Goal: Task Accomplishment & Management: Complete application form

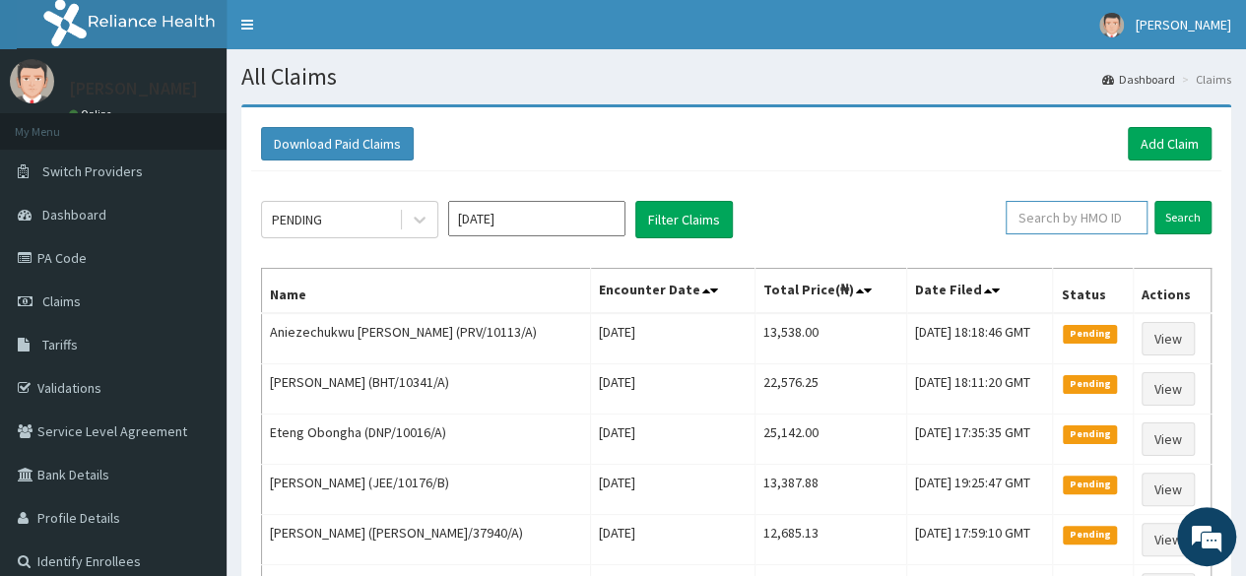
click at [1125, 208] on input "text" at bounding box center [1077, 217] width 142 height 33
paste input "DPK/10049/A"
type input "DPK/10049/A"
click at [1154, 201] on input "Search" at bounding box center [1182, 217] width 57 height 33
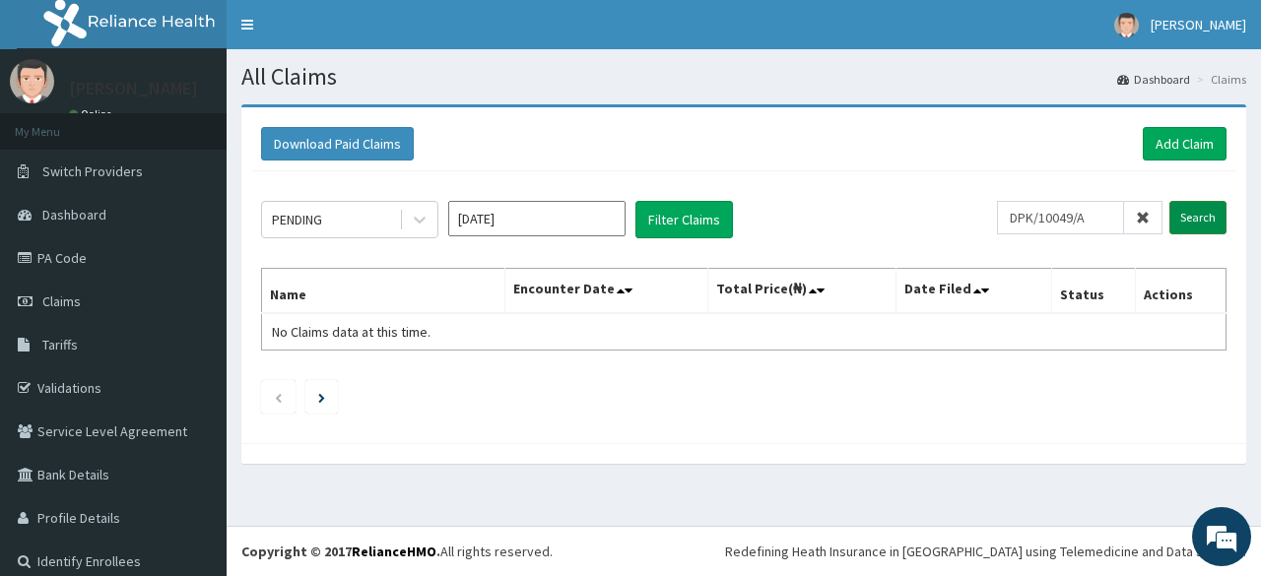
click at [1180, 219] on input "Search" at bounding box center [1197, 217] width 57 height 33
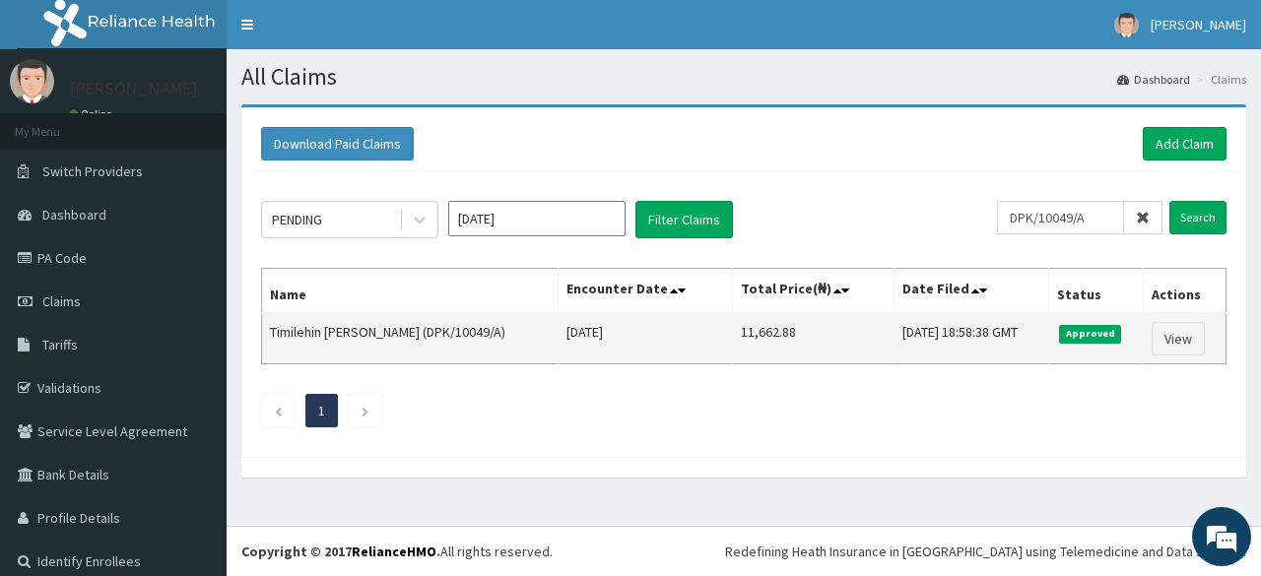
click at [827, 318] on td "11,662.88" at bounding box center [813, 338] width 162 height 51
drag, startPoint x: 800, startPoint y: 331, endPoint x: 704, endPoint y: 348, distance: 97.0
click at [732, 348] on td "11,662.88" at bounding box center [813, 338] width 162 height 51
copy td "11,662.88"
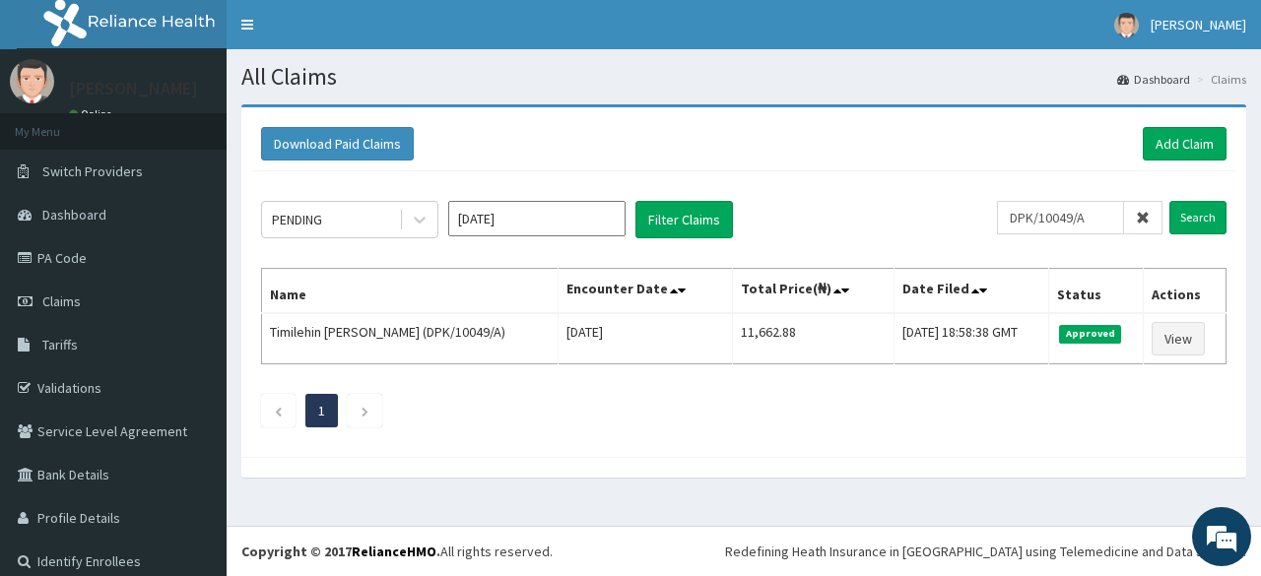
click at [1124, 226] on span at bounding box center [1143, 217] width 38 height 33
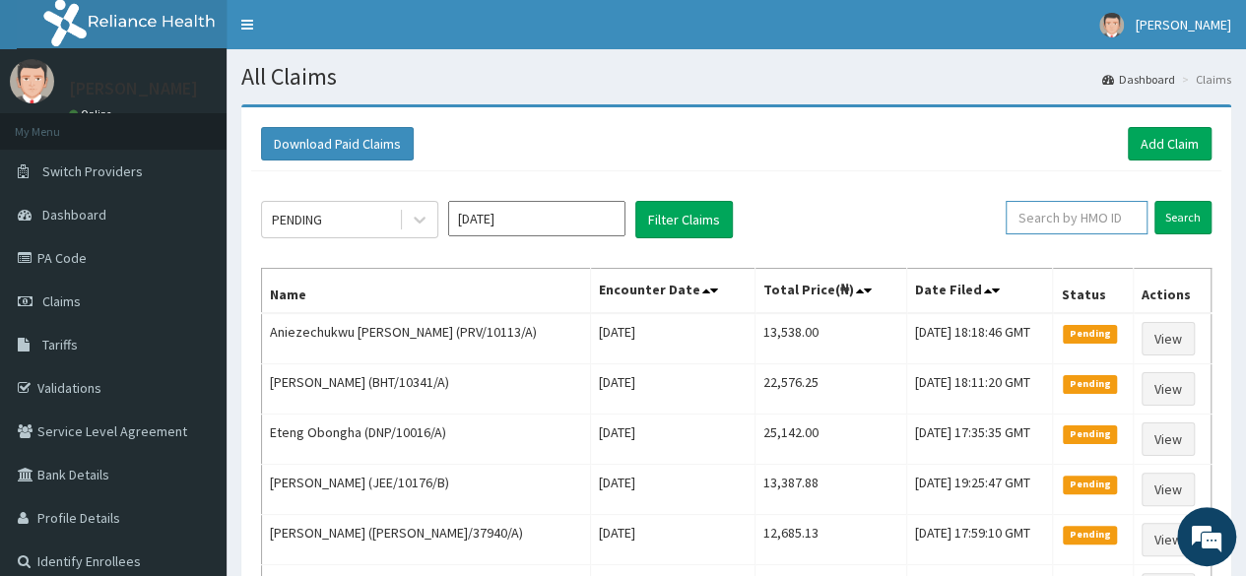
click at [1107, 224] on input "text" at bounding box center [1077, 217] width 142 height 33
paste input "DPK/10063/A"
type input "DPK/10063/A"
click at [1154, 201] on input "Search" at bounding box center [1182, 217] width 57 height 33
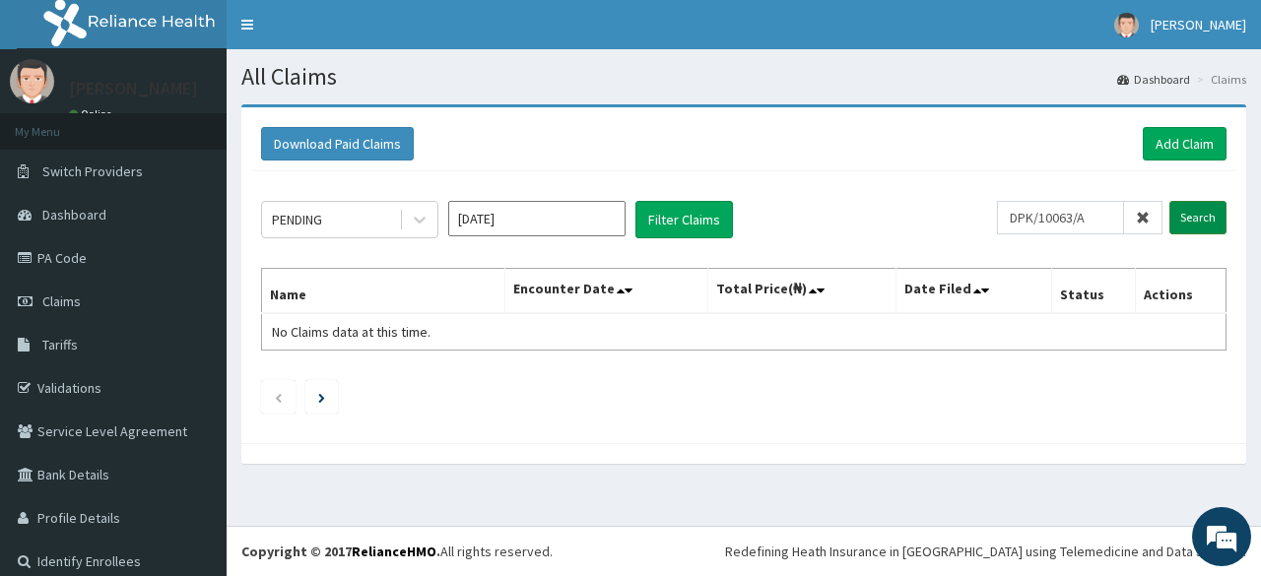
click at [1183, 207] on input "Search" at bounding box center [1197, 217] width 57 height 33
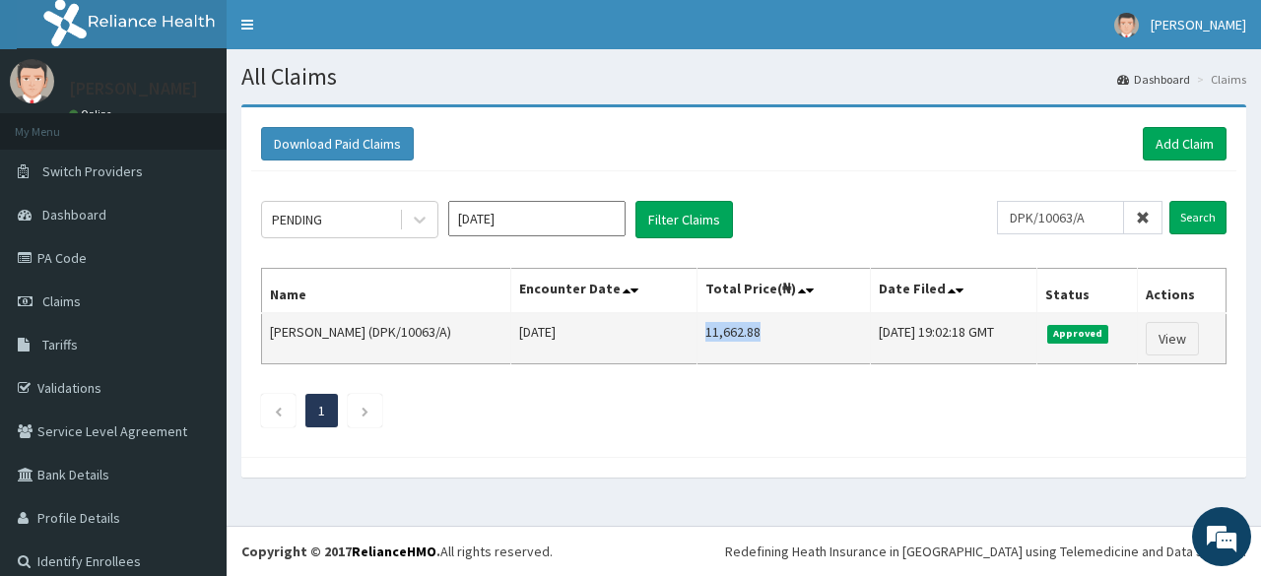
drag, startPoint x: 773, startPoint y: 338, endPoint x: 711, endPoint y: 349, distance: 63.0
click at [711, 349] on td "11,662.88" at bounding box center [783, 338] width 172 height 51
copy td "11,662.88"
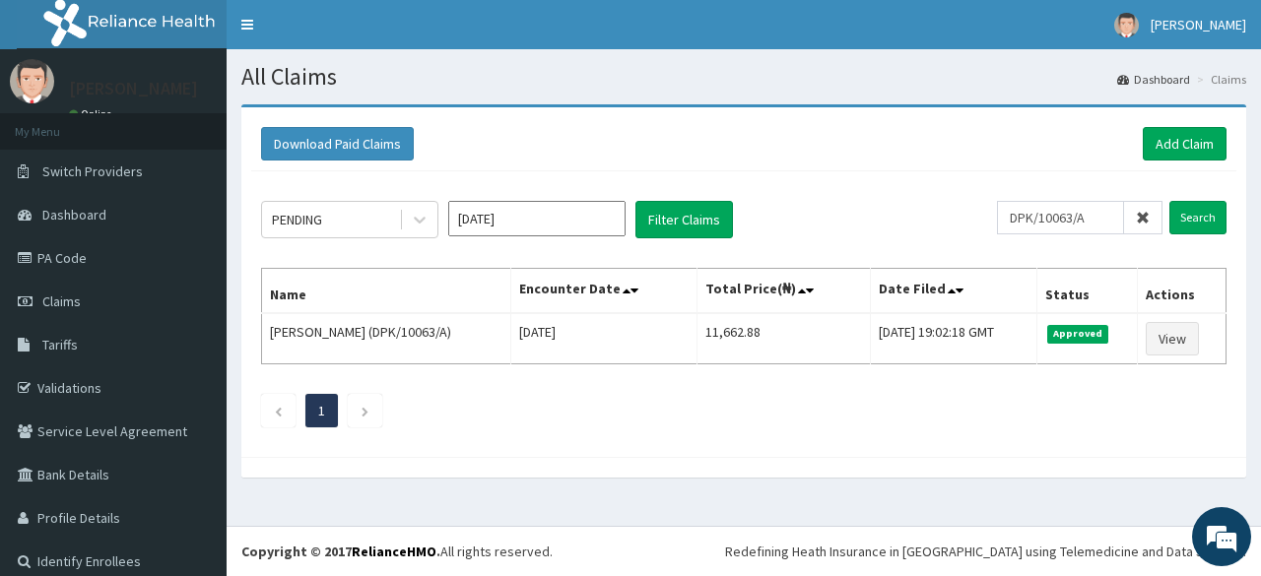
click at [1138, 208] on span at bounding box center [1143, 217] width 38 height 33
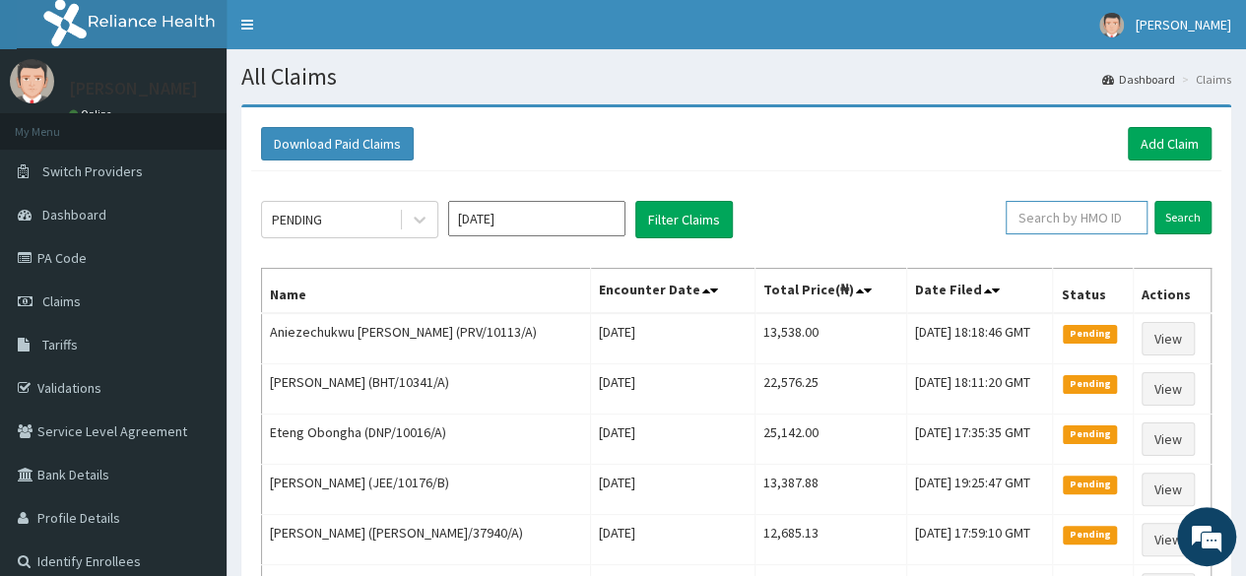
click at [1125, 216] on input "text" at bounding box center [1077, 217] width 142 height 33
paste input "DPK/10070/A"
click at [1154, 201] on input "Search" at bounding box center [1182, 217] width 57 height 33
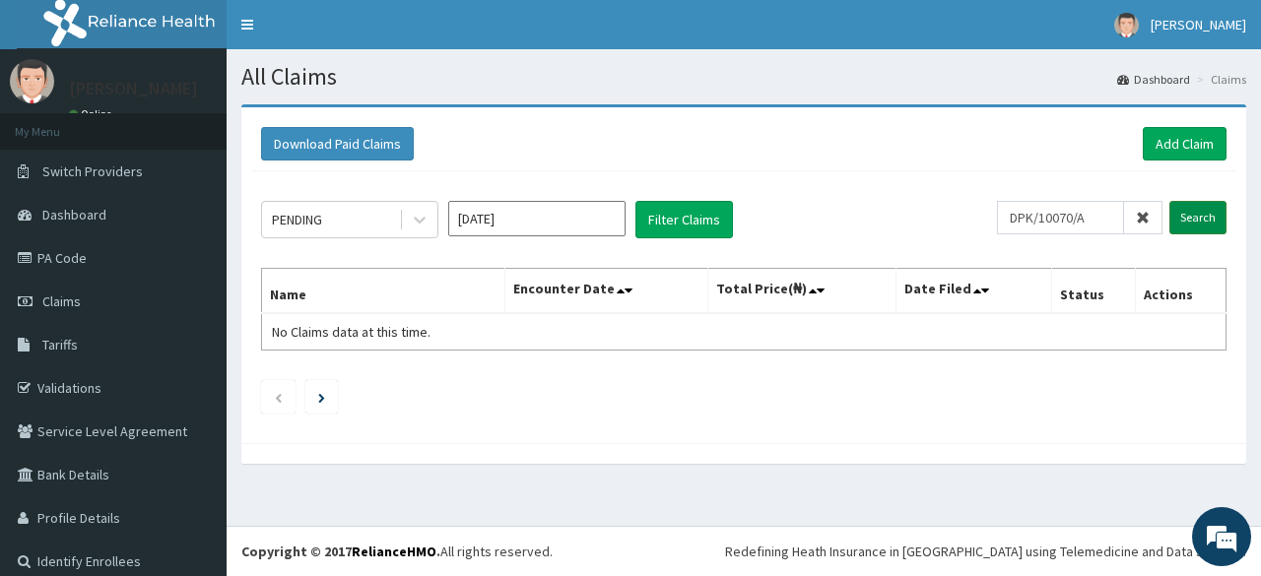
click at [1178, 222] on input "Search" at bounding box center [1197, 217] width 57 height 33
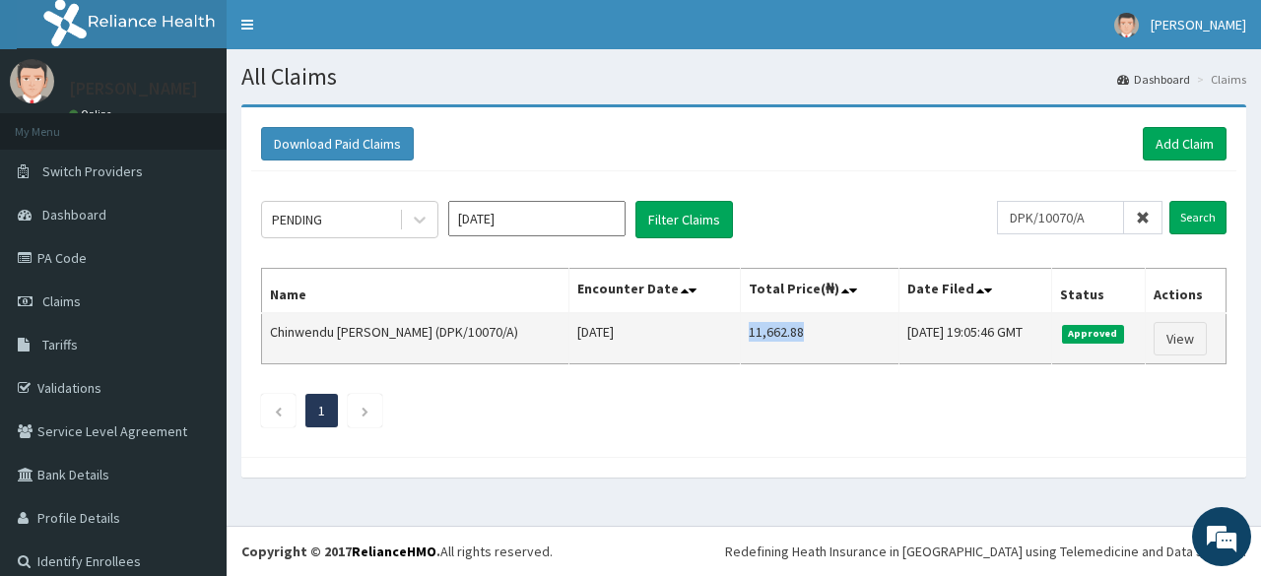
drag, startPoint x: 786, startPoint y: 334, endPoint x: 698, endPoint y: 342, distance: 88.0
click at [740, 342] on td "11,662.88" at bounding box center [819, 338] width 159 height 51
copy td "11,662.88"
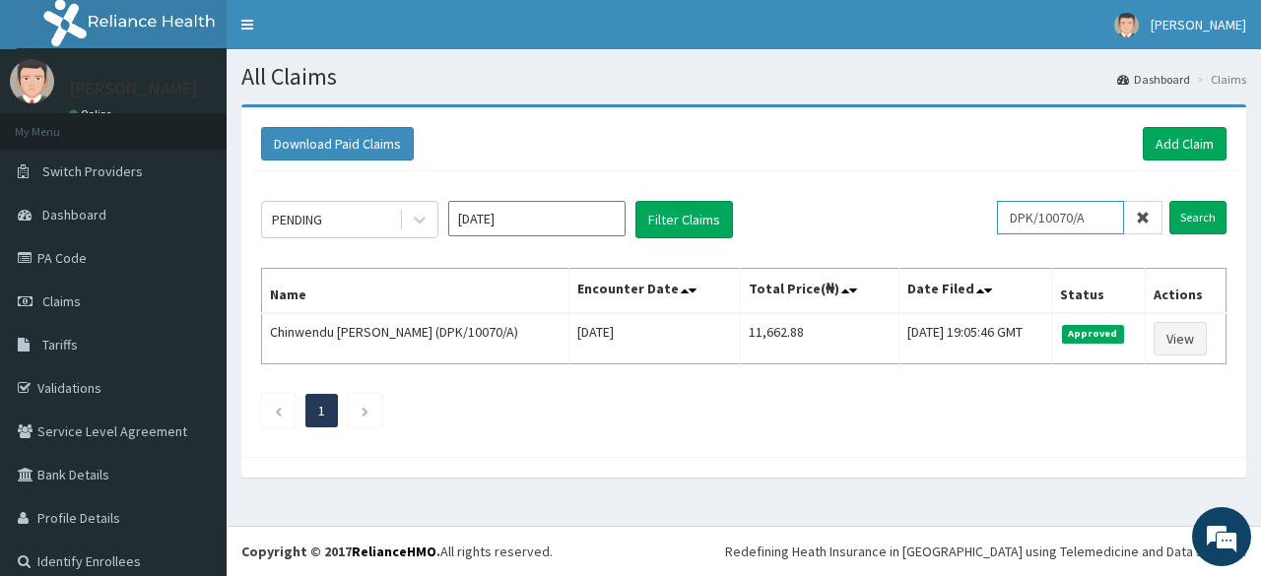
click at [1020, 222] on input "DPK/10070/A" at bounding box center [1060, 217] width 127 height 33
paste input "14"
type input "DPK/10014/A"
click at [1169, 201] on input "Search" at bounding box center [1197, 217] width 57 height 33
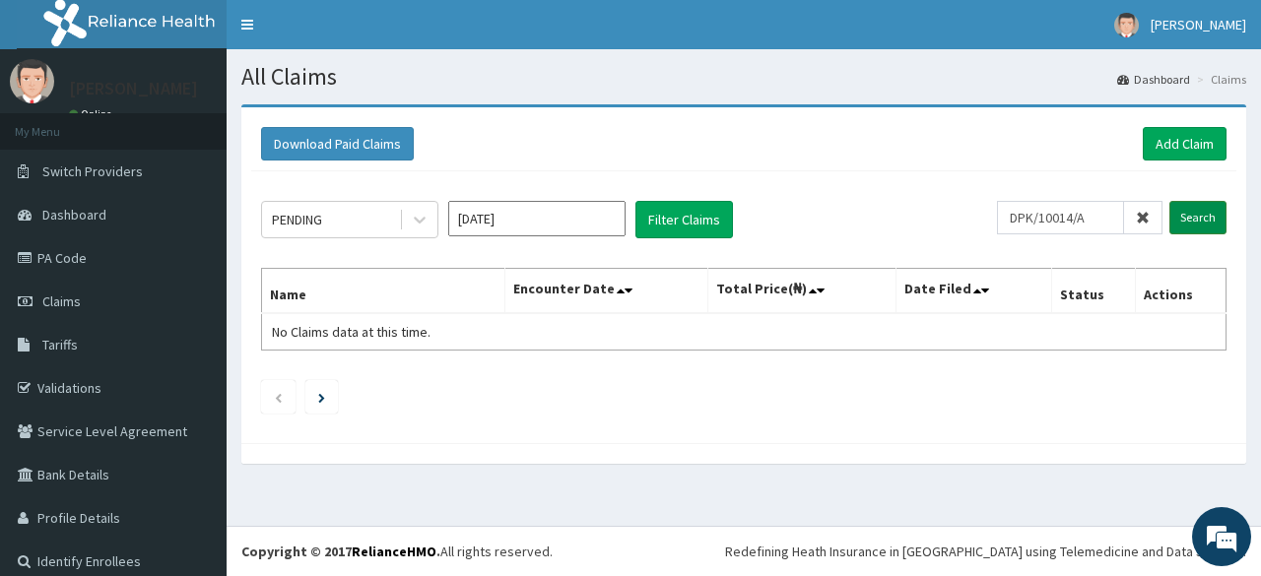
click at [1169, 220] on input "Search" at bounding box center [1197, 217] width 57 height 33
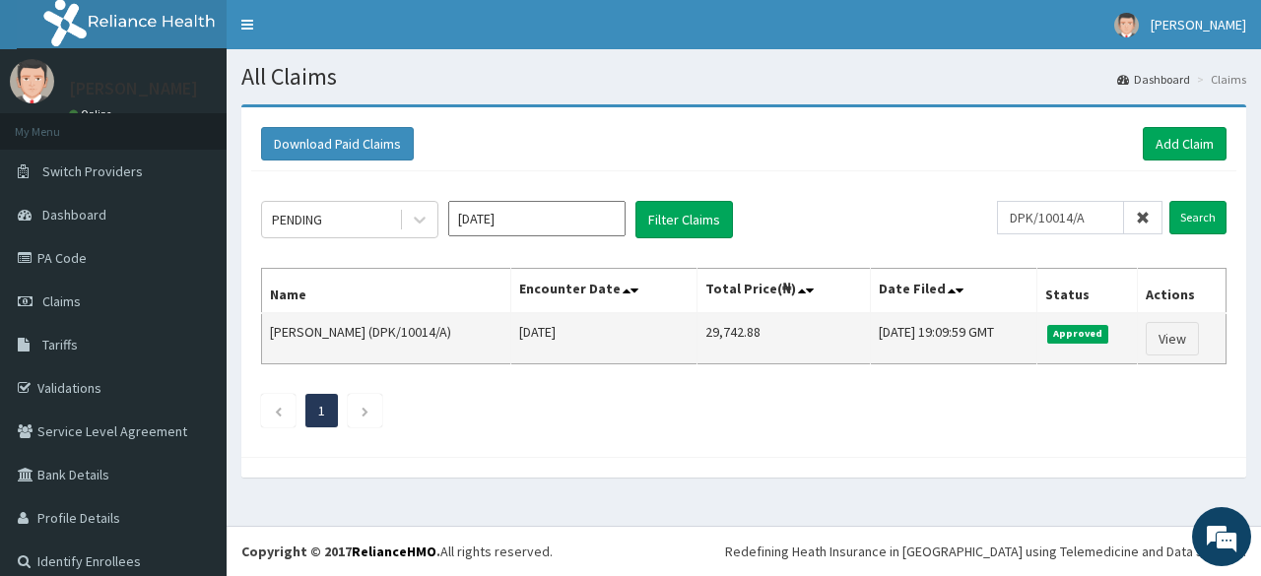
drag, startPoint x: 767, startPoint y: 337, endPoint x: 685, endPoint y: 345, distance: 82.1
click at [685, 345] on tr "Abigail Obianebeli Okei (DPK/10014/A) Thu Aug 28 2025 29,742.88 Fri, 12 Sep 202…" at bounding box center [744, 338] width 964 height 51
copy tr "29,742.88"
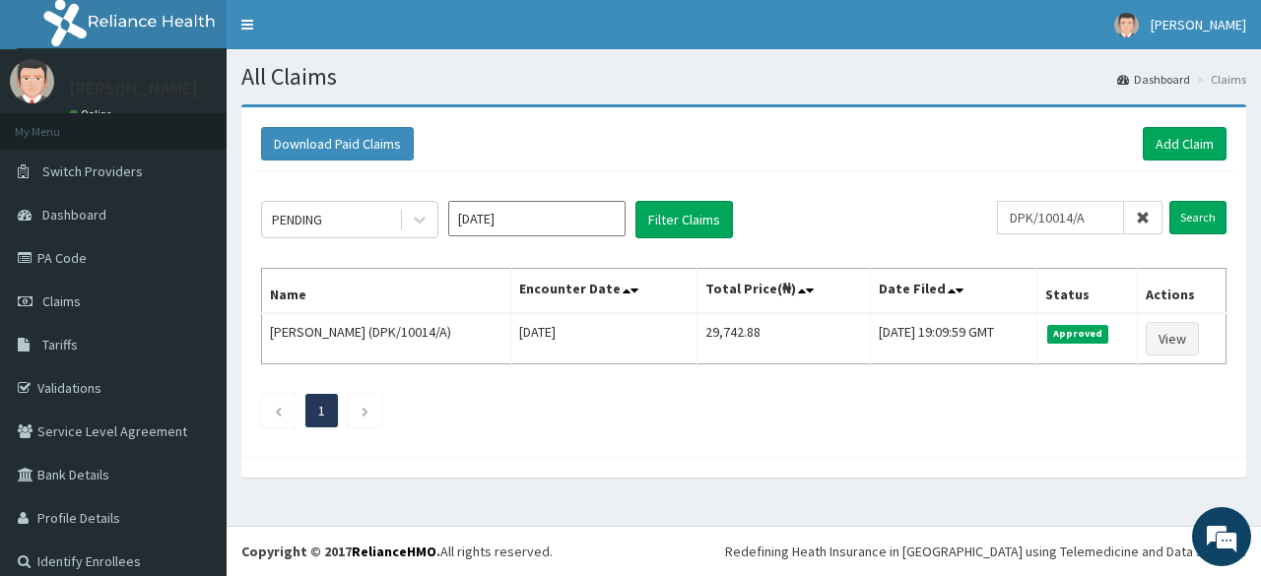
click at [1136, 216] on icon at bounding box center [1143, 218] width 14 height 14
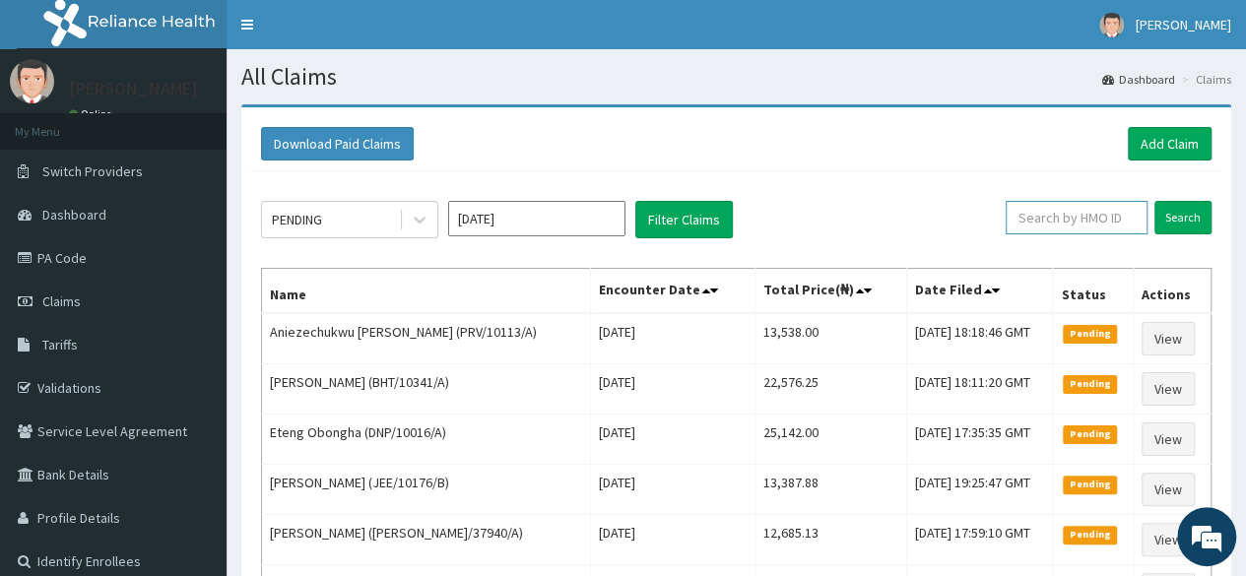
click at [1081, 222] on input "text" at bounding box center [1077, 217] width 142 height 33
paste input "DPK/10061/A"
click at [1154, 201] on input "Search" at bounding box center [1182, 217] width 57 height 33
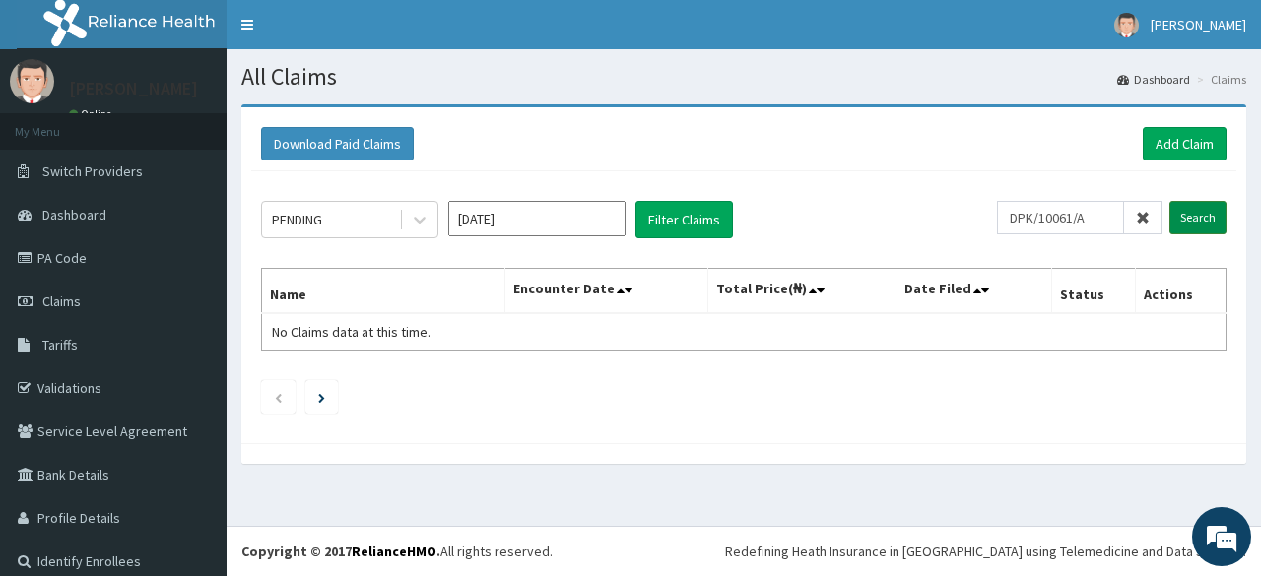
click at [1178, 223] on input "Search" at bounding box center [1197, 217] width 57 height 33
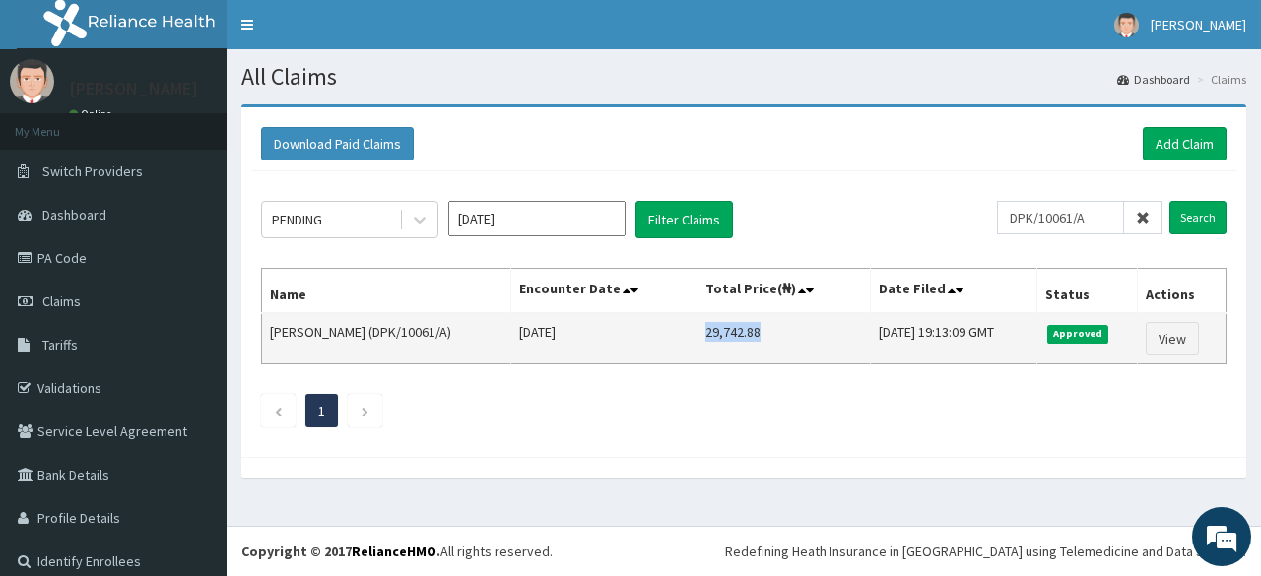
drag, startPoint x: 751, startPoint y: 340, endPoint x: 687, endPoint y: 350, distance: 64.8
click at [697, 350] on td "29,742.88" at bounding box center [783, 338] width 172 height 51
copy td "29,742.88"
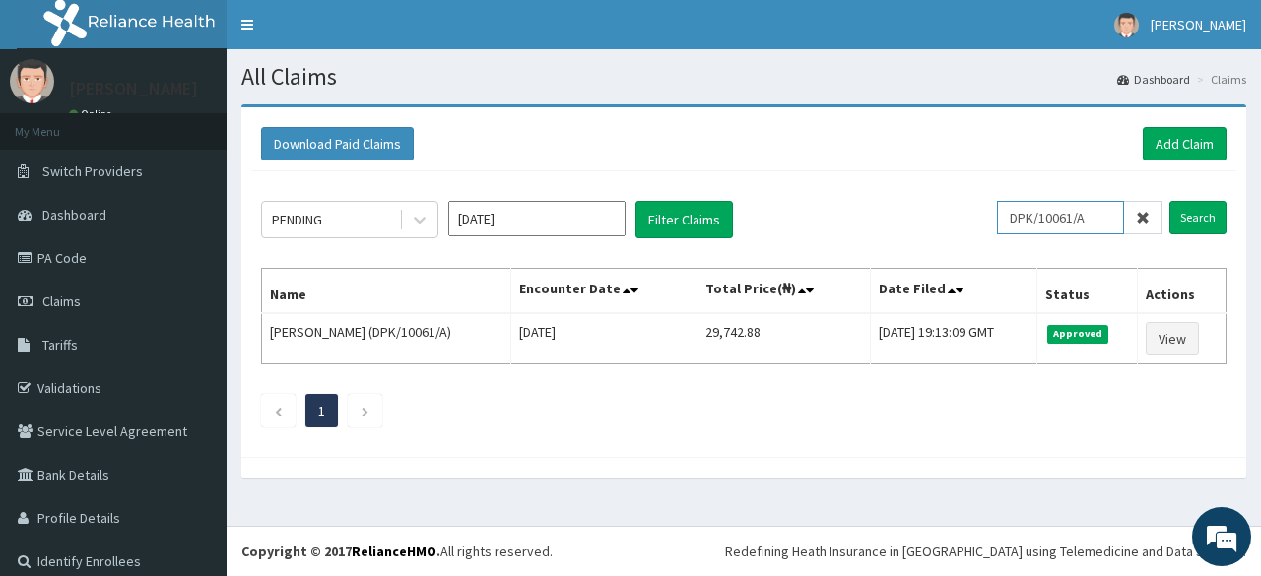
click at [1050, 210] on input "DPK/10061/A" at bounding box center [1060, 217] width 127 height 33
paste input "34"
type input "DPK/10034/A"
click at [1169, 201] on input "Search" at bounding box center [1197, 217] width 57 height 33
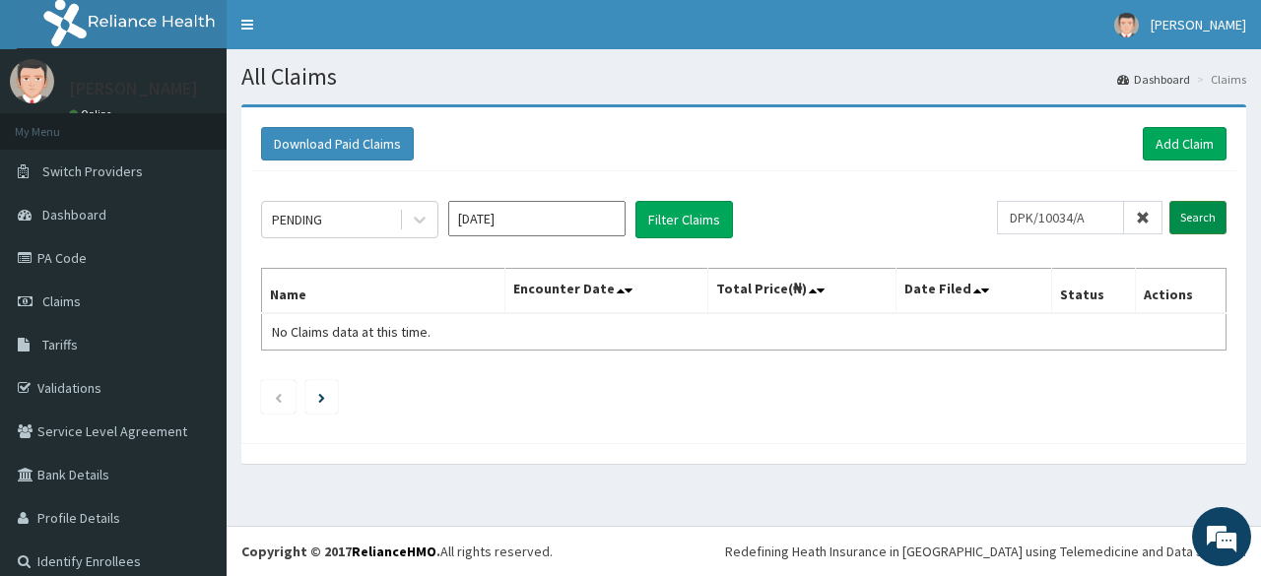
click at [1191, 208] on input "Search" at bounding box center [1197, 217] width 57 height 33
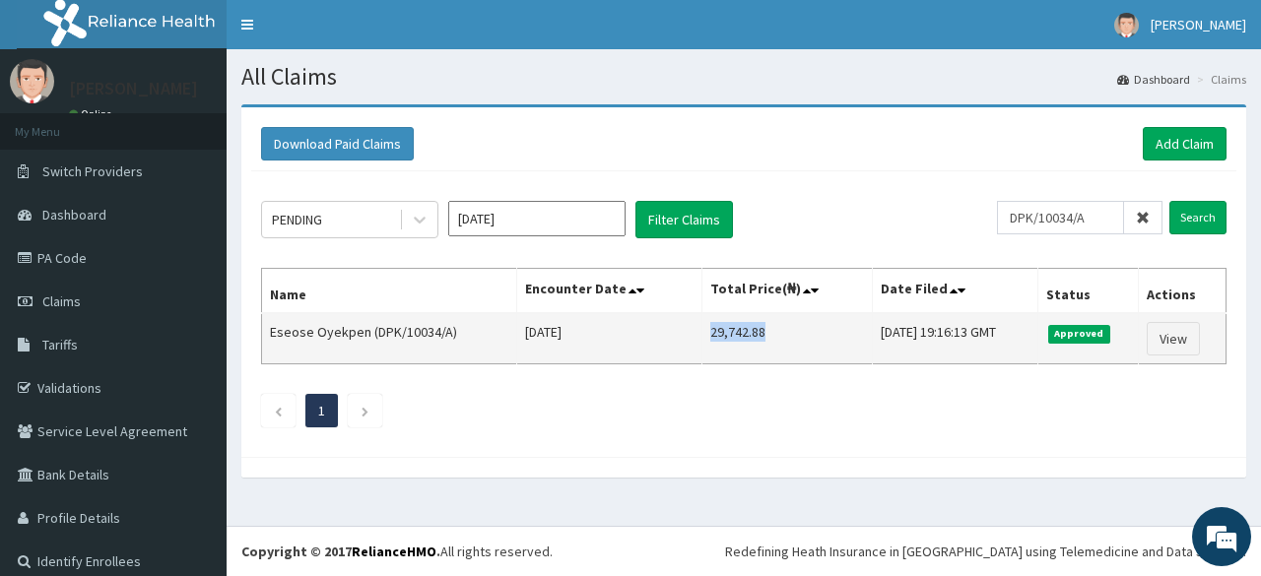
drag, startPoint x: 762, startPoint y: 334, endPoint x: 666, endPoint y: 338, distance: 96.6
click at [701, 338] on td "29,742.88" at bounding box center [786, 338] width 171 height 51
copy td "29,742.88"
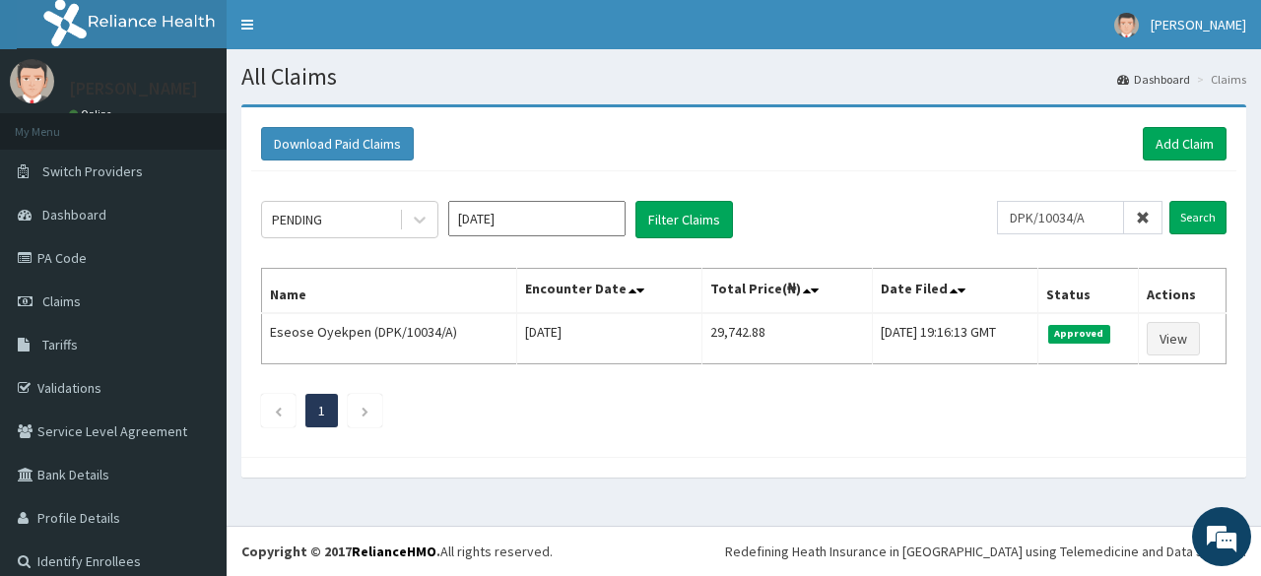
click at [1136, 222] on icon at bounding box center [1143, 218] width 14 height 14
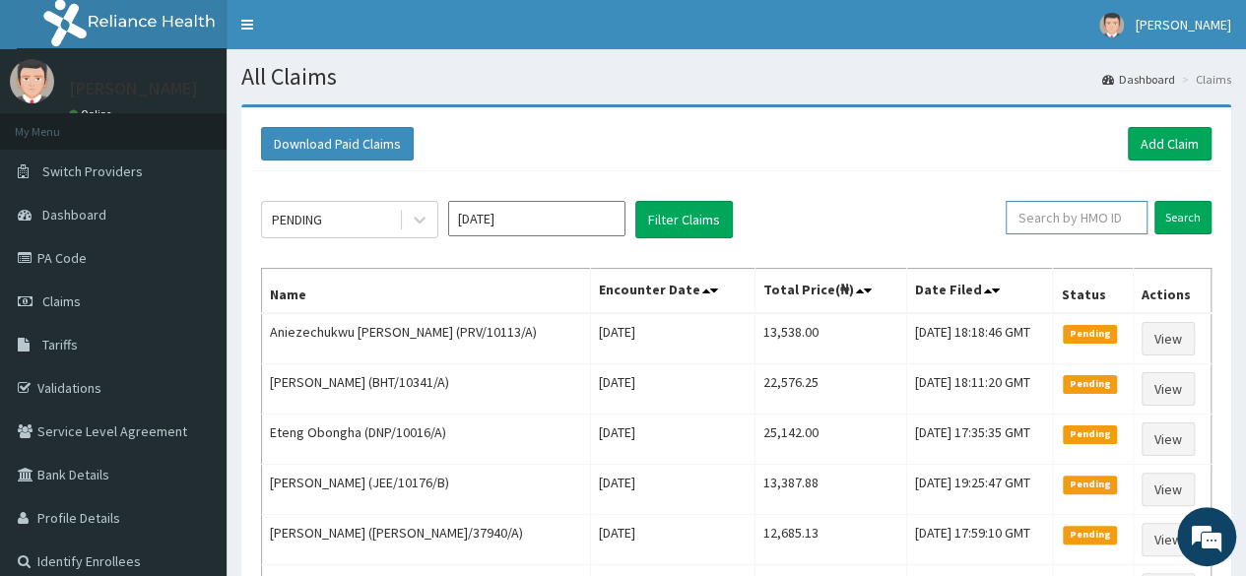
click at [1093, 220] on input "text" at bounding box center [1077, 217] width 142 height 33
paste input "mailto:oliakuflorence@gmail.com"
type input "mailto:oliakuflorence@gmail.com"
paste input "DPK/10048/A"
click at [1154, 201] on input "Search" at bounding box center [1182, 217] width 57 height 33
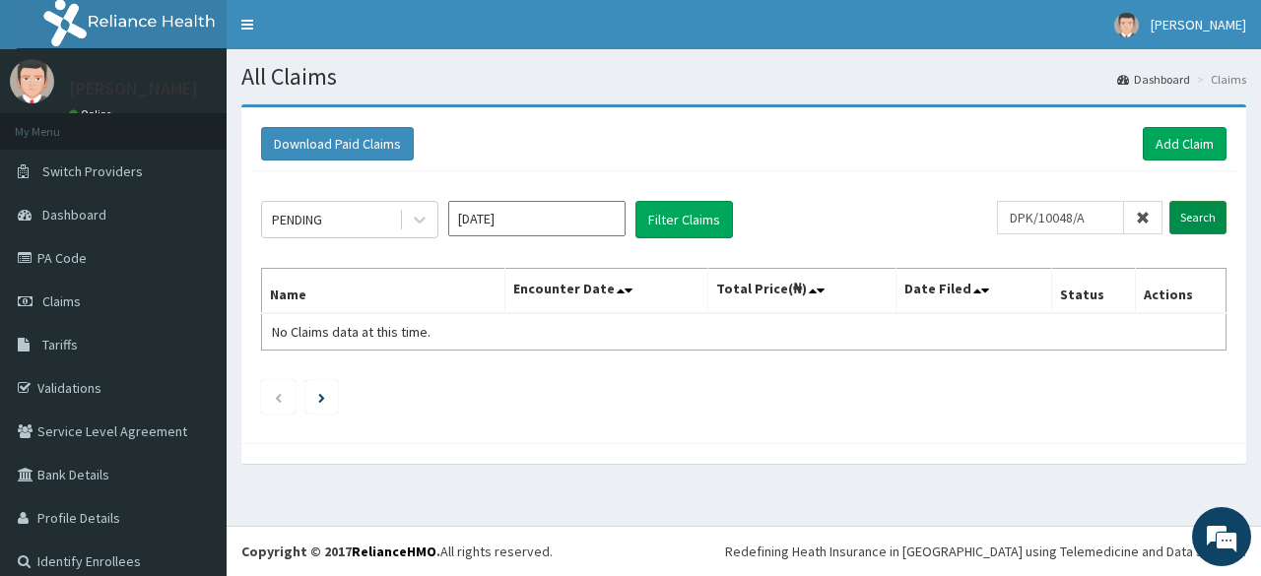
click at [1175, 220] on input "Search" at bounding box center [1197, 217] width 57 height 33
click at [1176, 225] on input "Search" at bounding box center [1197, 217] width 57 height 33
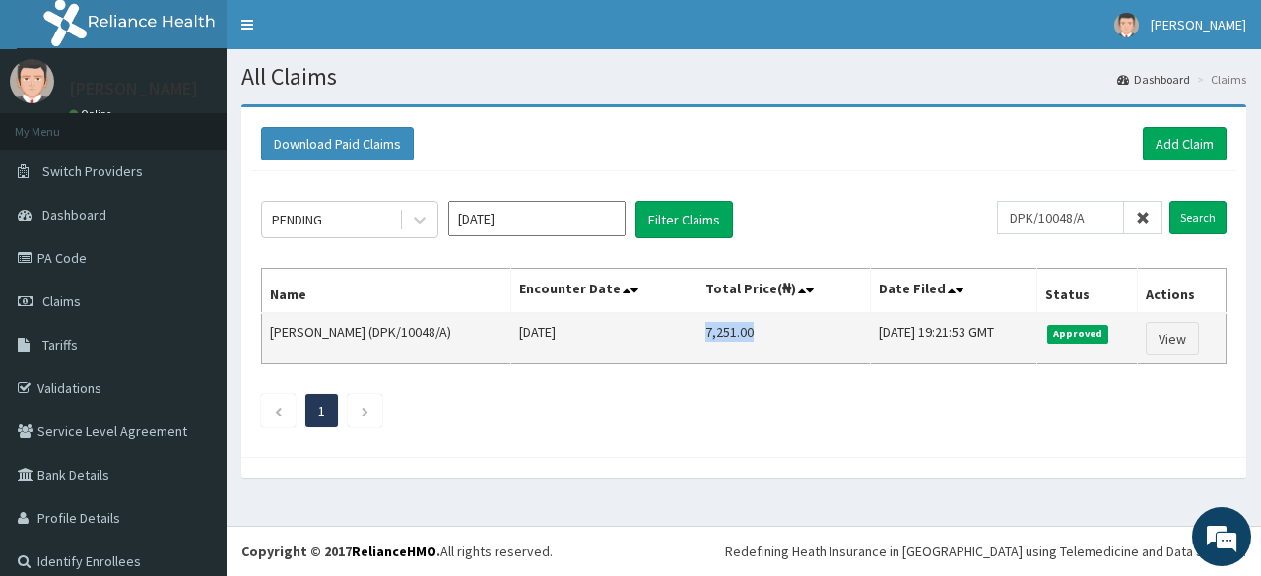
drag, startPoint x: 713, startPoint y: 330, endPoint x: 774, endPoint y: 338, distance: 61.6
click at [774, 338] on td "7,251.00" at bounding box center [783, 338] width 172 height 51
copy td "7,251.00"
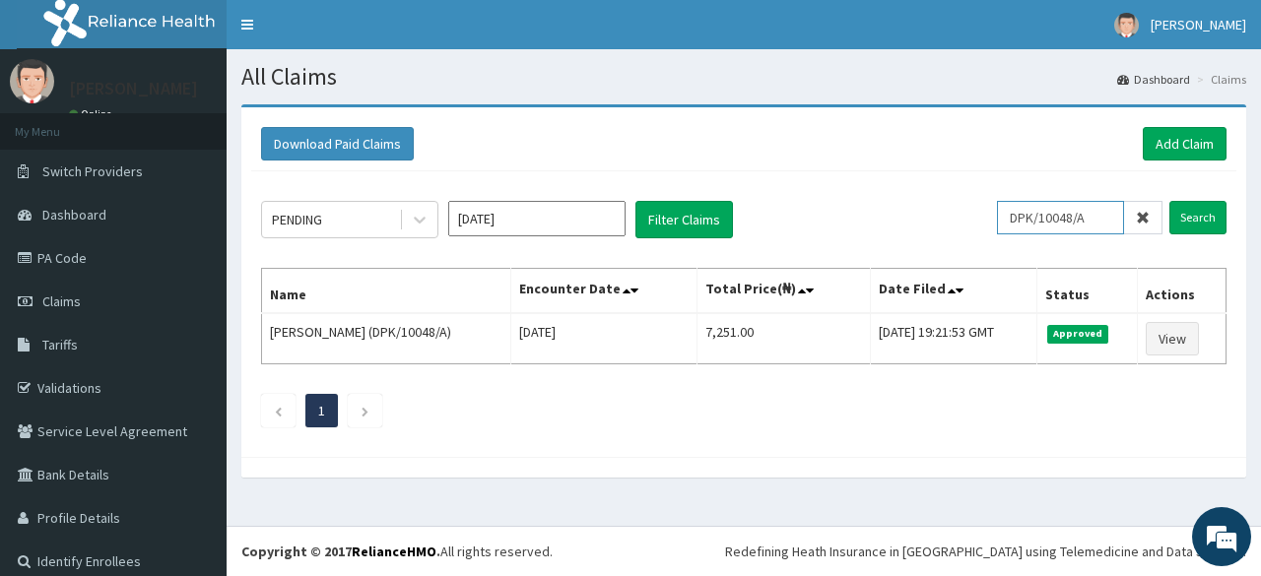
click at [1016, 228] on input "DPK/10048/A" at bounding box center [1060, 217] width 127 height 33
paste input "5"
click at [1169, 201] on input "Search" at bounding box center [1197, 217] width 57 height 33
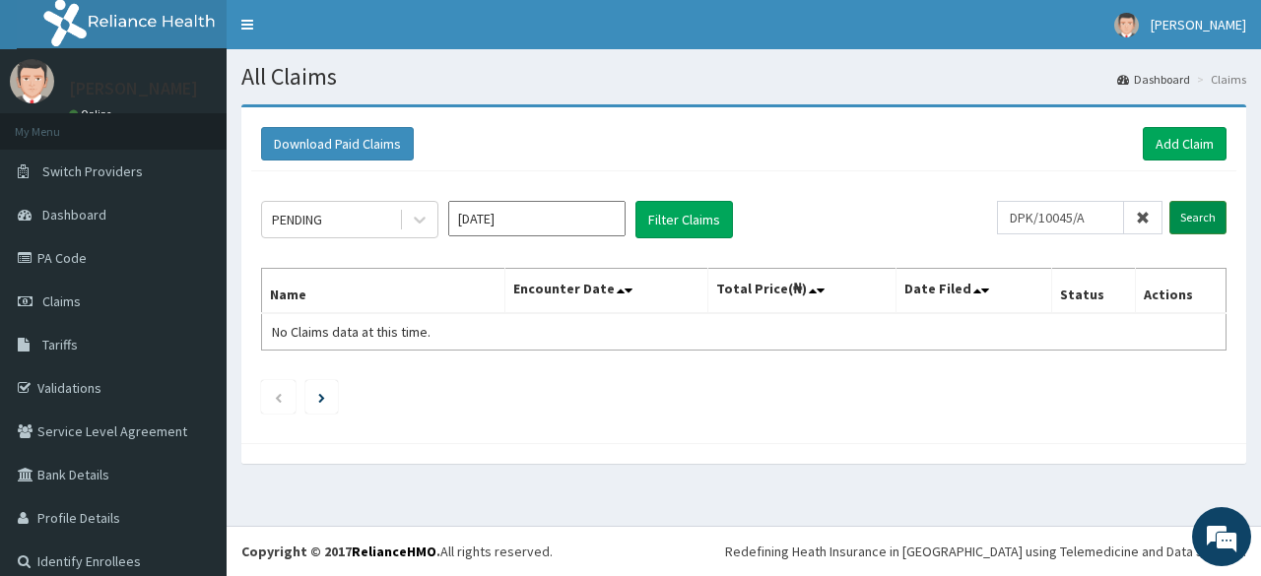
click at [1175, 216] on input "Search" at bounding box center [1197, 217] width 57 height 33
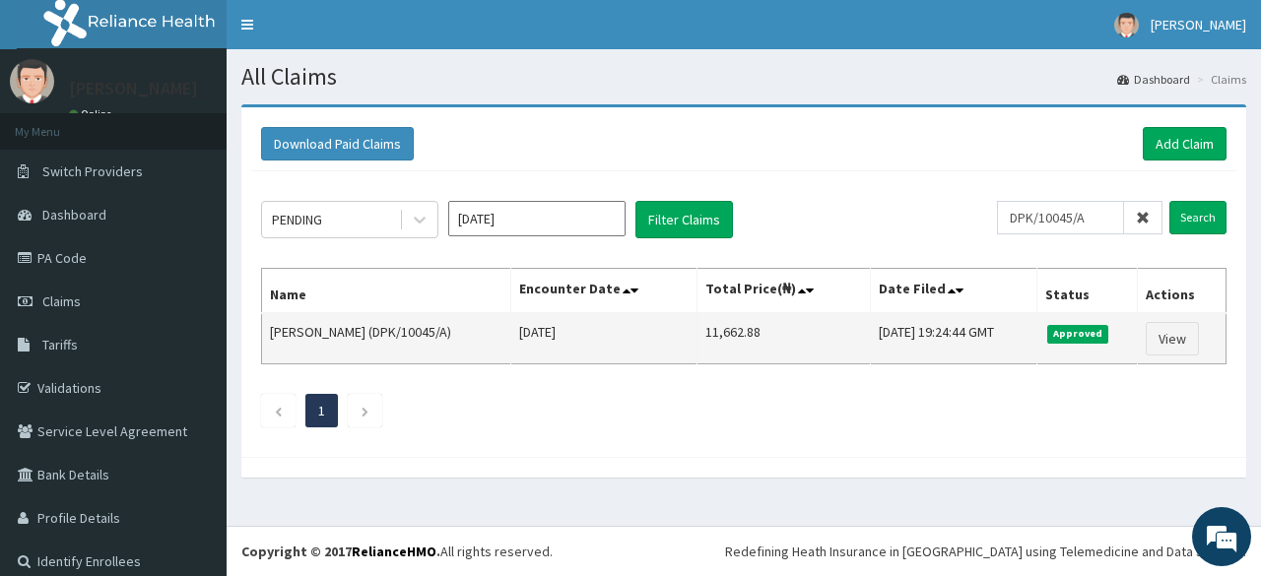
drag, startPoint x: 754, startPoint y: 336, endPoint x: 684, endPoint y: 342, distance: 71.2
drag, startPoint x: 684, startPoint y: 342, endPoint x: 652, endPoint y: 341, distance: 31.5
click at [652, 341] on td "Thu Aug 28 2025" at bounding box center [604, 338] width 186 height 51
drag, startPoint x: 757, startPoint y: 330, endPoint x: 697, endPoint y: 334, distance: 60.2
click at [697, 334] on td "11,662.88" at bounding box center [783, 338] width 172 height 51
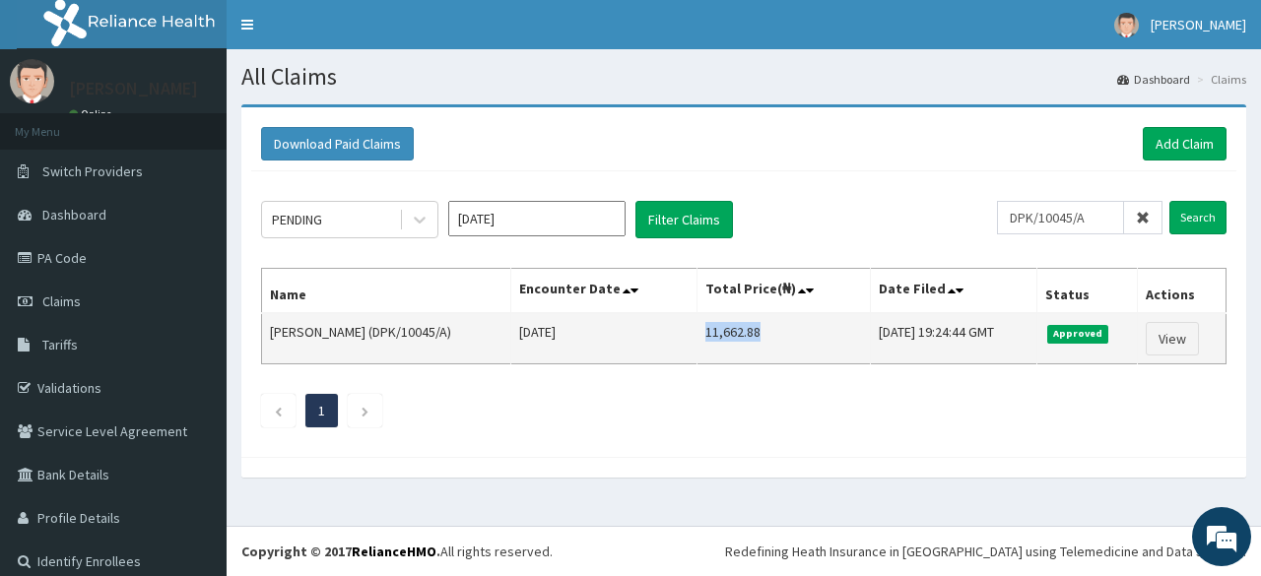
copy td "11,662.88"
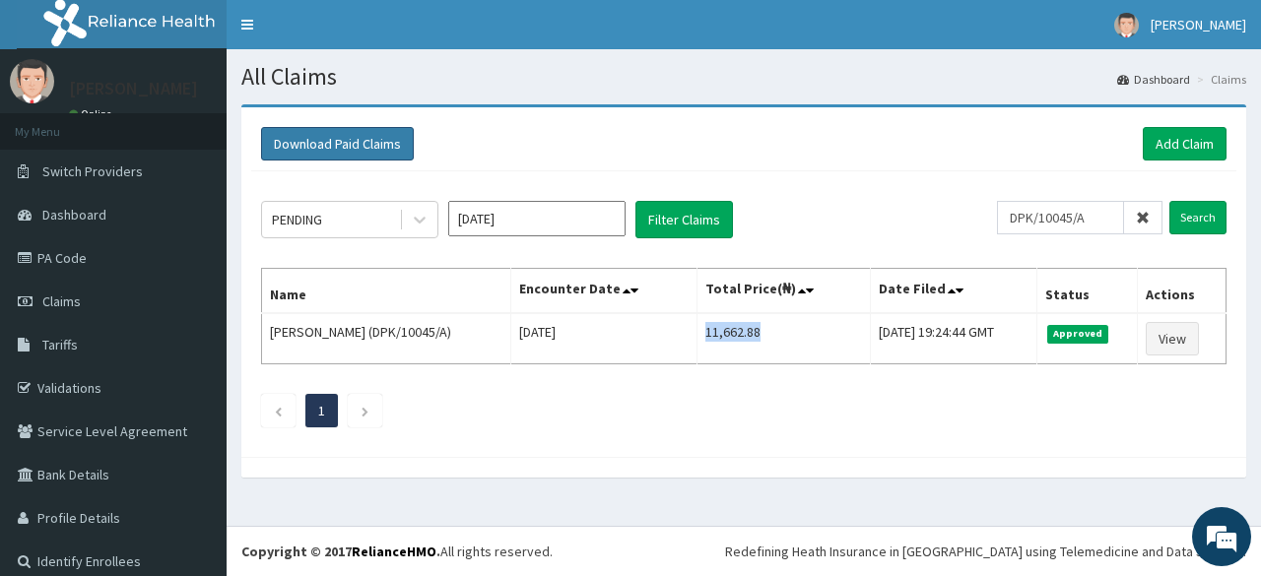
click at [341, 146] on button "Download Paid Claims" at bounding box center [337, 143] width 153 height 33
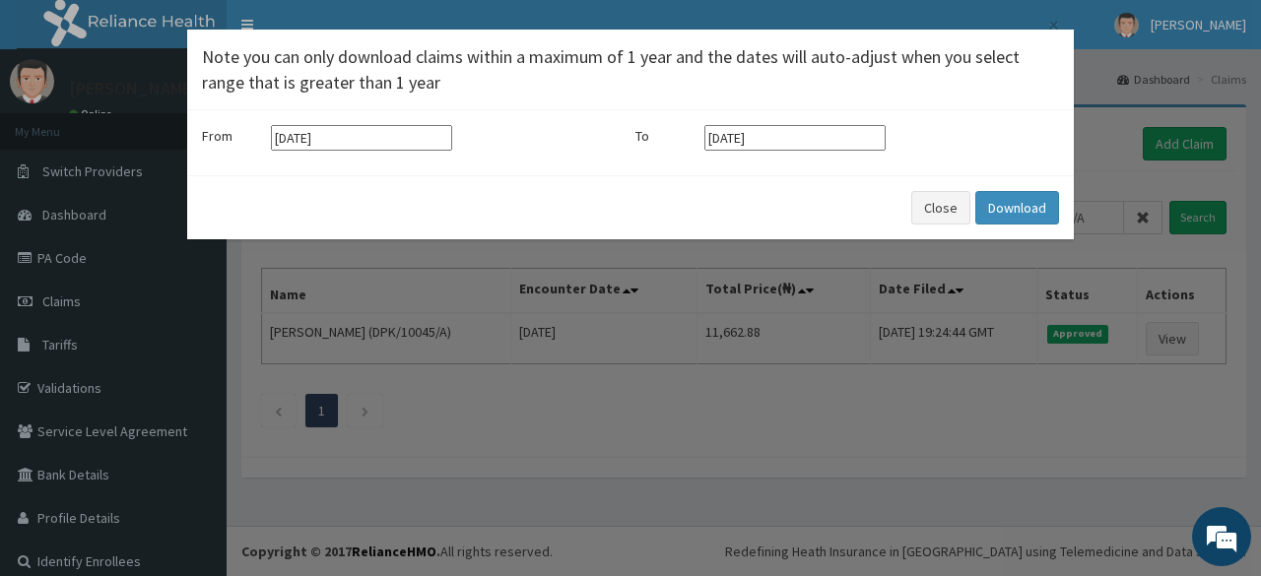
click at [445, 391] on div "× Note you can only download claims within a maximum of 1 year and the dates wi…" at bounding box center [630, 288] width 1261 height 576
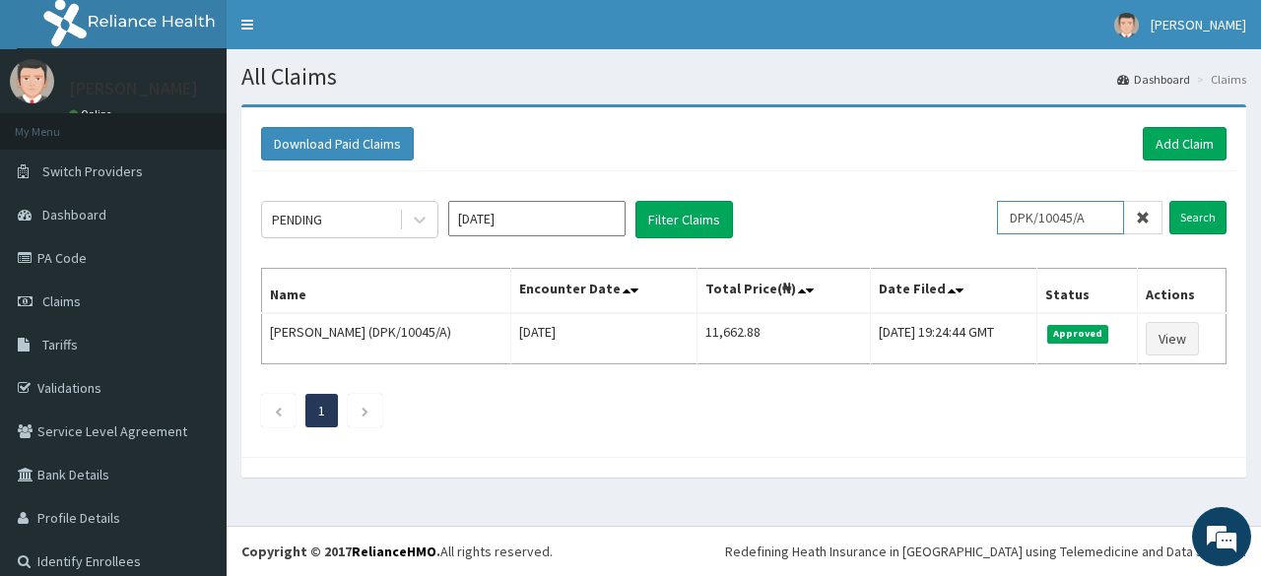
click at [1028, 207] on input "DPK/10045/A" at bounding box center [1060, 217] width 127 height 33
paste input "28"
type input "DPK/10028/A"
click at [1169, 201] on input "Search" at bounding box center [1197, 217] width 57 height 33
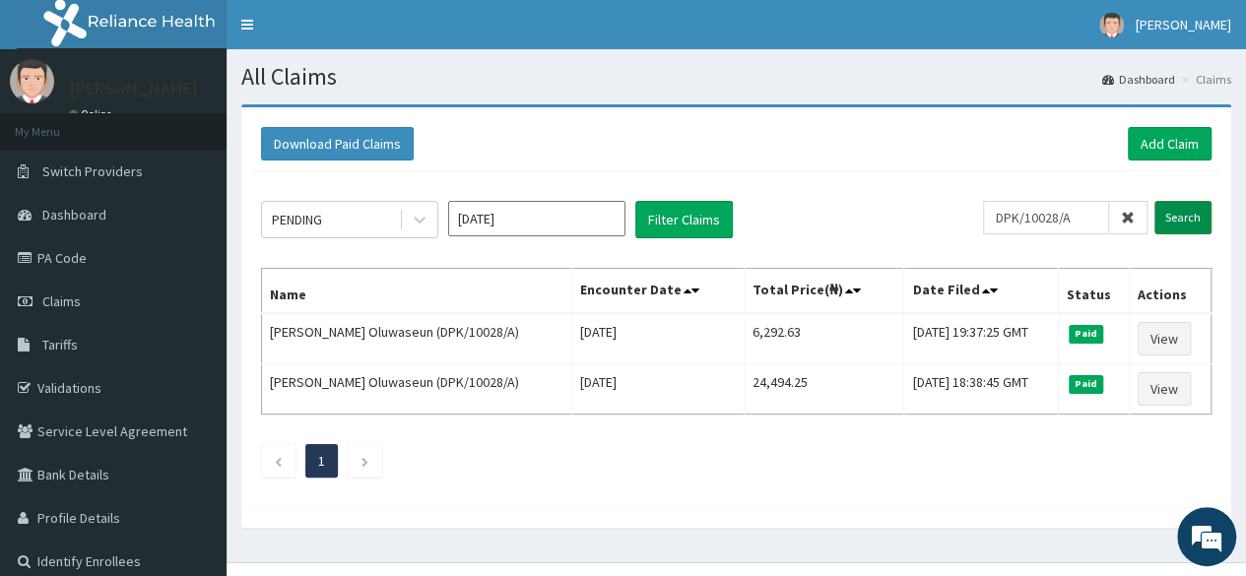
click at [1170, 224] on input "Search" at bounding box center [1182, 217] width 57 height 33
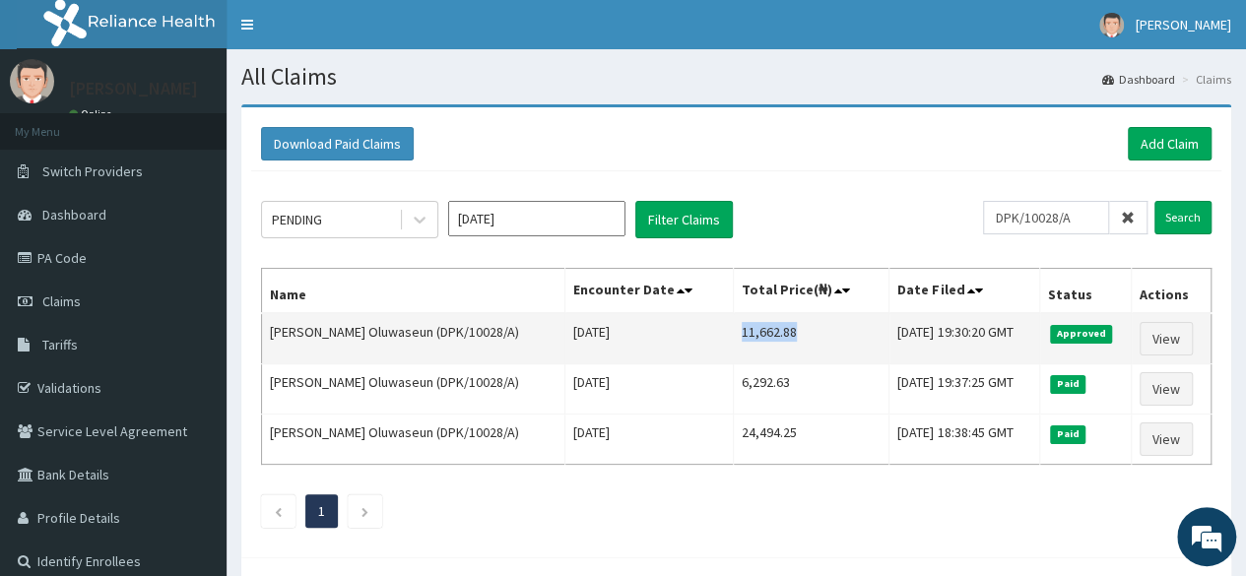
drag, startPoint x: 778, startPoint y: 330, endPoint x: 697, endPoint y: 344, distance: 81.9
click at [697, 344] on tr "Kehinde Bukola Oluwaseun (DPK/10028/A) Thu Aug 28 2025 11,662.88 Fri, 12 Sep 20…" at bounding box center [736, 338] width 949 height 51
copy tr "11,662.88"
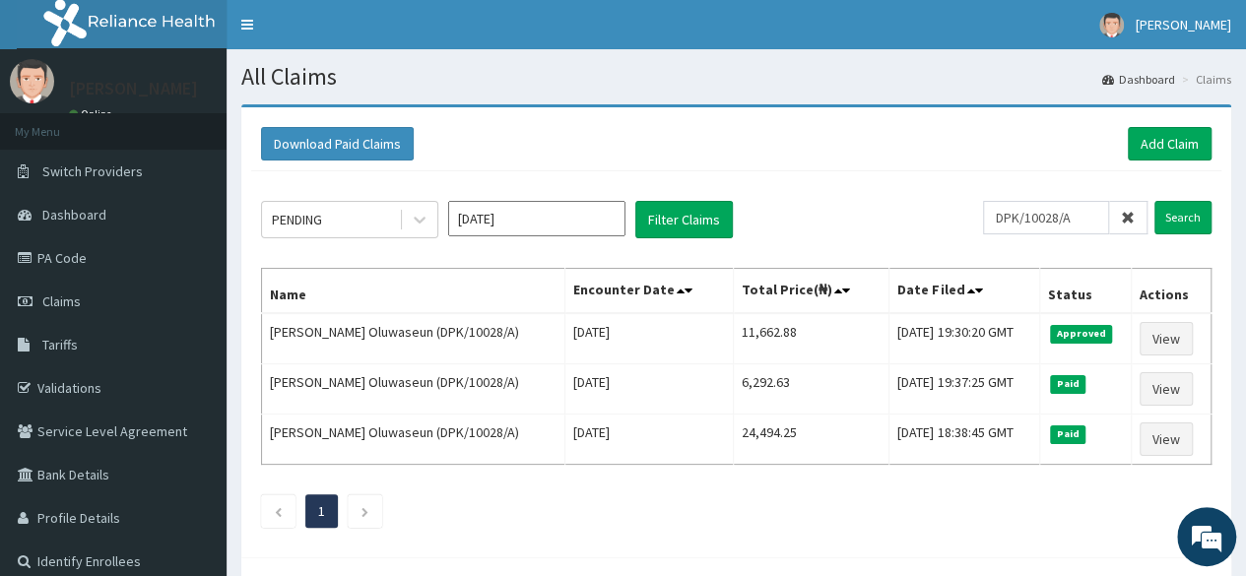
click at [1132, 222] on icon at bounding box center [1128, 218] width 14 height 14
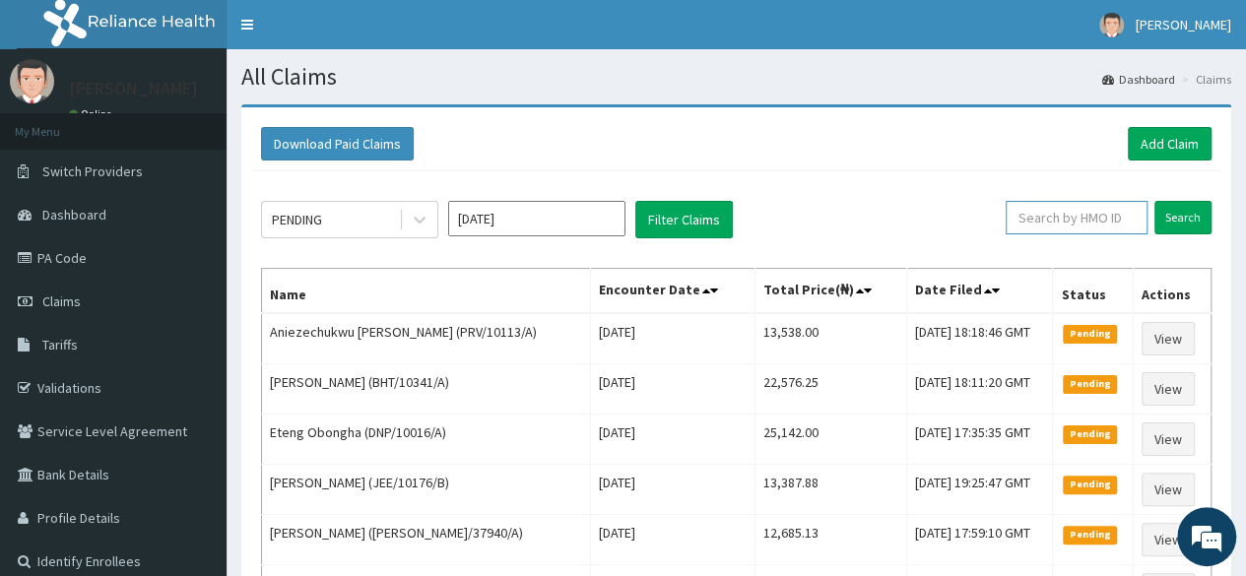
click at [1100, 221] on input "text" at bounding box center [1077, 217] width 142 height 33
paste input "DPK/10032/A"
type input "DPK/10032/A"
click at [1154, 201] on input "Search" at bounding box center [1182, 217] width 57 height 33
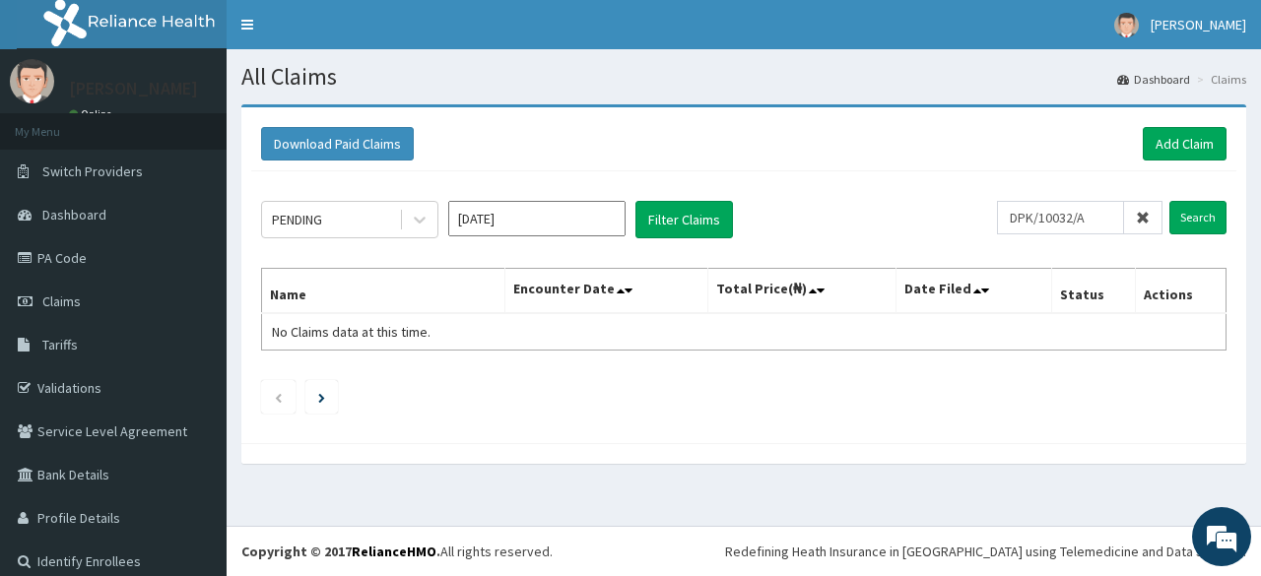
click at [1162, 233] on div "DPK/10032/A Search" at bounding box center [1111, 219] width 229 height 37
click at [1169, 226] on input "Search" at bounding box center [1197, 217] width 57 height 33
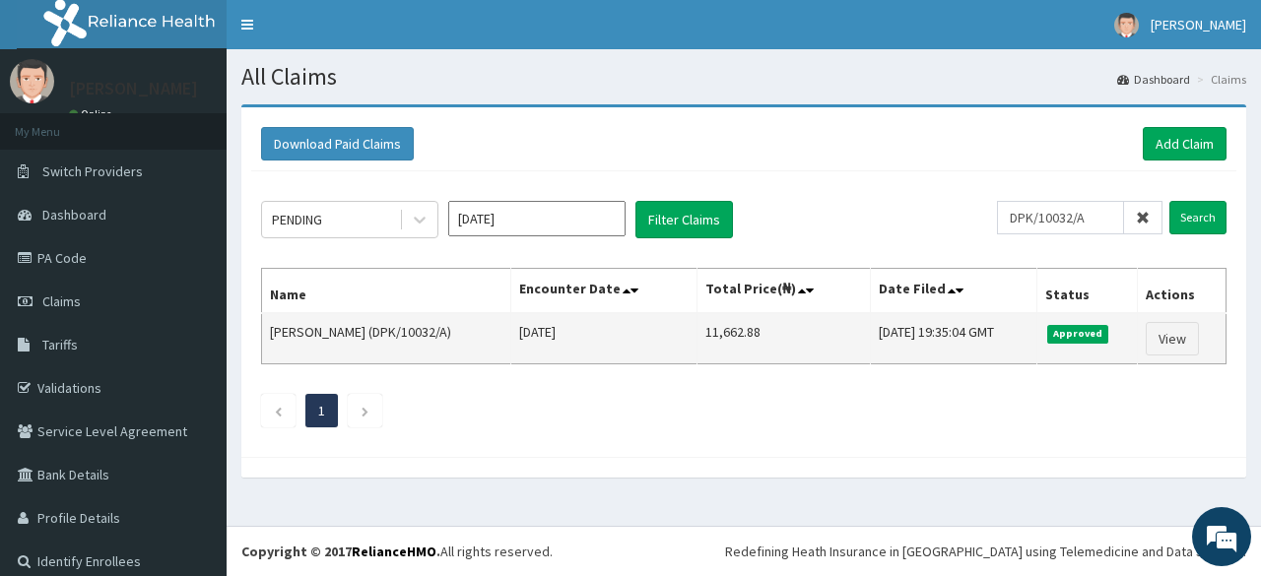
drag, startPoint x: 764, startPoint y: 328, endPoint x: 665, endPoint y: 329, distance: 99.5
click at [665, 329] on tr "Ifunanya M. Ogbuehi (DPK/10032/A) Thu Aug 28 2025 11,662.88 Fri, 12 Sep 2025 19…" at bounding box center [744, 338] width 964 height 51
copy tr "11,662.88"
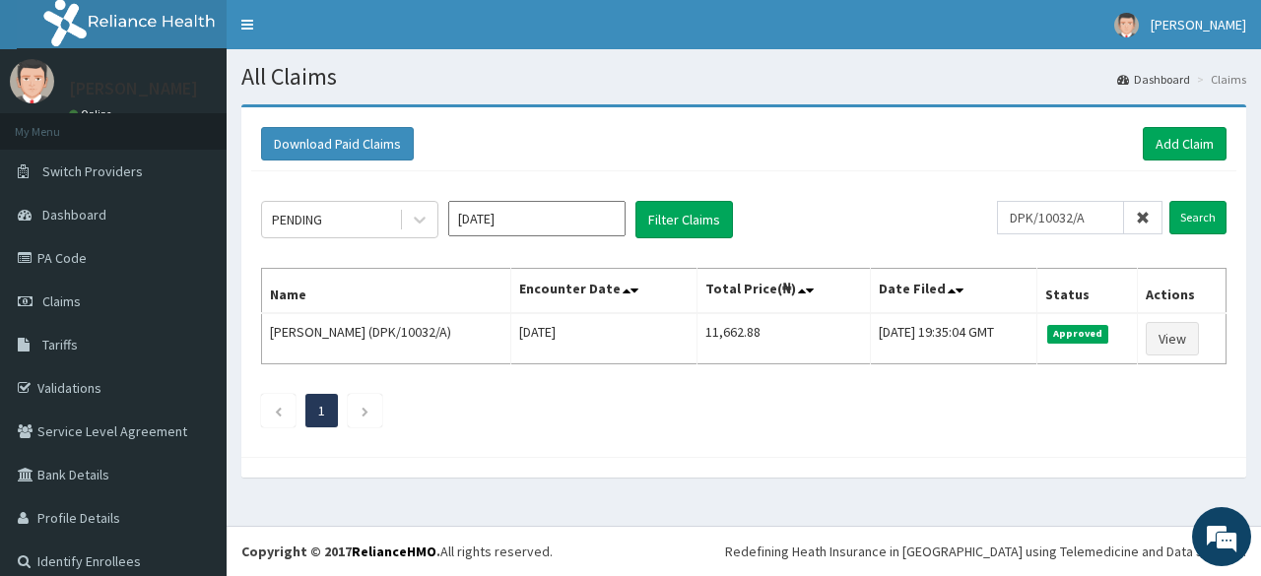
click at [1124, 219] on span at bounding box center [1143, 217] width 38 height 33
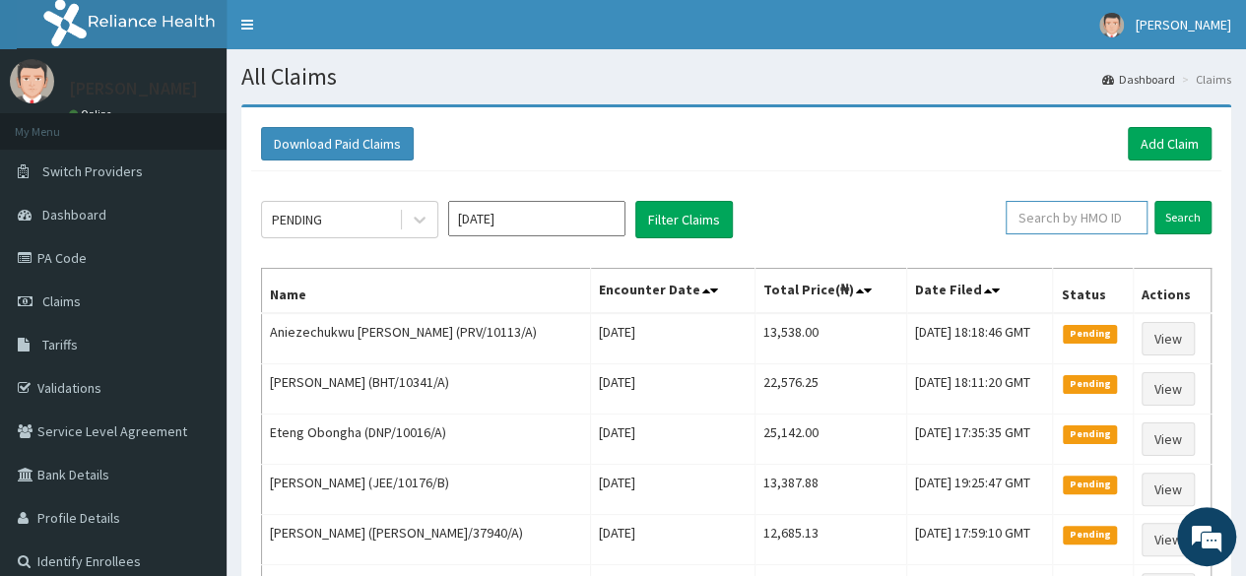
click at [1099, 222] on input "text" at bounding box center [1077, 217] width 142 height 33
paste input "DPK/10010/A"
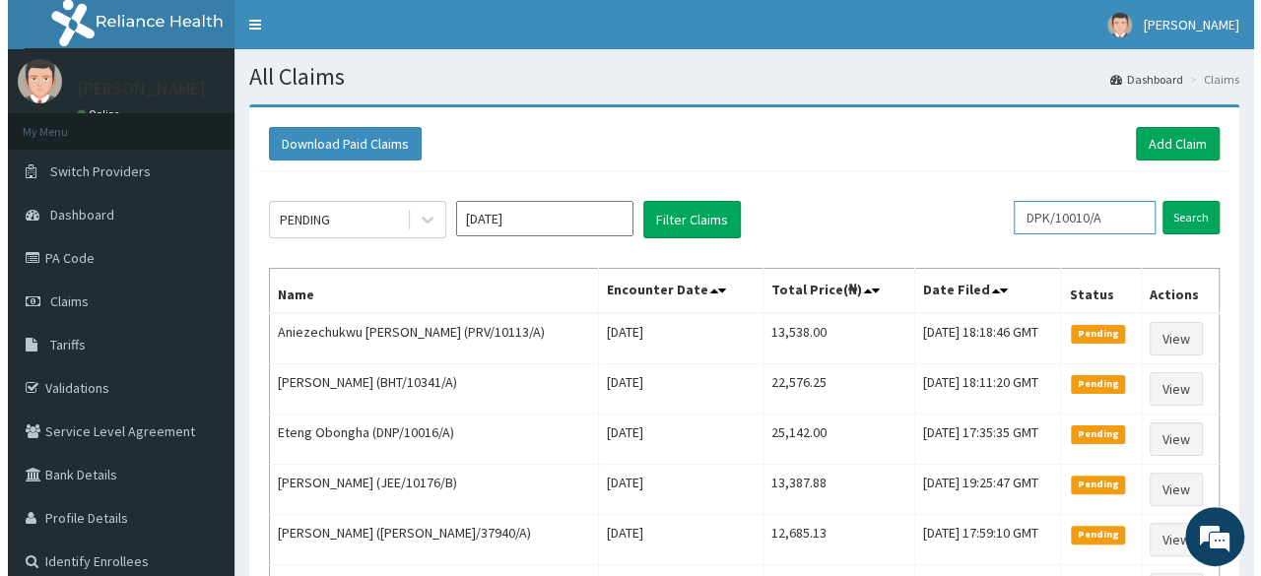
scroll to position [0, 6]
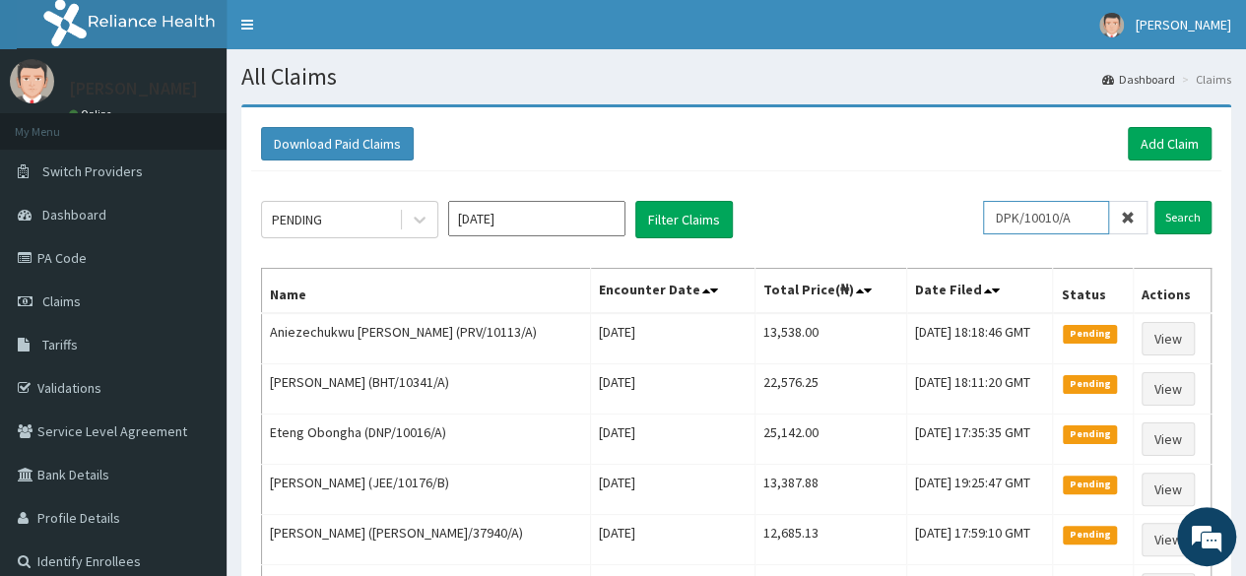
click at [1154, 201] on input "Search" at bounding box center [1182, 217] width 57 height 33
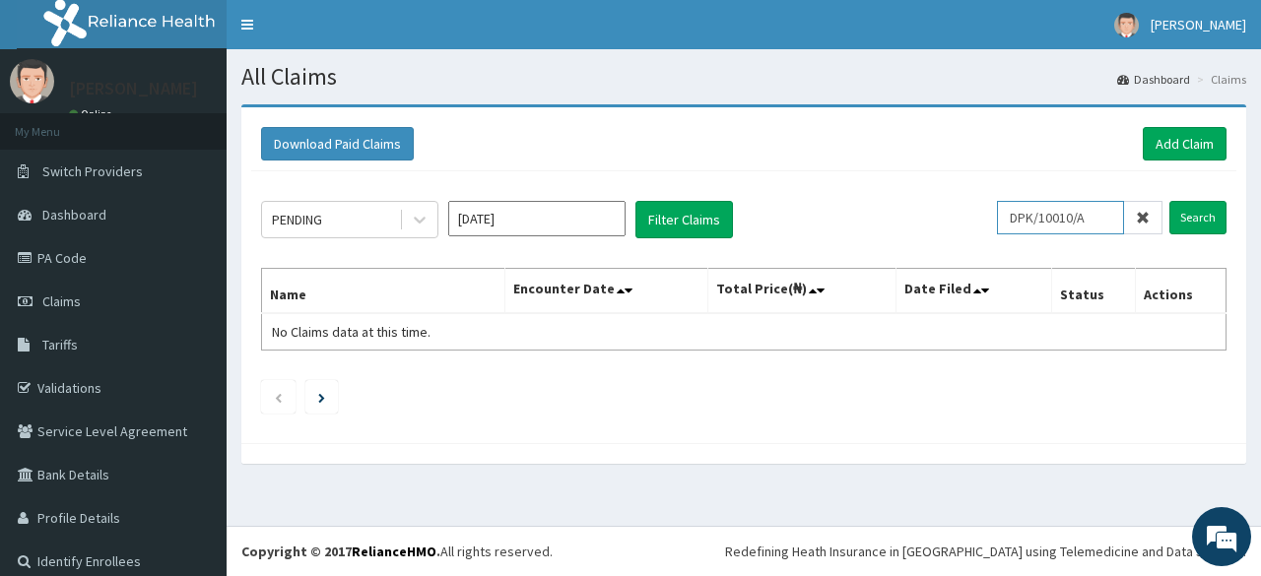
click at [1027, 227] on input "DPK/10010/A" at bounding box center [1060, 217] width 127 height 33
click at [1169, 201] on input "Search" at bounding box center [1197, 217] width 57 height 33
click at [1205, 214] on input "Search" at bounding box center [1197, 217] width 57 height 33
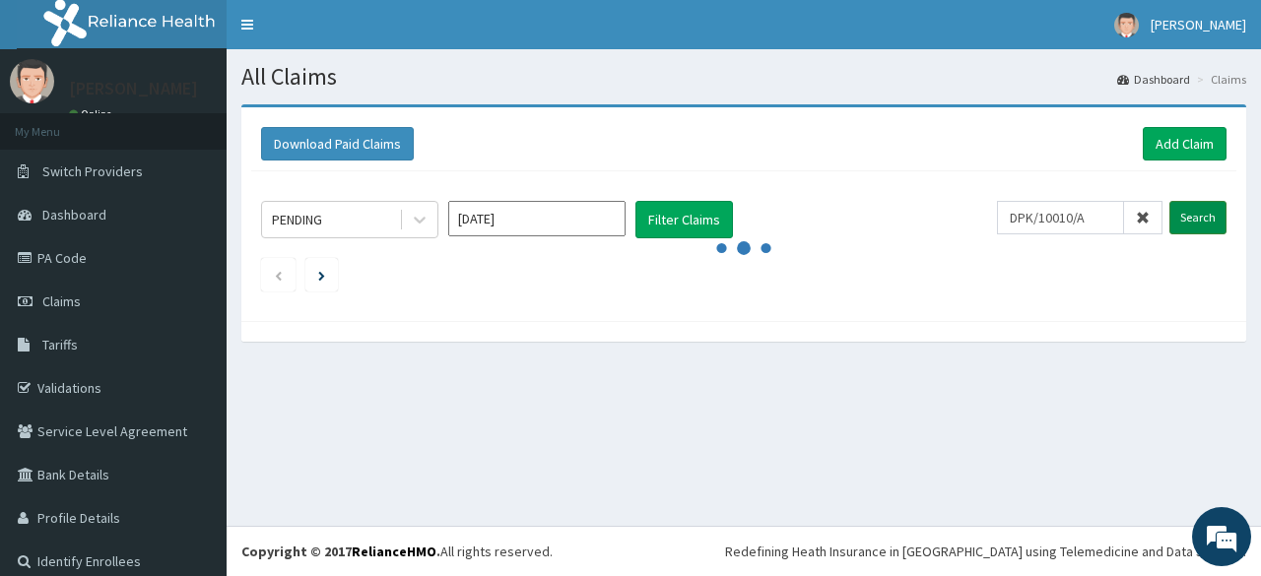
click at [1205, 214] on input "Search" at bounding box center [1197, 217] width 57 height 33
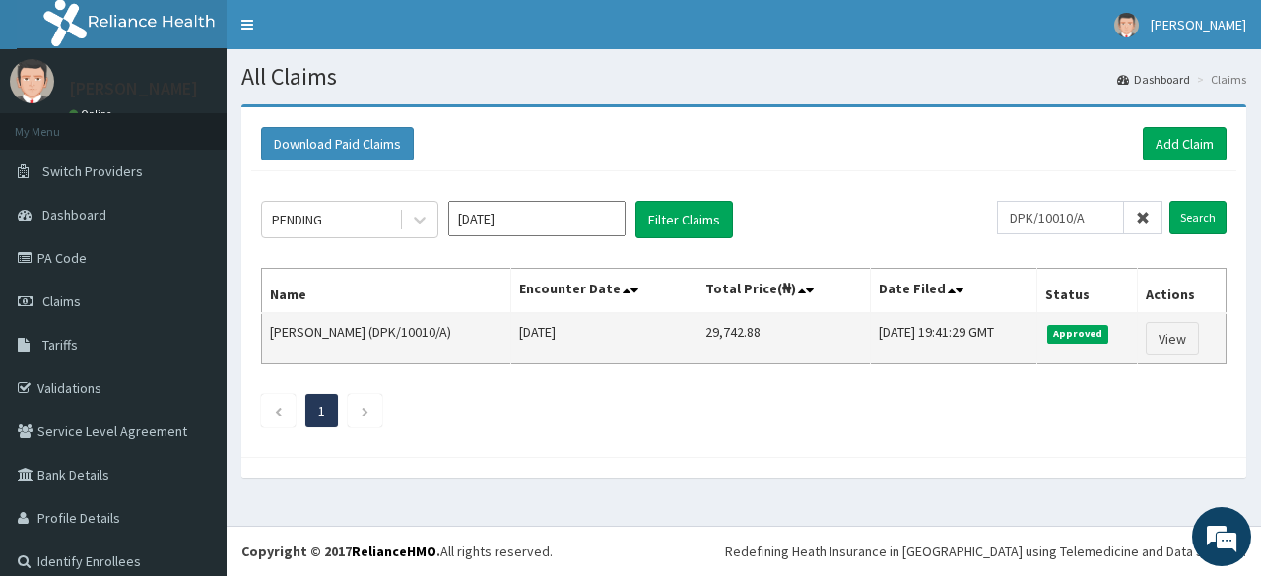
drag, startPoint x: 774, startPoint y: 339, endPoint x: 690, endPoint y: 344, distance: 83.9
click at [690, 344] on tr "Faith Chinwedu Amanchukwu (DPK/10010/A) Thu Aug 28 2025 29,742.88 Fri, 12 Sep 2…" at bounding box center [744, 338] width 964 height 51
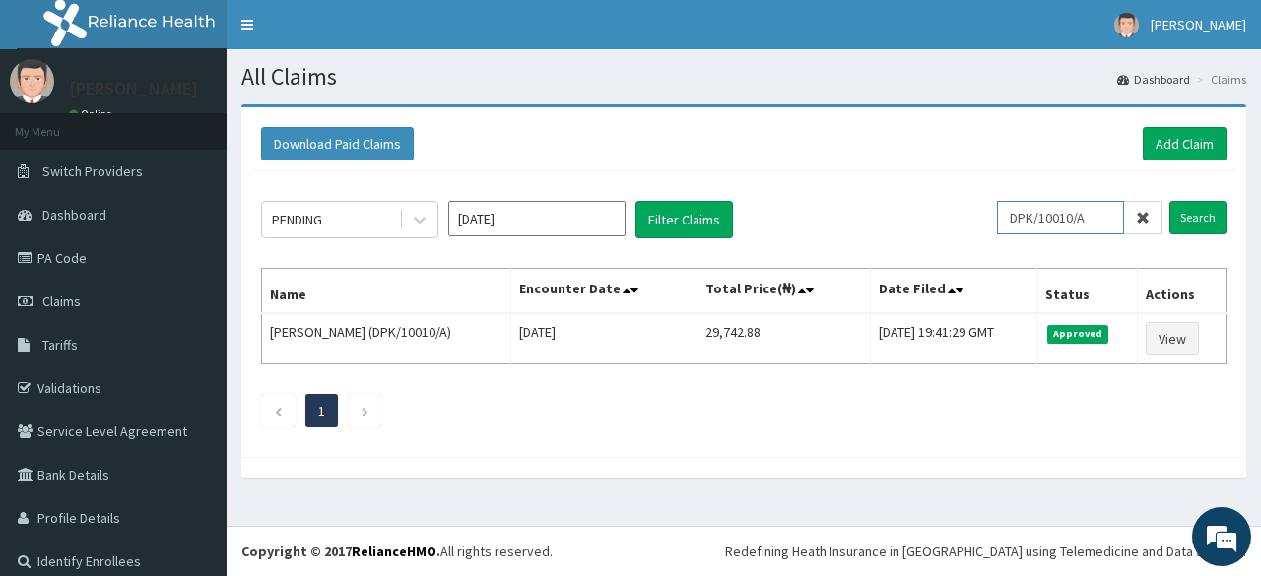
click at [1044, 212] on input "DPK/10010/A" at bounding box center [1060, 217] width 127 height 33
paste input "62"
click at [1169, 201] on input "Search" at bounding box center [1197, 217] width 57 height 33
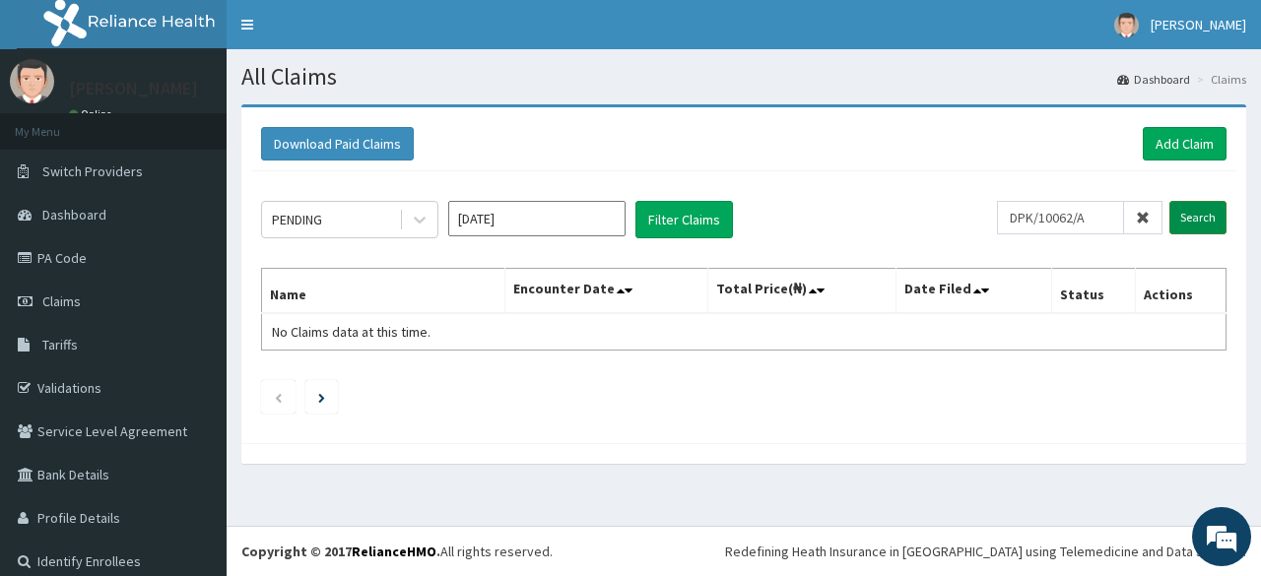
click at [1169, 222] on input "Search" at bounding box center [1197, 217] width 57 height 33
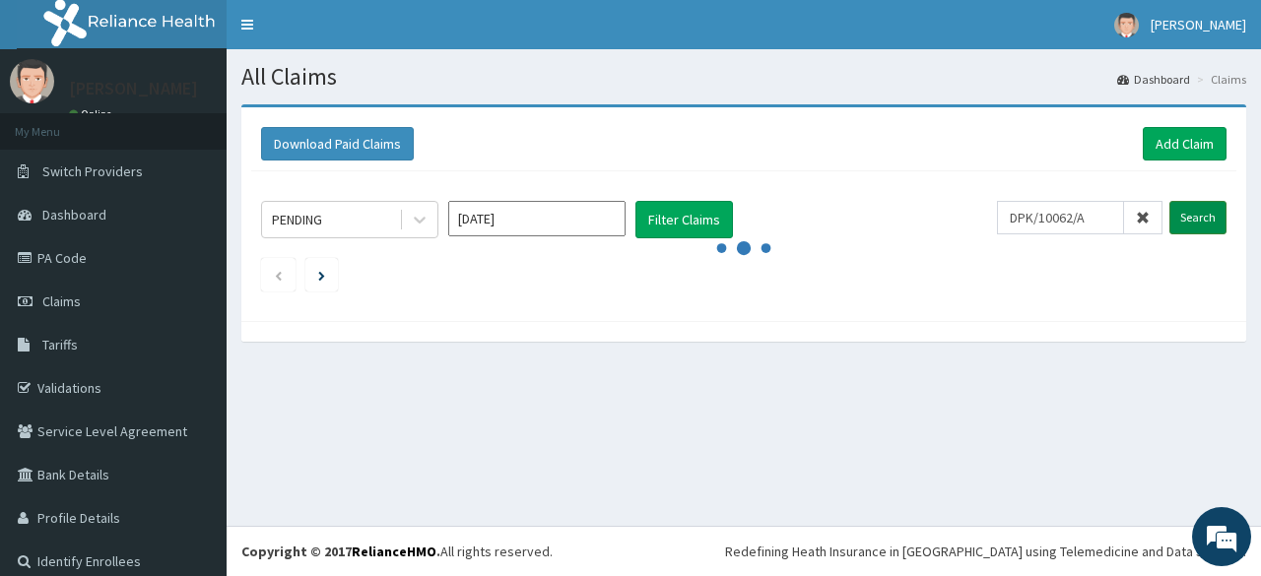
click at [1169, 222] on input "Search" at bounding box center [1197, 217] width 57 height 33
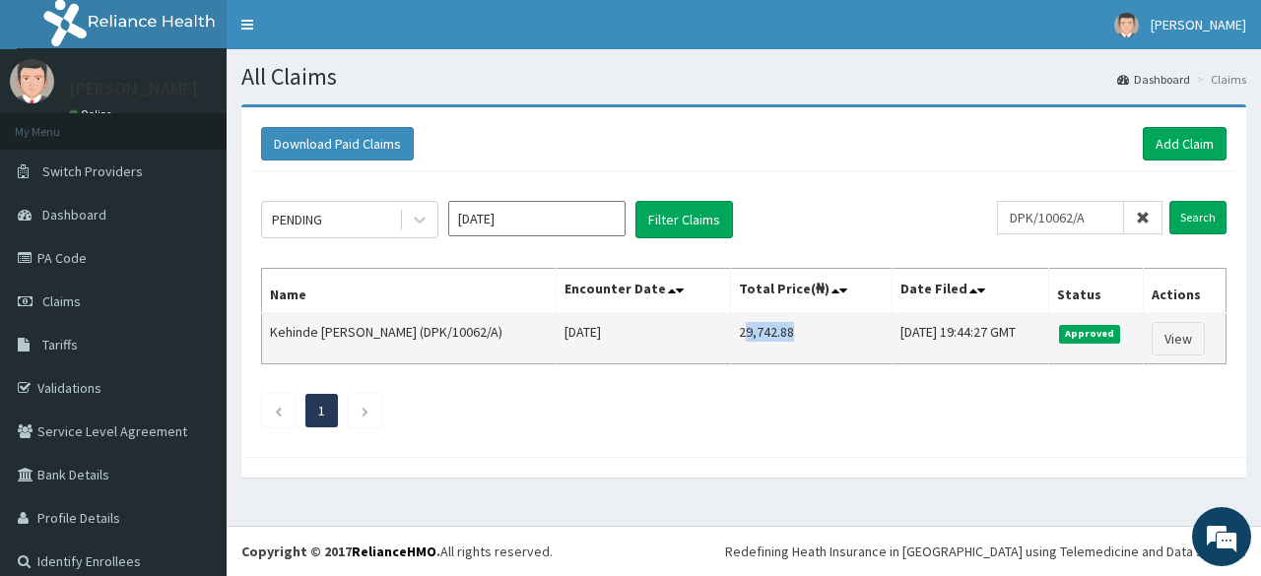
drag, startPoint x: 782, startPoint y: 338, endPoint x: 719, endPoint y: 340, distance: 63.1
click at [731, 340] on td "29,742.88" at bounding box center [812, 338] width 162 height 51
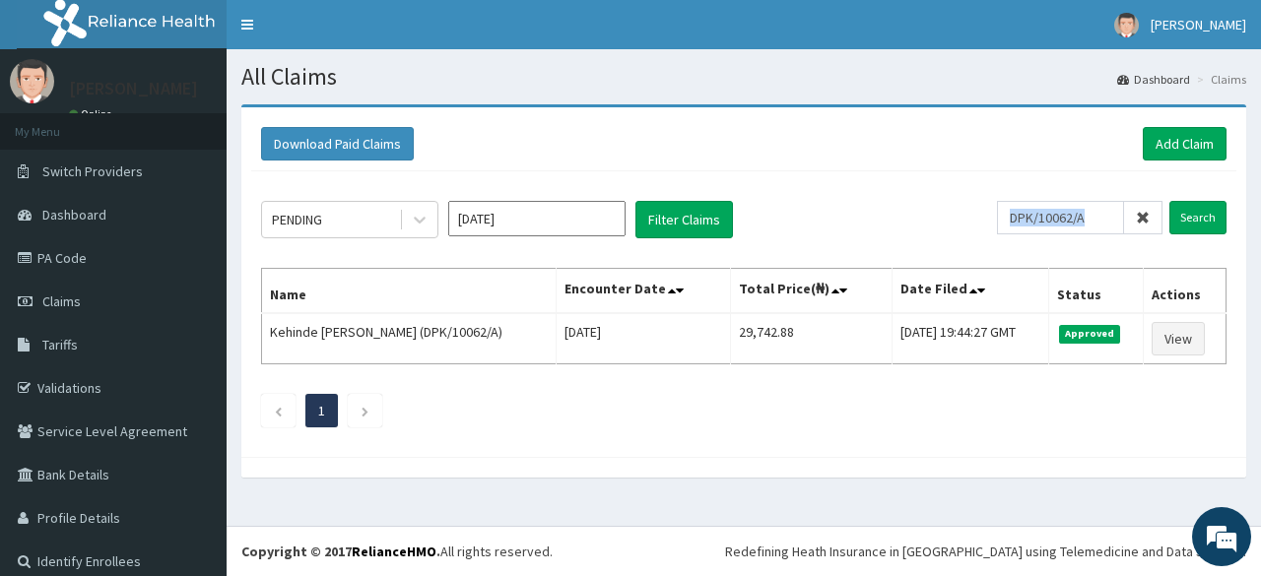
drag, startPoint x: 1133, startPoint y: 216, endPoint x: 1073, endPoint y: 219, distance: 60.2
click at [1073, 219] on div "DPK/10062/A" at bounding box center [1079, 217] width 165 height 33
click at [1073, 219] on input "DPK/10062/A" at bounding box center [1060, 217] width 127 height 33
paste input "21"
type input "DPK/10021/A"
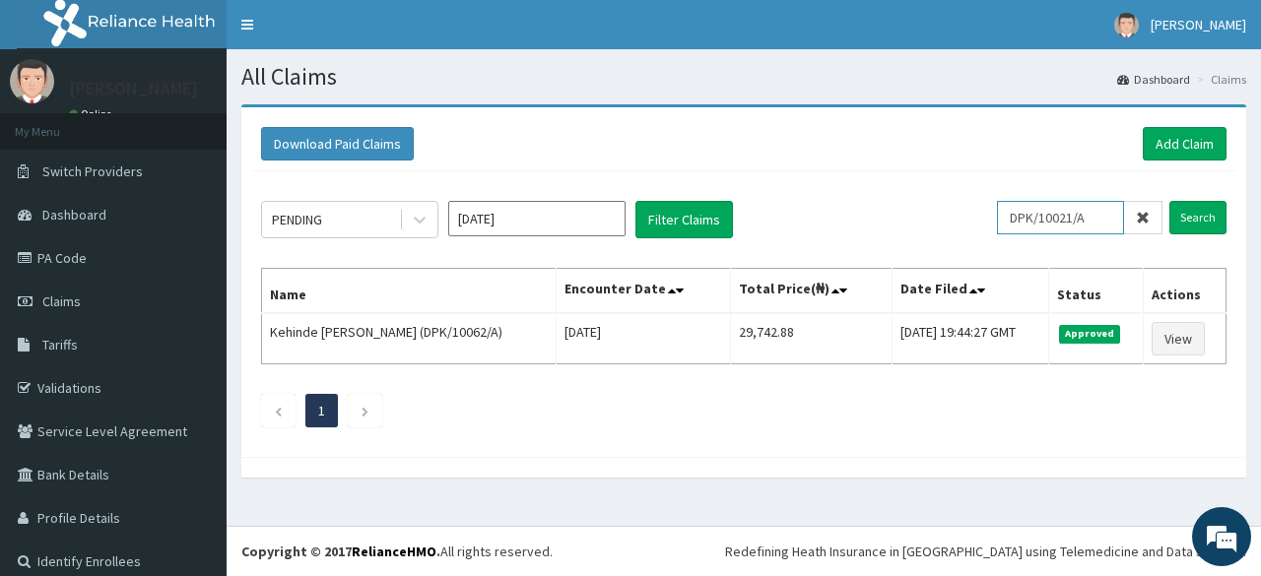
click at [1169, 201] on input "Search" at bounding box center [1197, 217] width 57 height 33
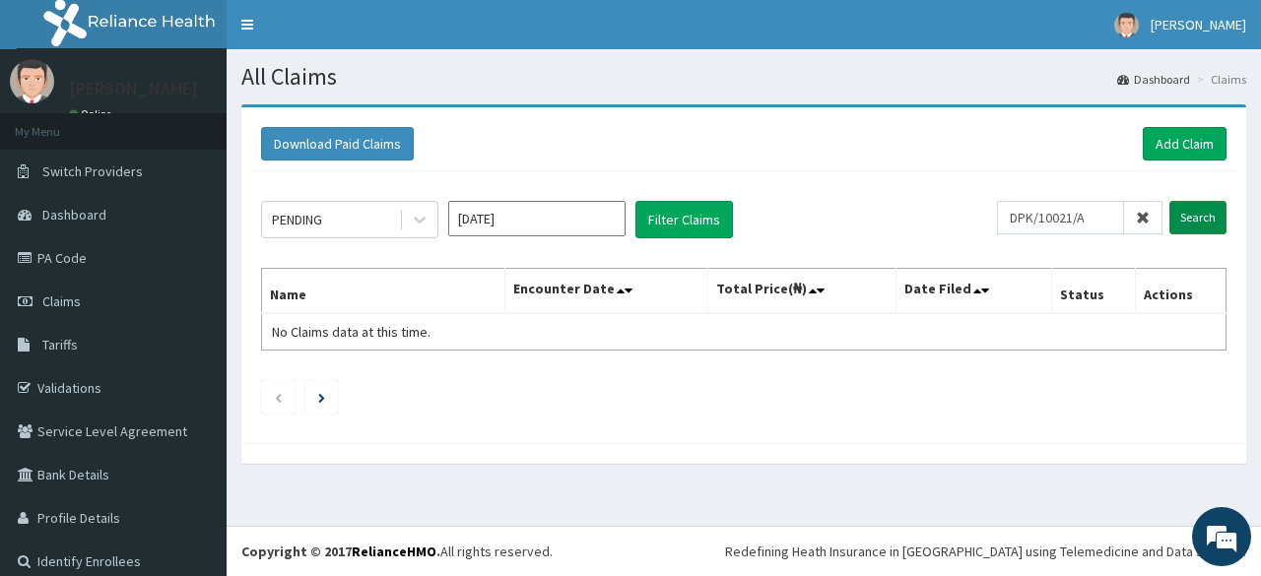
click at [1169, 216] on input "Search" at bounding box center [1197, 217] width 57 height 33
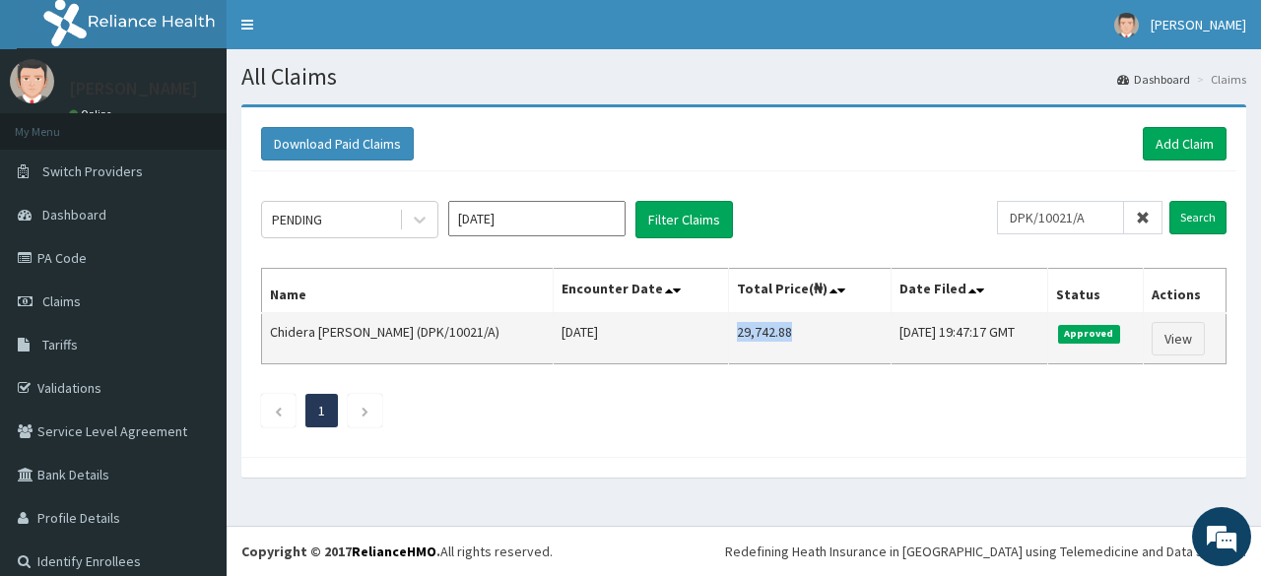
drag, startPoint x: 754, startPoint y: 339, endPoint x: 692, endPoint y: 350, distance: 63.0
click at [729, 350] on td "29,742.88" at bounding box center [810, 338] width 163 height 51
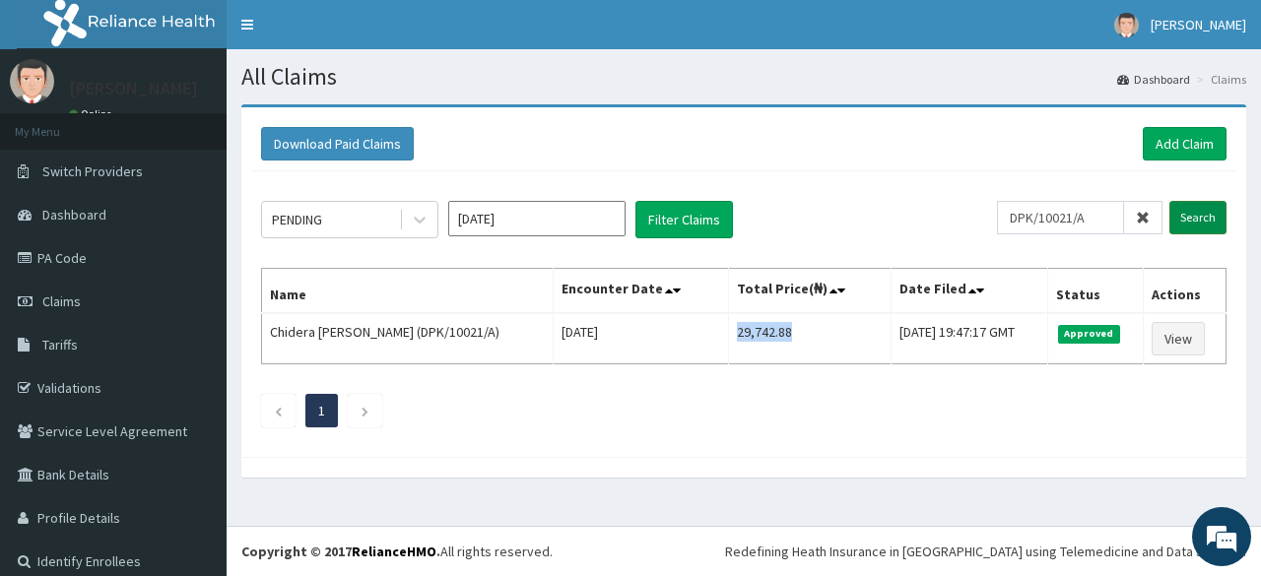
click at [1180, 225] on input "Search" at bounding box center [1197, 217] width 57 height 33
click at [1124, 218] on span at bounding box center [1143, 217] width 38 height 33
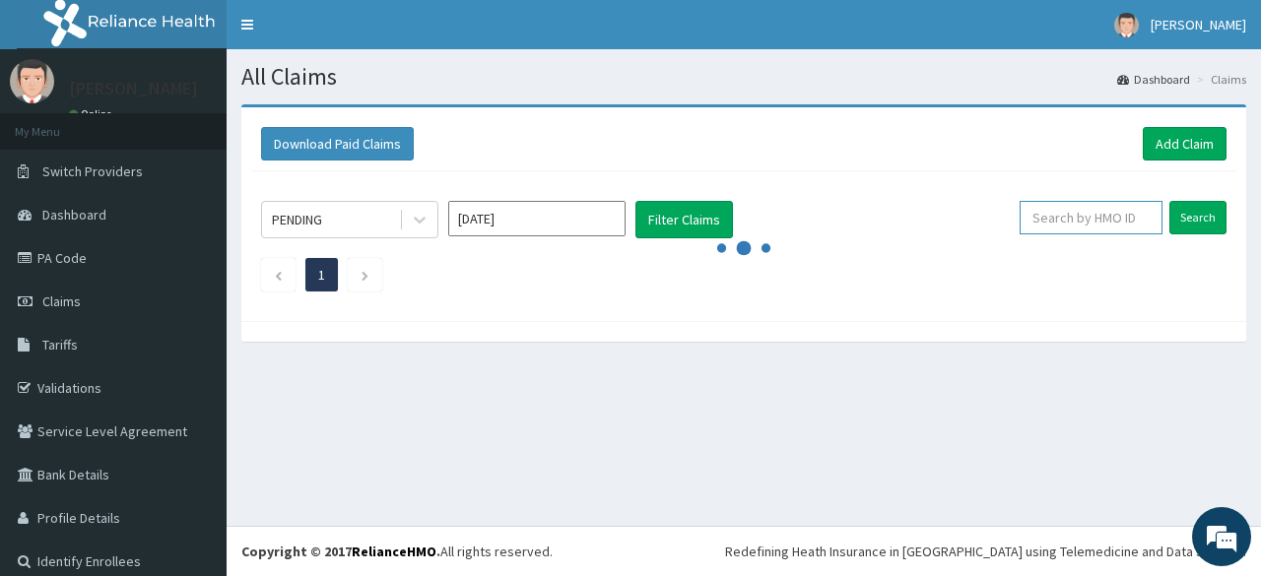
click at [1105, 218] on input "text" at bounding box center [1090, 217] width 143 height 33
paste input "DPK/10040/A"
click at [1169, 201] on input "Search" at bounding box center [1197, 217] width 57 height 33
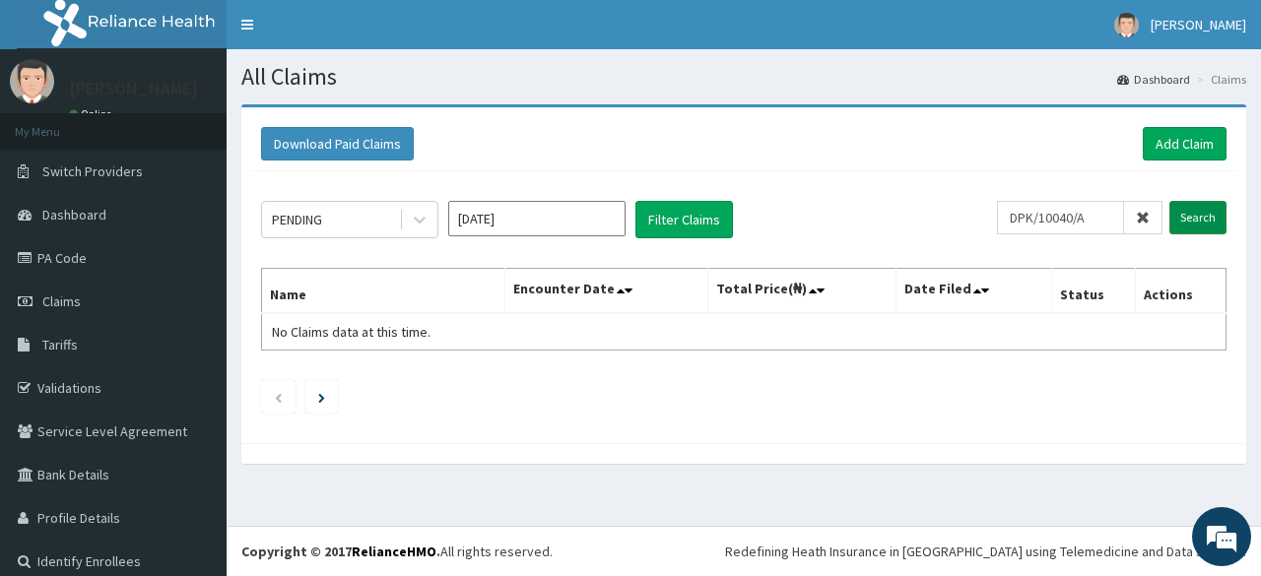
click at [1176, 210] on input "Search" at bounding box center [1197, 217] width 57 height 33
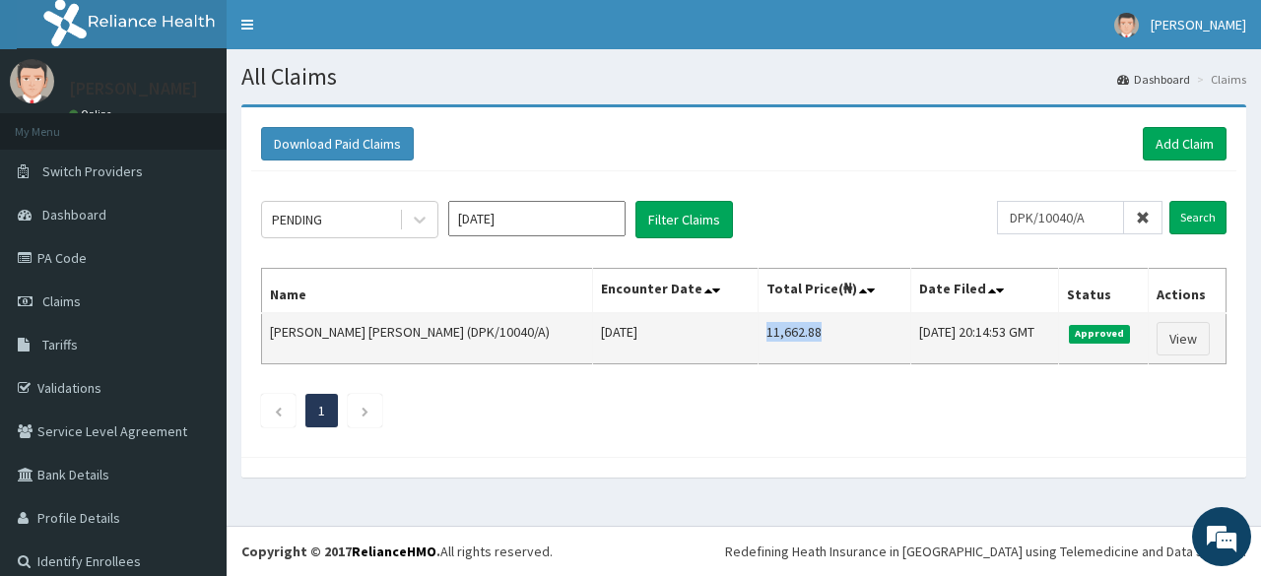
drag, startPoint x: 717, startPoint y: 327, endPoint x: 774, endPoint y: 337, distance: 58.0
click at [774, 337] on td "11,662.88" at bounding box center [833, 338] width 153 height 51
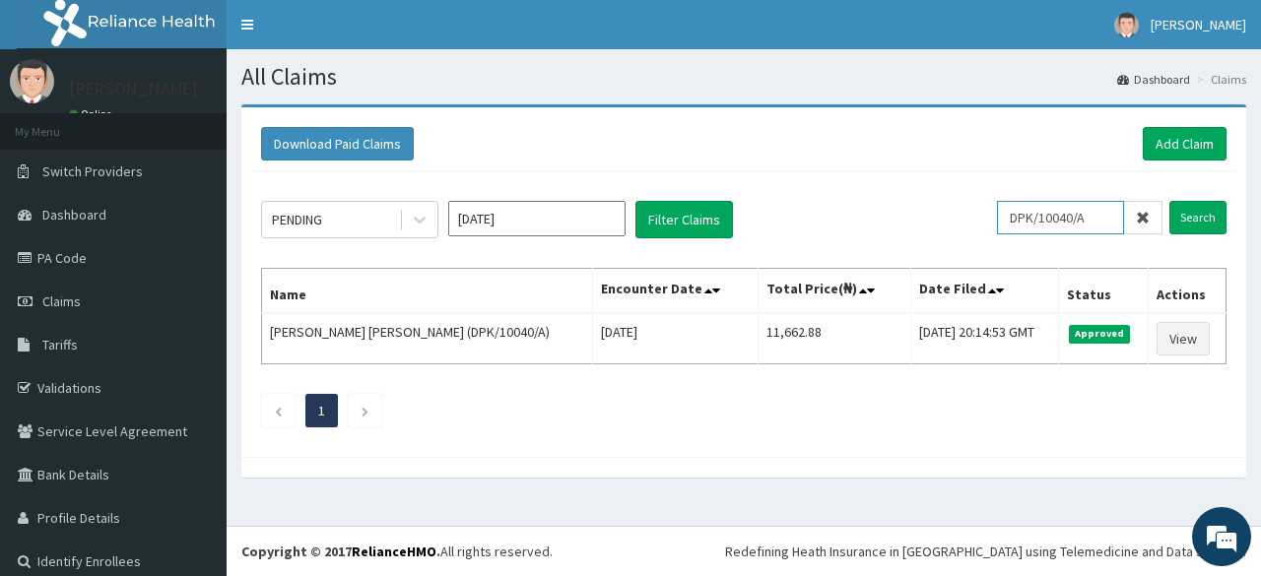
click at [1048, 231] on input "DPK/10040/A" at bounding box center [1060, 217] width 127 height 33
paste input "DPK/10006"
type input "DPK/10006/A"
click at [1169, 201] on input "Search" at bounding box center [1197, 217] width 57 height 33
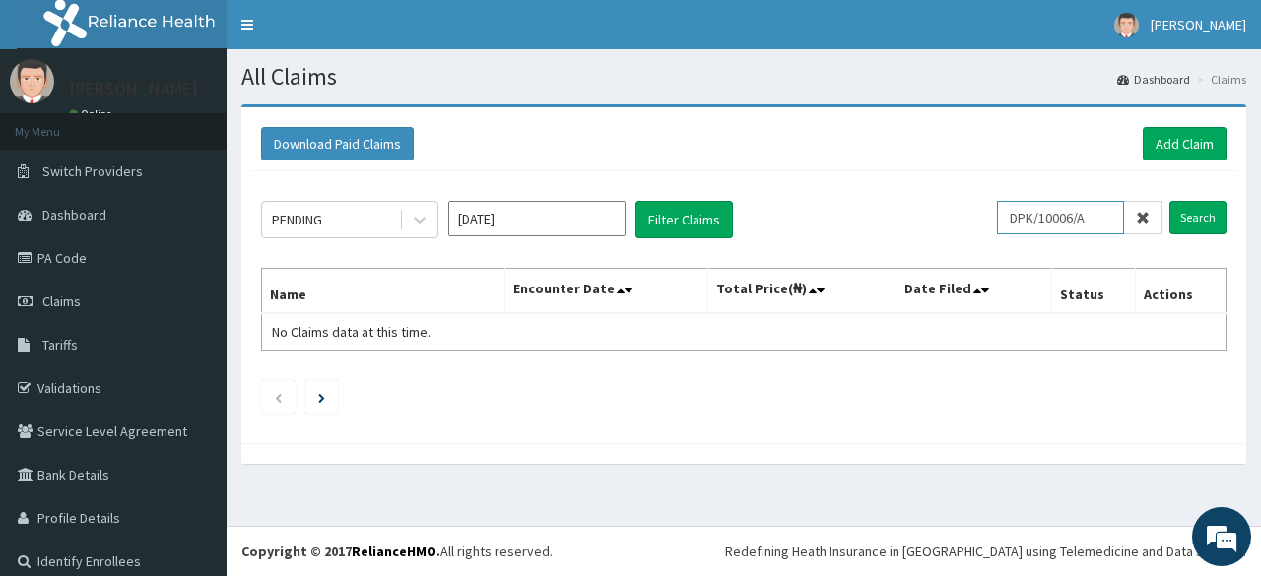
scroll to position [0, 0]
click at [1169, 219] on input "Search" at bounding box center [1197, 217] width 57 height 33
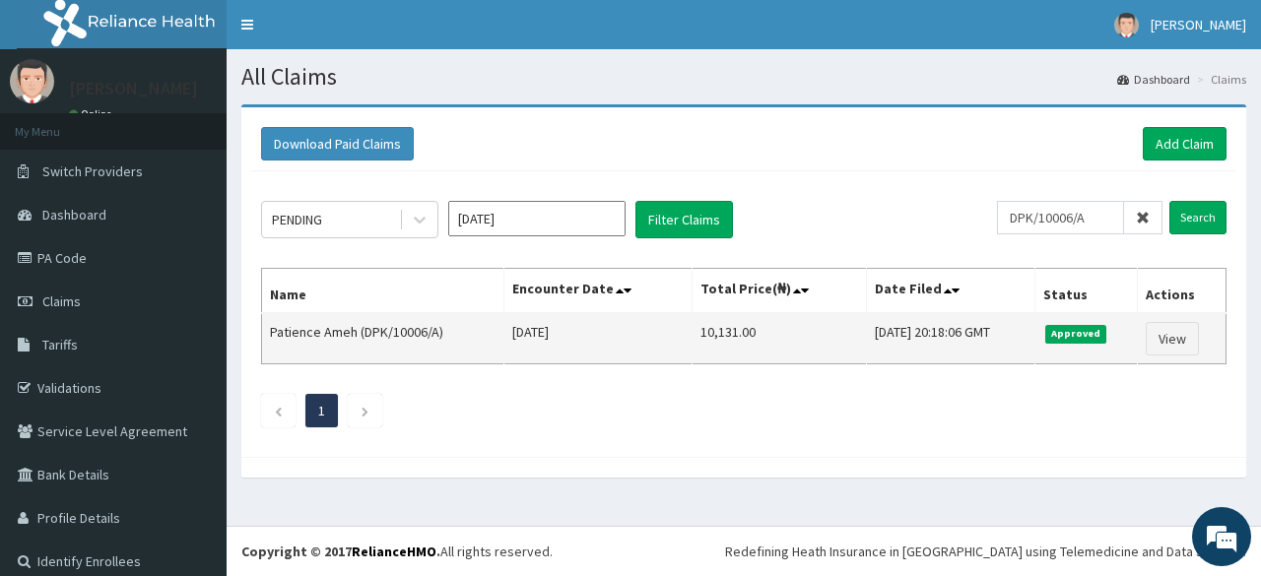
drag, startPoint x: 743, startPoint y: 330, endPoint x: 648, endPoint y: 349, distance: 96.4
click at [648, 349] on tr "Patience Ameh (DPK/10006/A) Thu Aug 28 2025 10,131.00 Fri, 12 Sep 2025 20:18:06…" at bounding box center [744, 338] width 964 height 51
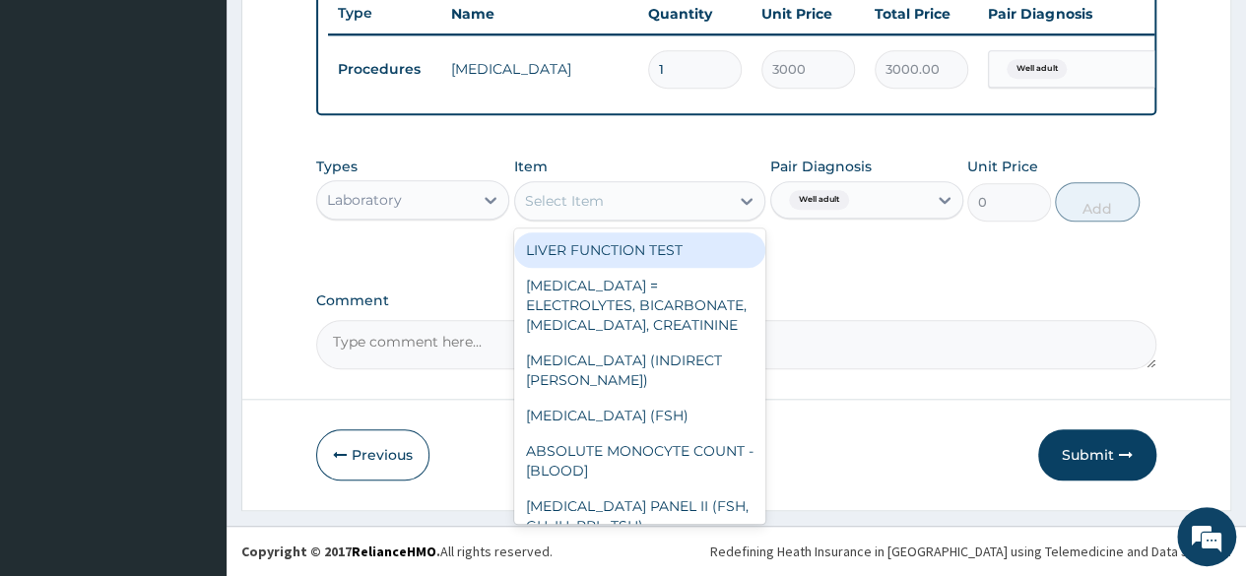
click at [550, 216] on div "Select Item" at bounding box center [622, 201] width 215 height 32
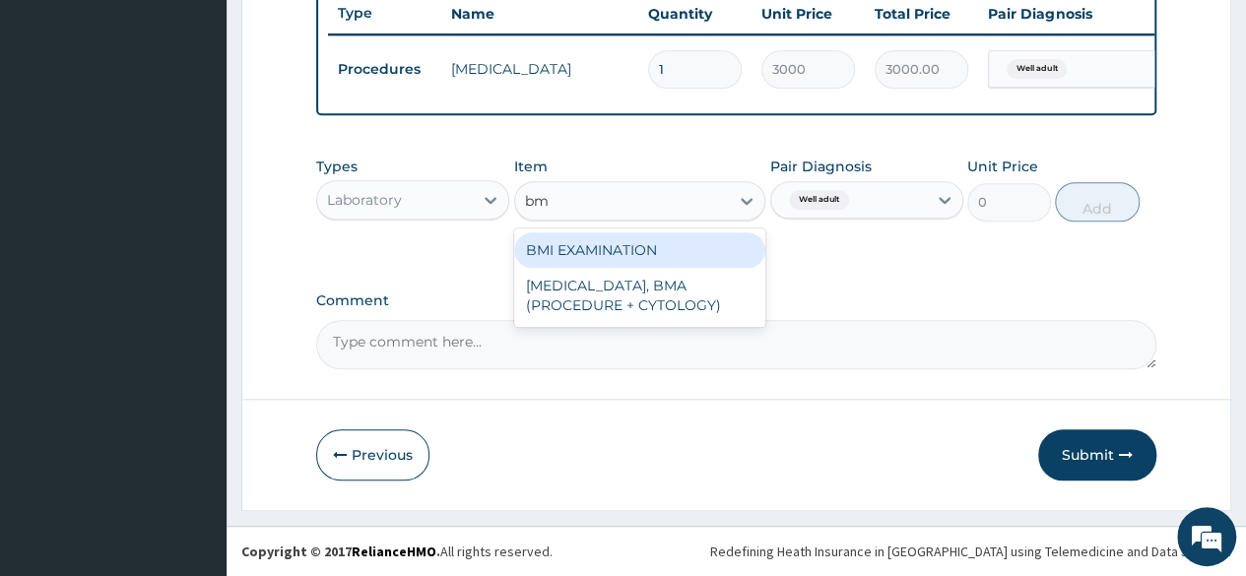
type input "bmi"
click at [571, 250] on div "BMI EXAMINATION" at bounding box center [640, 249] width 252 height 35
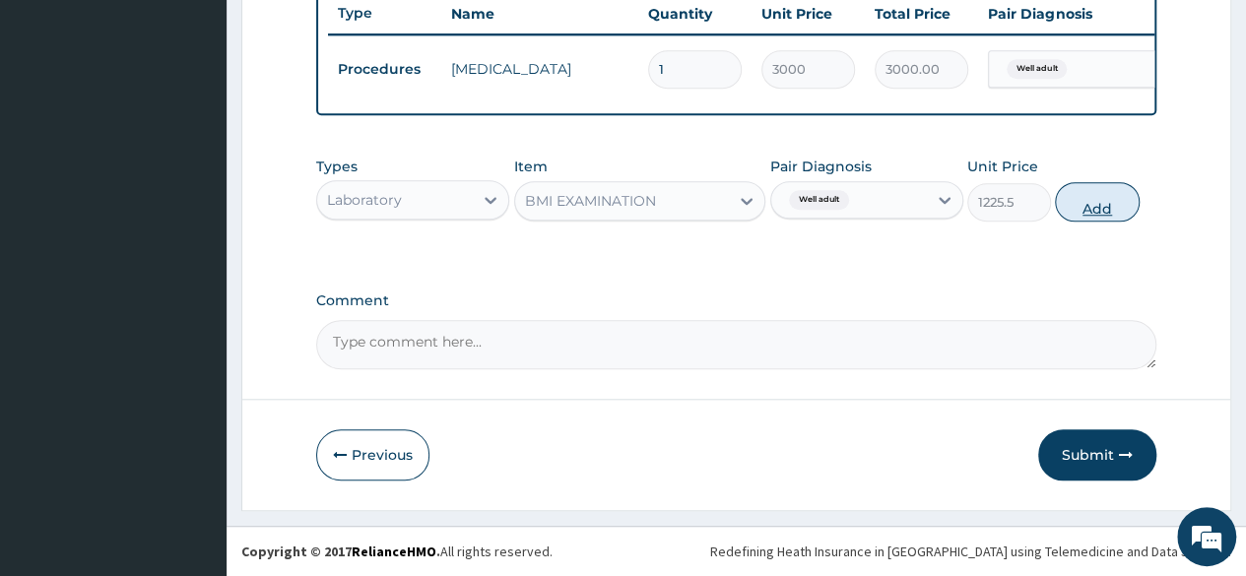
click at [1095, 209] on button "Add" at bounding box center [1097, 201] width 84 height 39
type input "0"
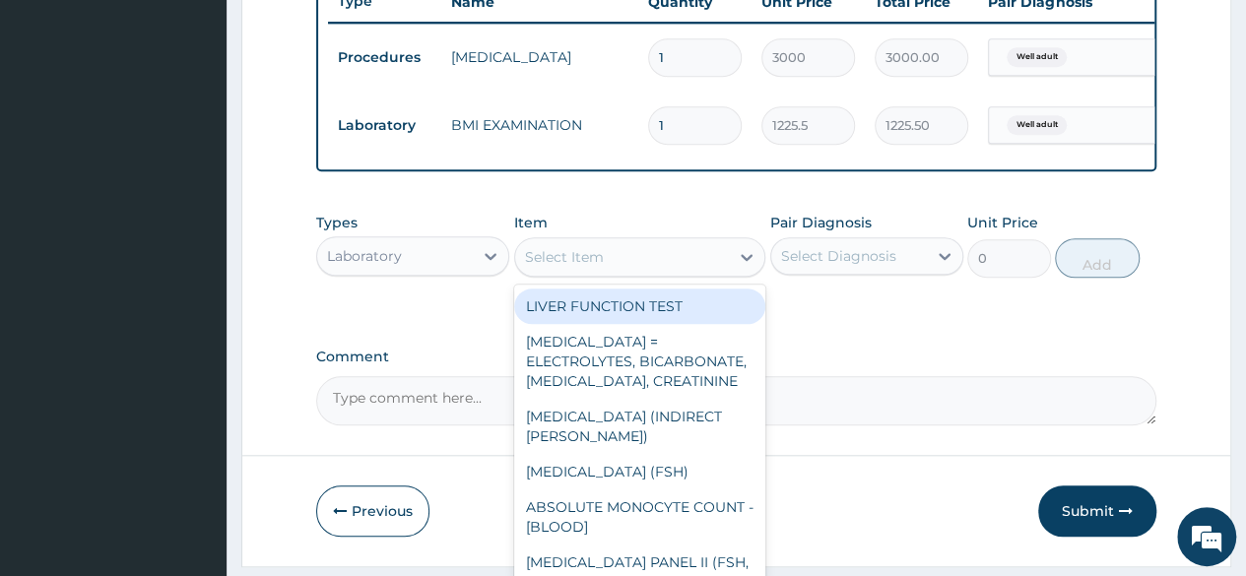
click at [554, 273] on div "Select Item" at bounding box center [622, 257] width 215 height 32
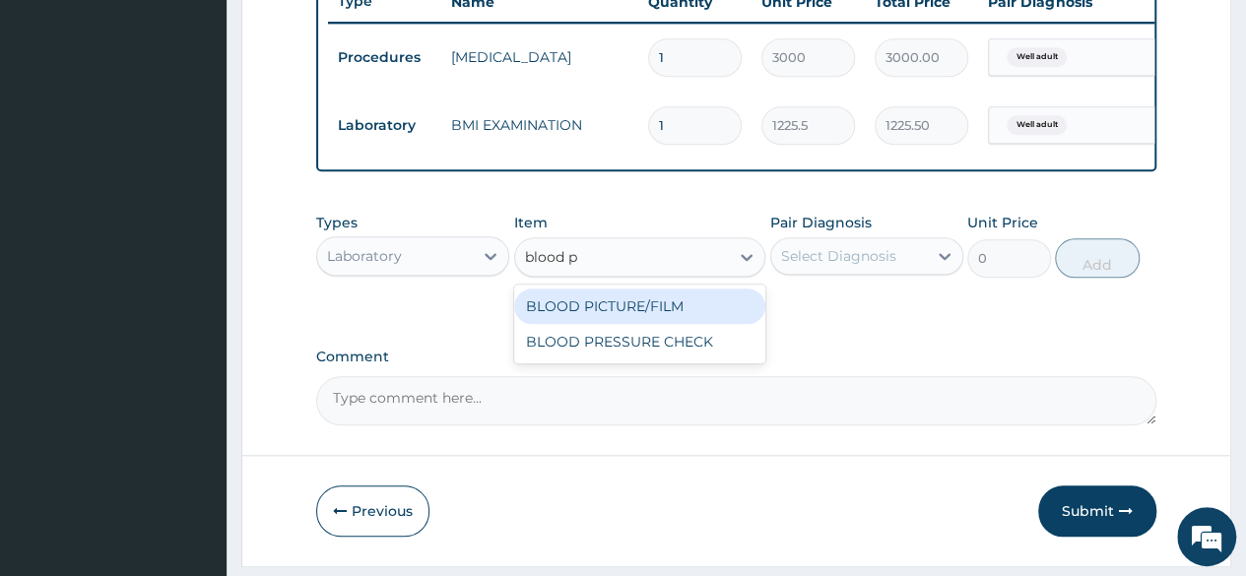
type input "blood pr"
click at [588, 312] on div "BLOOD PRESSURE CHECK" at bounding box center [640, 306] width 252 height 35
type input "1225.5"
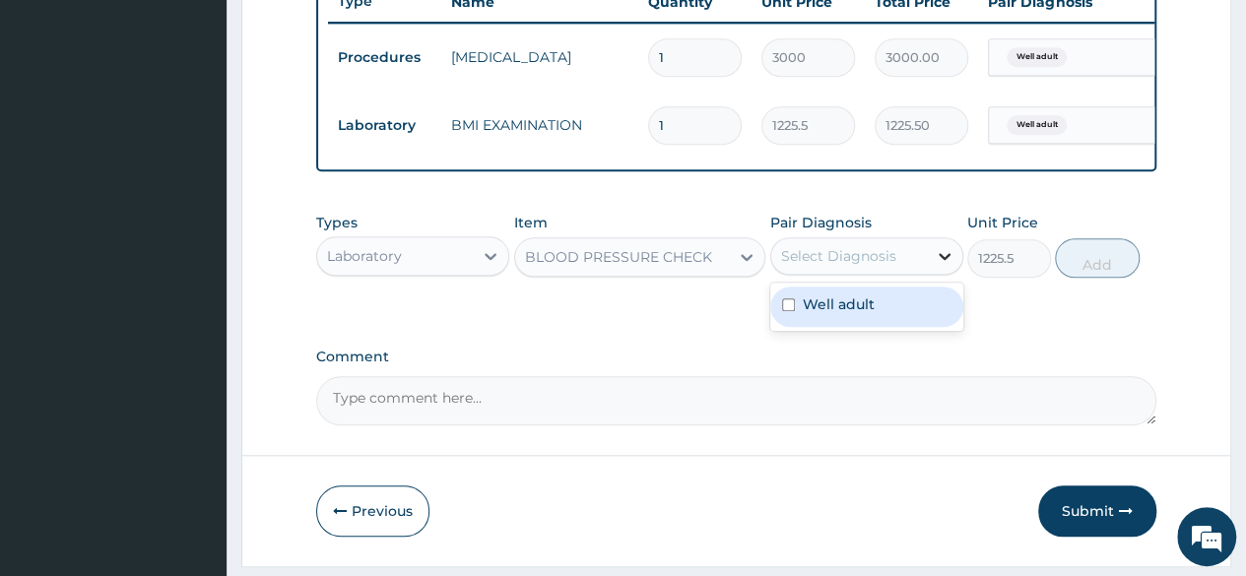
click at [943, 266] on icon at bounding box center [945, 256] width 20 height 20
click at [895, 326] on div "Well adult" at bounding box center [866, 307] width 193 height 40
checkbox input "true"
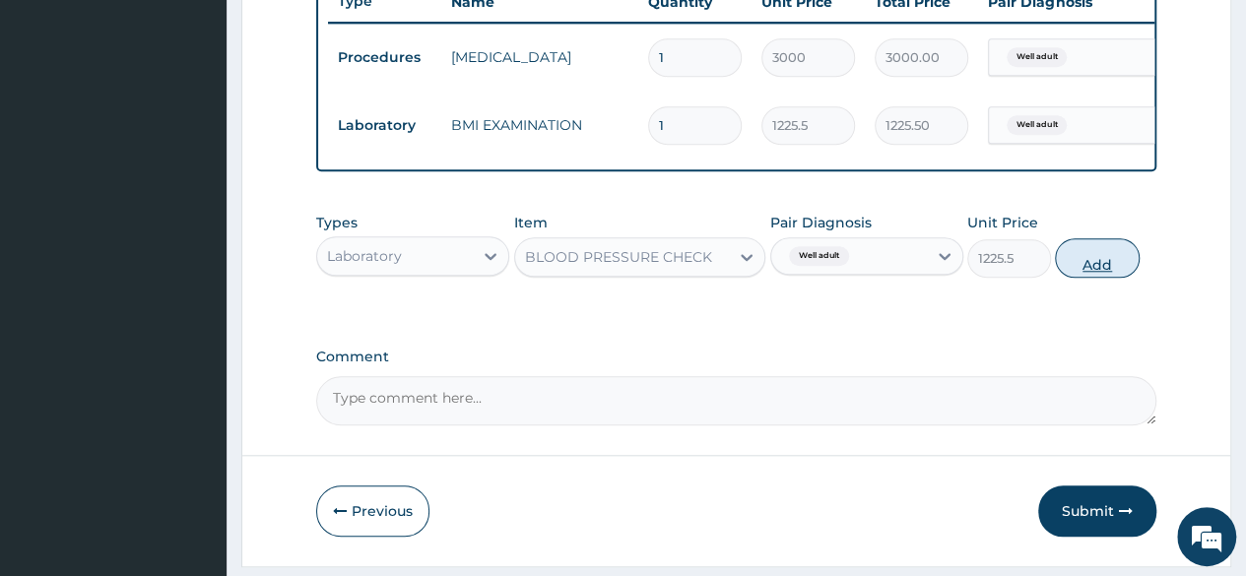
click at [1108, 275] on button "Add" at bounding box center [1097, 257] width 84 height 39
type input "0"
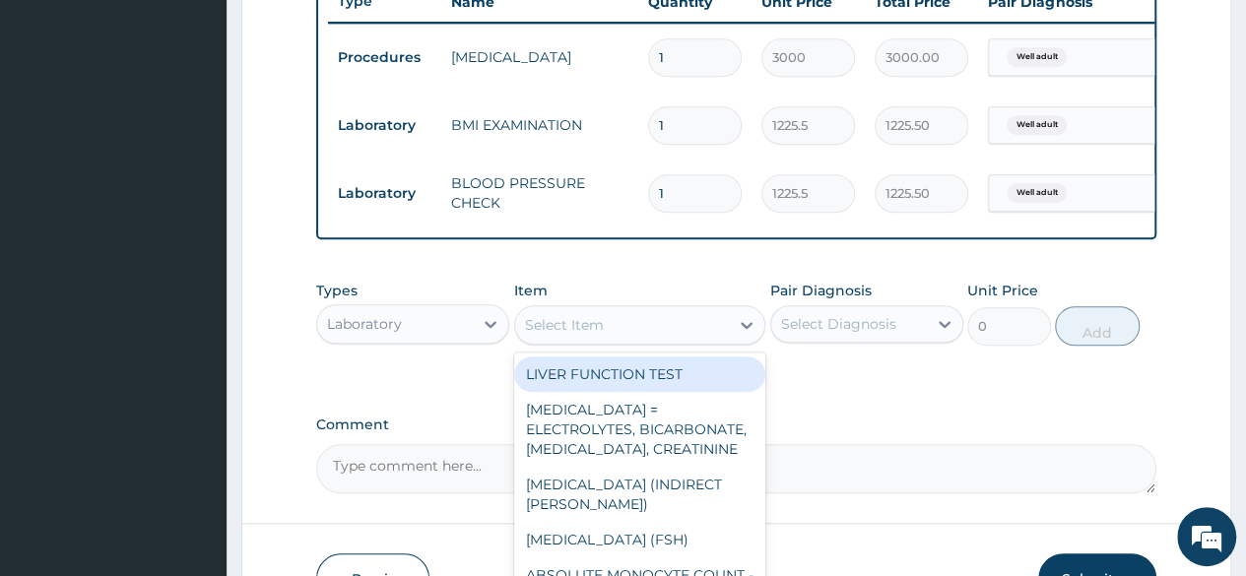
click at [572, 335] on div "Select Item" at bounding box center [564, 325] width 79 height 20
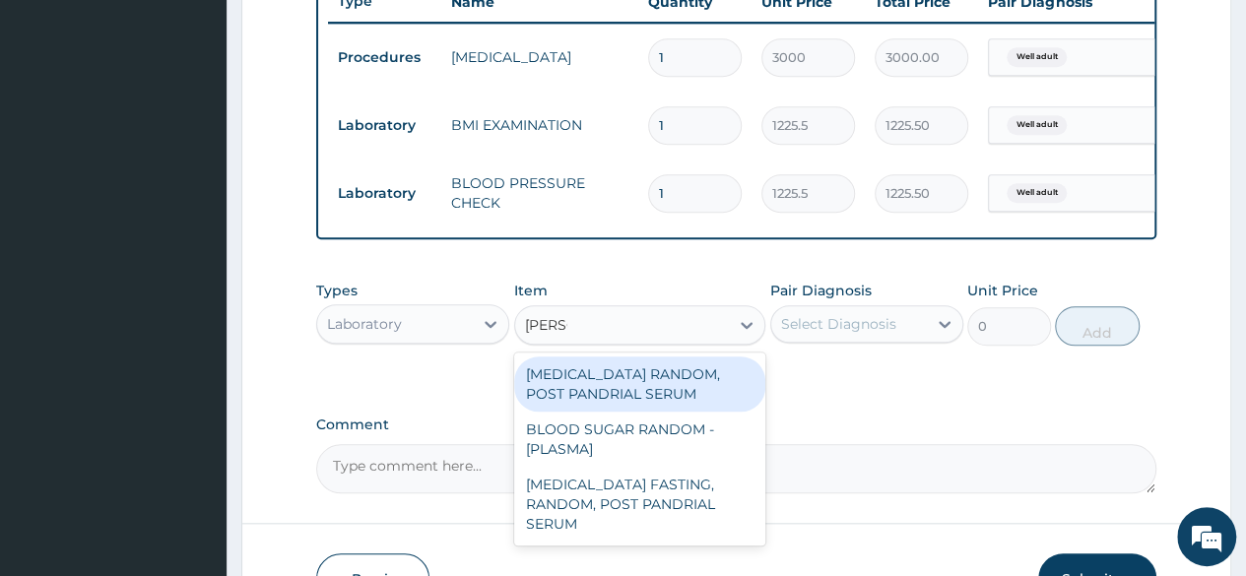
type input "random"
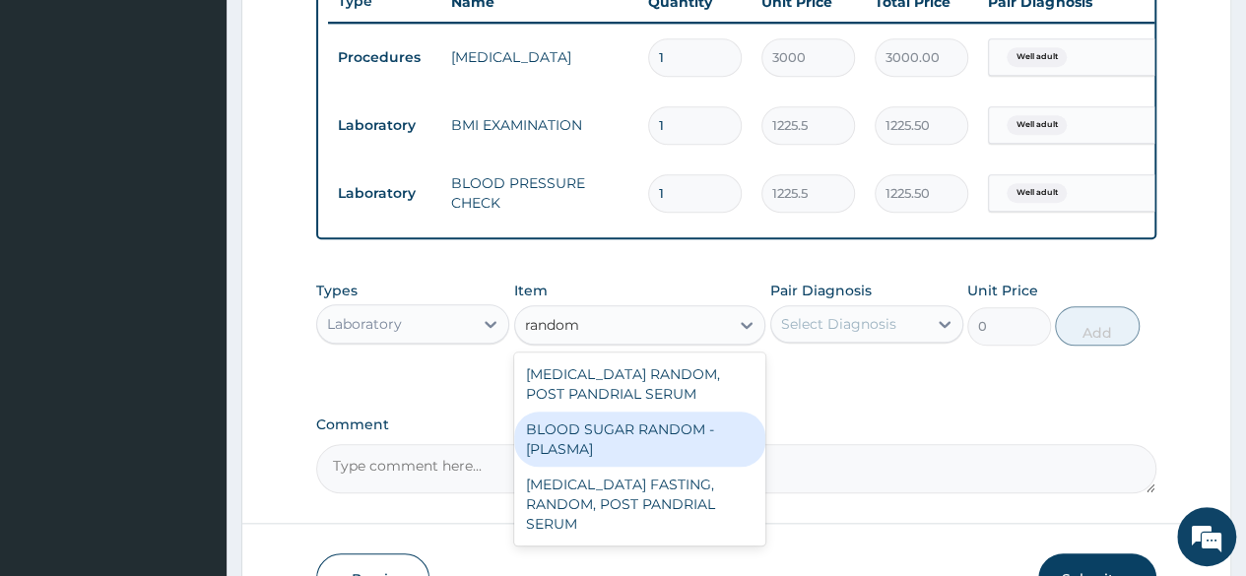
click at [577, 440] on div "BLOOD SUGAR RANDOM - [PLASMA]" at bounding box center [640, 439] width 252 height 55
type input "1800"
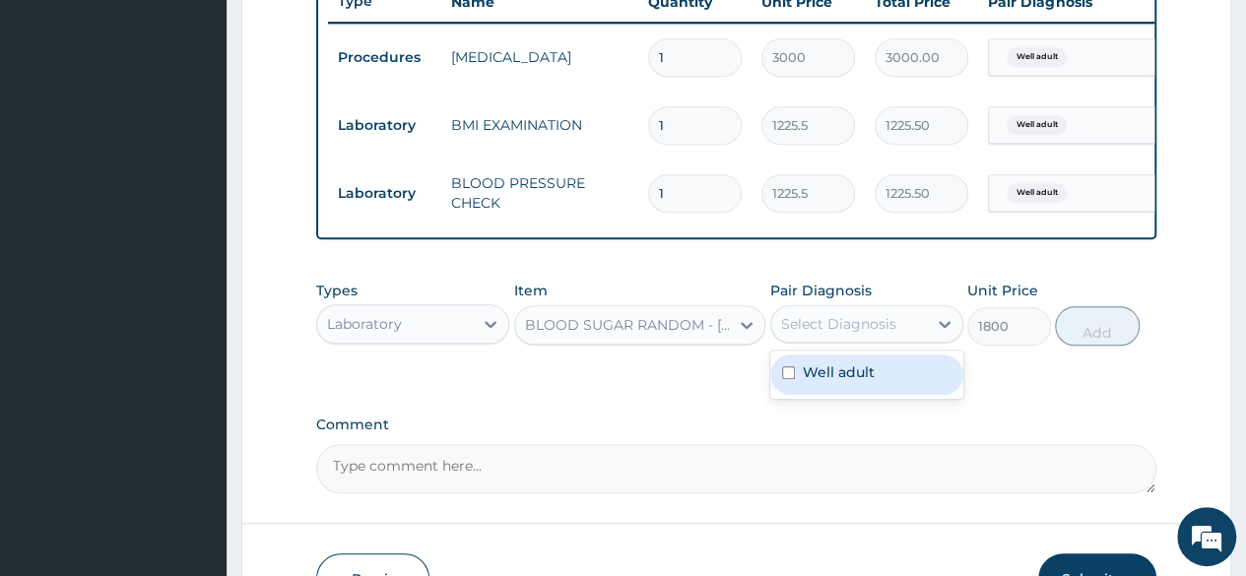
click at [854, 334] on div "Select Diagnosis" at bounding box center [838, 324] width 115 height 20
click at [849, 395] on div "Well adult" at bounding box center [866, 375] width 193 height 40
checkbox input "true"
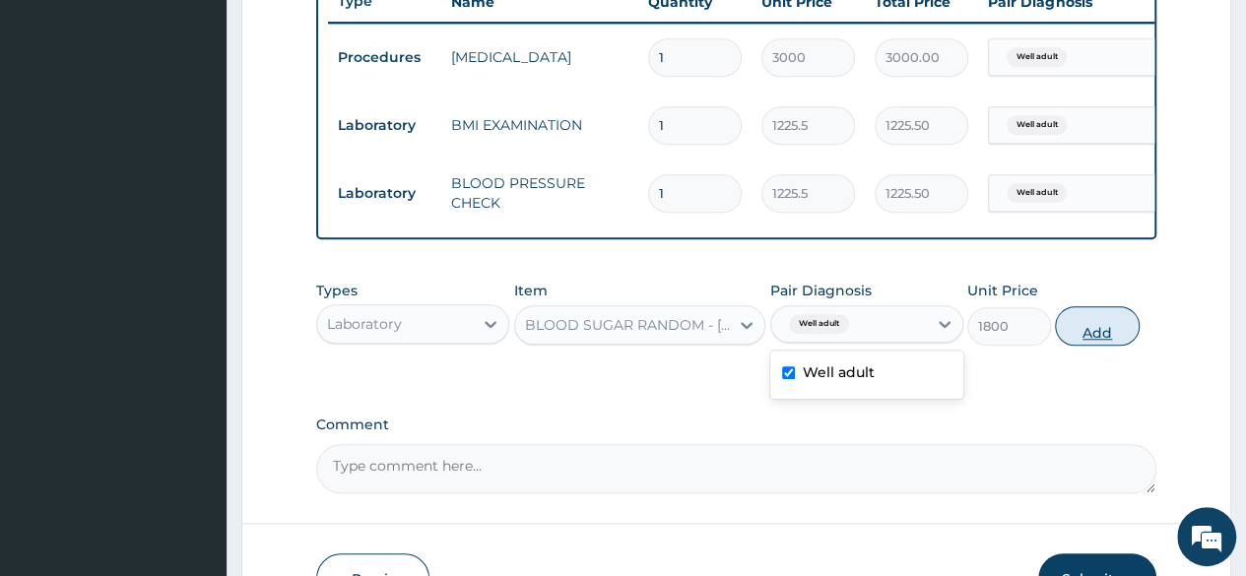
click at [1104, 334] on button "Add" at bounding box center [1097, 325] width 84 height 39
type input "0"
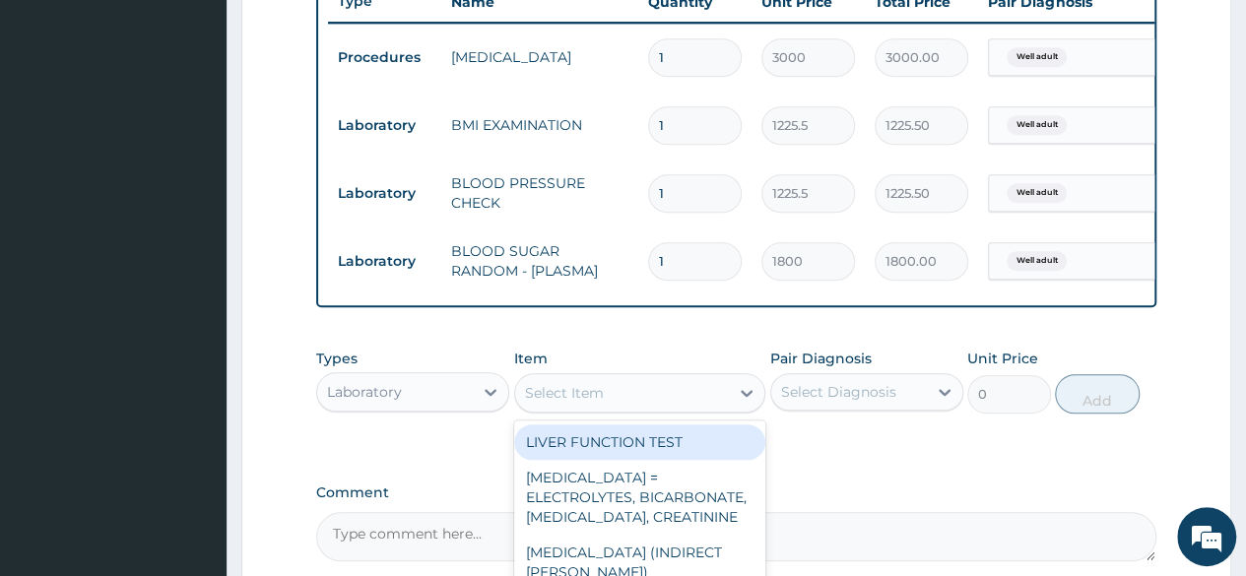
click at [595, 403] on div "Select Item" at bounding box center [564, 393] width 79 height 20
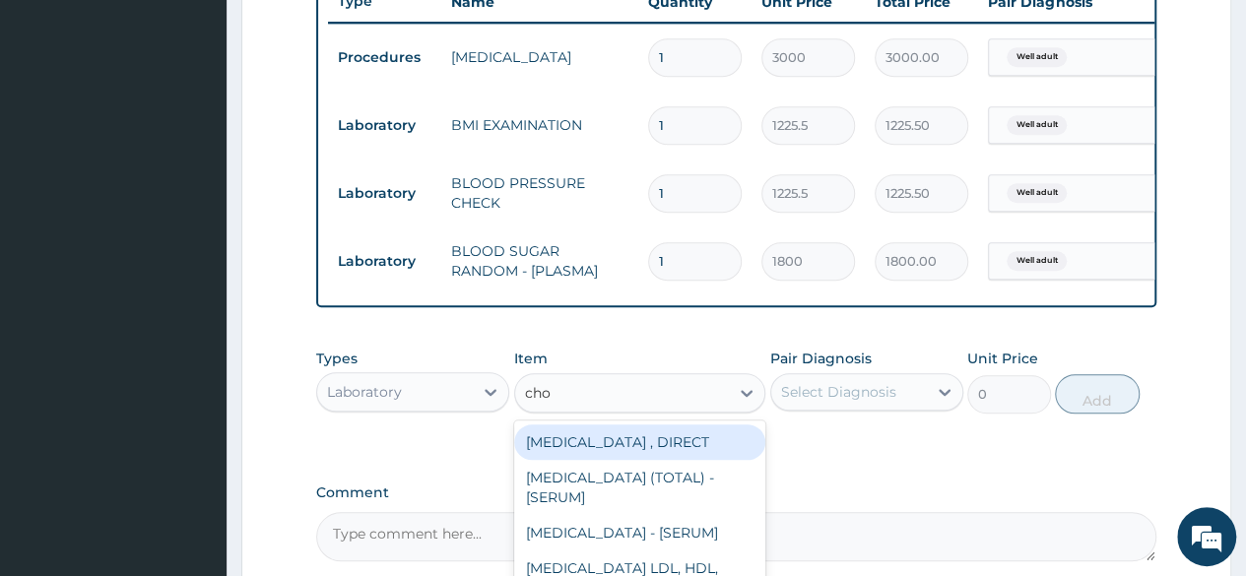
type input "chol"
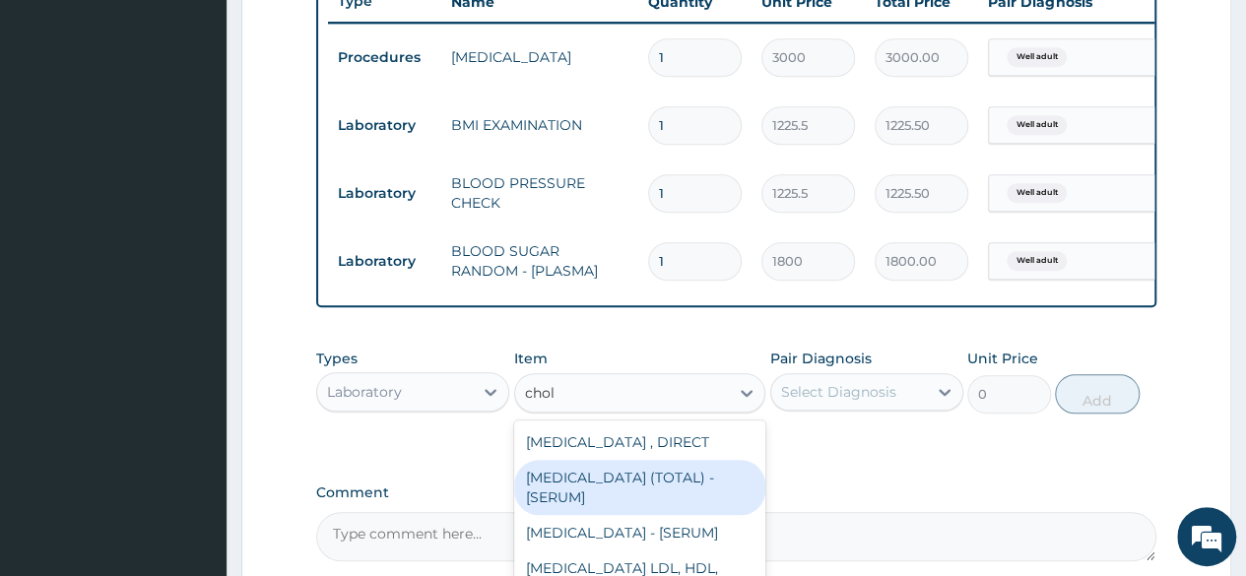
click at [609, 503] on div "[MEDICAL_DATA] (TOTAL) - [SERUM]" at bounding box center [640, 487] width 252 height 55
type input "2880"
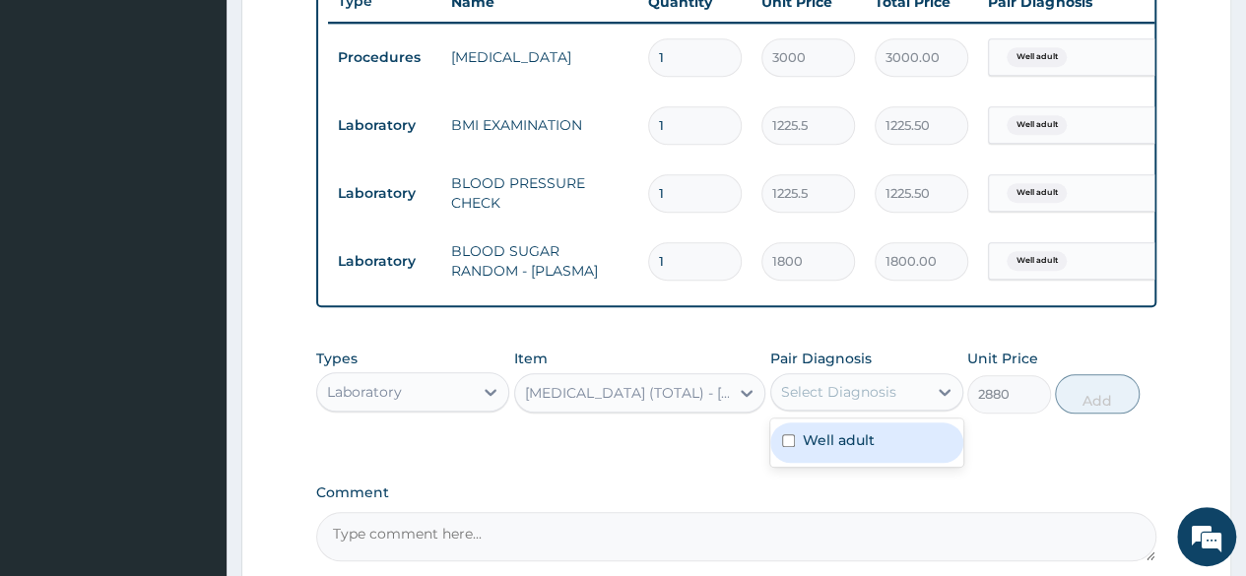
drag, startPoint x: 859, startPoint y: 416, endPoint x: 841, endPoint y: 444, distance: 33.6
click at [841, 411] on div "option Well adult, selected. option Well adult focused, 1 of 1. 1 result availa…" at bounding box center [866, 391] width 193 height 37
click at [841, 444] on div "Well adult" at bounding box center [866, 443] width 193 height 40
checkbox input "true"
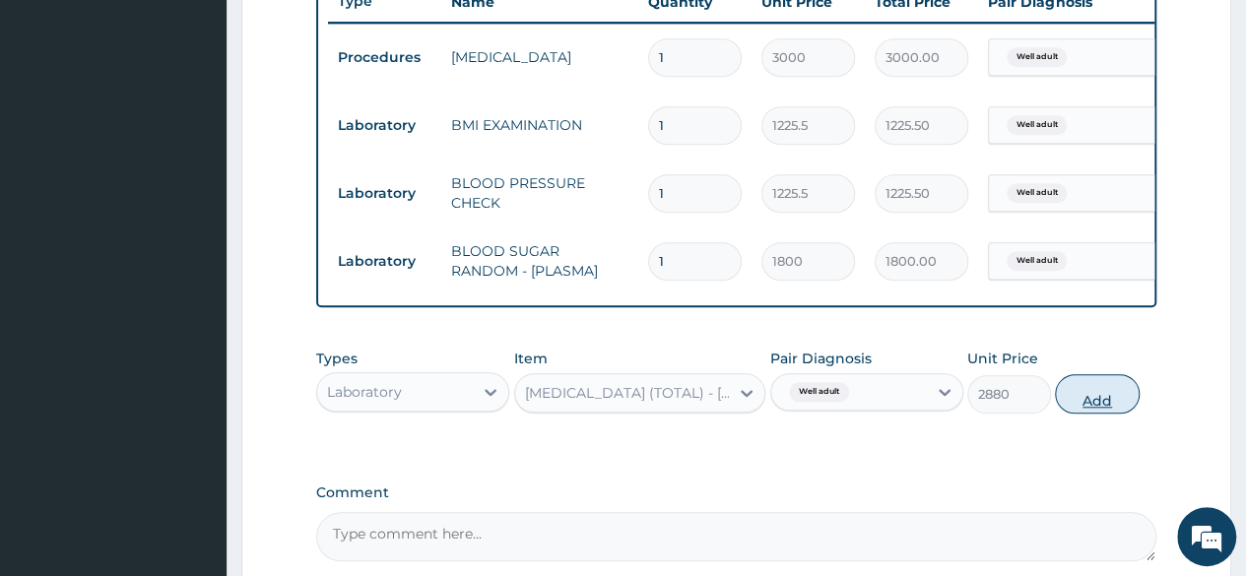
click at [1112, 411] on button "Add" at bounding box center [1097, 393] width 84 height 39
type input "0"
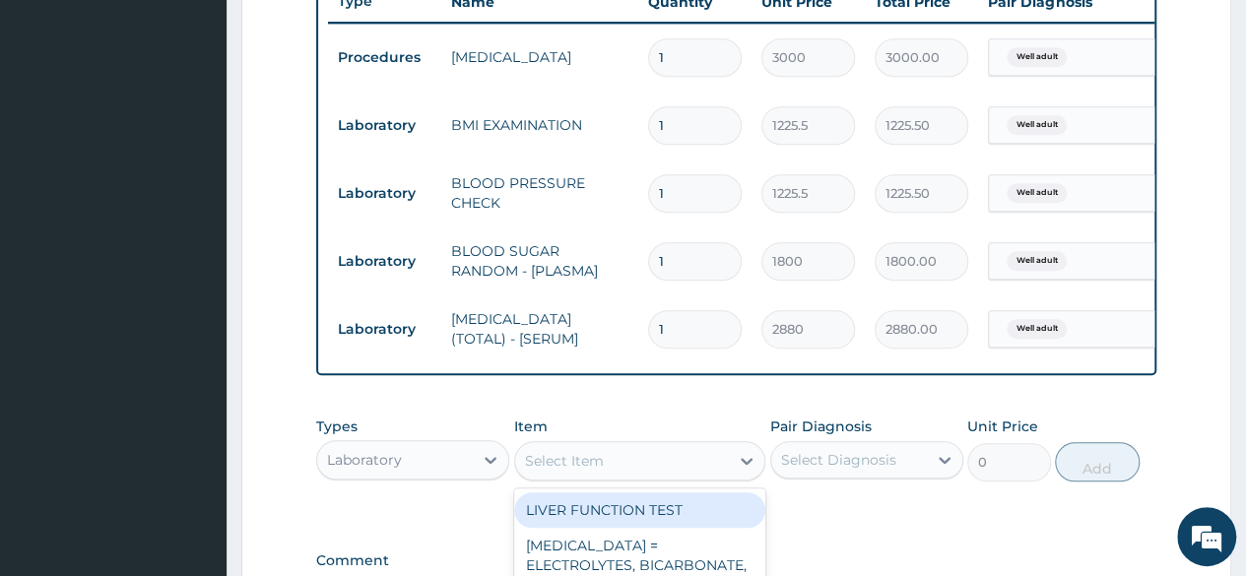
click at [666, 477] on div "Select Item" at bounding box center [622, 461] width 215 height 32
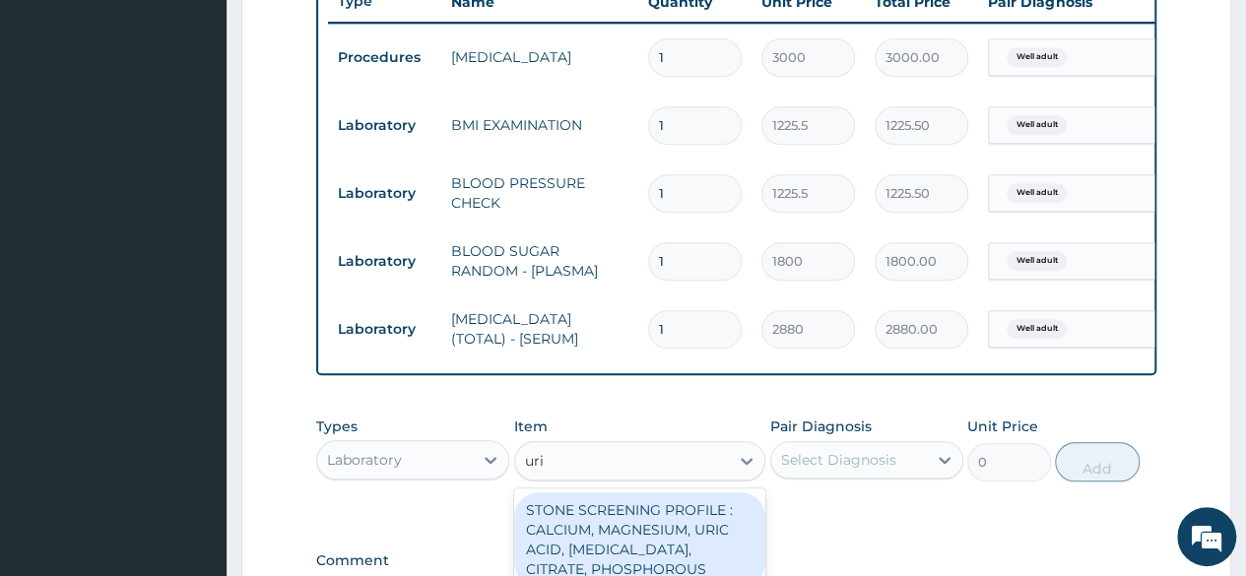
type input "urin"
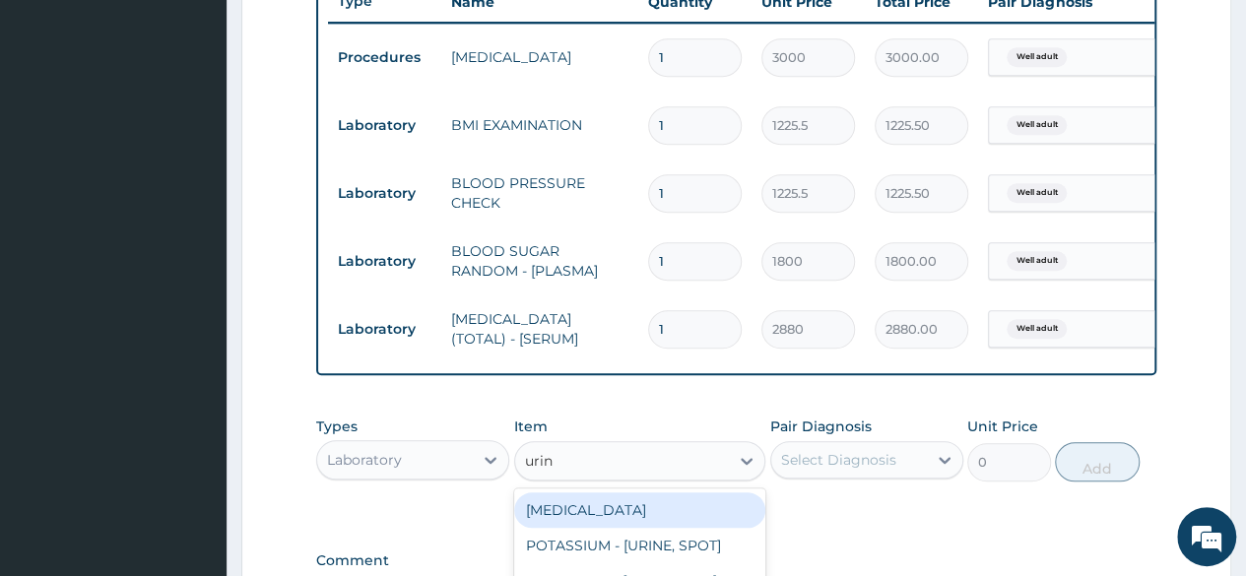
click at [646, 513] on div "[MEDICAL_DATA]" at bounding box center [640, 509] width 252 height 35
type input "1531.875"
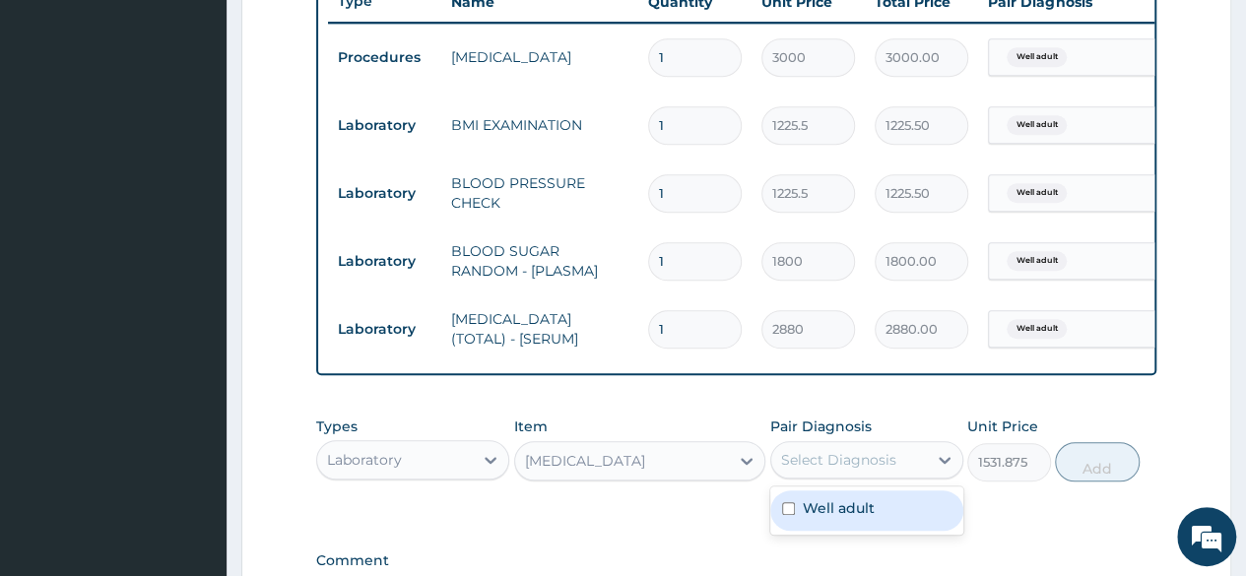
drag, startPoint x: 945, startPoint y: 481, endPoint x: 879, endPoint y: 533, distance: 84.9
click at [879, 479] on div "option Well adult, selected. option Well adult focused, 1 of 1. 1 result availa…" at bounding box center [866, 459] width 193 height 37
click at [879, 531] on div "Well adult" at bounding box center [866, 510] width 193 height 40
checkbox input "true"
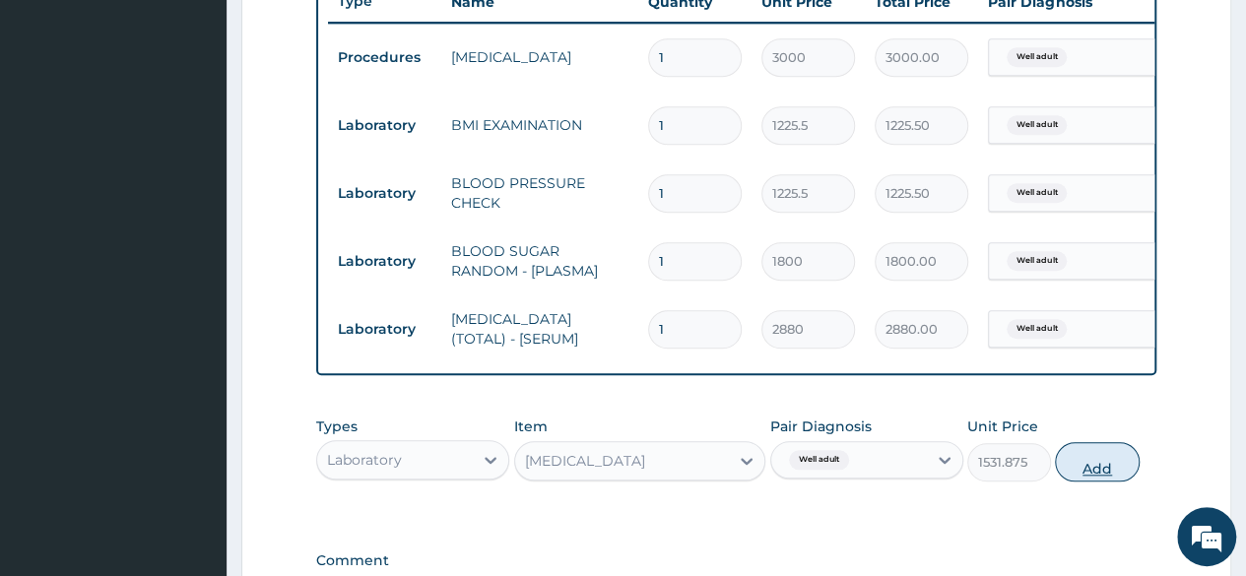
click at [1124, 482] on button "Add" at bounding box center [1097, 461] width 84 height 39
type input "0"
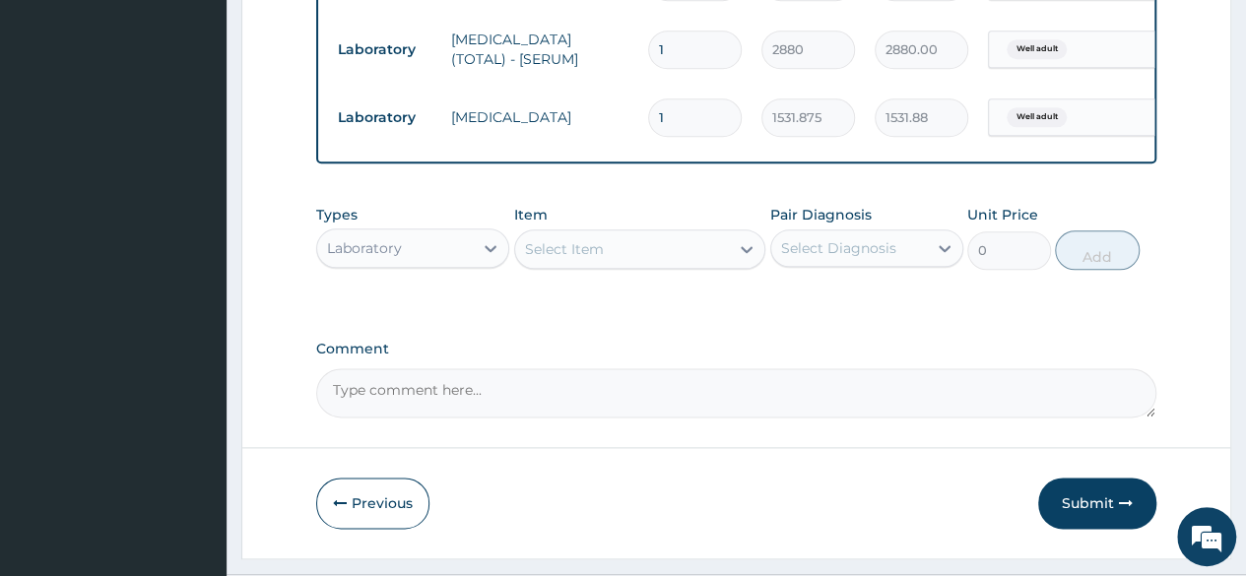
scroll to position [1103, 0]
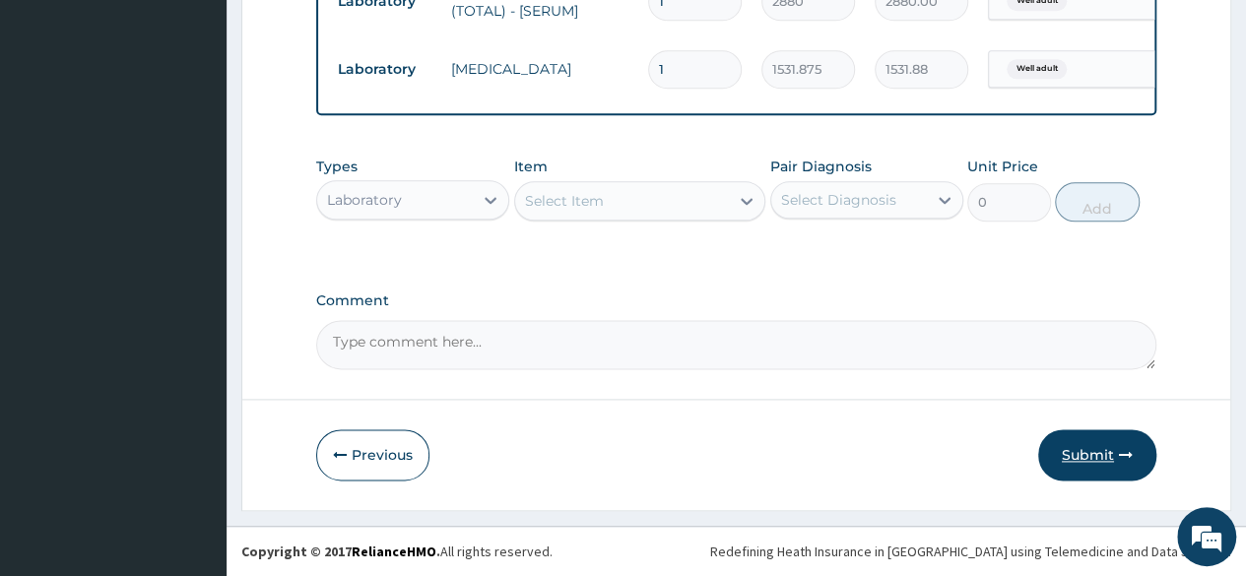
click at [1105, 462] on button "Submit" at bounding box center [1097, 454] width 118 height 51
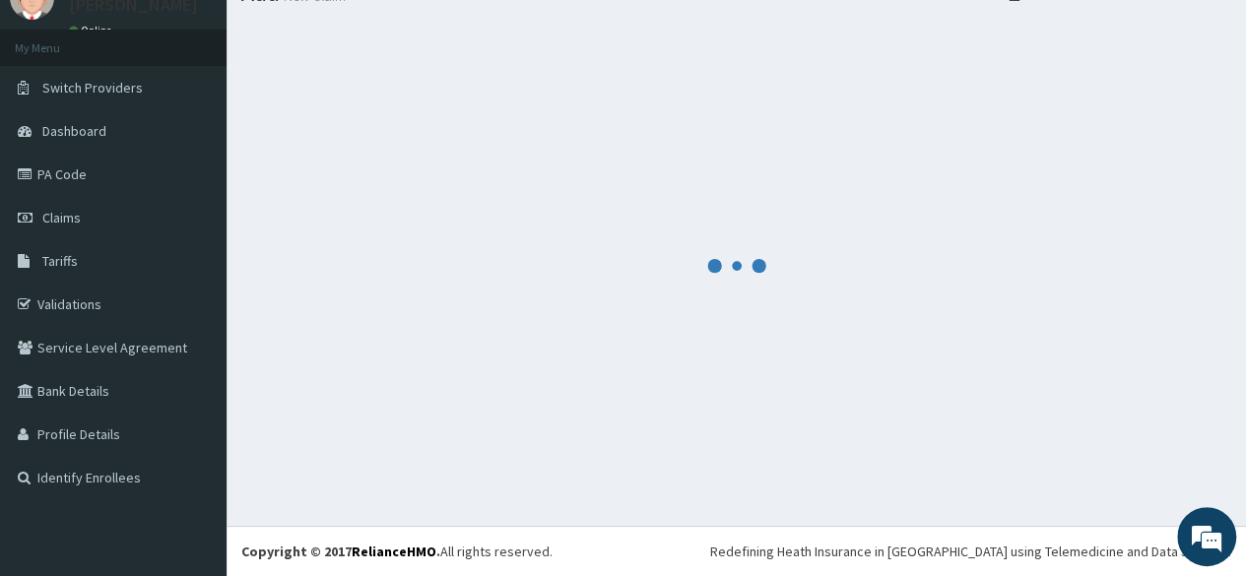
scroll to position [83, 0]
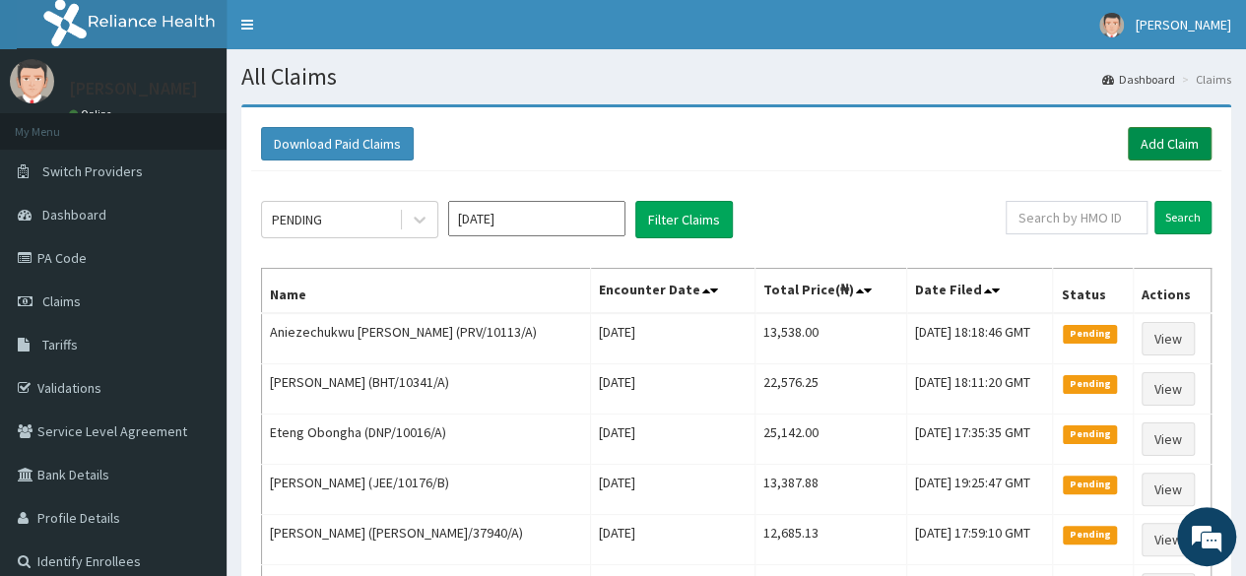
click at [1150, 134] on link "Add Claim" at bounding box center [1170, 143] width 84 height 33
click at [1165, 135] on link "Add Claim" at bounding box center [1170, 143] width 84 height 33
click at [1150, 146] on link "Add Claim" at bounding box center [1170, 143] width 84 height 33
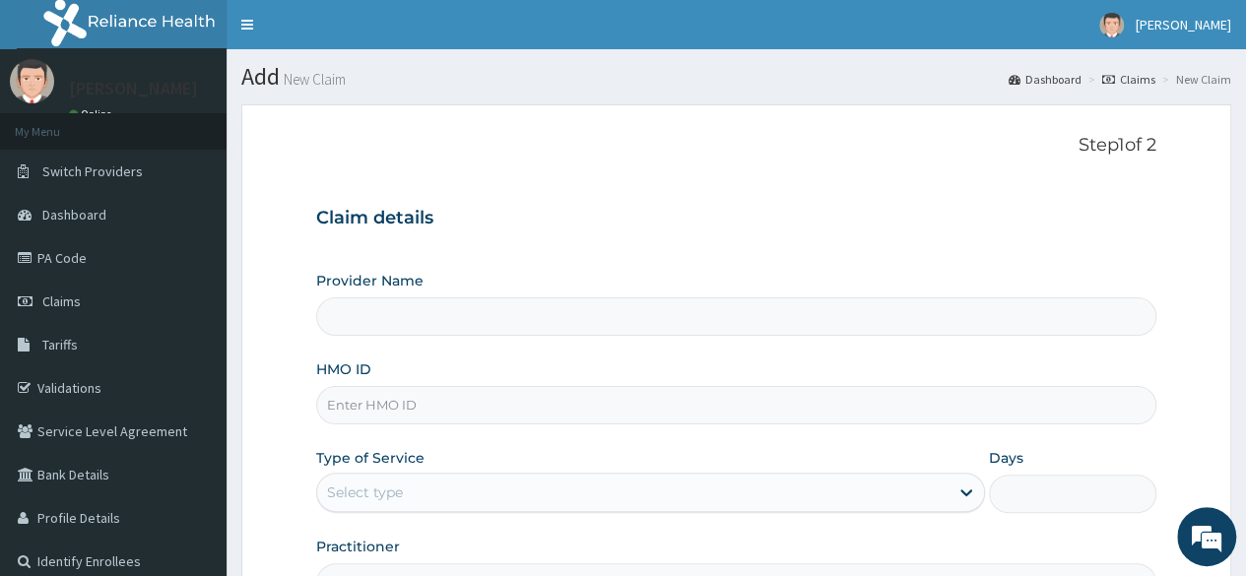
click at [412, 399] on input "HMO ID" at bounding box center [736, 405] width 840 height 38
paste input "DPK/10063/A"
type input "DPK/10063/A"
type input "Reliance Family Clinics (RFC) - [GEOGRAPHIC_DATA]"
type input "DPK/10063/A"
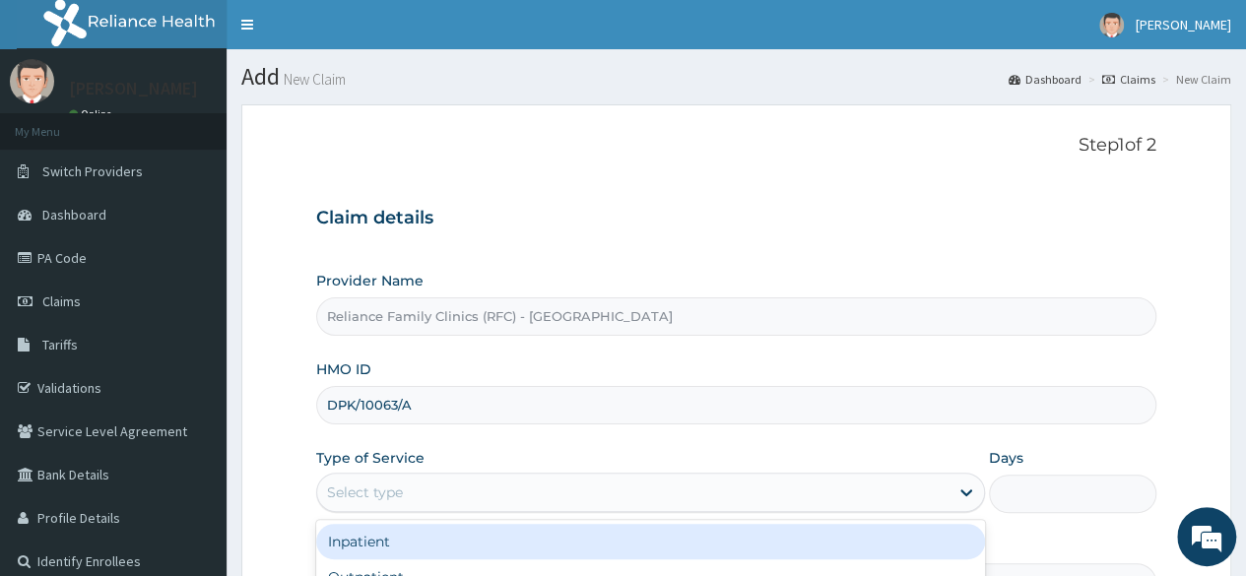
click at [384, 498] on div "Select type" at bounding box center [365, 493] width 76 height 20
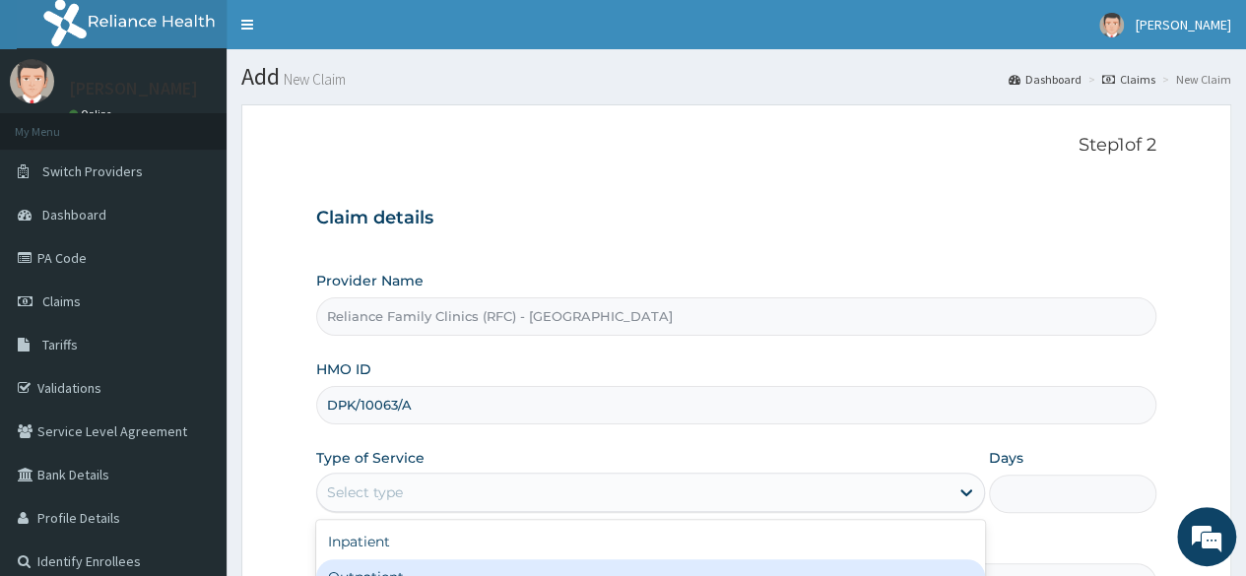
click at [369, 572] on div "Outpatient" at bounding box center [650, 576] width 669 height 35
type input "1"
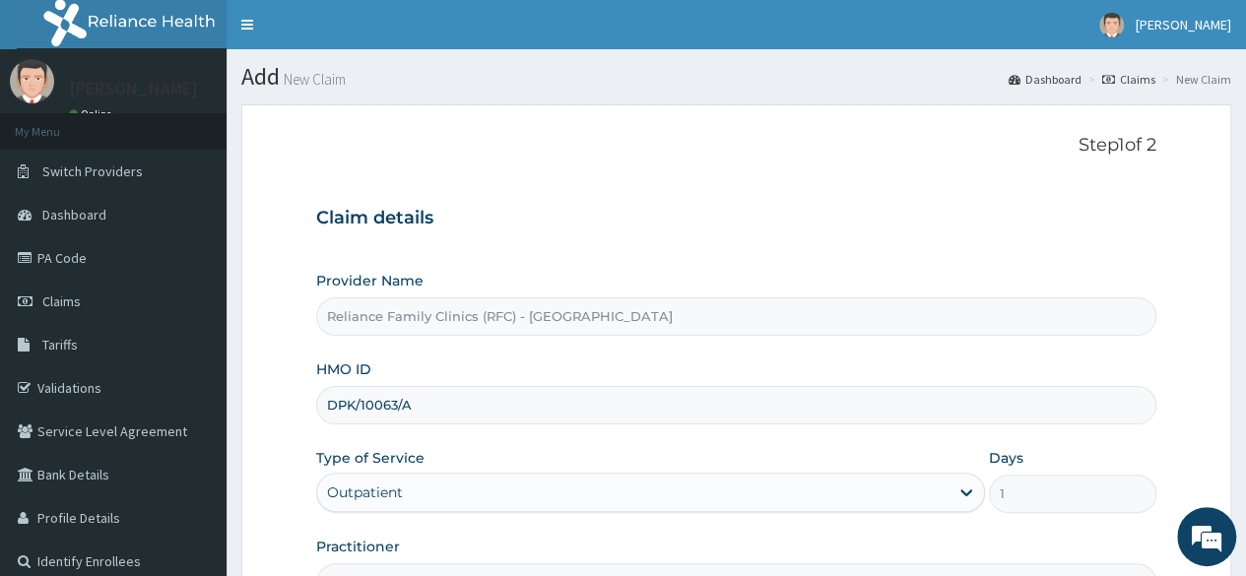
click at [1242, 480] on section "Step 1 of 2 Claim details Provider Name Reliance Family Clinics (RFC) - Lekki H…" at bounding box center [736, 424] width 1019 height 669
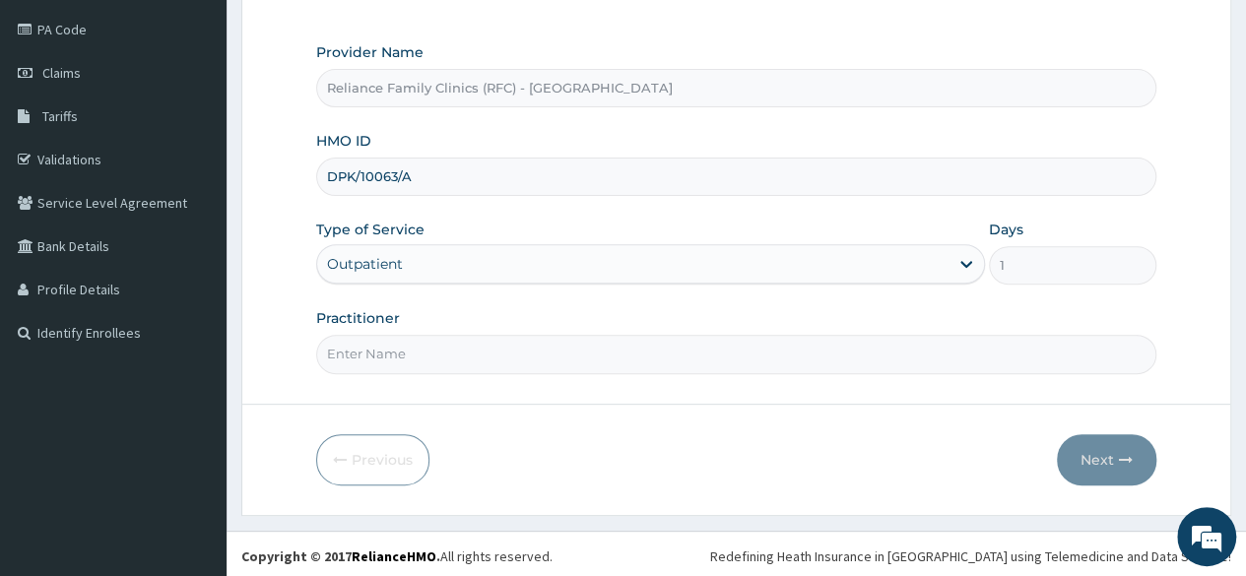
click at [579, 343] on input "Practitioner" at bounding box center [736, 354] width 840 height 38
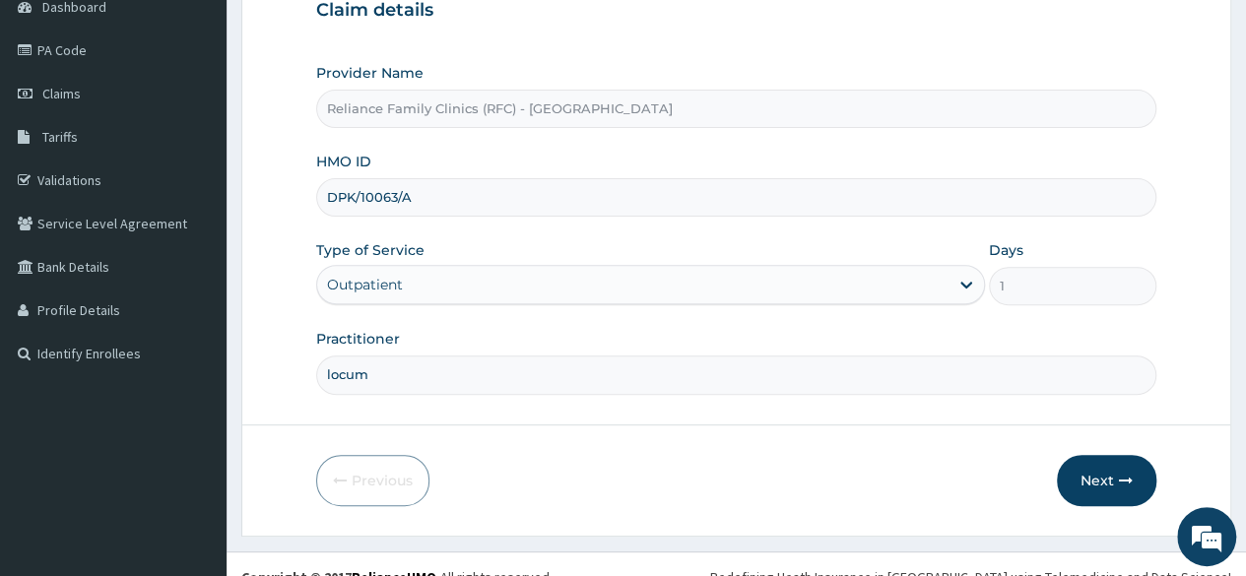
scroll to position [227, 0]
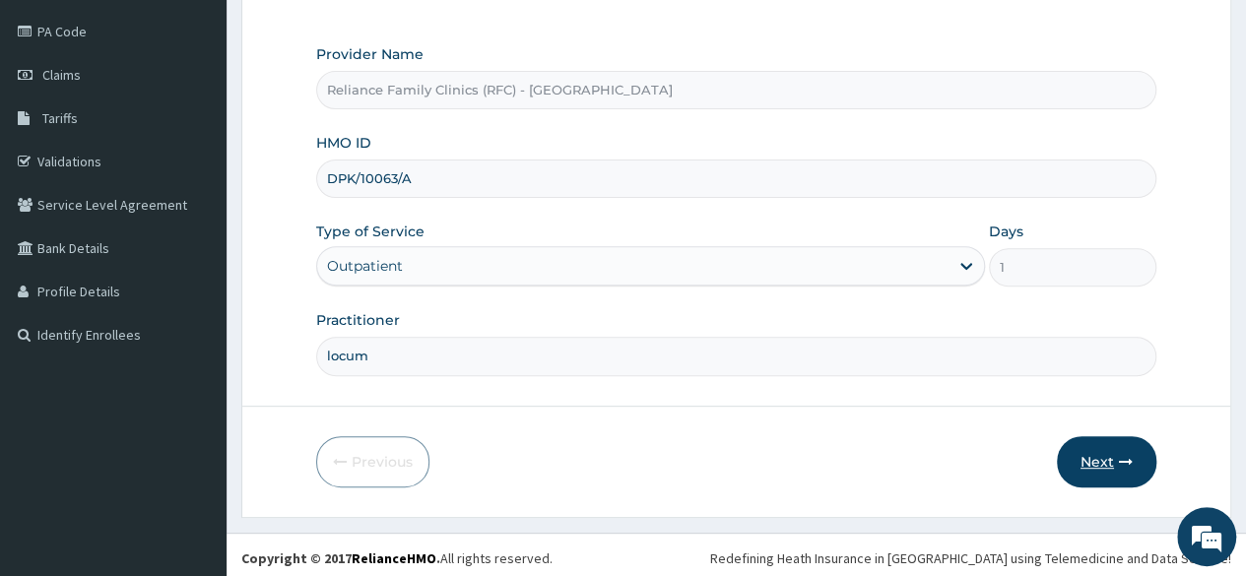
type input "locum"
click at [1084, 464] on button "Next" at bounding box center [1106, 461] width 99 height 51
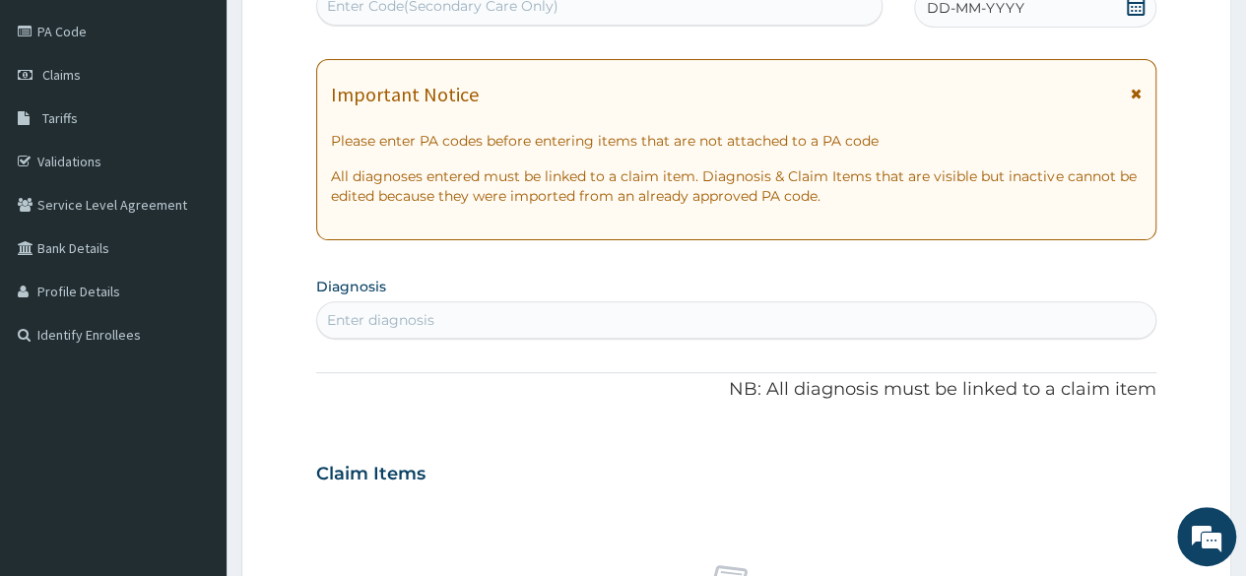
click at [1136, 9] on icon at bounding box center [1136, 6] width 20 height 20
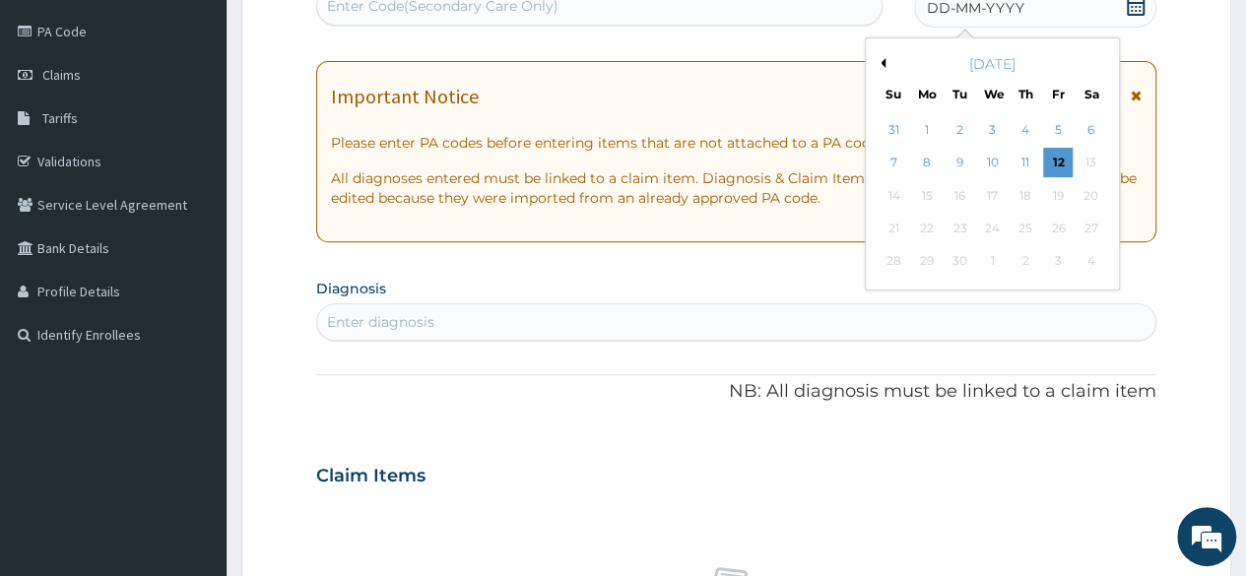
click at [882, 63] on button "Previous Month" at bounding box center [881, 63] width 10 height 10
click at [1026, 263] on div "28" at bounding box center [1025, 262] width 30 height 30
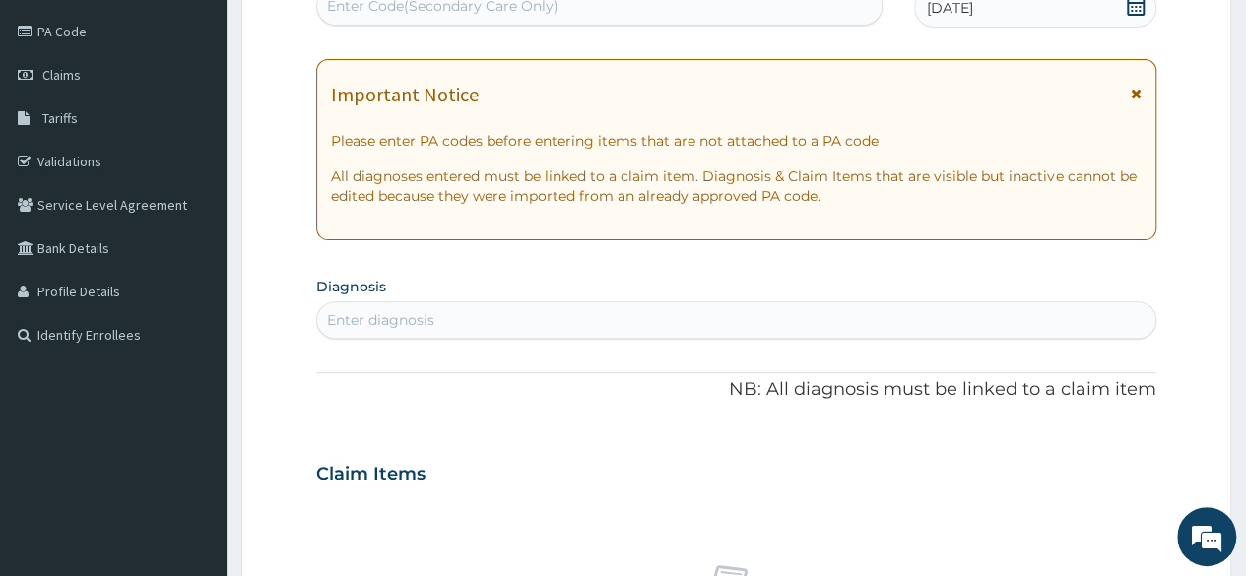
click at [558, 321] on div "Enter diagnosis" at bounding box center [736, 320] width 838 height 32
type input "well adult"
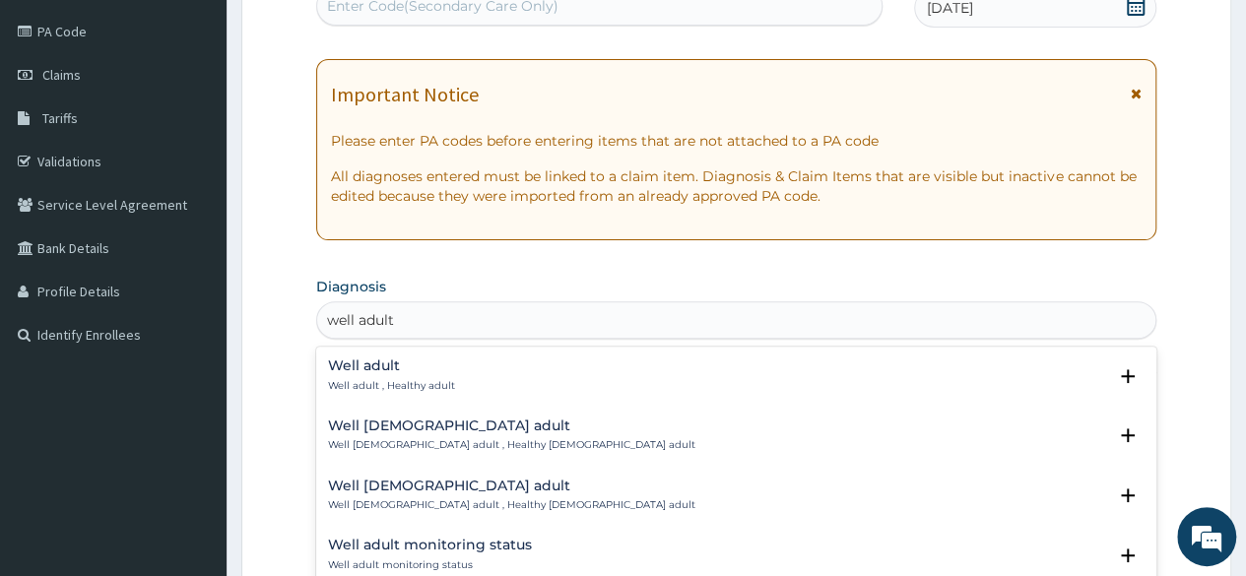
click at [372, 360] on h4 "Well adult" at bounding box center [391, 365] width 127 height 15
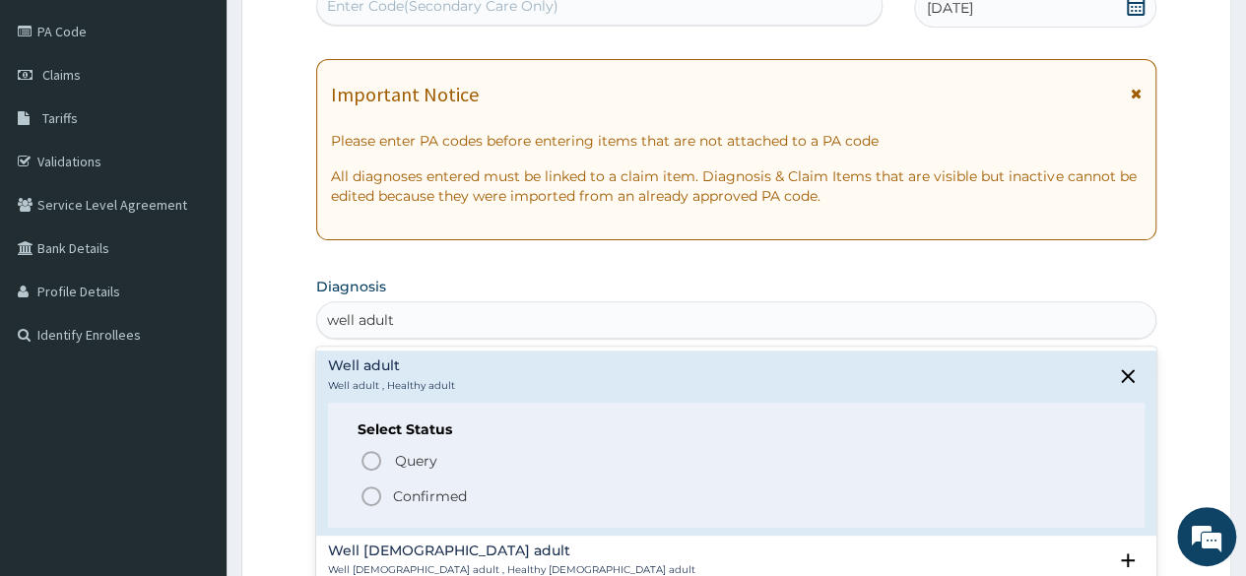
click at [402, 492] on p "Confirmed" at bounding box center [430, 497] width 74 height 20
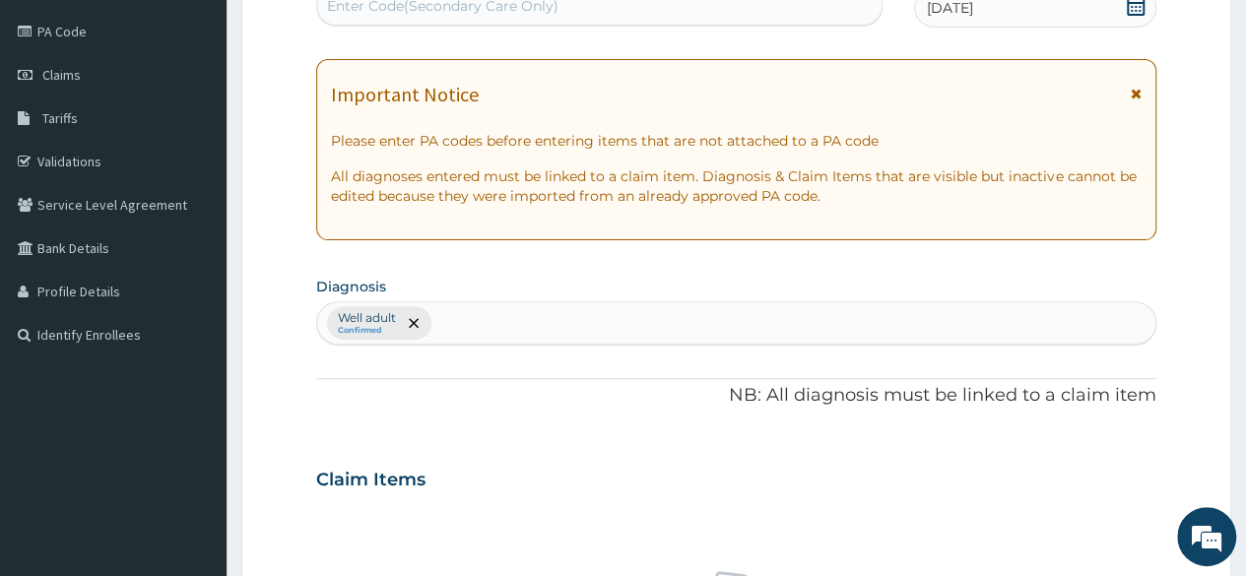
scroll to position [731, 0]
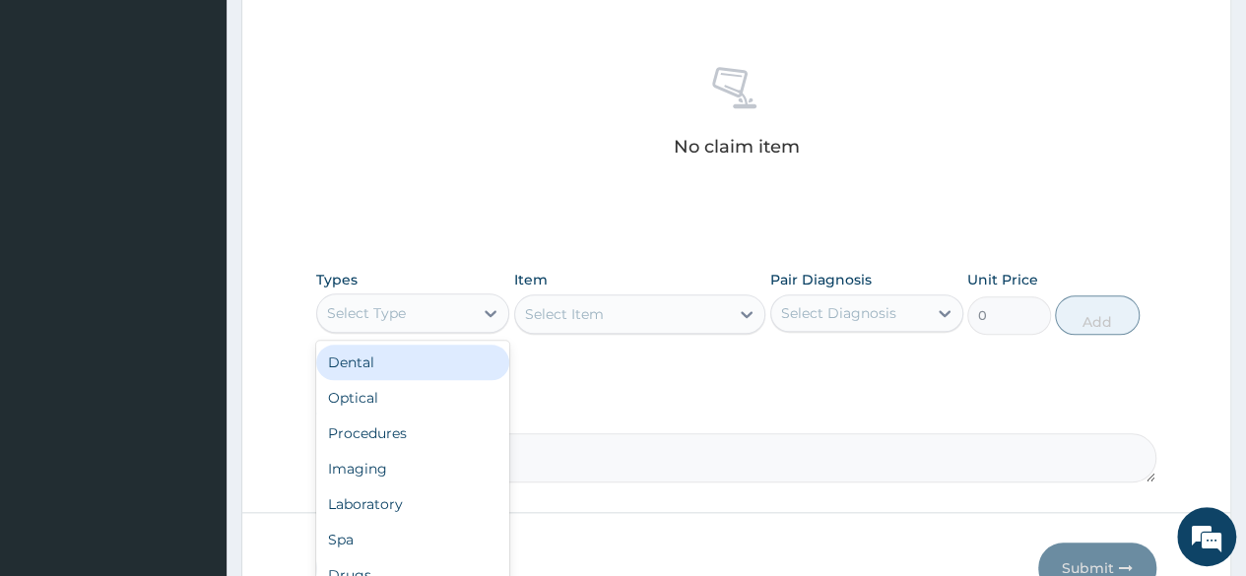
click at [347, 303] on div "Select Type" at bounding box center [366, 313] width 79 height 20
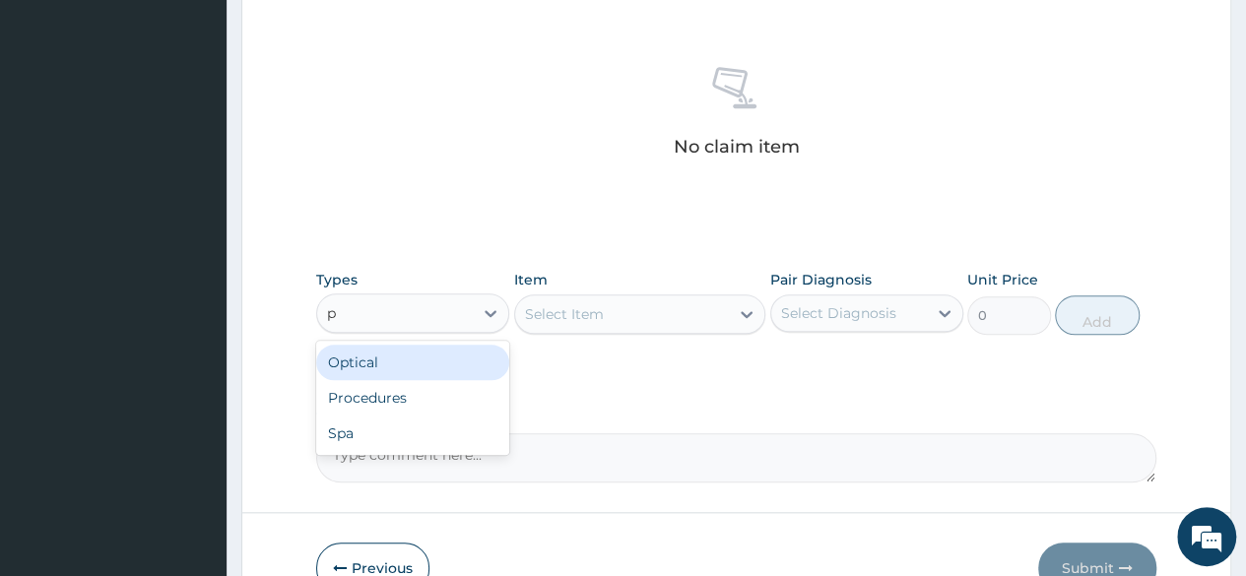
type input "pr"
click at [382, 348] on div "Procedures" at bounding box center [412, 362] width 193 height 35
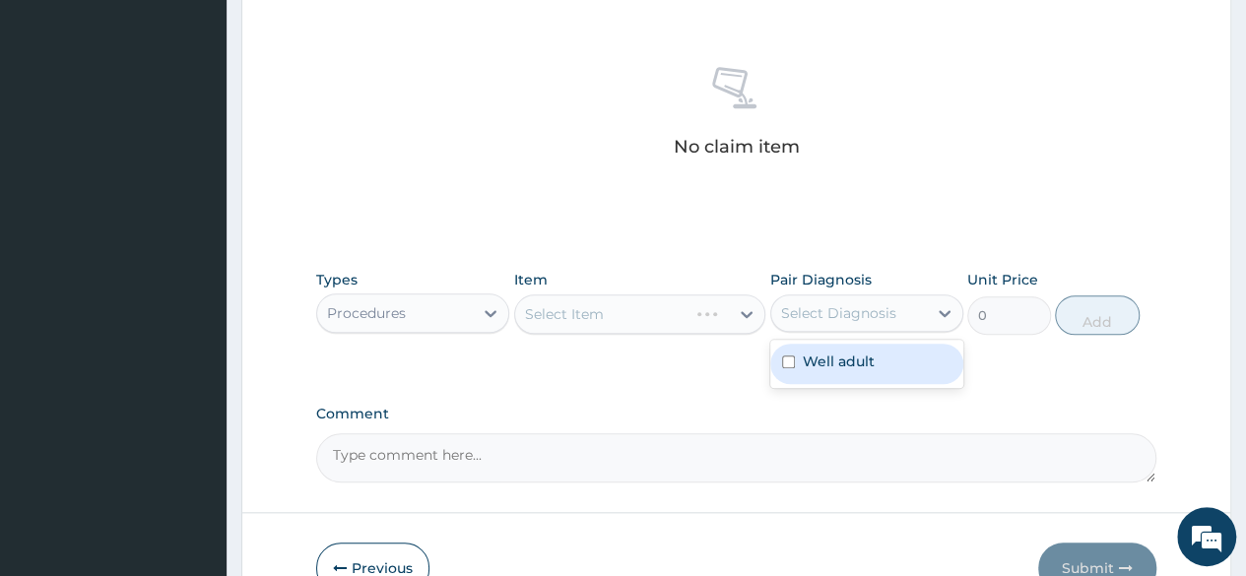
click at [890, 320] on div "Select Diagnosis" at bounding box center [838, 313] width 115 height 20
click at [856, 360] on label "Well adult" at bounding box center [839, 362] width 72 height 20
checkbox input "true"
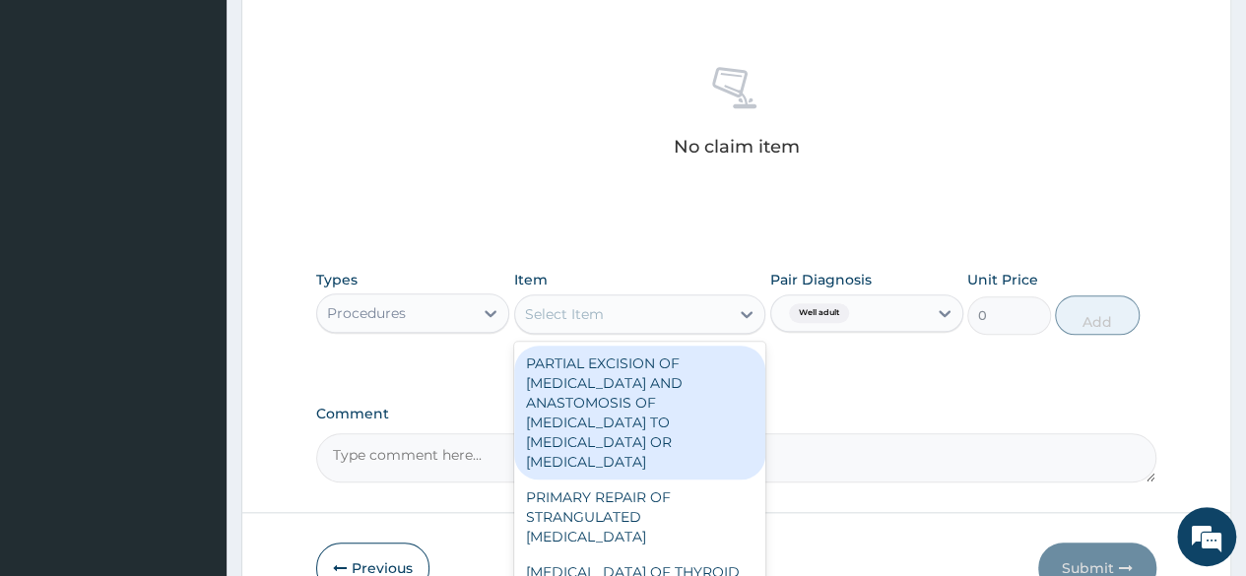
click at [622, 306] on div "Select Item" at bounding box center [622, 314] width 215 height 32
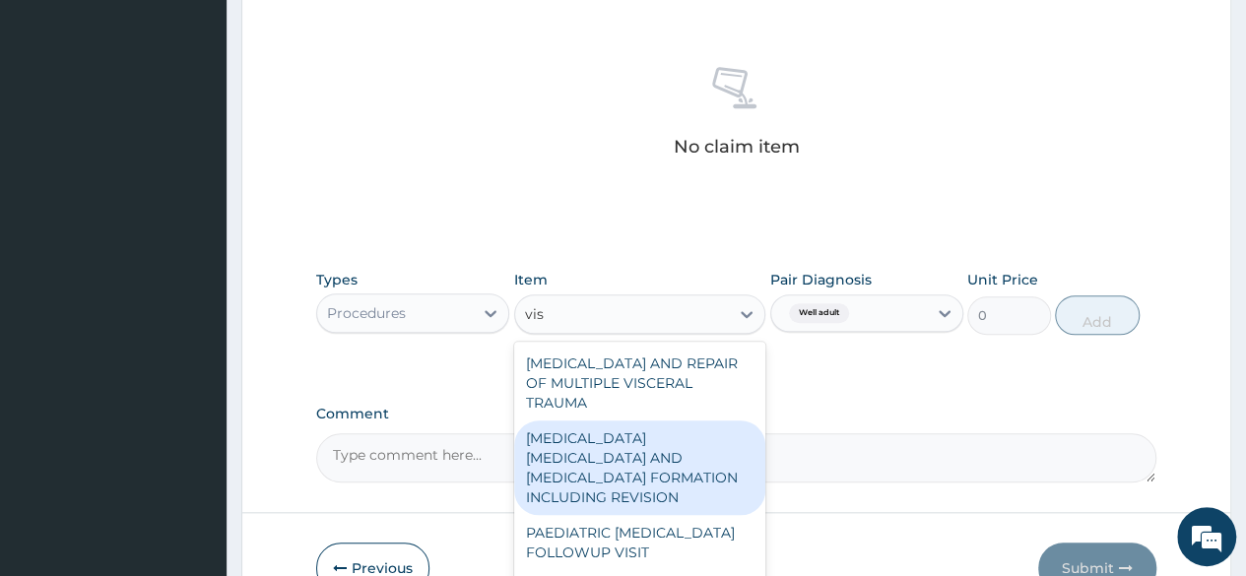
type input "visu"
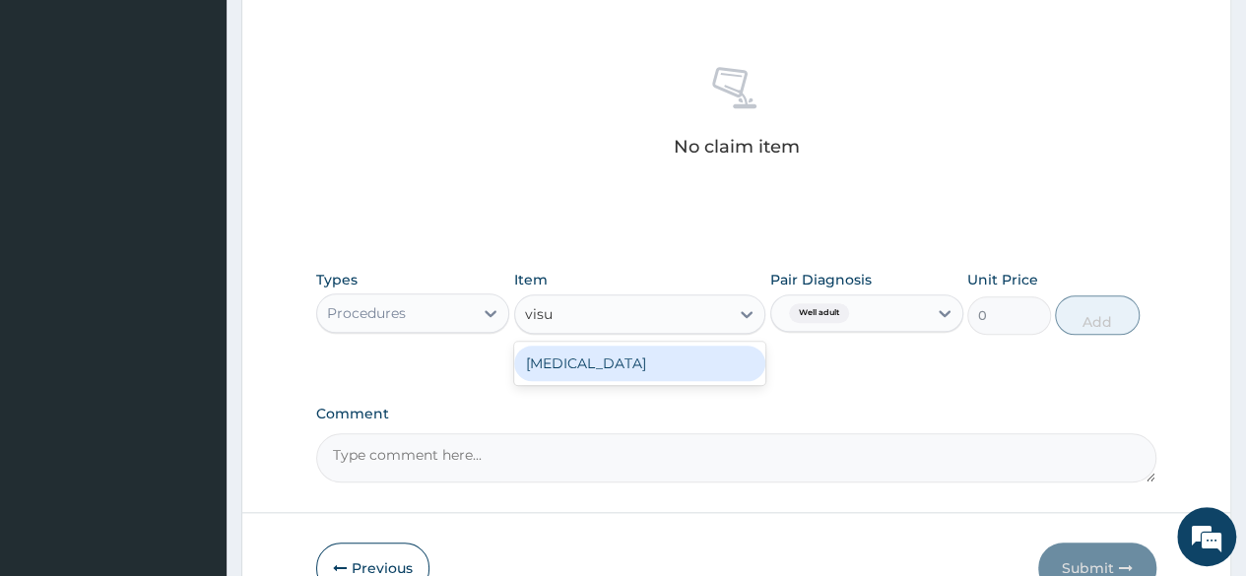
click at [606, 369] on div "[MEDICAL_DATA]" at bounding box center [640, 363] width 252 height 35
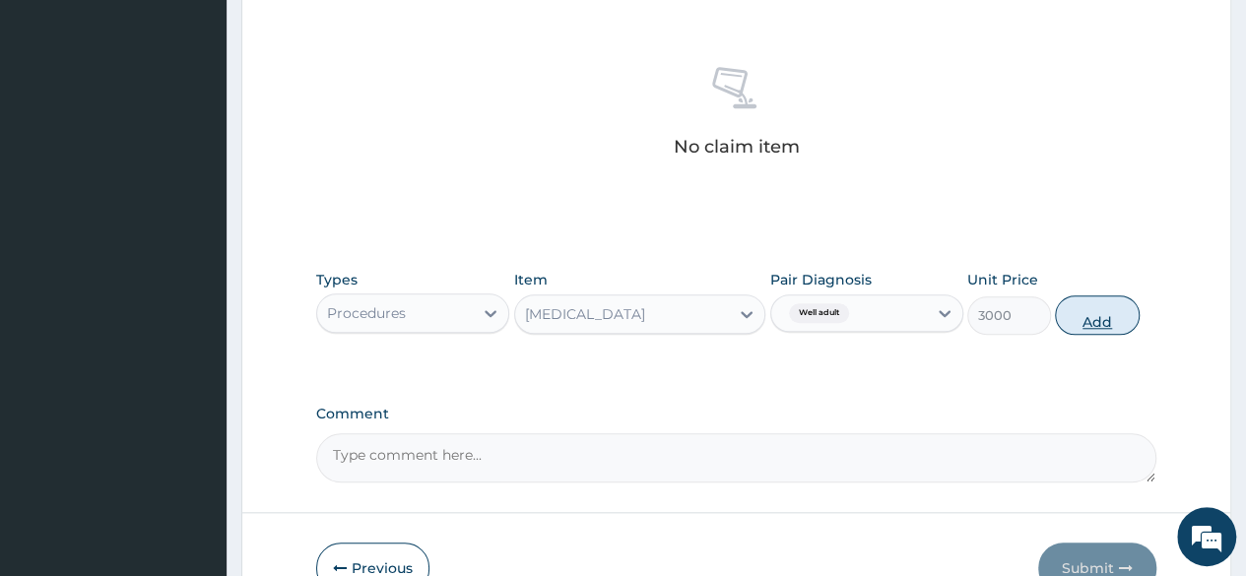
click at [1086, 317] on button "Add" at bounding box center [1097, 314] width 84 height 39
type input "0"
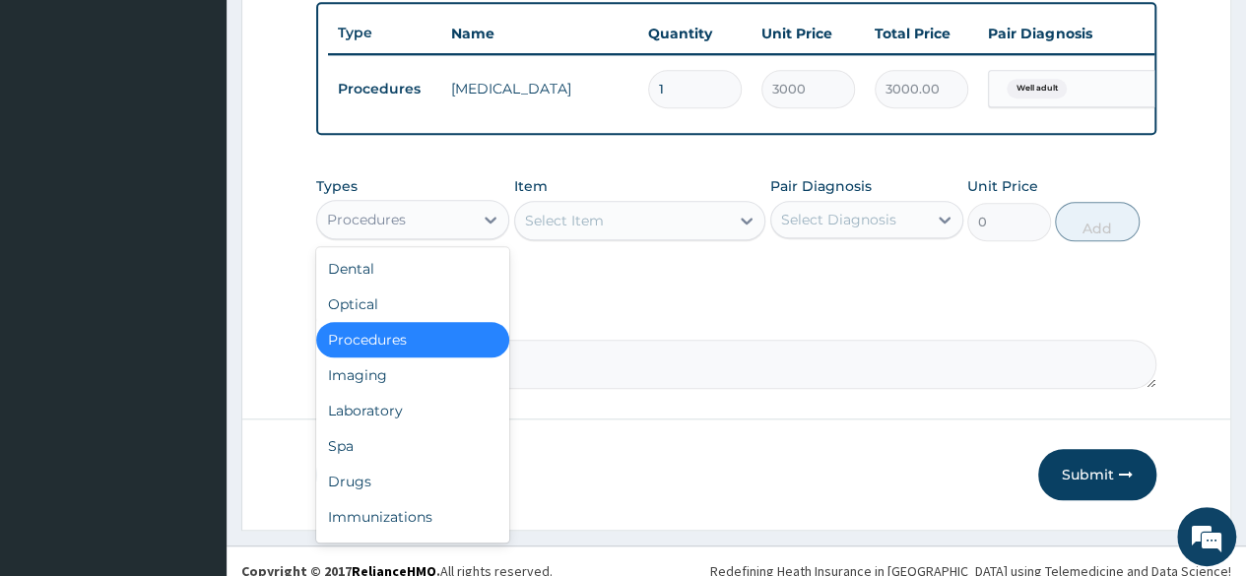
click at [441, 235] on div "Procedures" at bounding box center [395, 220] width 156 height 32
click at [400, 420] on div "Laboratory" at bounding box center [412, 410] width 193 height 35
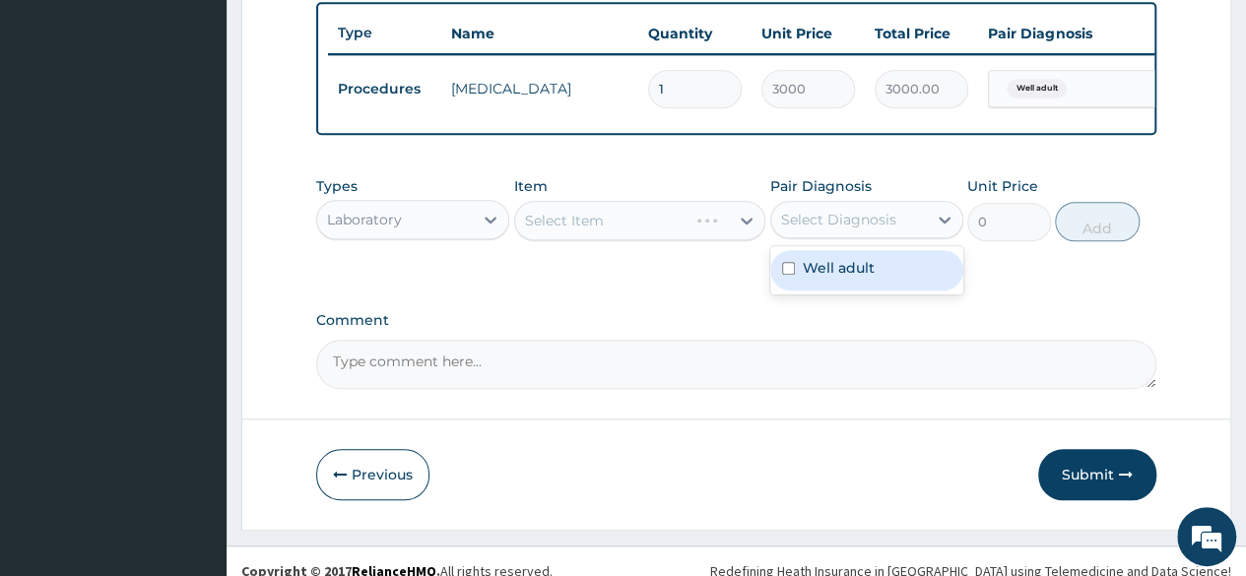
click at [896, 220] on div "Select Diagnosis" at bounding box center [849, 220] width 156 height 32
click at [869, 294] on div "Well adult" at bounding box center [866, 270] width 193 height 48
click at [843, 291] on div "Well adult" at bounding box center [866, 270] width 193 height 40
checkbox input "true"
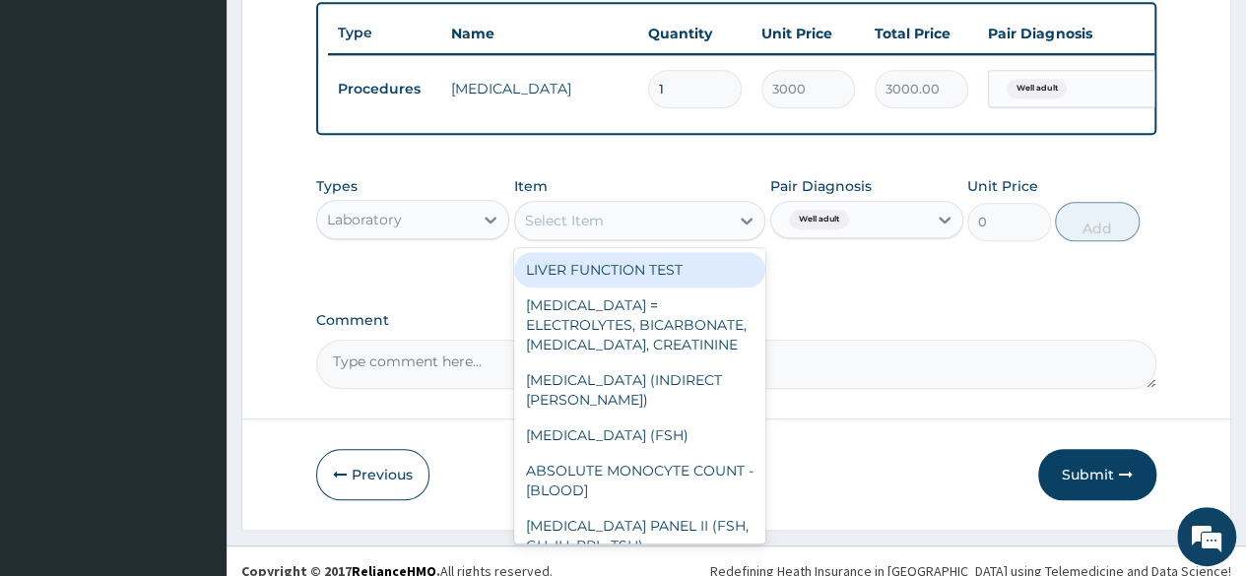
click at [622, 236] on div "Select Item" at bounding box center [622, 221] width 215 height 32
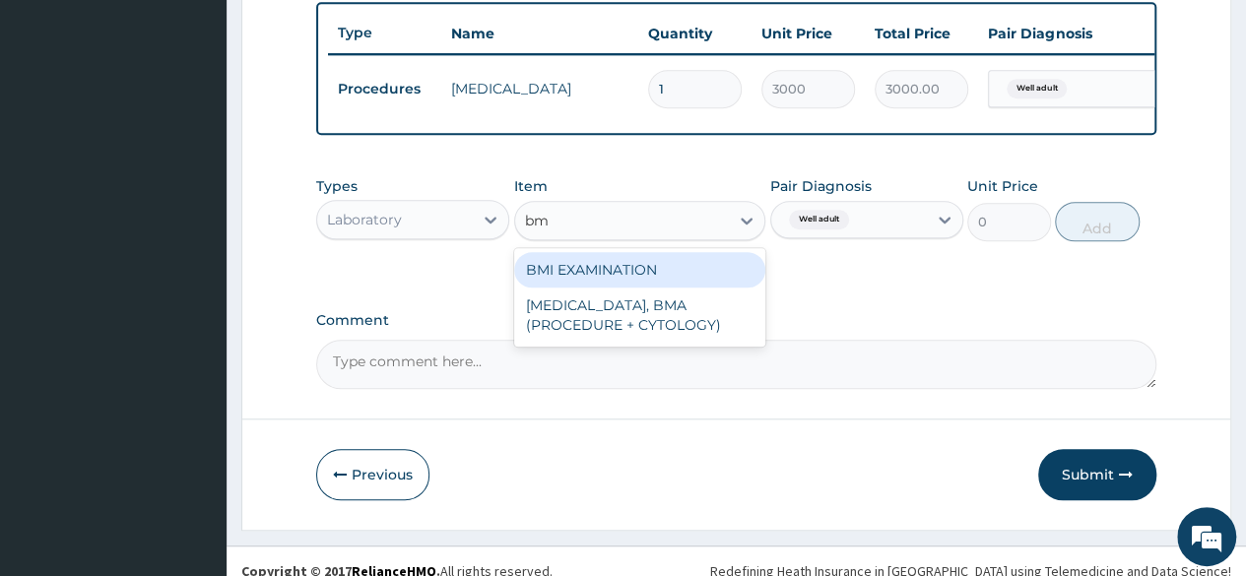
type input "bmi"
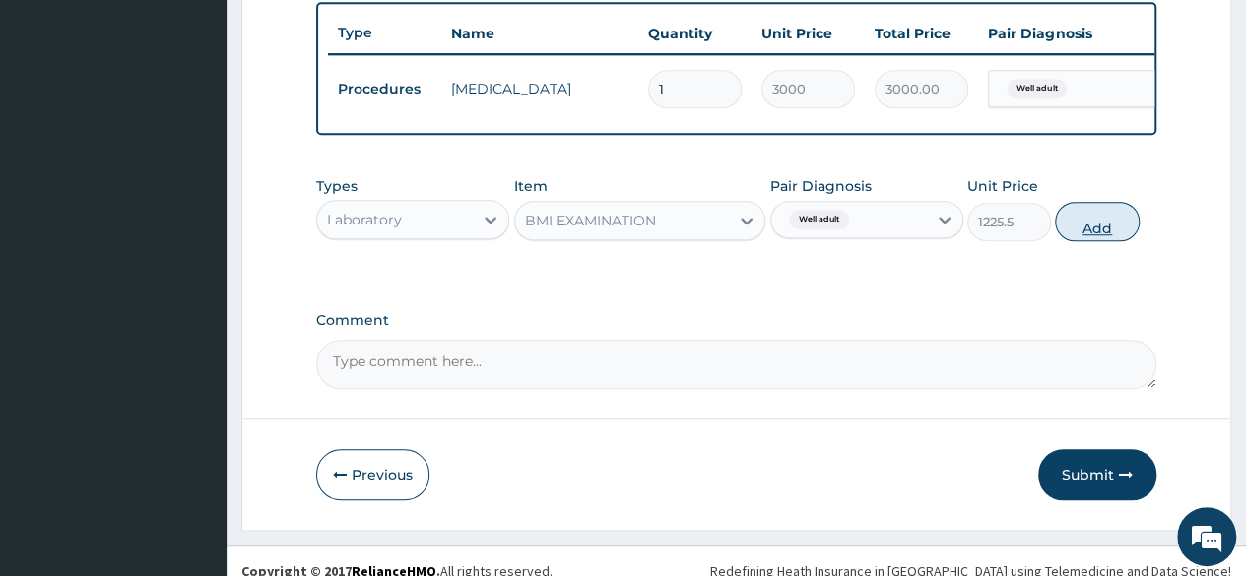
click at [1087, 241] on button "Add" at bounding box center [1097, 221] width 84 height 39
type input "0"
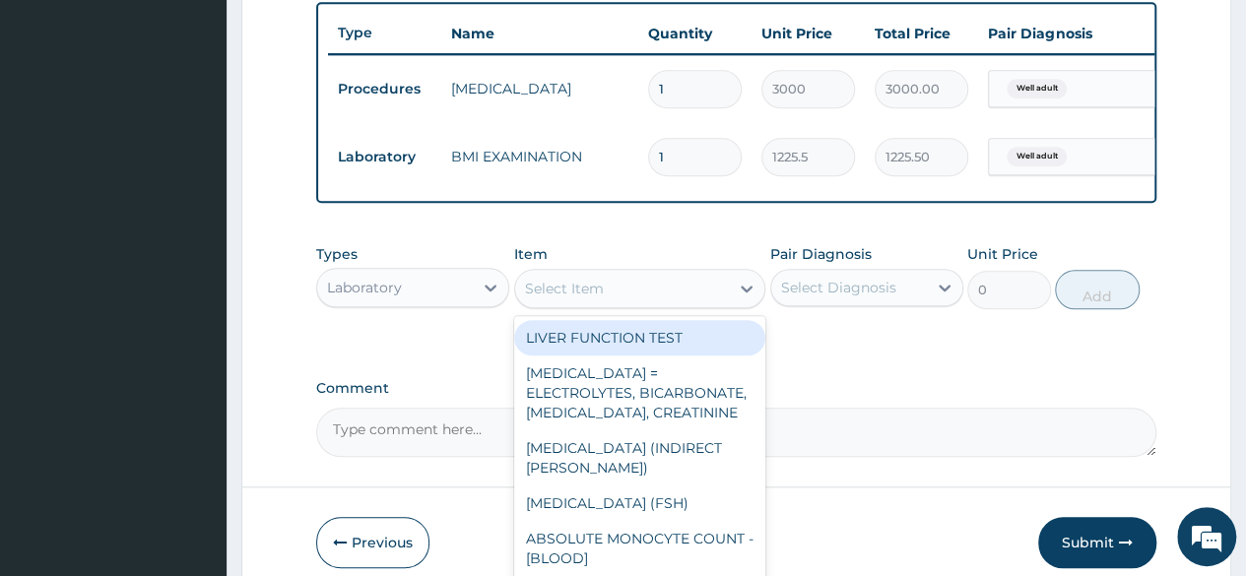
click at [622, 301] on div "Select Item" at bounding box center [622, 289] width 215 height 32
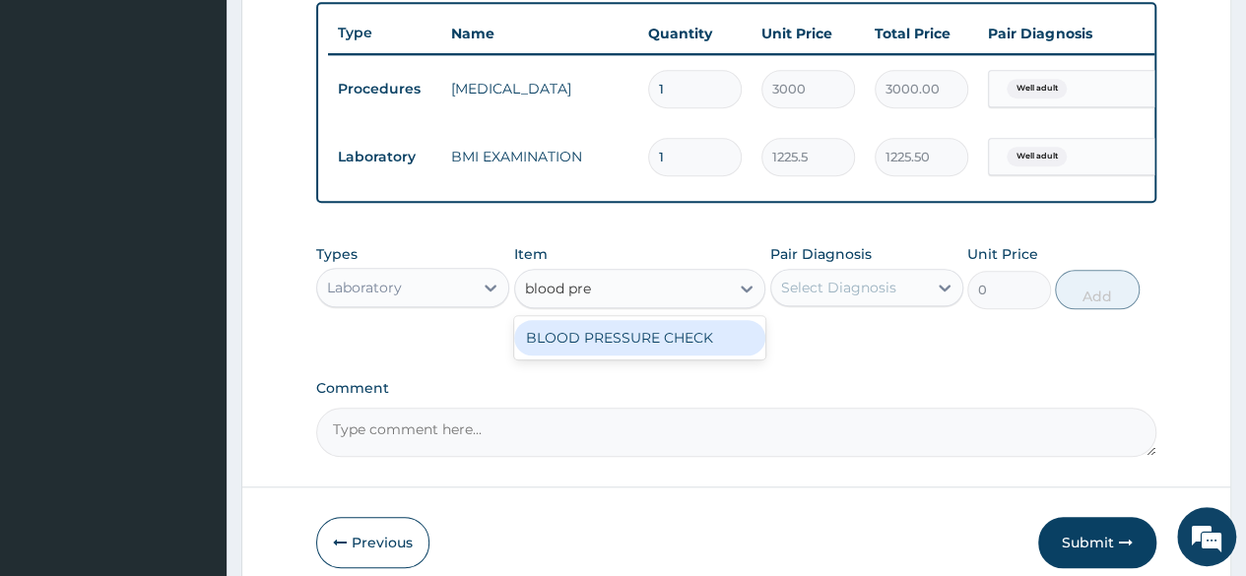
type input "blood pres"
click at [641, 352] on div "BLOOD PRESSURE CHECK" at bounding box center [640, 337] width 252 height 35
type input "1225.5"
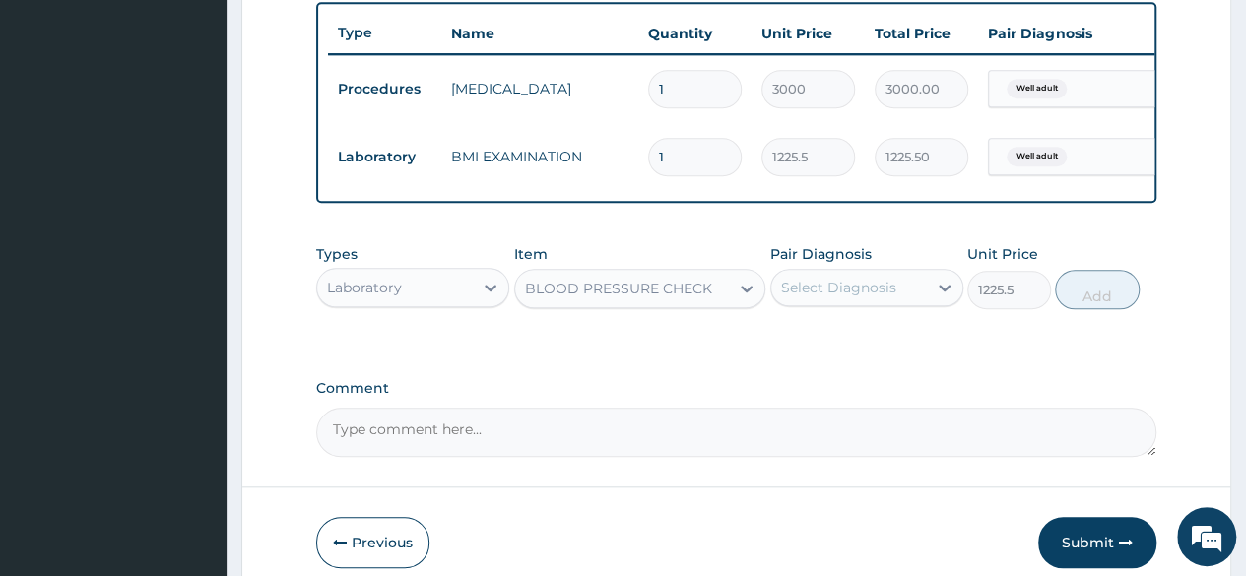
click at [808, 319] on div "Types Laboratory Item BLOOD PRESSURE CHECK Pair Diagnosis Select Diagnosis Unit…" at bounding box center [736, 276] width 840 height 85
click at [810, 309] on div "Pair Diagnosis Select Diagnosis" at bounding box center [866, 276] width 193 height 65
click at [815, 303] on div "Select Diagnosis" at bounding box center [849, 288] width 156 height 32
click at [814, 344] on label "Well adult" at bounding box center [839, 336] width 72 height 20
checkbox input "true"
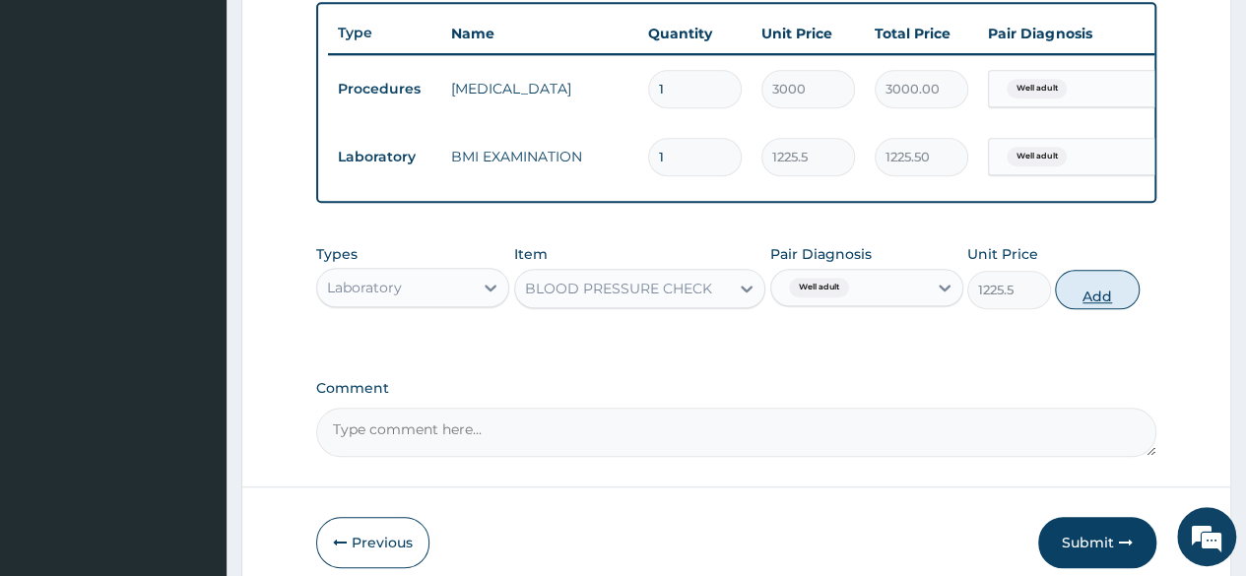
drag, startPoint x: 1143, startPoint y: 312, endPoint x: 1113, endPoint y: 312, distance: 30.5
click at [1113, 312] on div "Types Laboratory Item BLOOD PRESSURE CHECK Pair Diagnosis Well adult Unit Price…" at bounding box center [736, 276] width 840 height 85
click at [1113, 309] on button "Add" at bounding box center [1097, 289] width 84 height 39
type input "0"
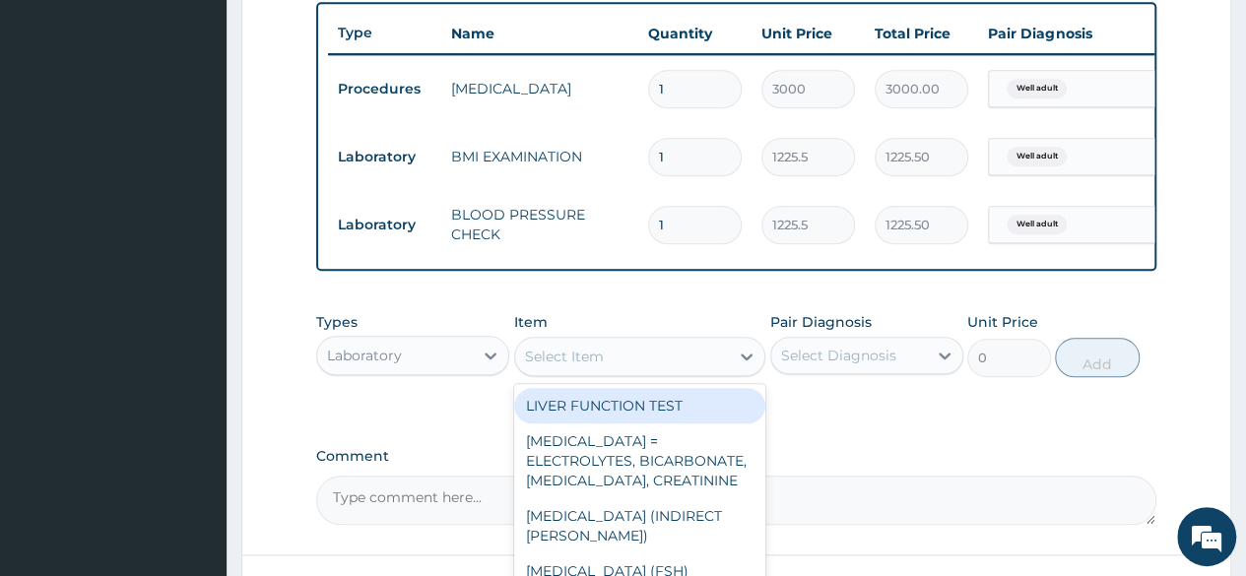
click at [557, 372] on div "Select Item" at bounding box center [622, 357] width 215 height 32
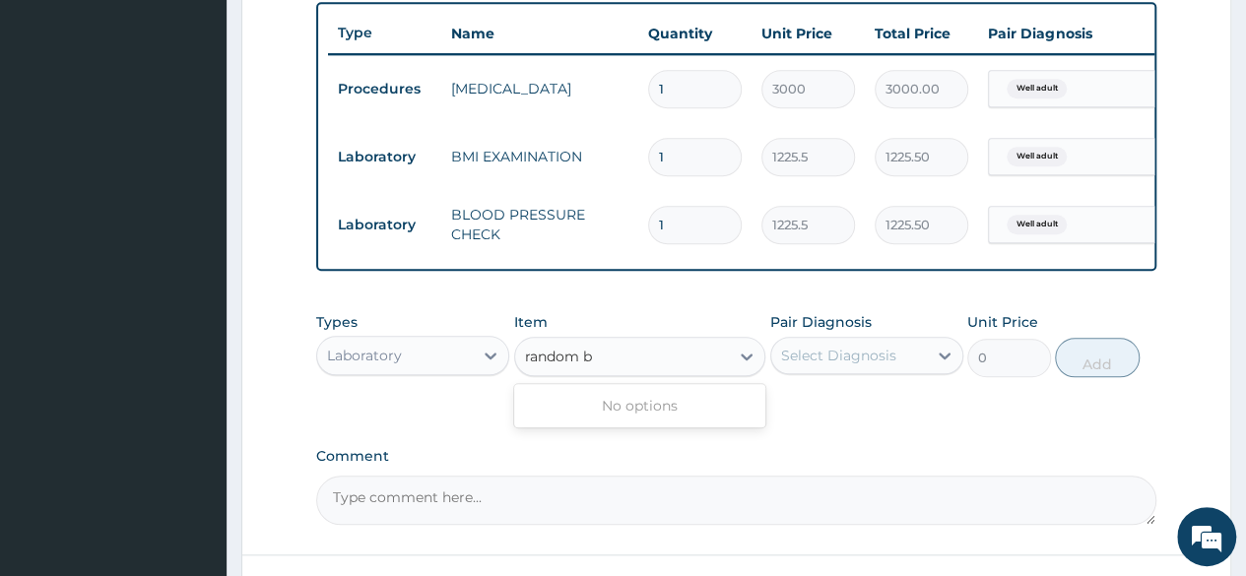
type input "random"
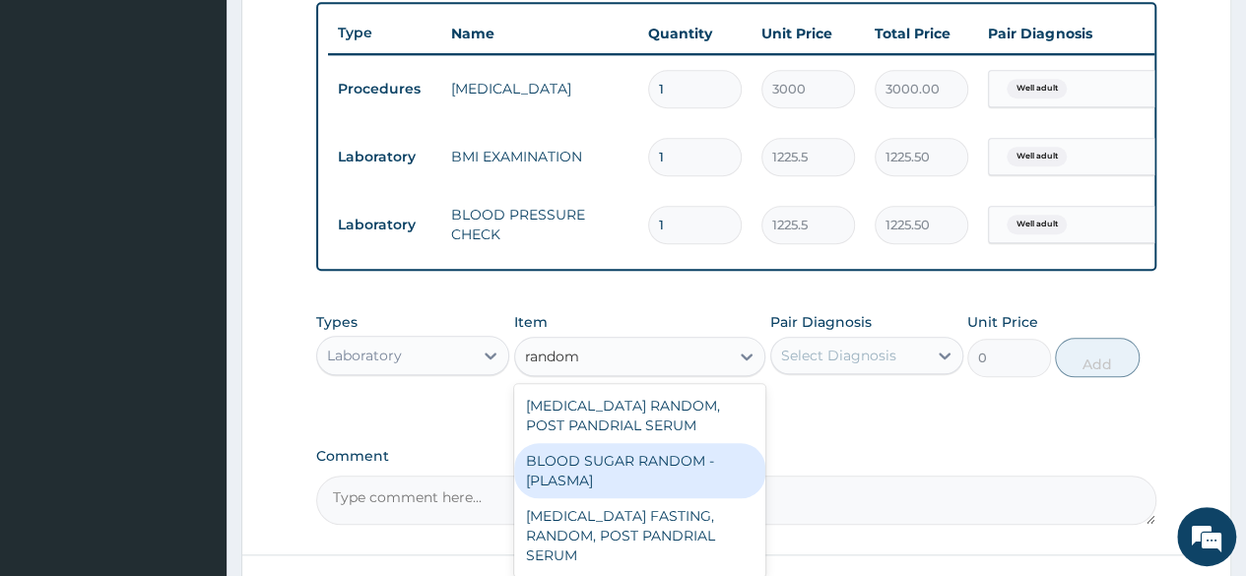
click at [599, 479] on div "BLOOD SUGAR RANDOM - [PLASMA]" at bounding box center [640, 470] width 252 height 55
type input "1800"
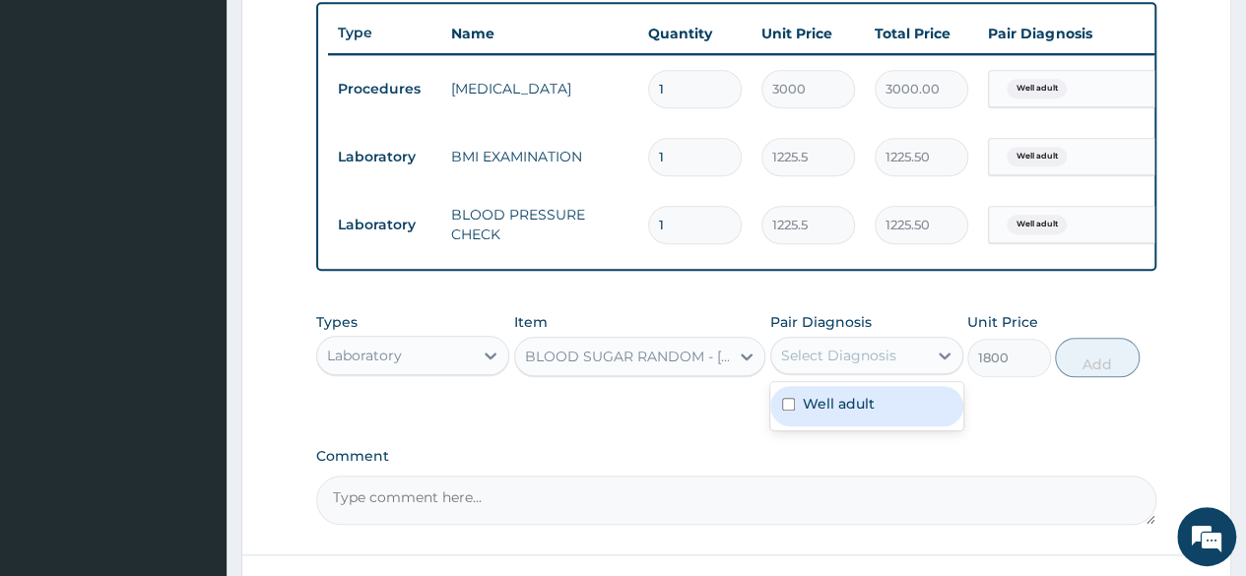
click at [802, 365] on div "Select Diagnosis" at bounding box center [838, 356] width 115 height 20
click at [810, 414] on label "Well adult" at bounding box center [839, 404] width 72 height 20
checkbox input "true"
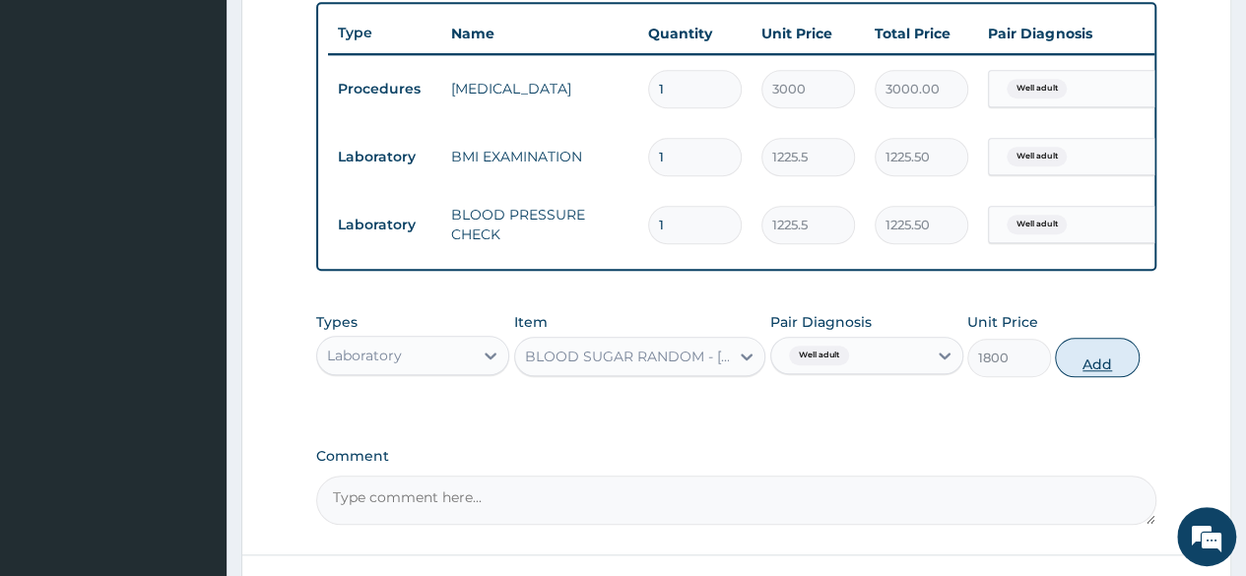
click at [1093, 358] on button "Add" at bounding box center [1097, 357] width 84 height 39
type input "0"
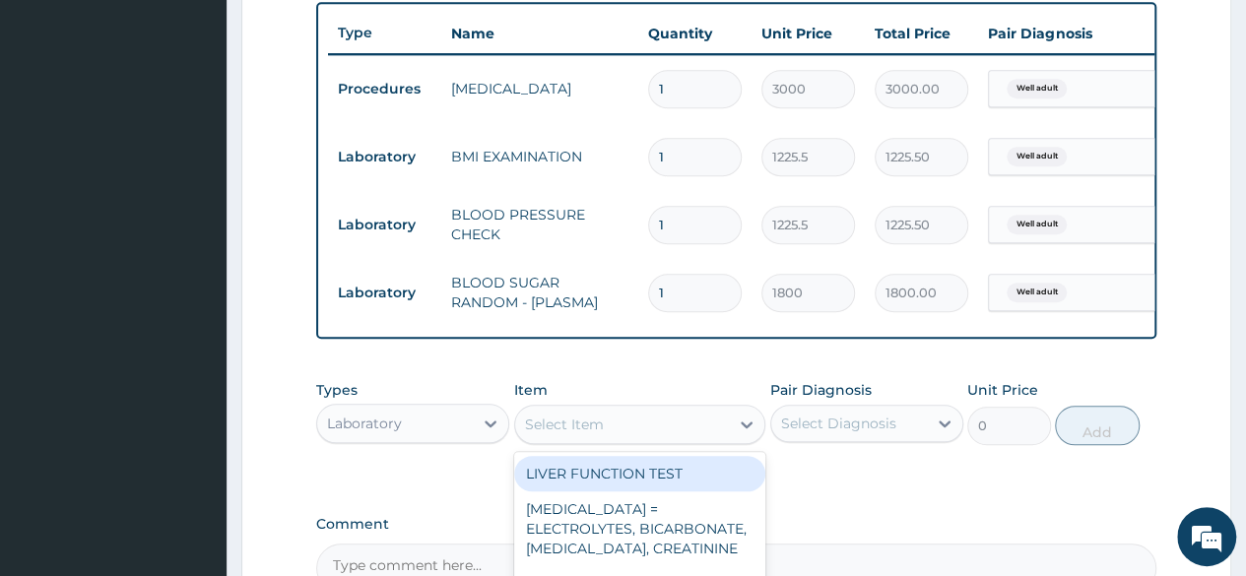
click at [604, 440] on div "Select Item" at bounding box center [622, 425] width 215 height 32
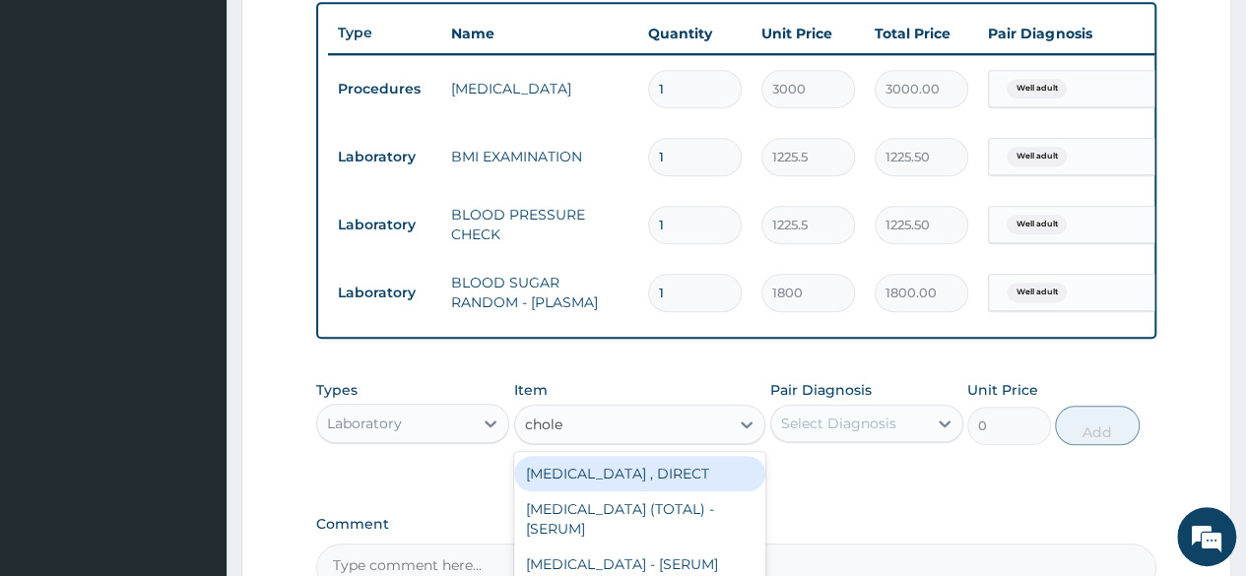
type input "choles"
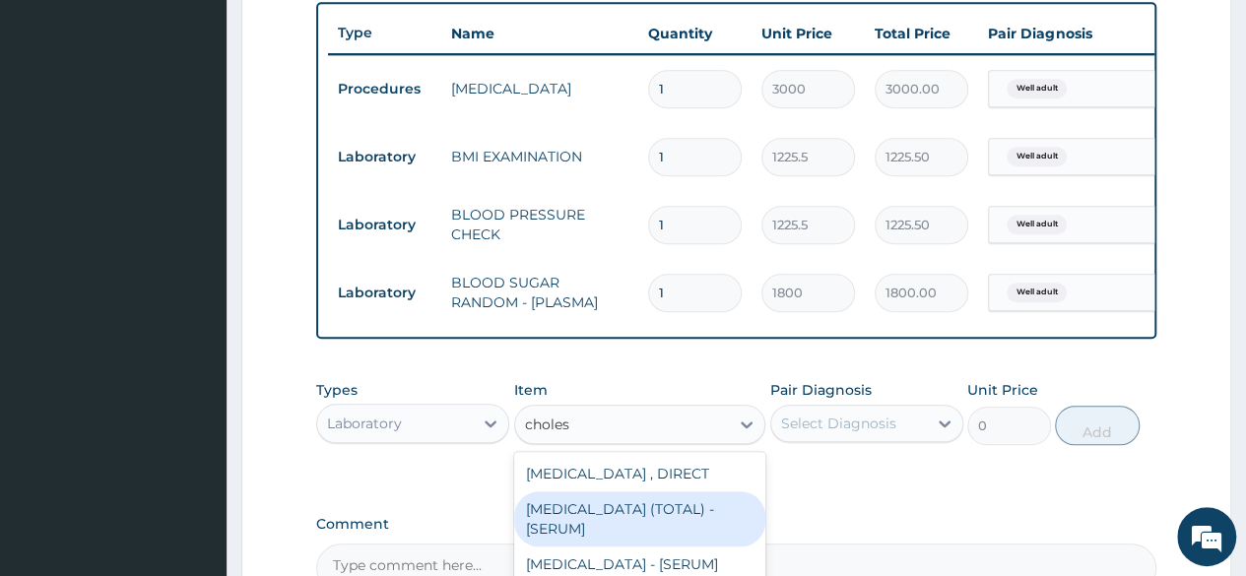
click at [618, 542] on div "[MEDICAL_DATA] (TOTAL) - [SERUM]" at bounding box center [640, 518] width 252 height 55
type input "2880"
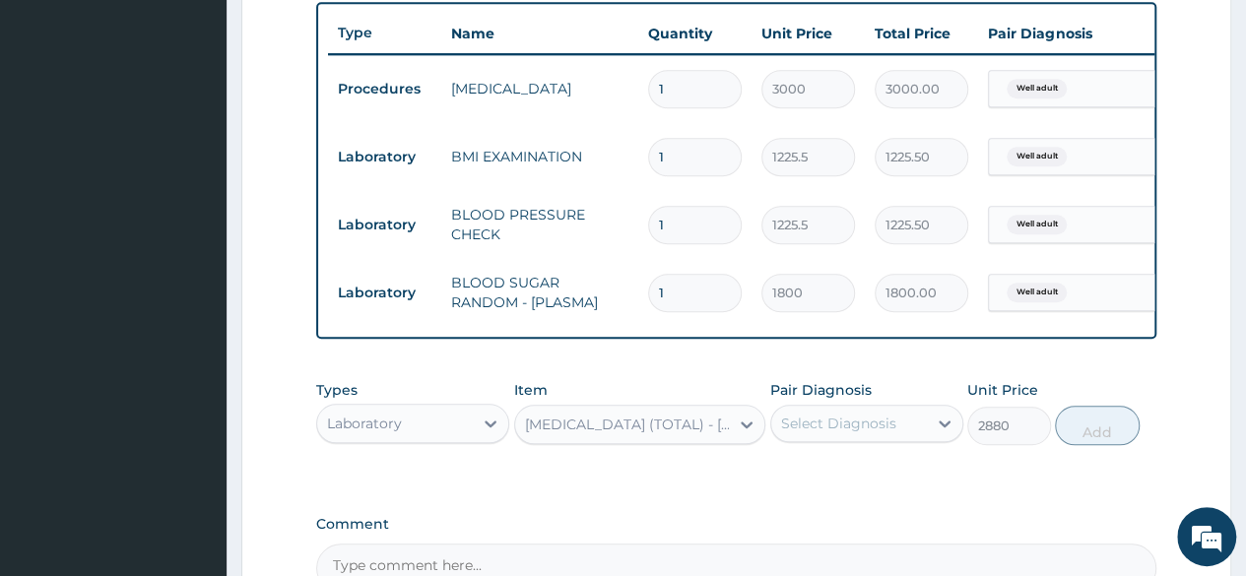
click at [863, 431] on div "Select Diagnosis" at bounding box center [838, 424] width 115 height 20
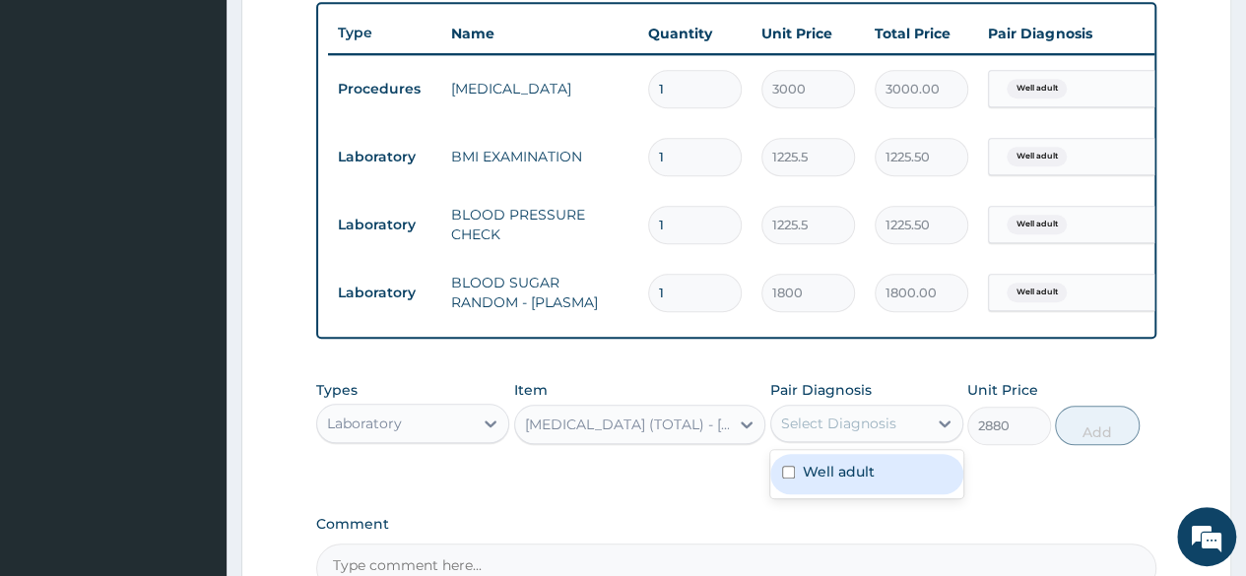
click at [862, 476] on label "Well adult" at bounding box center [839, 472] width 72 height 20
checkbox input "true"
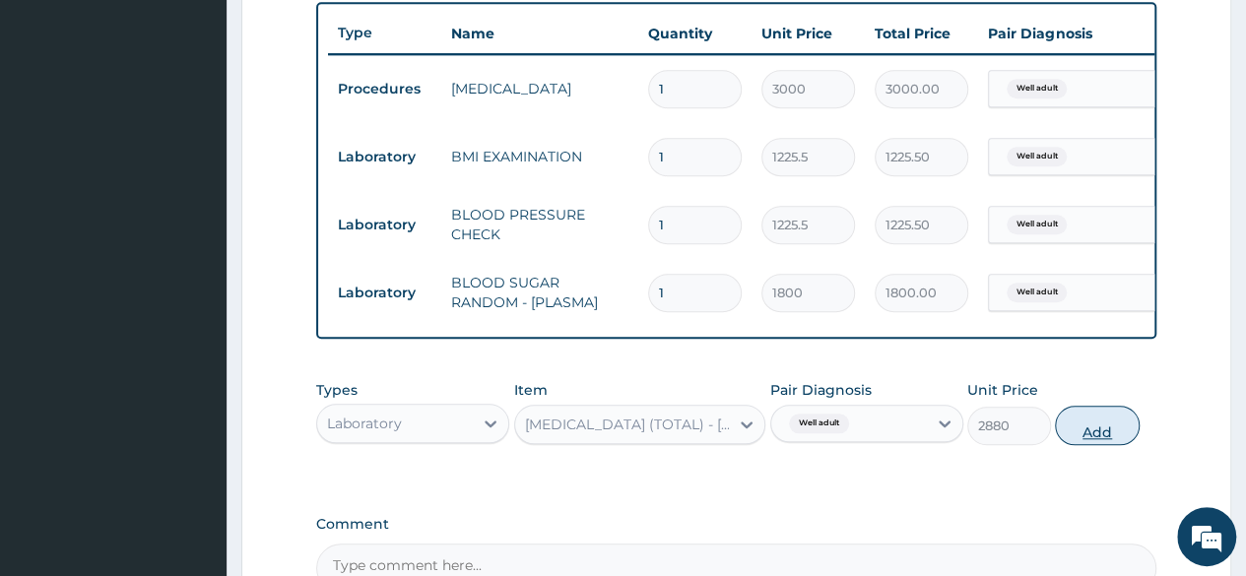
click at [1082, 434] on button "Add" at bounding box center [1097, 425] width 84 height 39
type input "0"
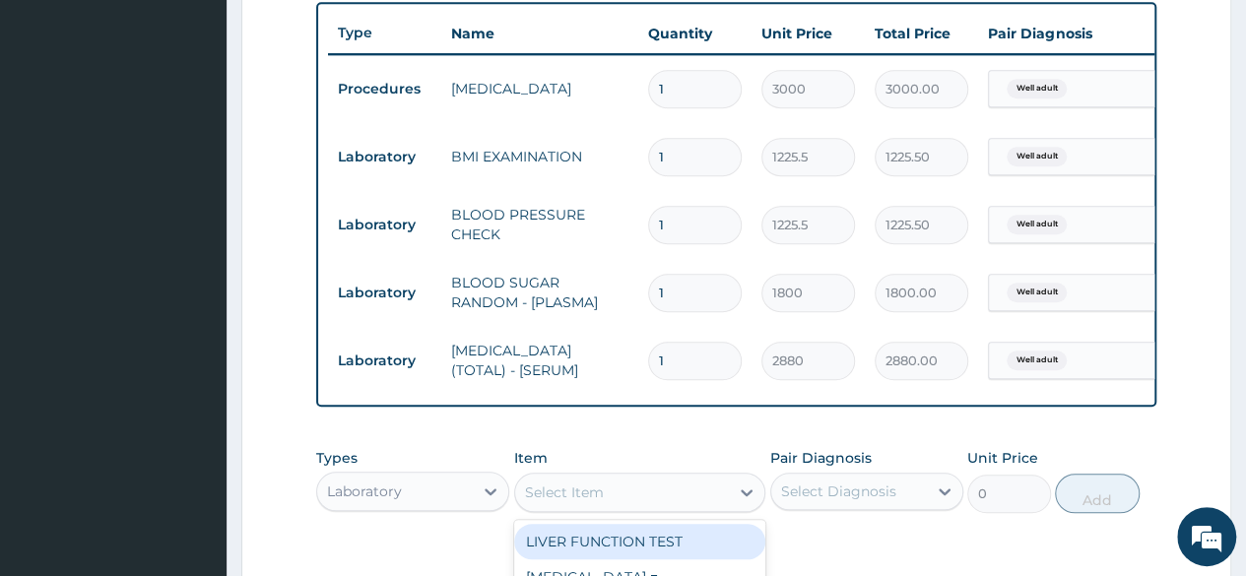
click at [683, 493] on div "Select Item" at bounding box center [622, 493] width 215 height 32
type input "urina"
click at [644, 559] on div "[MEDICAL_DATA]" at bounding box center [640, 541] width 252 height 35
type input "1531.875"
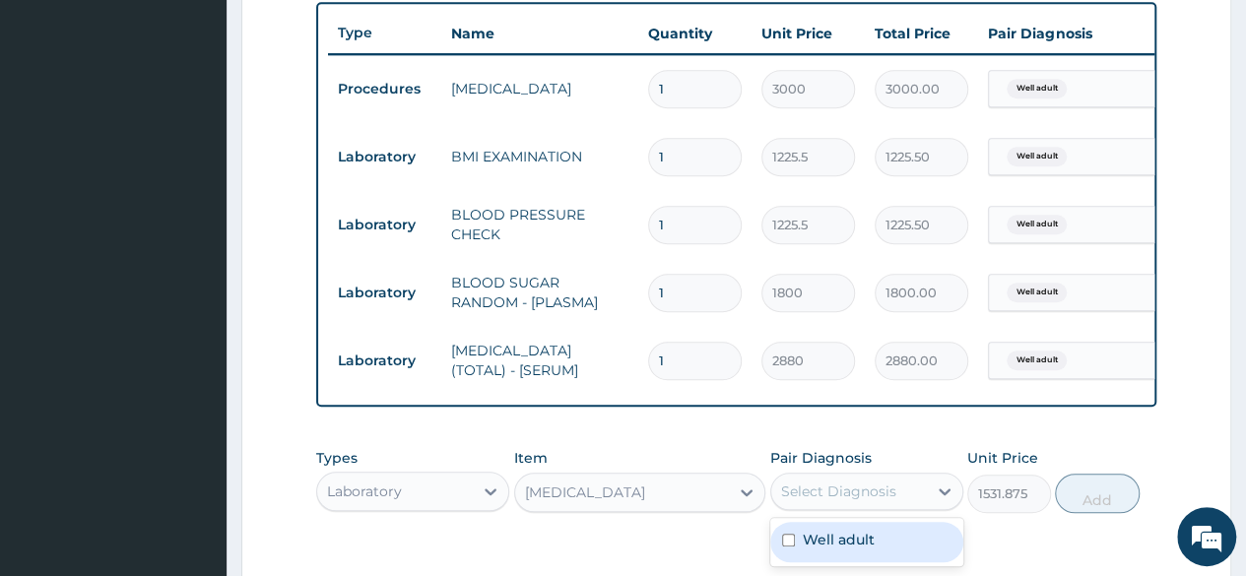
click at [922, 488] on div "Select Diagnosis" at bounding box center [866, 491] width 193 height 37
click at [827, 550] on label "Well adult" at bounding box center [839, 540] width 72 height 20
checkbox input "true"
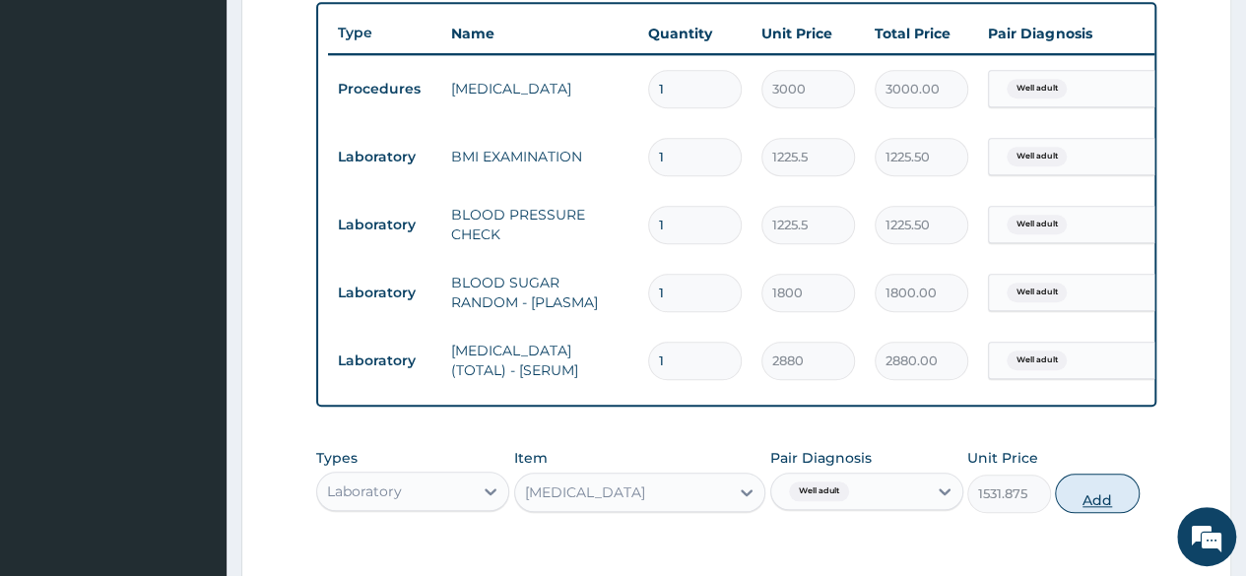
click at [1075, 513] on button "Add" at bounding box center [1097, 493] width 84 height 39
type input "0"
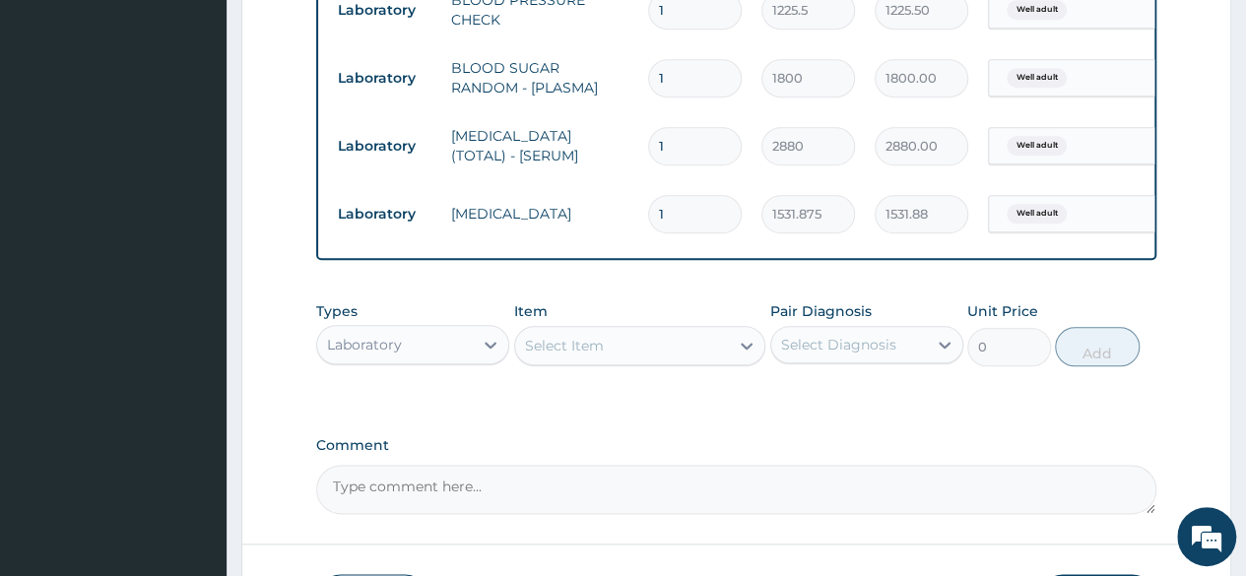
scroll to position [1103, 0]
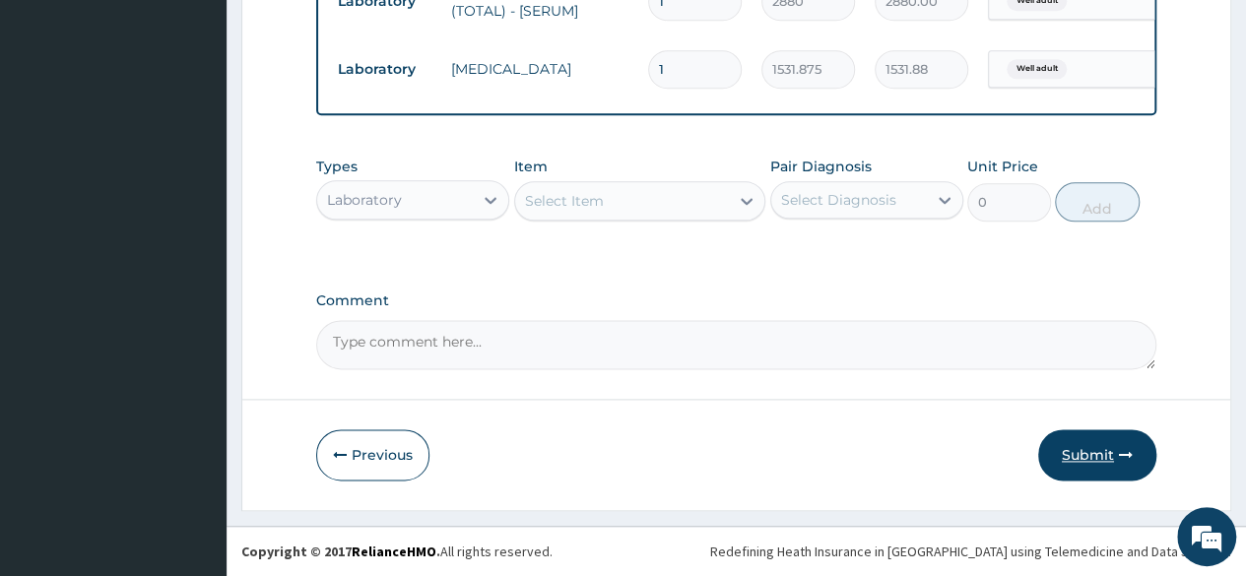
click at [1052, 444] on button "Submit" at bounding box center [1097, 454] width 118 height 51
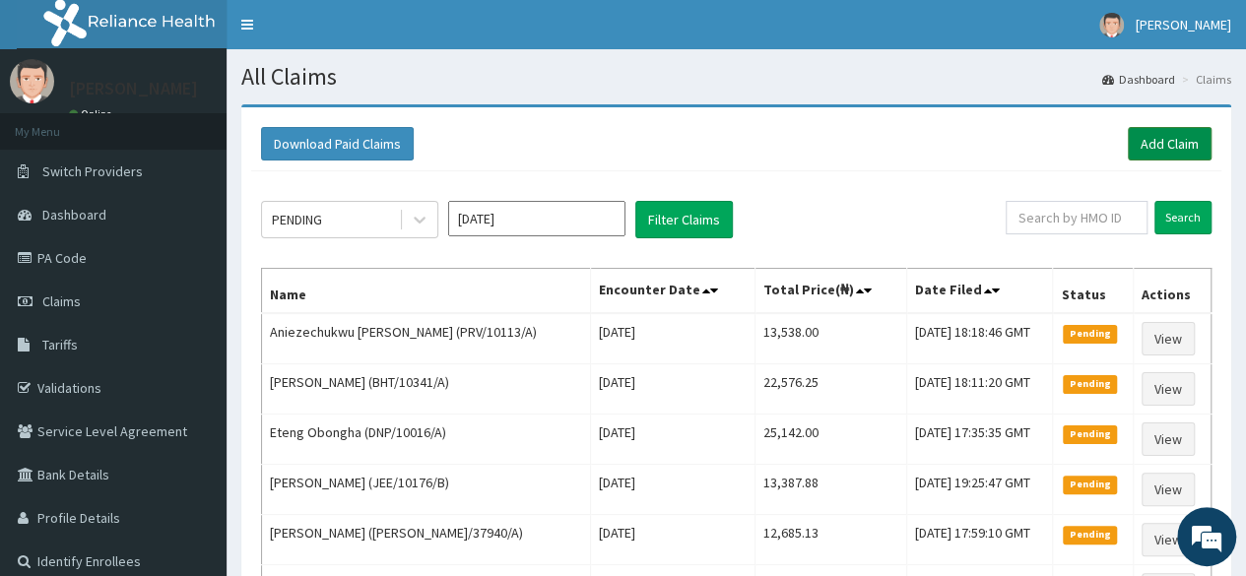
click at [1164, 151] on link "Add Claim" at bounding box center [1170, 143] width 84 height 33
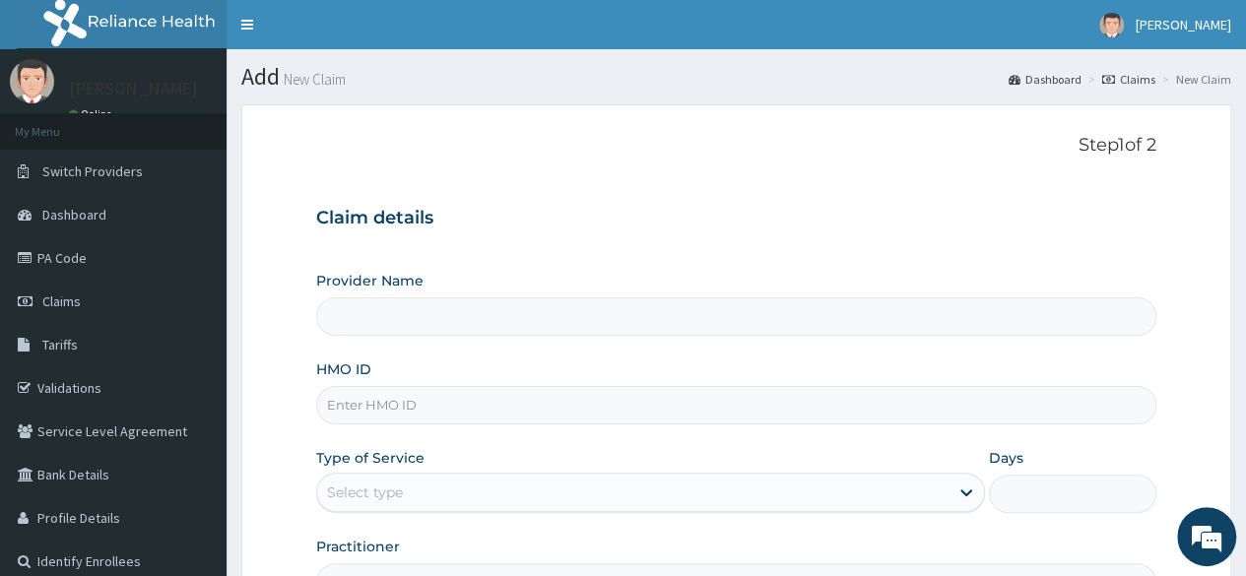
click at [356, 383] on div "HMO ID" at bounding box center [736, 391] width 840 height 65
click at [351, 411] on input "HMO ID" at bounding box center [736, 405] width 840 height 38
paste input "DPK/10070/A"
type input "DPK/10070/A"
type input "Reliance Family Clinics (RFC) - [GEOGRAPHIC_DATA]"
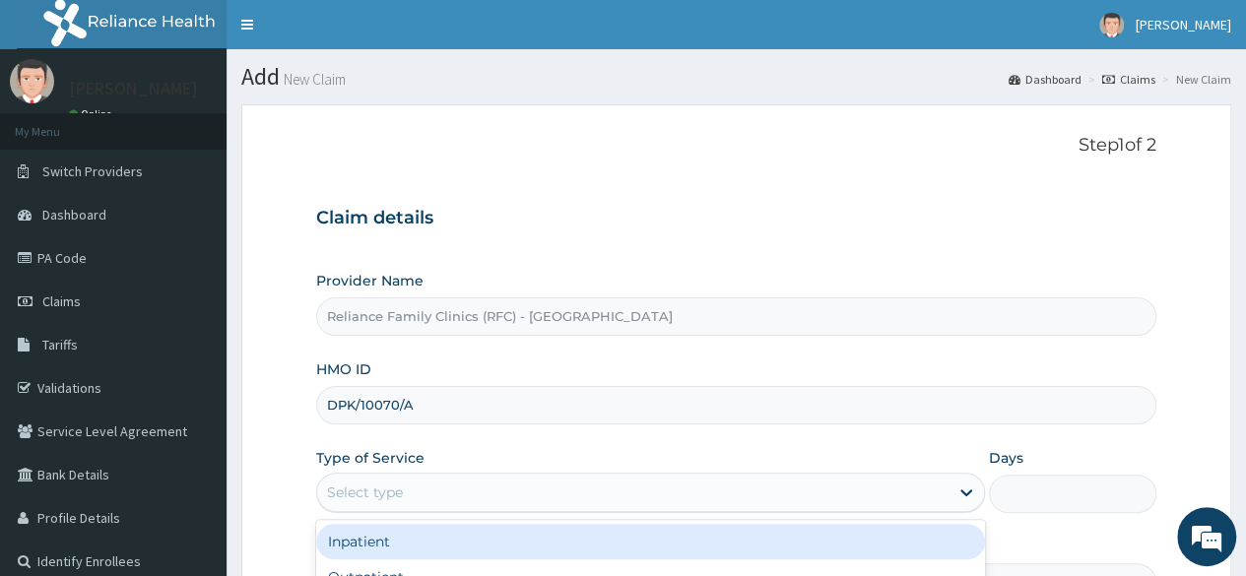
click at [406, 489] on div "Select type" at bounding box center [632, 493] width 631 height 32
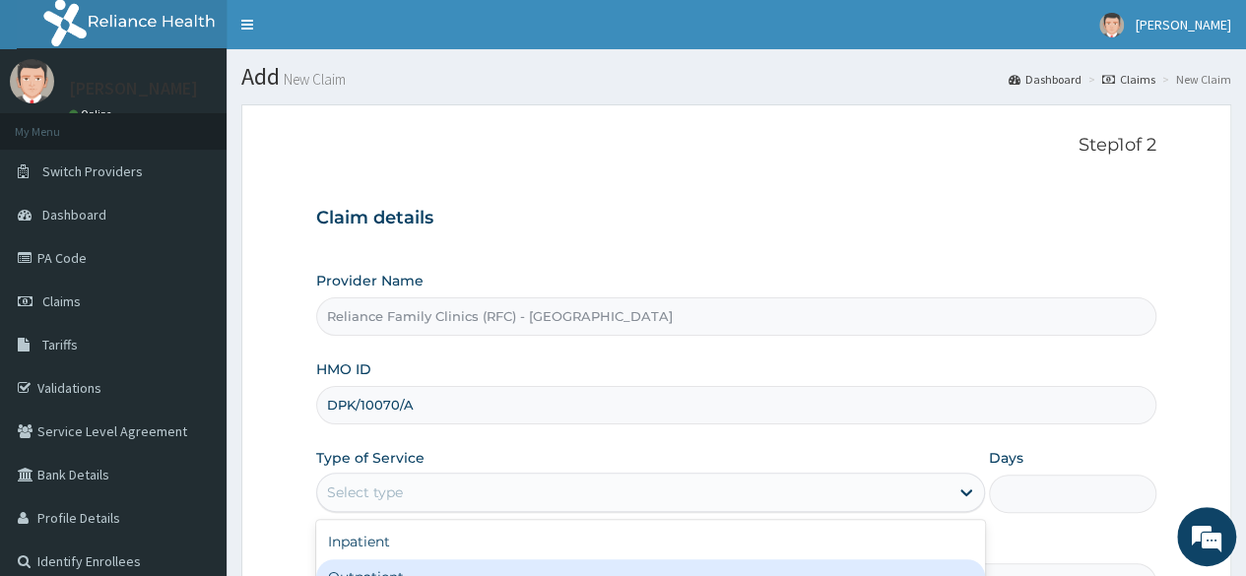
click at [396, 564] on div "Outpatient" at bounding box center [650, 576] width 669 height 35
type input "1"
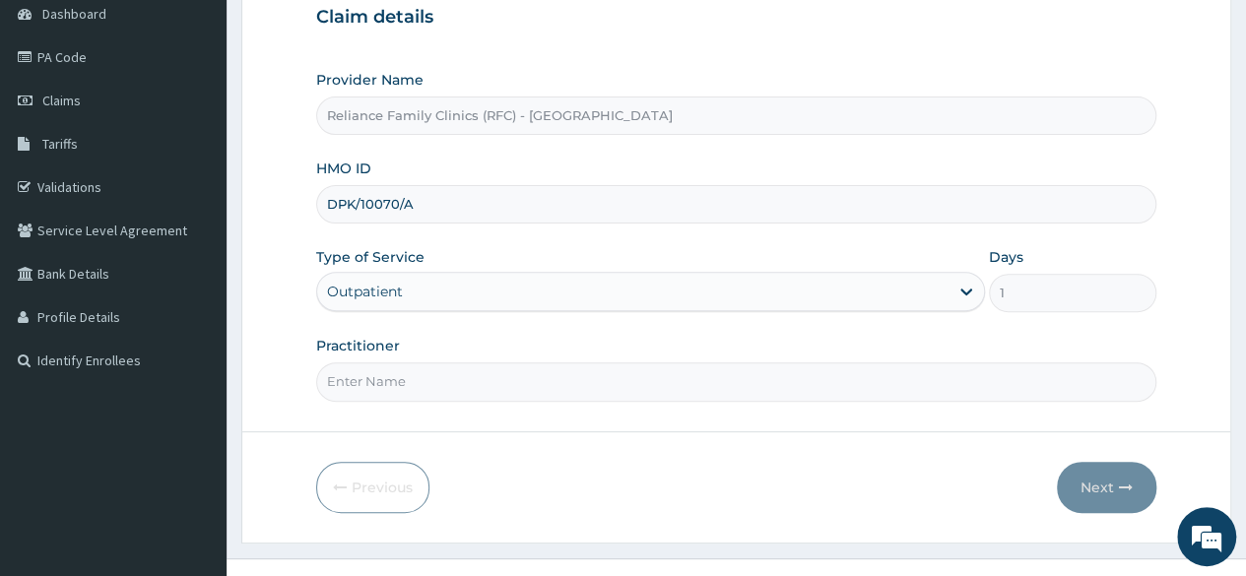
scroll to position [228, 0]
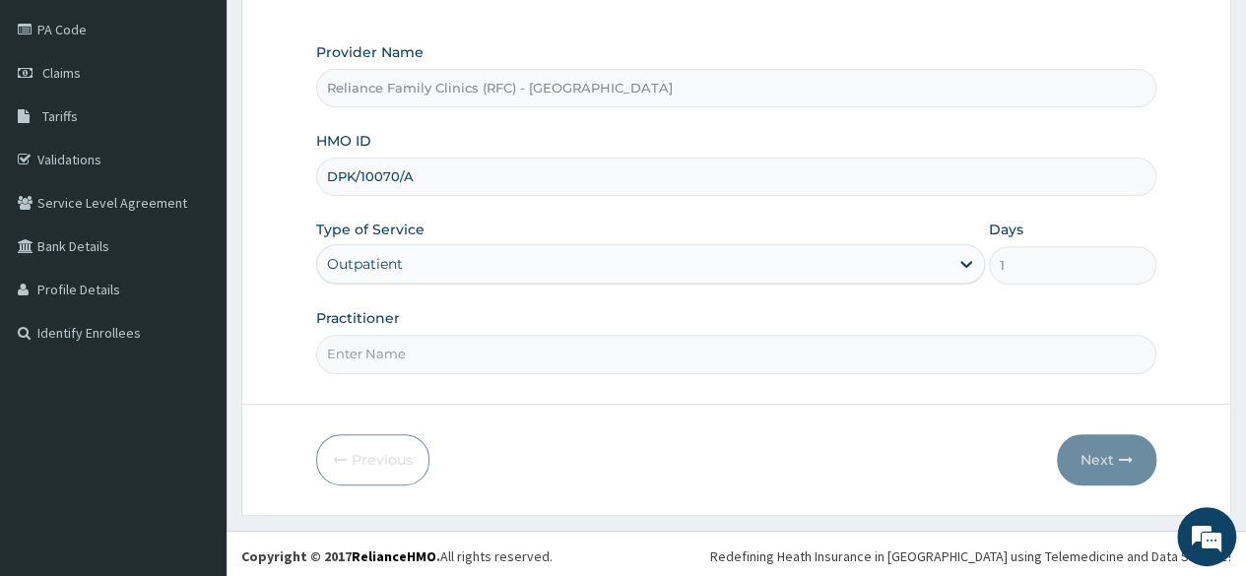
click at [582, 360] on input "Practitioner" at bounding box center [736, 354] width 840 height 38
type input "locum"
click at [1114, 453] on button "Next" at bounding box center [1106, 459] width 99 height 51
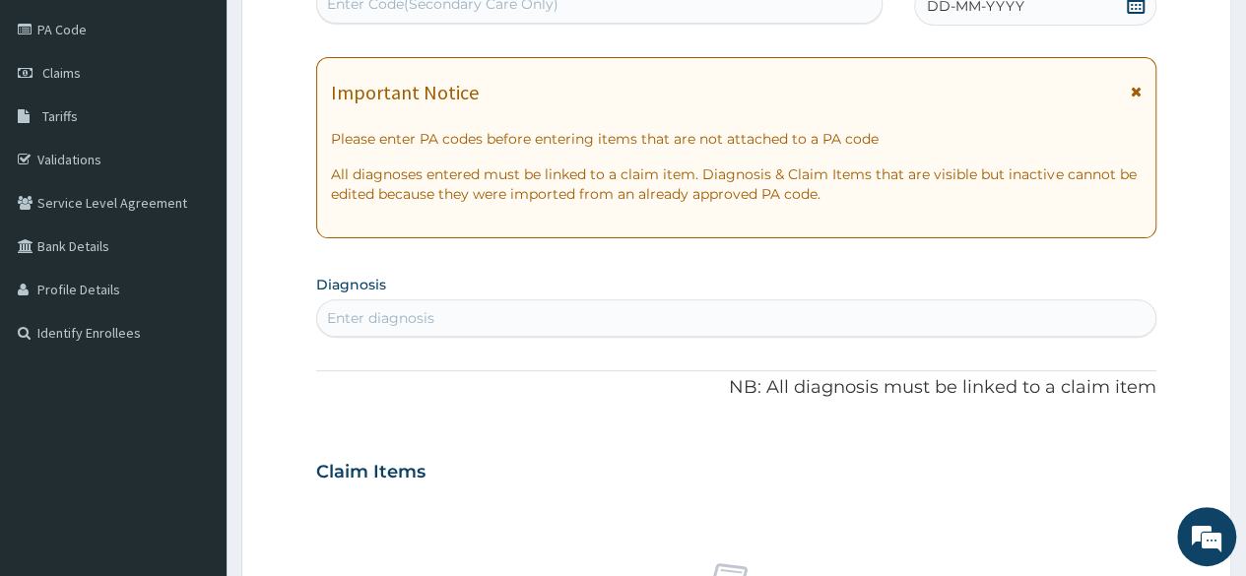
scroll to position [0, 0]
click at [1125, 8] on div "DD-MM-YYYY" at bounding box center [1035, 5] width 242 height 39
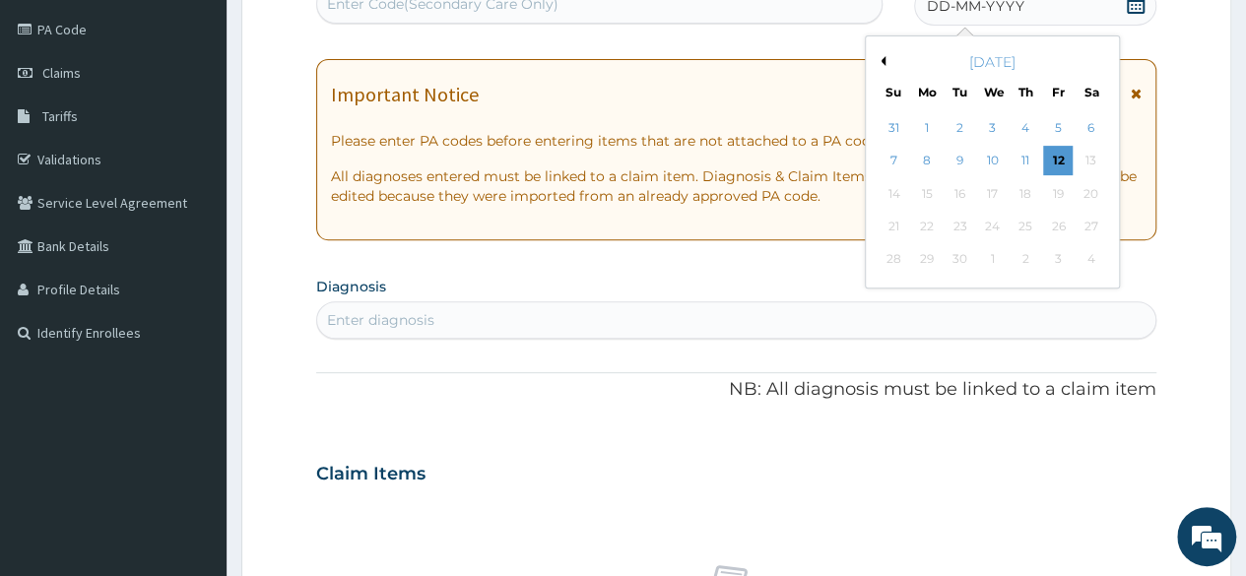
click at [880, 58] on button "Previous Month" at bounding box center [881, 61] width 10 height 10
click at [1021, 261] on div "28" at bounding box center [1025, 260] width 30 height 30
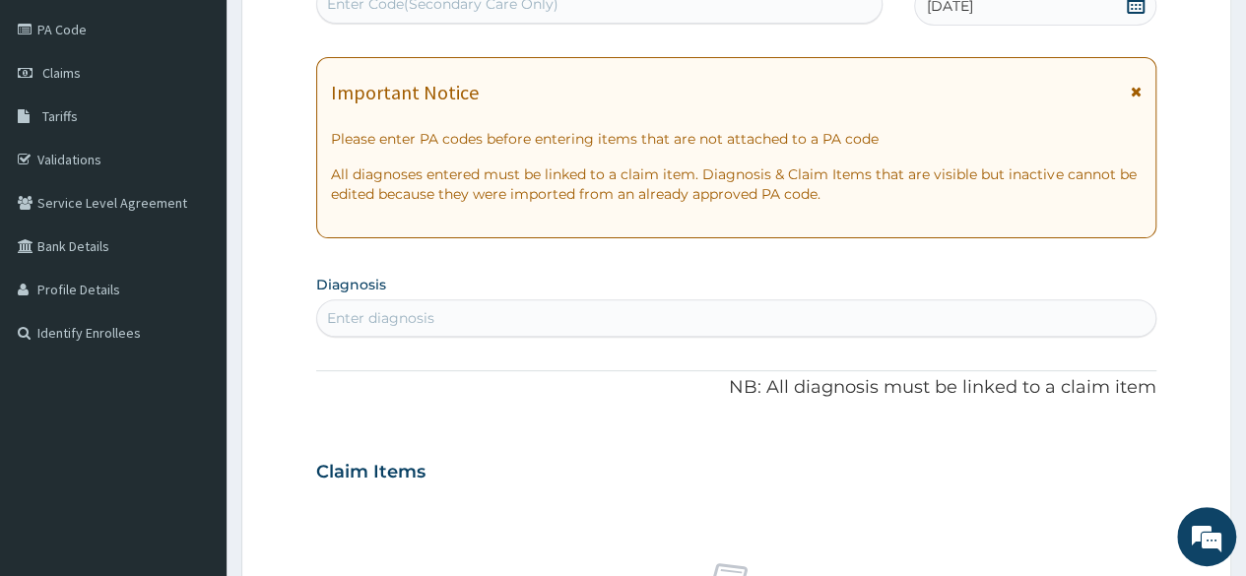
click at [642, 328] on div "Enter diagnosis" at bounding box center [736, 318] width 838 height 32
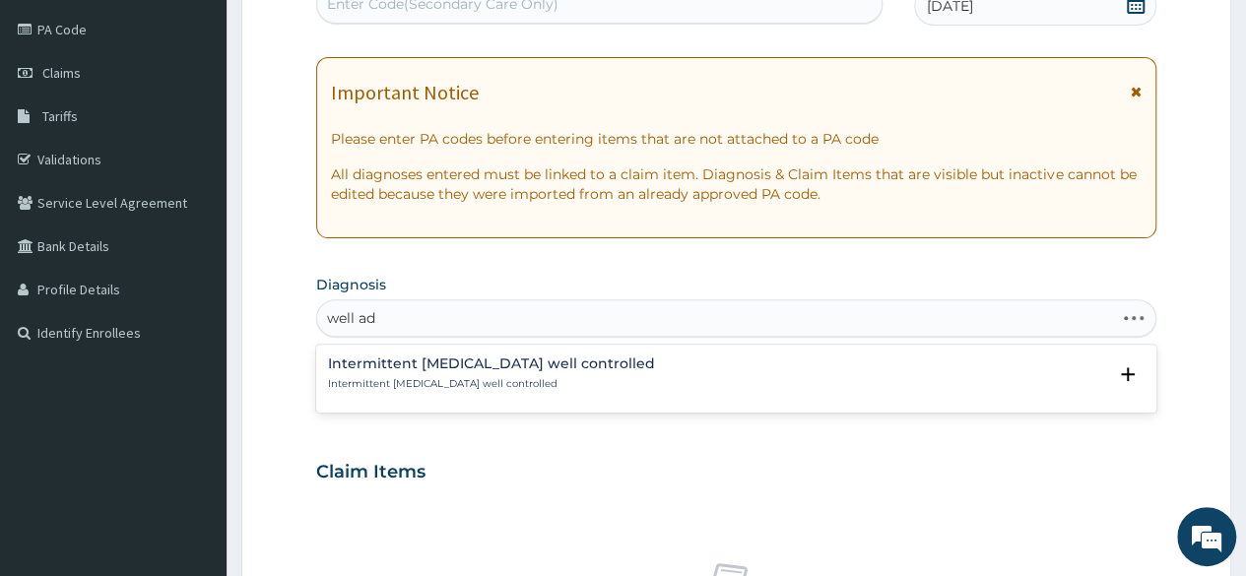
type input "well adu"
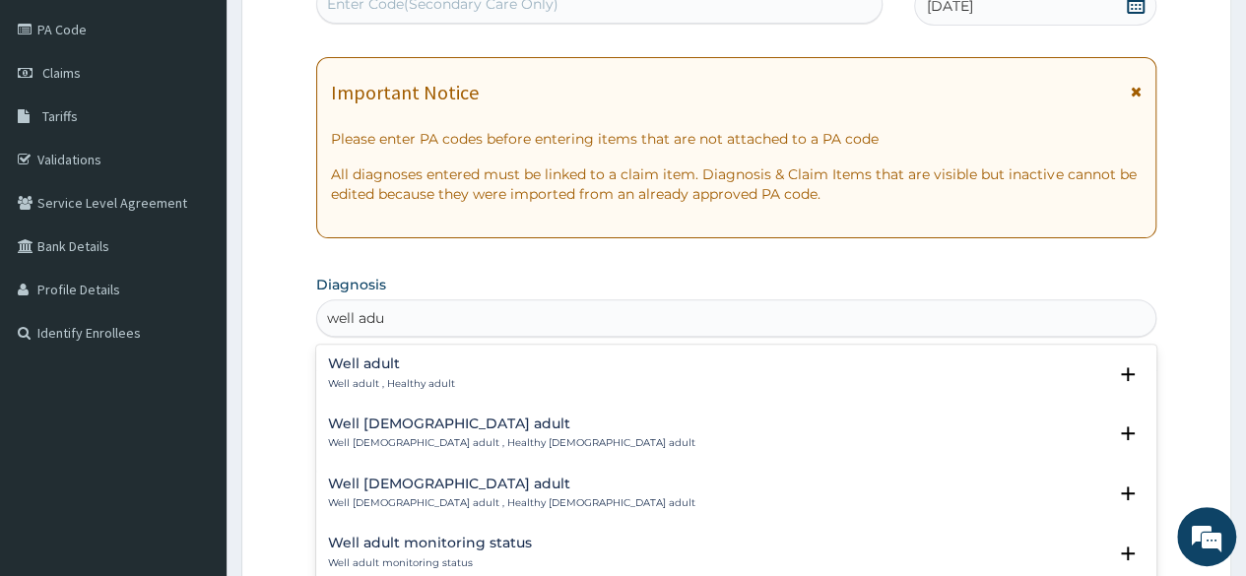
click at [358, 374] on div "Well adult Well adult , Healthy adult" at bounding box center [391, 374] width 127 height 34
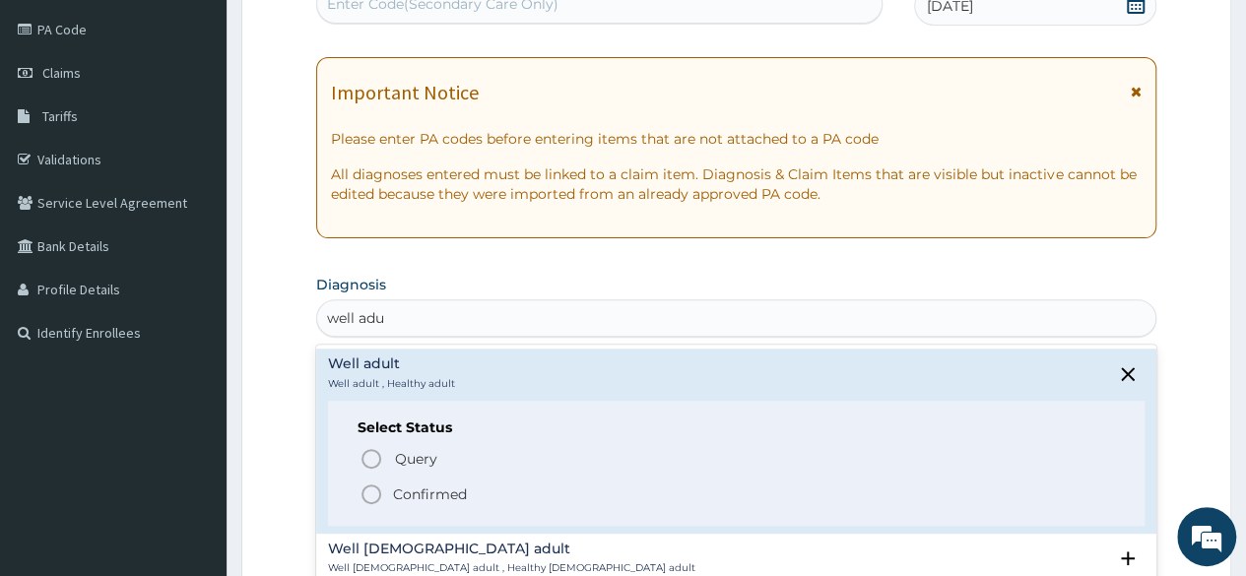
click at [397, 489] on p "Confirmed" at bounding box center [430, 495] width 74 height 20
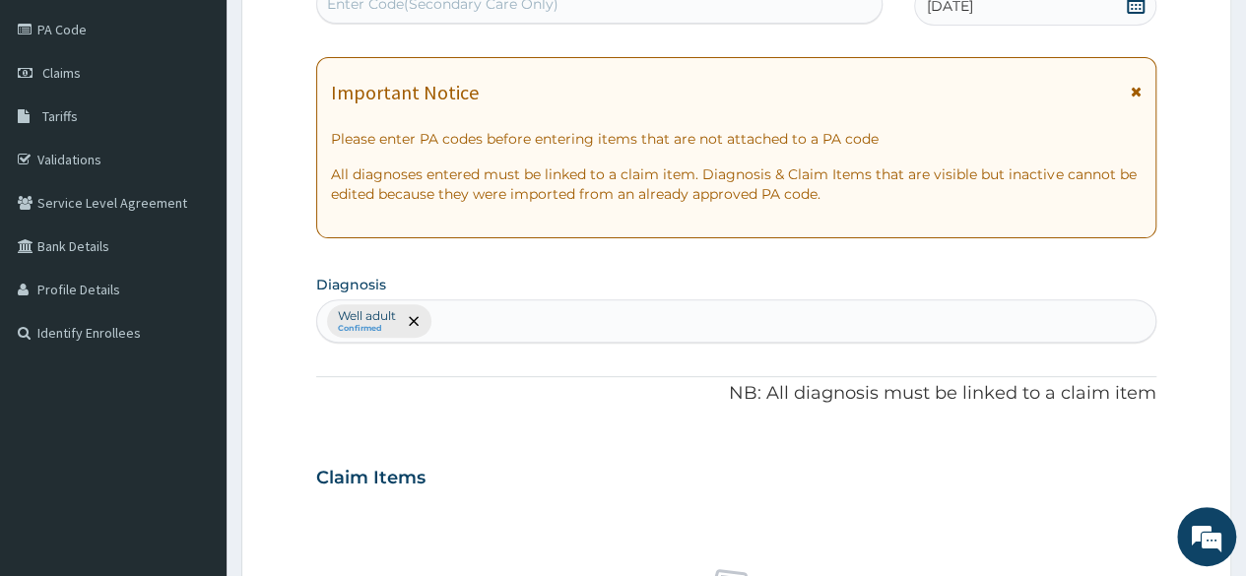
scroll to position [733, 0]
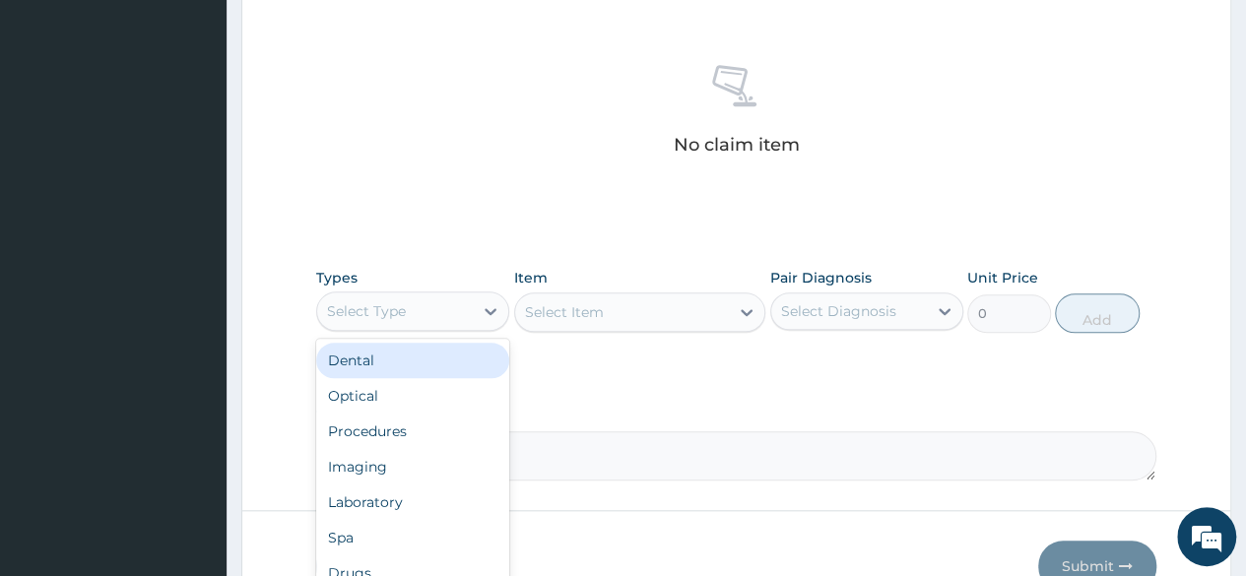
click at [432, 316] on div "Select Type" at bounding box center [395, 311] width 156 height 32
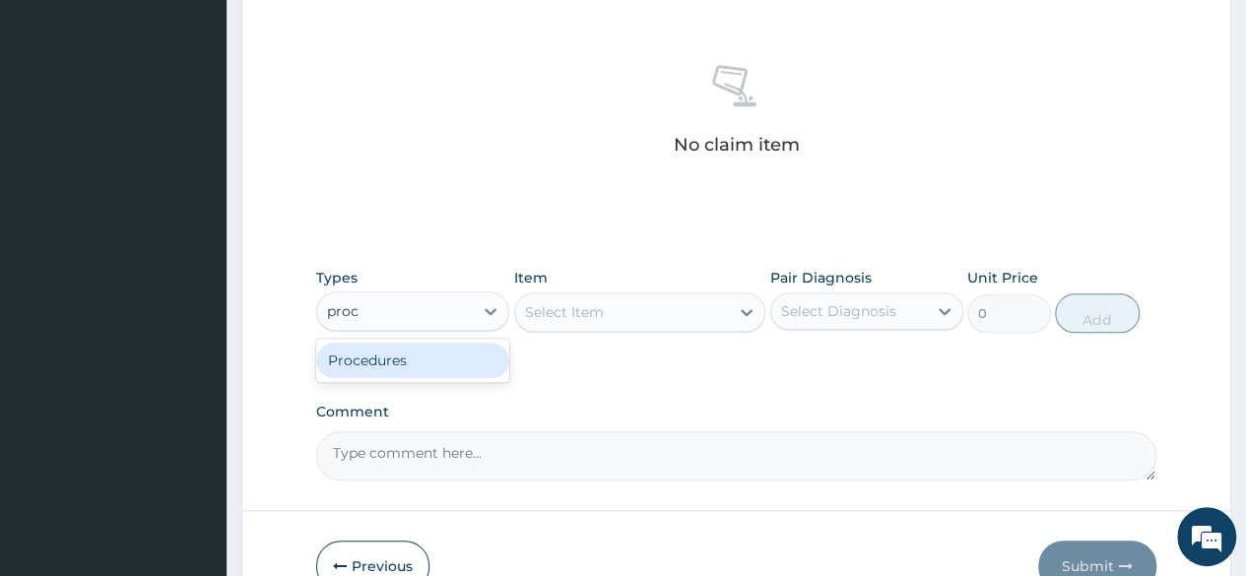
type input "proce"
click at [421, 359] on div "Procedures" at bounding box center [412, 360] width 193 height 35
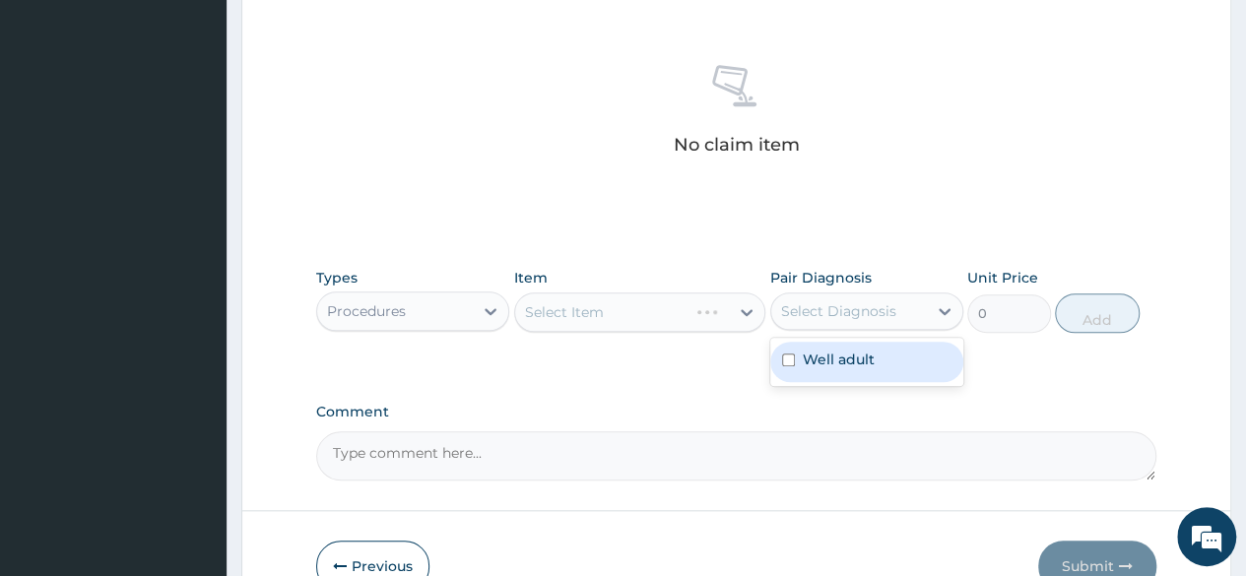
click at [793, 309] on div "Select Diagnosis" at bounding box center [838, 311] width 115 height 20
click at [793, 354] on input "checkbox" at bounding box center [788, 360] width 13 height 13
checkbox input "true"
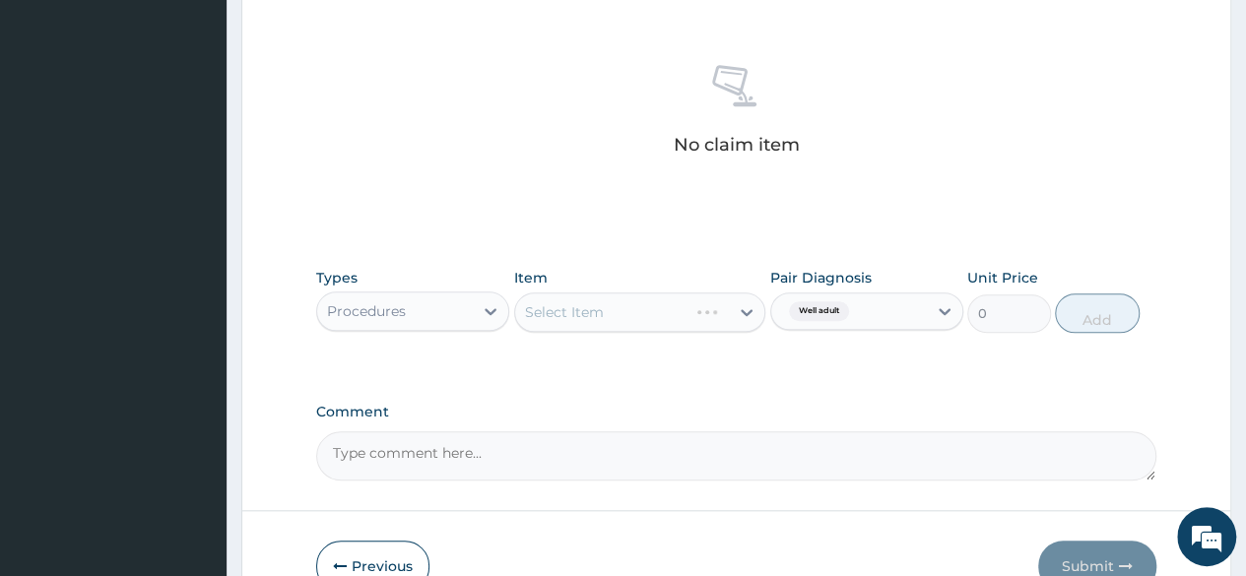
click at [695, 331] on div "Types Procedures Item Select Item Pair Diagnosis Well adult Unit Price 0 Add" at bounding box center [736, 300] width 840 height 85
click at [666, 322] on div "Select Item" at bounding box center [640, 312] width 252 height 39
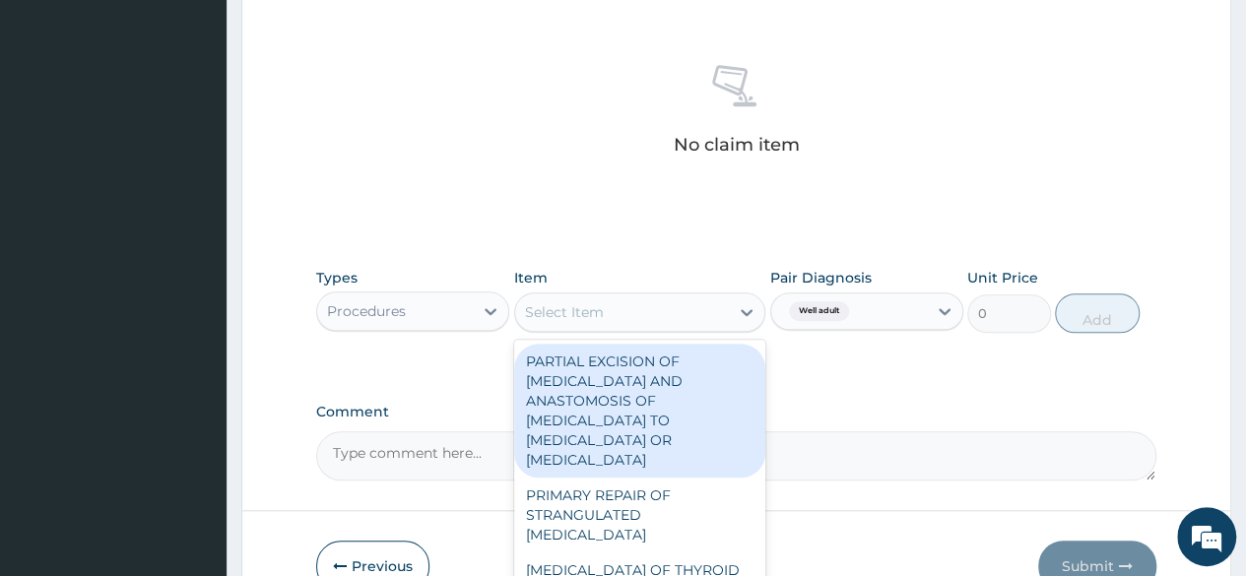
click at [666, 322] on div "Select Item" at bounding box center [622, 312] width 215 height 32
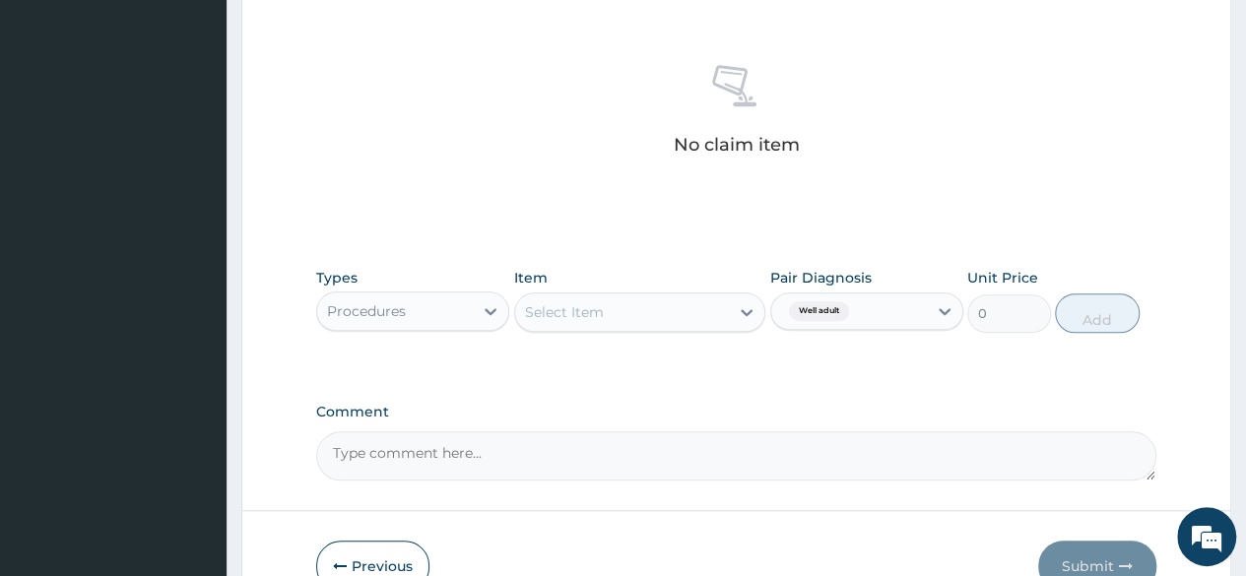
click at [666, 322] on div "Select Item" at bounding box center [622, 312] width 215 height 32
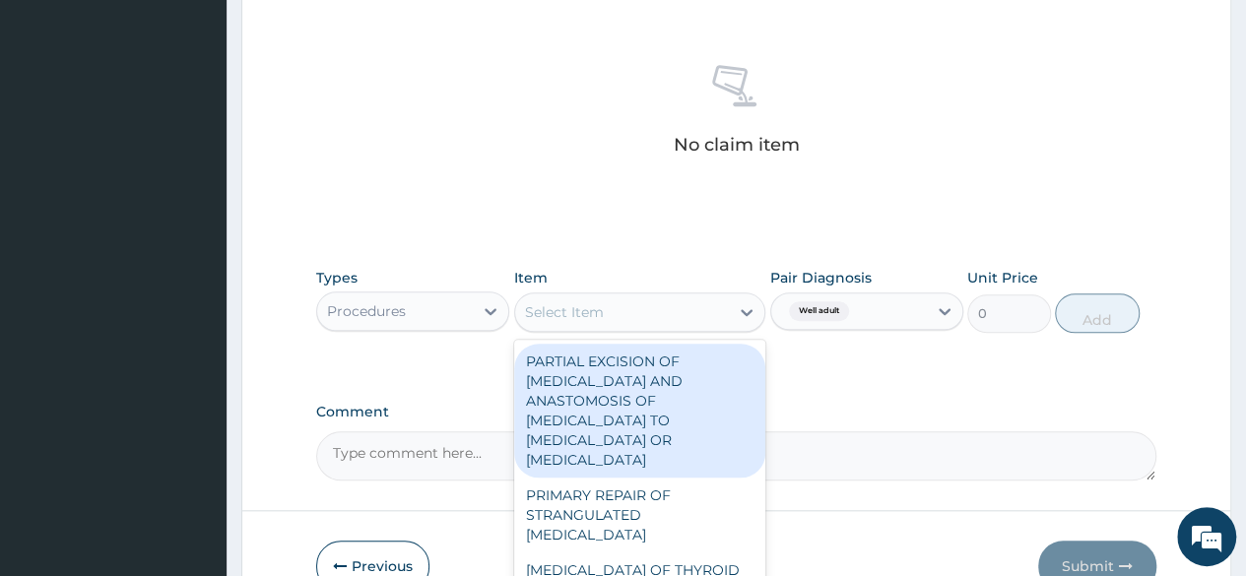
click at [666, 322] on div "Select Item" at bounding box center [622, 312] width 215 height 32
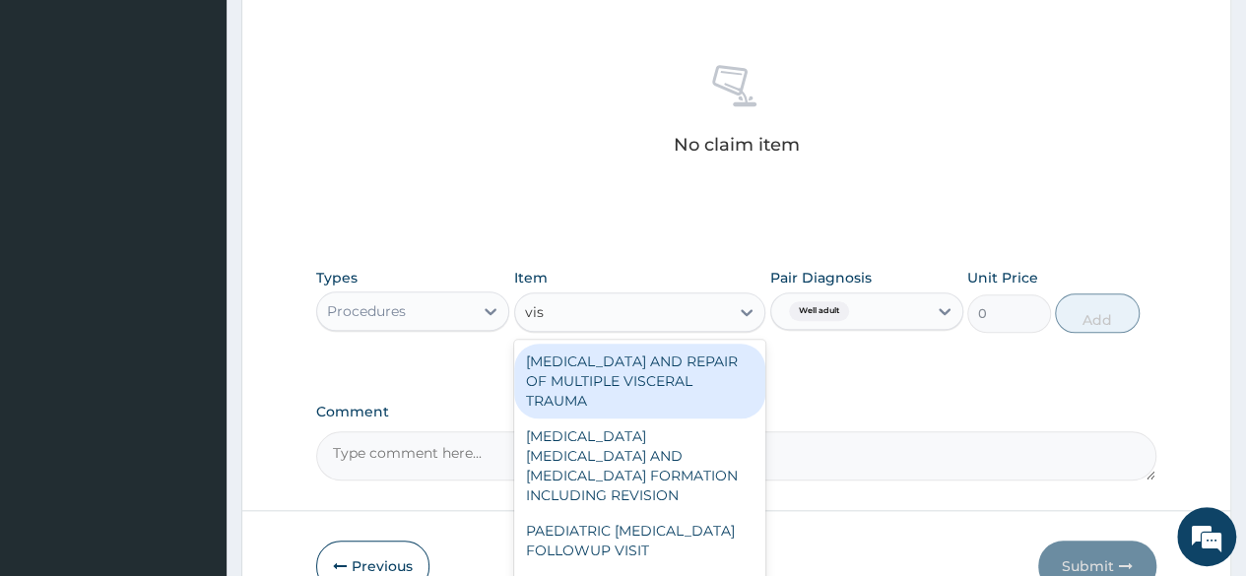
type input "visu"
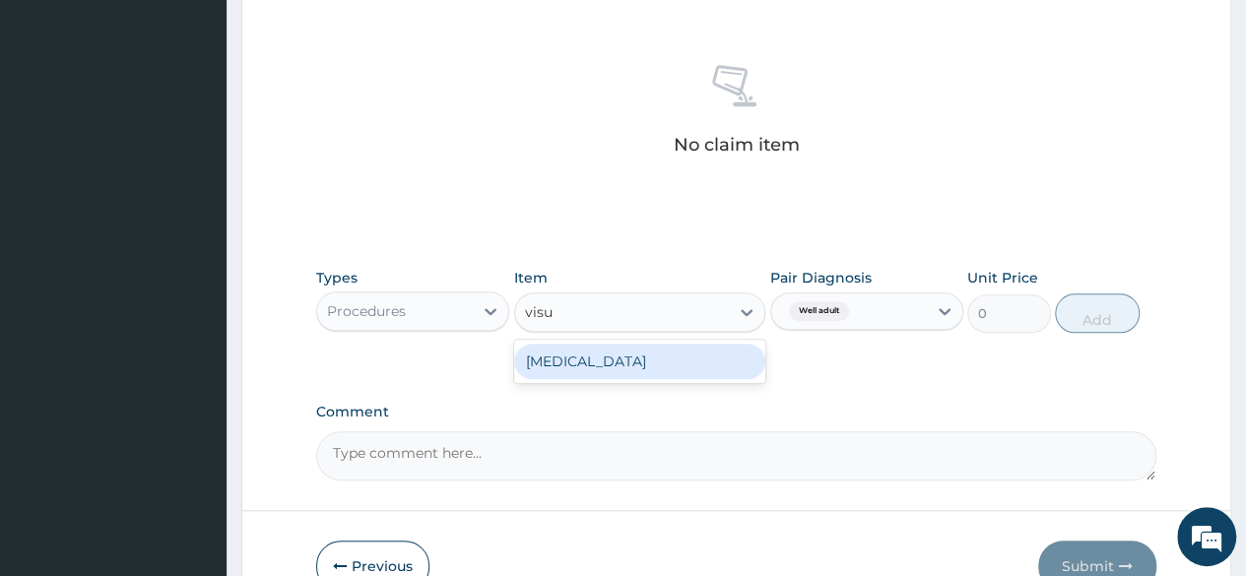
click at [636, 348] on div "VISUAL ACUITY" at bounding box center [640, 361] width 252 height 35
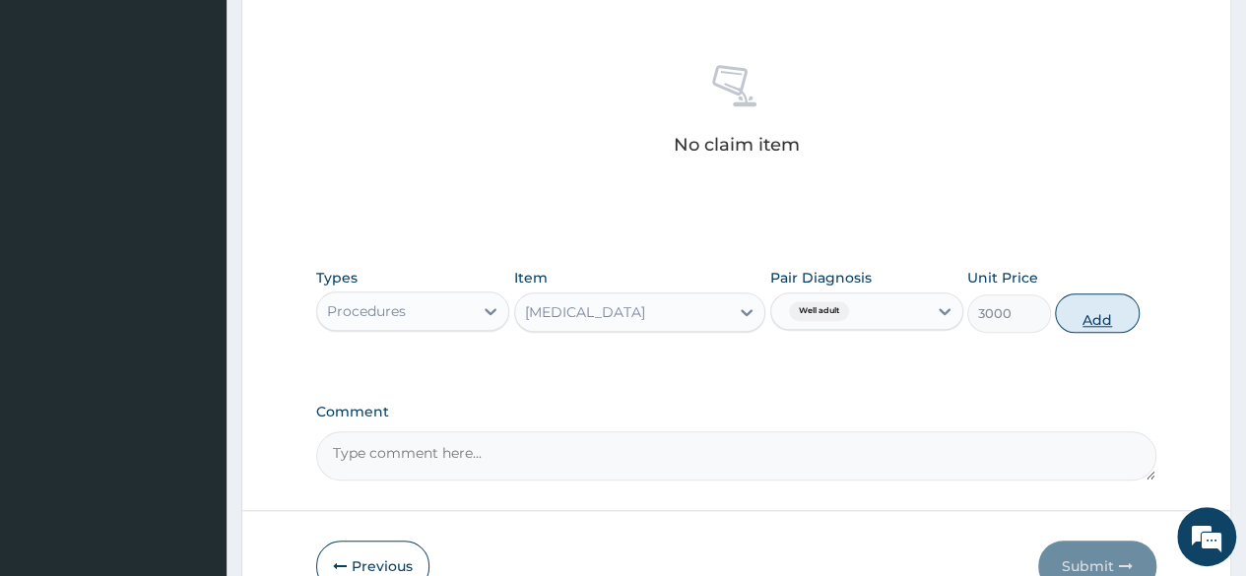
click at [1075, 318] on button "Add" at bounding box center [1097, 312] width 84 height 39
type input "0"
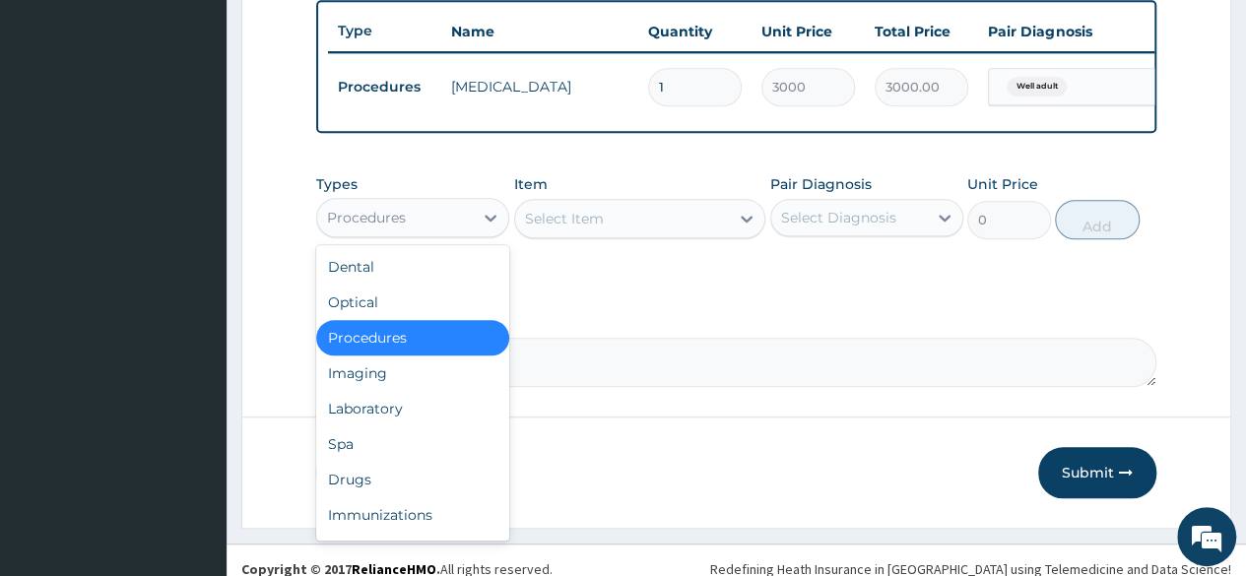
click at [323, 217] on div "Procedures" at bounding box center [395, 218] width 156 height 32
type input "k"
type input "l"
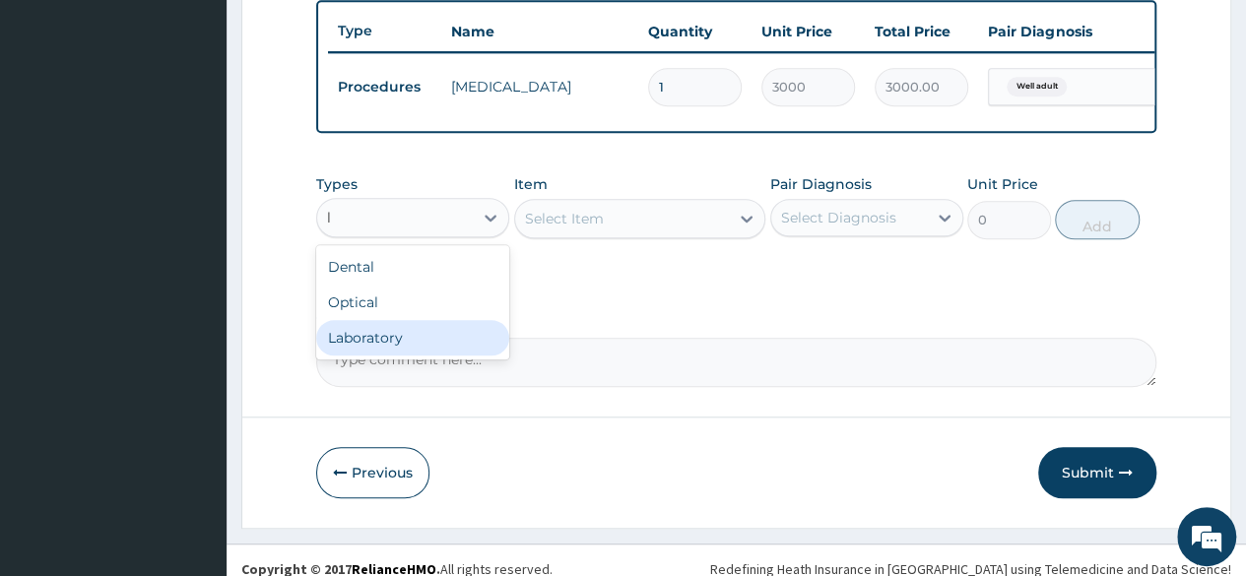
click at [358, 356] on div "Laboratory" at bounding box center [412, 337] width 193 height 35
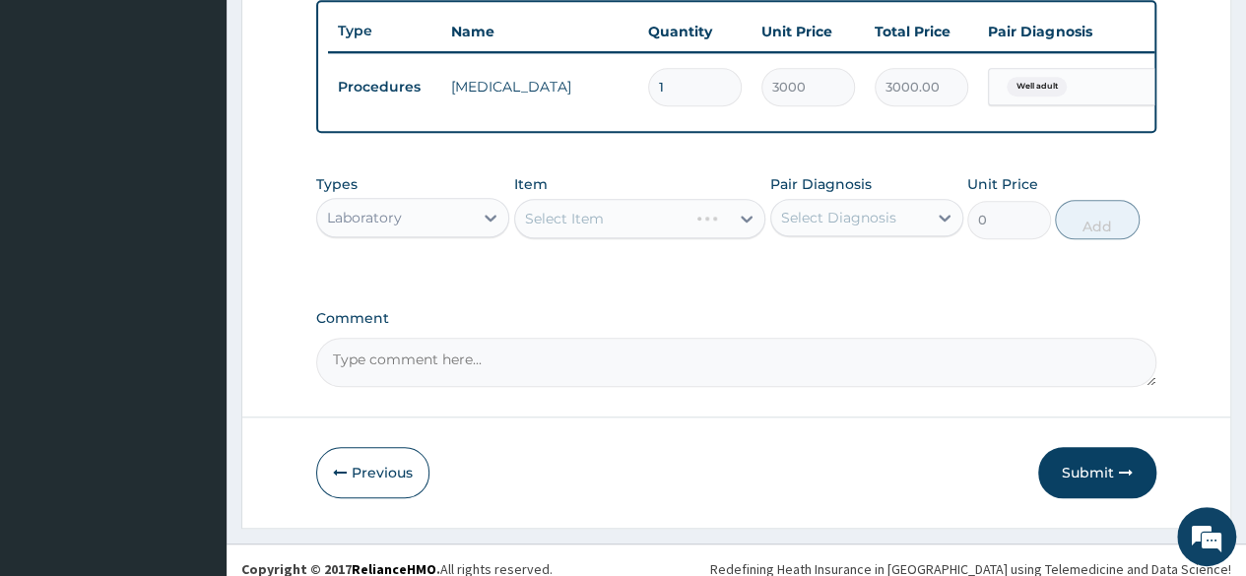
click at [880, 210] on div "Pair Diagnosis Select Diagnosis" at bounding box center [866, 206] width 193 height 65
click at [879, 228] on div "Select Diagnosis" at bounding box center [838, 218] width 115 height 20
click at [843, 275] on label "Well adult" at bounding box center [839, 266] width 72 height 20
click at [783, 269] on div "Well adult" at bounding box center [866, 268] width 193 height 40
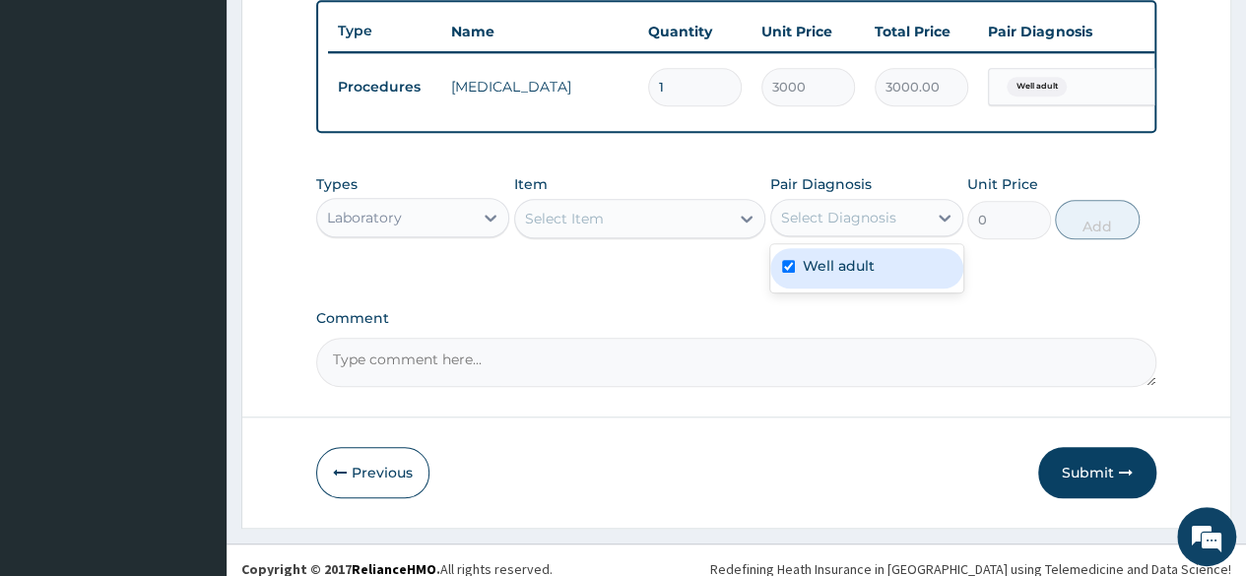
checkbox input "true"
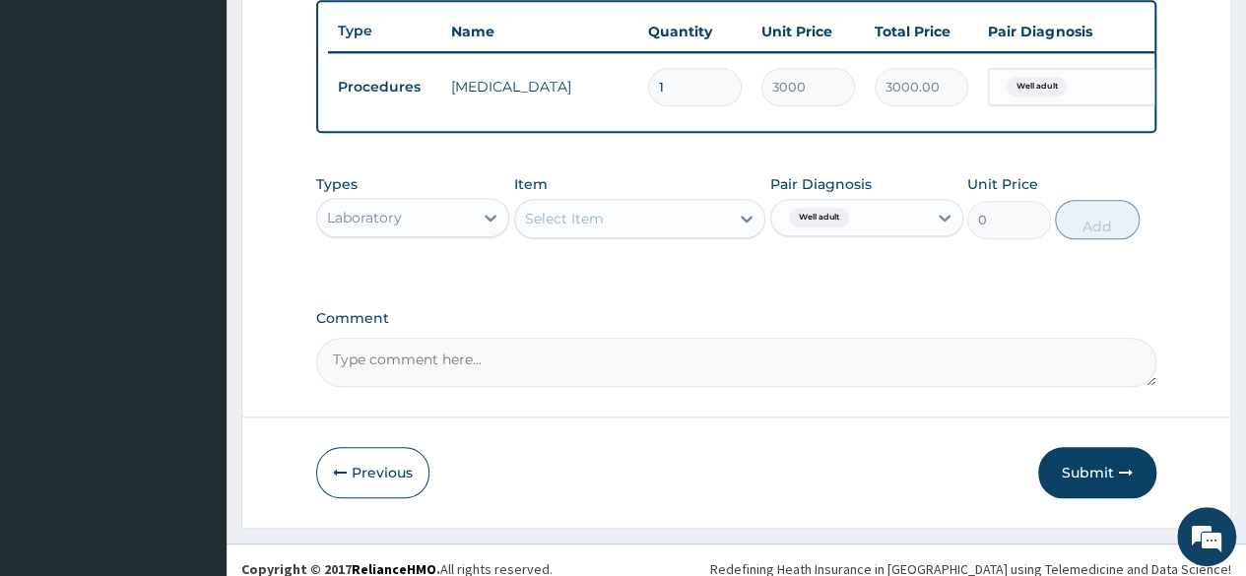
click at [699, 279] on div "Types Laboratory Item Select Item Pair Diagnosis Well adult Unit Price 0 Add" at bounding box center [736, 221] width 840 height 114
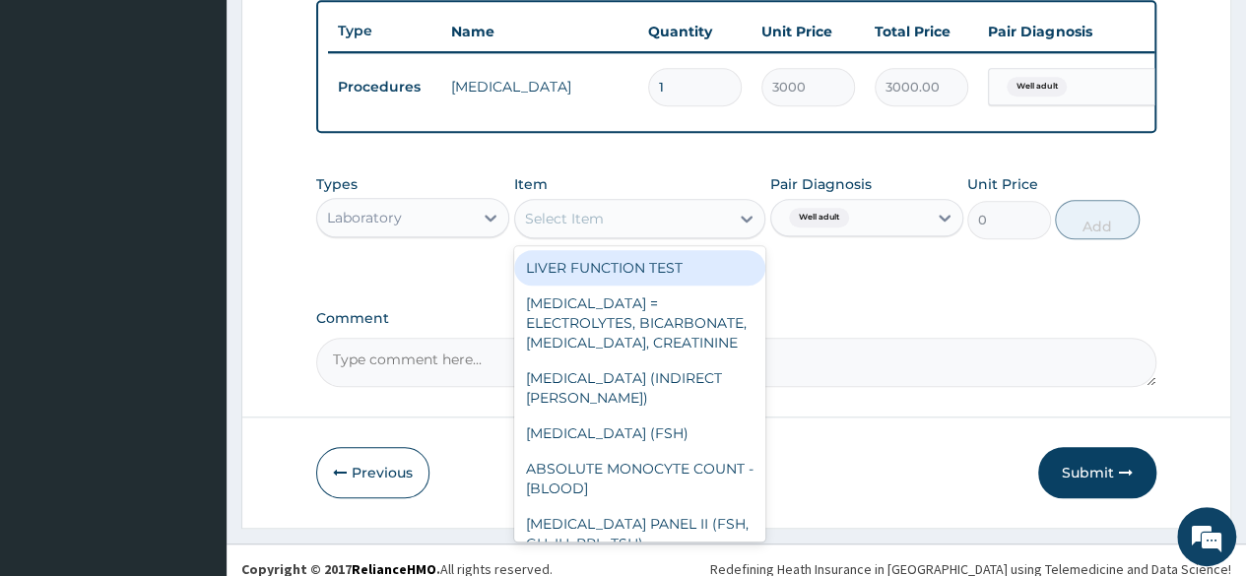
click at [640, 238] on div "Select Item" at bounding box center [640, 218] width 252 height 39
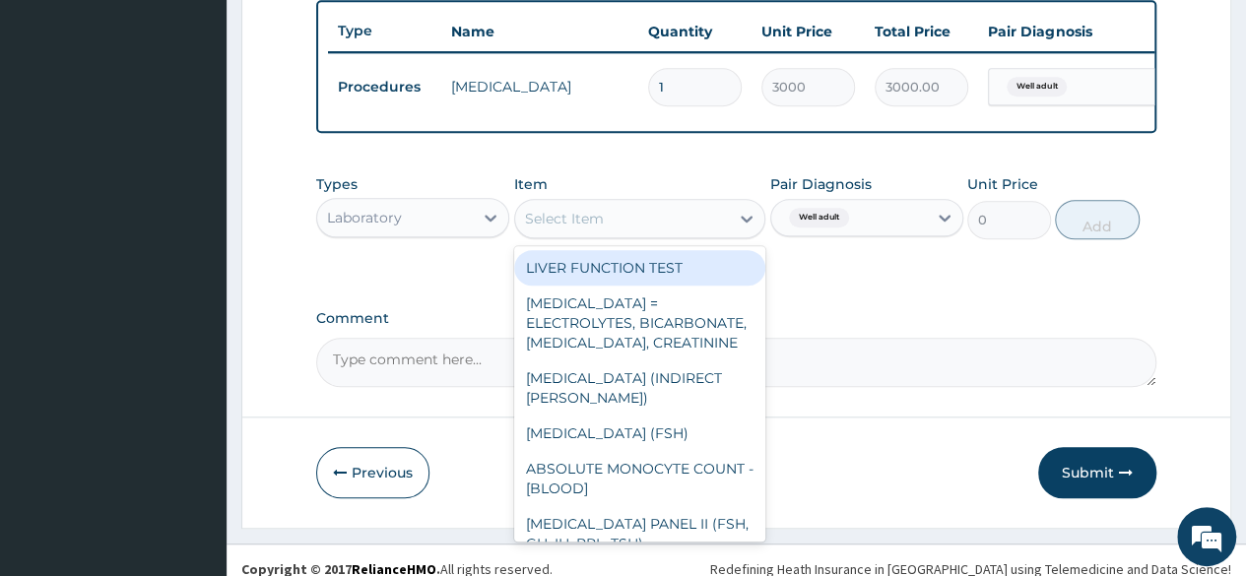
click at [629, 238] on div "Select Item" at bounding box center [640, 218] width 252 height 39
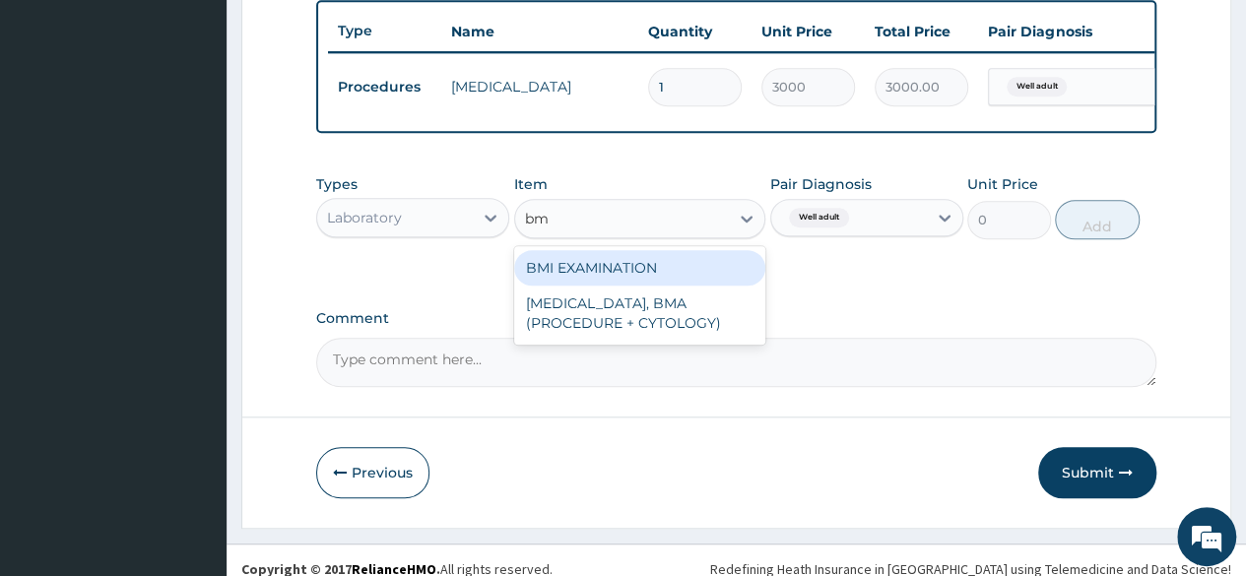
type input "bmi"
click at [666, 286] on div "BMI EXAMINATION" at bounding box center [640, 267] width 252 height 35
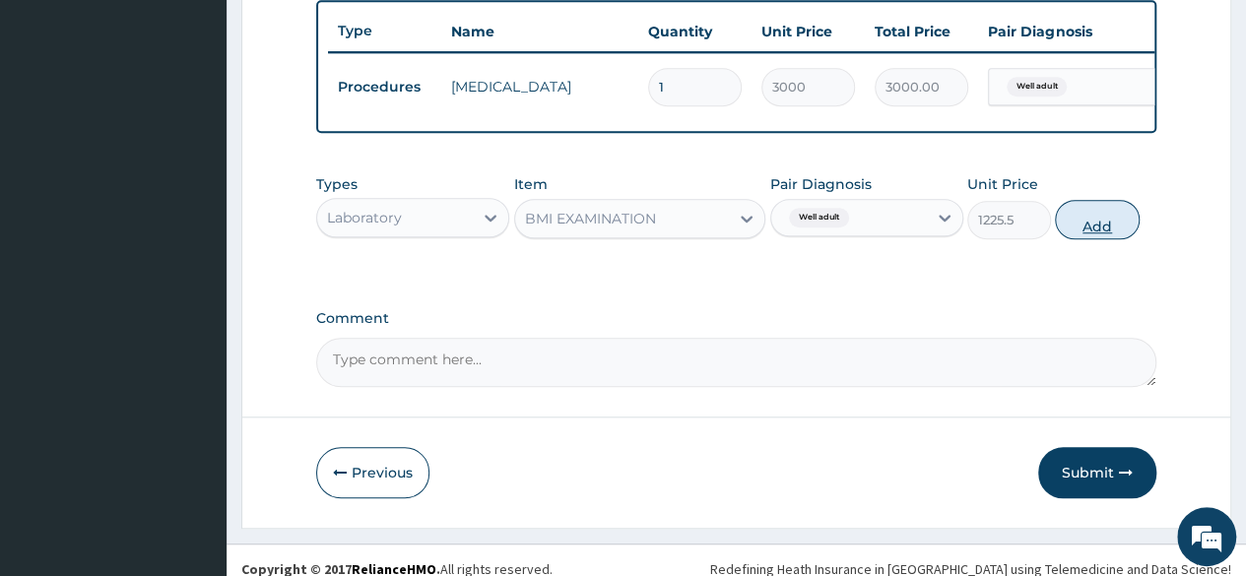
click at [1080, 239] on button "Add" at bounding box center [1097, 219] width 84 height 39
type input "0"
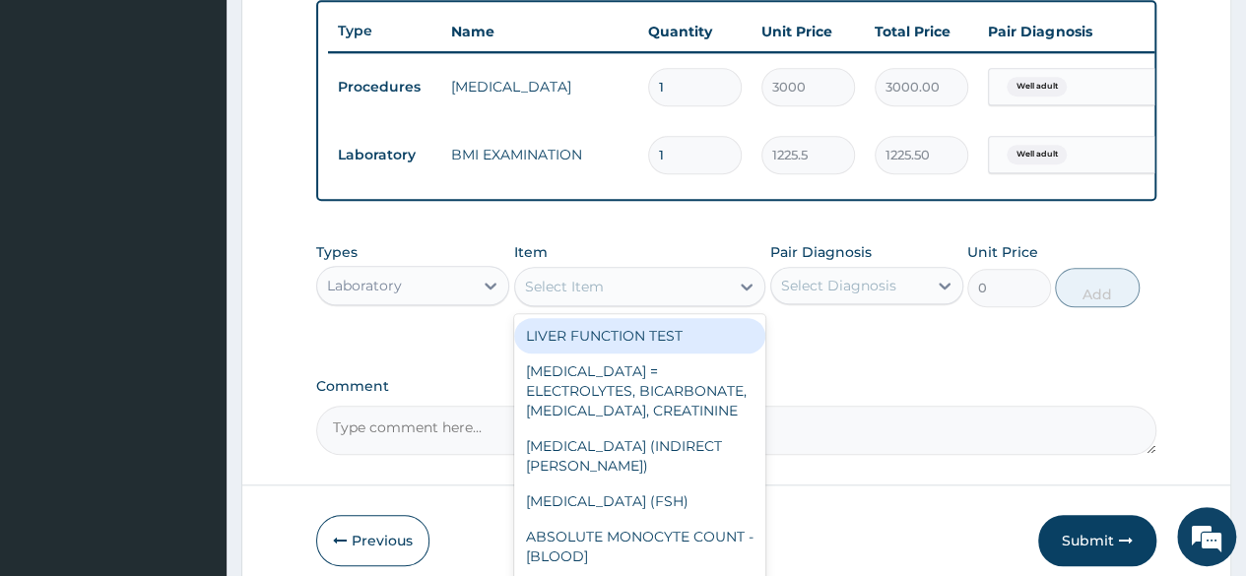
click at [693, 302] on div "Select Item" at bounding box center [622, 287] width 215 height 32
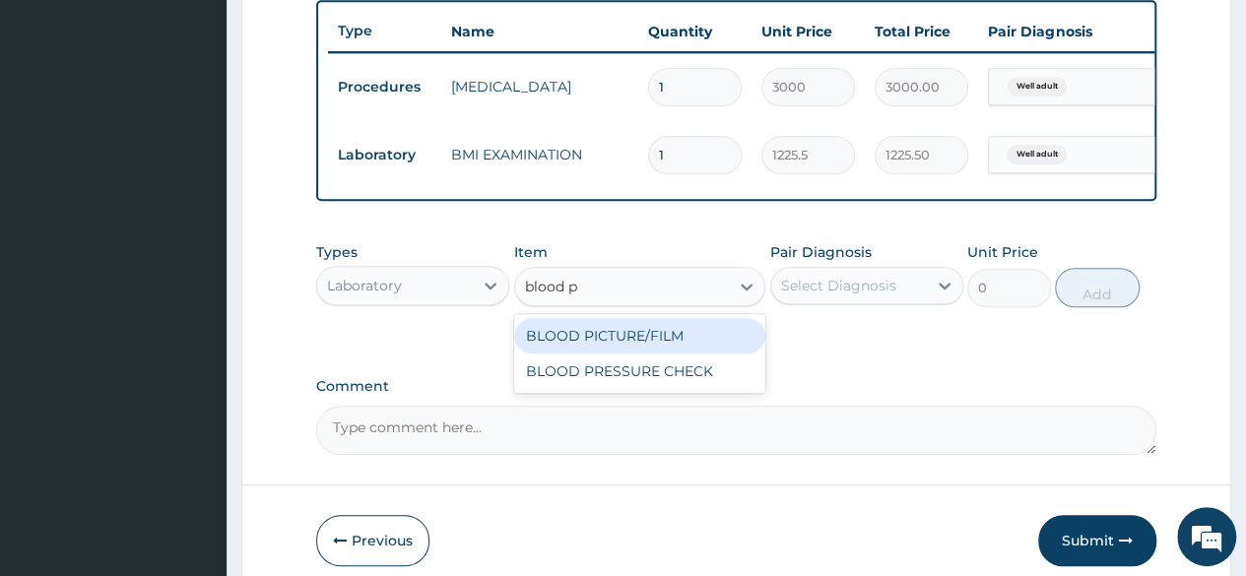
type input "blood pr"
click at [678, 354] on div "BLOOD PRESSURE CHECK" at bounding box center [640, 335] width 252 height 35
type input "1225.5"
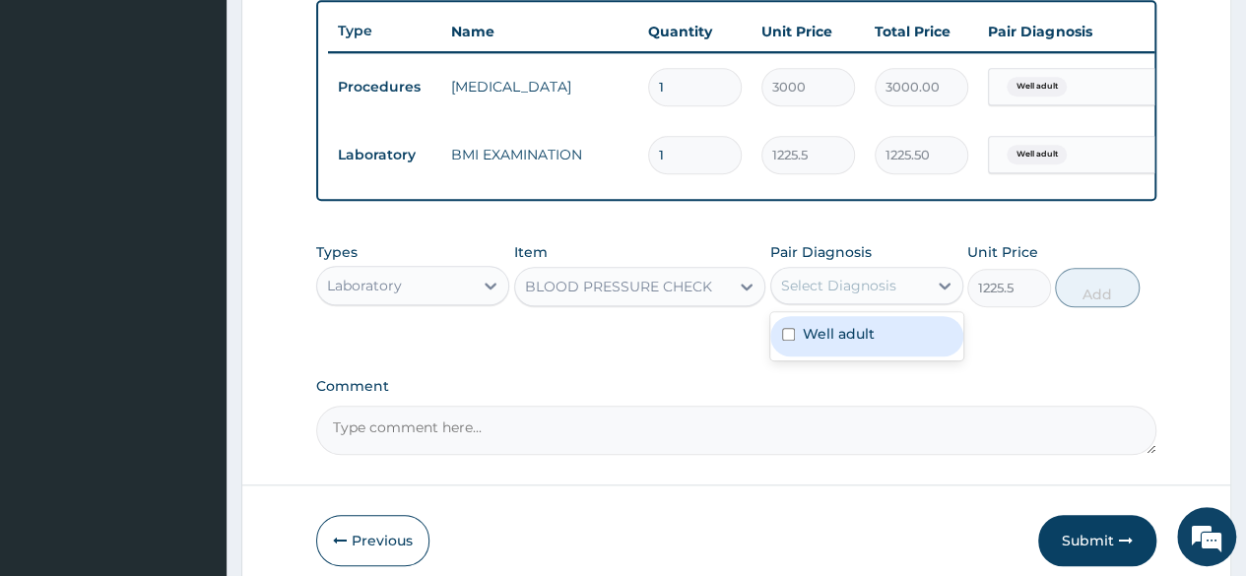
drag, startPoint x: 853, startPoint y: 304, endPoint x: 837, endPoint y: 388, distance: 85.2
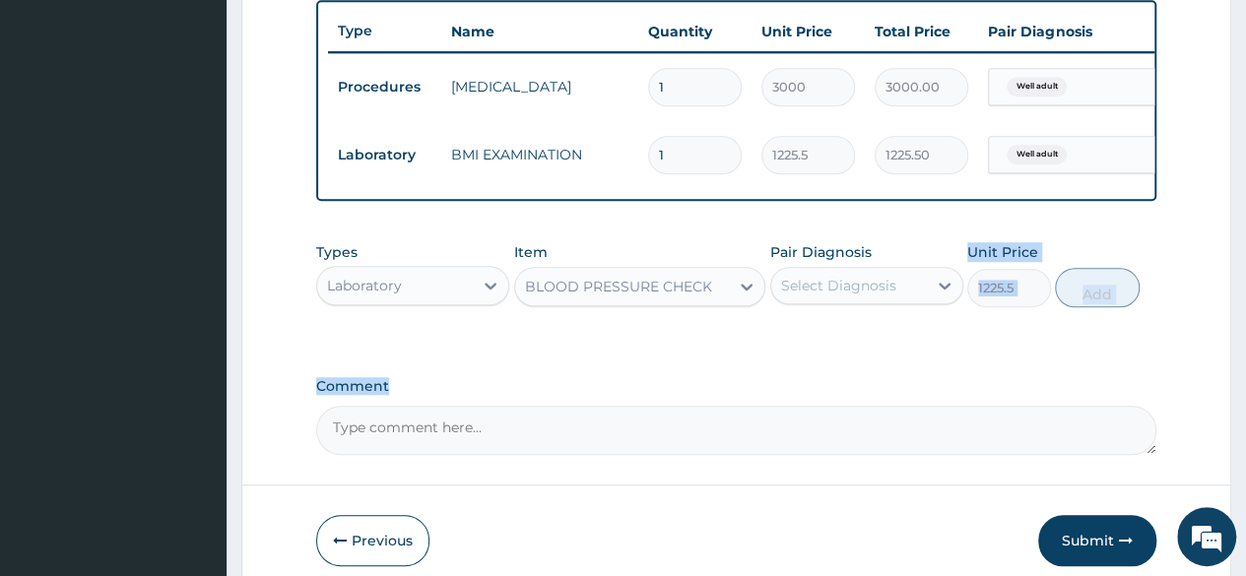
drag, startPoint x: 837, startPoint y: 388, endPoint x: 820, endPoint y: 306, distance: 83.4
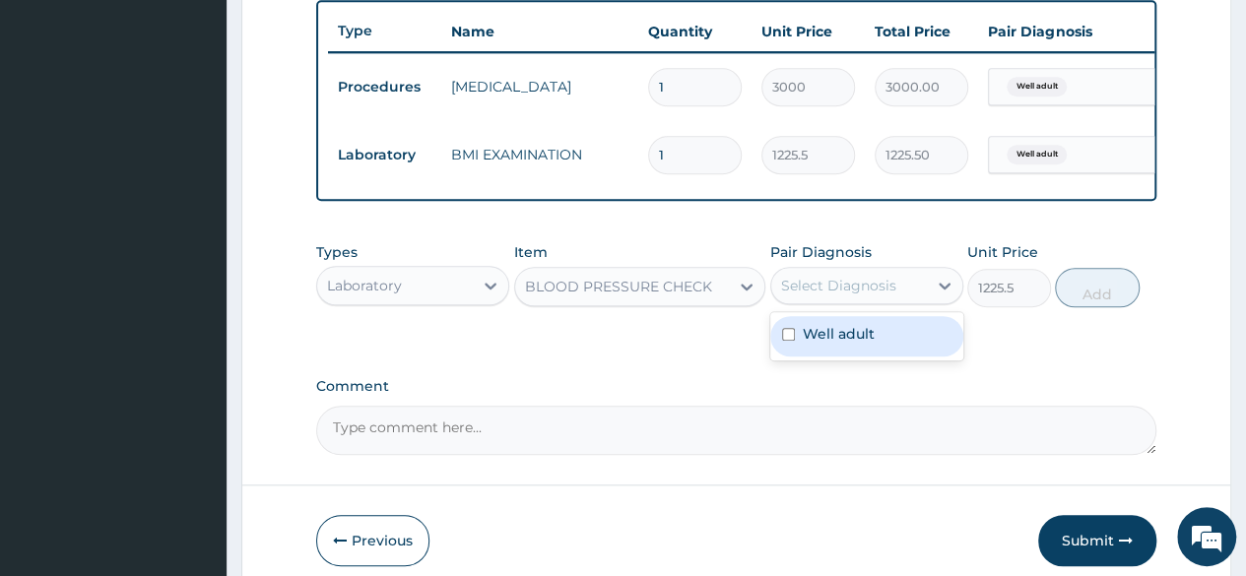
click at [820, 295] on div "Select Diagnosis" at bounding box center [838, 286] width 115 height 20
click at [823, 339] on label "Well adult" at bounding box center [839, 334] width 72 height 20
checkbox input "true"
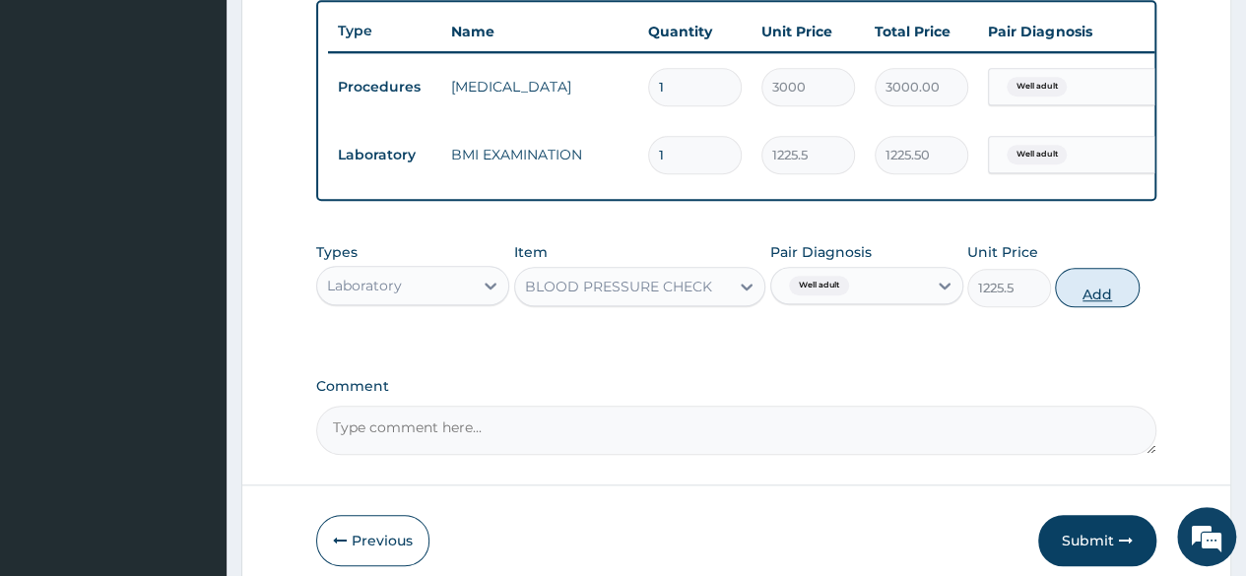
click at [1097, 307] on button "Add" at bounding box center [1097, 287] width 84 height 39
type input "0"
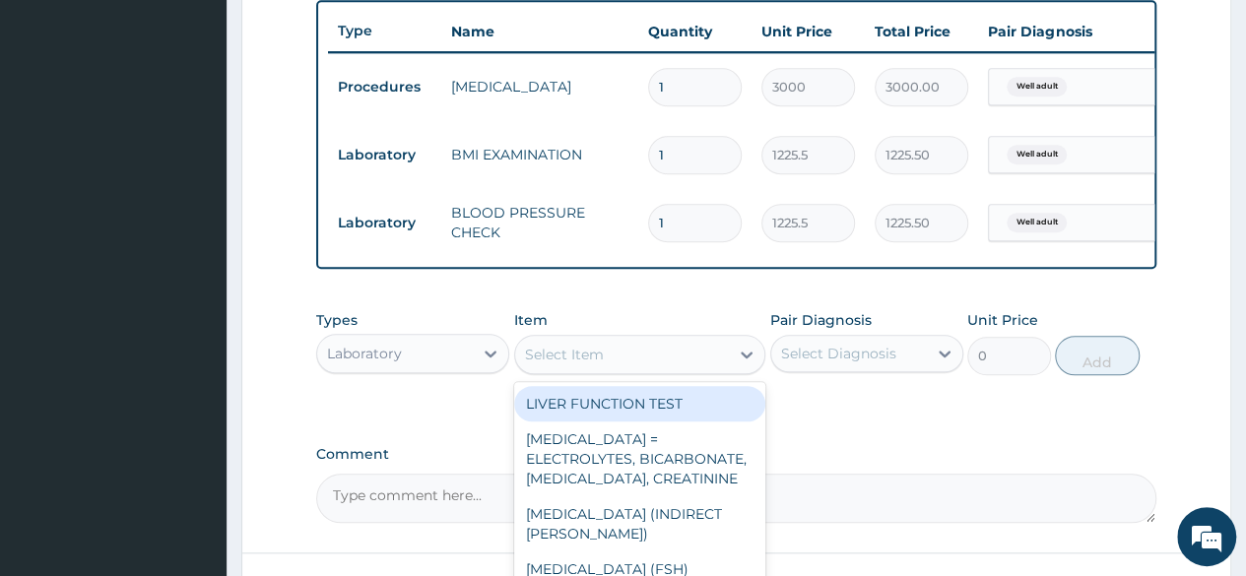
click at [689, 374] on div "Select Item" at bounding box center [640, 354] width 252 height 39
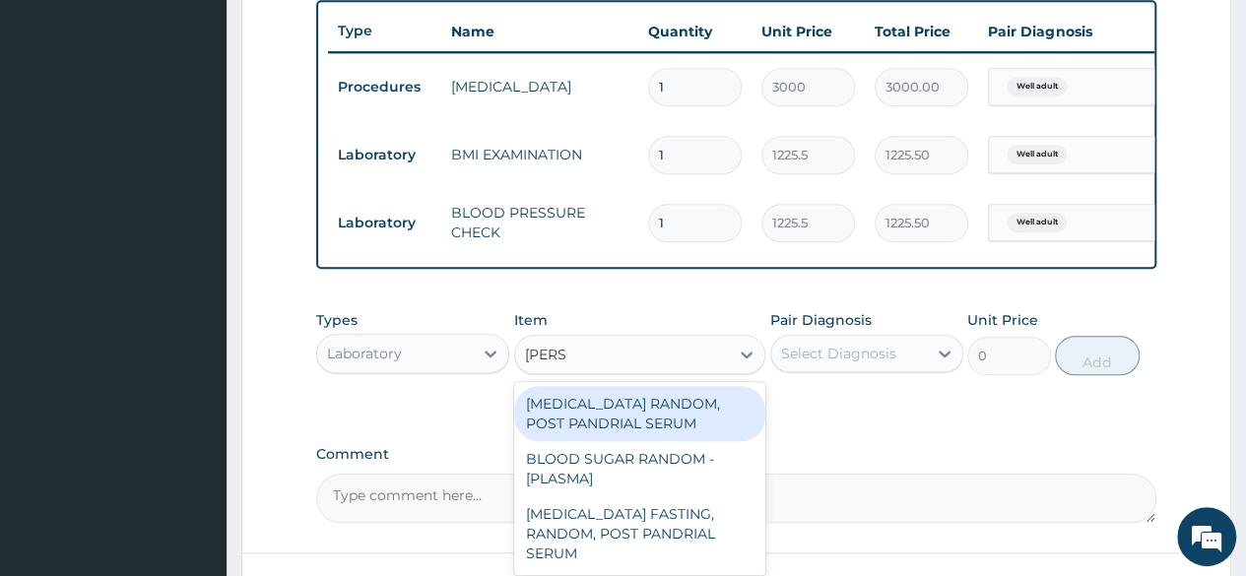
type input "random"
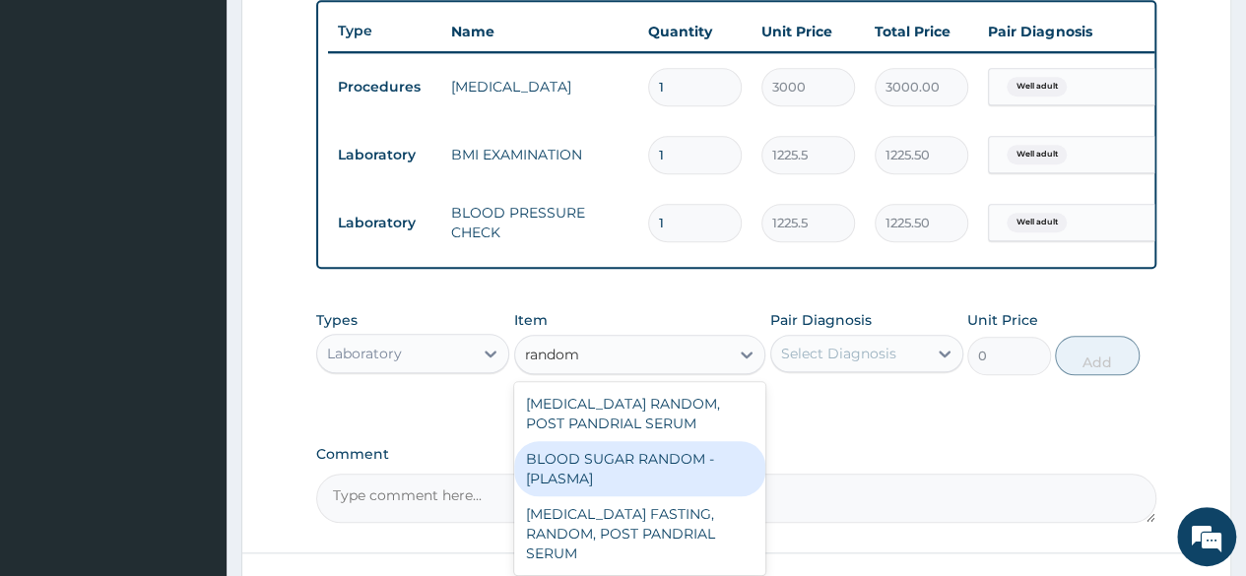
click at [642, 478] on div "BLOOD SUGAR RANDOM - [PLASMA]" at bounding box center [640, 468] width 252 height 55
type input "1800"
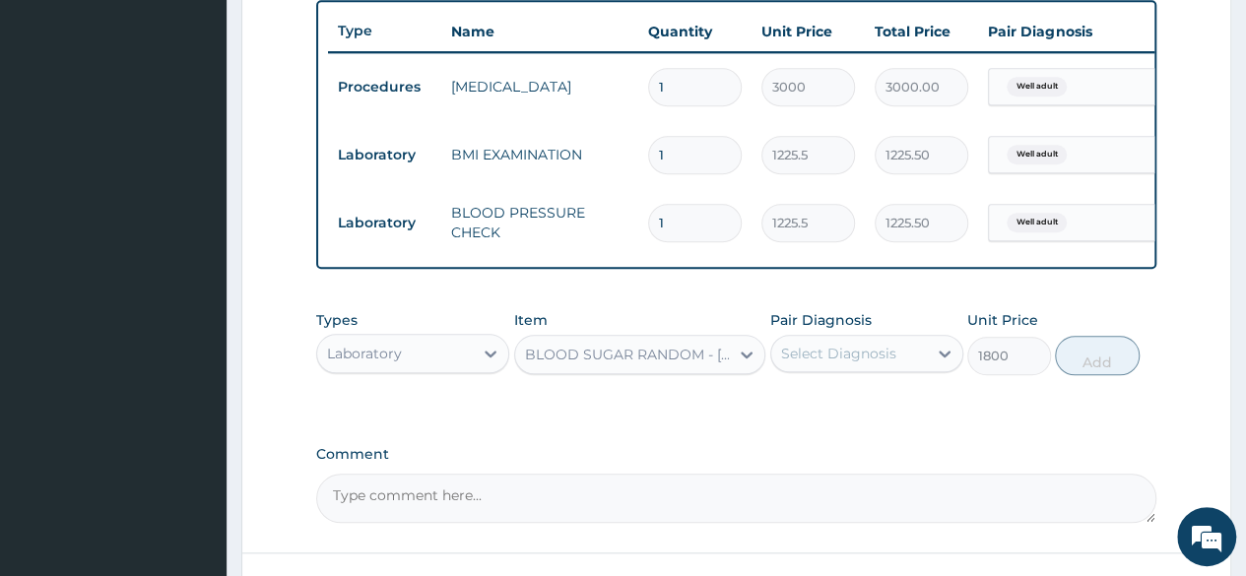
click at [909, 342] on div "Pair Diagnosis Select Diagnosis" at bounding box center [866, 342] width 193 height 65
click at [900, 369] on div "Select Diagnosis" at bounding box center [849, 354] width 156 height 32
click at [859, 412] on label "Well adult" at bounding box center [839, 402] width 72 height 20
checkbox input "true"
click at [1097, 350] on button "Add" at bounding box center [1097, 355] width 84 height 39
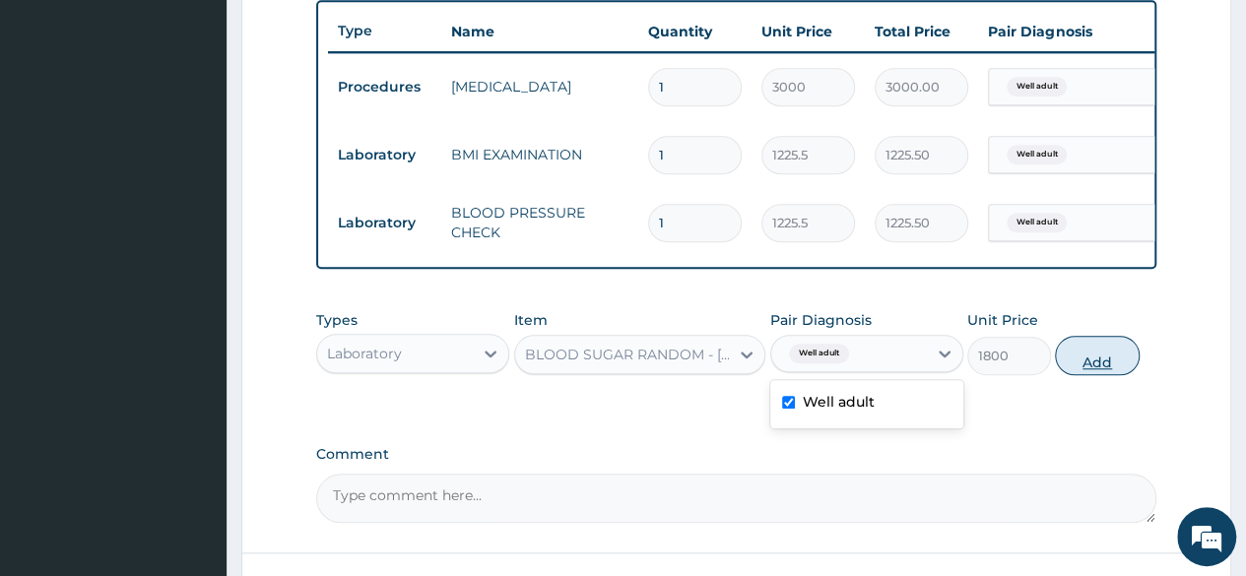
type input "0"
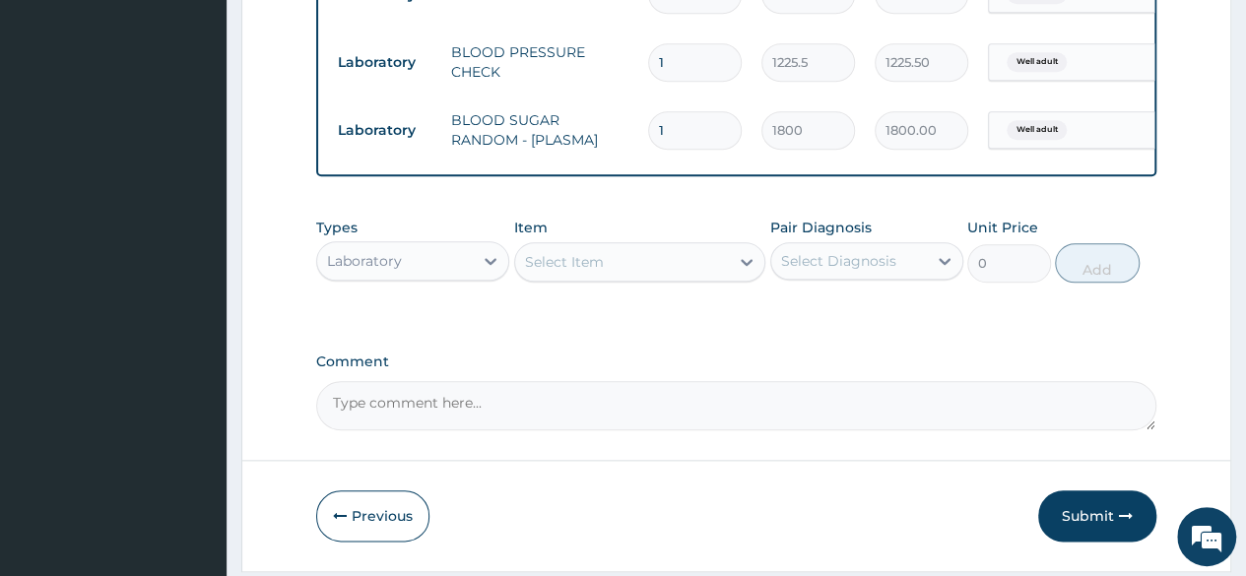
scroll to position [957, 0]
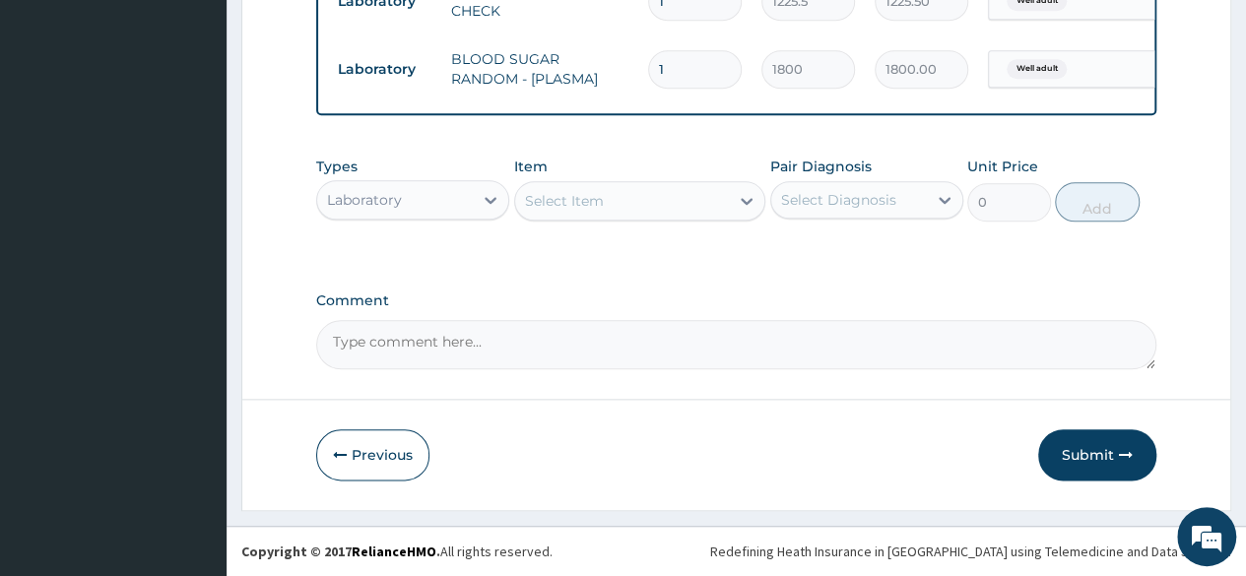
click at [609, 210] on div "Select Item" at bounding box center [622, 201] width 215 height 32
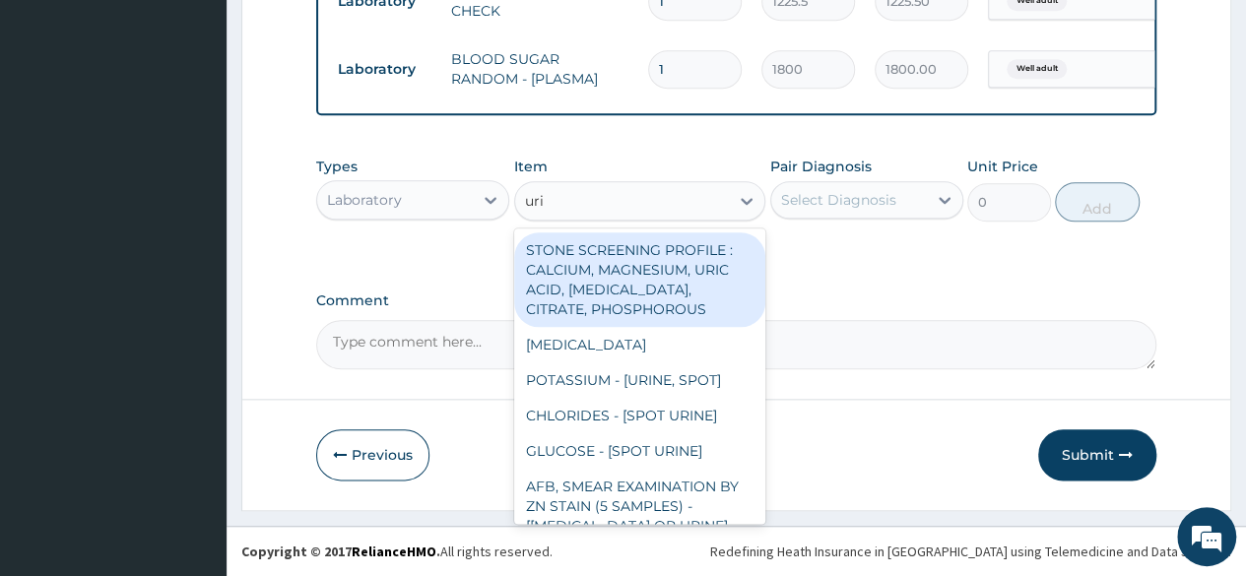
type input "urin"
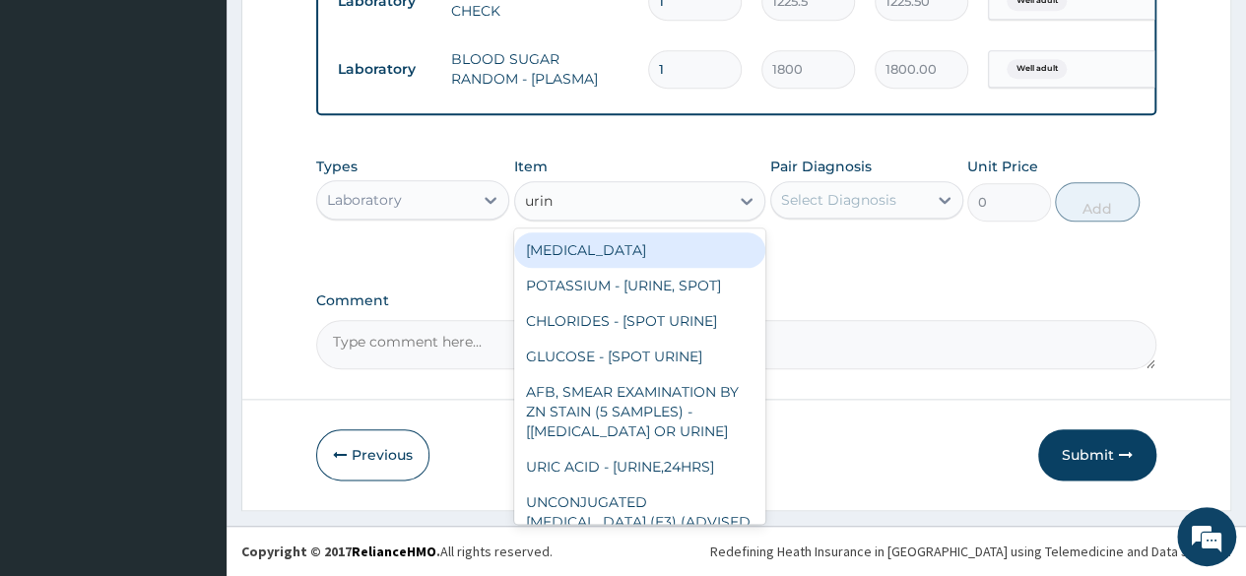
click at [605, 253] on div "[MEDICAL_DATA]" at bounding box center [640, 249] width 252 height 35
type input "1531.875"
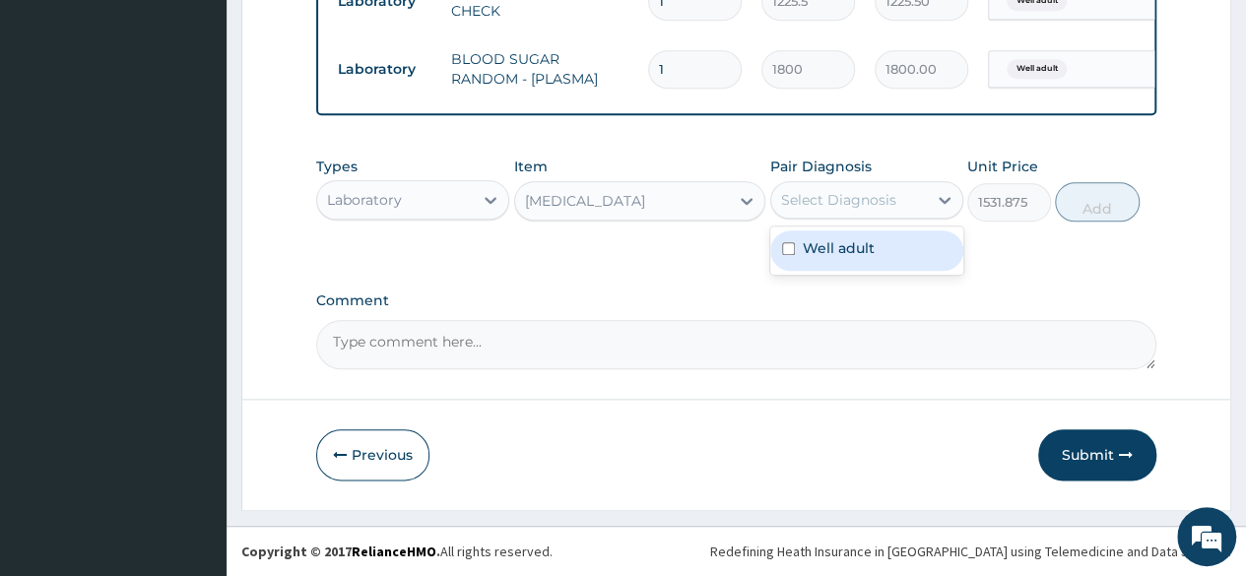
click at [920, 216] on div "Select Diagnosis" at bounding box center [849, 200] width 156 height 32
click at [910, 257] on div "Well adult" at bounding box center [866, 250] width 193 height 40
checkbox input "true"
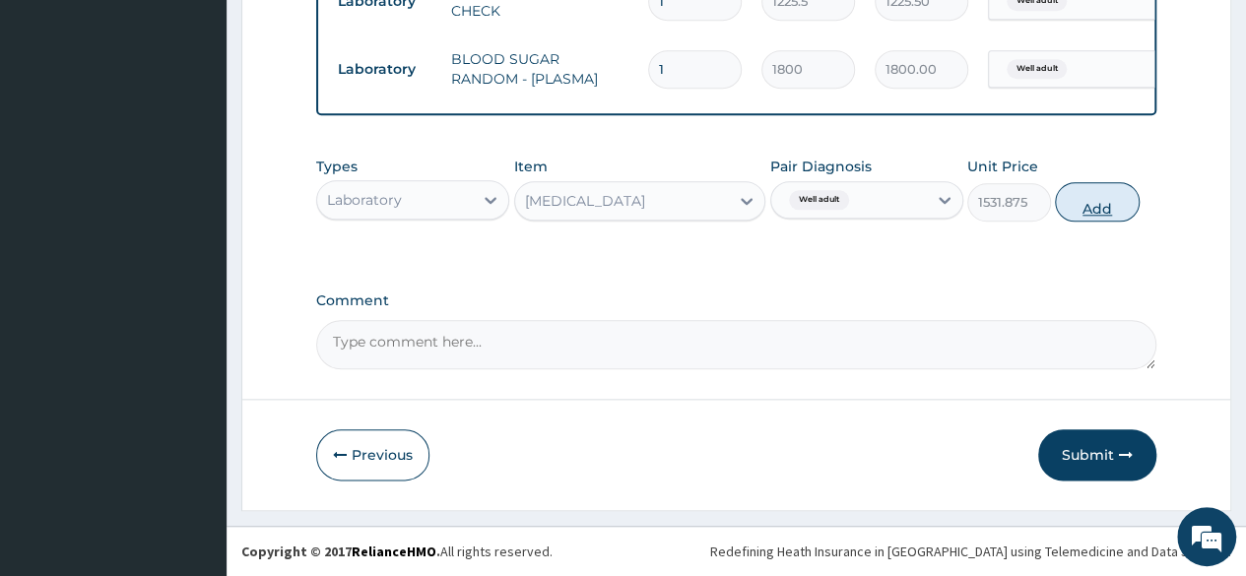
click at [1108, 216] on button "Add" at bounding box center [1097, 201] width 84 height 39
type input "0"
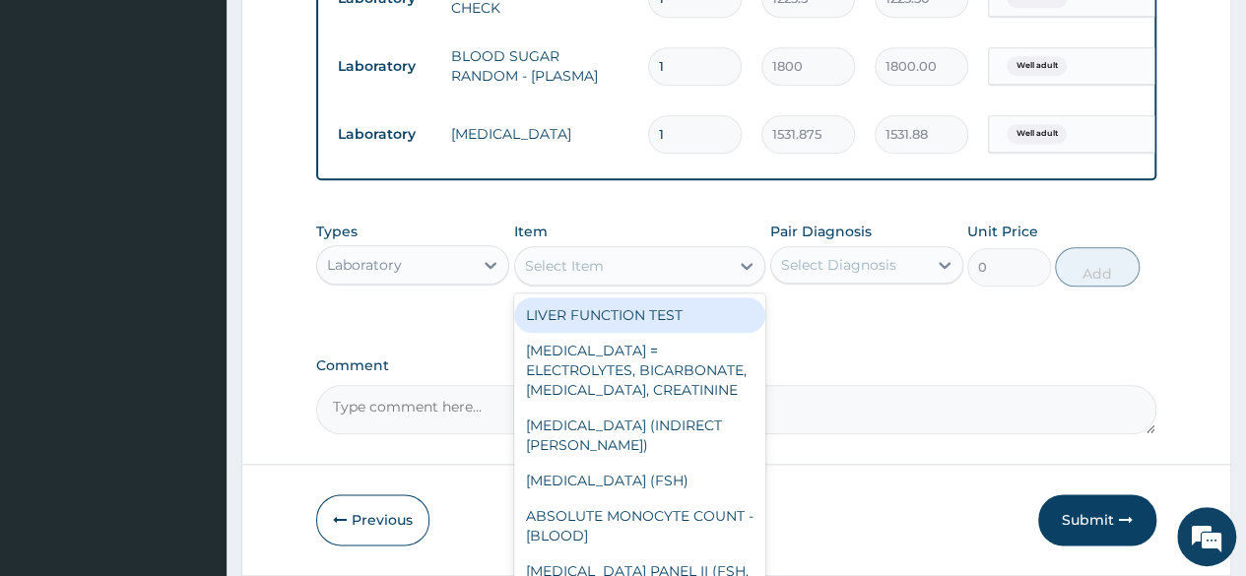
click at [684, 282] on div "Select Item" at bounding box center [622, 266] width 215 height 32
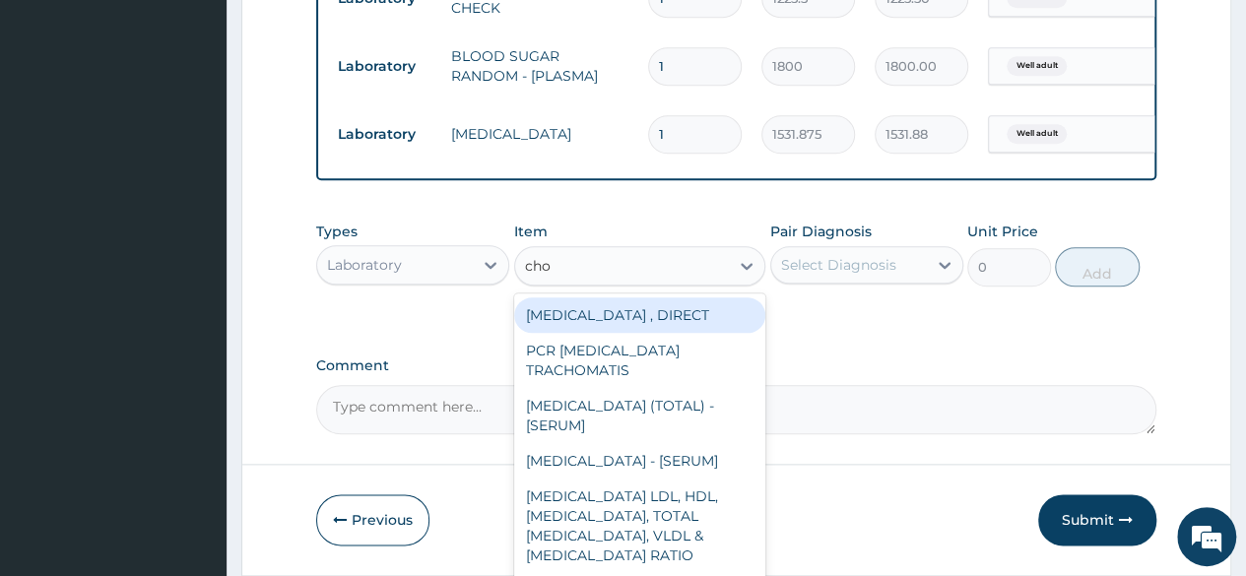
type input "chol"
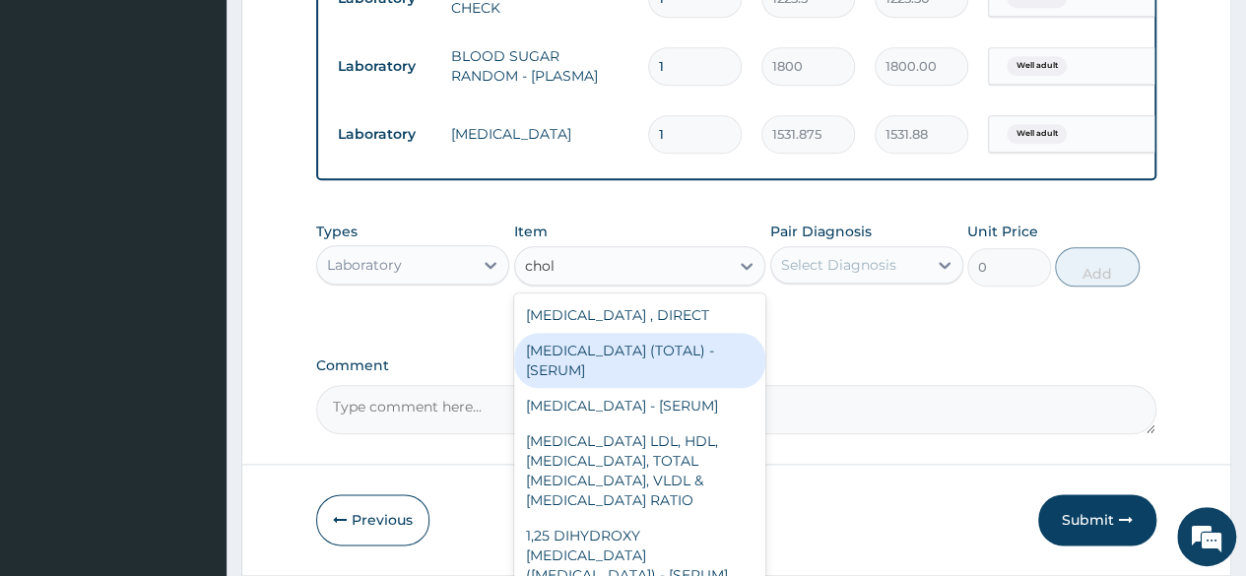
click at [666, 362] on div "[MEDICAL_DATA] (TOTAL) - [SERUM]" at bounding box center [640, 360] width 252 height 55
type input "2880"
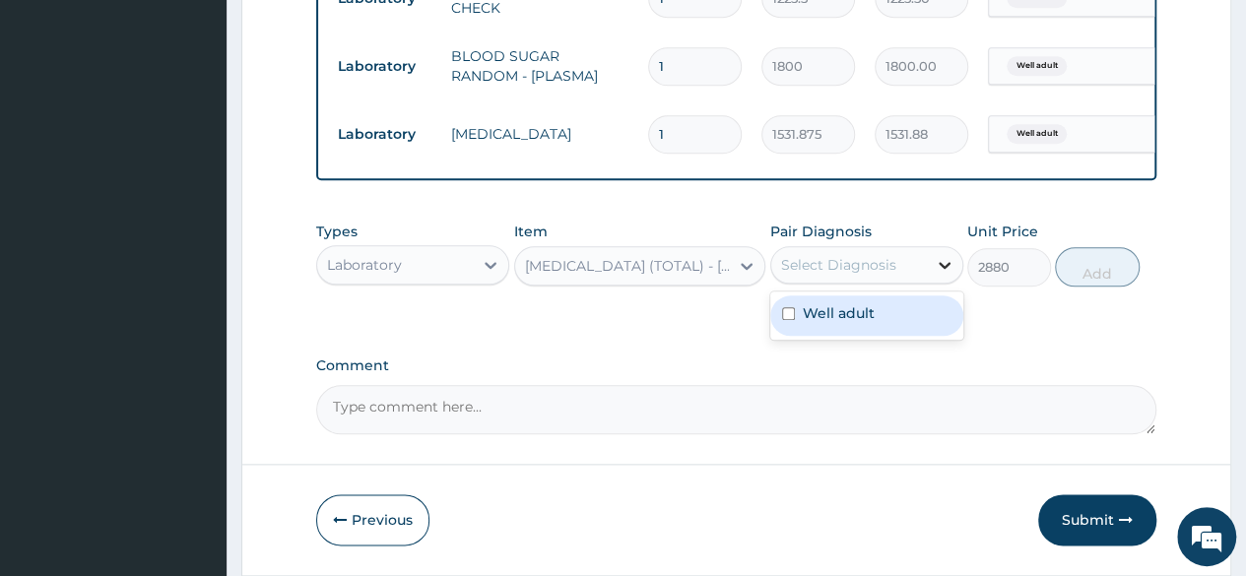
click at [936, 275] on icon at bounding box center [945, 265] width 20 height 20
click at [939, 306] on div "Well adult" at bounding box center [866, 316] width 193 height 48
click at [934, 325] on div "Well adult" at bounding box center [866, 315] width 193 height 40
checkbox input "true"
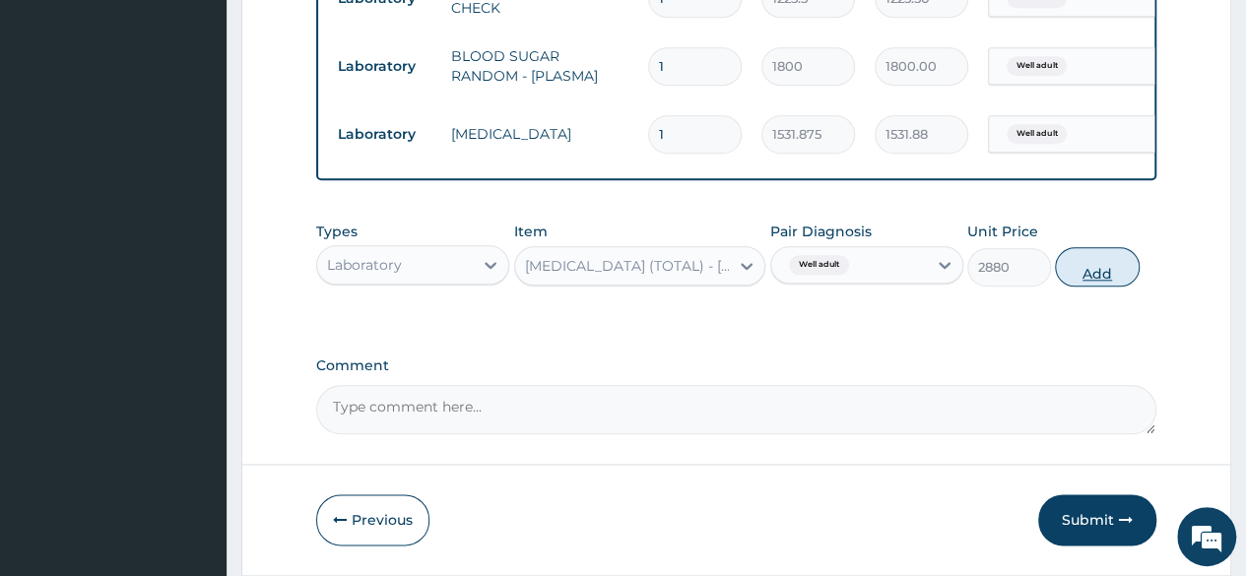
drag, startPoint x: 1166, startPoint y: 287, endPoint x: 1090, endPoint y: 290, distance: 75.9
click at [1090, 287] on button "Add" at bounding box center [1097, 266] width 84 height 39
type input "0"
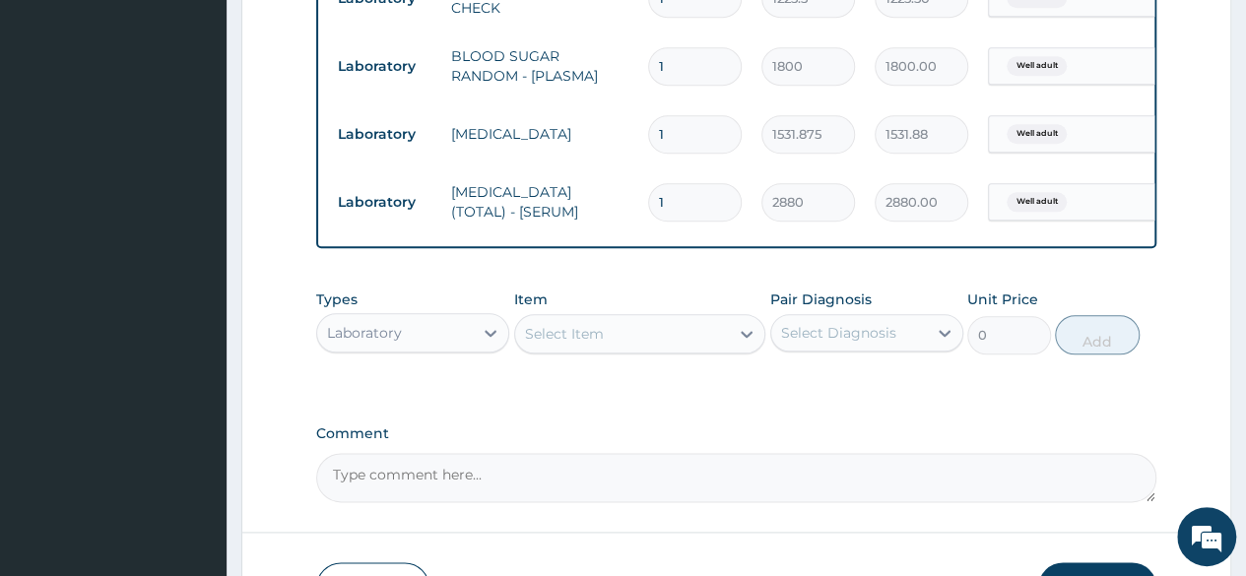
scroll to position [1103, 0]
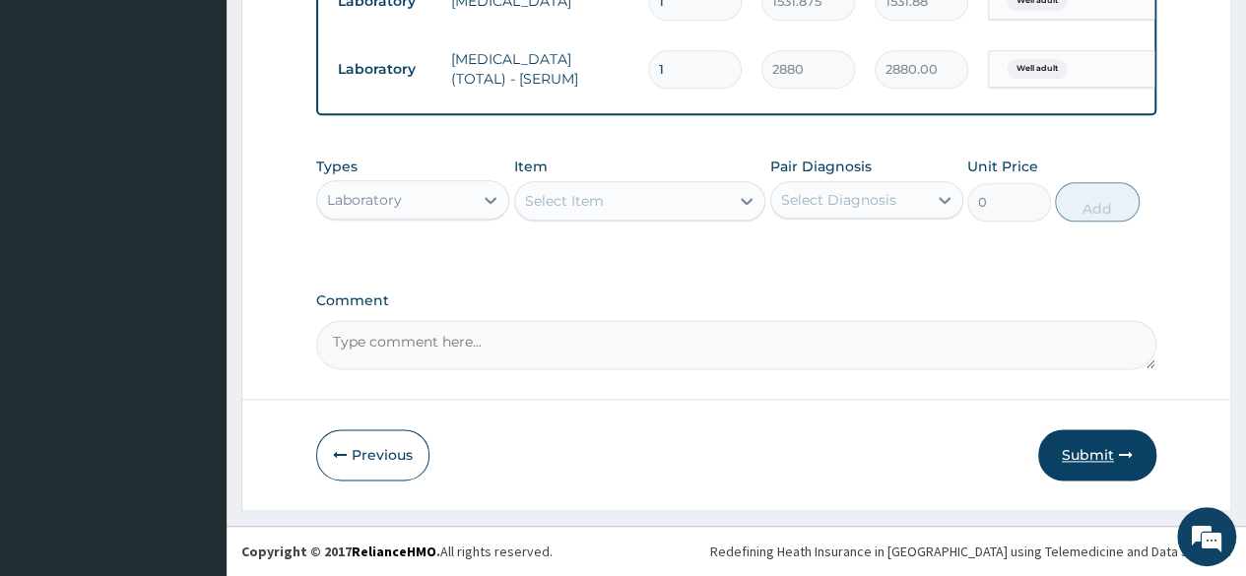
click at [1090, 462] on button "Submit" at bounding box center [1097, 454] width 118 height 51
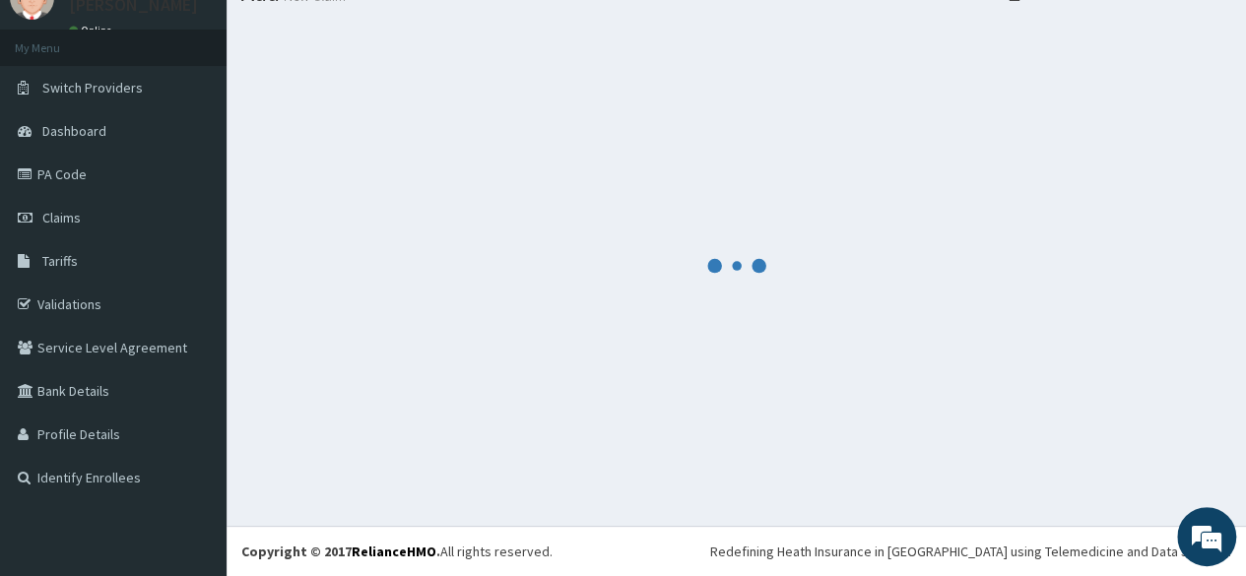
scroll to position [83, 0]
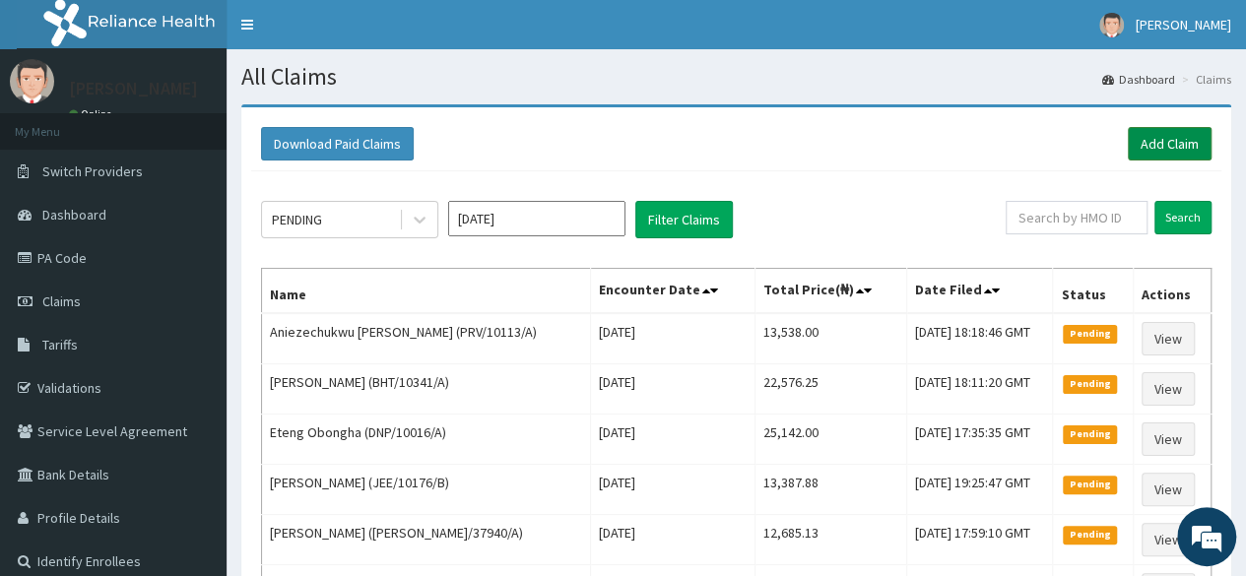
click at [1168, 159] on link "Add Claim" at bounding box center [1170, 143] width 84 height 33
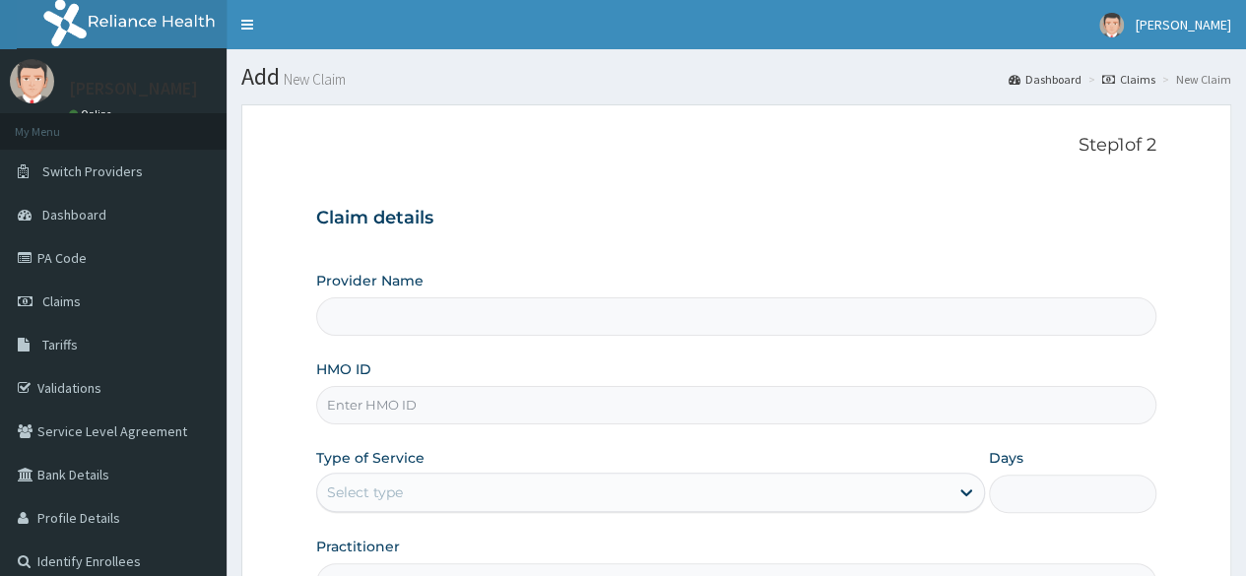
click at [397, 417] on input "HMO ID" at bounding box center [736, 405] width 840 height 38
paste input "DPK/10014/A"
type input "DPK/10014/A"
type input "Reliance Family Clinics (RFC) - [GEOGRAPHIC_DATA]"
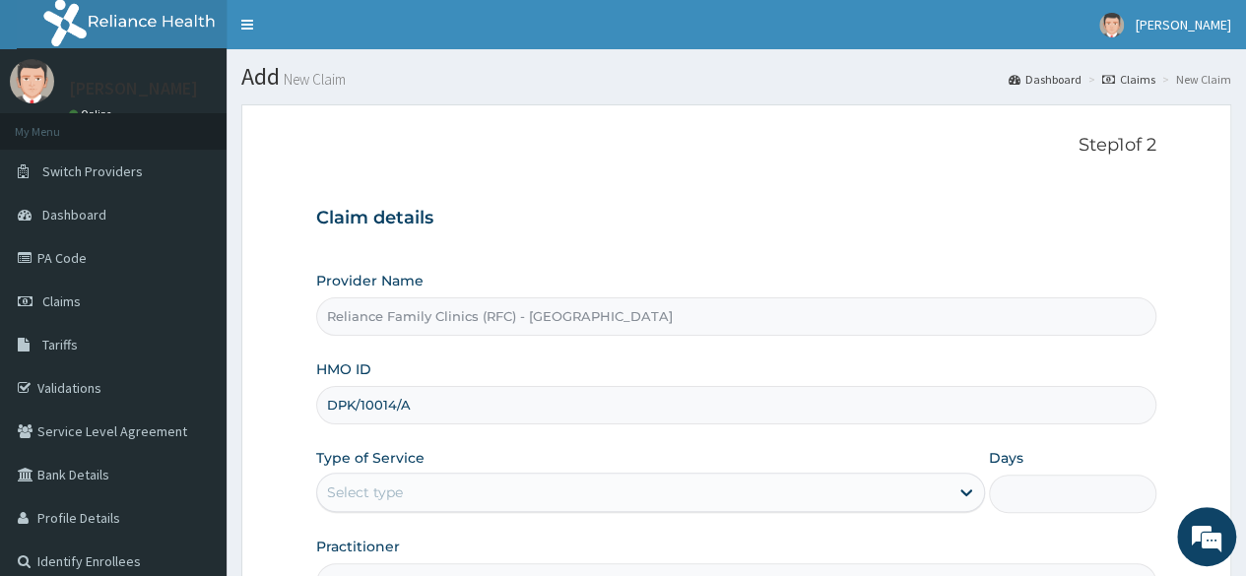
scroll to position [228, 0]
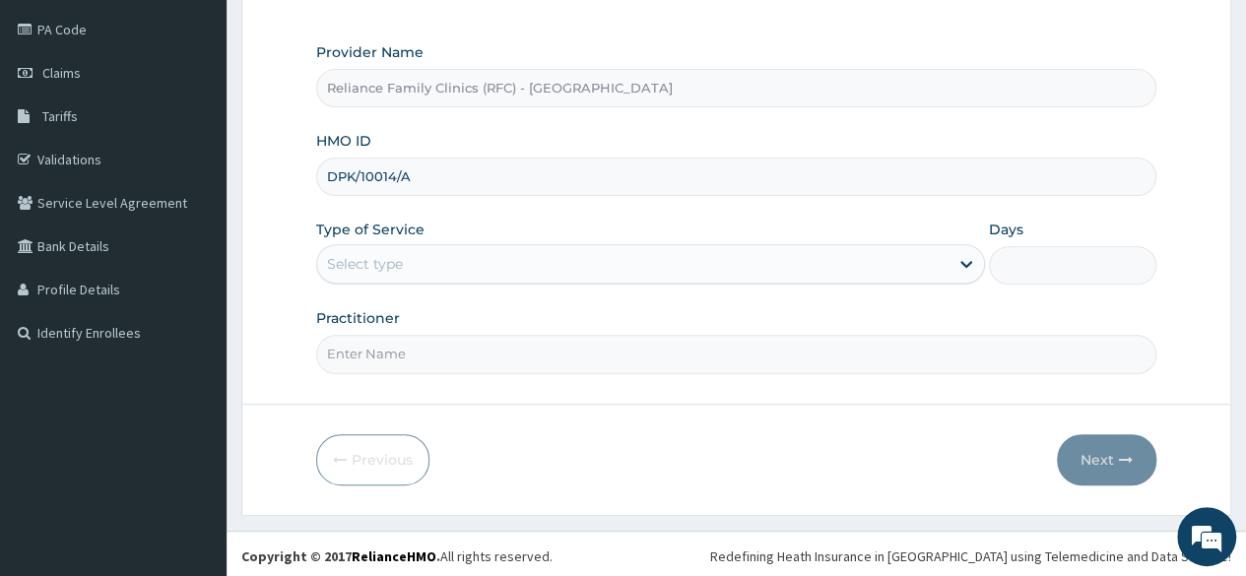
type input "DPK/10014/A"
click at [382, 356] on input "Practitioner" at bounding box center [736, 354] width 840 height 38
type input "locum"
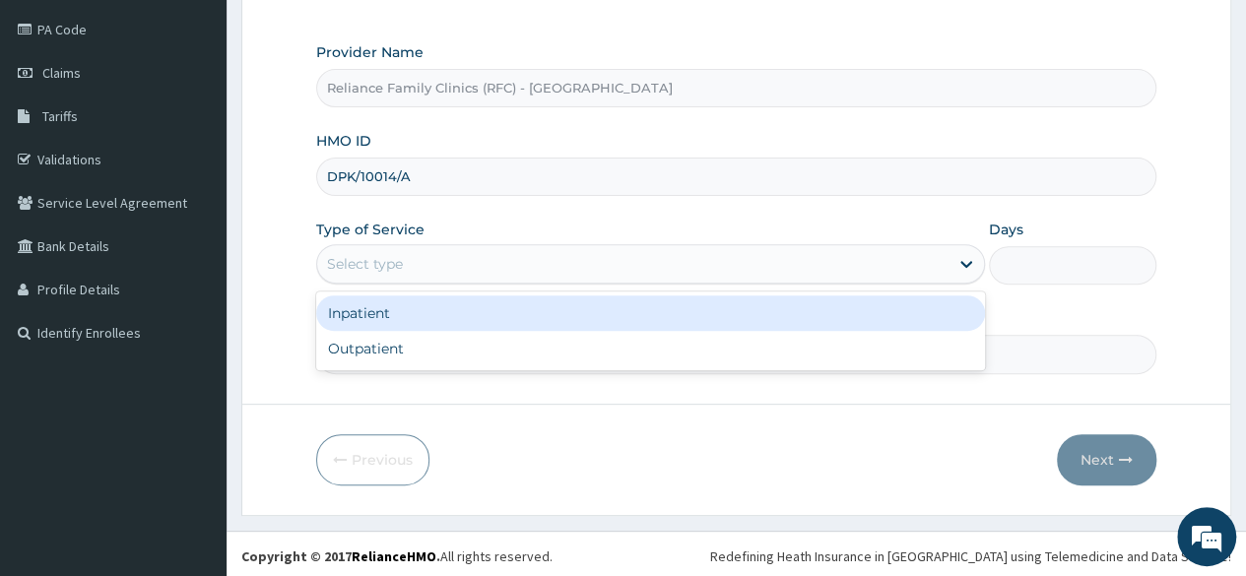
click at [388, 278] on div "Select type" at bounding box center [650, 263] width 669 height 39
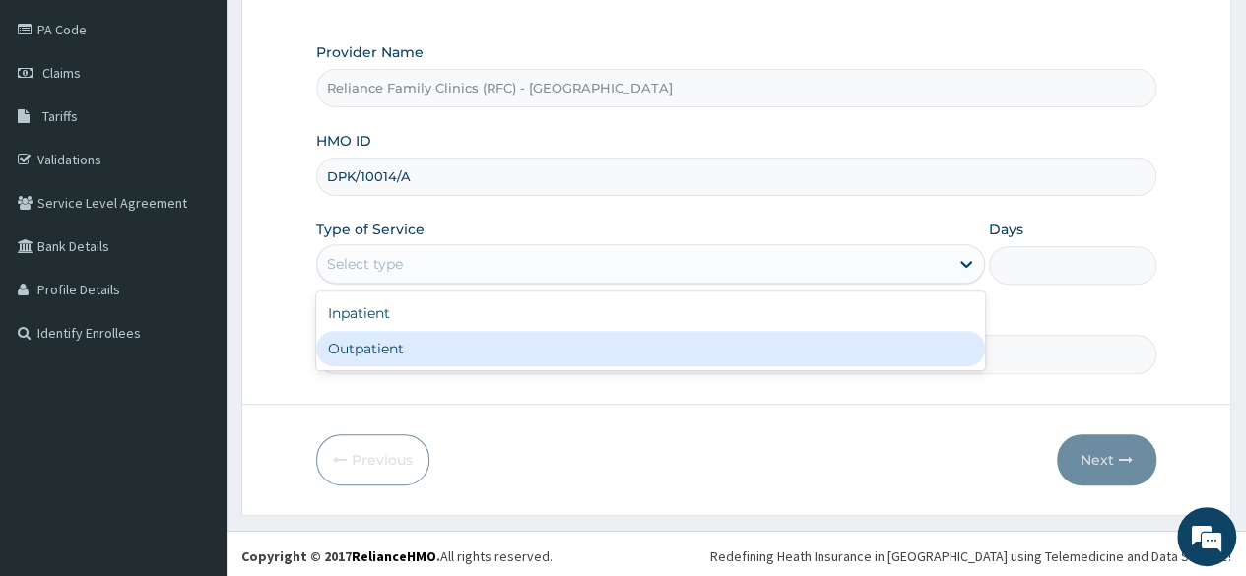
click at [380, 343] on div "Outpatient" at bounding box center [650, 348] width 669 height 35
type input "1"
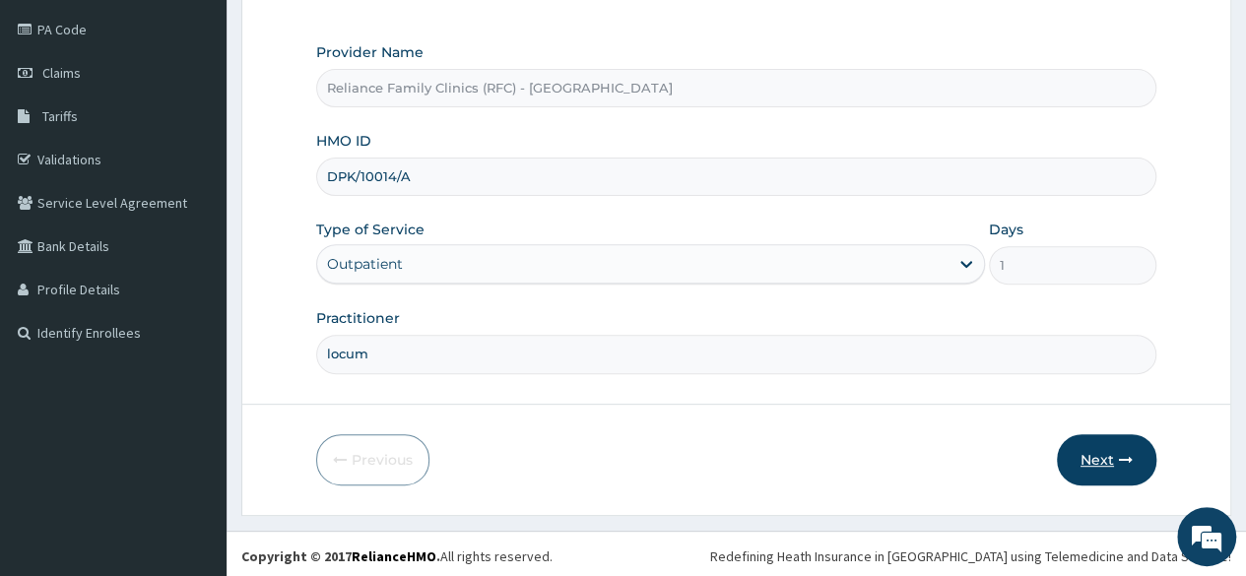
click at [1106, 434] on button "Next" at bounding box center [1106, 459] width 99 height 51
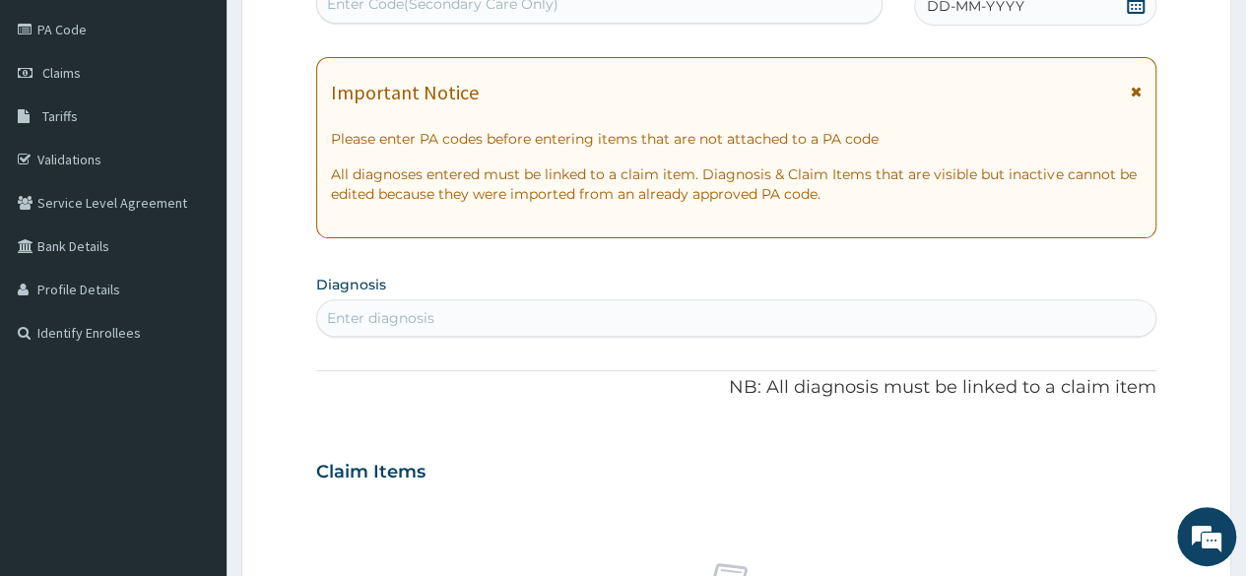
click at [1131, 3] on icon at bounding box center [1136, 4] width 20 height 20
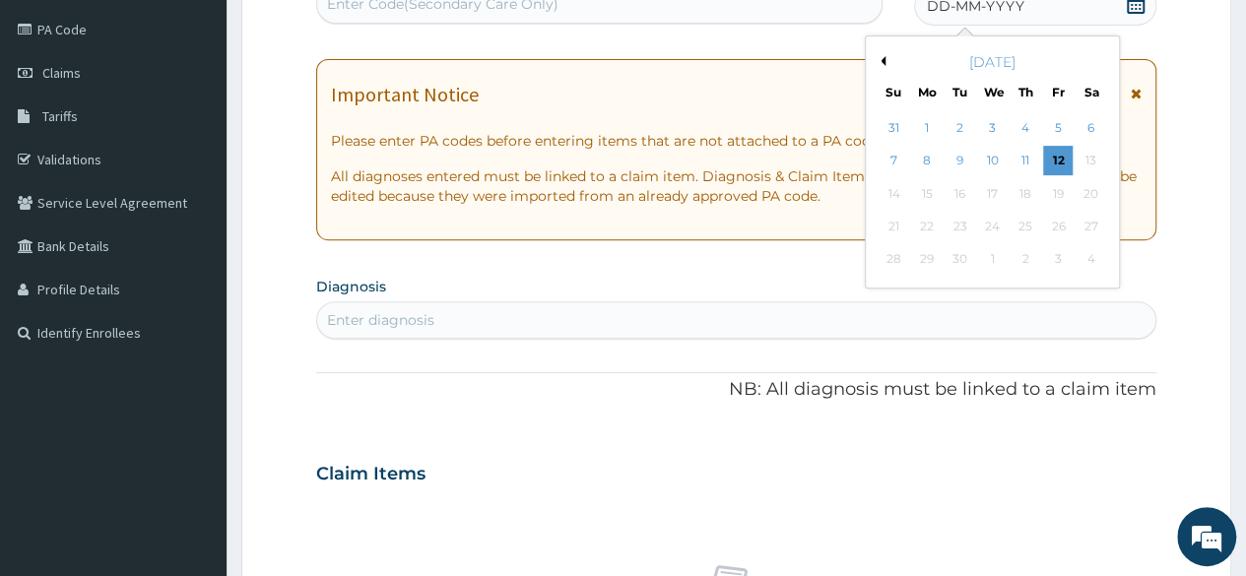
scroll to position [0, 0]
click at [871, 55] on div "Previous Month September 2025 Su Mo Tu We Th Fr Sa 31 1 2 3 4 5 6 7 8 9 10 11 1…" at bounding box center [992, 161] width 255 height 253
click at [883, 63] on button "Previous Month" at bounding box center [881, 61] width 10 height 10
click at [1029, 255] on div "28" at bounding box center [1025, 260] width 30 height 30
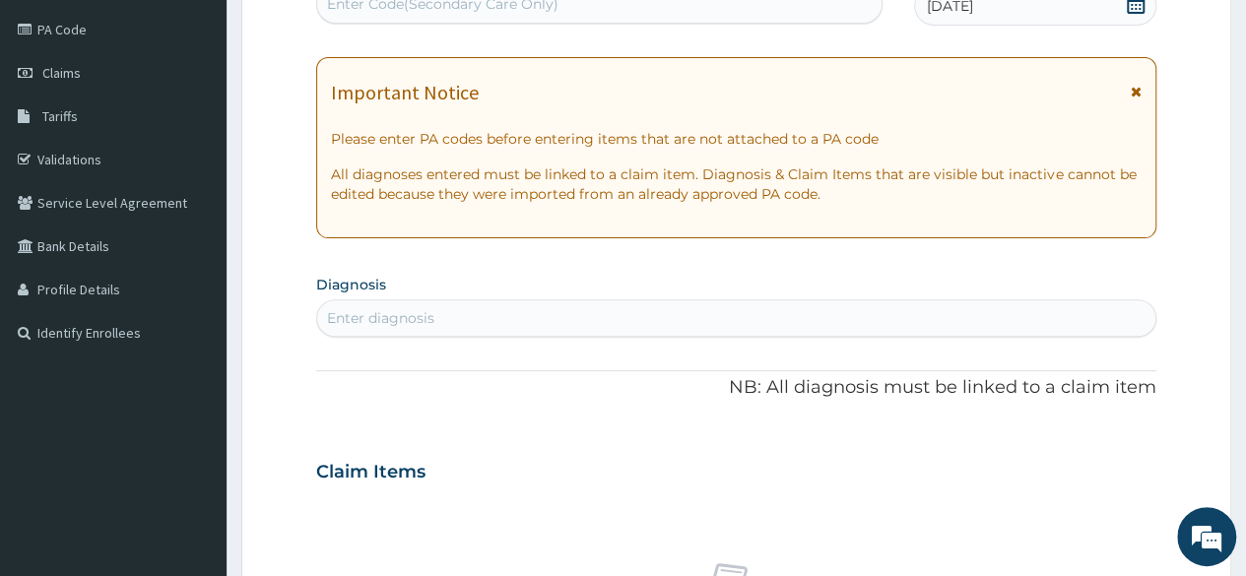
click at [558, 308] on div "Enter diagnosis" at bounding box center [736, 318] width 838 height 32
type input "well adult"
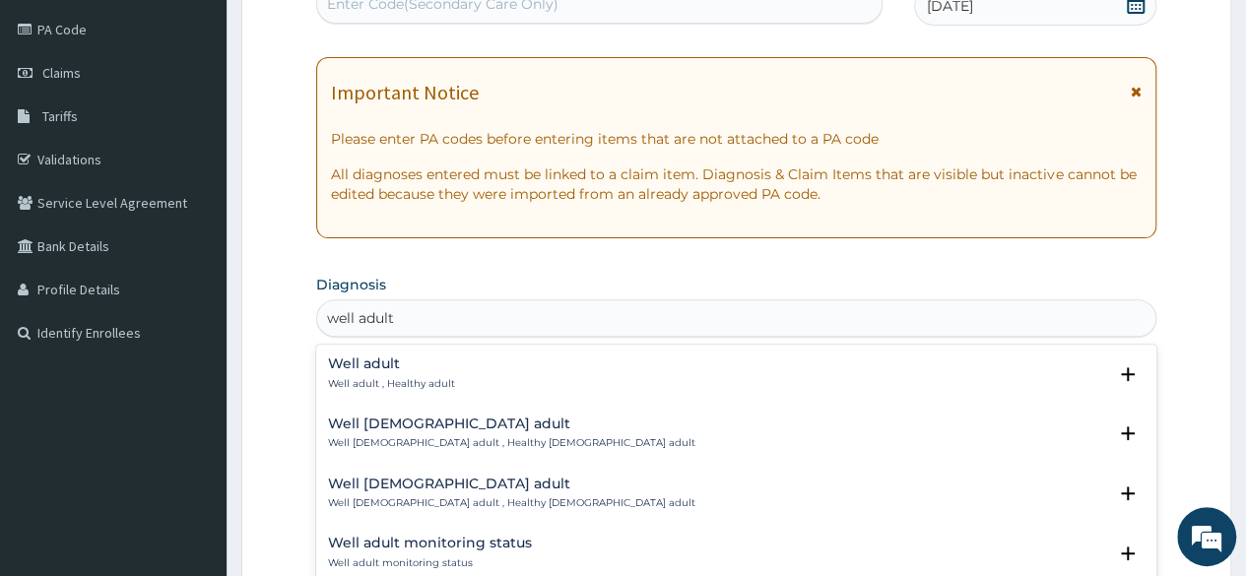
click at [407, 370] on div "Well adult Well adult , Healthy adult" at bounding box center [391, 374] width 127 height 34
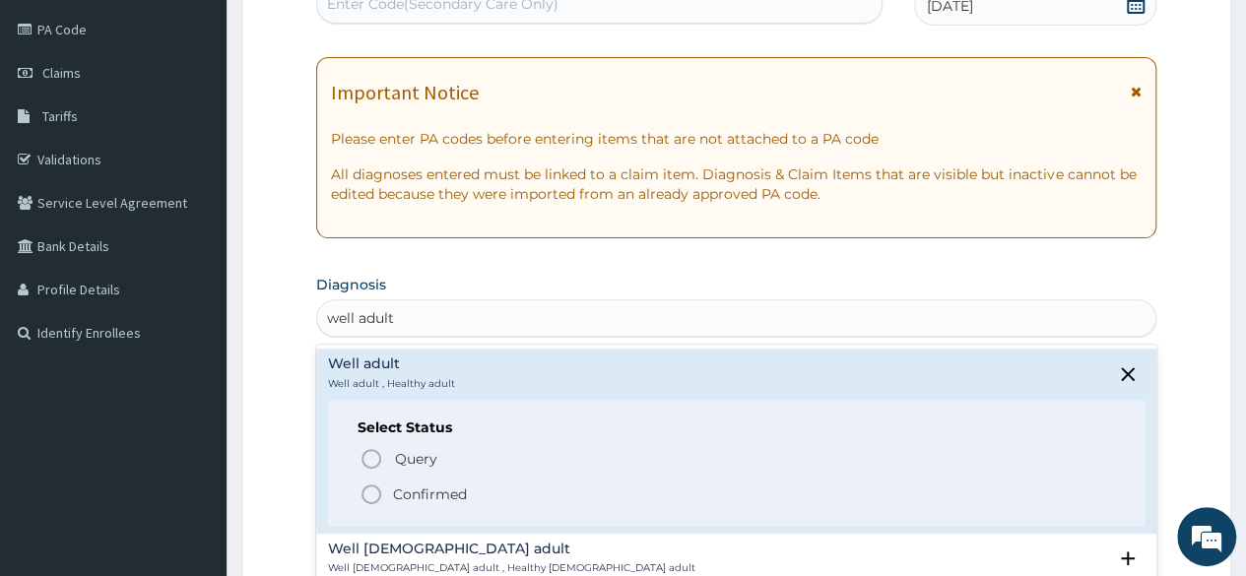
click at [411, 490] on p "Confirmed" at bounding box center [430, 495] width 74 height 20
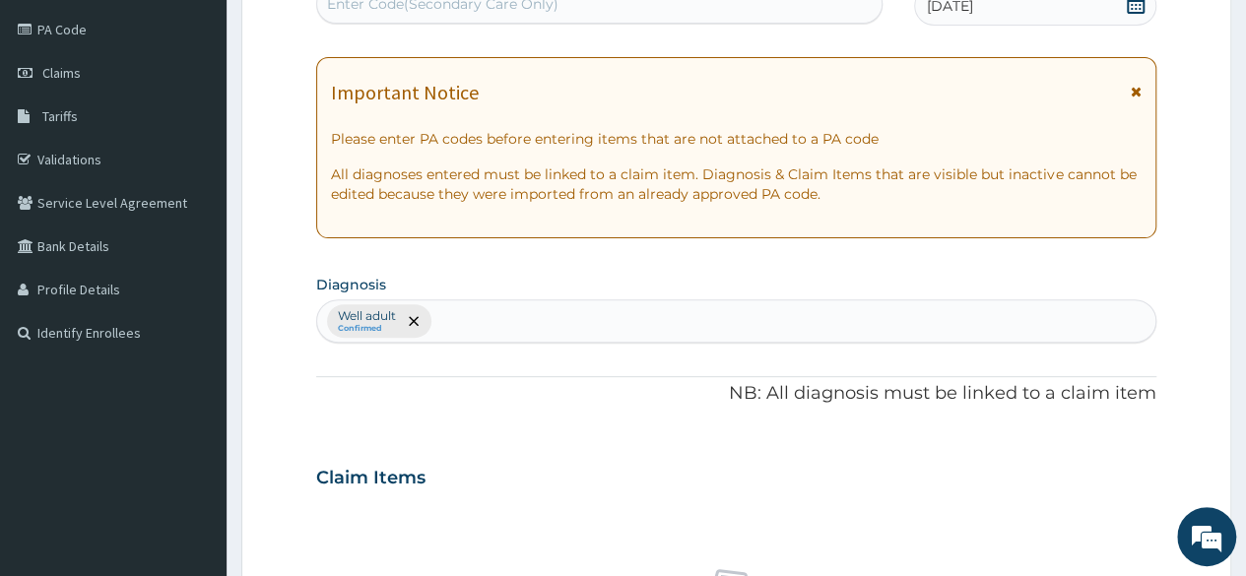
scroll to position [733, 0]
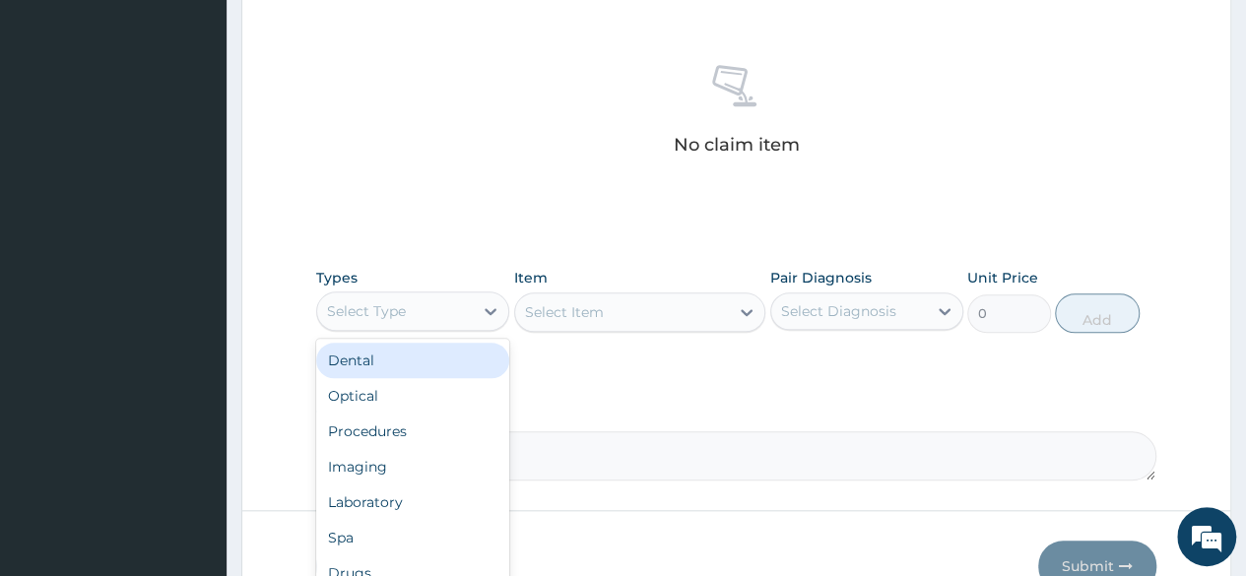
click at [458, 298] on div "Select Type" at bounding box center [395, 311] width 156 height 32
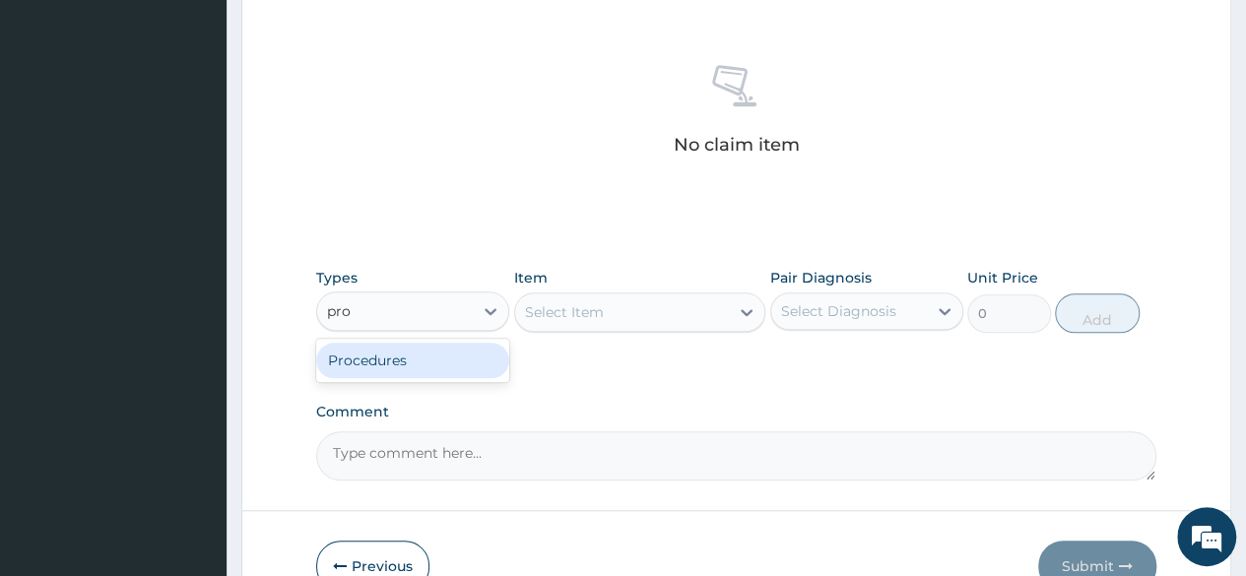
type input "proc"
click at [444, 360] on div "Procedures" at bounding box center [412, 360] width 193 height 35
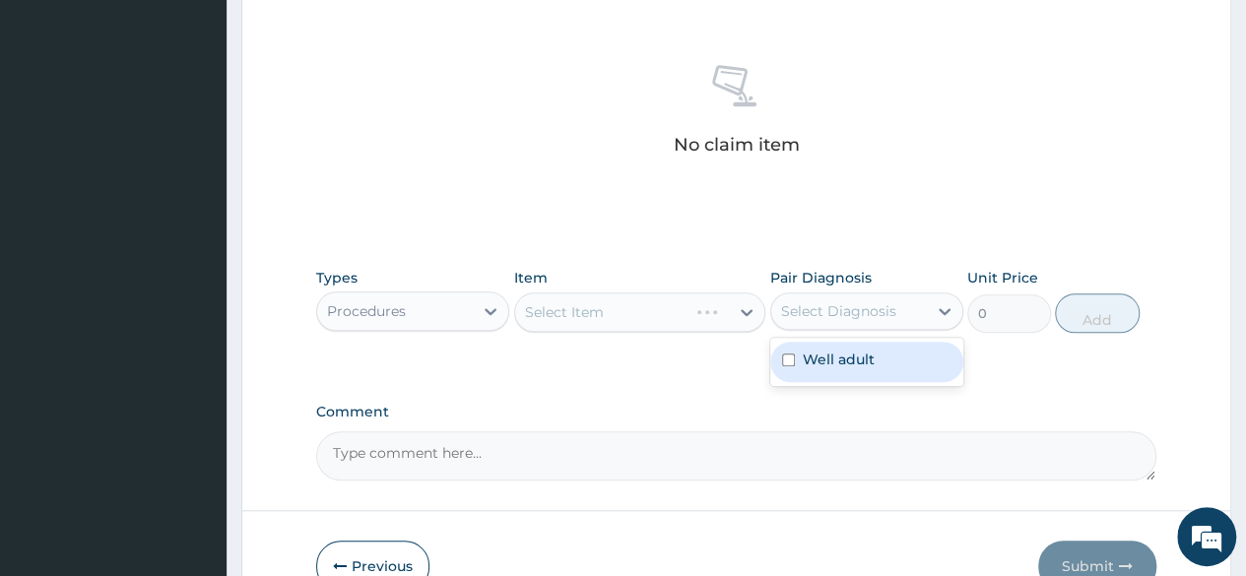
click at [848, 304] on div "Select Diagnosis" at bounding box center [838, 311] width 115 height 20
click at [830, 353] on label "Well adult" at bounding box center [839, 360] width 72 height 20
checkbox input "true"
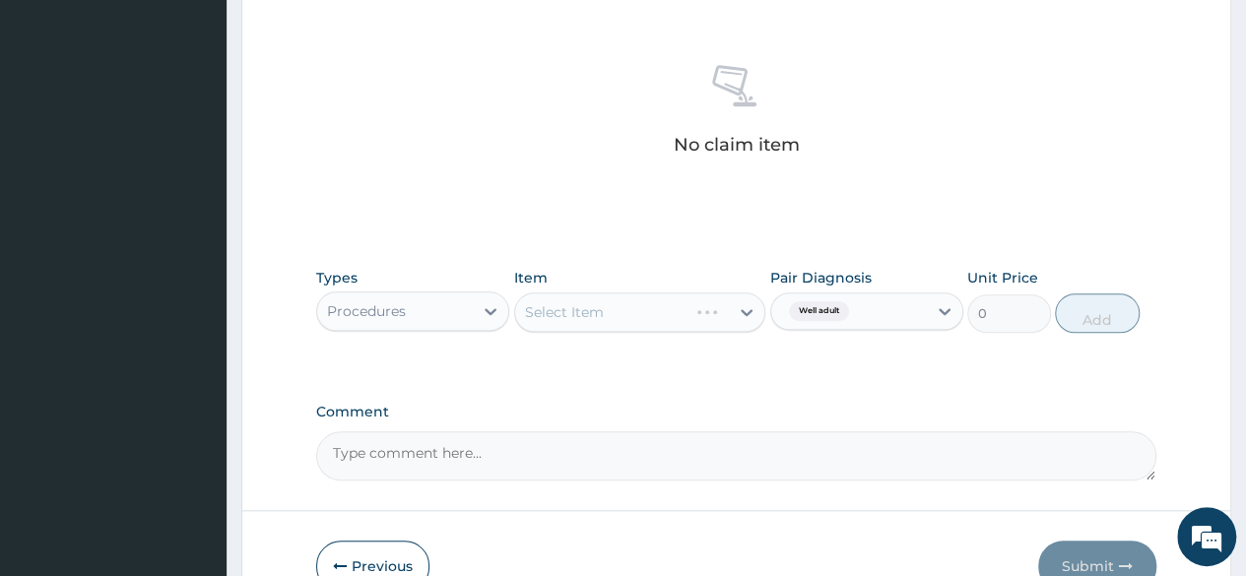
click at [670, 313] on div "Select Item" at bounding box center [640, 312] width 252 height 39
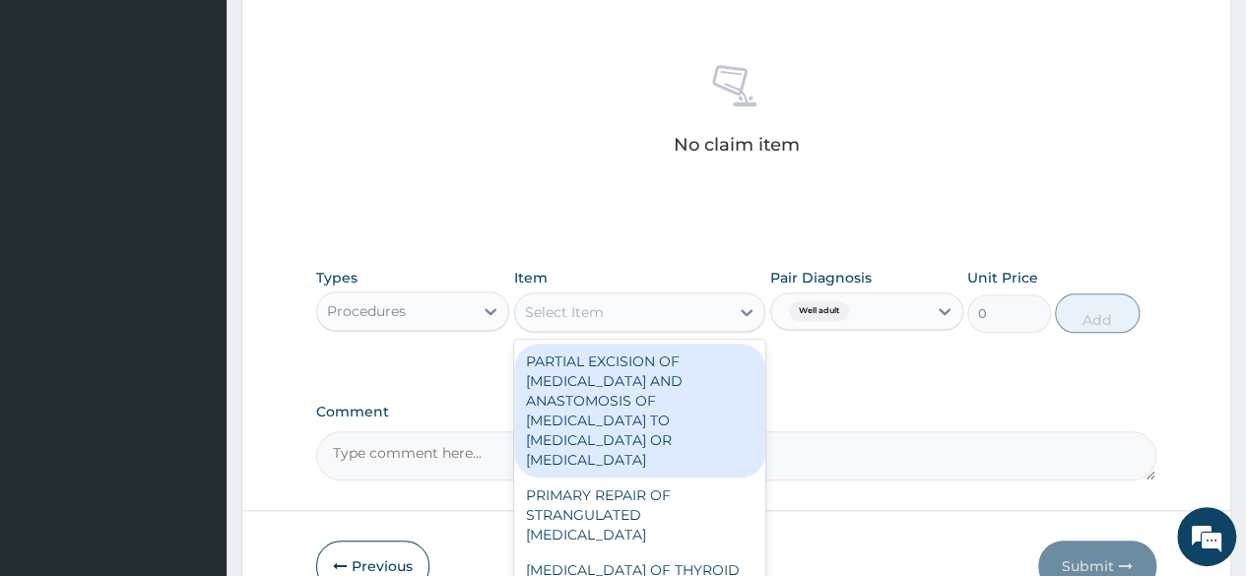
click at [670, 313] on div "Select Item" at bounding box center [622, 312] width 215 height 32
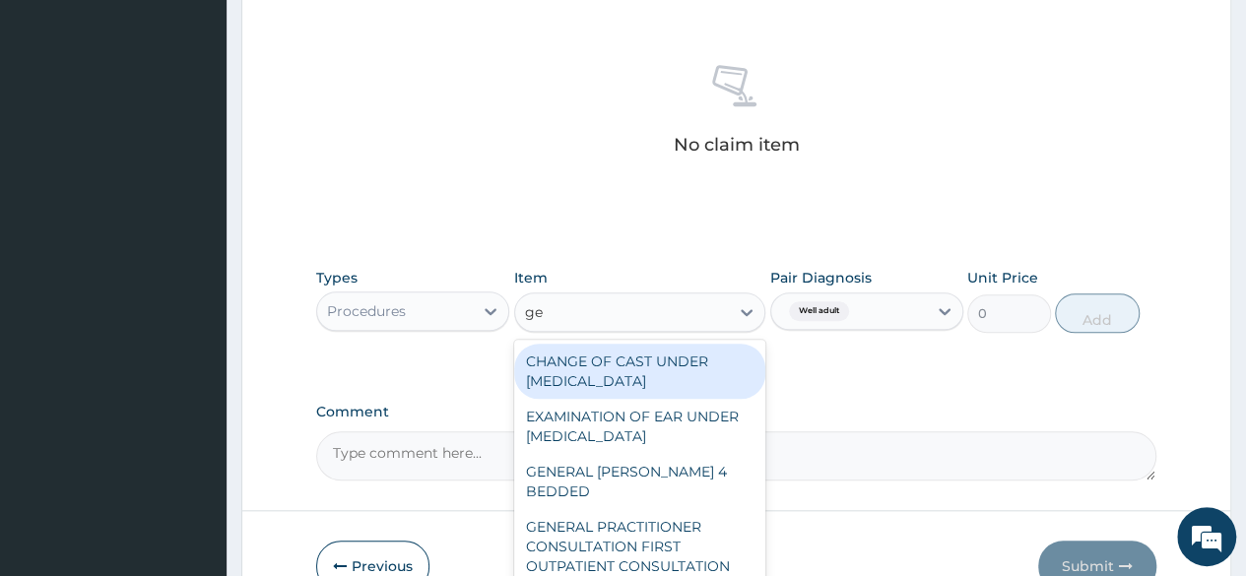
type input "g"
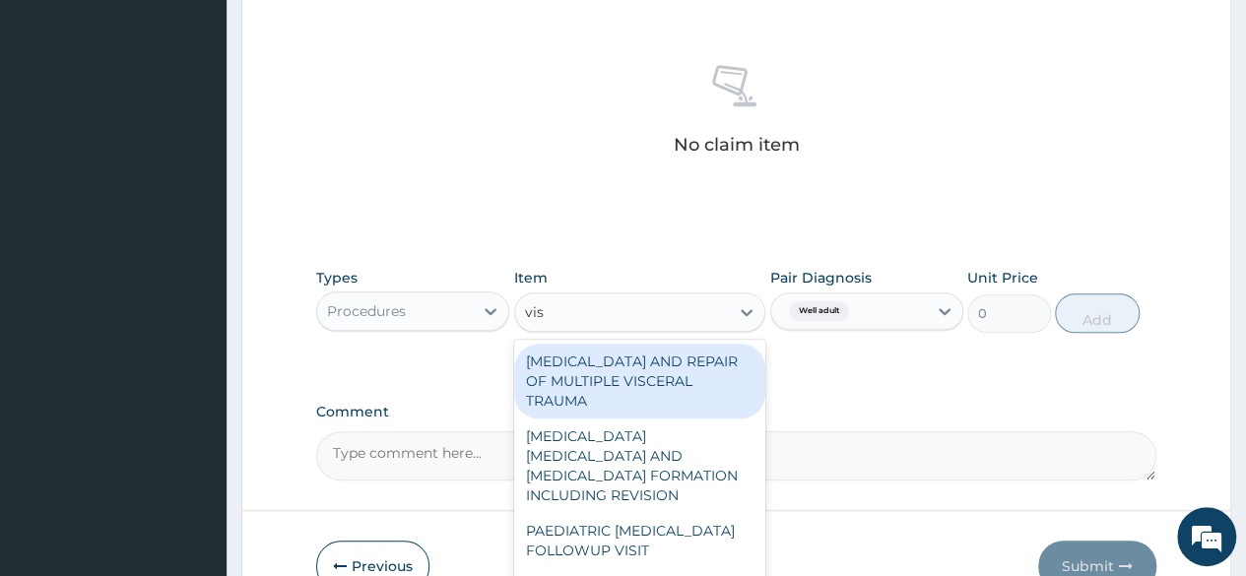
type input "visu"
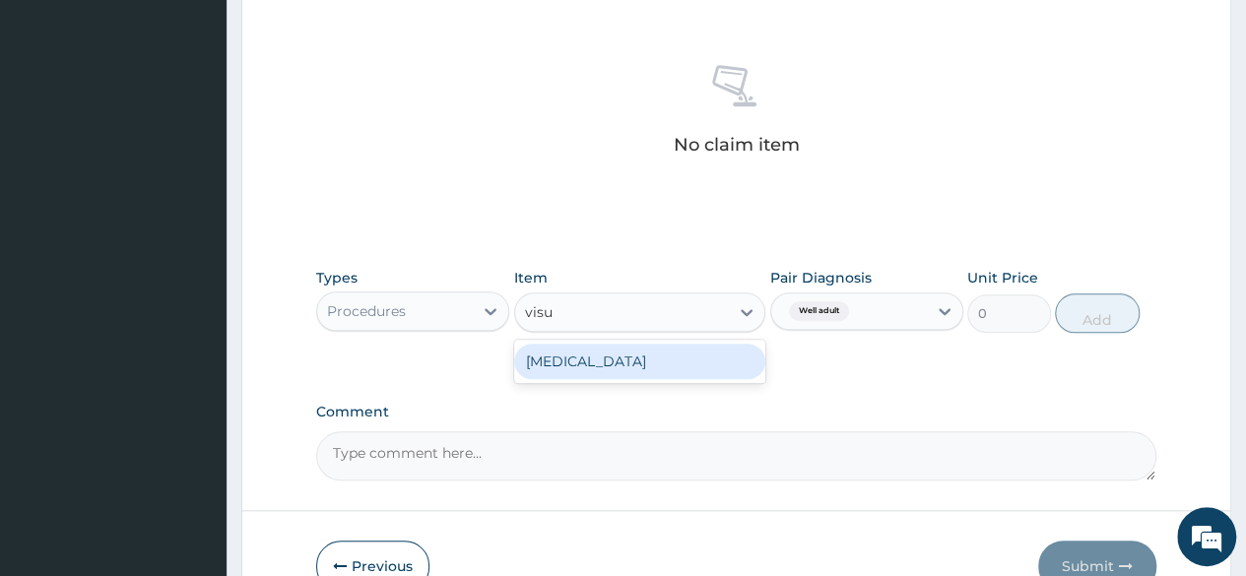
click at [660, 362] on div "VISUAL ACUITY" at bounding box center [640, 361] width 252 height 35
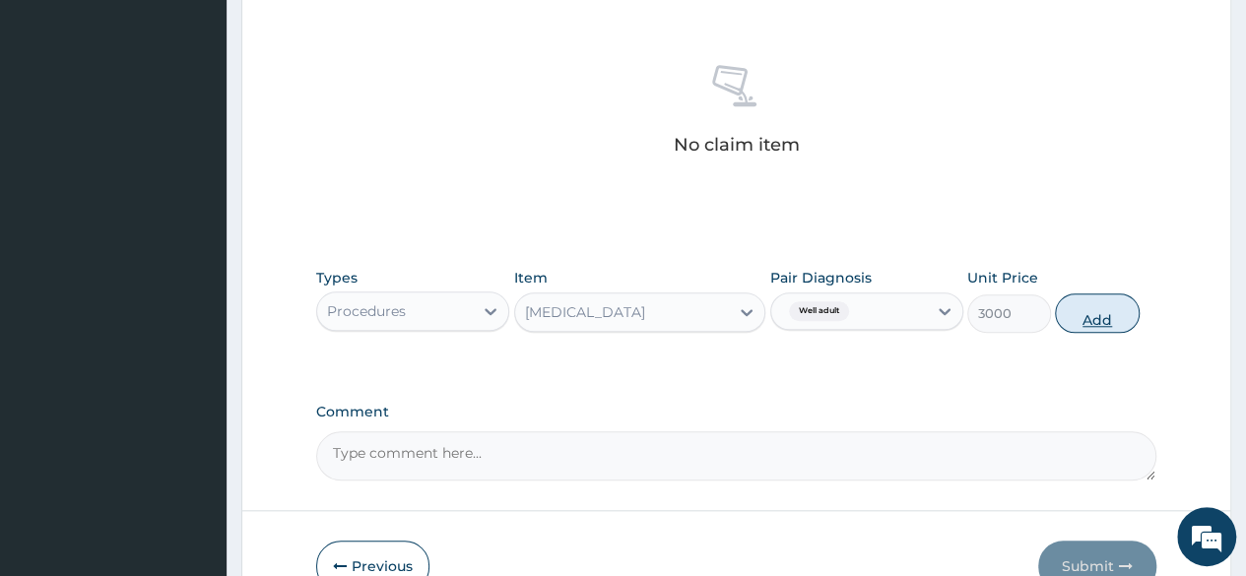
click at [1087, 314] on button "Add" at bounding box center [1097, 312] width 84 height 39
type input "0"
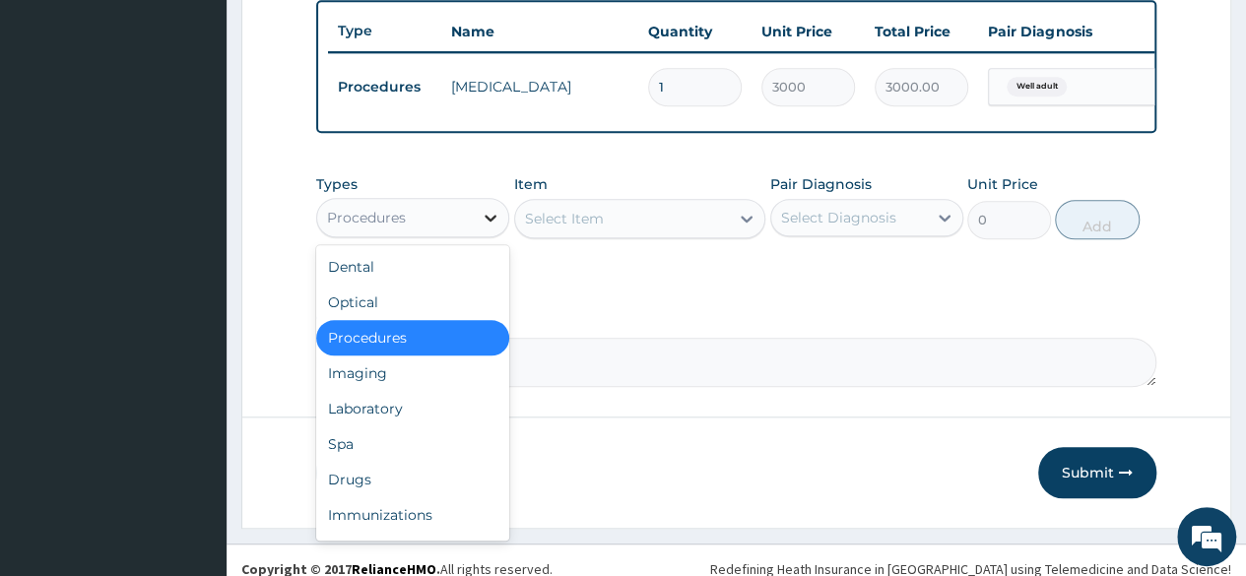
click at [481, 228] on icon at bounding box center [491, 218] width 20 height 20
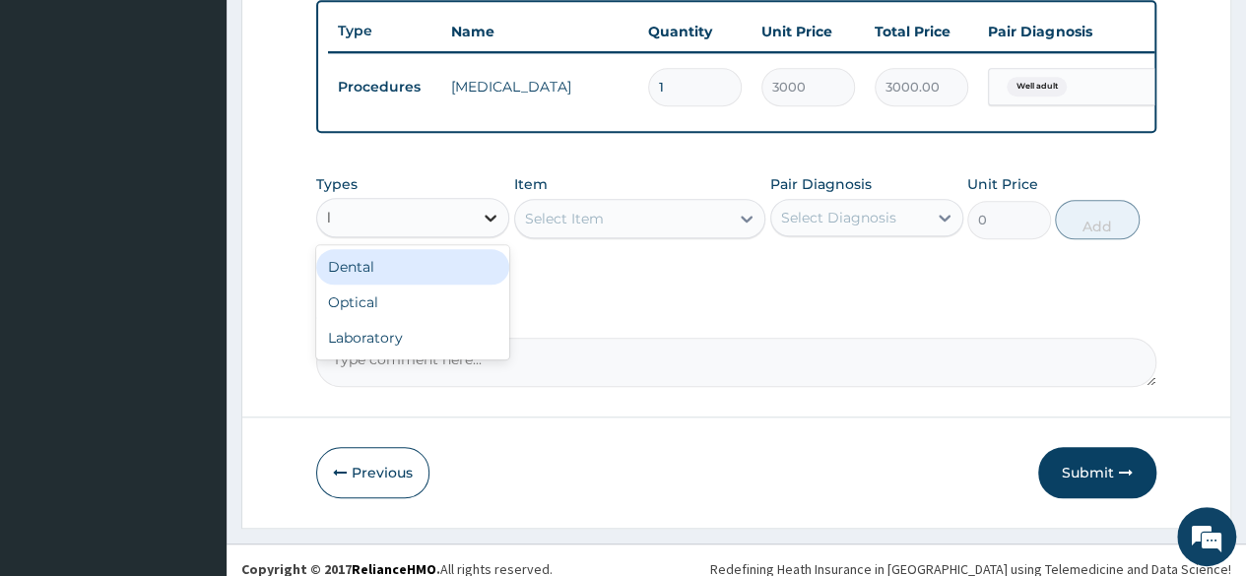
type input "la"
click at [422, 263] on div "Laboratory" at bounding box center [412, 266] width 193 height 35
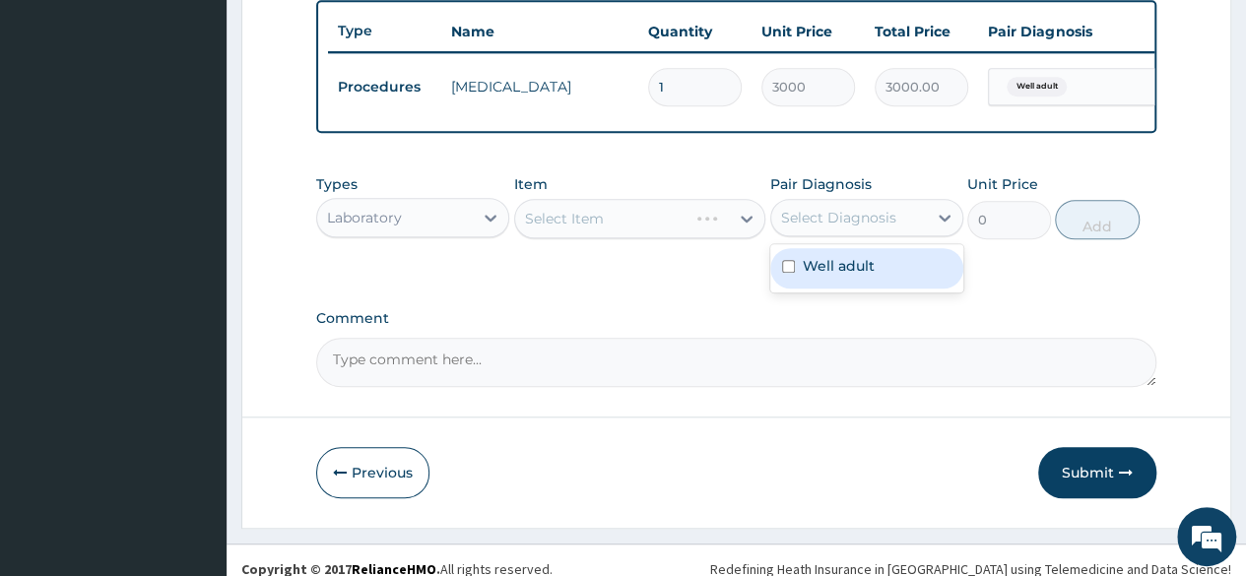
click at [909, 233] on div "Select Diagnosis" at bounding box center [849, 218] width 156 height 32
click at [896, 282] on div "Well adult" at bounding box center [866, 268] width 193 height 40
checkbox input "true"
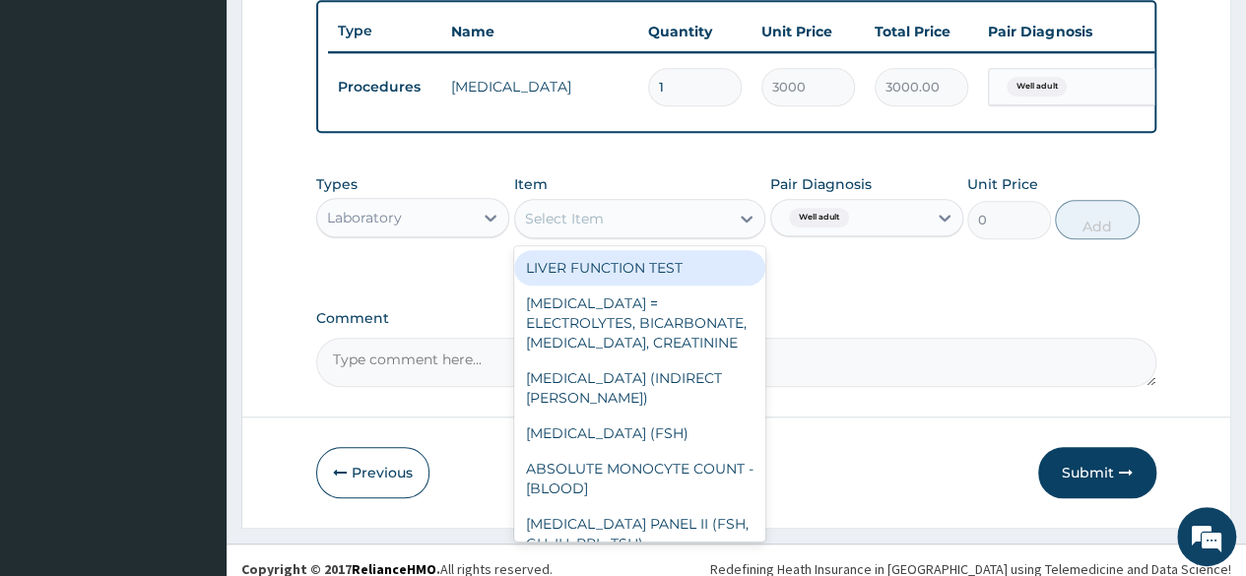
click at [674, 234] on div "Select Item" at bounding box center [622, 219] width 215 height 32
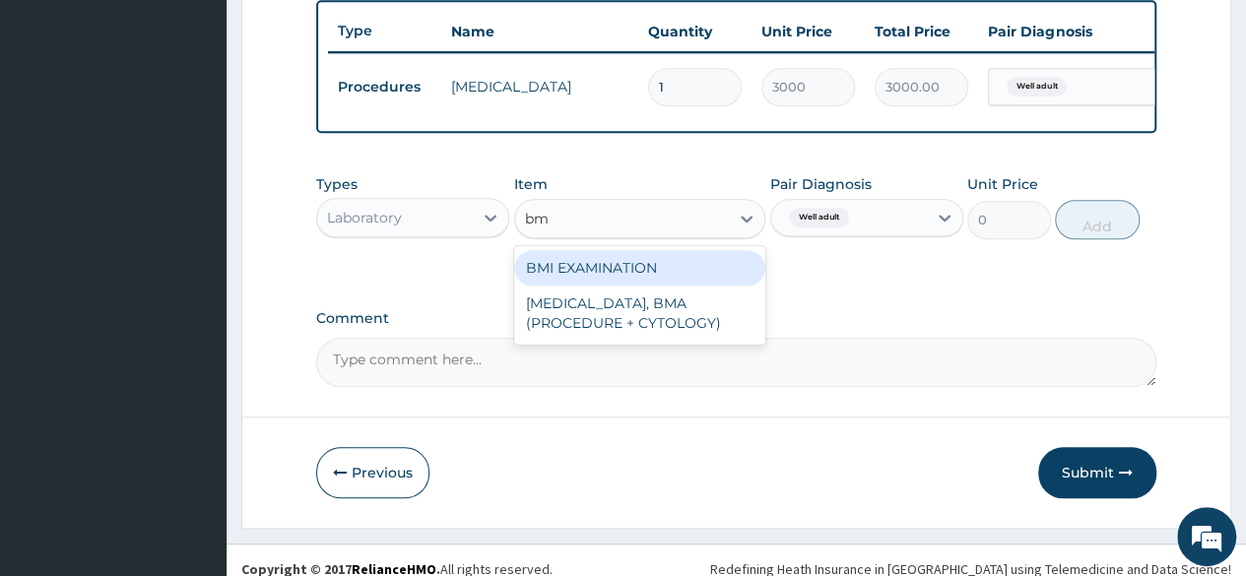
type input "bmi"
click at [666, 286] on div "BMI EXAMINATION" at bounding box center [640, 267] width 252 height 35
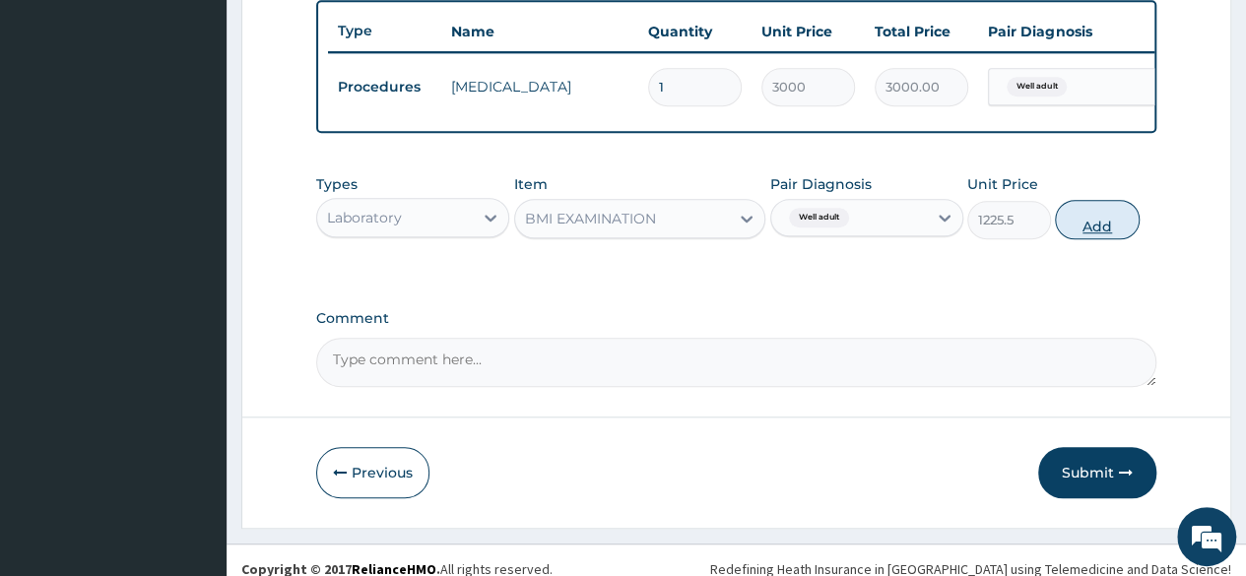
click at [1121, 237] on button "Add" at bounding box center [1097, 219] width 84 height 39
type input "0"
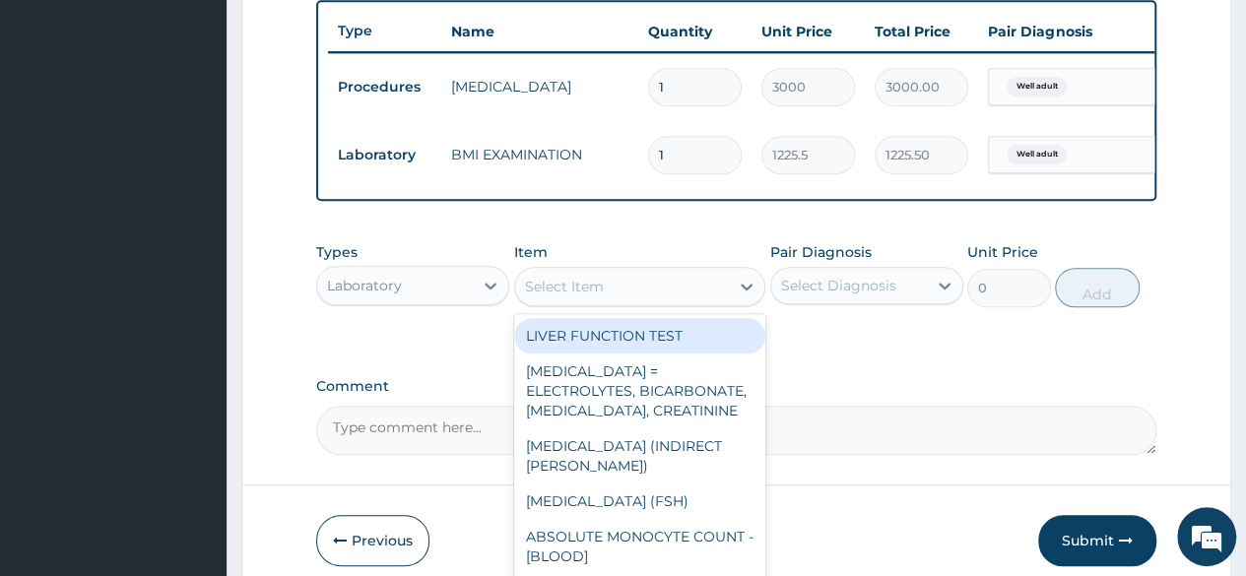
click at [685, 300] on div "Select Item" at bounding box center [622, 287] width 215 height 32
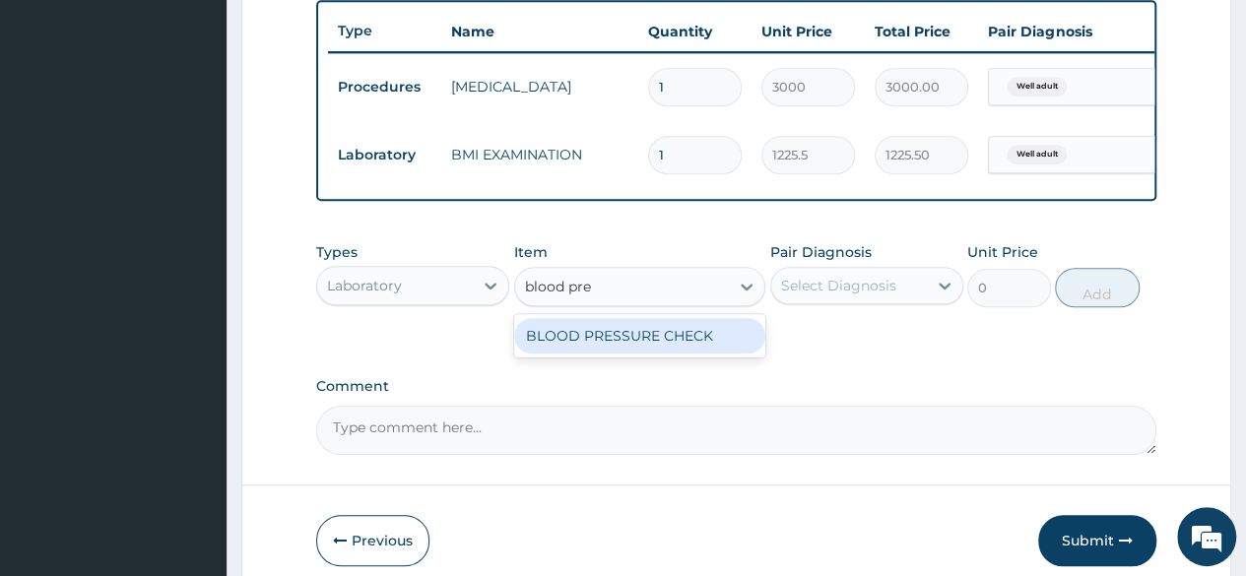
type input "blood pres"
click at [678, 332] on div "BLOOD PRESSURE CHECK" at bounding box center [640, 335] width 252 height 35
type input "1225.5"
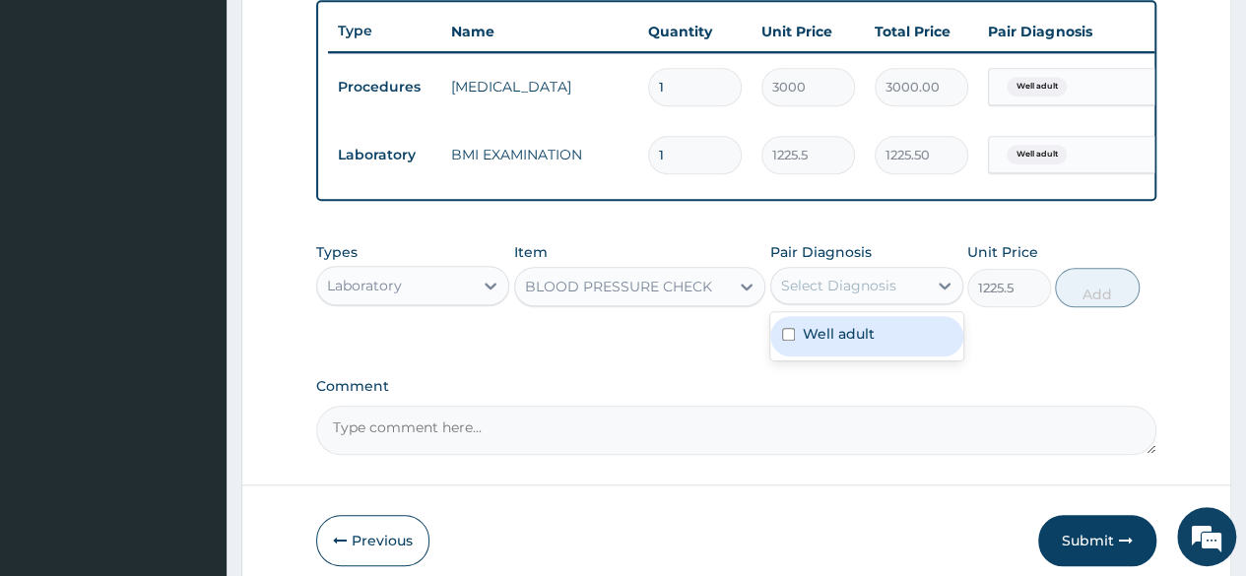
click at [841, 295] on div "Select Diagnosis" at bounding box center [838, 286] width 115 height 20
click at [837, 334] on div "Well adult" at bounding box center [866, 336] width 193 height 40
checkbox input "true"
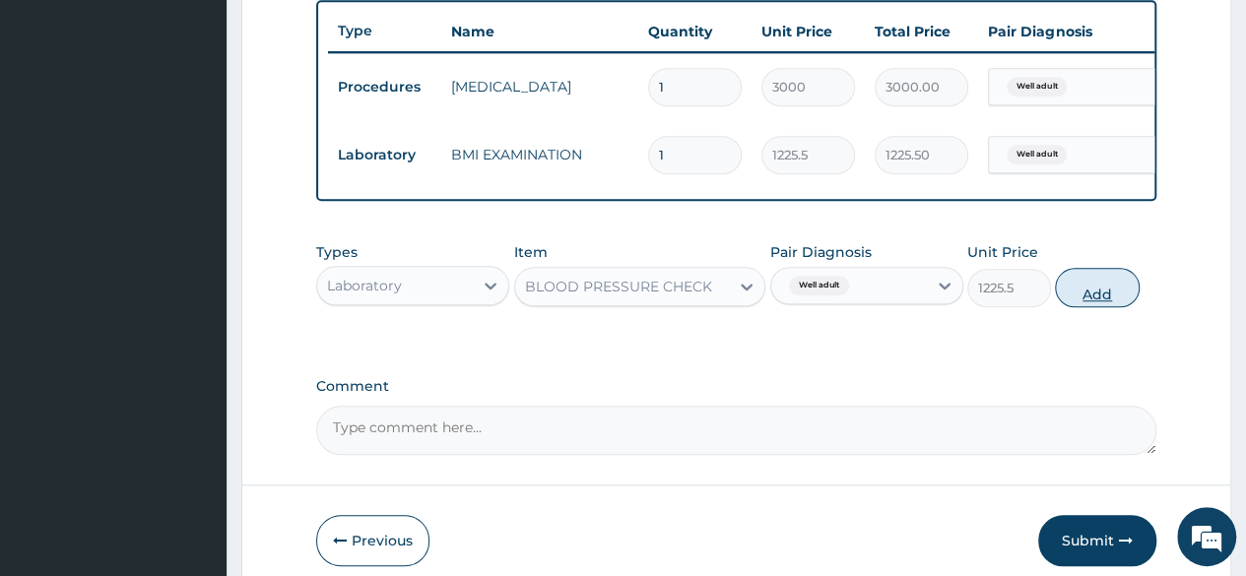
click at [1102, 304] on button "Add" at bounding box center [1097, 287] width 84 height 39
type input "0"
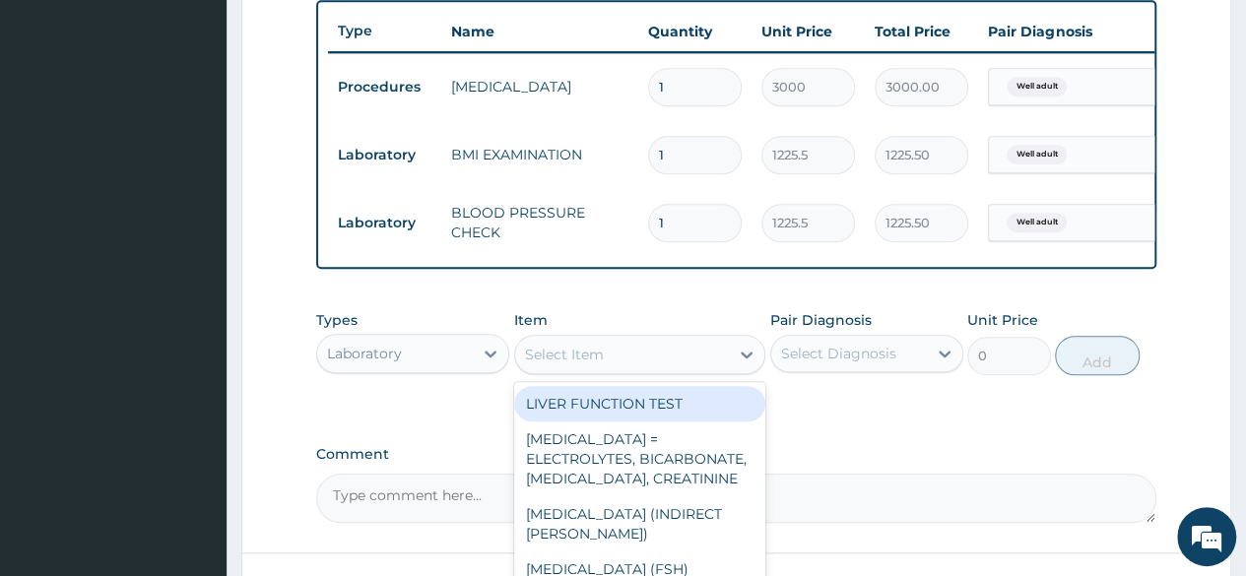
click at [674, 370] on div "Select Item" at bounding box center [622, 355] width 215 height 32
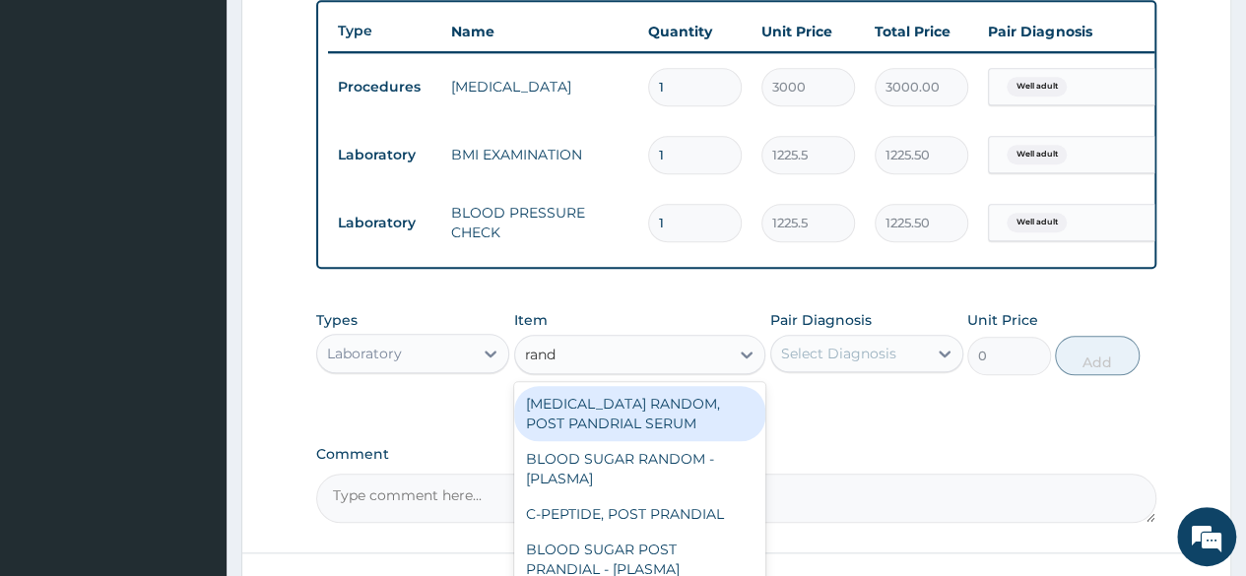
type input "rando"
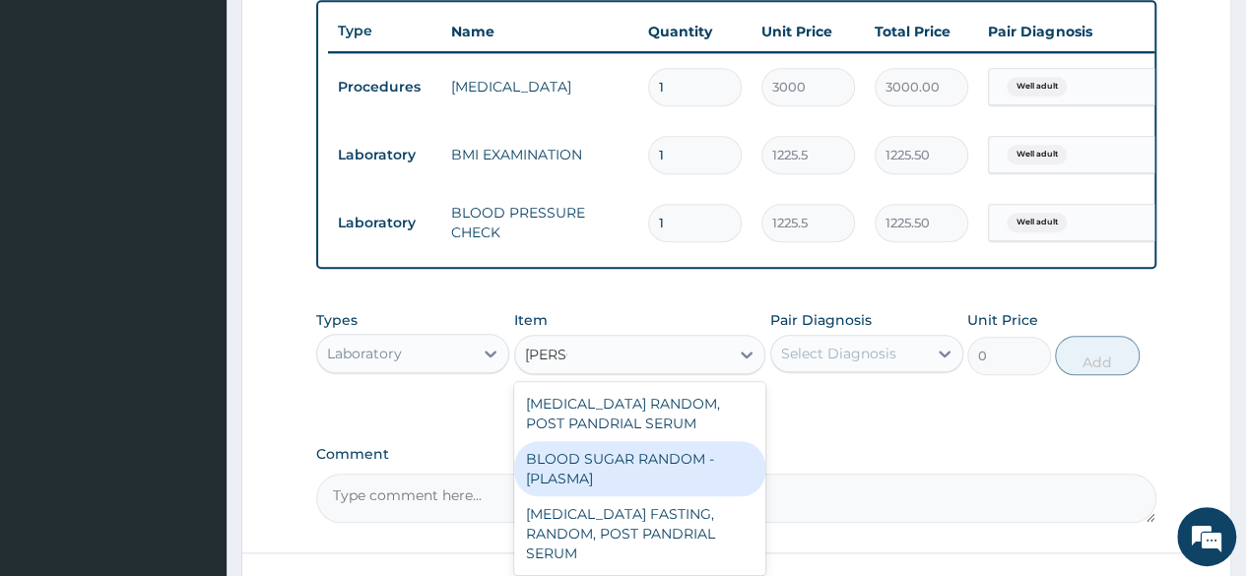
click at [565, 484] on div "BLOOD SUGAR RANDOM - [PLASMA]" at bounding box center [640, 468] width 252 height 55
type input "1800"
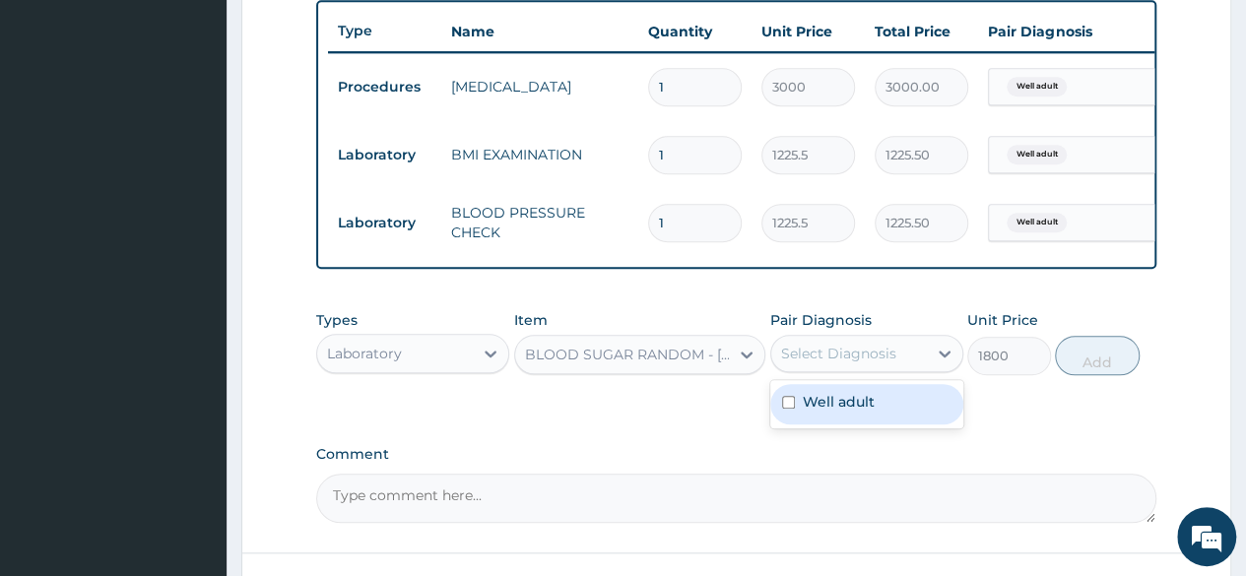
drag, startPoint x: 868, startPoint y: 380, endPoint x: 830, endPoint y: 438, distance: 69.1
click at [830, 372] on div "option Well adult, selected. option Well adult focused, 1 of 1. 1 result availa…" at bounding box center [866, 353] width 193 height 37
click at [814, 412] on label "Well adult" at bounding box center [839, 402] width 72 height 20
checkbox input "true"
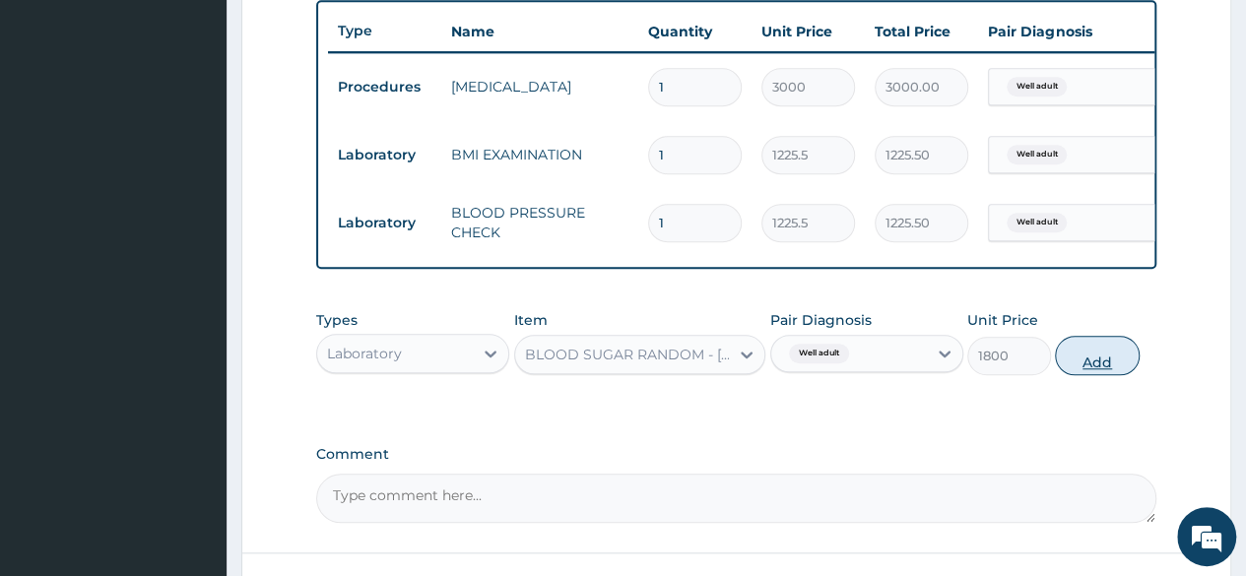
click at [1097, 375] on button "Add" at bounding box center [1097, 355] width 84 height 39
type input "0"
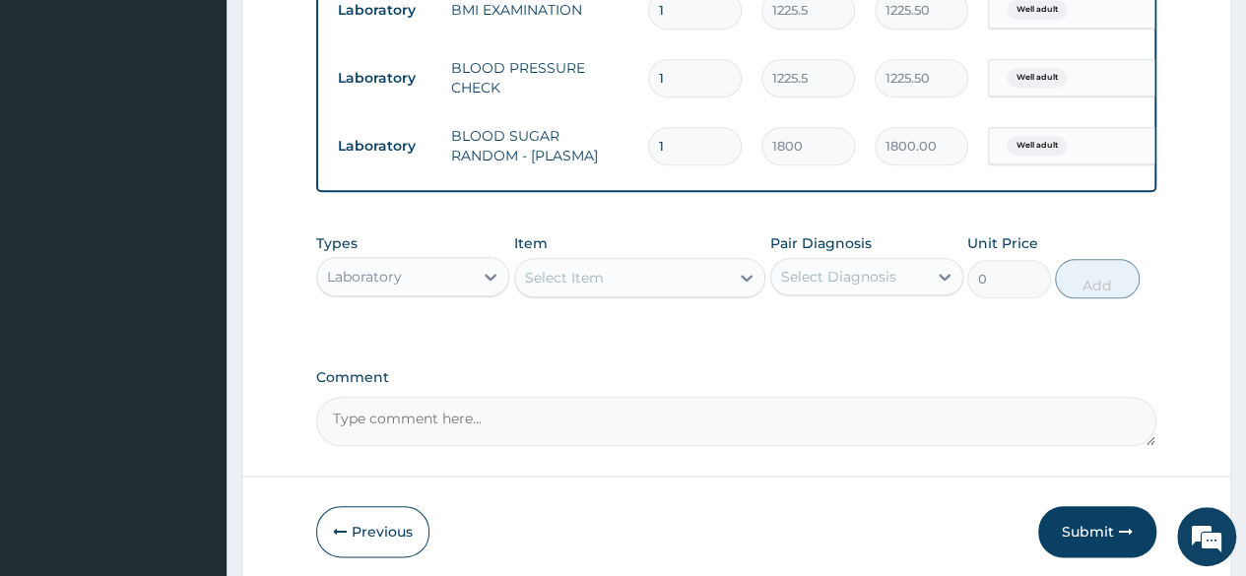
scroll to position [898, 0]
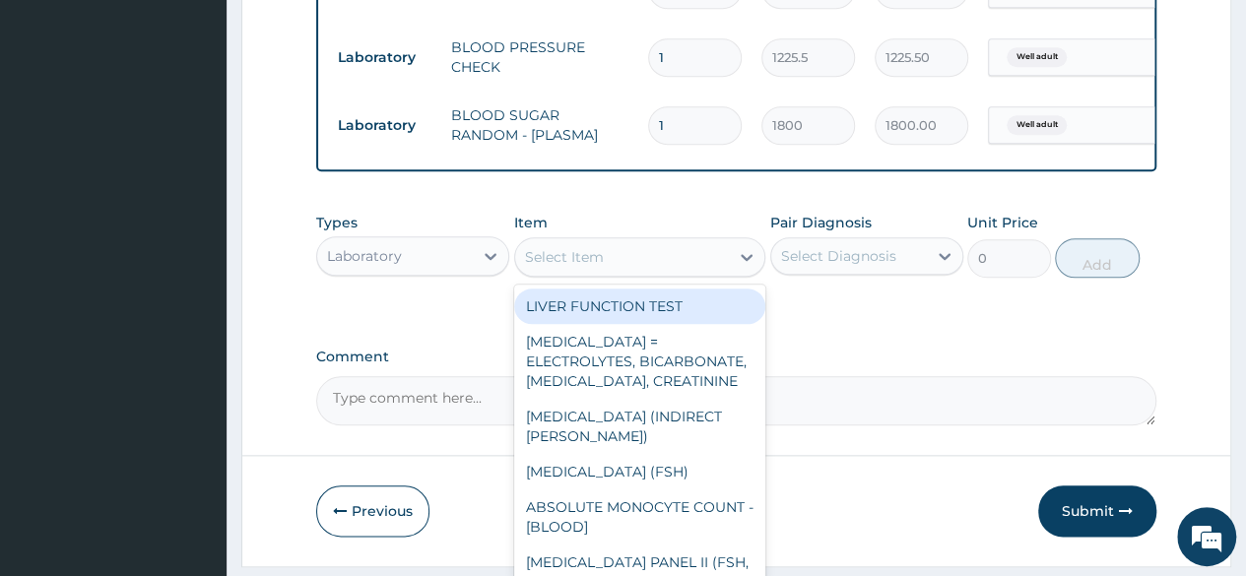
click at [687, 277] on div "Select Item" at bounding box center [640, 256] width 252 height 39
type input "u"
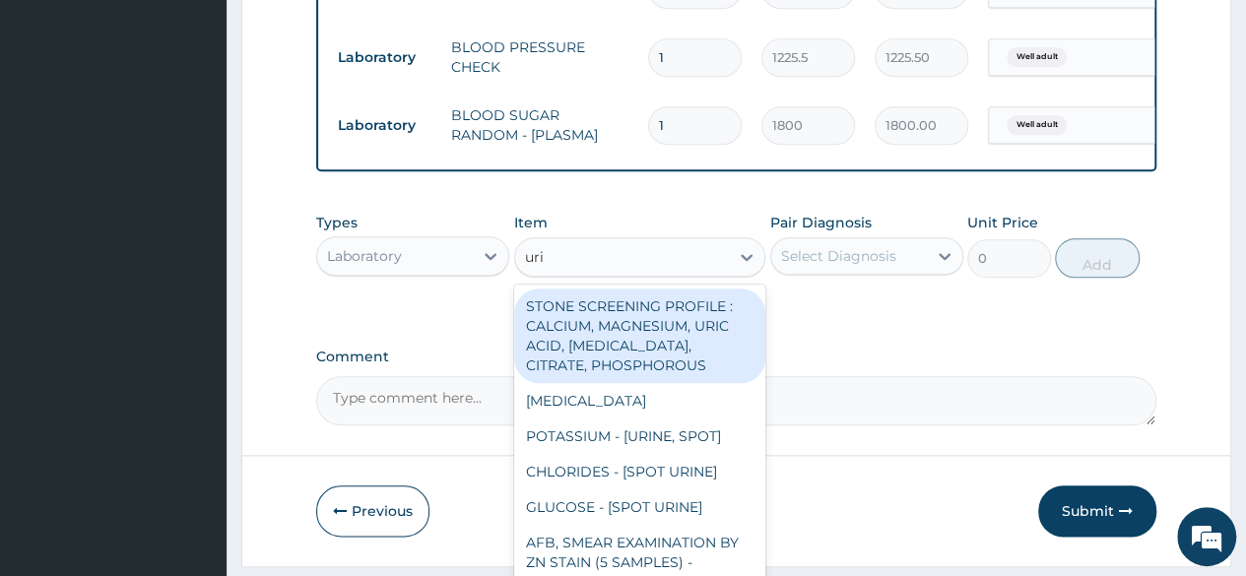
type input "urin"
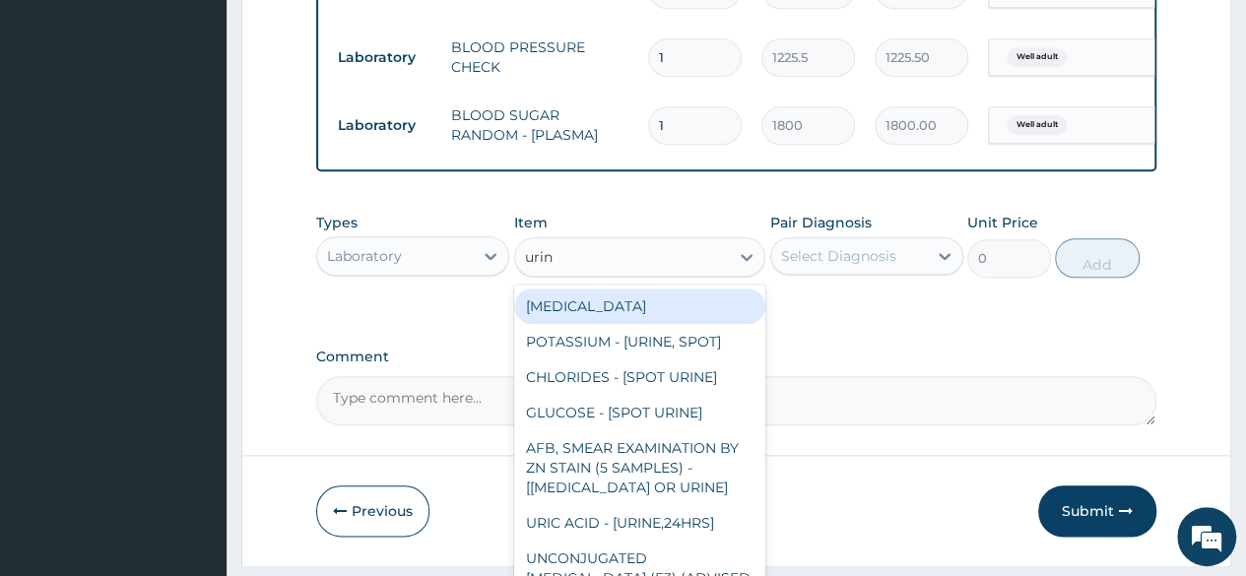
click at [647, 314] on div "[MEDICAL_DATA]" at bounding box center [640, 306] width 252 height 35
type input "1531.875"
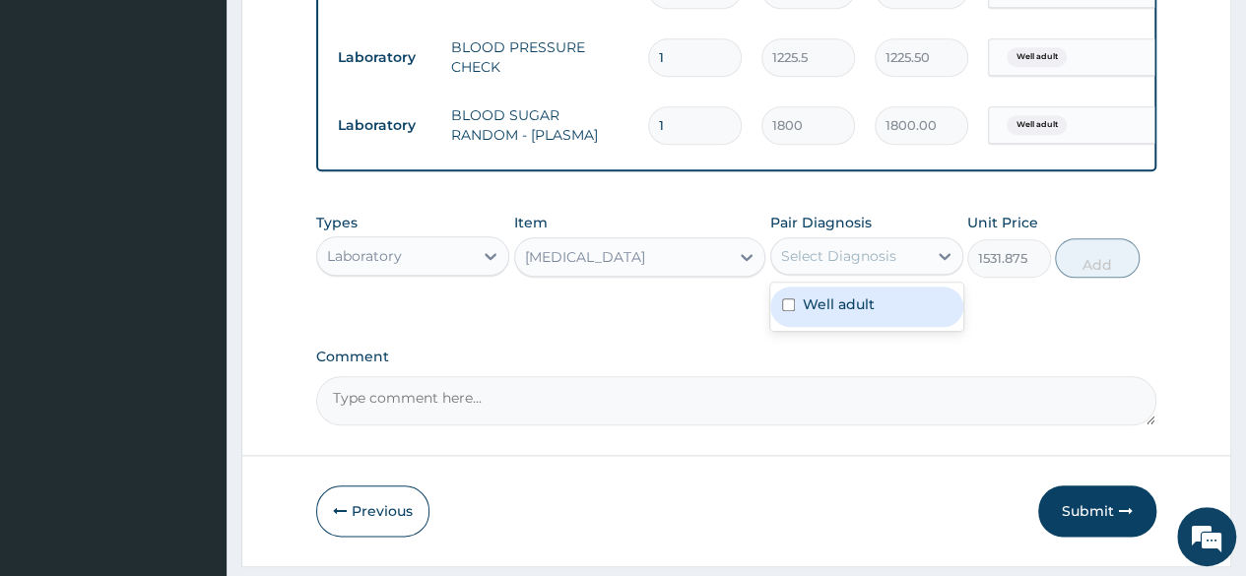
click at [896, 257] on div "Select Diagnosis" at bounding box center [849, 256] width 156 height 32
click at [871, 312] on label "Well adult" at bounding box center [839, 304] width 72 height 20
checkbox input "true"
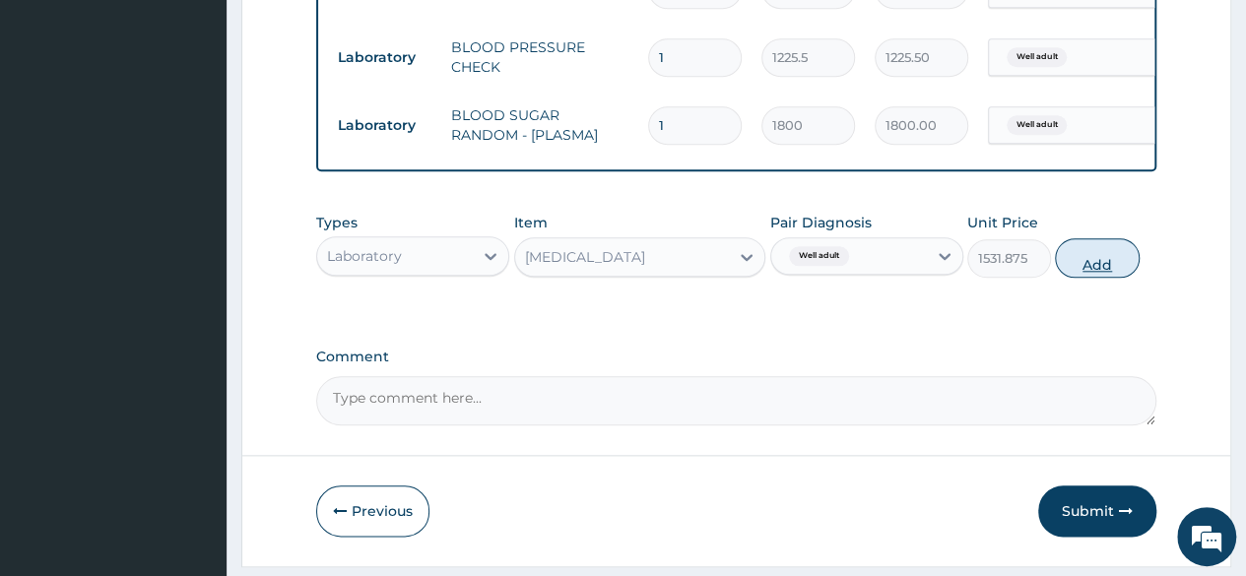
drag, startPoint x: 1074, startPoint y: 295, endPoint x: 1103, endPoint y: 285, distance: 31.5
click at [1103, 285] on div "Types Laboratory Item URINALYSIS Pair Diagnosis Well adult Unit Price 1531.875 …" at bounding box center [736, 245] width 840 height 85
click at [1103, 278] on button "Add" at bounding box center [1097, 257] width 84 height 39
type input "0"
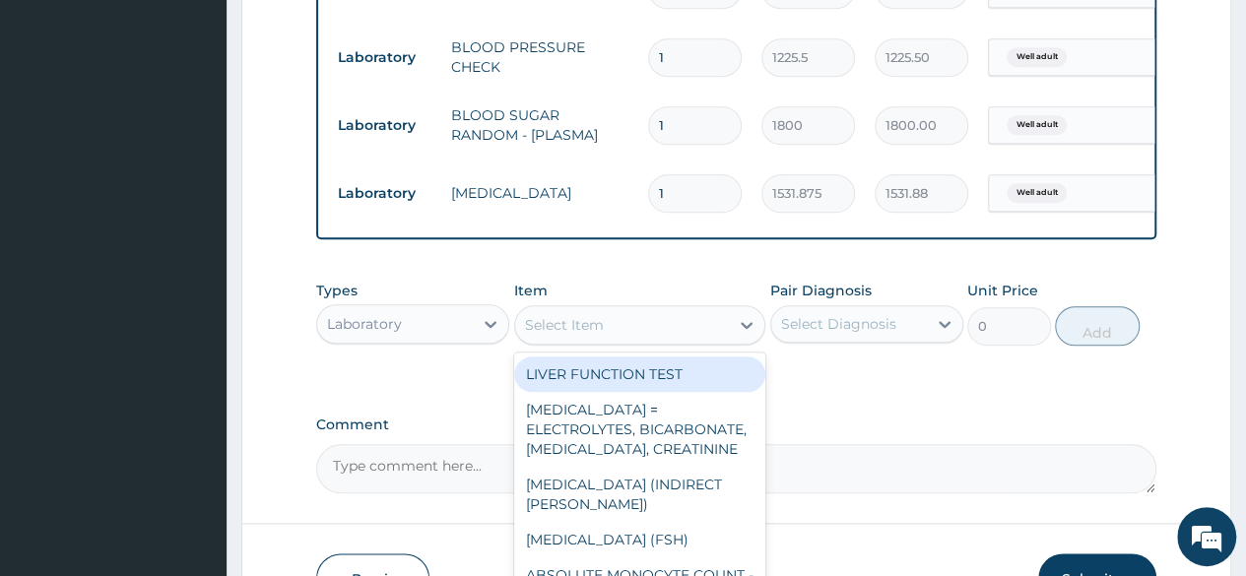
click at [640, 331] on div "Select Item" at bounding box center [622, 325] width 215 height 32
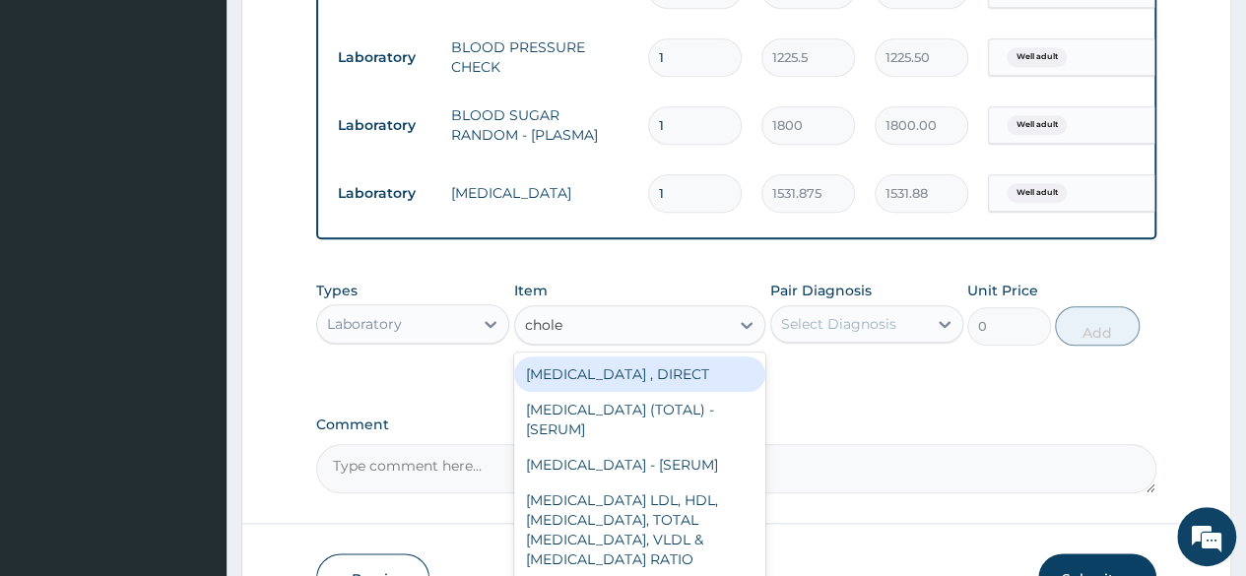
type input "choles"
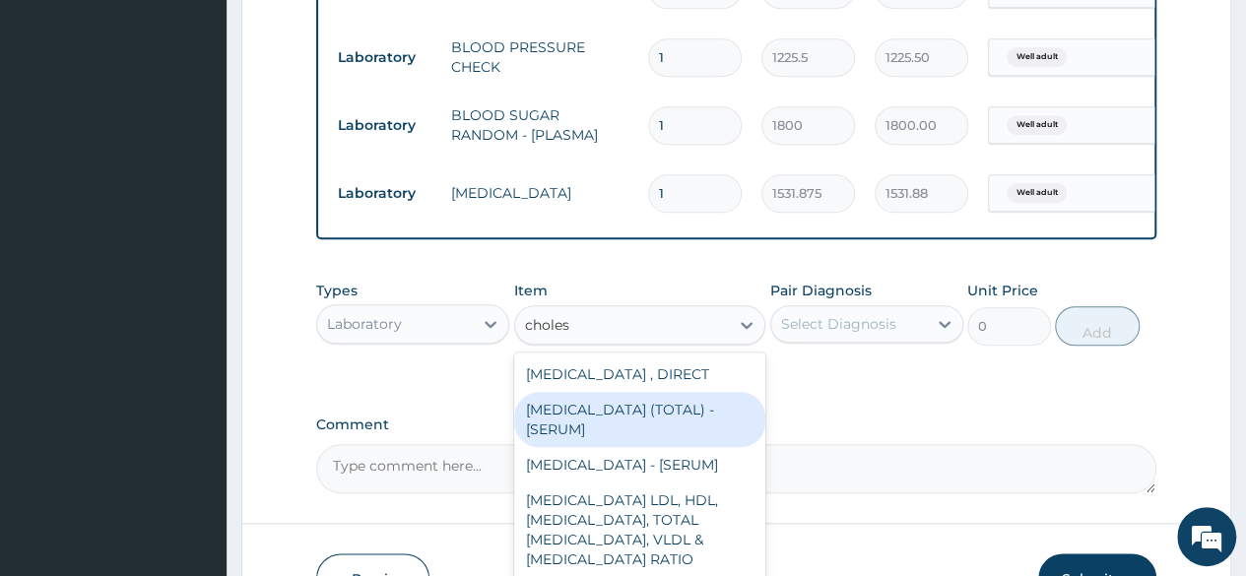
click at [595, 417] on div "CHOLESTEROL (TOTAL) - [SERUM]" at bounding box center [640, 419] width 252 height 55
type input "2880"
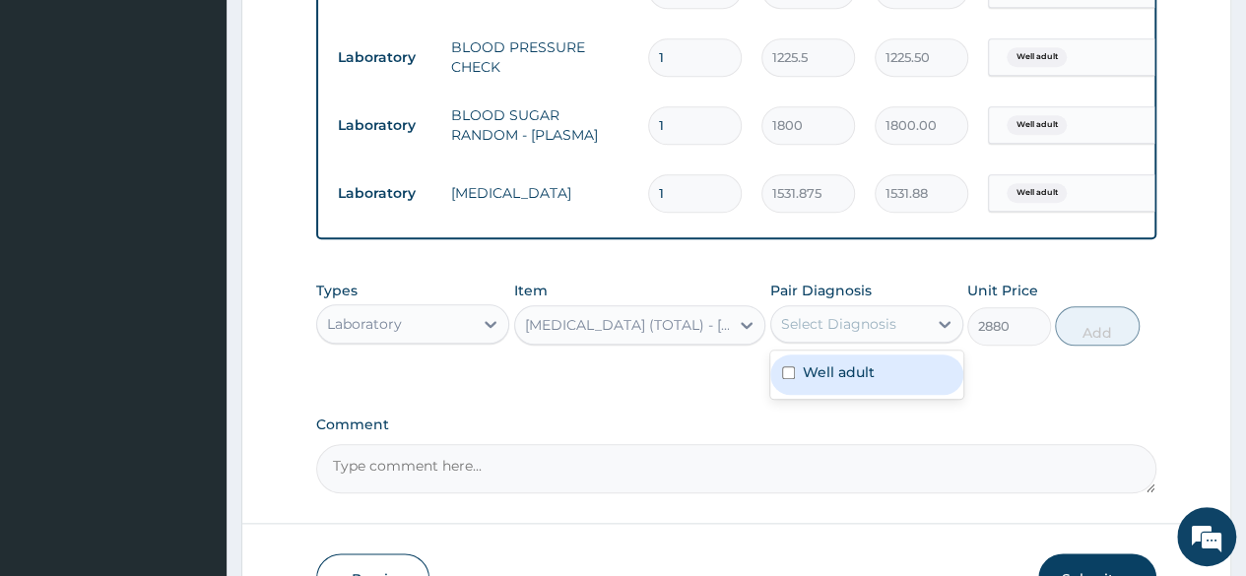
click at [827, 340] on div "Select Diagnosis" at bounding box center [849, 324] width 156 height 32
click at [823, 382] on label "Well adult" at bounding box center [839, 372] width 72 height 20
checkbox input "true"
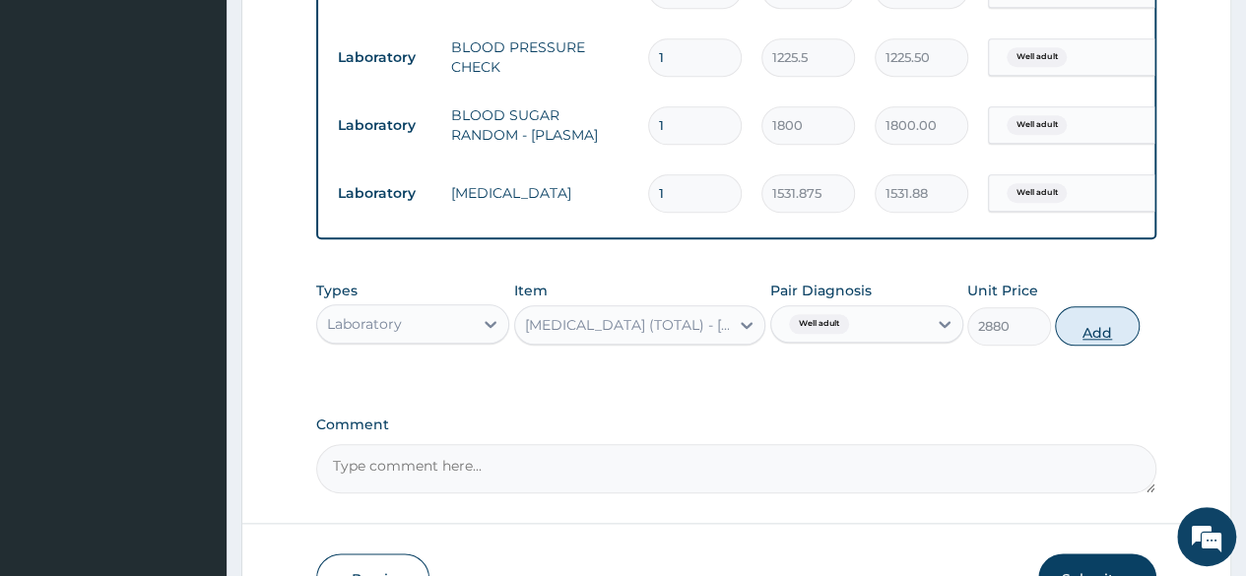
click at [1095, 339] on button "Add" at bounding box center [1097, 325] width 84 height 39
type input "0"
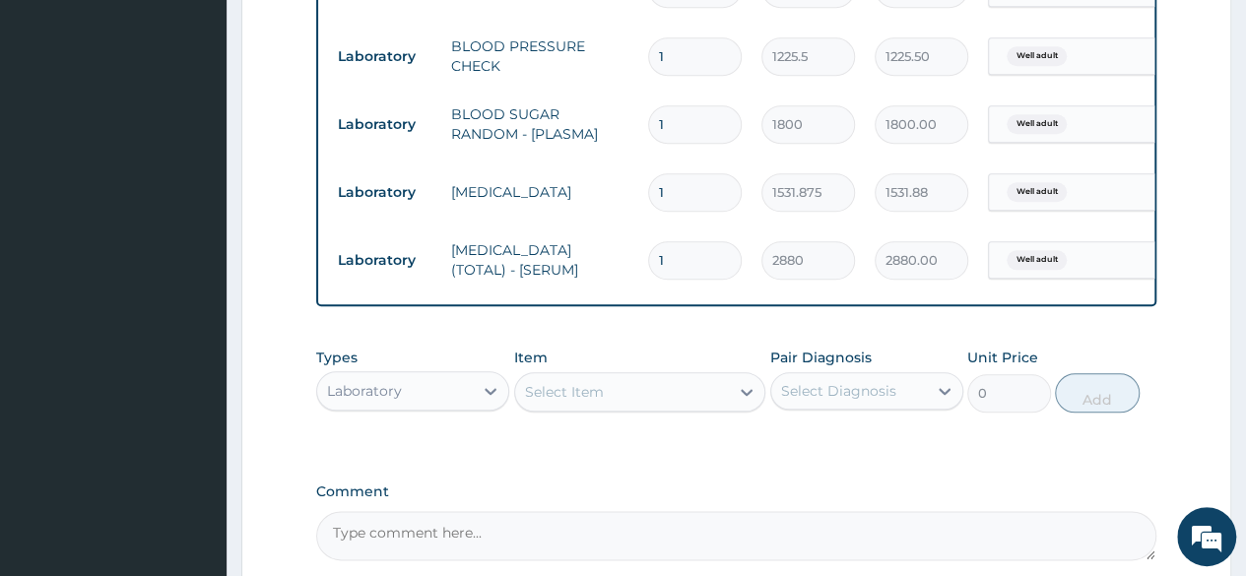
scroll to position [1103, 0]
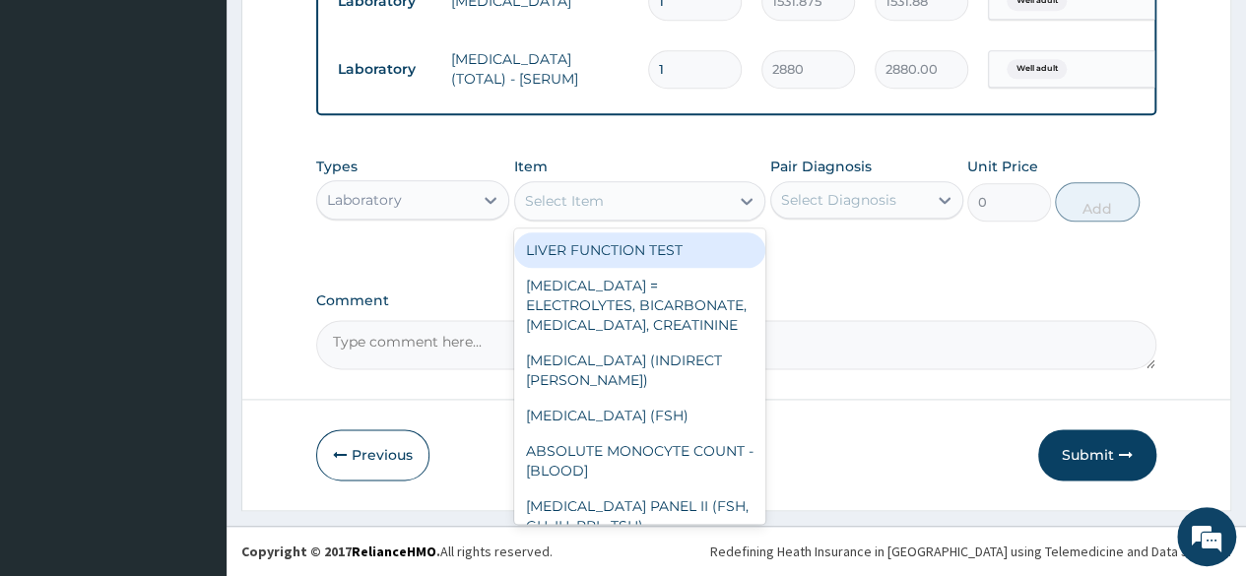
click at [593, 194] on div "Select Item" at bounding box center [564, 201] width 79 height 20
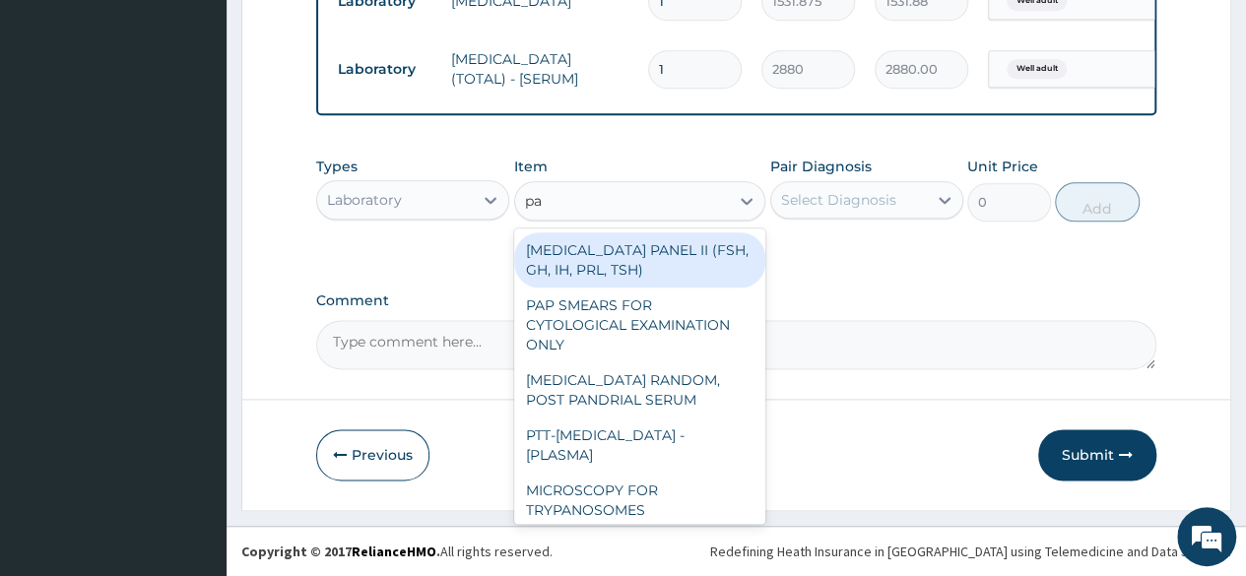
type input "pap"
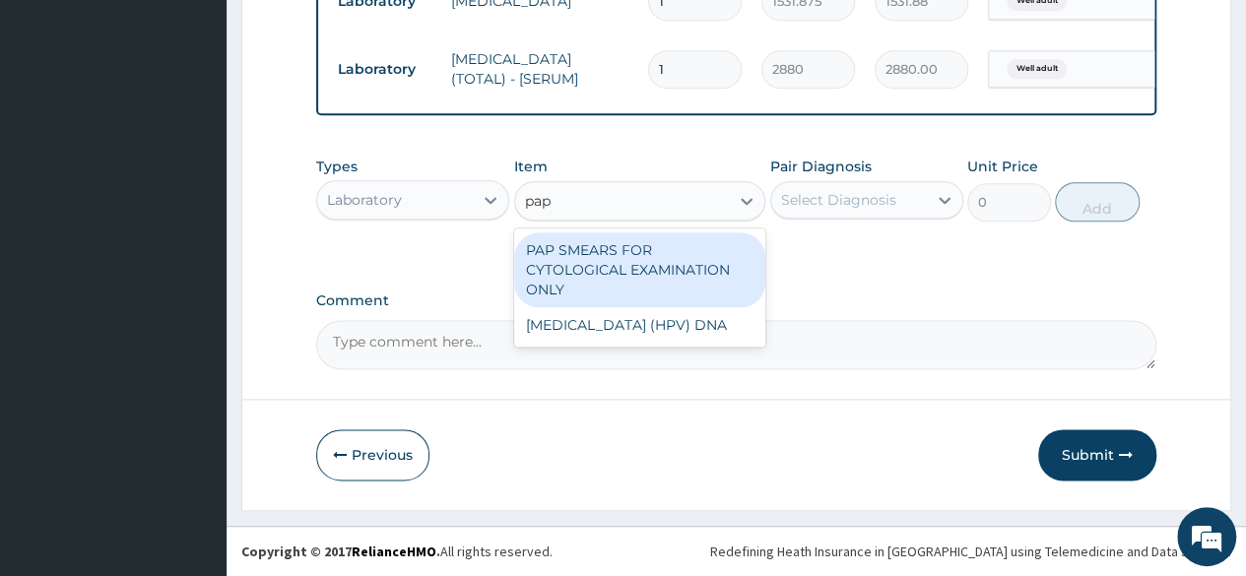
click at [585, 253] on div "PAP SMEARS FOR CYTOLOGICAL EXAMINATION ONLY" at bounding box center [640, 269] width 252 height 75
type input "18080"
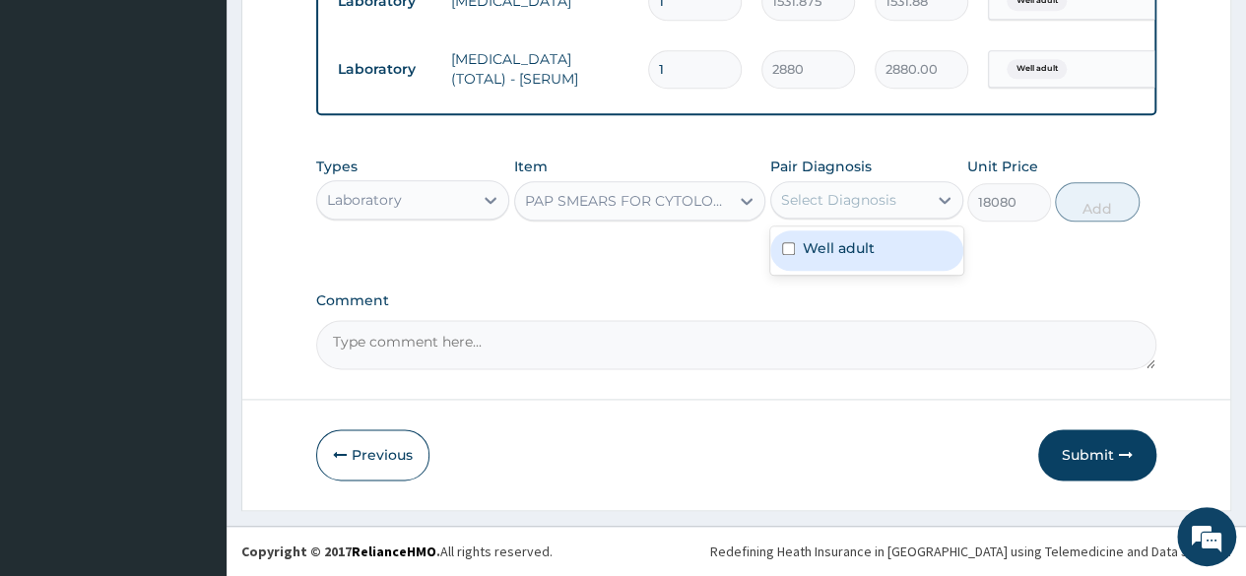
drag, startPoint x: 830, startPoint y: 210, endPoint x: 844, endPoint y: 258, distance: 50.2
click at [844, 219] on div "option Well adult, selected. option Well adult focused, 1 of 1. 1 result availa…" at bounding box center [866, 199] width 193 height 37
click at [844, 258] on label "Well adult" at bounding box center [839, 248] width 72 height 20
checkbox input "true"
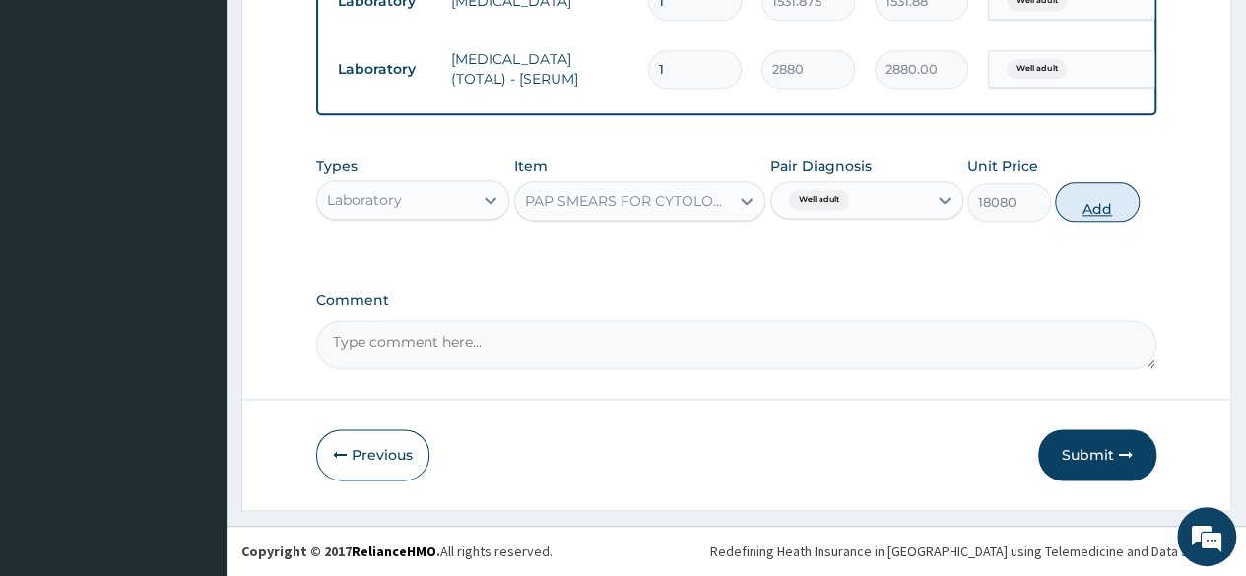
click at [1092, 215] on button "Add" at bounding box center [1097, 201] width 84 height 39
type input "0"
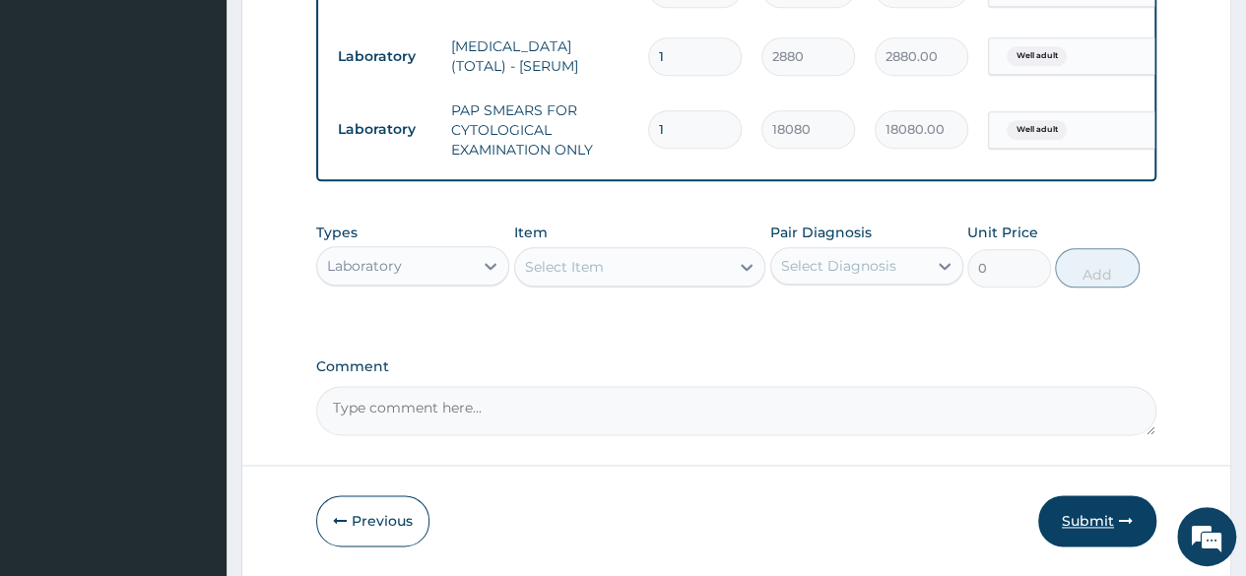
click at [1084, 519] on button "Submit" at bounding box center [1097, 520] width 118 height 51
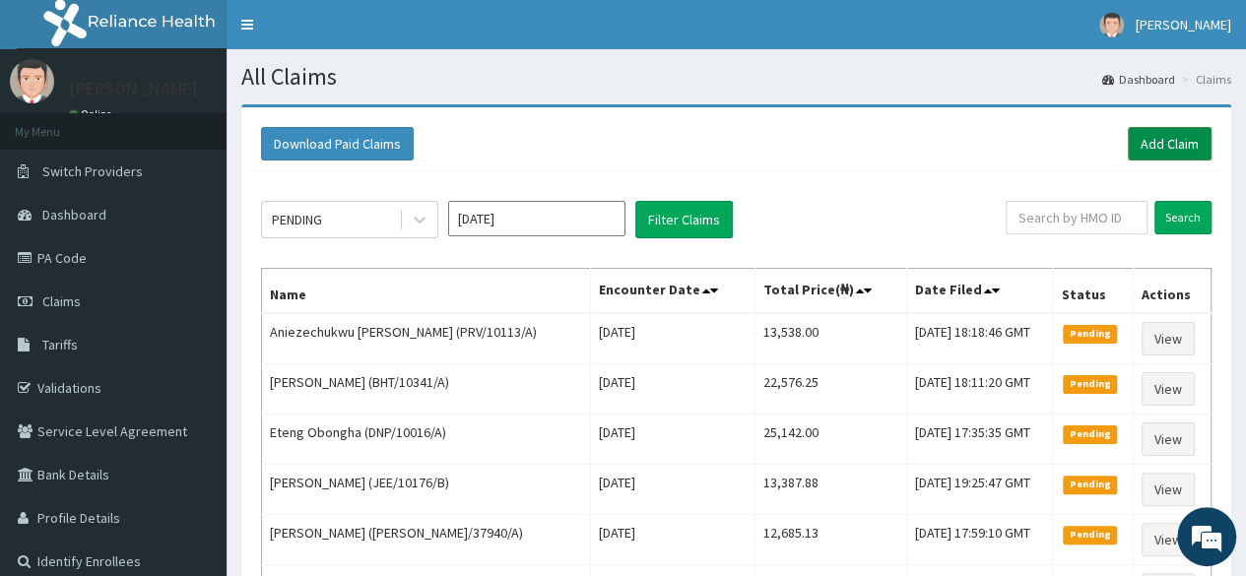
click at [1143, 132] on link "Add Claim" at bounding box center [1170, 143] width 84 height 33
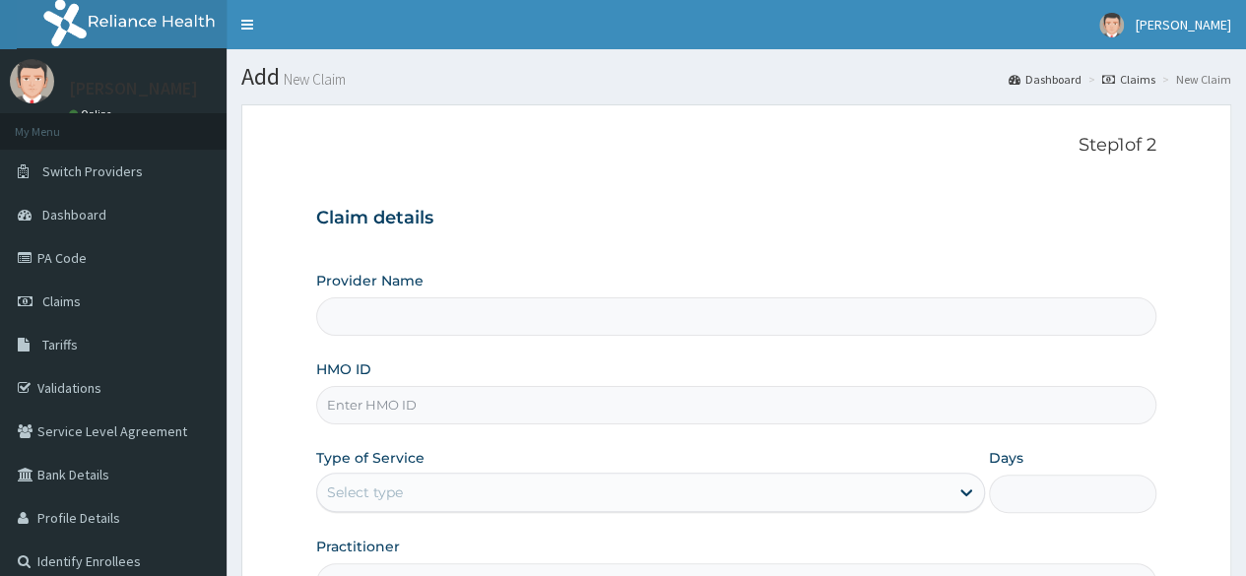
click at [451, 407] on input "HMO ID" at bounding box center [736, 405] width 840 height 38
paste input "DPK/10061/A"
type input "DPK/10061/A"
click at [401, 487] on div "Select type" at bounding box center [365, 493] width 76 height 20
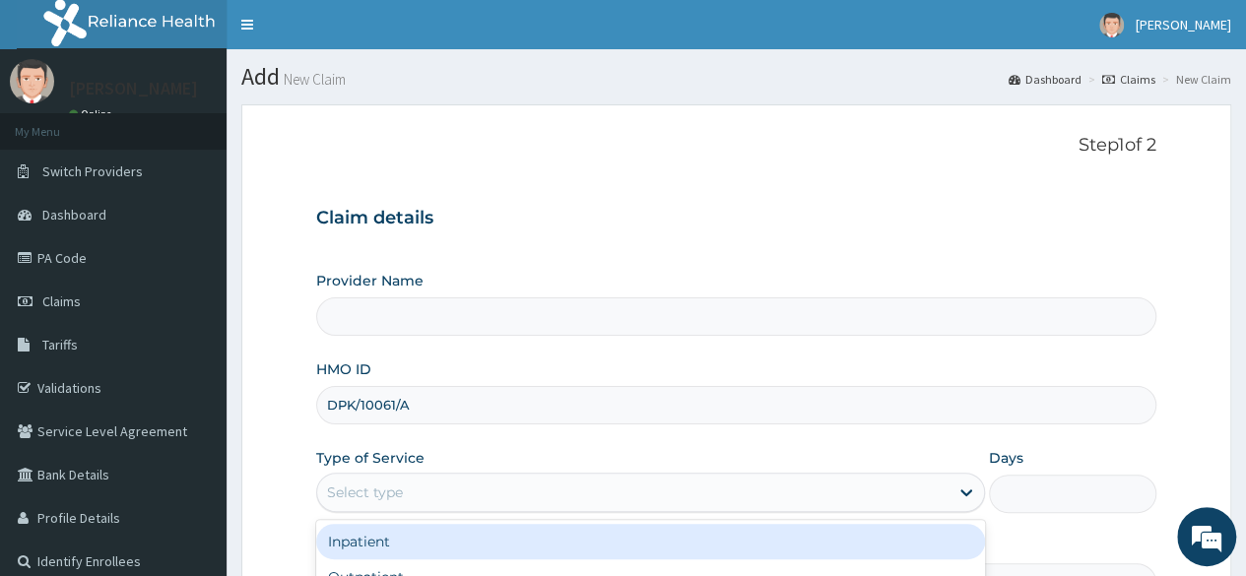
type input "Reliance Family Clinics (RFC) - [GEOGRAPHIC_DATA]"
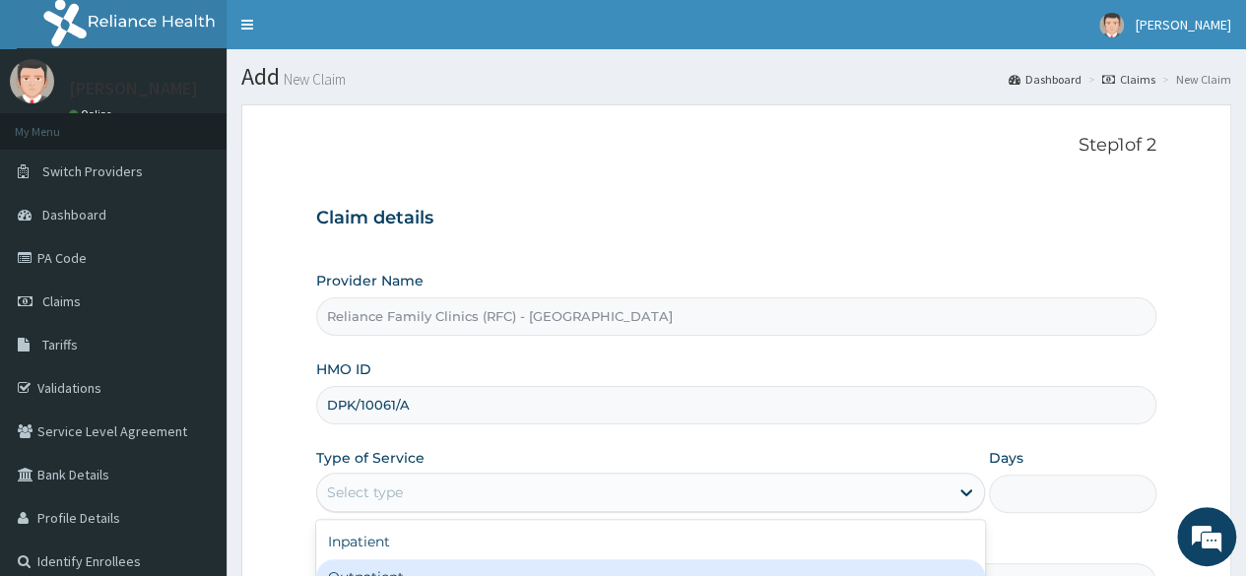
click at [366, 572] on div "Outpatient" at bounding box center [650, 576] width 669 height 35
type input "1"
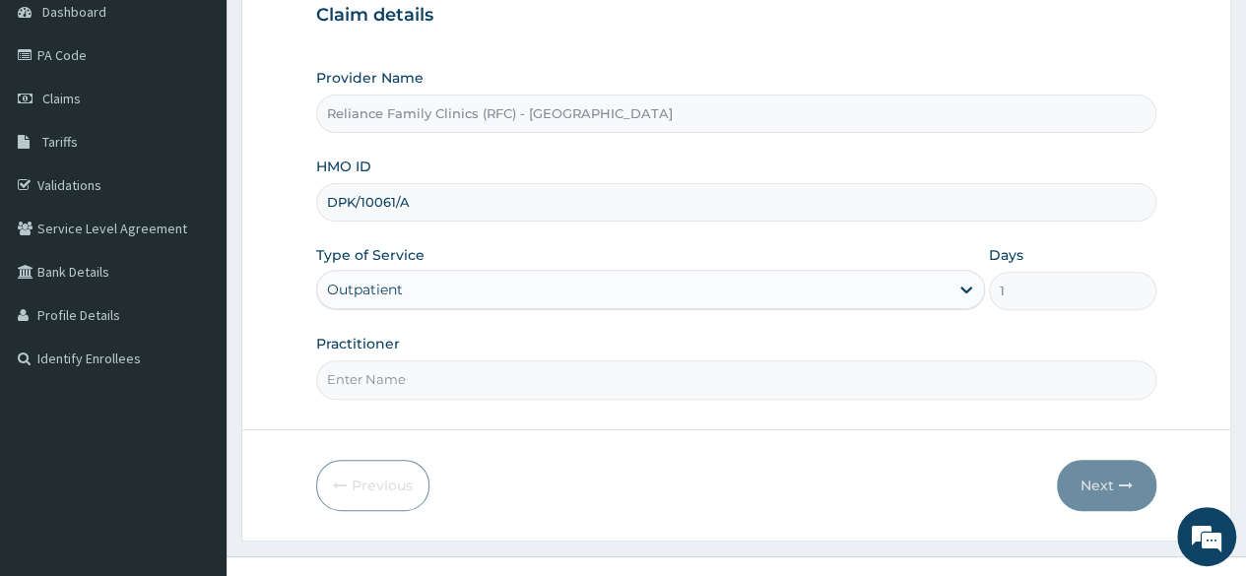
scroll to position [228, 0]
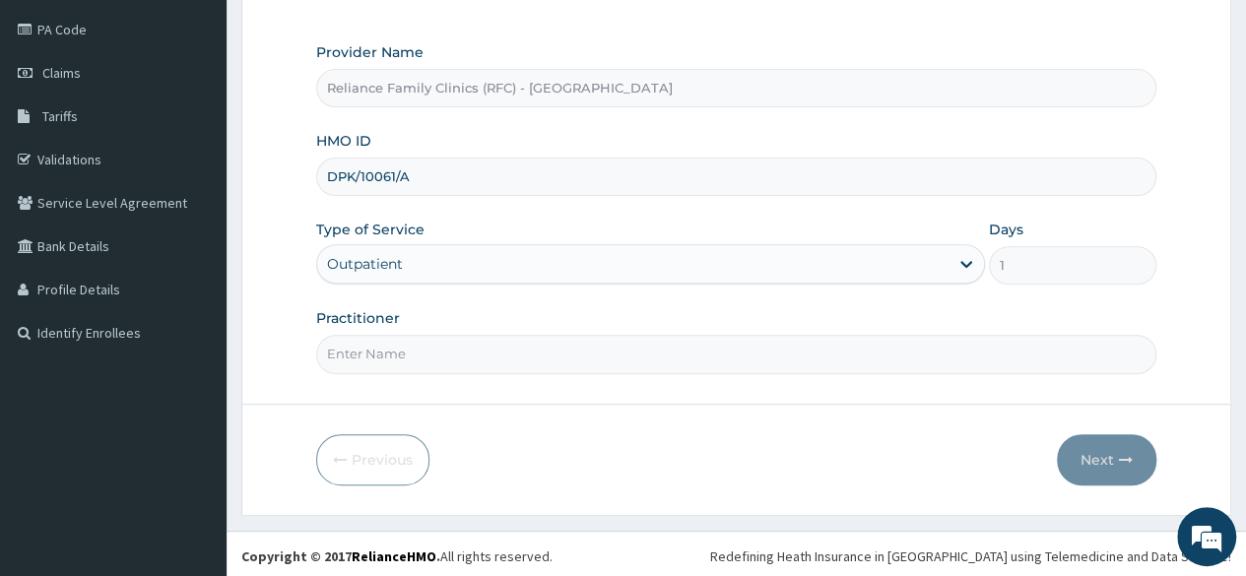
click at [408, 339] on input "Practitioner" at bounding box center [736, 354] width 840 height 38
type input "locum"
click at [1140, 472] on button "Next" at bounding box center [1106, 459] width 99 height 51
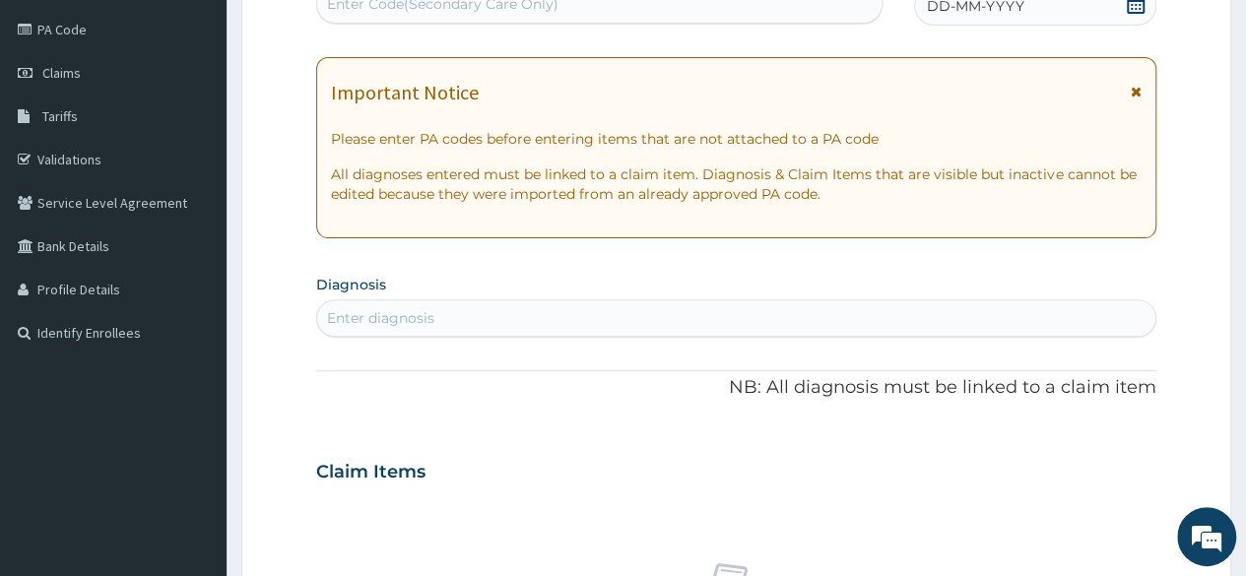
click at [1136, 8] on icon at bounding box center [1136, 4] width 18 height 20
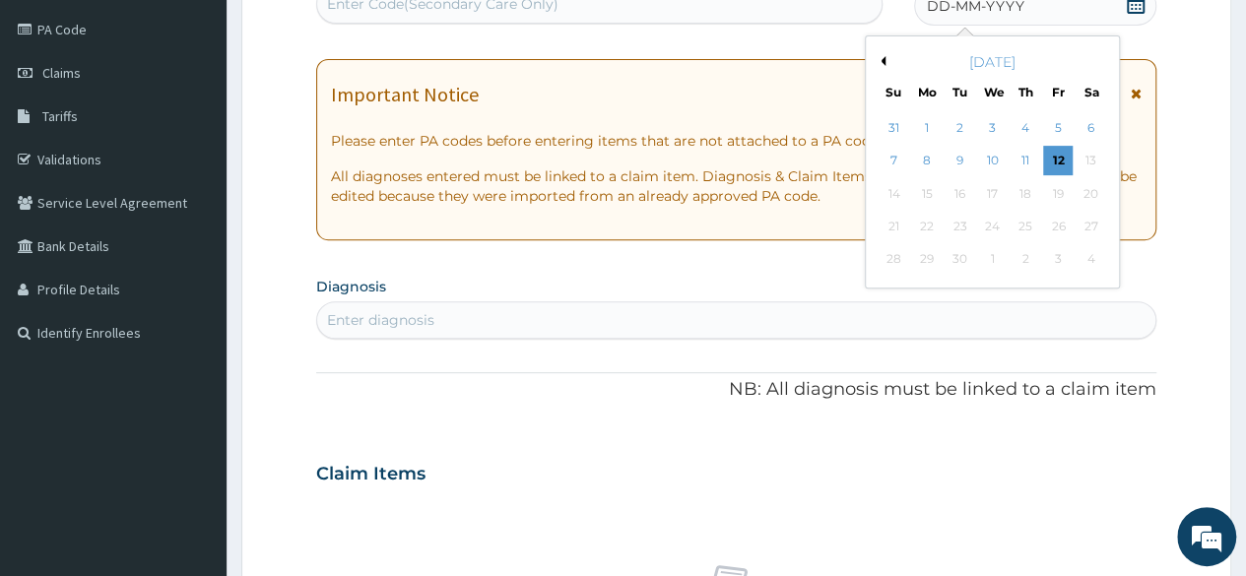
scroll to position [0, 0]
click at [879, 56] on button "Previous Month" at bounding box center [881, 61] width 10 height 10
click at [1024, 256] on div "28" at bounding box center [1025, 260] width 30 height 30
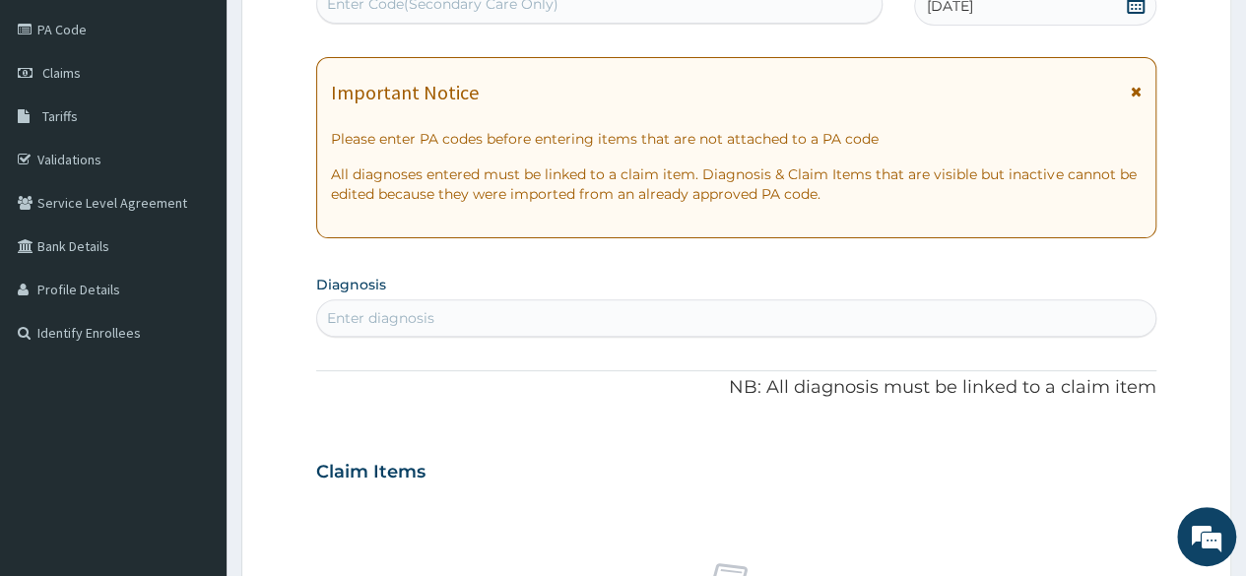
click at [684, 312] on div "Enter diagnosis" at bounding box center [736, 318] width 838 height 32
type input "well adul"
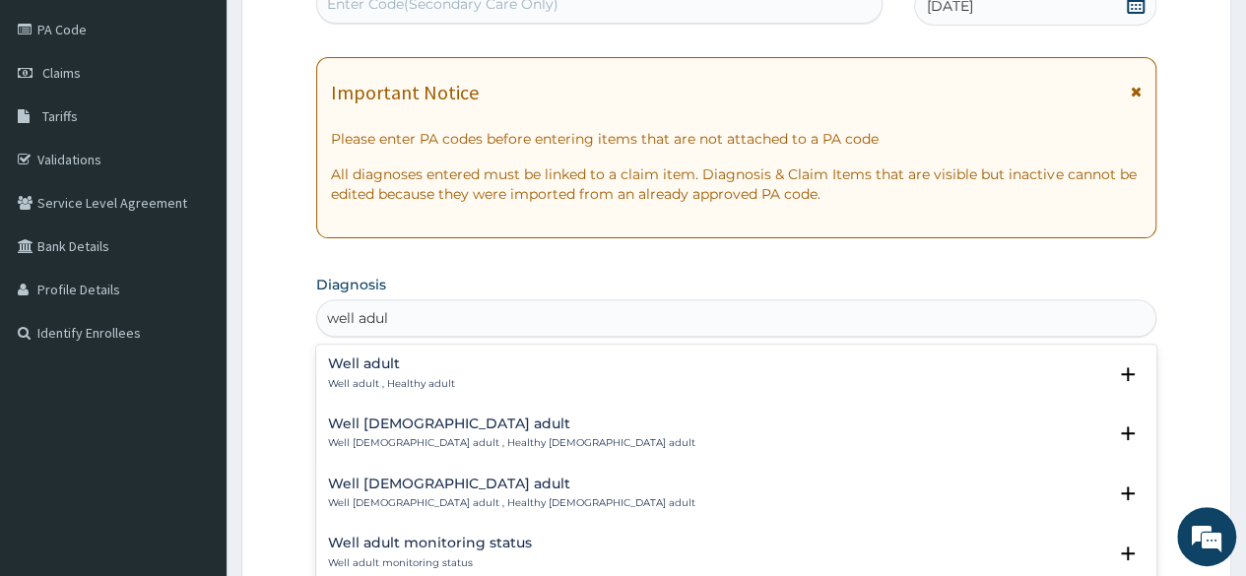
click at [423, 365] on h4 "Well adult" at bounding box center [391, 364] width 127 height 15
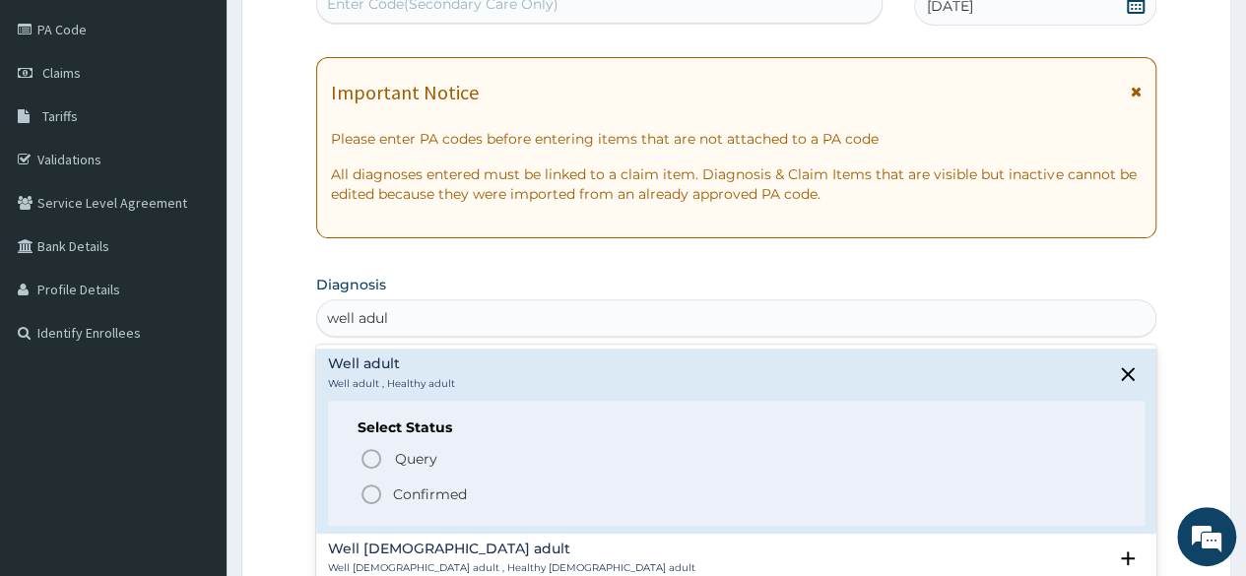
click at [418, 486] on p "Confirmed" at bounding box center [430, 495] width 74 height 20
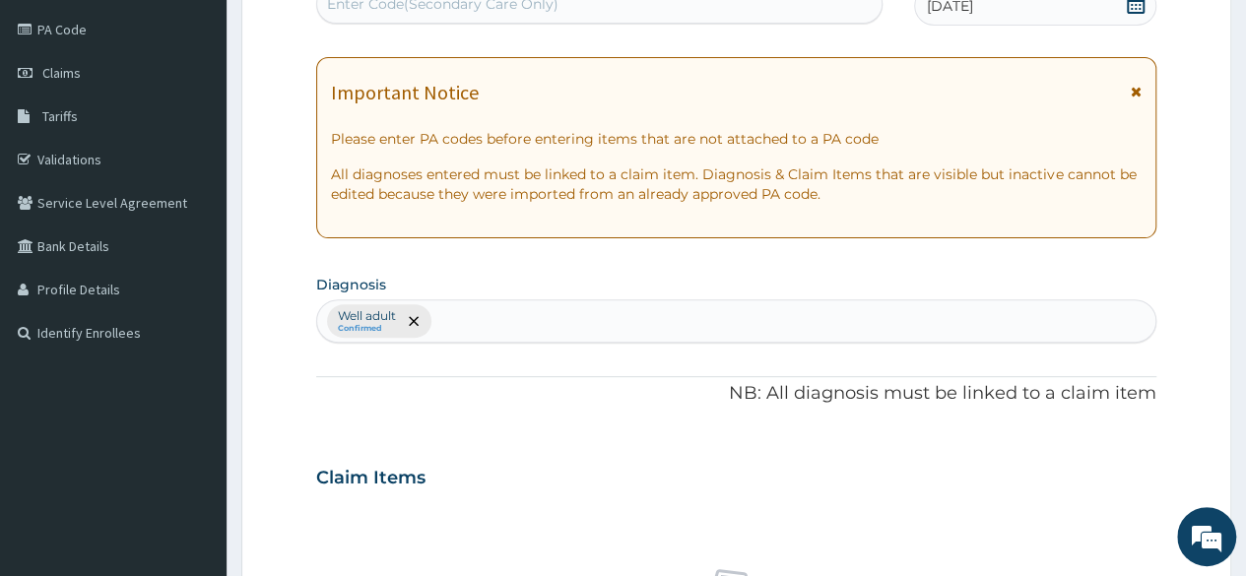
scroll to position [733, 0]
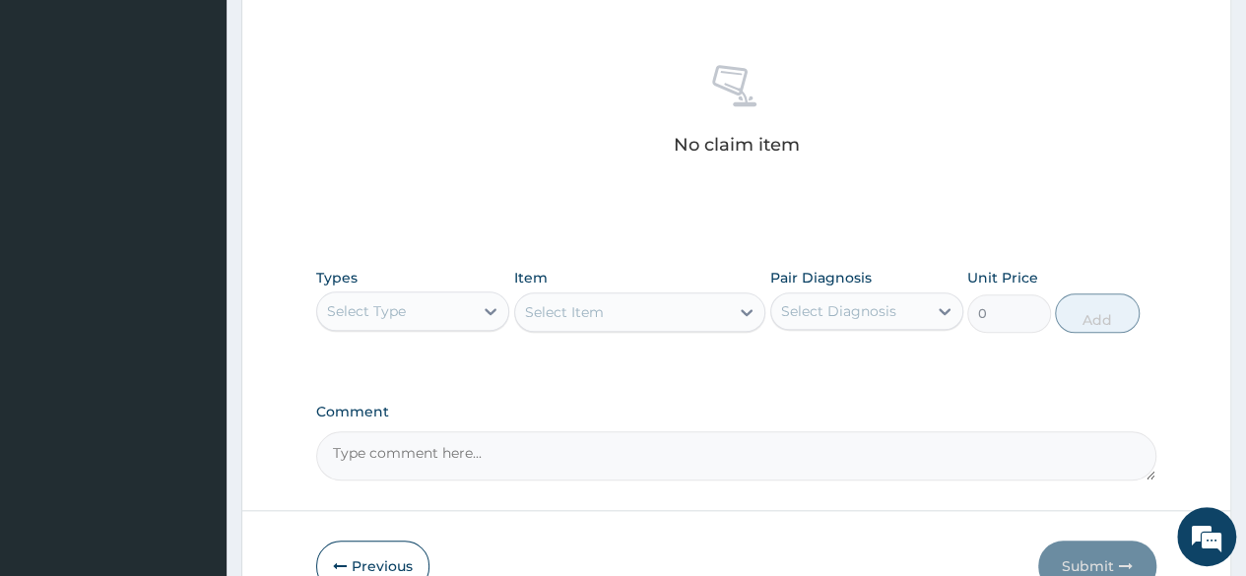
click at [372, 328] on div "Types Select Type" at bounding box center [412, 300] width 193 height 65
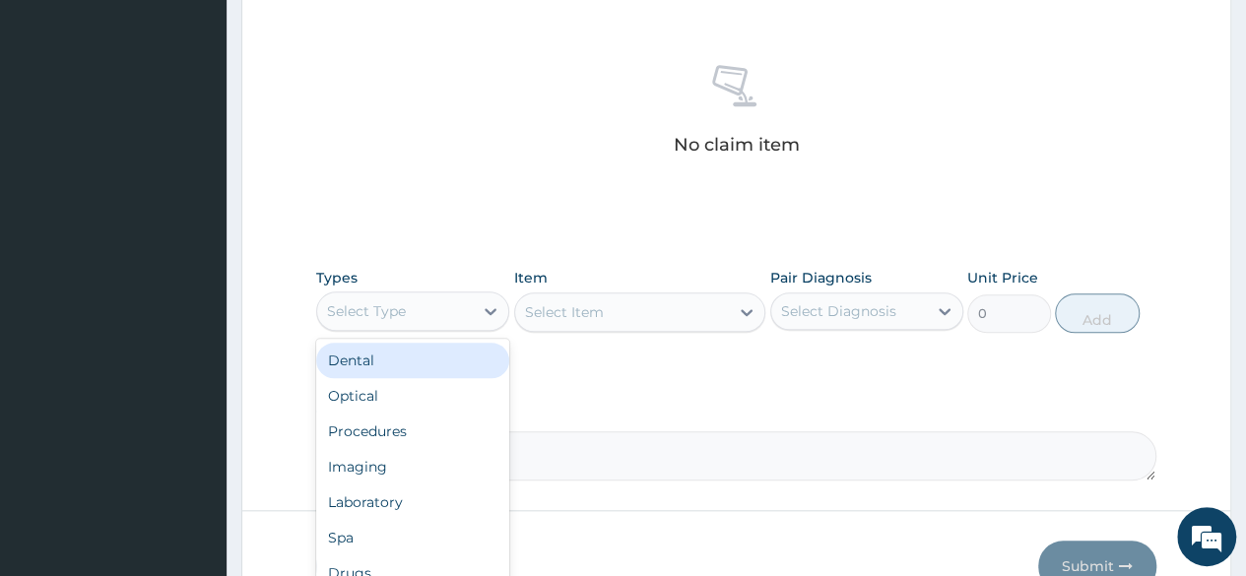
click at [352, 312] on div "Select Type" at bounding box center [366, 311] width 79 height 20
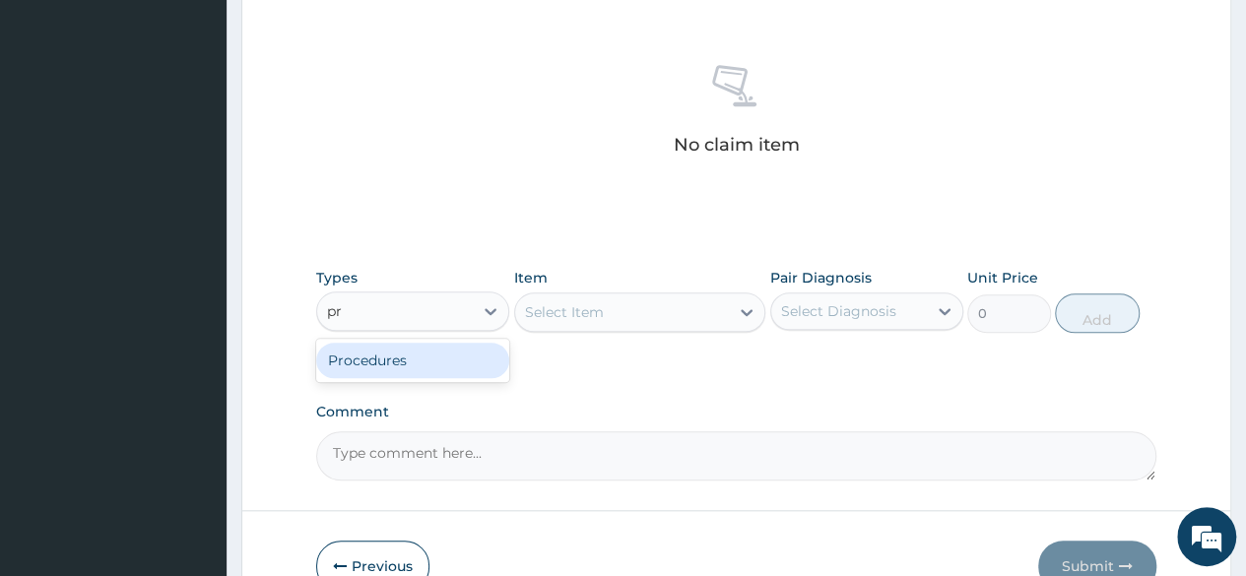
type input "pro"
click at [350, 339] on div "Procedures" at bounding box center [412, 360] width 193 height 43
click at [357, 352] on div "Procedures" at bounding box center [412, 360] width 193 height 35
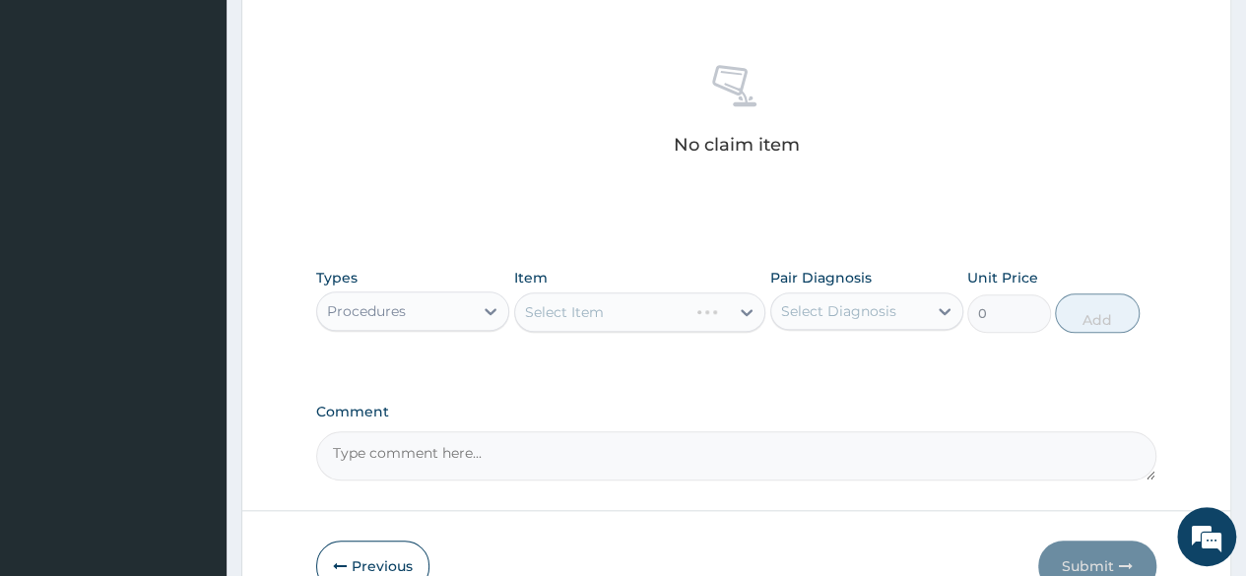
click at [764, 302] on div "Select Item" at bounding box center [640, 312] width 252 height 39
click at [831, 310] on div "Select Diagnosis" at bounding box center [838, 311] width 115 height 20
click at [818, 362] on label "Well adult" at bounding box center [839, 360] width 72 height 20
checkbox input "true"
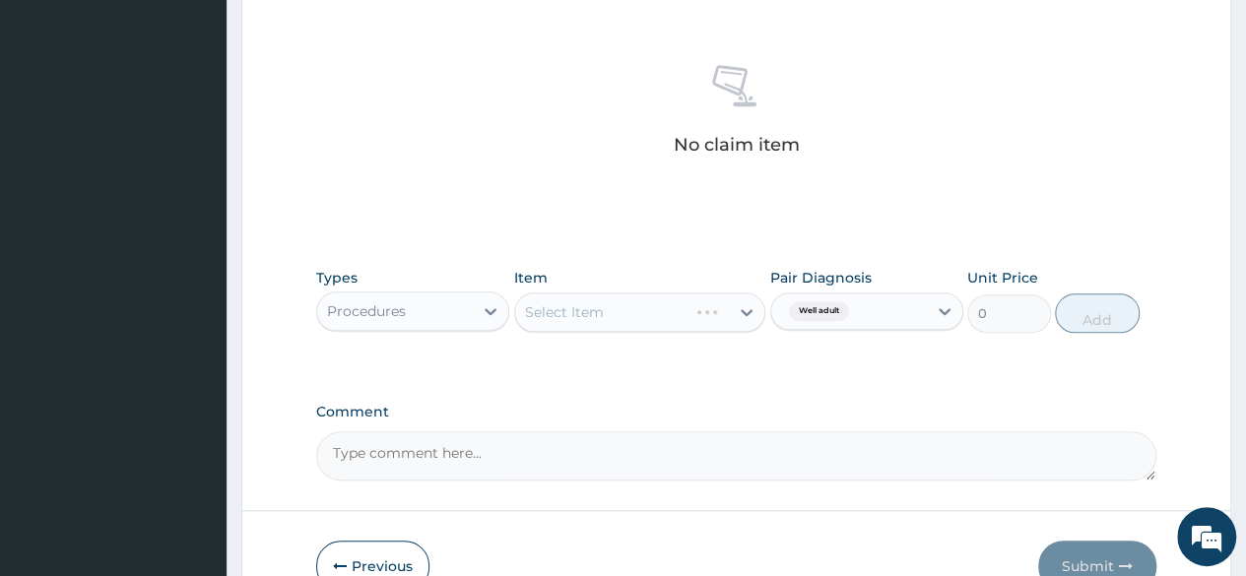
click at [604, 323] on div "Select Item" at bounding box center [640, 312] width 252 height 39
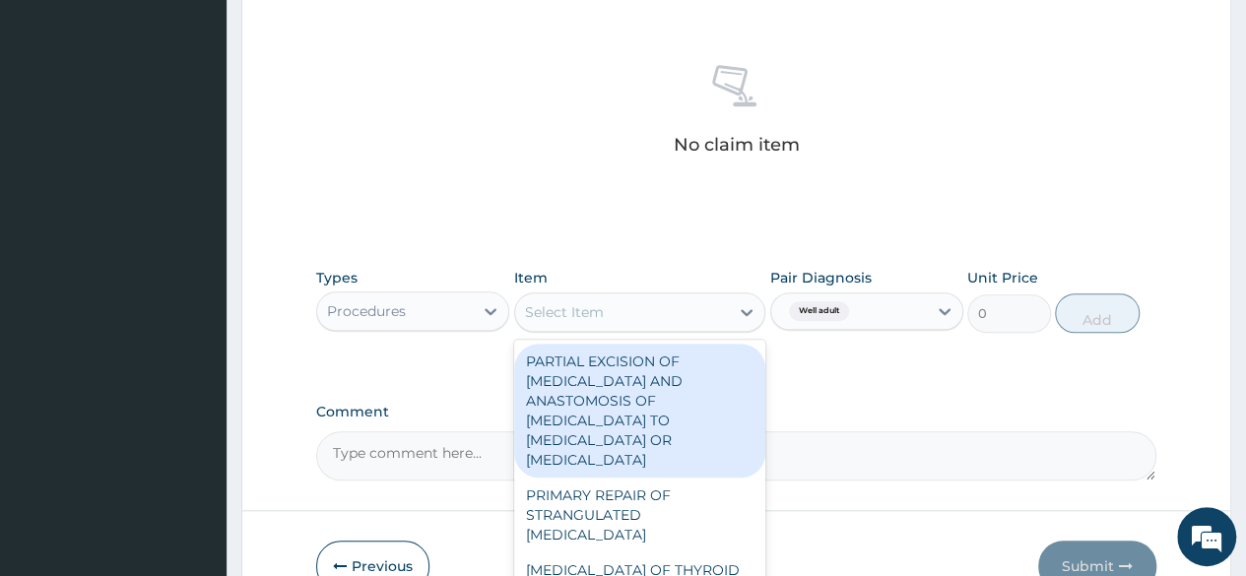
click at [604, 323] on div "Select Item" at bounding box center [622, 312] width 215 height 32
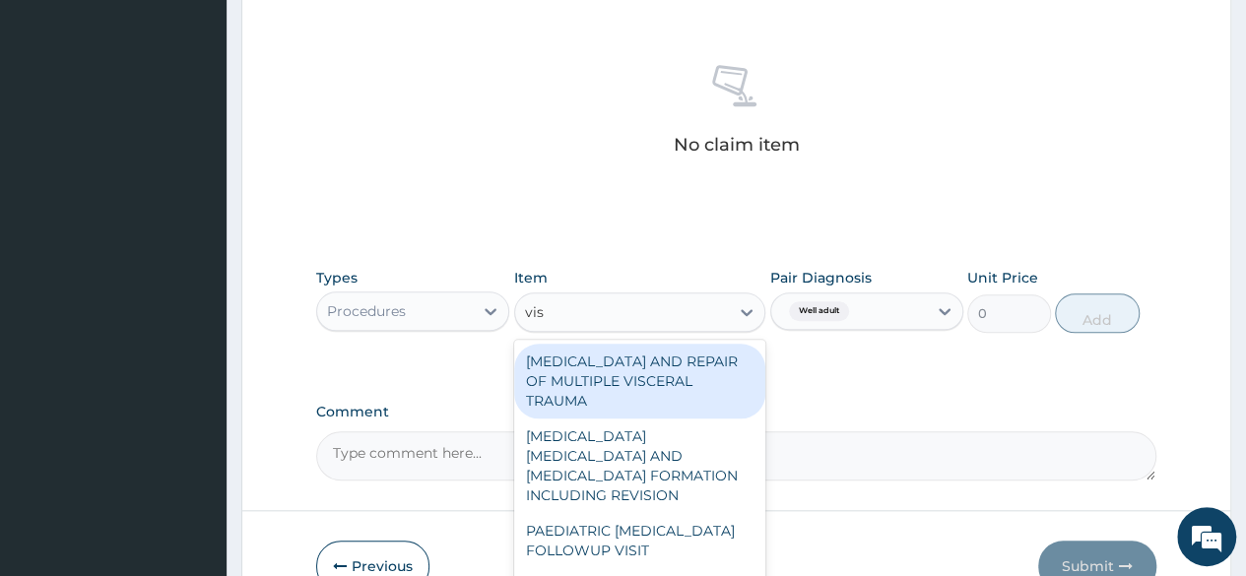
type input "visu"
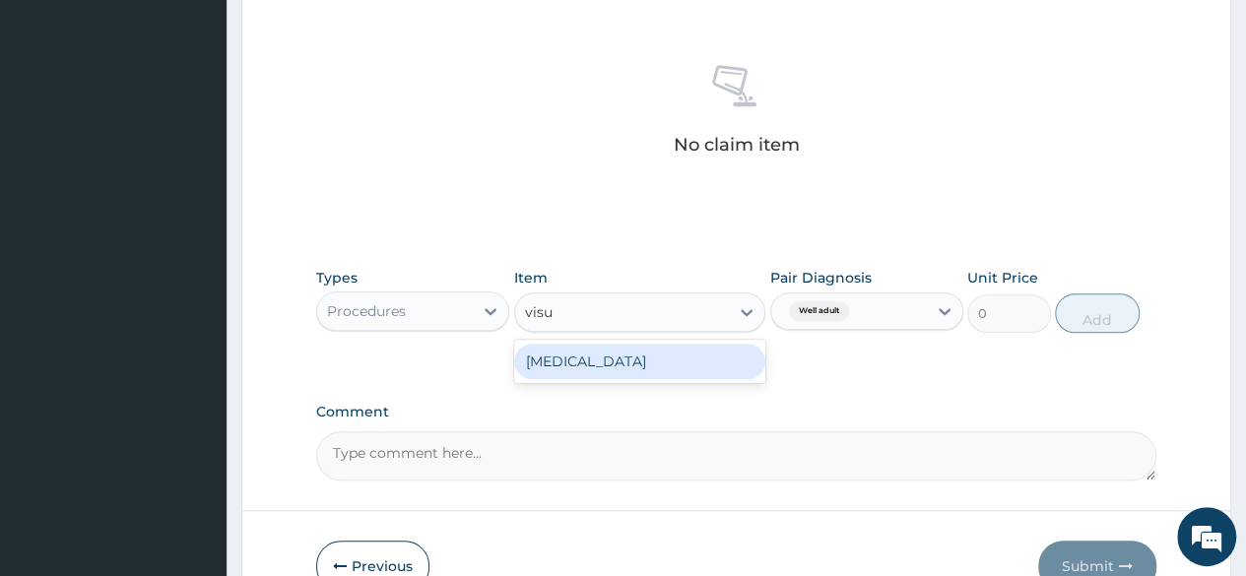
click at [615, 347] on div "[MEDICAL_DATA]" at bounding box center [640, 361] width 252 height 35
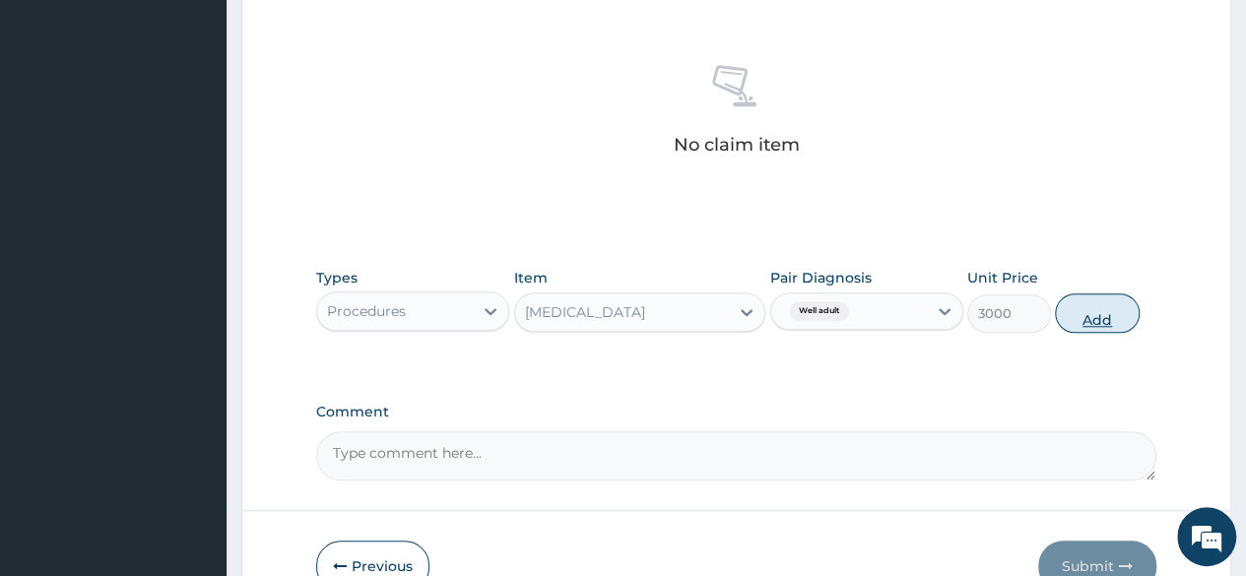
click at [1098, 319] on button "Add" at bounding box center [1097, 312] width 84 height 39
type input "0"
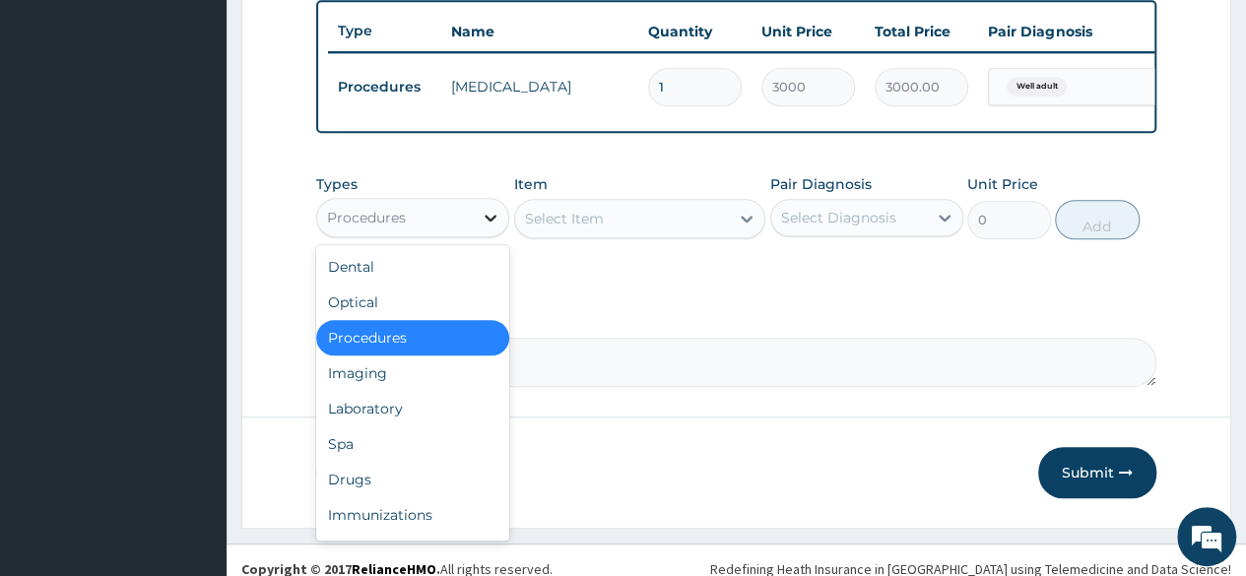
click at [476, 235] on div at bounding box center [490, 217] width 35 height 35
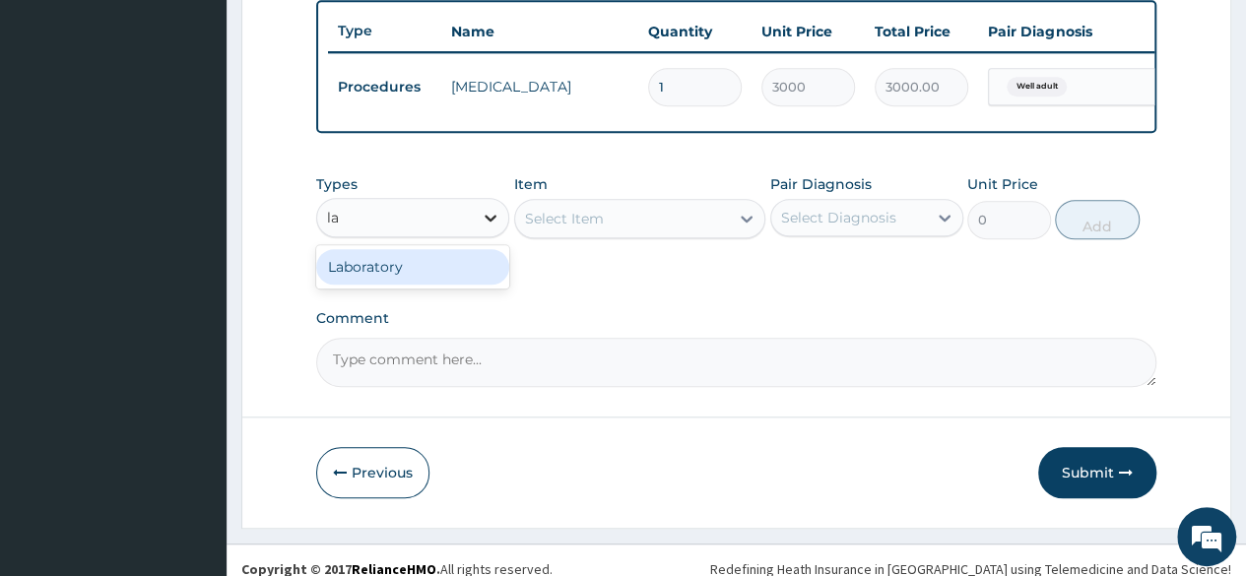
type input "lab"
click at [464, 275] on div "Laboratory" at bounding box center [412, 266] width 193 height 35
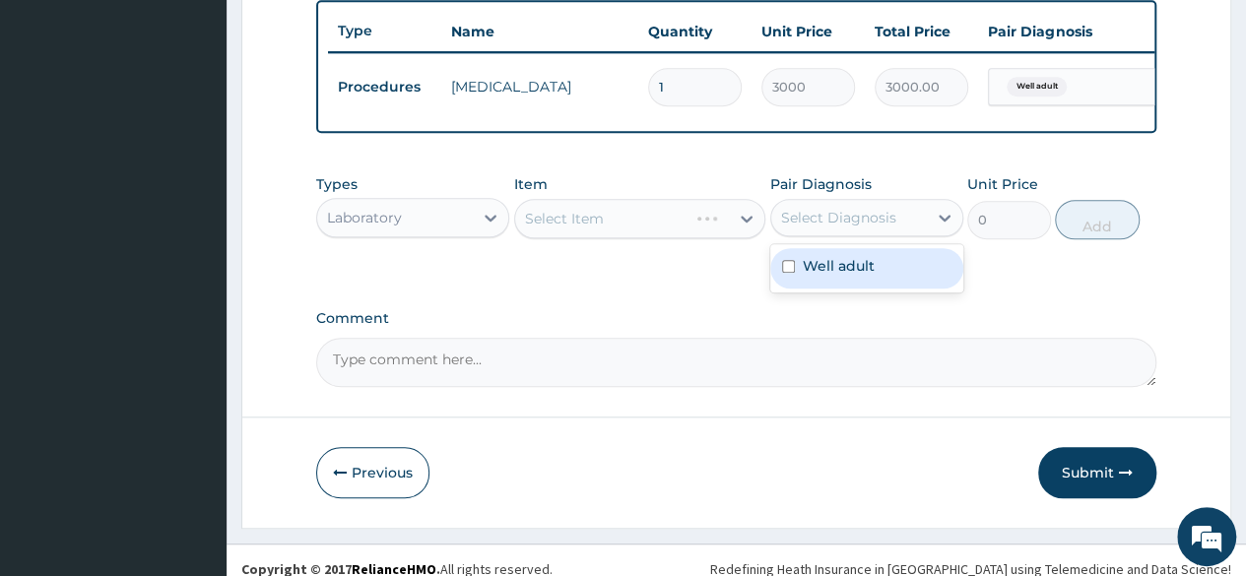
click at [902, 233] on div "Select Diagnosis" at bounding box center [849, 218] width 156 height 32
click at [891, 267] on div "Well adult" at bounding box center [866, 268] width 193 height 40
checkbox input "true"
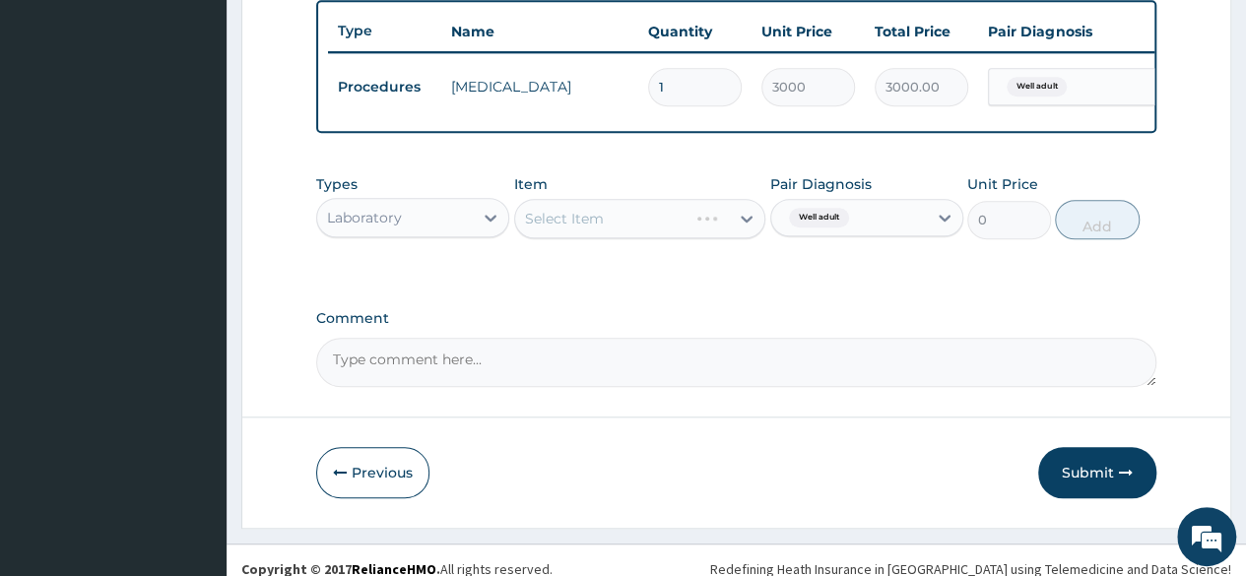
click at [611, 237] on div "Select Item" at bounding box center [640, 218] width 252 height 39
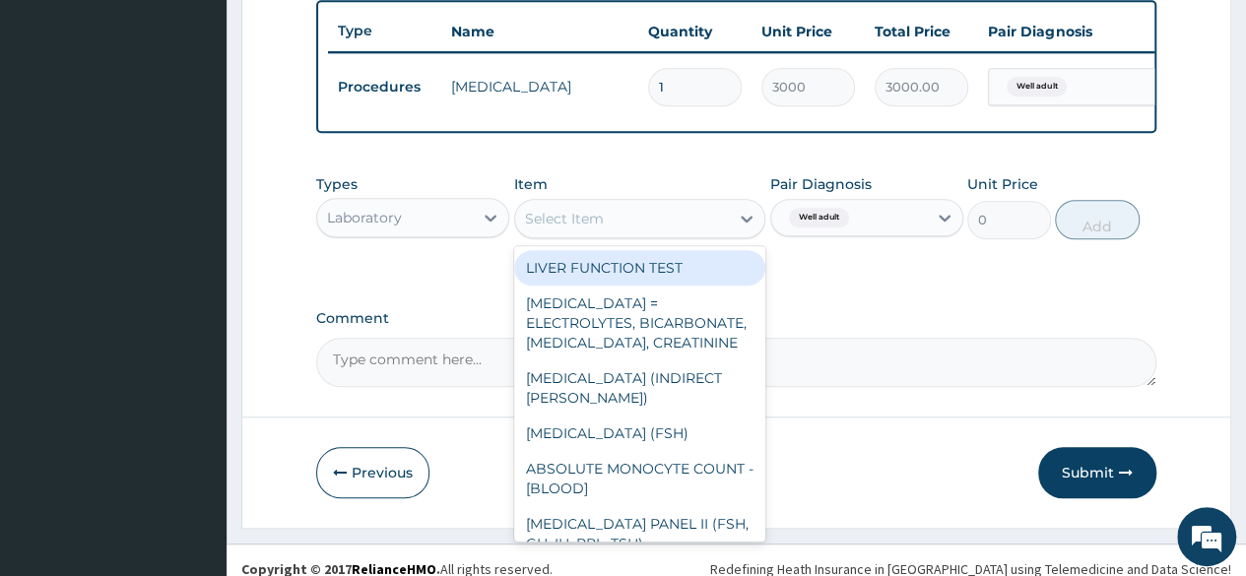
click at [611, 234] on div "Select Item" at bounding box center [622, 219] width 215 height 32
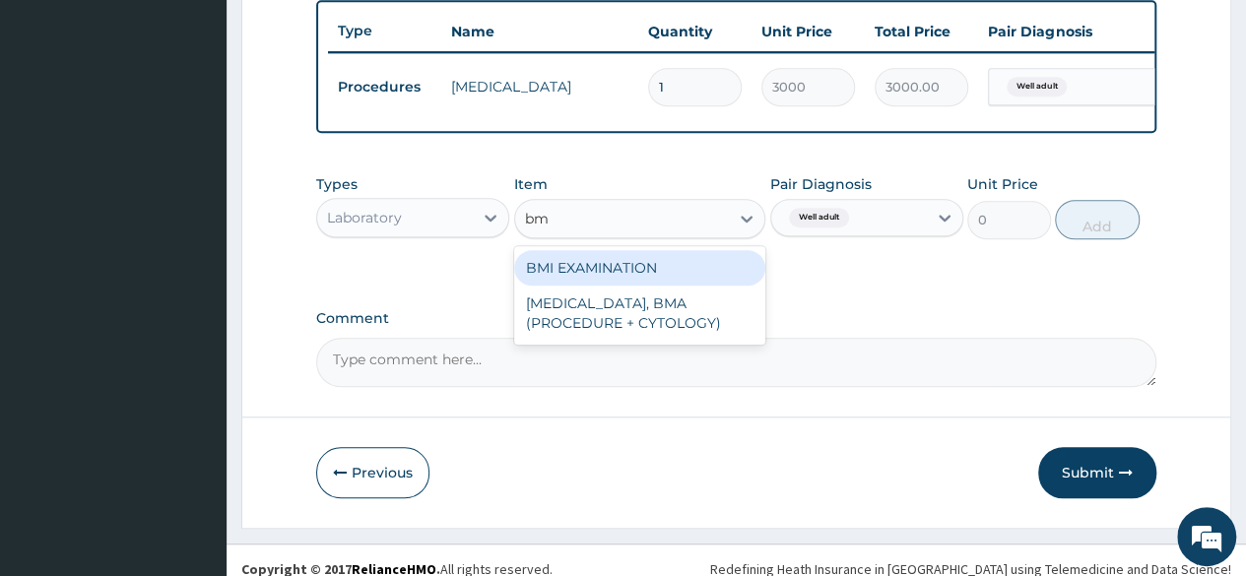
type input "bmi"
click at [628, 277] on div "BMI EXAMINATION" at bounding box center [640, 267] width 252 height 35
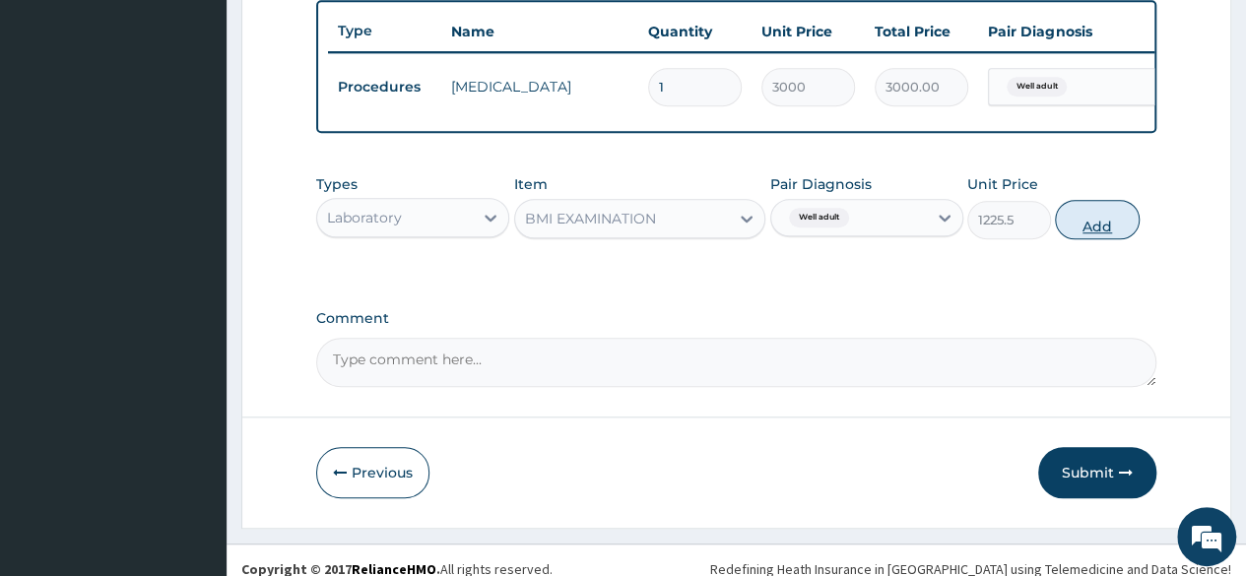
click at [1119, 239] on button "Add" at bounding box center [1097, 219] width 84 height 39
type input "0"
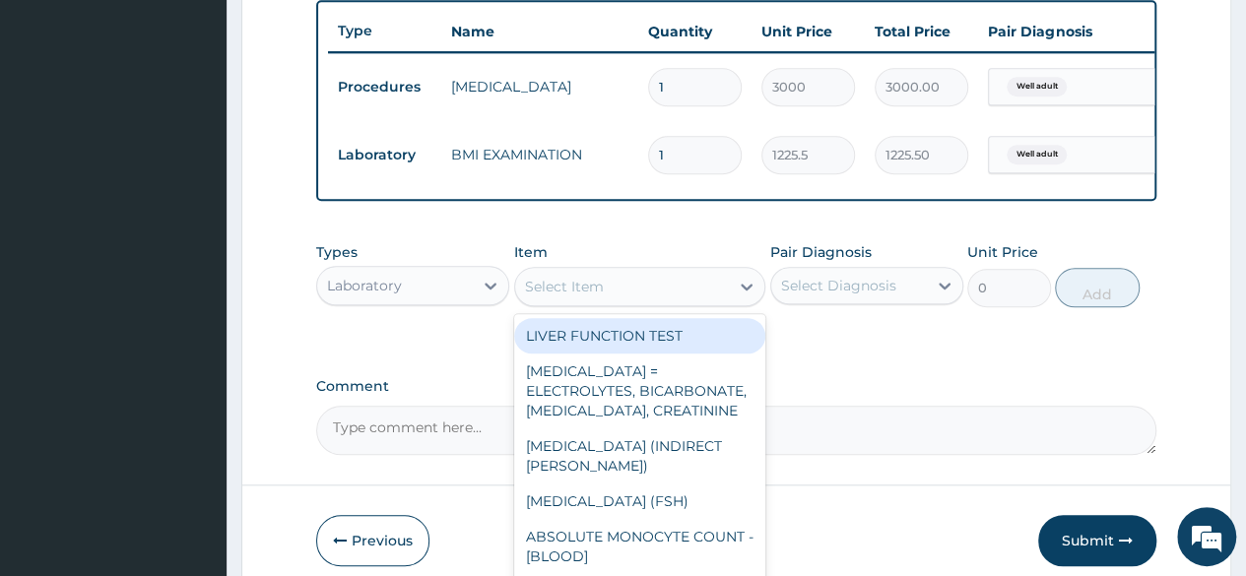
click at [640, 299] on div "Select Item" at bounding box center [622, 287] width 215 height 32
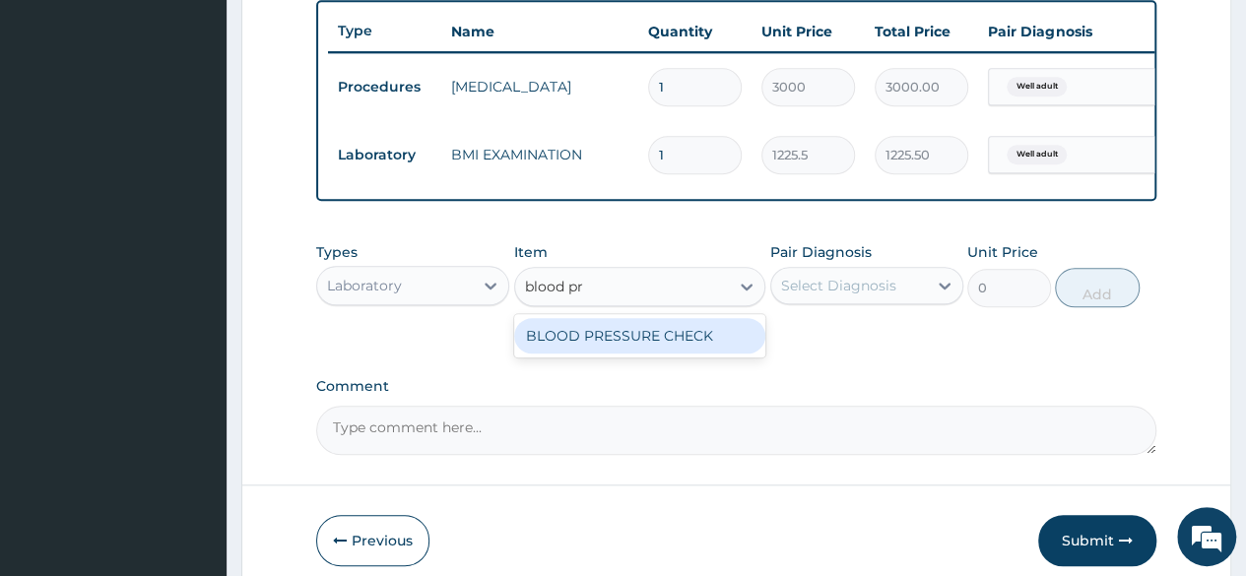
type input "blood pr"
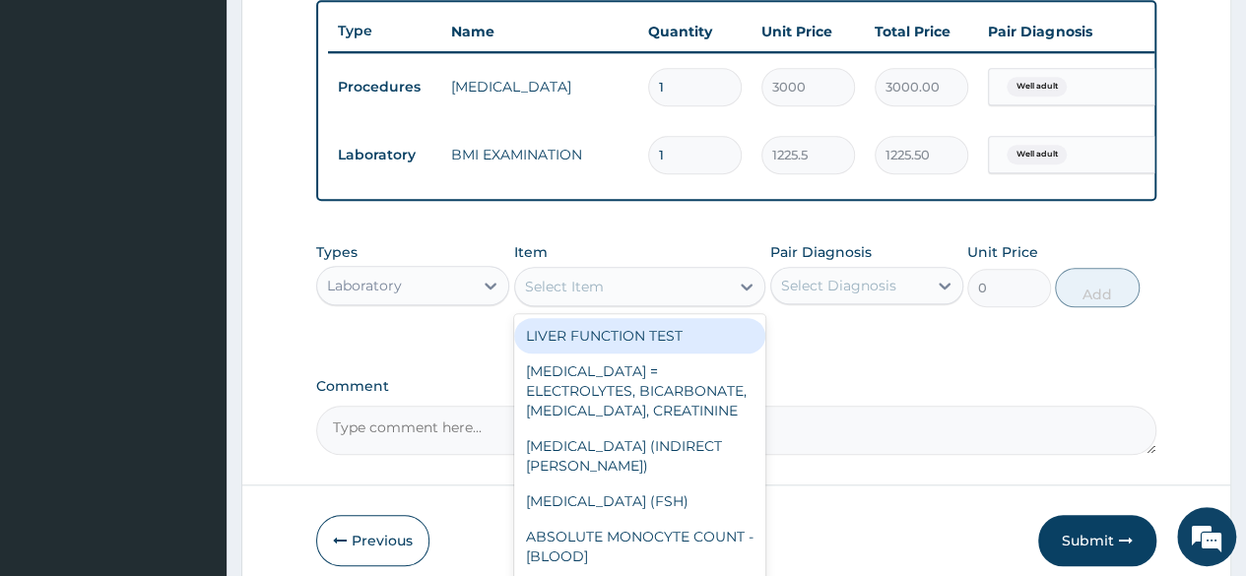
click at [671, 302] on div "Select Item" at bounding box center [622, 287] width 215 height 32
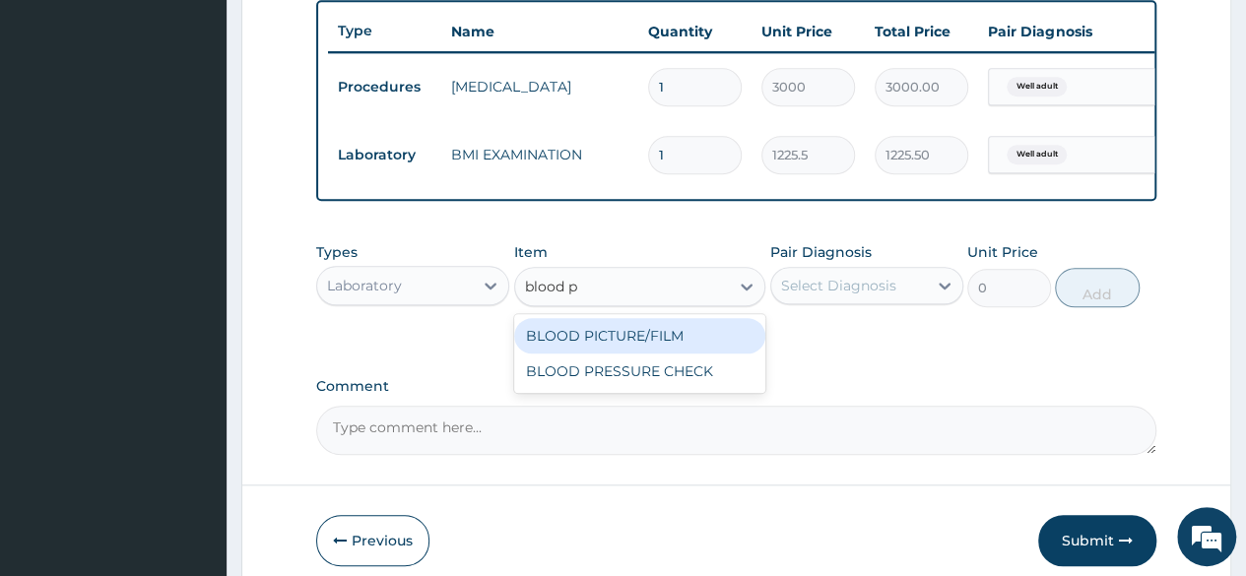
type input "blood pr"
click at [695, 351] on div "BLOOD PRESSURE CHECK" at bounding box center [640, 335] width 252 height 35
type input "1225.5"
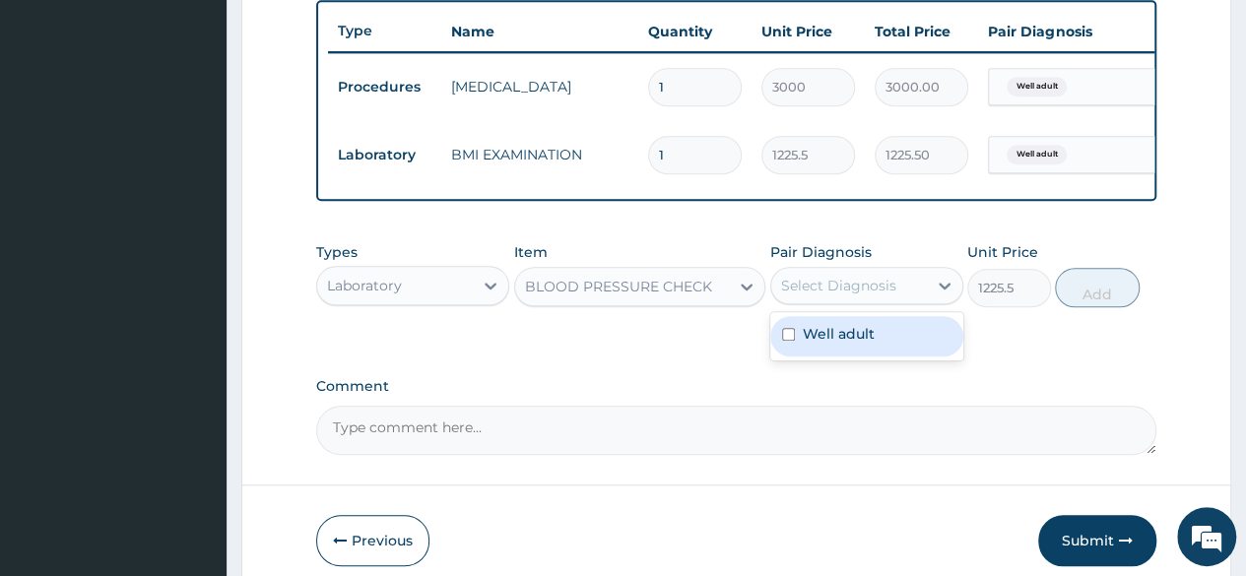
click at [898, 286] on div "Select Diagnosis" at bounding box center [849, 286] width 156 height 32
click at [855, 344] on label "Well adult" at bounding box center [839, 334] width 72 height 20
checkbox input "true"
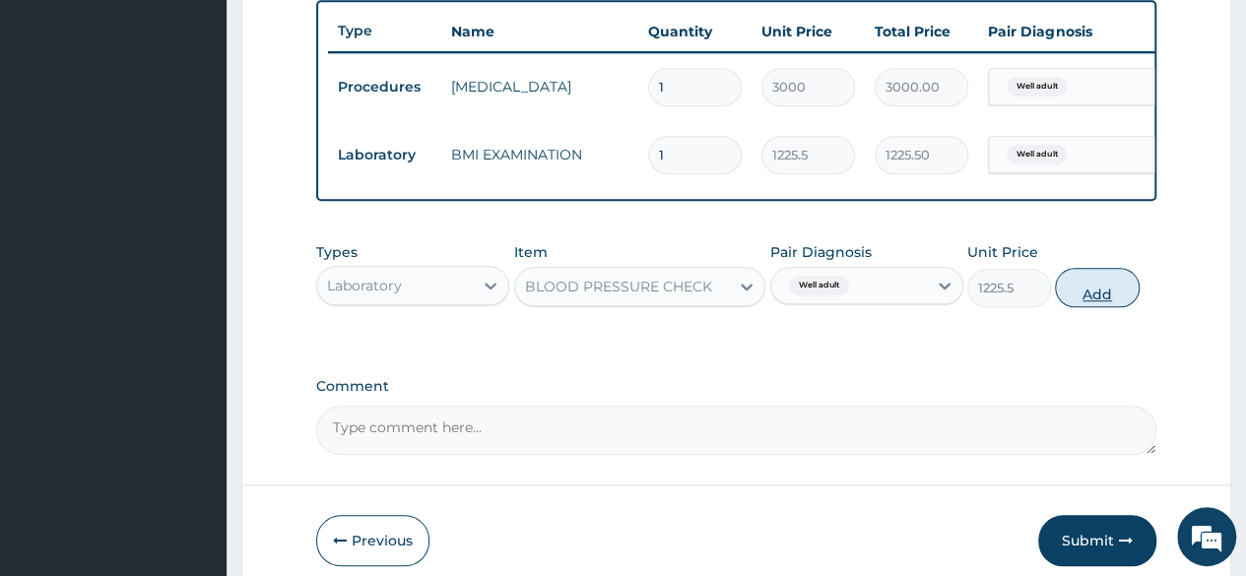
click at [1100, 307] on button "Add" at bounding box center [1097, 287] width 84 height 39
type input "0"
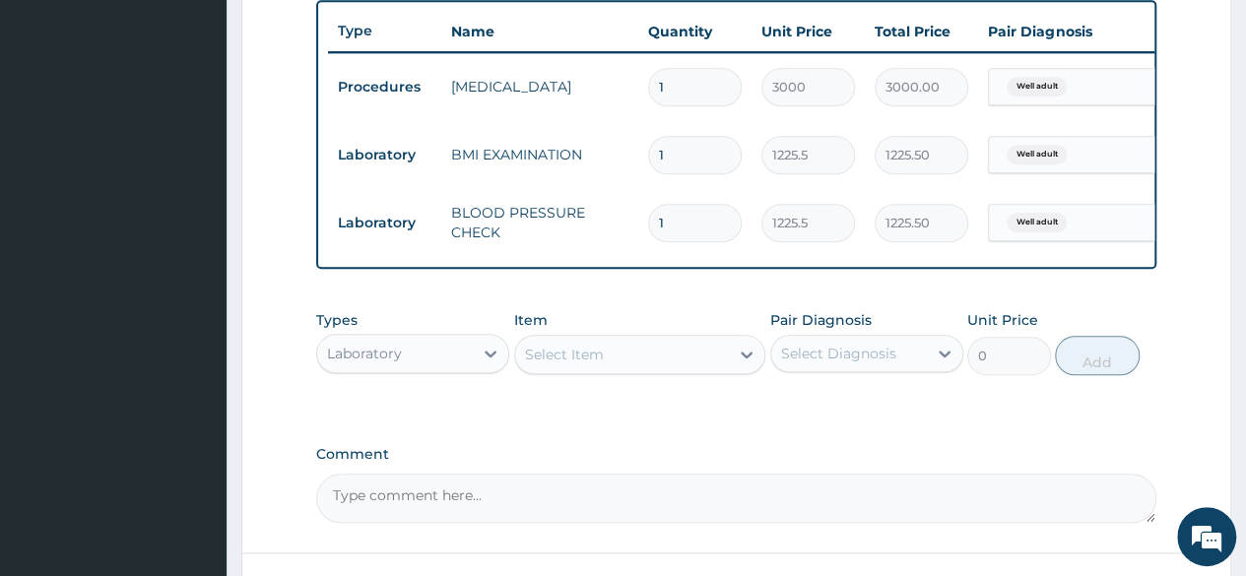
click at [607, 359] on div "Select Item" at bounding box center [622, 355] width 215 height 32
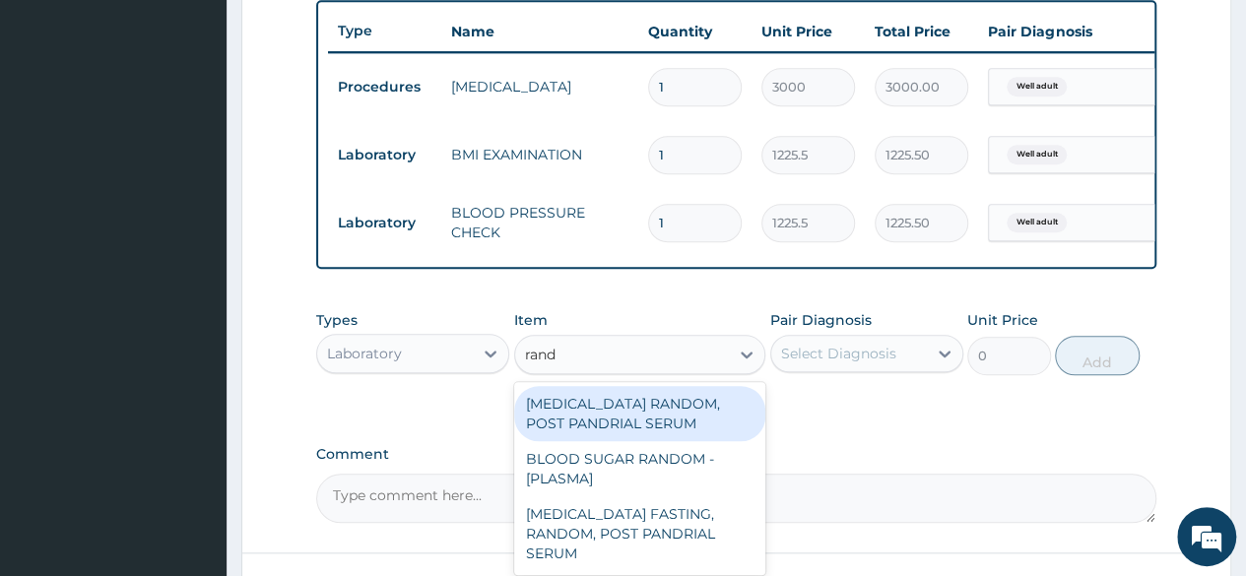
type input "[PERSON_NAME]"
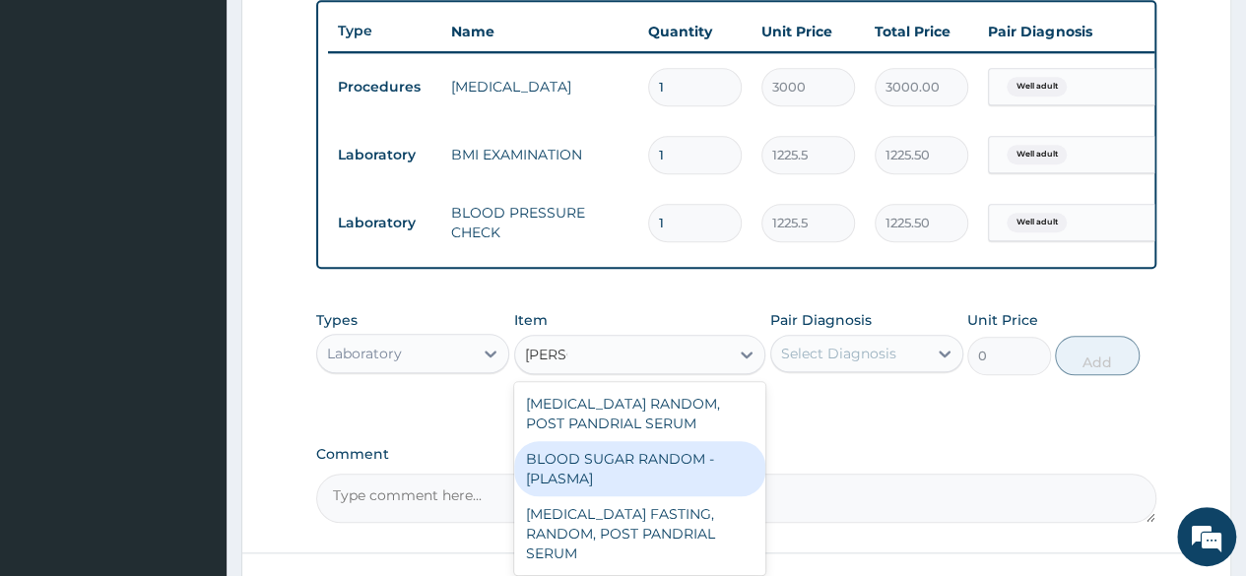
click at [569, 469] on div "BLOOD SUGAR RANDOM - [PLASMA]" at bounding box center [640, 468] width 252 height 55
type input "1800"
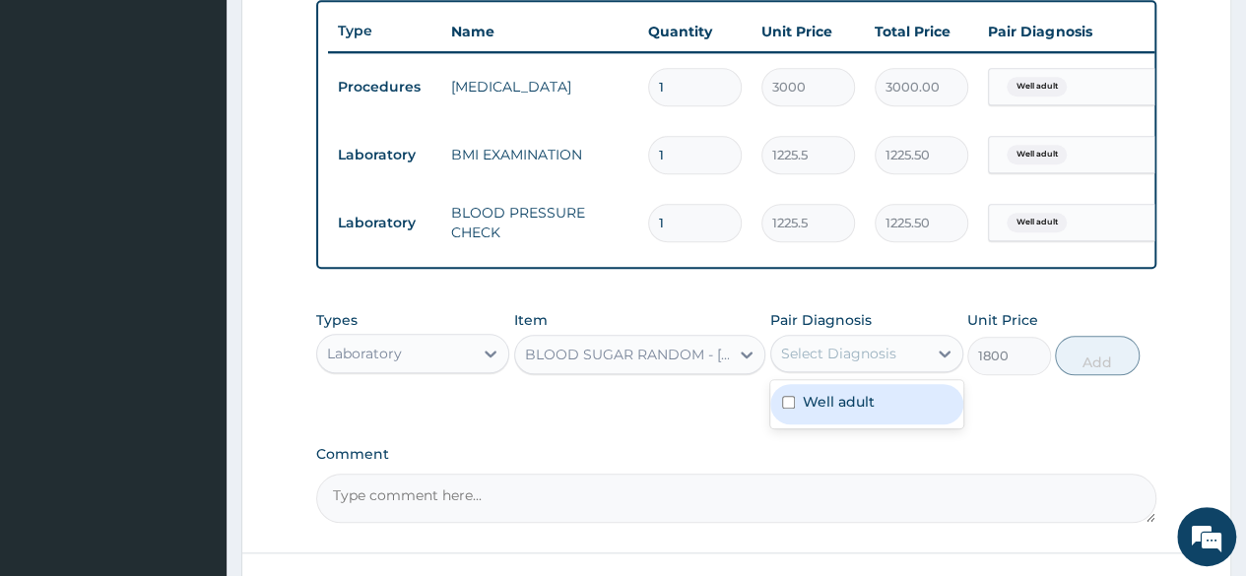
click at [865, 363] on div "Select Diagnosis" at bounding box center [838, 354] width 115 height 20
click at [860, 404] on div "Well adult" at bounding box center [866, 404] width 193 height 40
checkbox input "true"
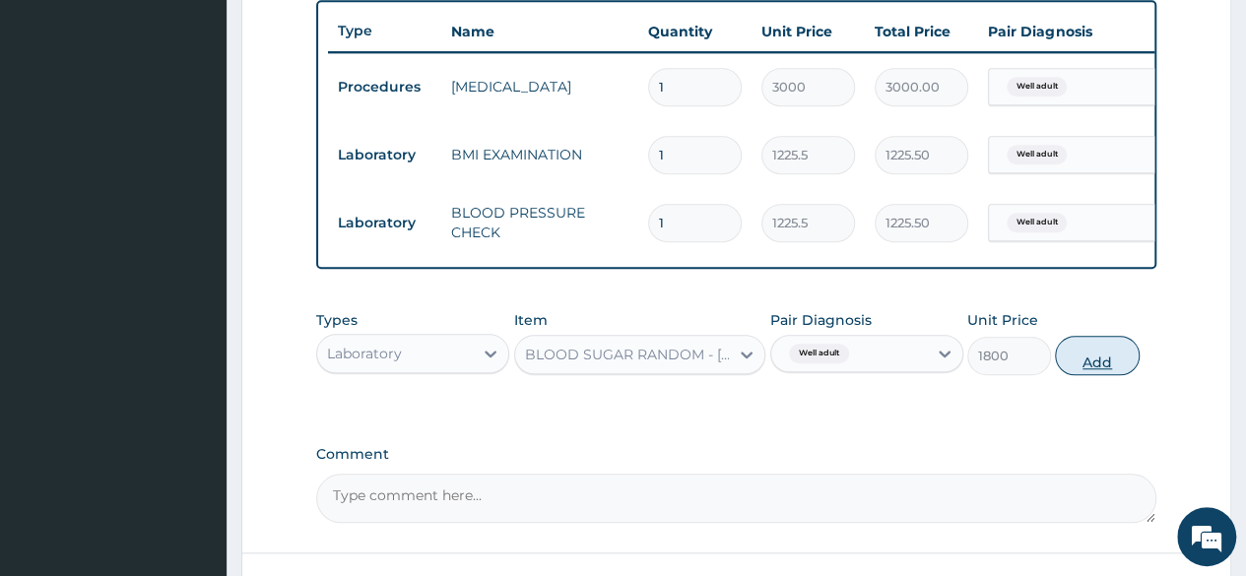
click at [1125, 361] on button "Add" at bounding box center [1097, 355] width 84 height 39
type input "0"
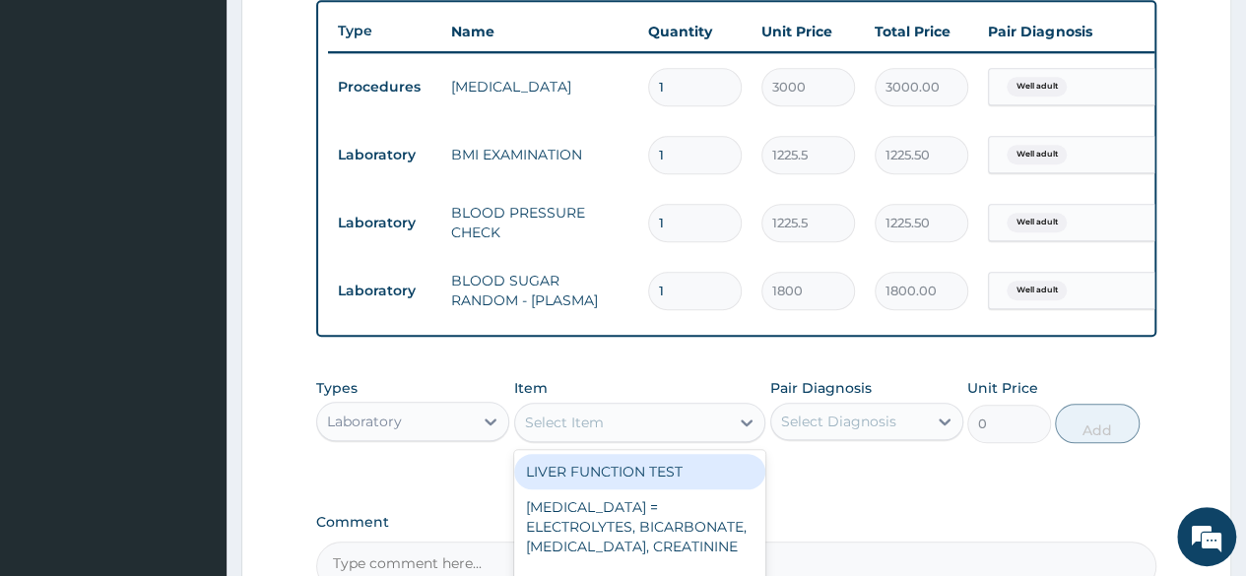
click at [629, 438] on div "Select Item" at bounding box center [622, 423] width 215 height 32
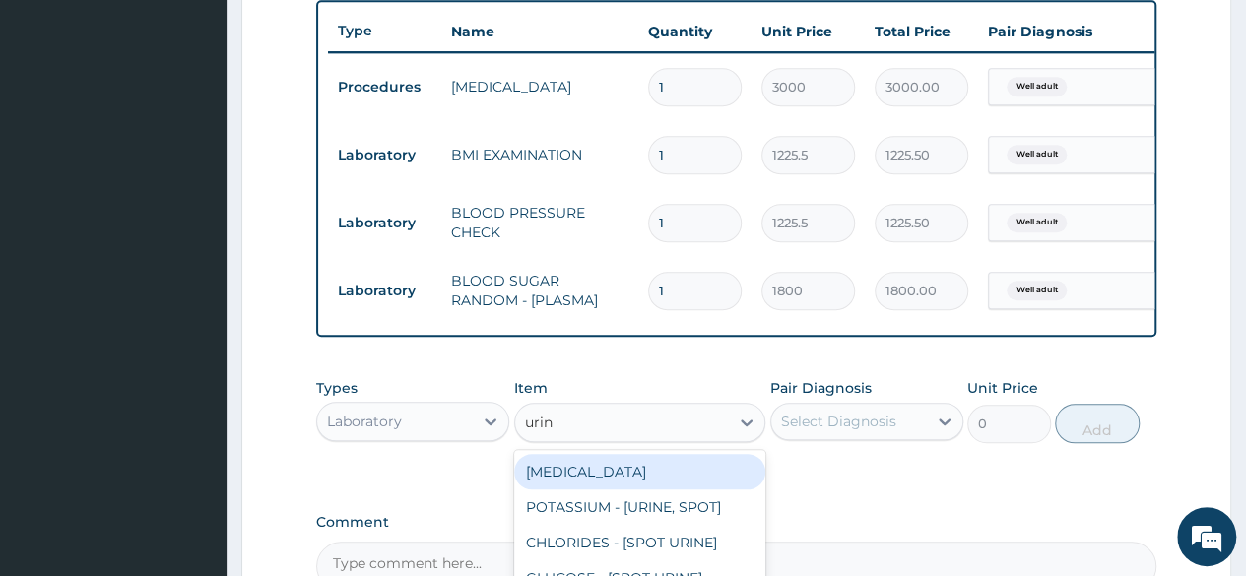
type input "urina"
click at [627, 489] on div "[MEDICAL_DATA]" at bounding box center [640, 471] width 252 height 35
type input "1531.875"
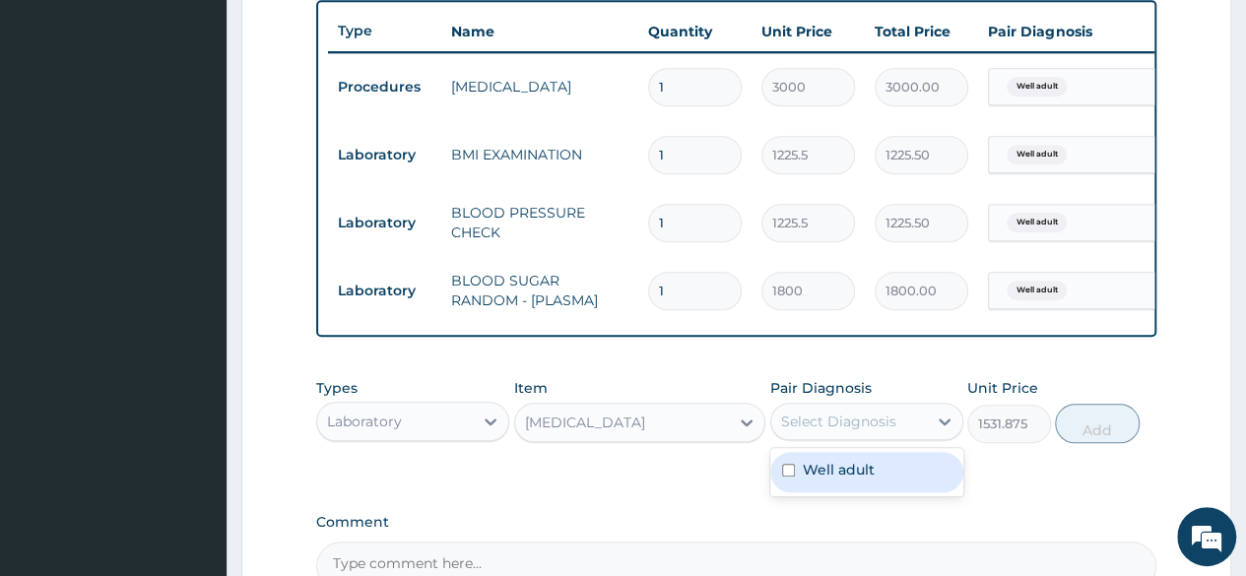
drag, startPoint x: 883, startPoint y: 446, endPoint x: 863, endPoint y: 472, distance: 32.9
click at [863, 440] on div "option Well adult, selected. option Well adult focused, 1 of 1. 1 result availa…" at bounding box center [866, 421] width 193 height 37
click at [863, 472] on div "Well adult" at bounding box center [866, 472] width 193 height 40
checkbox input "true"
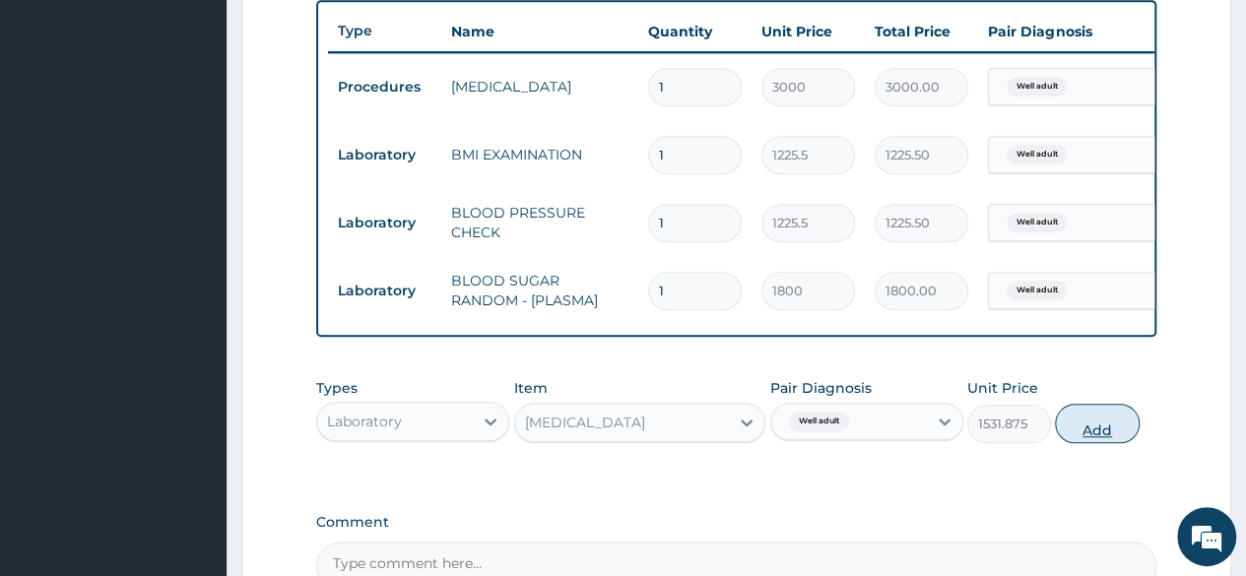
click at [1125, 434] on button "Add" at bounding box center [1097, 423] width 84 height 39
type input "0"
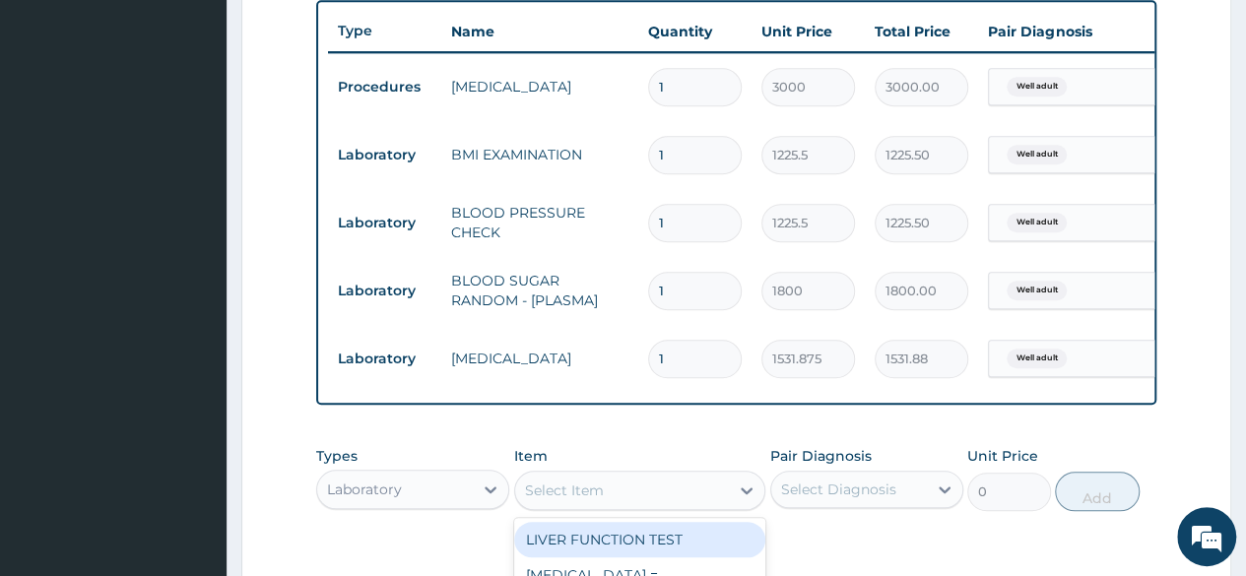
click at [674, 498] on div "Select Item" at bounding box center [622, 491] width 215 height 32
type input "choles"
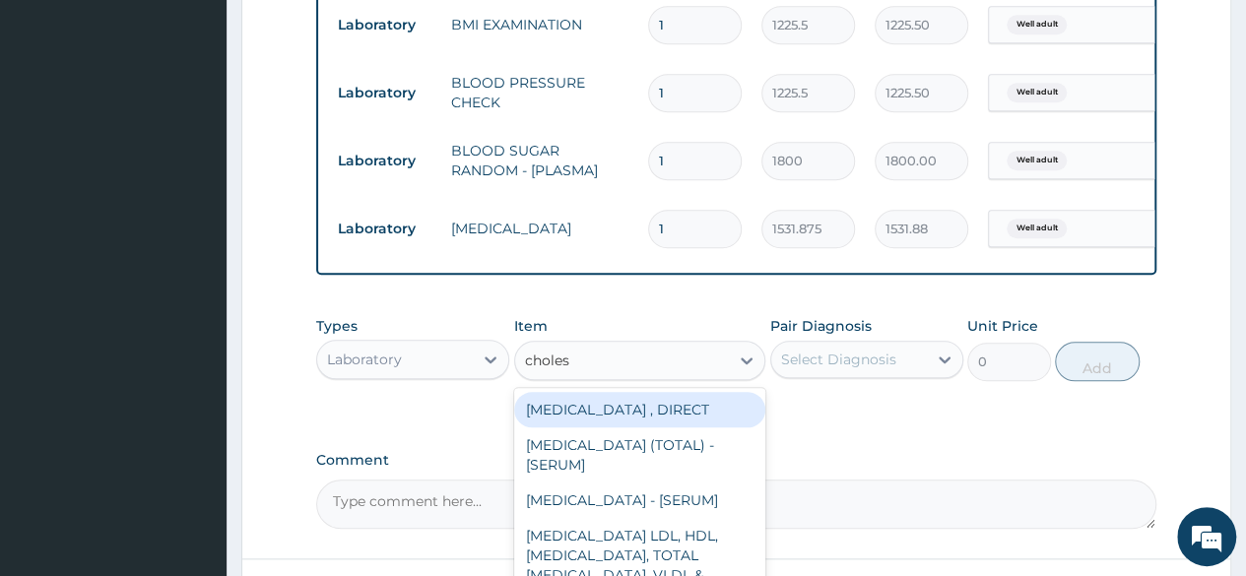
scroll to position [936, 0]
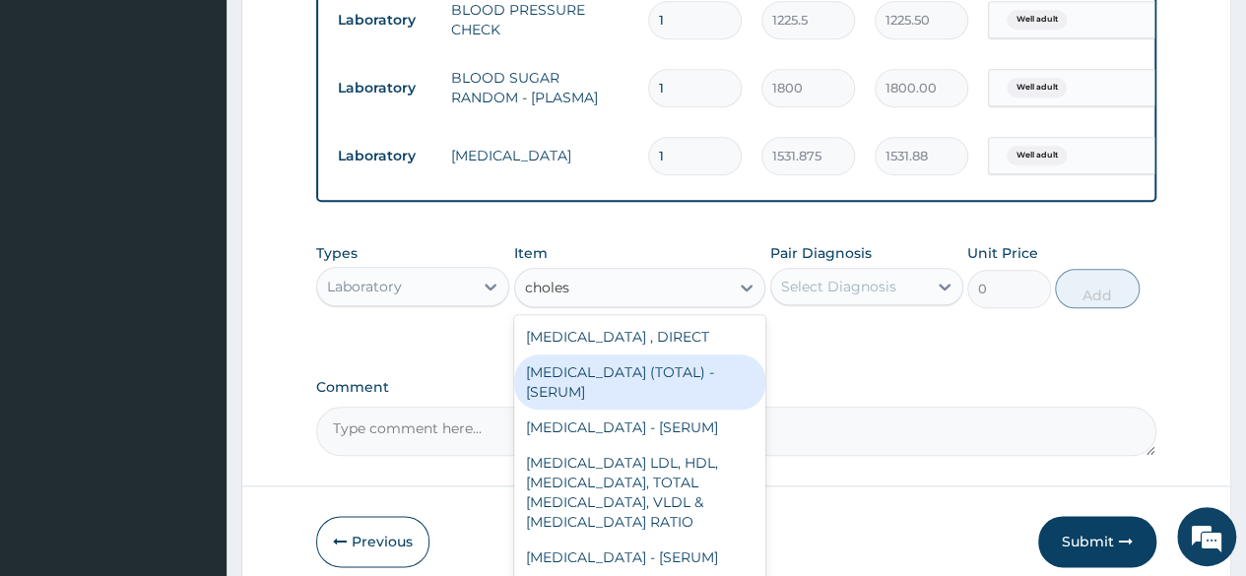
click at [523, 410] on div "CHOLESTEROL (TOTAL) - [SERUM]" at bounding box center [640, 382] width 252 height 55
type input "2880"
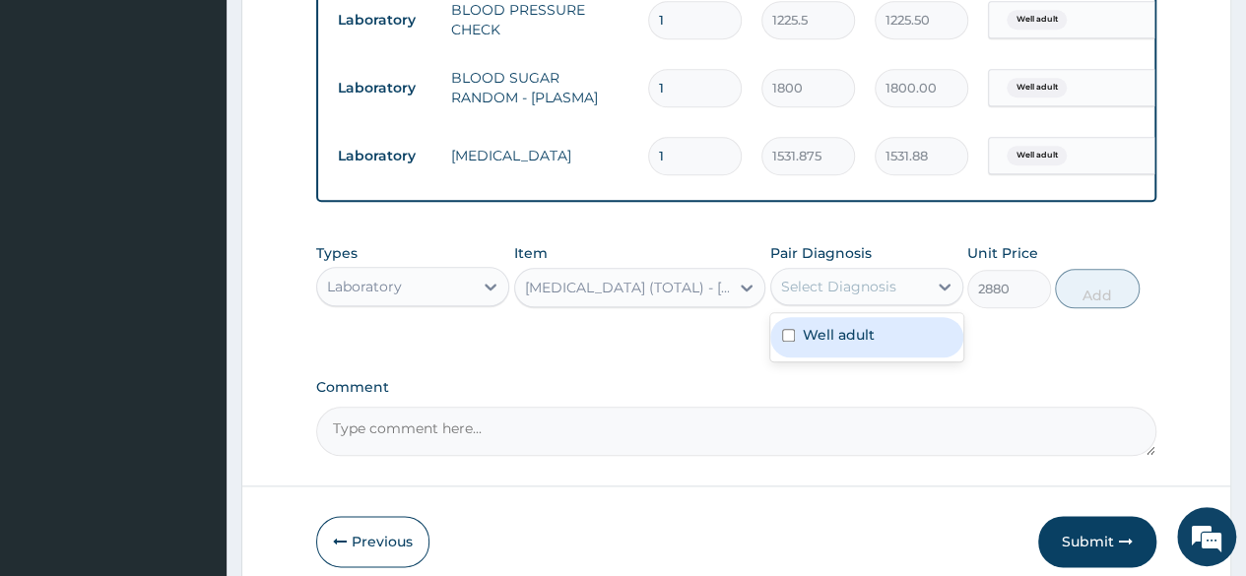
click at [847, 296] on div "Select Diagnosis" at bounding box center [838, 287] width 115 height 20
click at [841, 335] on div "Well adult" at bounding box center [866, 337] width 193 height 40
checkbox input "true"
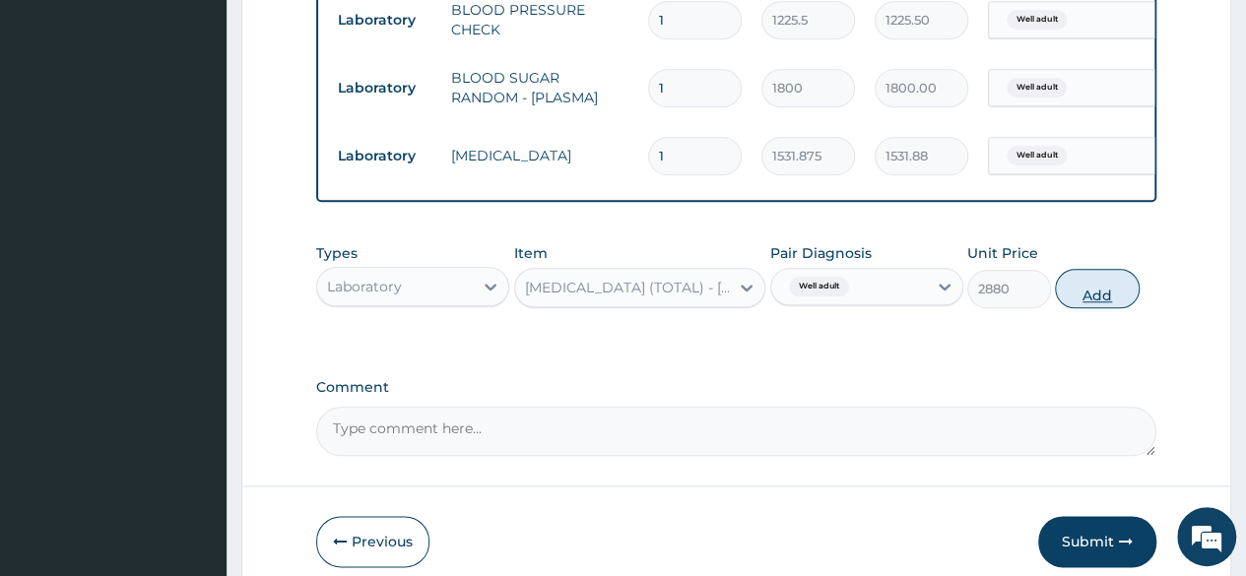
click at [1113, 308] on button "Add" at bounding box center [1097, 288] width 84 height 39
type input "0"
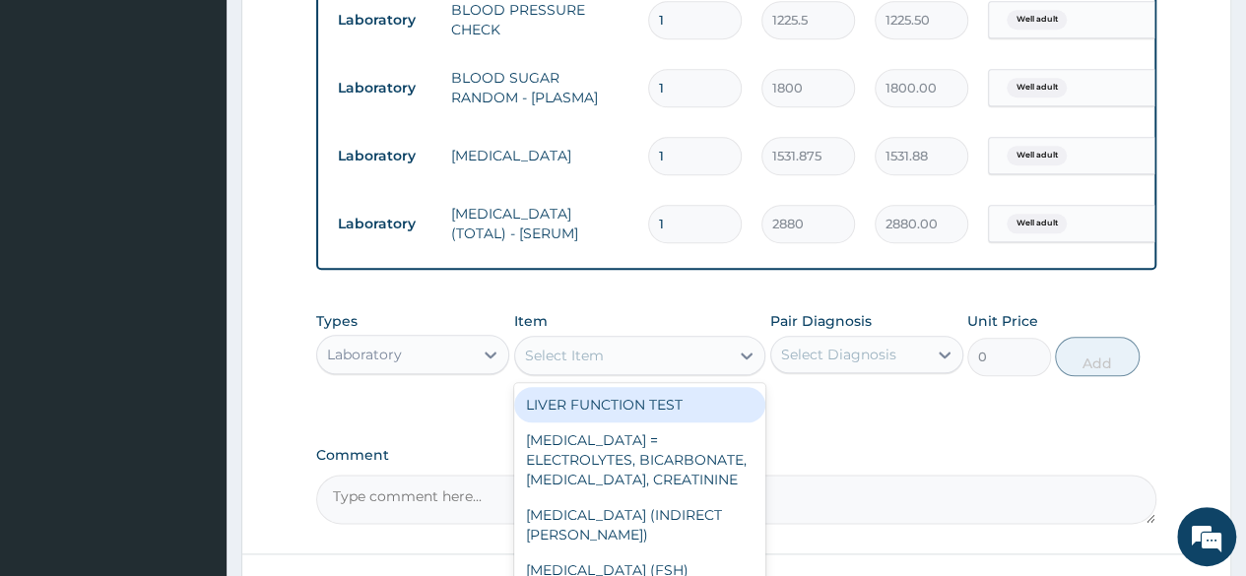
click at [644, 371] on div "Select Item" at bounding box center [622, 356] width 215 height 32
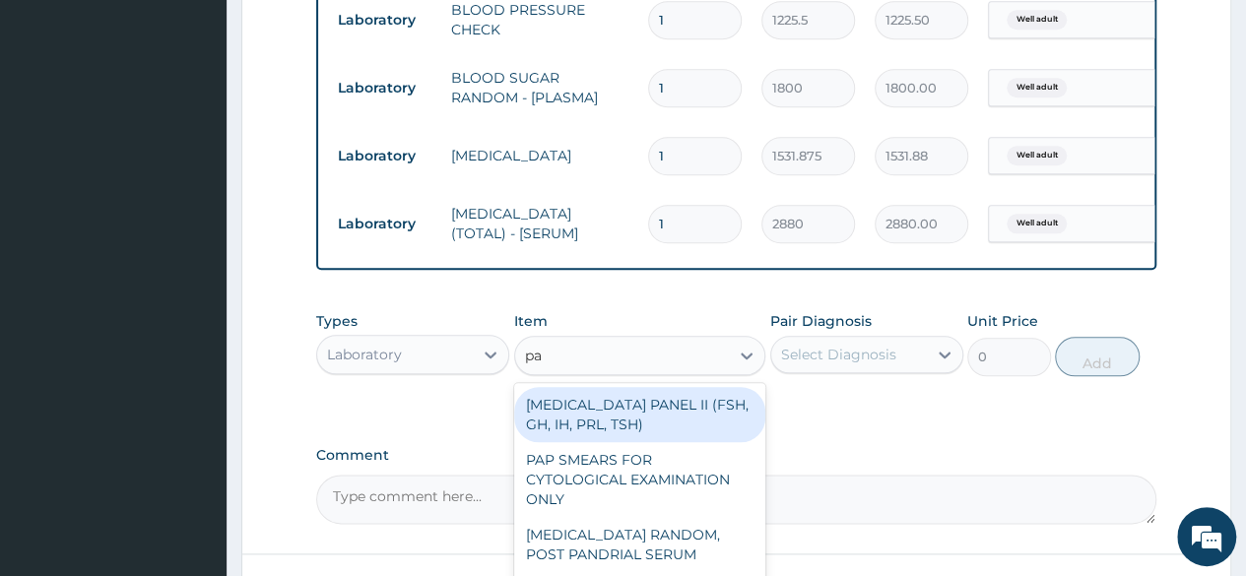
type input "pap"
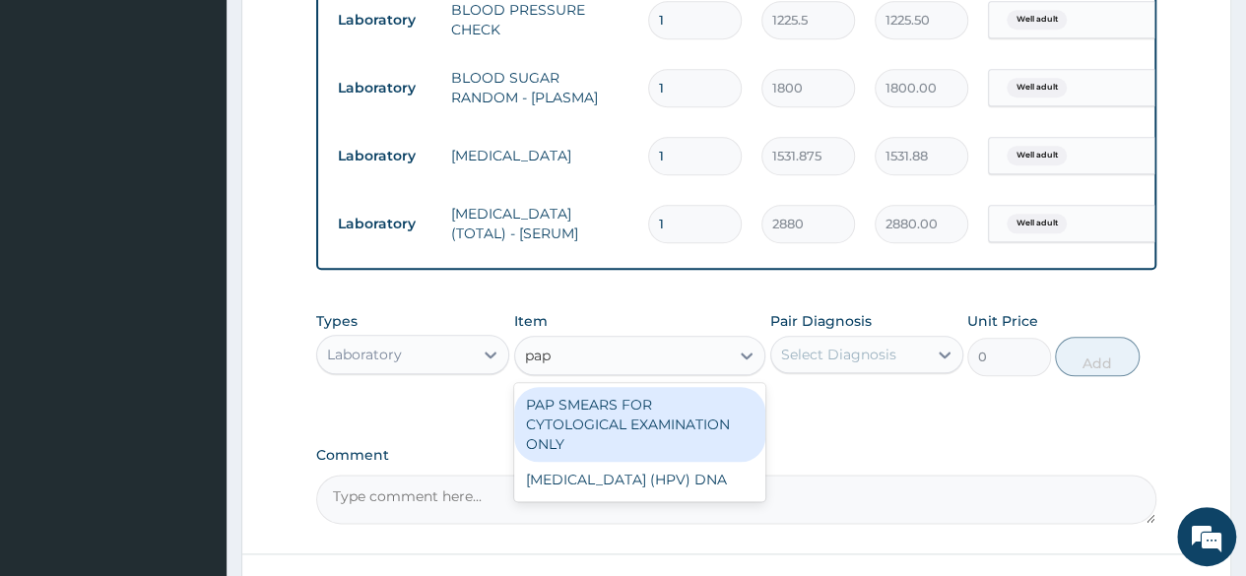
click at [625, 435] on div "PAP SMEARS FOR CYTOLOGICAL EXAMINATION ONLY" at bounding box center [640, 424] width 252 height 75
type input "18080"
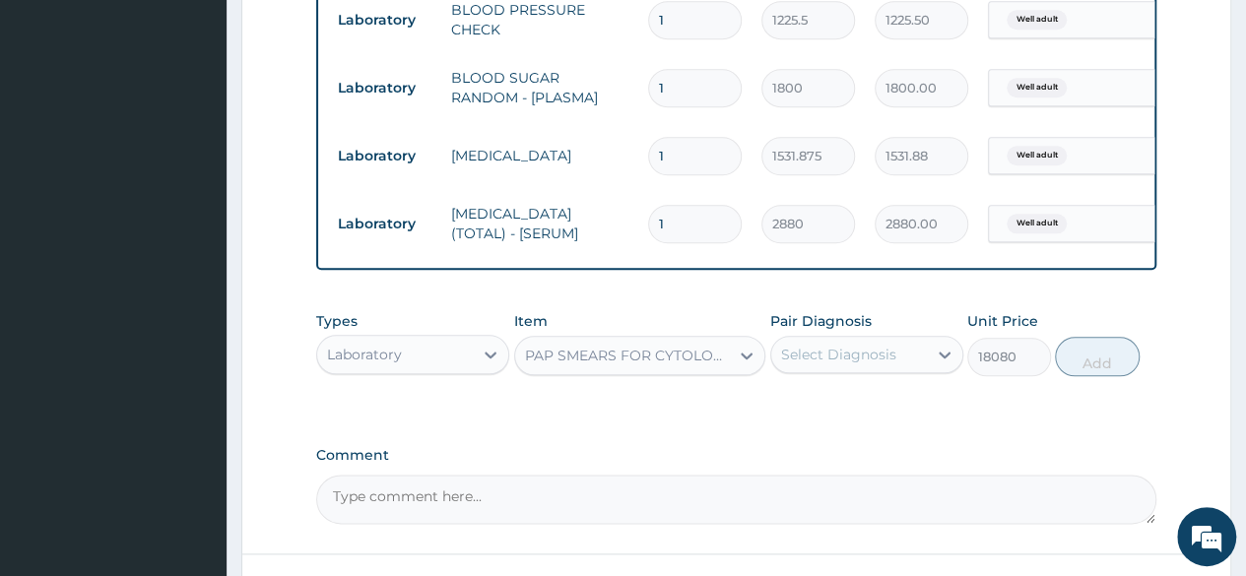
click at [625, 386] on div "Types Laboratory Item PAP SMEARS FOR CYTOLOGICAL EXAMINATION ONLY Pair Diagnosi…" at bounding box center [736, 343] width 840 height 85
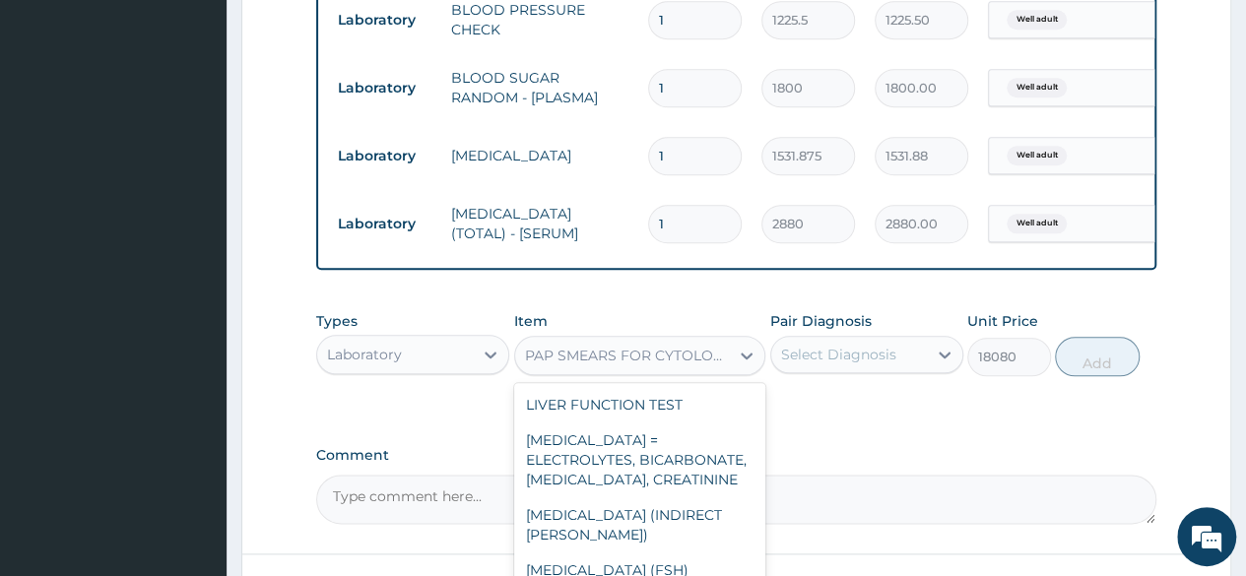
click at [588, 365] on div "PAP SMEARS FOR CYTOLOGICAL EXAMINATION ONLY" at bounding box center [628, 356] width 207 height 20
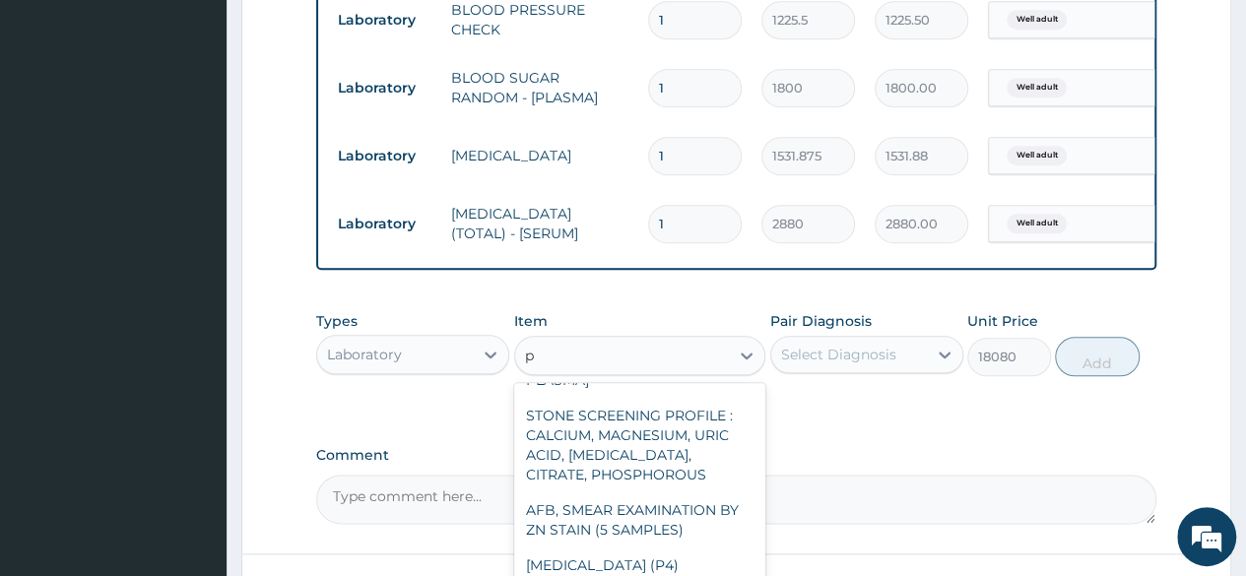
scroll to position [0, 0]
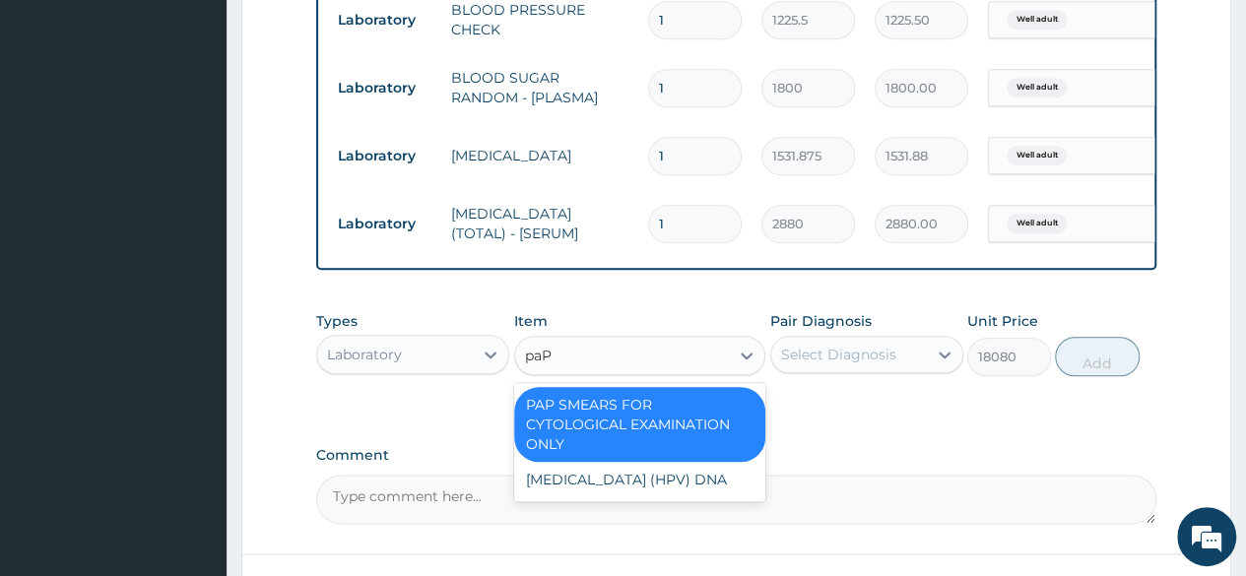
type input "paP"
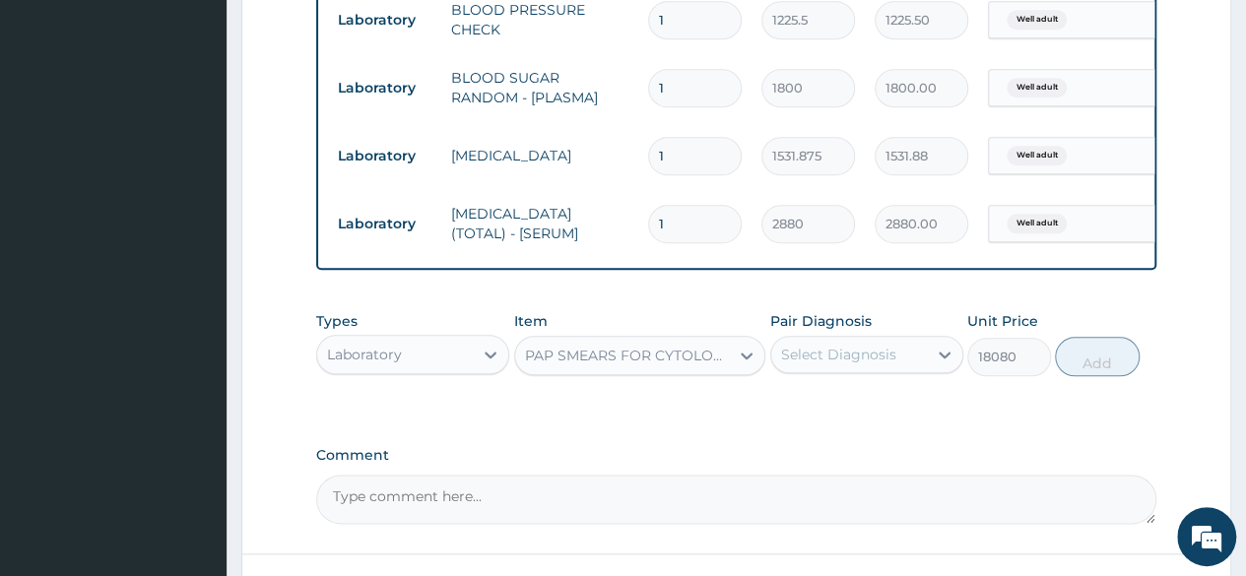
click at [839, 416] on div "Types Laboratory Item PAP SMEARS FOR CYTOLOGICAL EXAMINATION ONLY Pair Diagnosi…" at bounding box center [736, 358] width 840 height 114
click at [899, 376] on div "Pair Diagnosis Select Diagnosis" at bounding box center [866, 343] width 193 height 65
click at [880, 370] on div "Select Diagnosis" at bounding box center [849, 355] width 156 height 32
click at [869, 413] on label "Well adult" at bounding box center [839, 403] width 72 height 20
checkbox input "true"
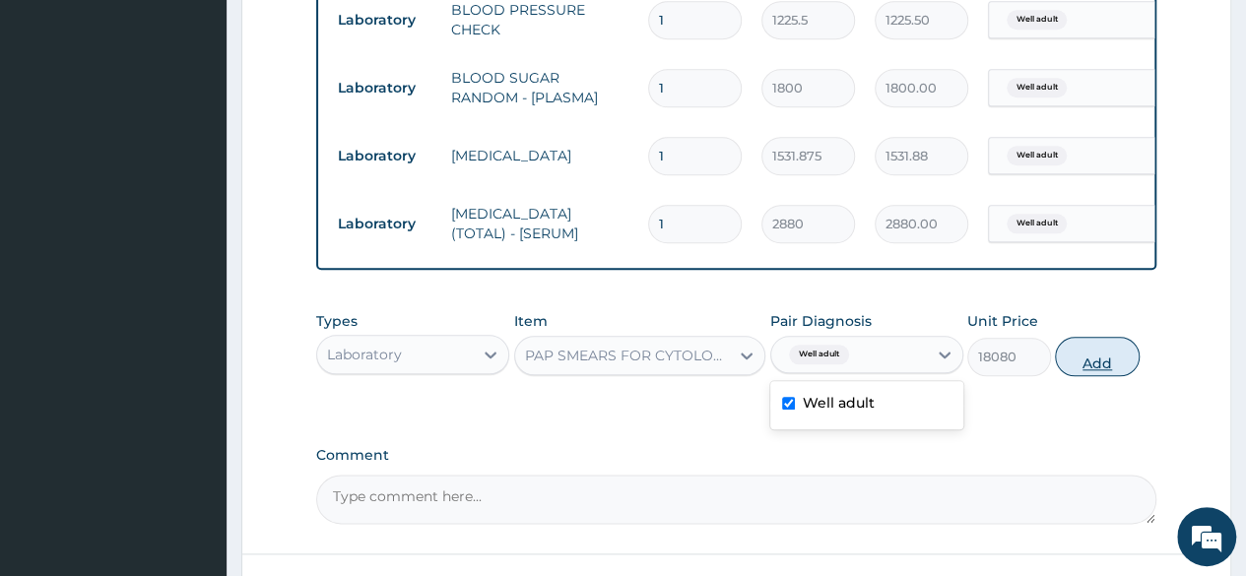
click at [1099, 374] on button "Add" at bounding box center [1097, 356] width 84 height 39
type input "0"
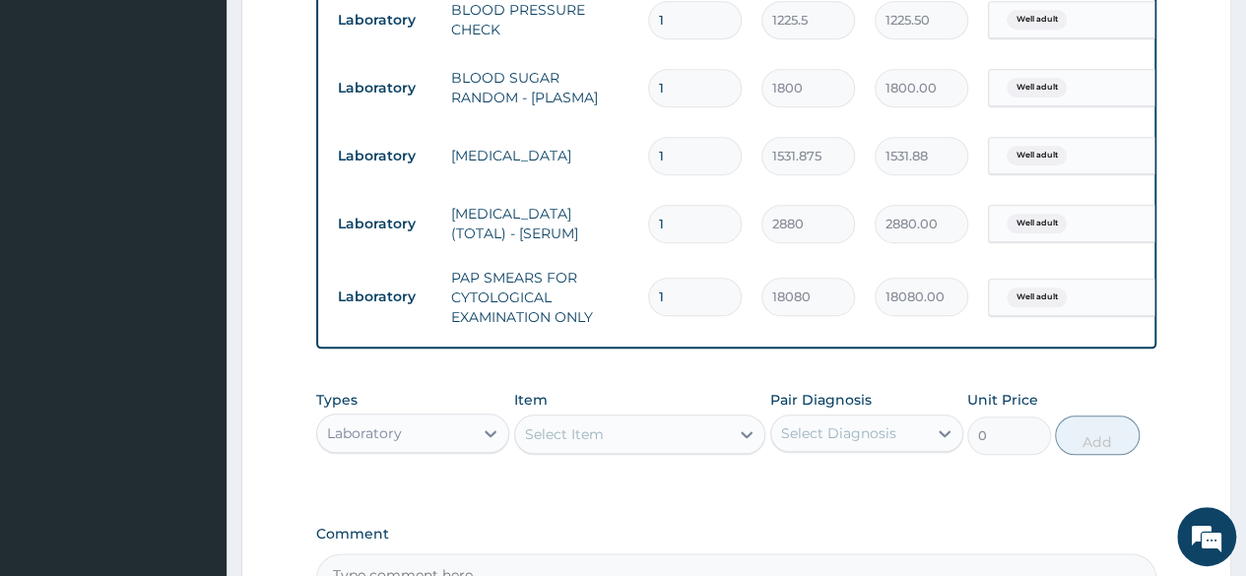
scroll to position [1182, 0]
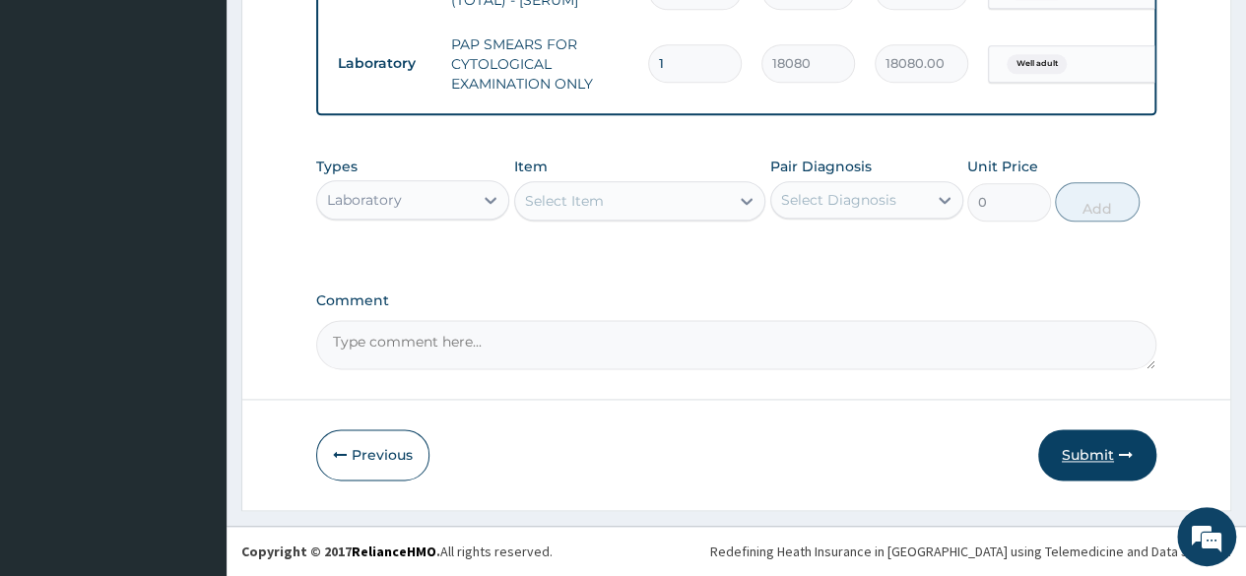
click at [1072, 464] on button "Submit" at bounding box center [1097, 454] width 118 height 51
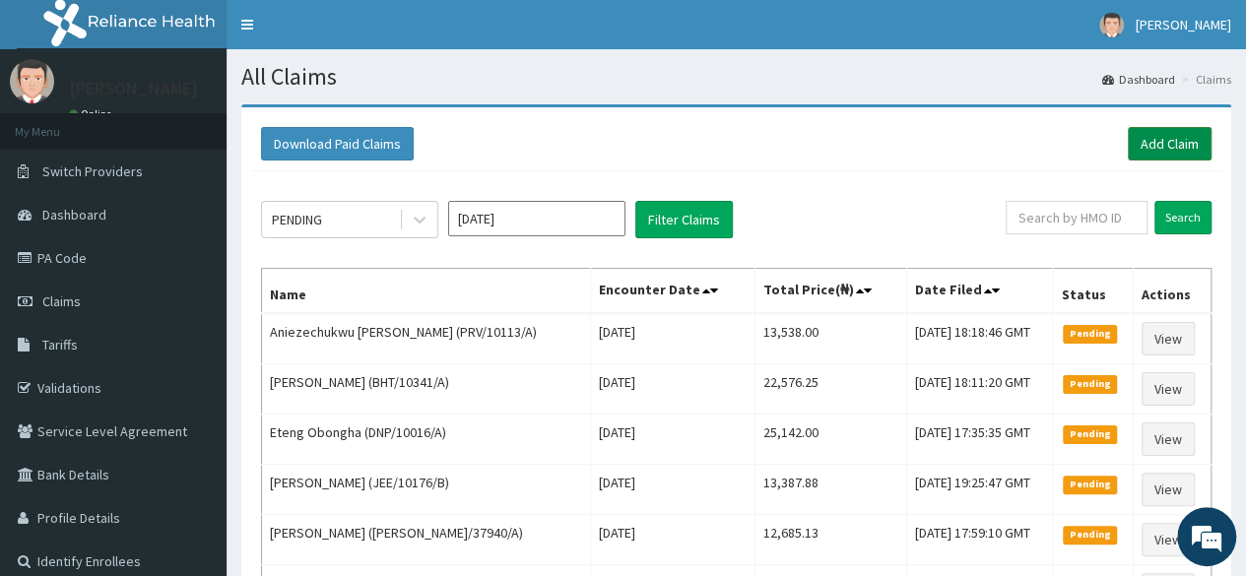
click at [1158, 143] on link "Add Claim" at bounding box center [1170, 143] width 84 height 33
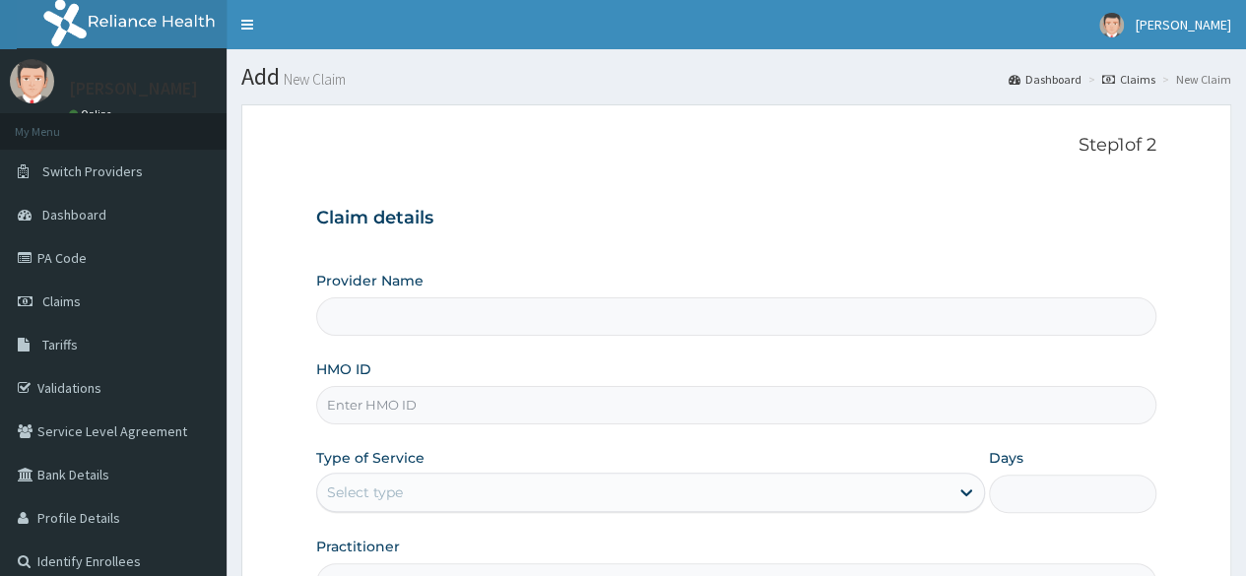
click at [380, 402] on input "HMO ID" at bounding box center [736, 405] width 840 height 38
paste input "DPK/10034/A"
type input "DPK/10034/A"
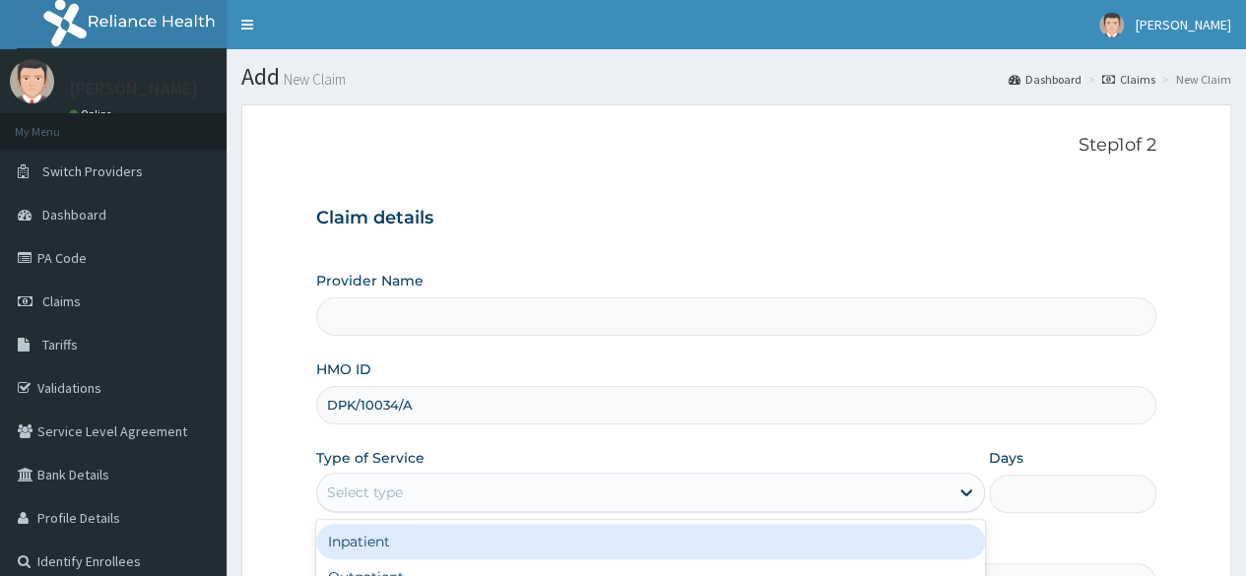
click at [392, 501] on div "Select type" at bounding box center [632, 493] width 631 height 32
type input "Reliance Family Clinics (RFC) - [GEOGRAPHIC_DATA]"
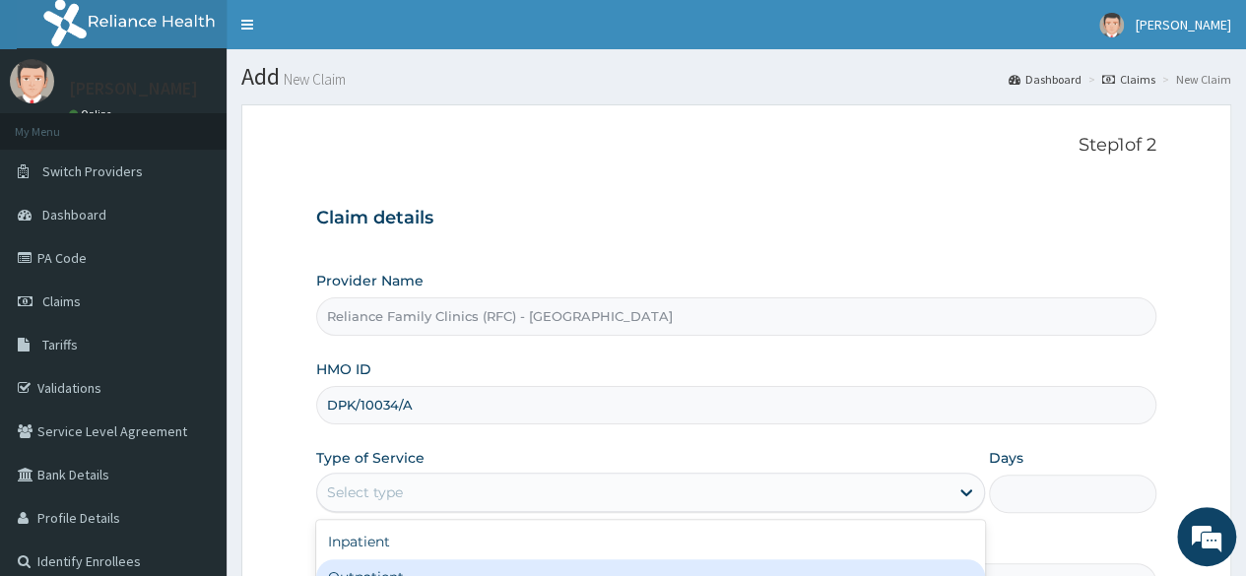
click at [394, 559] on div "Outpatient" at bounding box center [650, 576] width 669 height 35
type input "1"
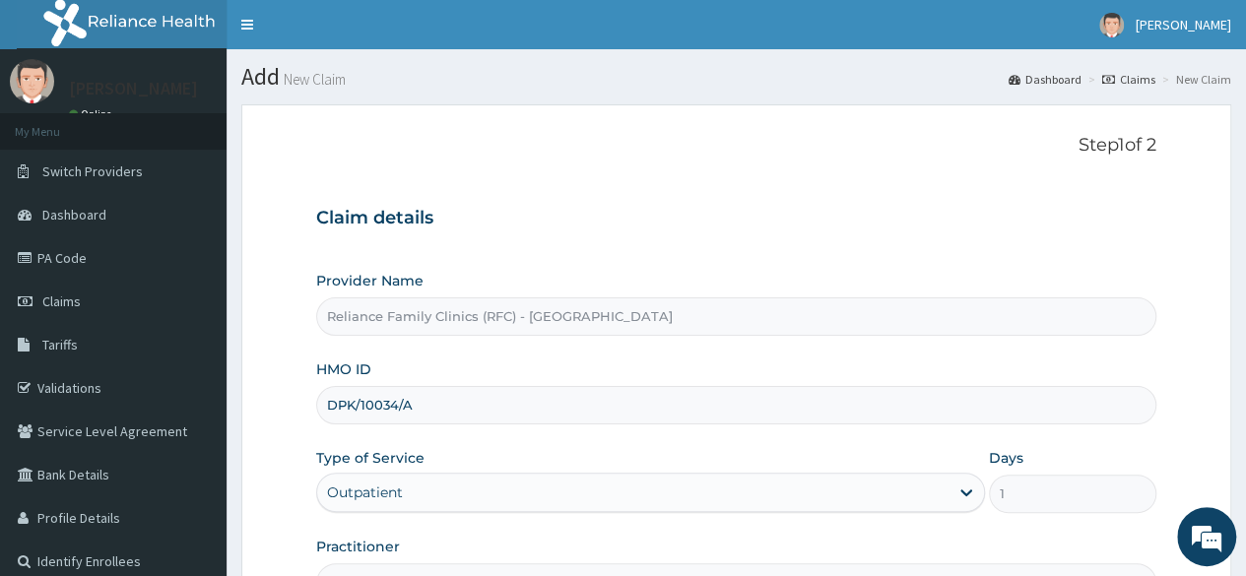
scroll to position [228, 0]
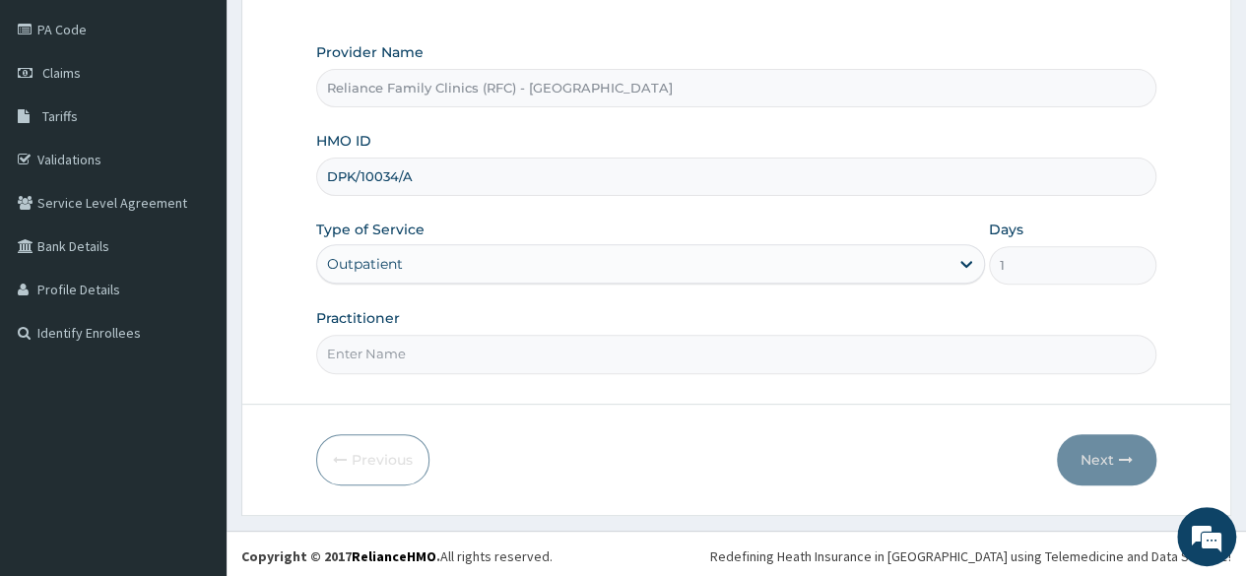
click at [503, 344] on input "Practitioner" at bounding box center [736, 354] width 840 height 38
type input "LOCUM"
click at [1137, 463] on button "Next" at bounding box center [1106, 459] width 99 height 51
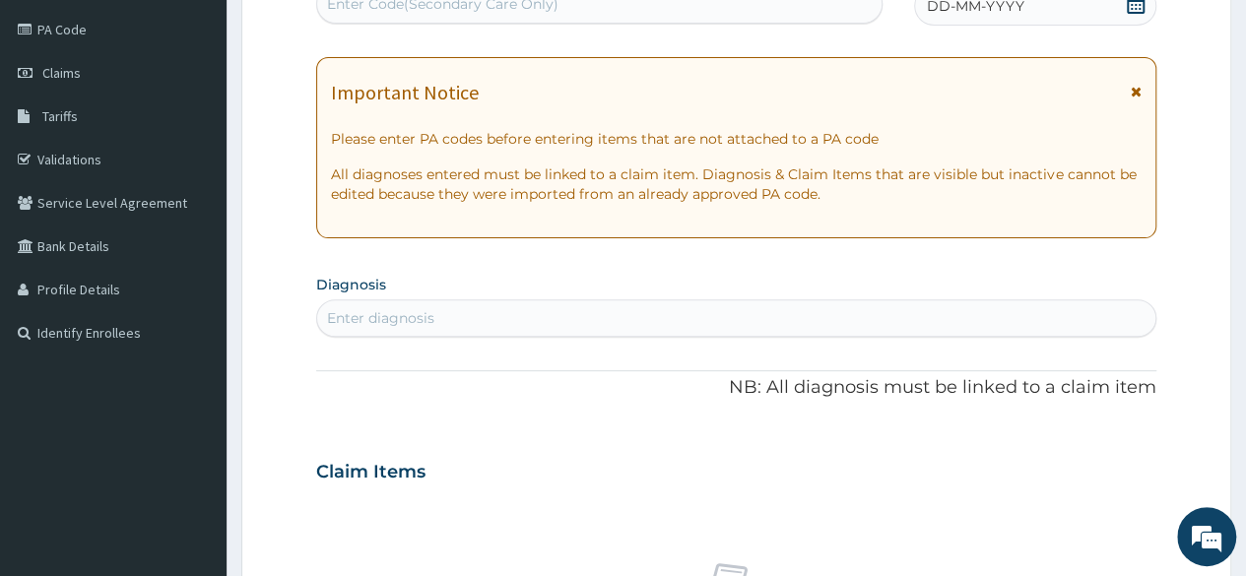
click at [1111, 3] on div "DD-MM-YYYY" at bounding box center [1035, 5] width 242 height 39
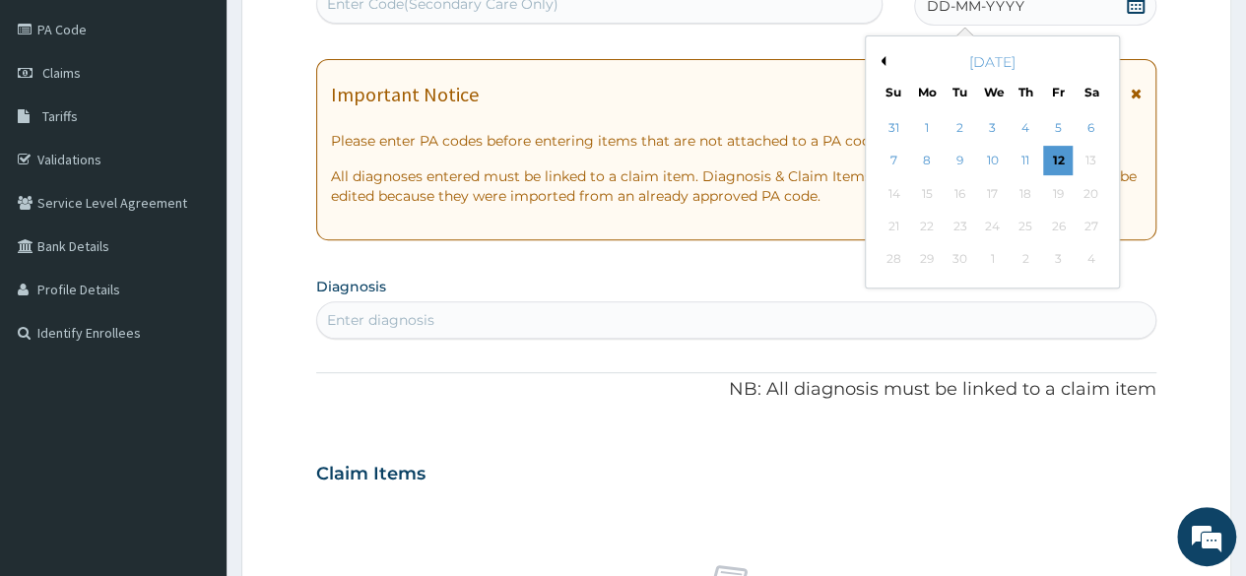
scroll to position [0, 0]
click at [883, 59] on button "Previous Month" at bounding box center [881, 61] width 10 height 10
click at [1030, 256] on div "28" at bounding box center [1025, 260] width 30 height 30
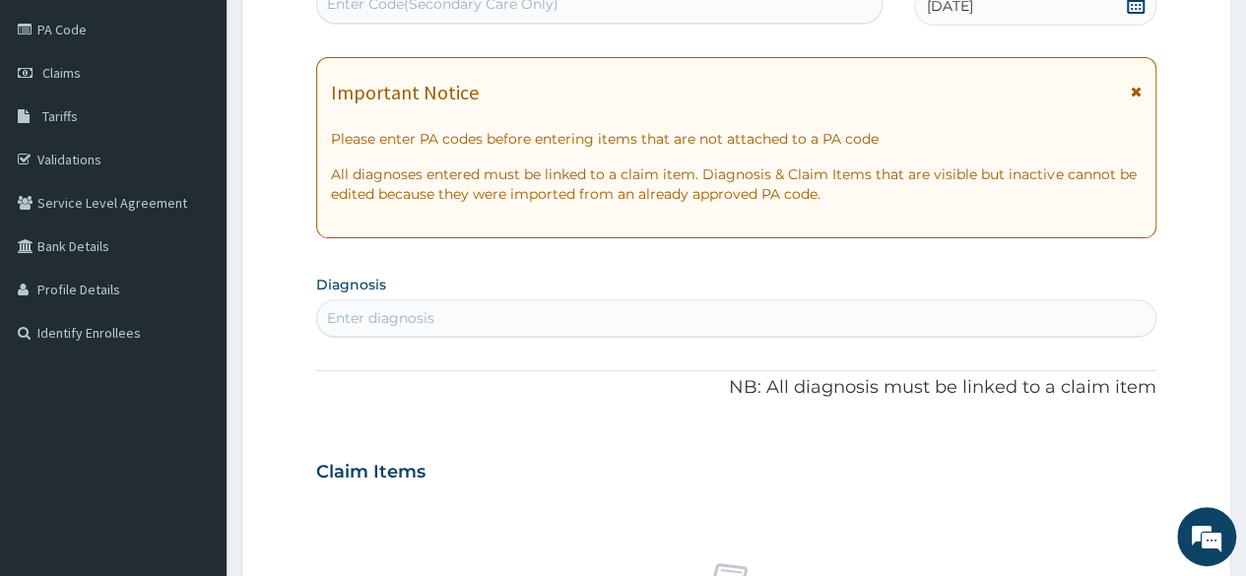
click at [544, 326] on div "Enter diagnosis" at bounding box center [736, 318] width 838 height 32
type input "E"
type input "WELL ADU"
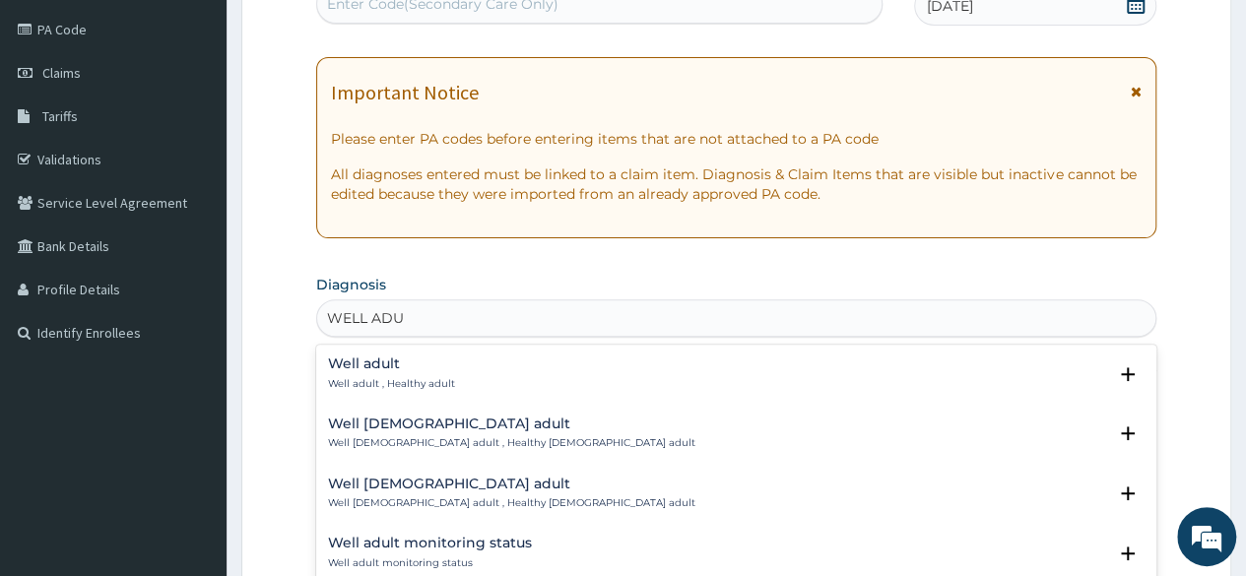
click at [395, 371] on div "Well adult Well adult , Healthy adult" at bounding box center [391, 374] width 127 height 34
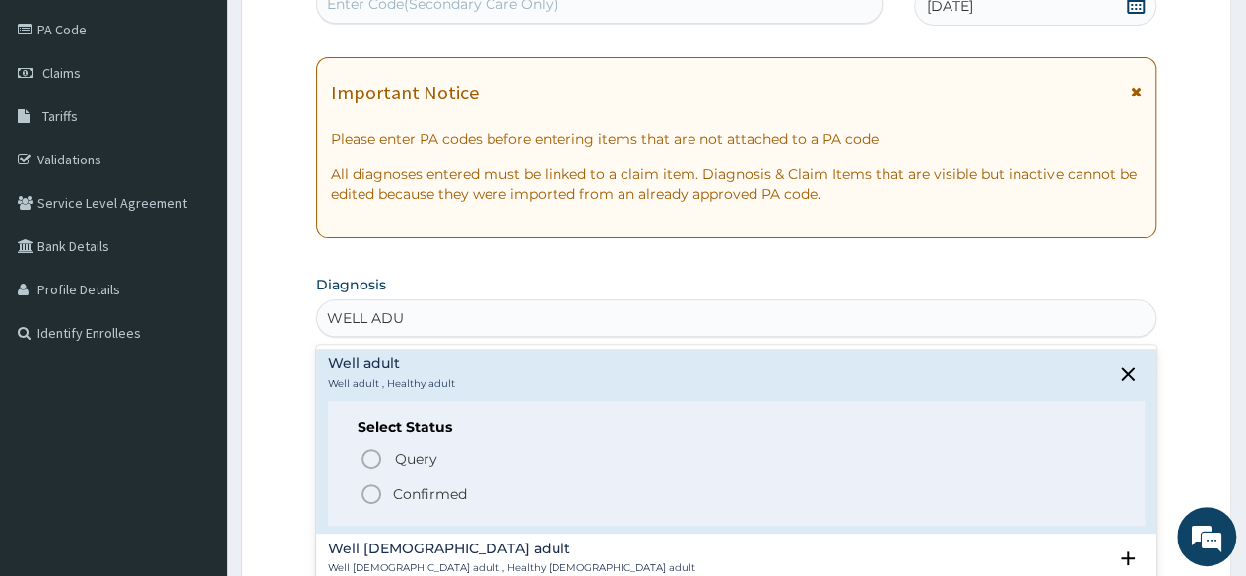
click at [447, 486] on p "Confirmed" at bounding box center [430, 495] width 74 height 20
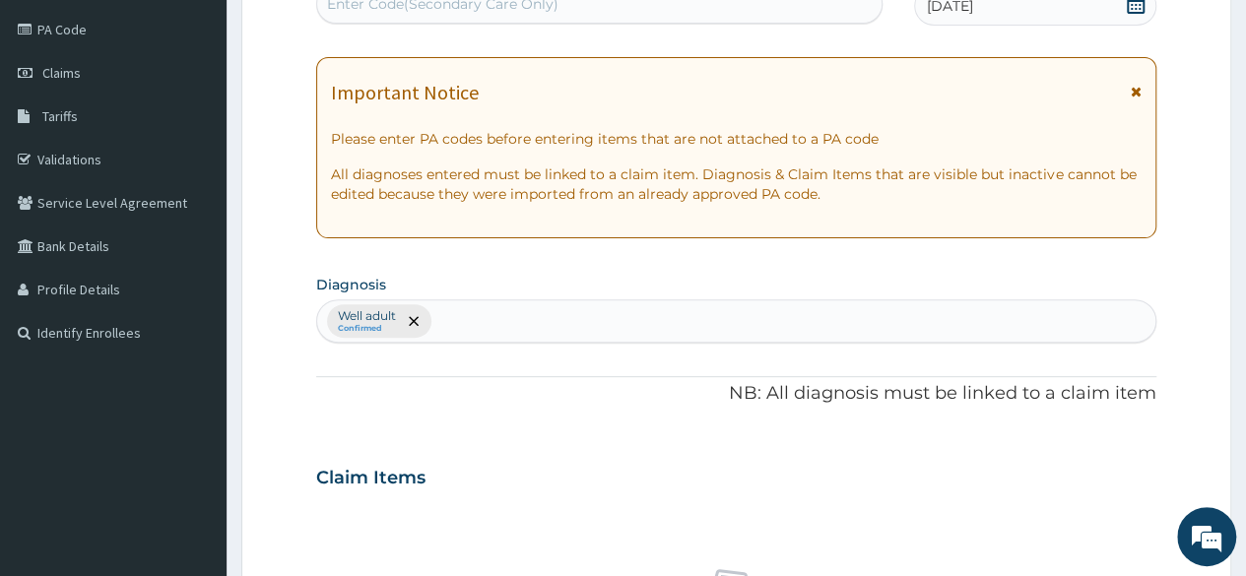
scroll to position [733, 0]
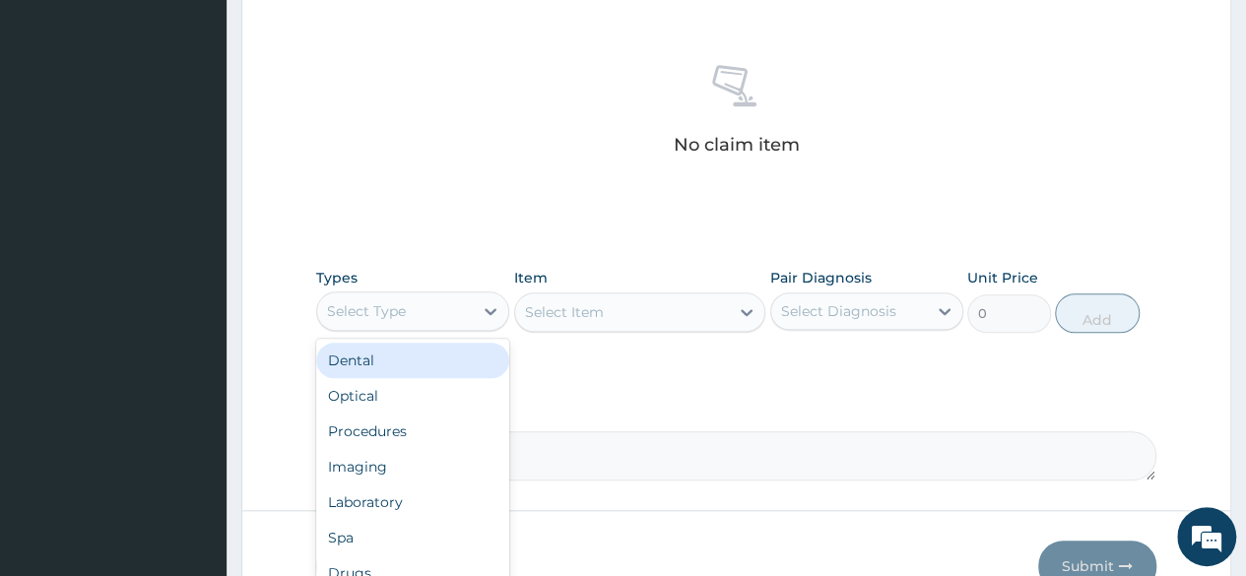
click at [405, 295] on div "Select Type" at bounding box center [395, 311] width 156 height 32
type input "P"
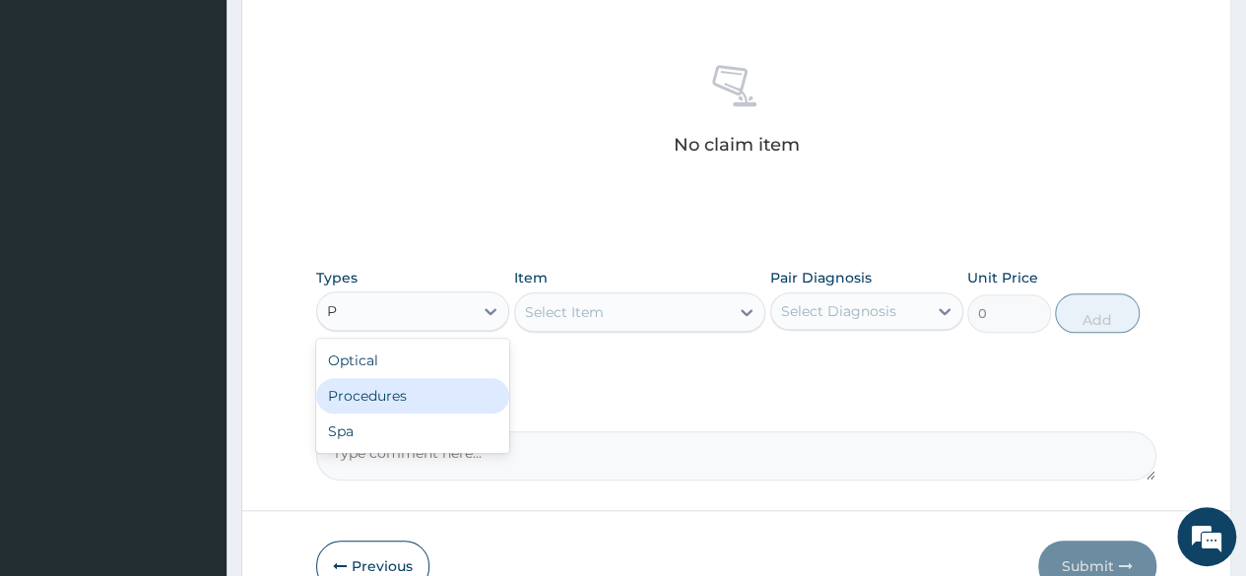
click at [459, 389] on div "Procedures" at bounding box center [412, 395] width 193 height 35
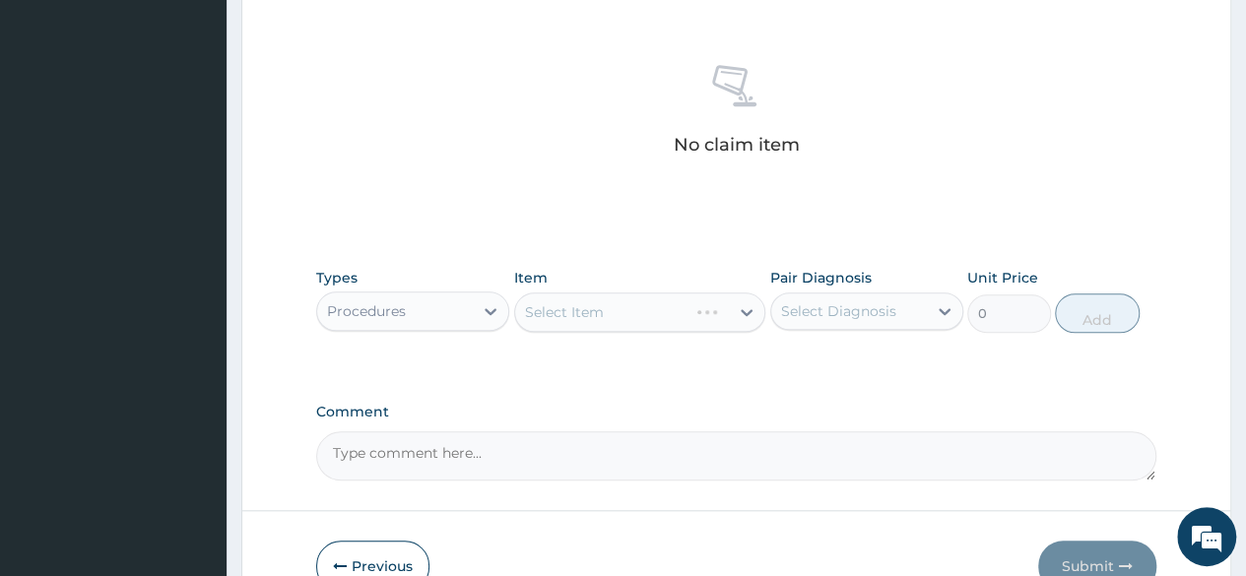
click at [721, 300] on div "Select Item" at bounding box center [640, 312] width 252 height 39
click at [847, 301] on div "Select Diagnosis" at bounding box center [838, 311] width 115 height 20
click at [816, 356] on label "Well adult" at bounding box center [839, 360] width 72 height 20
checkbox input "true"
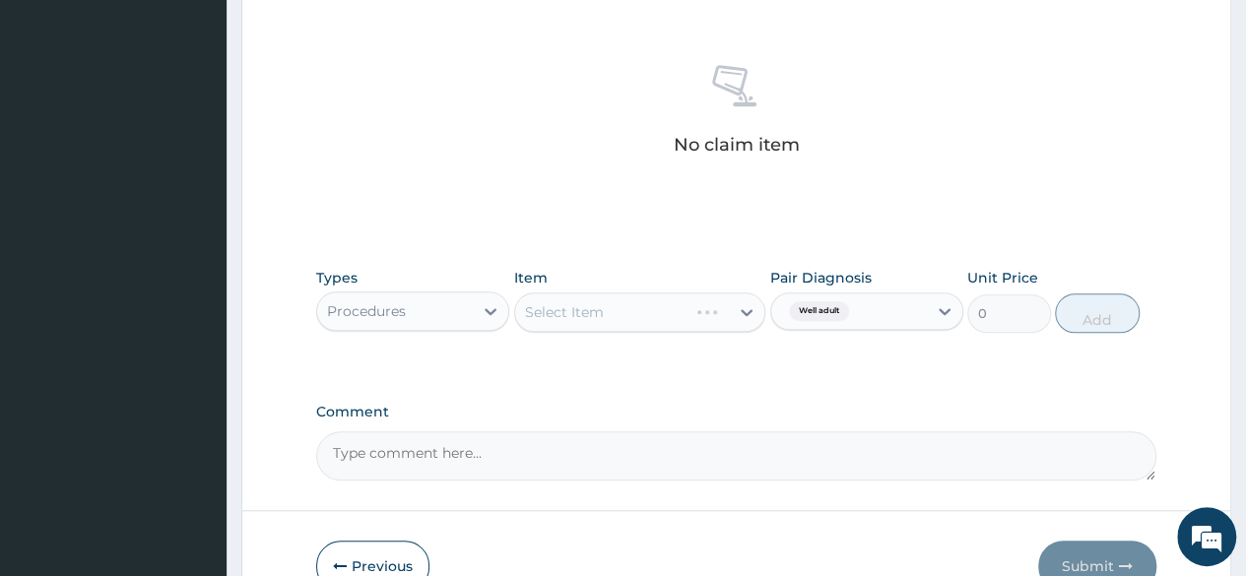
click at [667, 314] on div "Select Item" at bounding box center [640, 312] width 252 height 39
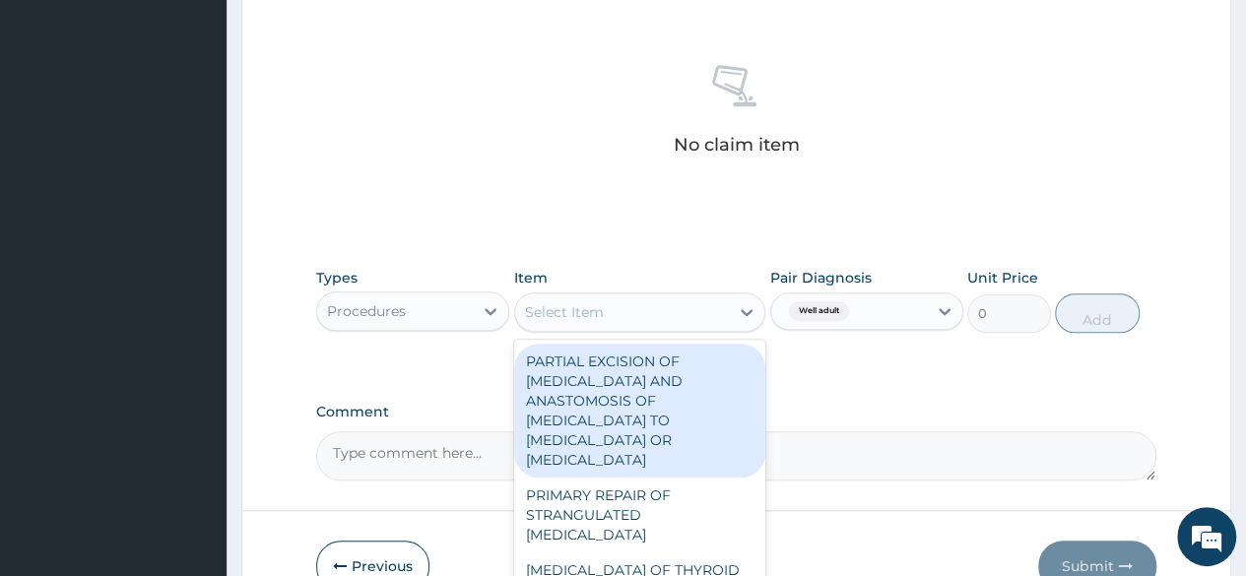
click at [667, 314] on div "Select Item" at bounding box center [622, 312] width 215 height 32
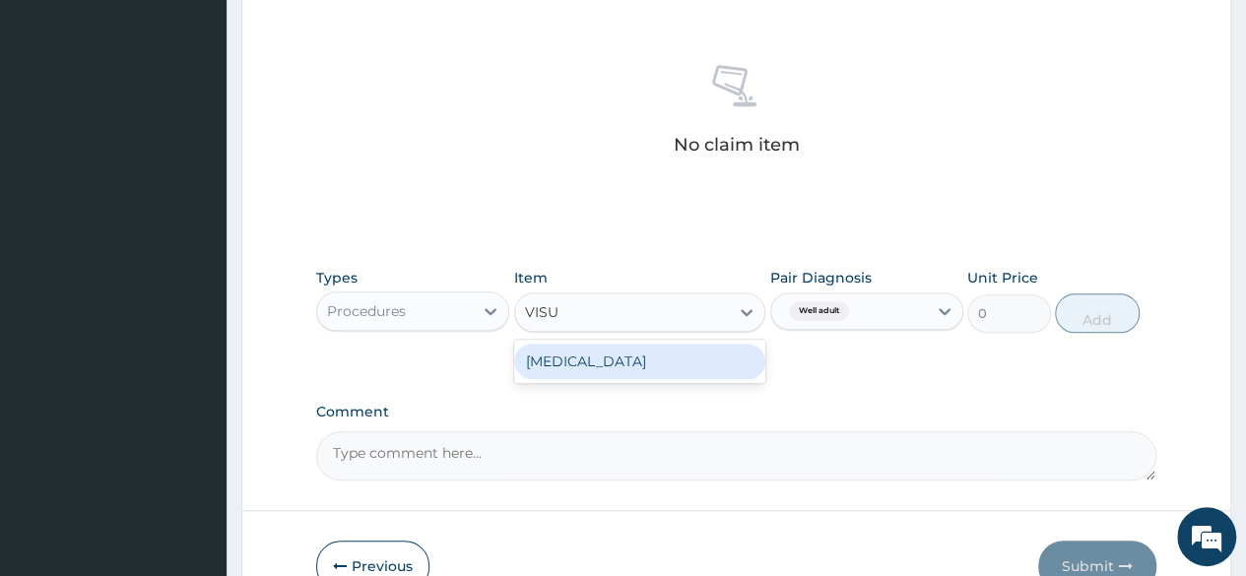
type input "VISUA"
click at [669, 368] on div "[MEDICAL_DATA]" at bounding box center [640, 361] width 252 height 35
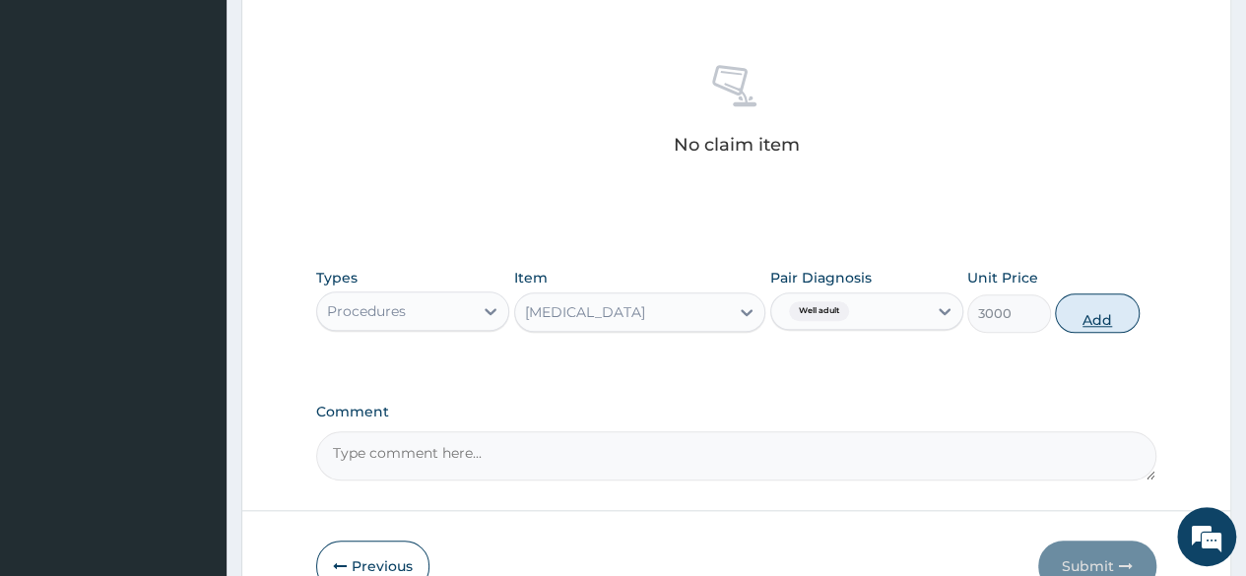
click at [1087, 305] on button "Add" at bounding box center [1097, 312] width 84 height 39
type input "0"
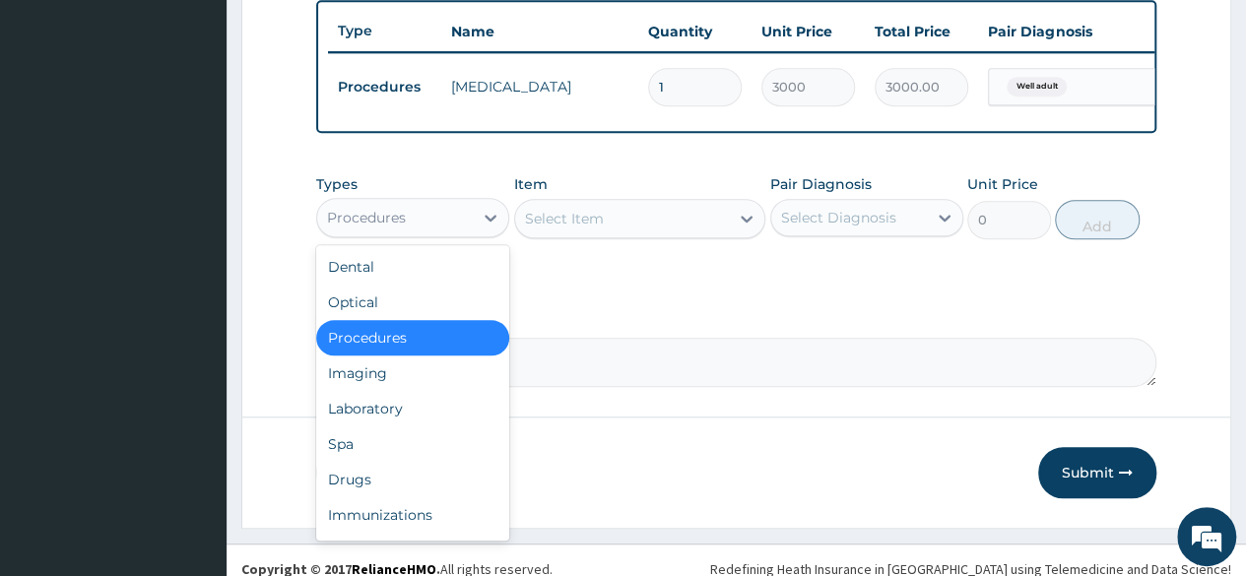
click at [455, 231] on div "Procedures" at bounding box center [395, 218] width 156 height 32
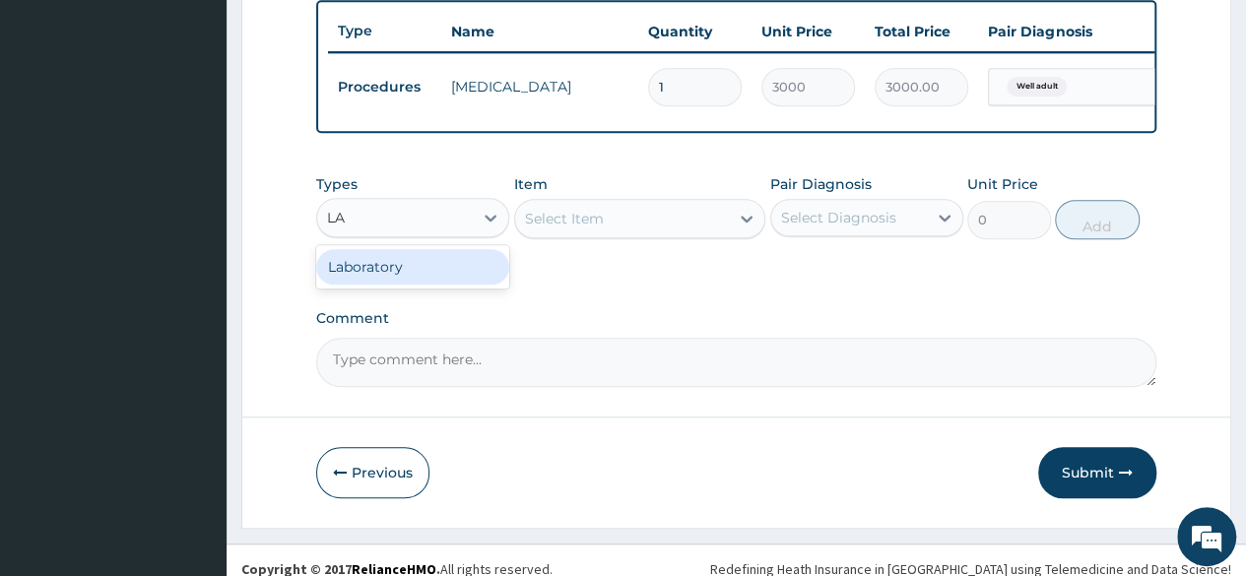
type input "LAB"
click at [487, 276] on div "Laboratory" at bounding box center [412, 266] width 193 height 35
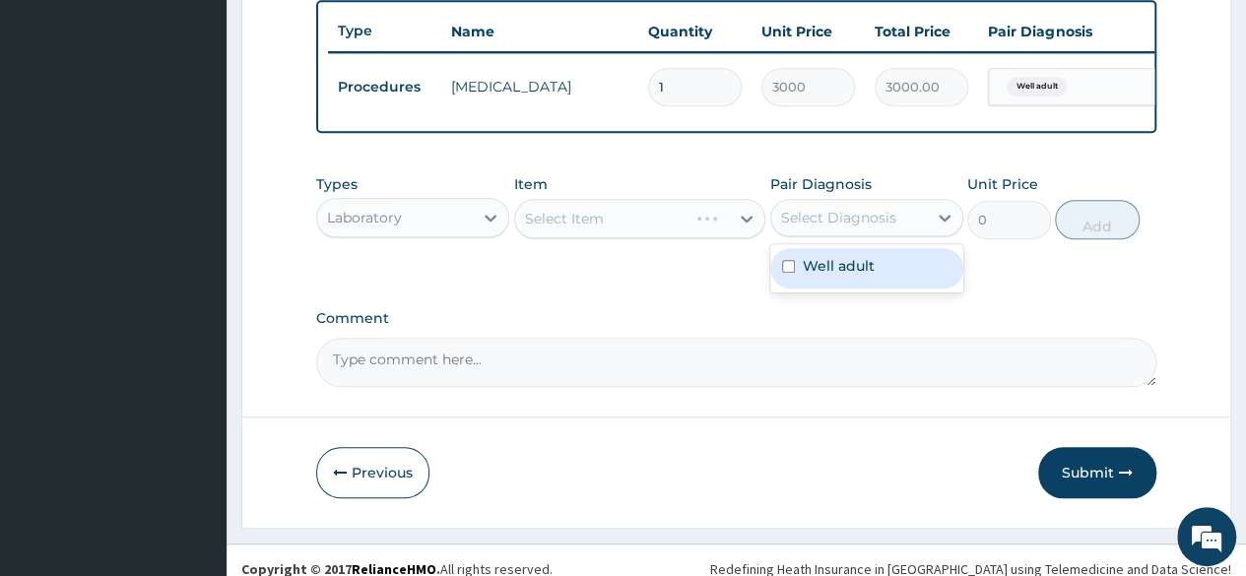
click at [825, 220] on div "Select Diagnosis" at bounding box center [849, 218] width 156 height 32
click at [816, 276] on label "Well adult" at bounding box center [839, 266] width 72 height 20
checkbox input "true"
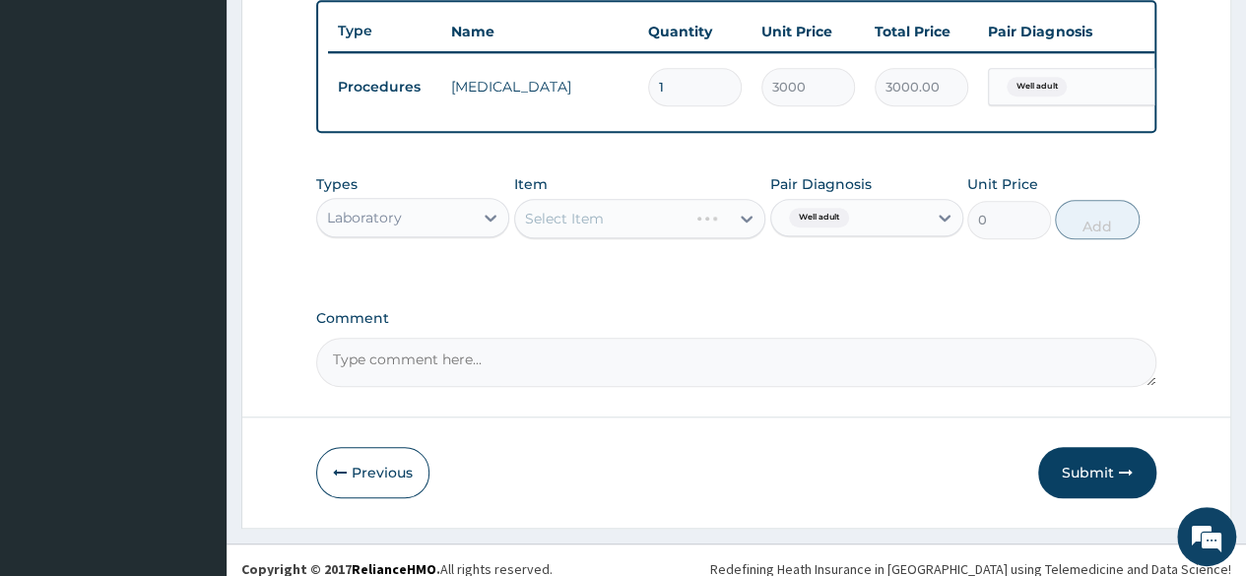
click at [696, 226] on div "Select Item" at bounding box center [640, 218] width 252 height 39
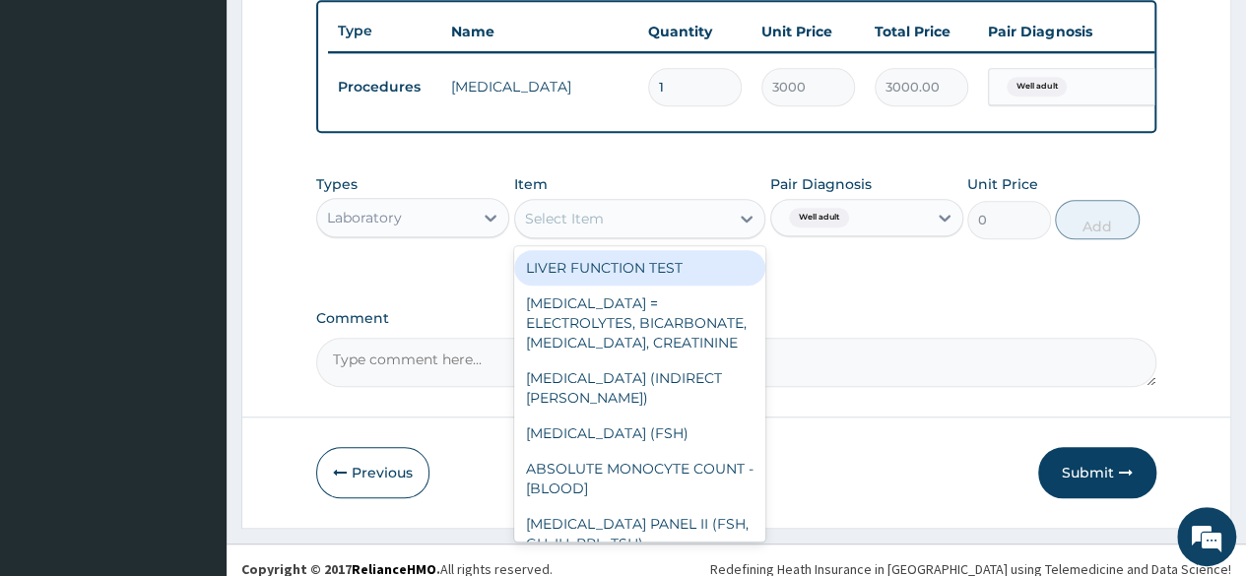
click at [696, 226] on div "Select Item" at bounding box center [622, 219] width 215 height 32
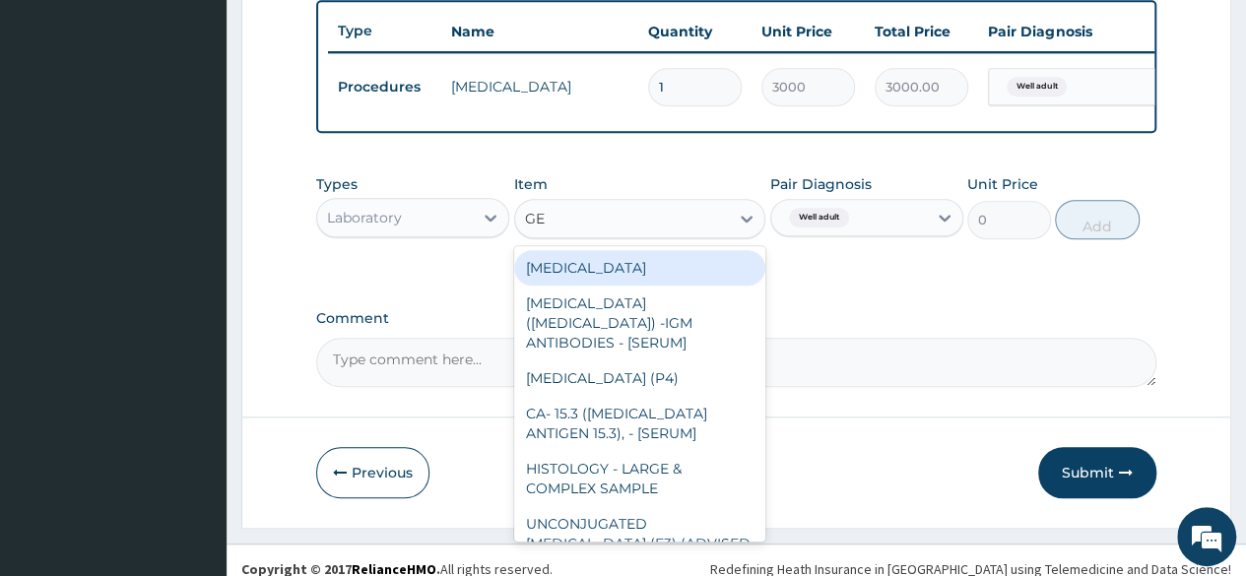
type input "G"
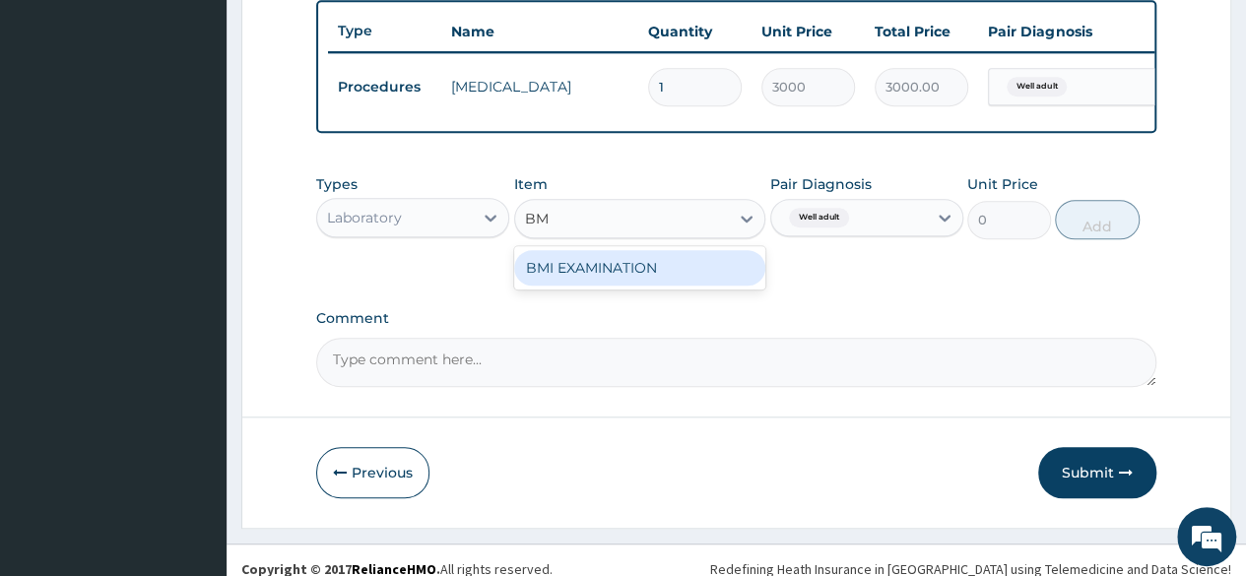
type input "BMI"
click at [694, 281] on div "BMI EXAMINATION" at bounding box center [640, 267] width 252 height 35
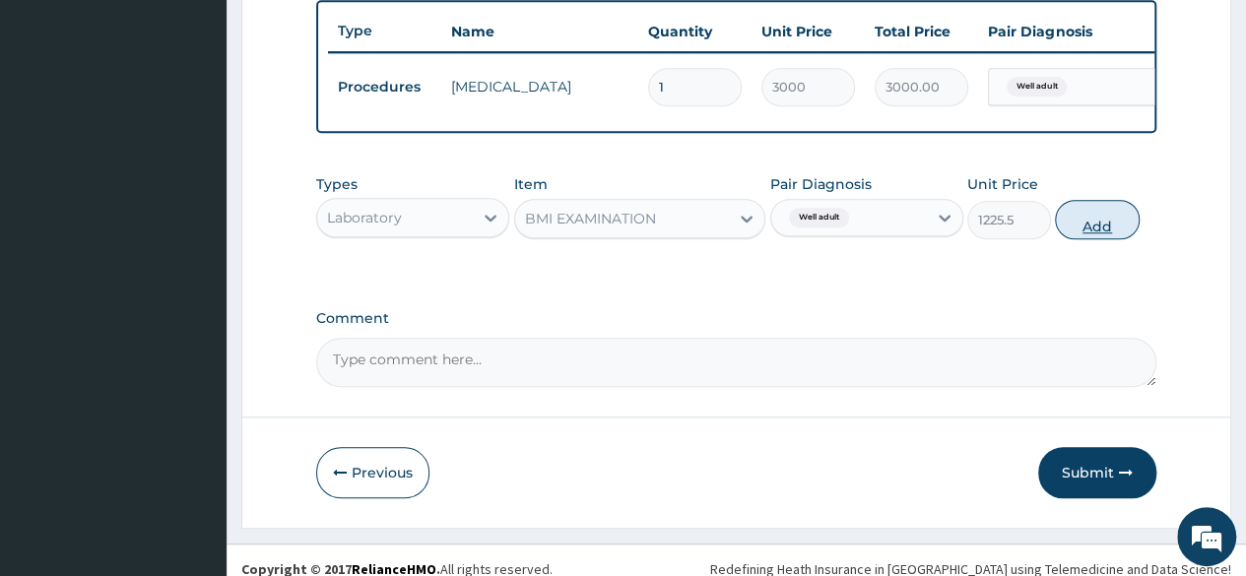
click at [1089, 231] on button "Add" at bounding box center [1097, 219] width 84 height 39
type input "0"
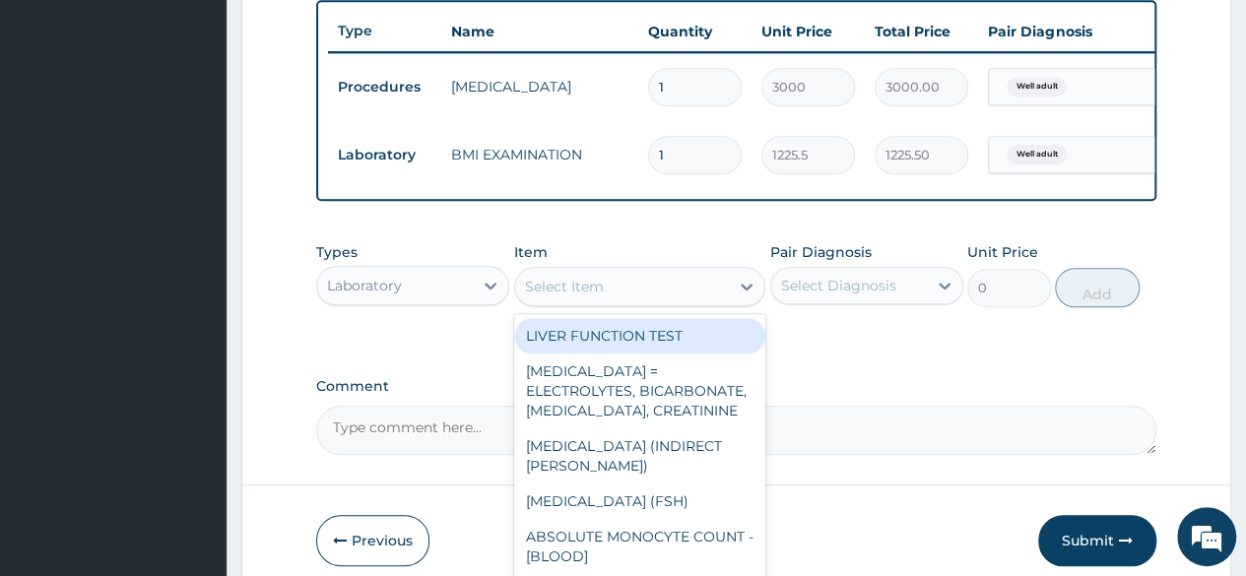
click at [641, 299] on div "Select Item" at bounding box center [622, 287] width 215 height 32
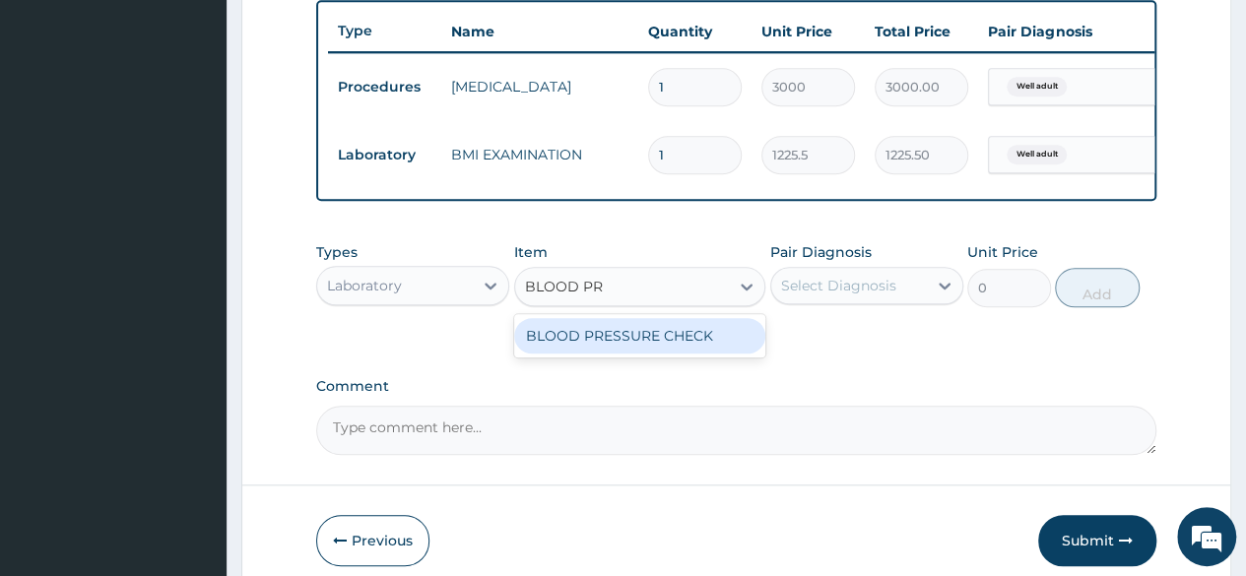
type input "BLOOD PRE"
click at [652, 346] on div "BLOOD PRESSURE CHECK" at bounding box center [640, 335] width 252 height 35
type input "1225.5"
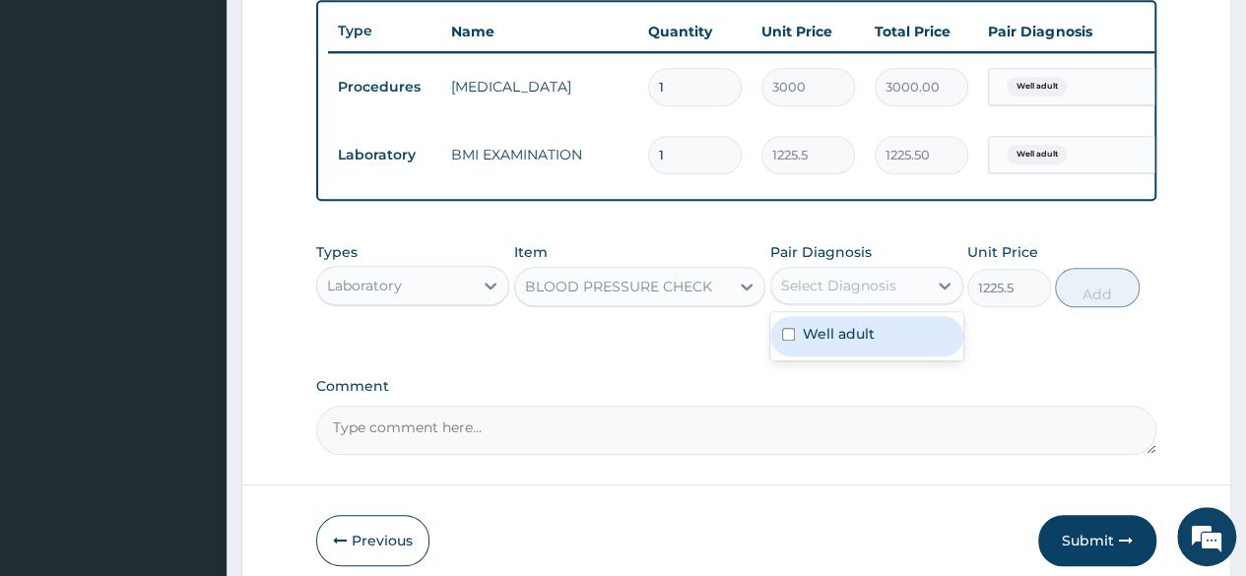
click at [843, 304] on div "Select Diagnosis" at bounding box center [866, 285] width 193 height 37
click at [841, 344] on label "Well adult" at bounding box center [839, 334] width 72 height 20
checkbox input "true"
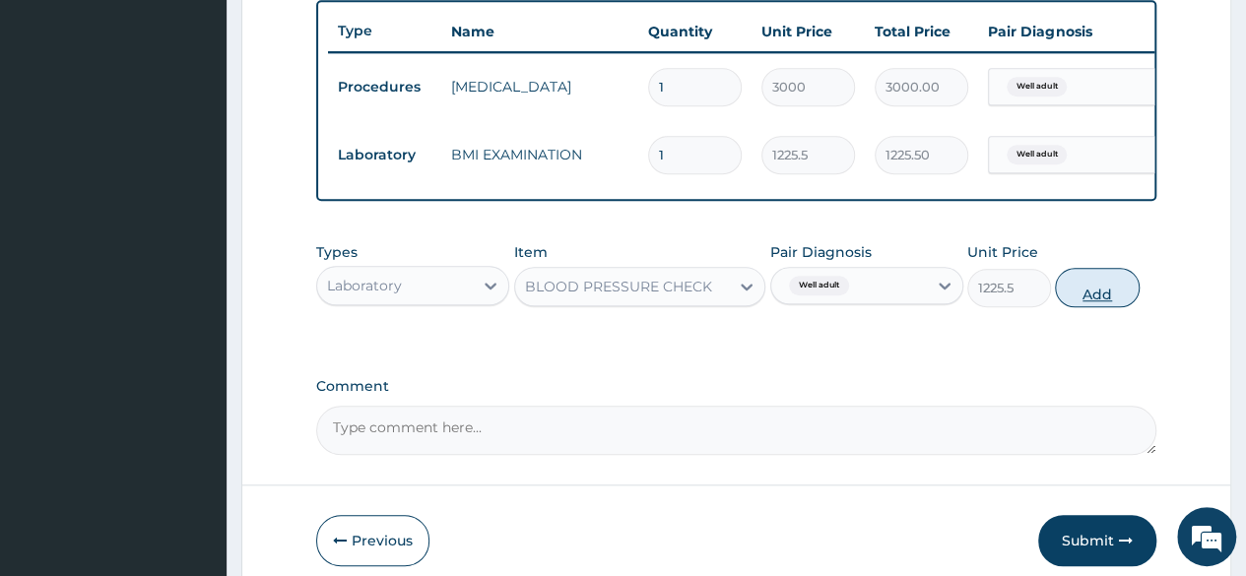
click at [1082, 302] on button "Add" at bounding box center [1097, 287] width 84 height 39
type input "0"
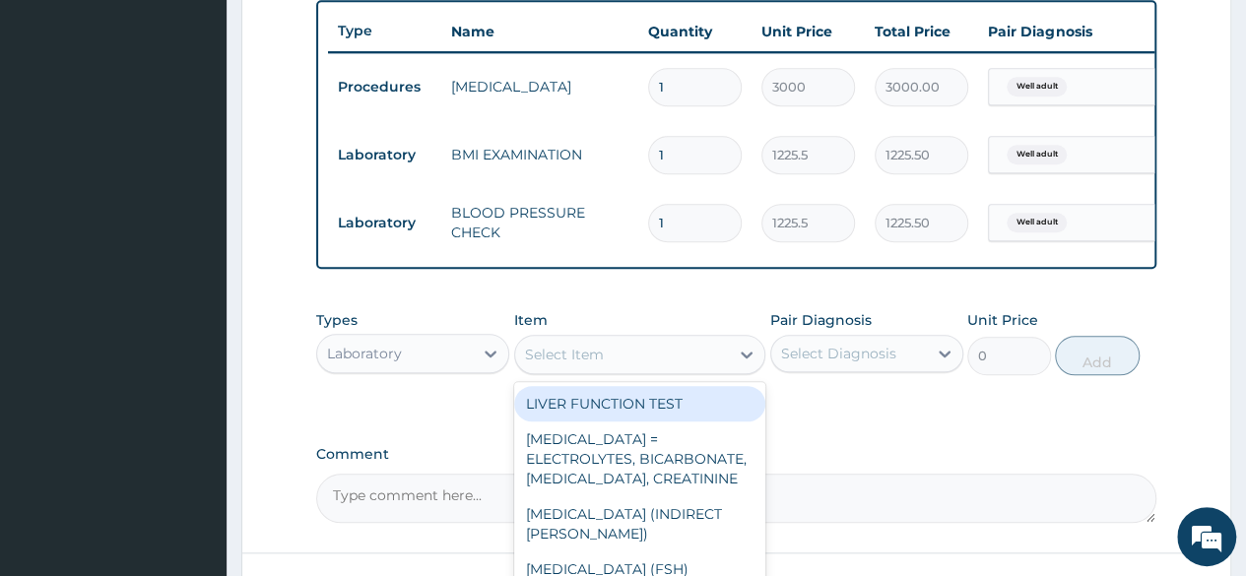
click at [695, 367] on div "Select Item" at bounding box center [622, 355] width 215 height 32
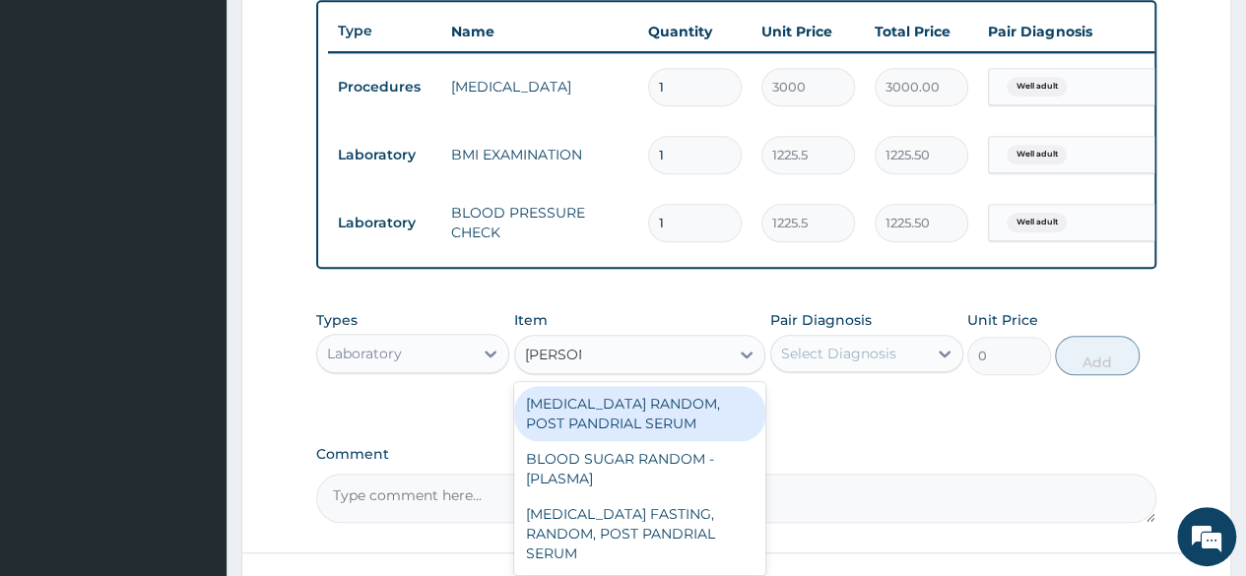
type input "RANDOM"
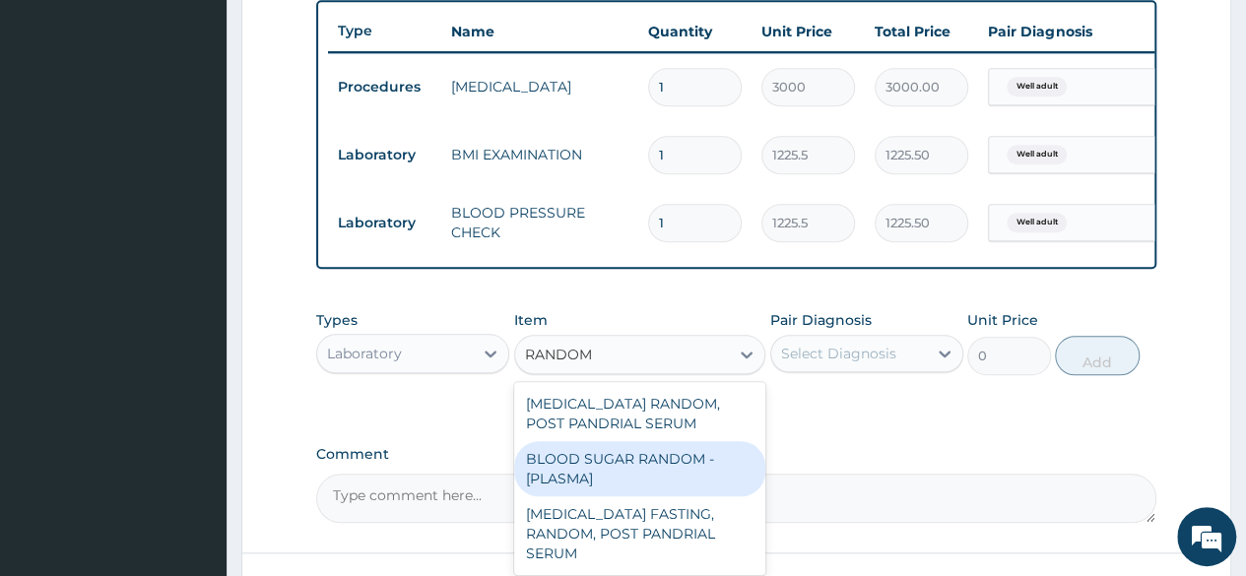
click at [636, 483] on div "BLOOD SUGAR RANDOM - [PLASMA]" at bounding box center [640, 468] width 252 height 55
type input "1800"
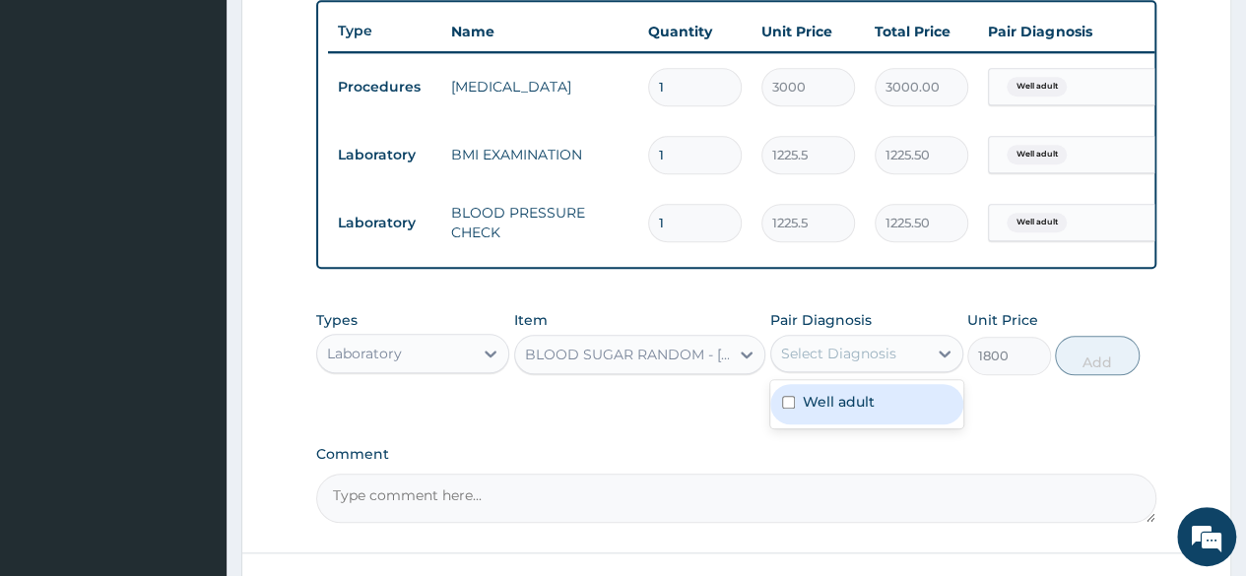
click at [846, 369] on div "Select Diagnosis" at bounding box center [849, 354] width 156 height 32
click at [846, 405] on div "Well adult" at bounding box center [866, 404] width 193 height 40
checkbox input "true"
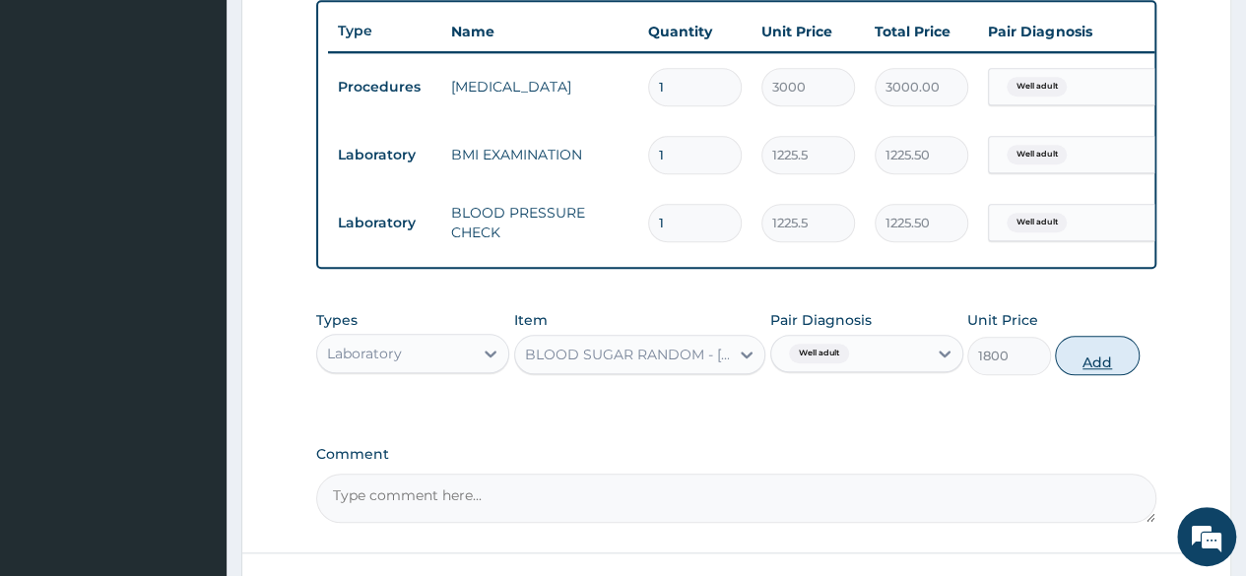
click at [1108, 369] on button "Add" at bounding box center [1097, 355] width 84 height 39
type input "0"
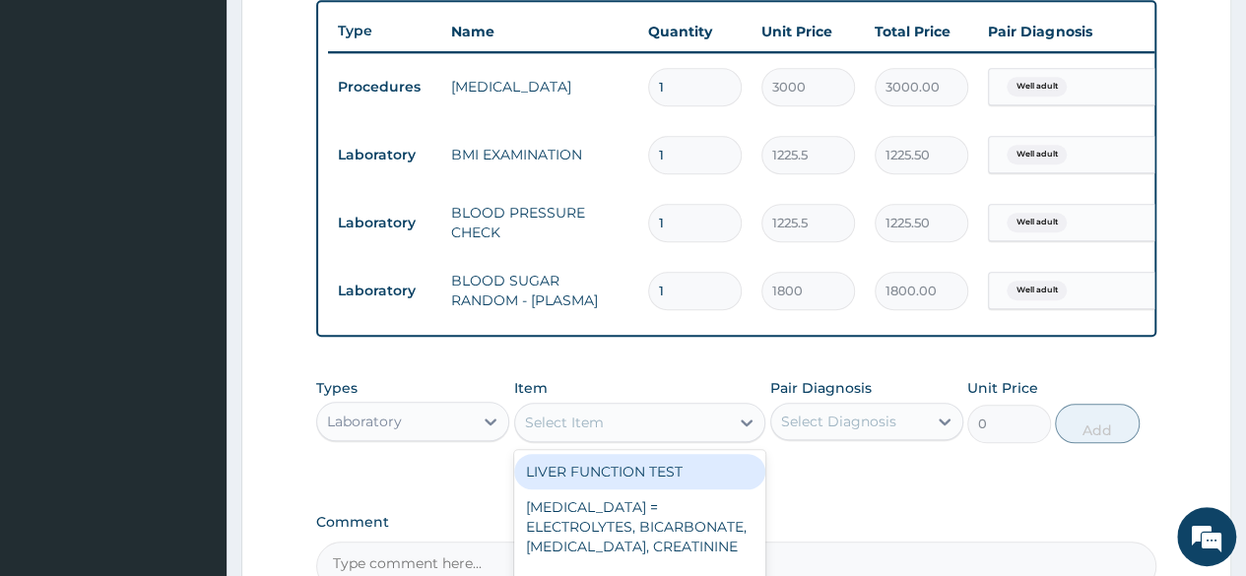
click at [700, 438] on div "Select Item" at bounding box center [622, 423] width 215 height 32
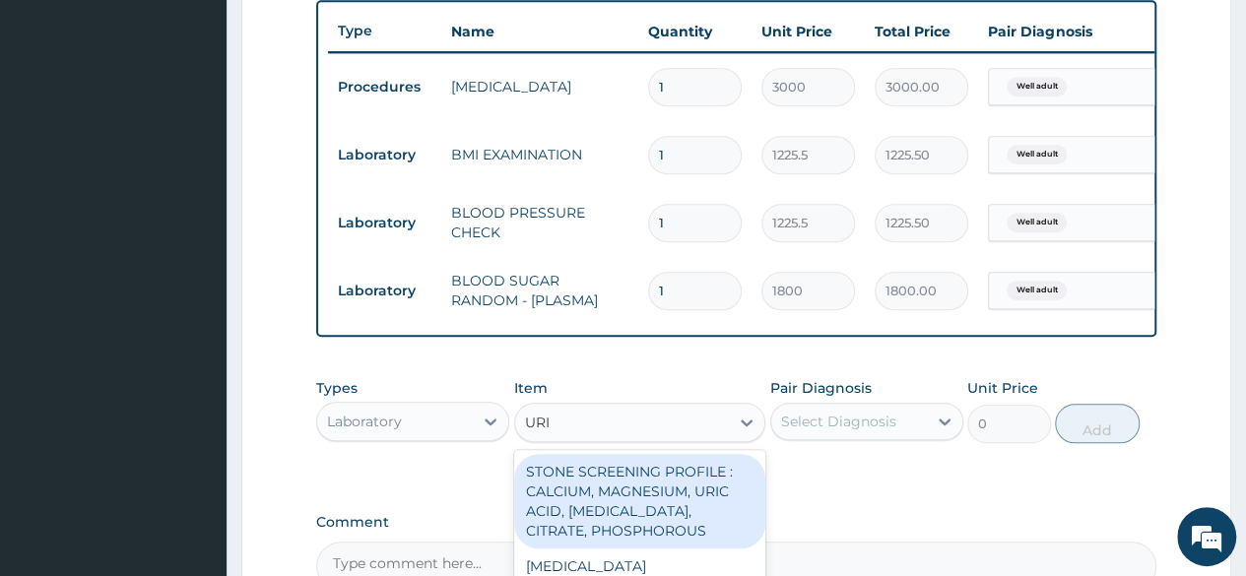
type input "URIN"
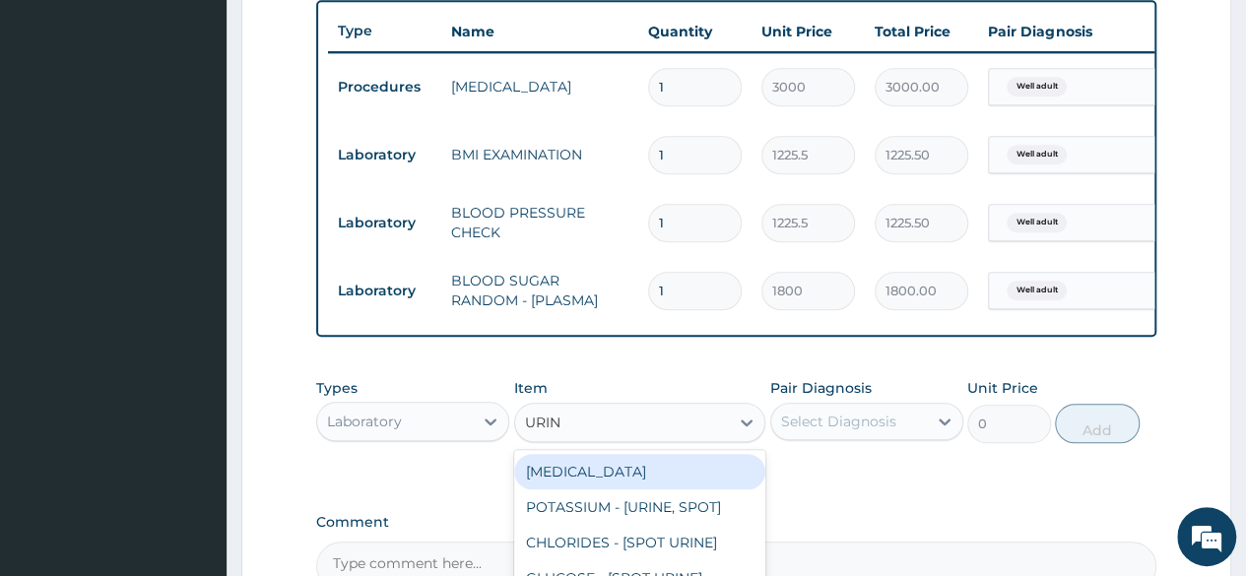
click at [682, 474] on div "URINALYSIS" at bounding box center [640, 471] width 252 height 35
type input "1531.875"
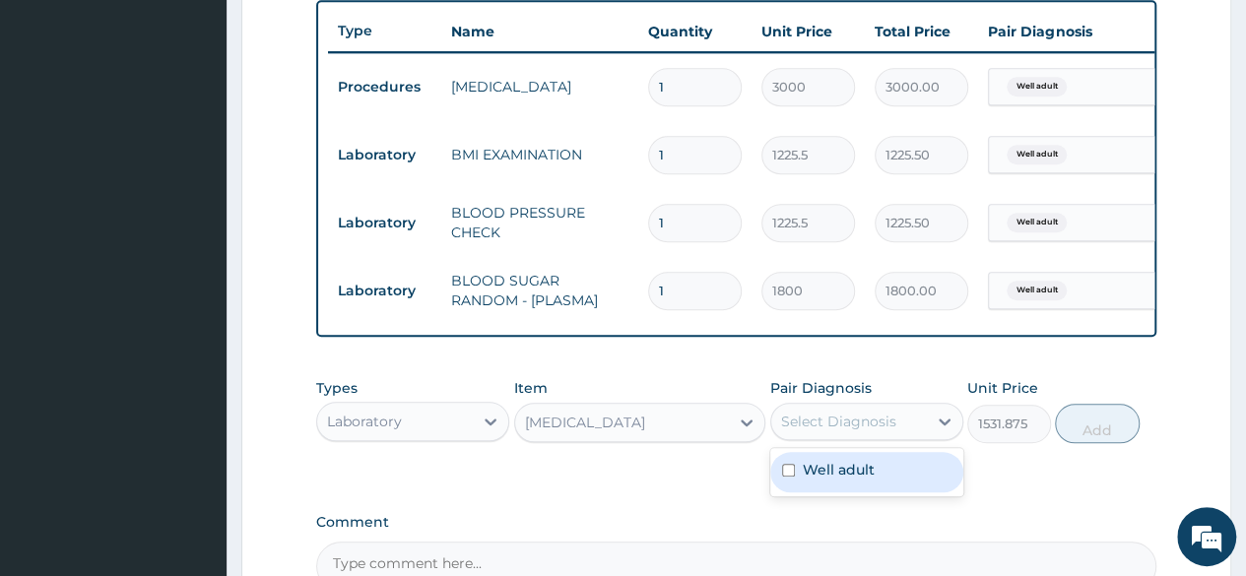
click at [823, 431] on div "Select Diagnosis" at bounding box center [838, 422] width 115 height 20
click at [835, 471] on div "Well adult" at bounding box center [866, 472] width 193 height 40
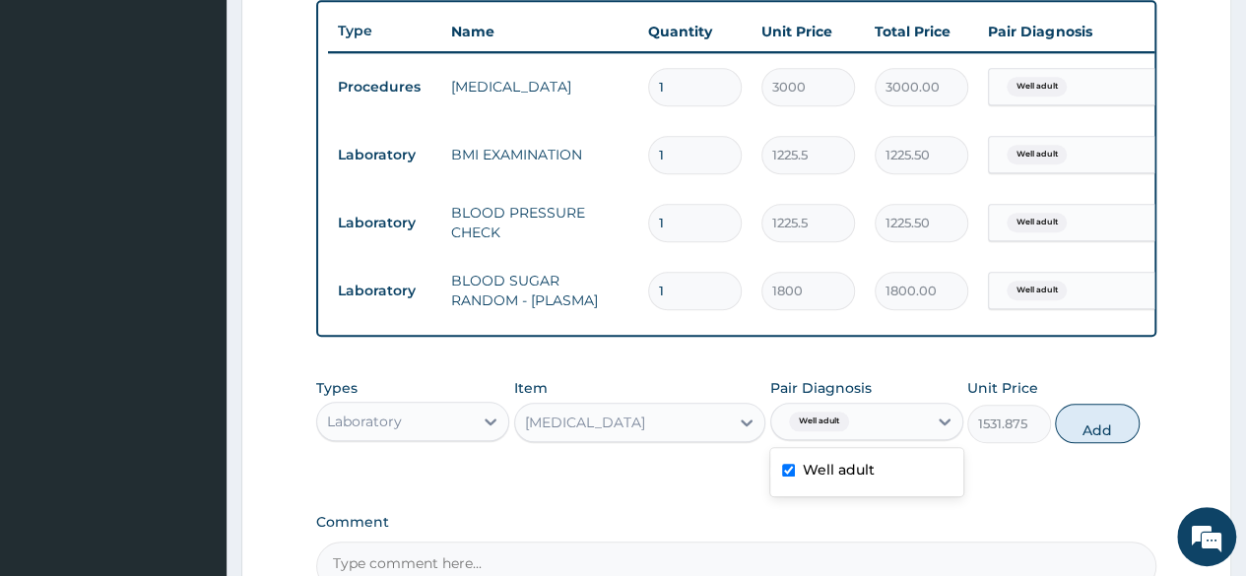
click at [913, 475] on div "Well adult" at bounding box center [866, 472] width 193 height 40
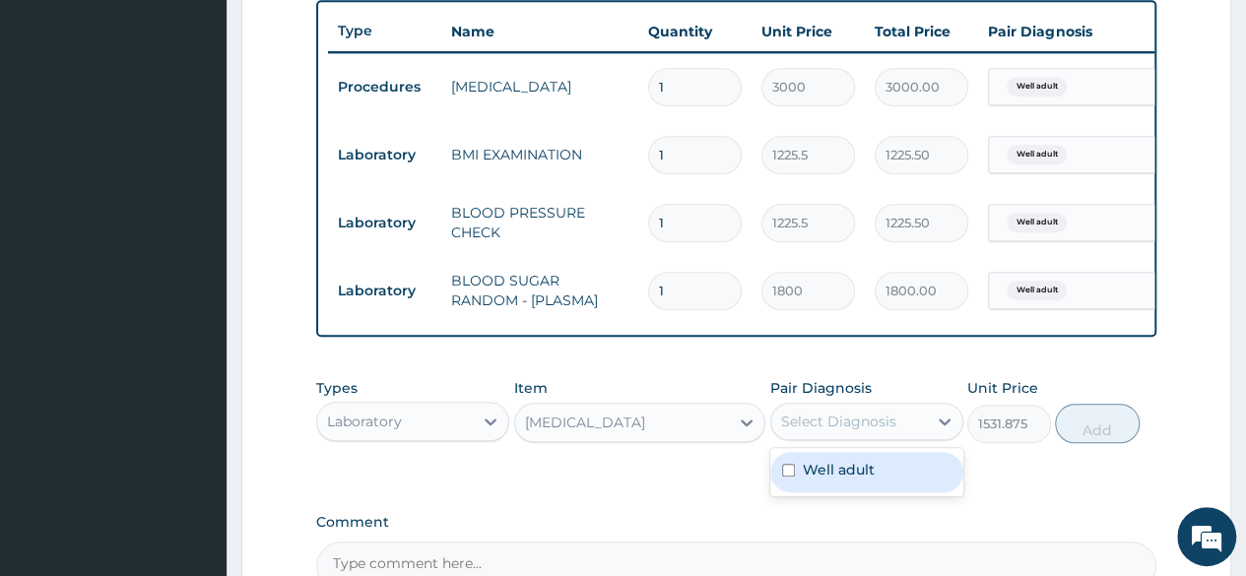
click at [913, 476] on div "Well adult" at bounding box center [866, 472] width 193 height 40
checkbox input "true"
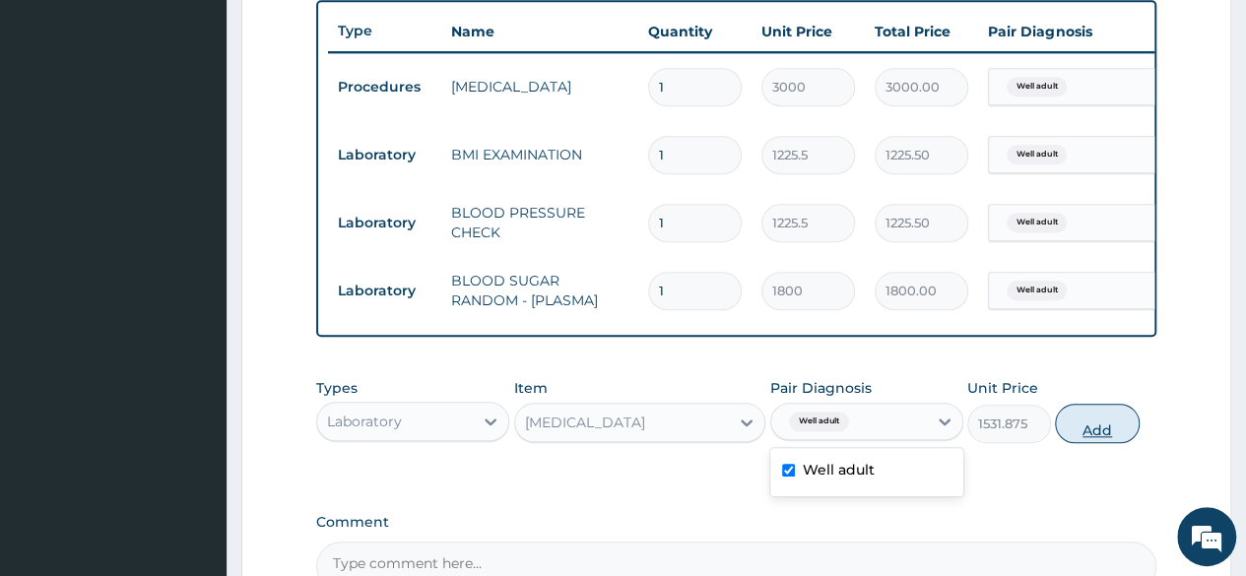
click at [1091, 434] on button "Add" at bounding box center [1097, 423] width 84 height 39
type input "0"
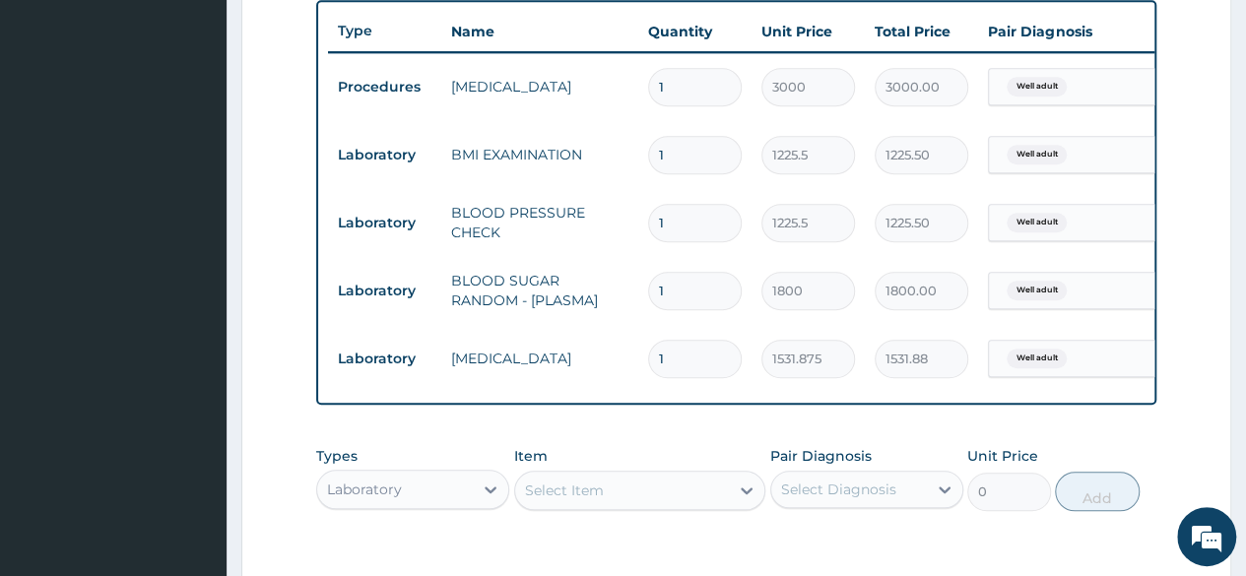
scroll to position [1035, 0]
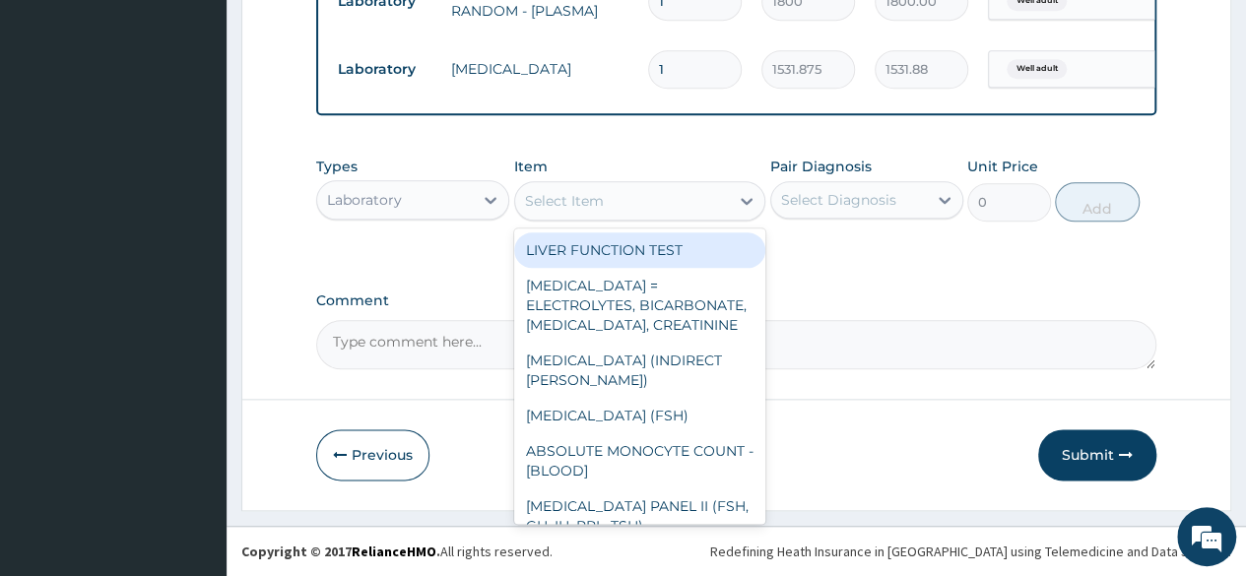
click at [585, 202] on div "Select Item" at bounding box center [564, 201] width 79 height 20
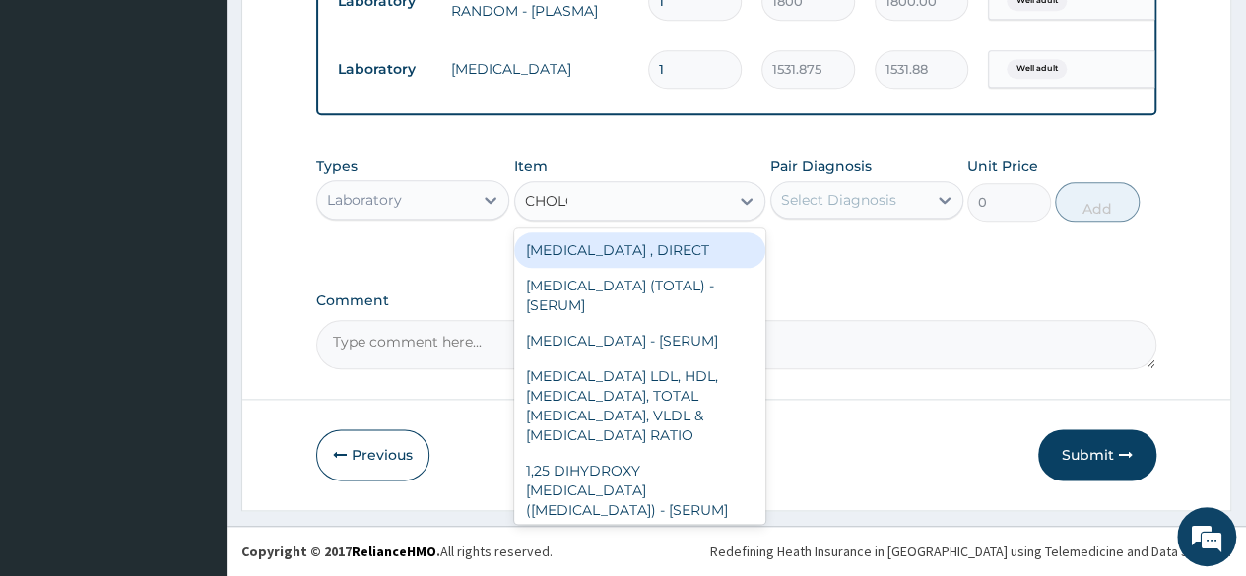
type input "CHOL"
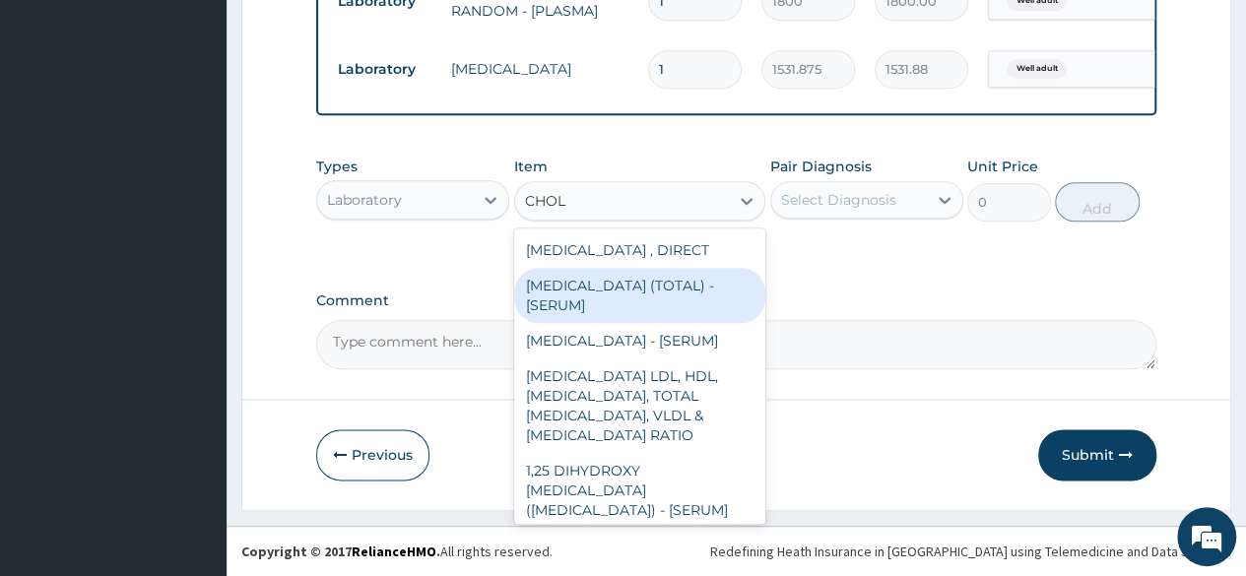
click at [575, 294] on div "[MEDICAL_DATA] (TOTAL) - [SERUM]" at bounding box center [640, 295] width 252 height 55
type input "2880"
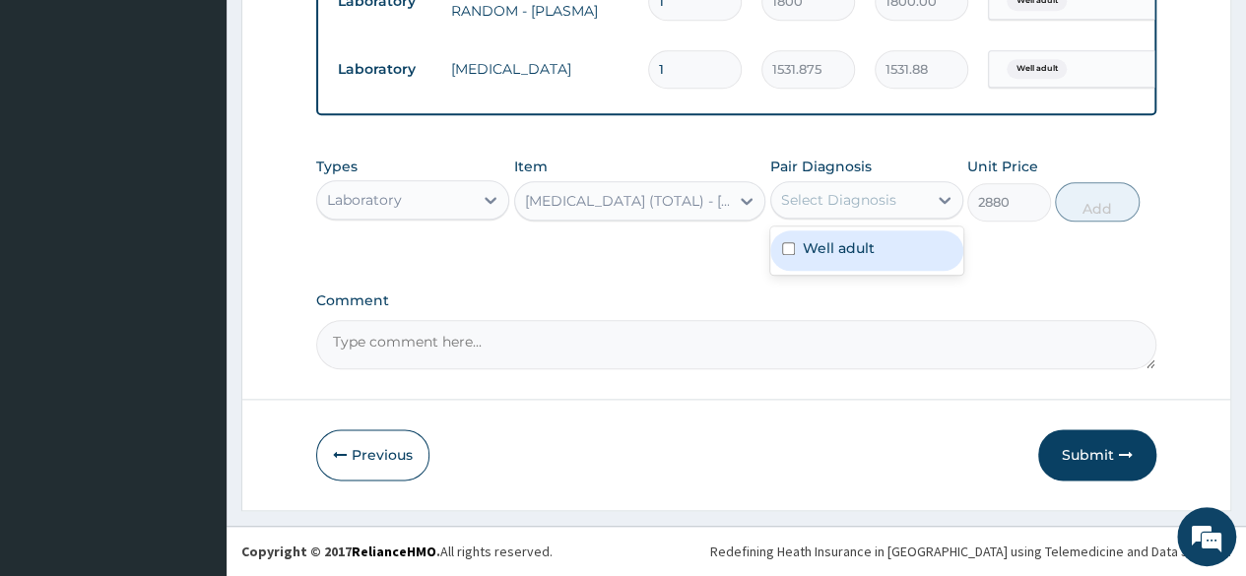
click at [897, 198] on div "Select Diagnosis" at bounding box center [849, 200] width 156 height 32
click at [865, 249] on label "Well adult" at bounding box center [839, 248] width 72 height 20
checkbox input "true"
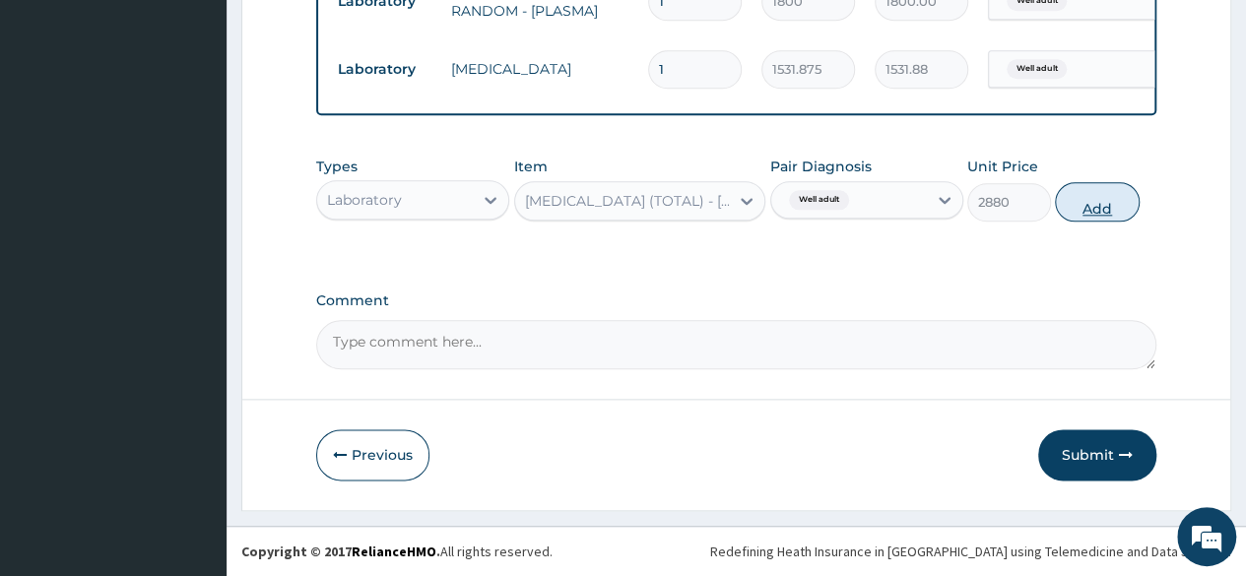
click at [1104, 210] on button "Add" at bounding box center [1097, 201] width 84 height 39
type input "0"
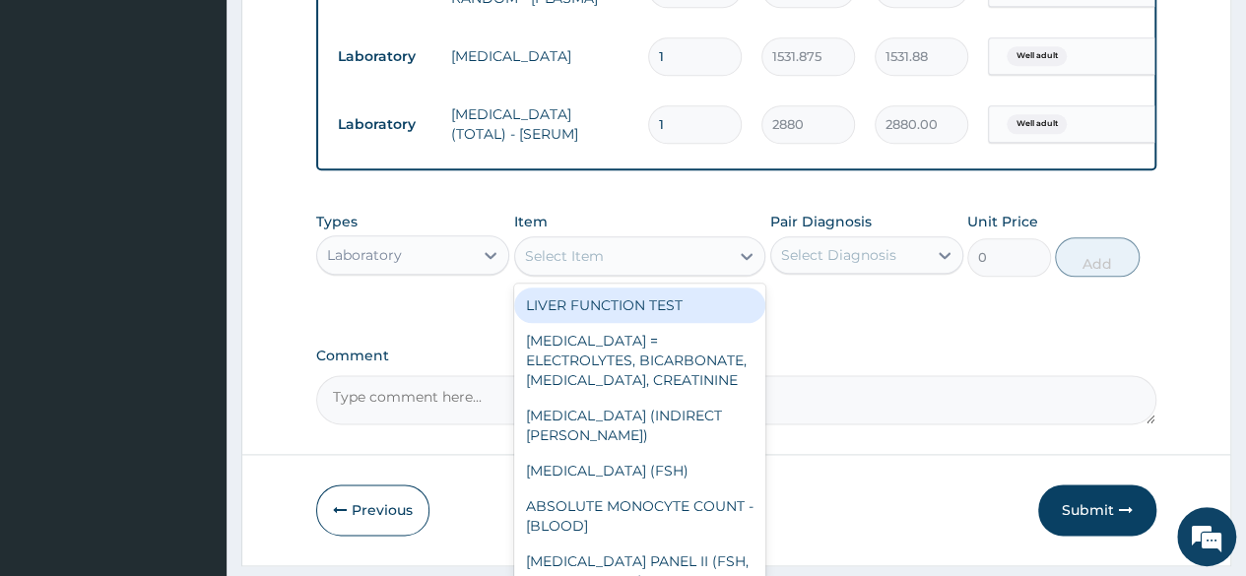
click at [639, 272] on div "Select Item" at bounding box center [622, 256] width 215 height 32
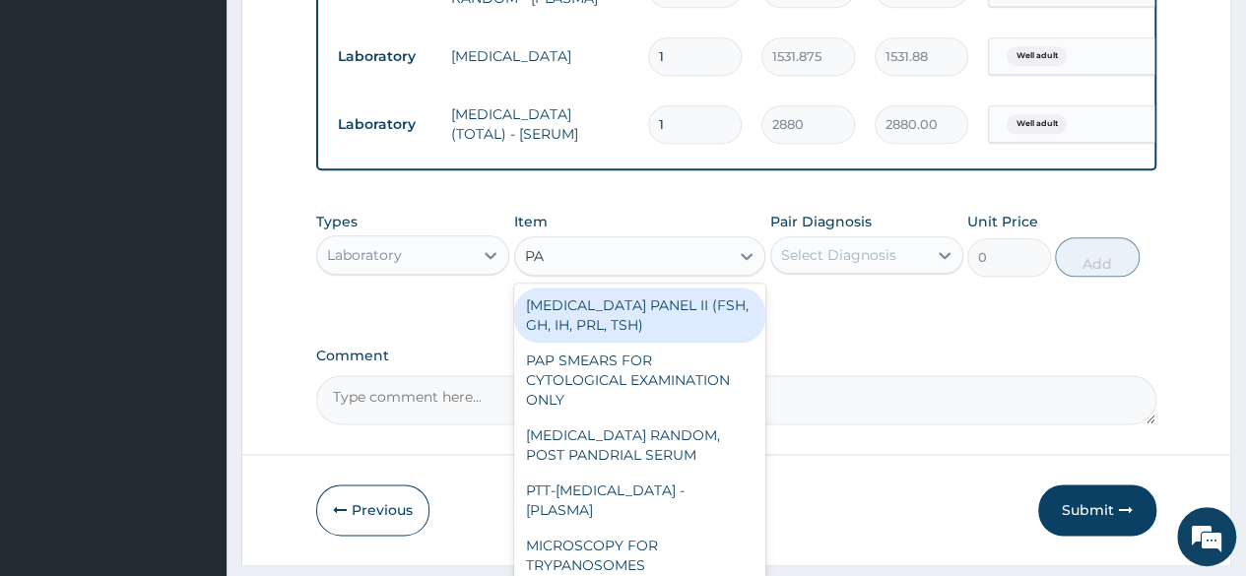
type input "PAP"
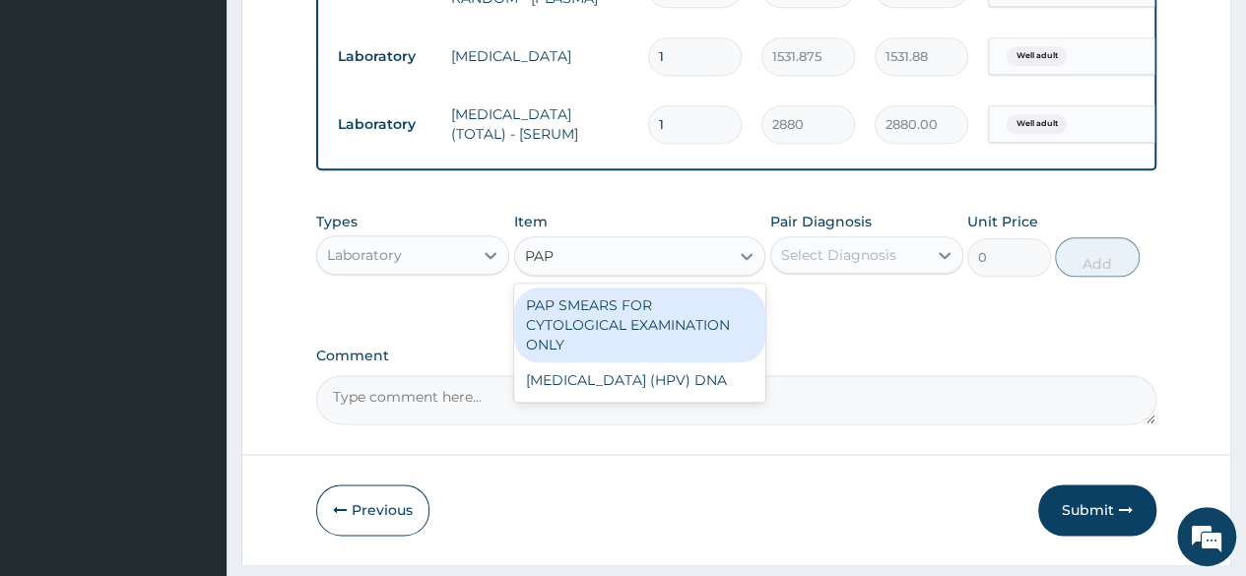
click at [634, 320] on div "PAP SMEARS FOR CYTOLOGICAL EXAMINATION ONLY" at bounding box center [640, 325] width 252 height 75
type input "18080"
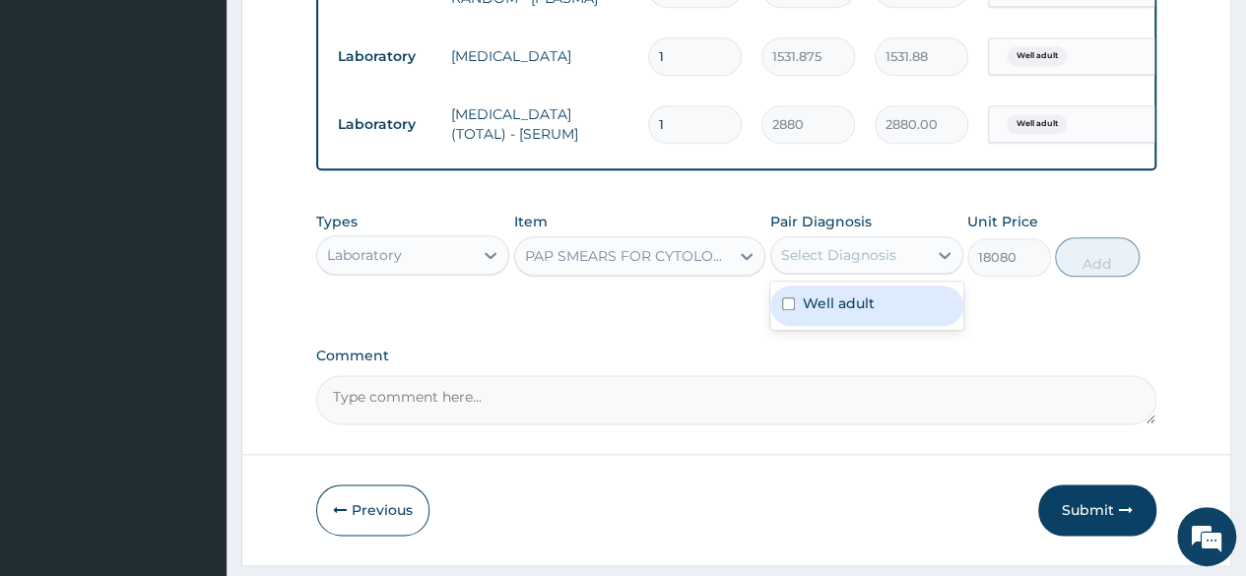
click at [902, 266] on div "Select Diagnosis" at bounding box center [849, 255] width 156 height 32
click at [873, 314] on div "Well adult" at bounding box center [866, 306] width 193 height 40
checkbox input "true"
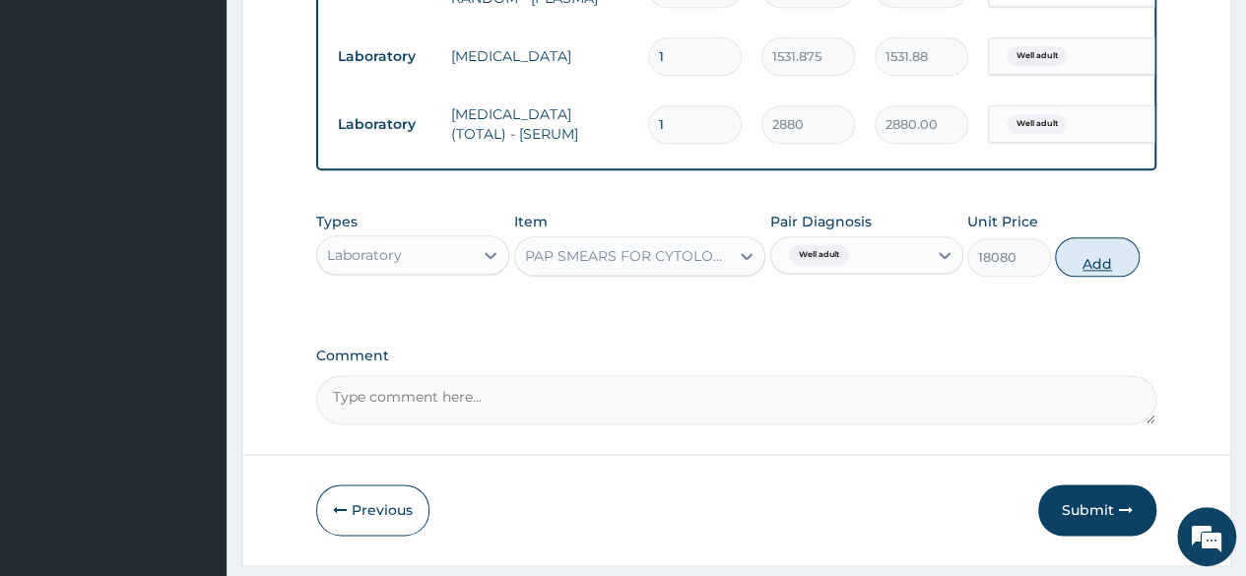
click at [1102, 277] on button "Add" at bounding box center [1097, 256] width 84 height 39
type input "0"
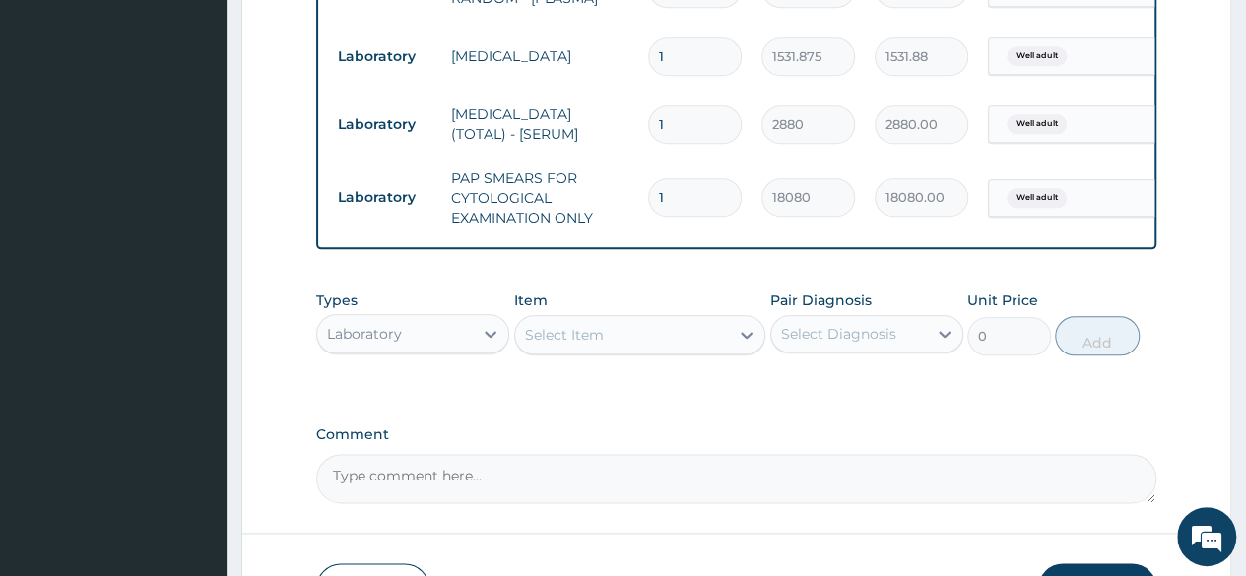
scroll to position [1182, 0]
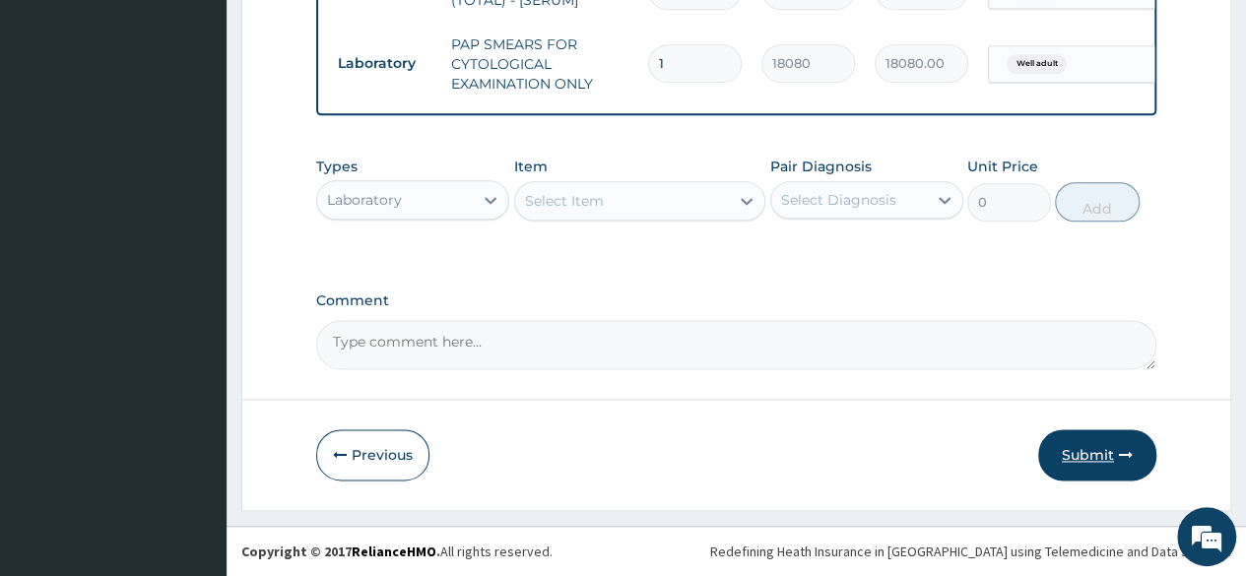
click at [1100, 471] on button "Submit" at bounding box center [1097, 454] width 118 height 51
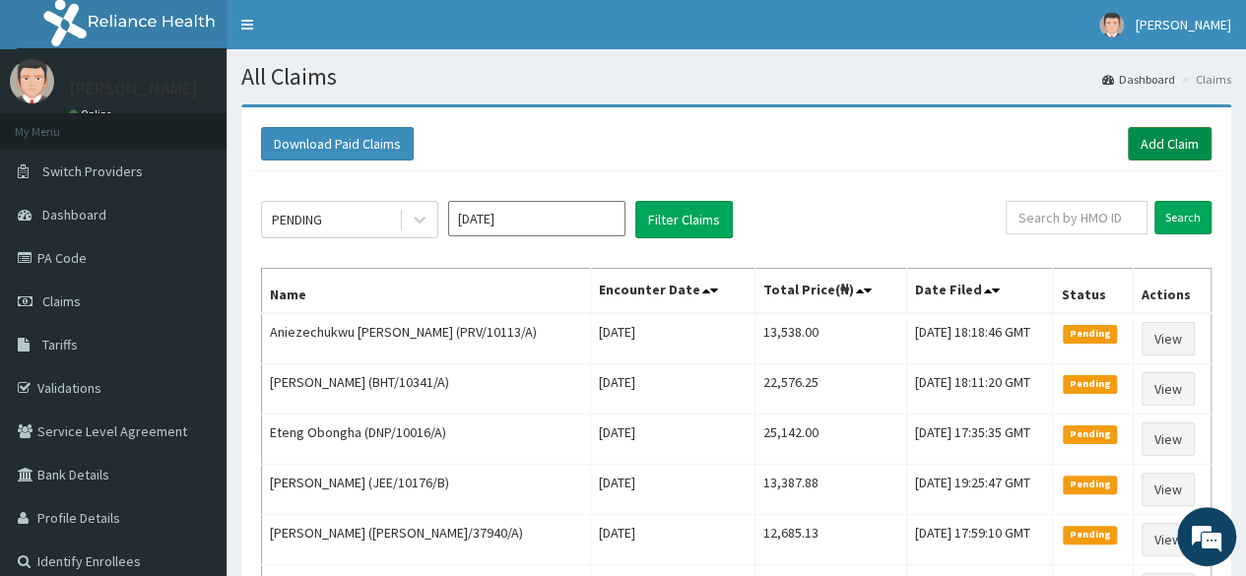
click at [1192, 159] on link "Add Claim" at bounding box center [1170, 143] width 84 height 33
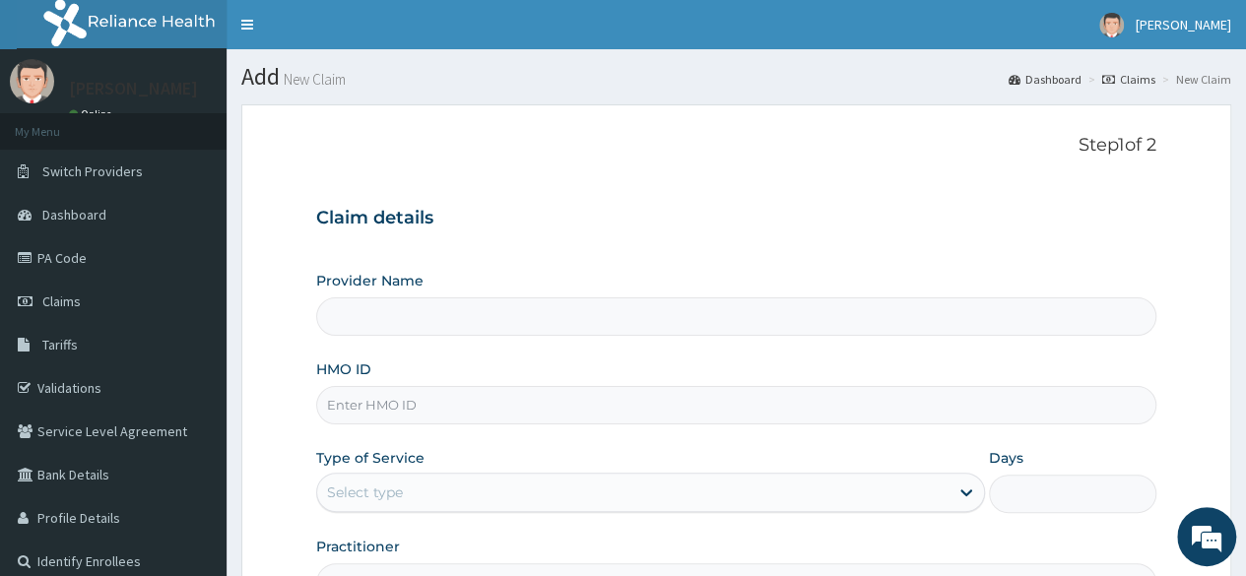
click at [451, 396] on input "HMO ID" at bounding box center [736, 405] width 840 height 38
paste input "DPK/10048/A"
type input "DPK/10048/A"
type input "Reliance Family Clinics (RFC) - [GEOGRAPHIC_DATA]"
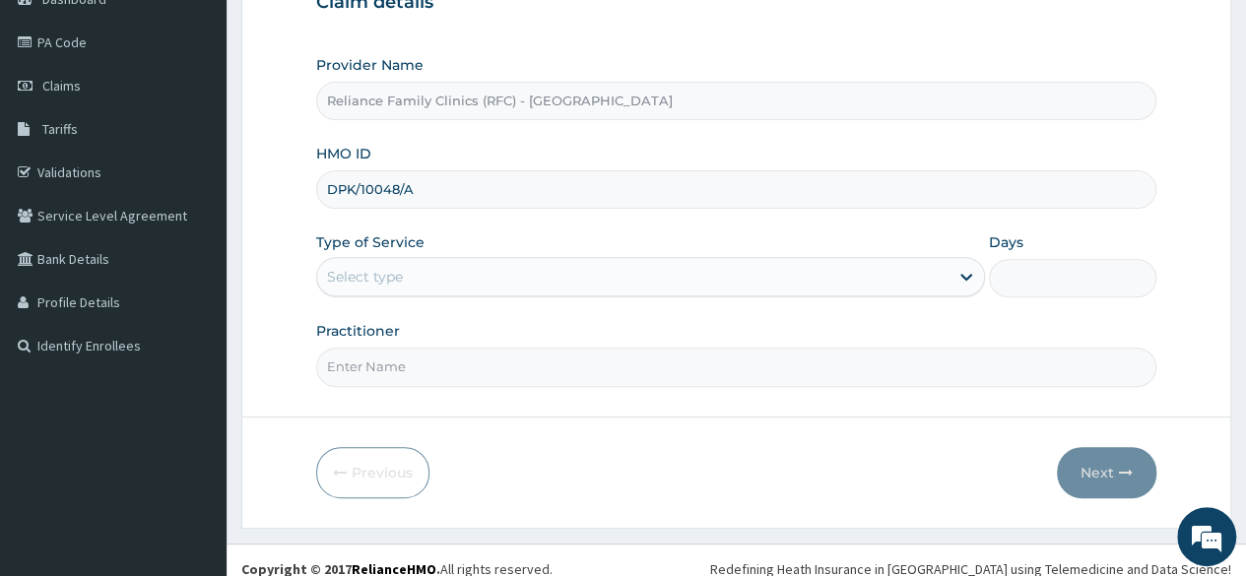
scroll to position [228, 0]
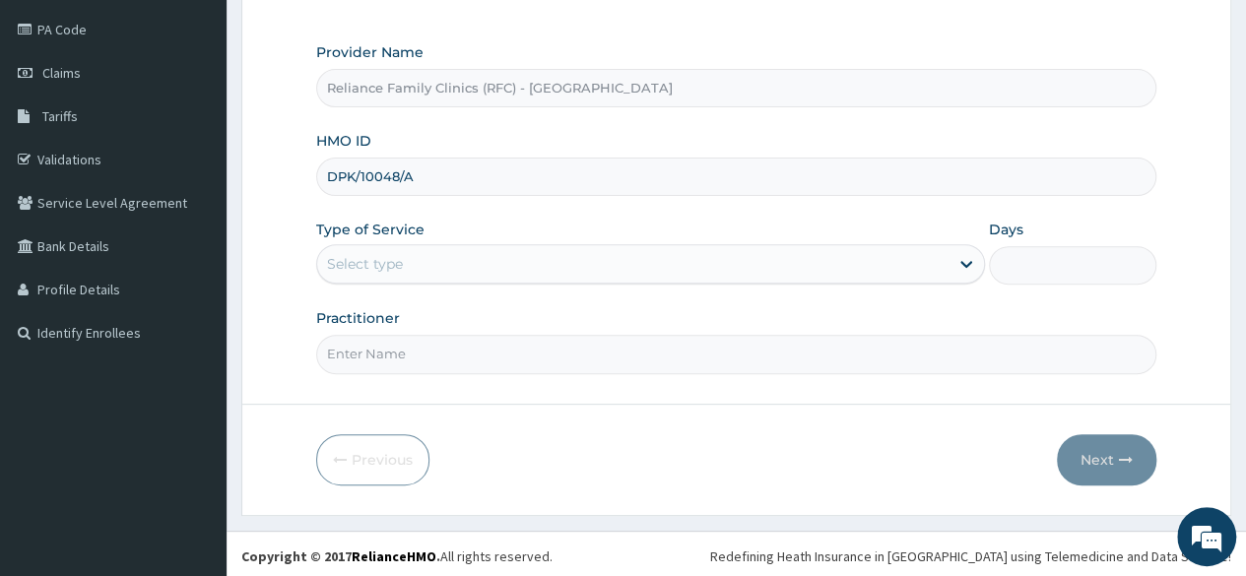
type input "DPK/10048/A"
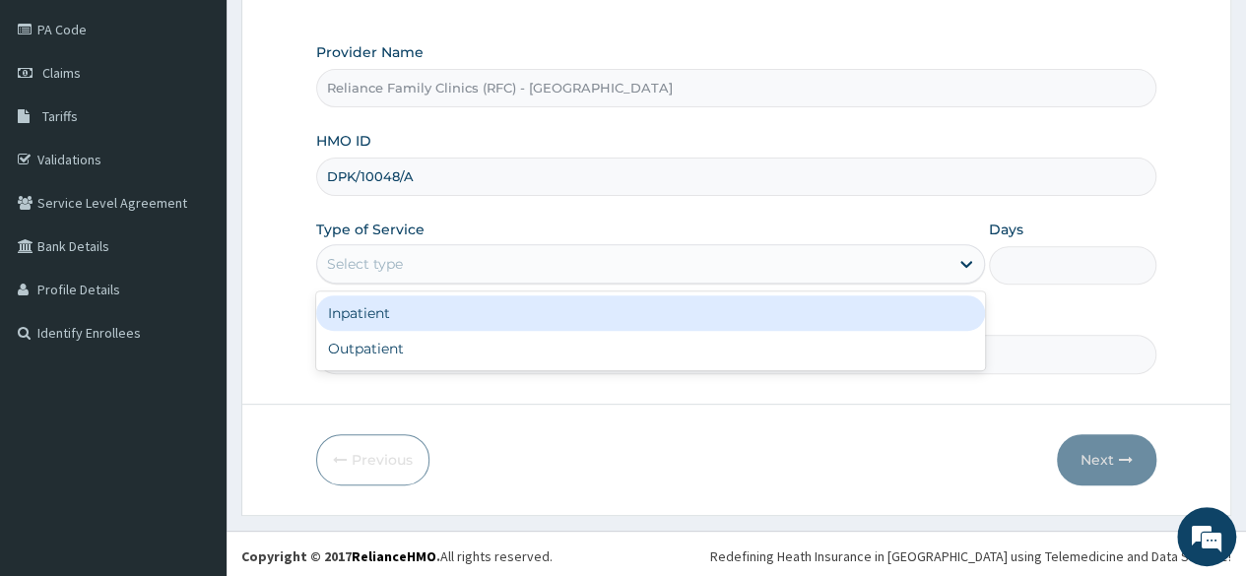
click at [435, 261] on div "Select type" at bounding box center [632, 264] width 631 height 32
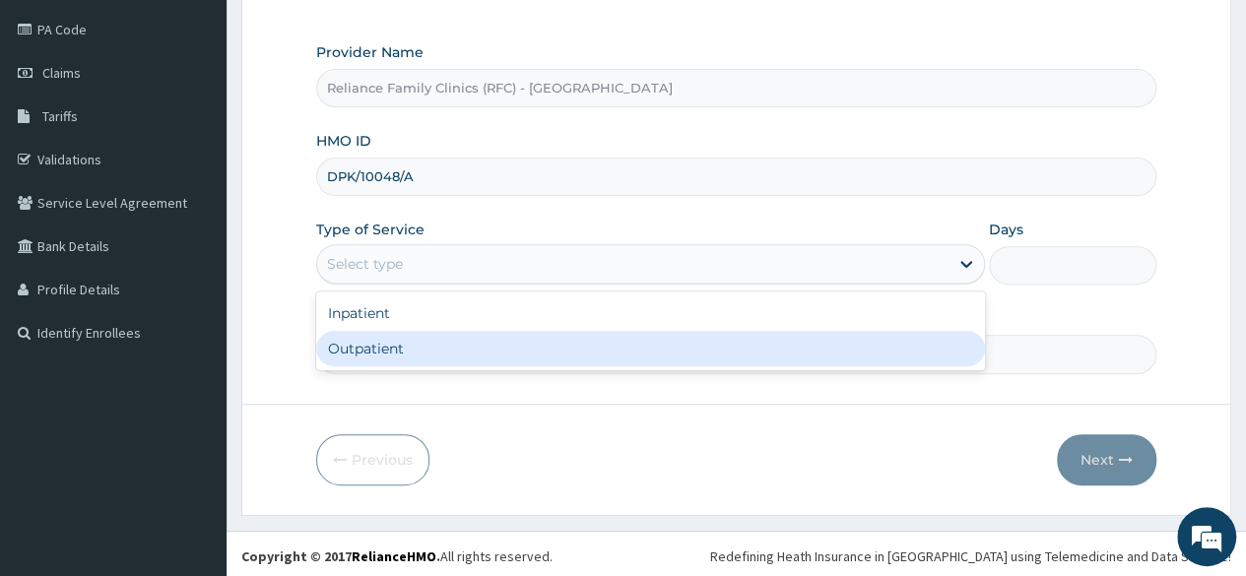
click at [402, 341] on div "Outpatient" at bounding box center [650, 348] width 669 height 35
type input "1"
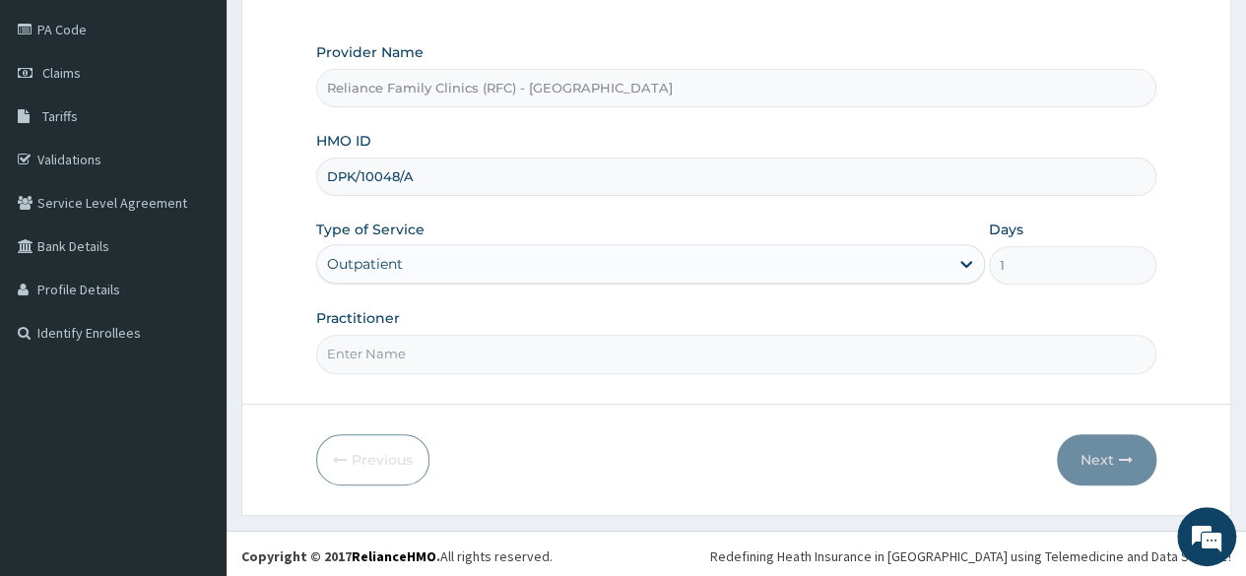
click at [402, 341] on input "Practitioner" at bounding box center [736, 354] width 840 height 38
type input "LOCUM"
click at [1094, 441] on button "Next" at bounding box center [1106, 459] width 99 height 51
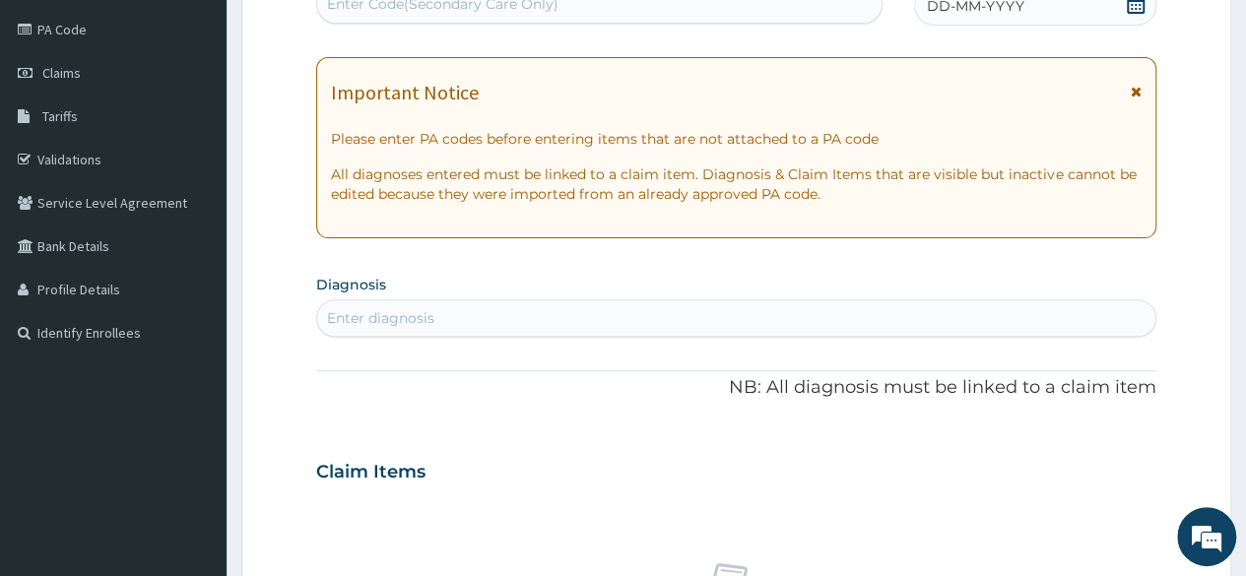
click at [1142, 3] on icon at bounding box center [1136, 4] width 20 height 20
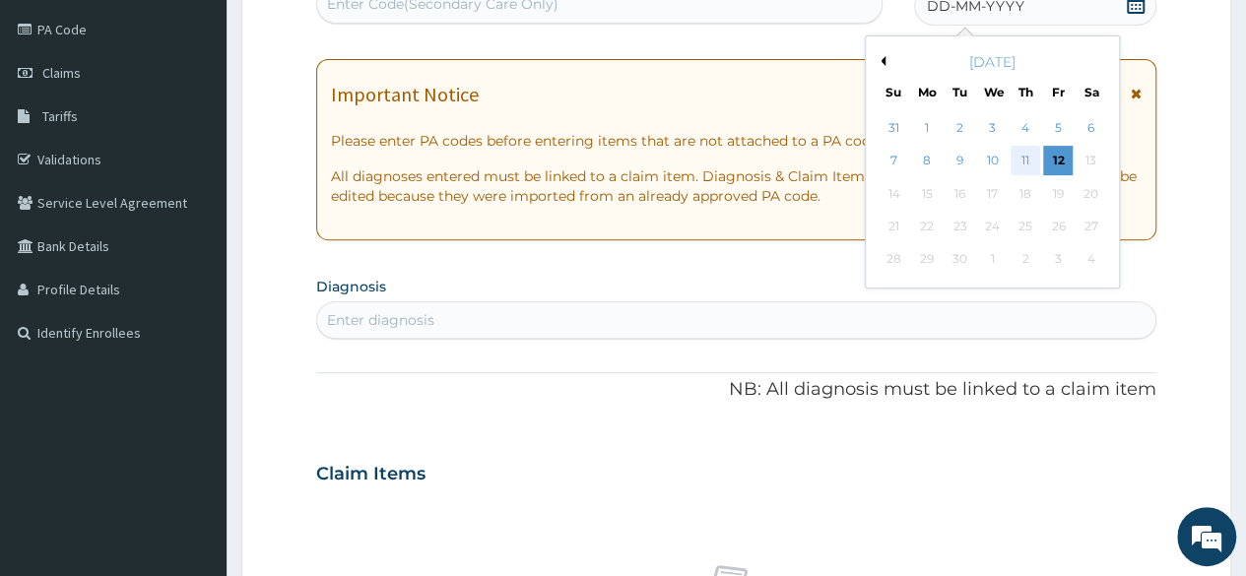
scroll to position [0, 0]
click at [880, 54] on div "[DATE]" at bounding box center [992, 62] width 237 height 20
click at [882, 66] on div "[DATE]" at bounding box center [992, 62] width 237 height 20
click at [882, 60] on button "Previous Month" at bounding box center [881, 61] width 10 height 10
click at [1041, 258] on div "24 25 26 27 28 29 30" at bounding box center [992, 259] width 229 height 33
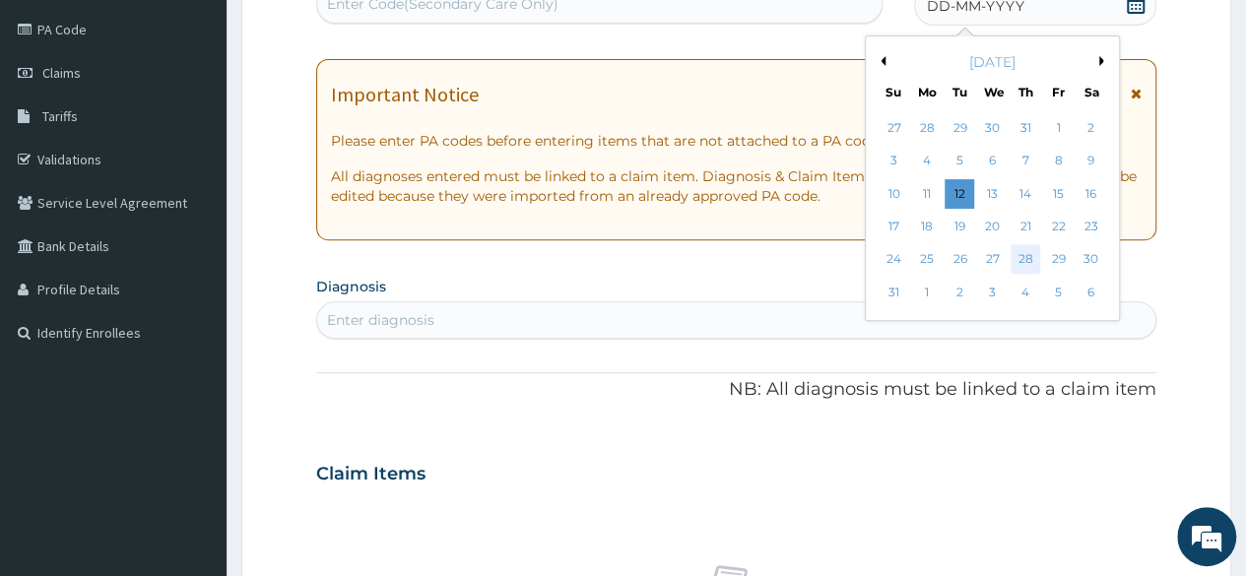
click at [1031, 259] on div "28" at bounding box center [1025, 260] width 30 height 30
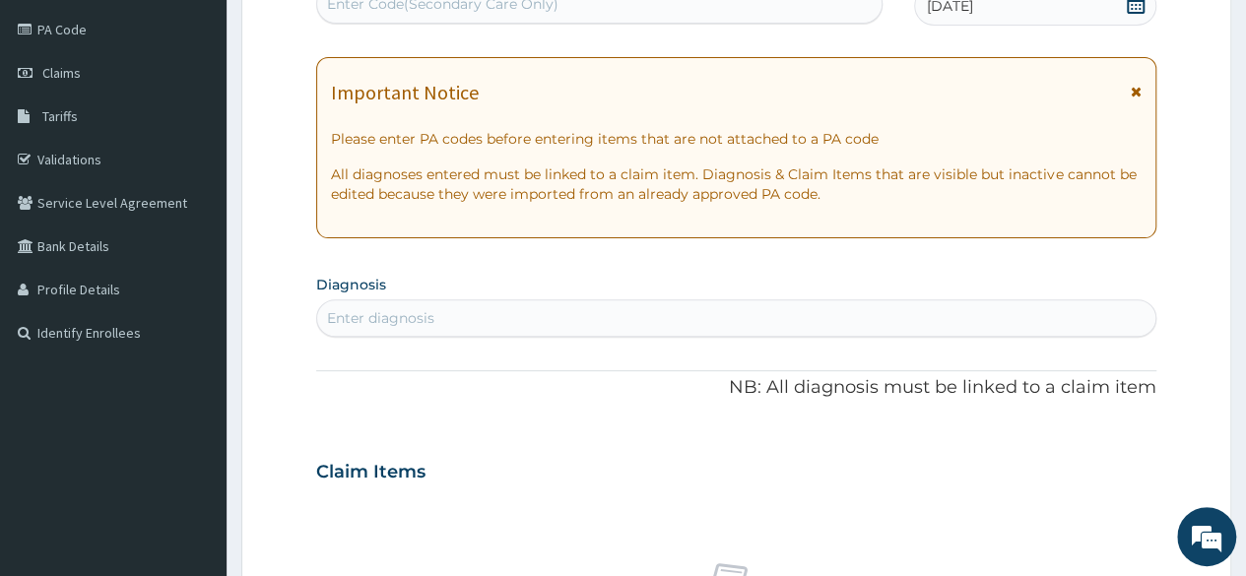
click at [615, 310] on div "Enter diagnosis" at bounding box center [736, 318] width 838 height 32
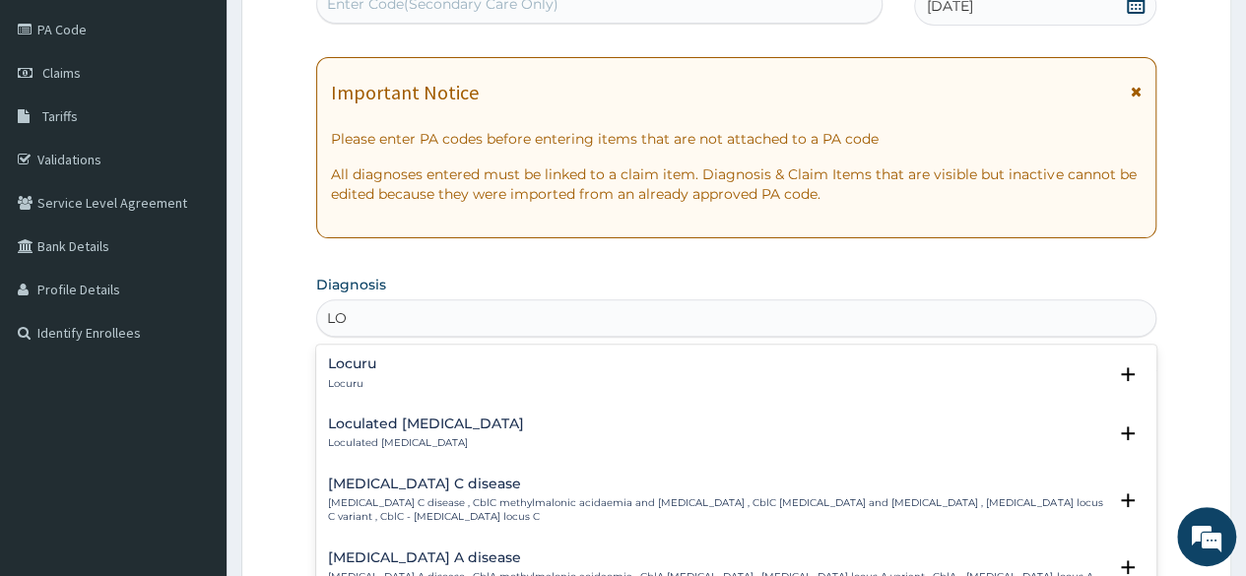
type input "L"
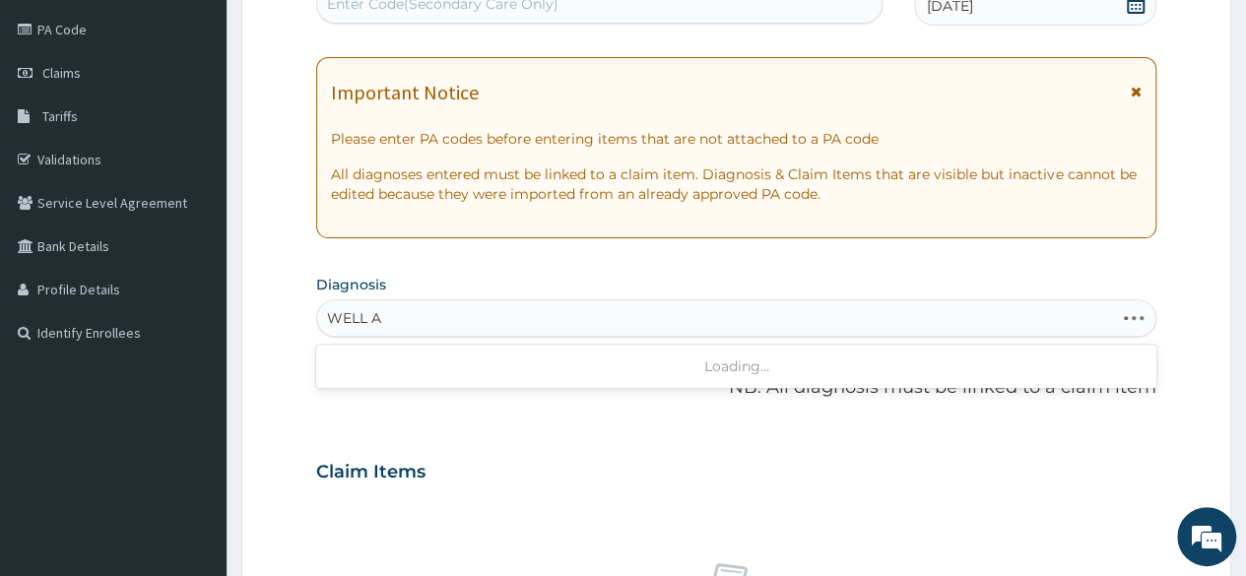
type input "WELL AD"
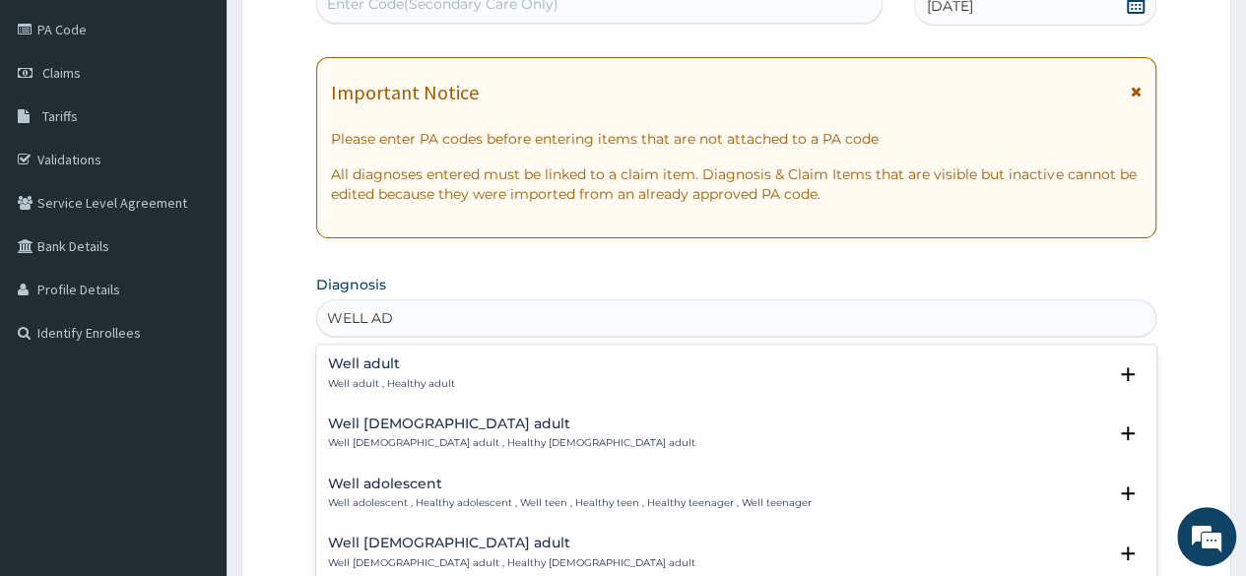
click at [411, 383] on p "Well adult , Healthy adult" at bounding box center [391, 384] width 127 height 14
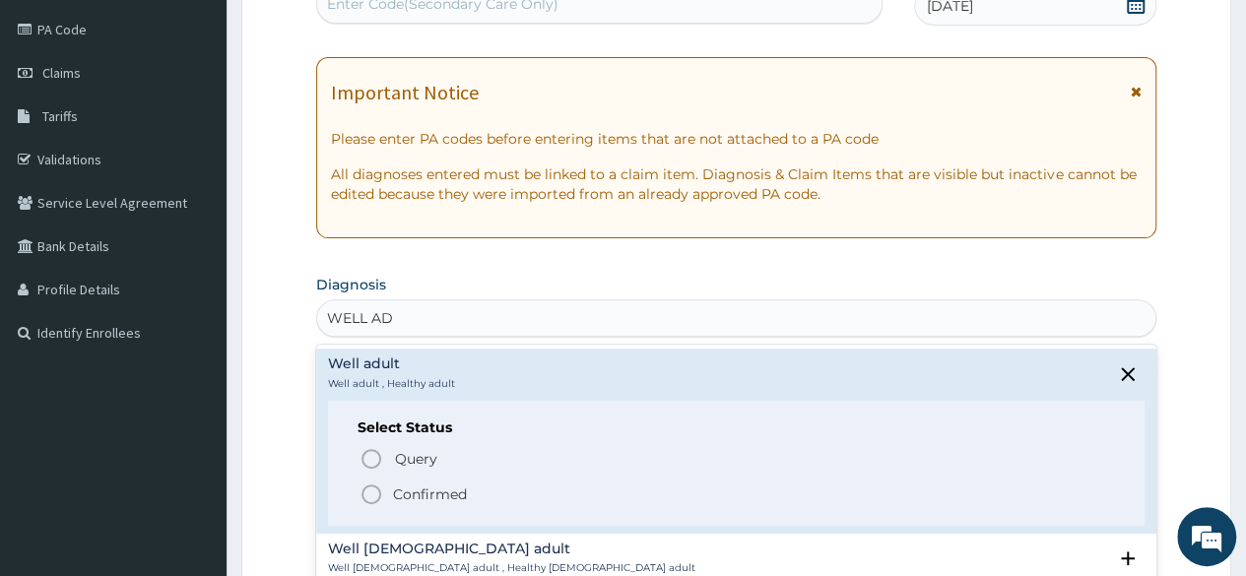
click at [418, 493] on p "Confirmed" at bounding box center [430, 495] width 74 height 20
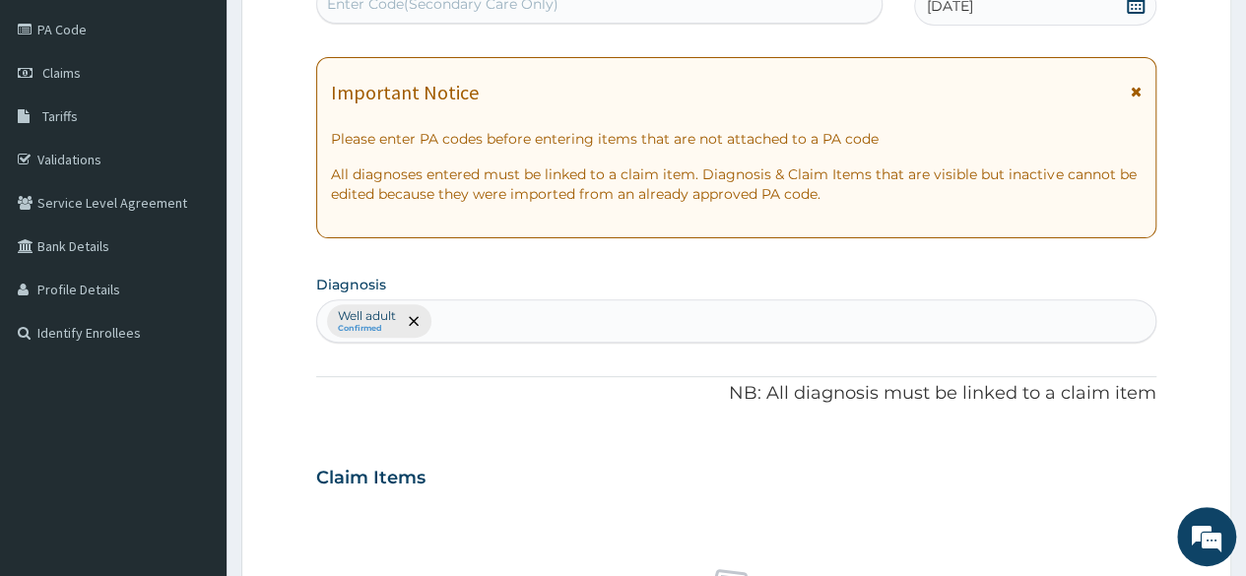
scroll to position [733, 0]
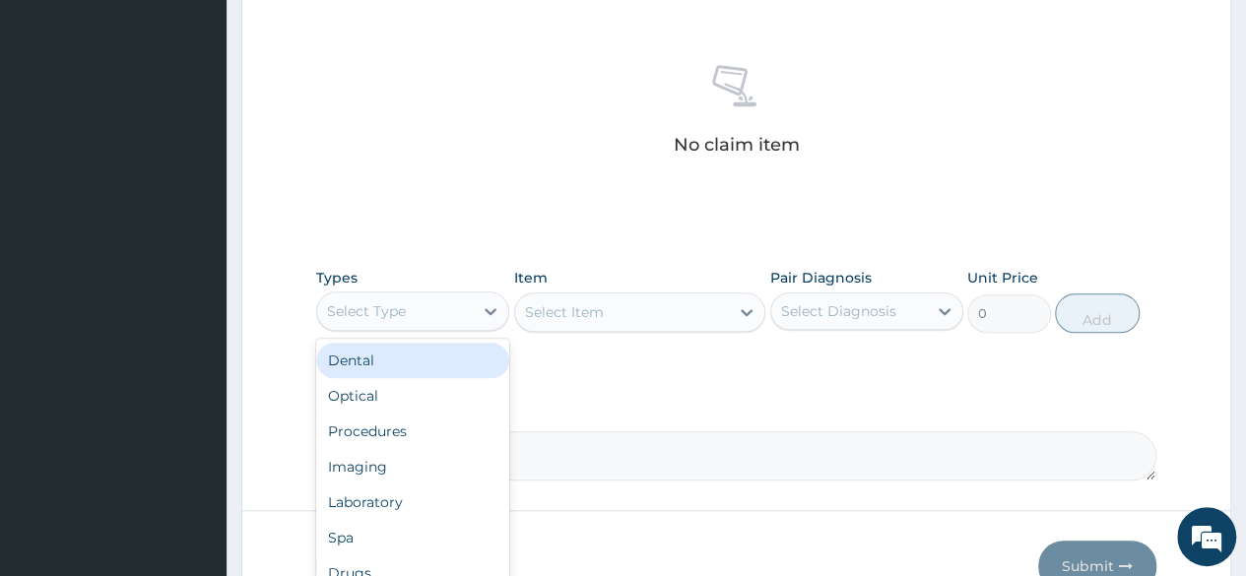
click at [430, 306] on div "Select Type" at bounding box center [395, 311] width 156 height 32
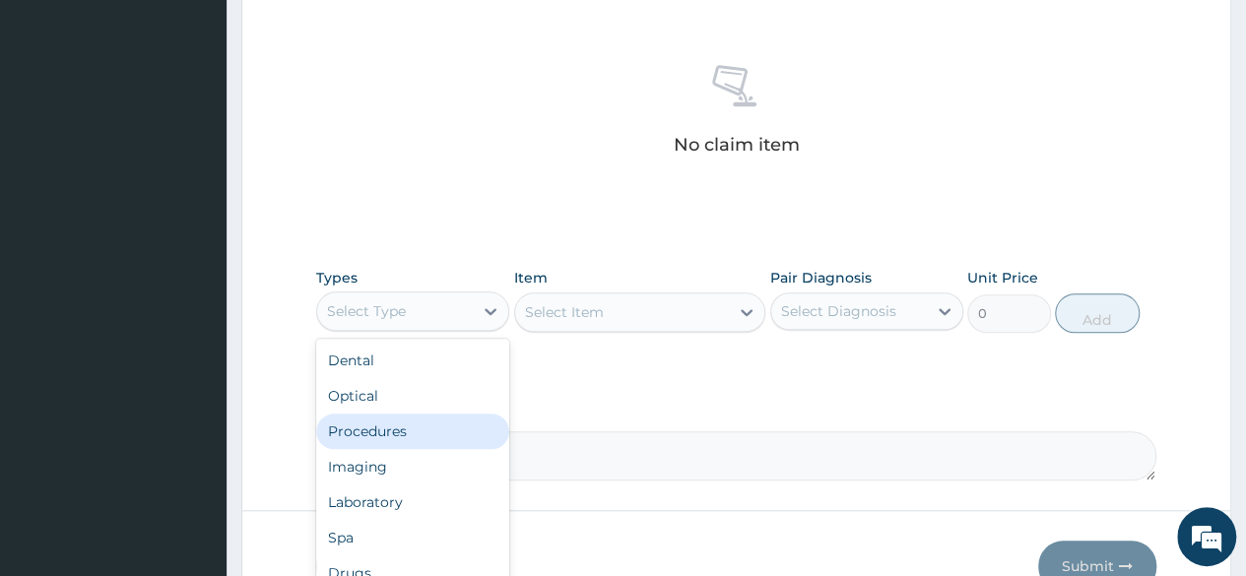
click at [400, 424] on div "Procedures" at bounding box center [412, 431] width 193 height 35
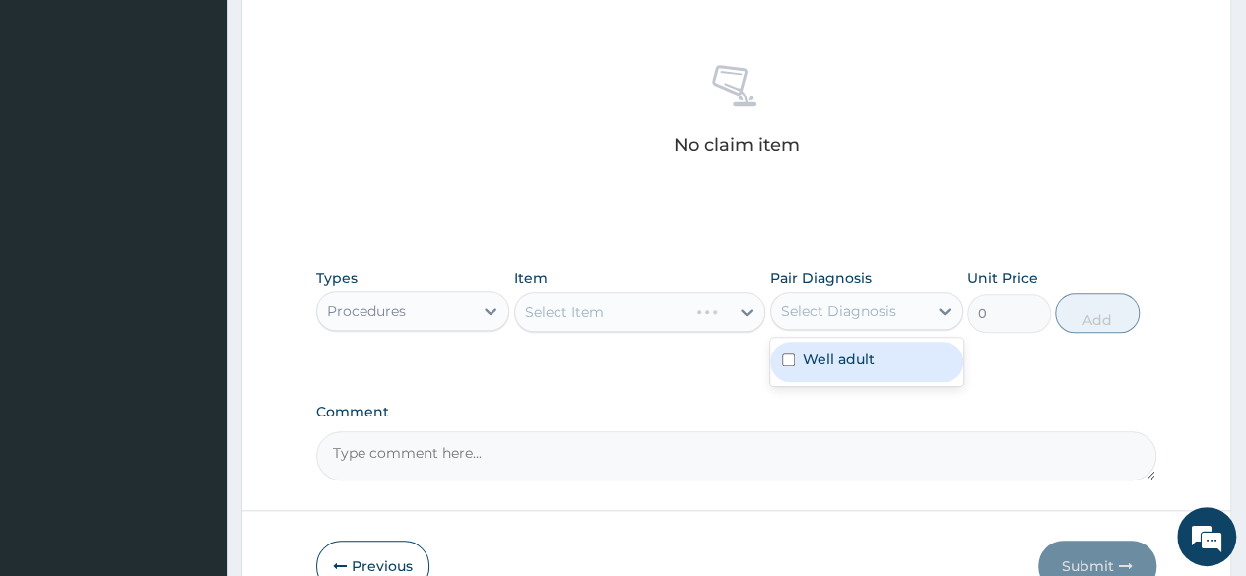
click at [831, 296] on div "Select Diagnosis" at bounding box center [849, 311] width 156 height 32
click at [825, 352] on label "Well adult" at bounding box center [839, 360] width 72 height 20
checkbox input "true"
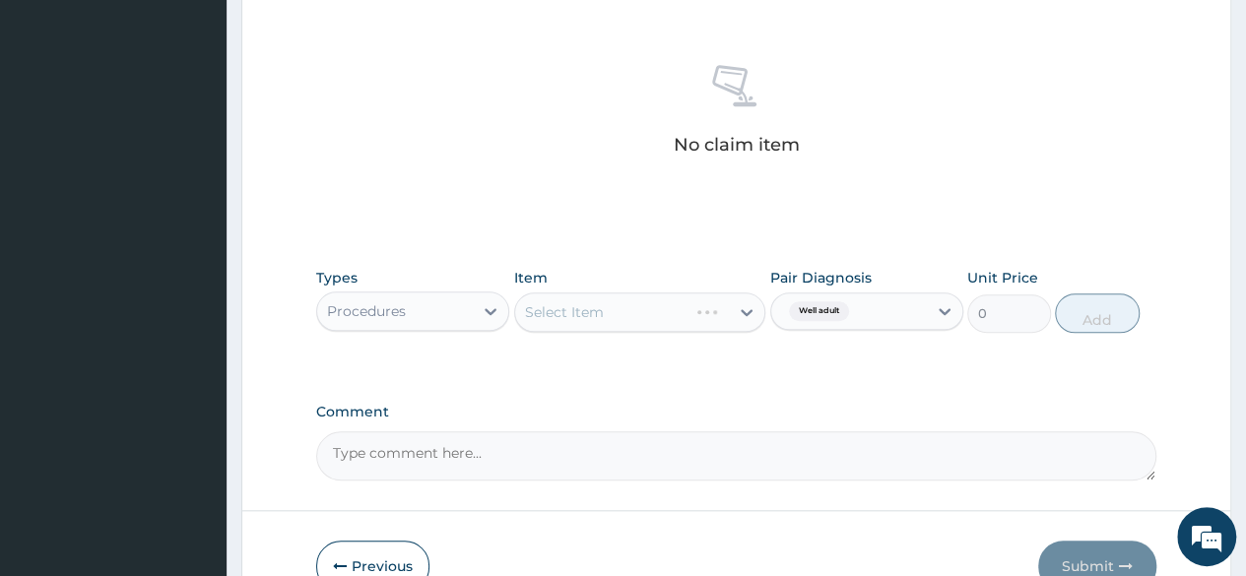
click at [768, 350] on div "Types Procedures Item Select Item Pair Diagnosis Well adult Unit Price 0 Add" at bounding box center [736, 315] width 840 height 114
drag, startPoint x: 701, startPoint y: 344, endPoint x: 690, endPoint y: 335, distance: 14.0
click at [690, 335] on div "Types Procedures Item Select Item Pair Diagnosis Well adult Unit Price 0 Add" at bounding box center [736, 315] width 840 height 114
click at [672, 323] on div "Select Item" at bounding box center [640, 312] width 252 height 39
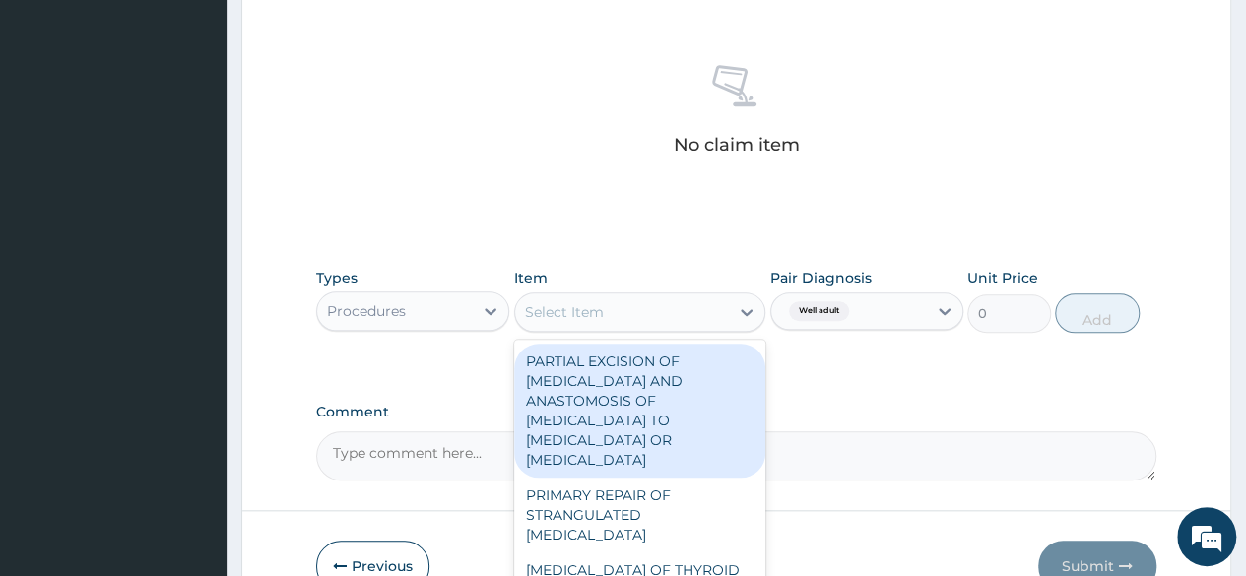
click at [672, 323] on div "Select Item" at bounding box center [622, 312] width 215 height 32
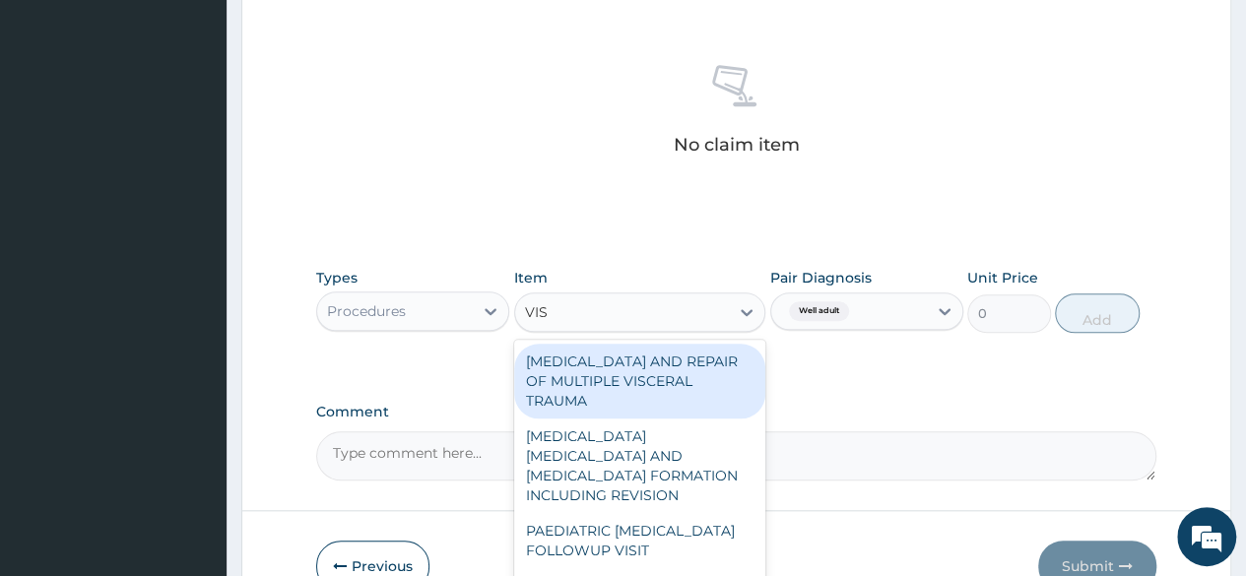
type input "VISU"
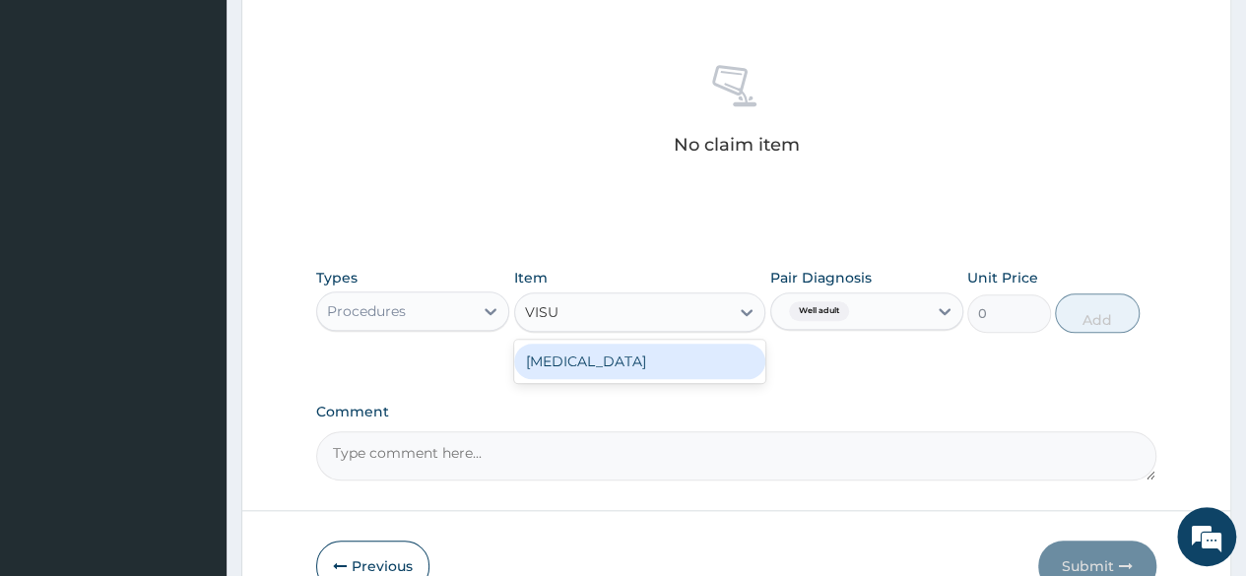
click at [664, 371] on div "VISUAL ACUITY" at bounding box center [640, 361] width 252 height 35
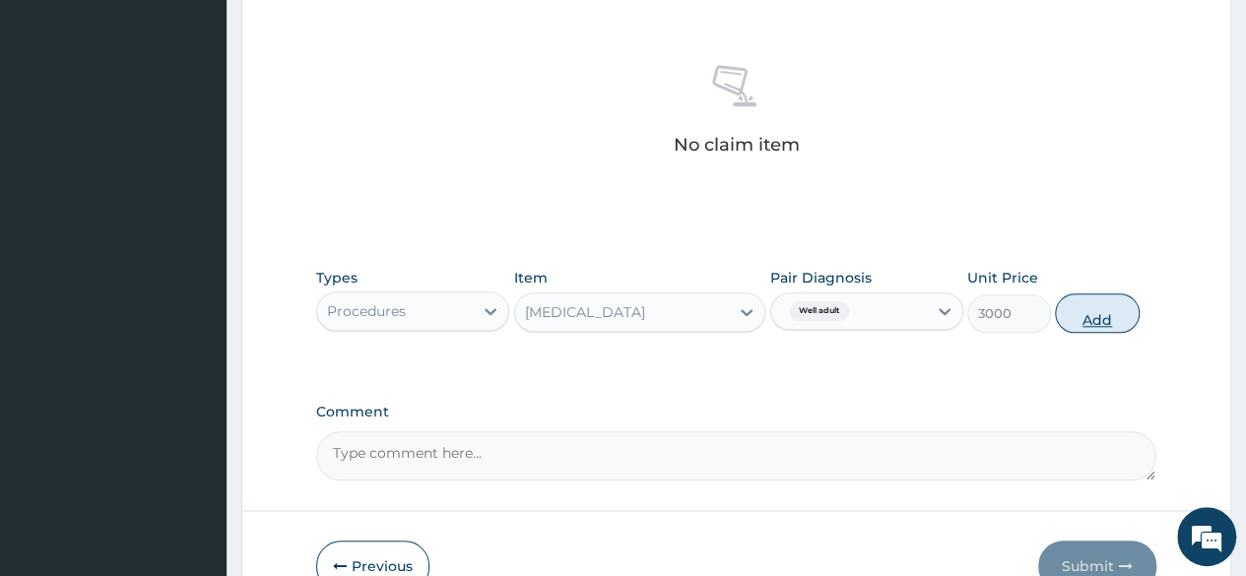
click at [1108, 304] on button "Add" at bounding box center [1097, 312] width 84 height 39
type input "0"
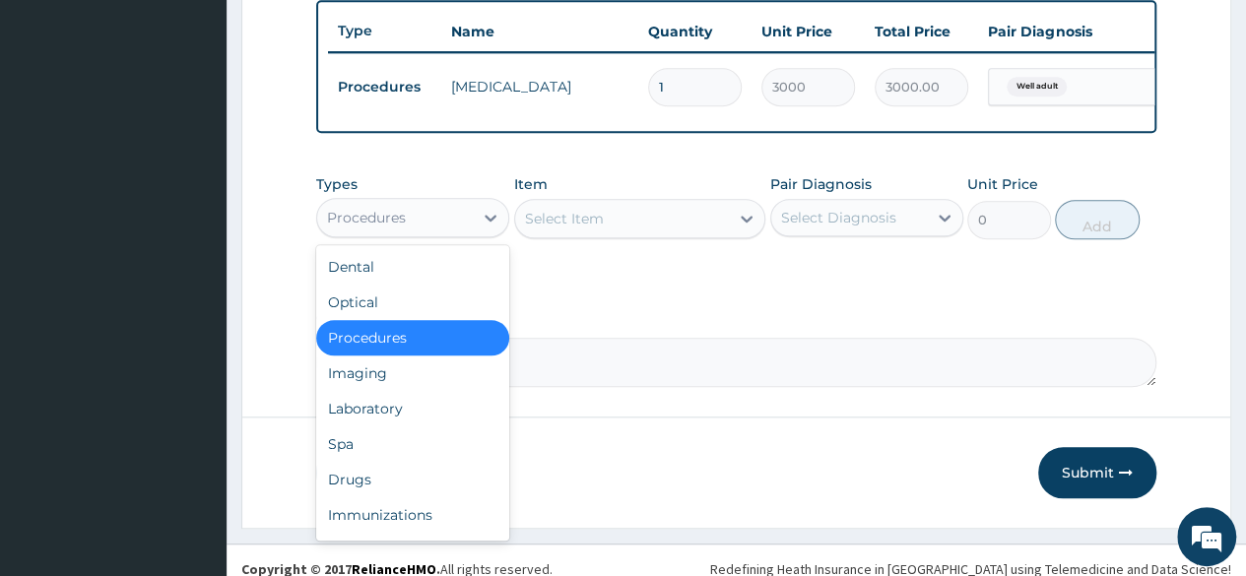
click at [412, 221] on div "Procedures" at bounding box center [395, 218] width 156 height 32
click at [398, 411] on div "Laboratory" at bounding box center [412, 408] width 193 height 35
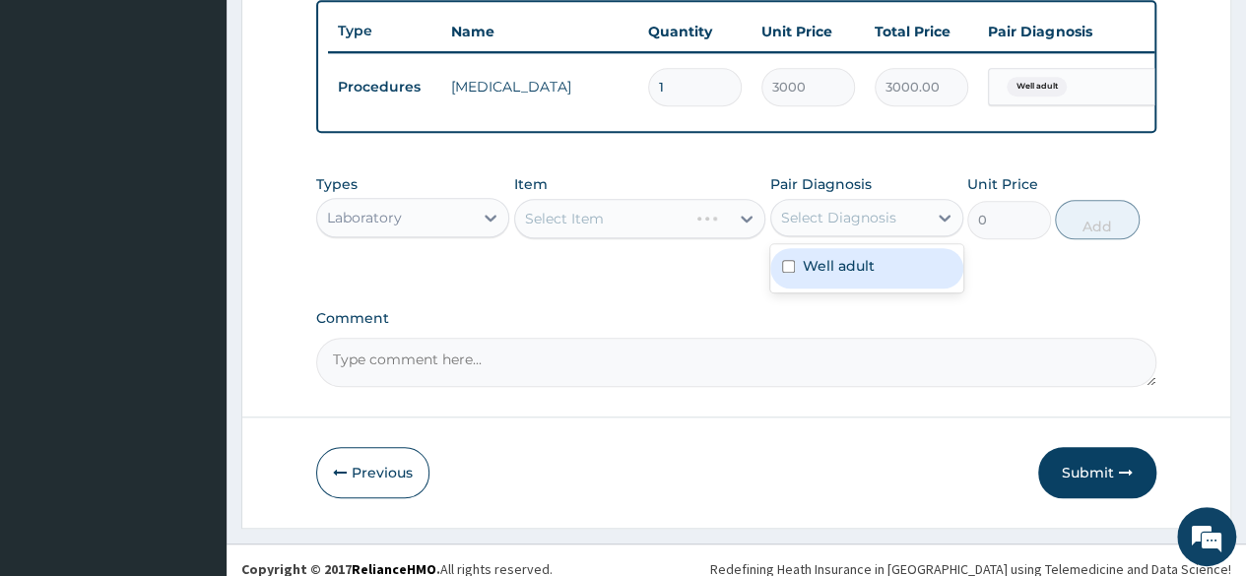
click at [810, 220] on div "Select Diagnosis" at bounding box center [838, 218] width 115 height 20
click at [823, 276] on label "Well adult" at bounding box center [839, 266] width 72 height 20
checkbox input "true"
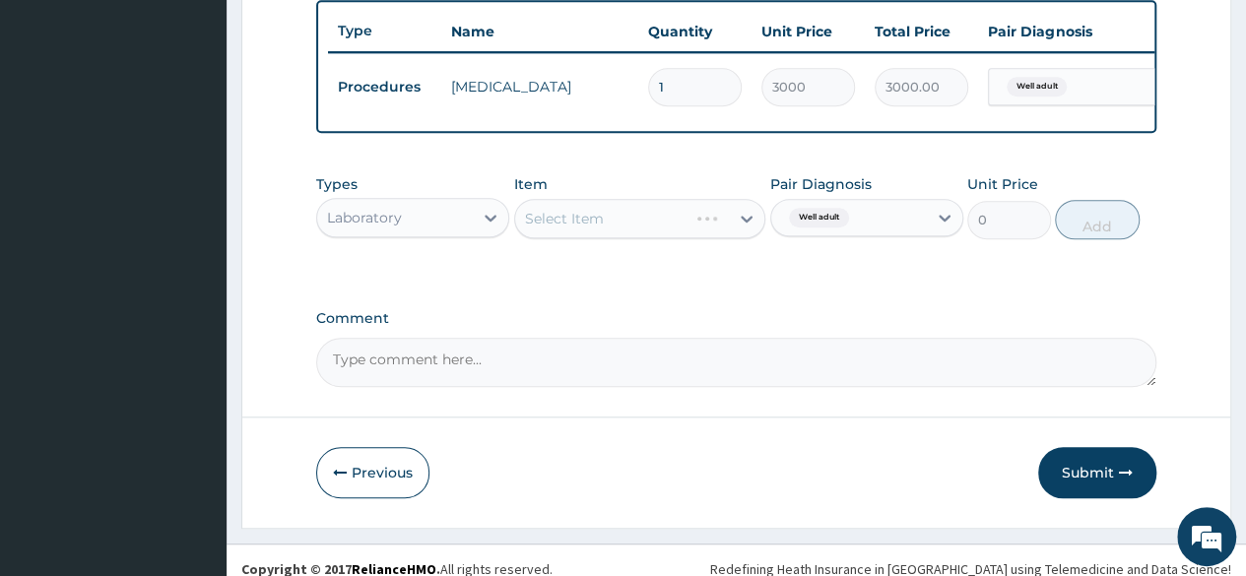
click at [664, 238] on div "Select Item" at bounding box center [640, 218] width 252 height 39
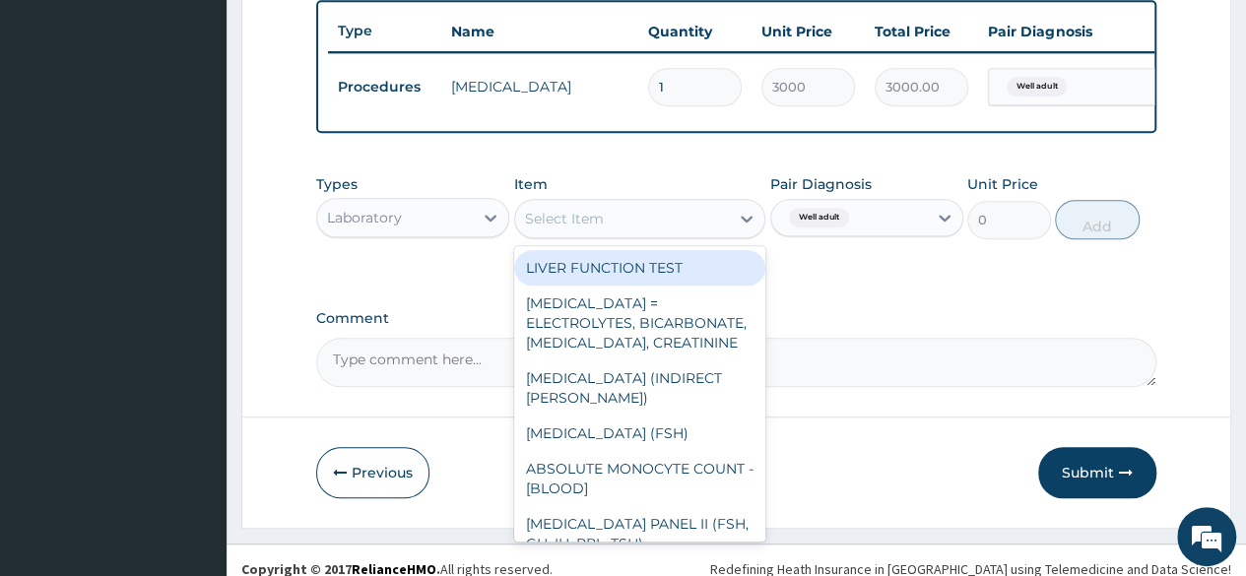
click at [664, 234] on div "Select Item" at bounding box center [622, 219] width 215 height 32
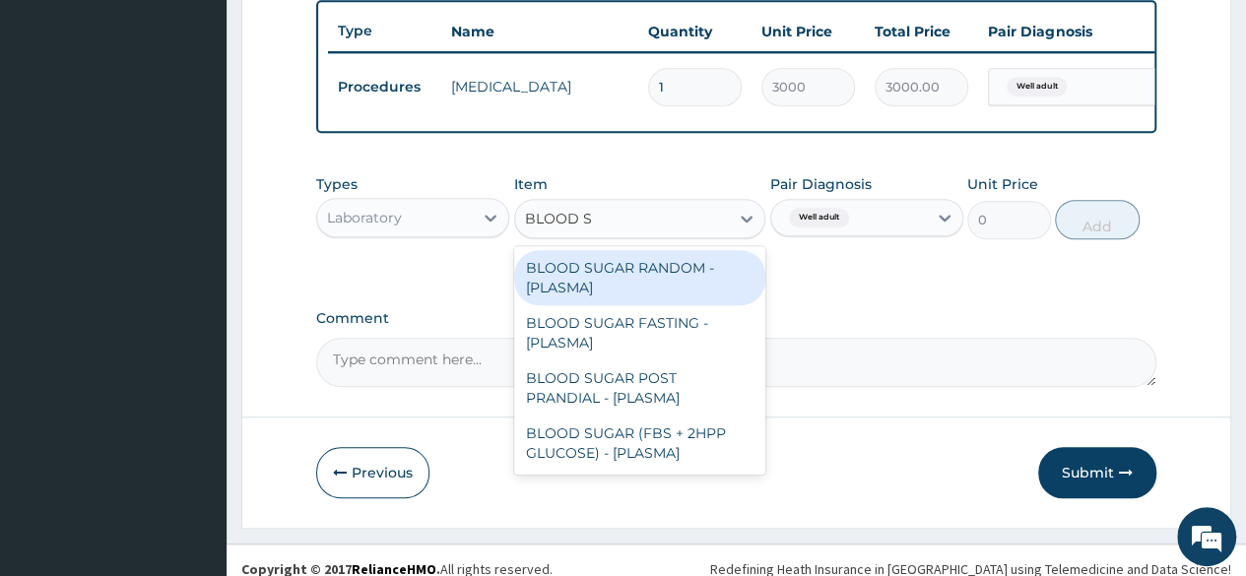
type input "BLOOD SU"
click at [617, 297] on div "BLOOD SUGAR RANDOM - [PLASMA]" at bounding box center [640, 277] width 252 height 55
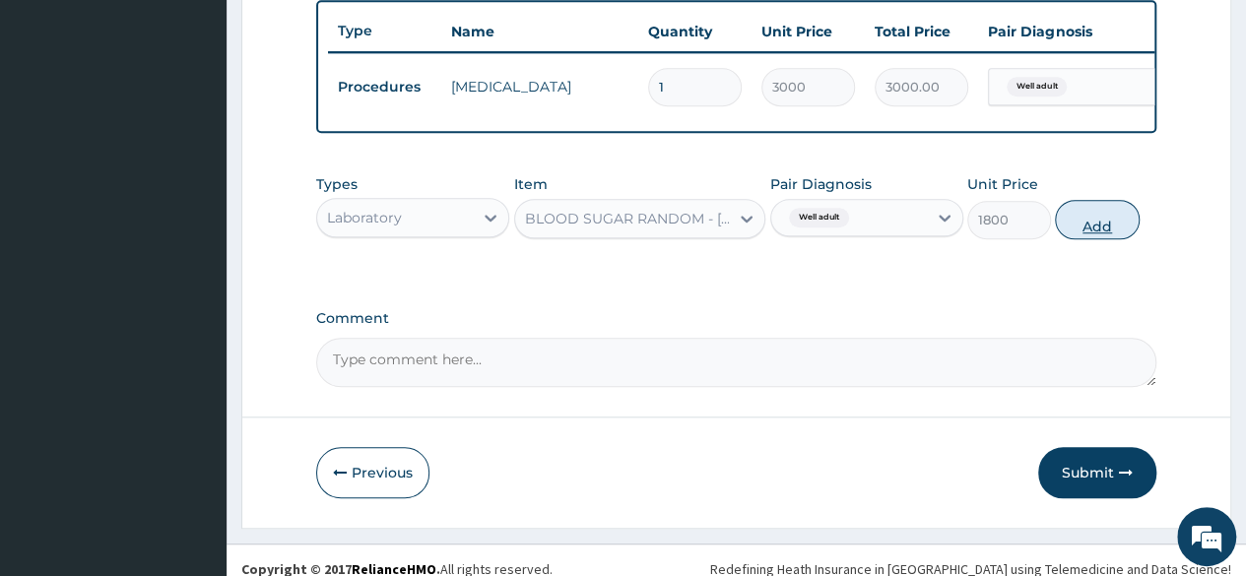
click at [1092, 238] on button "Add" at bounding box center [1097, 219] width 84 height 39
type input "0"
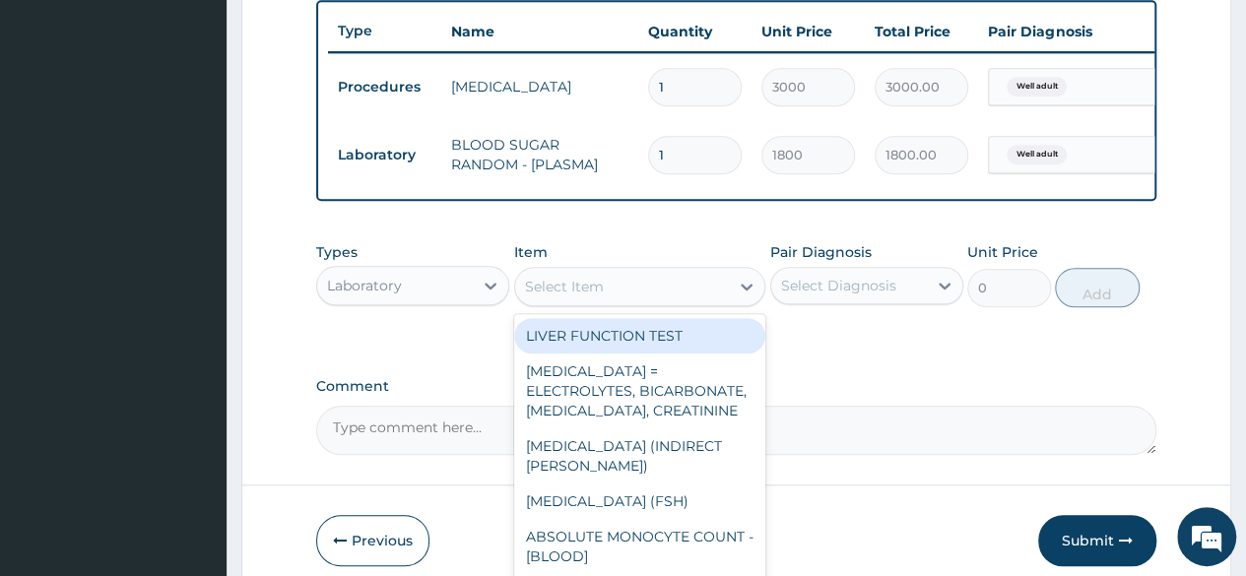
click at [684, 294] on div "Select Item" at bounding box center [622, 287] width 215 height 32
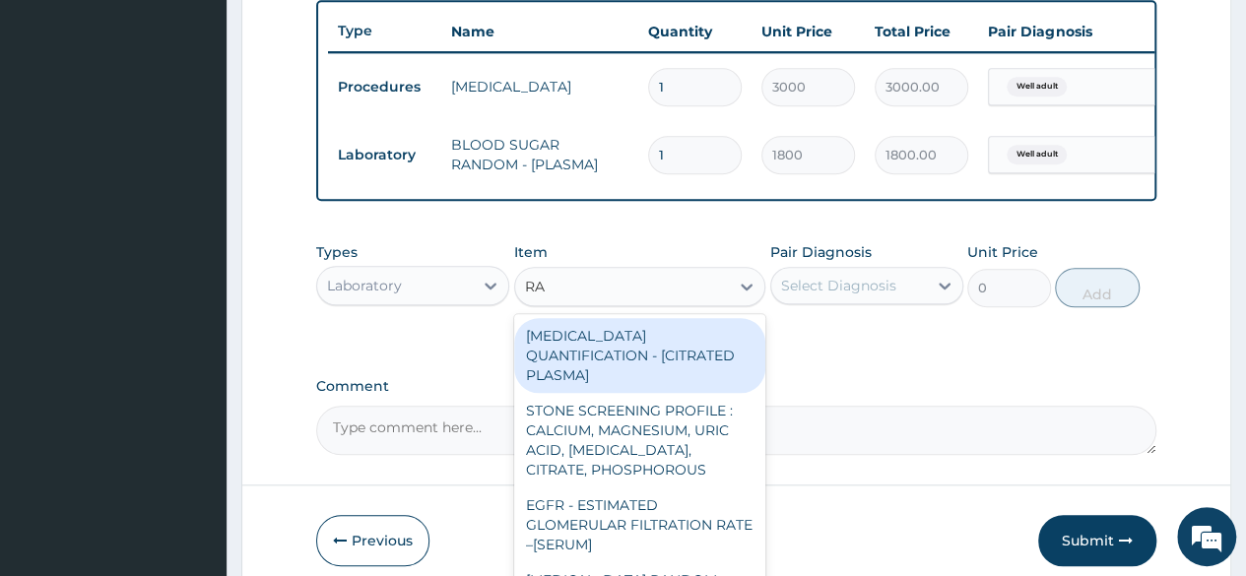
type input "R"
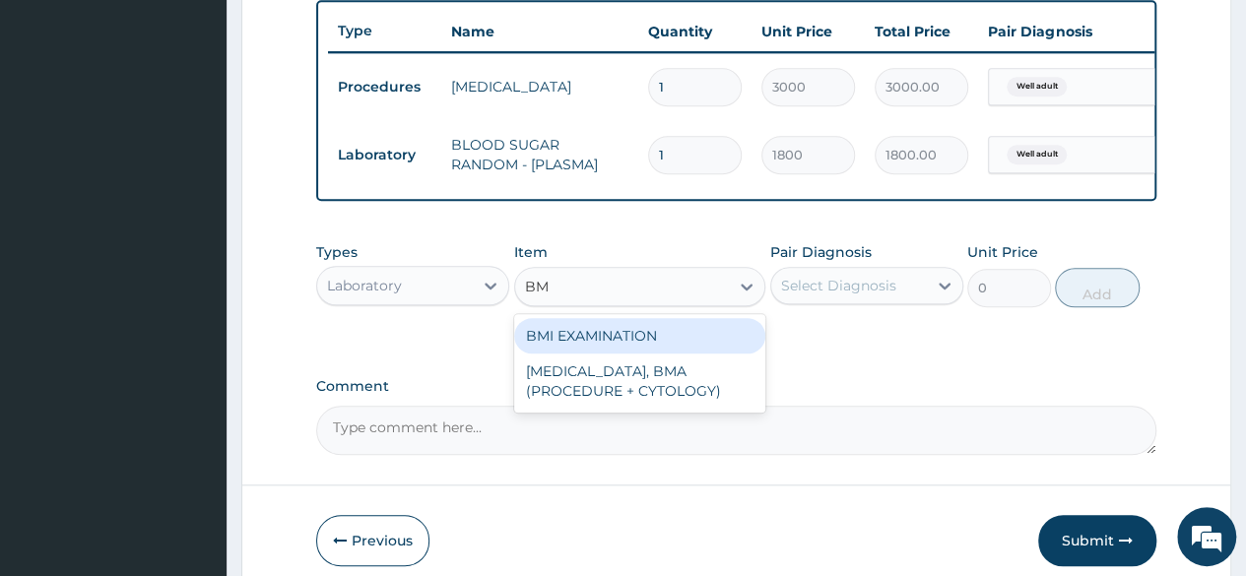
type input "BMI"
click at [682, 333] on div "BMI EXAMINATION" at bounding box center [640, 335] width 252 height 35
type input "1225.5"
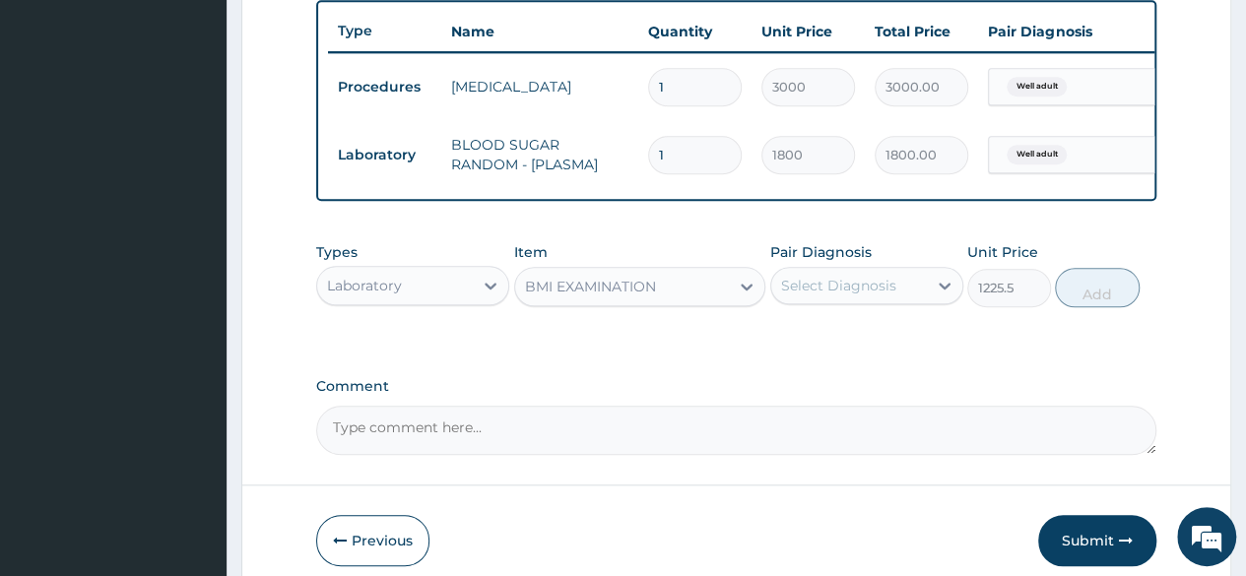
click at [871, 307] on div "Pair Diagnosis Select Diagnosis" at bounding box center [866, 274] width 193 height 65
drag, startPoint x: 849, startPoint y: 302, endPoint x: 844, endPoint y: 352, distance: 49.5
click at [844, 304] on div "option Well adult, selected. option Well adult focused, 1 of 1. 1 result availa…" at bounding box center [866, 285] width 193 height 37
click at [844, 344] on label "Well adult" at bounding box center [839, 334] width 72 height 20
checkbox input "true"
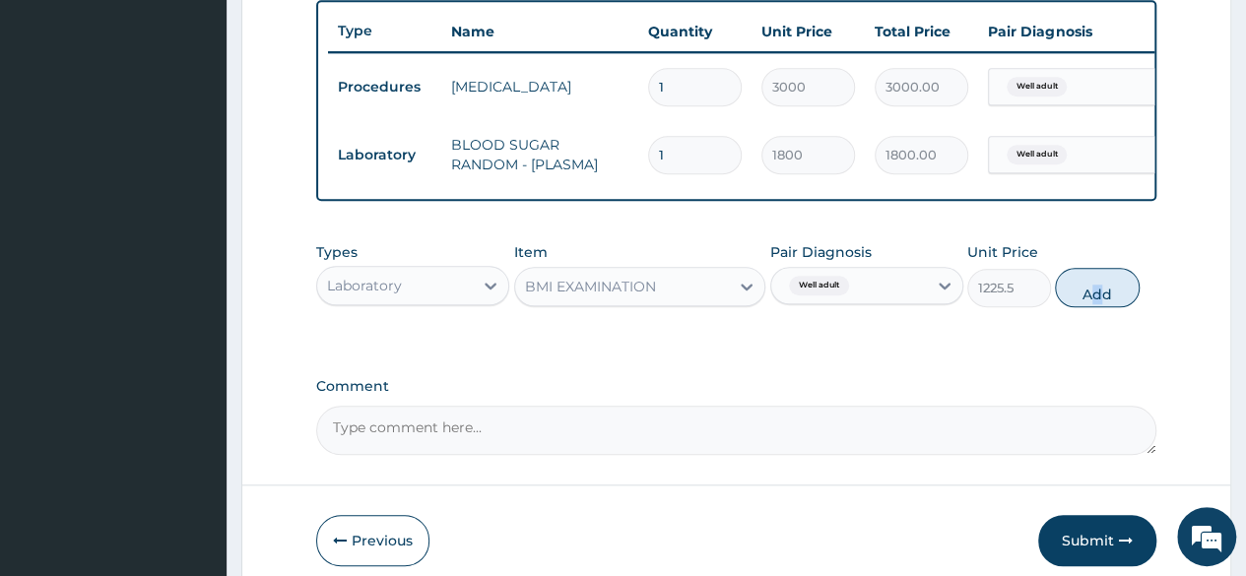
drag, startPoint x: 1089, startPoint y: 328, endPoint x: 1128, endPoint y: 275, distance: 65.6
click at [1128, 275] on div "Types Laboratory Item BMI EXAMINATION Pair Diagnosis Well adult Unit Price 1225…" at bounding box center [736, 274] width 840 height 85
click at [1119, 289] on button "Add" at bounding box center [1097, 287] width 84 height 39
type input "0"
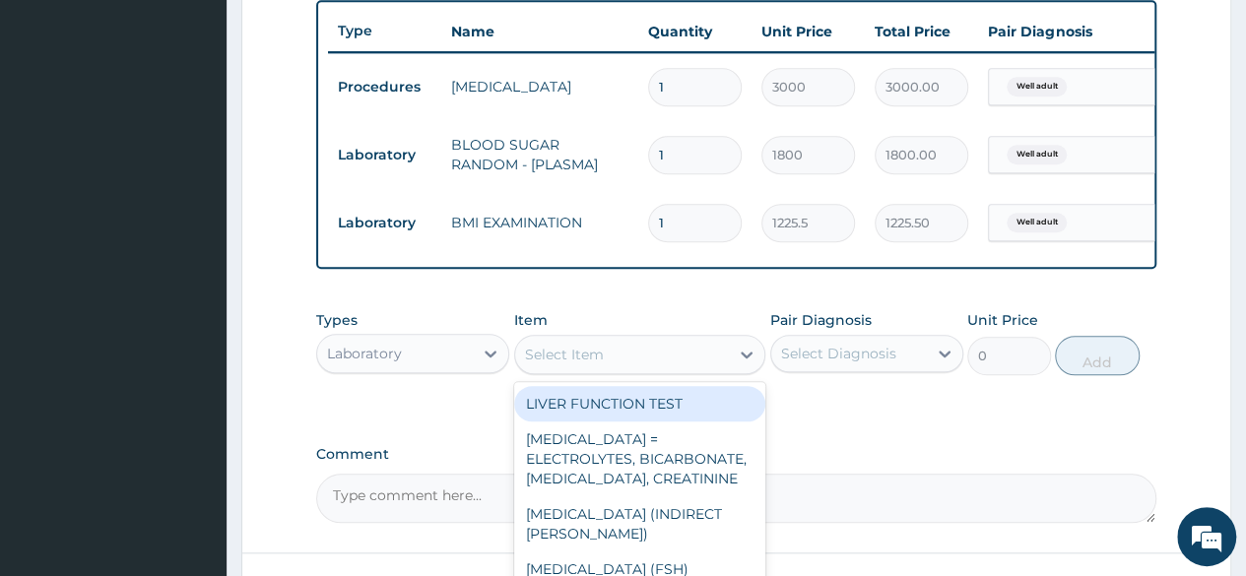
click at [674, 370] on div "Select Item" at bounding box center [622, 355] width 215 height 32
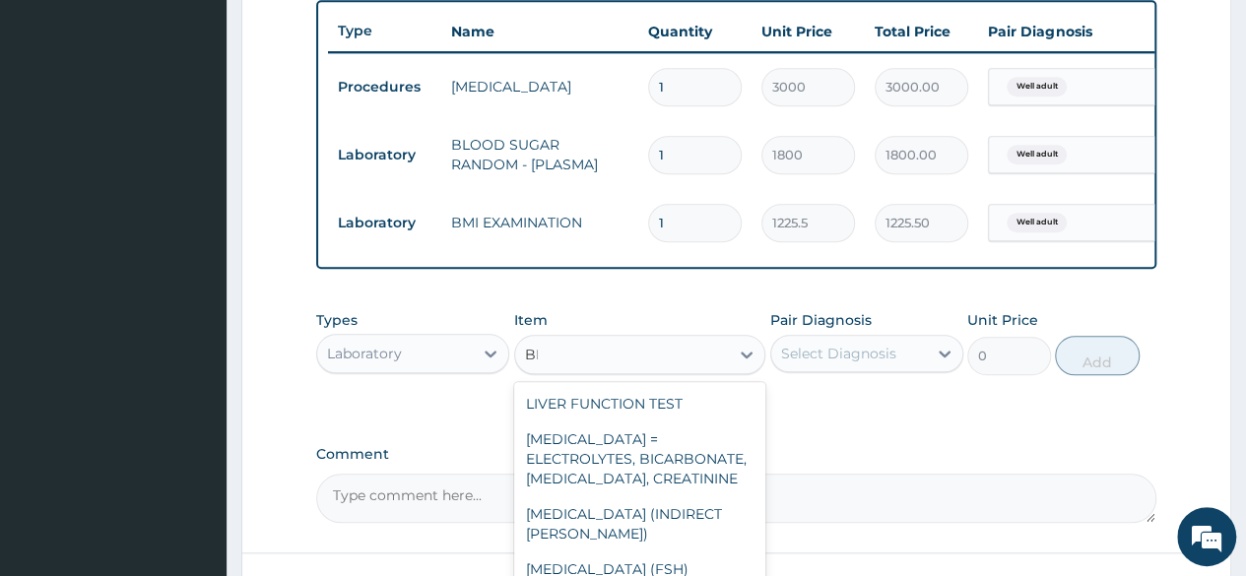
type input "B"
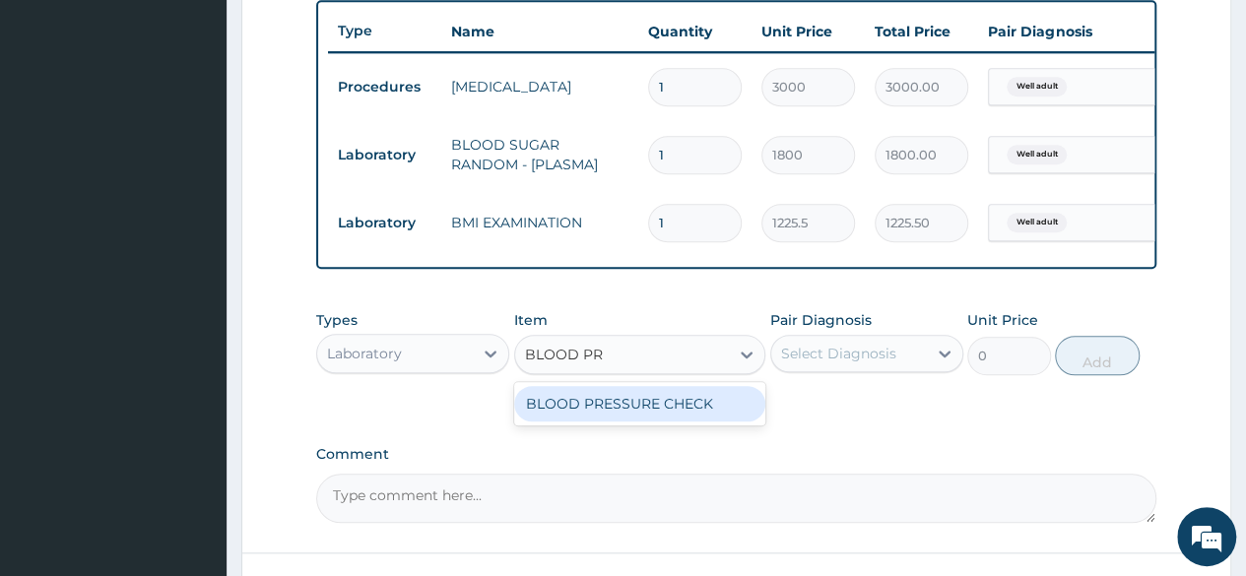
type input "BLOOD PRE"
click at [666, 410] on div "BLOOD PRESSURE CHECK" at bounding box center [640, 403] width 252 height 35
type input "1225.5"
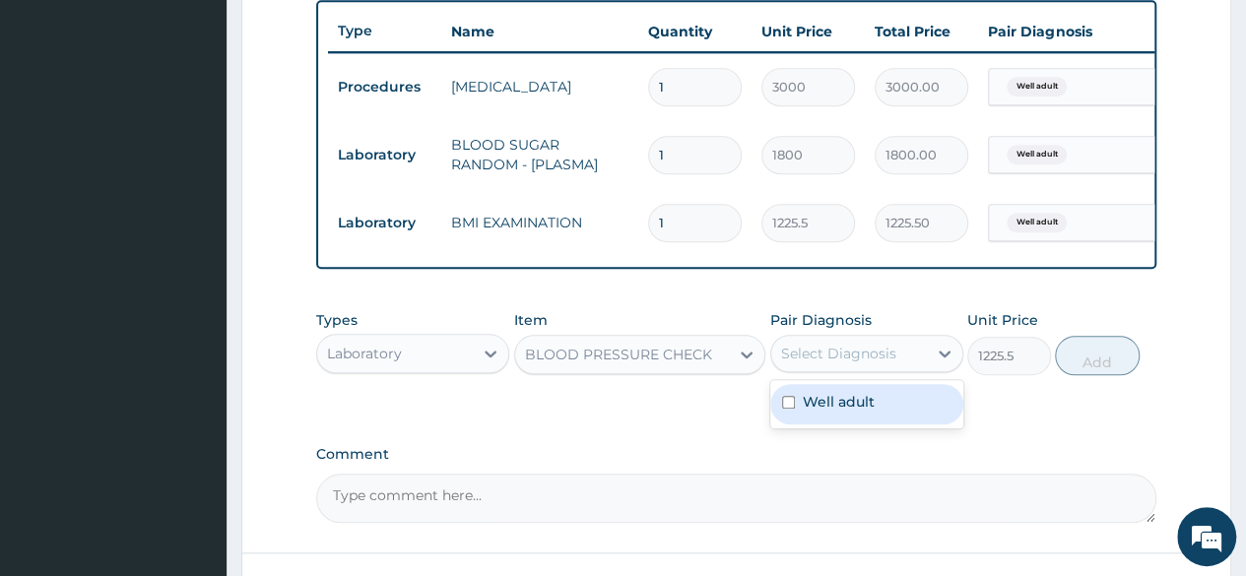
click at [850, 363] on div "Select Diagnosis" at bounding box center [838, 354] width 115 height 20
click at [849, 395] on div "Well adult" at bounding box center [866, 404] width 193 height 48
click at [848, 408] on label "Well adult" at bounding box center [839, 402] width 72 height 20
checkbox input "true"
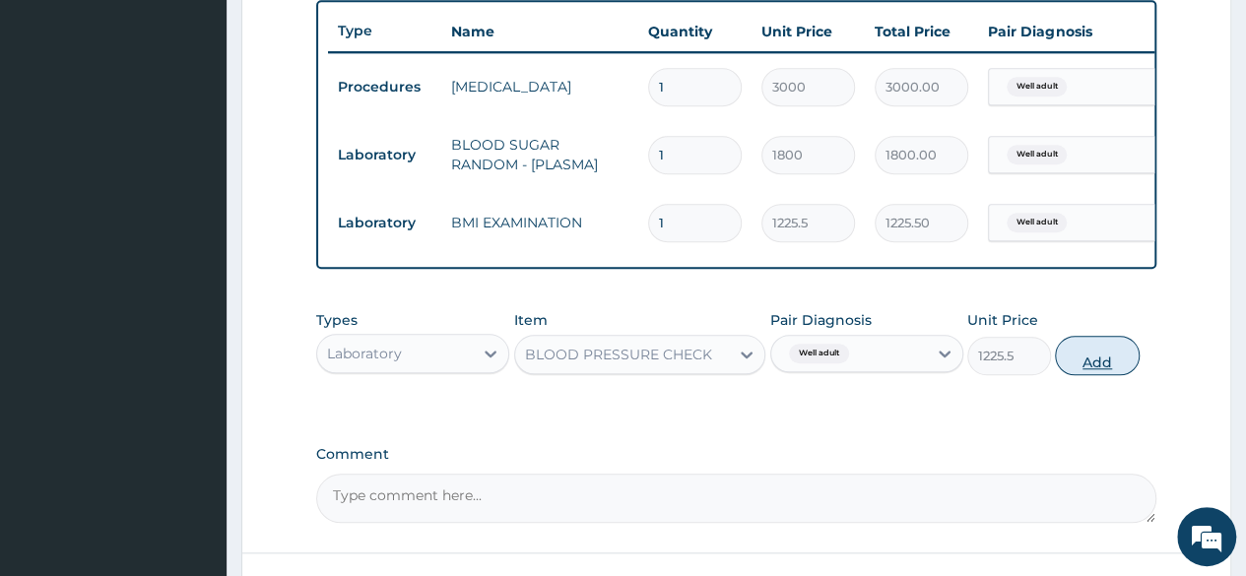
click at [1111, 366] on button "Add" at bounding box center [1097, 355] width 84 height 39
type input "0"
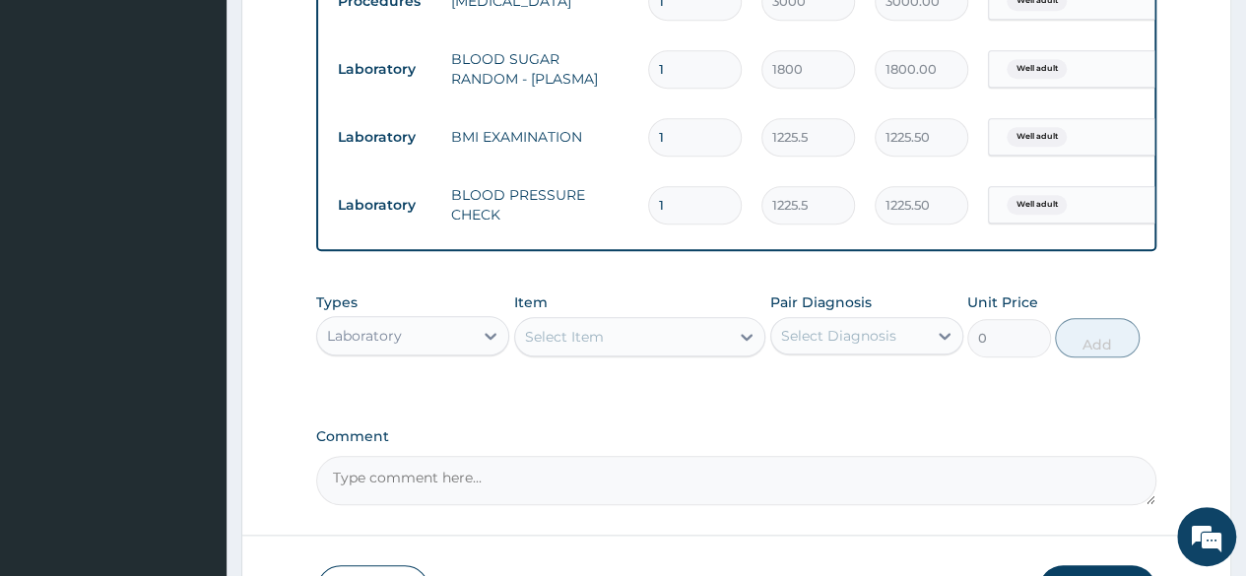
scroll to position [967, 0]
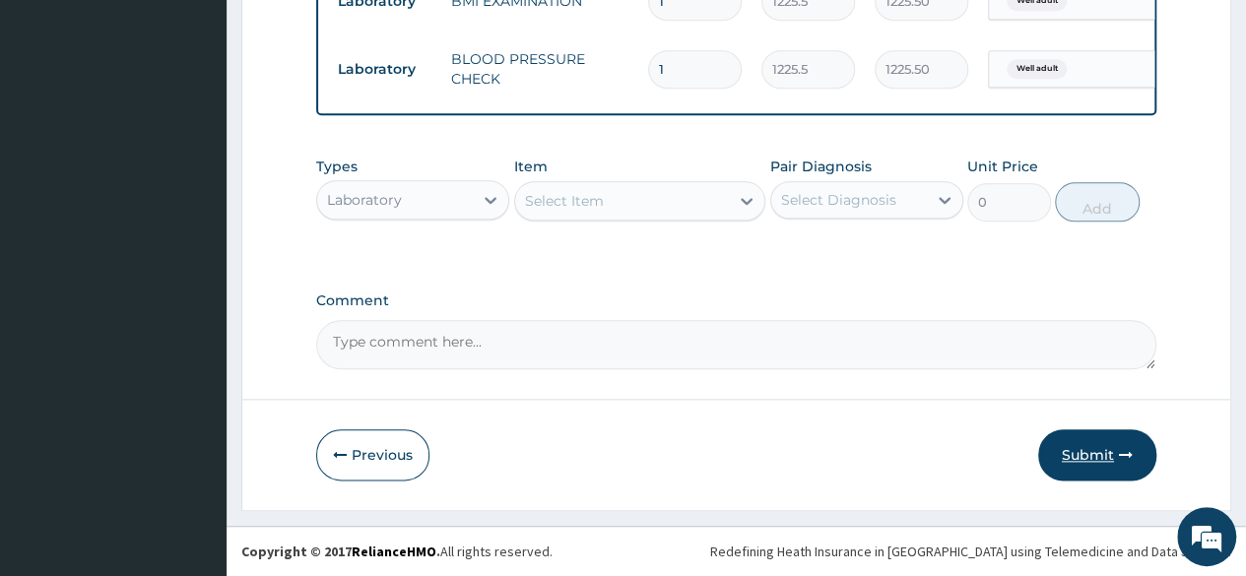
click at [1080, 462] on button "Submit" at bounding box center [1097, 454] width 118 height 51
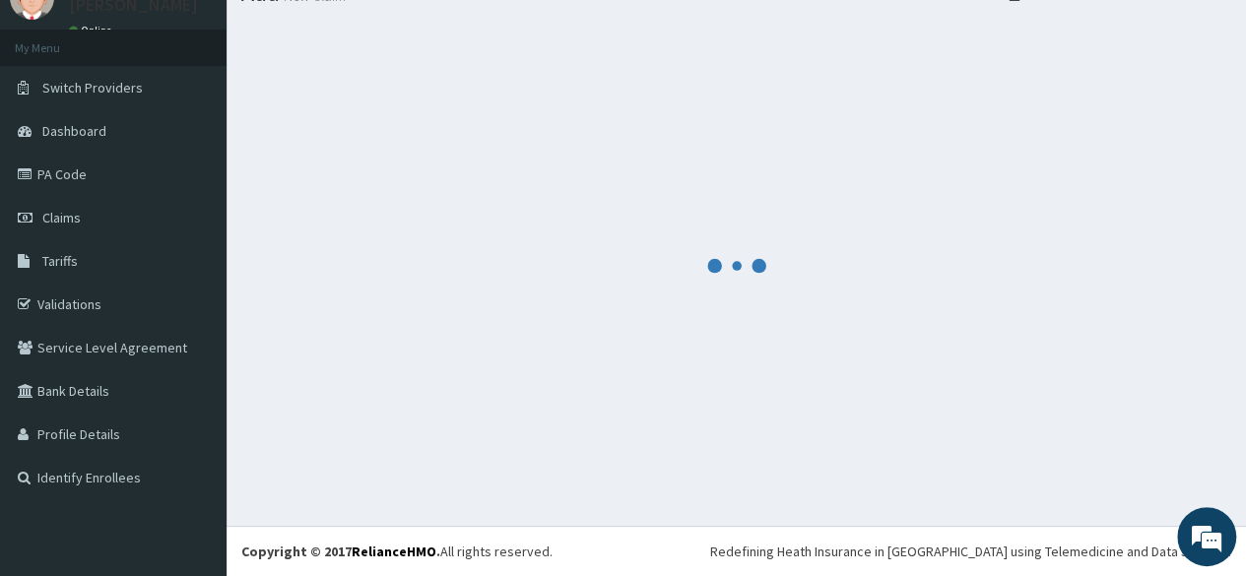
scroll to position [83, 0]
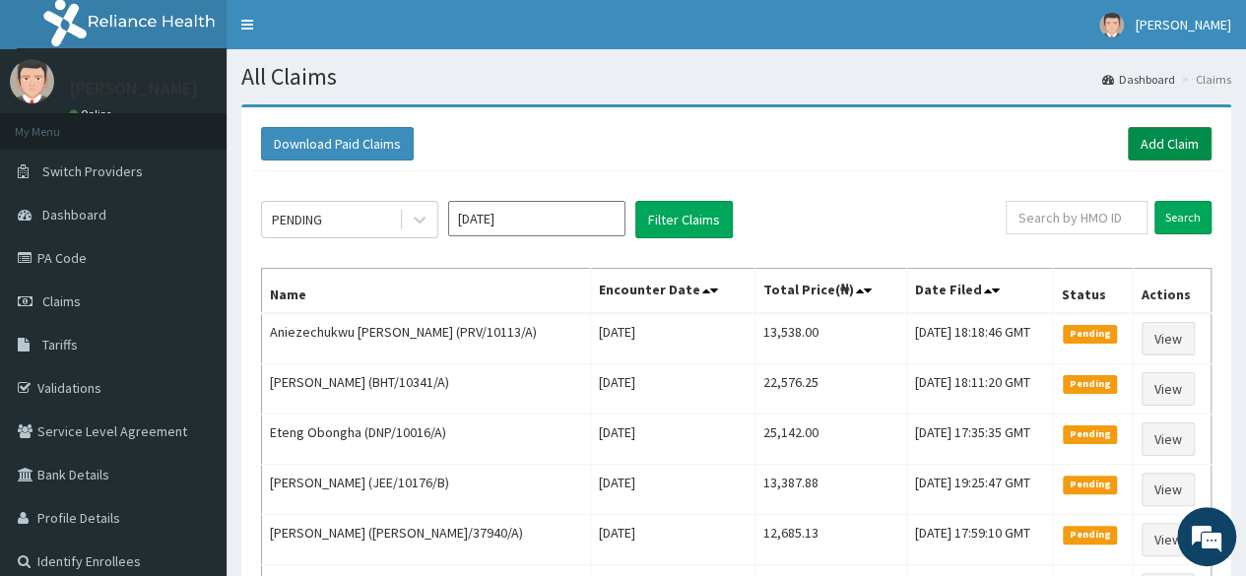
click at [1186, 154] on link "Add Claim" at bounding box center [1170, 143] width 84 height 33
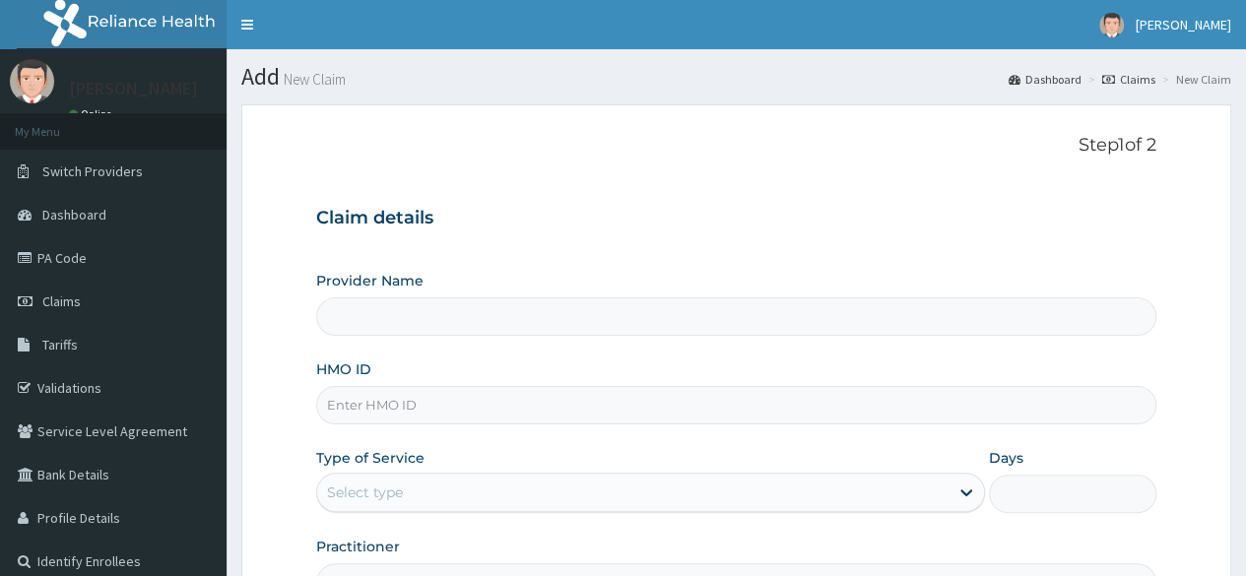
click at [364, 393] on input "HMO ID" at bounding box center [736, 405] width 840 height 38
paste input "DPK/10045/A"
type input "DPK/10045/A"
type input "Reliance Family Clinics (RFC) - [GEOGRAPHIC_DATA]"
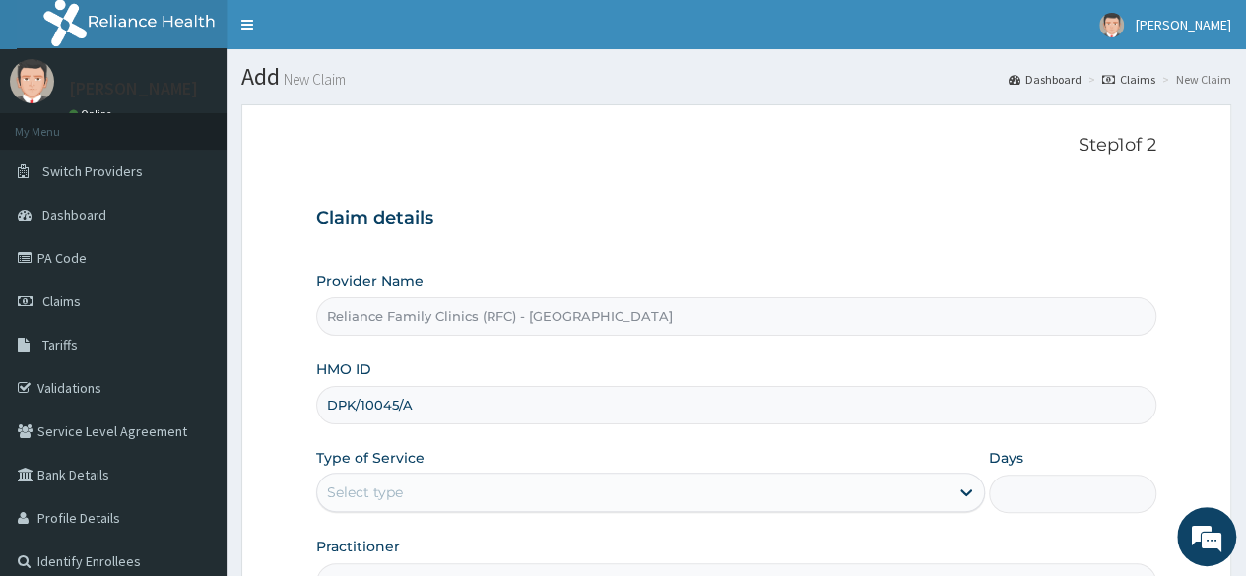
type input "DPK/10045/A"
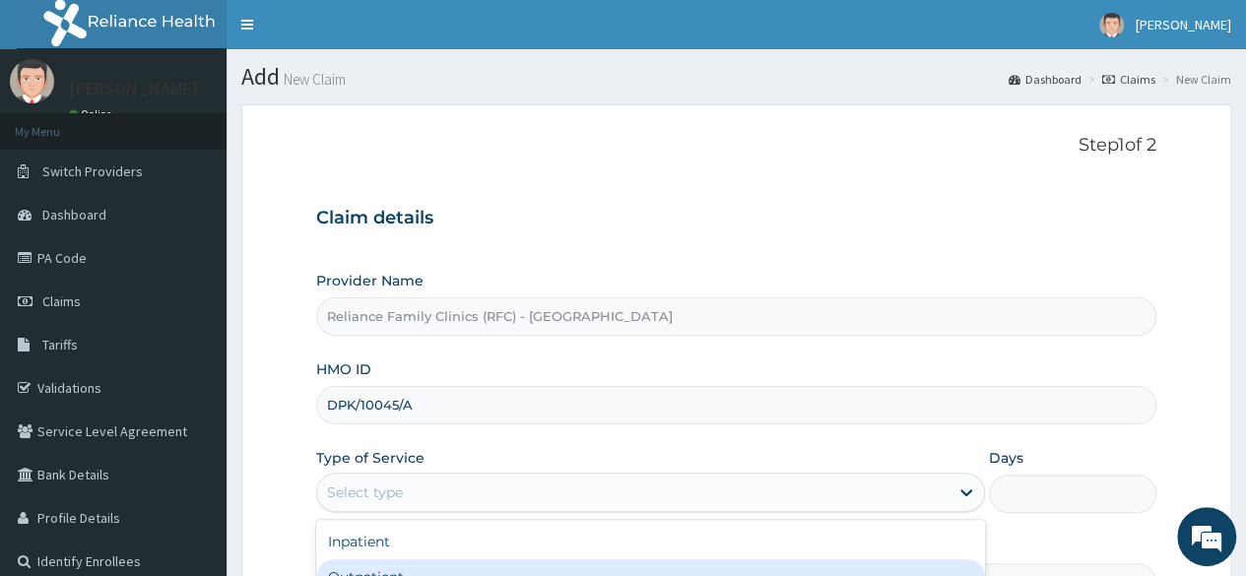
drag, startPoint x: 365, startPoint y: 483, endPoint x: 354, endPoint y: 574, distance: 92.4
click at [354, 512] on div "option Outpatient focused, 2 of 2. 2 results available. Use Up and Down to choo…" at bounding box center [650, 492] width 669 height 39
click at [354, 574] on div "Outpatient" at bounding box center [650, 576] width 669 height 35
type input "1"
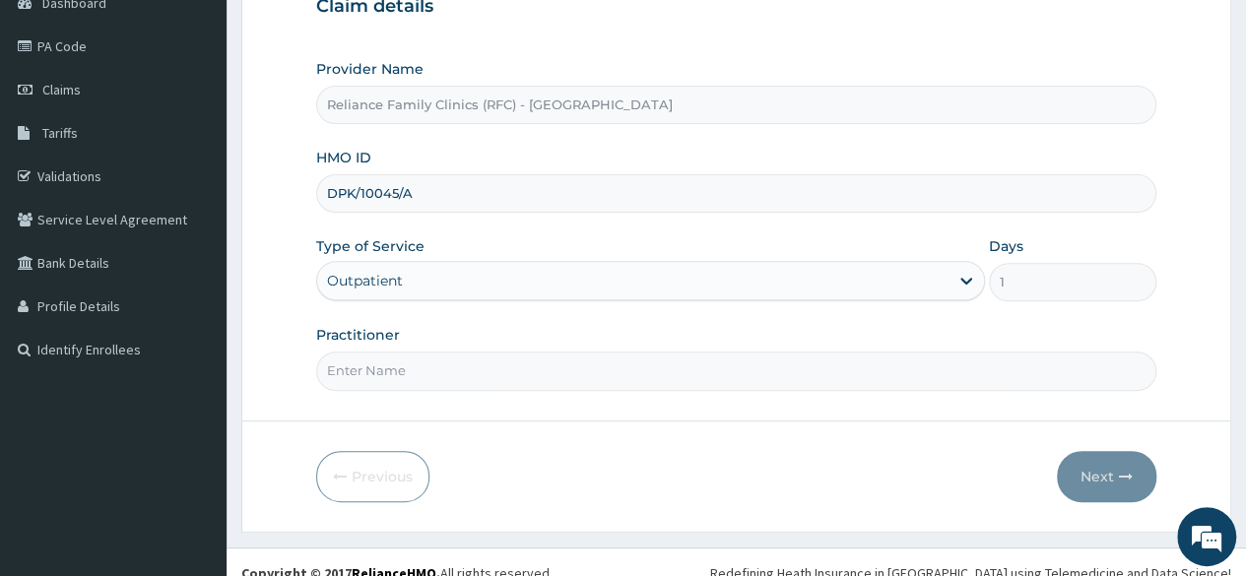
scroll to position [228, 0]
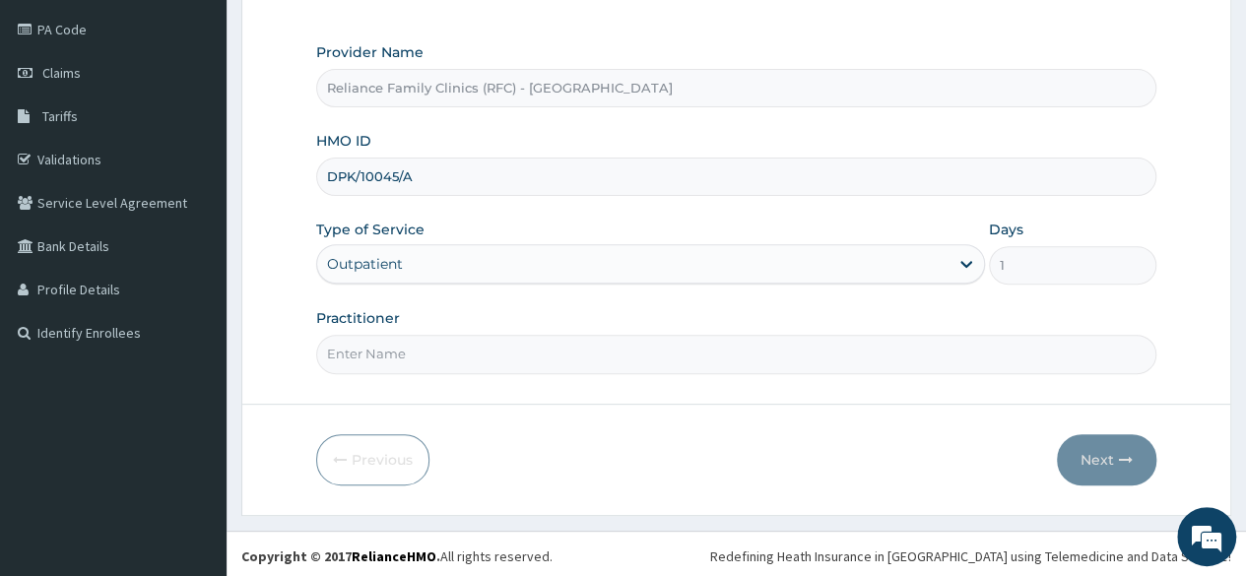
click at [479, 356] on input "Practitioner" at bounding box center [736, 354] width 840 height 38
type input "LOCUM"
click at [1099, 434] on button "Next" at bounding box center [1106, 459] width 99 height 51
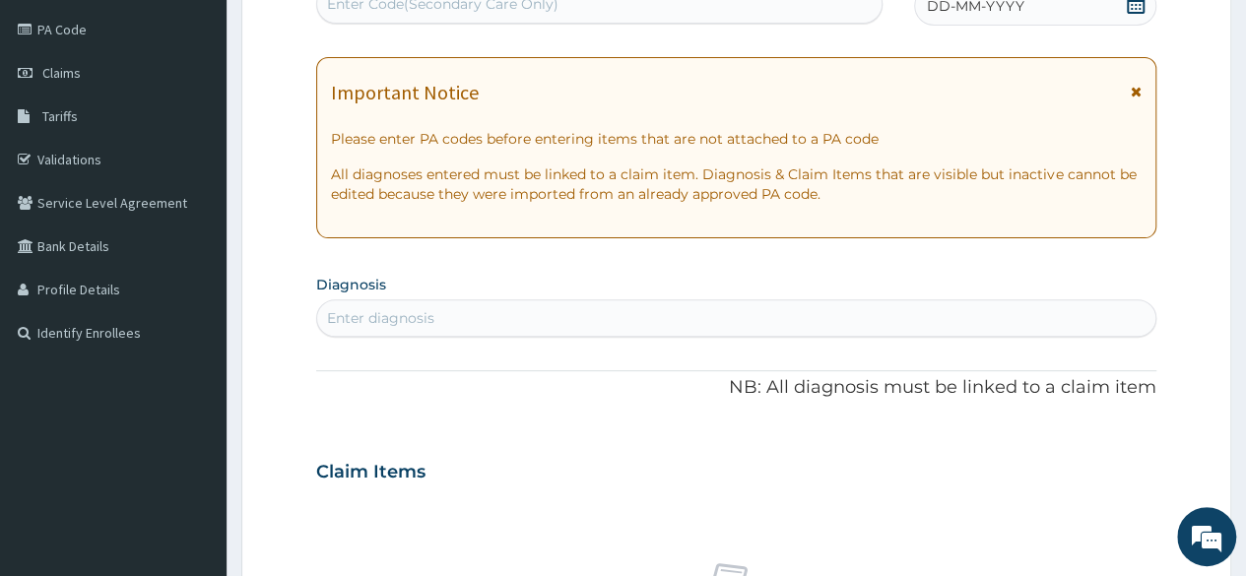
scroll to position [0, 0]
click at [1095, 7] on div "DD-MM-YYYY" at bounding box center [1035, 5] width 242 height 39
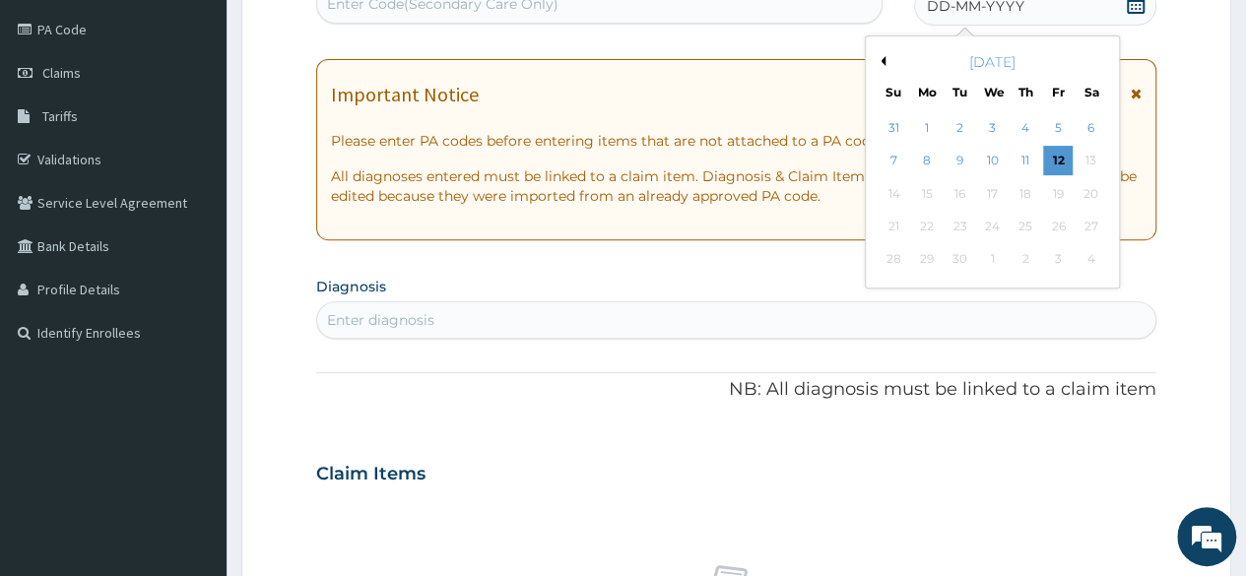
click at [879, 61] on button "Previous Month" at bounding box center [881, 61] width 10 height 10
click at [1023, 261] on div "28" at bounding box center [1025, 260] width 30 height 30
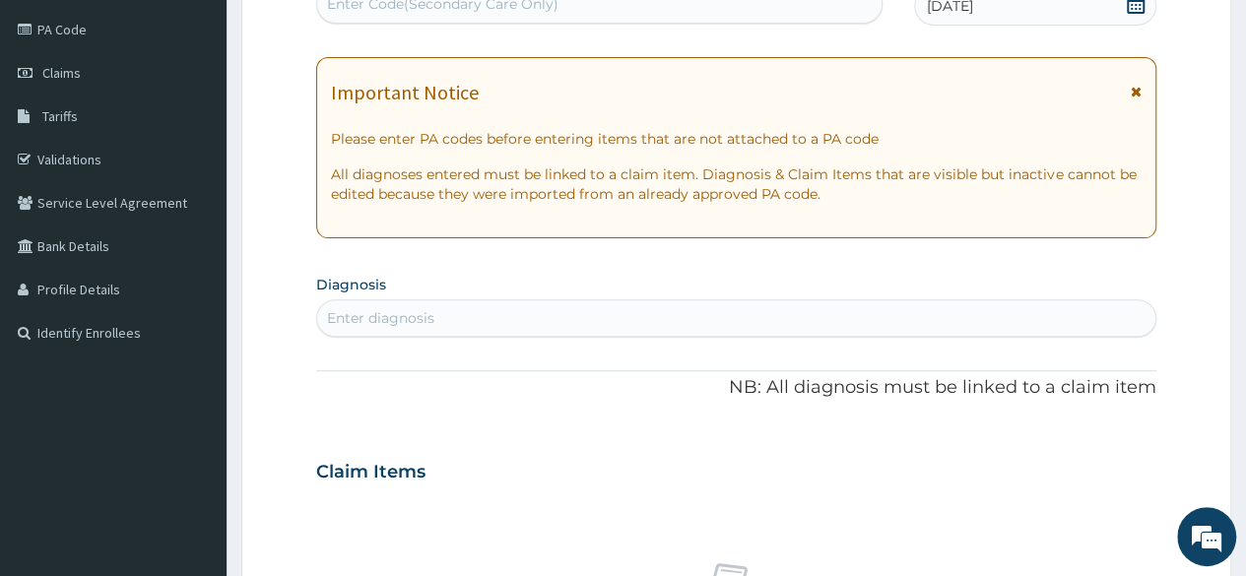
click at [541, 317] on div "Enter diagnosis" at bounding box center [736, 318] width 838 height 32
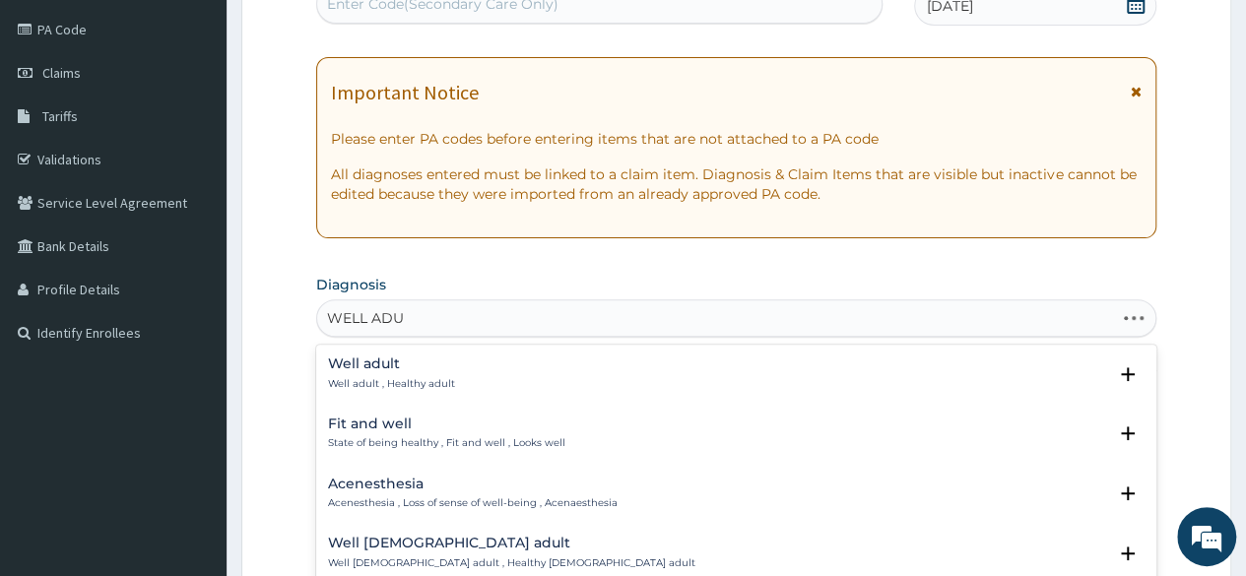
type input "WELL ADUL"
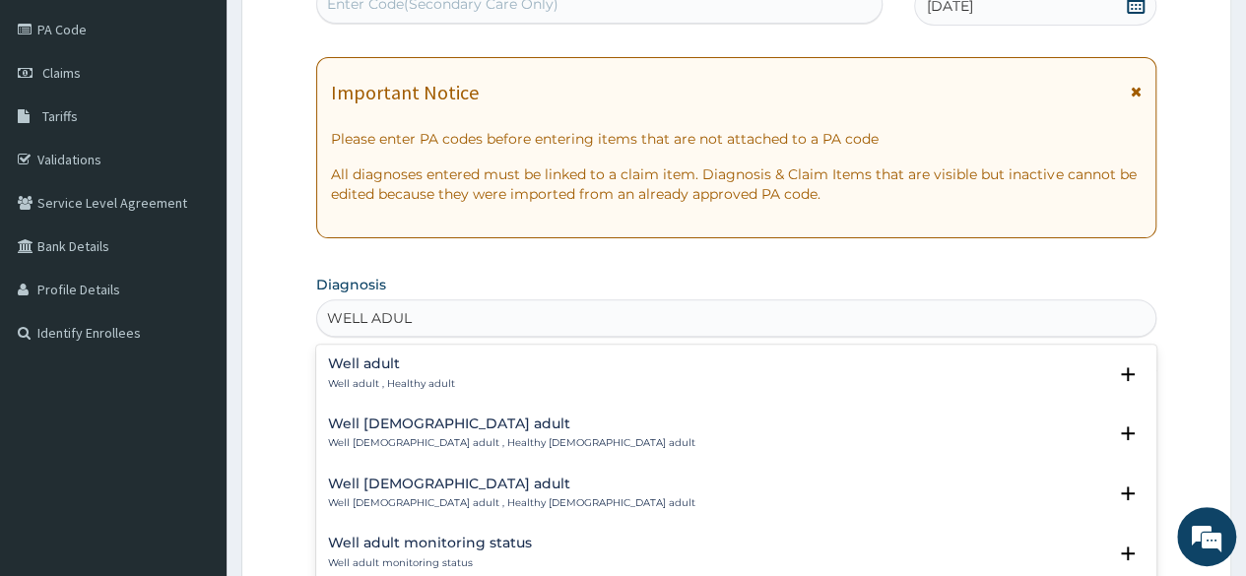
click at [379, 377] on p "Well adult , Healthy adult" at bounding box center [391, 384] width 127 height 14
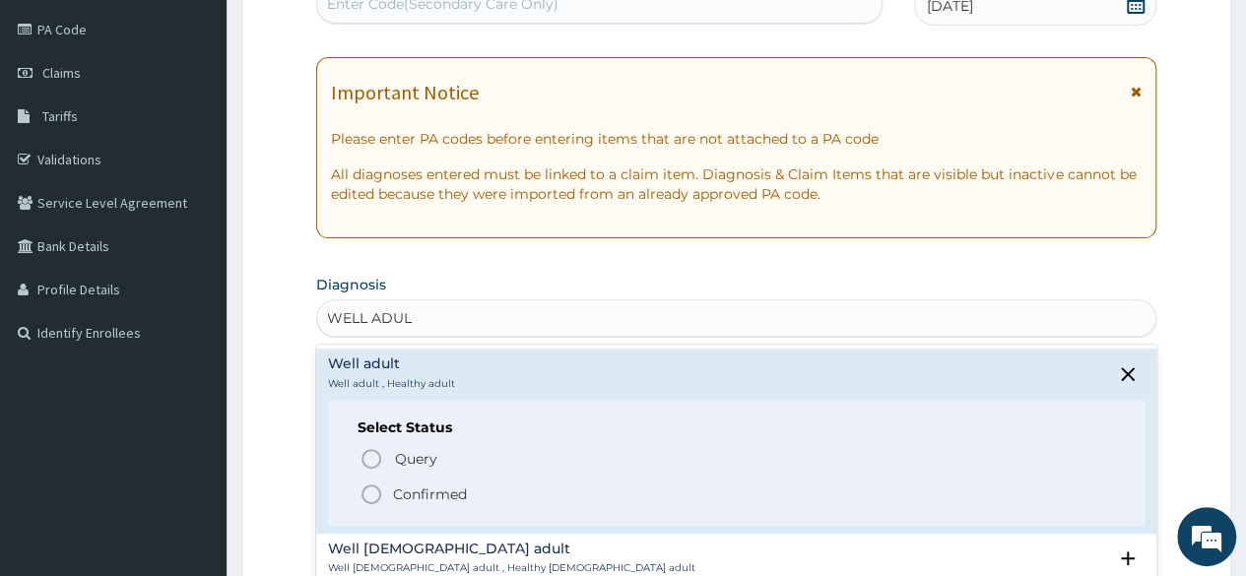
click at [412, 486] on p "Confirmed" at bounding box center [430, 495] width 74 height 20
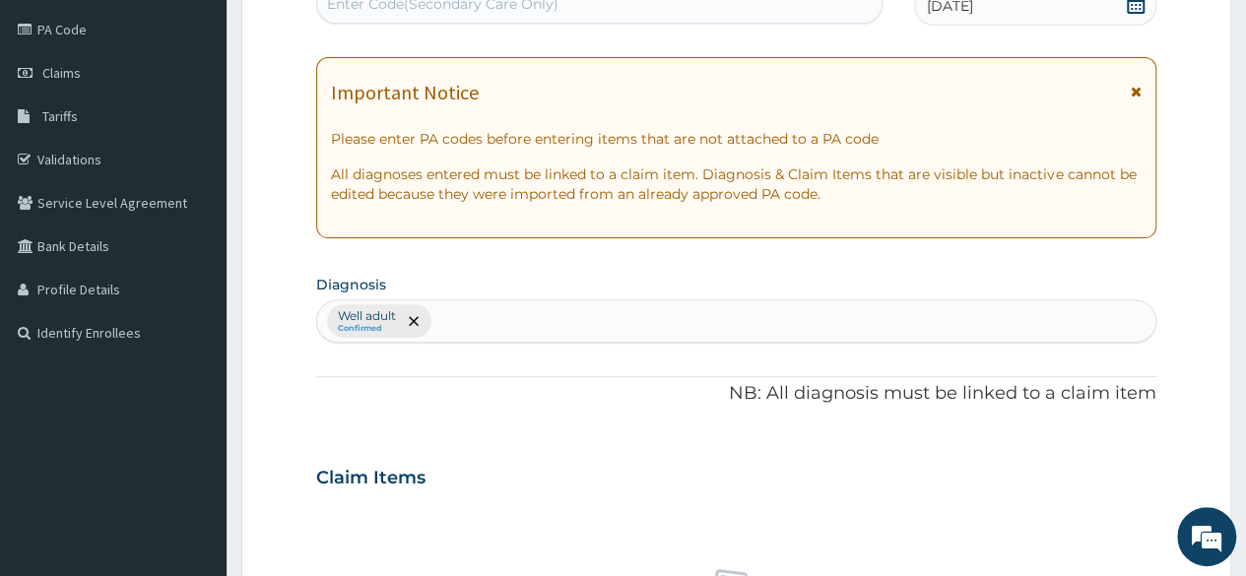
scroll to position [733, 0]
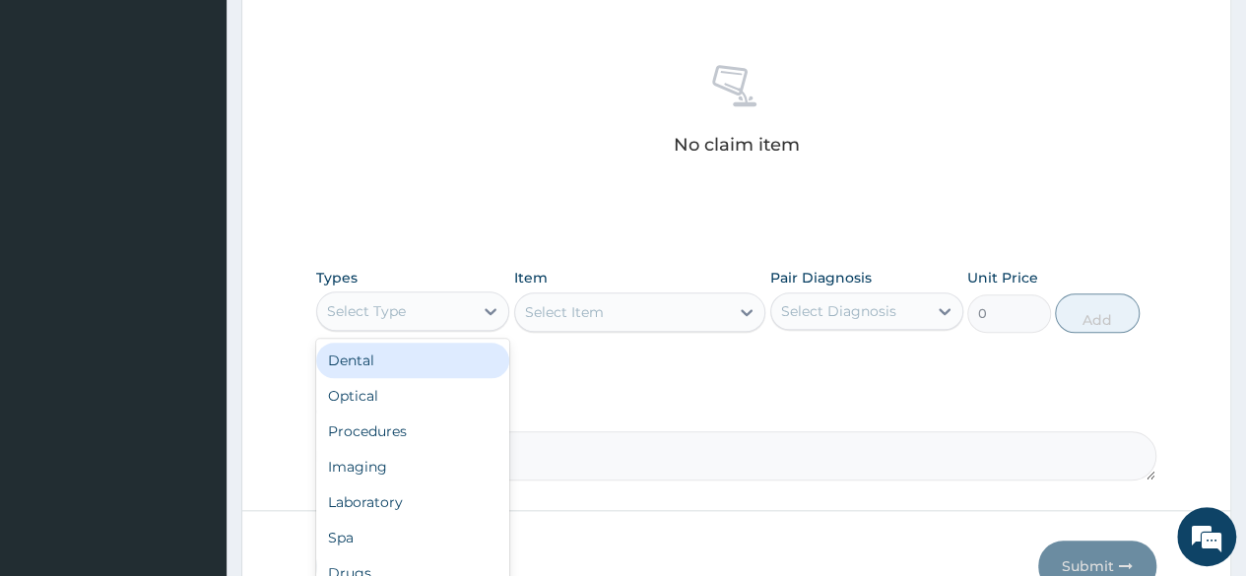
click at [413, 295] on div "Select Type" at bounding box center [395, 311] width 156 height 32
type input "F"
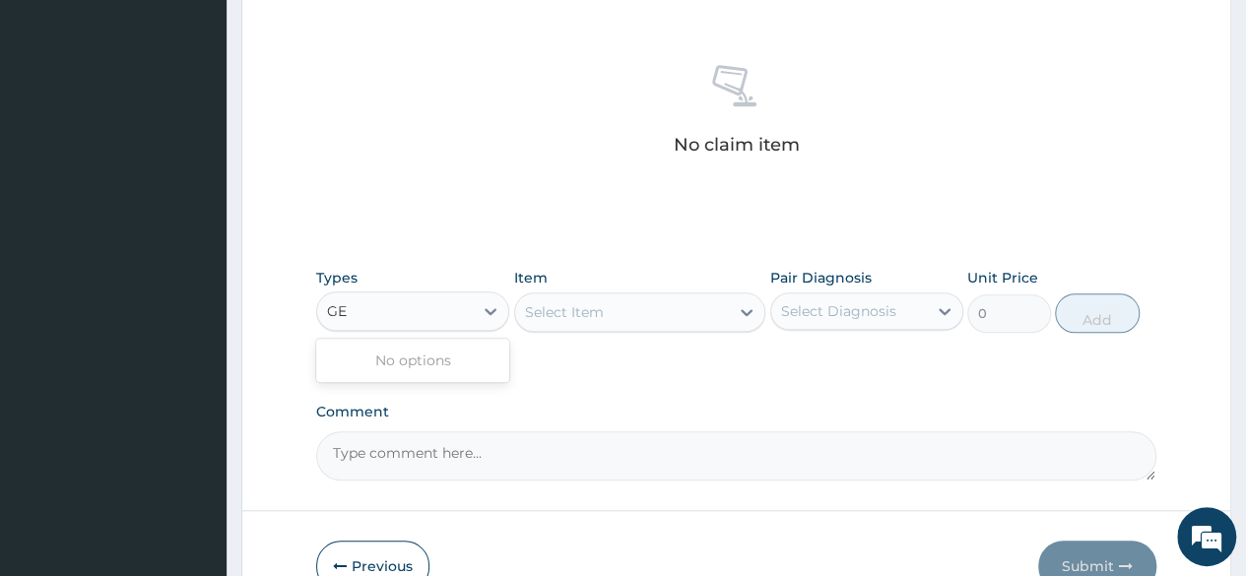
type input "G"
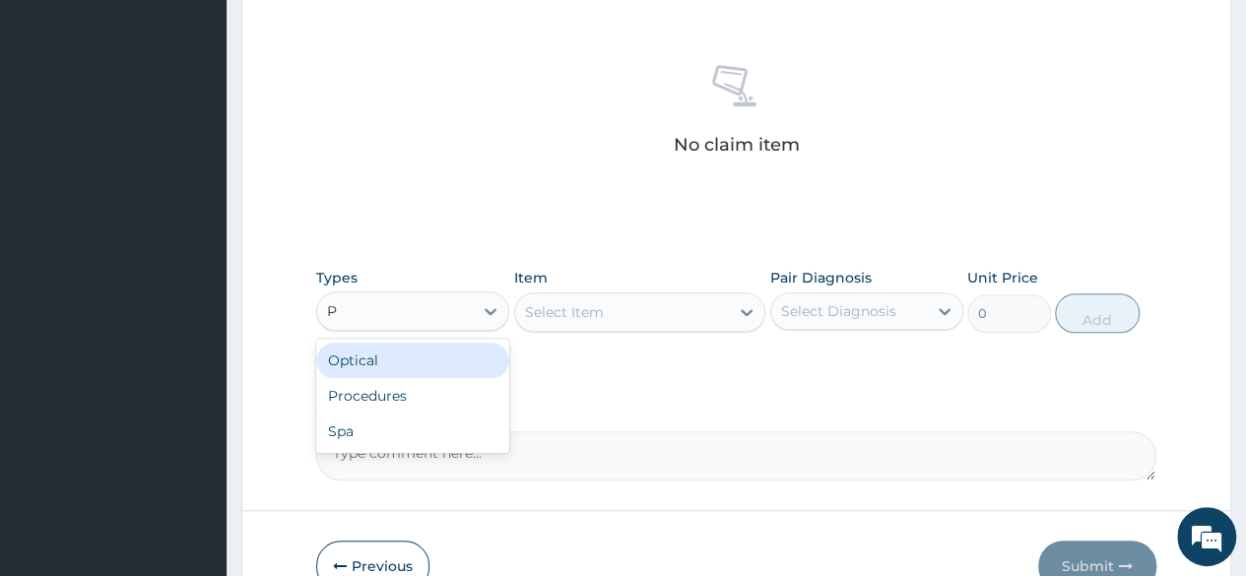
type input "PR"
click at [375, 370] on div "Procedures" at bounding box center [412, 360] width 193 height 35
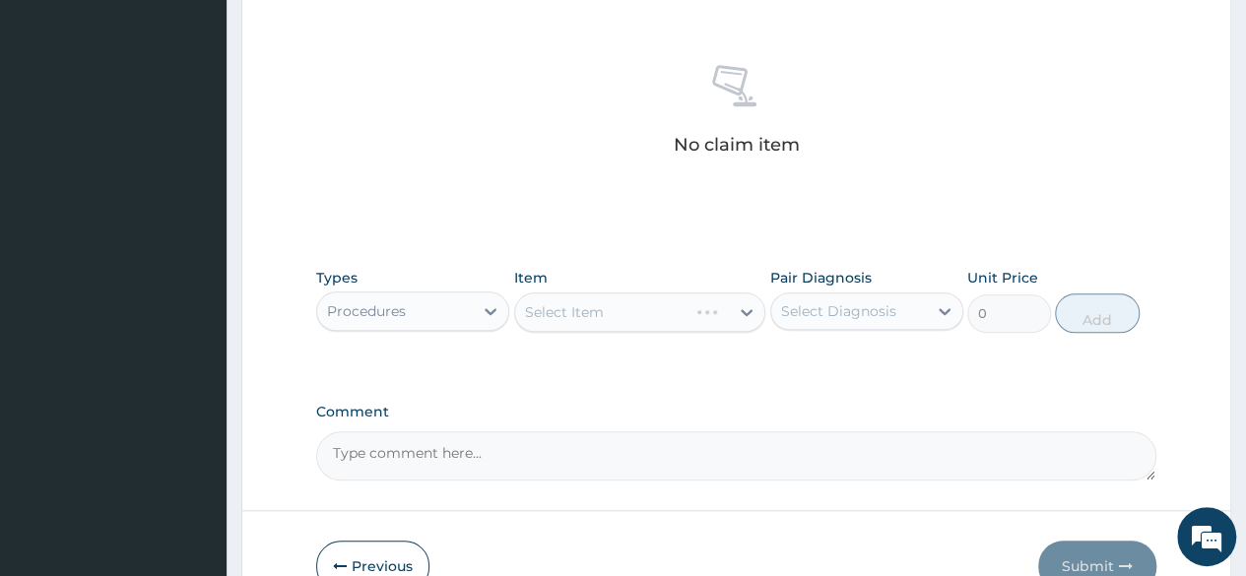
click at [661, 328] on div "Select Item" at bounding box center [640, 312] width 252 height 39
click at [859, 302] on div "Select Diagnosis" at bounding box center [838, 311] width 115 height 20
click at [835, 356] on label "Well adult" at bounding box center [839, 360] width 72 height 20
checkbox input "true"
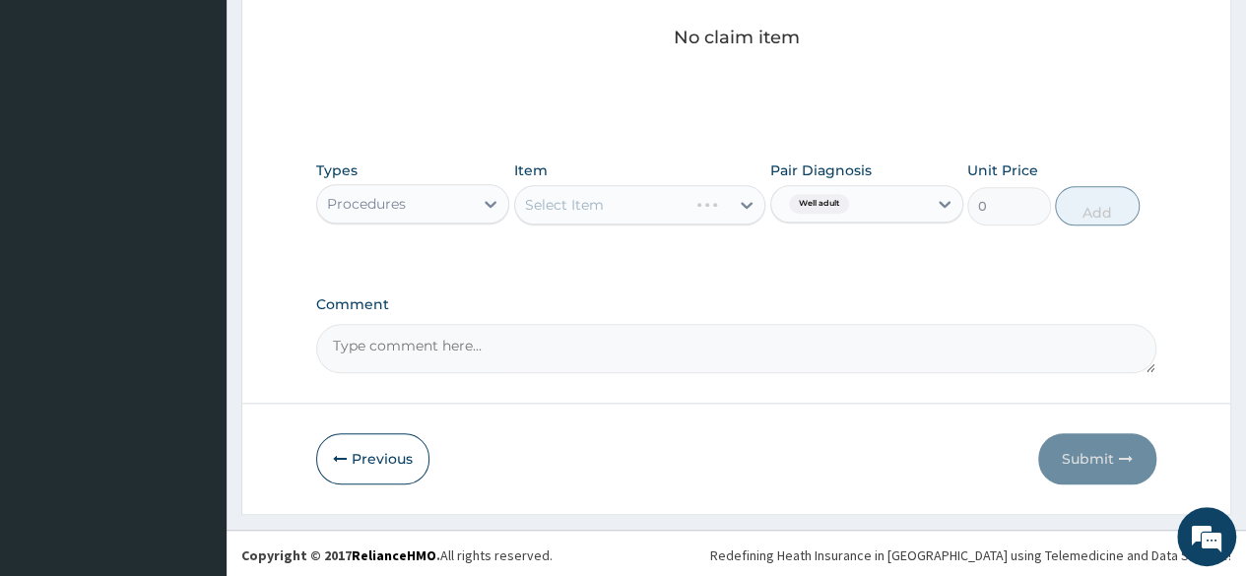
click at [652, 222] on div "Select Item" at bounding box center [640, 204] width 252 height 39
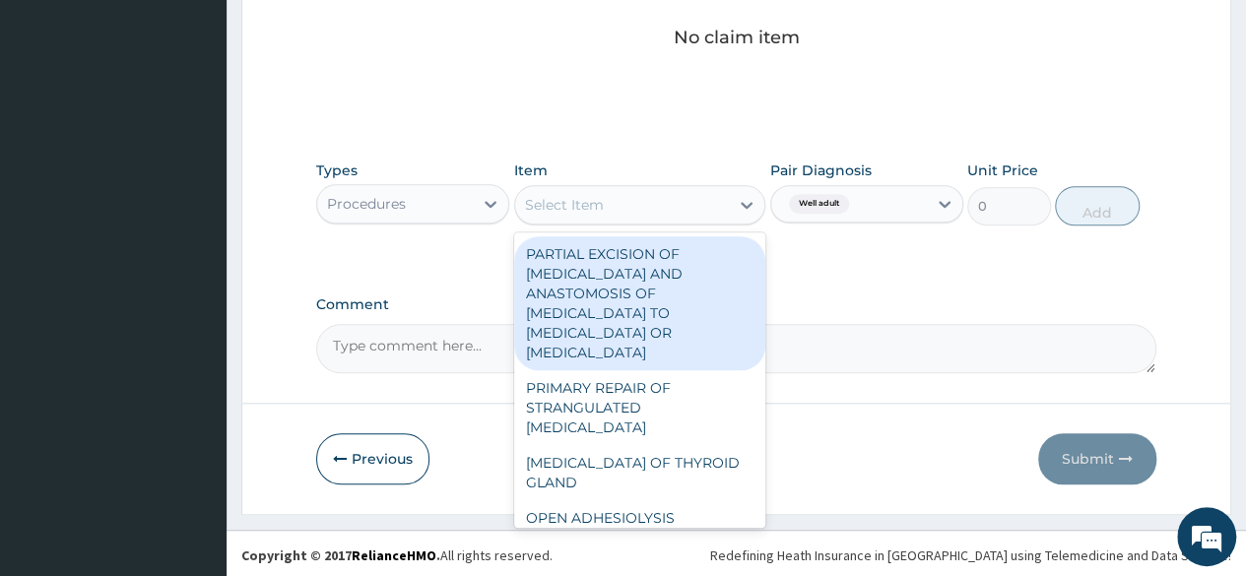
click at [639, 218] on div "Select Item" at bounding box center [622, 205] width 215 height 32
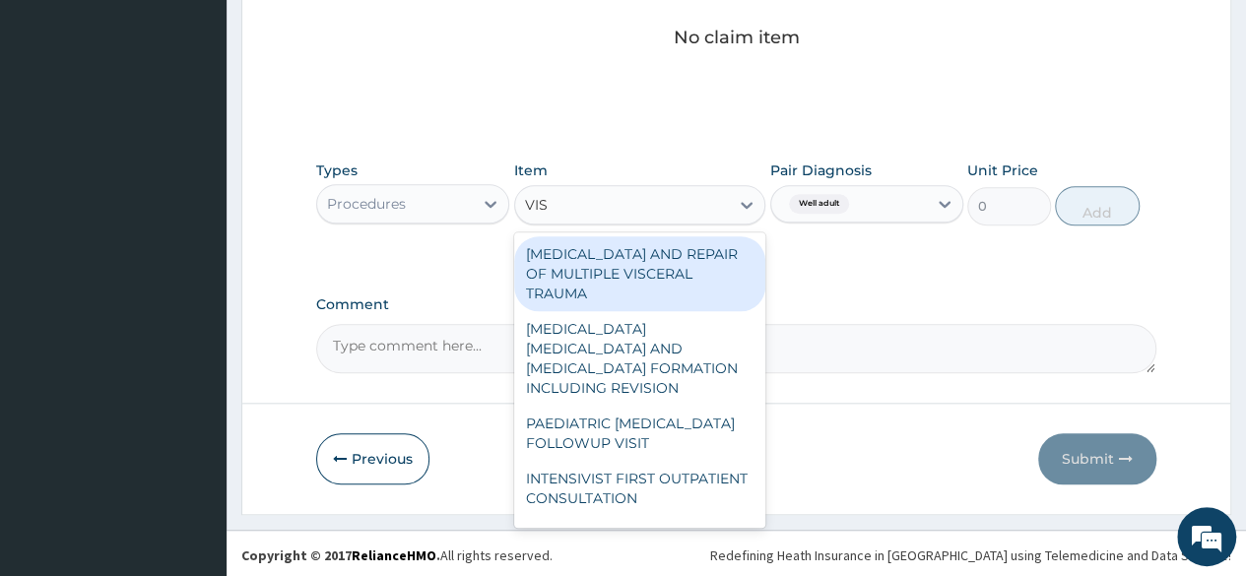
type input "VISU"
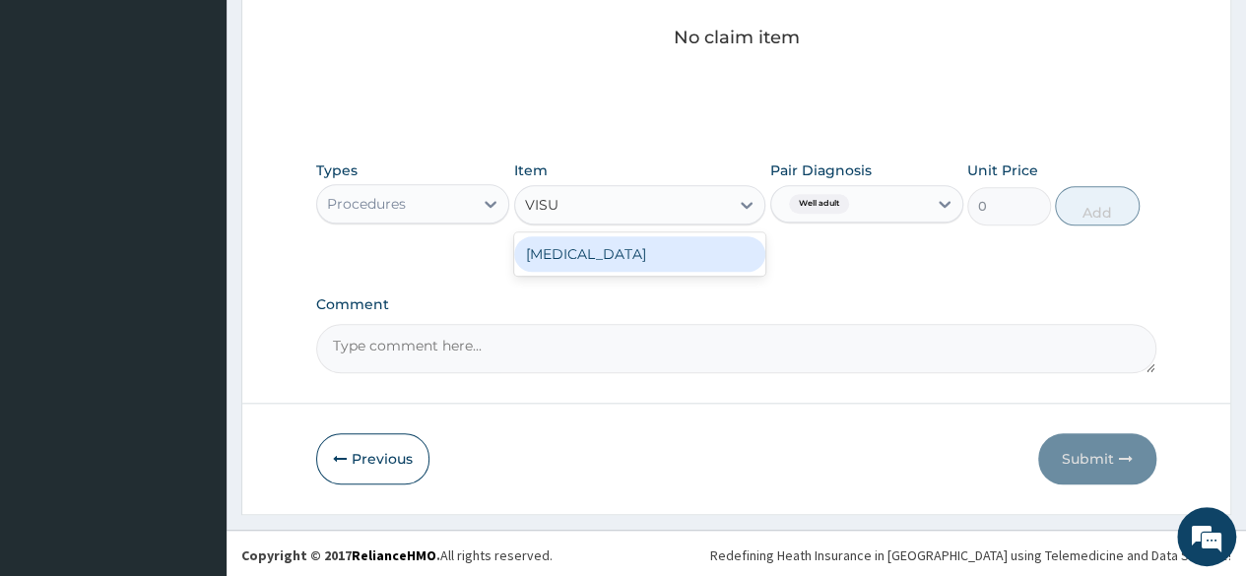
click at [636, 260] on div "VISUAL ACUITY" at bounding box center [640, 253] width 252 height 35
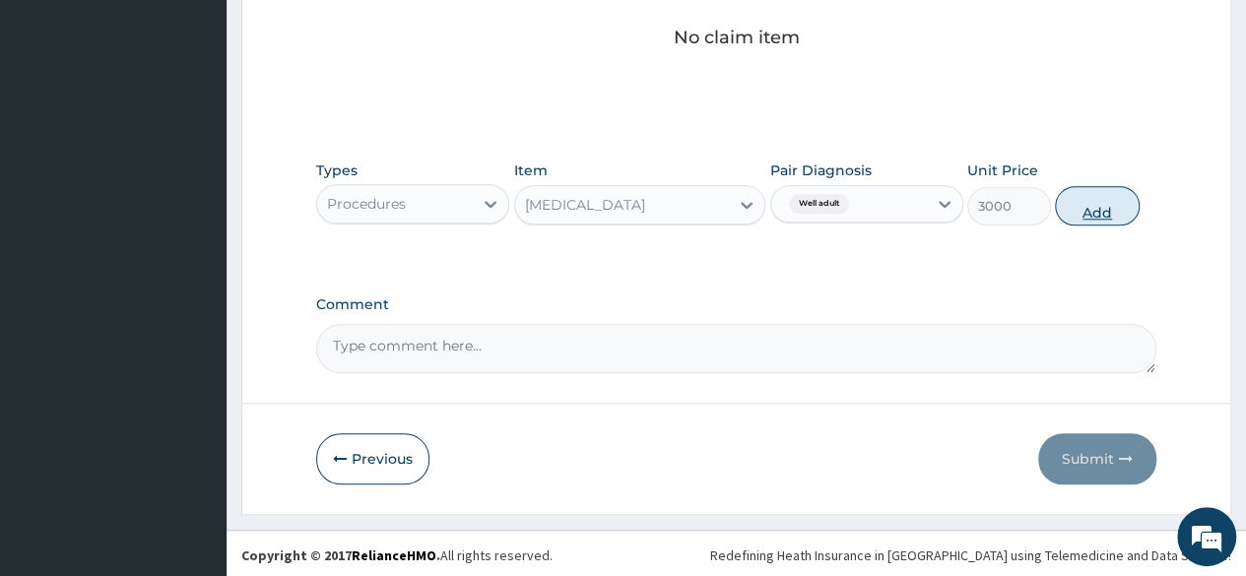
click at [1117, 202] on button "Add" at bounding box center [1097, 205] width 84 height 39
type input "0"
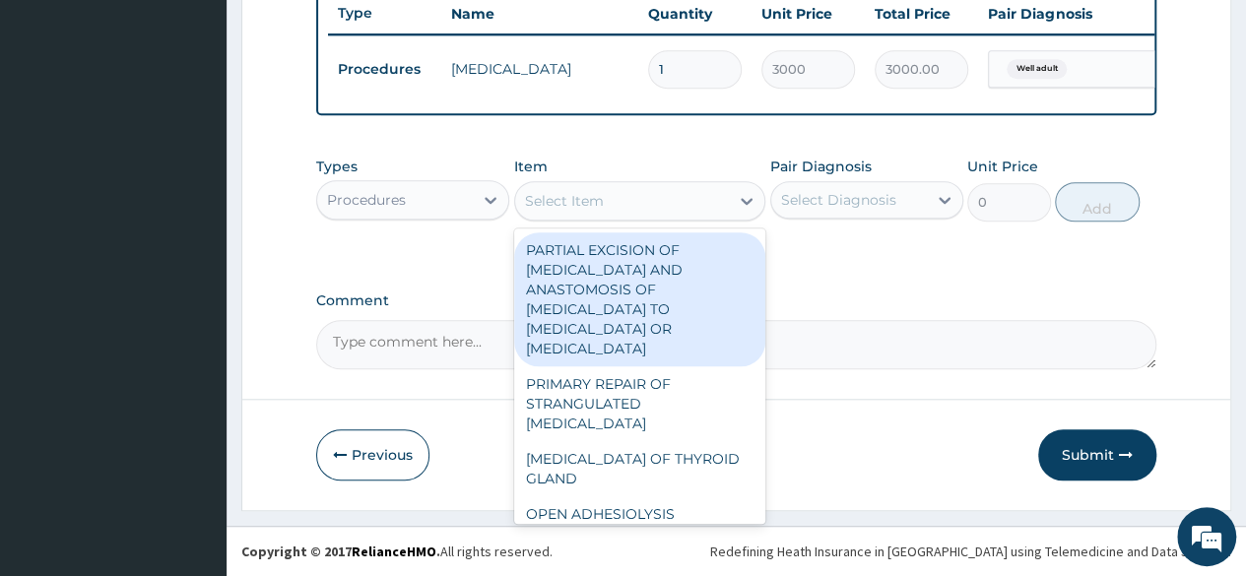
click at [648, 206] on div "Select Item" at bounding box center [622, 201] width 215 height 32
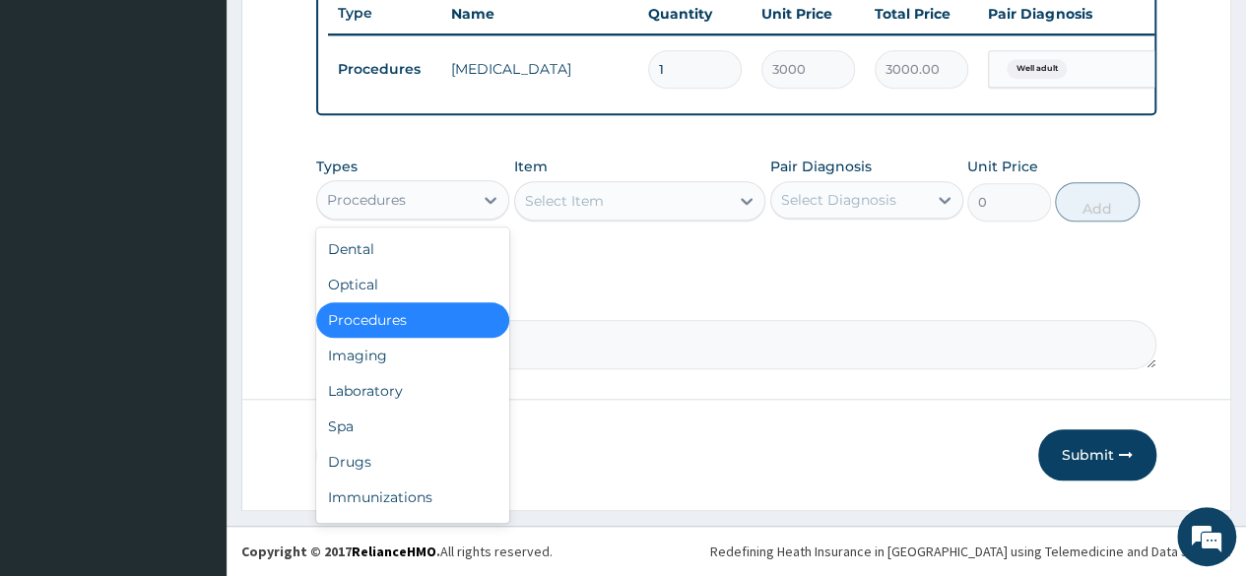
click at [392, 207] on div "Procedures" at bounding box center [366, 200] width 79 height 20
click at [370, 387] on div "Laboratory" at bounding box center [412, 390] width 193 height 35
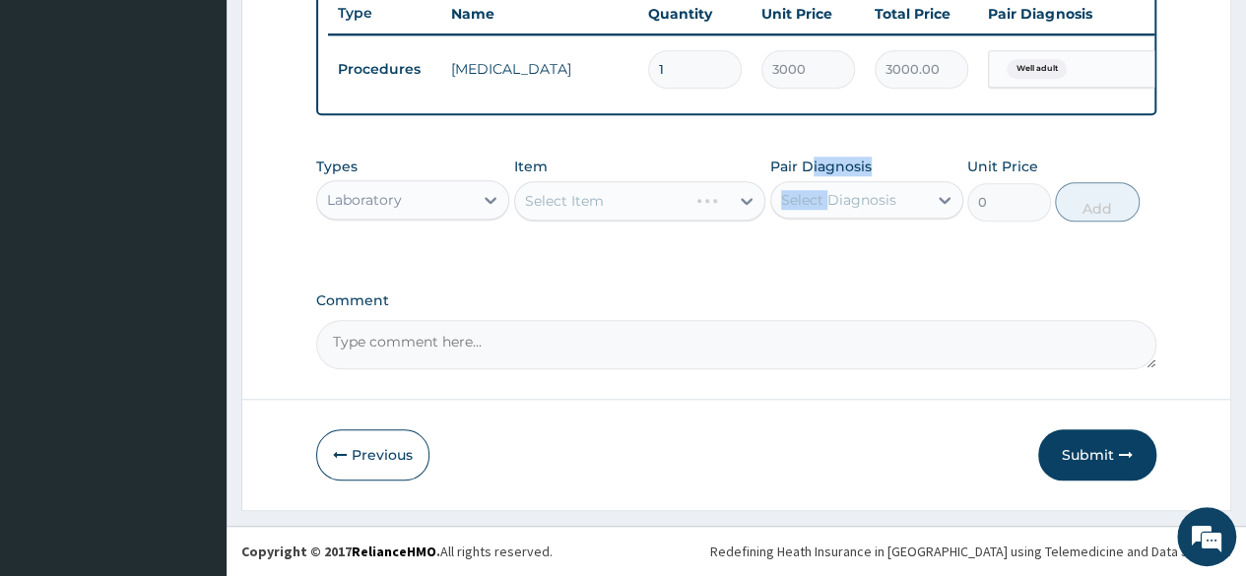
drag, startPoint x: 807, startPoint y: 171, endPoint x: 826, endPoint y: 192, distance: 28.6
click at [826, 192] on div "Pair Diagnosis Select Diagnosis" at bounding box center [866, 189] width 193 height 65
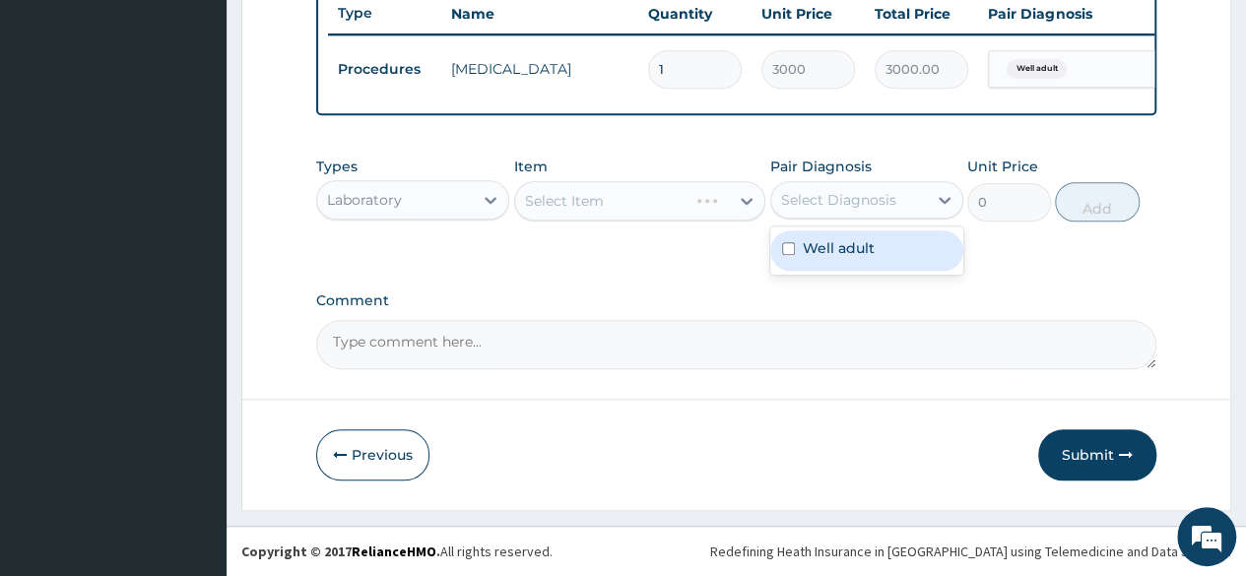
click at [826, 192] on div "Select Diagnosis" at bounding box center [838, 200] width 115 height 20
click at [845, 233] on div "Well adult" at bounding box center [866, 250] width 193 height 40
checkbox input "true"
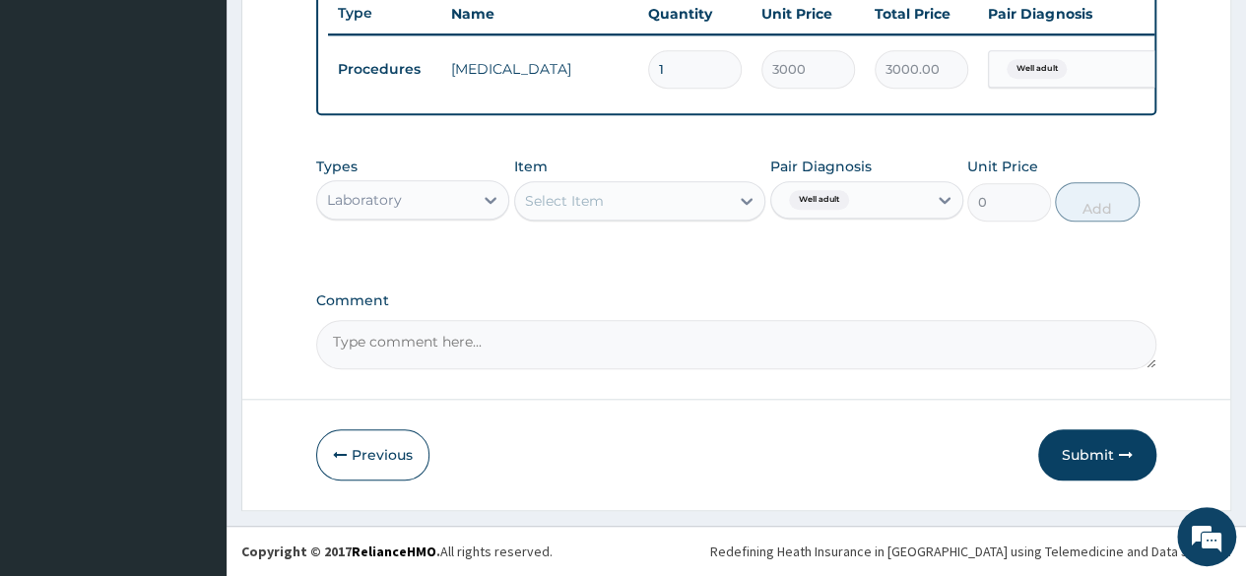
click at [726, 239] on div "Types Laboratory Item Select Item Pair Diagnosis Well adult Unit Price 0 Add" at bounding box center [736, 204] width 840 height 114
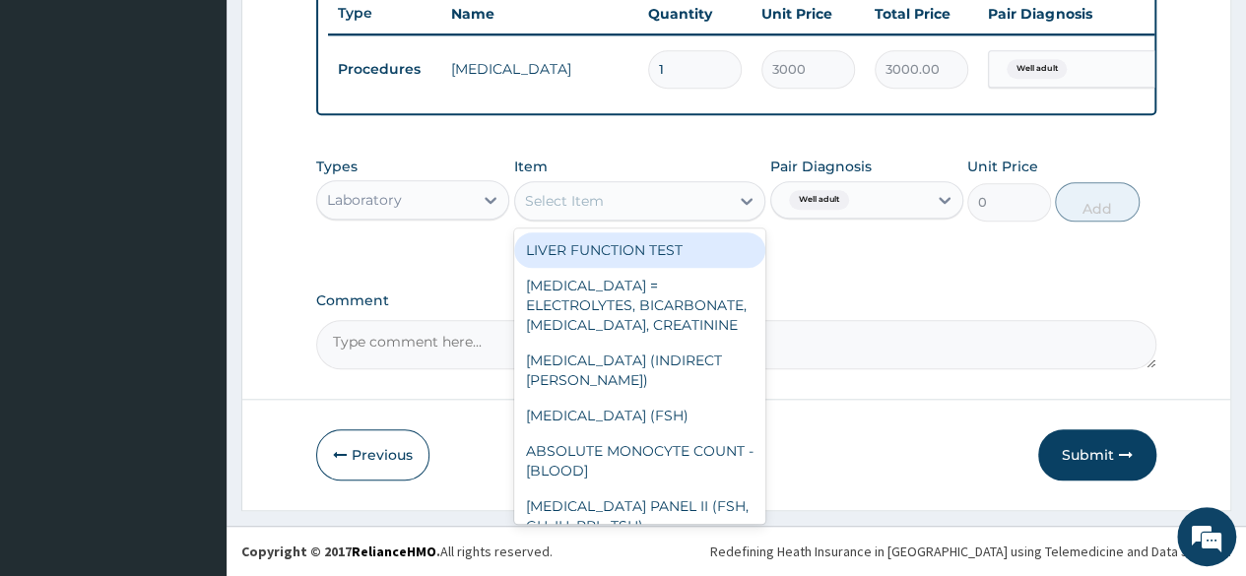
click at [652, 187] on div "Select Item" at bounding box center [622, 201] width 215 height 32
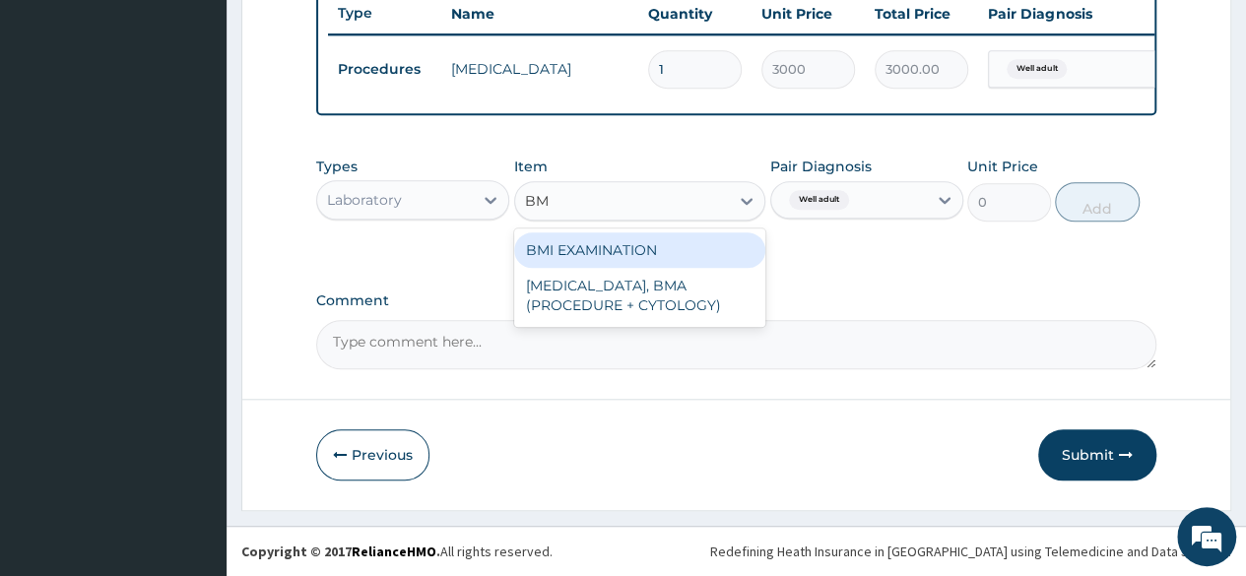
type input "BMI"
click at [672, 240] on div "BMI EXAMINATION" at bounding box center [640, 249] width 252 height 35
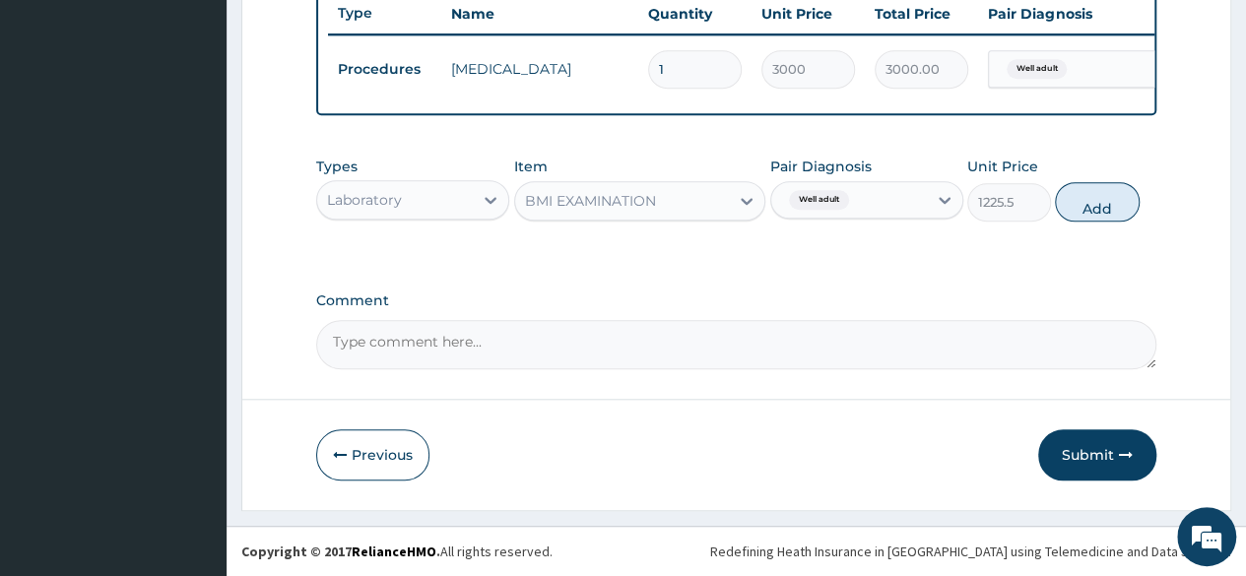
click at [1087, 223] on div "Types Laboratory Item BMI EXAMINATION Pair Diagnosis Well adult Unit Price 1225…" at bounding box center [736, 189] width 840 height 85
drag, startPoint x: 1094, startPoint y: 208, endPoint x: 1094, endPoint y: 223, distance: 14.8
click at [1094, 223] on div "Types Laboratory Item BMI EXAMINATION Pair Diagnosis Well adult Unit Price 1225…" at bounding box center [736, 189] width 840 height 85
click at [1091, 214] on button "Add" at bounding box center [1097, 201] width 84 height 39
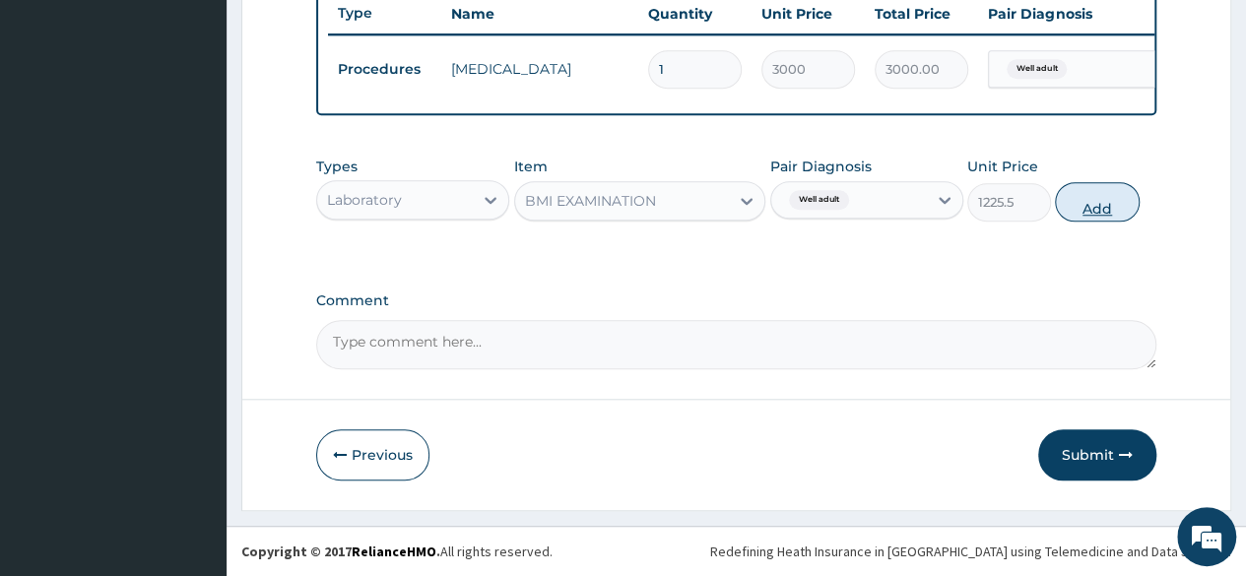
type input "0"
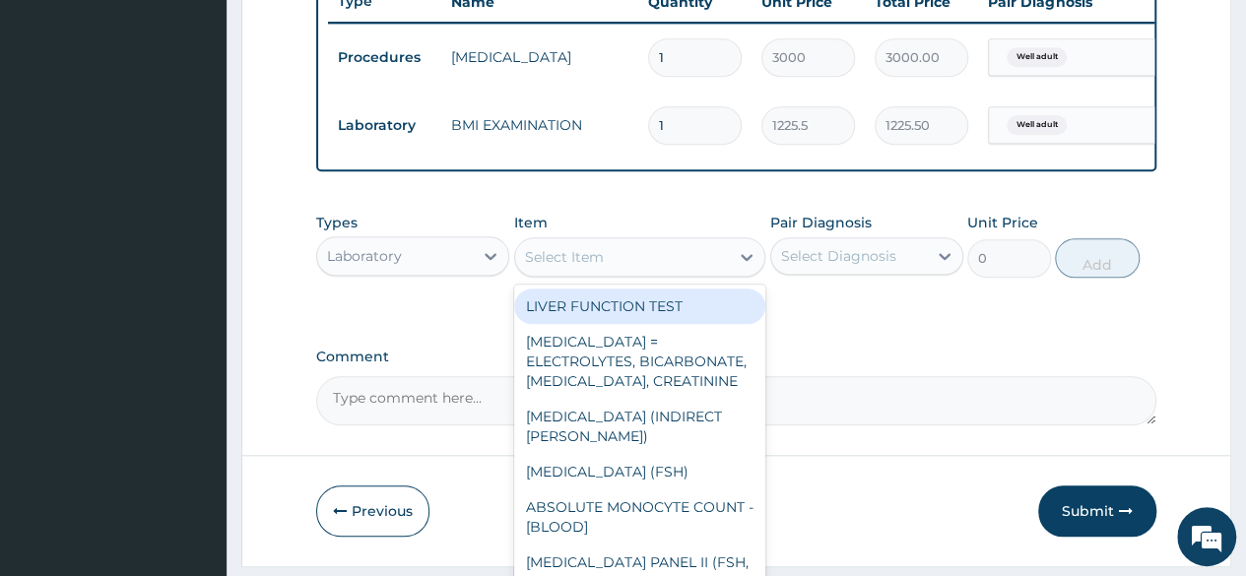
click at [622, 255] on div "Select Item" at bounding box center [622, 257] width 215 height 32
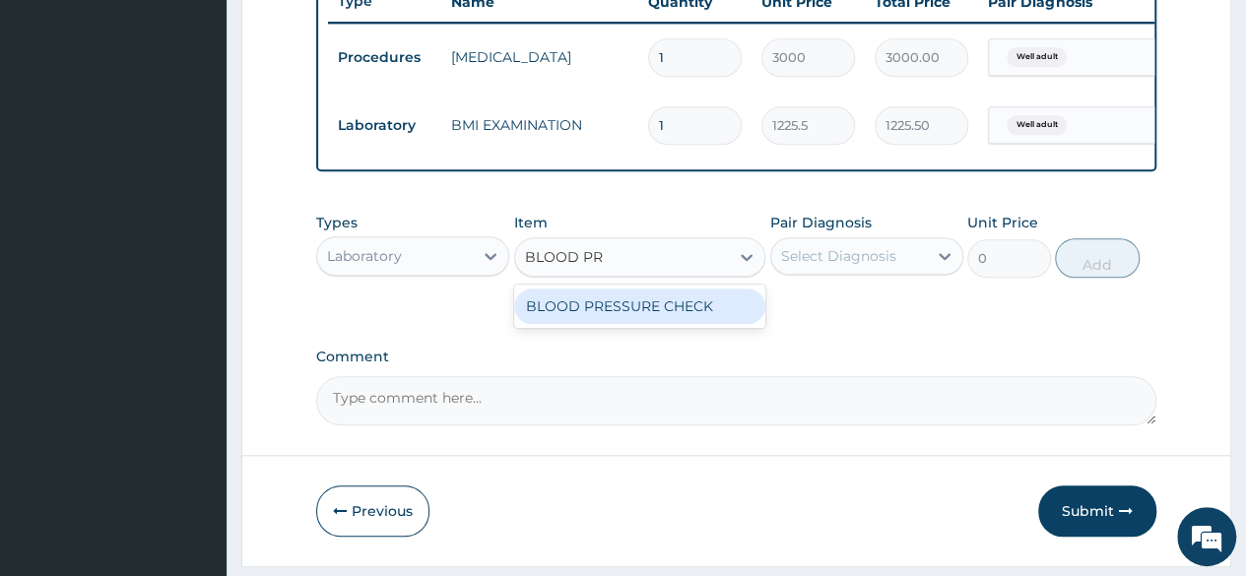
type input "BLOOD PRE"
click at [646, 315] on div "BLOOD PRESSURE CHECK" at bounding box center [640, 306] width 252 height 35
type input "1225.5"
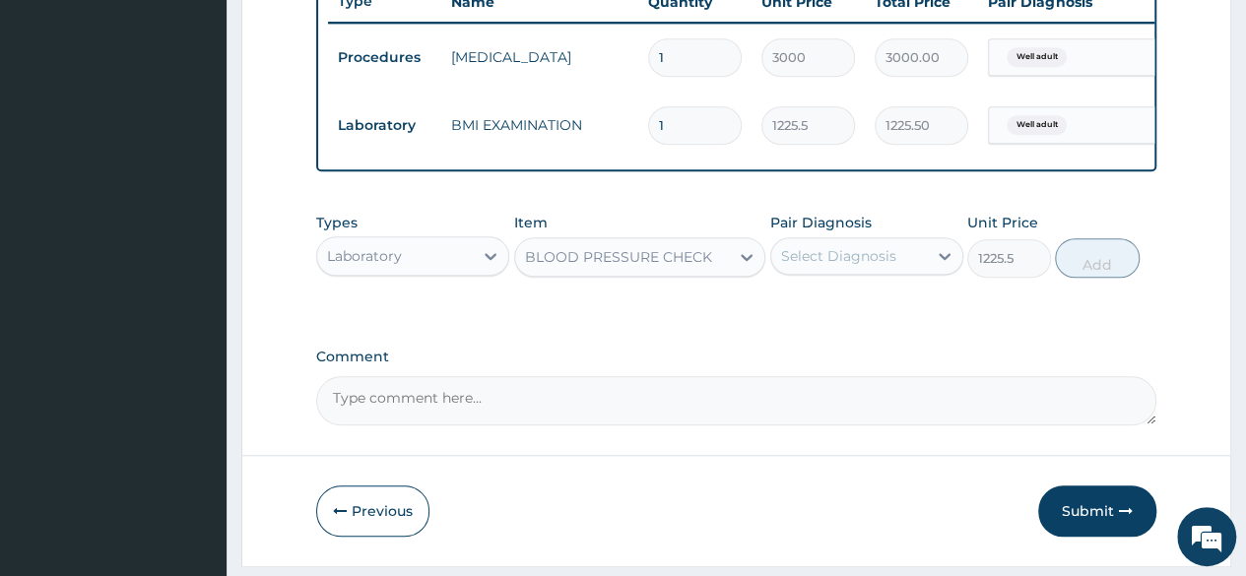
click at [908, 271] on div "Select Diagnosis" at bounding box center [849, 256] width 156 height 32
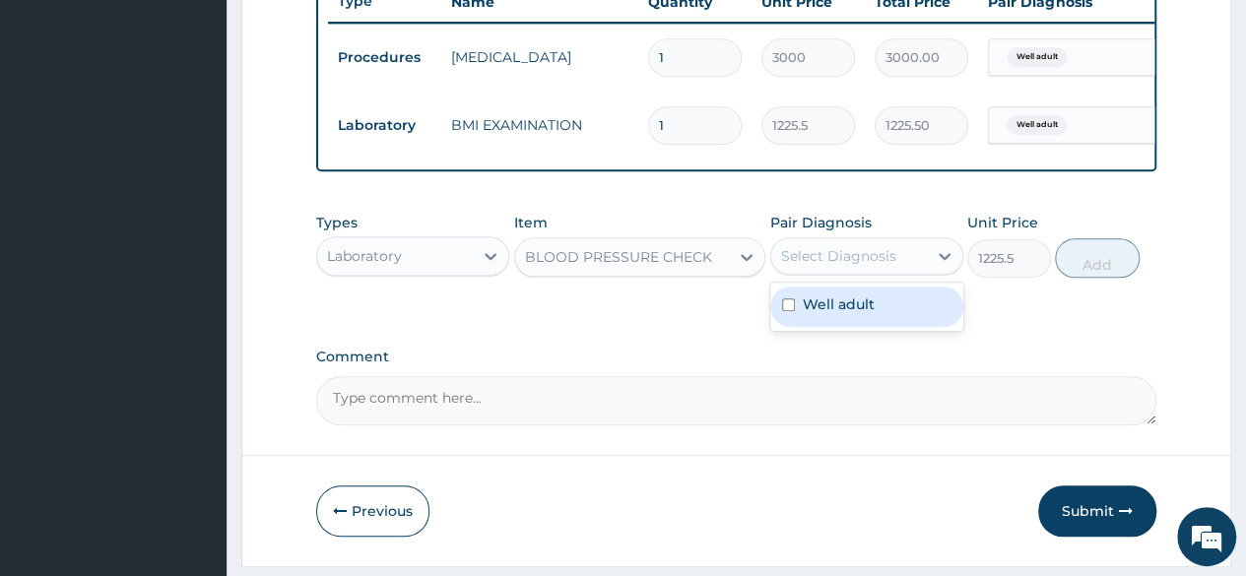
click at [887, 312] on div "Well adult" at bounding box center [866, 307] width 193 height 40
checkbox input "true"
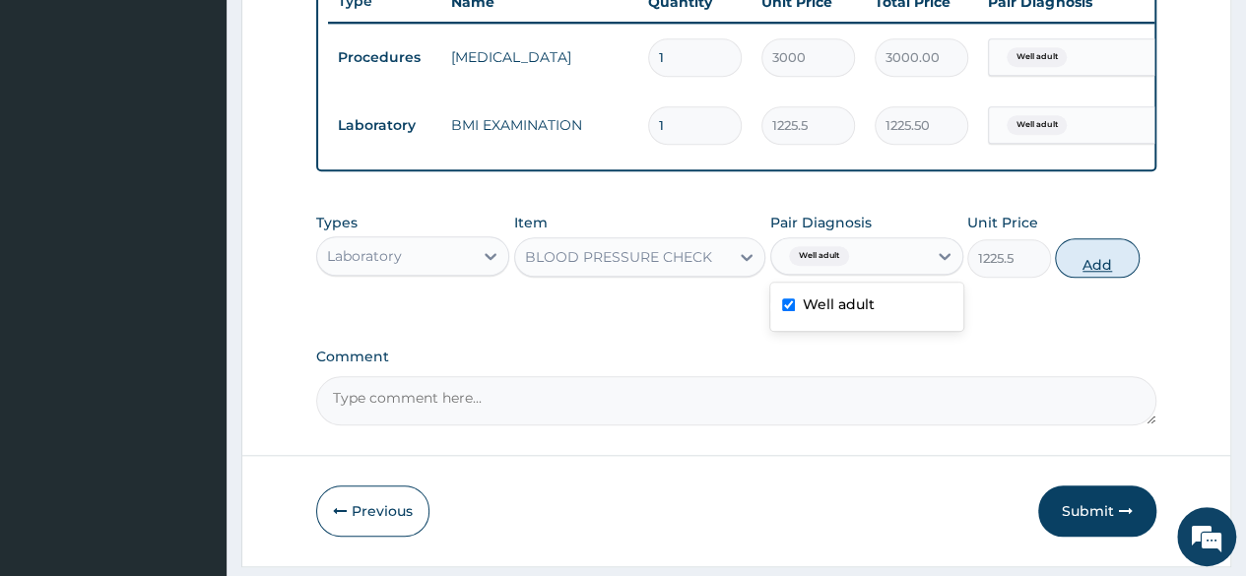
click at [1091, 274] on button "Add" at bounding box center [1097, 257] width 84 height 39
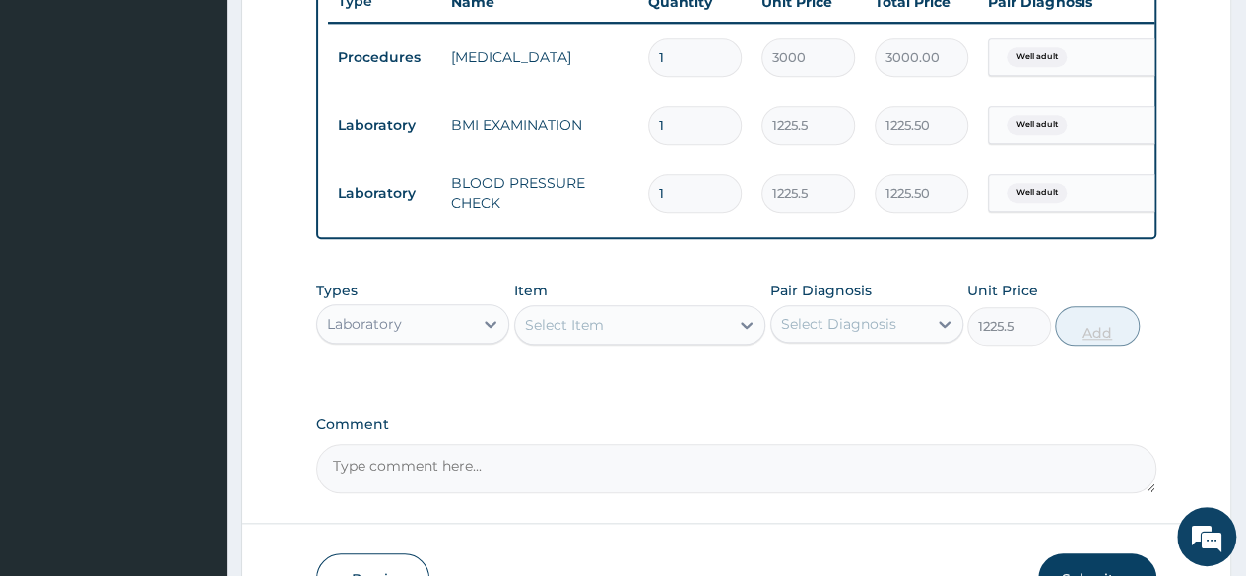
type input "0"
click at [619, 316] on div "Item Select Item" at bounding box center [640, 313] width 252 height 65
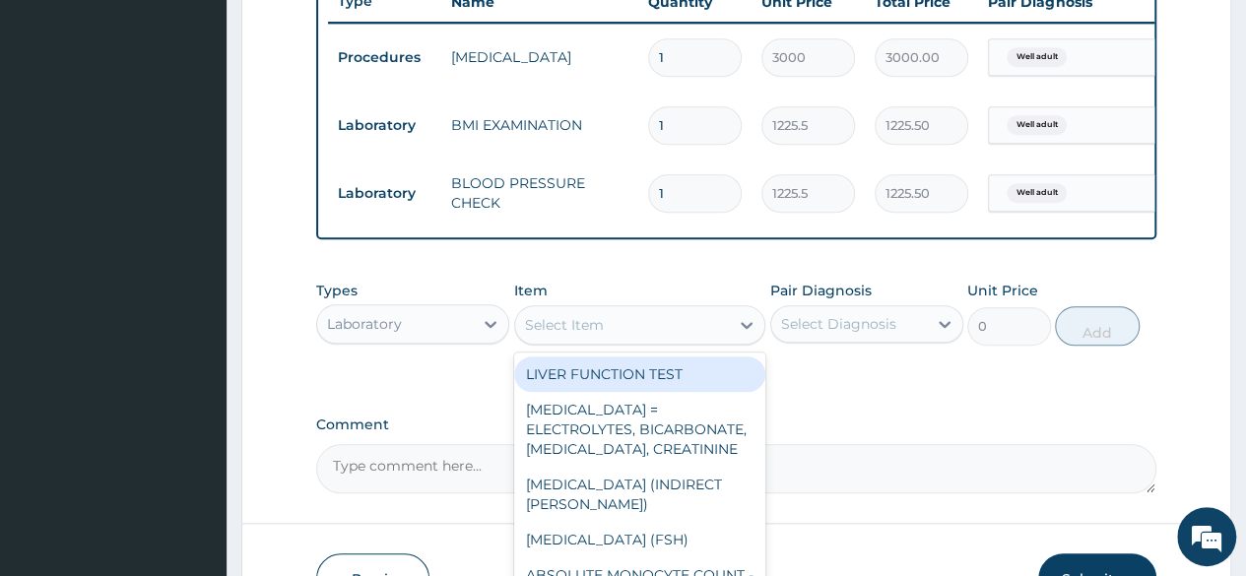
click at [618, 325] on div "Select Item" at bounding box center [622, 325] width 215 height 32
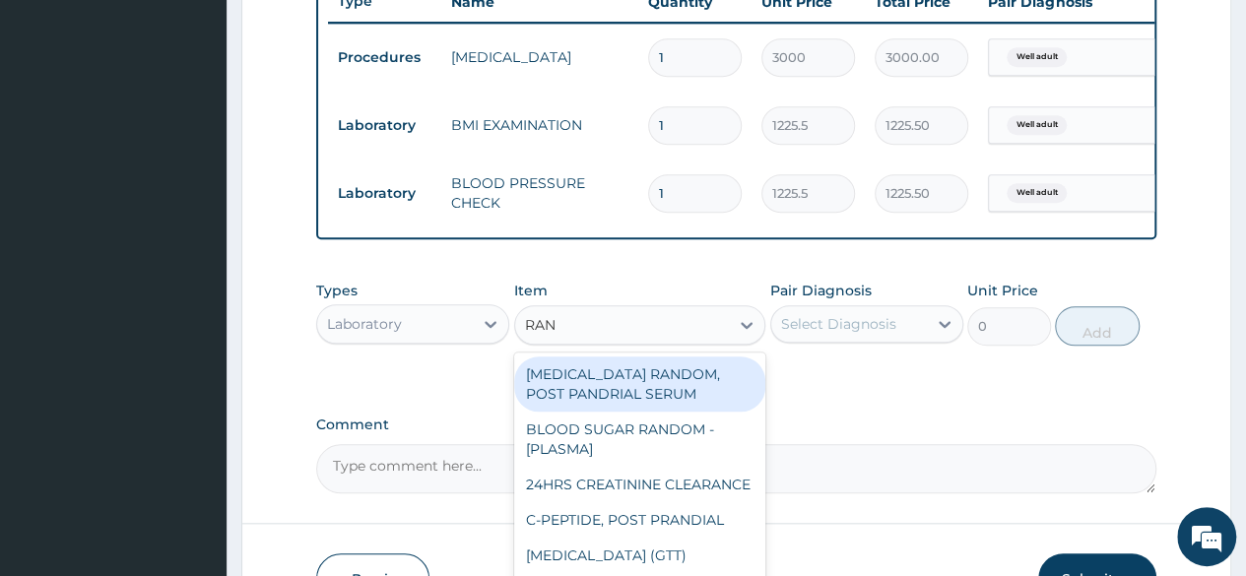
type input "RAND"
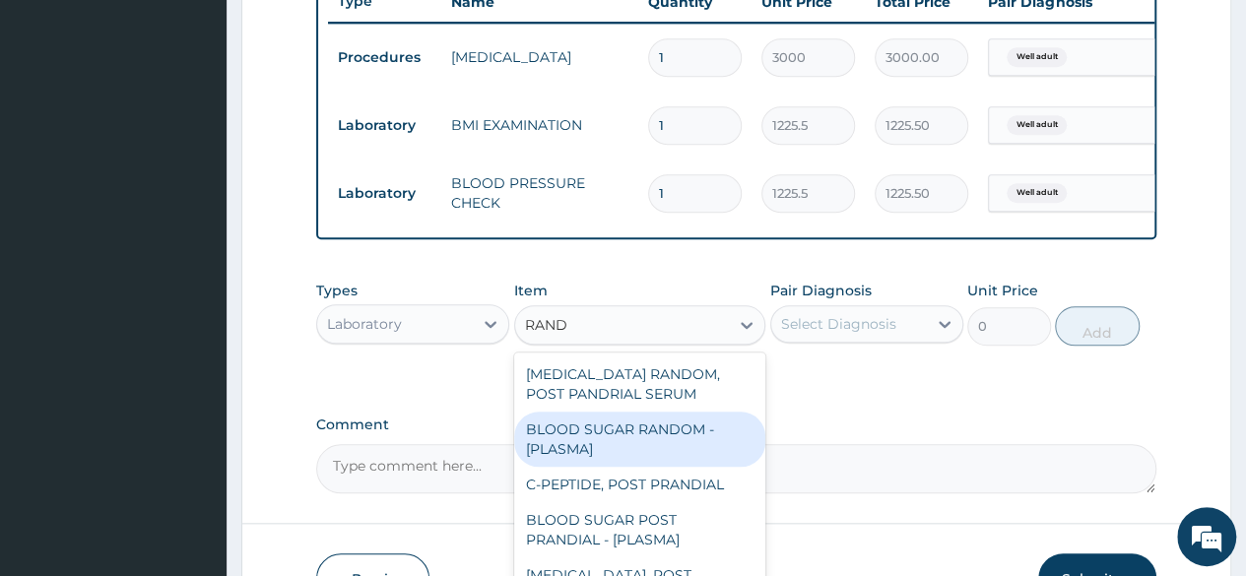
click at [608, 466] on div "BLOOD SUGAR RANDOM - [PLASMA]" at bounding box center [640, 439] width 252 height 55
type input "1800"
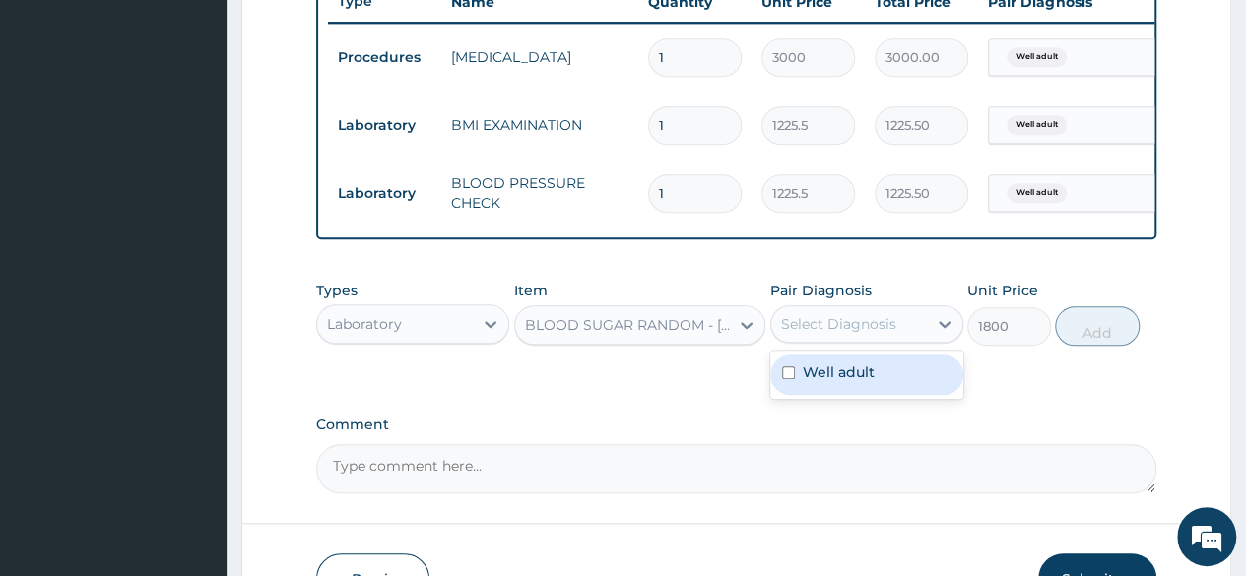
click at [886, 334] on div "Select Diagnosis" at bounding box center [838, 324] width 115 height 20
click at [841, 382] on label "Well adult" at bounding box center [839, 372] width 72 height 20
checkbox input "true"
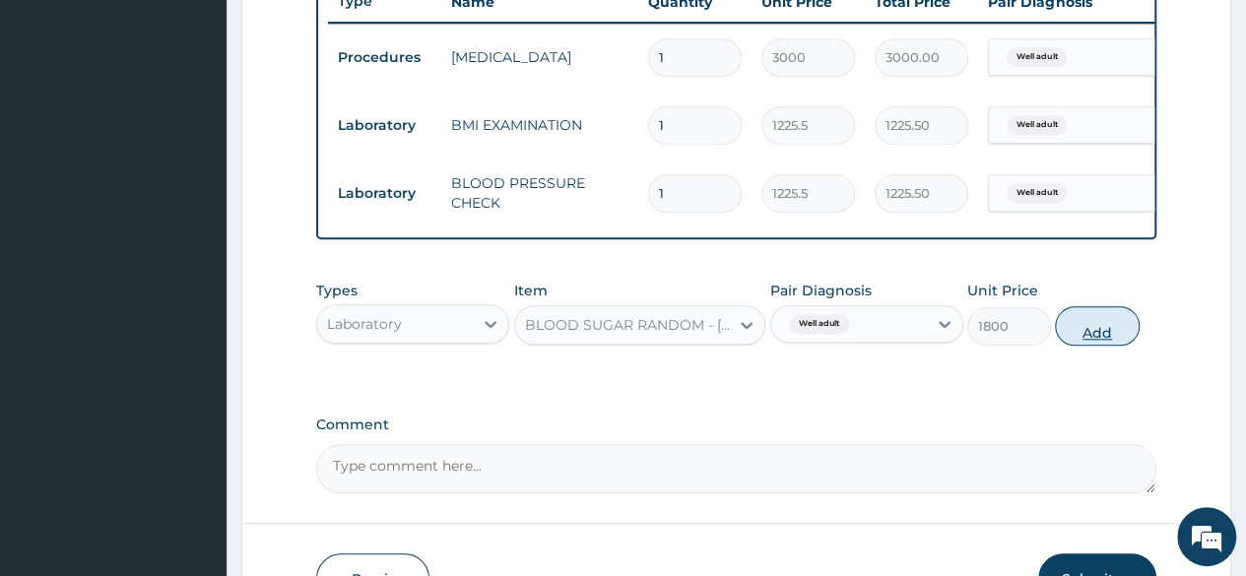
click at [1103, 328] on button "Add" at bounding box center [1097, 325] width 84 height 39
type input "0"
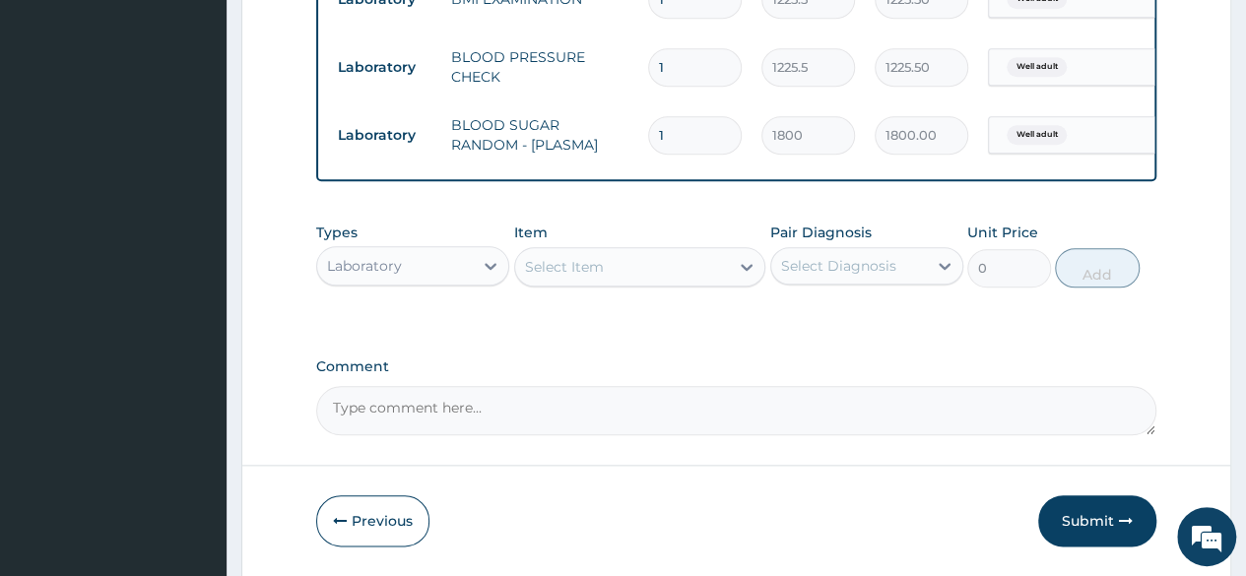
scroll to position [967, 0]
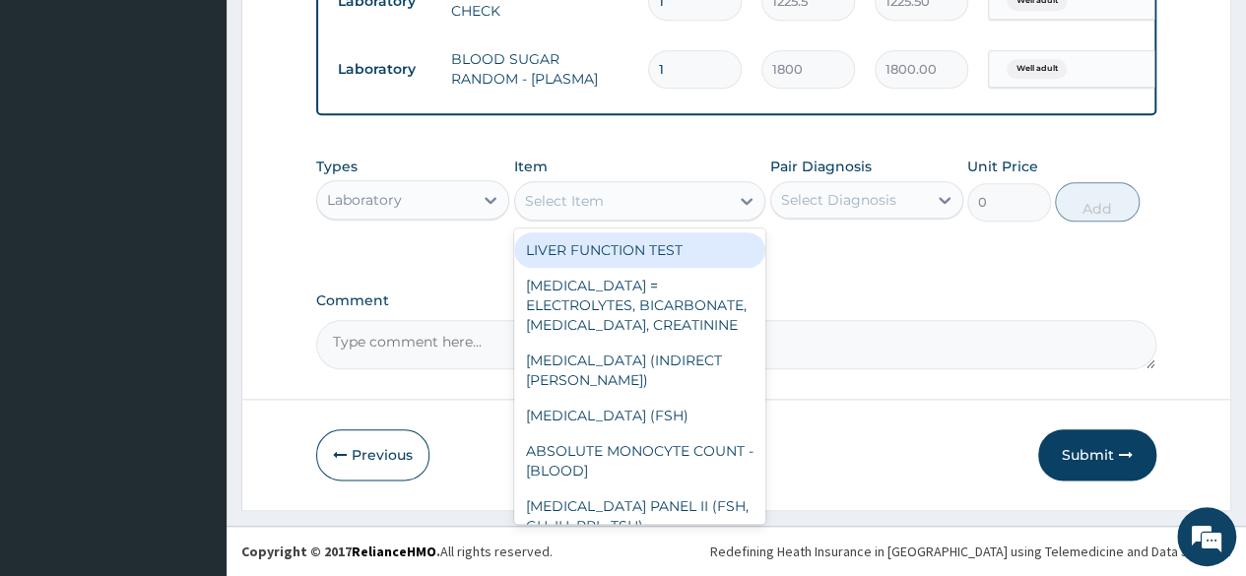
click at [603, 211] on div "Select Item" at bounding box center [622, 201] width 215 height 32
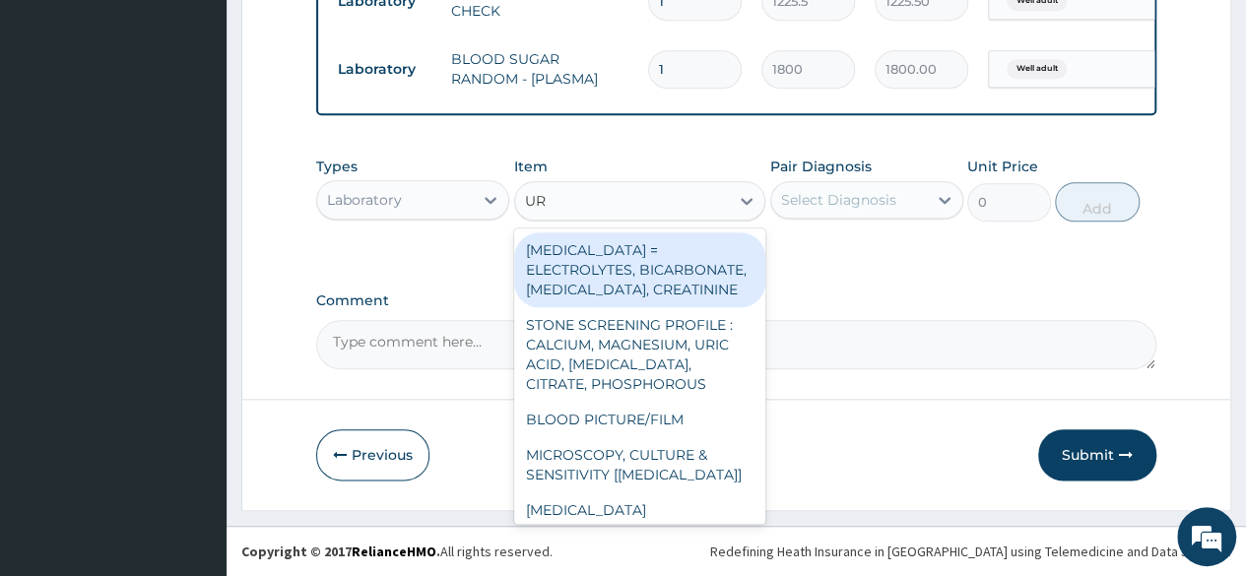
type input "URI"
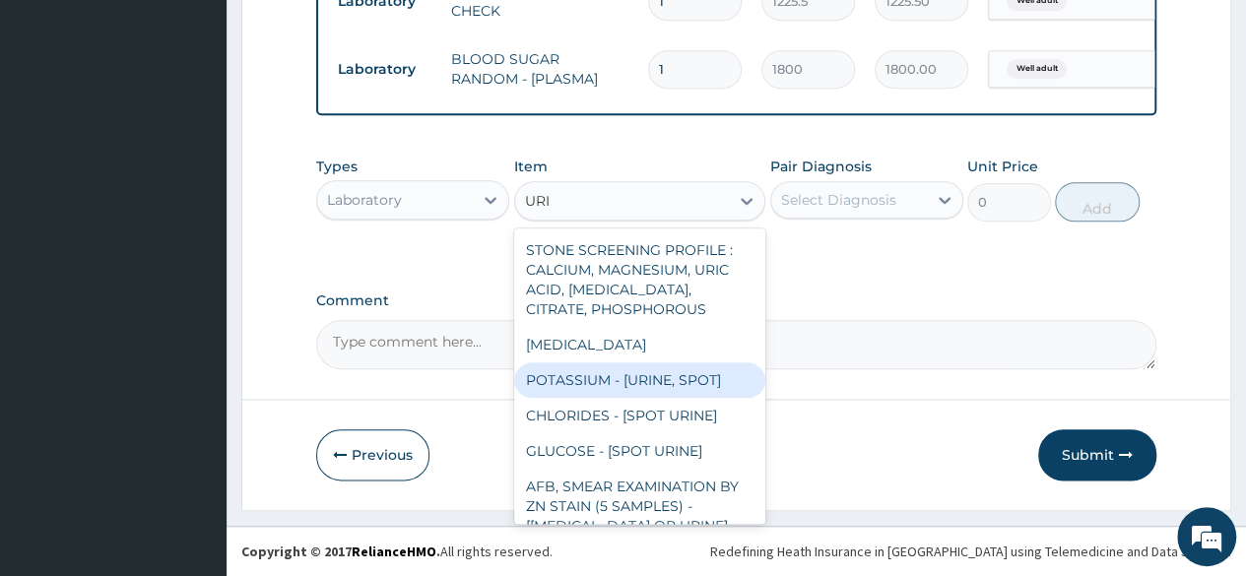
click at [591, 365] on div "POTASSIUM - [URINE, SPOT]" at bounding box center [640, 379] width 252 height 35
type input "1225.5"
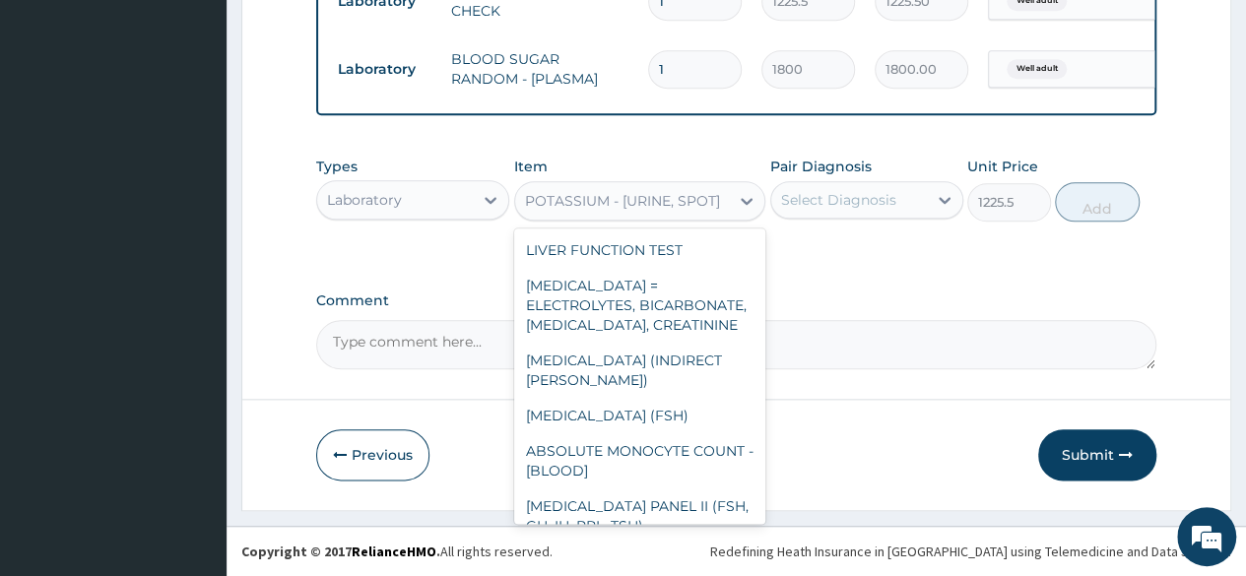
click at [591, 195] on div "POTASSIUM - [URINE, SPOT]" at bounding box center [622, 201] width 195 height 20
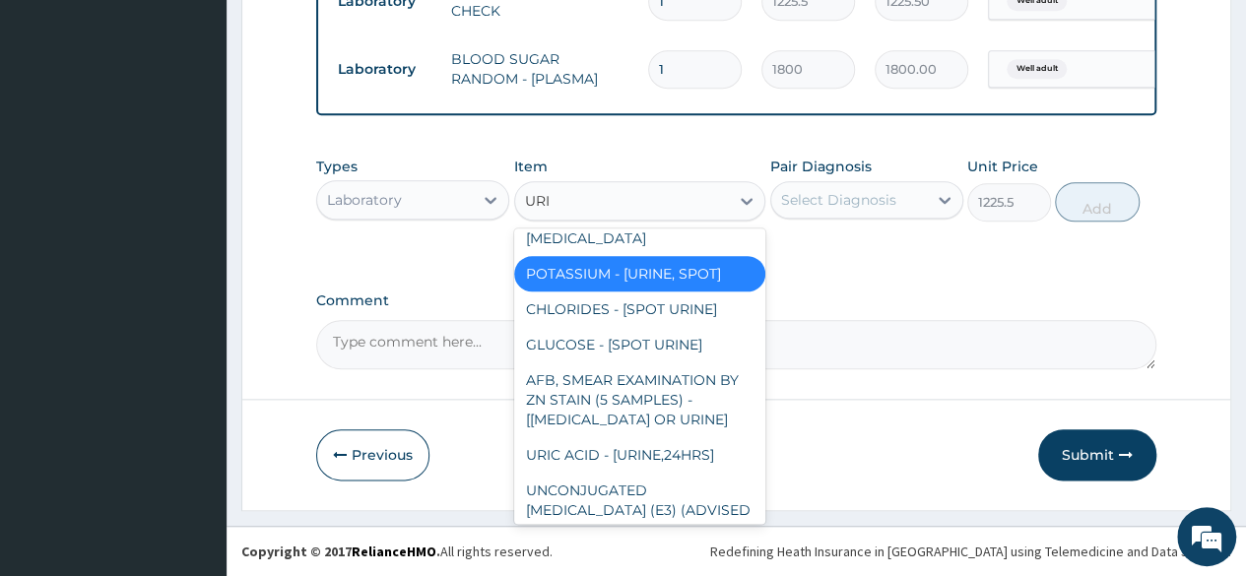
type input "URIN"
click at [589, 245] on div "[MEDICAL_DATA]" at bounding box center [640, 238] width 252 height 35
type input "1531.875"
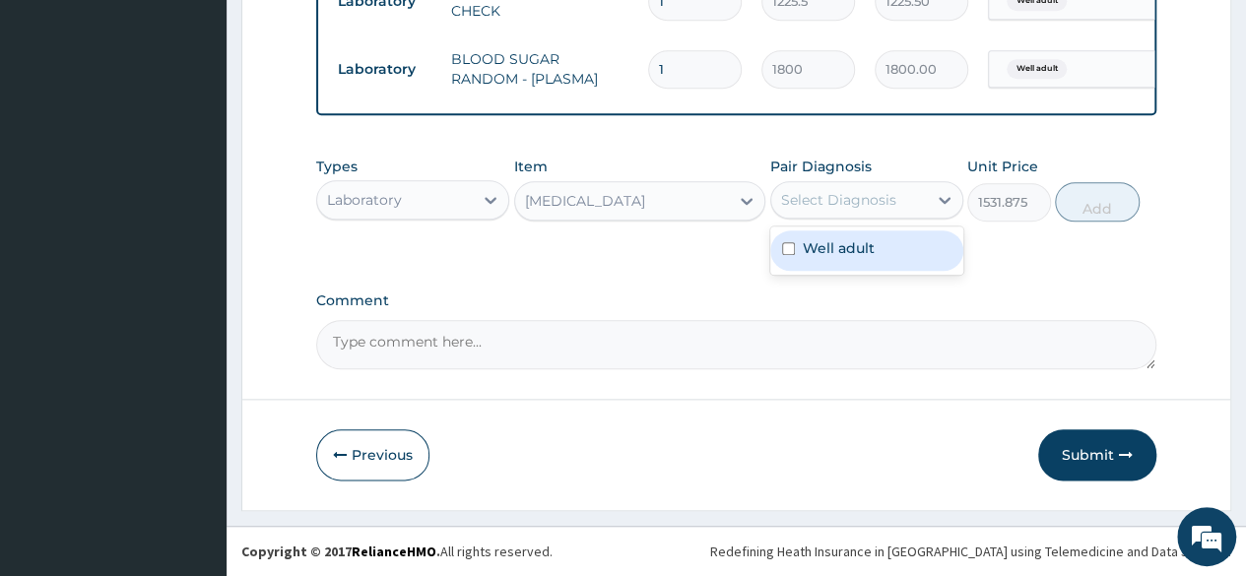
click at [860, 200] on div "Select Diagnosis" at bounding box center [838, 200] width 115 height 20
click at [856, 245] on label "Well adult" at bounding box center [839, 248] width 72 height 20
checkbox input "true"
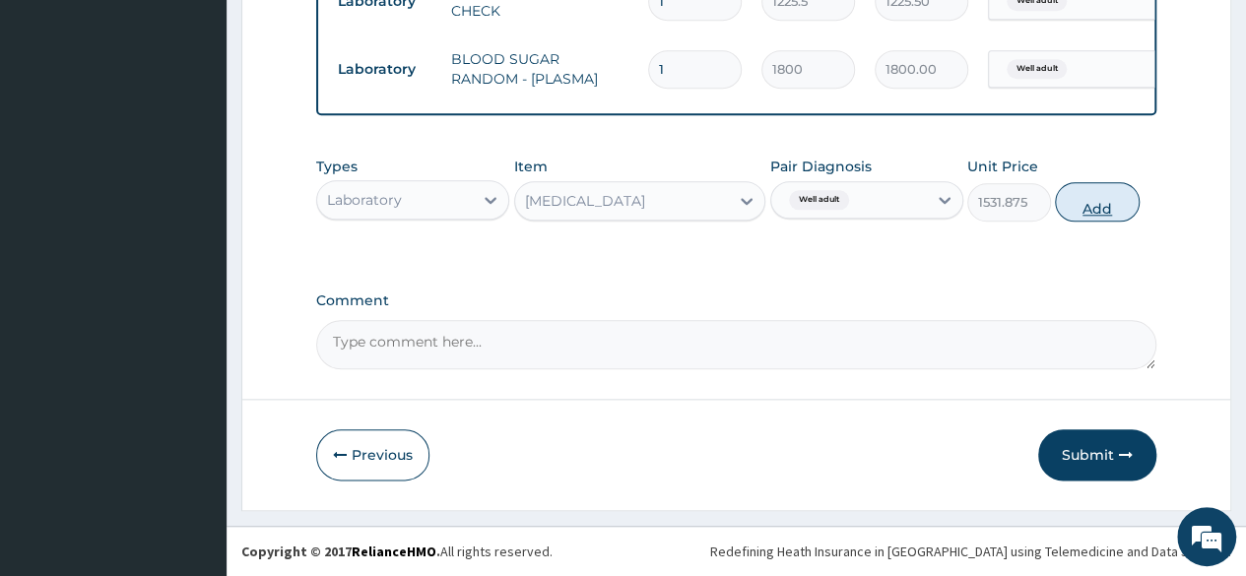
click at [1097, 210] on button "Add" at bounding box center [1097, 201] width 84 height 39
type input "0"
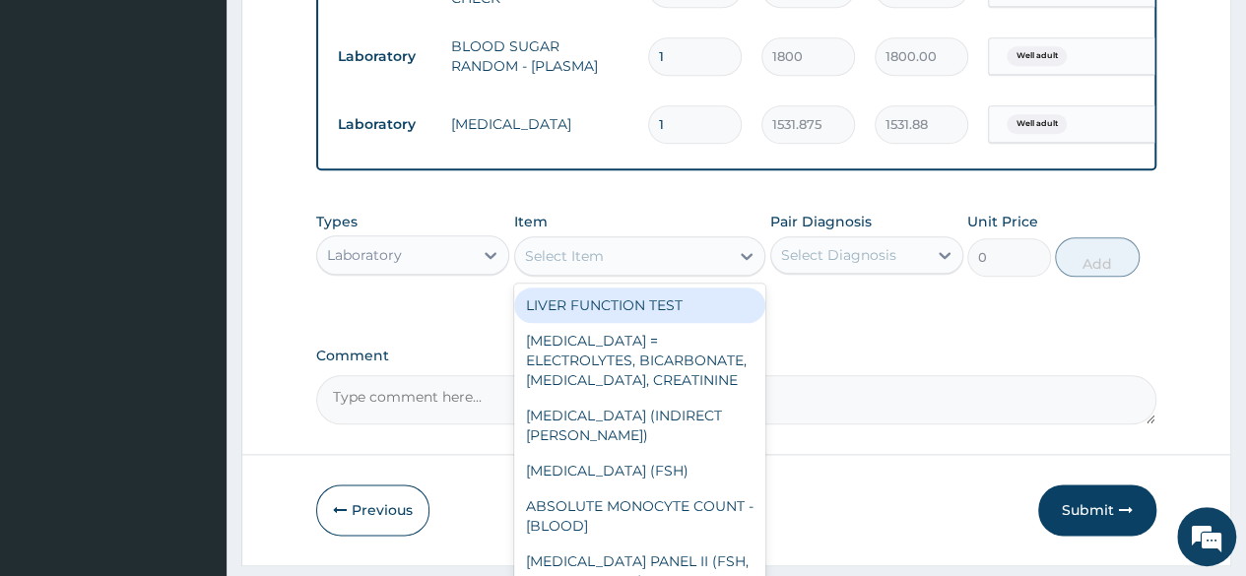
click at [567, 259] on div "Select Item" at bounding box center [622, 256] width 215 height 32
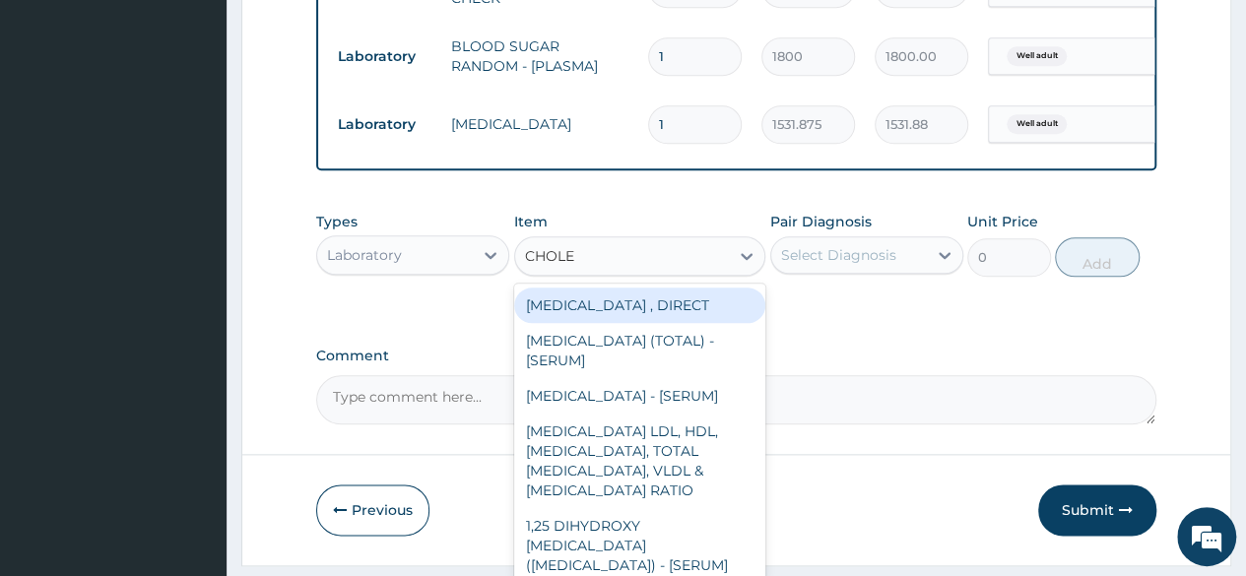
type input "CHOLES"
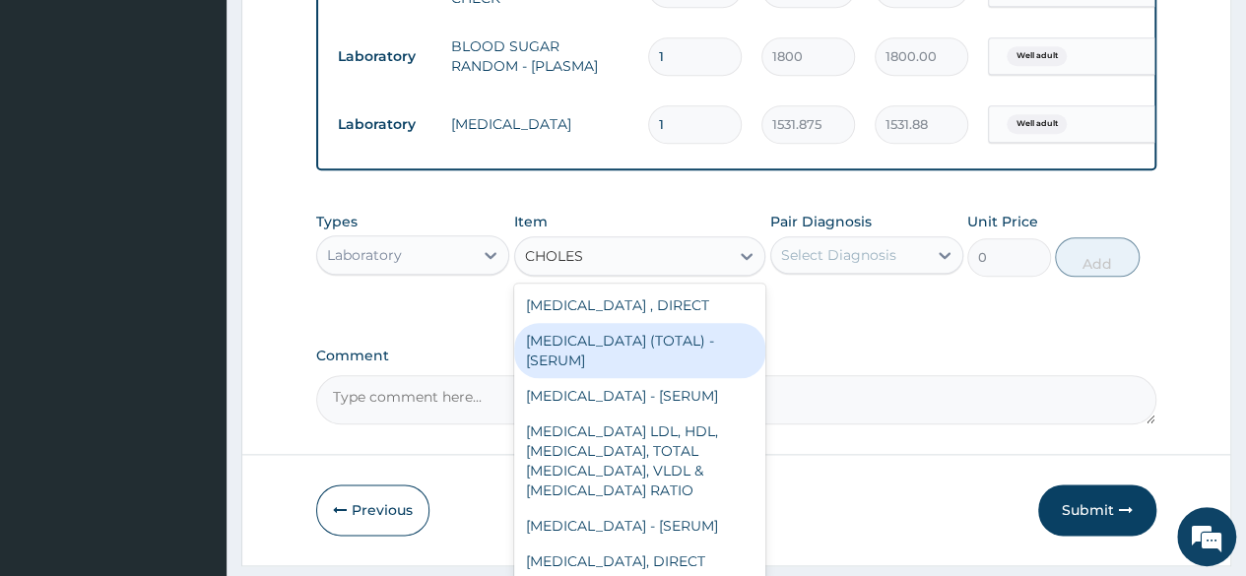
click at [552, 378] on div "[MEDICAL_DATA] (TOTAL) - [SERUM]" at bounding box center [640, 350] width 252 height 55
type input "2880"
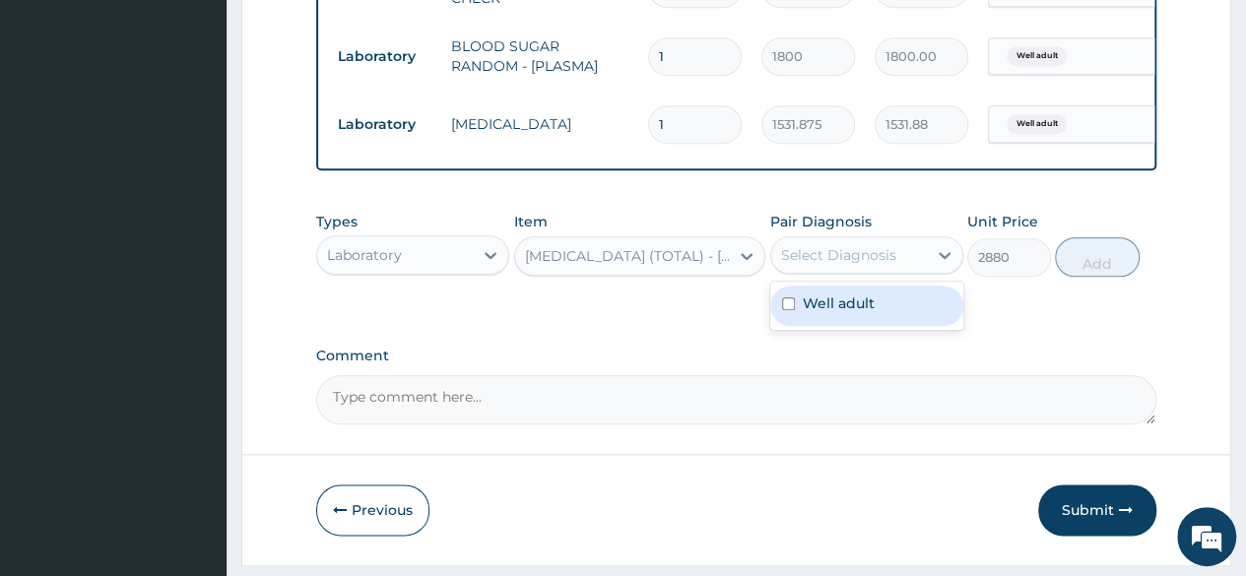
click at [865, 271] on div "Select Diagnosis" at bounding box center [849, 255] width 156 height 32
click at [828, 310] on label "Well adult" at bounding box center [839, 303] width 72 height 20
checkbox input "true"
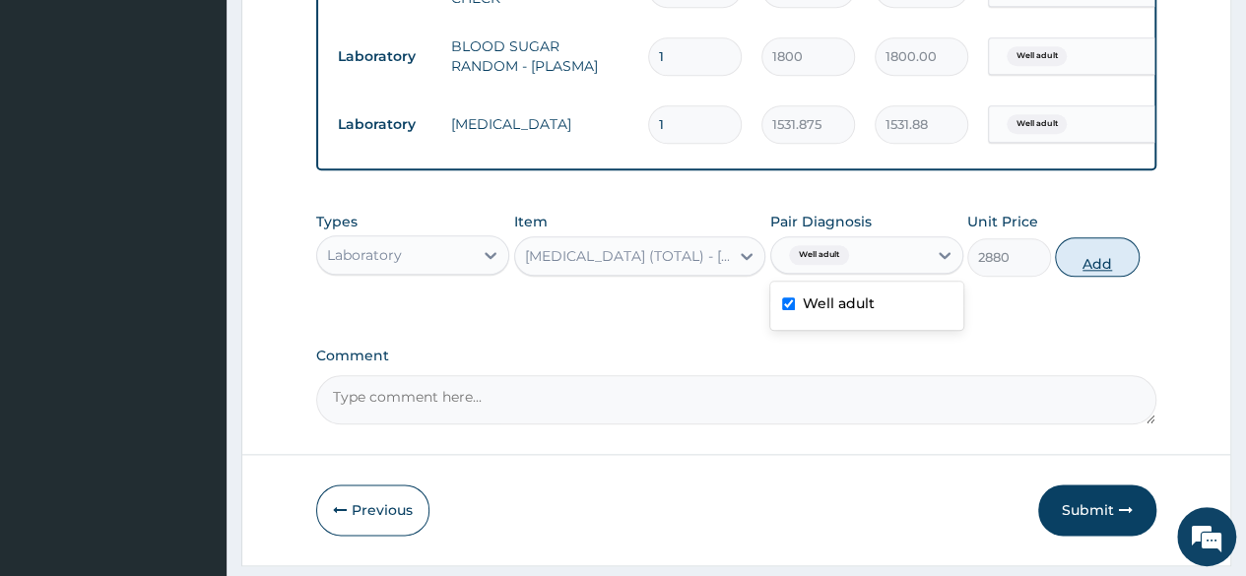
click at [1099, 265] on button "Add" at bounding box center [1097, 256] width 84 height 39
type input "0"
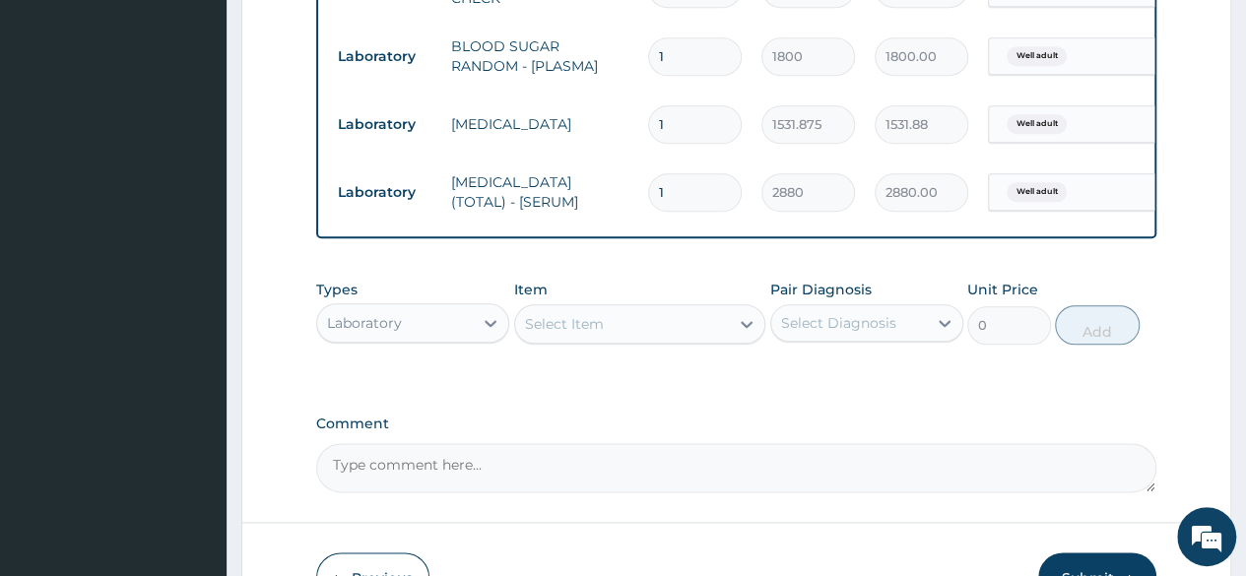
click at [1087, 575] on button "Submit" at bounding box center [1097, 578] width 118 height 51
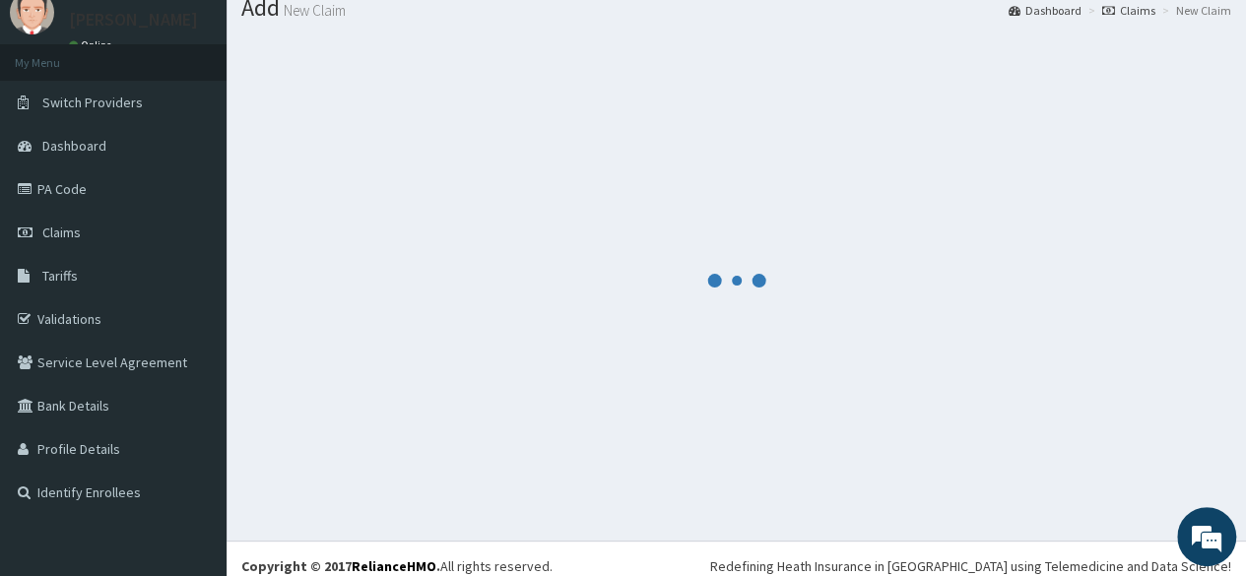
scroll to position [0, 0]
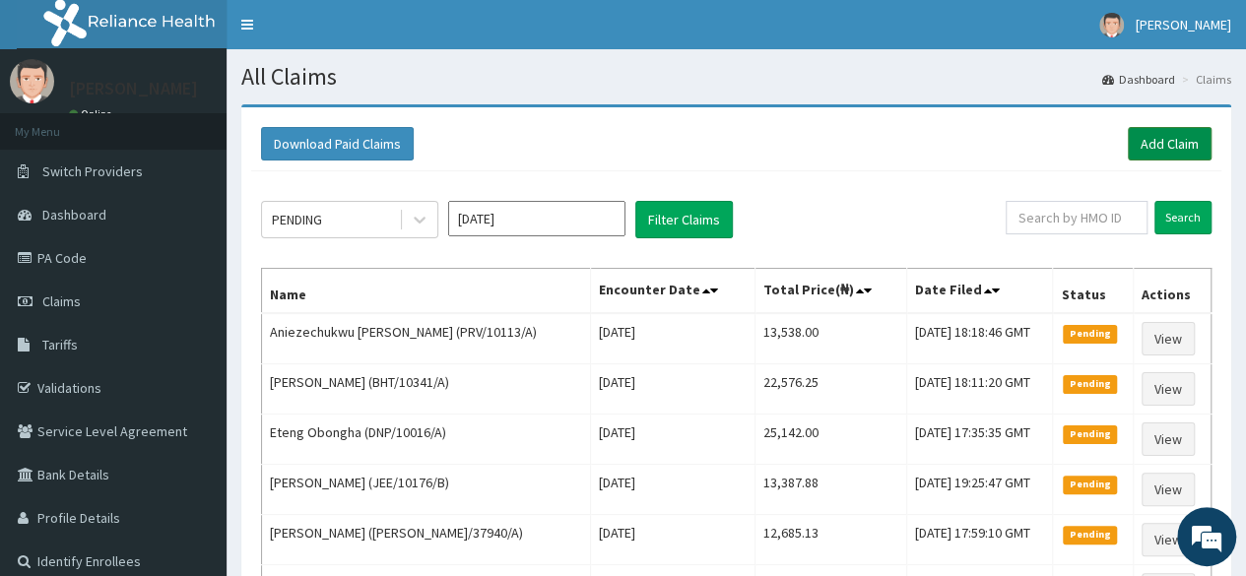
click at [1186, 153] on link "Add Claim" at bounding box center [1170, 143] width 84 height 33
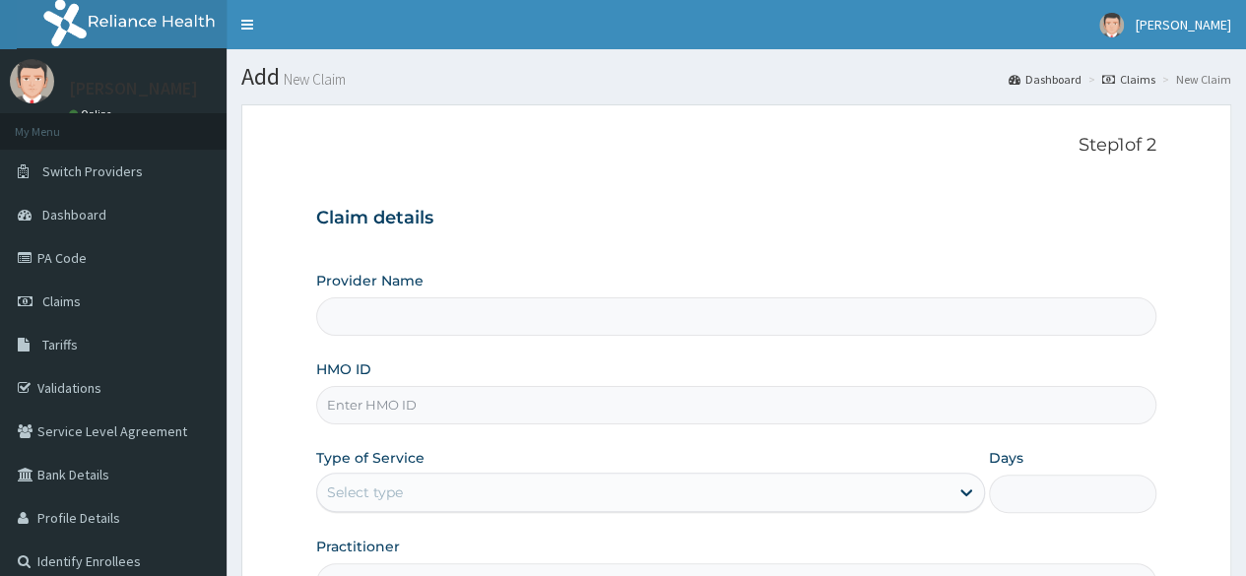
click at [473, 422] on input "HMO ID" at bounding box center [736, 405] width 840 height 38
type input "V"
type input "Reliance Family Clinics (RFC) - [GEOGRAPHIC_DATA]"
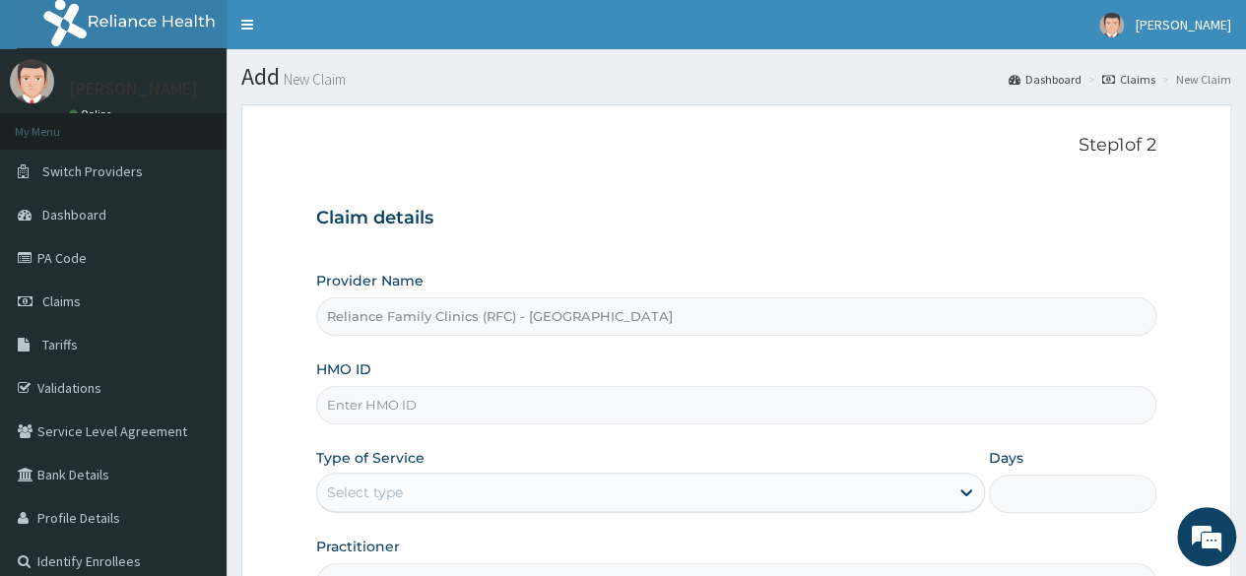
paste input "DPK/10028/A"
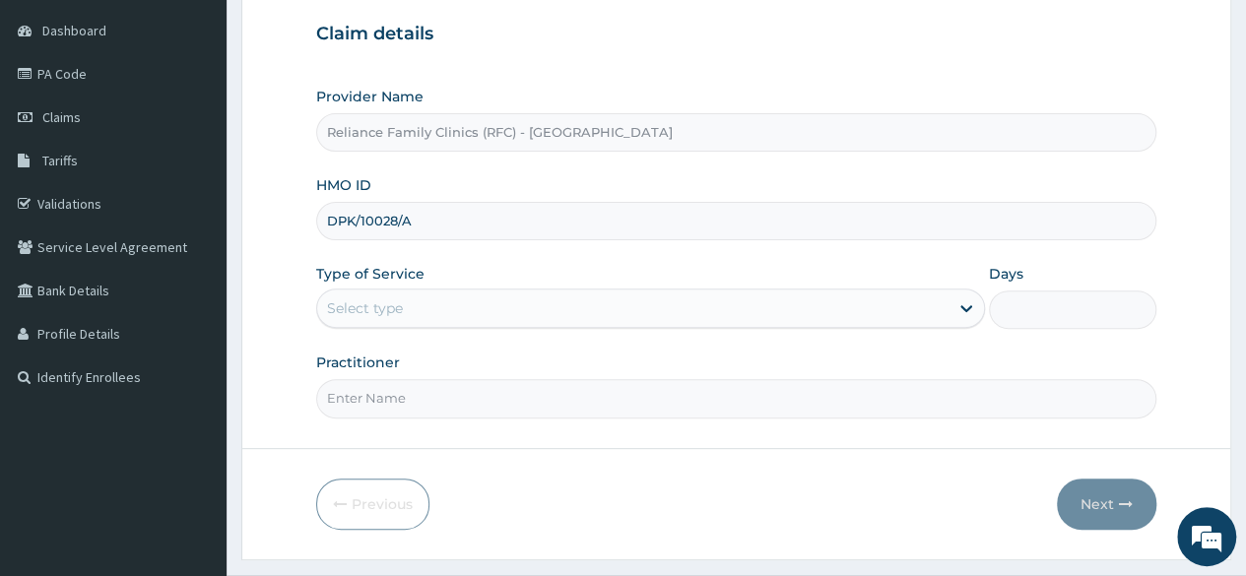
scroll to position [228, 0]
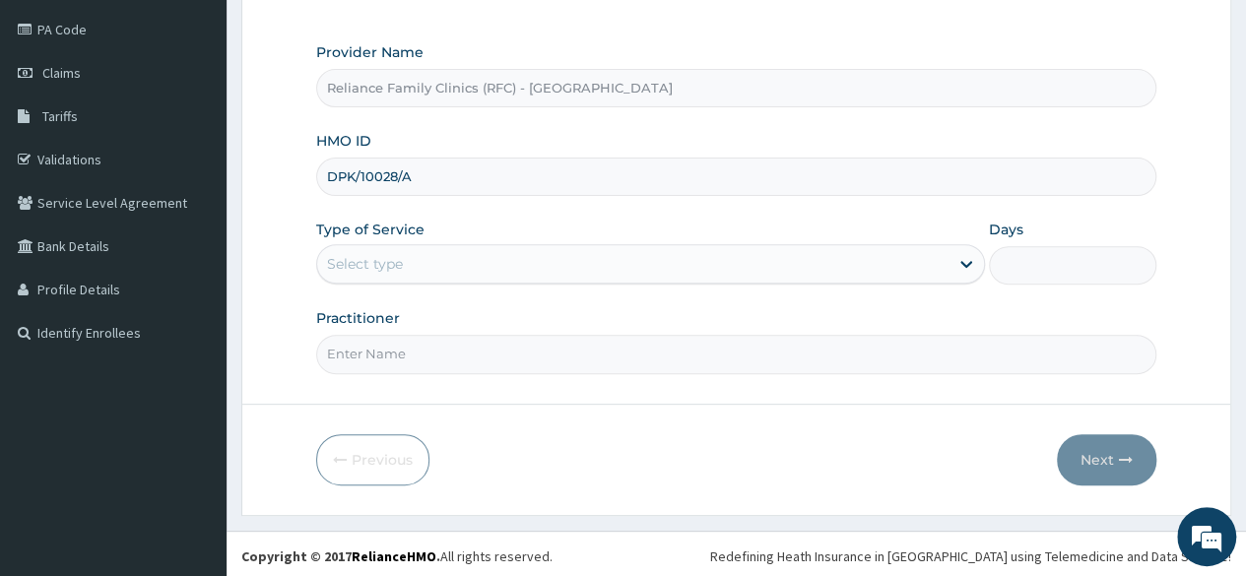
type input "DPK/10028/A"
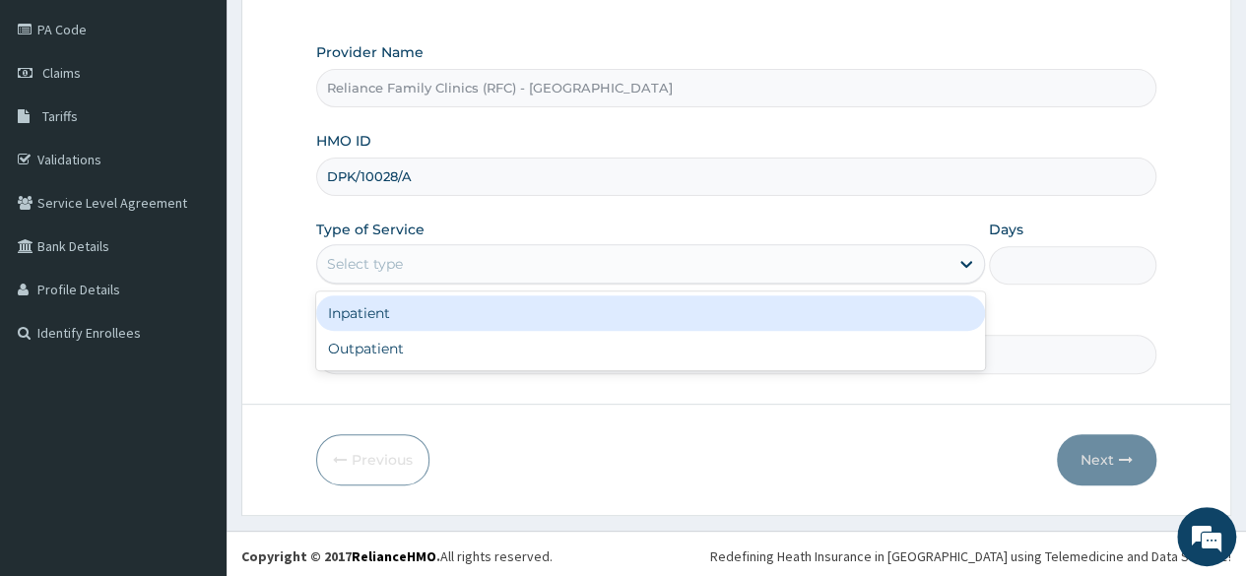
click at [573, 256] on div "Select type" at bounding box center [632, 264] width 631 height 32
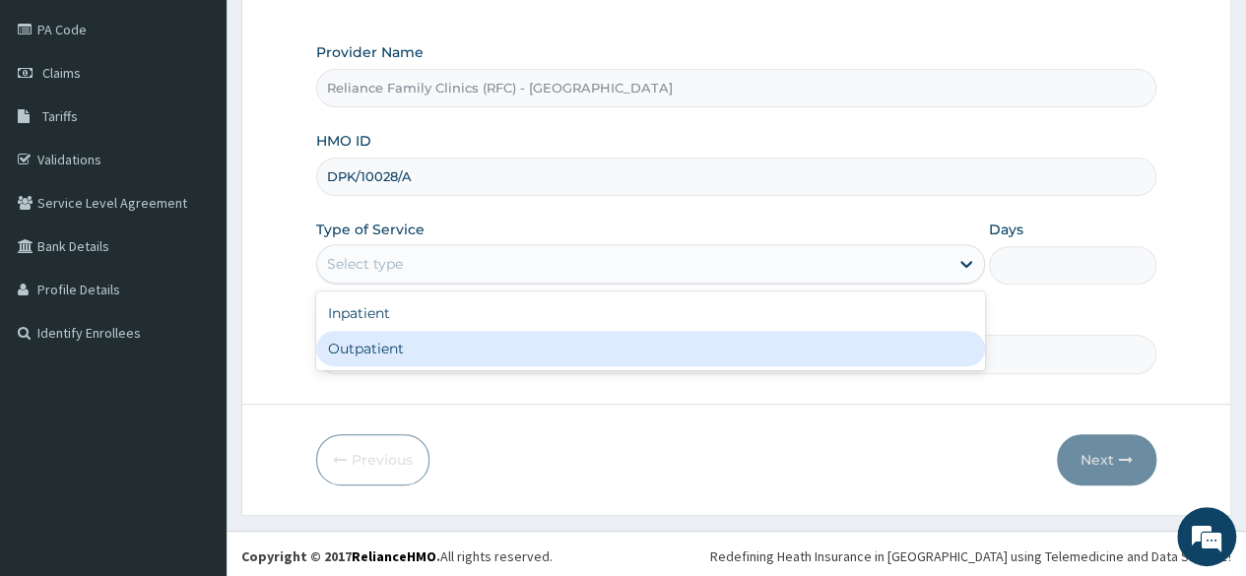
click at [485, 344] on div "Outpatient" at bounding box center [650, 348] width 669 height 35
type input "1"
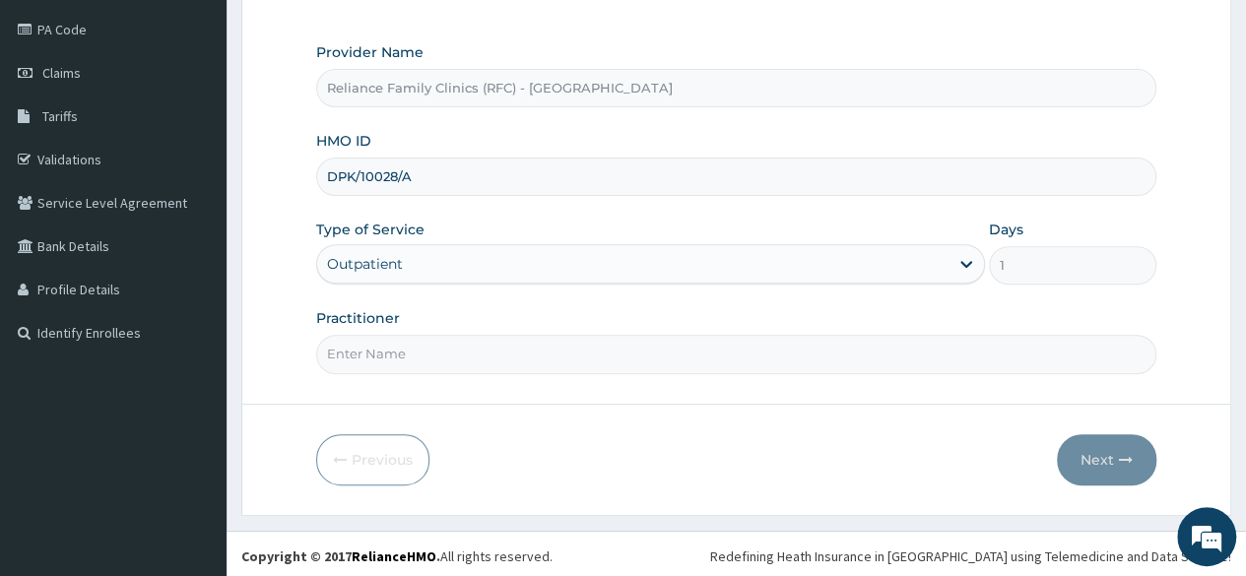
click at [463, 352] on input "Practitioner" at bounding box center [736, 354] width 840 height 38
type input ";"
type input "LOCUM"
click at [1112, 448] on button "Next" at bounding box center [1106, 459] width 99 height 51
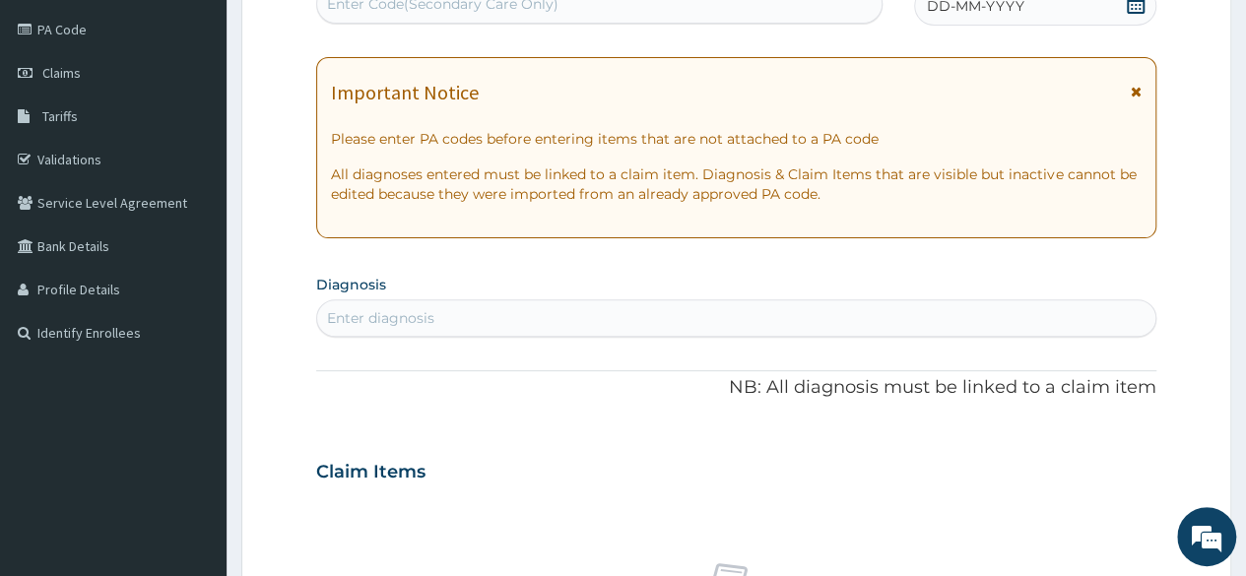
scroll to position [0, 0]
click at [1133, 14] on span at bounding box center [1136, 6] width 20 height 25
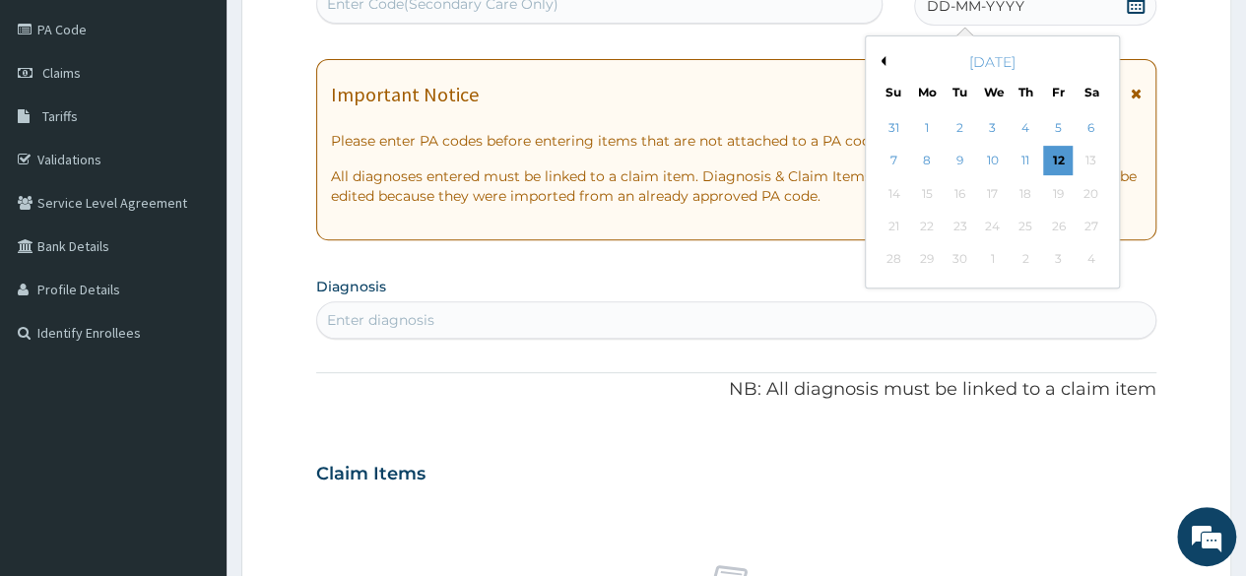
click at [882, 54] on div "[DATE]" at bounding box center [992, 62] width 237 height 20
click at [882, 62] on button "Previous Month" at bounding box center [881, 61] width 10 height 10
click at [1021, 252] on div "28" at bounding box center [1025, 260] width 30 height 30
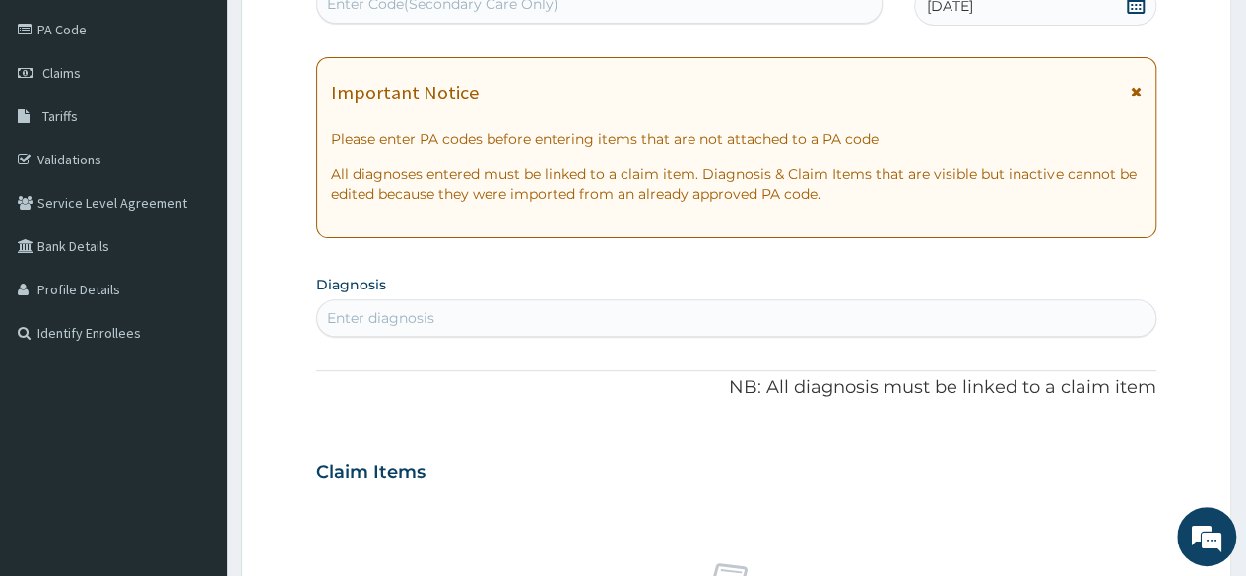
click at [516, 312] on div "Enter diagnosis" at bounding box center [736, 318] width 838 height 32
type input "L"
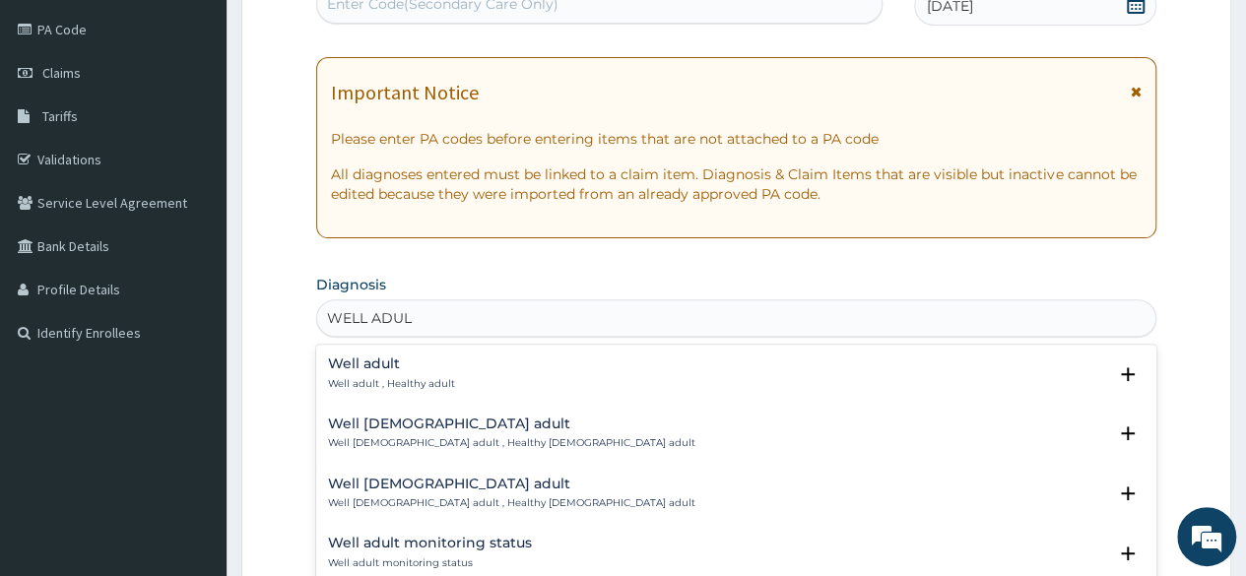
type input "WELL ADULT"
click at [381, 362] on h4 "Well adult" at bounding box center [391, 364] width 127 height 15
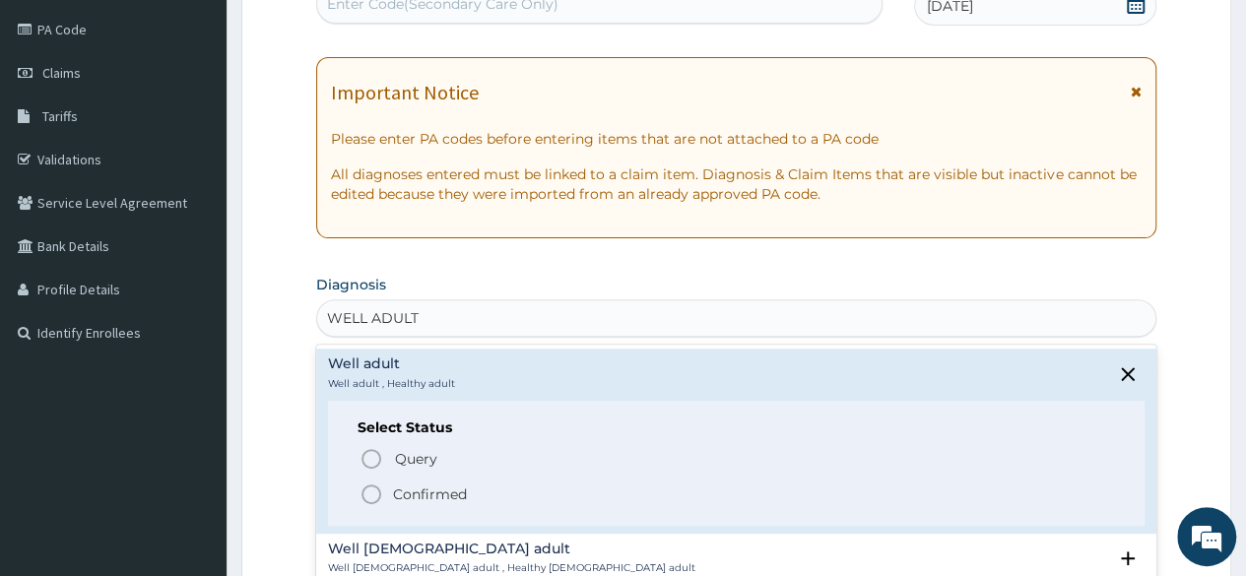
click at [402, 490] on p "Confirmed" at bounding box center [430, 495] width 74 height 20
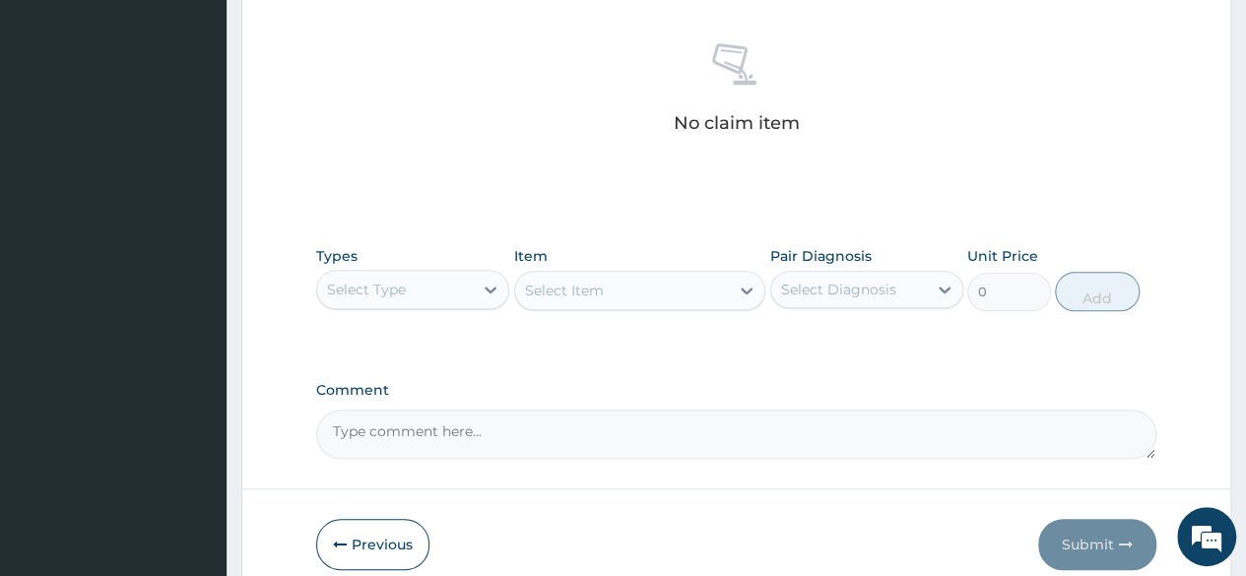
scroll to position [840, 0]
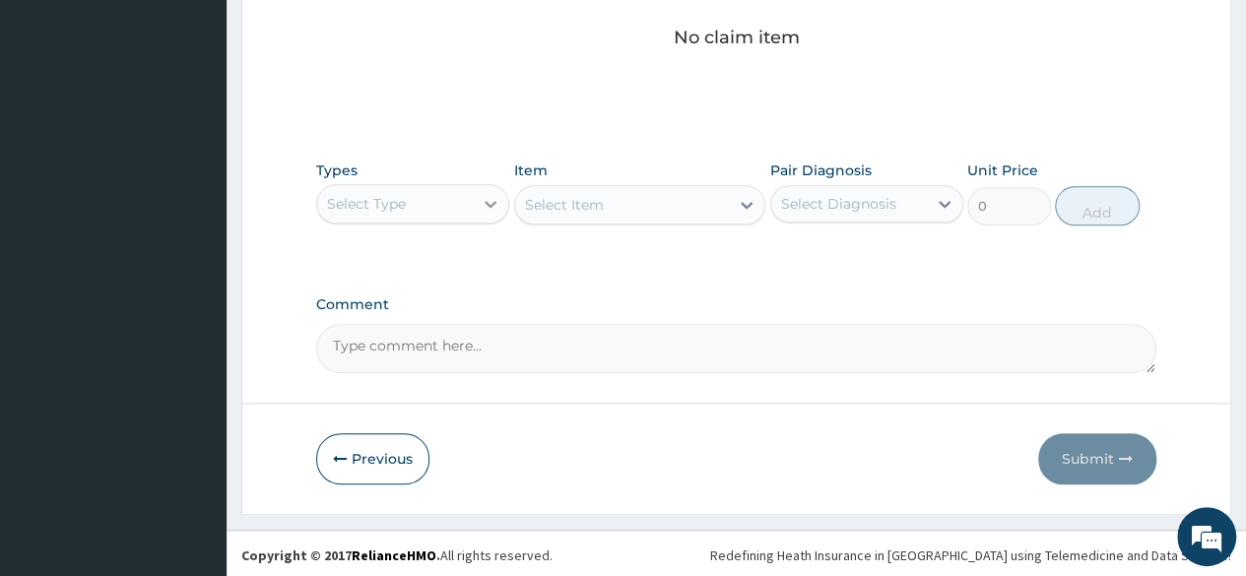
click at [482, 199] on icon at bounding box center [491, 204] width 20 height 20
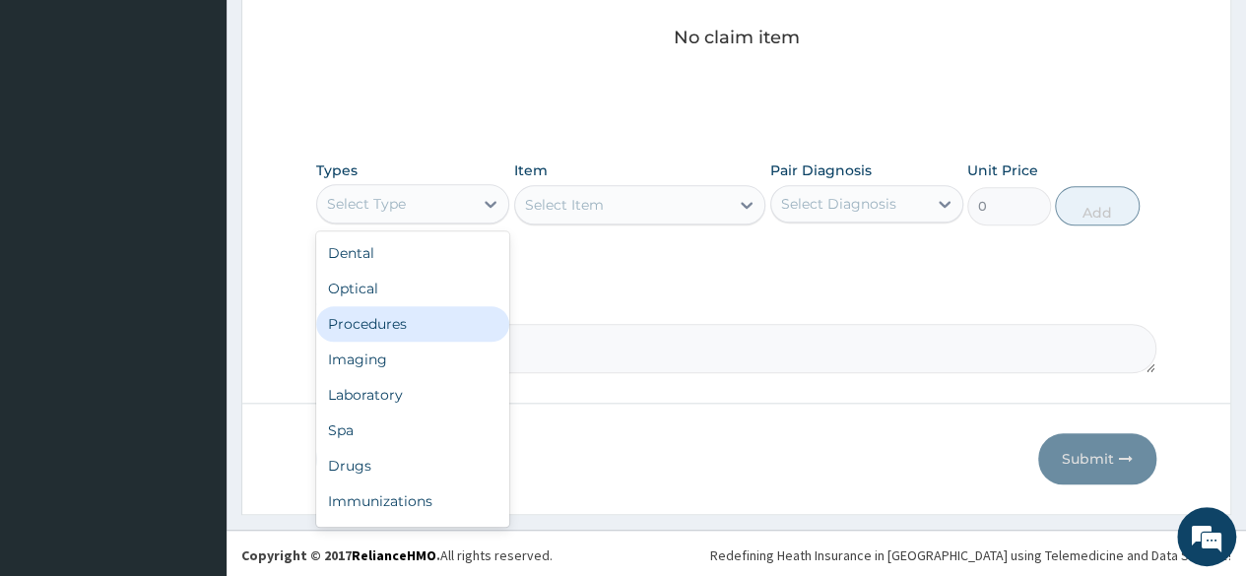
click at [421, 317] on div "Procedures" at bounding box center [412, 323] width 193 height 35
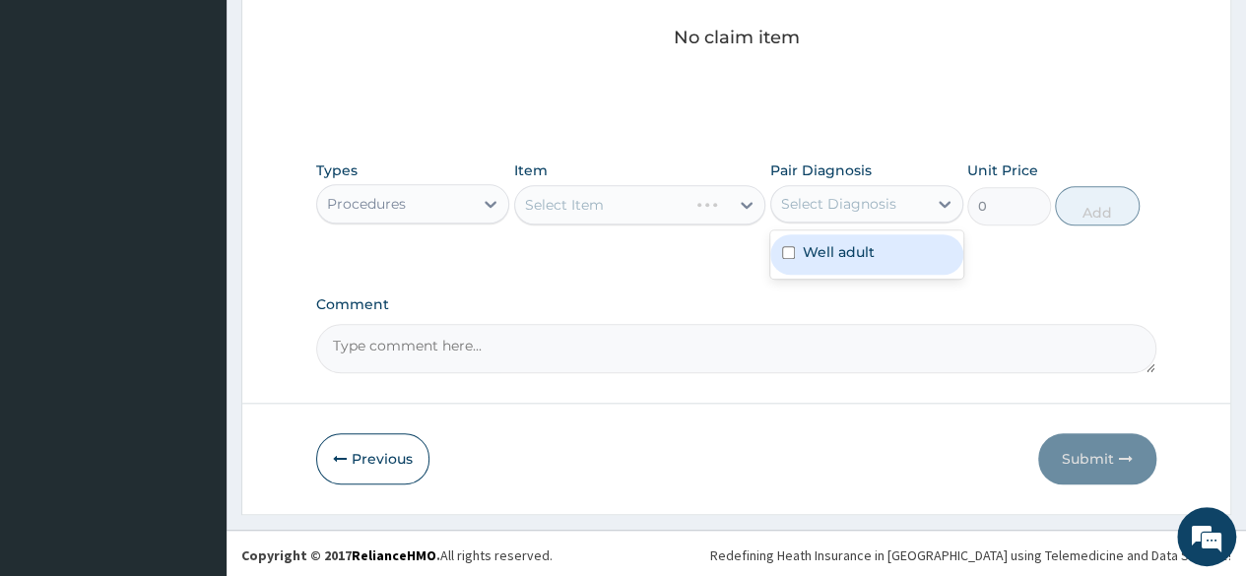
click at [796, 202] on div "Select Diagnosis" at bounding box center [838, 204] width 115 height 20
click at [796, 236] on div "Well adult" at bounding box center [866, 254] width 193 height 40
checkbox input "true"
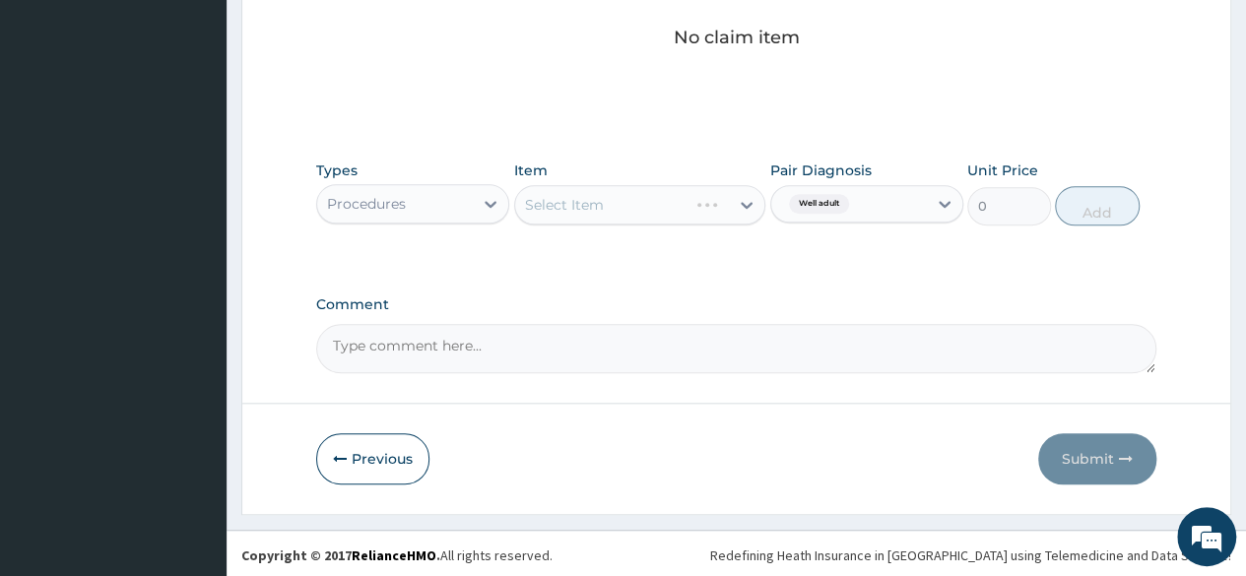
click at [661, 214] on div "Select Item" at bounding box center [640, 204] width 252 height 39
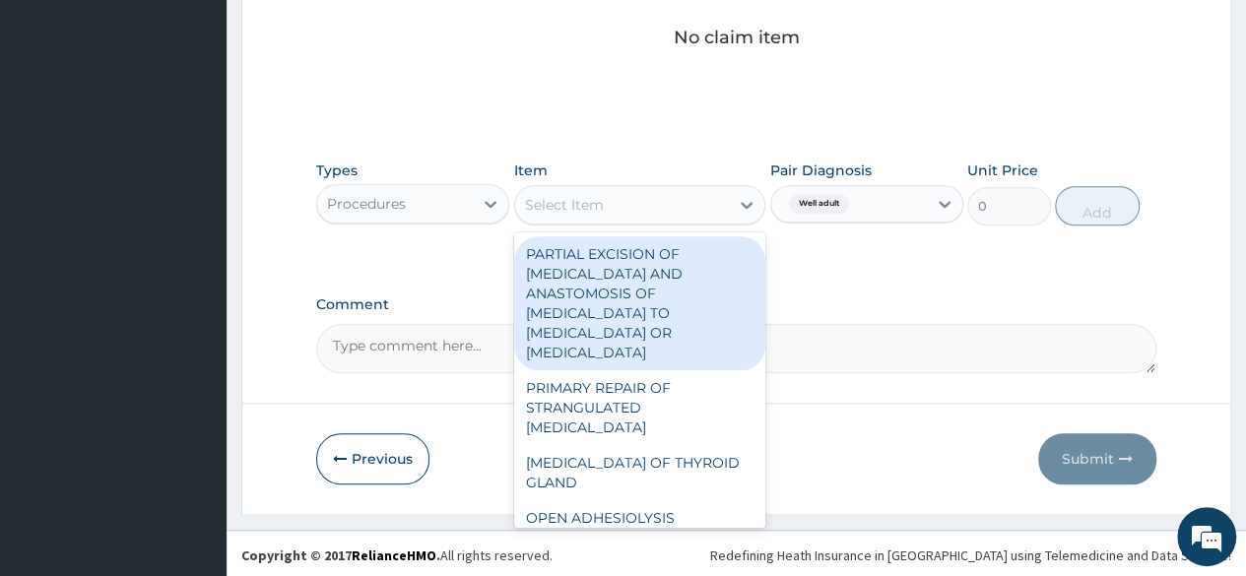
click at [661, 214] on div "Select Item" at bounding box center [622, 205] width 215 height 32
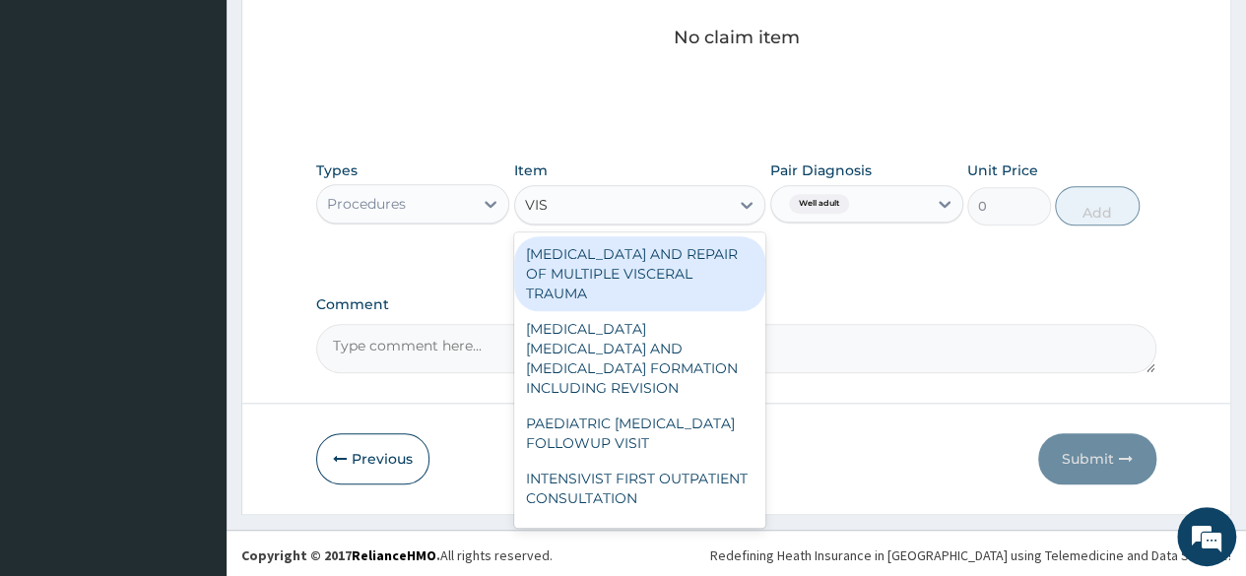
type input "VISU"
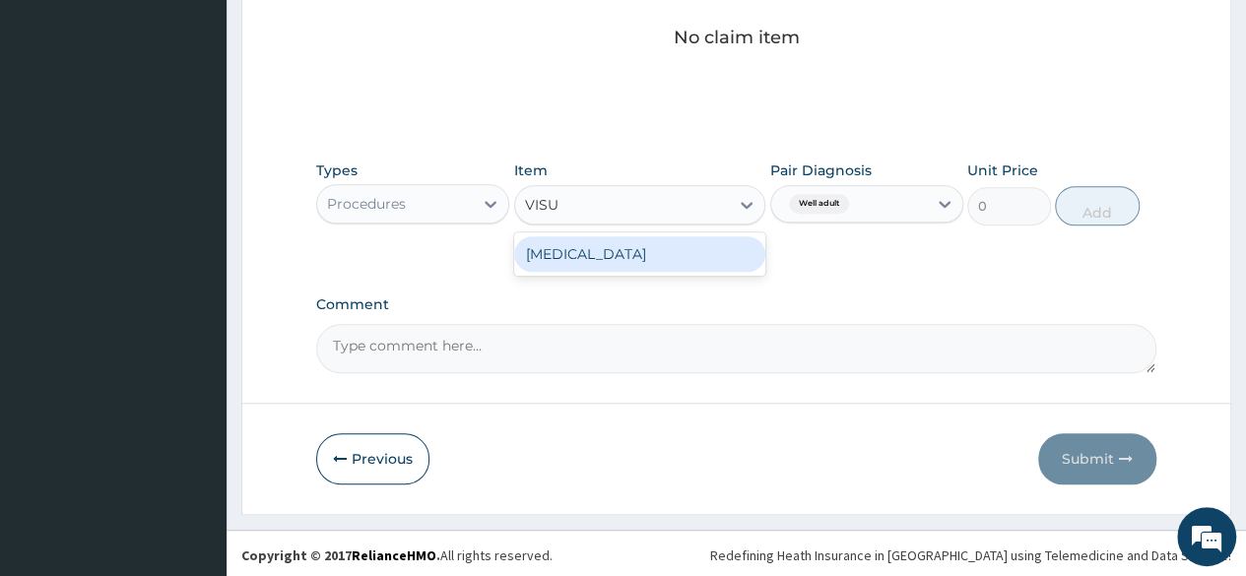
click at [628, 253] on div "VISUAL ACUITY" at bounding box center [640, 253] width 252 height 35
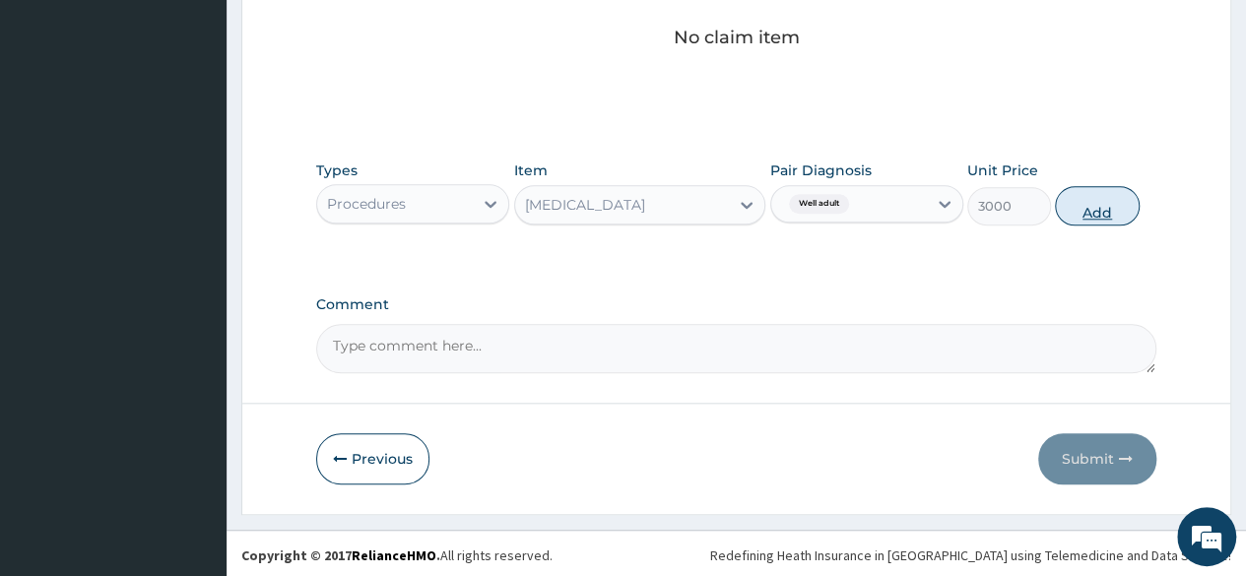
click at [1085, 204] on button "Add" at bounding box center [1097, 205] width 84 height 39
type input "0"
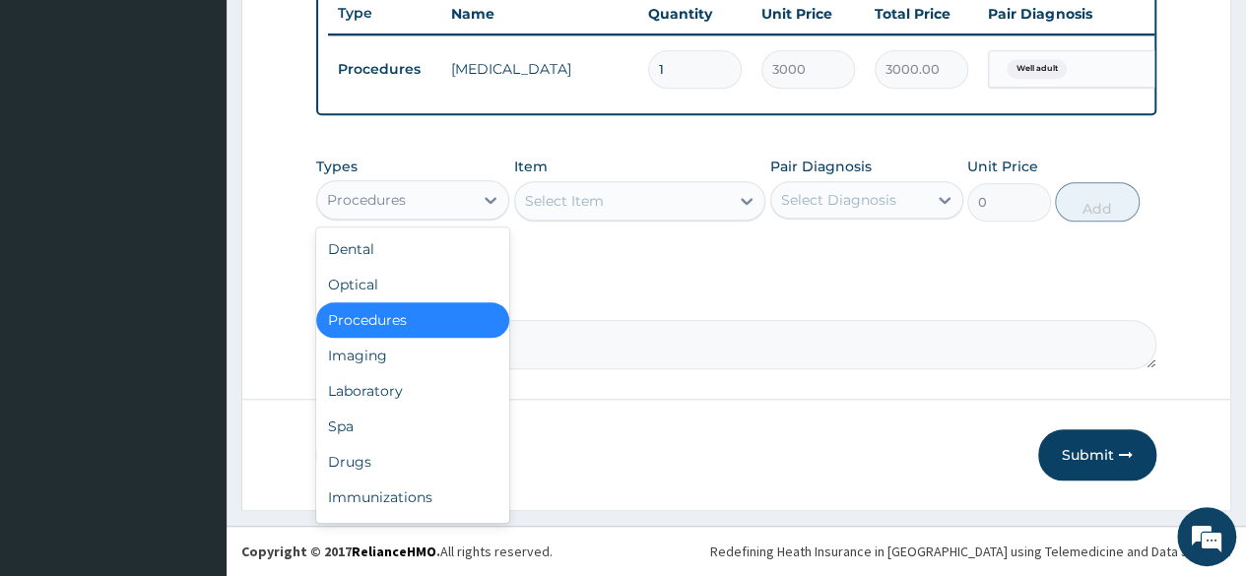
click at [451, 196] on div "Procedures" at bounding box center [395, 200] width 156 height 32
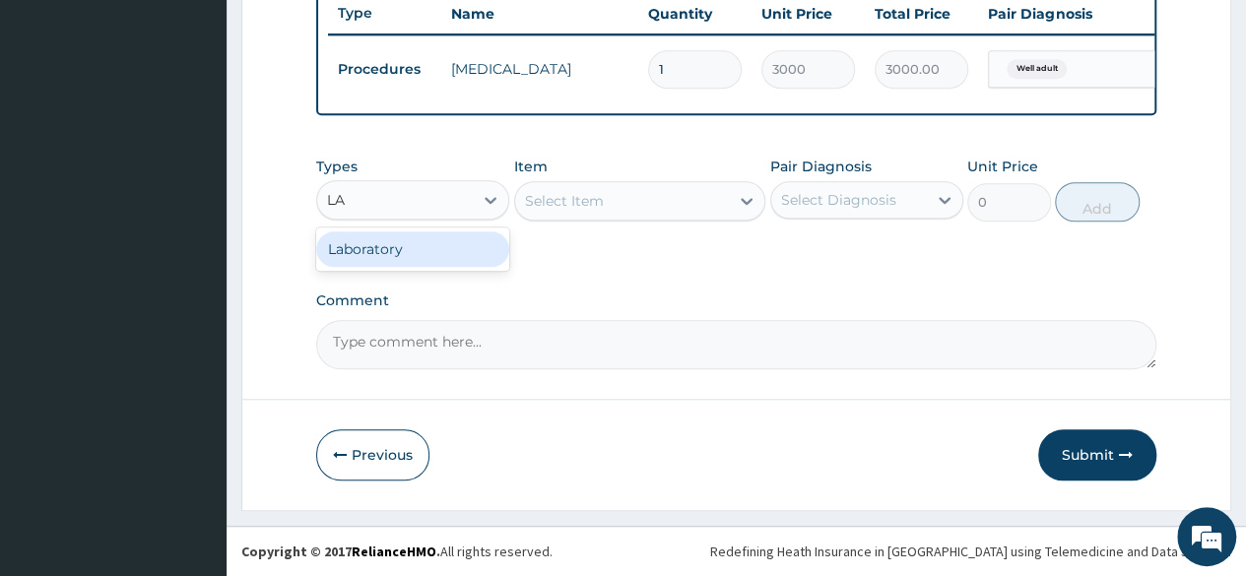
type input "LAB"
click at [411, 252] on div "Laboratory" at bounding box center [412, 248] width 193 height 35
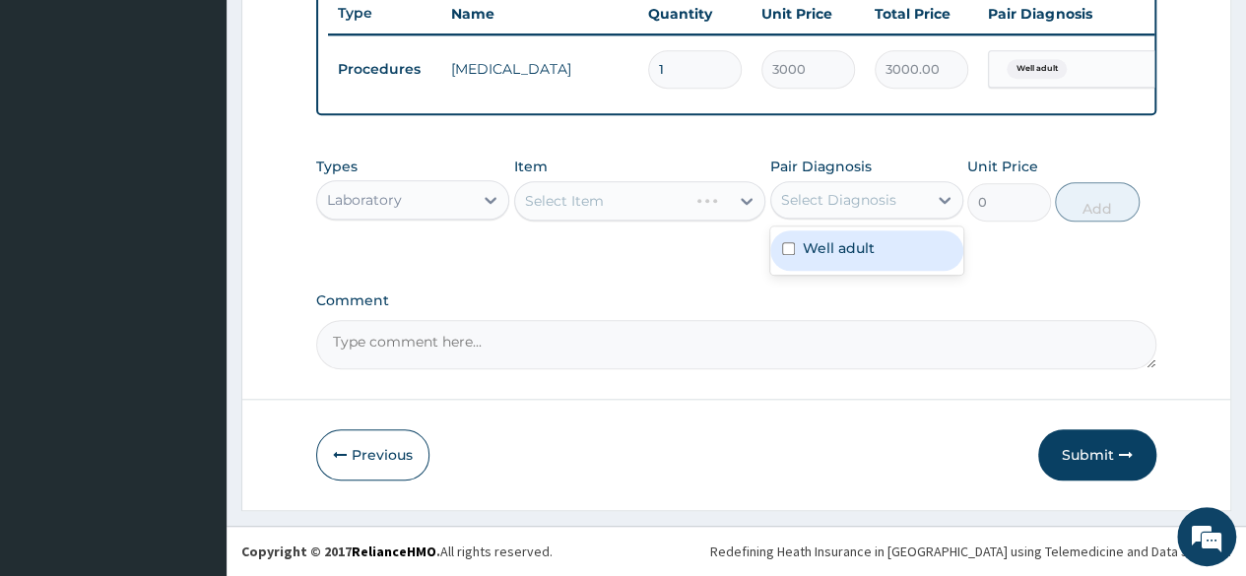
click at [848, 183] on div "Select Diagnosis" at bounding box center [866, 199] width 193 height 37
click at [832, 261] on div "Well adult" at bounding box center [866, 250] width 193 height 40
checkbox input "true"
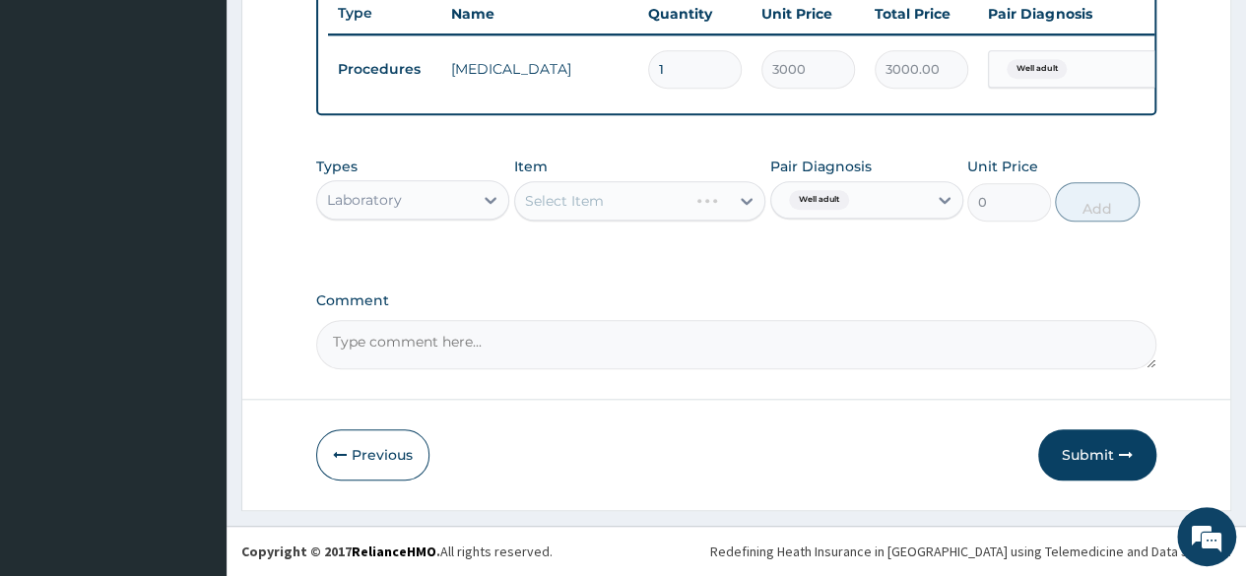
click at [650, 209] on div "Select Item" at bounding box center [640, 200] width 252 height 39
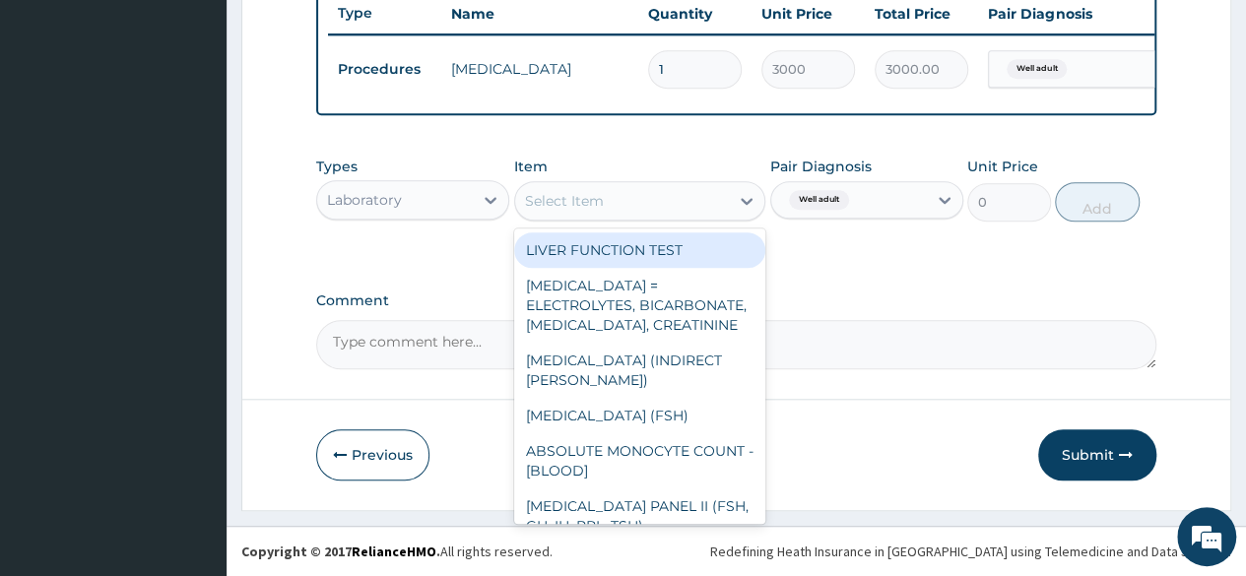
click at [650, 209] on div "Select Item" at bounding box center [622, 201] width 215 height 32
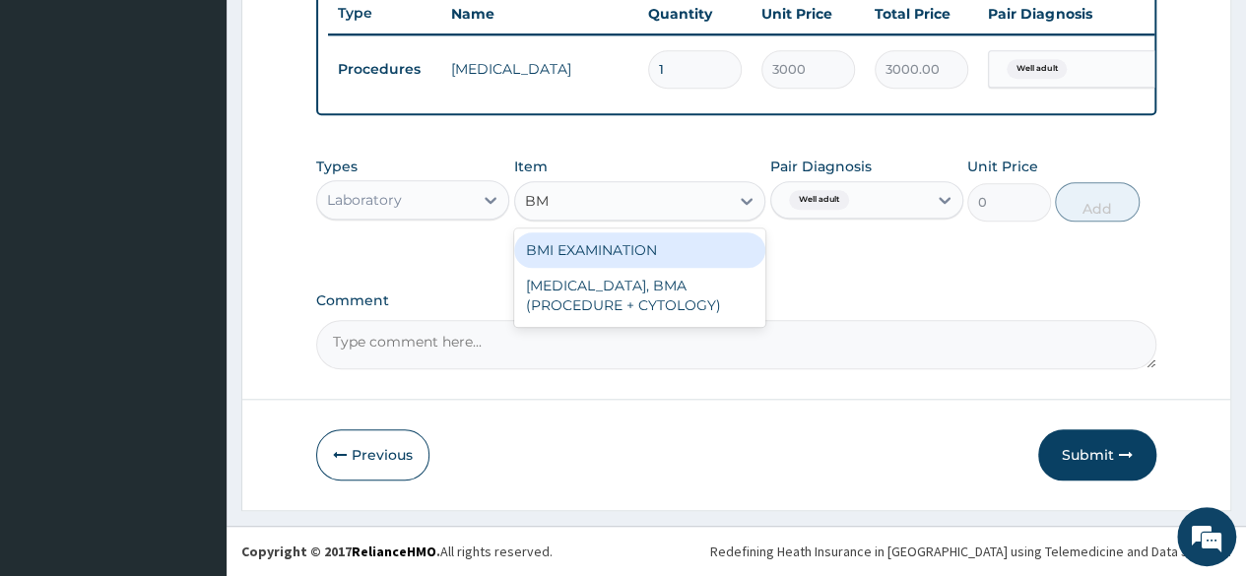
type input "BMI"
click at [646, 253] on div "BMI EXAMINATION" at bounding box center [640, 249] width 252 height 35
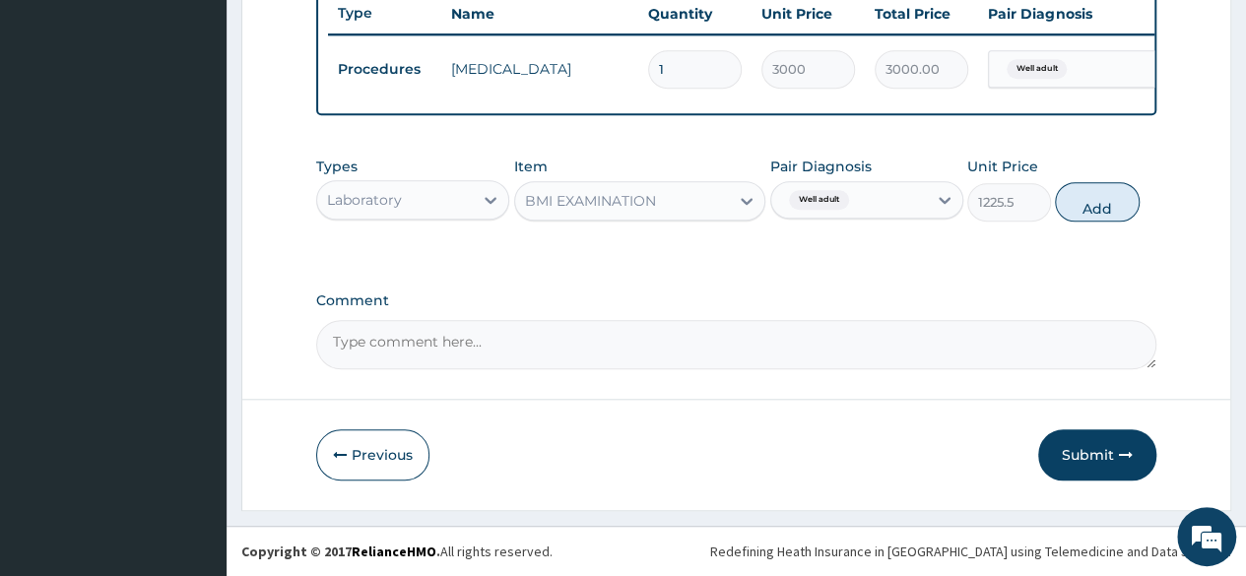
click at [1101, 228] on div "Types Laboratory Item BMI EXAMINATION Pair Diagnosis Well adult Unit Price 1225…" at bounding box center [736, 189] width 840 height 85
click at [1100, 219] on button "Add" at bounding box center [1097, 201] width 84 height 39
type input "0"
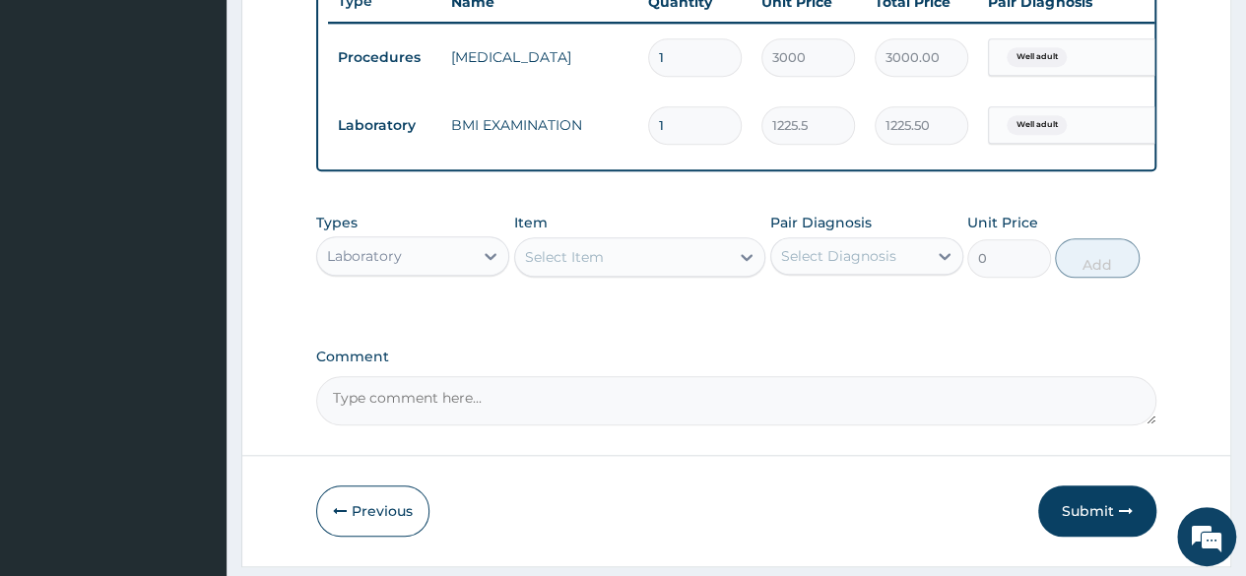
click at [699, 262] on div "Select Item" at bounding box center [622, 257] width 215 height 32
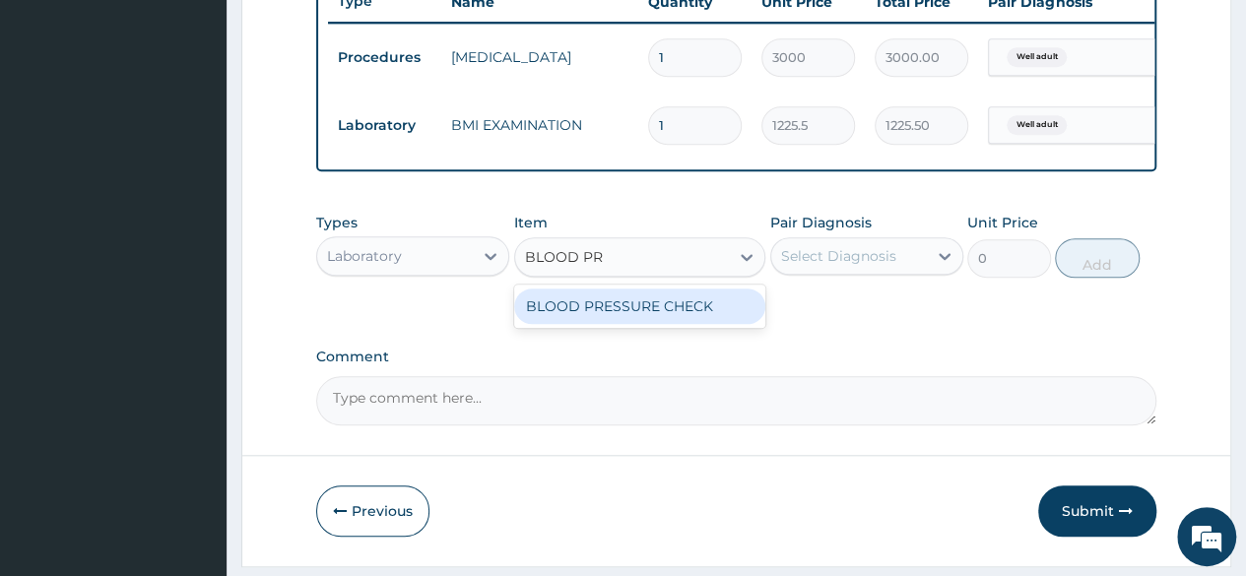
type input "BLOOD PRE"
click at [679, 321] on div "BLOOD PRESSURE CHECK" at bounding box center [640, 306] width 252 height 35
type input "1225.5"
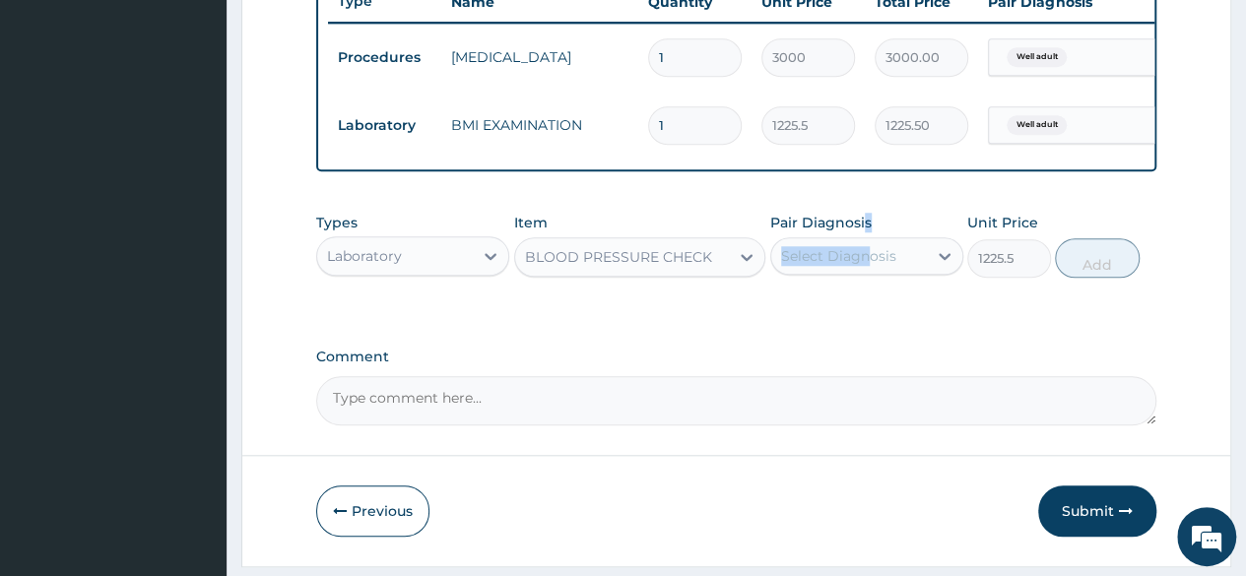
drag, startPoint x: 864, startPoint y: 245, endPoint x: 864, endPoint y: 269, distance: 23.6
click at [864, 269] on div "Pair Diagnosis Select Diagnosis" at bounding box center [866, 245] width 193 height 65
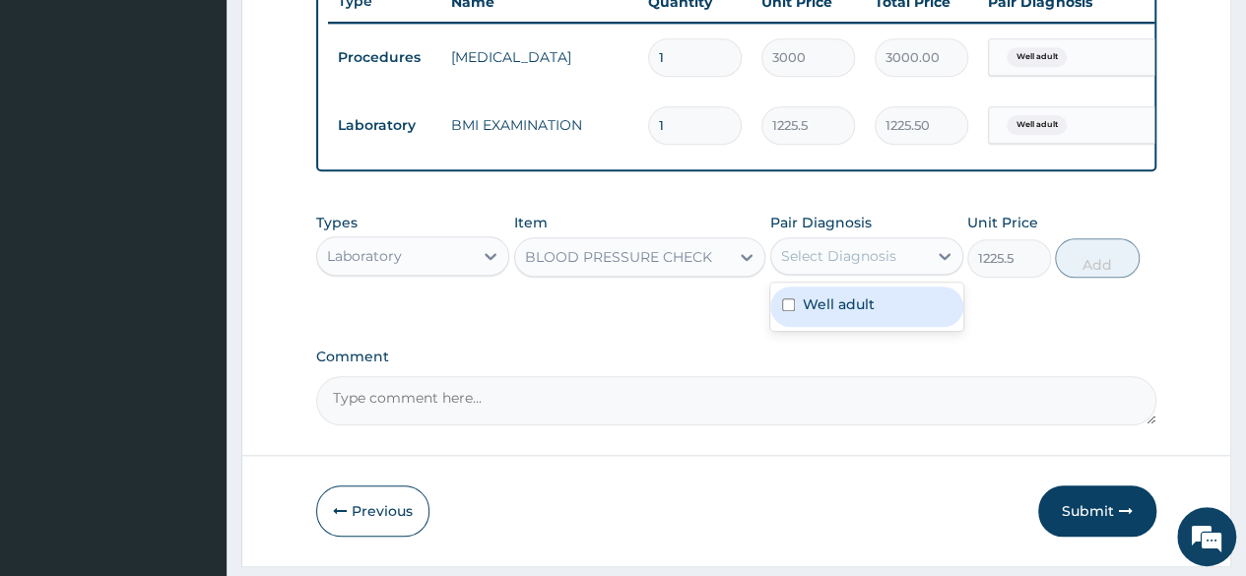
click at [864, 266] on div "Select Diagnosis" at bounding box center [838, 256] width 115 height 20
click at [869, 314] on label "Well adult" at bounding box center [839, 304] width 72 height 20
checkbox input "true"
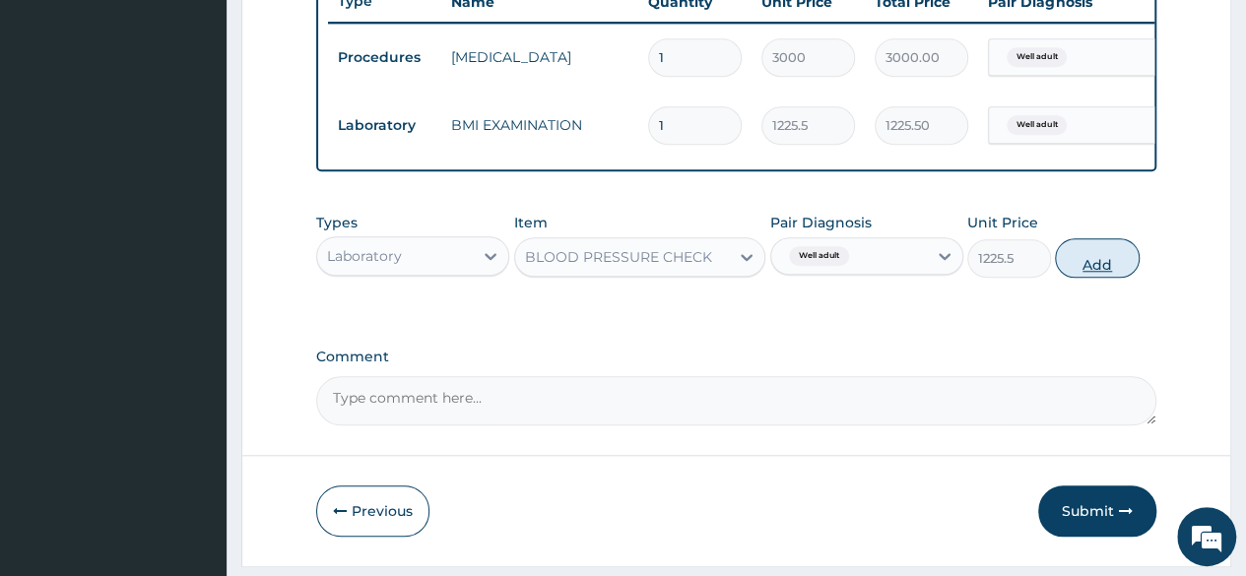
click at [1104, 271] on button "Add" at bounding box center [1097, 257] width 84 height 39
type input "0"
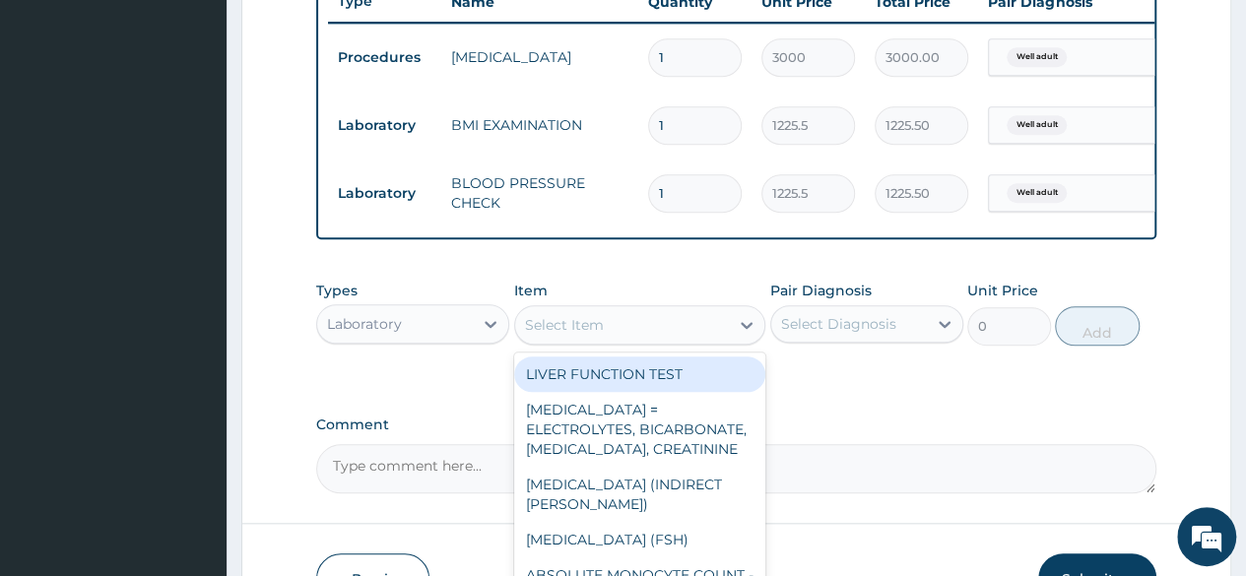
click at [708, 336] on div "Select Item" at bounding box center [622, 325] width 215 height 32
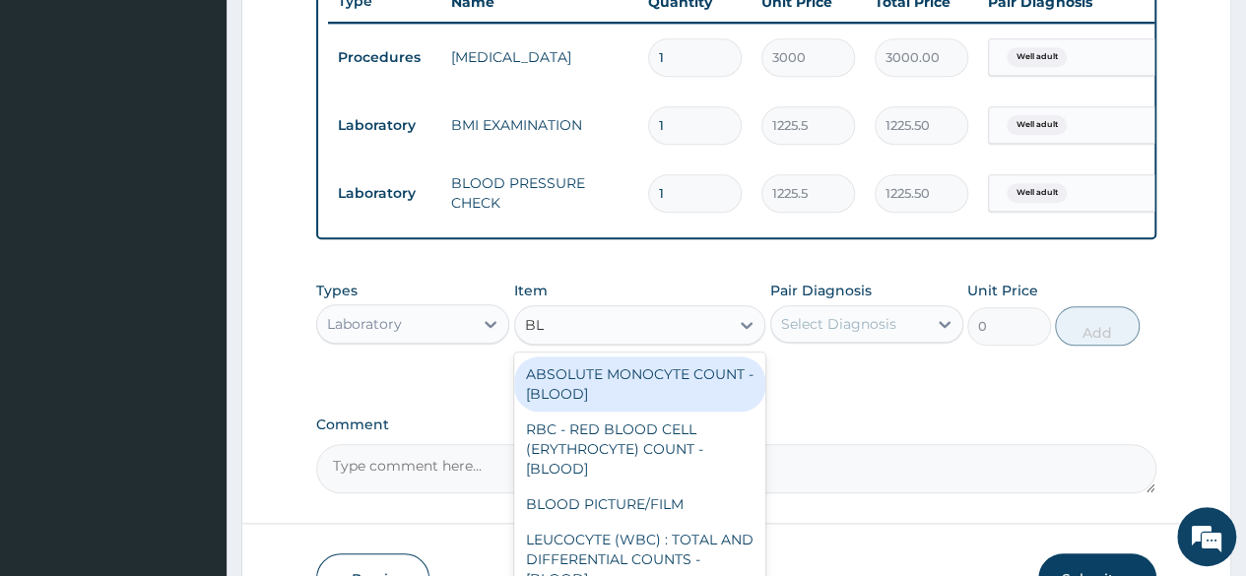
type input "B"
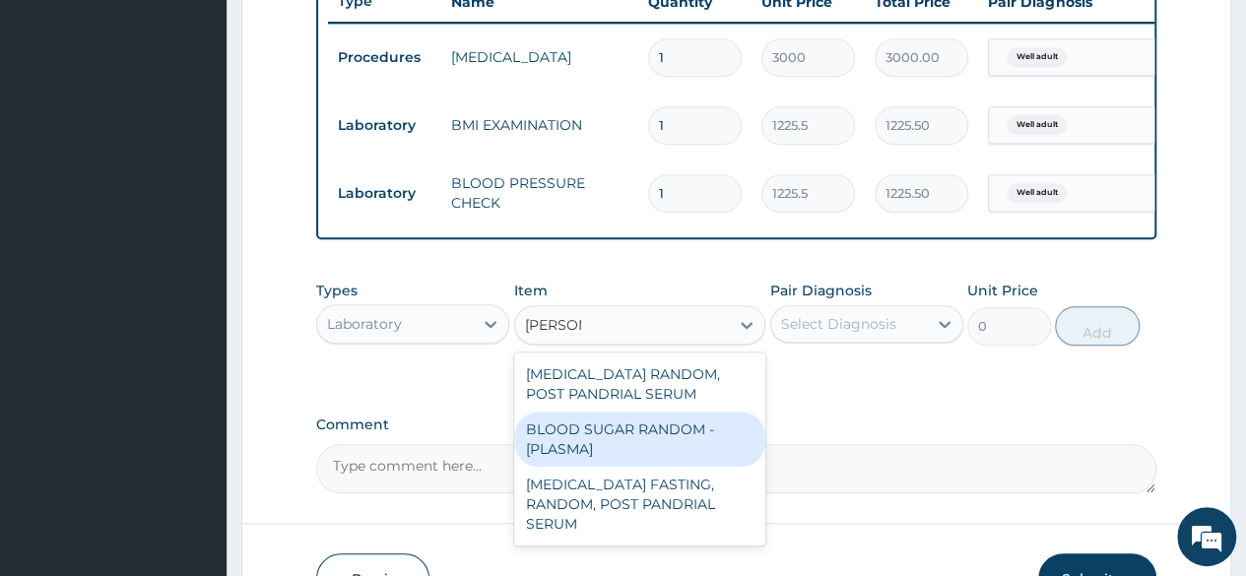
type input "RANDOM"
click at [632, 456] on div "BLOOD SUGAR RANDOM - [PLASMA]" at bounding box center [640, 439] width 252 height 55
type input "1800"
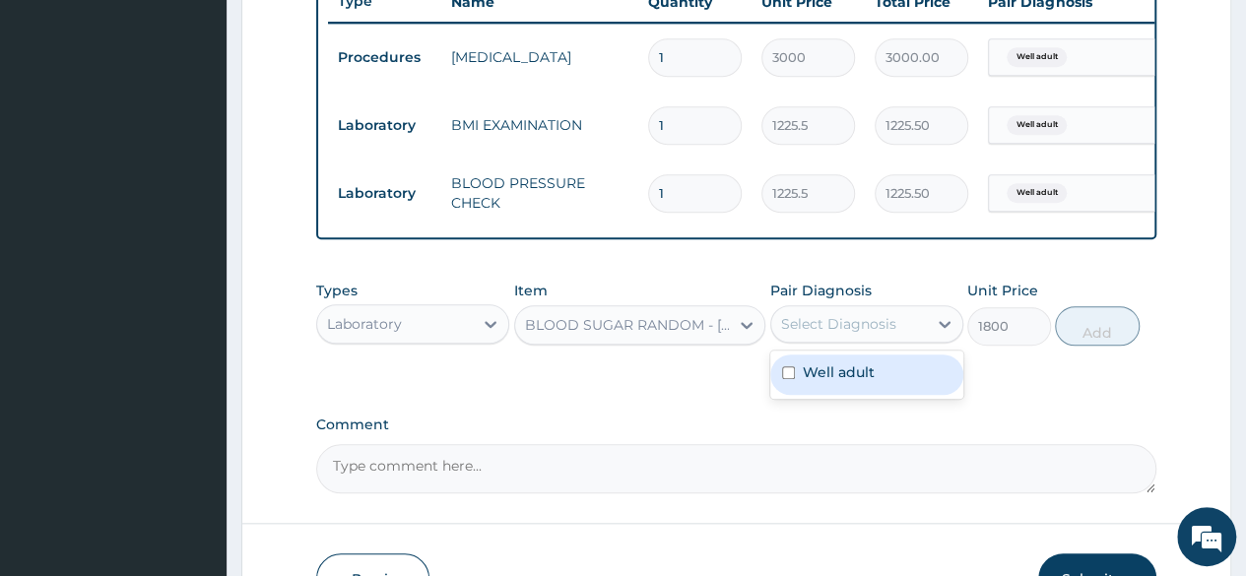
drag, startPoint x: 822, startPoint y: 325, endPoint x: 820, endPoint y: 390, distance: 65.0
click at [820, 343] on div "option Well adult, selected. option Well adult focused, 1 of 1. 1 result availa…" at bounding box center [866, 323] width 193 height 37
click at [820, 382] on label "Well adult" at bounding box center [839, 372] width 72 height 20
checkbox input "true"
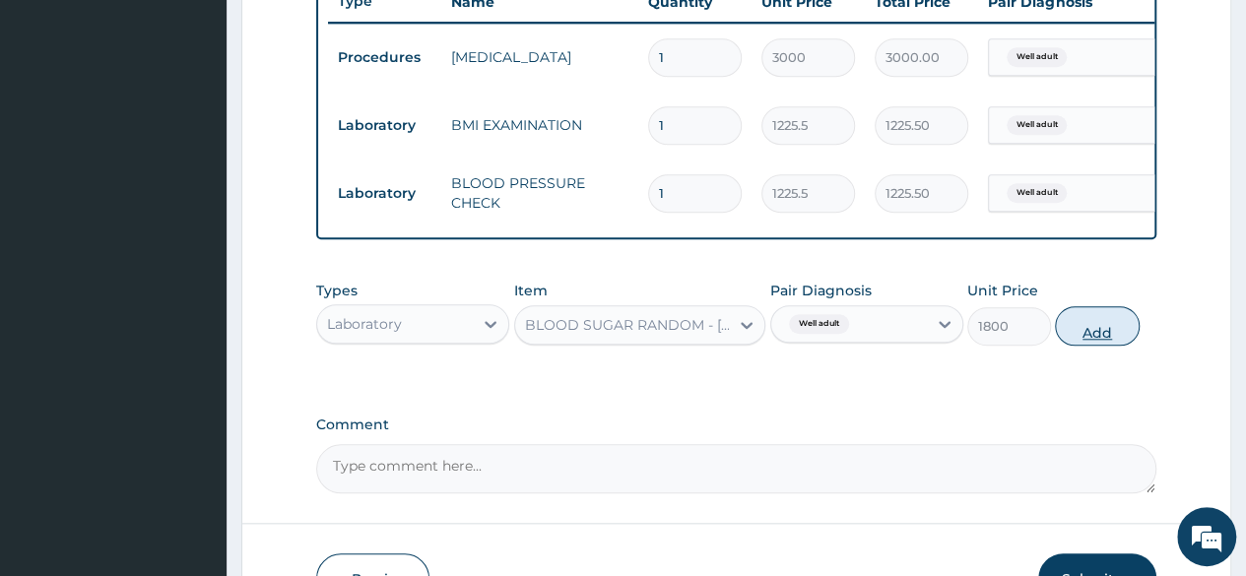
click at [1091, 335] on button "Add" at bounding box center [1097, 325] width 84 height 39
type input "0"
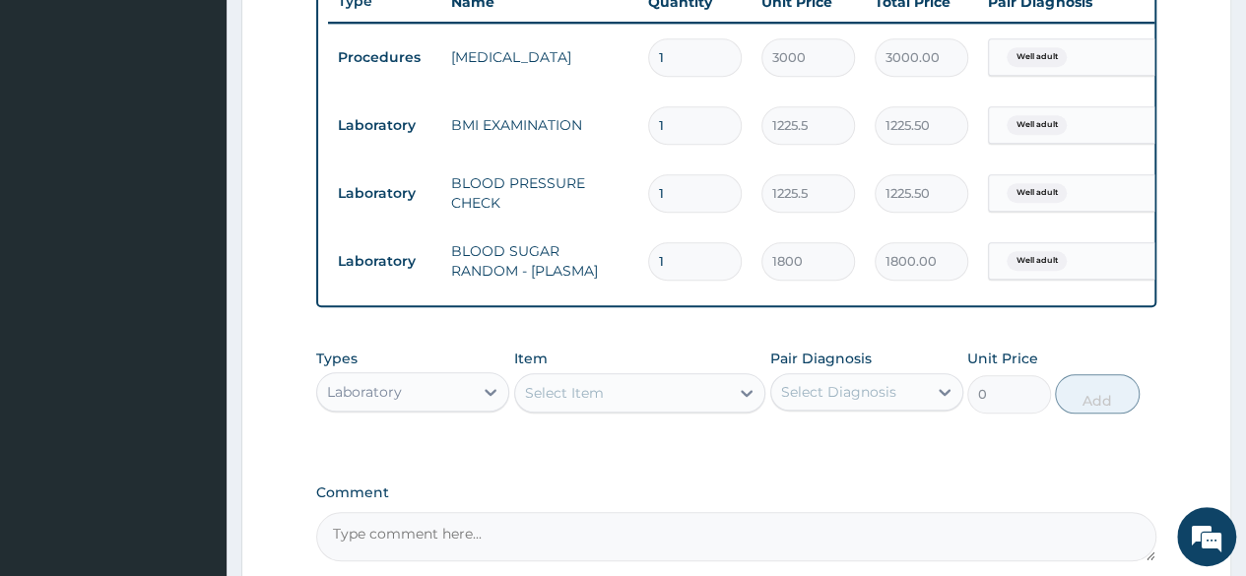
scroll to position [967, 0]
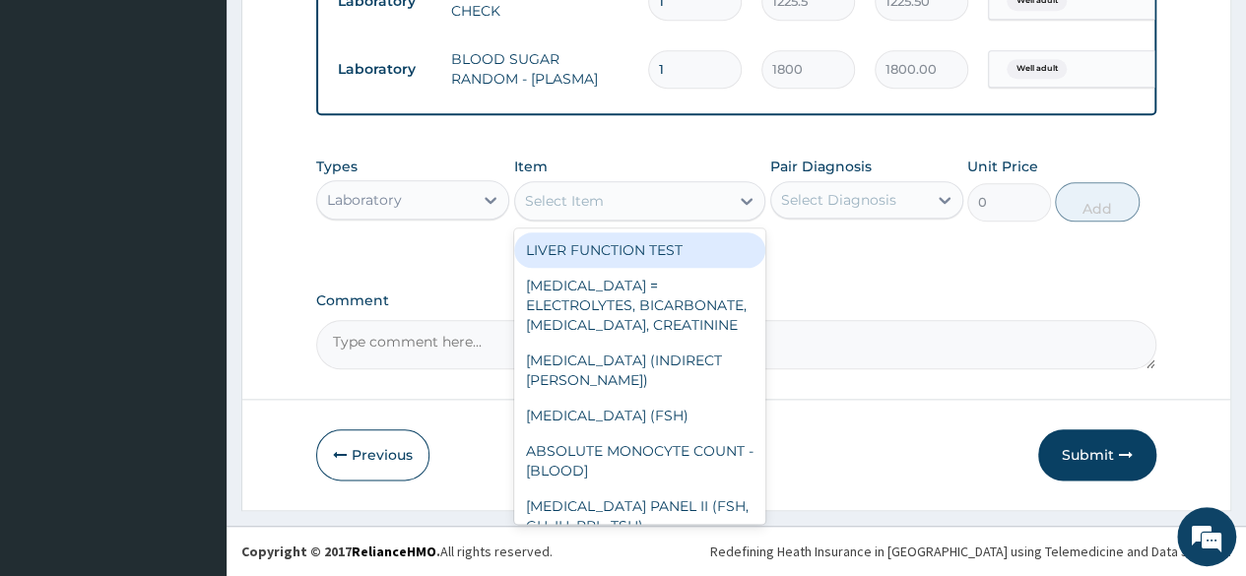
click at [563, 196] on div "Select Item" at bounding box center [564, 201] width 79 height 20
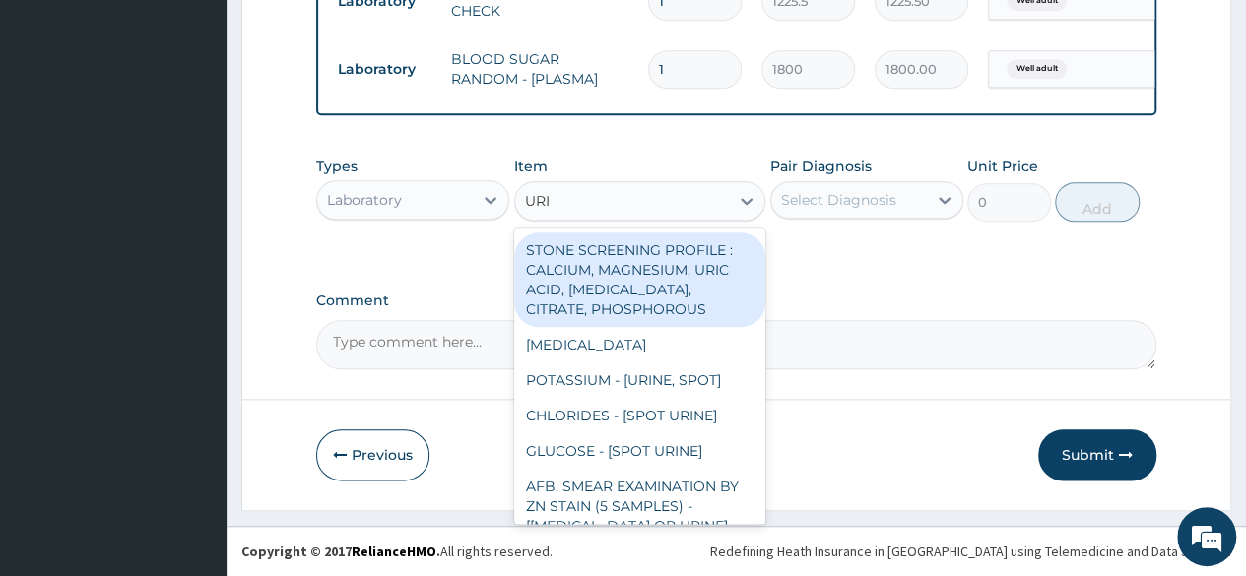
type input "URIN"
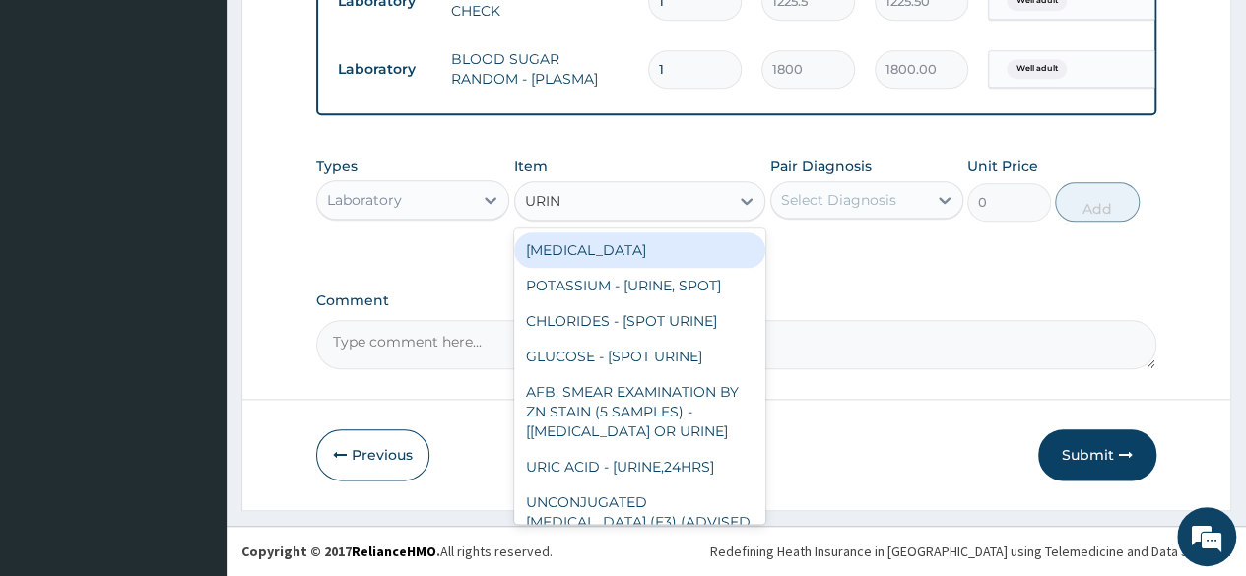
click at [605, 256] on div "URINALYSIS" at bounding box center [640, 249] width 252 height 35
type input "1531.875"
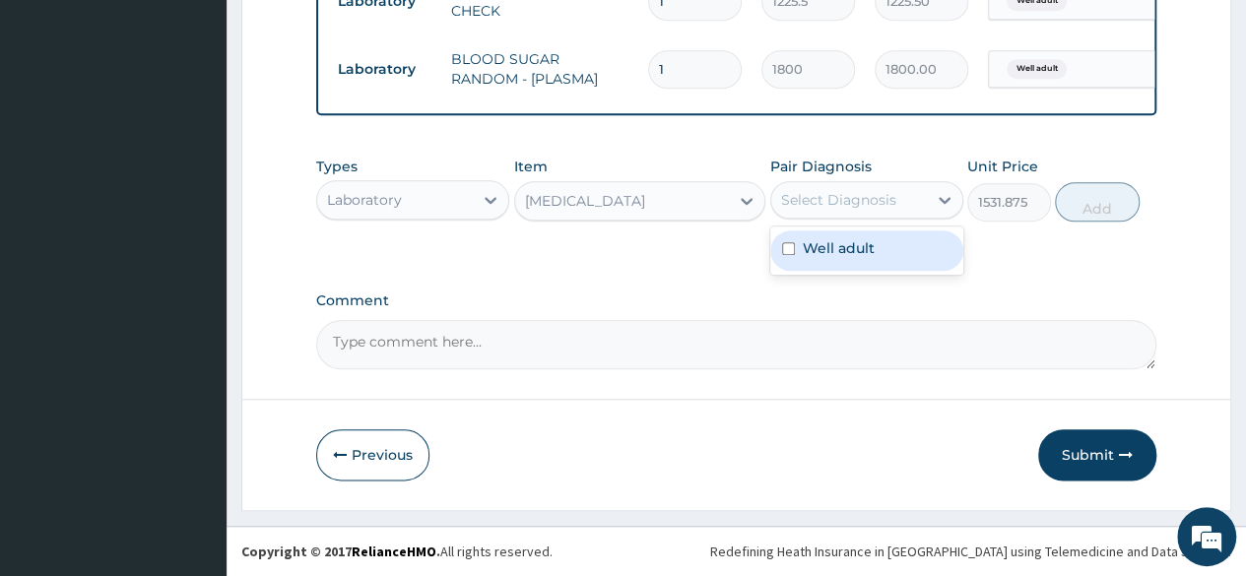
click at [866, 207] on div "Select Diagnosis" at bounding box center [838, 200] width 115 height 20
click at [843, 248] on label "Well adult" at bounding box center [839, 248] width 72 height 20
checkbox input "true"
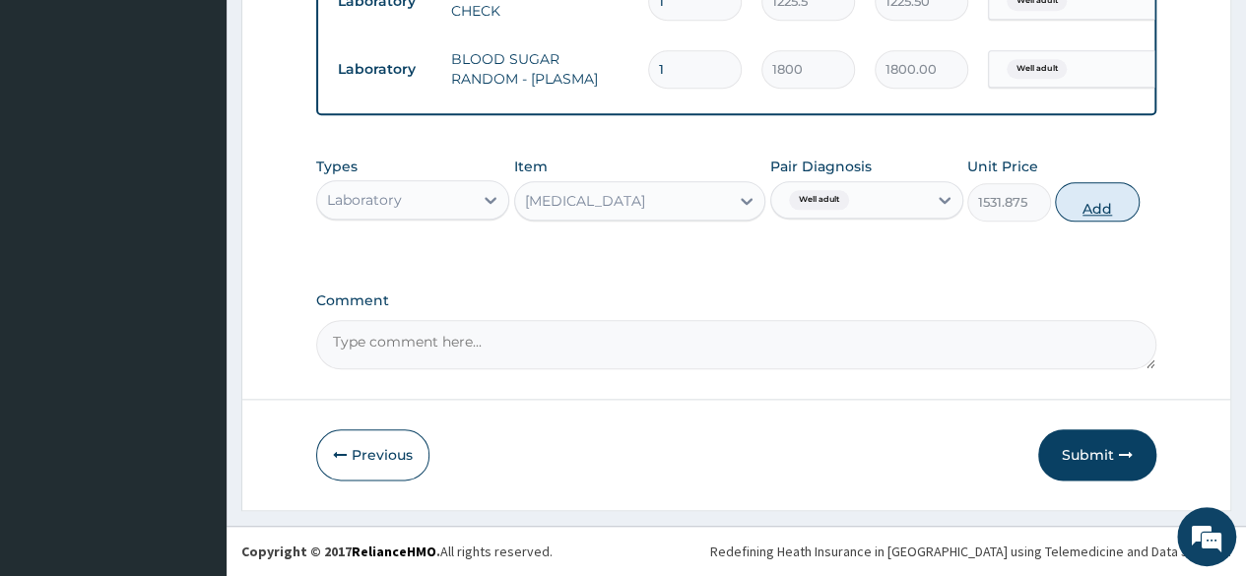
click at [1075, 216] on button "Add" at bounding box center [1097, 201] width 84 height 39
type input "0"
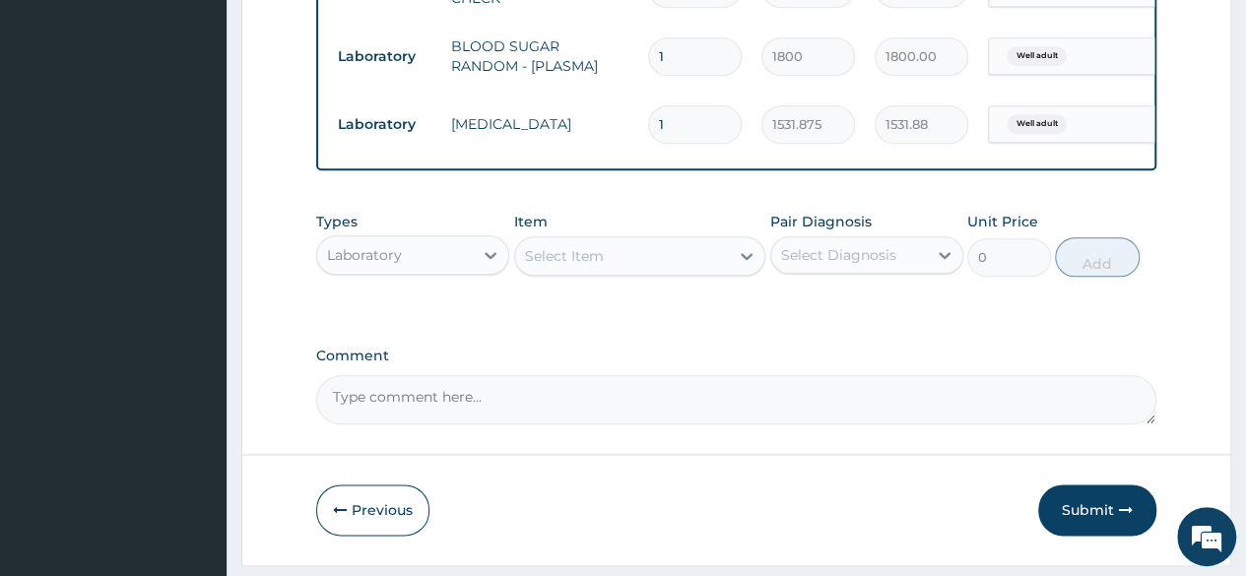
click at [650, 260] on div "Select Item" at bounding box center [622, 256] width 215 height 32
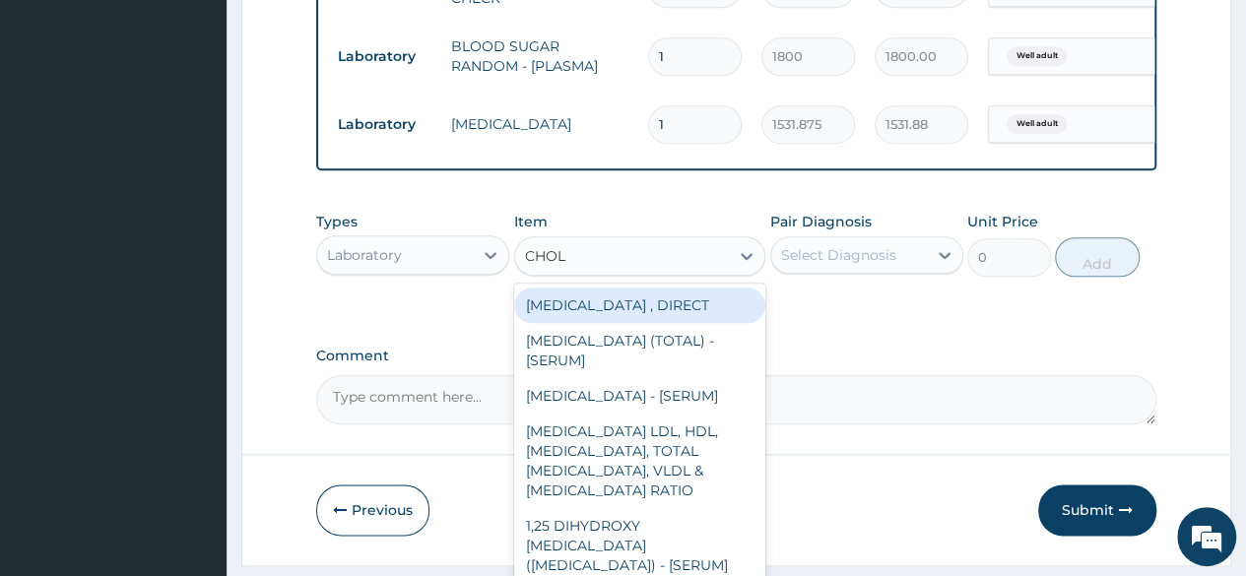
type input "CHOLE"
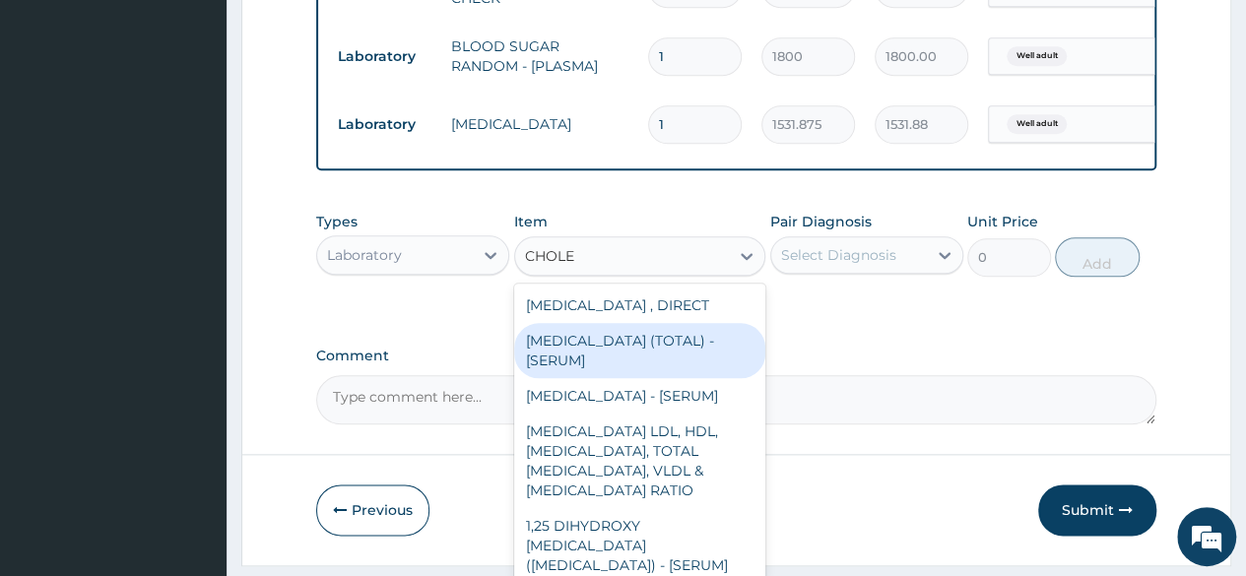
click at [589, 371] on div "[MEDICAL_DATA] (TOTAL) - [SERUM]" at bounding box center [640, 350] width 252 height 55
type input "2880"
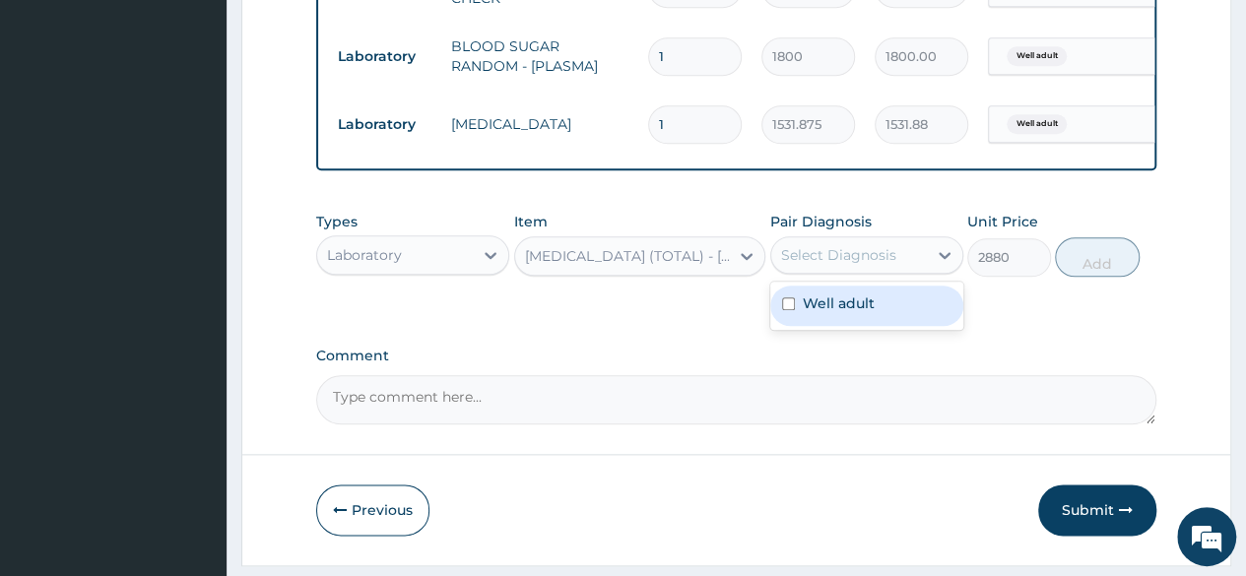
click at [836, 265] on div "Select Diagnosis" at bounding box center [838, 255] width 115 height 20
click at [825, 313] on label "Well adult" at bounding box center [839, 303] width 72 height 20
checkbox input "true"
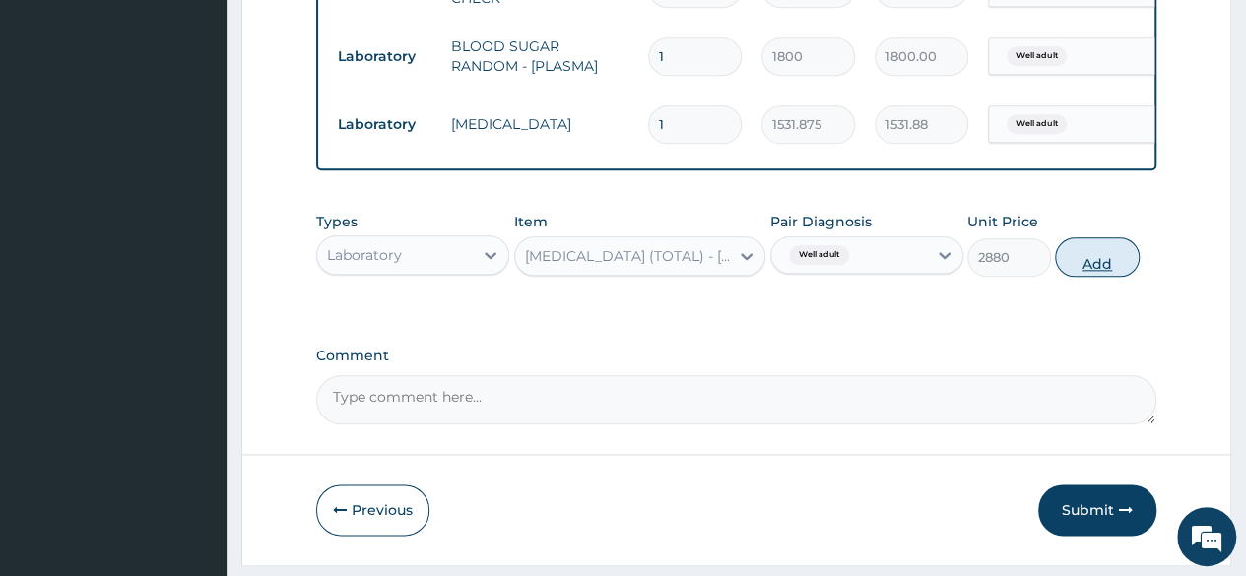
click at [1082, 277] on button "Add" at bounding box center [1097, 256] width 84 height 39
type input "0"
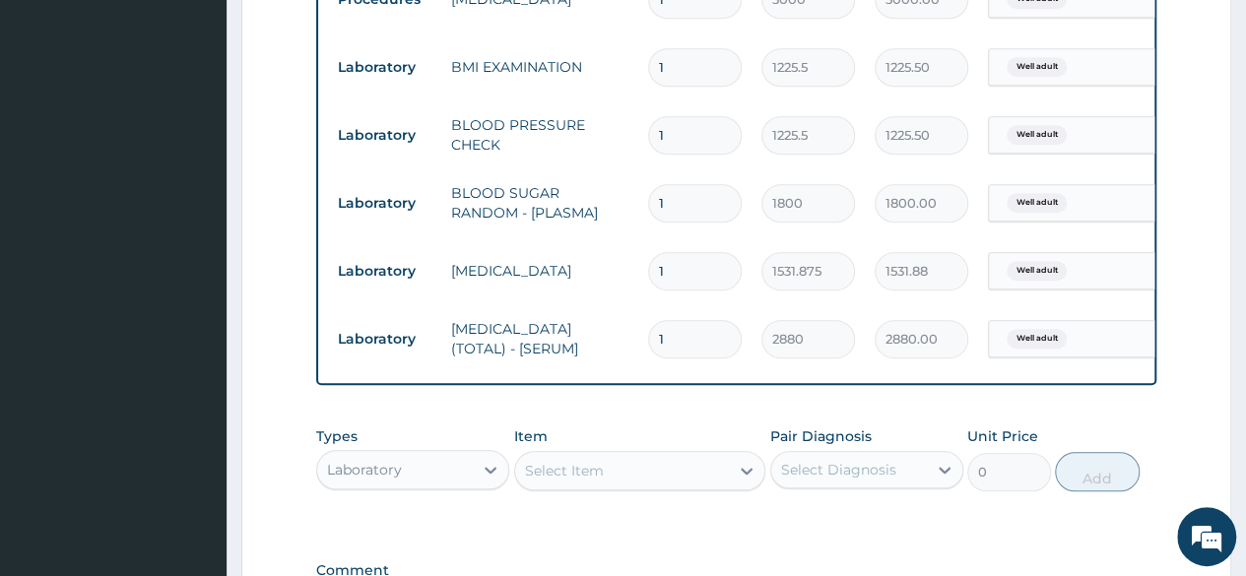
scroll to position [1103, 0]
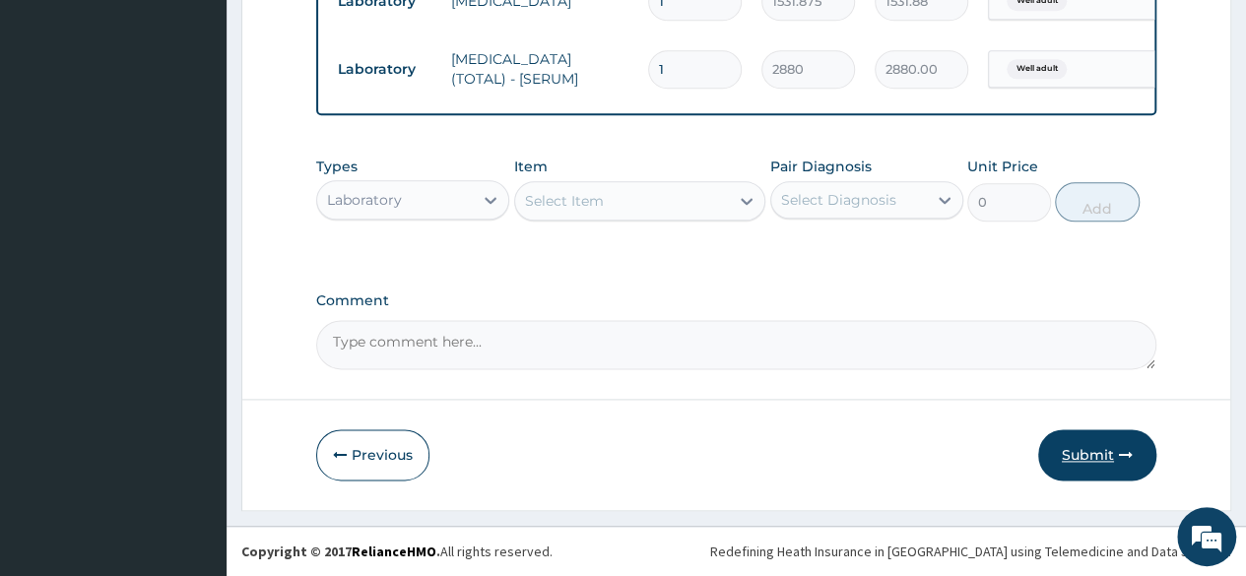
click at [1081, 456] on button "Submit" at bounding box center [1097, 454] width 118 height 51
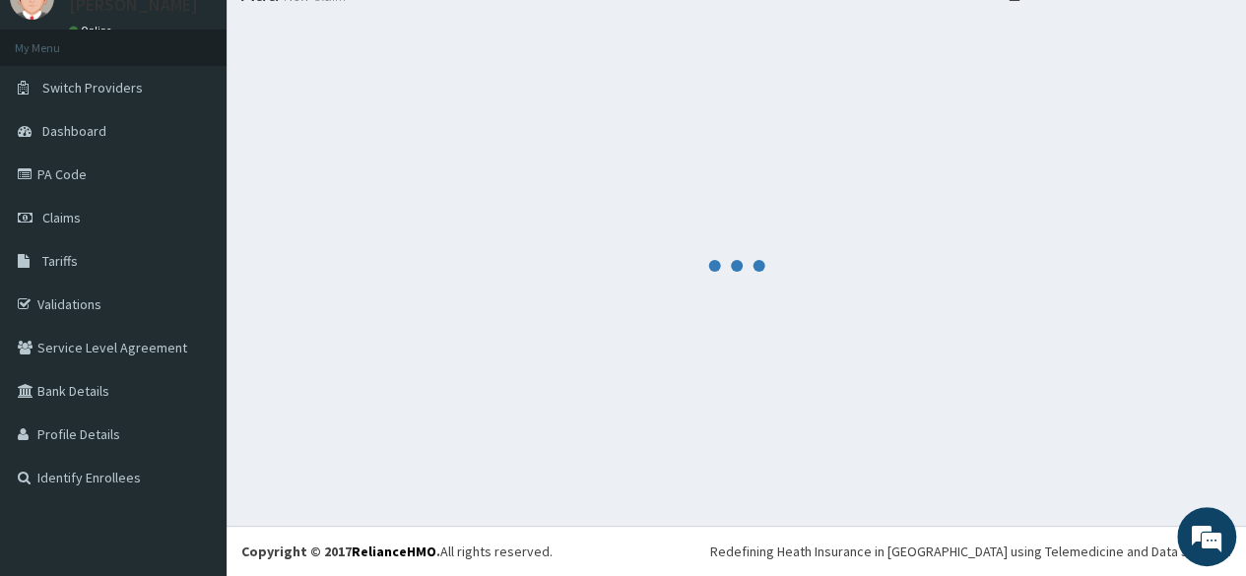
scroll to position [83, 0]
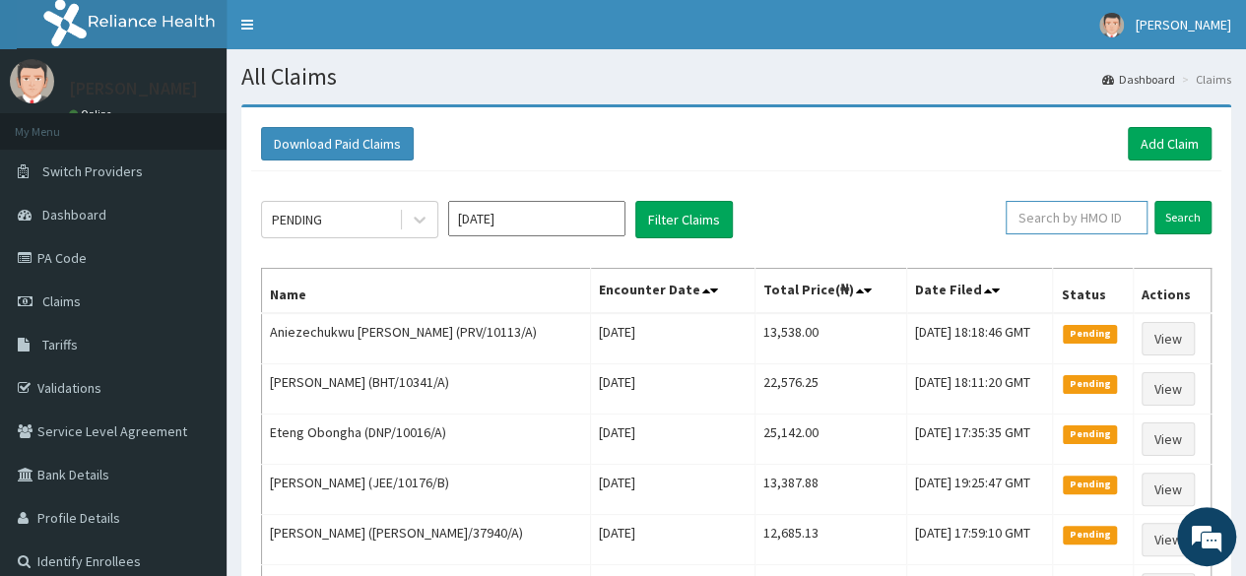
click at [1127, 228] on input "text" at bounding box center [1077, 217] width 142 height 33
paste input "DPK/10032/A"
type input "DPK/10032/A"
click at [1182, 231] on input "Search" at bounding box center [1182, 217] width 57 height 33
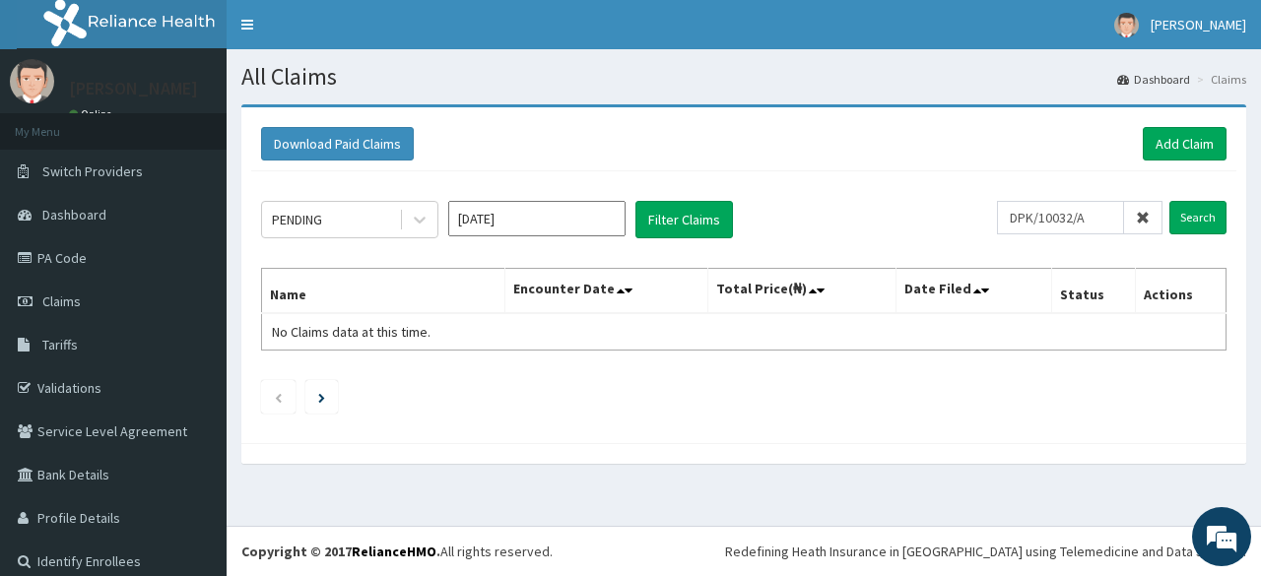
click at [1211, 153] on div "Download Paid Claims Add Claim" at bounding box center [743, 144] width 985 height 54
click at [1202, 153] on link "Add Claim" at bounding box center [1184, 143] width 84 height 33
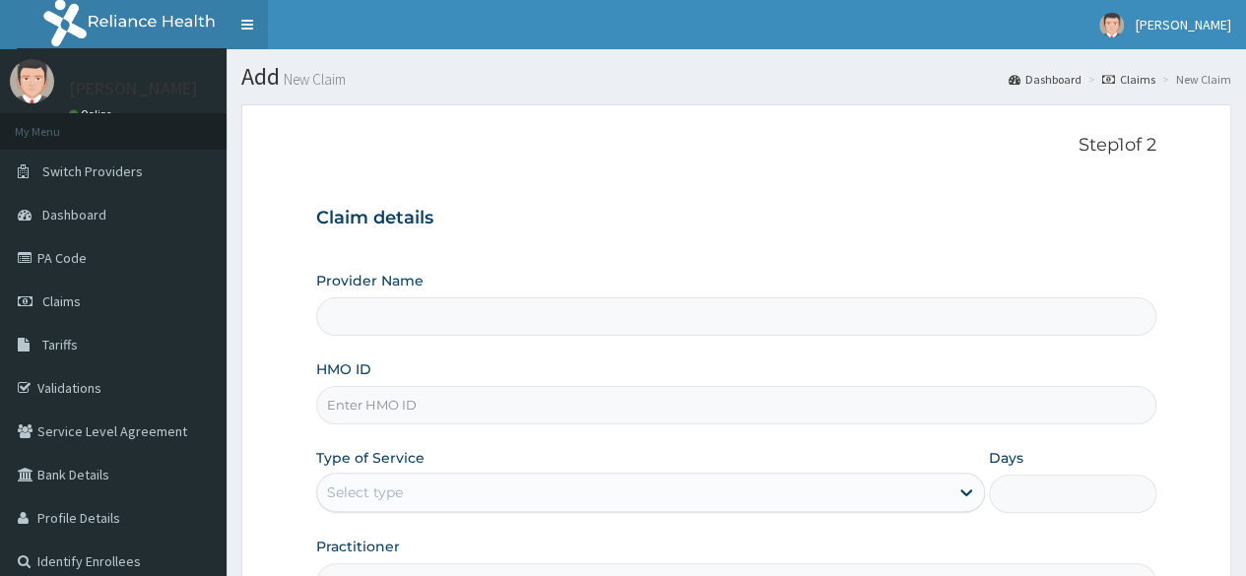
type input "Reliance Family Clinics (RFC) - [GEOGRAPHIC_DATA]"
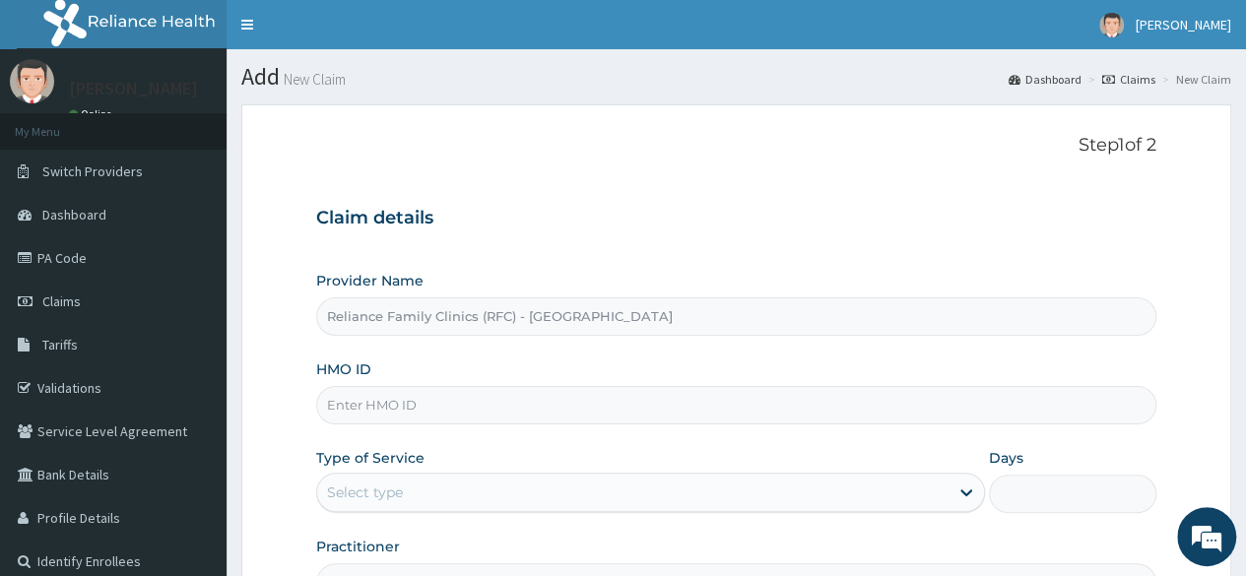
click at [490, 402] on input "HMO ID" at bounding box center [736, 405] width 840 height 38
paste input "DPK/10032/A"
type input "DPK/10032/A"
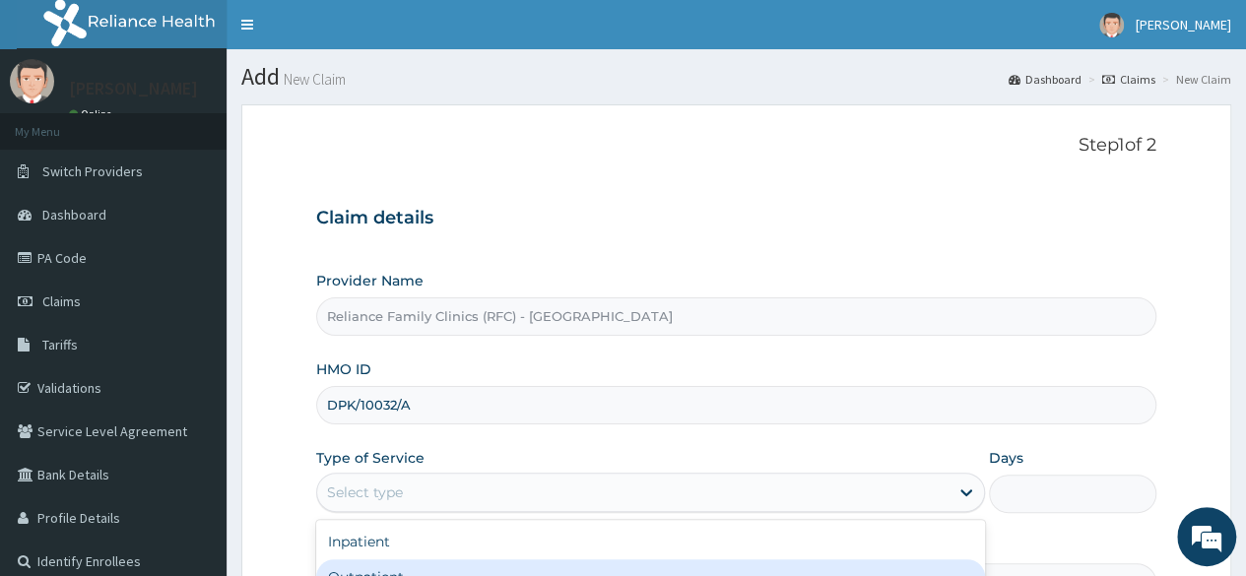
drag, startPoint x: 508, startPoint y: 490, endPoint x: 453, endPoint y: 565, distance: 93.0
click at [453, 512] on div "option Outpatient focused, 2 of 2. 2 results available. Use Up and Down to choo…" at bounding box center [650, 492] width 669 height 39
click at [453, 565] on div "Outpatient" at bounding box center [650, 576] width 669 height 35
type input "1"
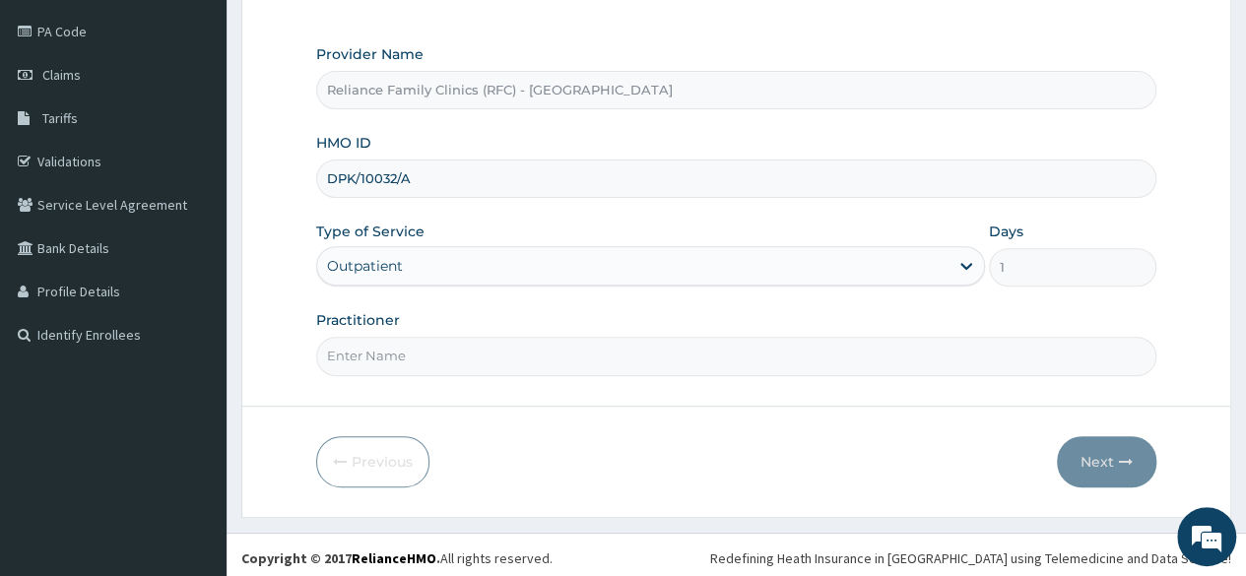
scroll to position [228, 0]
click at [410, 356] on input "Practitioner" at bounding box center [736, 354] width 840 height 38
type input "LOCUM"
click at [1087, 438] on button "Next" at bounding box center [1106, 459] width 99 height 51
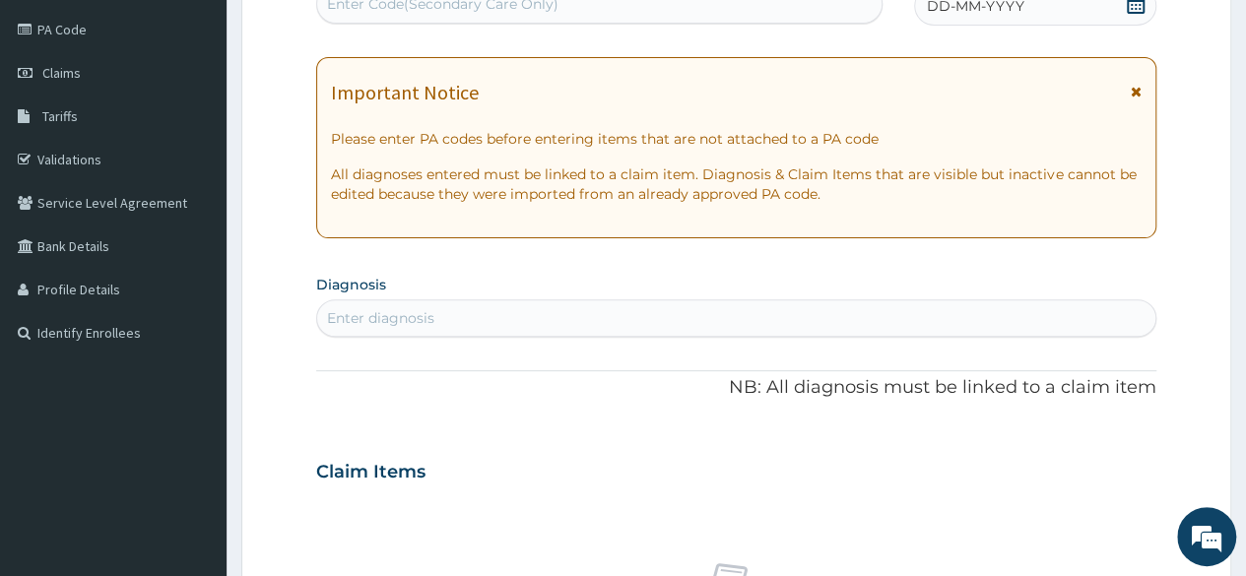
scroll to position [0, 0]
click at [1125, 6] on div "DD-MM-YYYY" at bounding box center [1035, 5] width 242 height 39
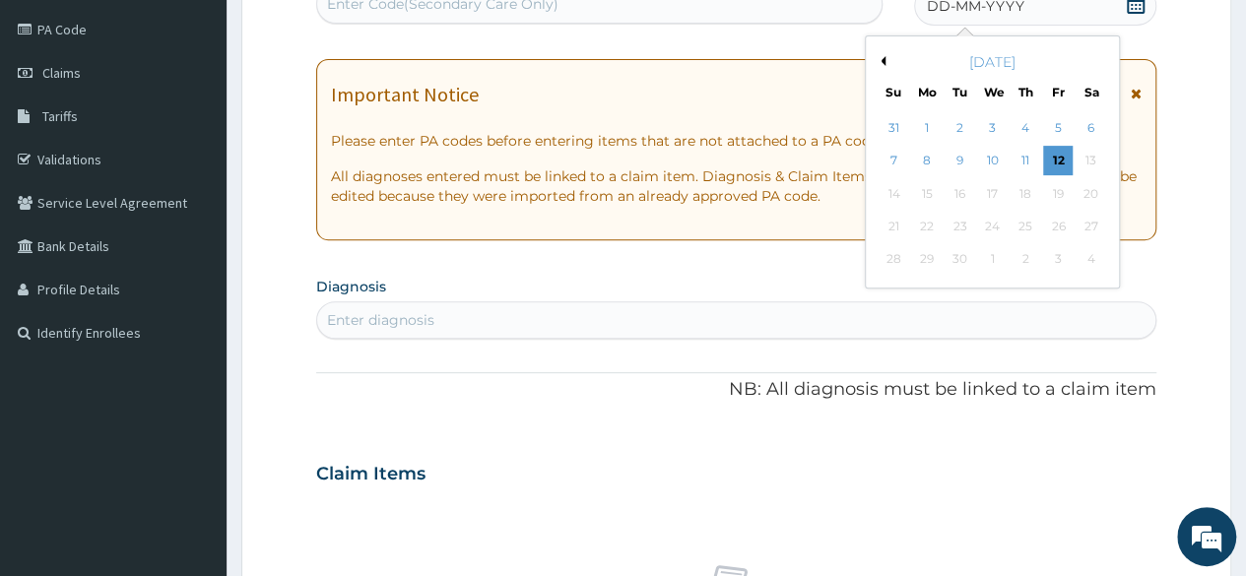
click at [936, 56] on div "[DATE]" at bounding box center [992, 62] width 237 height 20
click at [879, 67] on div "[DATE]" at bounding box center [992, 62] width 237 height 20
click at [880, 60] on div "Previous Month [DATE] Su Mo Tu We Th Fr Sa 31 1 2 3 4 5 6 7 8 9 10 11 12 13 14 …" at bounding box center [992, 161] width 255 height 253
click at [880, 60] on button "Previous Month" at bounding box center [881, 61] width 10 height 10
click at [1032, 271] on div "28" at bounding box center [1025, 260] width 30 height 30
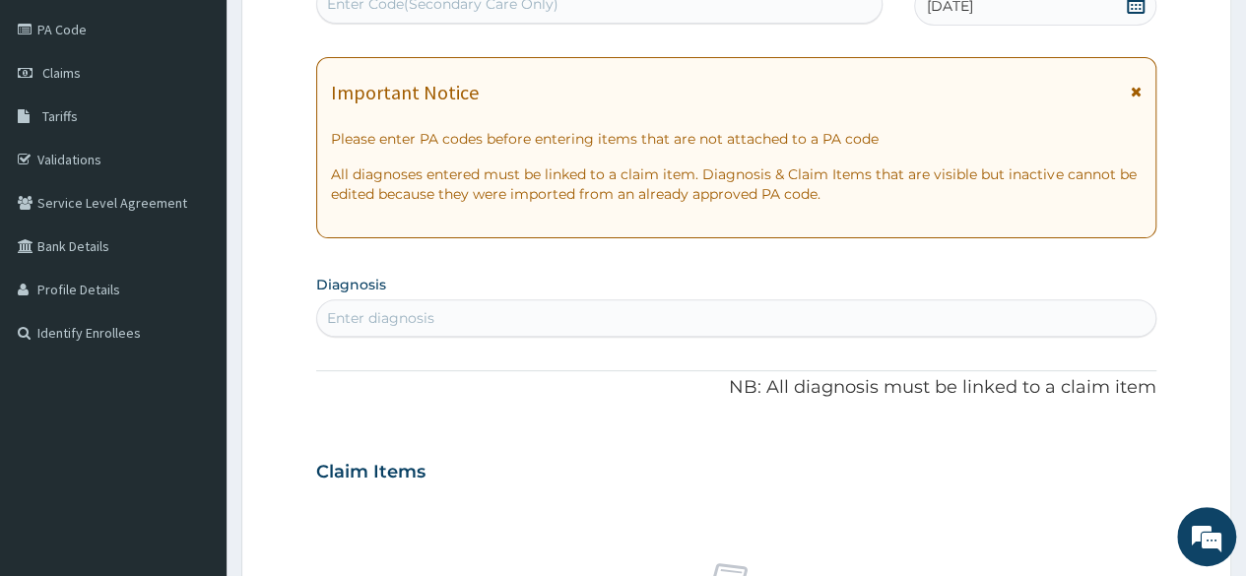
click at [786, 312] on div "Enter diagnosis" at bounding box center [736, 318] width 838 height 32
type input "WELL AD"
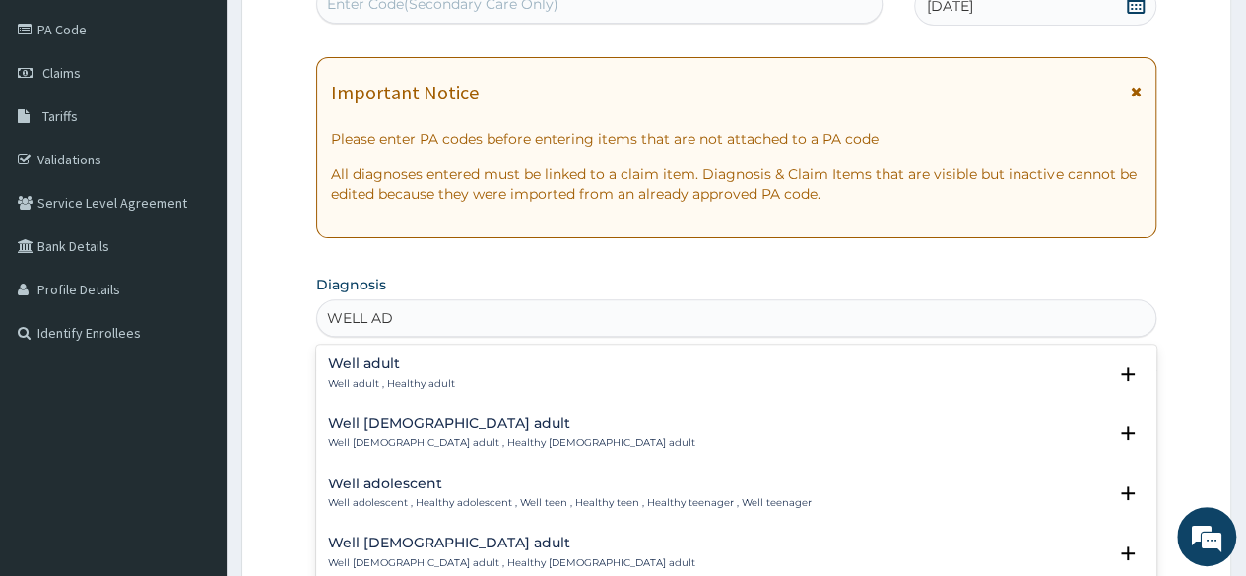
click at [343, 354] on div "Well adult Well adult , Healthy adult Select Status Query Query covers suspecte…" at bounding box center [736, 379] width 840 height 60
click at [348, 361] on h4 "Well adult" at bounding box center [391, 364] width 127 height 15
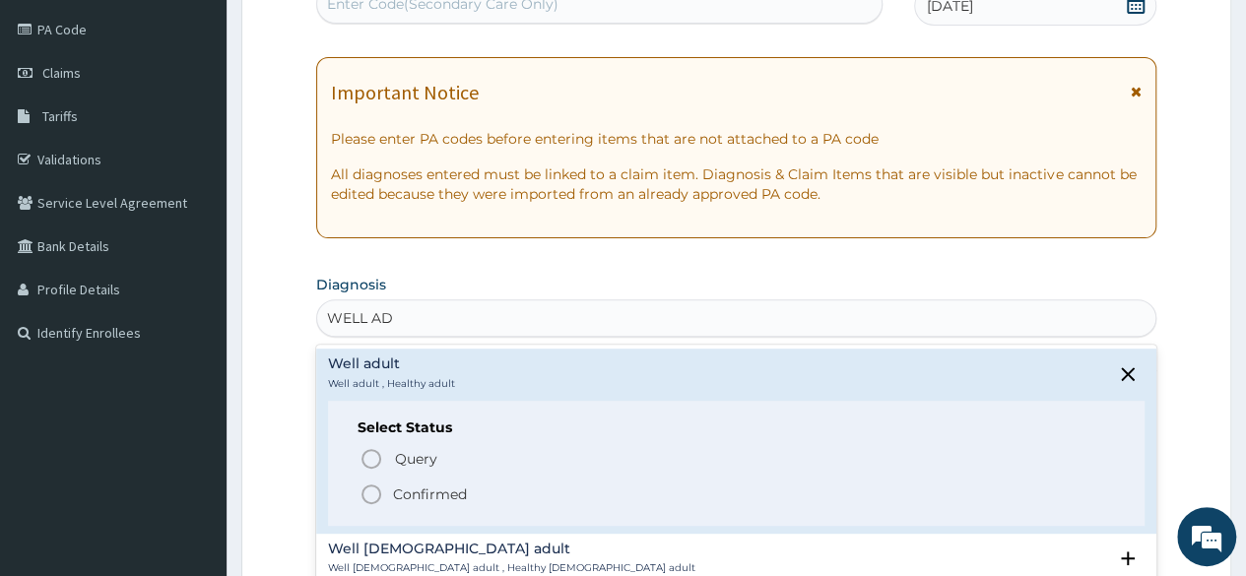
click at [412, 491] on p "Confirmed" at bounding box center [430, 495] width 74 height 20
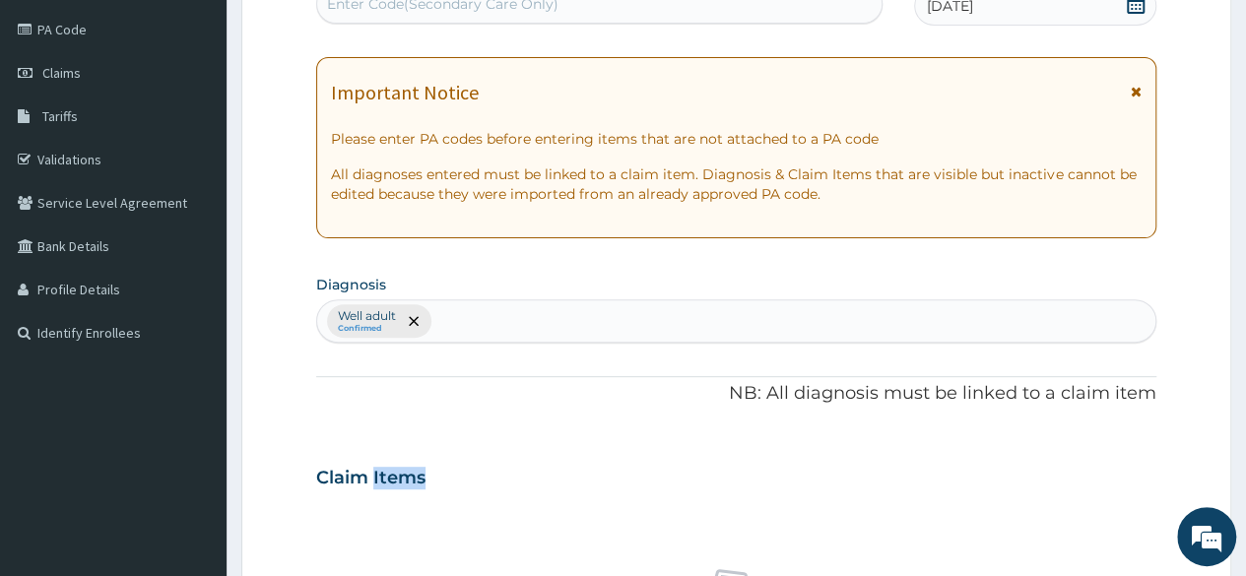
click at [412, 491] on div "Claim Items" at bounding box center [736, 473] width 840 height 51
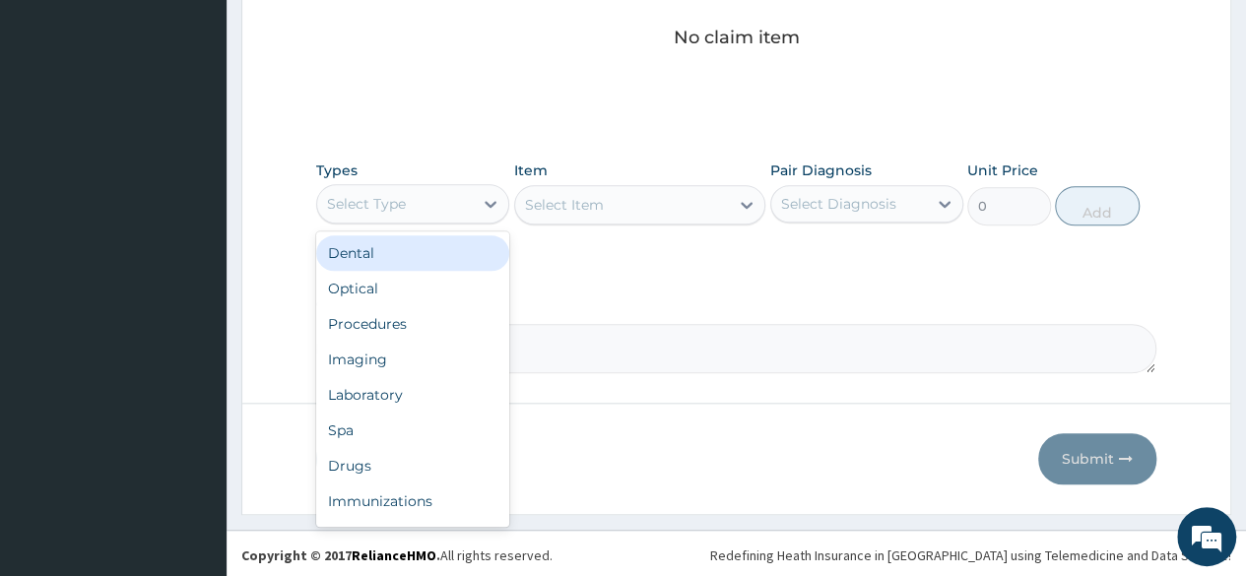
click at [377, 216] on div "Select Type" at bounding box center [395, 204] width 156 height 32
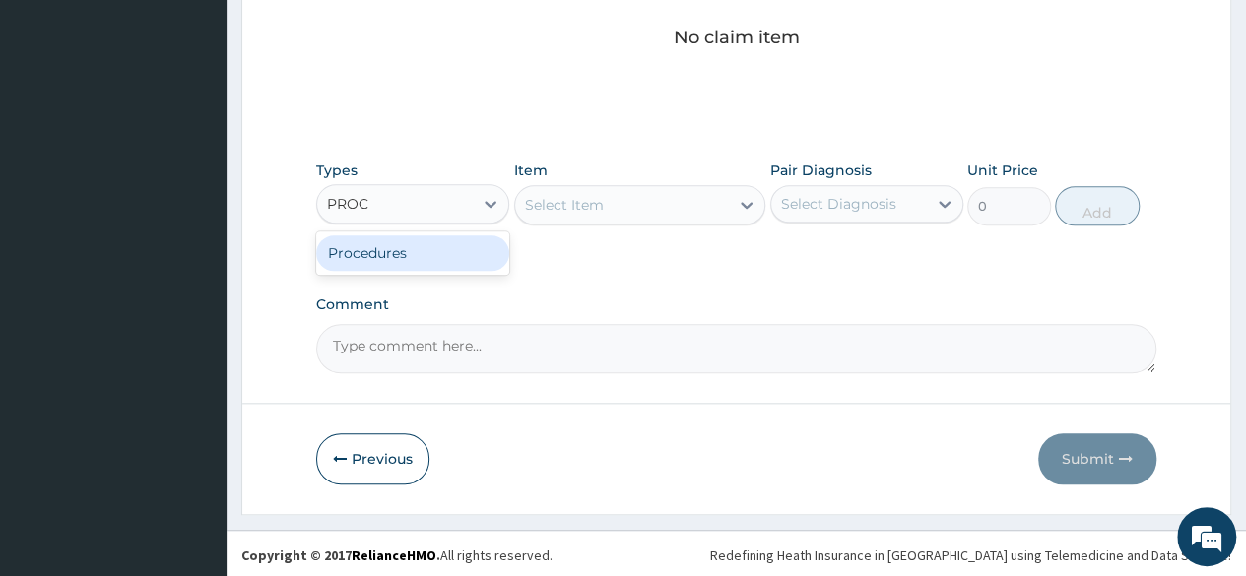
type input "PROC"
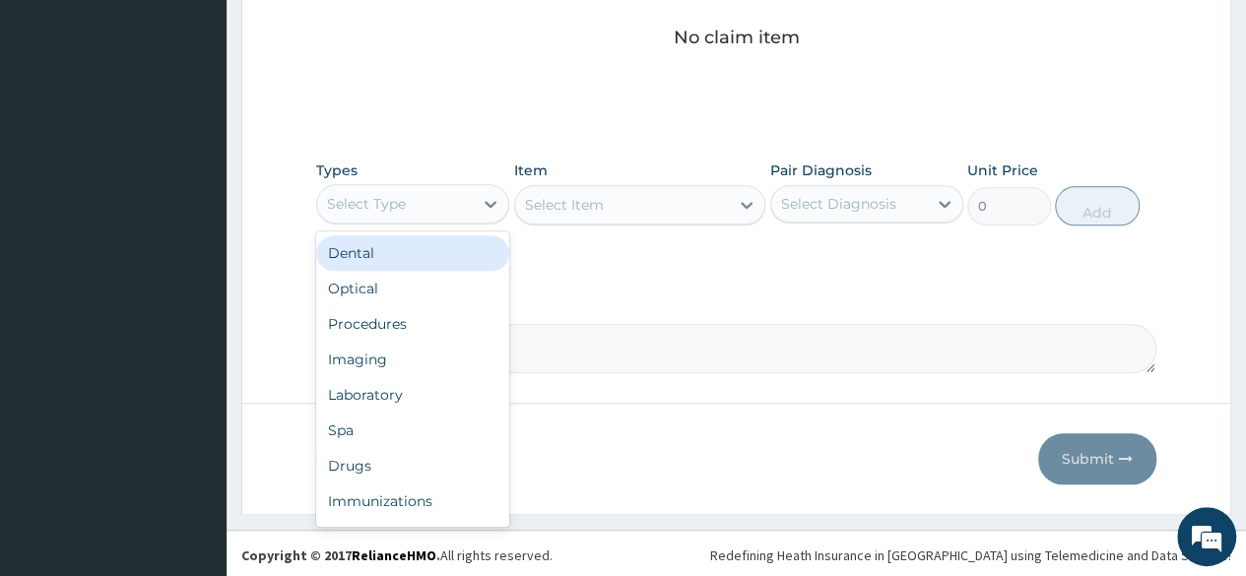
drag, startPoint x: 399, startPoint y: 249, endPoint x: 386, endPoint y: 185, distance: 65.3
click at [386, 188] on div "Select Type" at bounding box center [395, 204] width 156 height 32
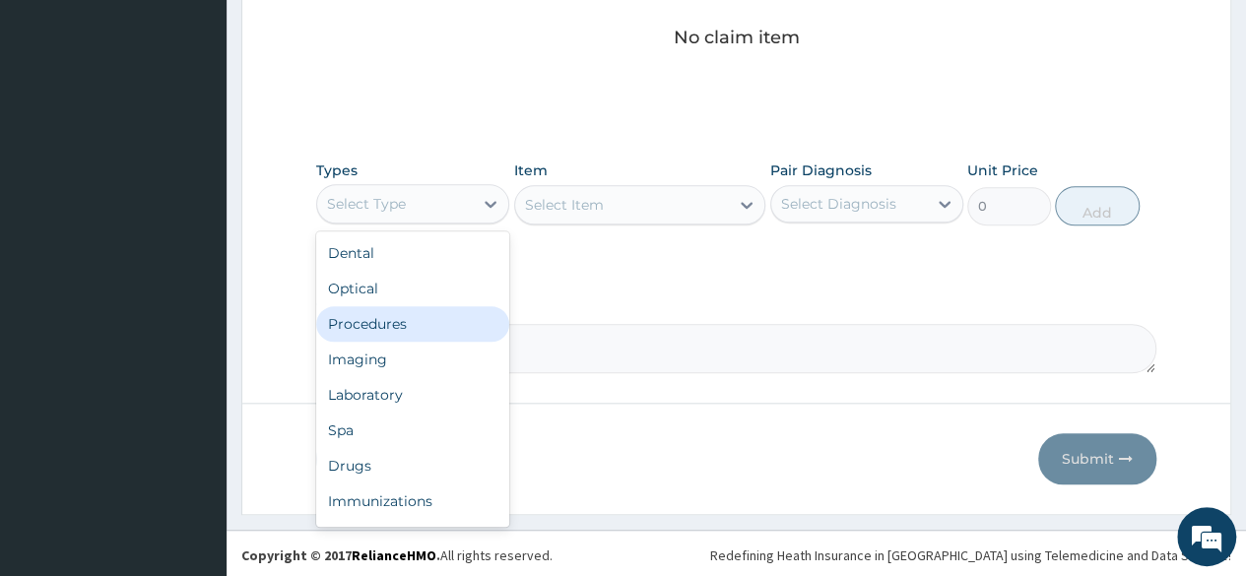
click at [370, 328] on div "Procedures" at bounding box center [412, 323] width 193 height 35
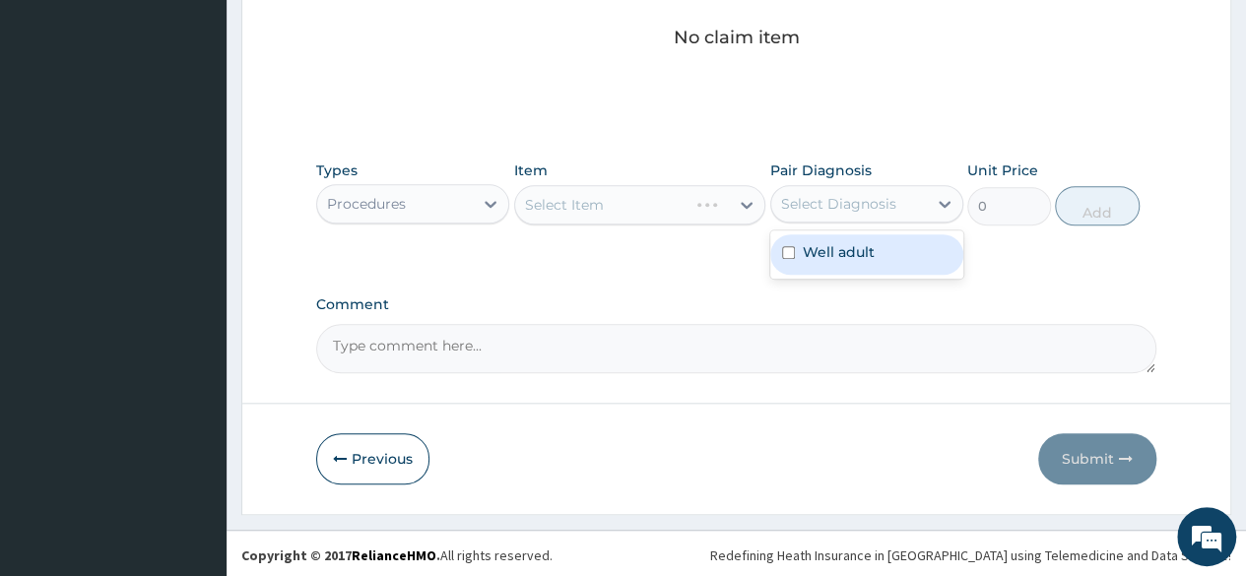
click at [825, 208] on div "Select Diagnosis" at bounding box center [838, 204] width 115 height 20
click at [808, 243] on label "Well adult" at bounding box center [839, 252] width 72 height 20
checkbox input "true"
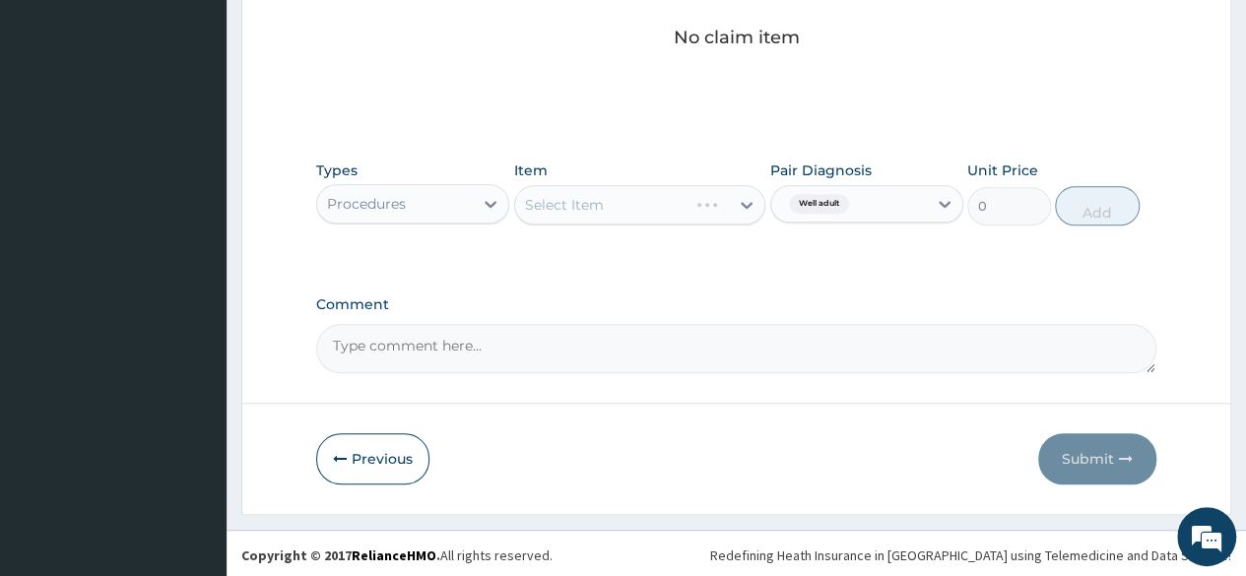
click at [702, 201] on div "Select Item" at bounding box center [640, 204] width 252 height 39
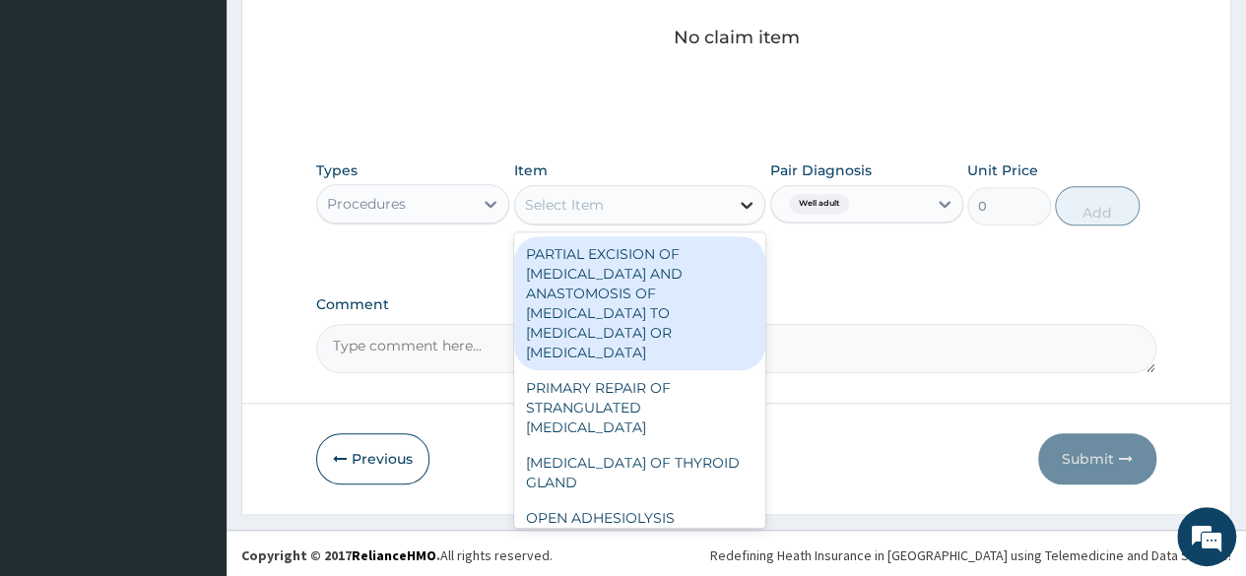
click at [751, 202] on icon at bounding box center [747, 205] width 12 height 7
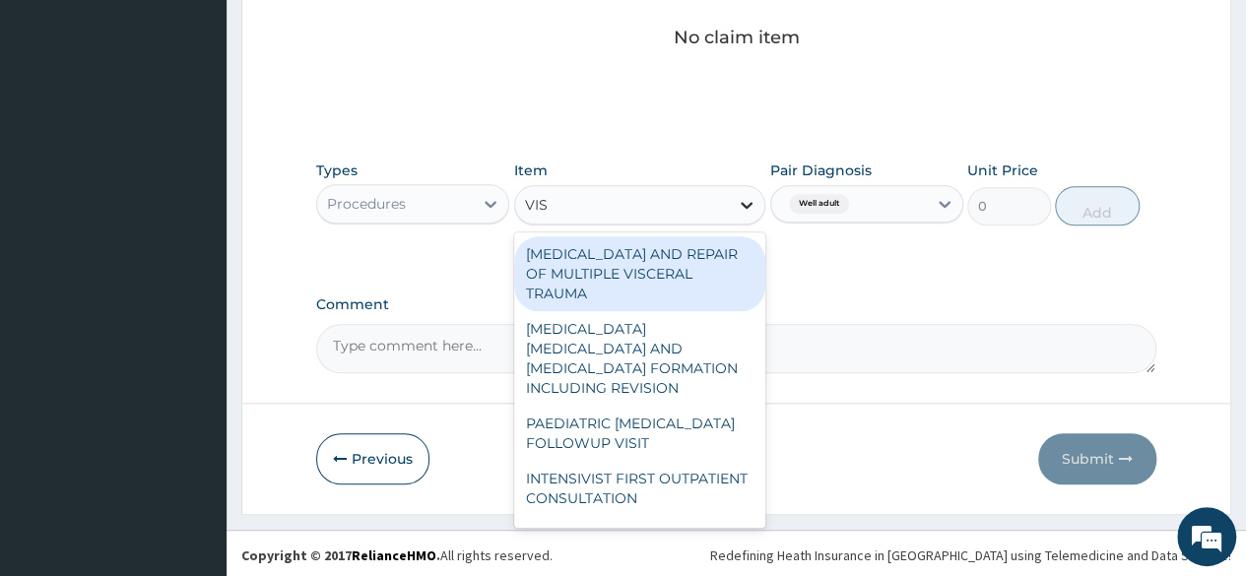
type input "VISU"
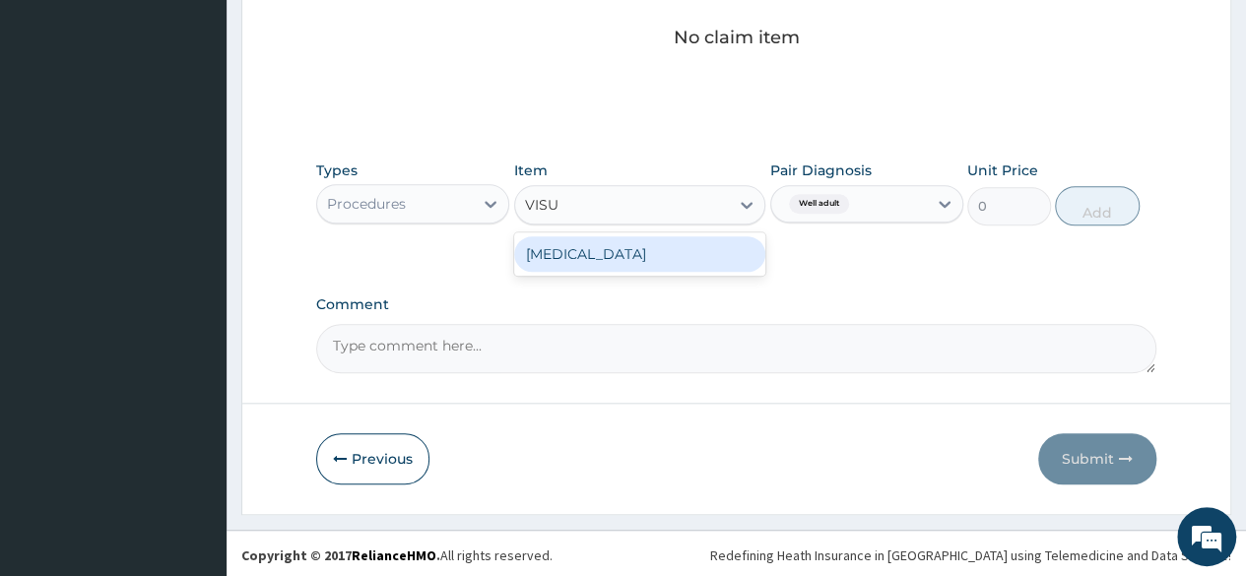
click at [693, 258] on div "[MEDICAL_DATA]" at bounding box center [640, 253] width 252 height 35
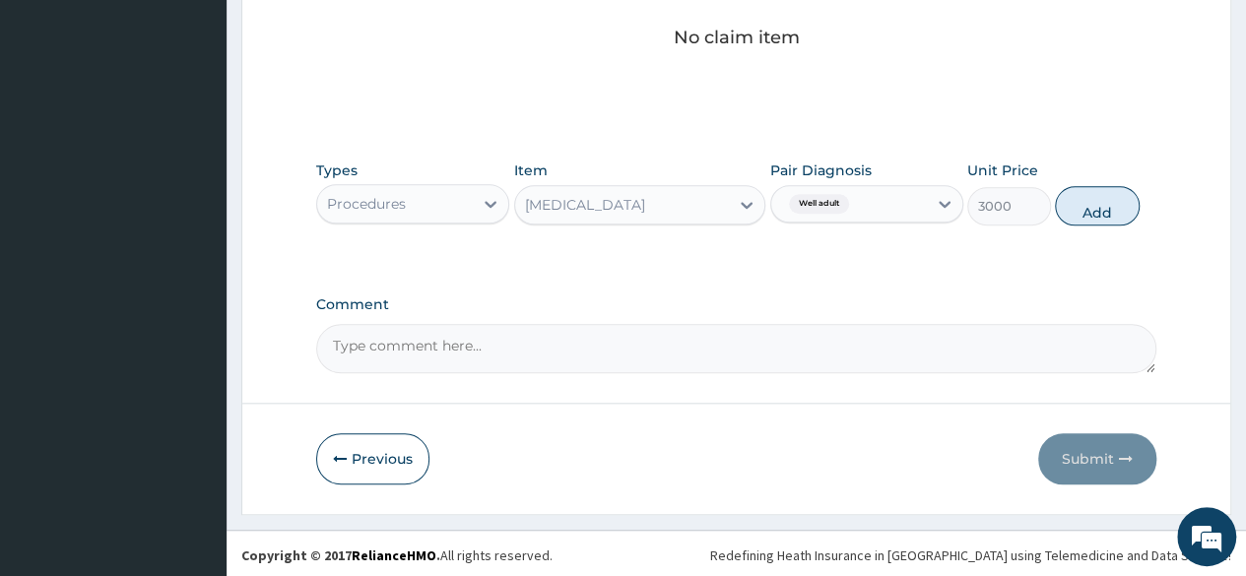
click at [1072, 223] on div "Types Procedures Item [MEDICAL_DATA] Pair Diagnosis Well adult Unit Price 3000 …" at bounding box center [736, 193] width 840 height 85
click at [1083, 215] on button "Add" at bounding box center [1097, 205] width 84 height 39
type input "0"
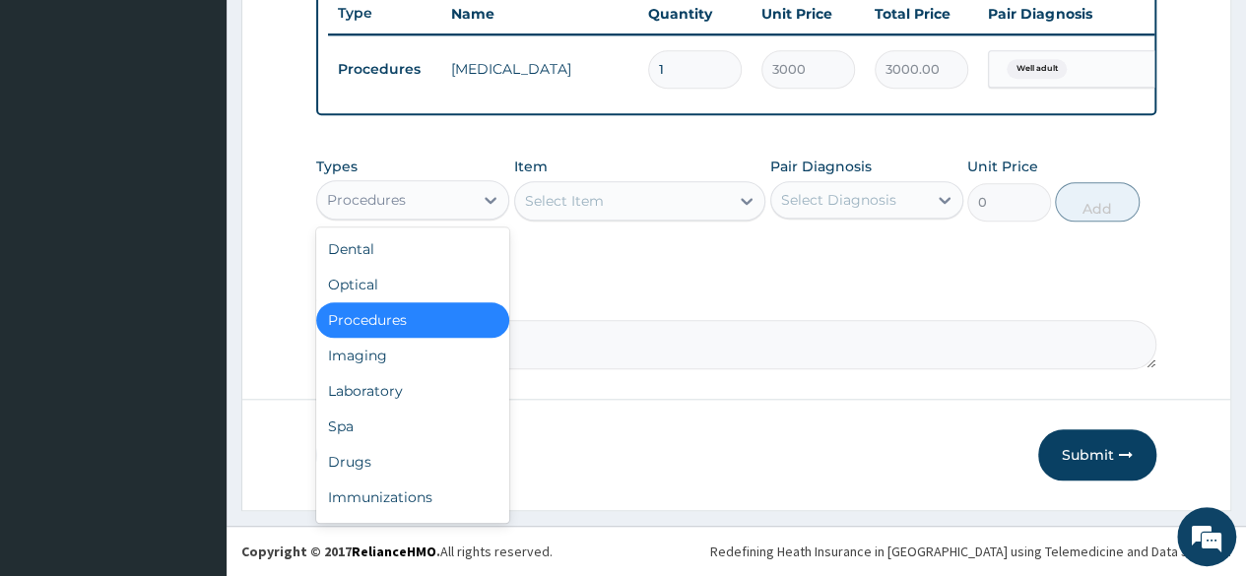
click at [445, 187] on div "Procedures" at bounding box center [395, 200] width 156 height 32
click at [396, 383] on div "Laboratory" at bounding box center [412, 390] width 193 height 35
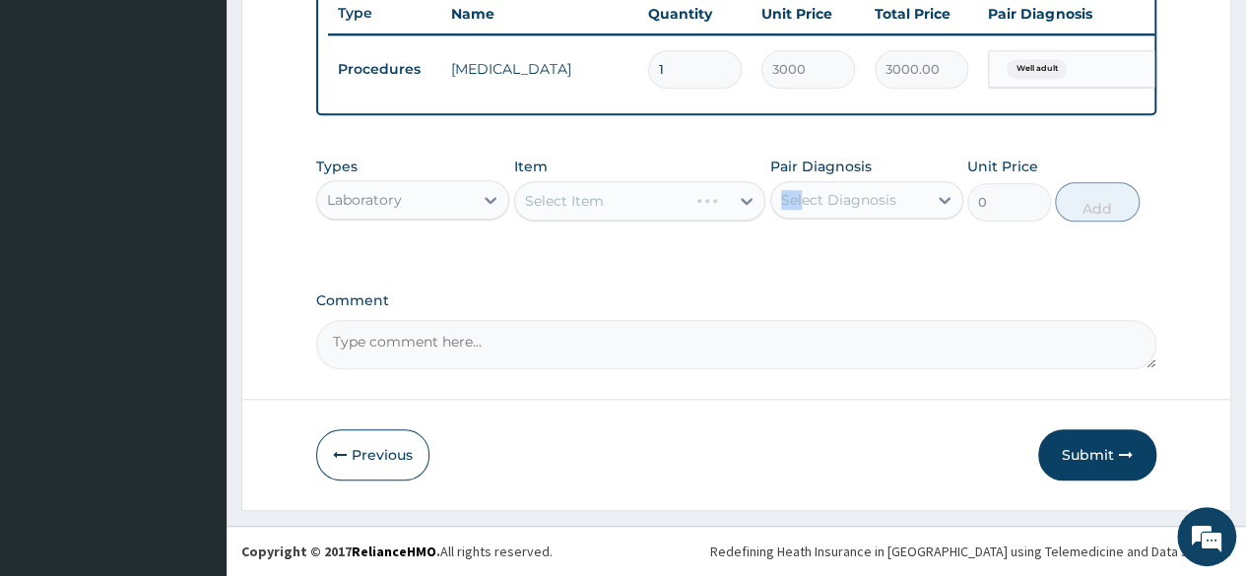
drag, startPoint x: 800, startPoint y: 178, endPoint x: 804, endPoint y: 205, distance: 26.9
click at [804, 205] on div "Pair Diagnosis Select Diagnosis" at bounding box center [866, 189] width 193 height 65
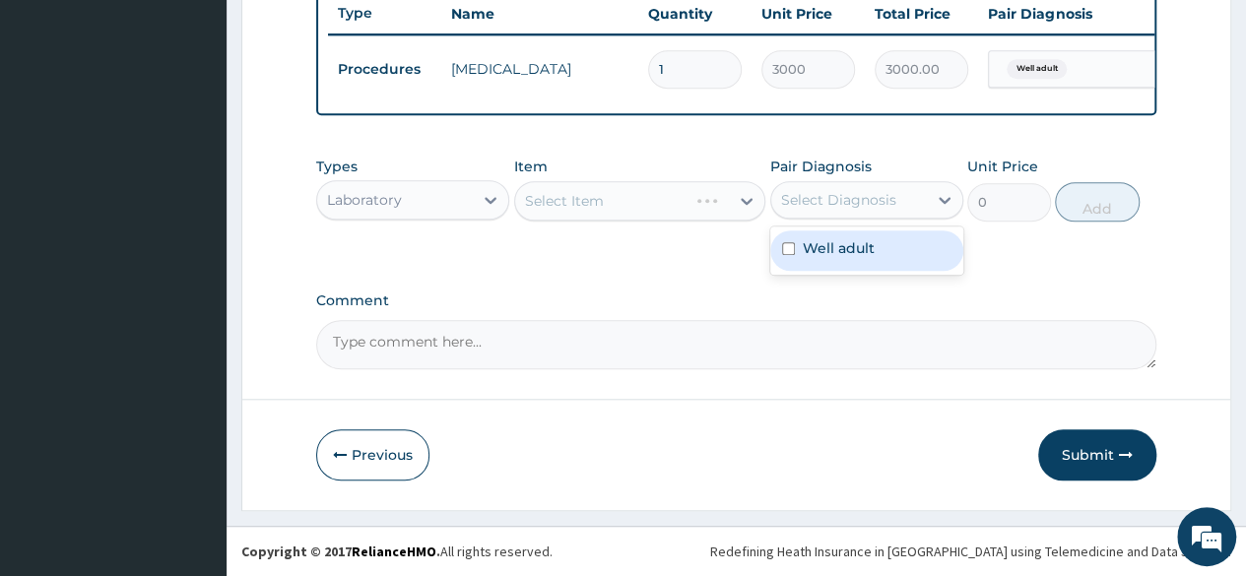
click at [804, 205] on div "Select Diagnosis" at bounding box center [838, 200] width 115 height 20
click at [803, 243] on label "Well adult" at bounding box center [839, 248] width 72 height 20
checkbox input "true"
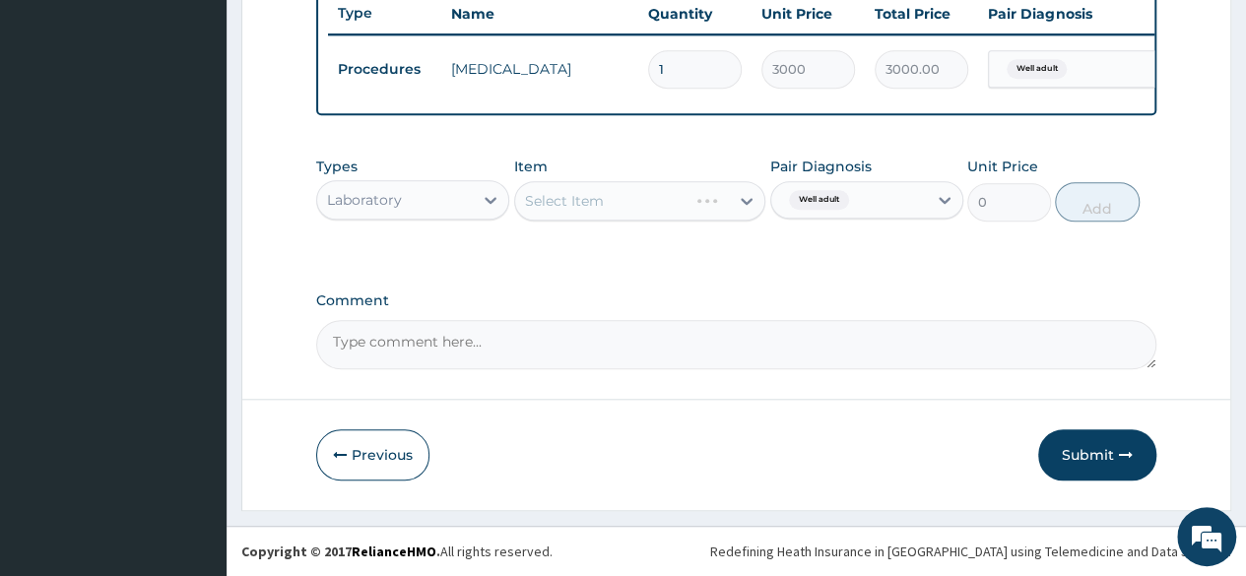
click at [634, 223] on div "Types Laboratory Item Select Item Pair Diagnosis Well adult Unit Price 0 Add" at bounding box center [736, 189] width 840 height 85
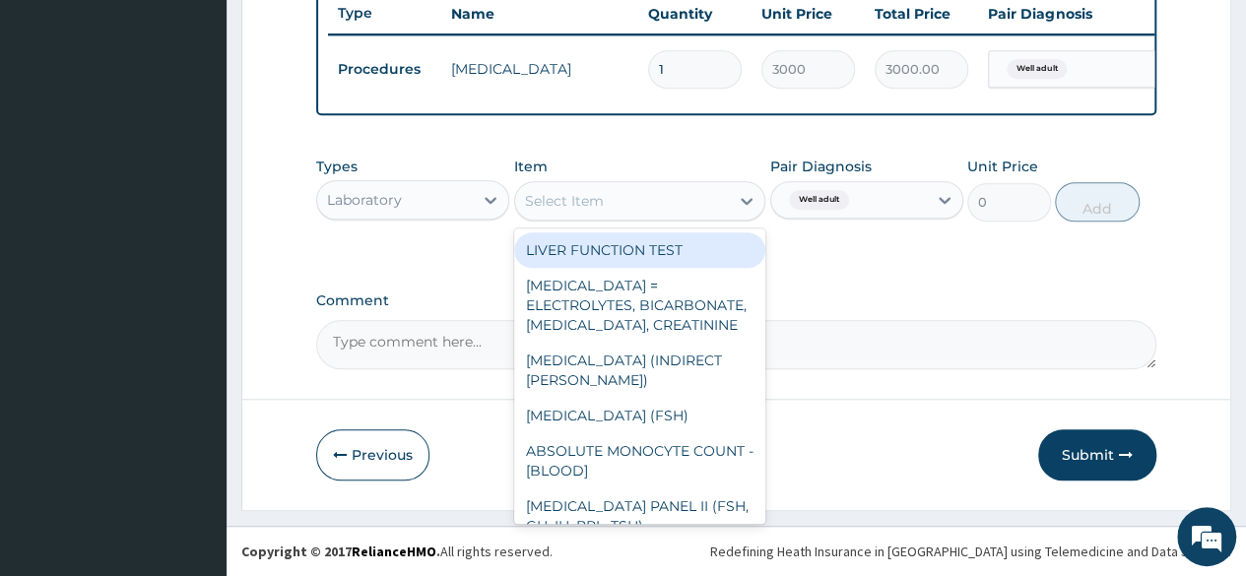
click at [601, 210] on div "Select Item" at bounding box center [564, 201] width 79 height 20
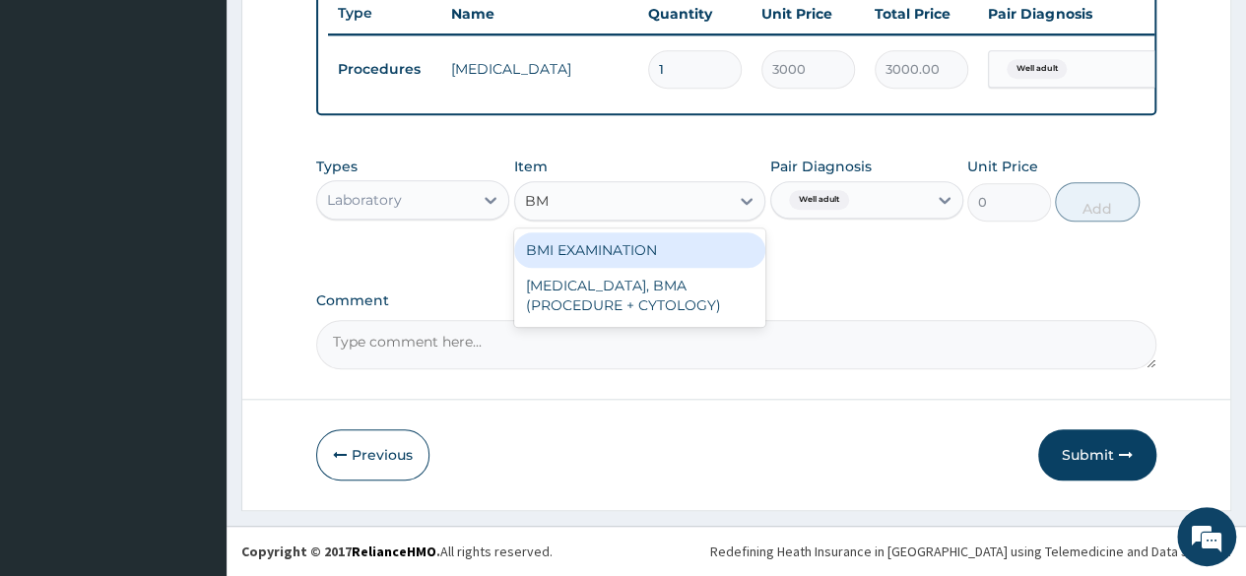
type input "BMI"
click at [619, 245] on div "BMI EXAMINATION" at bounding box center [640, 249] width 252 height 35
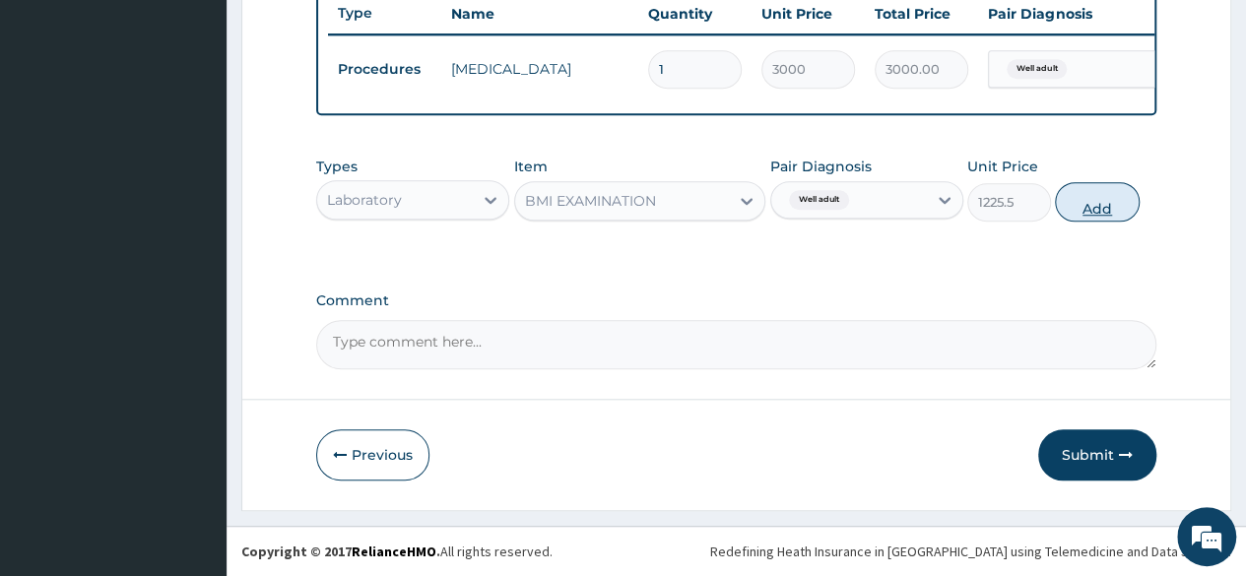
click at [1114, 207] on button "Add" at bounding box center [1097, 201] width 84 height 39
type input "0"
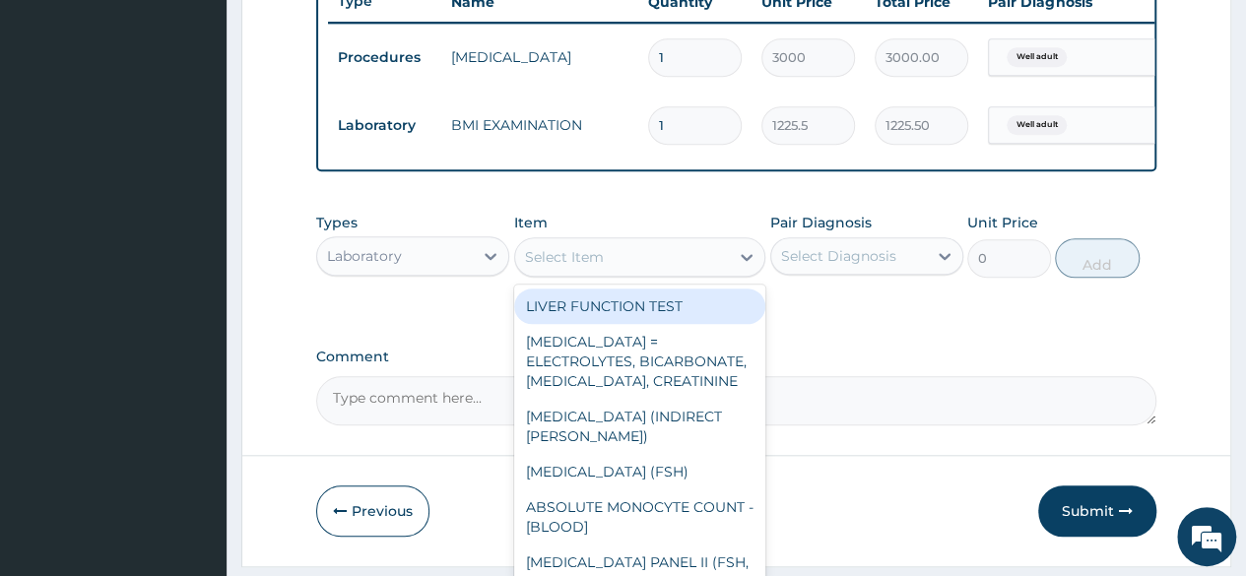
click at [609, 259] on div "Select Item" at bounding box center [622, 257] width 215 height 32
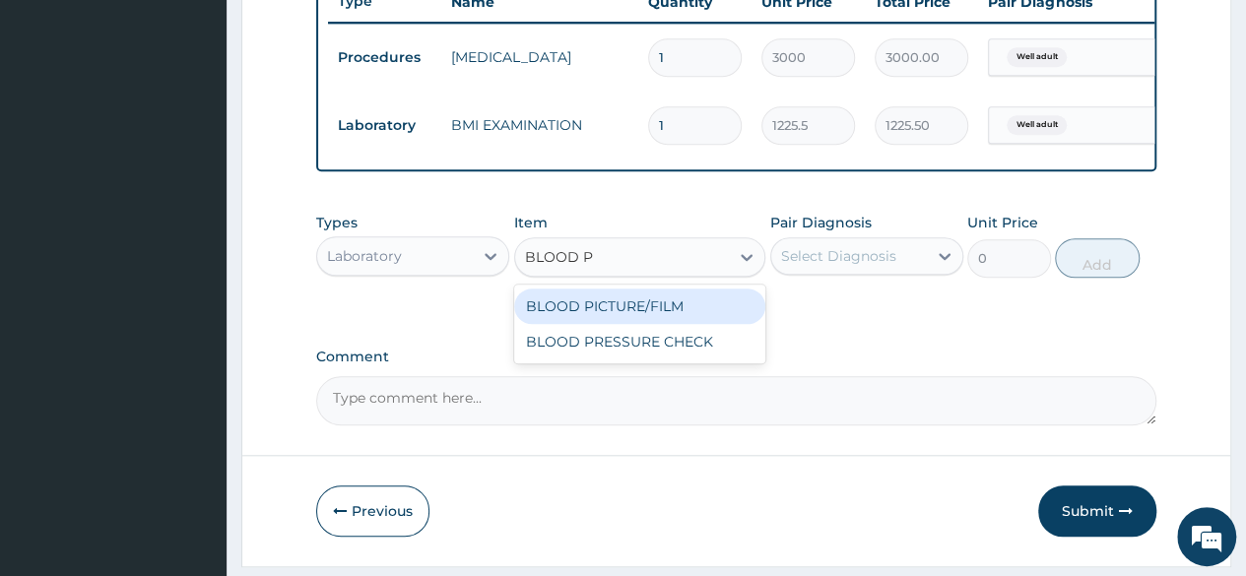
type input "BLOOD PR"
click at [622, 318] on div "BLOOD PRESSURE CHECK" at bounding box center [640, 306] width 252 height 35
type input "1225.5"
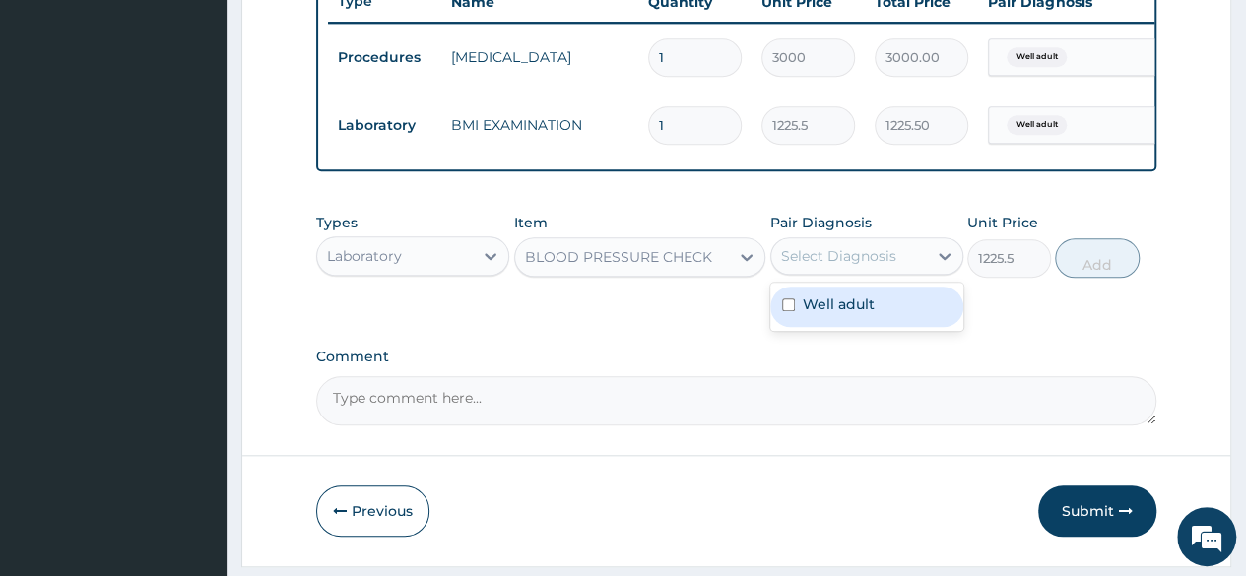
click at [888, 255] on div "Select Diagnosis" at bounding box center [849, 256] width 156 height 32
click at [846, 314] on label "Well adult" at bounding box center [839, 304] width 72 height 20
checkbox input "true"
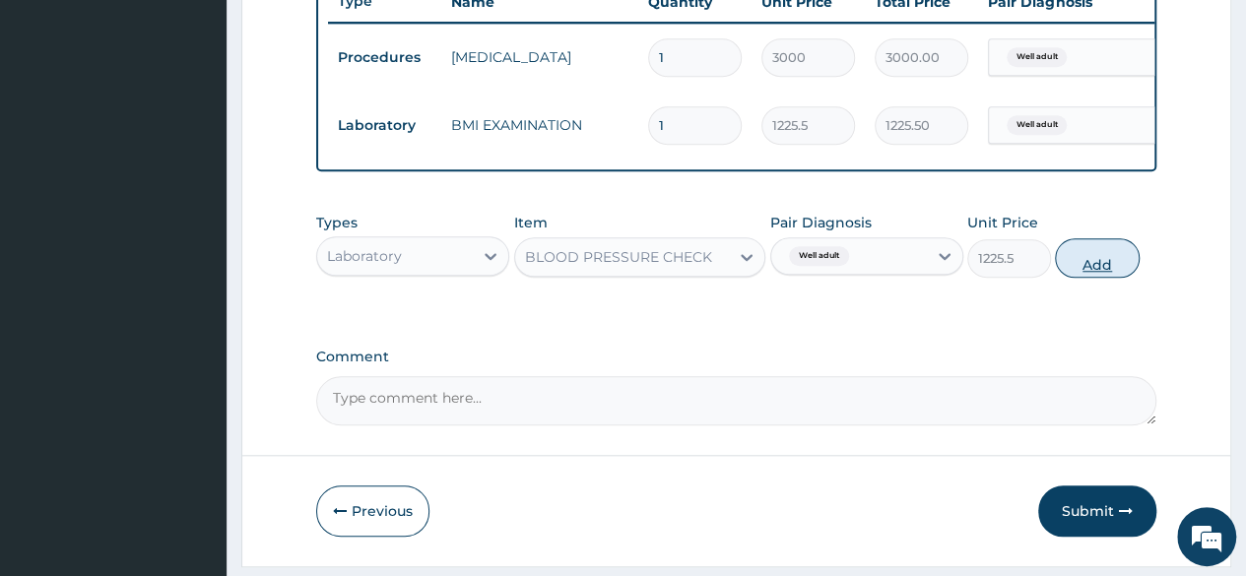
click at [1083, 278] on button "Add" at bounding box center [1097, 257] width 84 height 39
type input "0"
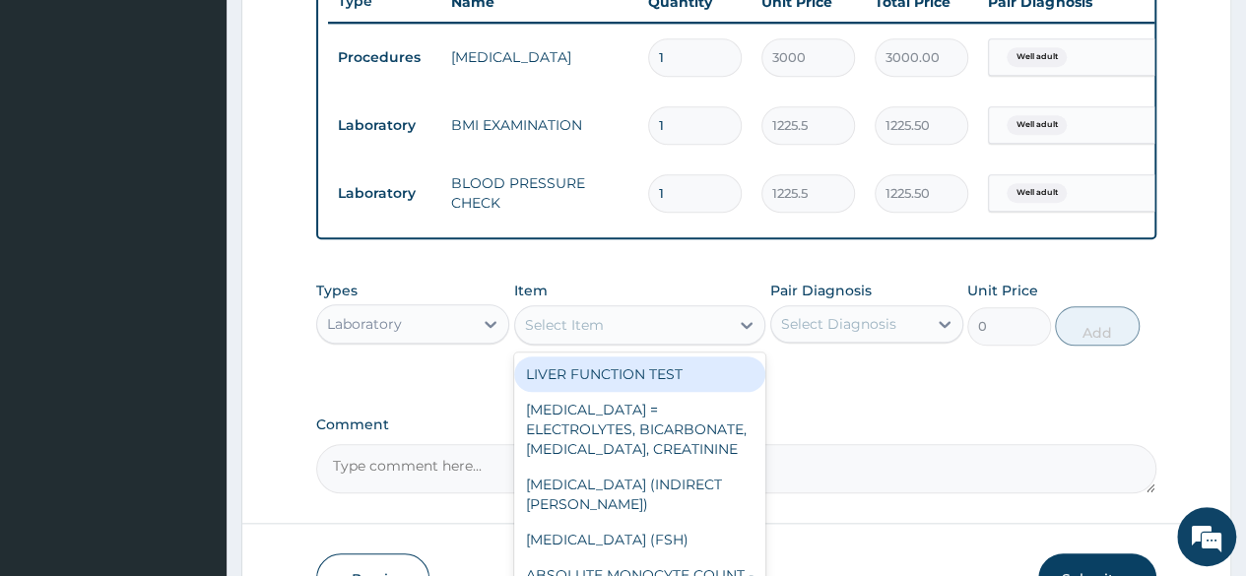
click at [709, 337] on div "Select Item" at bounding box center [622, 325] width 215 height 32
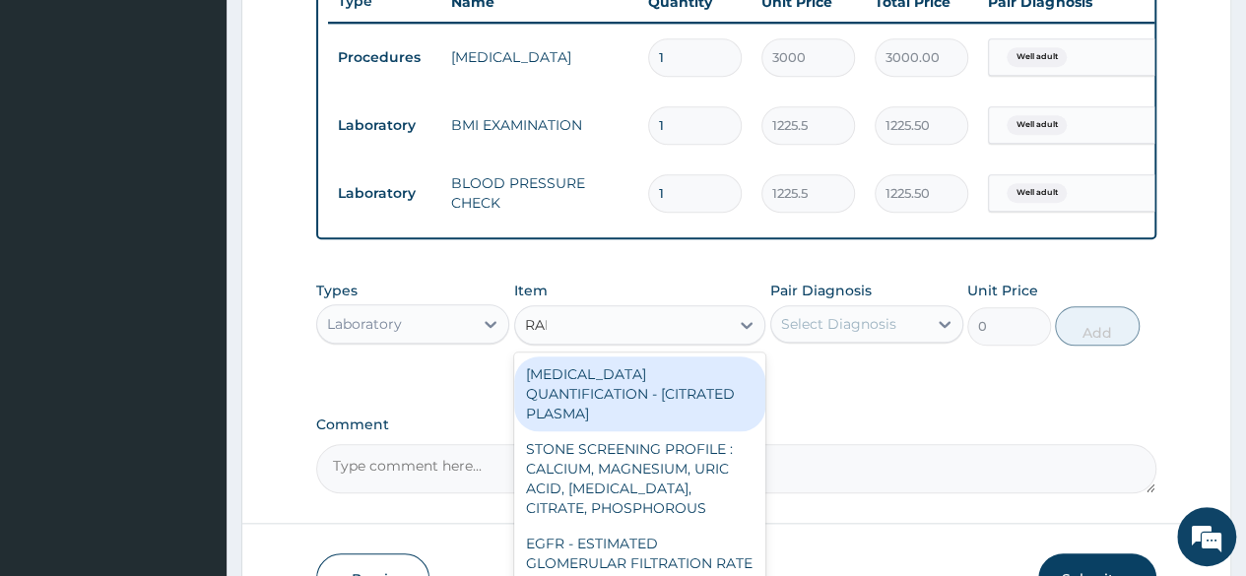
type input "RAND"
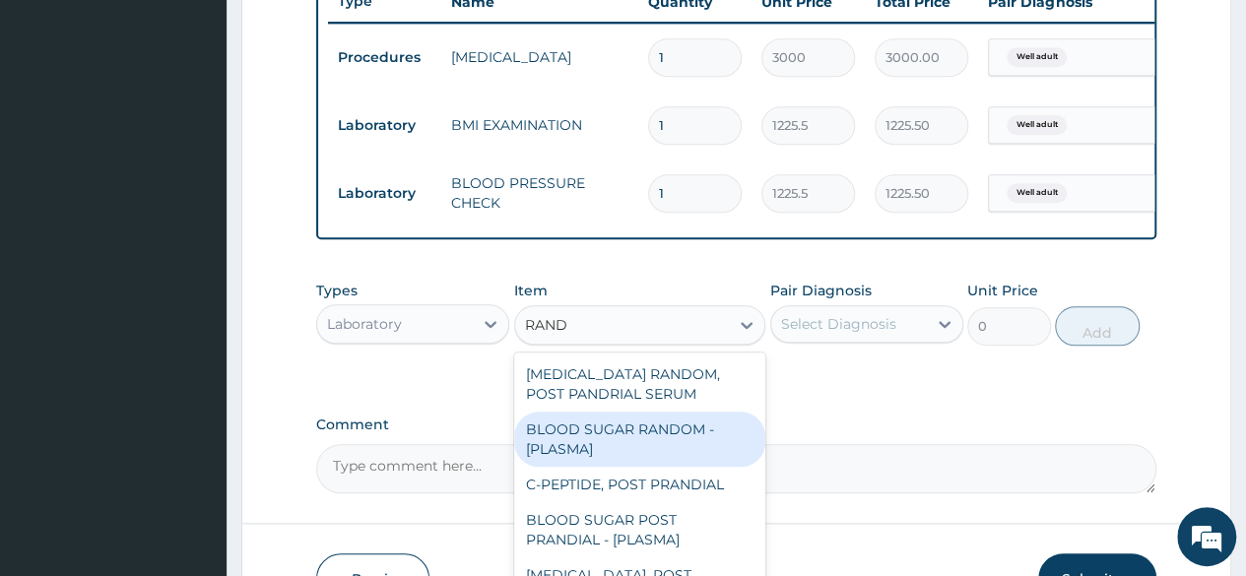
click at [655, 467] on div "BLOOD SUGAR RANDOM - [PLASMA]" at bounding box center [640, 439] width 252 height 55
type input "1800"
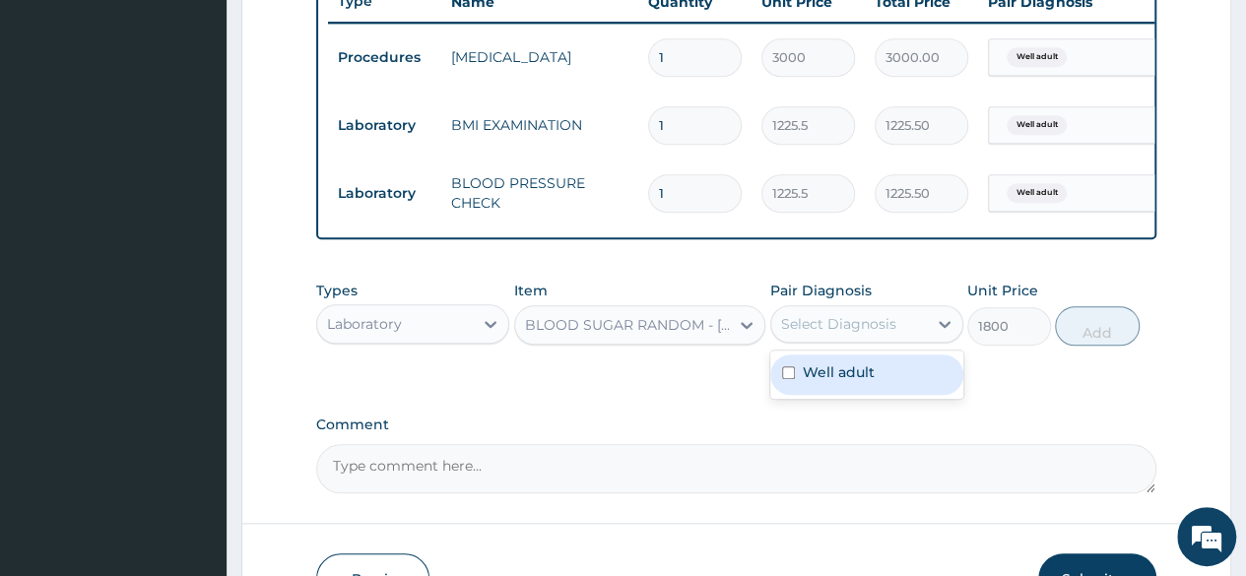
click at [918, 340] on div "Select Diagnosis" at bounding box center [849, 324] width 156 height 32
click at [883, 387] on div "Well adult" at bounding box center [866, 375] width 193 height 40
checkbox input "true"
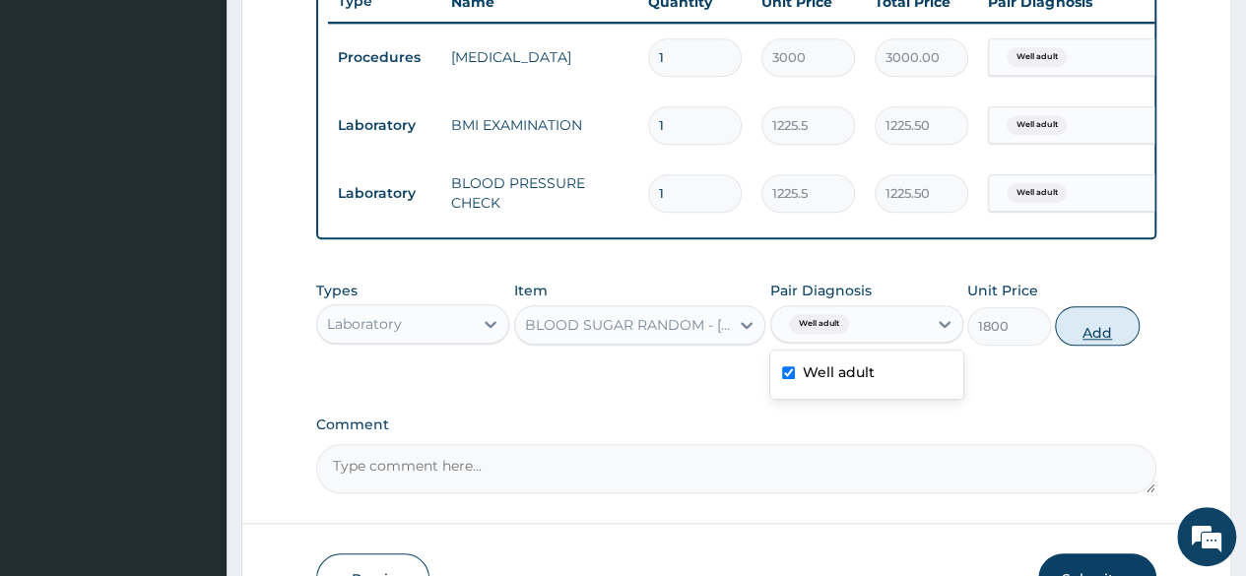
click at [1105, 338] on button "Add" at bounding box center [1097, 325] width 84 height 39
type input "0"
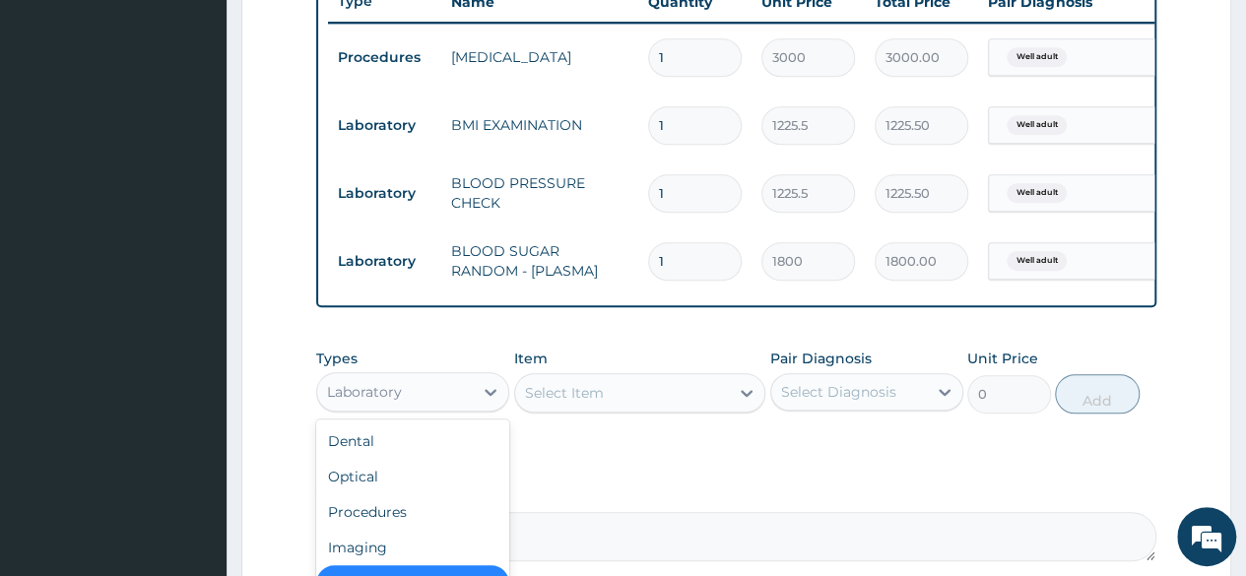
click at [435, 401] on div "Laboratory" at bounding box center [395, 392] width 156 height 32
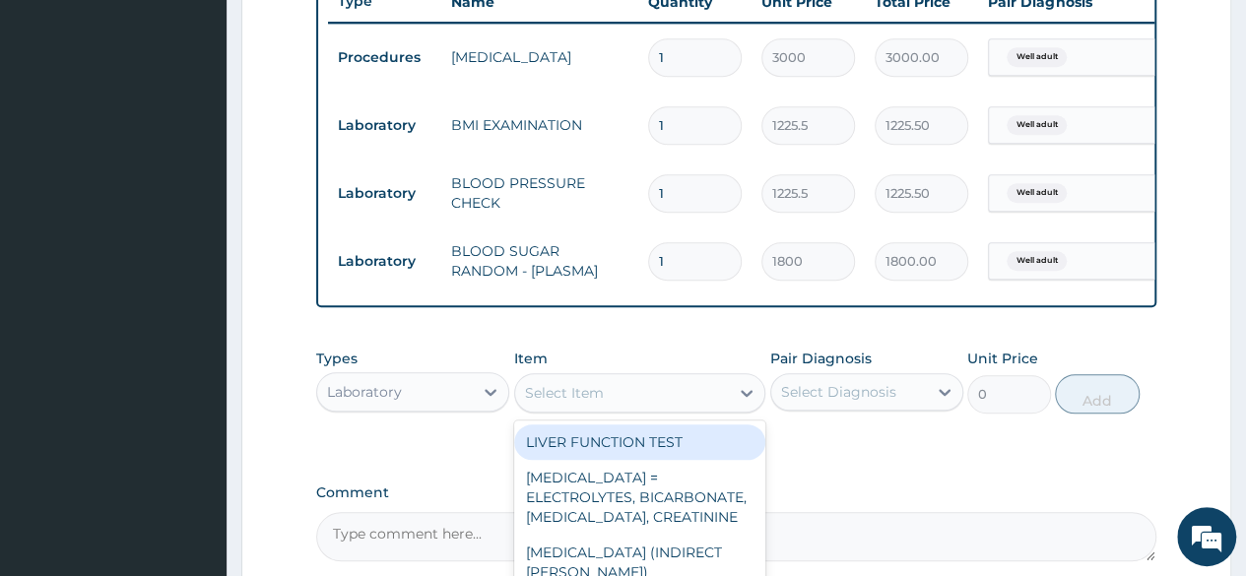
click at [572, 403] on div "Select Item" at bounding box center [564, 393] width 79 height 20
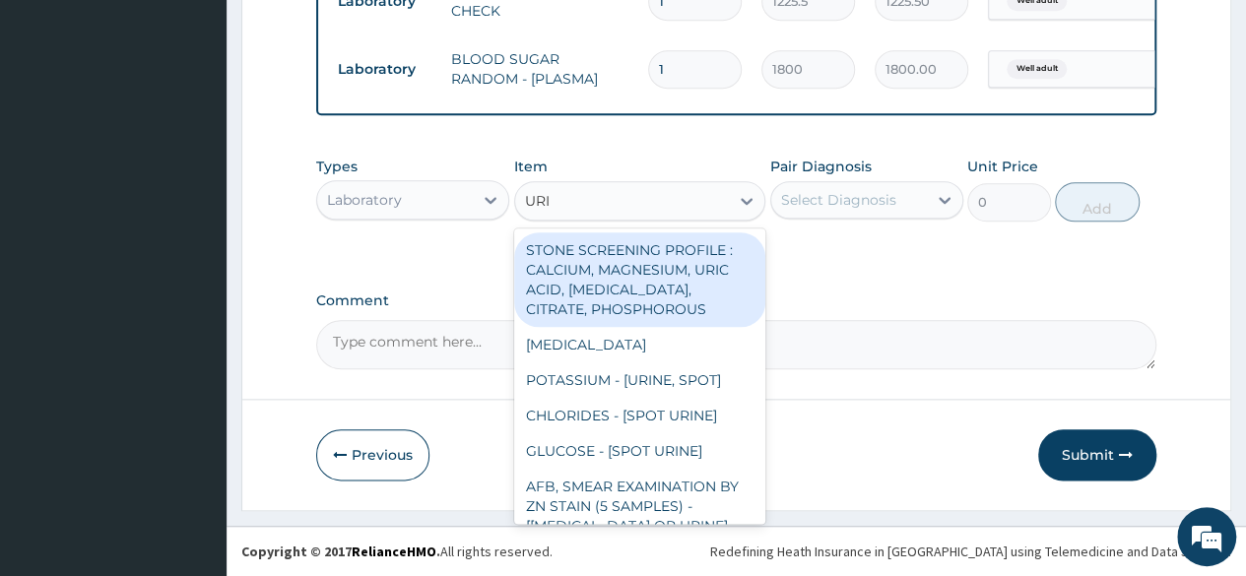
type input "URIN"
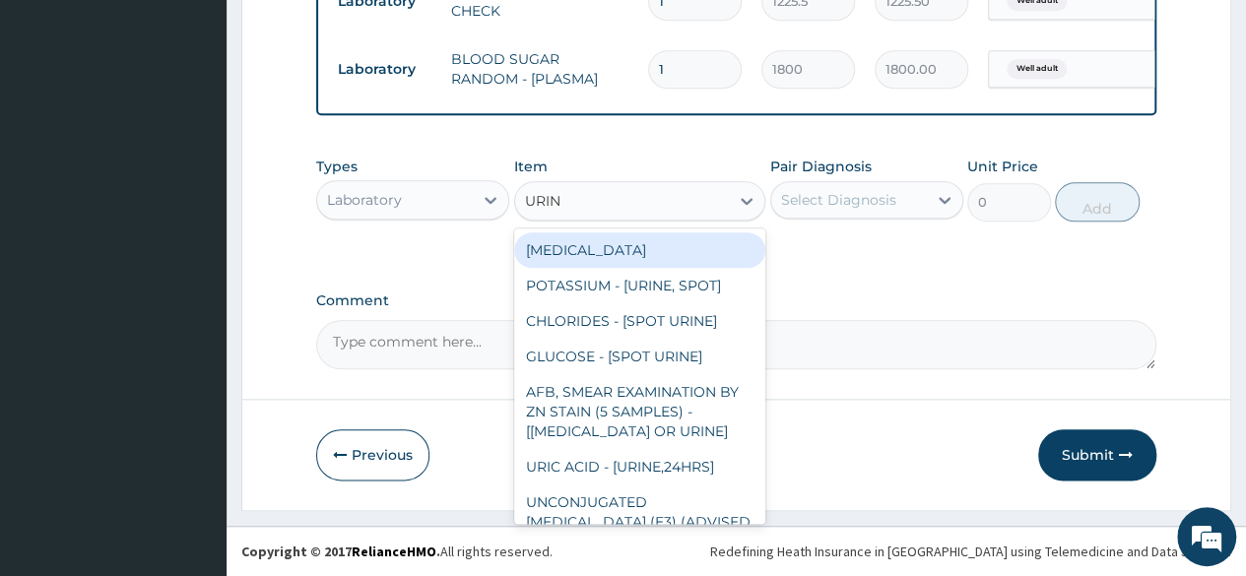
click at [660, 261] on div "[MEDICAL_DATA]" at bounding box center [640, 249] width 252 height 35
type input "1531.875"
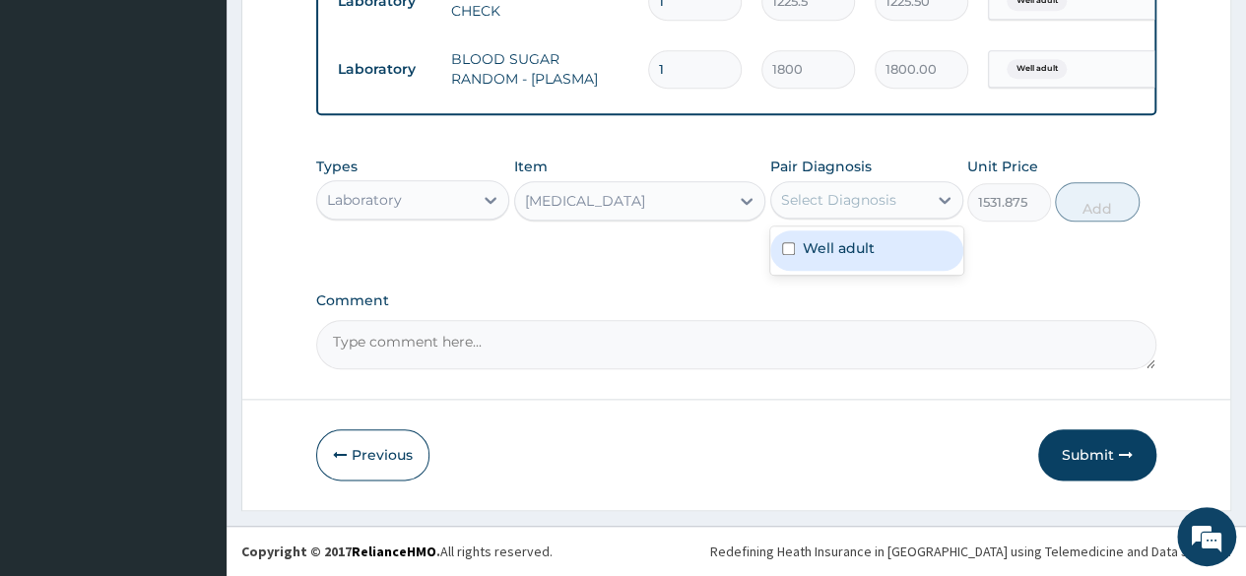
click at [841, 207] on div "Select Diagnosis" at bounding box center [838, 200] width 115 height 20
click at [841, 228] on div "Types Laboratory Item [MEDICAL_DATA] Pair Diagnosis Select Diagnosis Unit Price…" at bounding box center [736, 189] width 840 height 85
click at [841, 214] on div "Select Diagnosis" at bounding box center [849, 200] width 156 height 32
click at [838, 240] on label "Well adult" at bounding box center [839, 248] width 72 height 20
checkbox input "true"
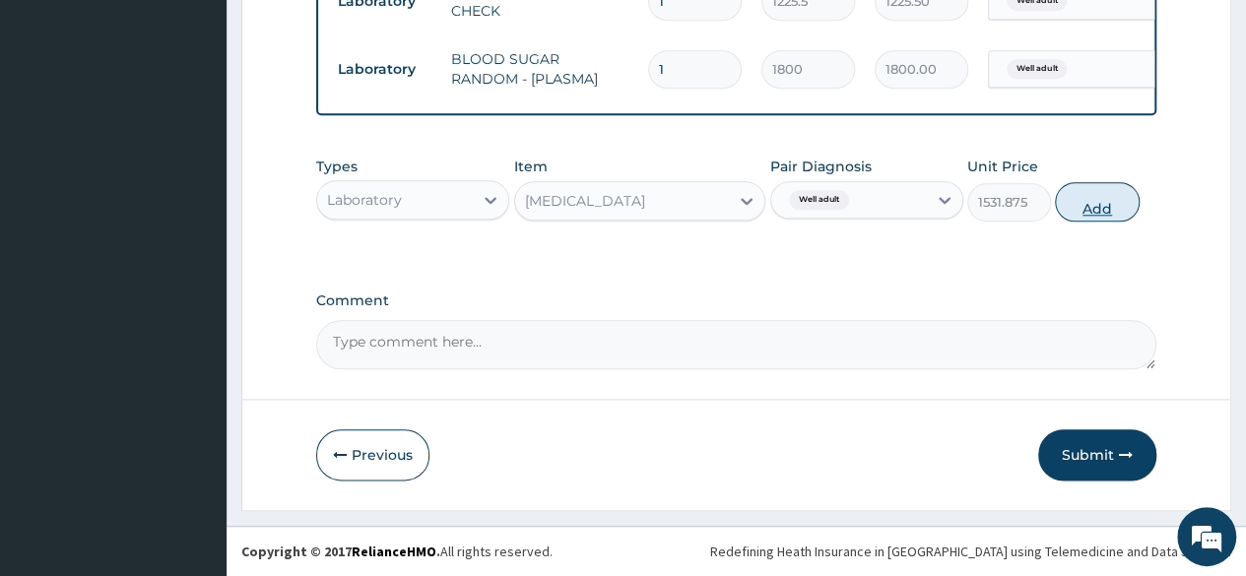
click at [1072, 218] on button "Add" at bounding box center [1097, 201] width 84 height 39
type input "0"
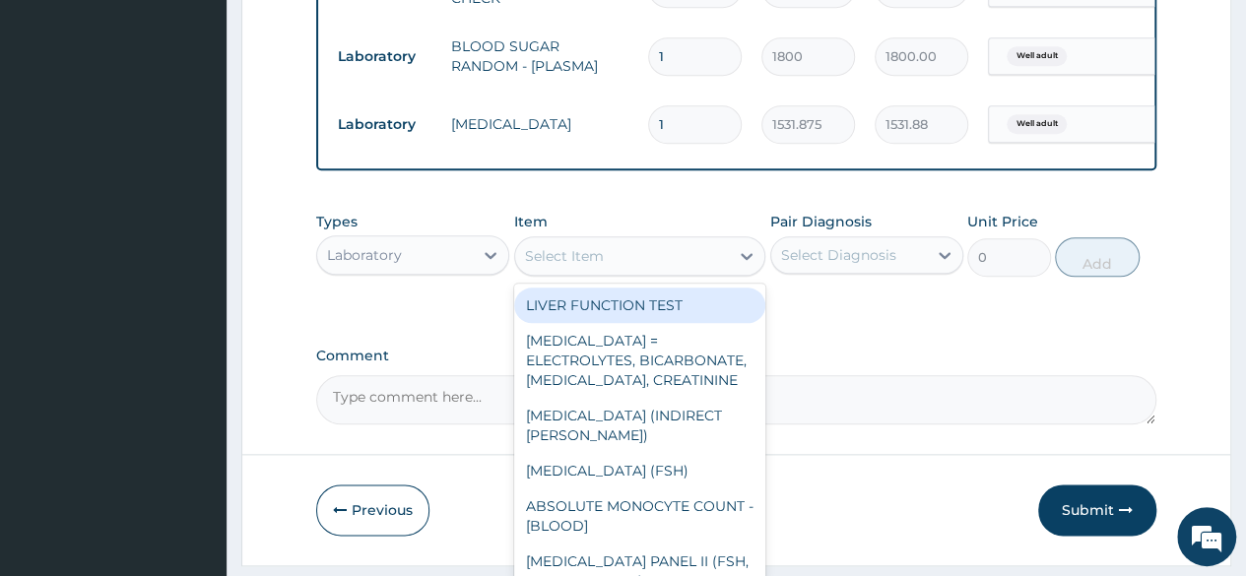
click at [630, 276] on div "Select Item" at bounding box center [640, 255] width 252 height 39
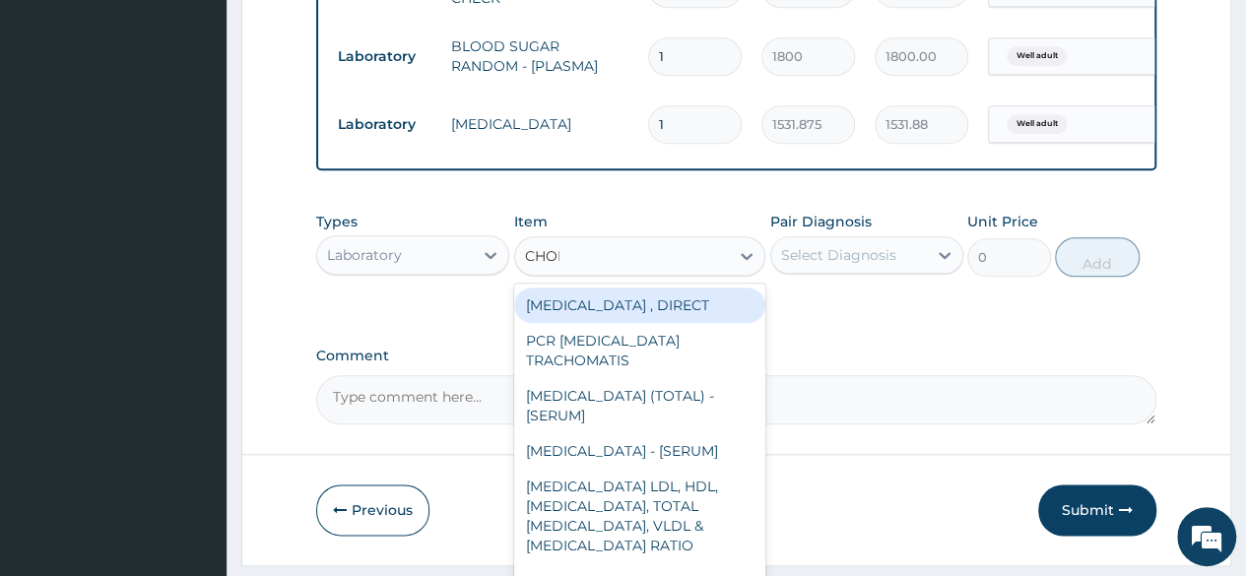
type input "CHOLE"
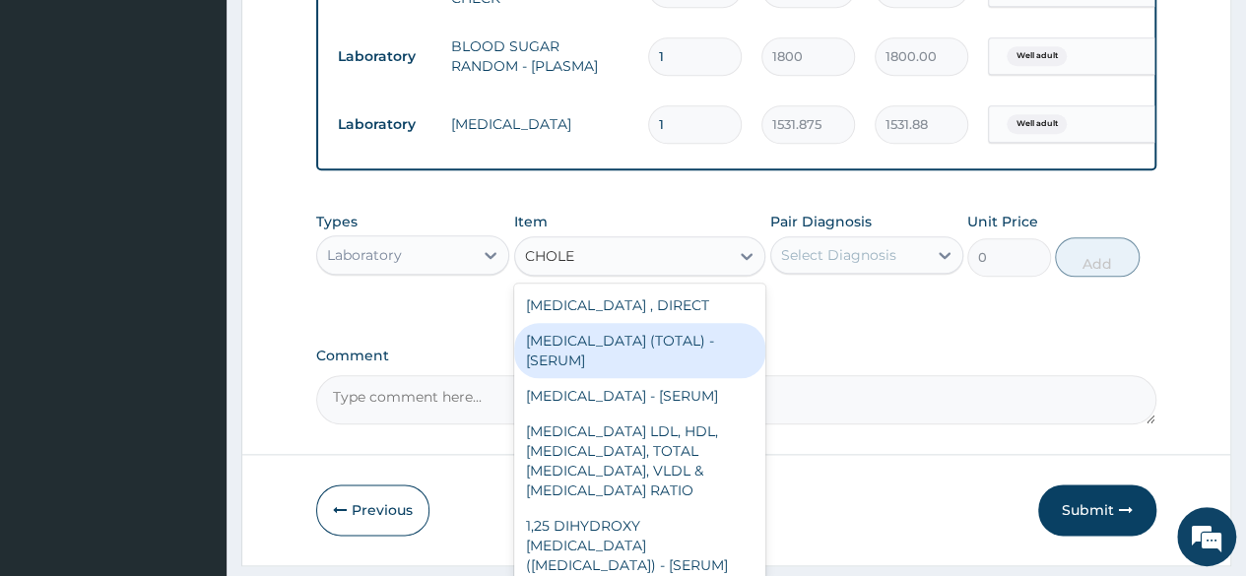
click at [605, 358] on div "[MEDICAL_DATA] (TOTAL) - [SERUM]" at bounding box center [640, 350] width 252 height 55
type input "2880"
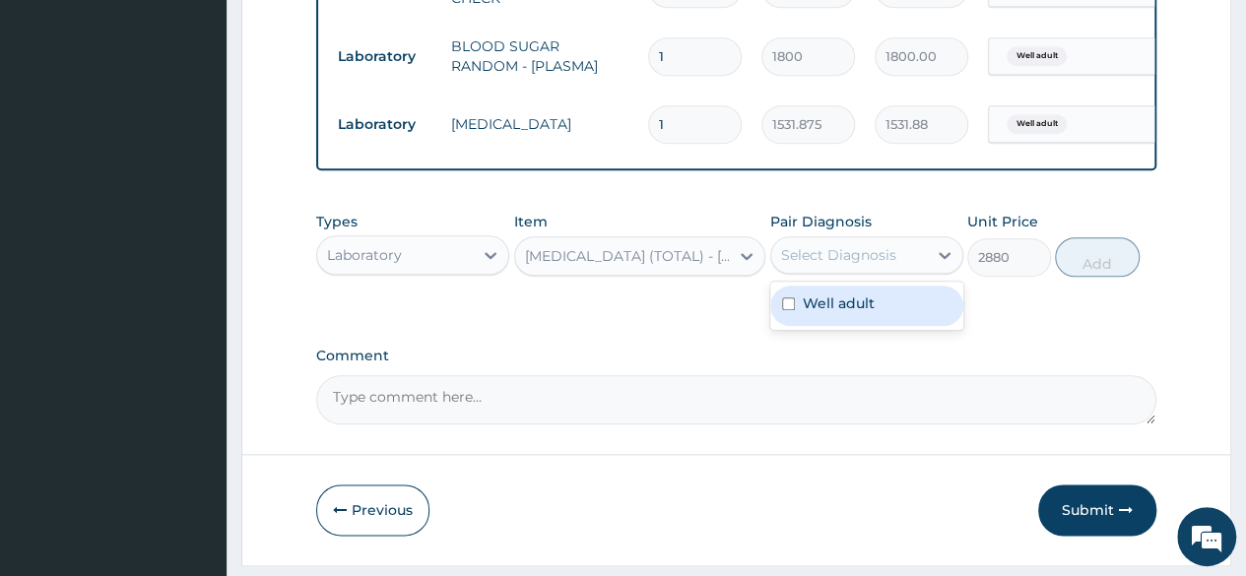
click at [853, 271] on div "Select Diagnosis" at bounding box center [849, 255] width 156 height 32
click at [847, 304] on div "Well adult" at bounding box center [866, 306] width 193 height 40
checkbox input "true"
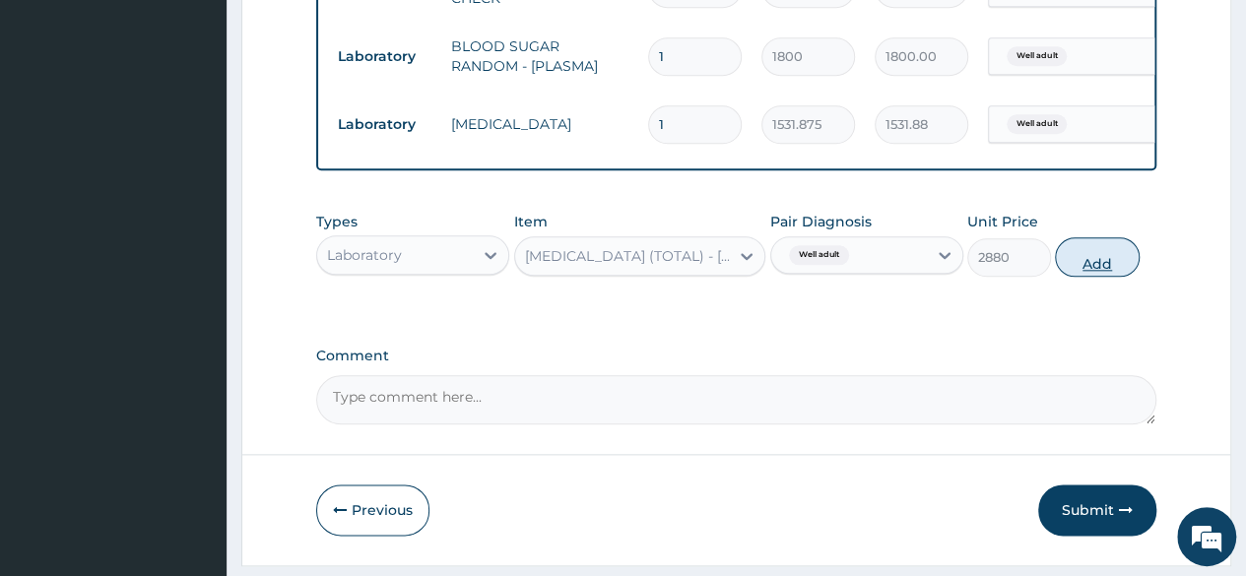
click at [1090, 277] on button "Add" at bounding box center [1097, 256] width 84 height 39
type input "0"
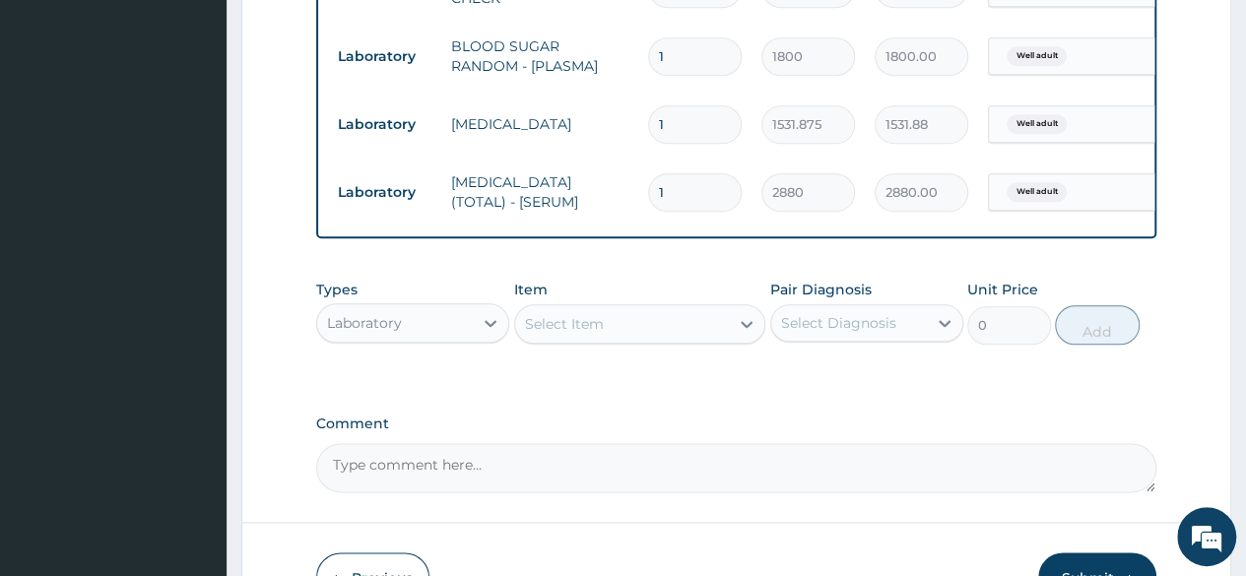
click at [1086, 570] on button "Submit" at bounding box center [1097, 578] width 118 height 51
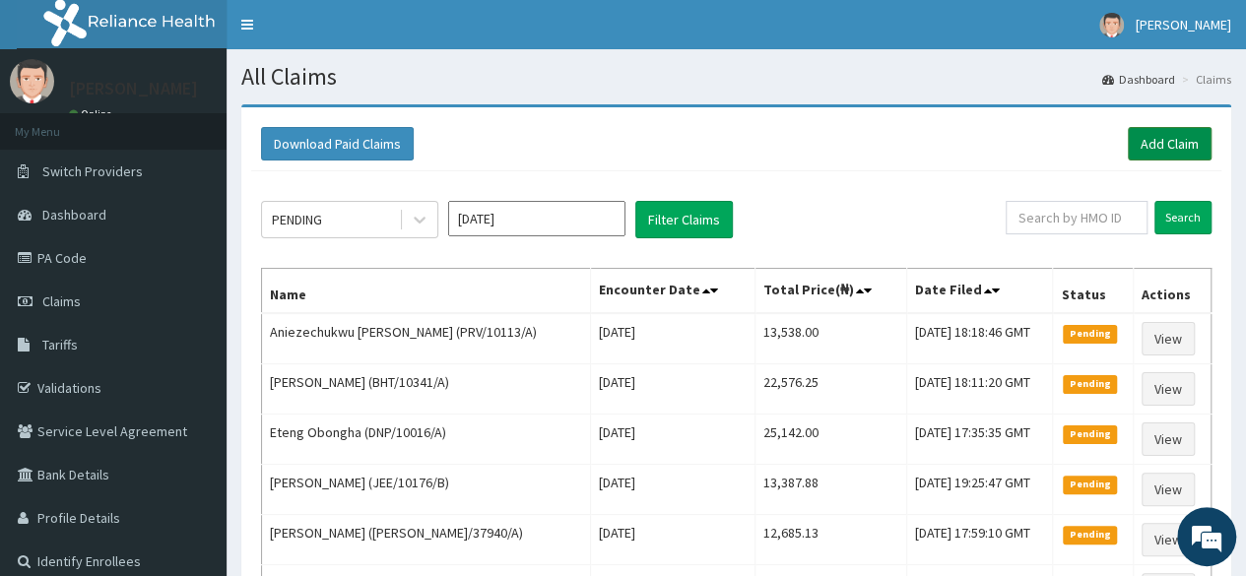
click at [1181, 133] on link "Add Claim" at bounding box center [1170, 143] width 84 height 33
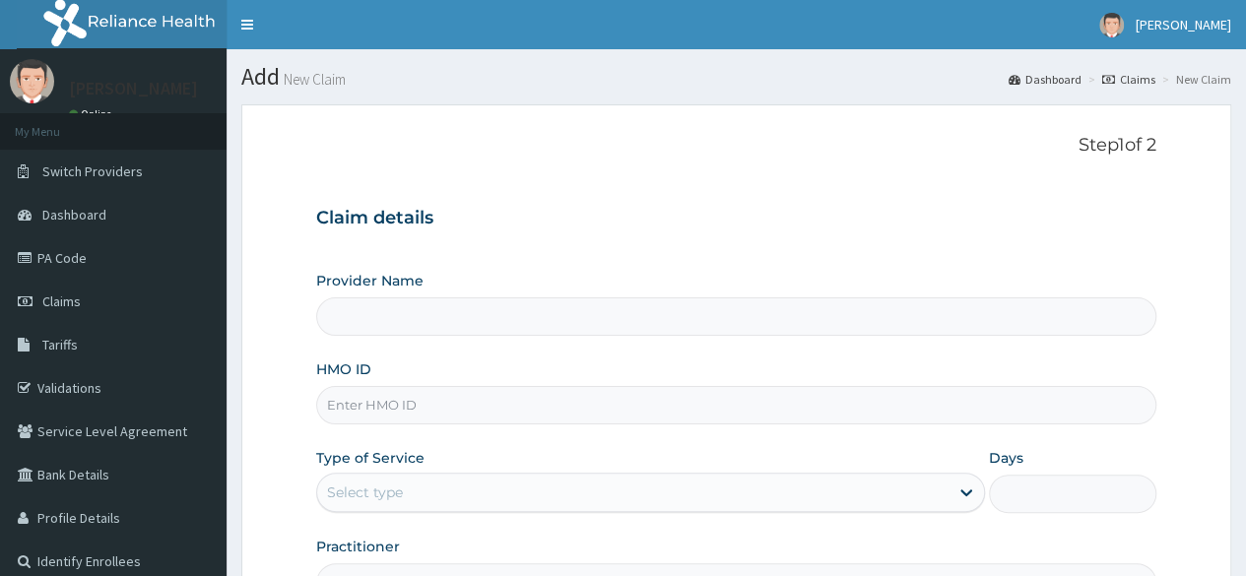
click at [366, 414] on input "HMO ID" at bounding box center [736, 405] width 840 height 38
paste input "DPK/10010/A"
type input "DPK/10010/A"
type input "Reliance Family Clinics (RFC) - [GEOGRAPHIC_DATA]"
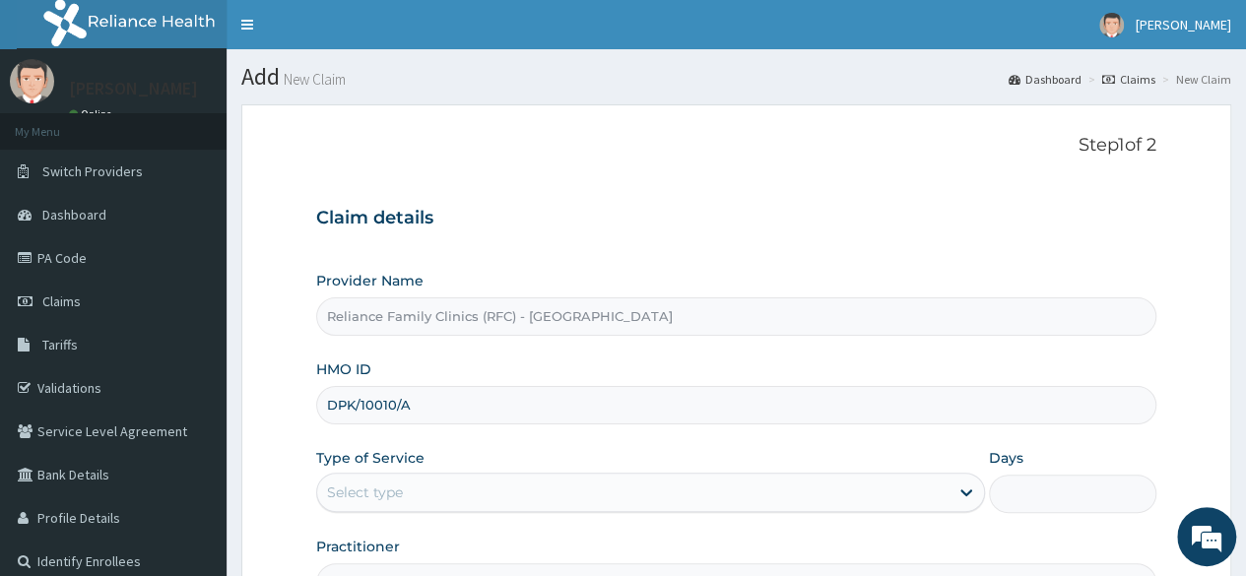
click at [354, 407] on input "DPK/10010/A" at bounding box center [736, 405] width 840 height 38
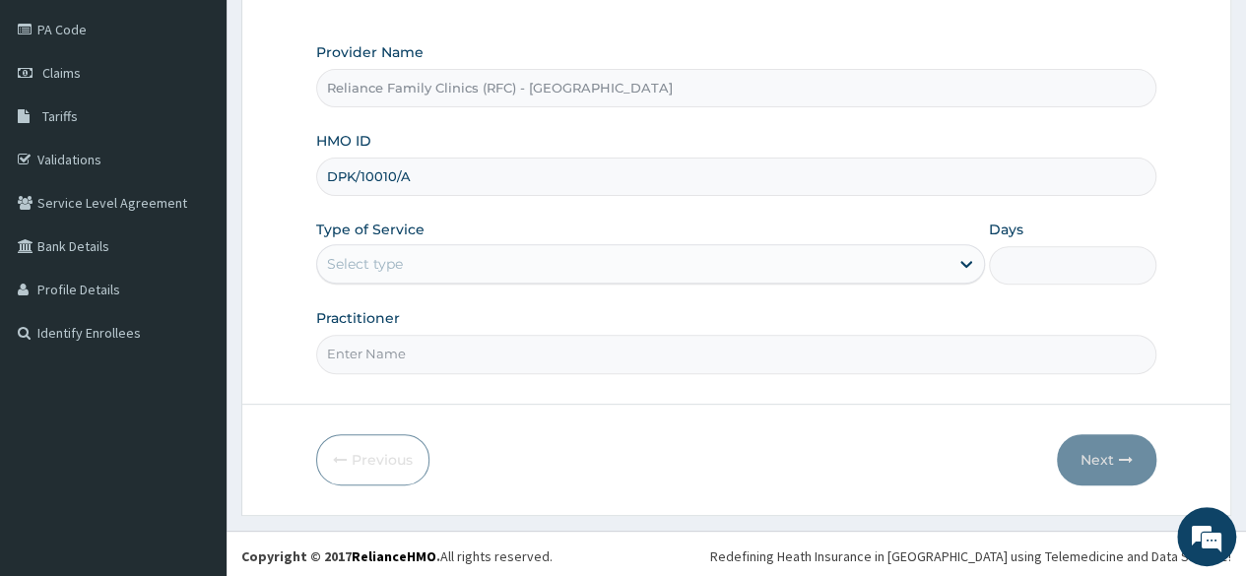
type input "DPK/10010/A"
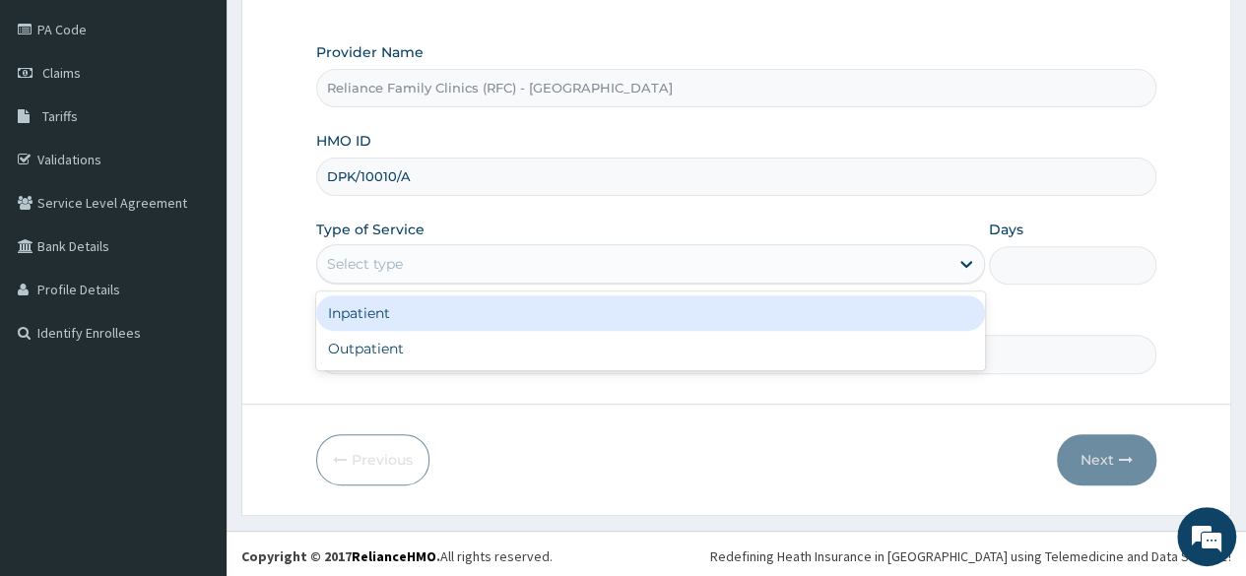
click at [394, 261] on div "Select type" at bounding box center [365, 264] width 76 height 20
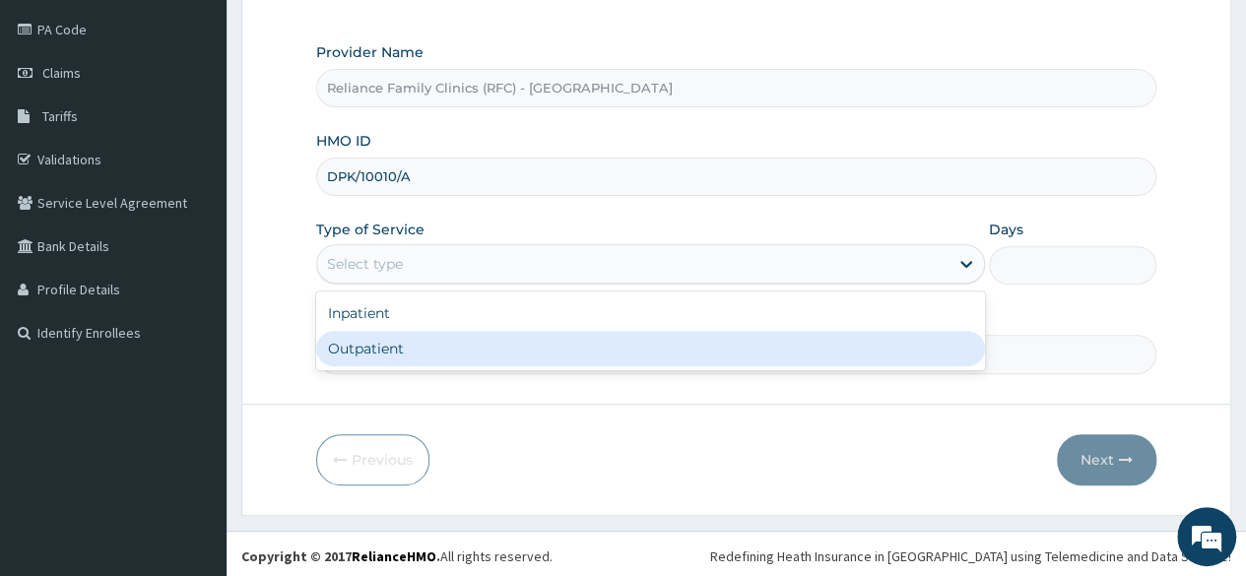
click at [383, 340] on div "Outpatient" at bounding box center [650, 348] width 669 height 35
type input "1"
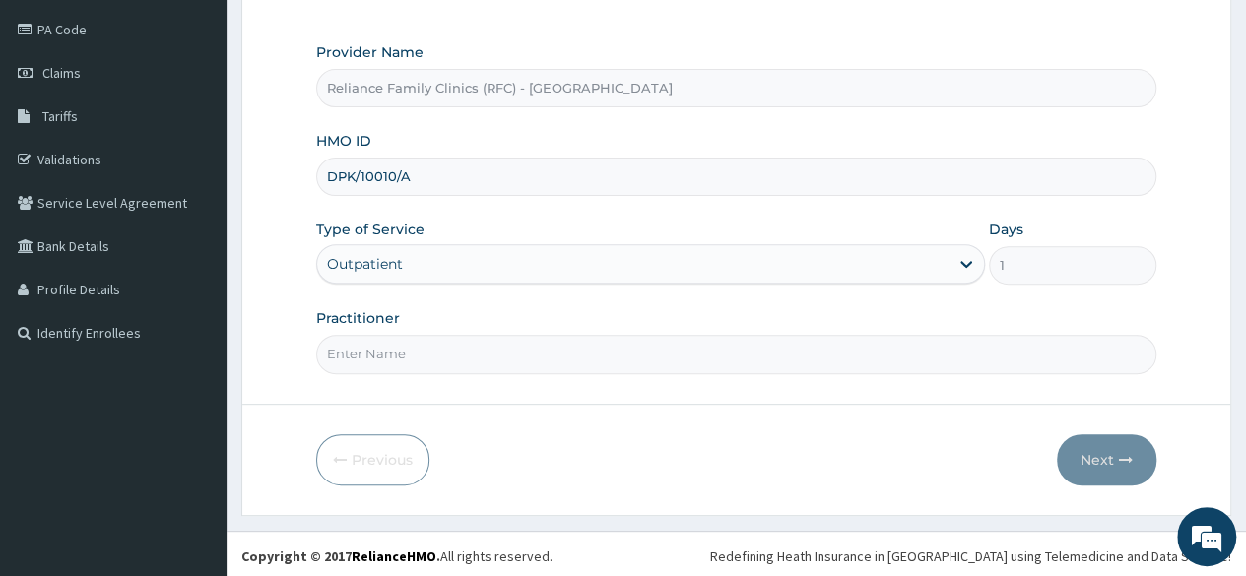
click at [433, 338] on input "Practitioner" at bounding box center [736, 354] width 840 height 38
type input "LOCUM"
click at [1098, 450] on button "Next" at bounding box center [1106, 459] width 99 height 51
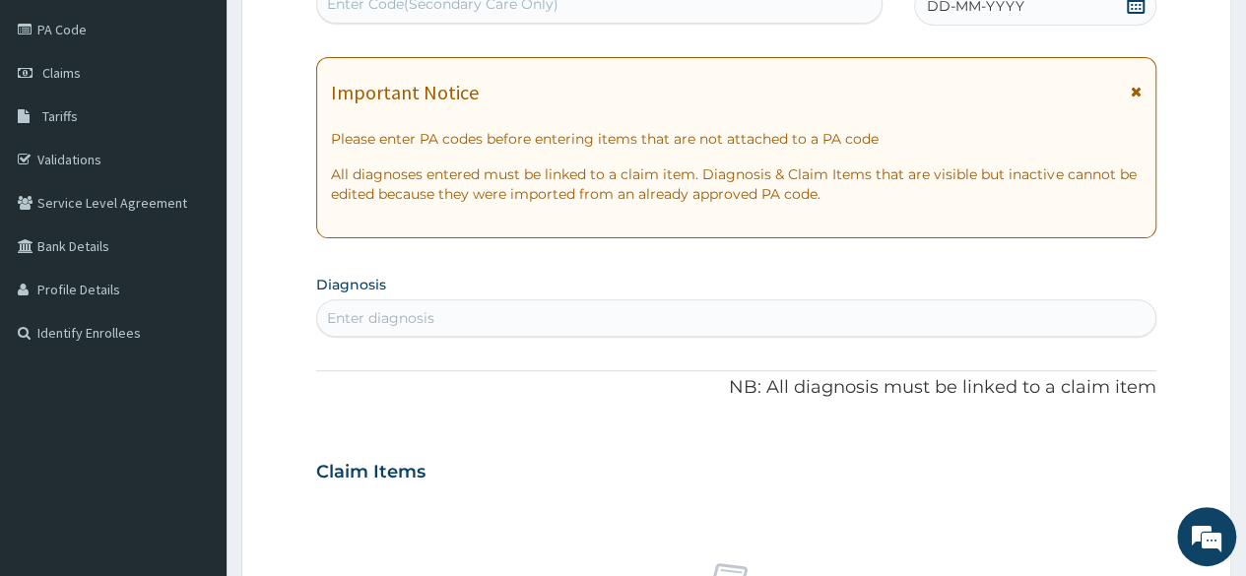
click at [1123, 11] on div "DD-MM-YYYY" at bounding box center [1035, 5] width 242 height 39
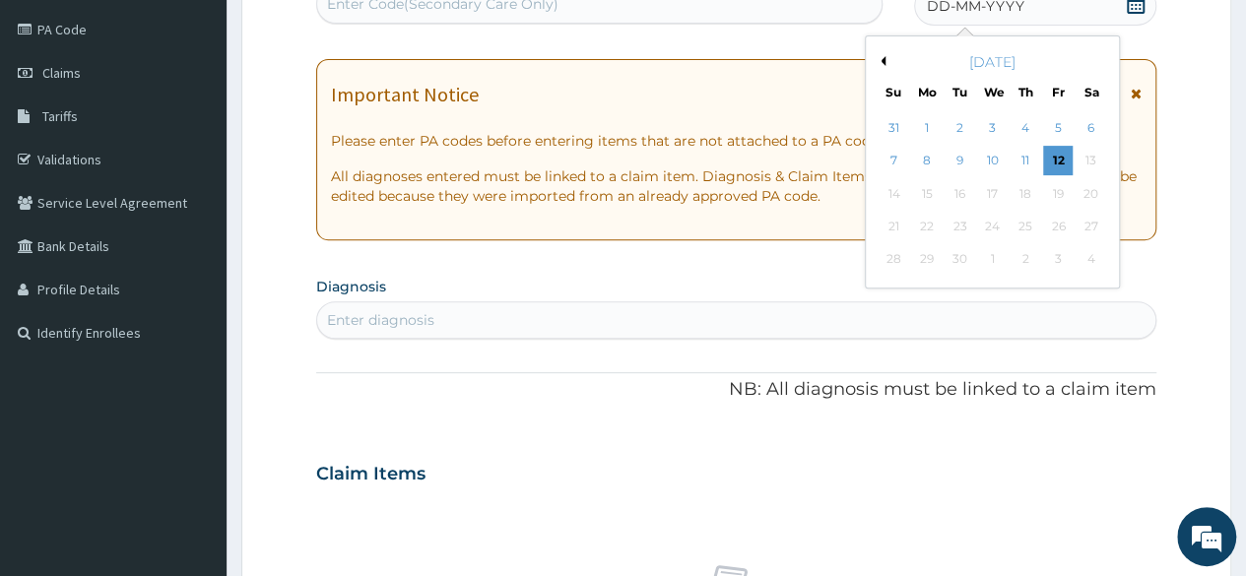
click at [881, 56] on button "Previous Month" at bounding box center [881, 61] width 10 height 10
click at [1018, 256] on div "28" at bounding box center [1025, 260] width 30 height 30
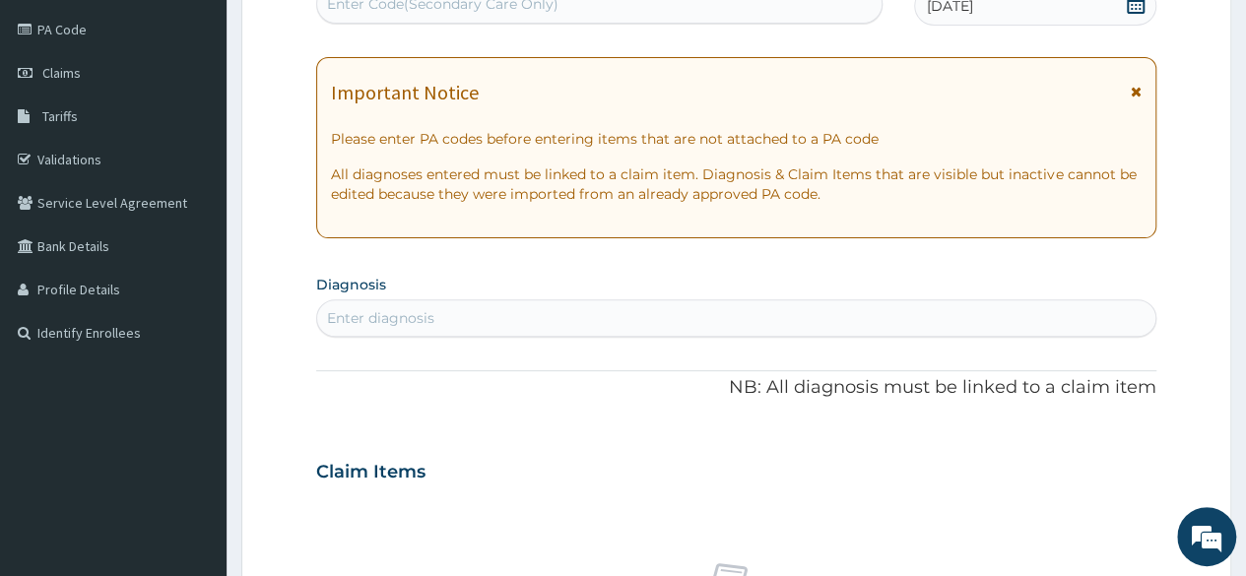
click at [791, 314] on div "Enter diagnosis" at bounding box center [736, 318] width 838 height 32
type input "WELL AD"
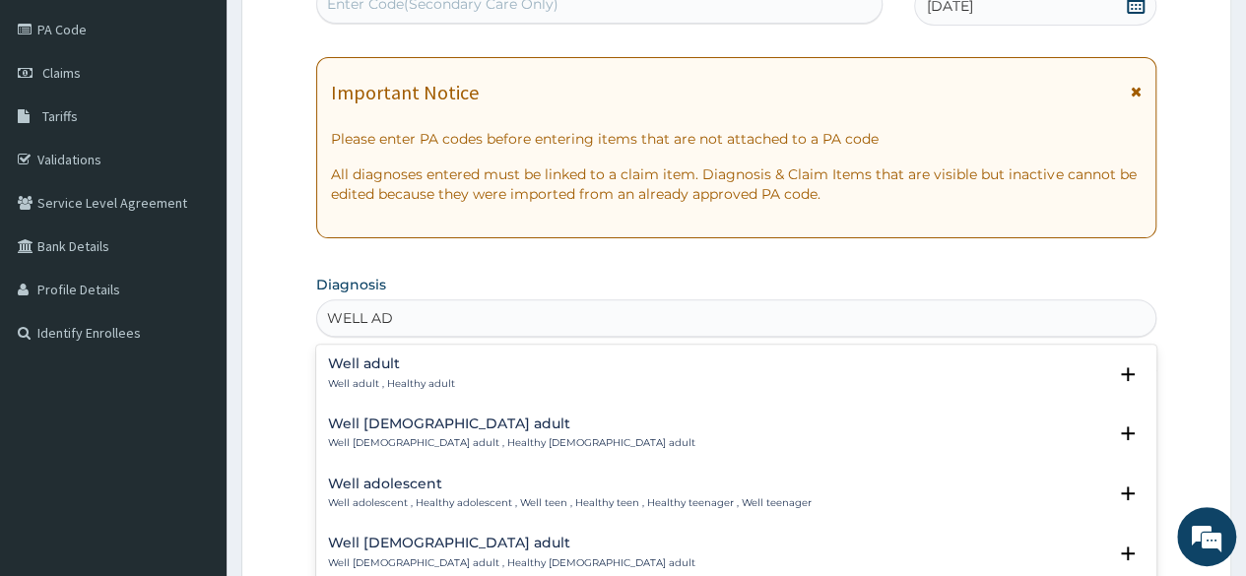
click at [358, 353] on div "Well adult Well adult , Healthy adult Select Status Query Query covers suspecte…" at bounding box center [736, 379] width 840 height 60
click at [360, 359] on h4 "Well adult" at bounding box center [391, 364] width 127 height 15
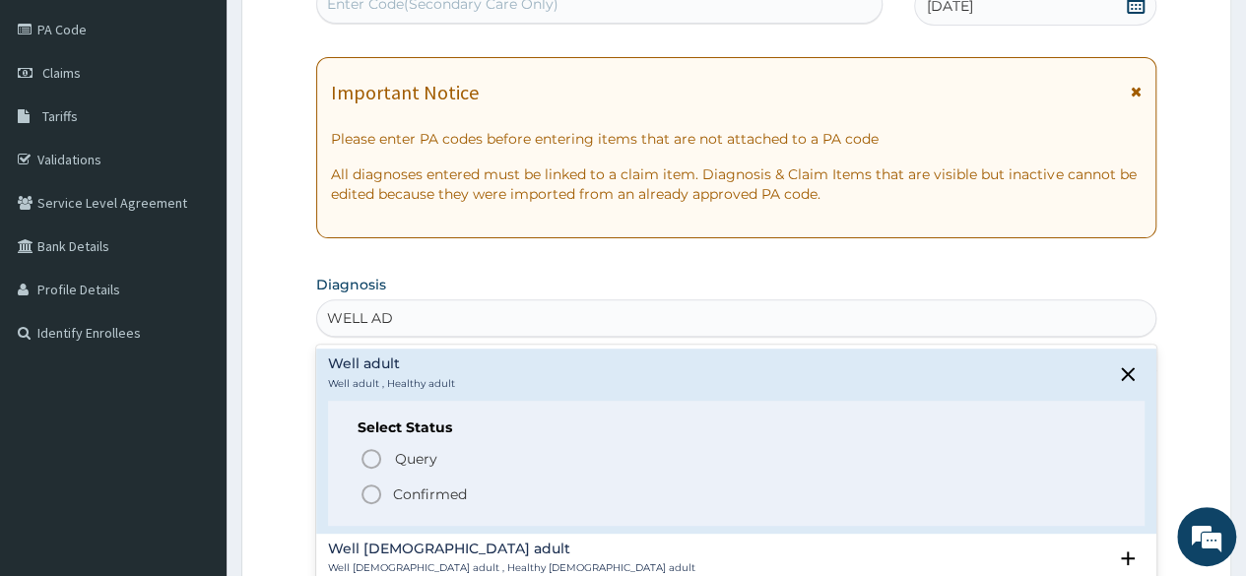
click at [431, 501] on p "Confirmed" at bounding box center [430, 495] width 74 height 20
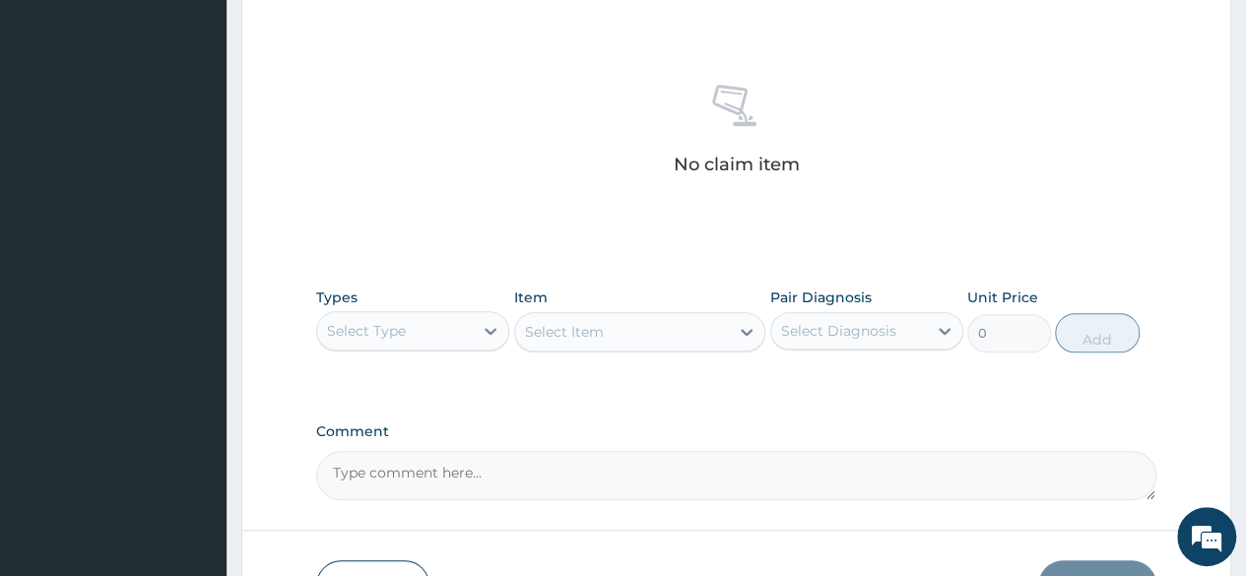
scroll to position [840, 0]
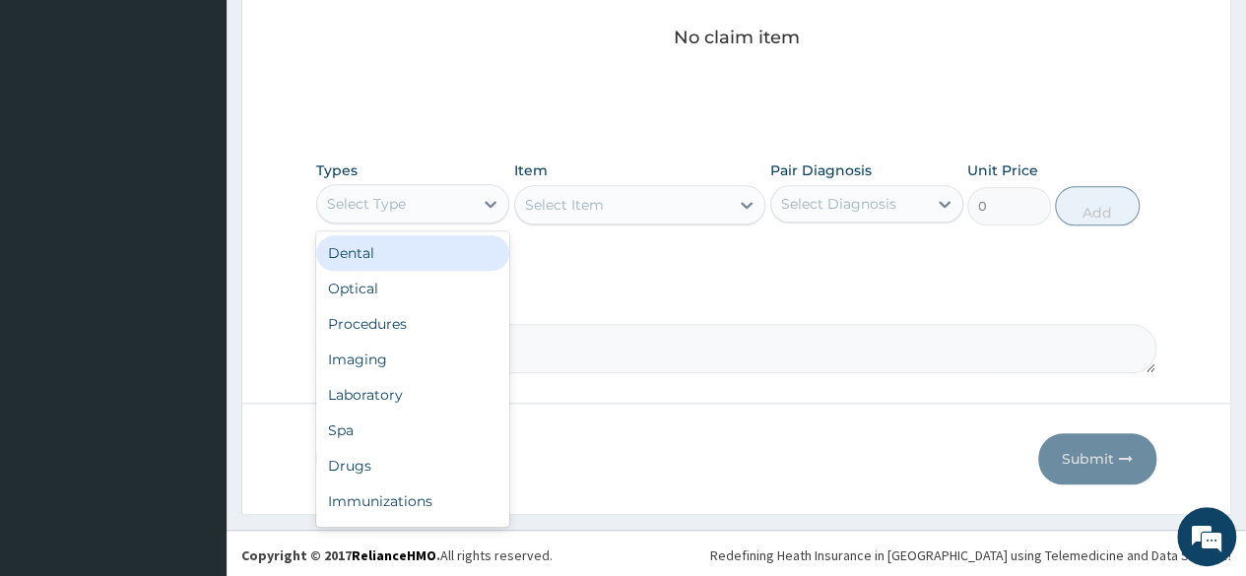
click at [360, 213] on div "Select Type" at bounding box center [395, 204] width 156 height 32
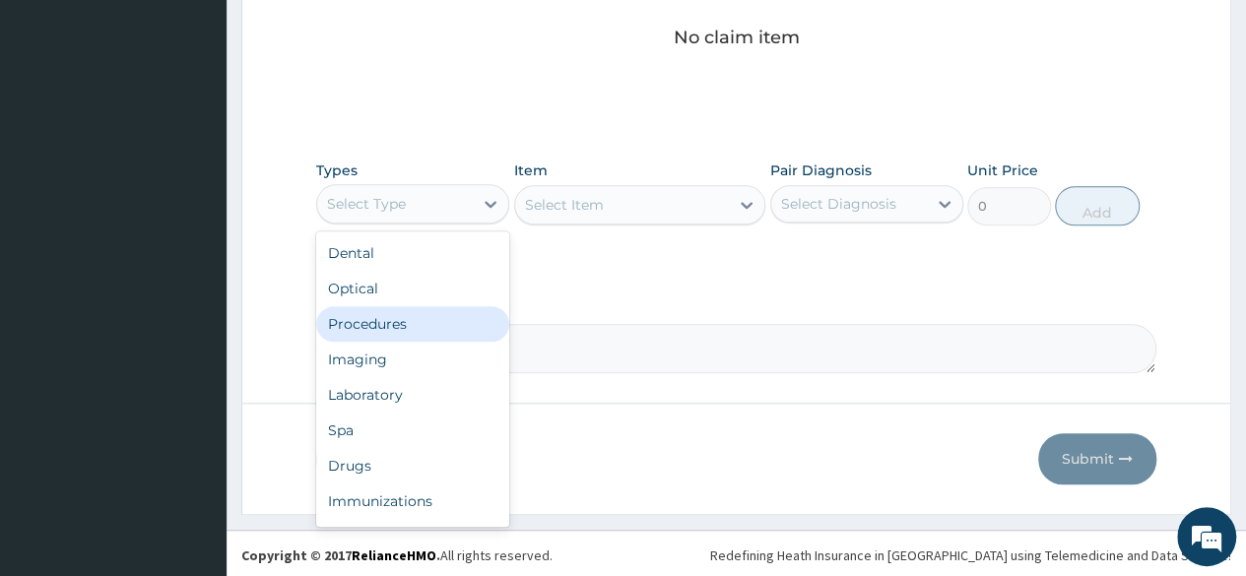
click at [372, 315] on div "Procedures" at bounding box center [412, 323] width 193 height 35
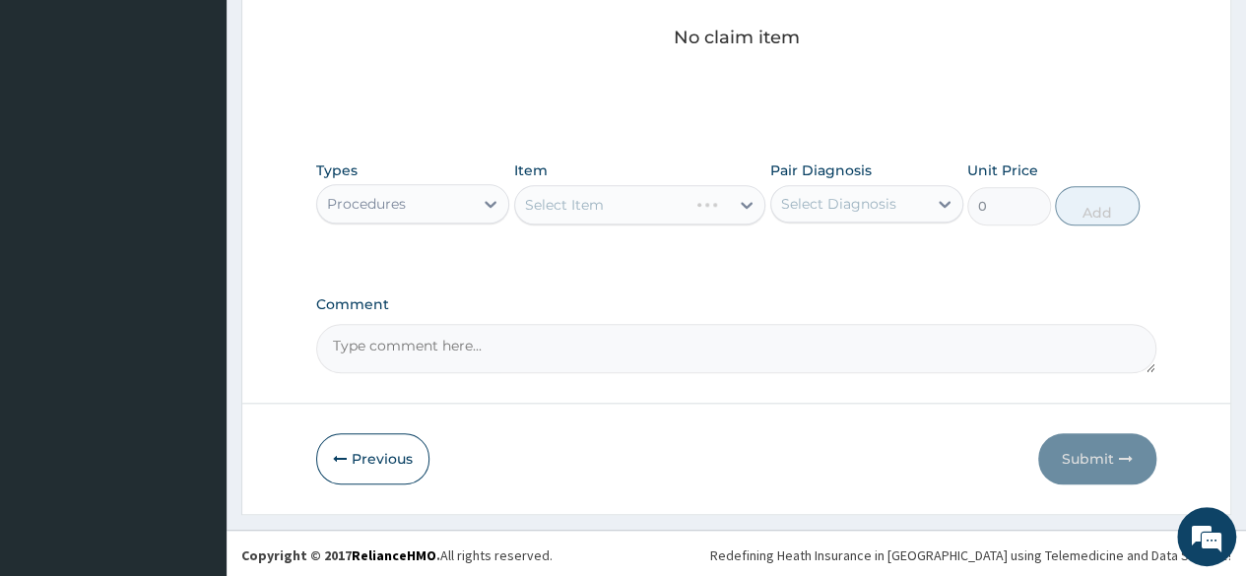
click at [672, 207] on div "Select Item" at bounding box center [640, 204] width 252 height 39
click at [672, 207] on div "Select Item" at bounding box center [622, 205] width 215 height 32
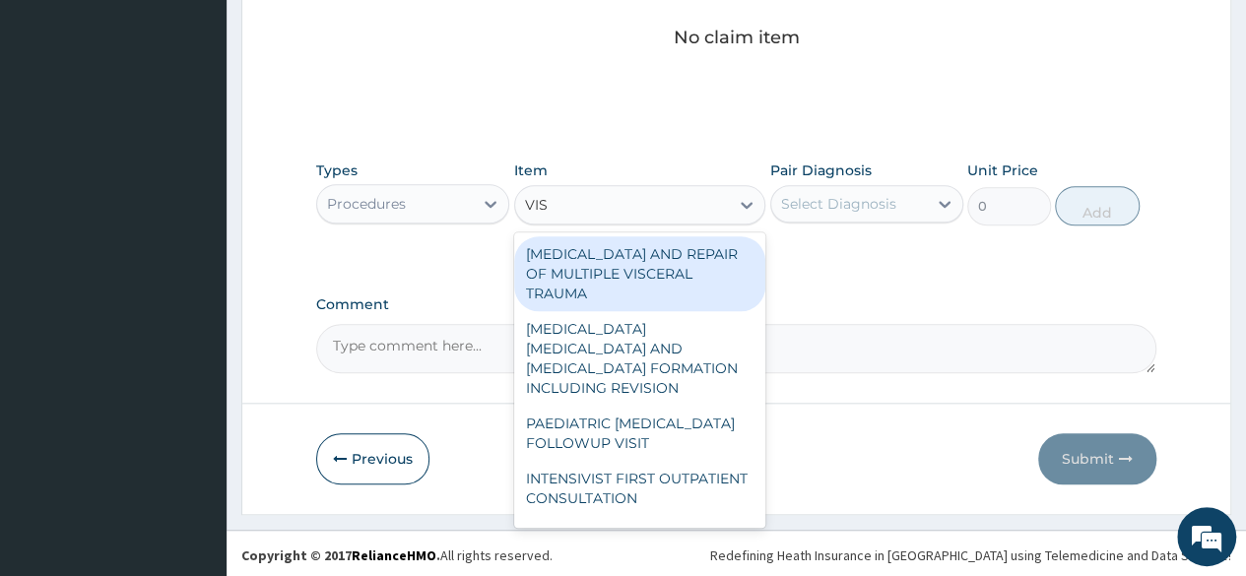
type input "VISU"
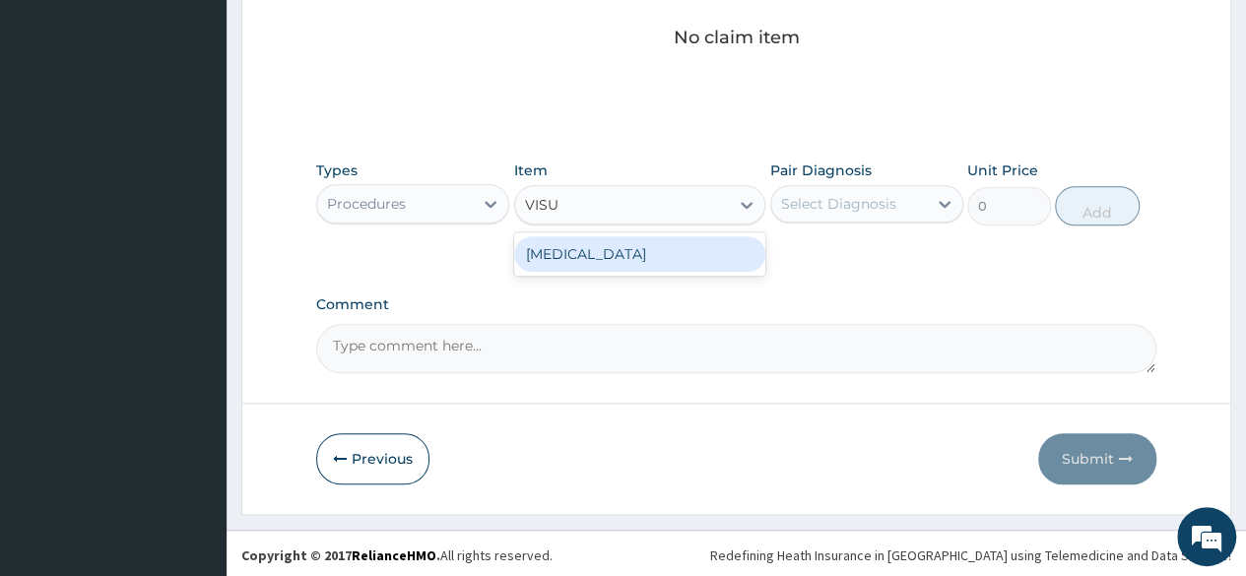
click at [671, 249] on div "VISUAL ACUITY" at bounding box center [640, 253] width 252 height 35
type input "3000"
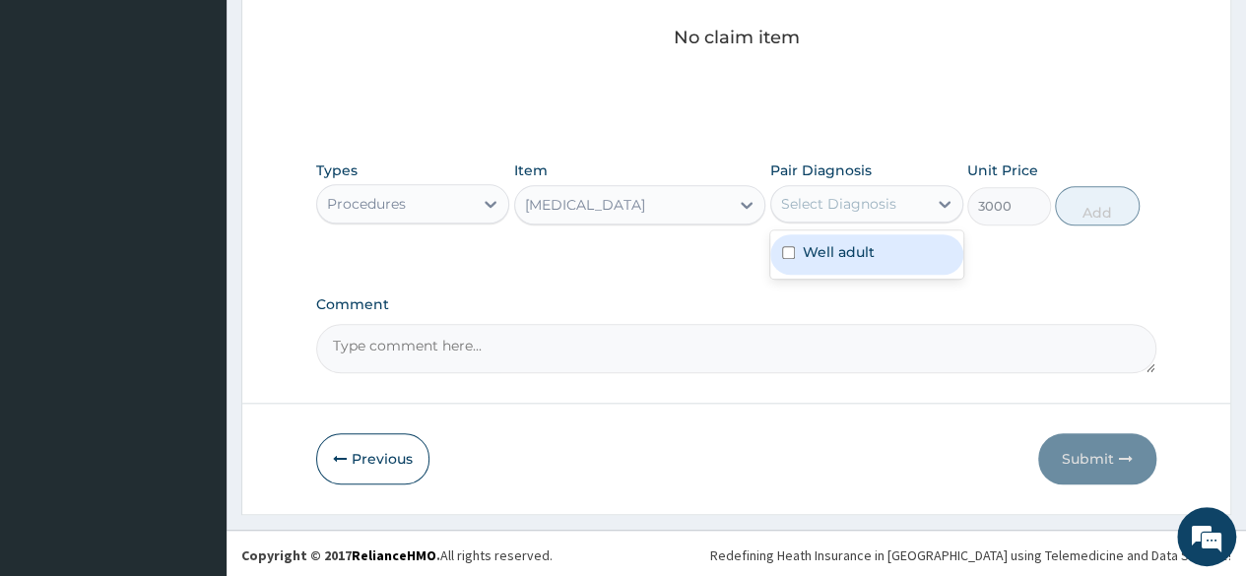
click at [926, 204] on div "Select Diagnosis" at bounding box center [849, 204] width 156 height 32
click at [868, 255] on label "Well adult" at bounding box center [839, 252] width 72 height 20
checkbox input "true"
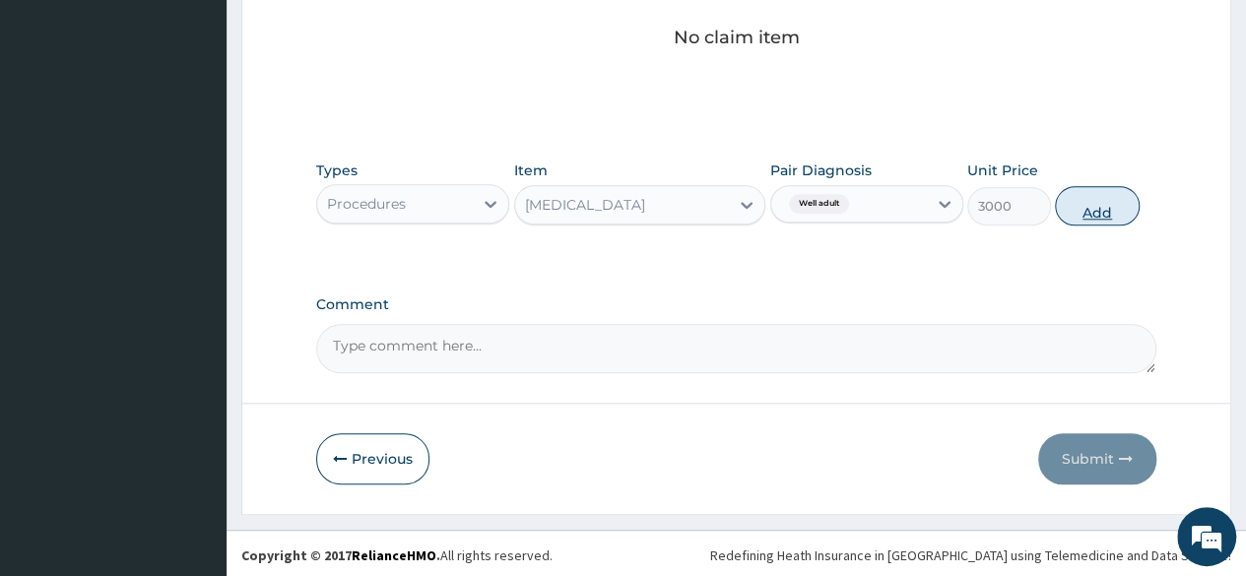
click at [1091, 200] on button "Add" at bounding box center [1097, 205] width 84 height 39
type input "0"
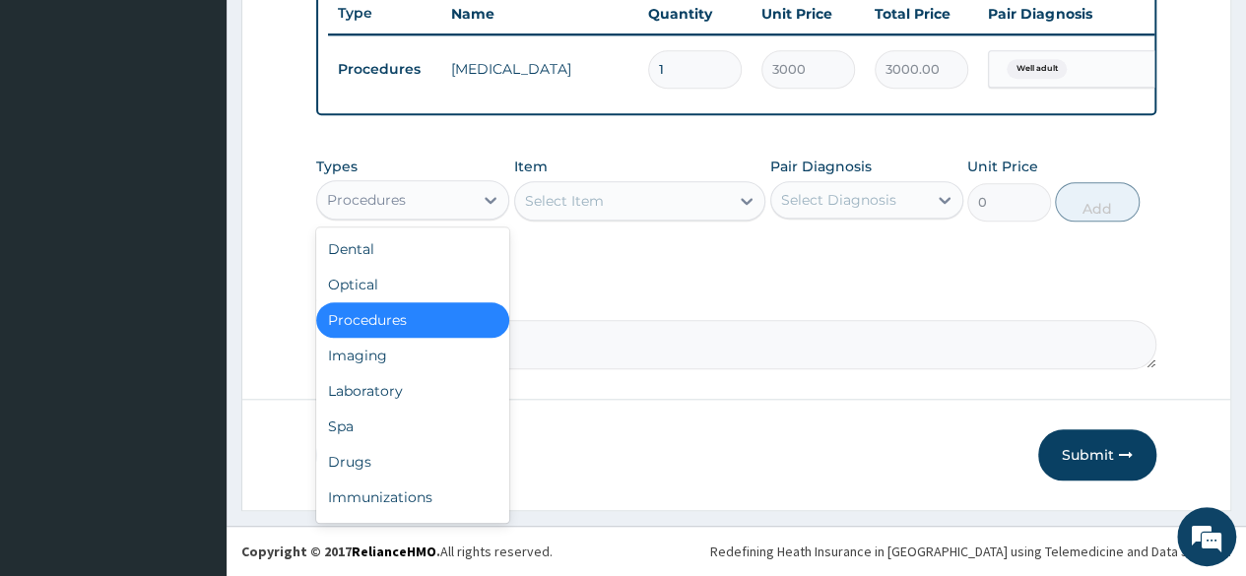
click at [431, 214] on div "Procedures" at bounding box center [395, 200] width 156 height 32
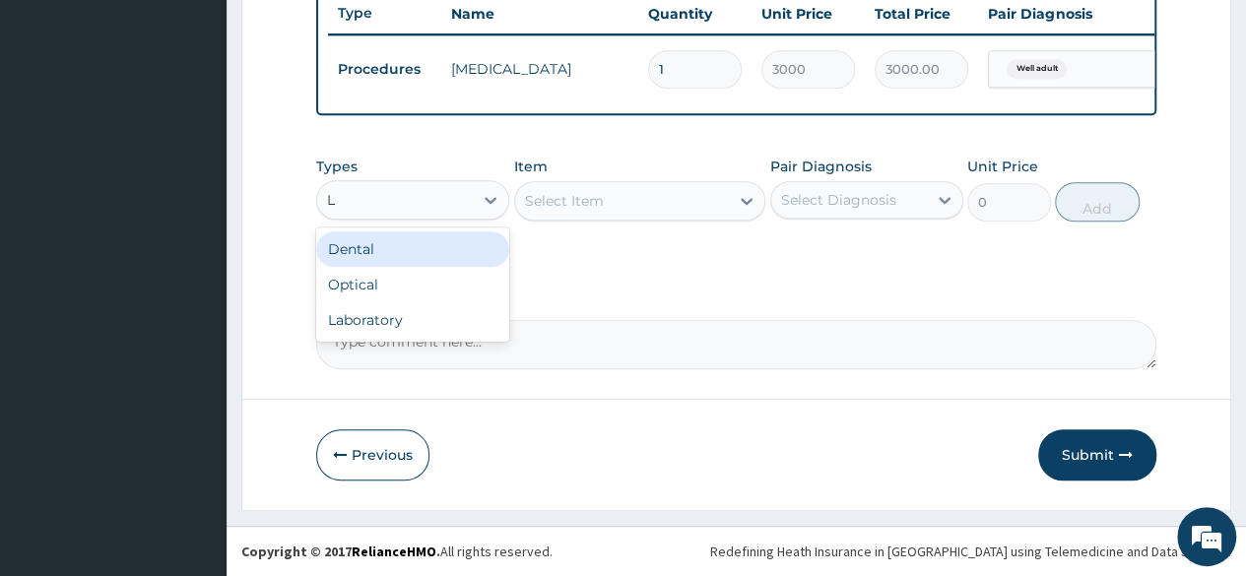
type input "LA"
click at [397, 241] on div "Laboratory" at bounding box center [412, 248] width 193 height 35
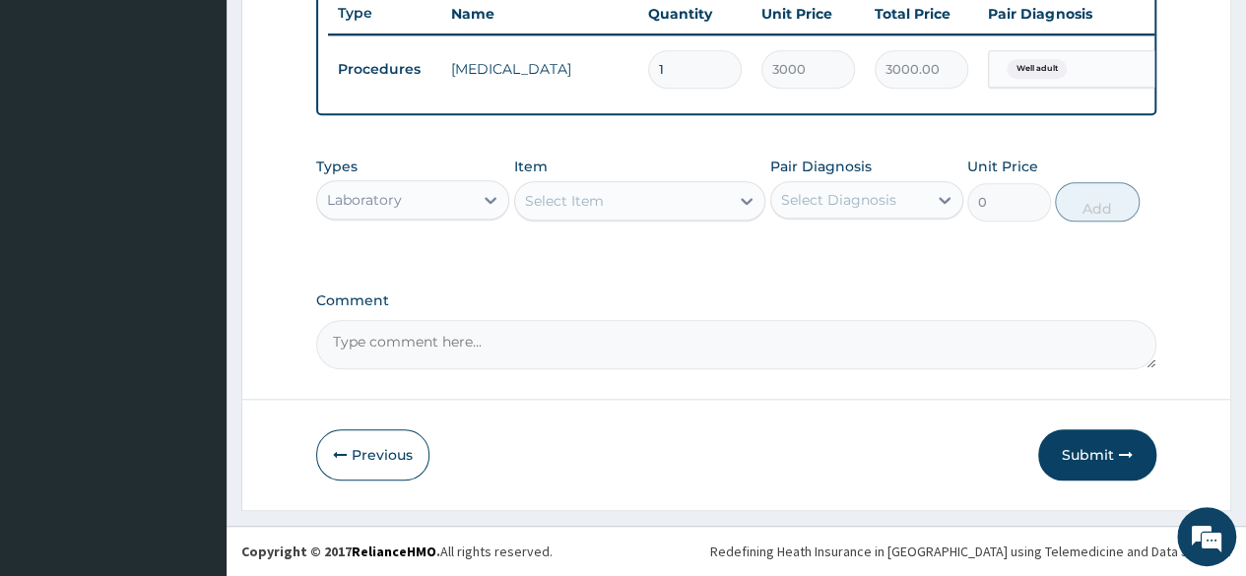
click at [600, 182] on div "Item Select Item" at bounding box center [640, 189] width 252 height 65
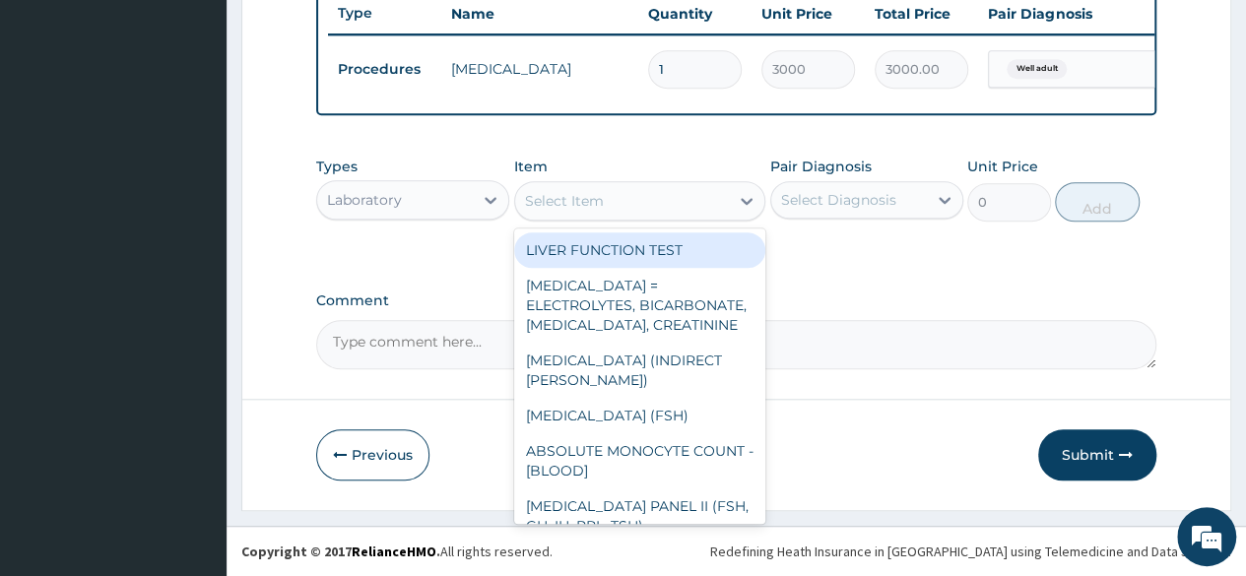
click at [612, 201] on div "Select Item" at bounding box center [622, 201] width 215 height 32
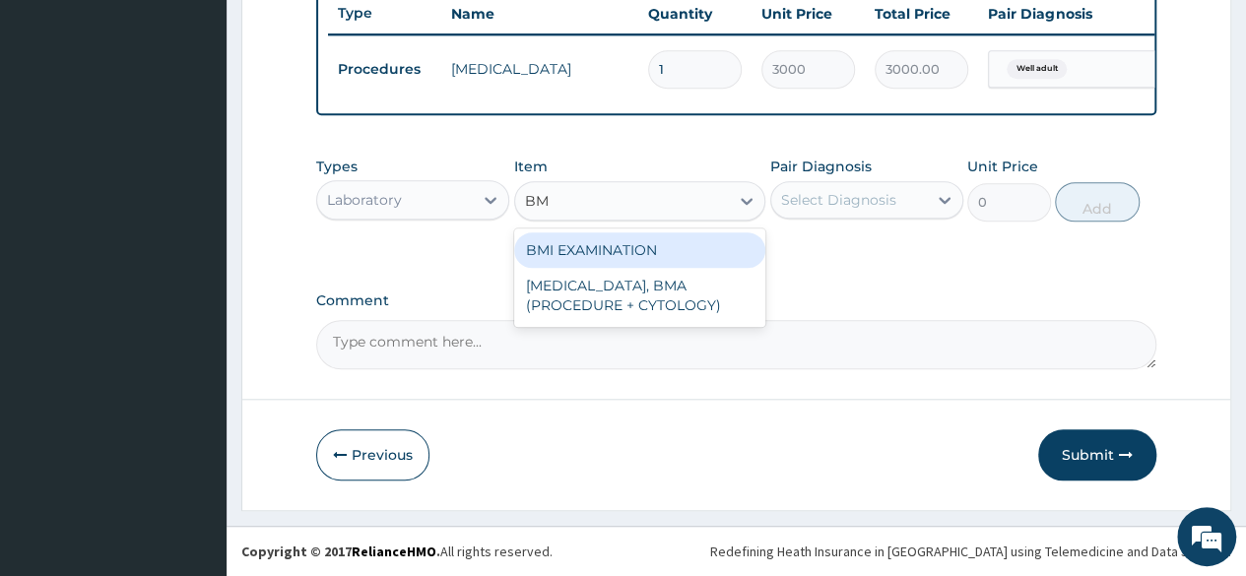
type input "BMI"
type input "1225.5"
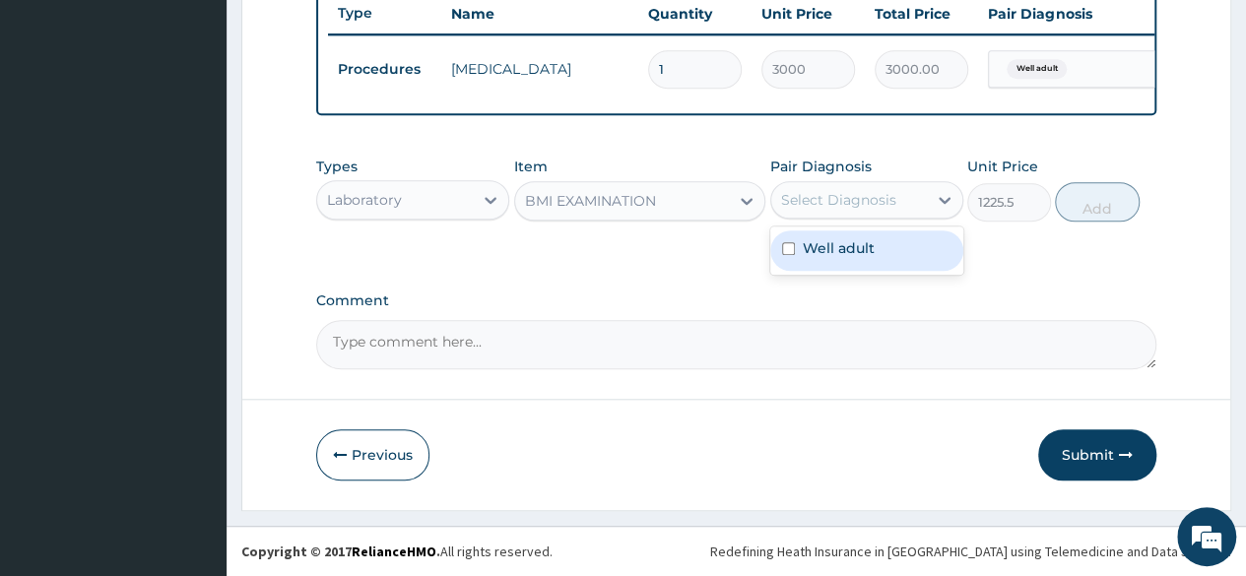
click at [811, 212] on div "Select Diagnosis" at bounding box center [849, 200] width 156 height 32
click at [801, 256] on div "Well adult" at bounding box center [866, 250] width 193 height 40
checkbox input "true"
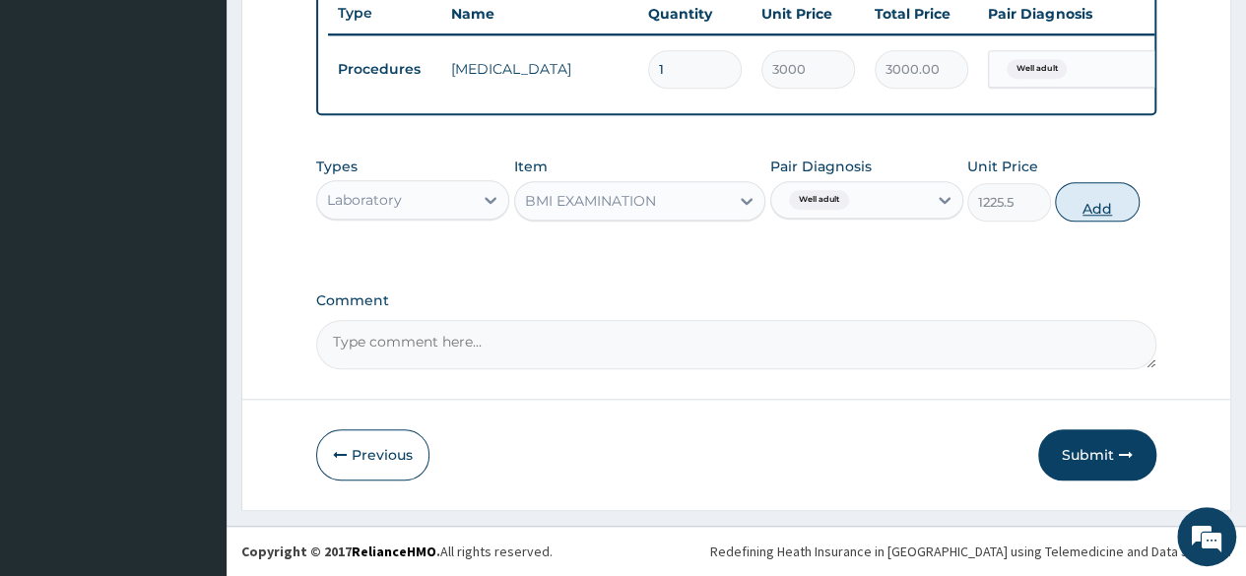
click at [1089, 214] on button "Add" at bounding box center [1097, 201] width 84 height 39
type input "0"
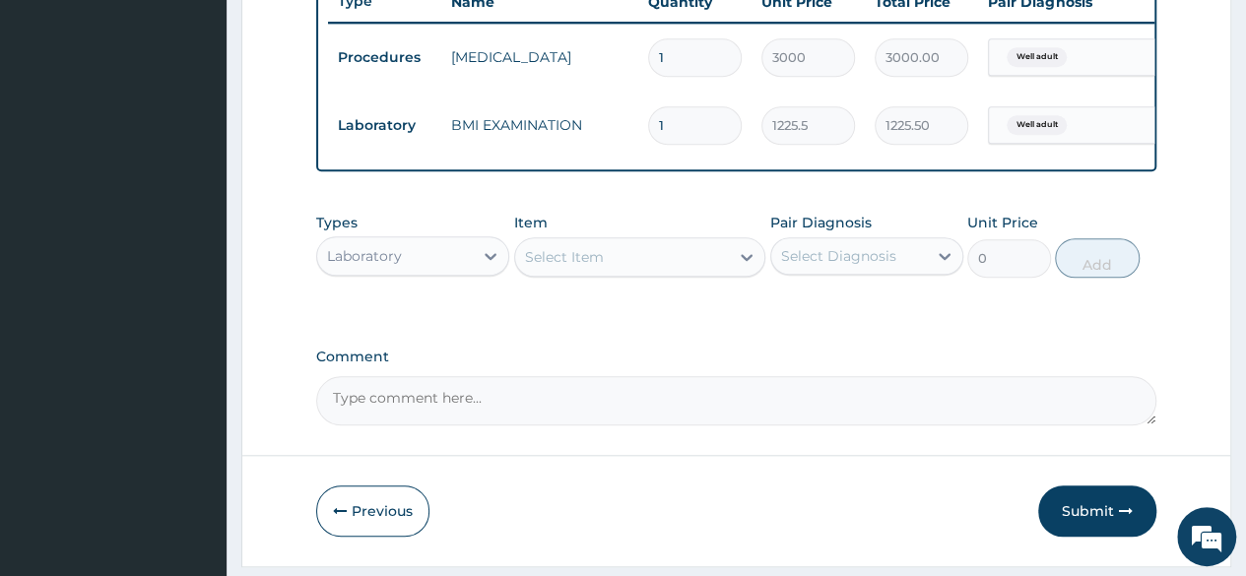
click at [705, 250] on div "Item Select Item" at bounding box center [640, 245] width 252 height 65
click at [702, 255] on div "Select Item" at bounding box center [622, 257] width 215 height 32
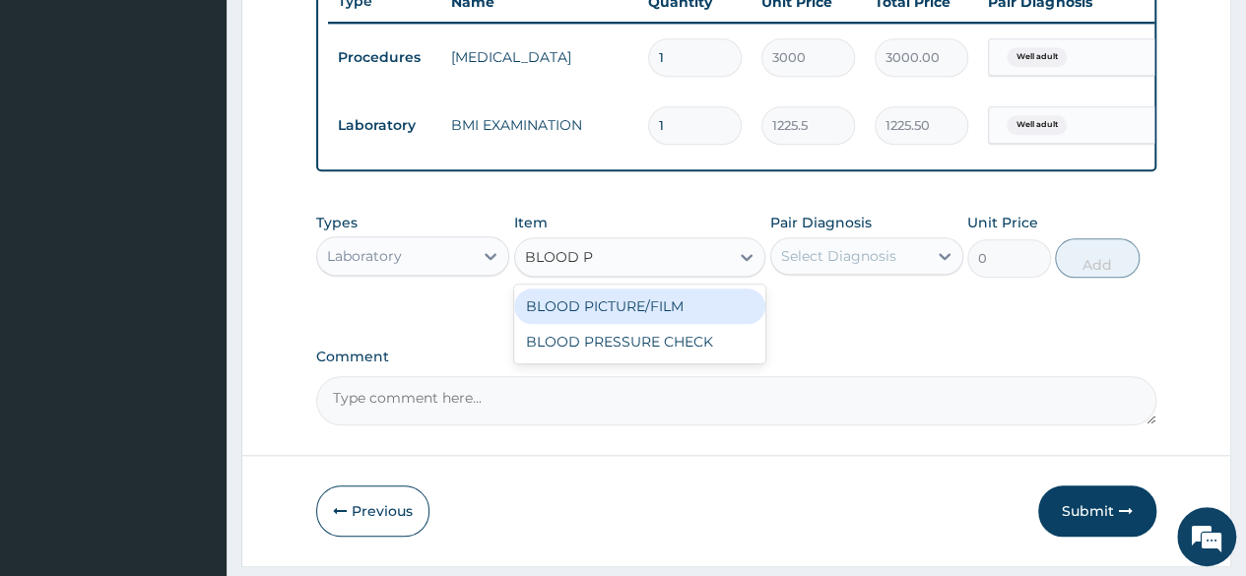
type input "BLOOD PR"
click at [712, 320] on div "BLOOD PRESSURE CHECK" at bounding box center [640, 306] width 252 height 35
type input "1225.5"
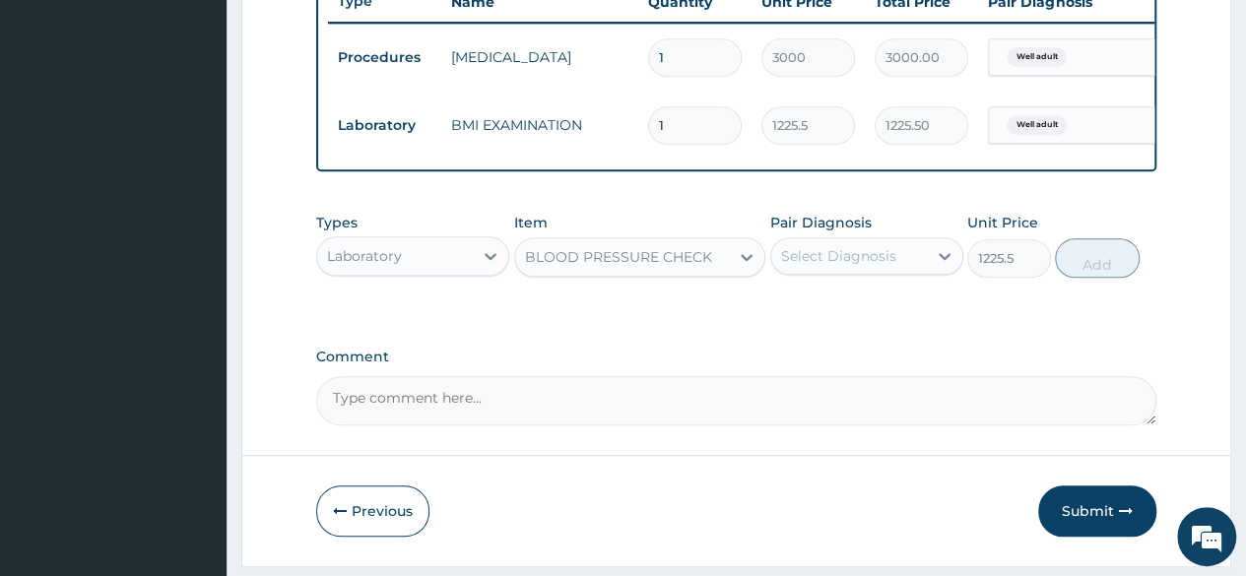
click at [831, 266] on div "Select Diagnosis" at bounding box center [838, 256] width 115 height 20
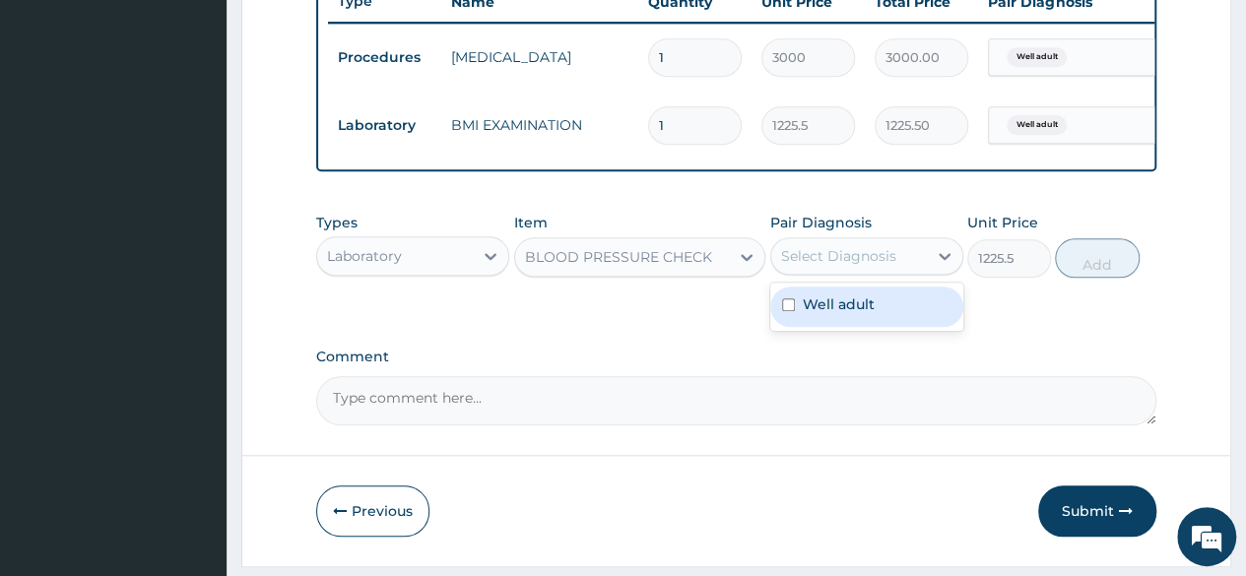
click at [827, 314] on label "Well adult" at bounding box center [839, 304] width 72 height 20
checkbox input "true"
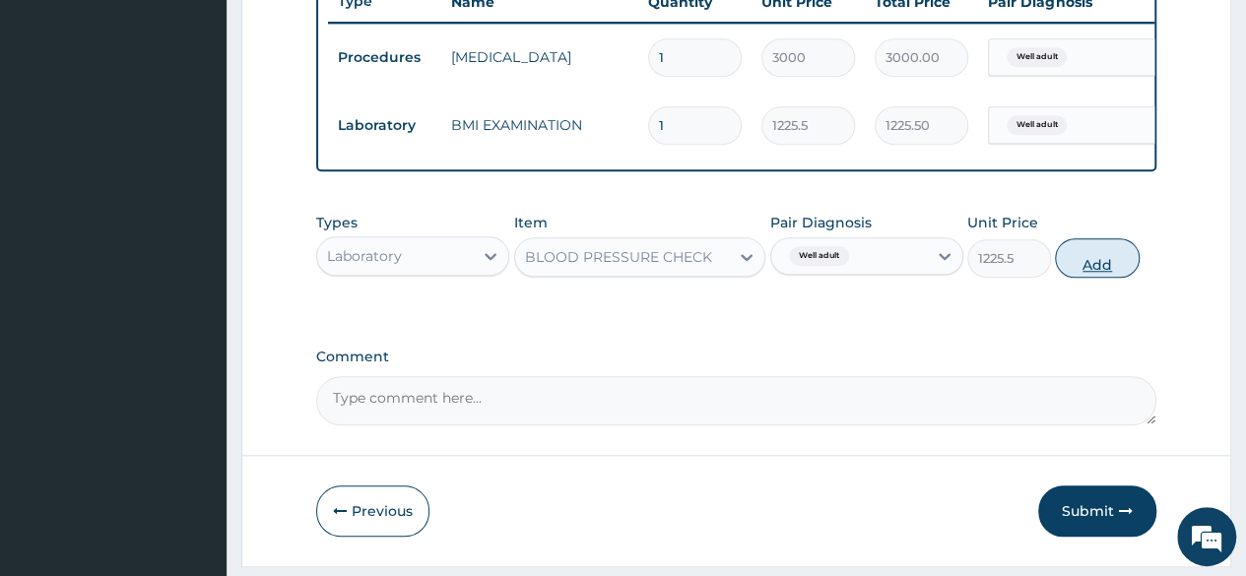
click at [1072, 278] on button "Add" at bounding box center [1097, 257] width 84 height 39
type input "0"
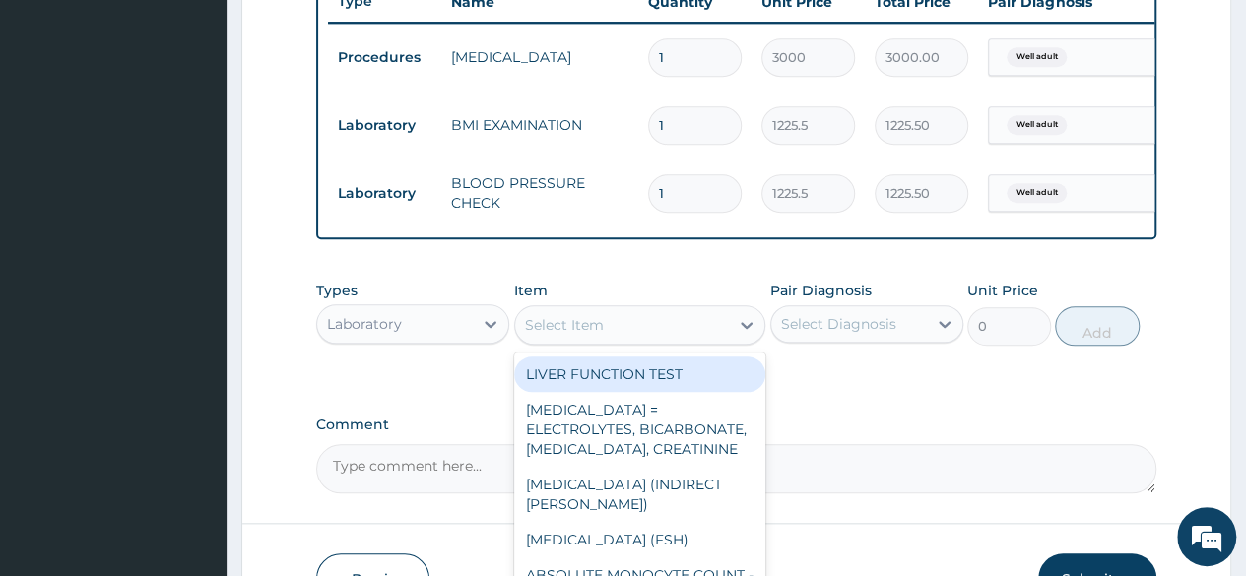
click at [591, 332] on div "Select Item" at bounding box center [564, 325] width 79 height 20
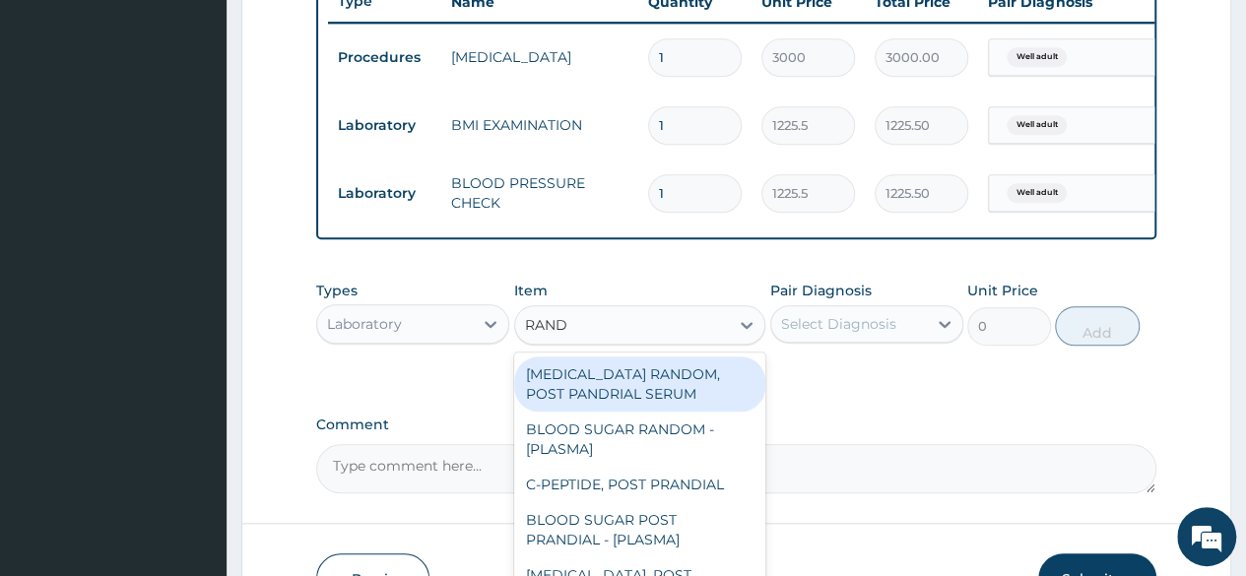
type input "RANDO"
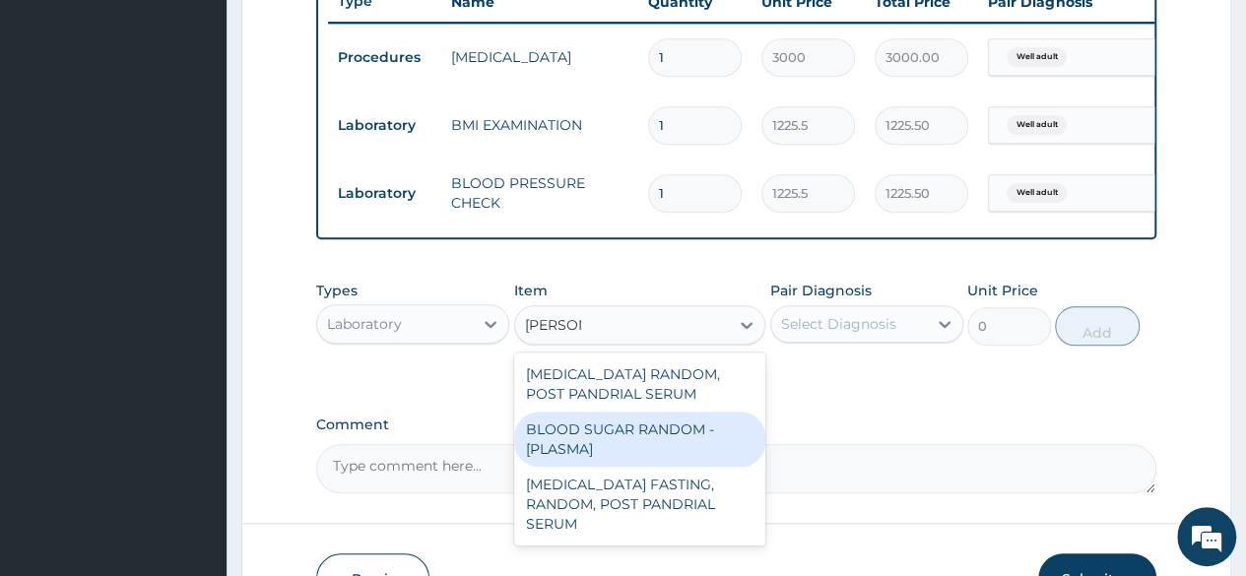
click at [570, 460] on div "BLOOD SUGAR RANDOM - [PLASMA]" at bounding box center [640, 439] width 252 height 55
type input "1800"
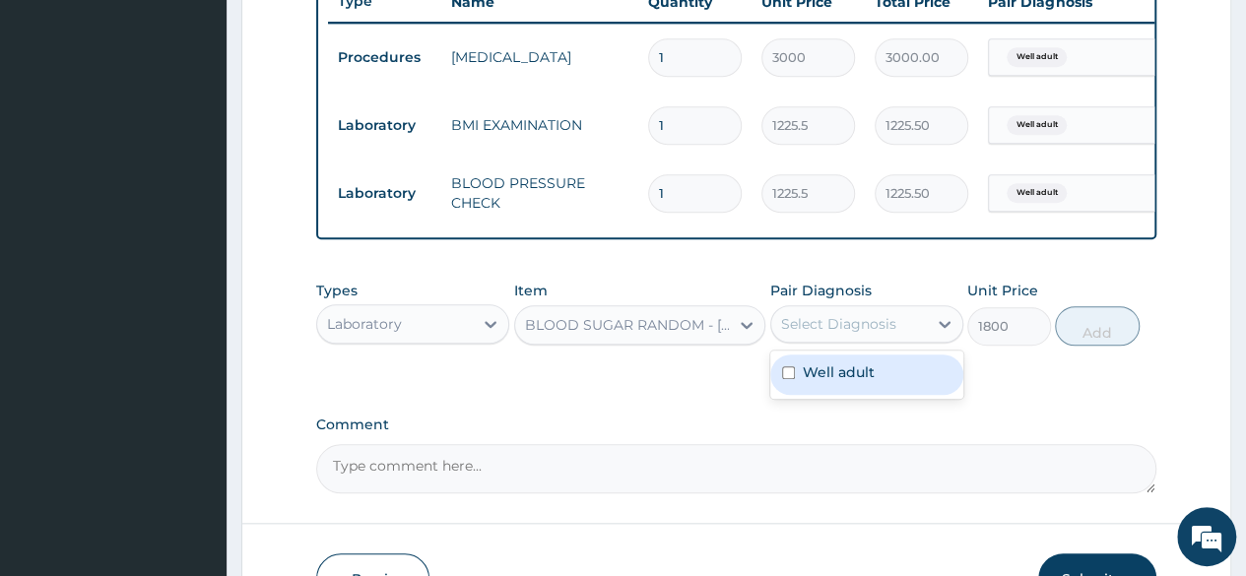
click at [872, 334] on div "Select Diagnosis" at bounding box center [838, 324] width 115 height 20
click at [874, 393] on div "Well adult" at bounding box center [866, 375] width 193 height 40
checkbox input "true"
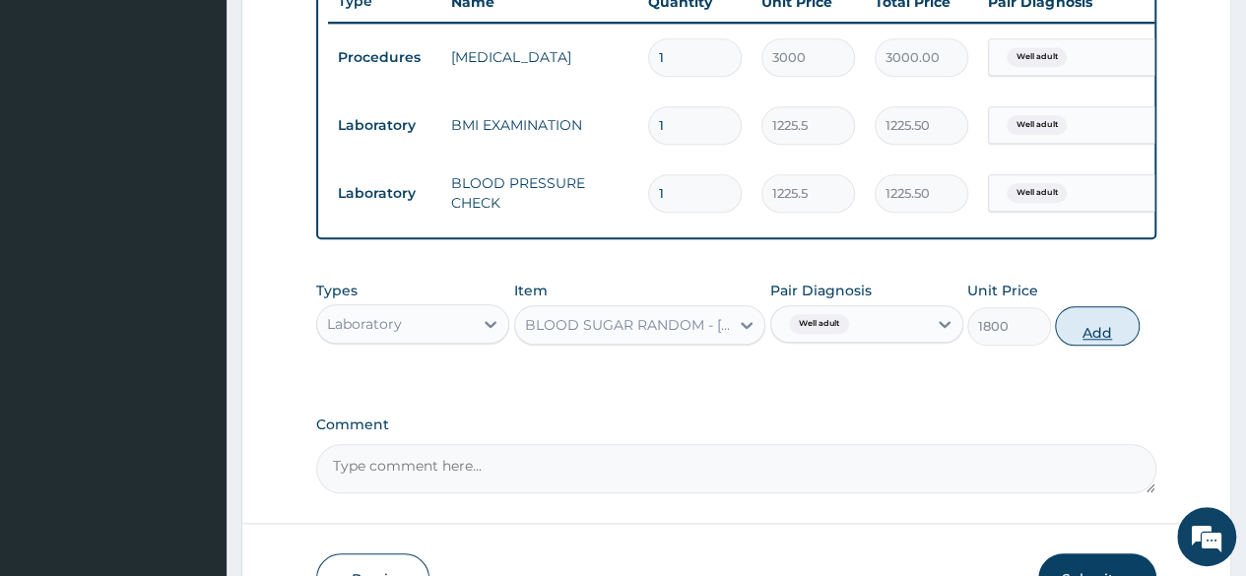
click at [1087, 340] on button "Add" at bounding box center [1097, 325] width 84 height 39
type input "0"
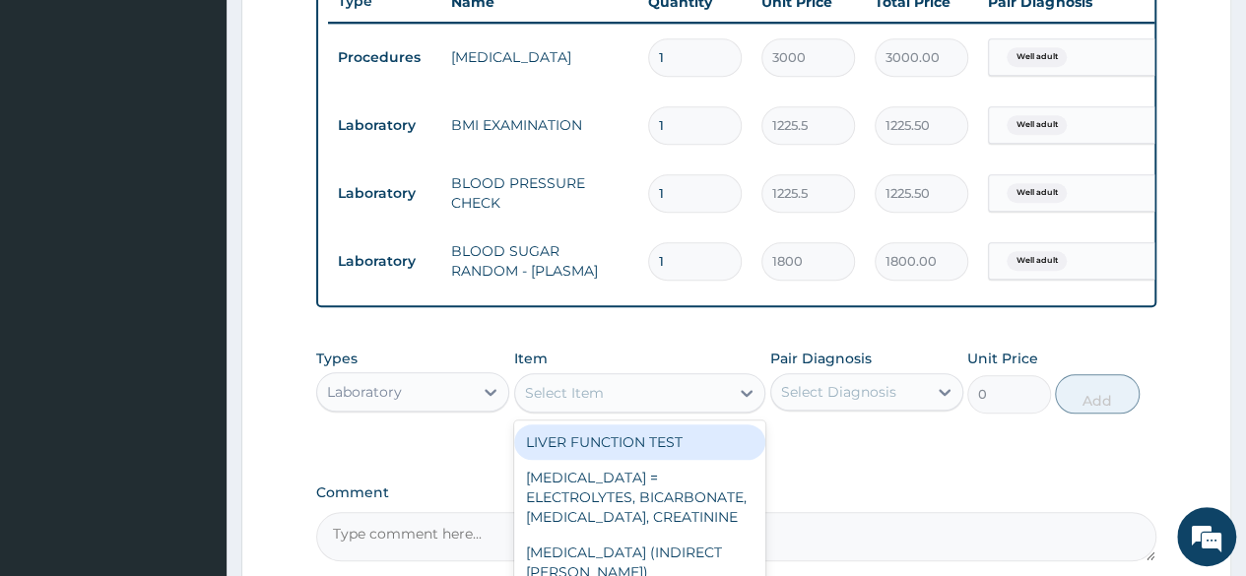
click at [547, 398] on div "Select Item" at bounding box center [564, 393] width 79 height 20
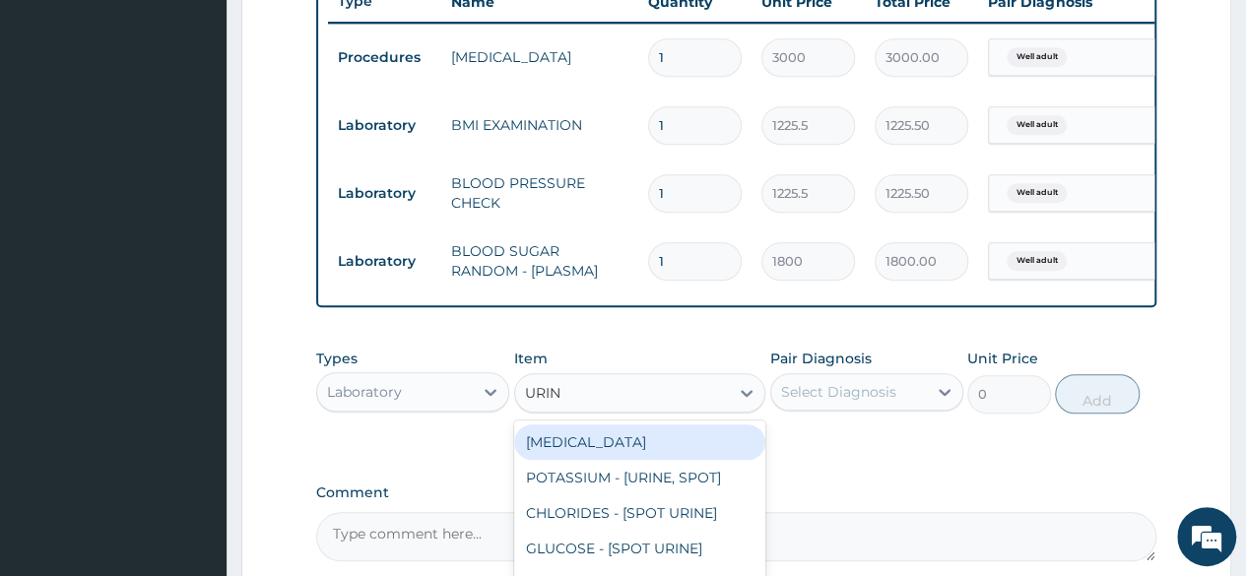
type input "URINA"
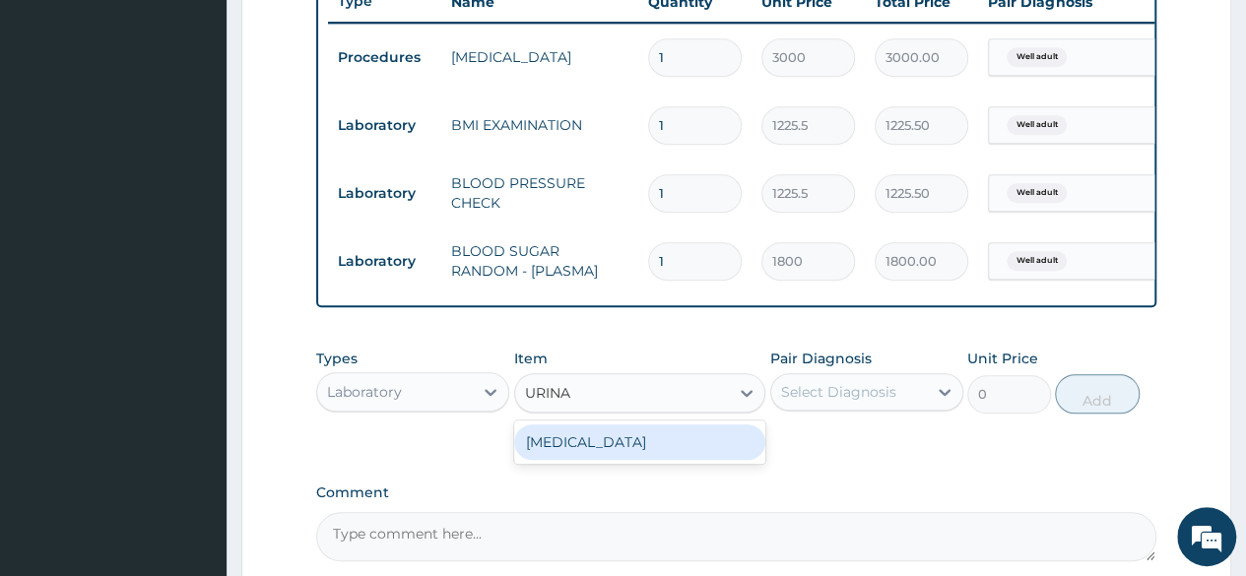
click at [582, 448] on div "URINALYSIS" at bounding box center [640, 441] width 252 height 35
type input "1531.875"
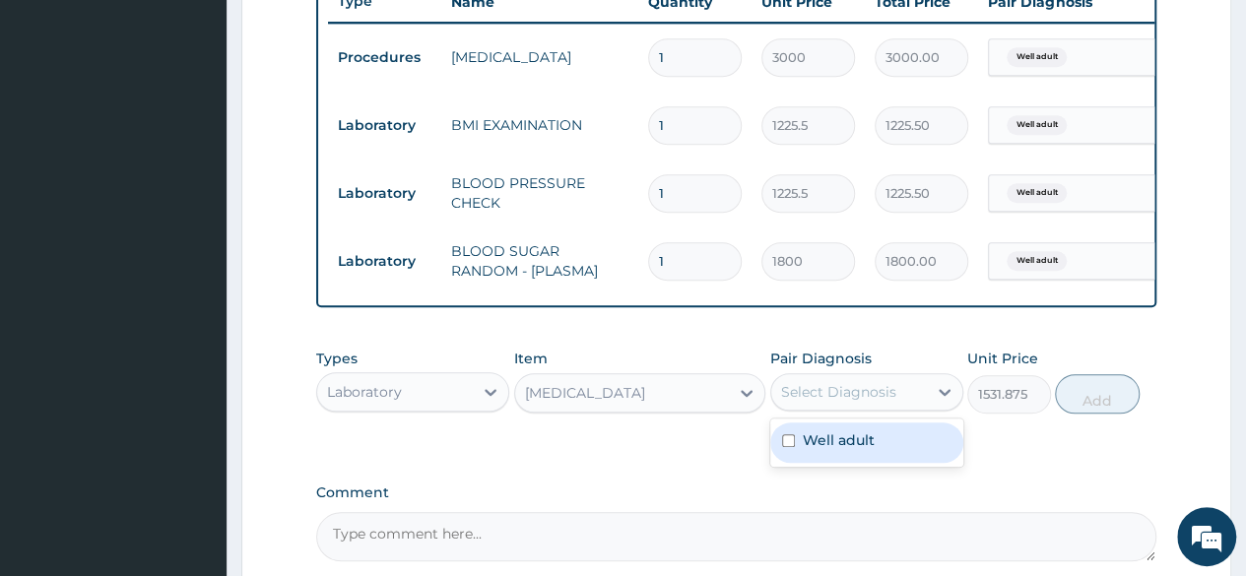
drag, startPoint x: 810, startPoint y: 404, endPoint x: 842, endPoint y: 448, distance: 55.0
click at [842, 411] on div "option Well adult, selected. option Well adult focused, 1 of 1. 1 result availa…" at bounding box center [866, 391] width 193 height 37
click at [842, 448] on label "Well adult" at bounding box center [839, 440] width 72 height 20
checkbox input "true"
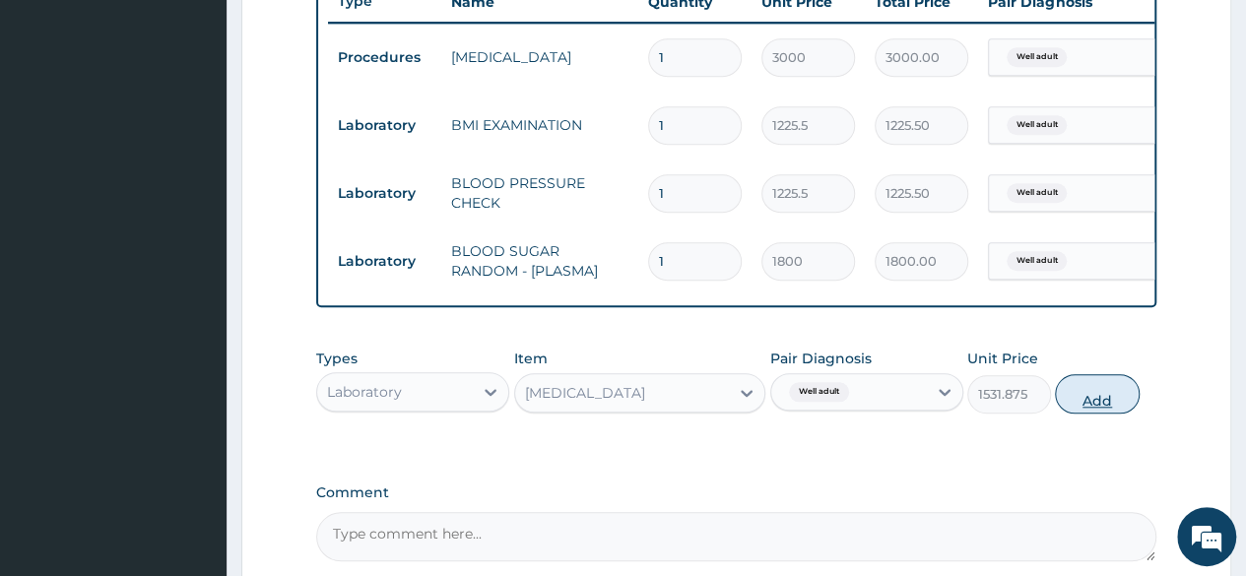
click at [1087, 403] on button "Add" at bounding box center [1097, 393] width 84 height 39
type input "0"
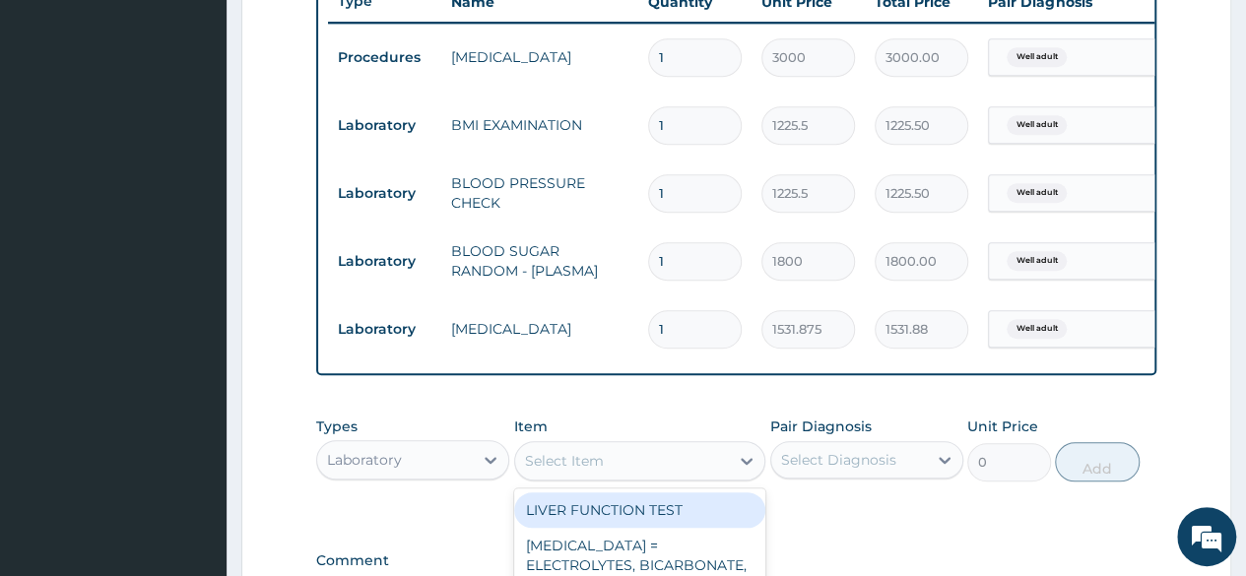
click at [654, 456] on div "Select Item" at bounding box center [640, 460] width 252 height 39
type input "CHOLE"
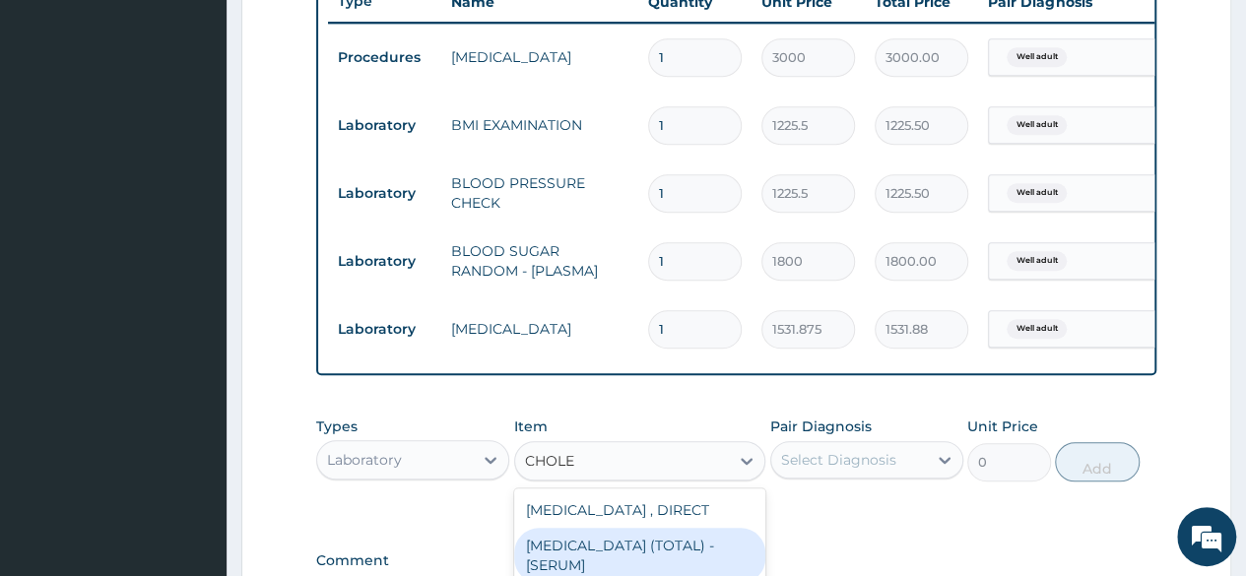
click at [642, 553] on div "CHOLESTEROL (TOTAL) - [SERUM]" at bounding box center [640, 555] width 252 height 55
type input "2880"
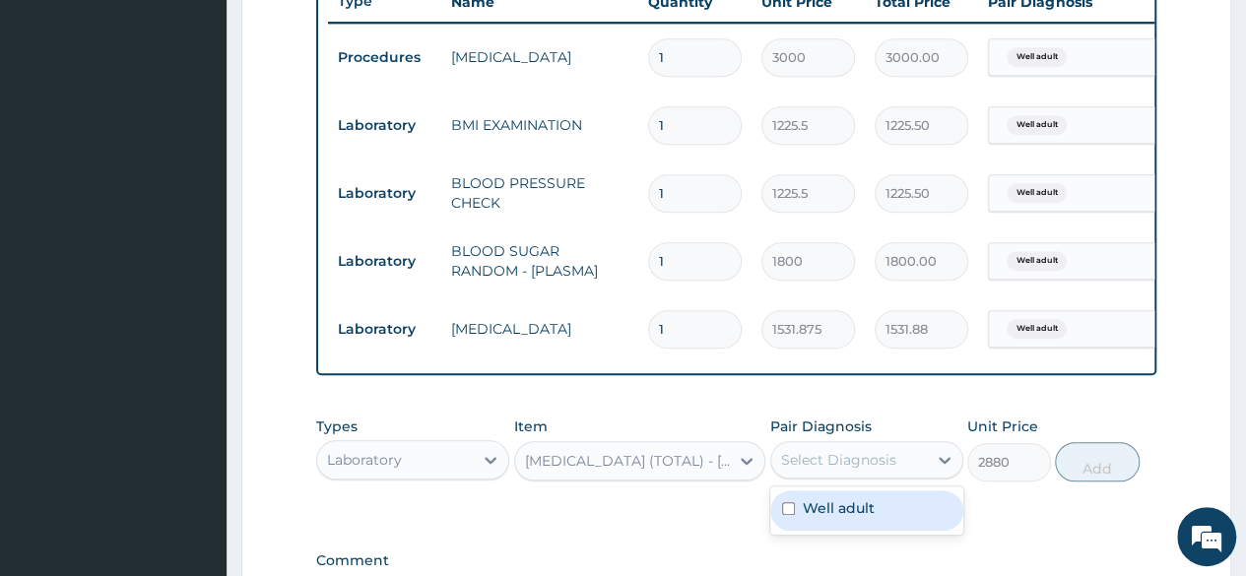
drag, startPoint x: 881, startPoint y: 473, endPoint x: 865, endPoint y: 515, distance: 45.5
click at [865, 479] on div "option Well adult, selected. option Well adult focused, 1 of 1. 1 result availa…" at bounding box center [866, 459] width 193 height 37
click at [865, 515] on label "Well adult" at bounding box center [839, 508] width 72 height 20
checkbox input "true"
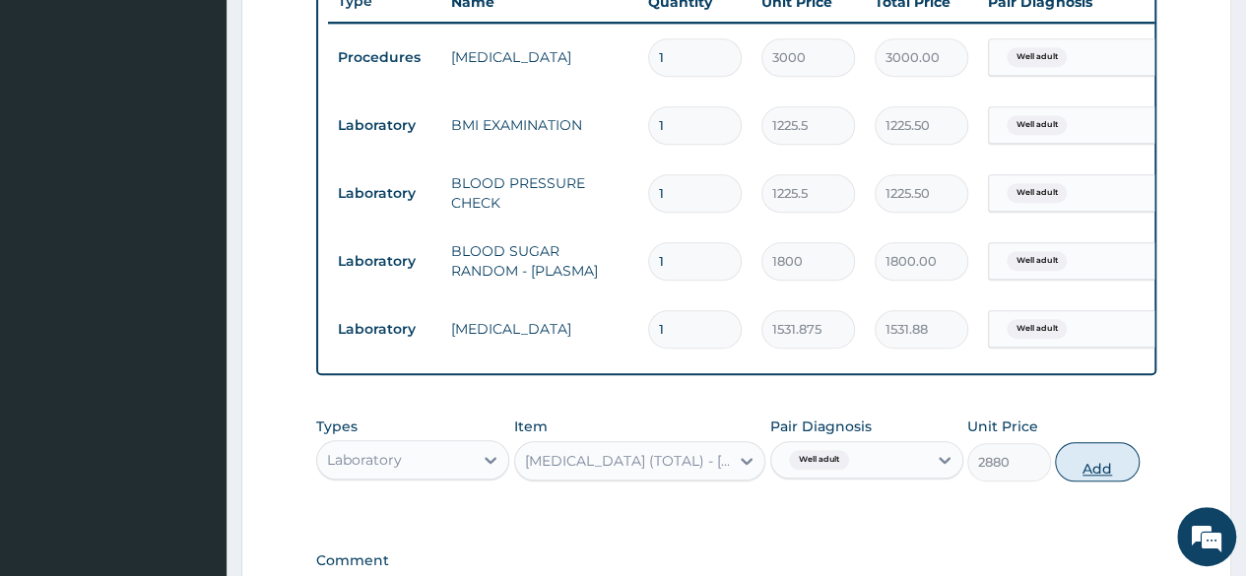
click at [1074, 476] on button "Add" at bounding box center [1097, 461] width 84 height 39
type input "0"
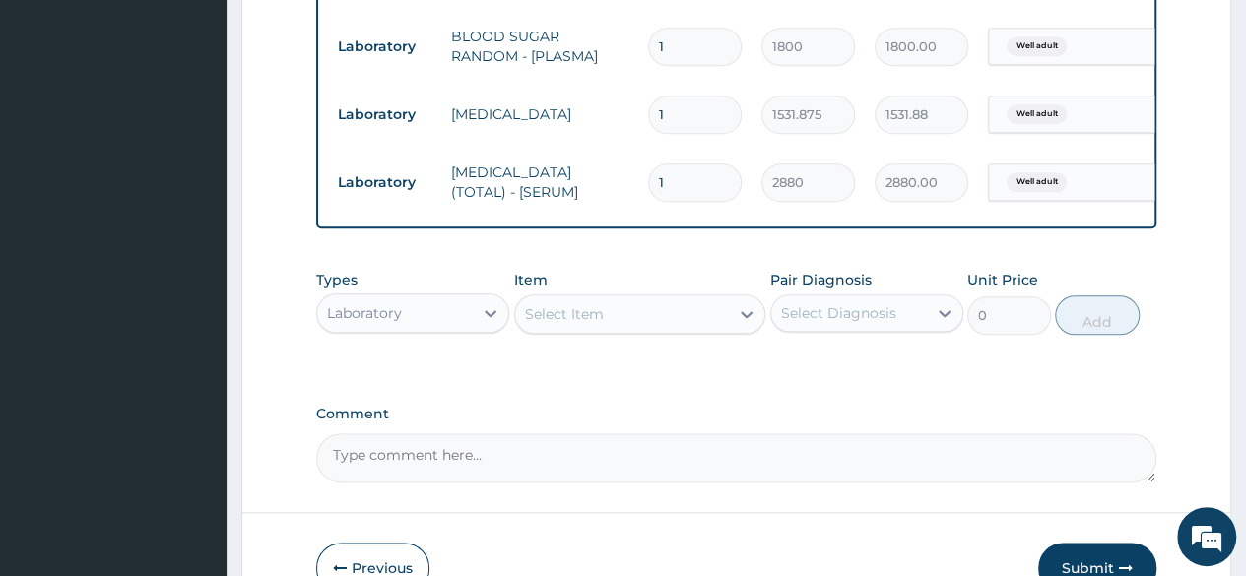
scroll to position [1103, 0]
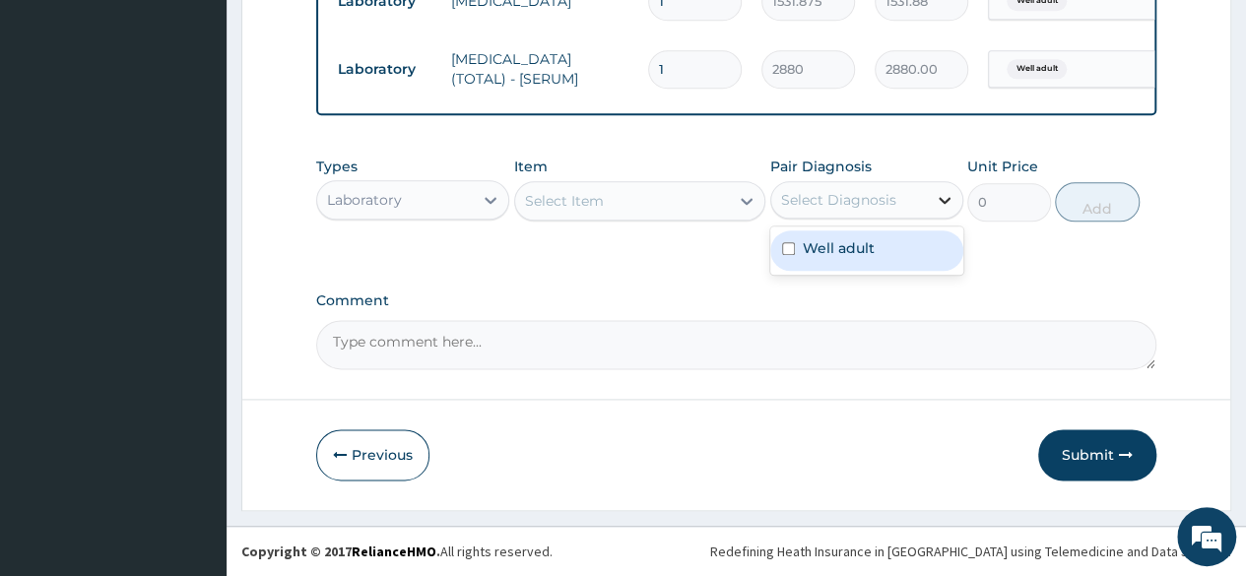
click at [936, 208] on icon at bounding box center [945, 200] width 20 height 20
click at [861, 246] on label "Well adult" at bounding box center [839, 248] width 72 height 20
checkbox input "true"
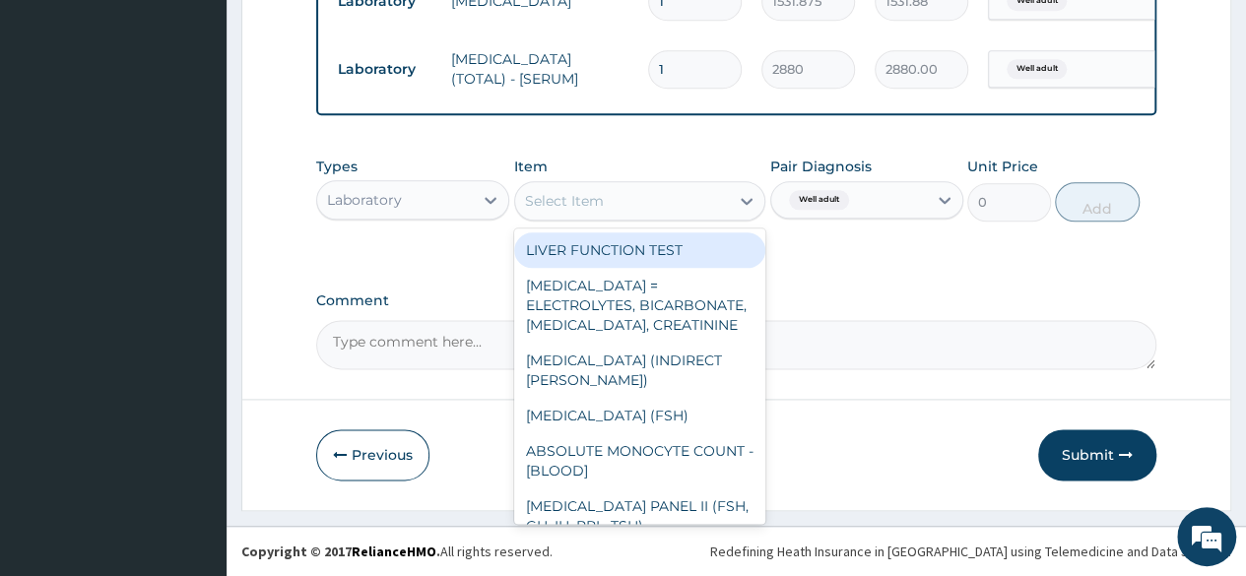
click at [612, 213] on div "Select Item" at bounding box center [622, 201] width 215 height 32
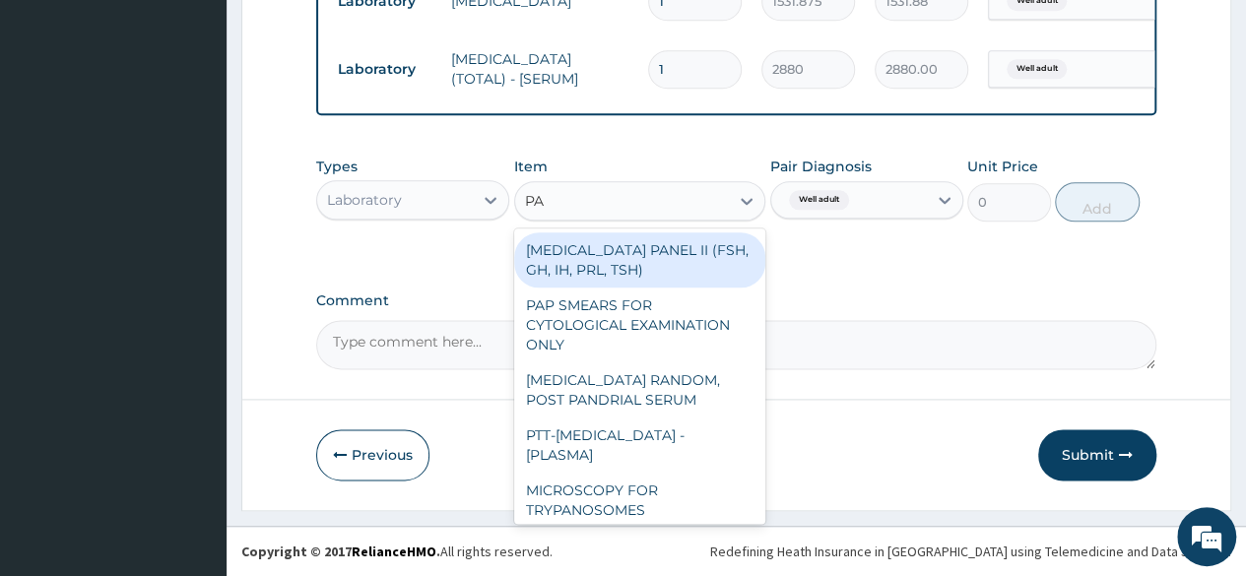
type input "PAP"
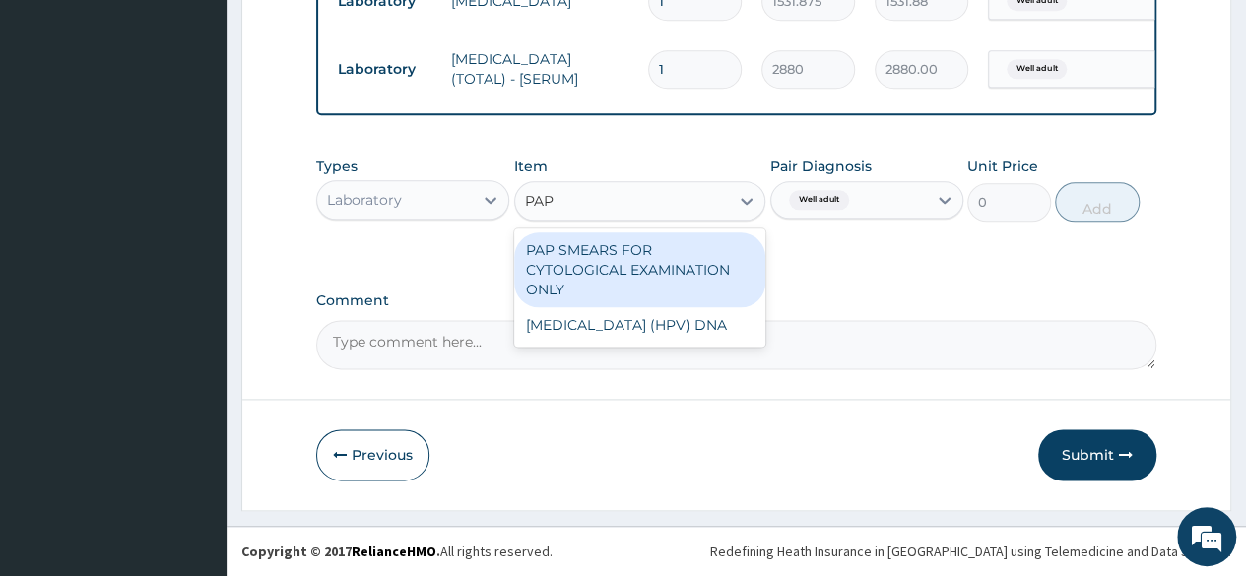
click at [631, 275] on div "PAP SMEARS FOR CYTOLOGICAL EXAMINATION ONLY" at bounding box center [640, 269] width 252 height 75
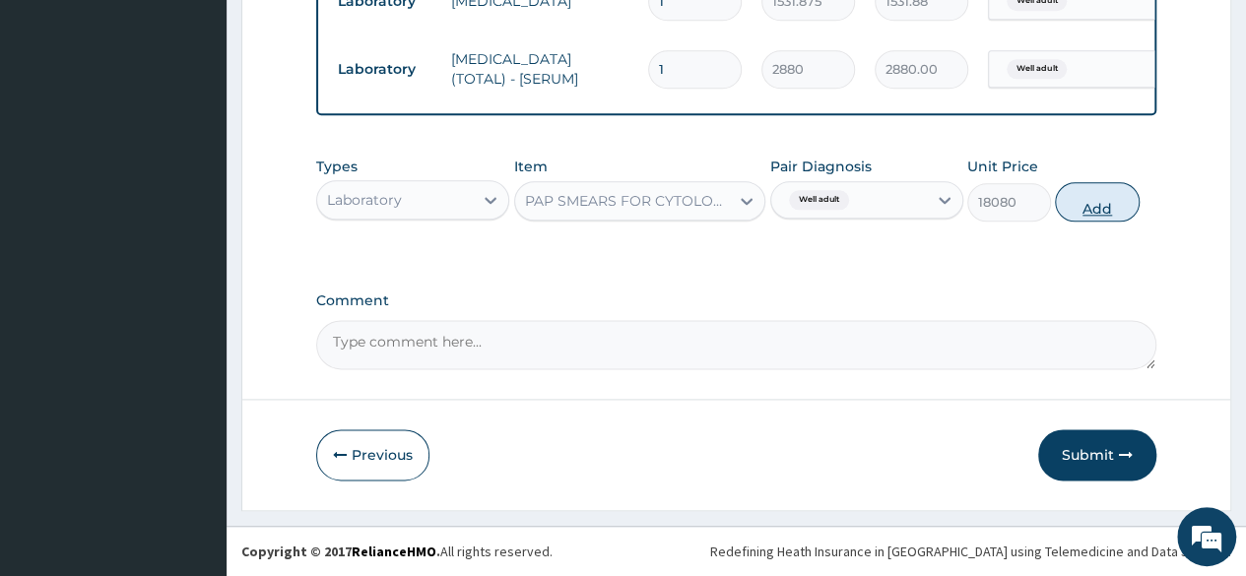
click at [1088, 216] on button "Add" at bounding box center [1097, 201] width 84 height 39
type input "0"
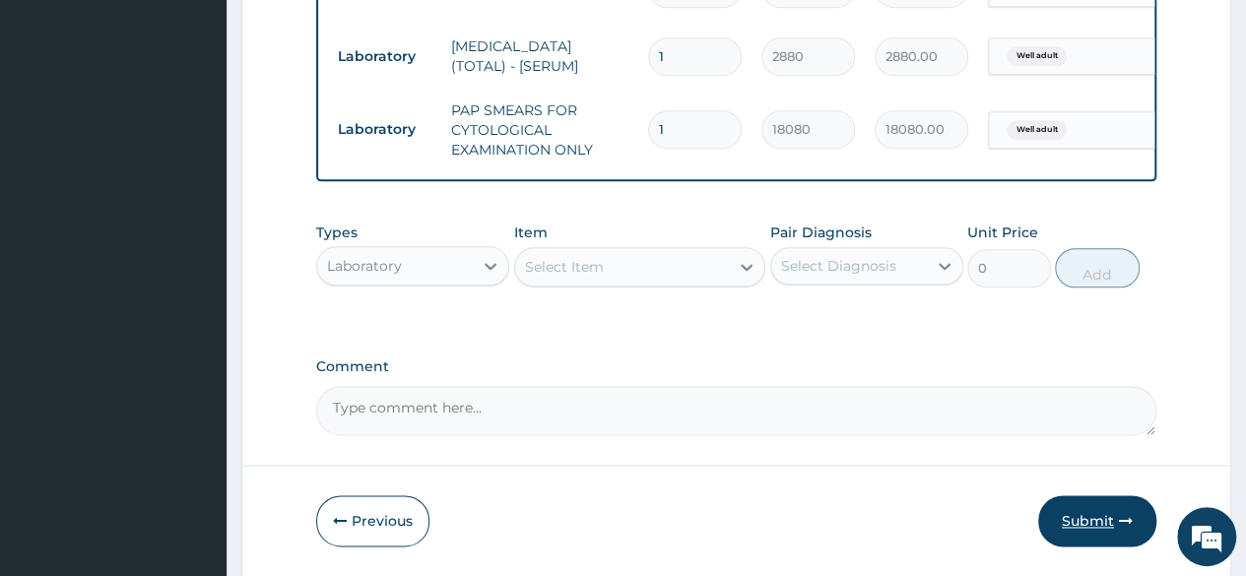
click at [1077, 511] on button "Submit" at bounding box center [1097, 520] width 118 height 51
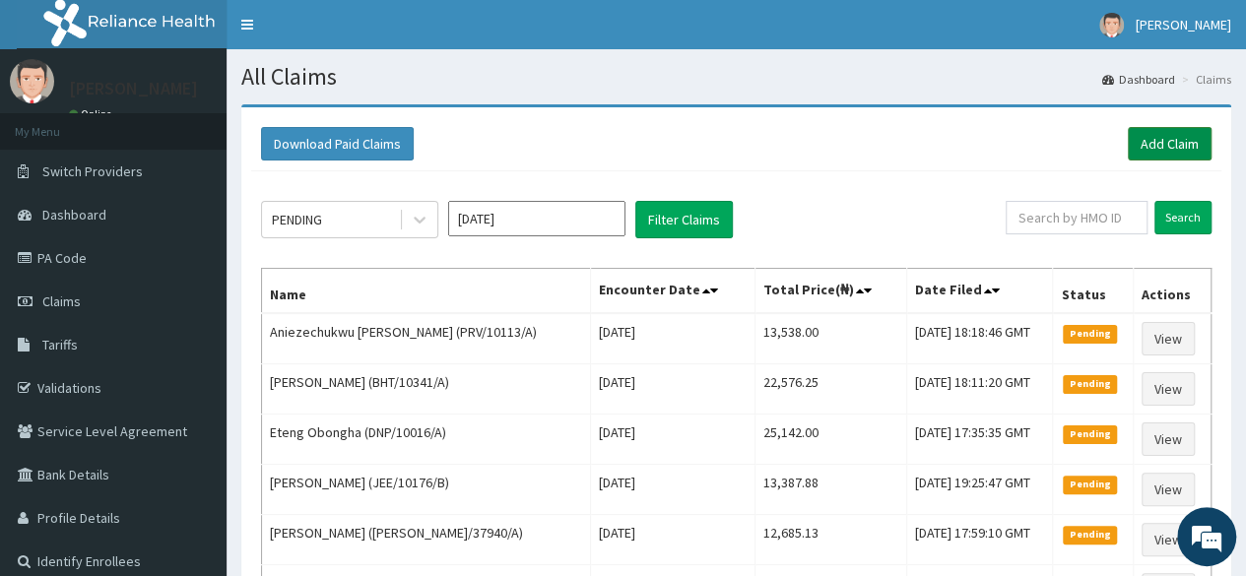
click at [1191, 135] on link "Add Claim" at bounding box center [1170, 143] width 84 height 33
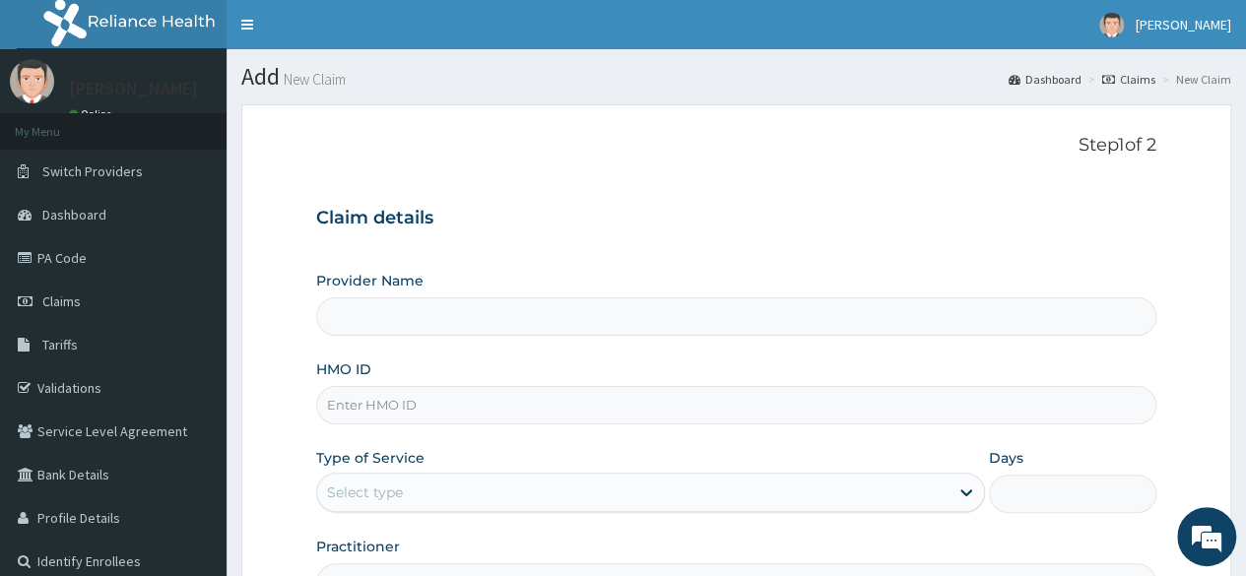
click at [479, 404] on input "HMO ID" at bounding box center [736, 405] width 840 height 38
paste input "DPK/10062/A"
type input "DPK/10062/A"
type input "Reliance Family Clinics (RFC) - [GEOGRAPHIC_DATA]"
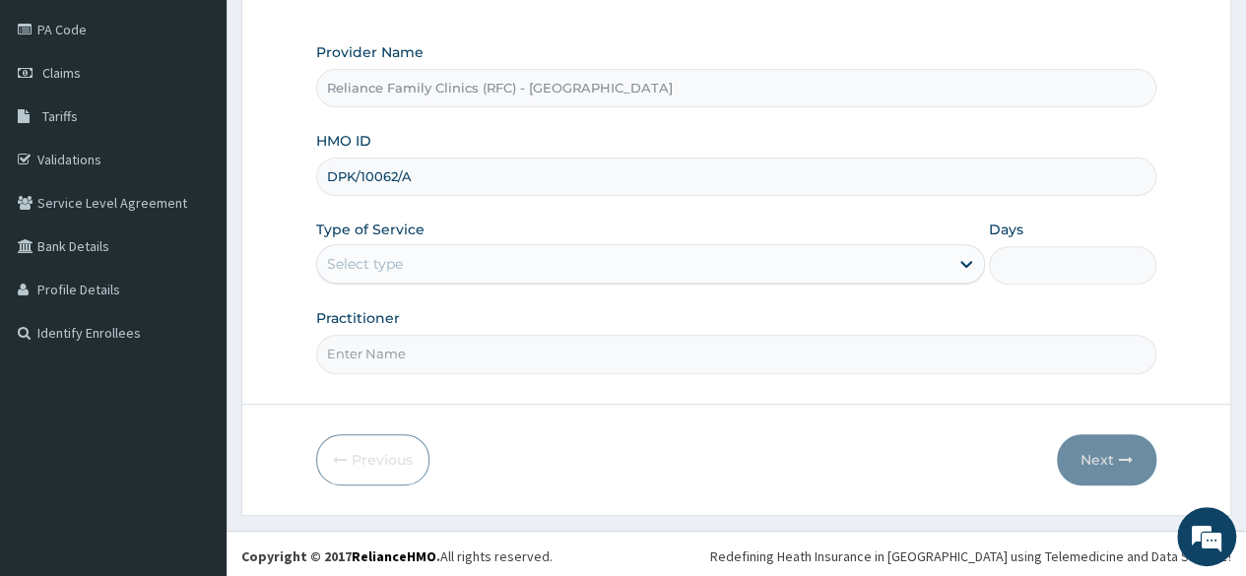
scroll to position [228, 0]
type input "DPK/10062/A"
click at [457, 283] on div "Provider Name Reliance Family Clinics (RFC) - Lekki HMO ID DPK/10062/A Type of …" at bounding box center [736, 207] width 840 height 331
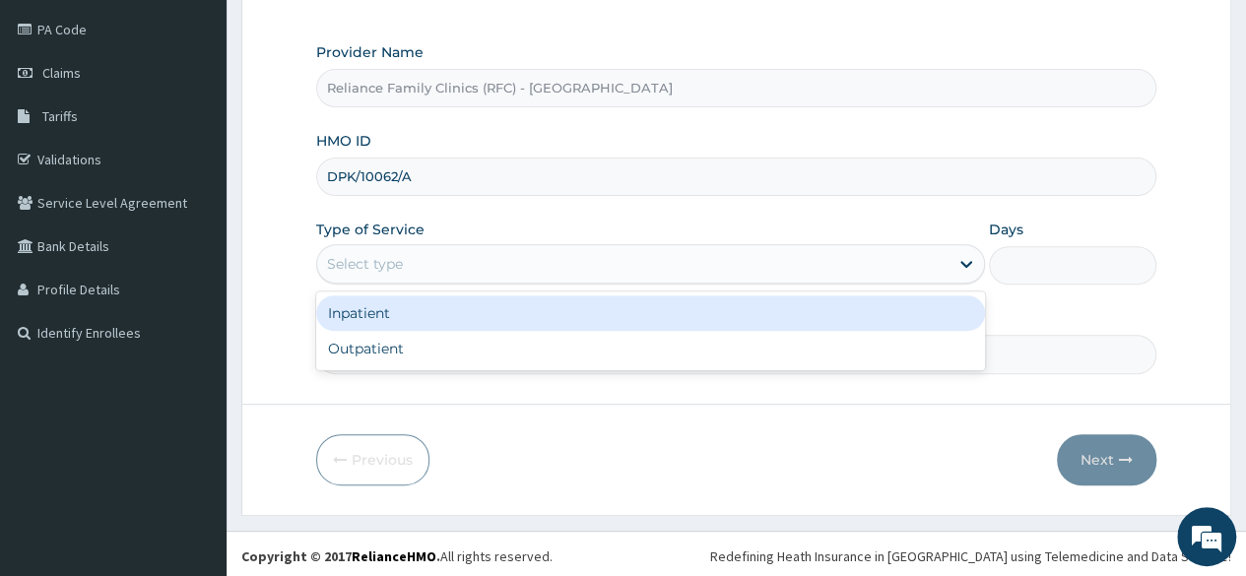
click at [423, 276] on div "Select type" at bounding box center [632, 264] width 631 height 32
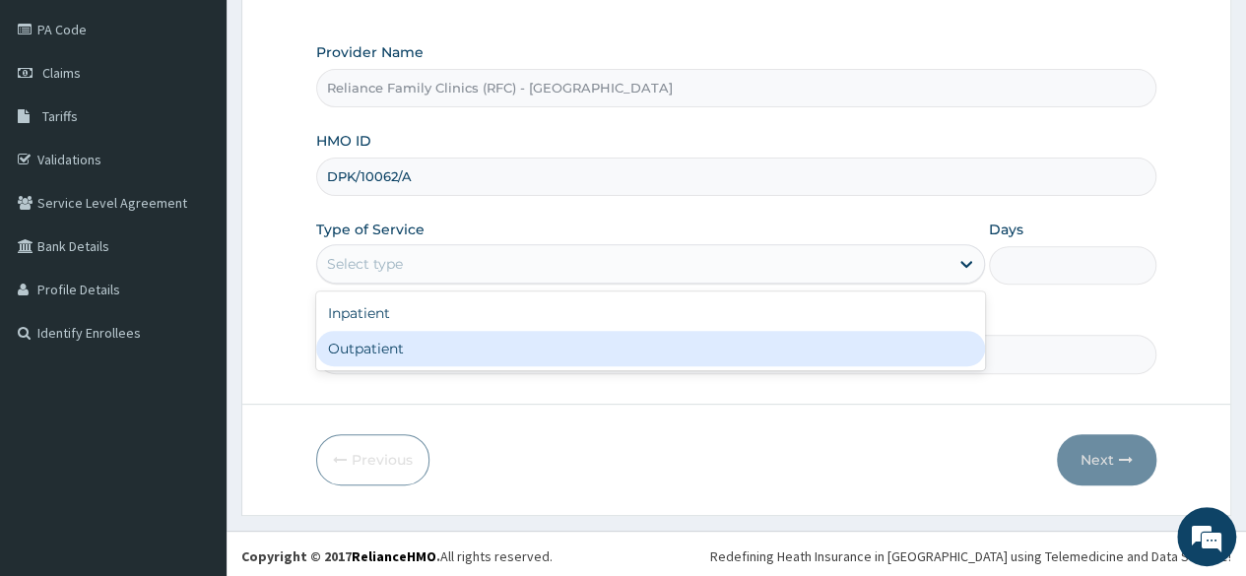
click at [396, 348] on div "Outpatient" at bounding box center [650, 348] width 669 height 35
type input "1"
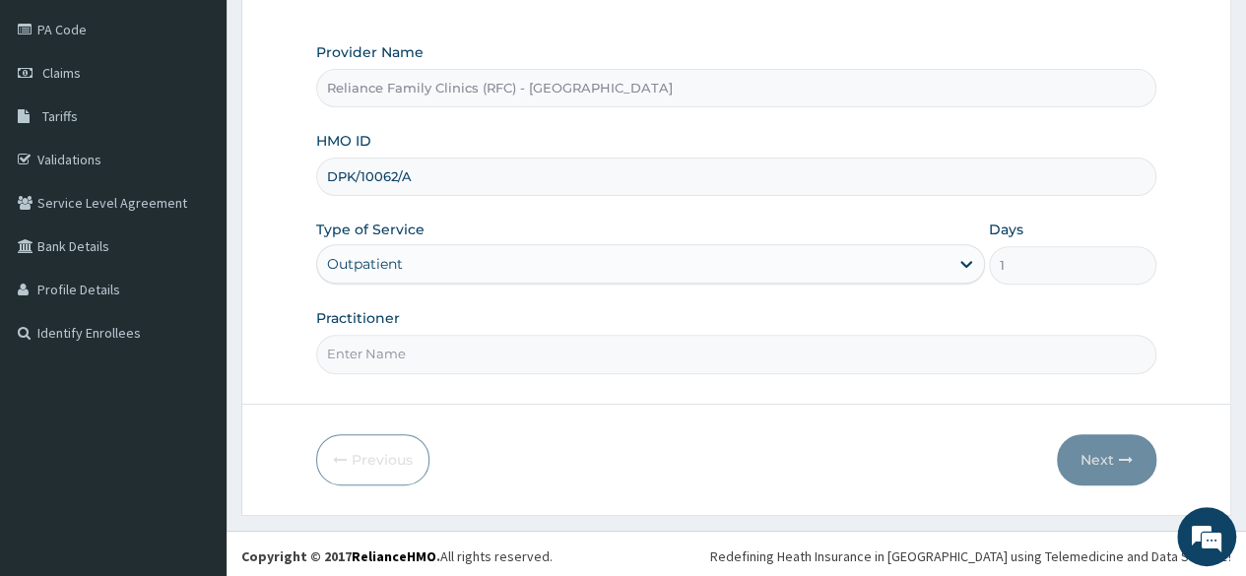
click at [396, 348] on input "Practitioner" at bounding box center [736, 354] width 840 height 38
type input "LOCUM"
click at [1085, 458] on button "Next" at bounding box center [1106, 459] width 99 height 51
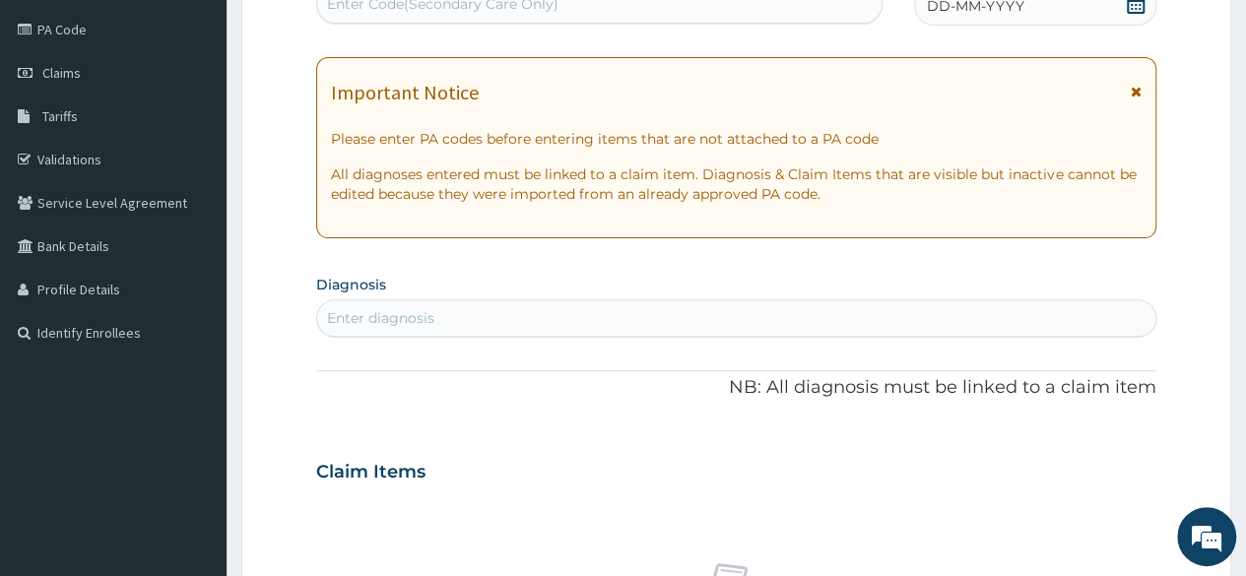
click at [1137, 11] on icon at bounding box center [1136, 4] width 18 height 20
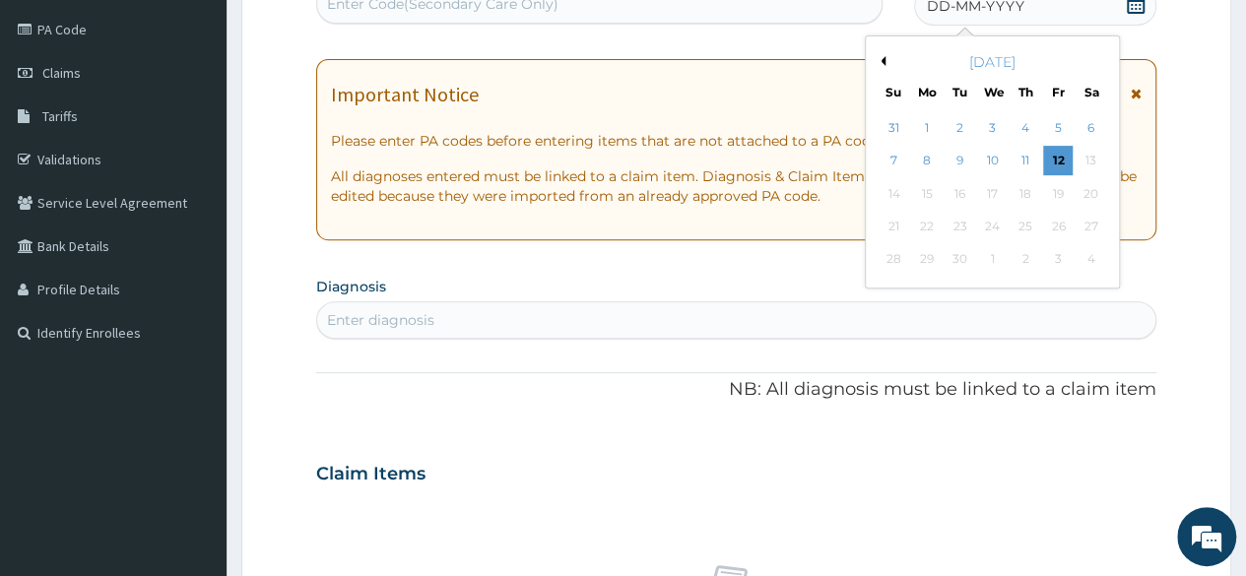
scroll to position [0, 0]
click at [880, 57] on button "Previous Month" at bounding box center [881, 61] width 10 height 10
click at [1016, 253] on div "28" at bounding box center [1025, 260] width 30 height 30
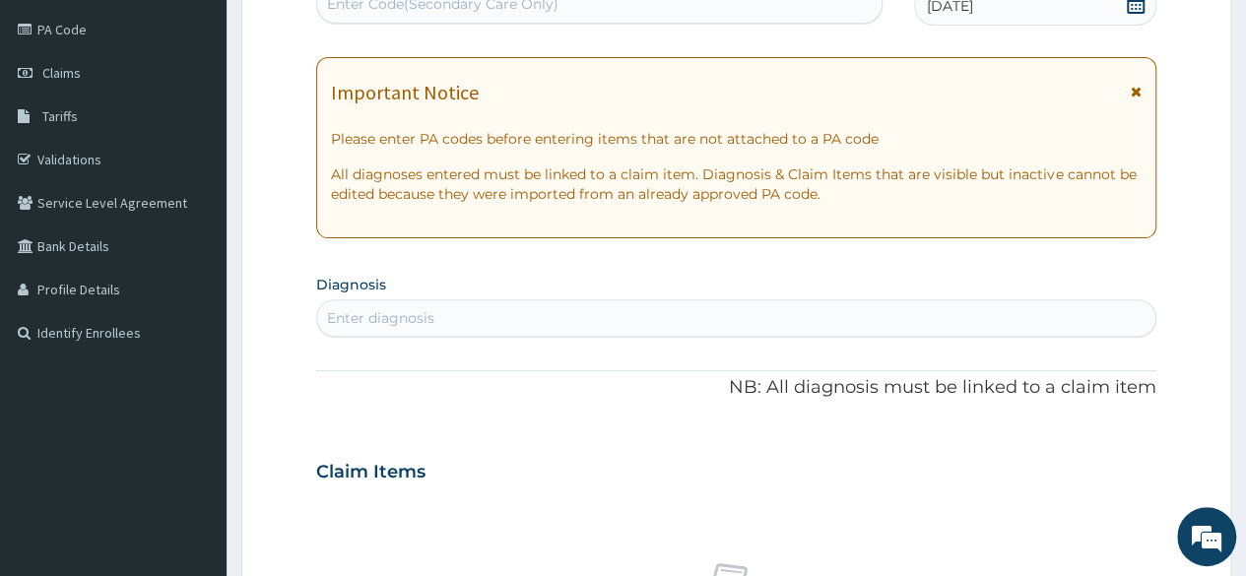
click at [737, 325] on div "Enter diagnosis" at bounding box center [736, 318] width 838 height 32
type input "WELL ADULT"
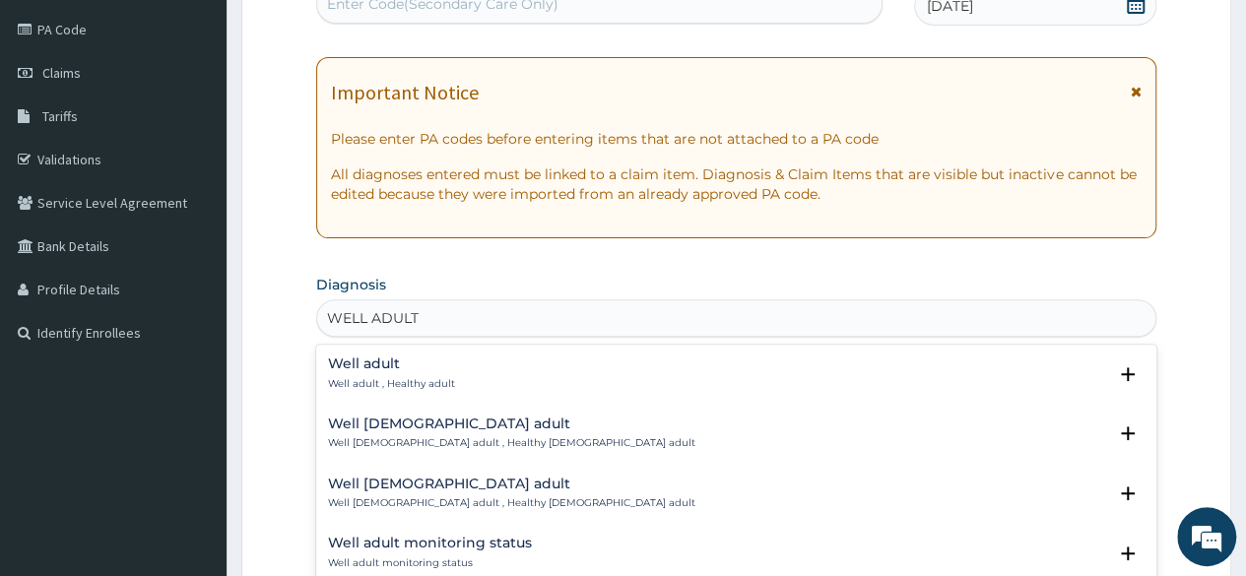
click at [418, 377] on p "Well adult , Healthy adult" at bounding box center [391, 384] width 127 height 14
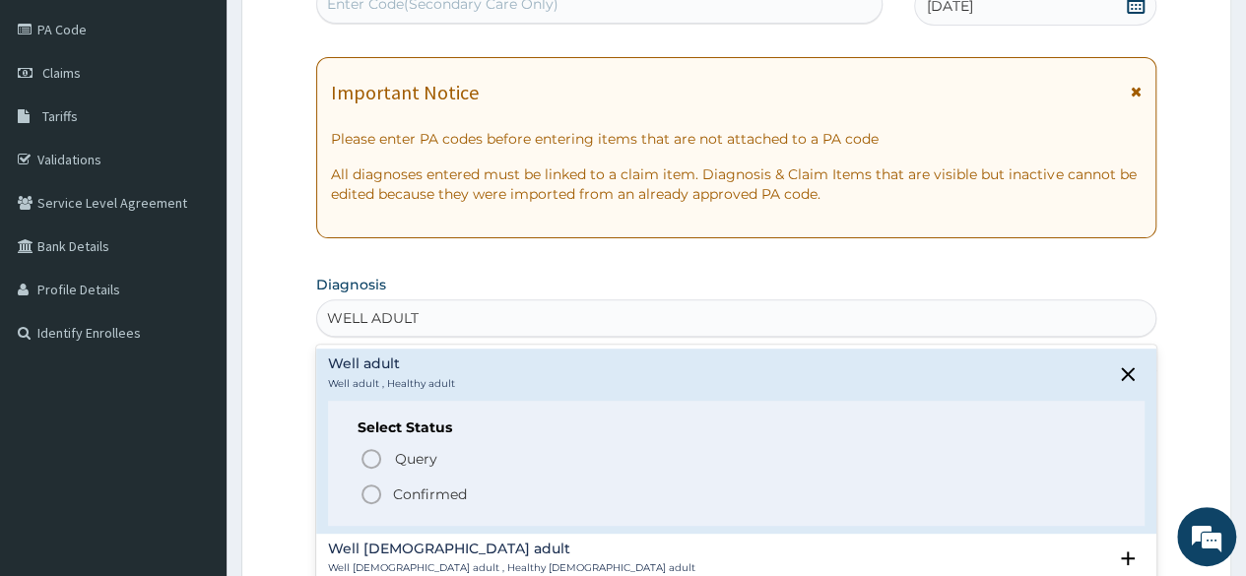
click at [423, 485] on p "Confirmed" at bounding box center [430, 495] width 74 height 20
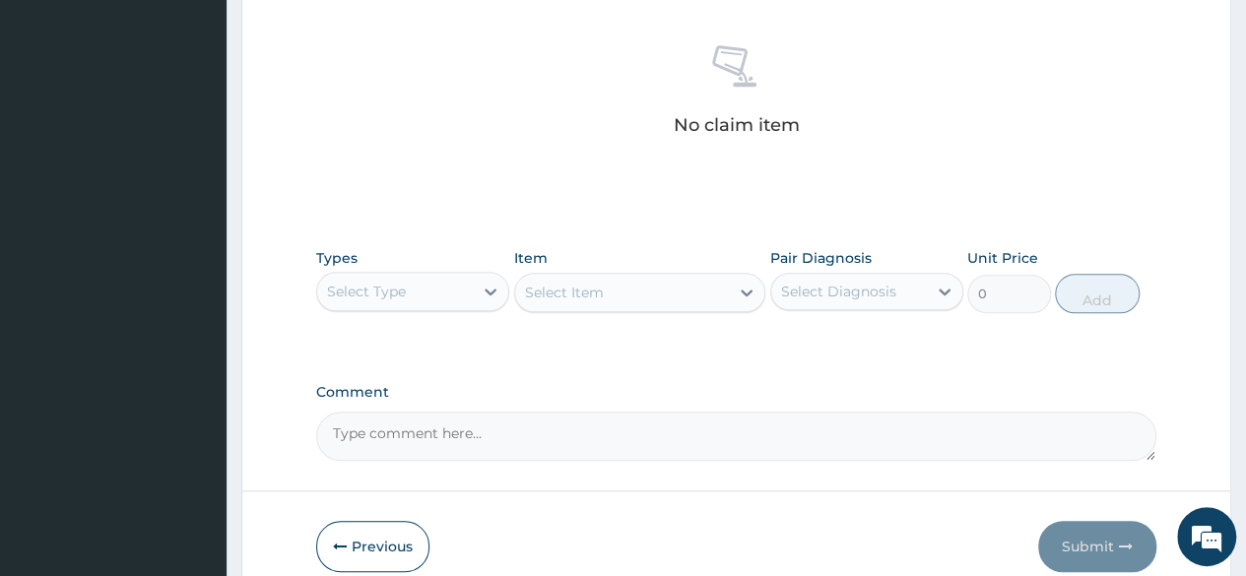
scroll to position [805, 0]
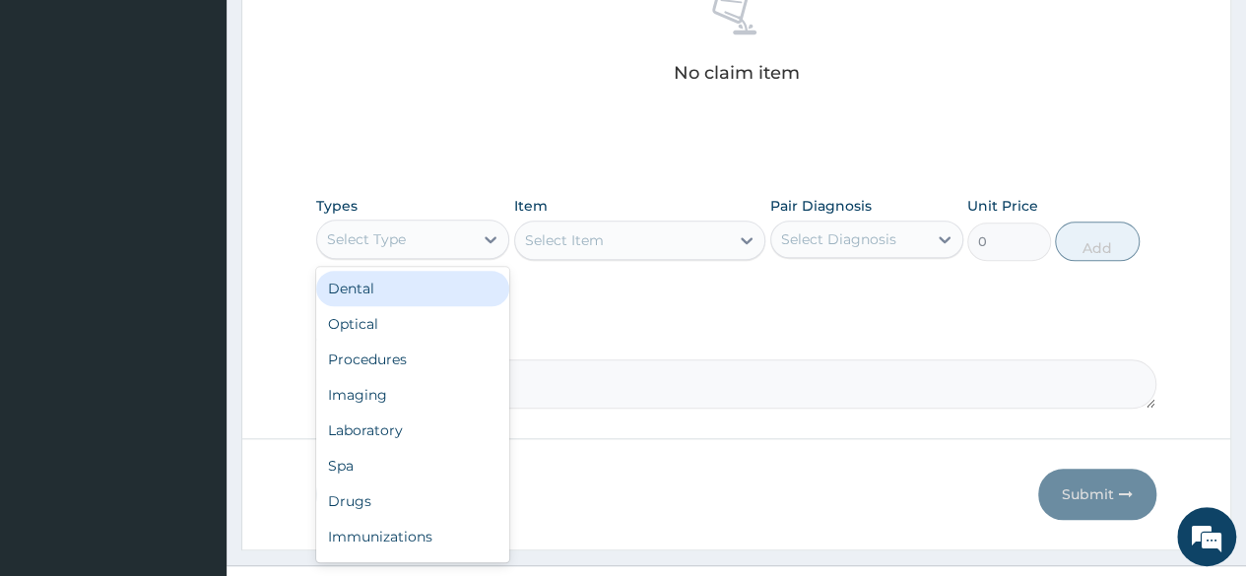
click at [376, 233] on div "Select Type" at bounding box center [366, 239] width 79 height 20
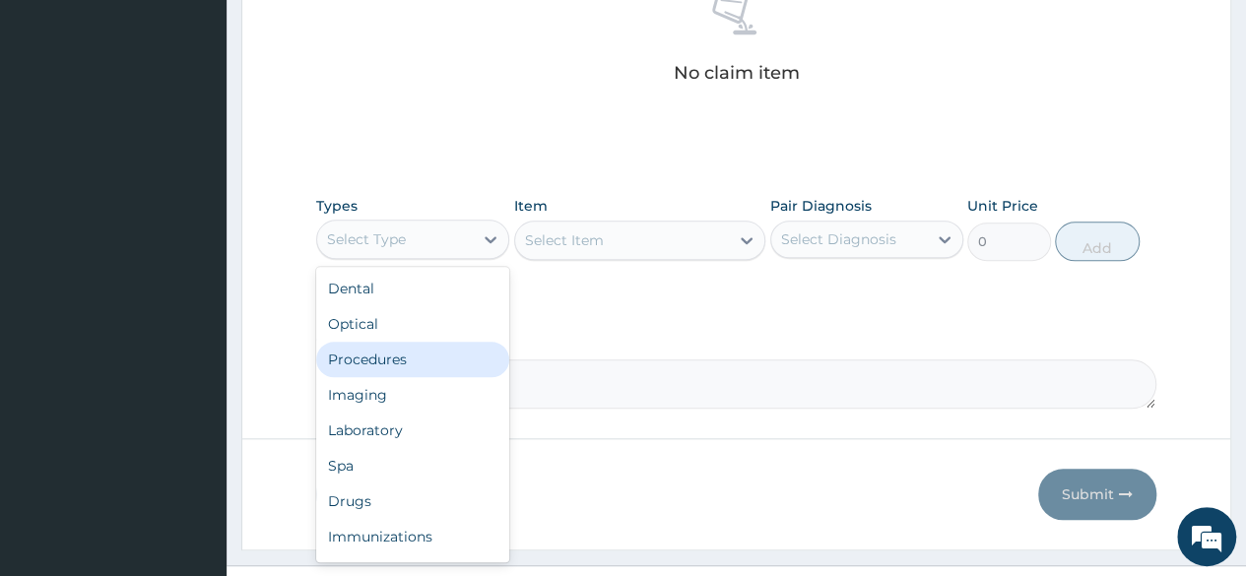
click at [380, 358] on div "Procedures" at bounding box center [412, 359] width 193 height 35
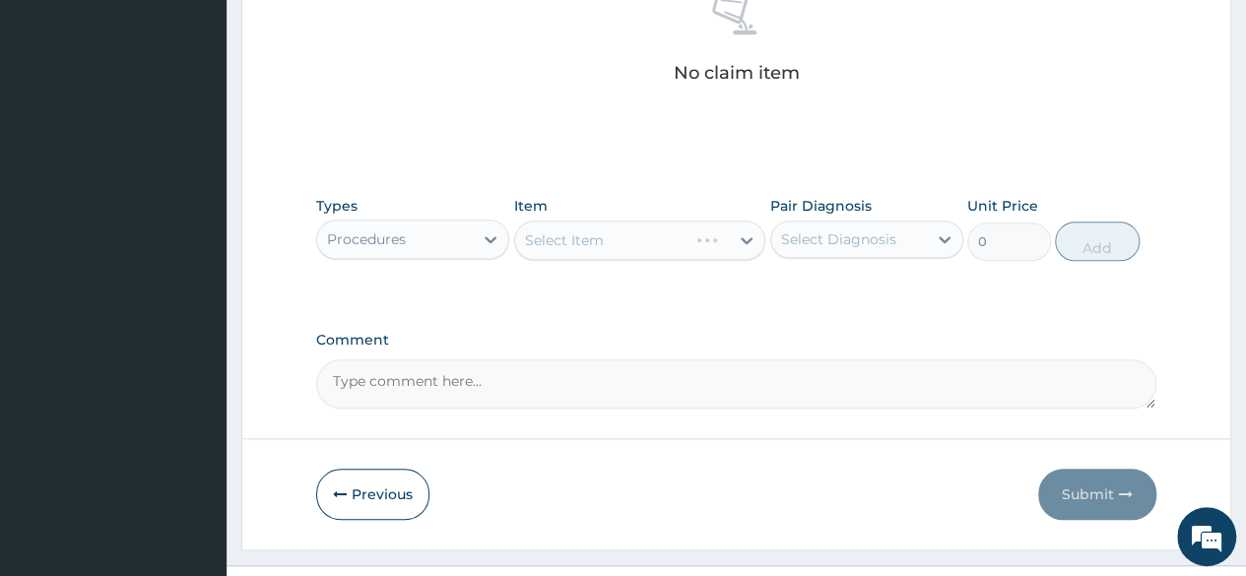
click at [852, 250] on div "Select Diagnosis" at bounding box center [849, 240] width 156 height 32
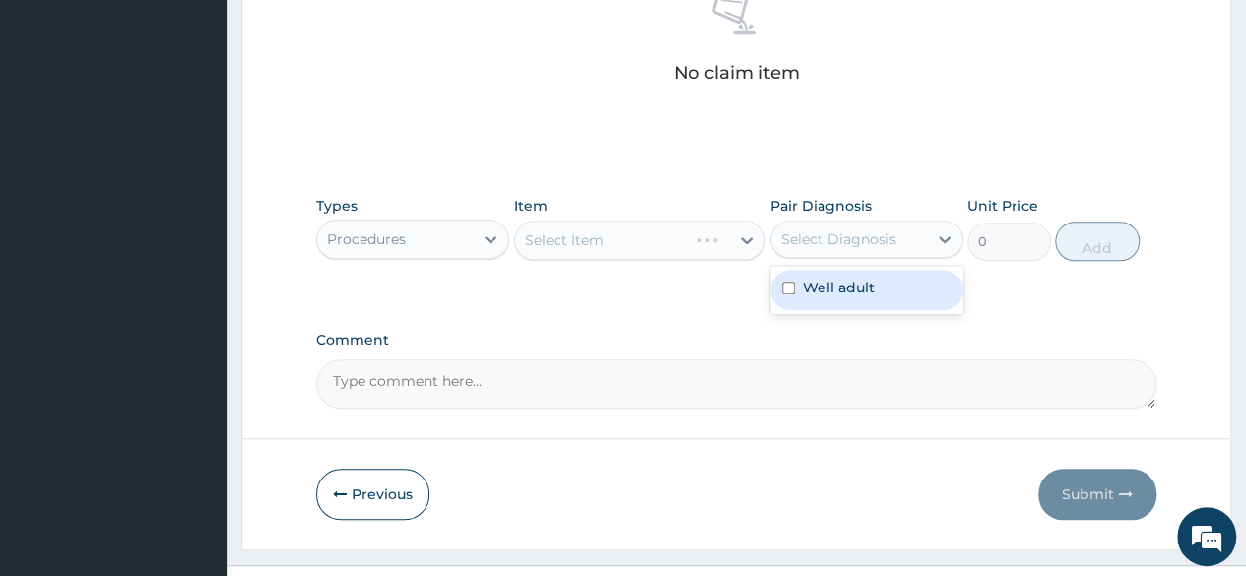
click at [819, 284] on label "Well adult" at bounding box center [839, 288] width 72 height 20
checkbox input "true"
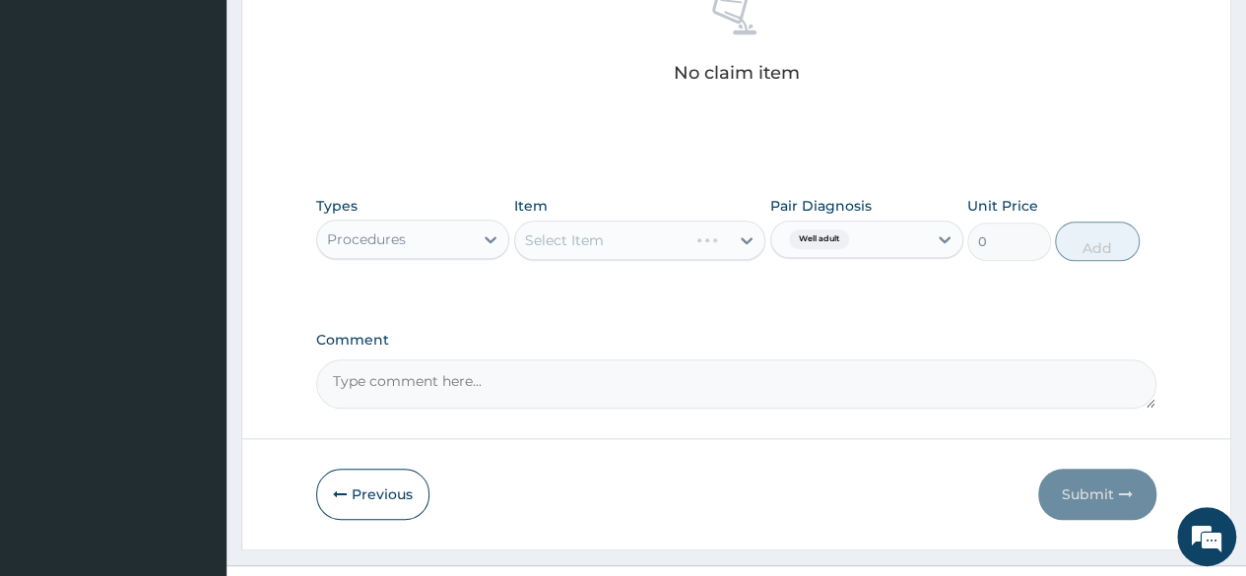
click at [596, 125] on div "No claim item" at bounding box center [736, 41] width 840 height 227
click at [607, 227] on div "Select Item" at bounding box center [640, 240] width 252 height 39
click at [607, 229] on div "Select Item" at bounding box center [640, 240] width 252 height 39
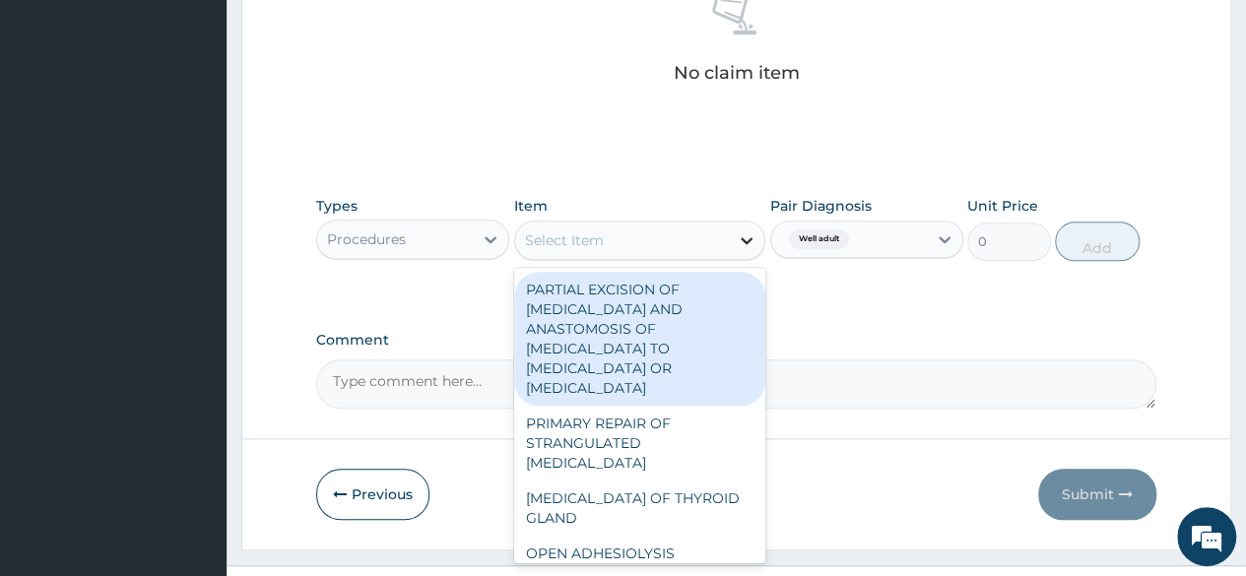
click at [739, 234] on icon at bounding box center [747, 240] width 20 height 20
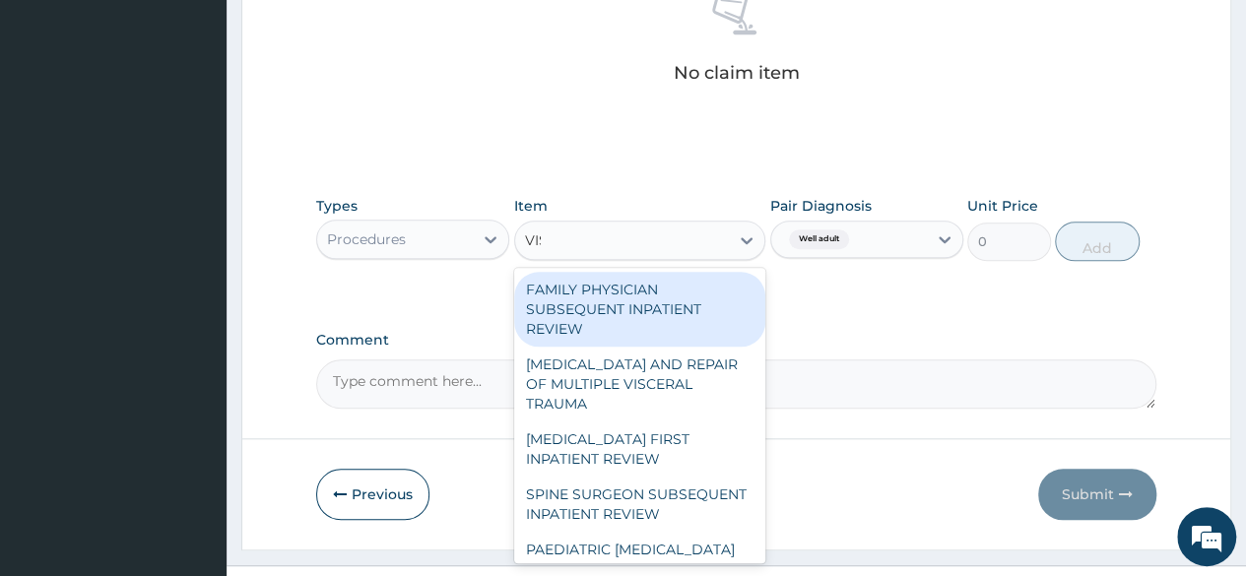
type input "VISU"
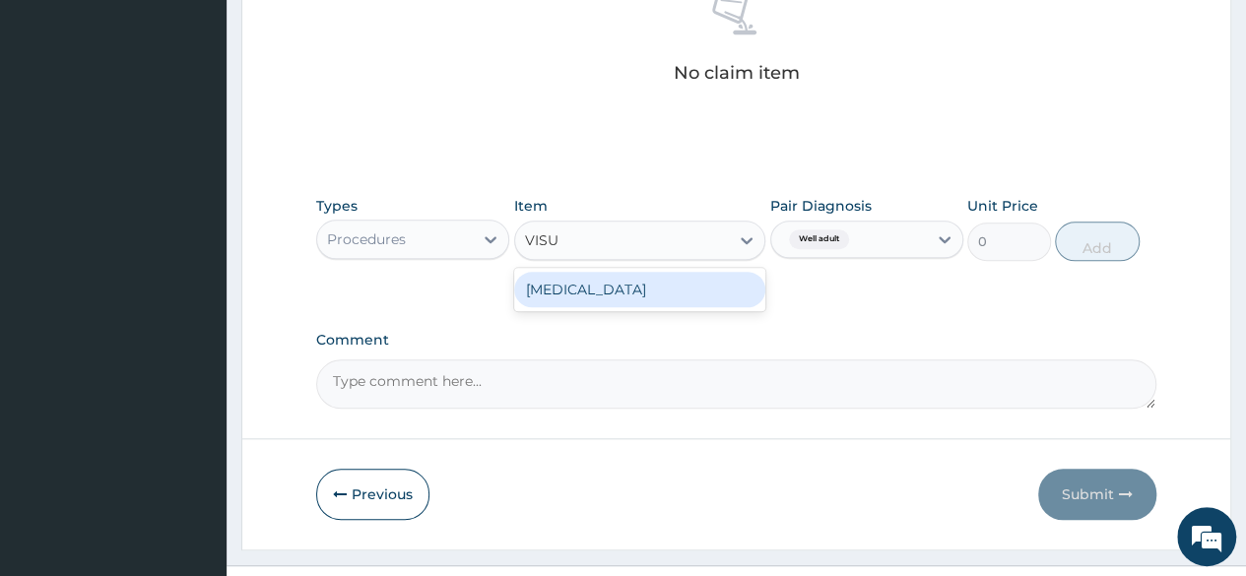
click at [587, 296] on div "[MEDICAL_DATA]" at bounding box center [640, 289] width 252 height 35
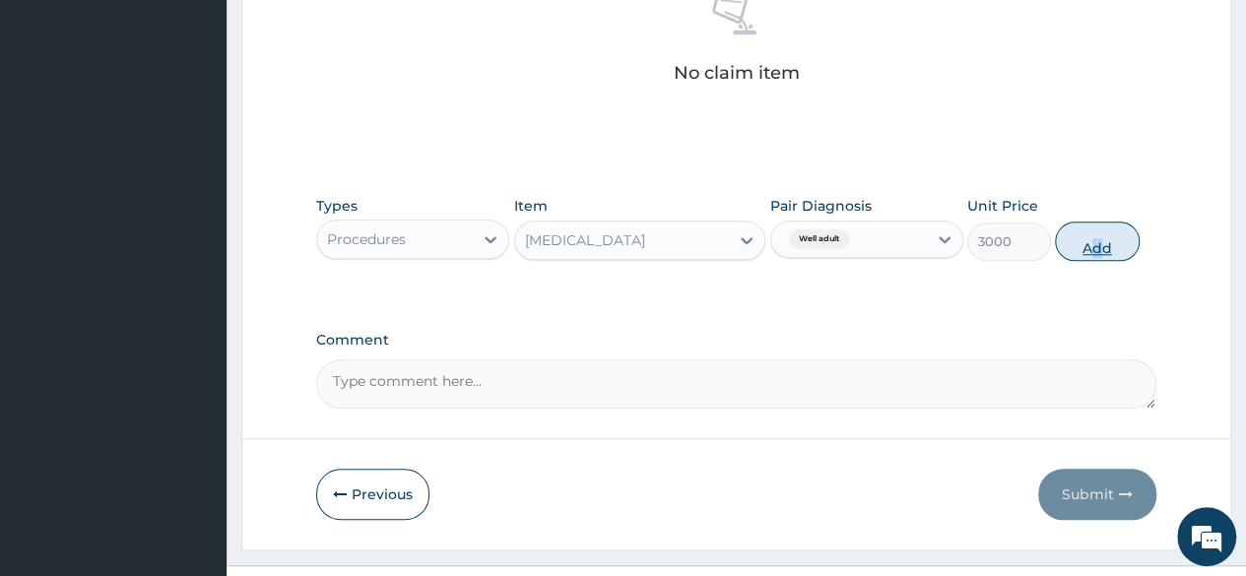
drag, startPoint x: 1101, startPoint y: 260, endPoint x: 1091, endPoint y: 248, distance: 15.4
click at [1091, 248] on div "Types Procedures Item [MEDICAL_DATA] Pair Diagnosis Well adult Unit Price 3000 …" at bounding box center [736, 228] width 840 height 85
click at [1091, 248] on button "Add" at bounding box center [1097, 241] width 84 height 39
type input "0"
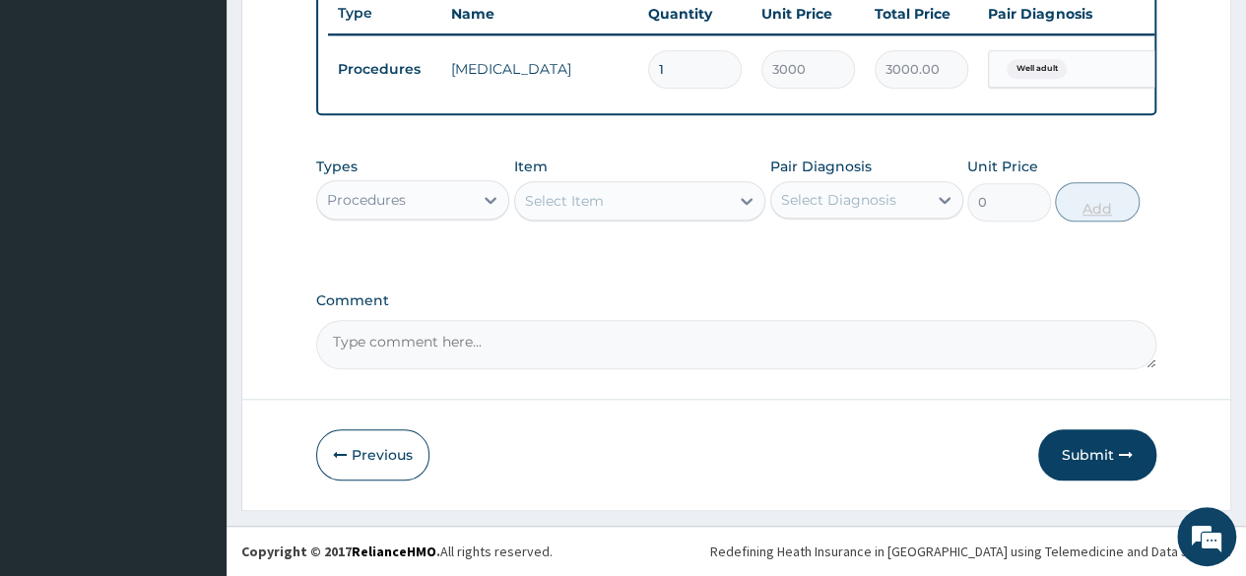
scroll to position [762, 0]
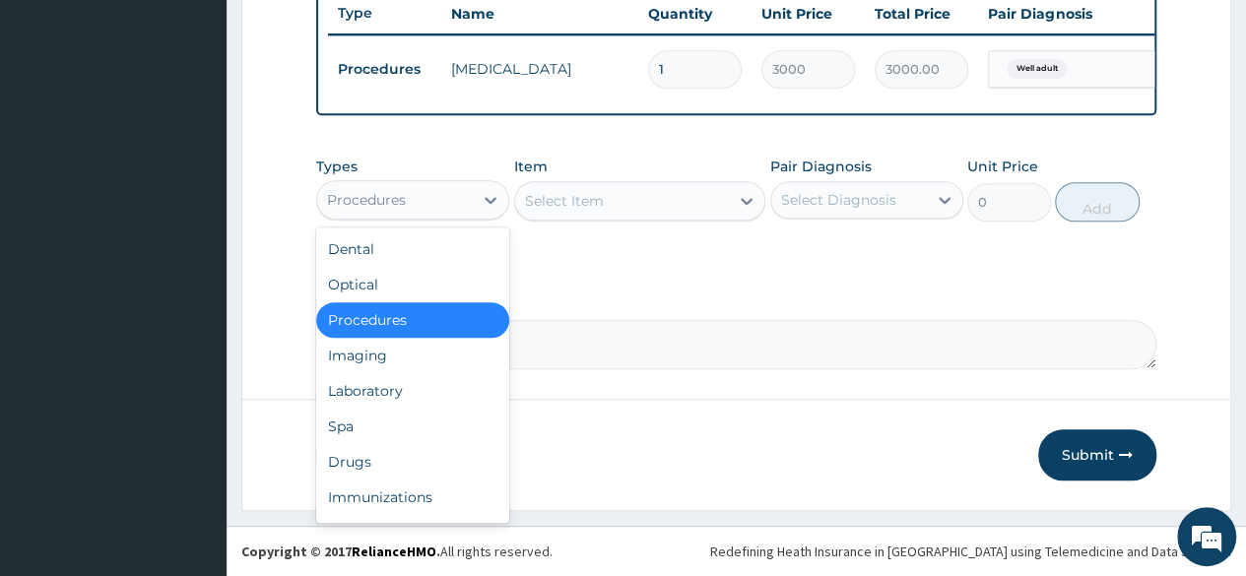
click at [414, 216] on div "Procedures" at bounding box center [395, 200] width 156 height 32
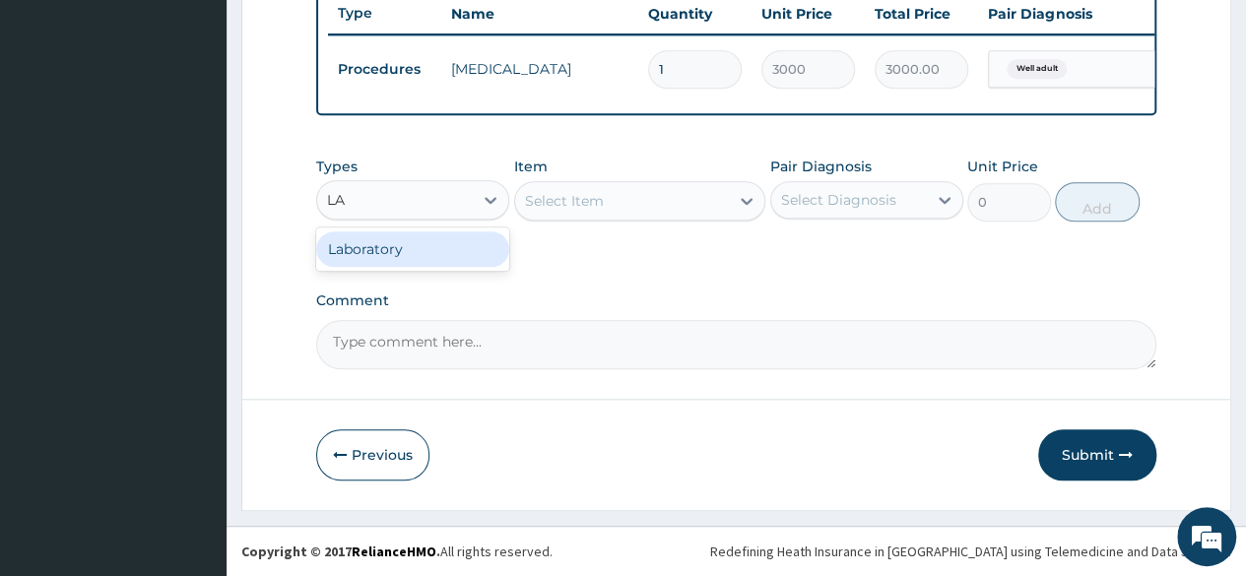
type input "LAB"
click at [412, 251] on div "Laboratory" at bounding box center [412, 248] width 193 height 35
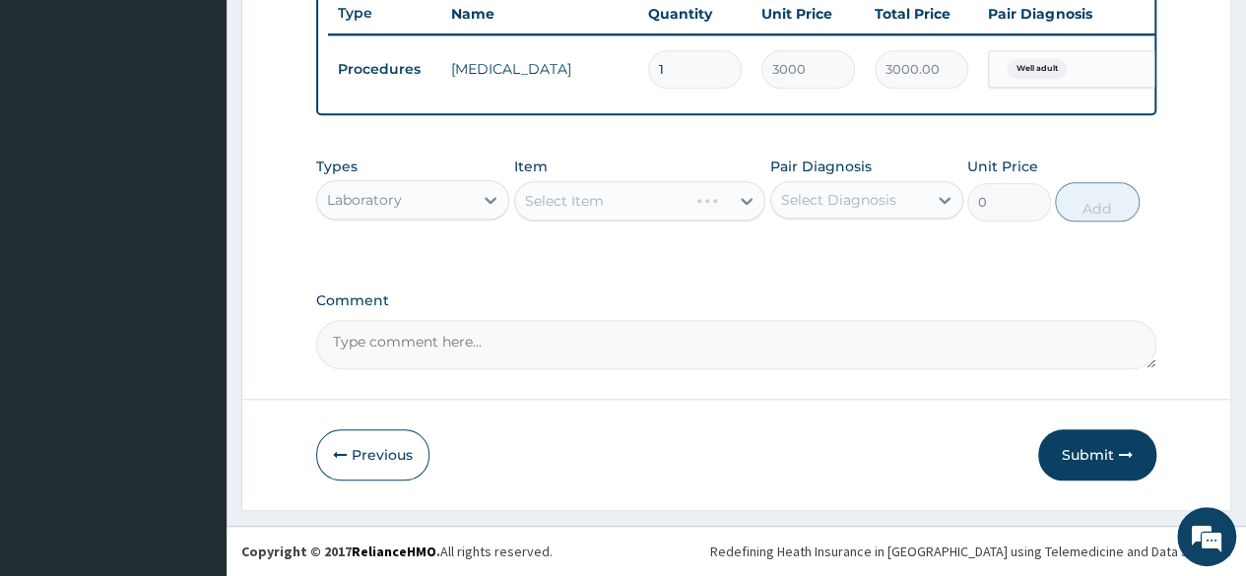
click at [605, 192] on div "Select Item" at bounding box center [640, 200] width 252 height 39
click at [617, 201] on div "Select Item" at bounding box center [640, 200] width 252 height 39
click at [839, 202] on div "Select Diagnosis" at bounding box center [838, 200] width 115 height 20
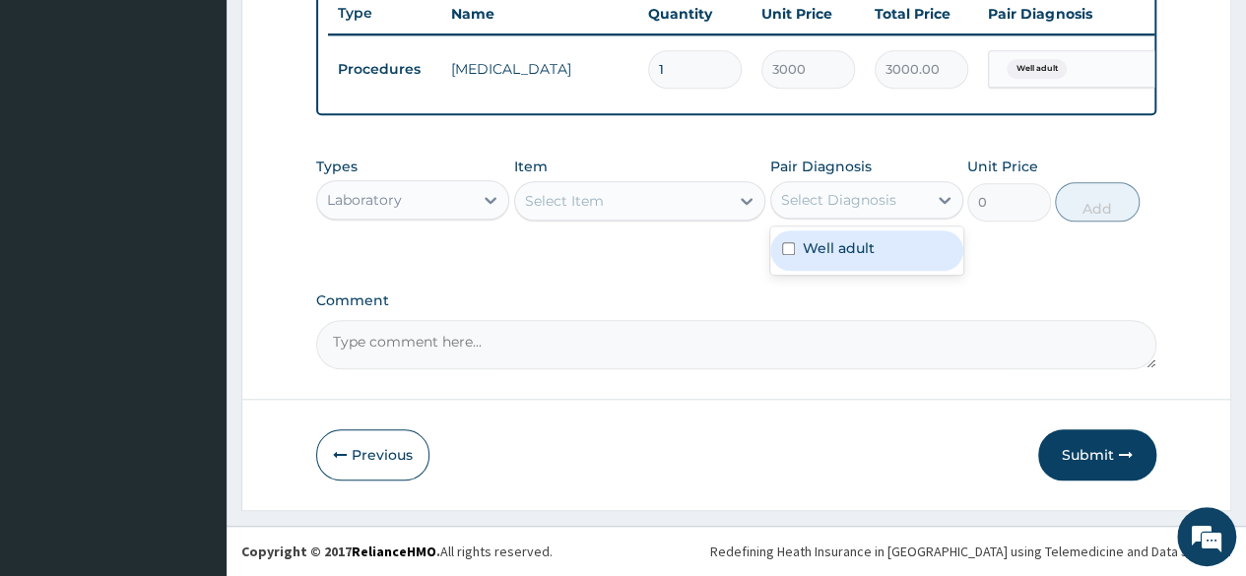
click at [823, 260] on div "Well adult" at bounding box center [866, 250] width 193 height 40
checkbox input "true"
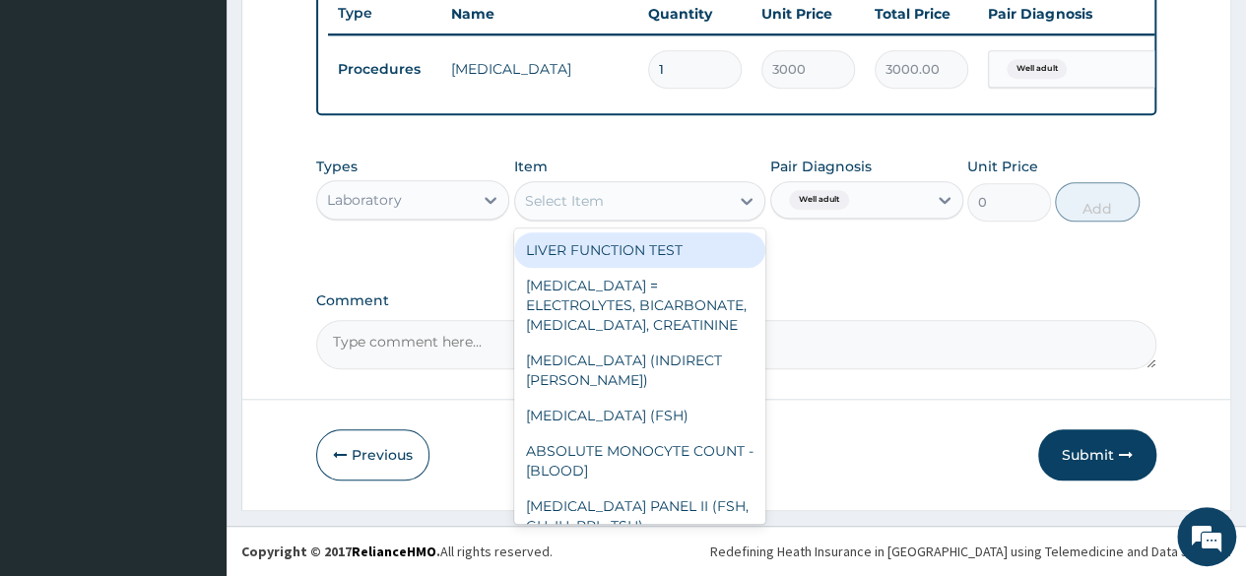
click at [713, 210] on div "Select Item" at bounding box center [622, 201] width 215 height 32
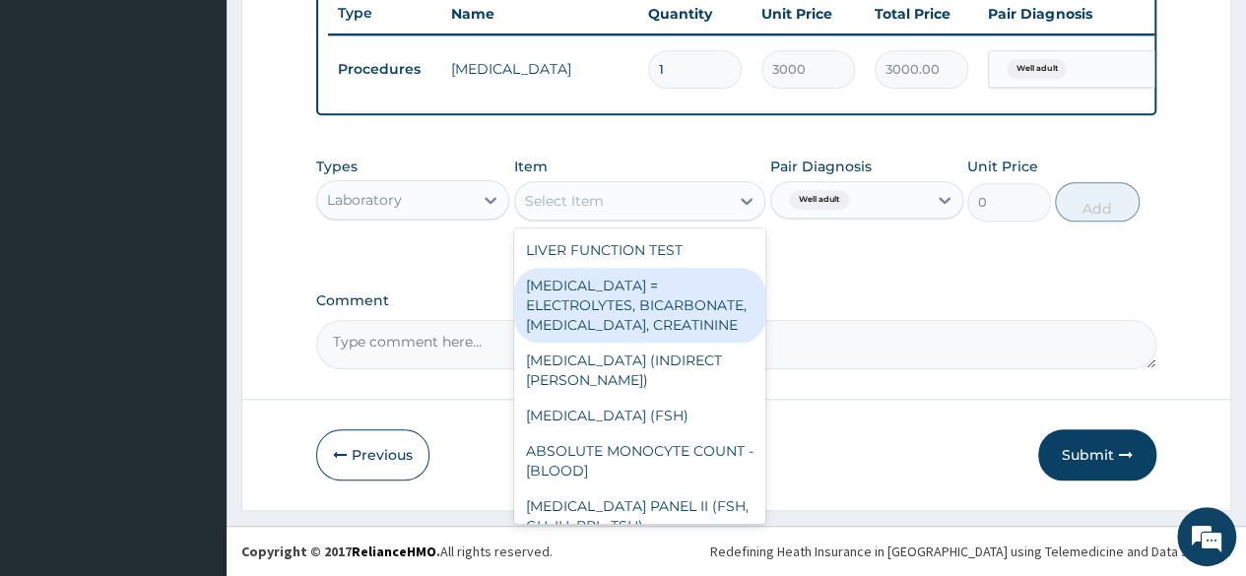
type input "U"
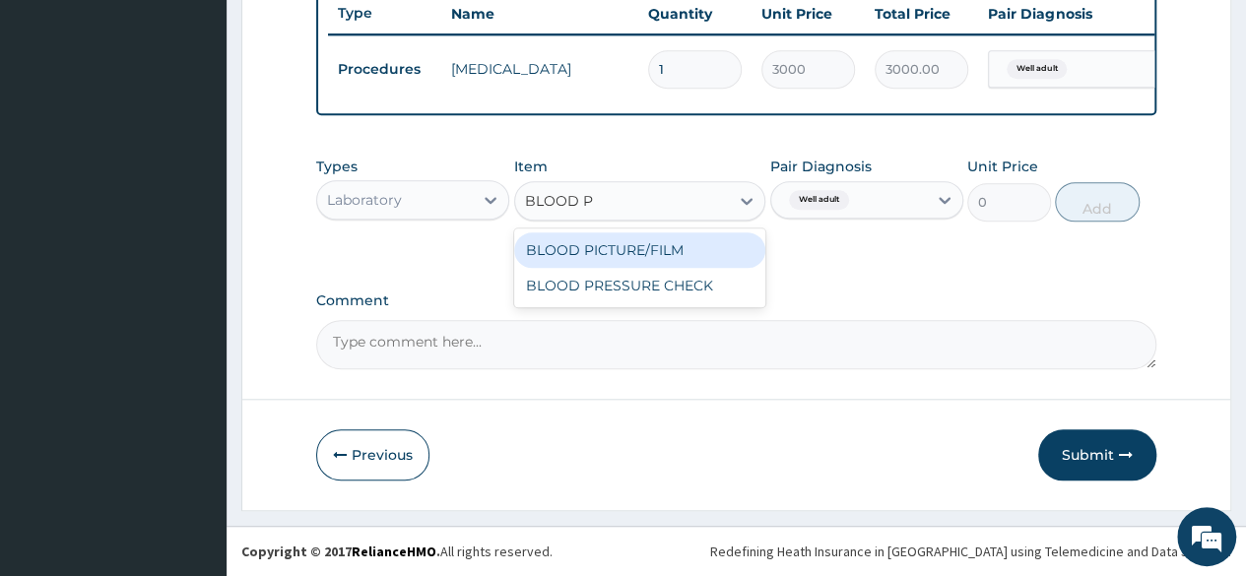
type input "BLOOD PR"
click at [723, 258] on div "BLOOD PRESSURE CHECK" at bounding box center [640, 249] width 252 height 35
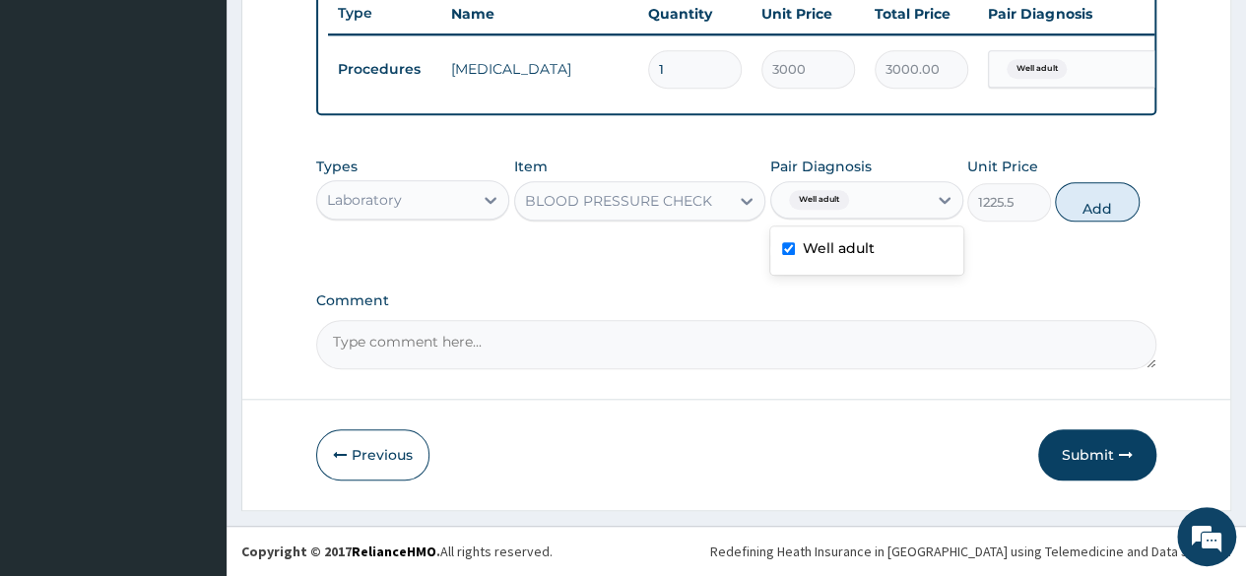
click at [916, 203] on div "Well adult" at bounding box center [849, 199] width 156 height 33
click at [1080, 216] on button "Add" at bounding box center [1097, 201] width 84 height 39
type input "0"
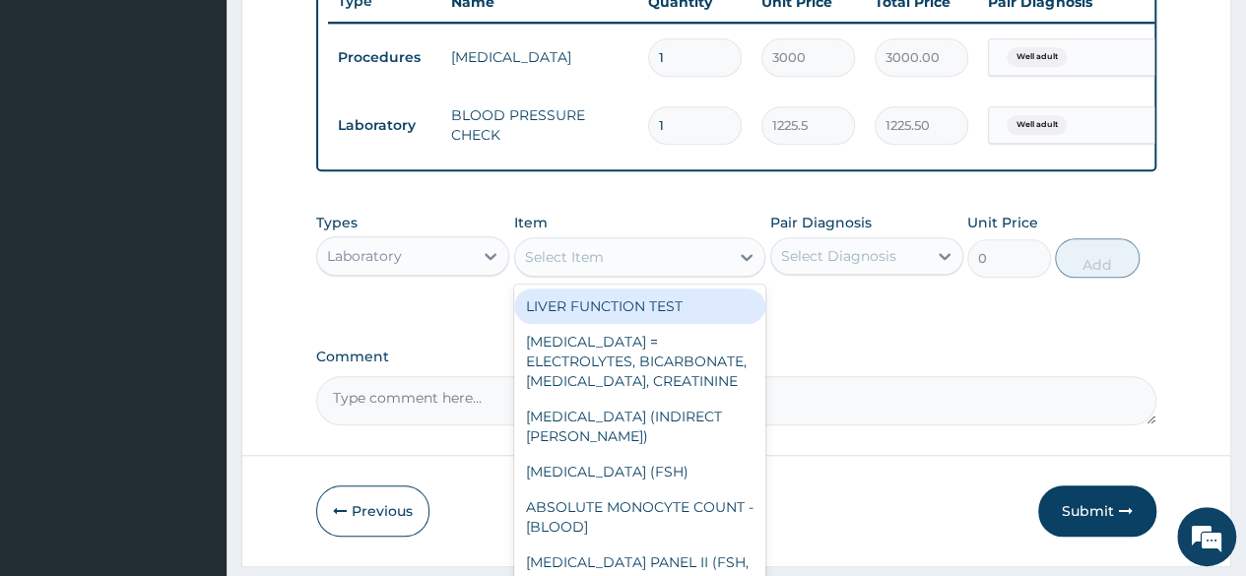
click at [660, 273] on div "Select Item" at bounding box center [622, 257] width 215 height 32
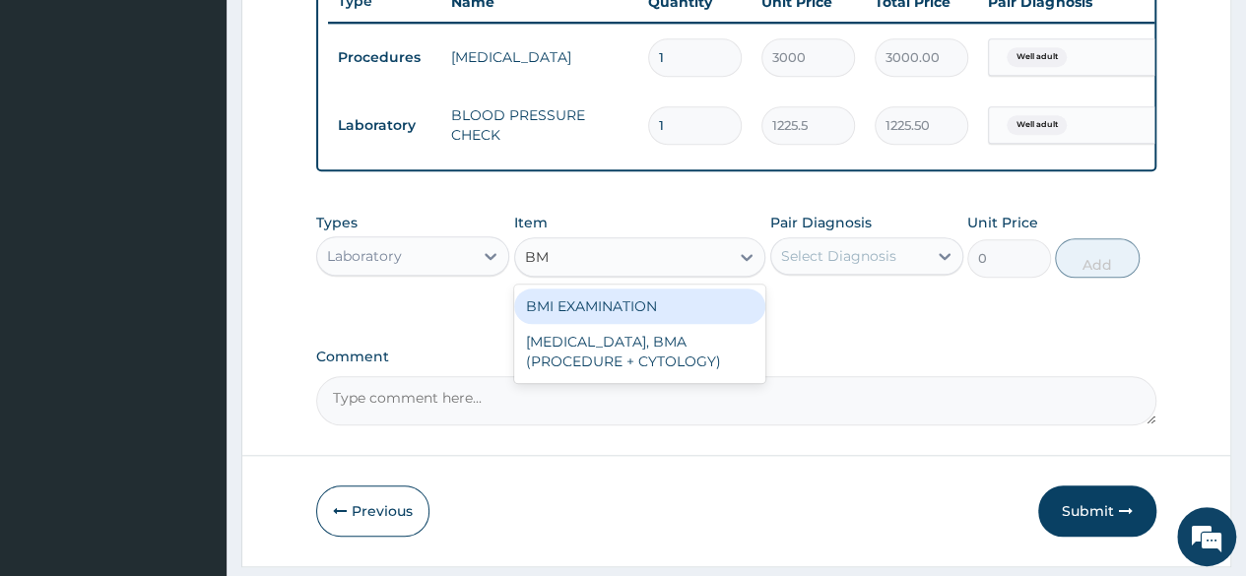
type input "BMI"
click at [660, 321] on div "BMI EXAMINATION" at bounding box center [640, 306] width 252 height 35
type input "1225.5"
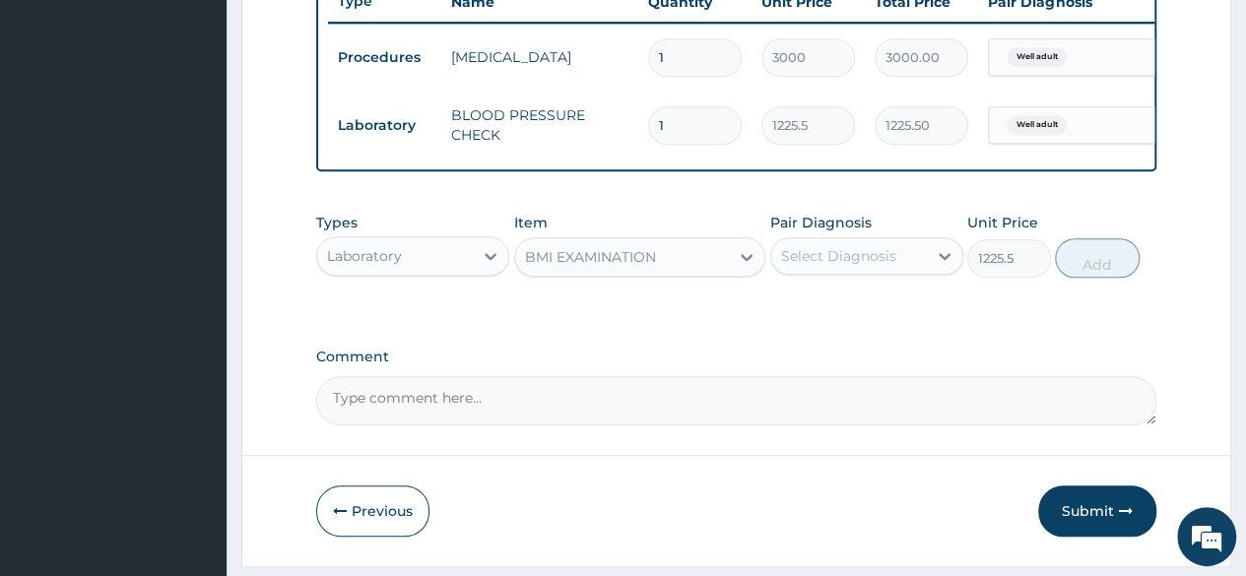
click at [865, 249] on div "Pair Diagnosis Select Diagnosis" at bounding box center [866, 245] width 193 height 65
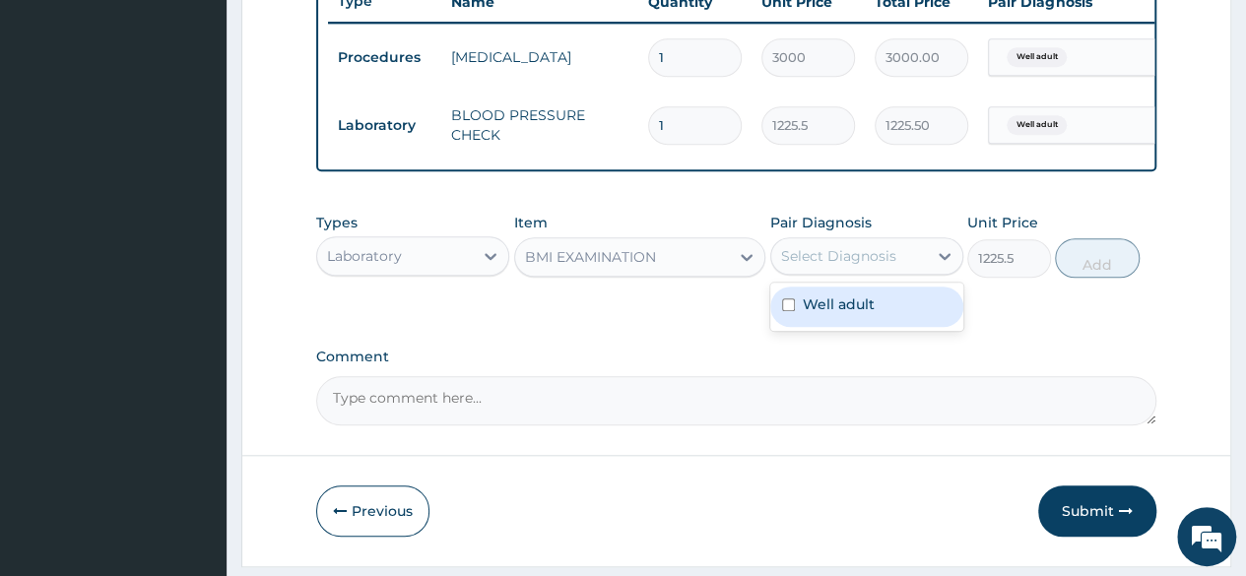
drag, startPoint x: 862, startPoint y: 268, endPoint x: 845, endPoint y: 327, distance: 61.4
click at [845, 275] on div "option Well adult, selected. option Well adult focused, 1 of 1. 1 result availa…" at bounding box center [866, 255] width 193 height 37
click at [845, 314] on label "Well adult" at bounding box center [839, 304] width 72 height 20
checkbox input "true"
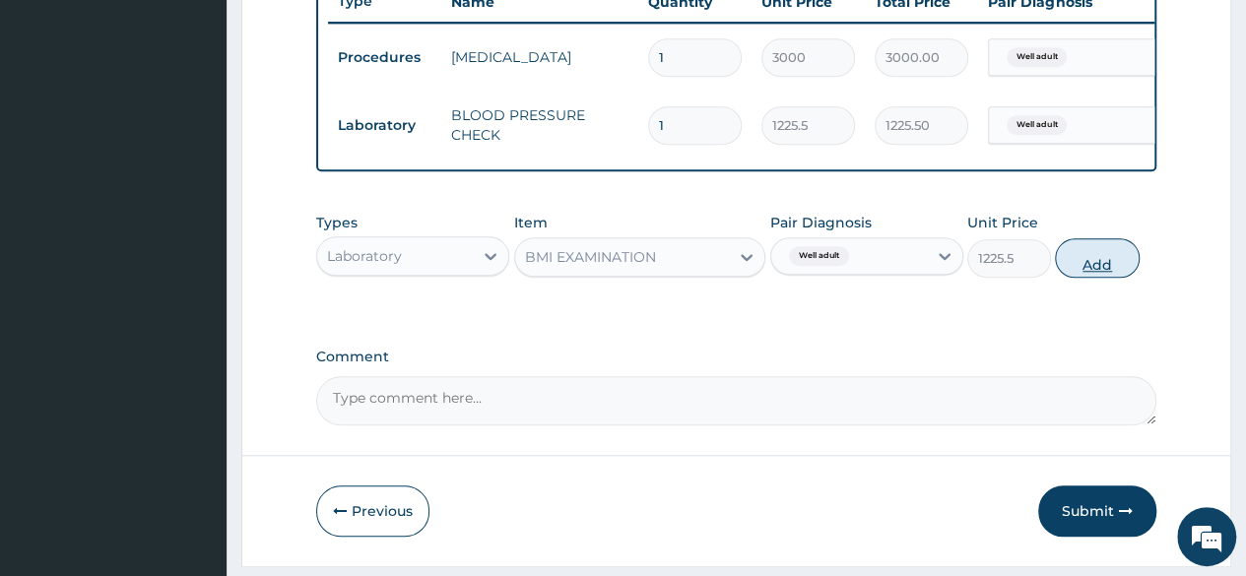
click at [1133, 265] on button "Add" at bounding box center [1097, 257] width 84 height 39
type input "0"
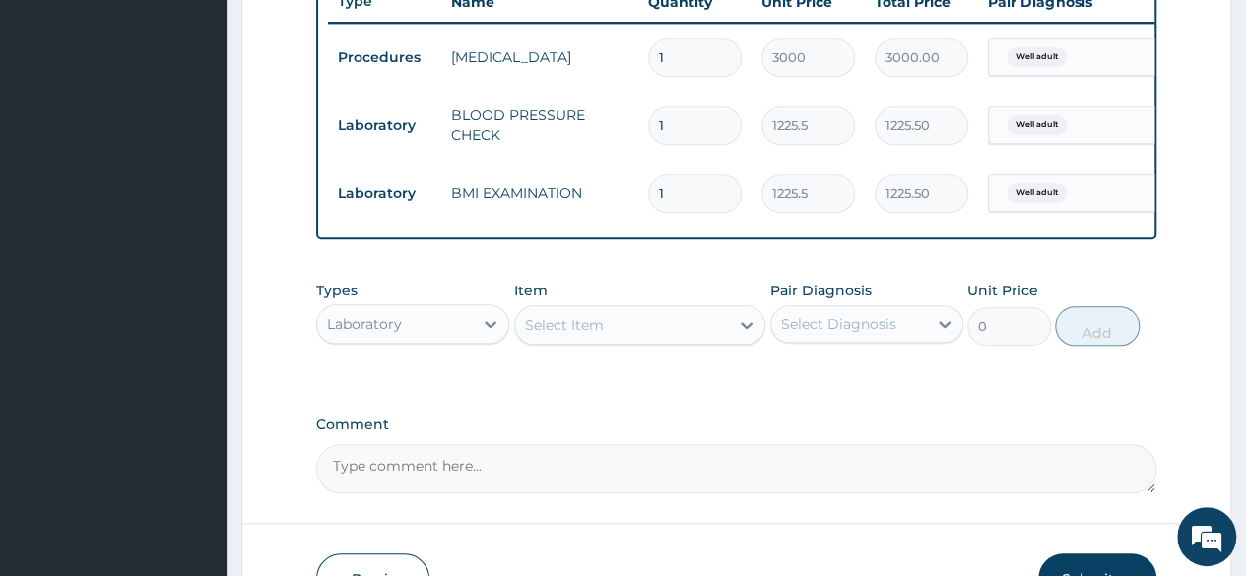
click at [531, 332] on div "Select Item" at bounding box center [564, 325] width 79 height 20
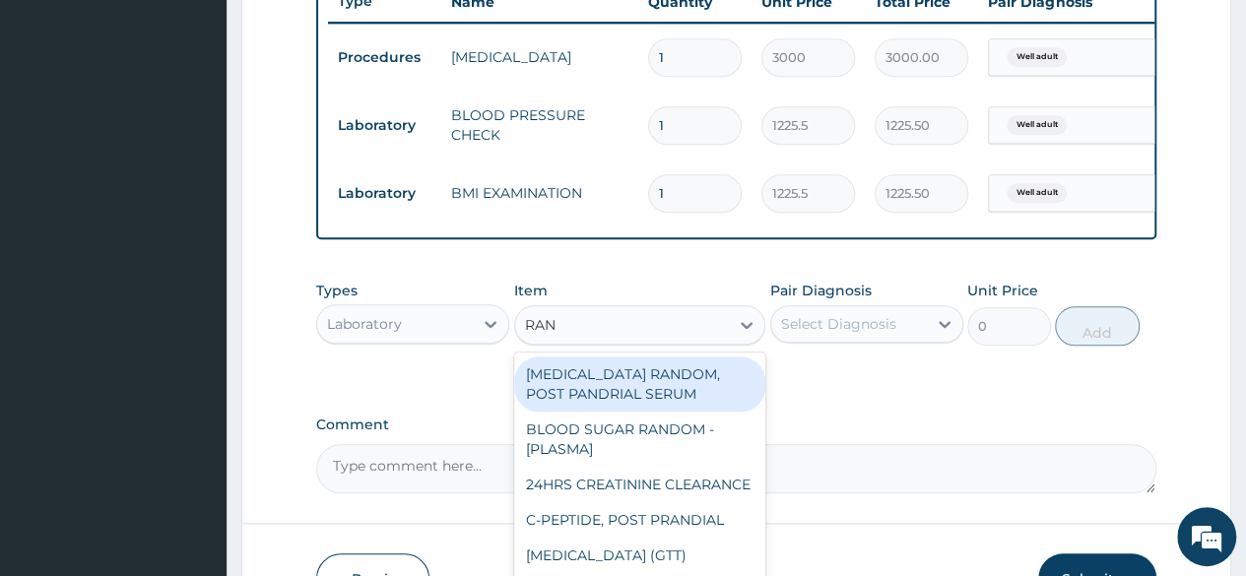
type input "RAND"
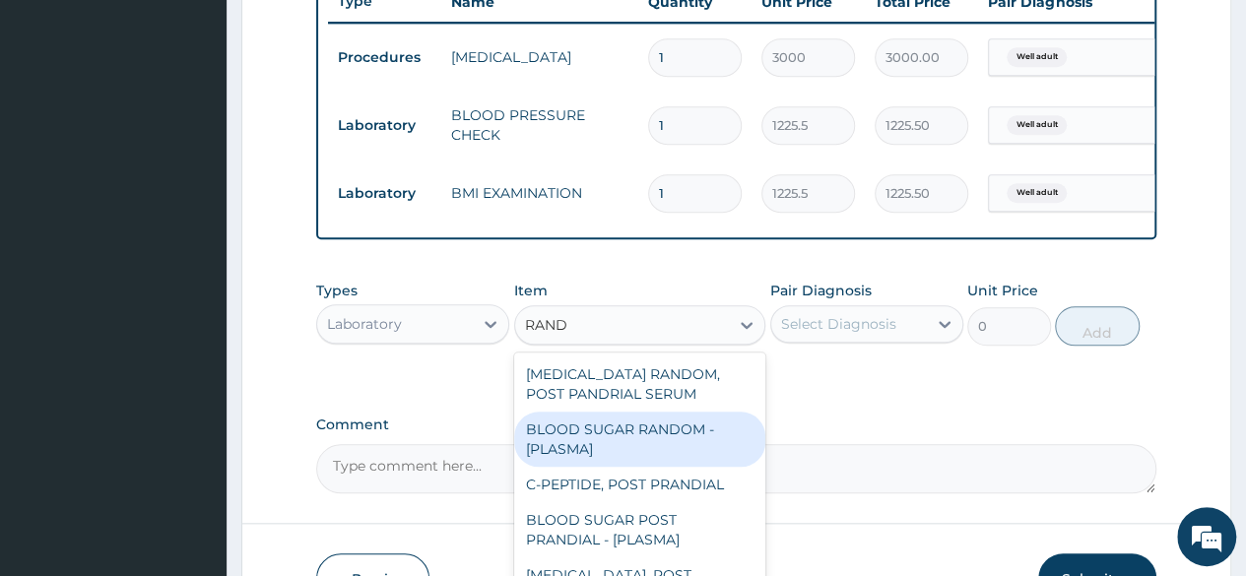
click at [608, 443] on div "BLOOD SUGAR RANDOM - [PLASMA]" at bounding box center [640, 439] width 252 height 55
type input "1800"
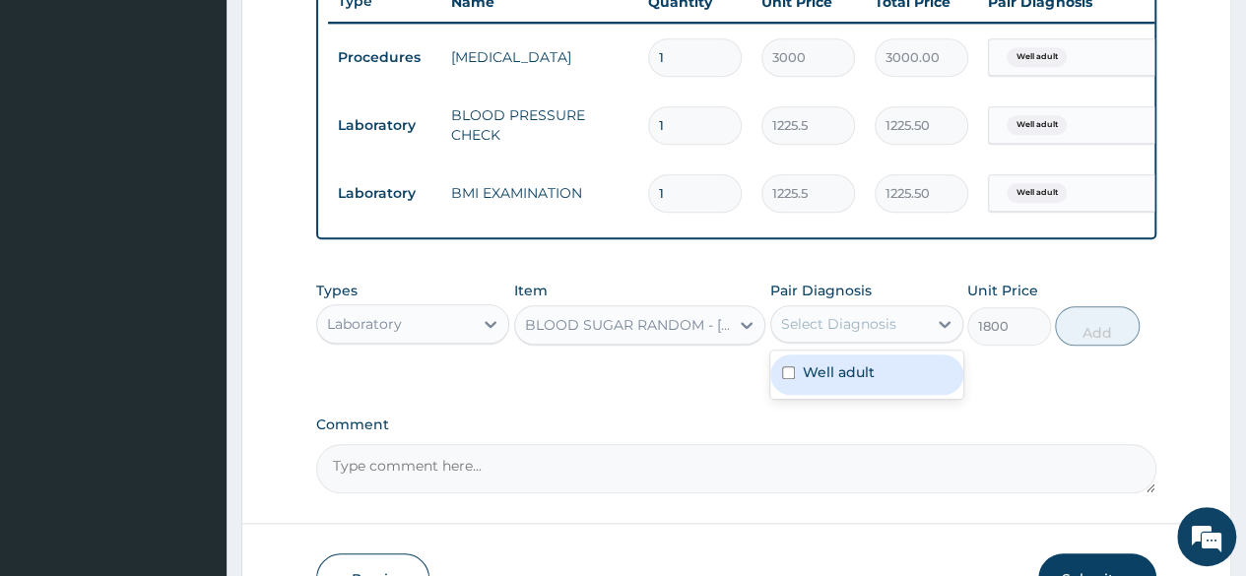
click at [867, 333] on div "Select Diagnosis" at bounding box center [838, 324] width 115 height 20
click at [873, 389] on div "Well adult" at bounding box center [866, 375] width 193 height 40
checkbox input "true"
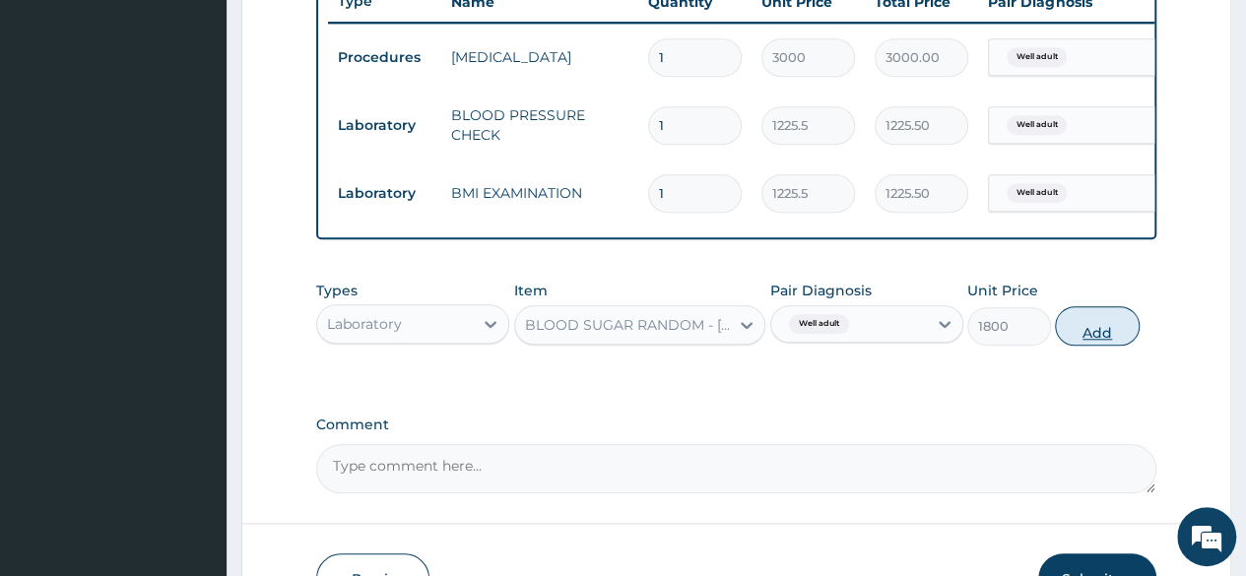
click at [1079, 328] on button "Add" at bounding box center [1097, 325] width 84 height 39
type input "0"
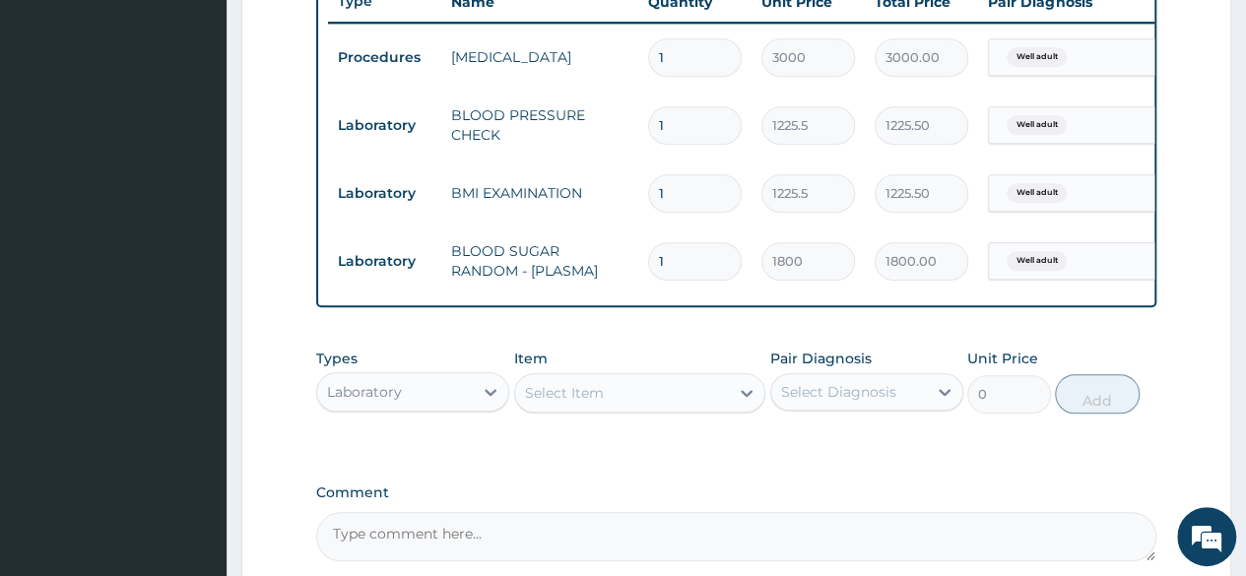
scroll to position [967, 0]
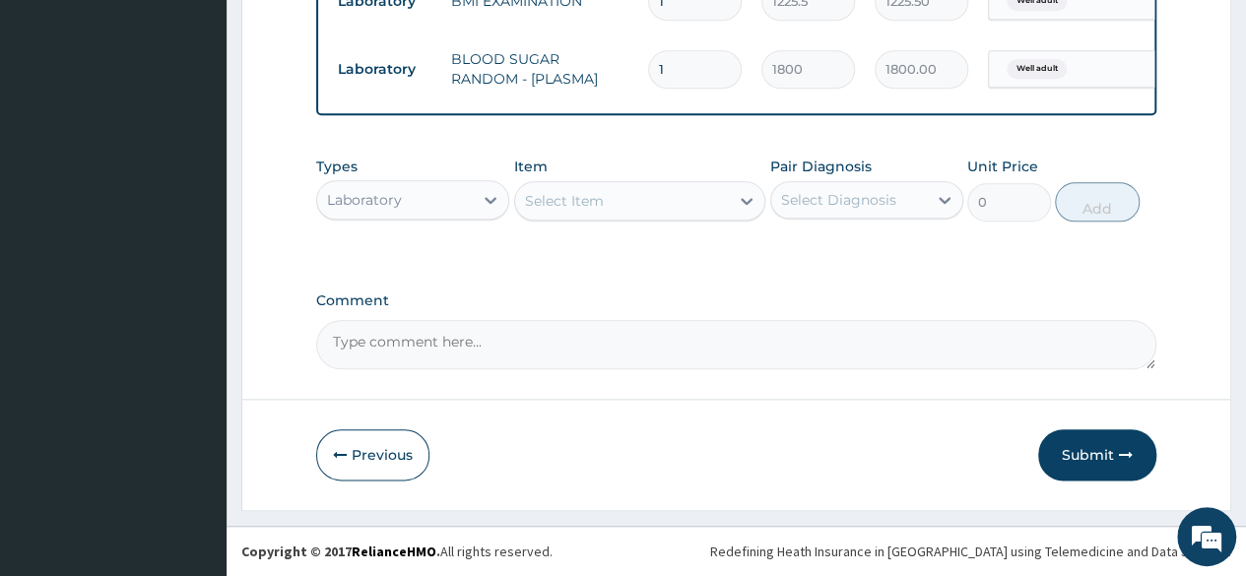
click at [682, 208] on div "Select Item" at bounding box center [622, 201] width 215 height 32
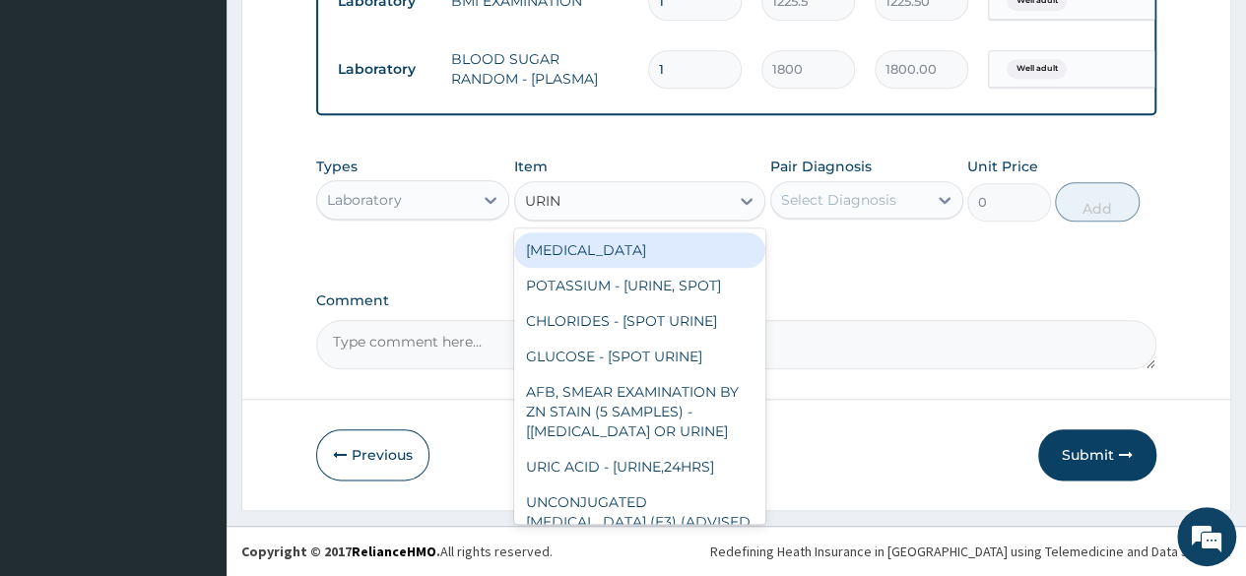
type input "URINA"
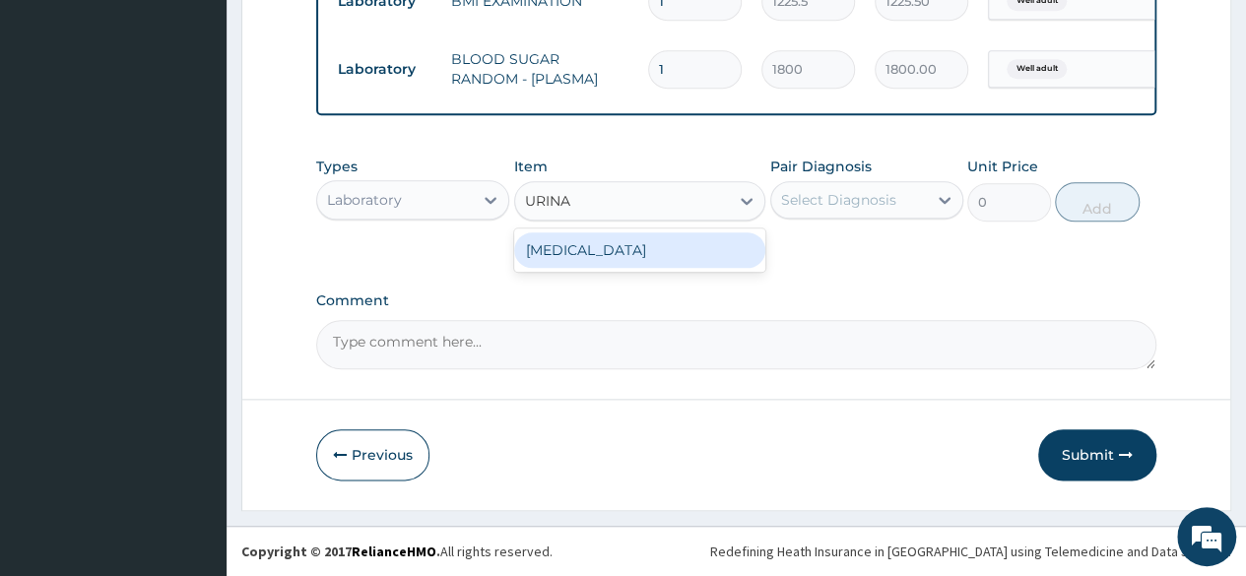
click at [682, 253] on div "[MEDICAL_DATA]" at bounding box center [640, 249] width 252 height 35
type input "1531.875"
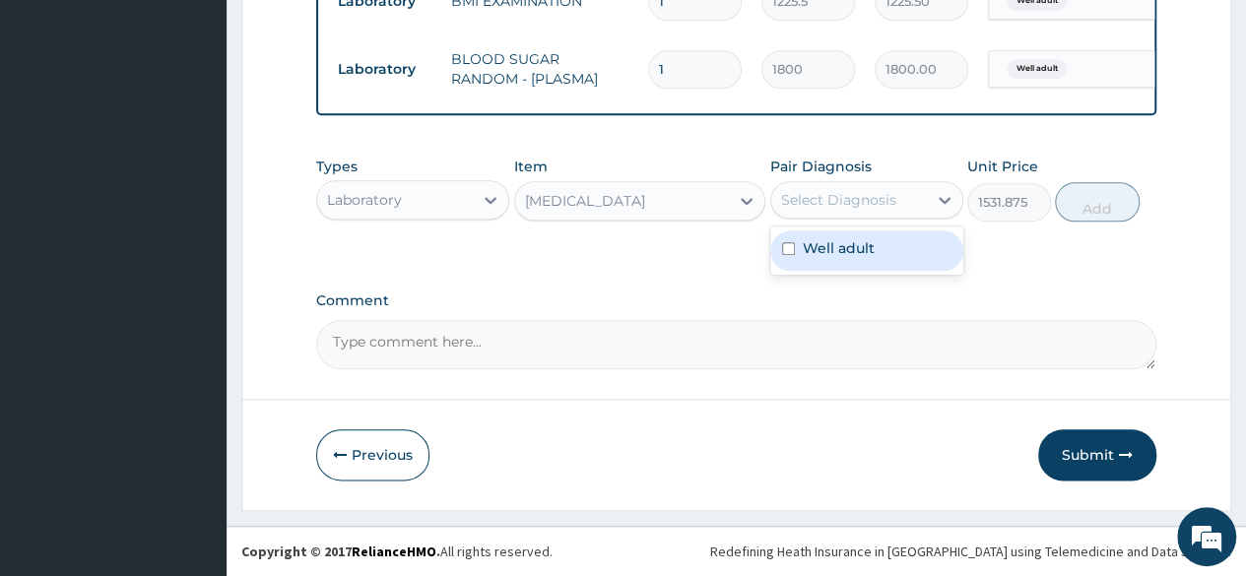
drag, startPoint x: 823, startPoint y: 212, endPoint x: 831, endPoint y: 265, distance: 53.8
click at [831, 219] on div "option Well adult, selected. option Well adult focused, 1 of 1. 1 result availa…" at bounding box center [866, 199] width 193 height 37
click at [831, 265] on div "Well adult" at bounding box center [866, 250] width 193 height 40
checkbox input "true"
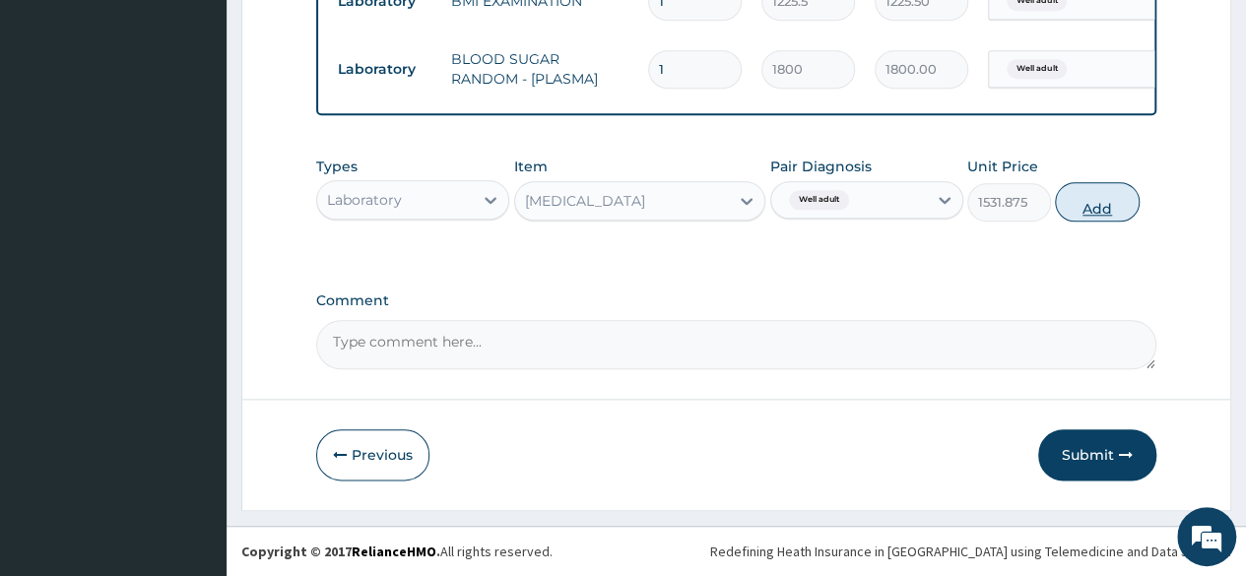
click at [1092, 206] on button "Add" at bounding box center [1097, 201] width 84 height 39
type input "0"
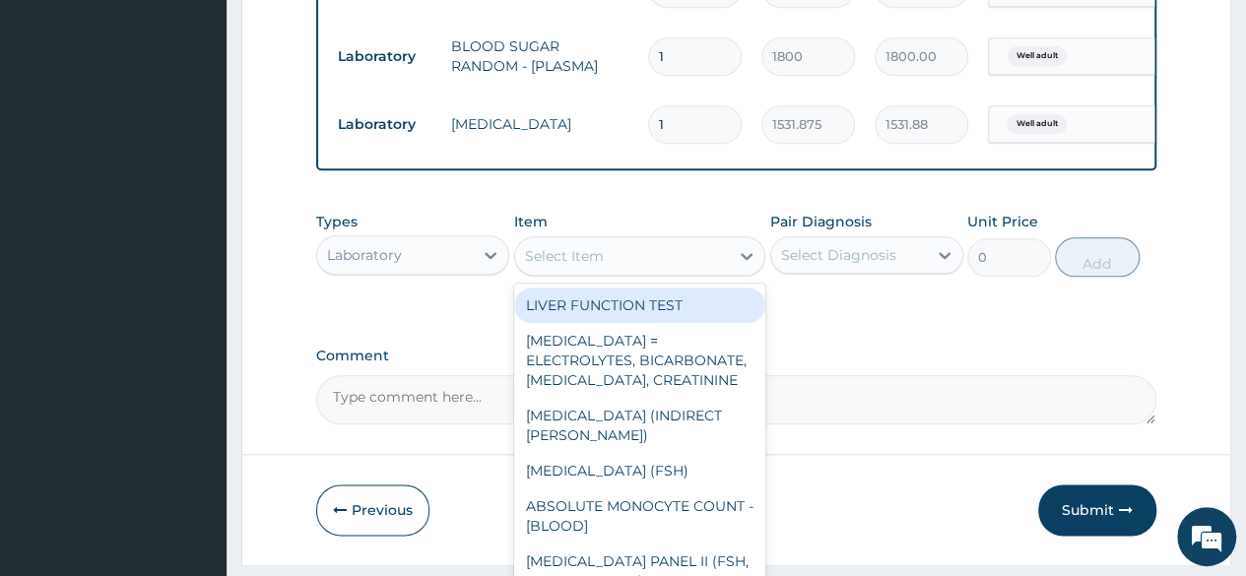
click at [573, 257] on div "Select Item" at bounding box center [622, 256] width 215 height 32
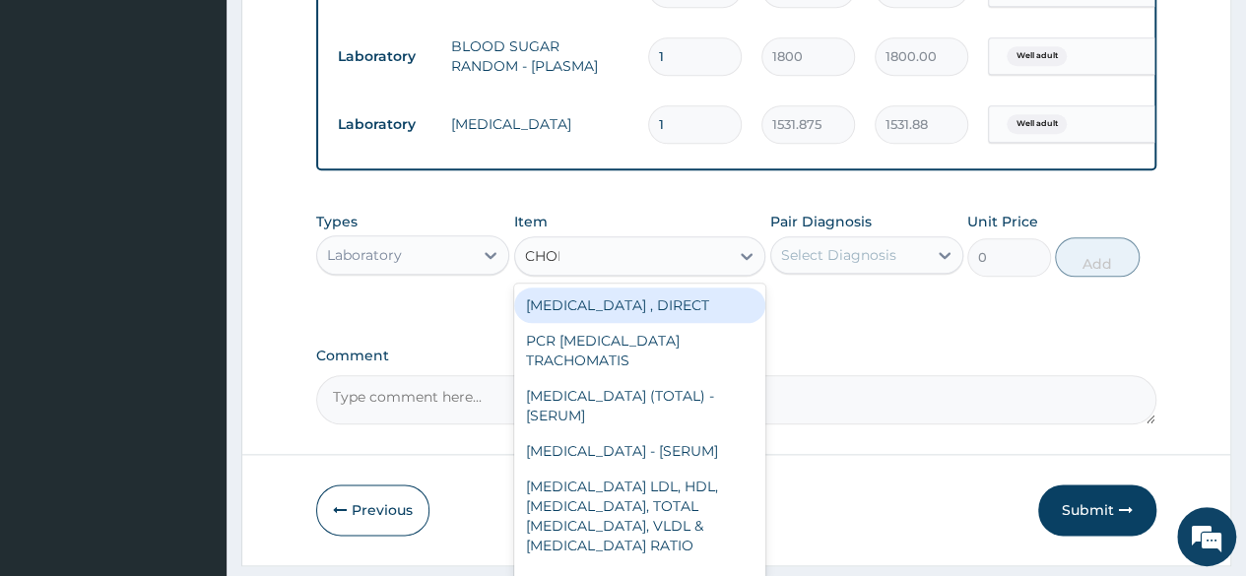
type input "CHOLE"
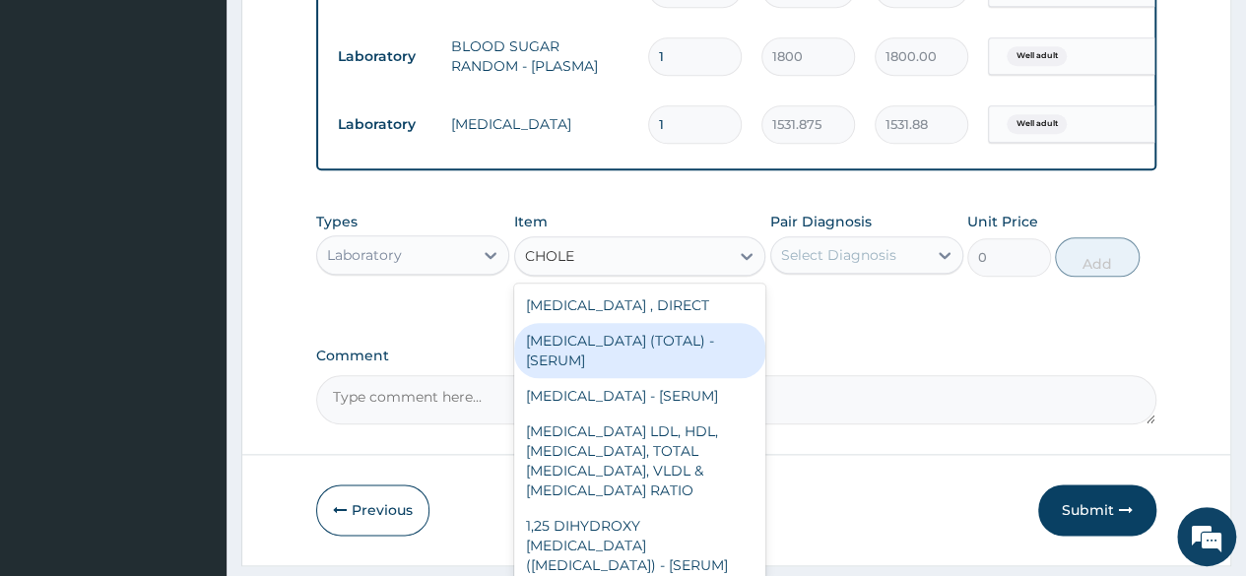
click at [583, 345] on div "[MEDICAL_DATA] (TOTAL) - [SERUM]" at bounding box center [640, 350] width 252 height 55
type input "2880"
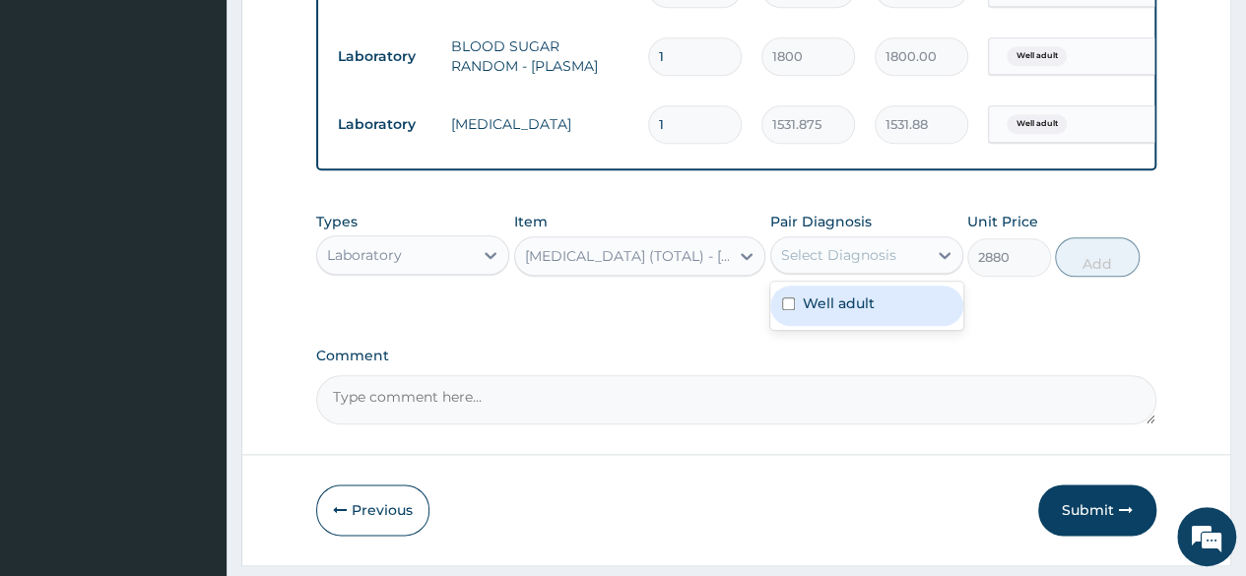
click at [834, 274] on div "Select Diagnosis" at bounding box center [866, 254] width 193 height 37
click at [845, 313] on label "Well adult" at bounding box center [839, 303] width 72 height 20
checkbox input "true"
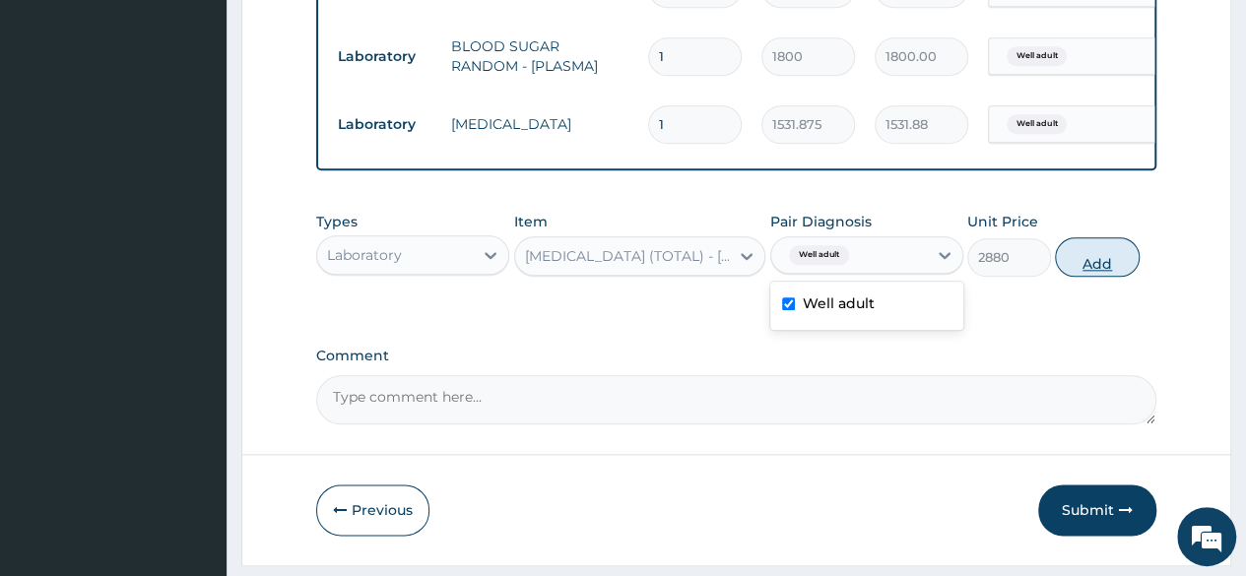
click at [1125, 263] on button "Add" at bounding box center [1097, 256] width 84 height 39
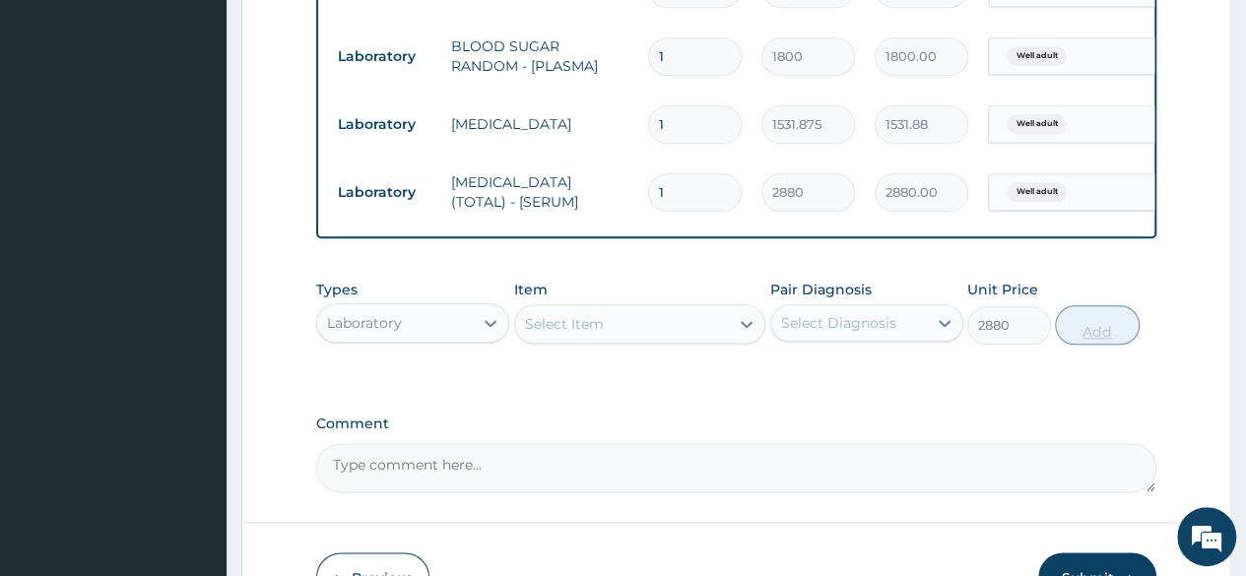
type input "0"
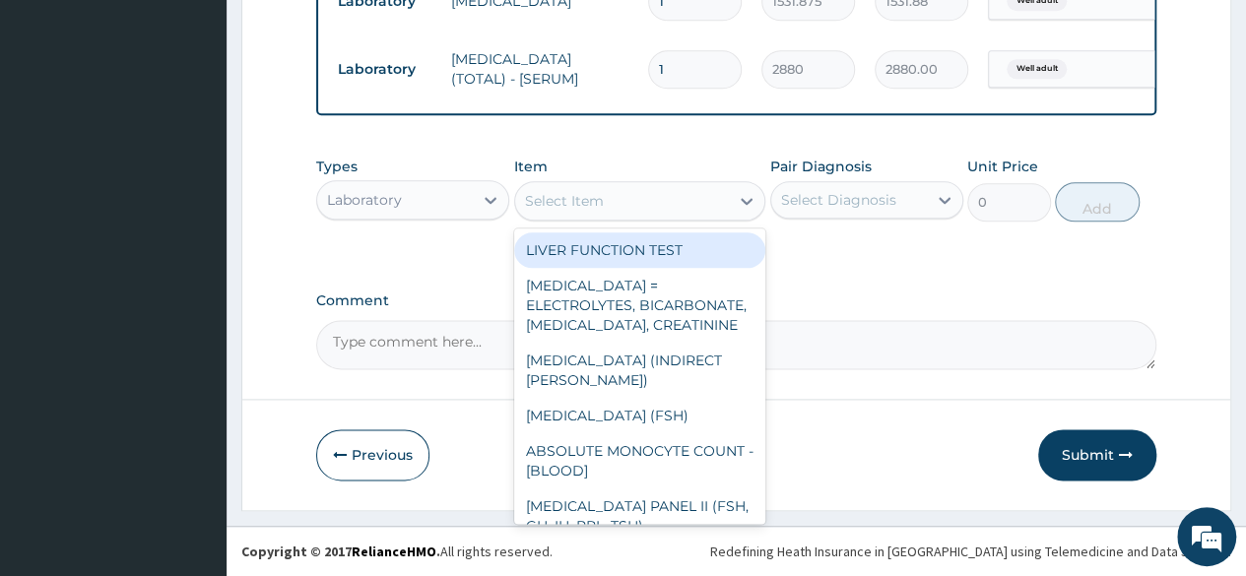
click at [551, 216] on div "Select Item" at bounding box center [622, 201] width 215 height 32
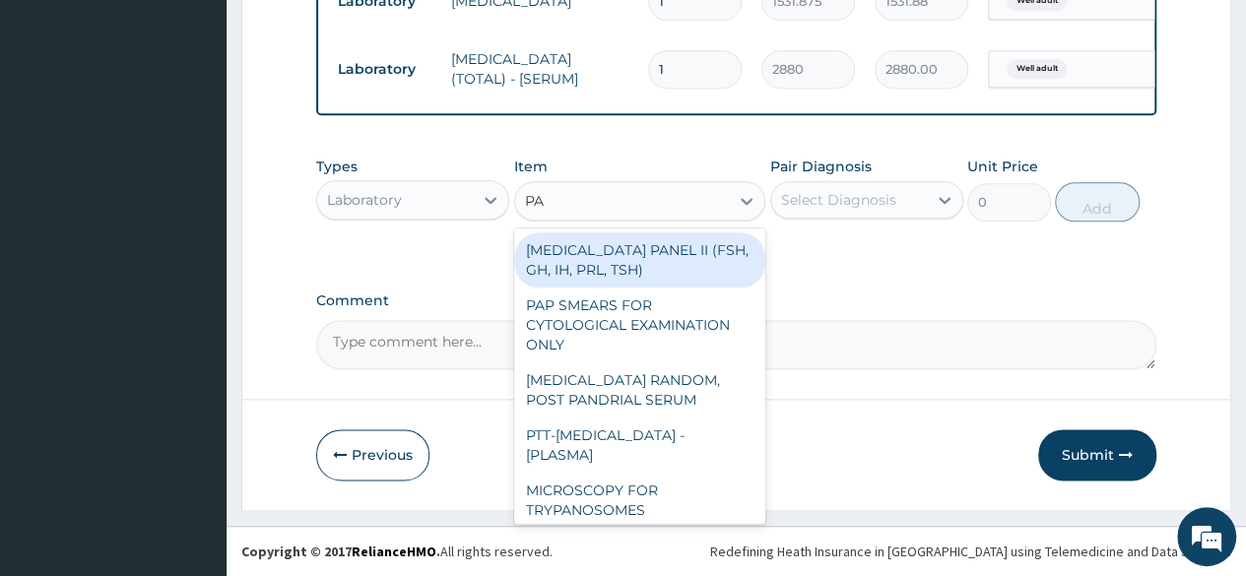
type input "PAP"
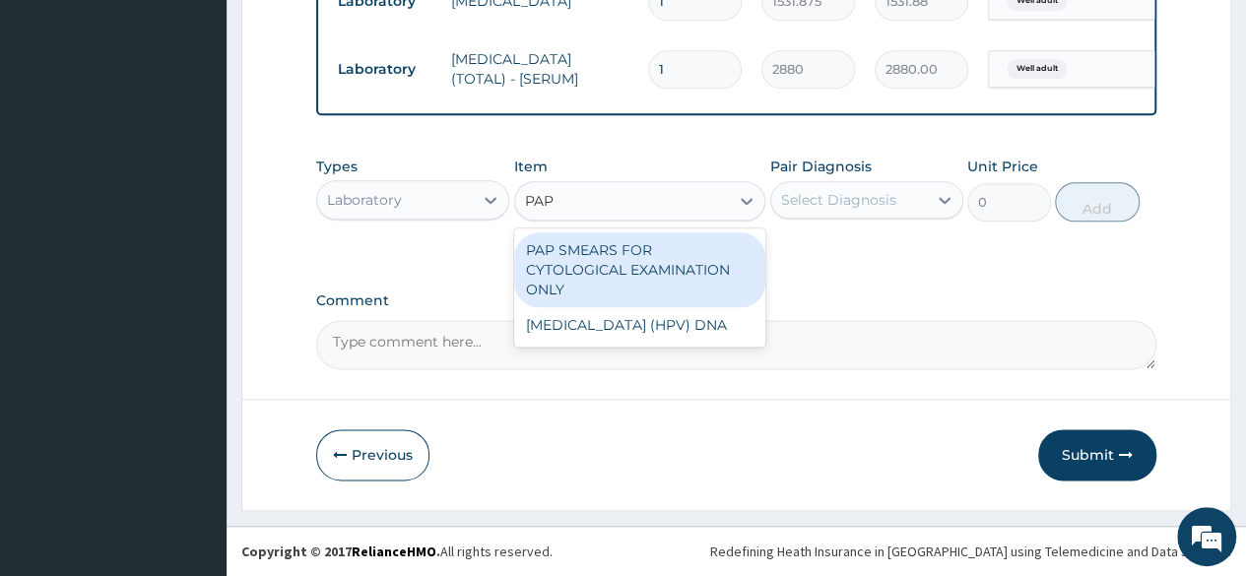
click at [604, 279] on div "PAP SMEARS FOR CYTOLOGICAL EXAMINATION ONLY" at bounding box center [640, 269] width 252 height 75
type input "18080"
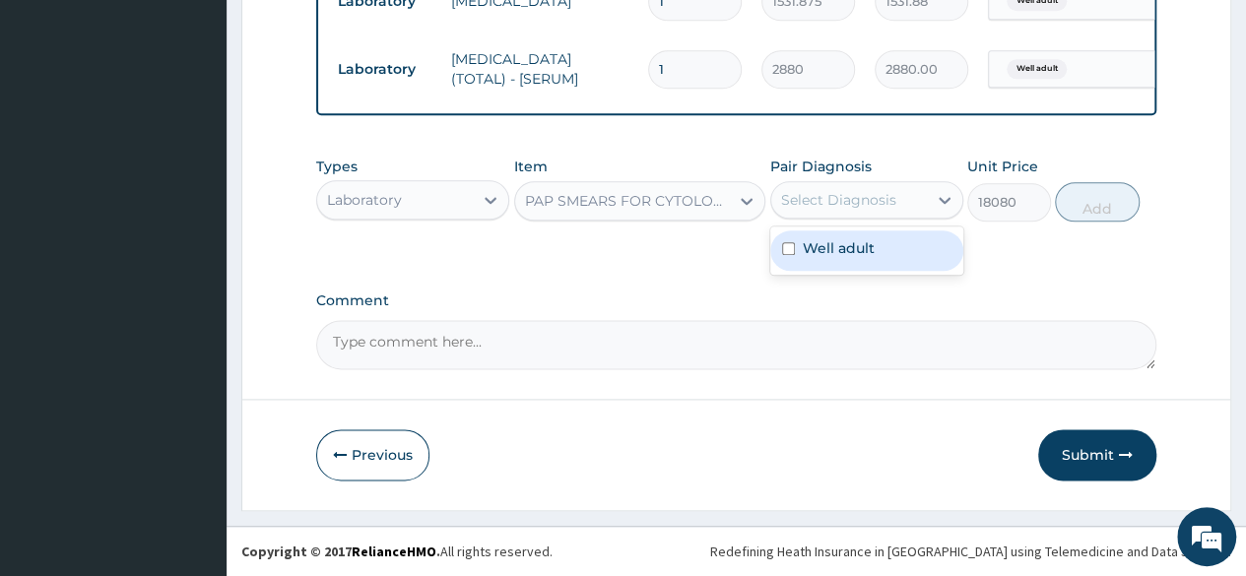
click at [825, 198] on div "Select Diagnosis" at bounding box center [838, 200] width 115 height 20
click at [841, 228] on div "Types Laboratory Item PAP SMEARS FOR CYTOLOGICAL EXAMINATION ONLY Pair Diagnosi…" at bounding box center [736, 189] width 840 height 85
drag, startPoint x: 841, startPoint y: 228, endPoint x: 841, endPoint y: 210, distance: 17.7
click at [841, 210] on div "Types Laboratory Item PAP SMEARS FOR CYTOLOGICAL EXAMINATION ONLY Pair Diagnosi…" at bounding box center [736, 189] width 840 height 85
drag, startPoint x: 841, startPoint y: 210, endPoint x: 846, endPoint y: 254, distance: 44.6
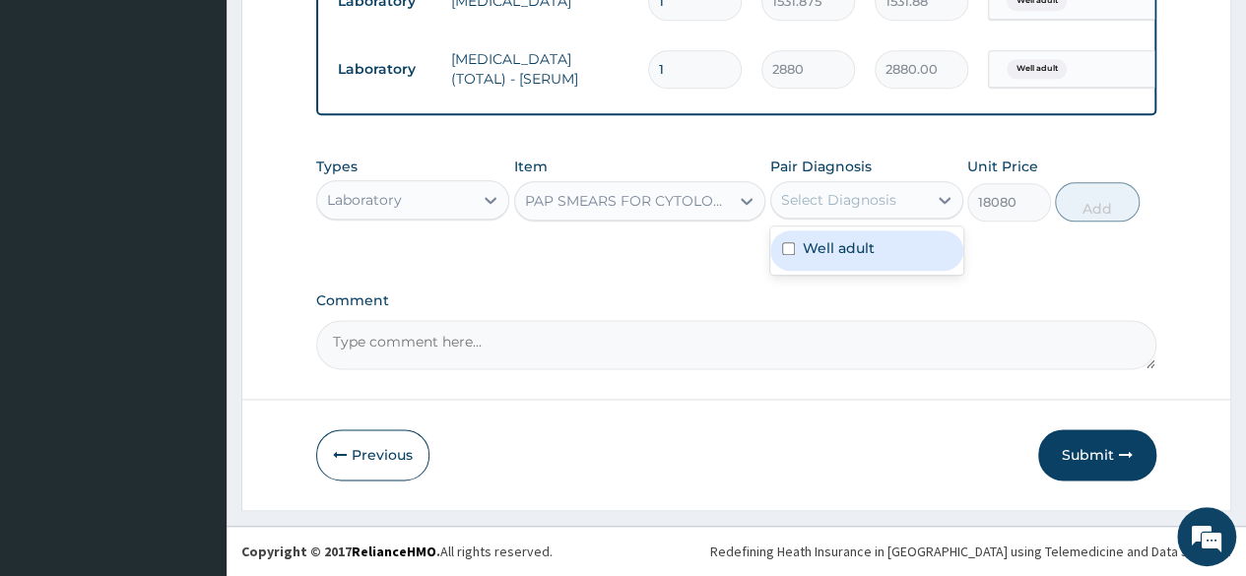
click at [846, 219] on div "option Well adult, selected. option Well adult focused, 1 of 1. 1 result availa…" at bounding box center [866, 199] width 193 height 37
click at [846, 254] on label "Well adult" at bounding box center [839, 248] width 72 height 20
checkbox input "true"
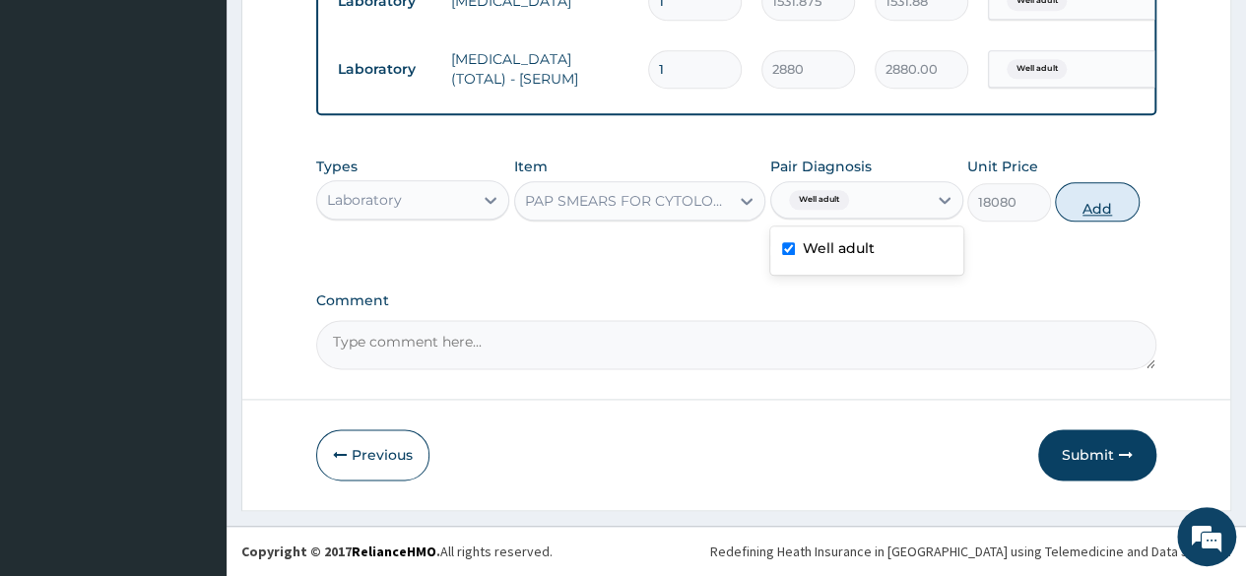
click at [1106, 199] on button "Add" at bounding box center [1097, 201] width 84 height 39
type input "0"
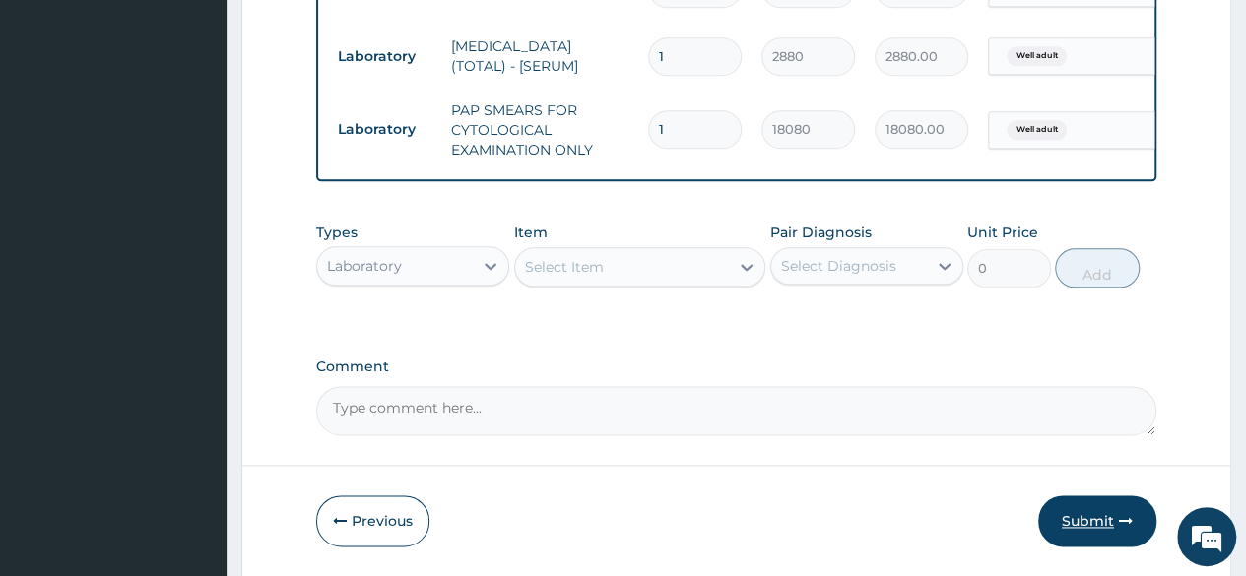
click at [1075, 510] on button "Submit" at bounding box center [1097, 520] width 118 height 51
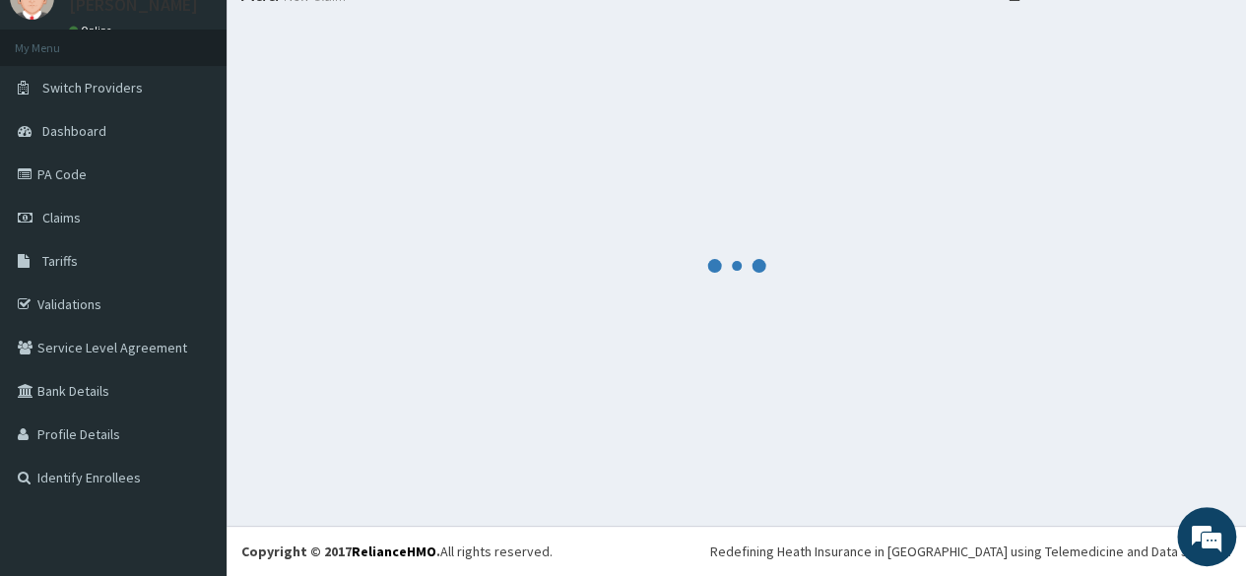
scroll to position [83, 0]
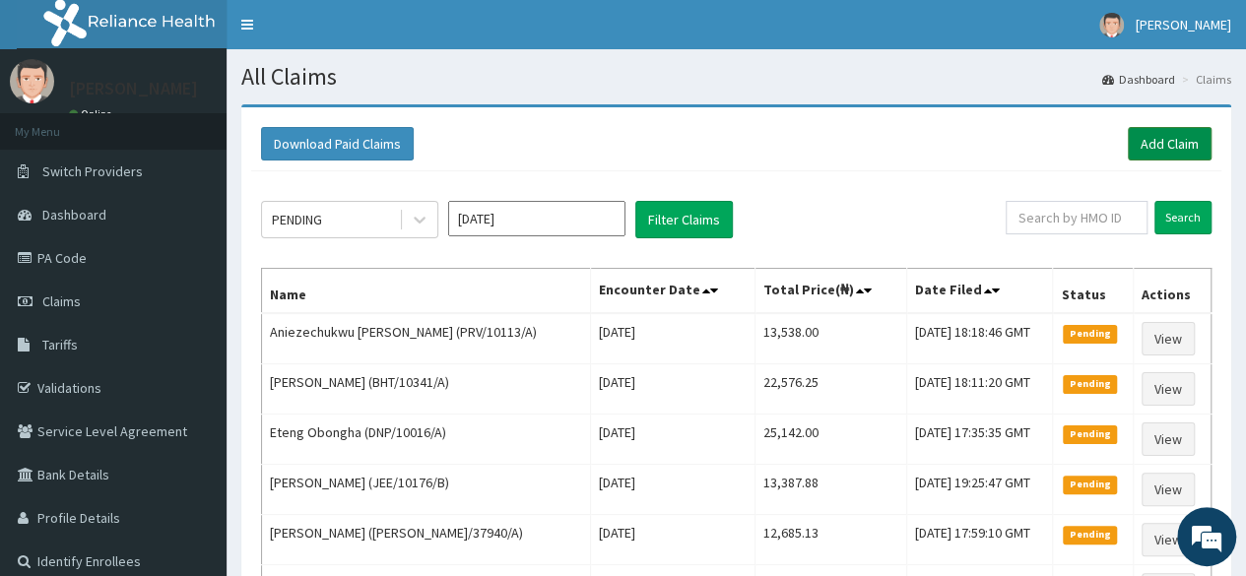
drag, startPoint x: 1152, startPoint y: 168, endPoint x: 1158, endPoint y: 156, distance: 14.1
click at [1158, 156] on div "Download Paid Claims Add Claim" at bounding box center [736, 144] width 970 height 54
click at [1158, 156] on link "Add Claim" at bounding box center [1170, 143] width 84 height 33
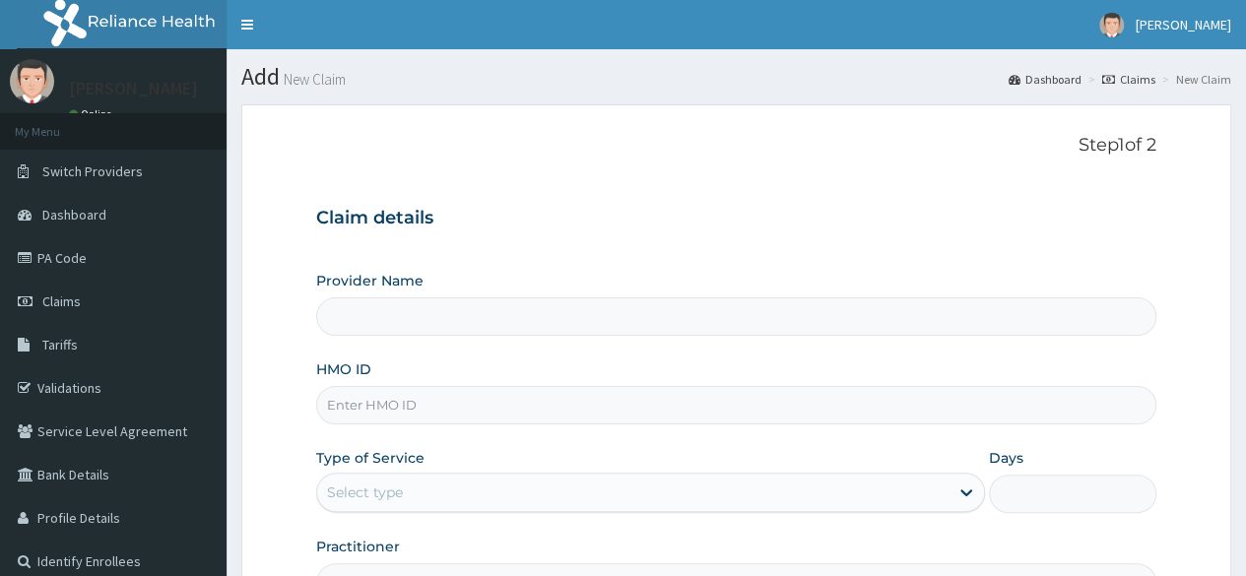
click at [408, 407] on input "HMO ID" at bounding box center [736, 405] width 840 height 38
paste input "DPK/10021/A"
type input "DPK/10021/A"
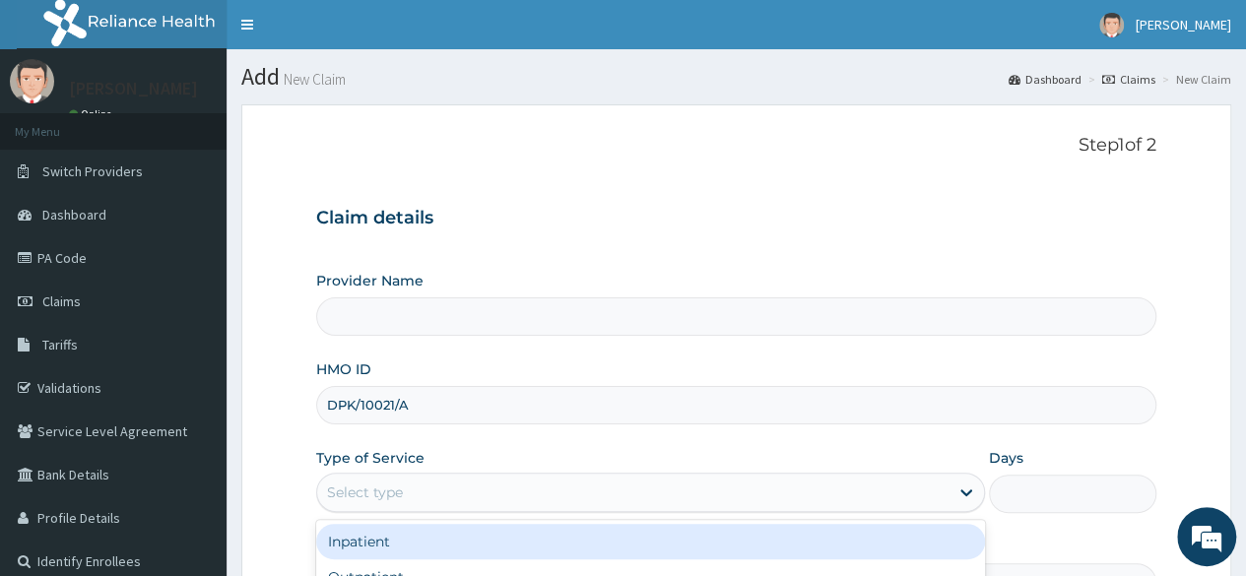
click at [407, 473] on div "Select type" at bounding box center [650, 492] width 669 height 39
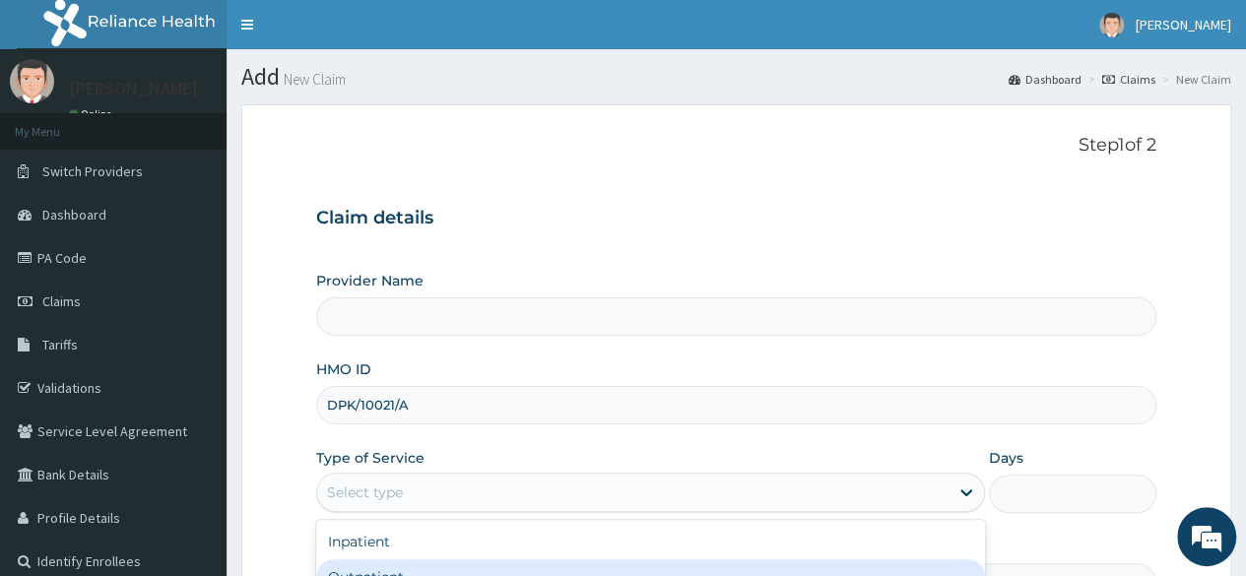
click at [404, 568] on div "Outpatient" at bounding box center [650, 576] width 669 height 35
type input "1"
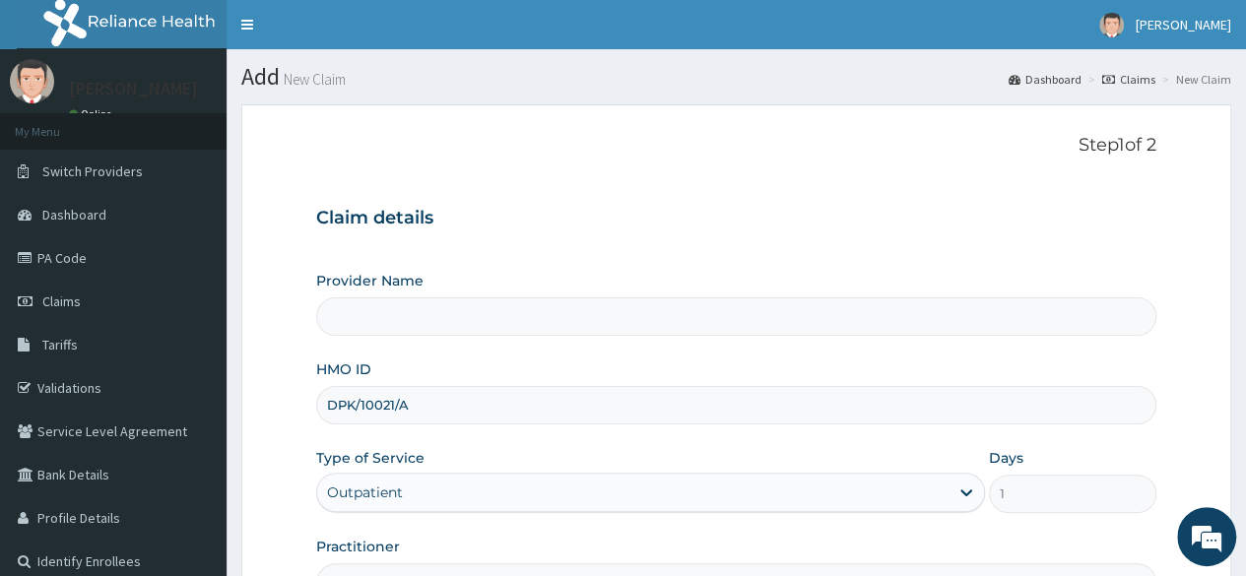
type input "Reliance Family Clinics (RFC) - Lekki"
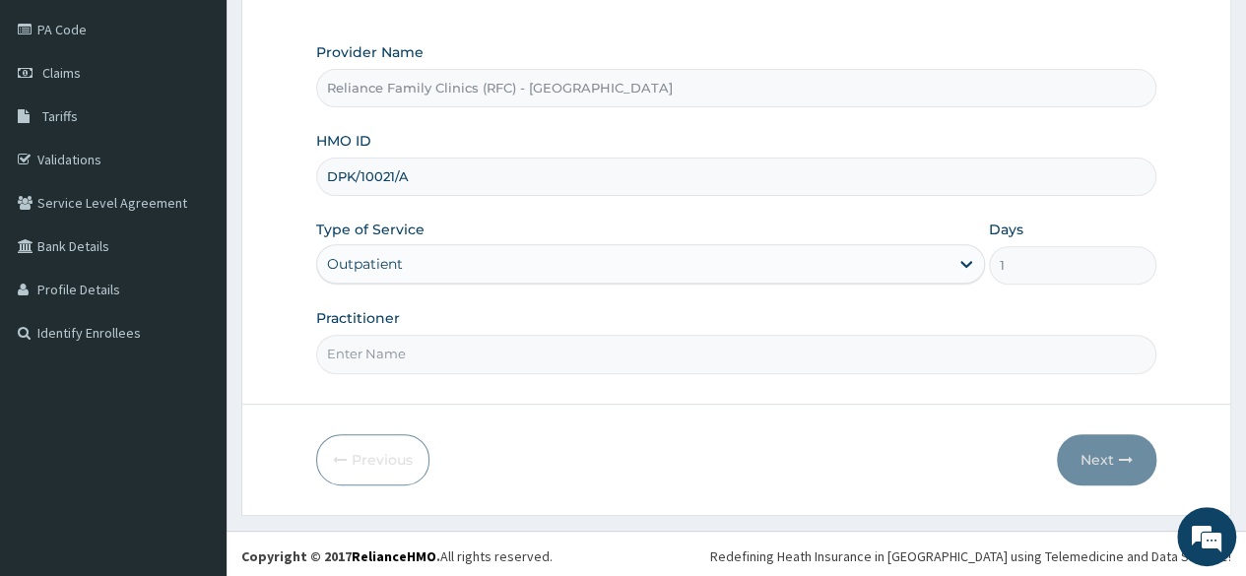
scroll to position [228, 0]
click at [619, 335] on input "Practitioner" at bounding box center [736, 354] width 840 height 38
type input "LOCUM"
click at [1119, 453] on icon "button" at bounding box center [1126, 460] width 14 height 14
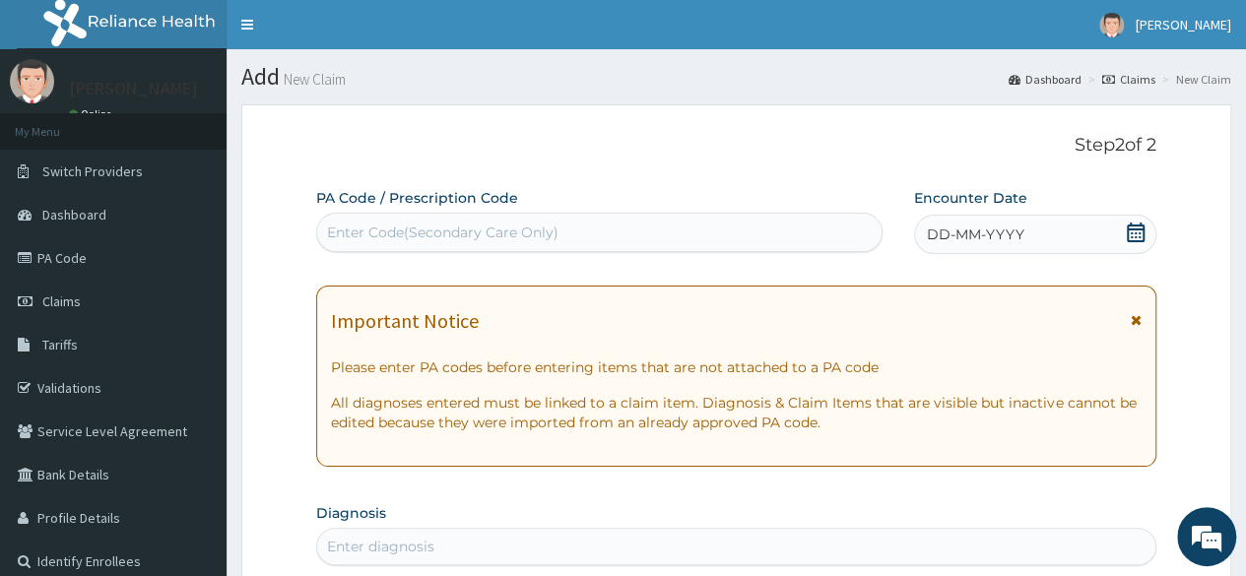
scroll to position [0, 0]
click at [1147, 228] on div "DD-MM-YYYY" at bounding box center [1035, 234] width 242 height 39
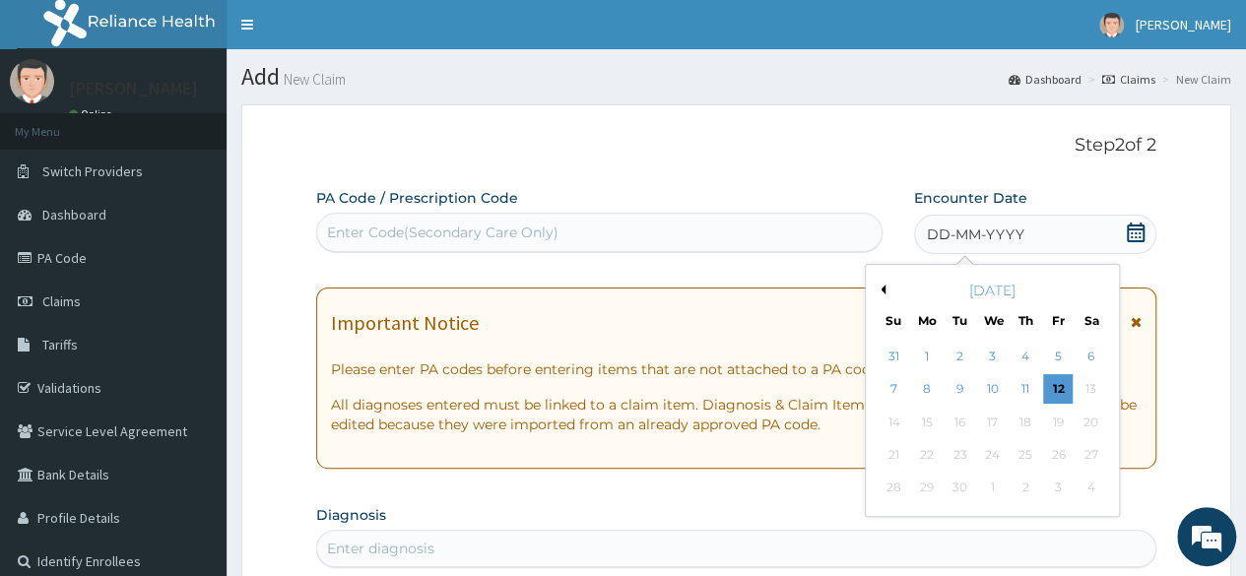
click at [886, 291] on div "September 2025" at bounding box center [992, 291] width 237 height 20
click at [882, 292] on button "Previous Month" at bounding box center [881, 290] width 10 height 10
click at [1022, 489] on div "28" at bounding box center [1025, 489] width 30 height 30
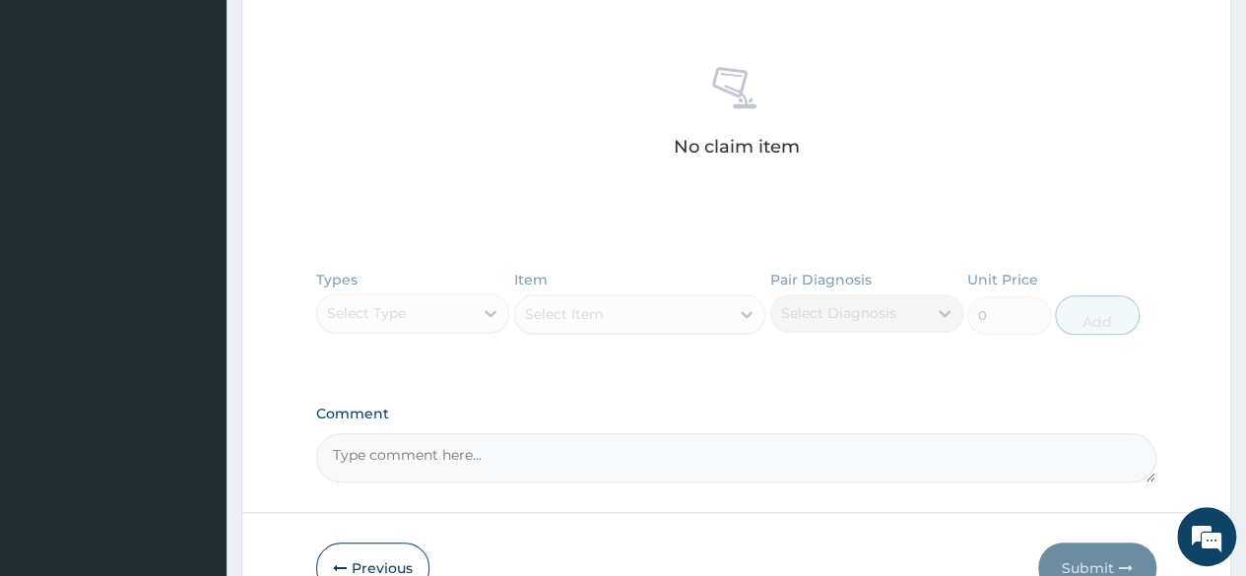
scroll to position [729, 0]
drag, startPoint x: 1229, startPoint y: 460, endPoint x: 1129, endPoint y: 387, distance: 124.1
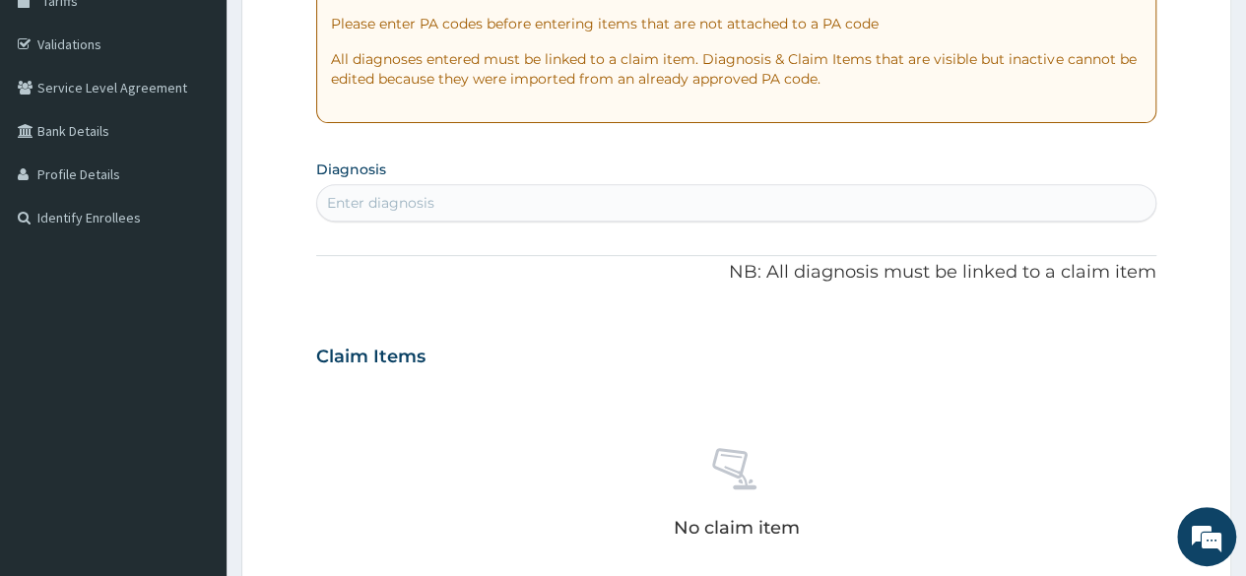
scroll to position [308, 0]
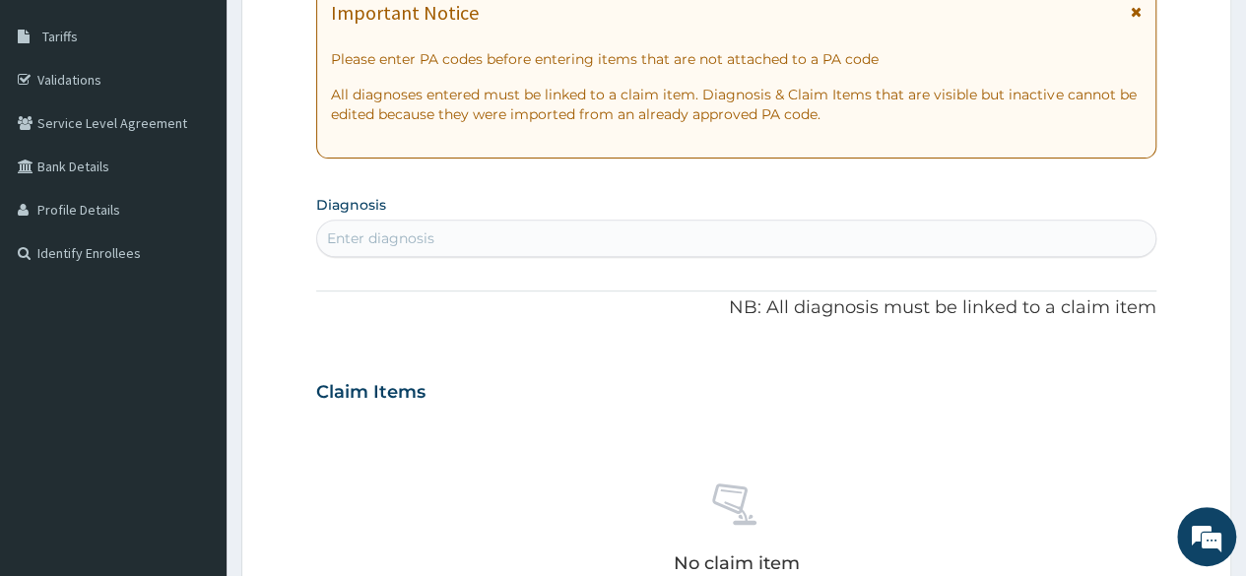
click at [570, 241] on div "Enter diagnosis" at bounding box center [736, 239] width 838 height 32
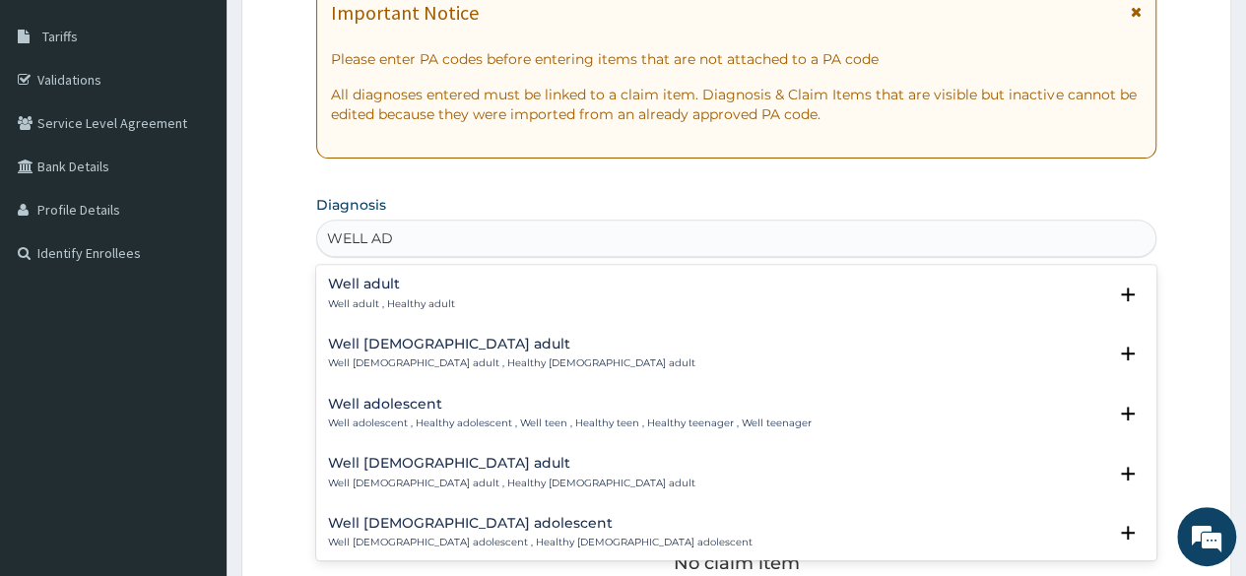
type input "WELL ADU"
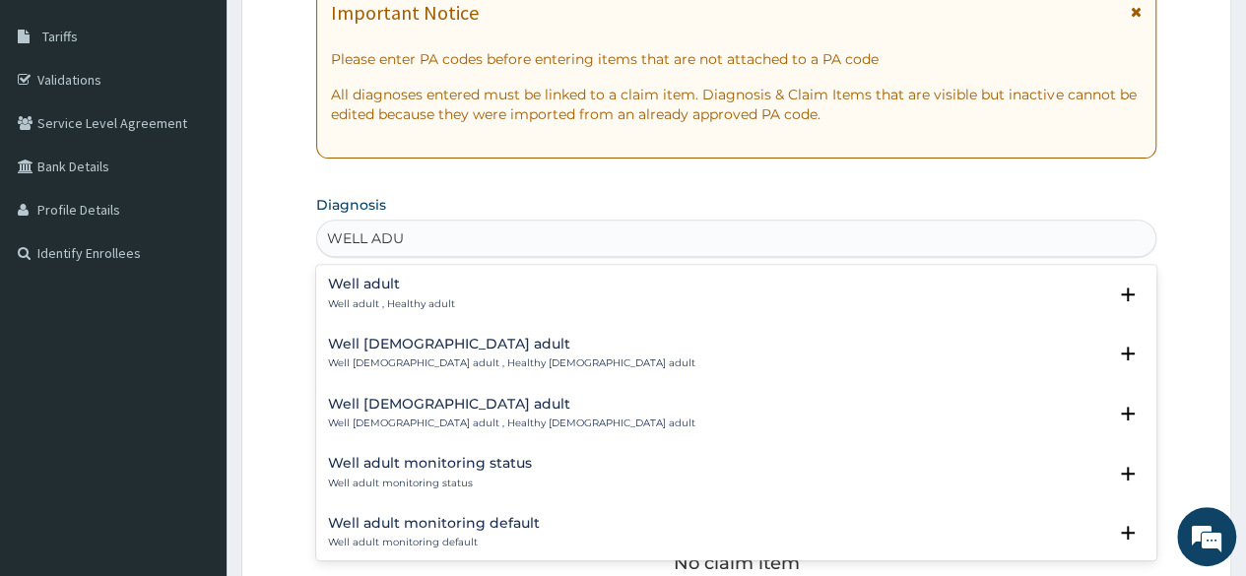
click at [410, 281] on h4 "Well adult" at bounding box center [391, 284] width 127 height 15
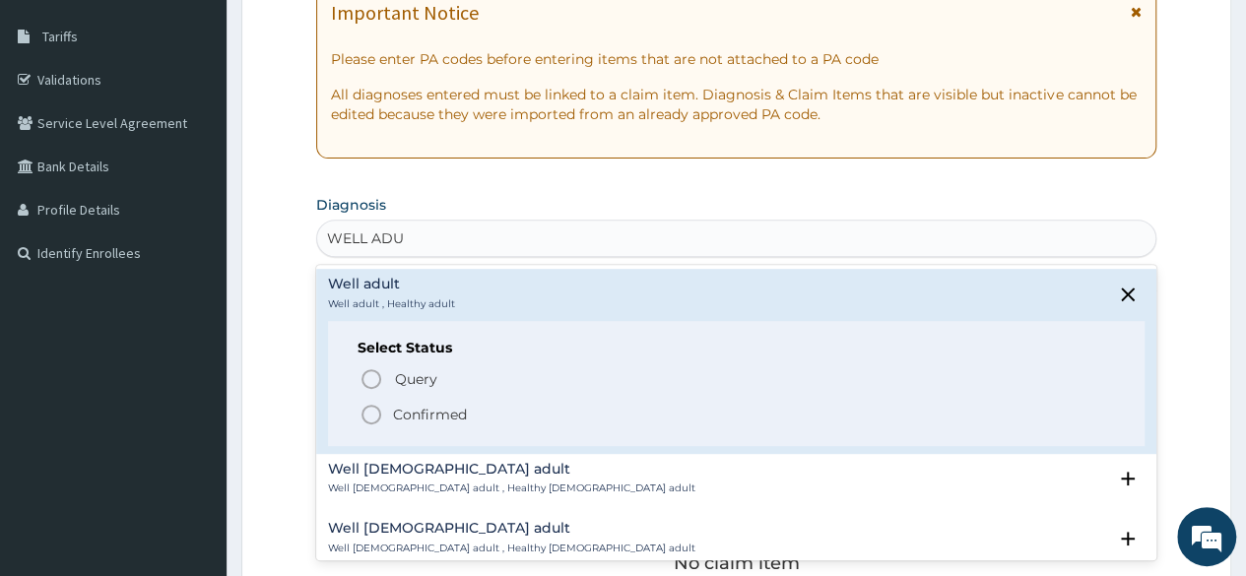
click at [420, 417] on p "Confirmed" at bounding box center [430, 415] width 74 height 20
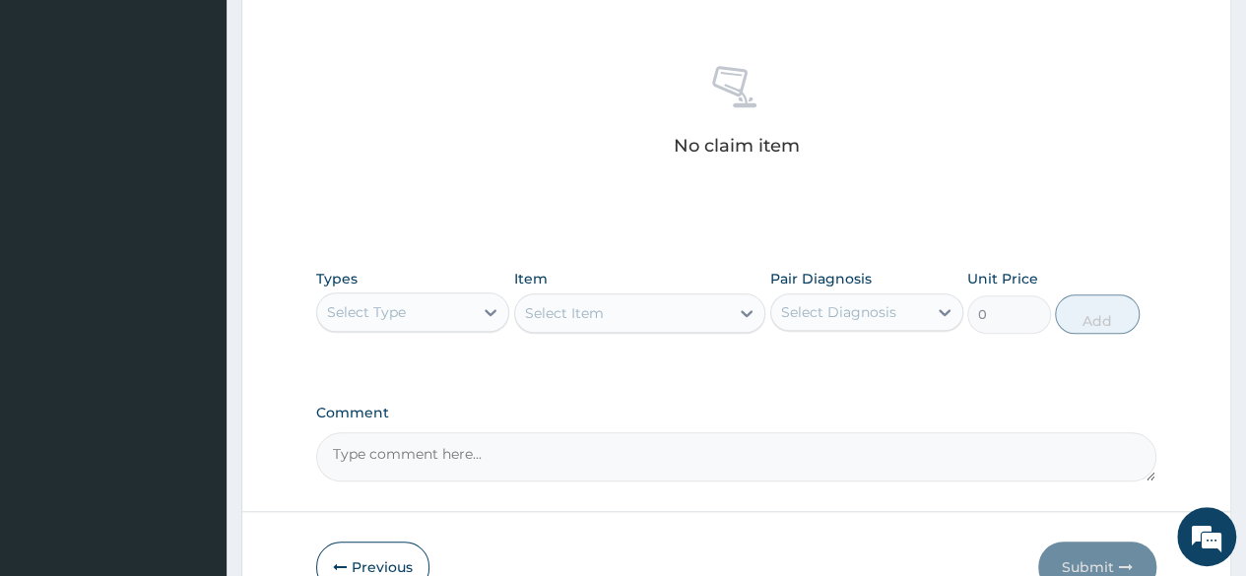
scroll to position [741, 0]
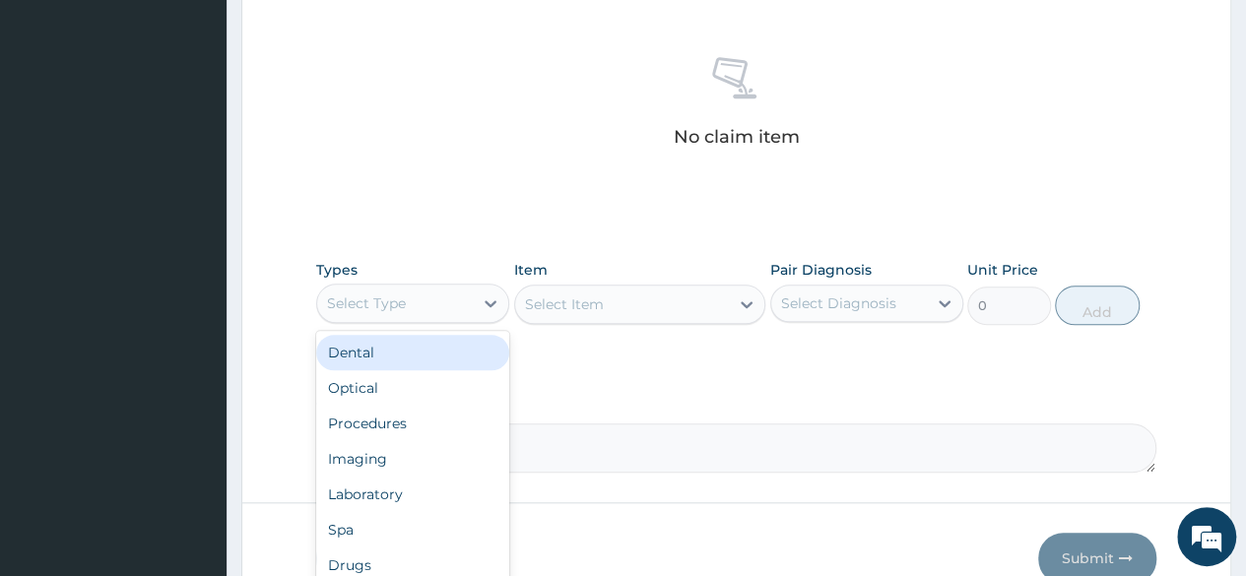
click at [429, 296] on div "Select Type" at bounding box center [395, 304] width 156 height 32
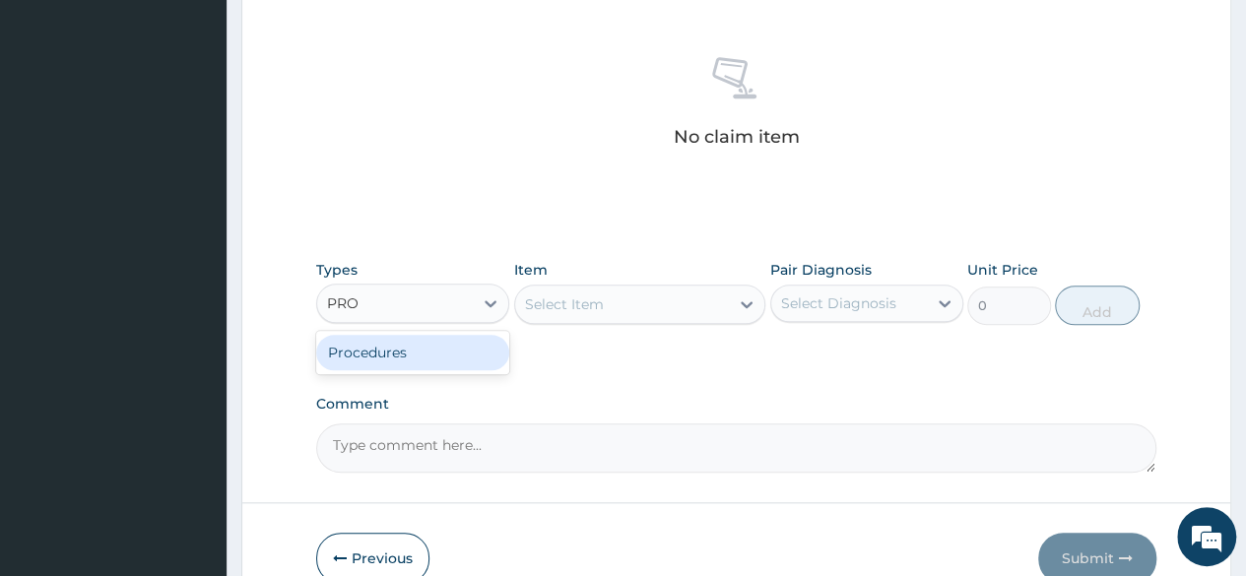
type input "PROC"
click at [429, 346] on div "Procedures" at bounding box center [412, 352] width 193 height 35
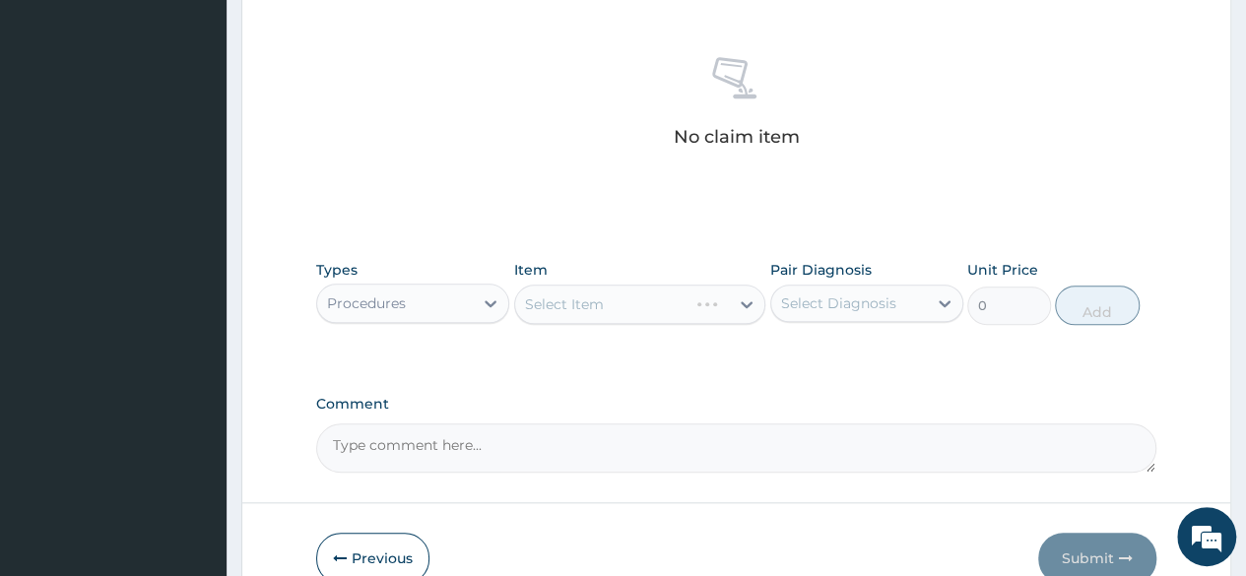
click at [589, 313] on div "Select Item" at bounding box center [640, 304] width 252 height 39
drag, startPoint x: 875, startPoint y: 261, endPoint x: 855, endPoint y: 308, distance: 51.2
click at [855, 308] on div "Pair Diagnosis Select Diagnosis" at bounding box center [866, 292] width 193 height 65
click at [855, 308] on div "Select Diagnosis" at bounding box center [838, 303] width 115 height 20
click at [838, 358] on label "Well adult" at bounding box center [839, 352] width 72 height 20
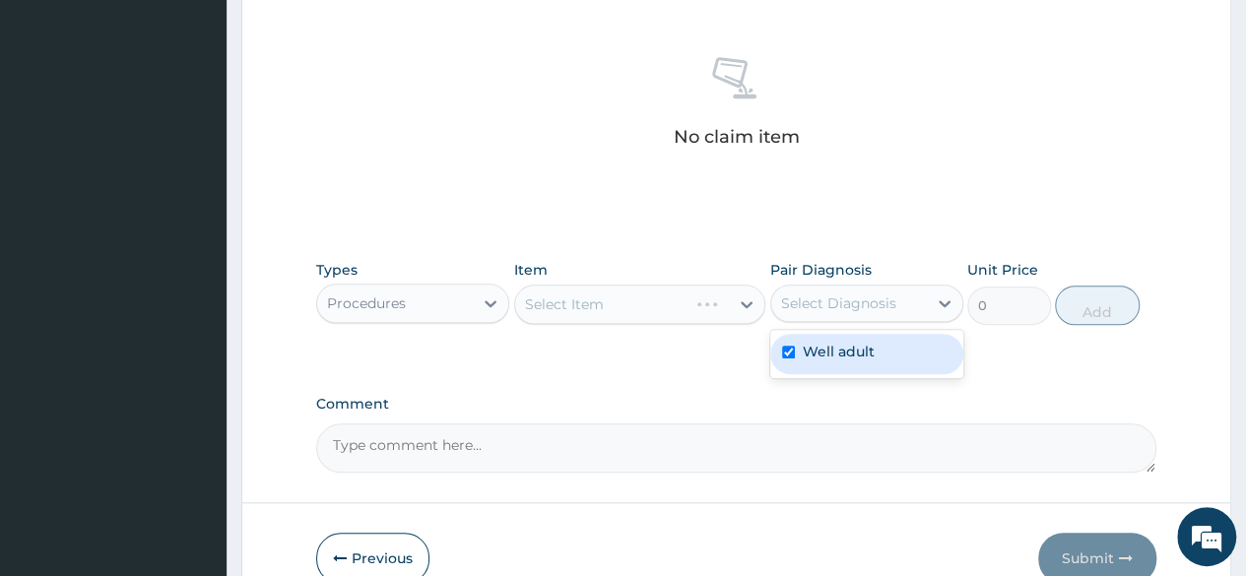
checkbox input "true"
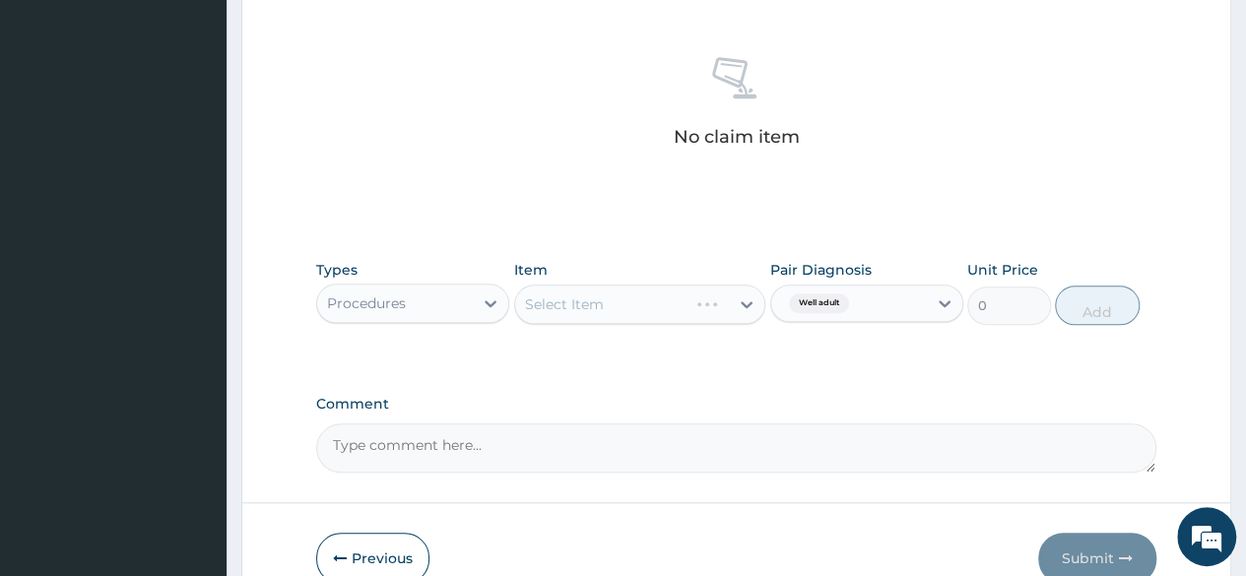
click at [727, 358] on div "Types Procedures Item Select Item Pair Diagnosis Well adult Unit Price 0 Add" at bounding box center [736, 307] width 840 height 114
click at [672, 316] on div "Select Item" at bounding box center [640, 304] width 252 height 39
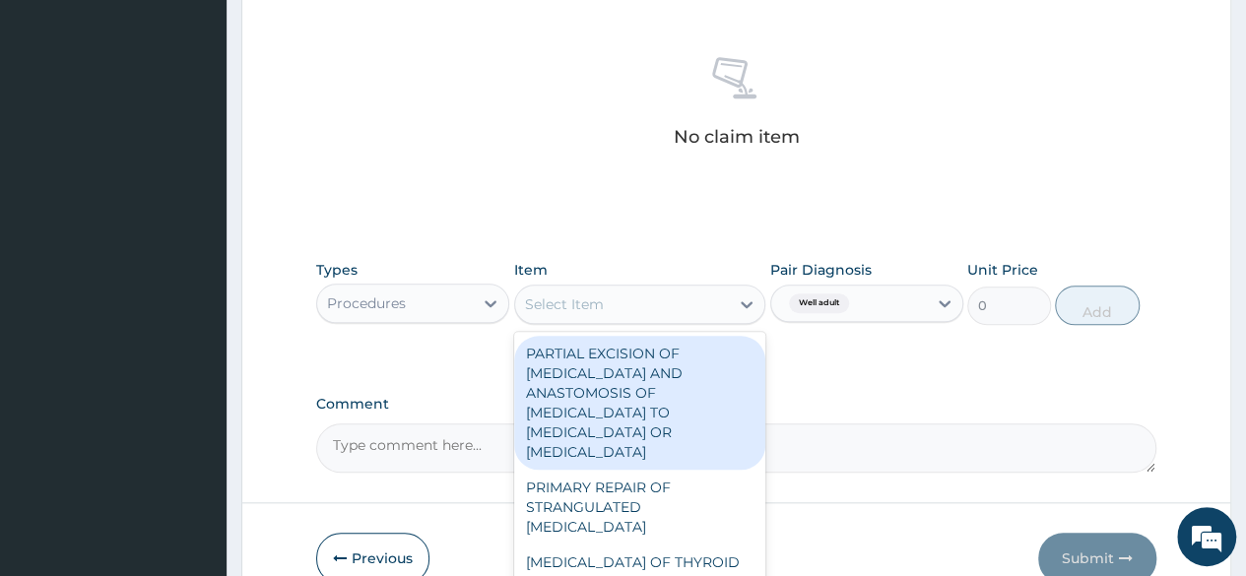
click at [672, 316] on div "Select Item" at bounding box center [622, 305] width 215 height 32
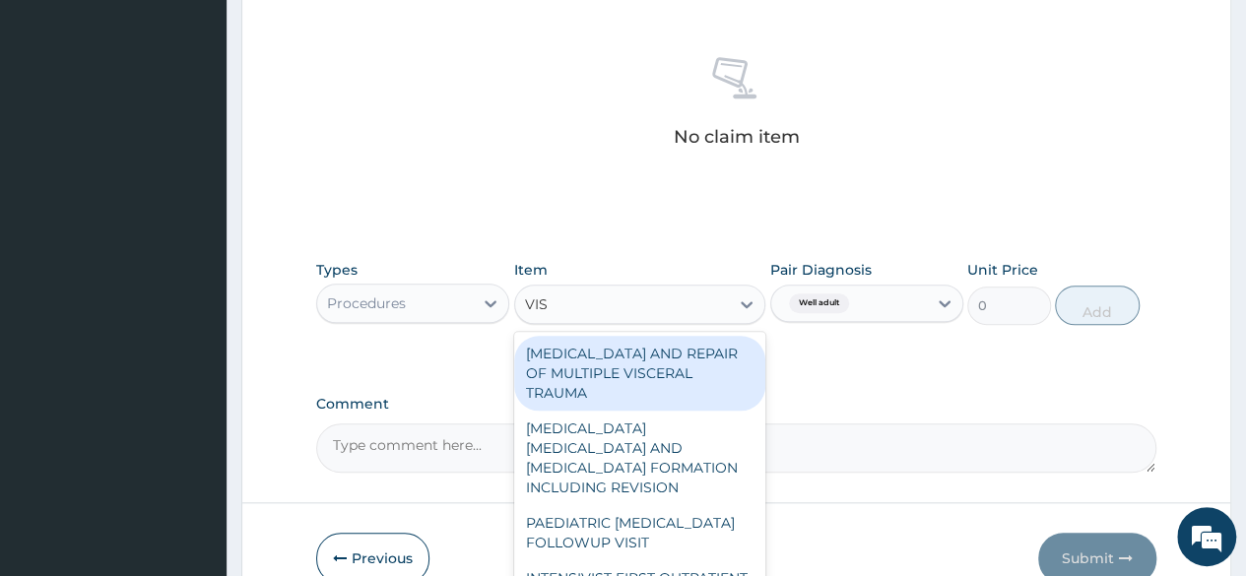
type input "VISU"
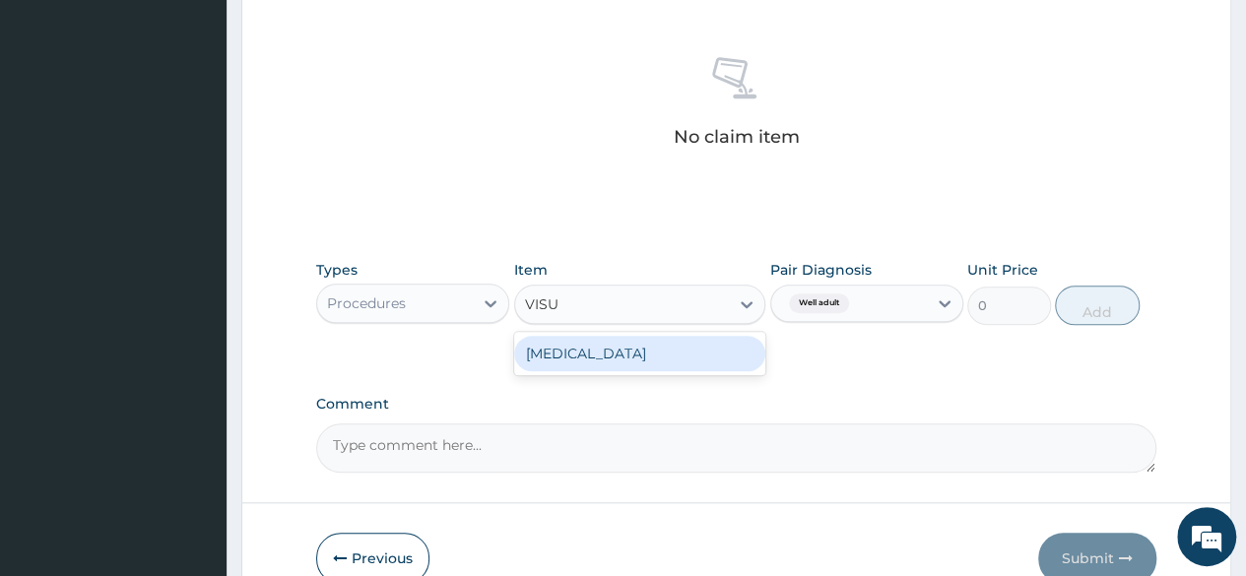
click at [666, 354] on div "VISUAL ACUITY" at bounding box center [640, 353] width 252 height 35
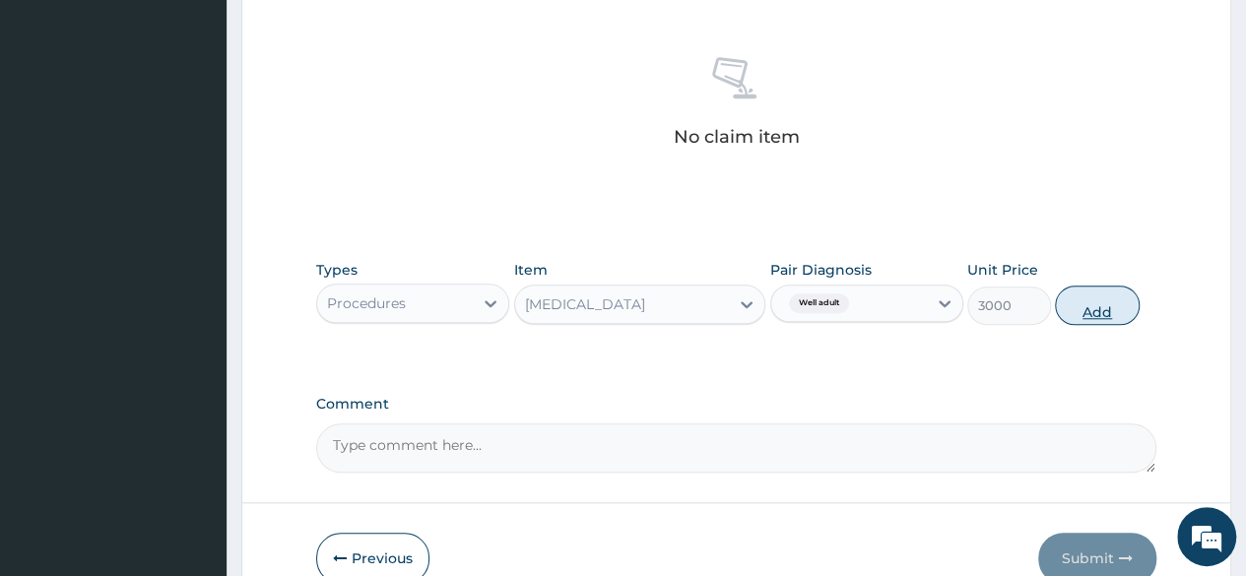
click at [1097, 294] on button "Add" at bounding box center [1097, 305] width 84 height 39
type input "0"
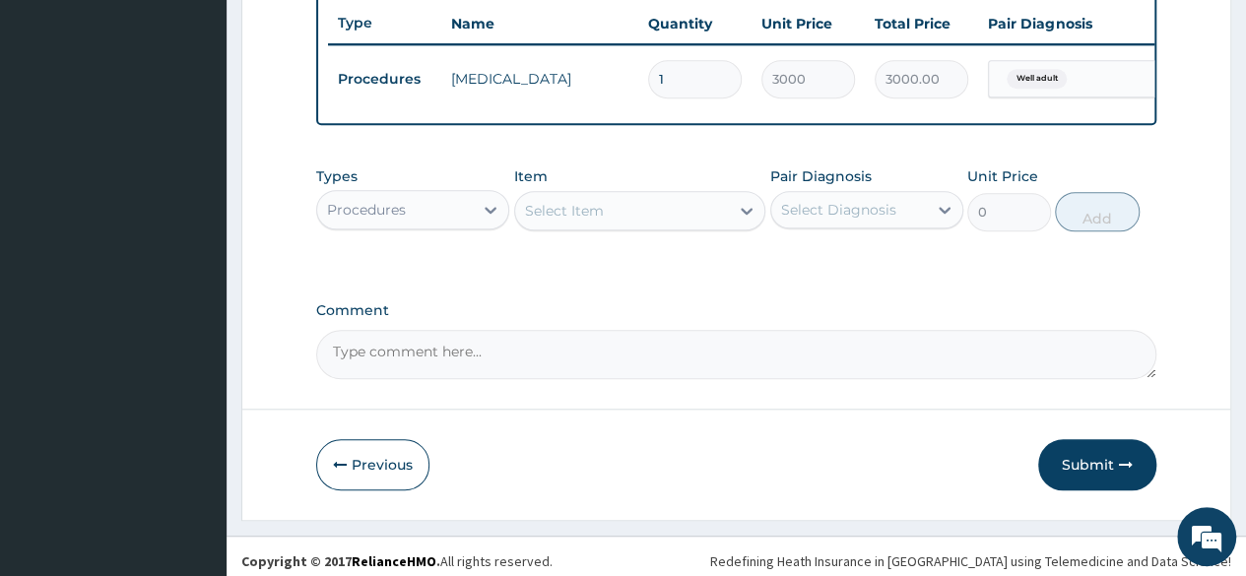
scroll to position [762, 0]
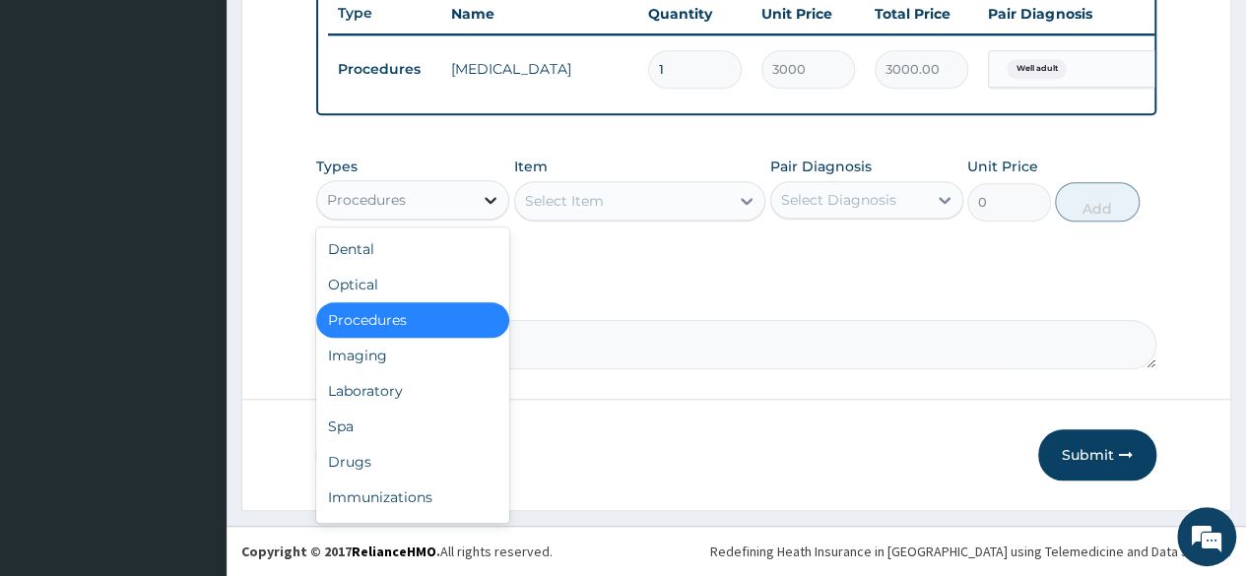
click at [492, 210] on icon at bounding box center [491, 200] width 20 height 20
click at [431, 387] on div "Laboratory" at bounding box center [412, 390] width 193 height 35
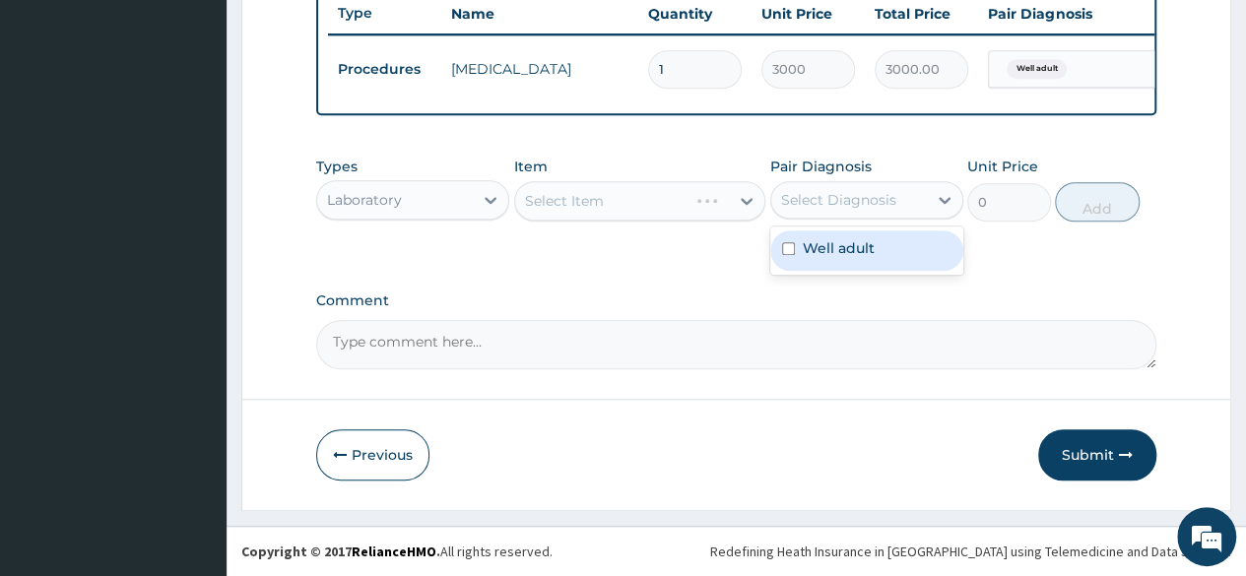
click at [835, 205] on div "Select Diagnosis" at bounding box center [838, 200] width 115 height 20
click at [832, 238] on div "Well adult" at bounding box center [866, 250] width 193 height 40
checkbox input "true"
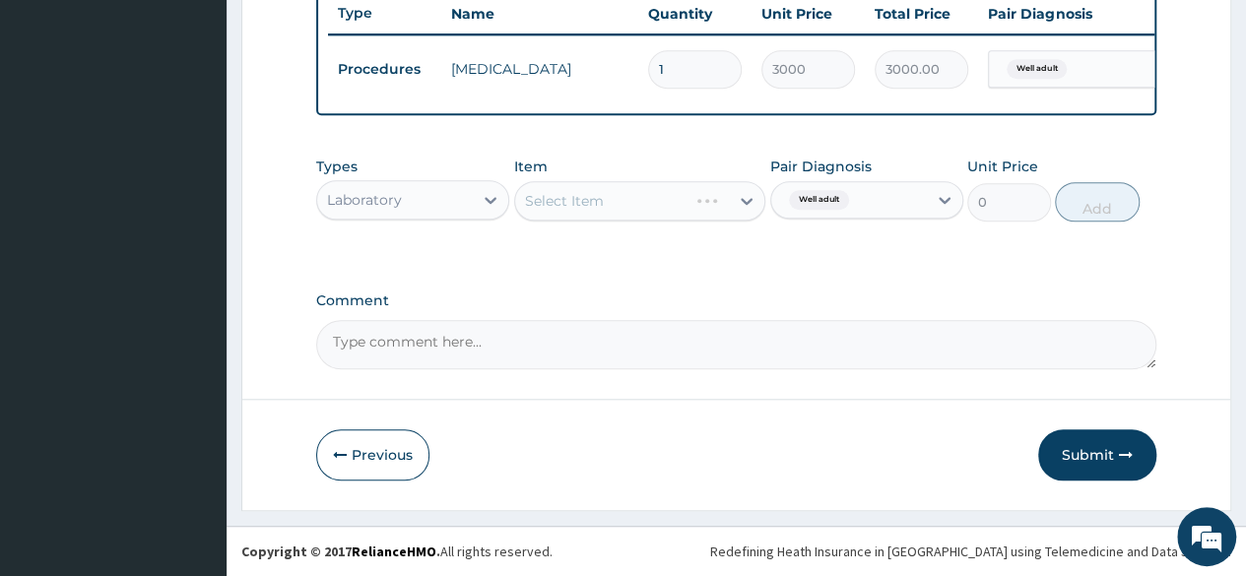
click at [707, 203] on div "Select Item" at bounding box center [640, 200] width 252 height 39
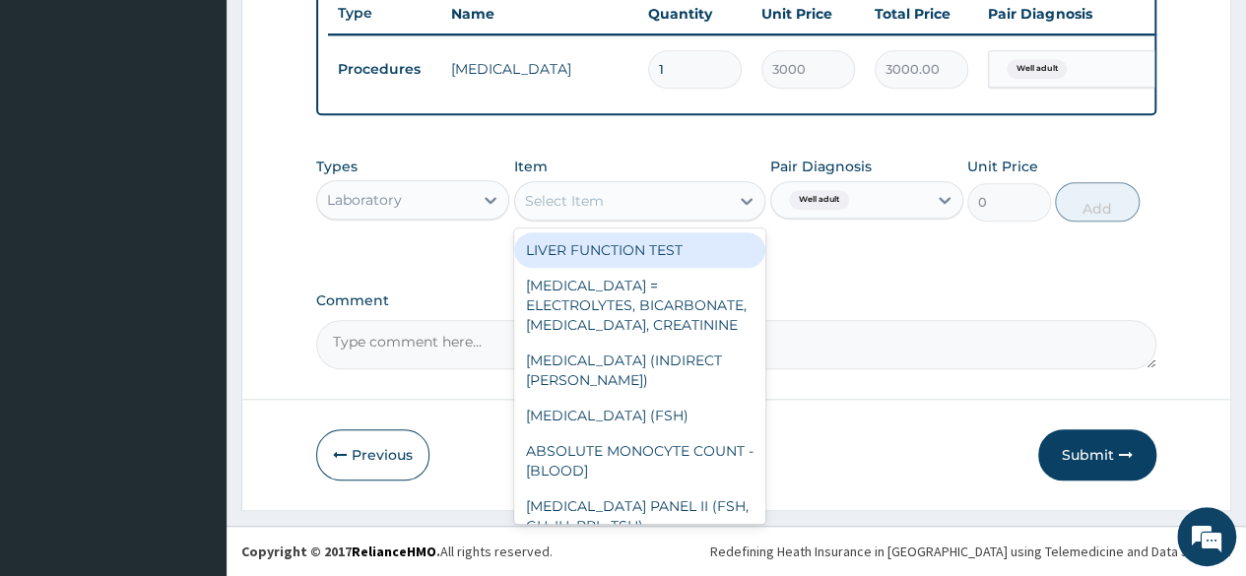
click at [707, 203] on div "Select Item" at bounding box center [622, 201] width 215 height 32
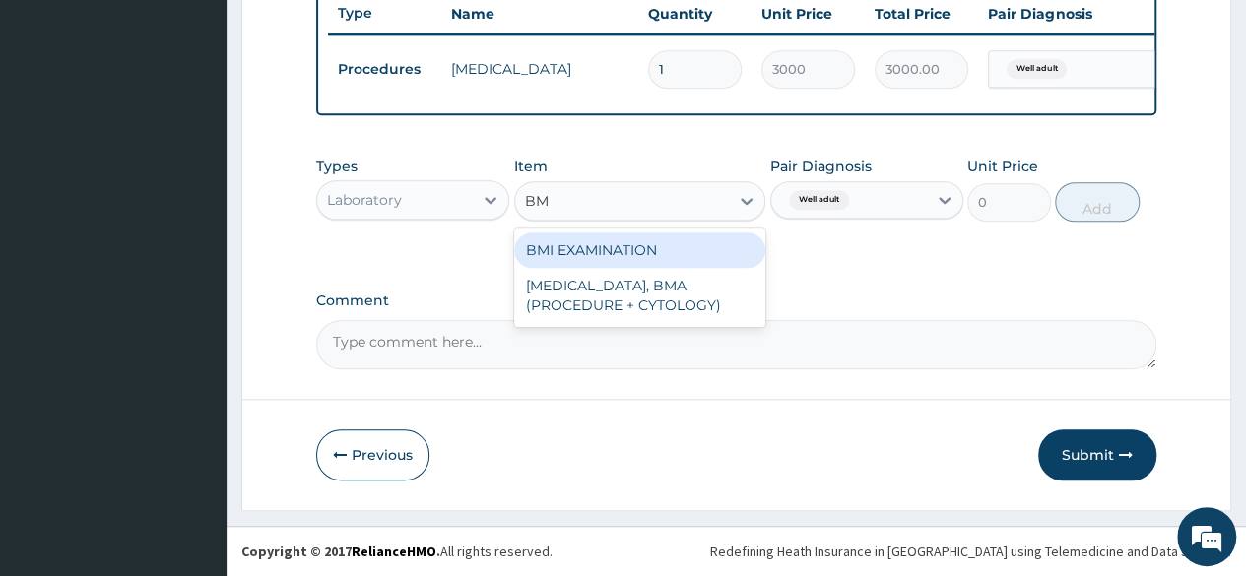
type input "BMI"
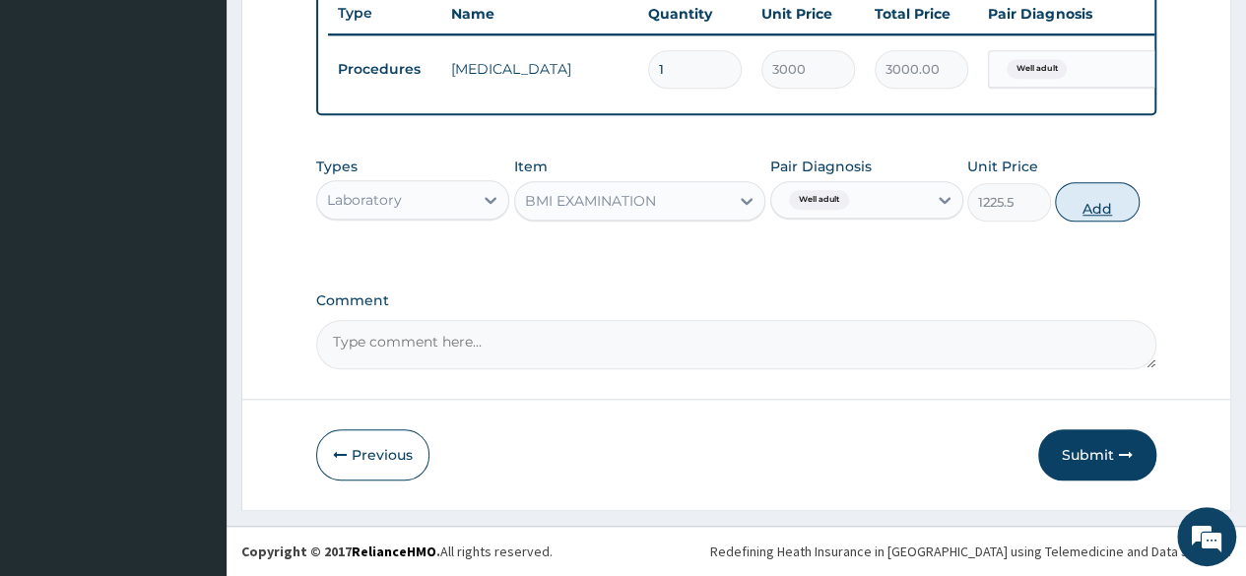
click at [1127, 192] on button "Add" at bounding box center [1097, 201] width 84 height 39
type input "0"
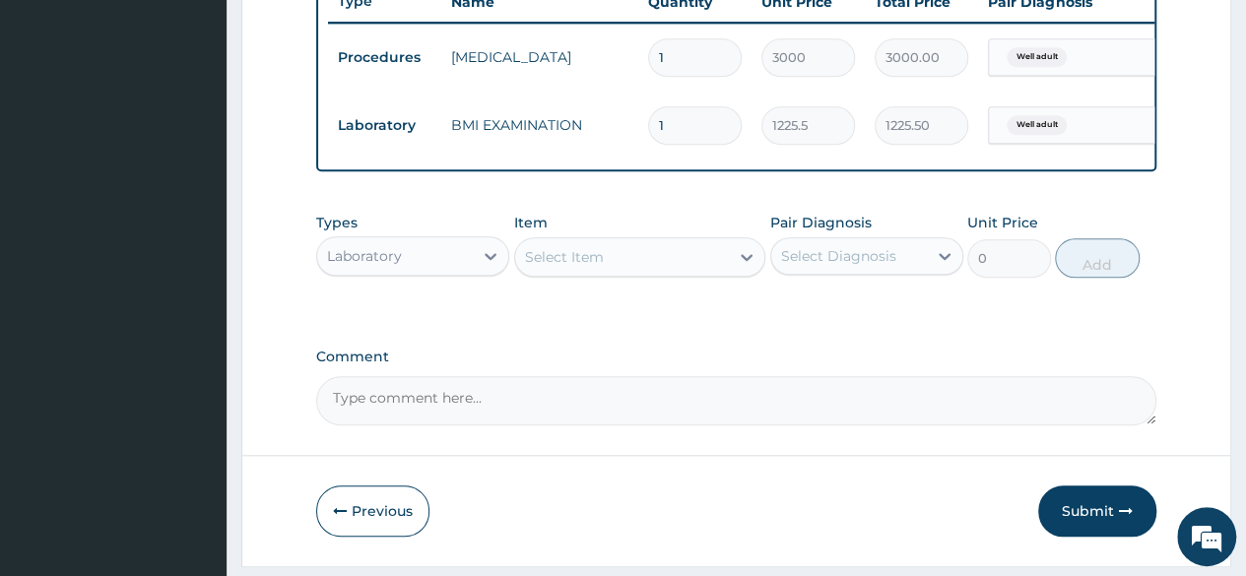
click at [722, 263] on div "Select Item" at bounding box center [622, 257] width 215 height 32
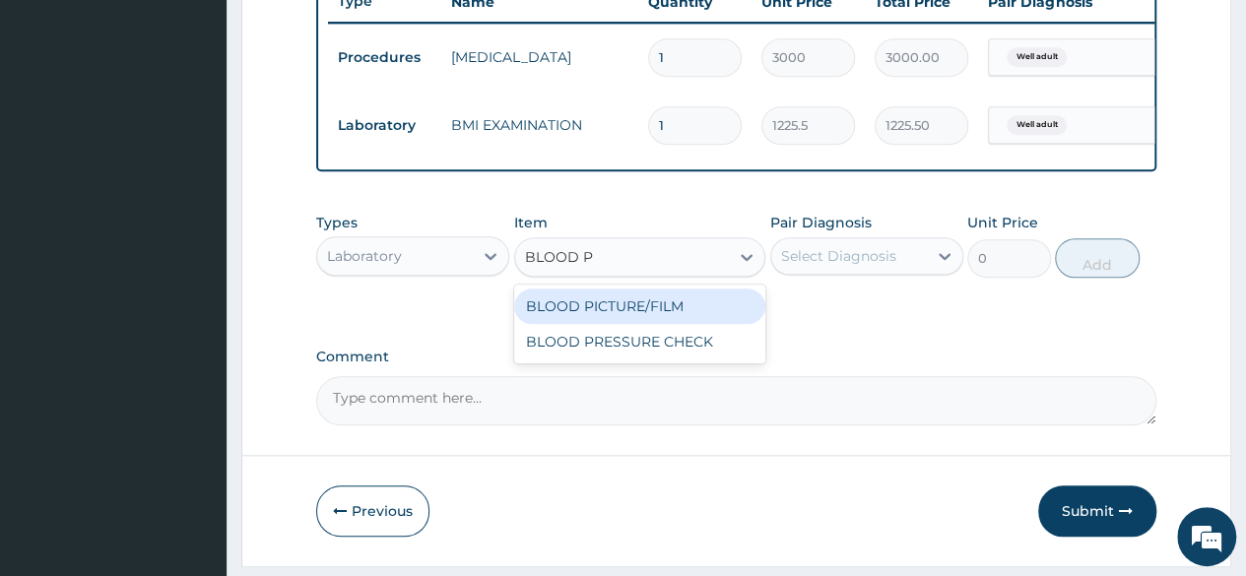
type input "BLOOD PR"
click at [694, 328] on div "BLOOD PRESSURE CHECK" at bounding box center [640, 306] width 252 height 43
click at [707, 324] on div "BLOOD PRESSURE CHECK" at bounding box center [640, 306] width 252 height 35
type input "1225.5"
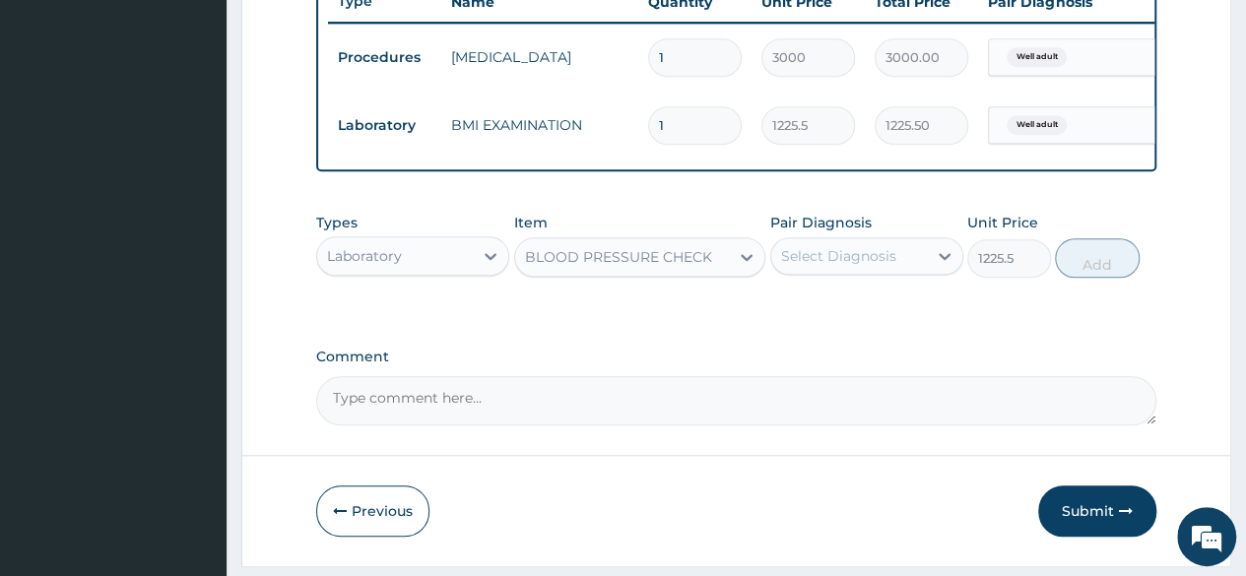
click at [819, 278] on div "Pair Diagnosis Select Diagnosis" at bounding box center [866, 245] width 193 height 65
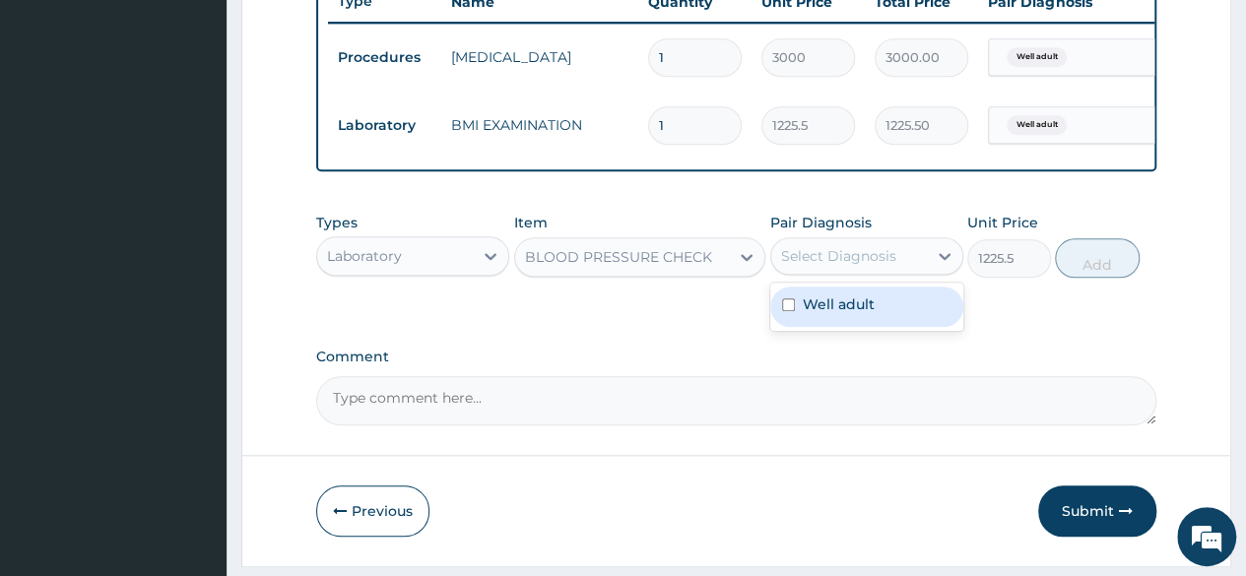
click at [833, 272] on div "Select Diagnosis" at bounding box center [849, 256] width 156 height 32
click at [831, 314] on label "Well adult" at bounding box center [839, 304] width 72 height 20
checkbox input "true"
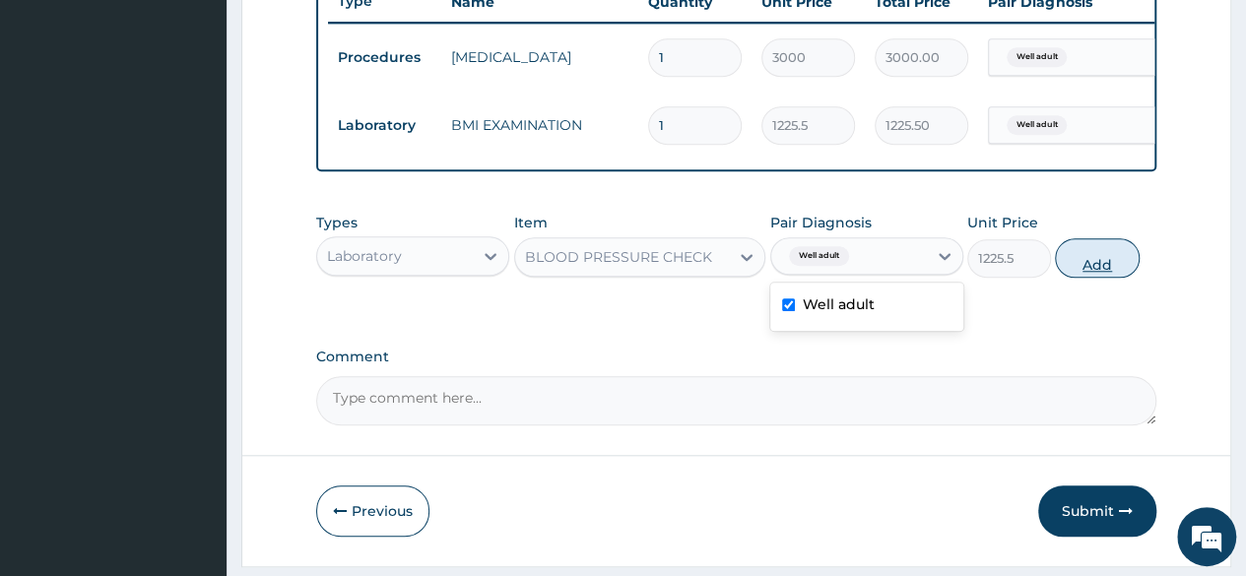
click at [1103, 275] on button "Add" at bounding box center [1097, 257] width 84 height 39
type input "0"
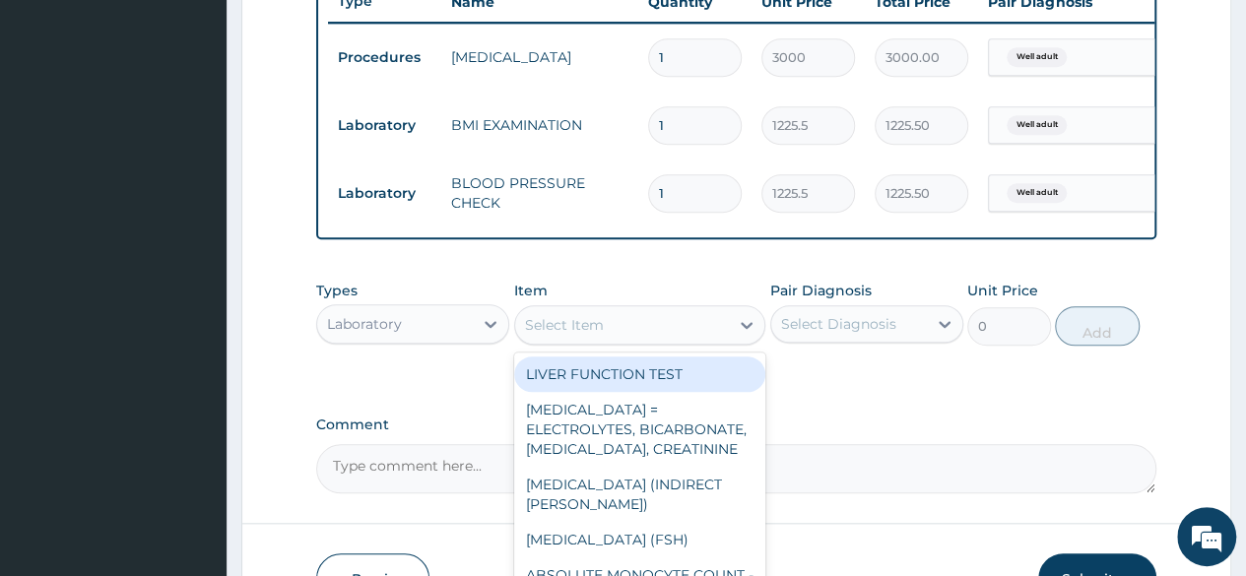
click at [585, 333] on div "Select Item" at bounding box center [564, 325] width 79 height 20
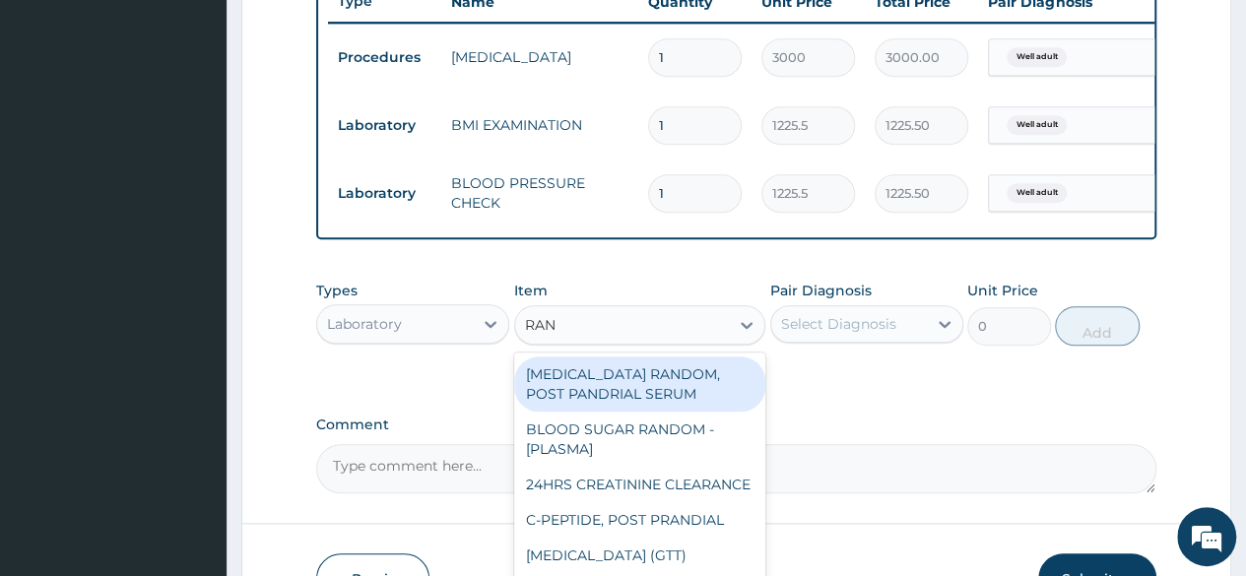
type input "RAND"
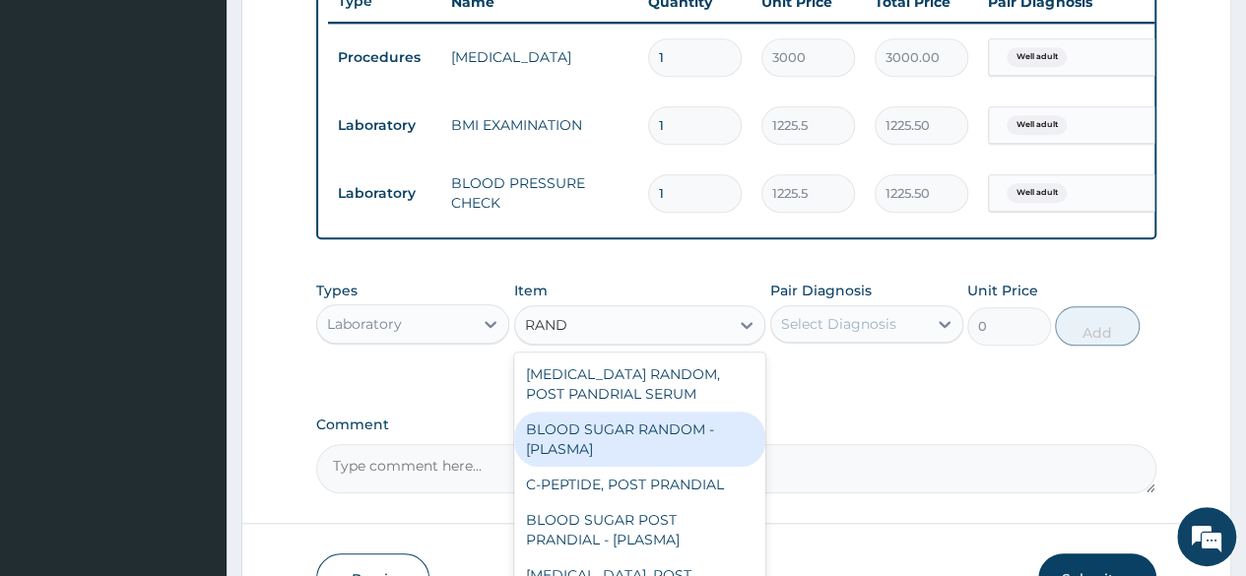
click at [603, 440] on div "BLOOD SUGAR RANDOM - [PLASMA]" at bounding box center [640, 439] width 252 height 55
type input "1800"
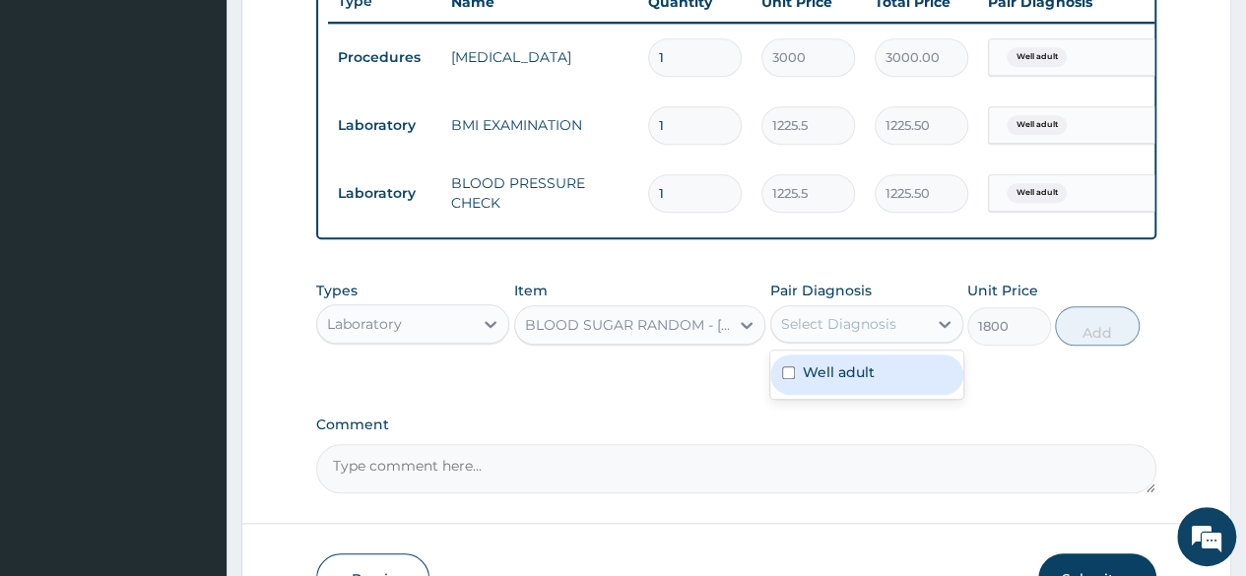
click at [852, 334] on div "Select Diagnosis" at bounding box center [838, 324] width 115 height 20
click at [846, 382] on label "Well adult" at bounding box center [839, 372] width 72 height 20
checkbox input "true"
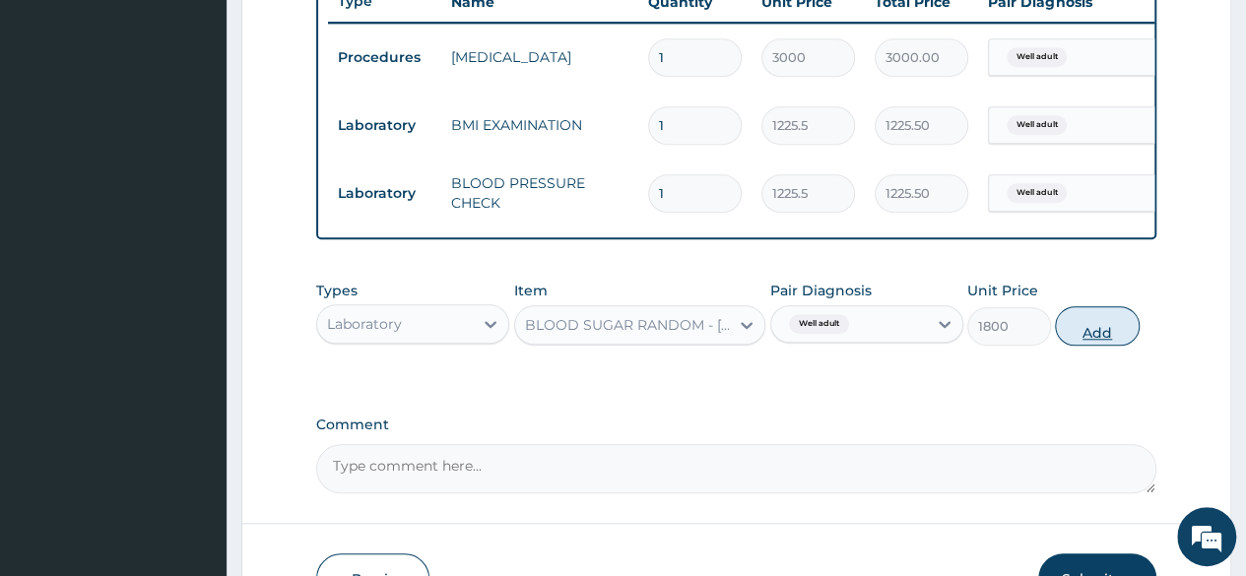
click at [1106, 346] on button "Add" at bounding box center [1097, 325] width 84 height 39
type input "0"
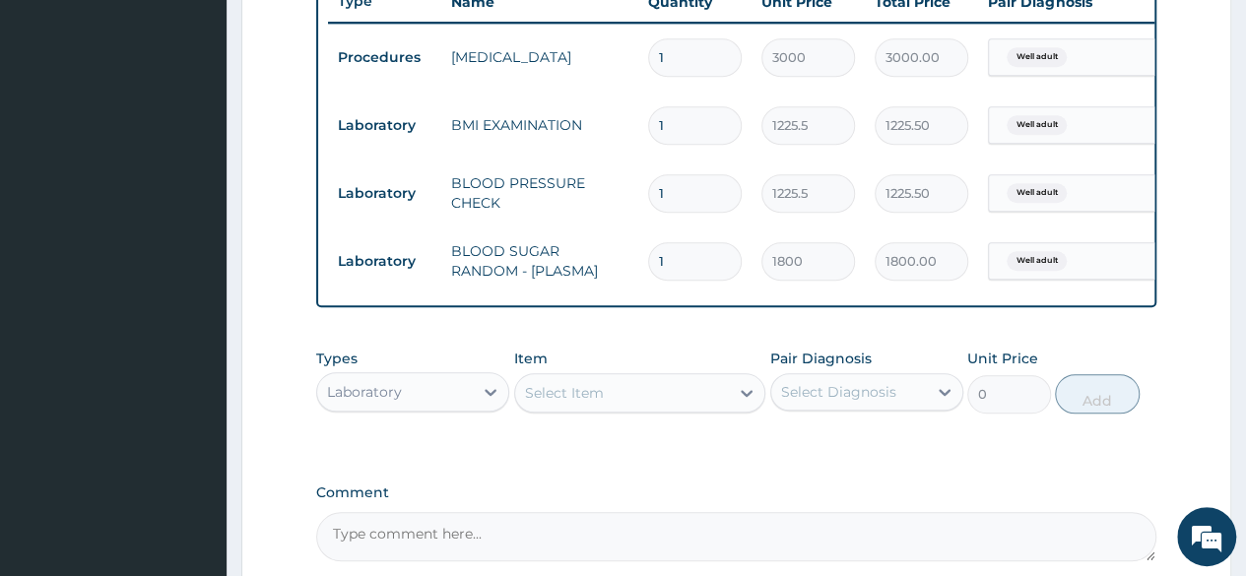
scroll to position [967, 0]
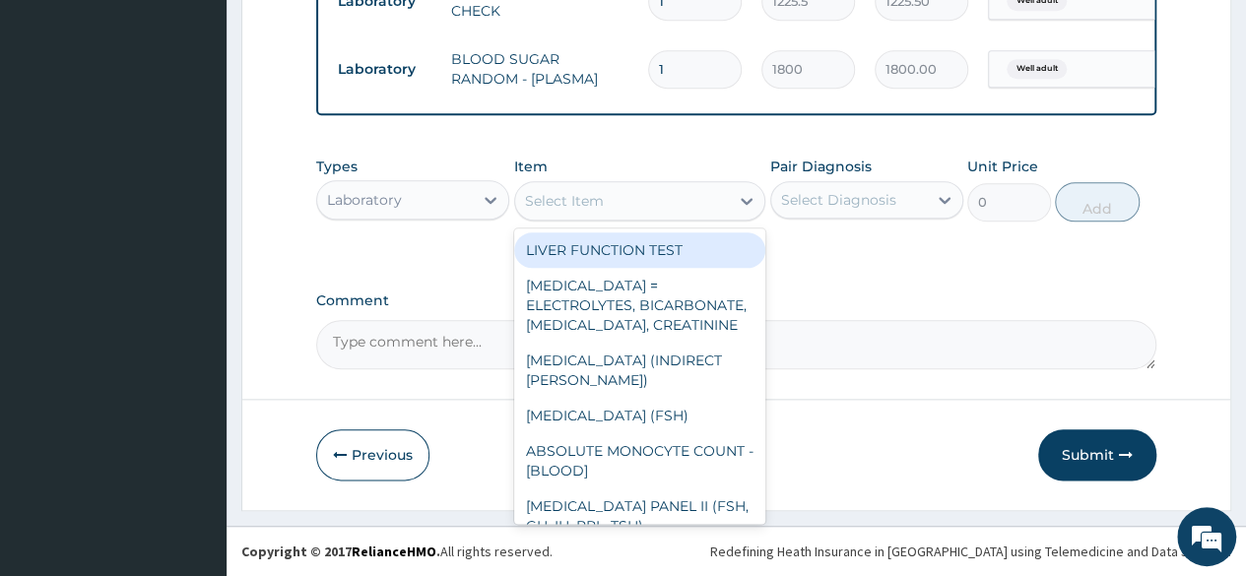
click at [649, 196] on div "Select Item" at bounding box center [622, 201] width 215 height 32
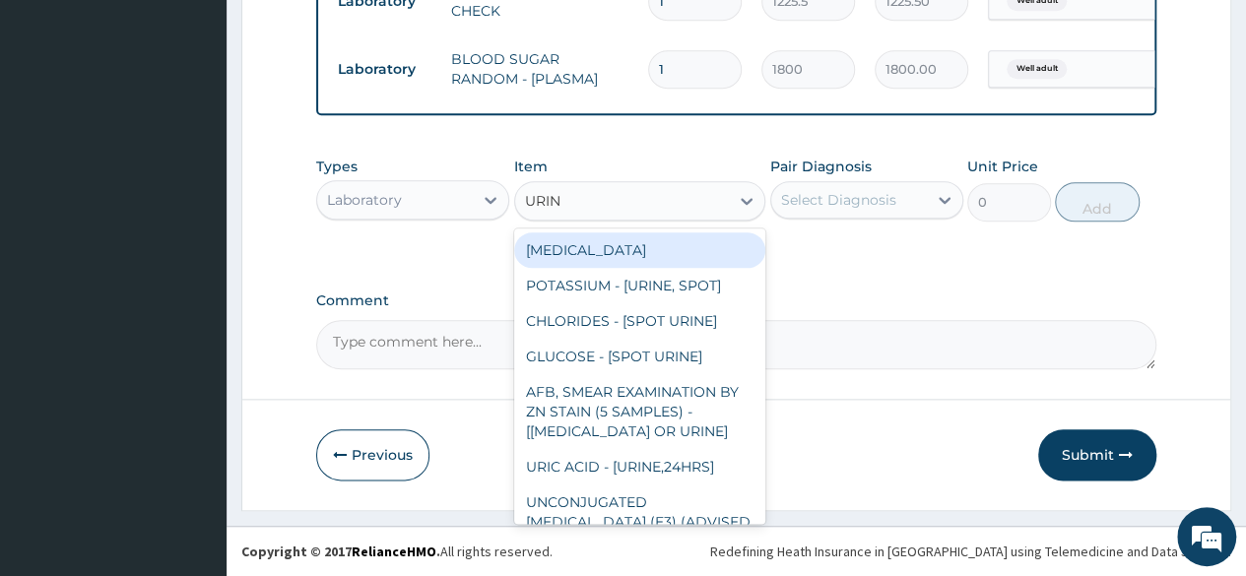
type input "URINA"
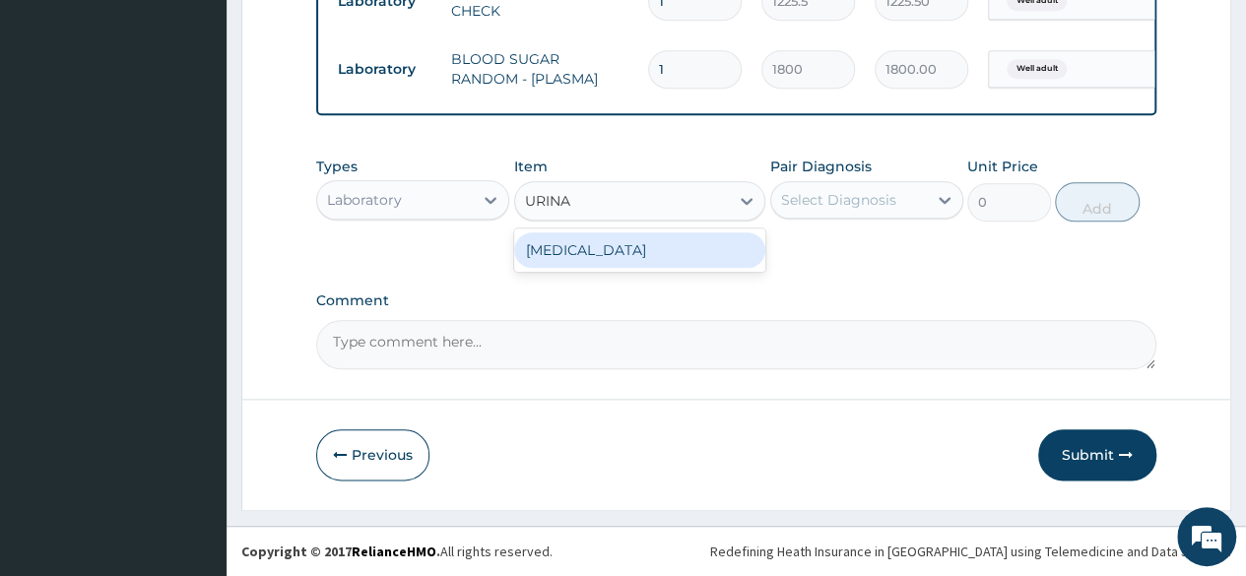
click at [660, 263] on div "URINALYSIS" at bounding box center [640, 249] width 252 height 35
type input "1531.875"
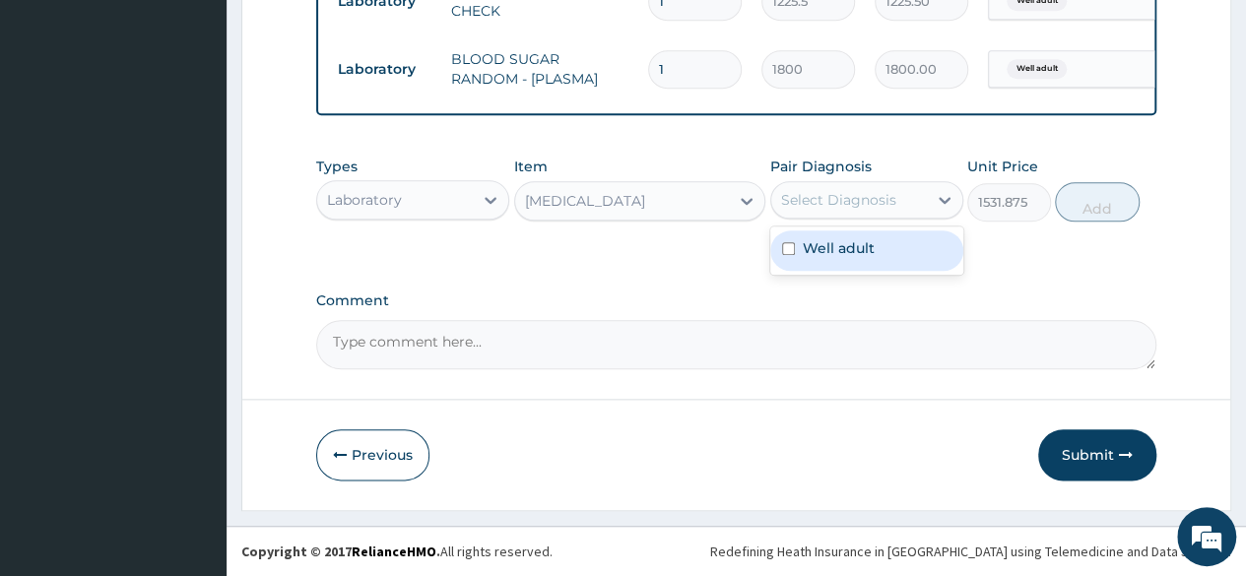
click at [847, 212] on div "Select Diagnosis" at bounding box center [849, 200] width 156 height 32
click at [848, 228] on div "Well adult" at bounding box center [866, 251] width 193 height 48
click at [857, 255] on label "Well adult" at bounding box center [839, 248] width 72 height 20
checkbox input "true"
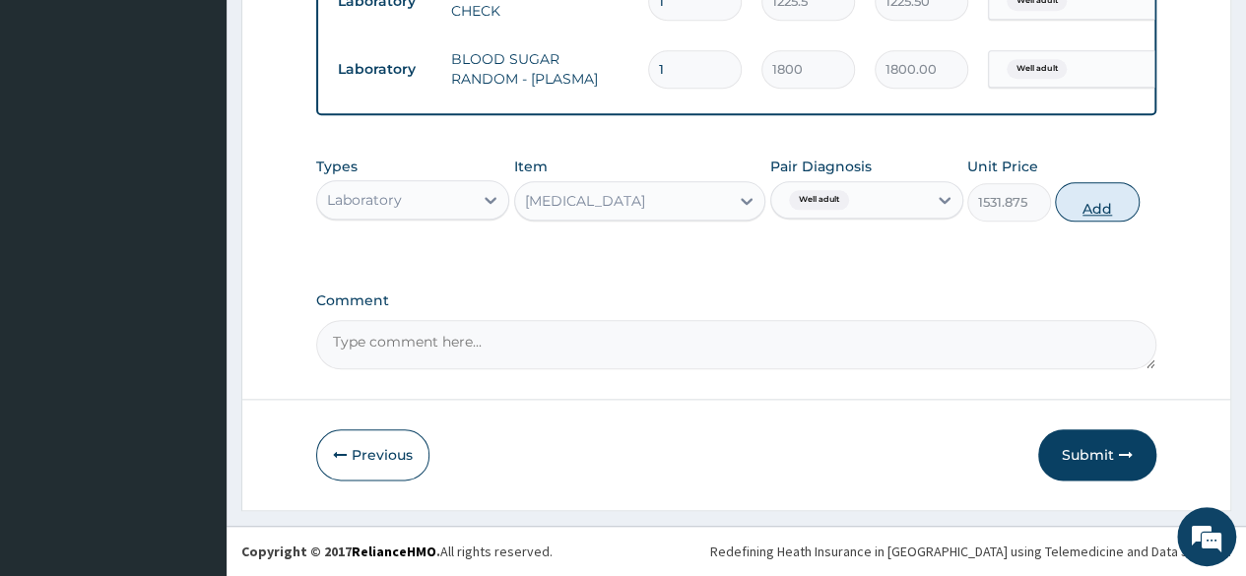
click at [1088, 212] on button "Add" at bounding box center [1097, 201] width 84 height 39
type input "0"
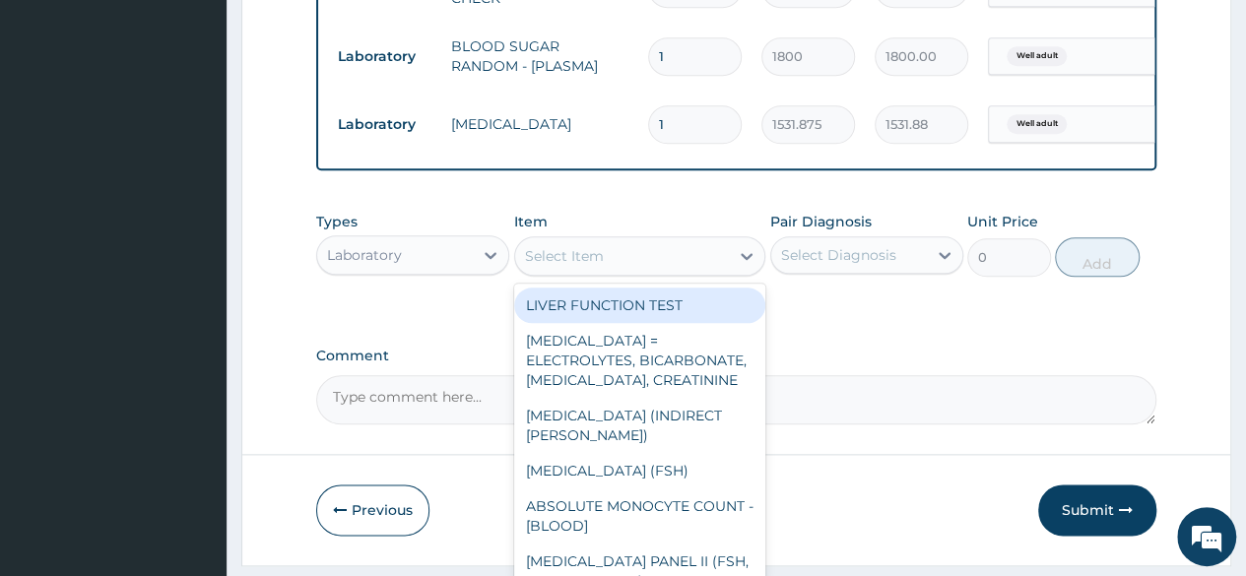
click at [572, 266] on div "Select Item" at bounding box center [564, 256] width 79 height 20
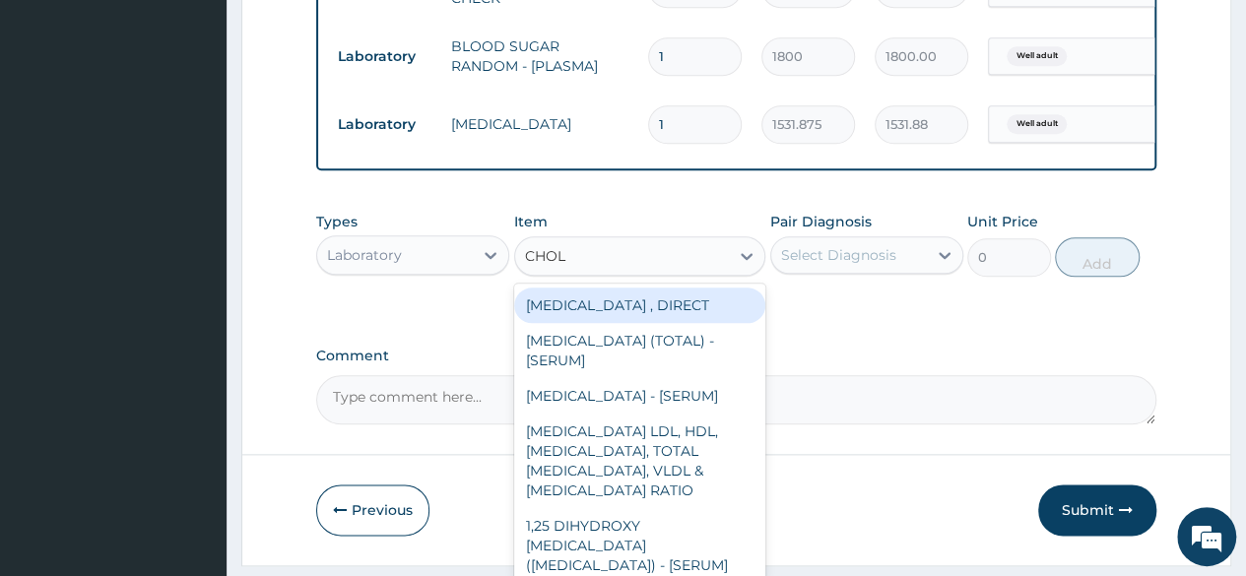
type input "CHOLE"
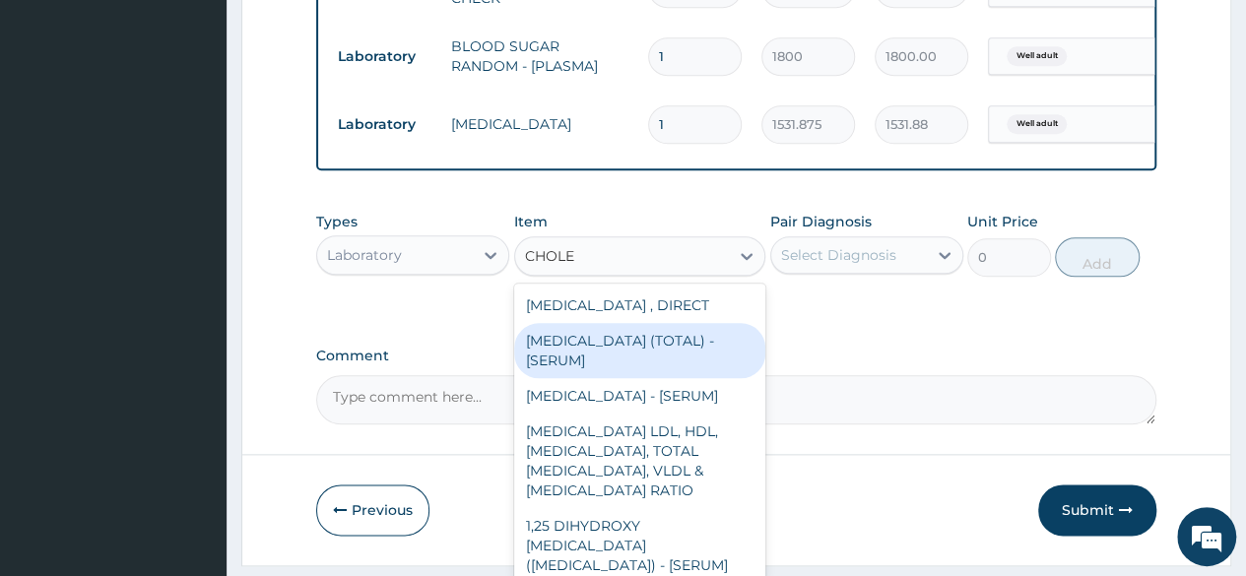
click at [576, 361] on div "CHOLESTEROL (TOTAL) - [SERUM]" at bounding box center [640, 350] width 252 height 55
type input "2880"
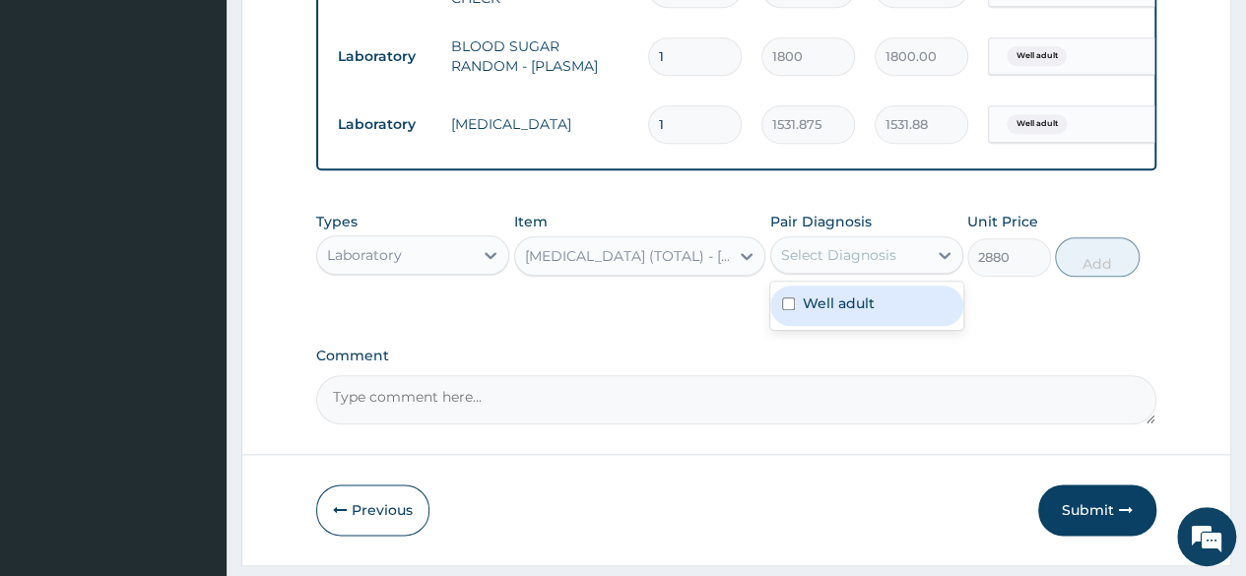
click at [888, 261] on div "Select Diagnosis" at bounding box center [838, 255] width 115 height 20
click at [896, 316] on div "Well adult" at bounding box center [866, 306] width 193 height 40
checkbox input "true"
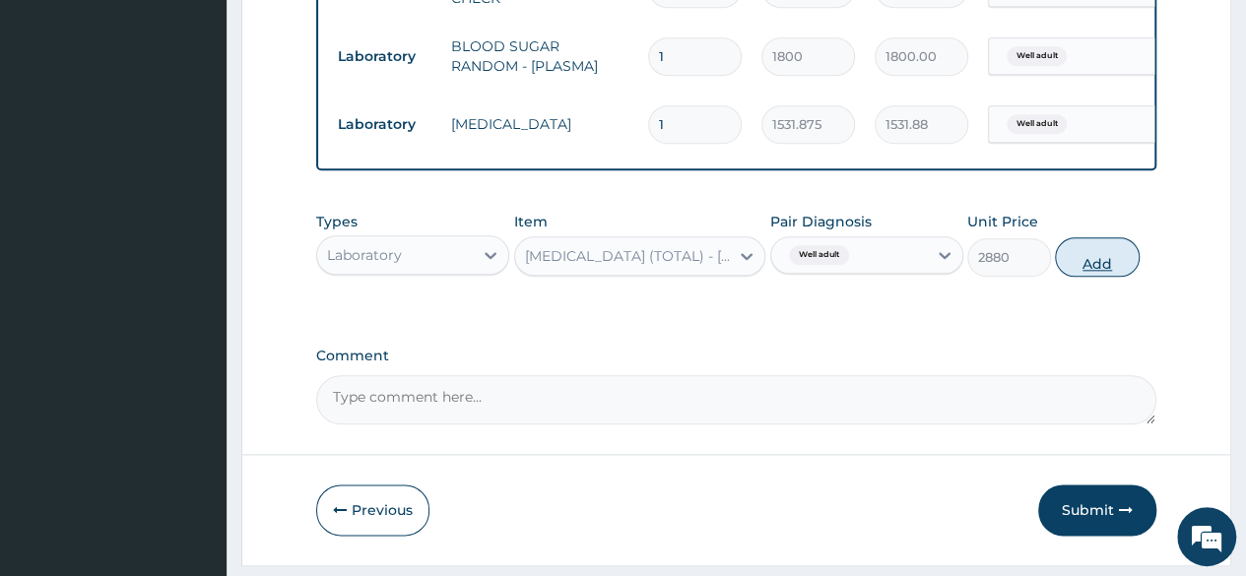
click at [1127, 277] on button "Add" at bounding box center [1097, 256] width 84 height 39
type input "0"
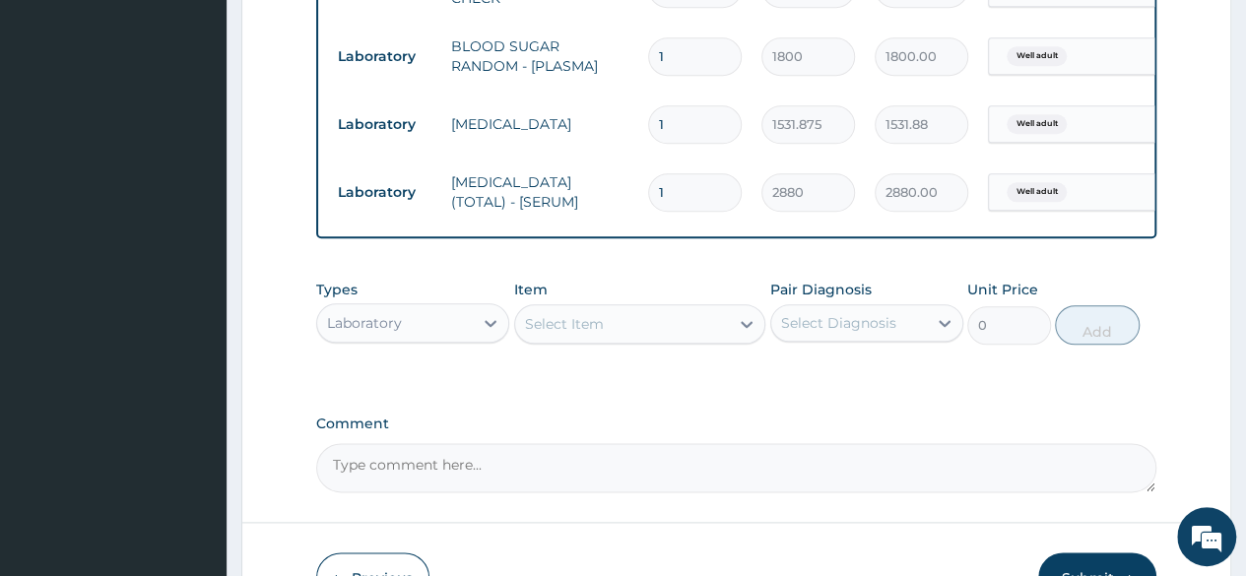
scroll to position [1103, 0]
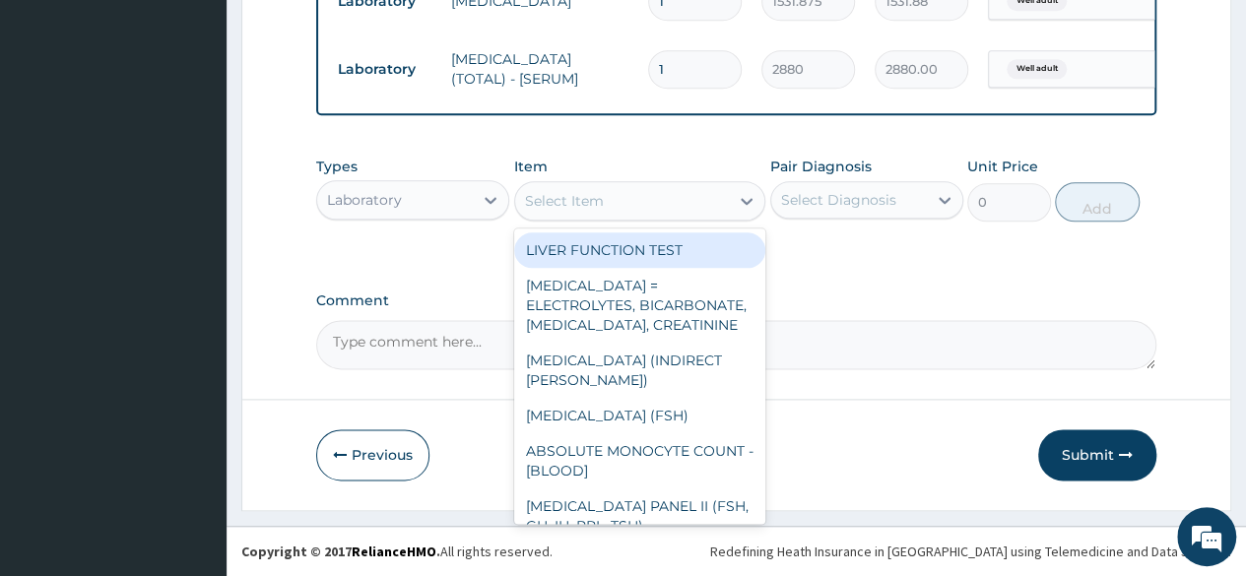
click at [645, 220] on div "Select Item" at bounding box center [640, 200] width 252 height 39
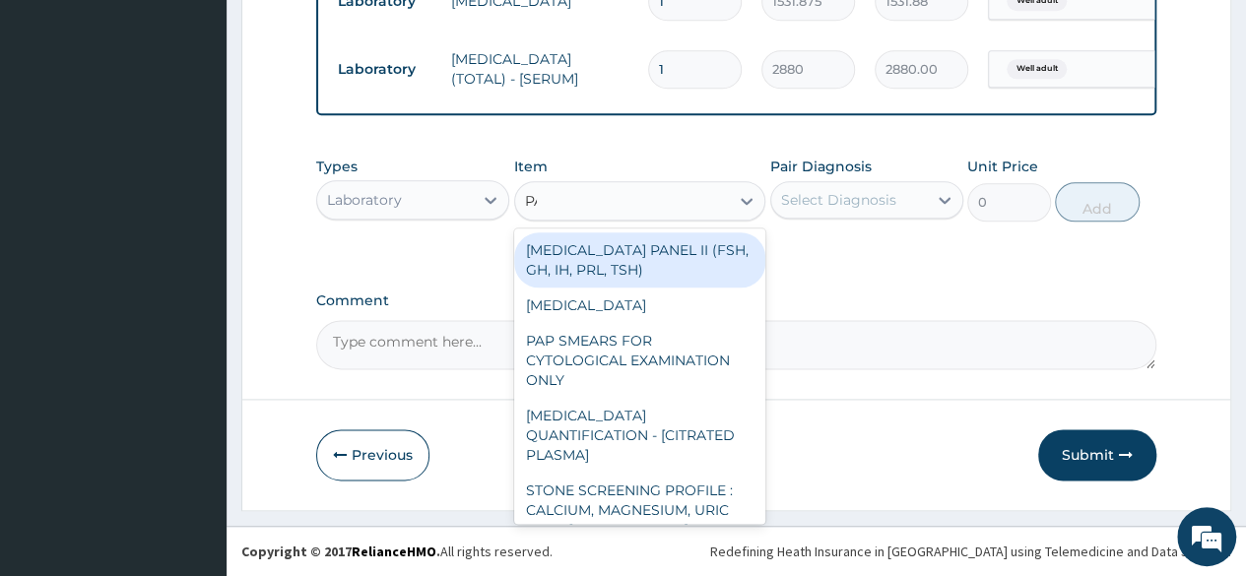
type input "PAP"
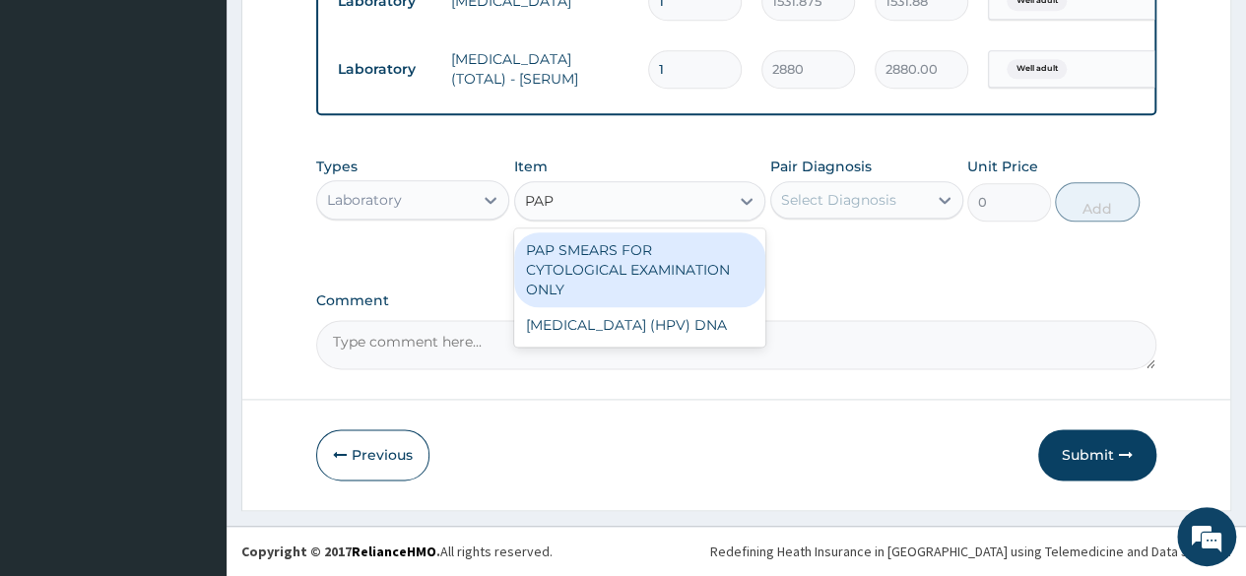
click at [647, 243] on div "PAP SMEARS FOR CYTOLOGICAL EXAMINATION ONLY" at bounding box center [640, 269] width 252 height 75
type input "18080"
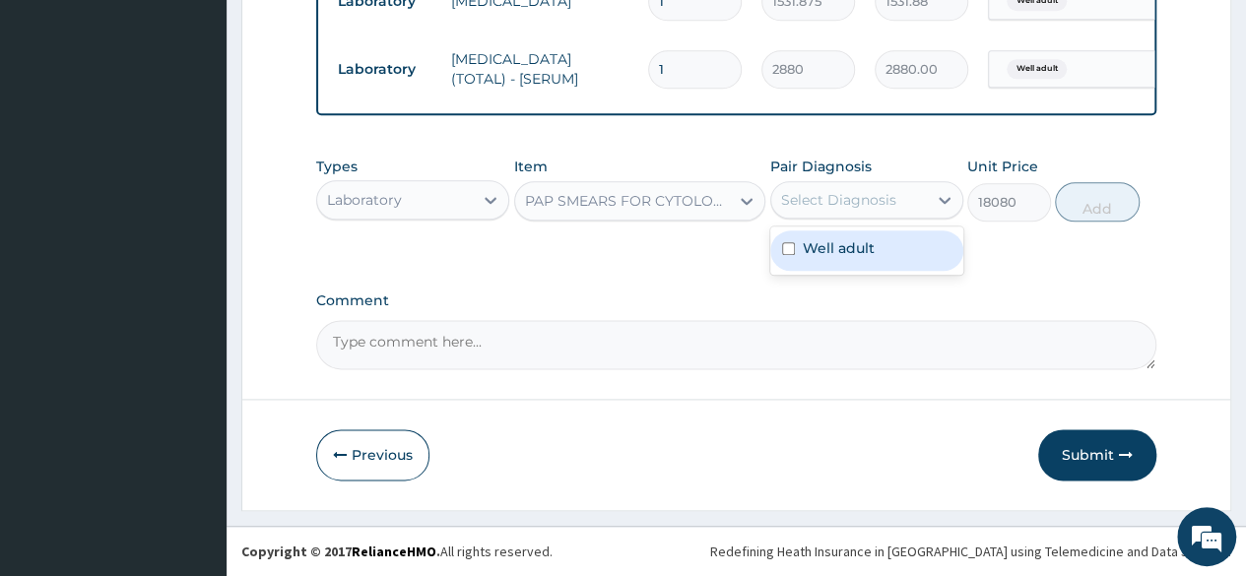
click at [832, 198] on div "Select Diagnosis" at bounding box center [838, 200] width 115 height 20
click at [841, 255] on label "Well adult" at bounding box center [839, 248] width 72 height 20
checkbox input "true"
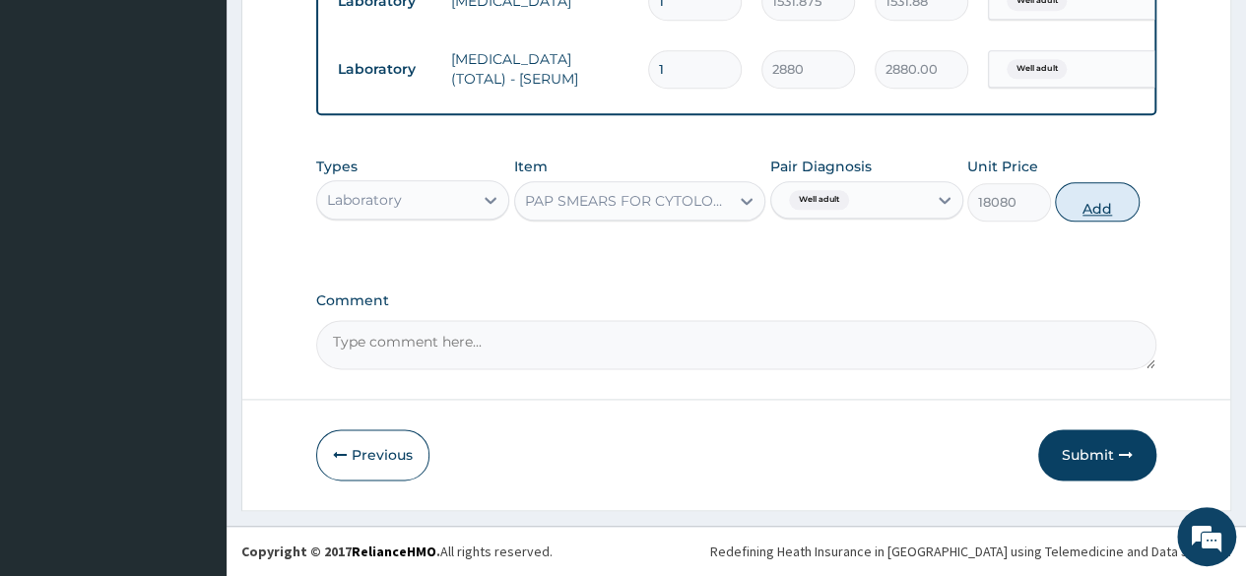
click at [1072, 218] on button "Add" at bounding box center [1097, 201] width 84 height 39
type input "0"
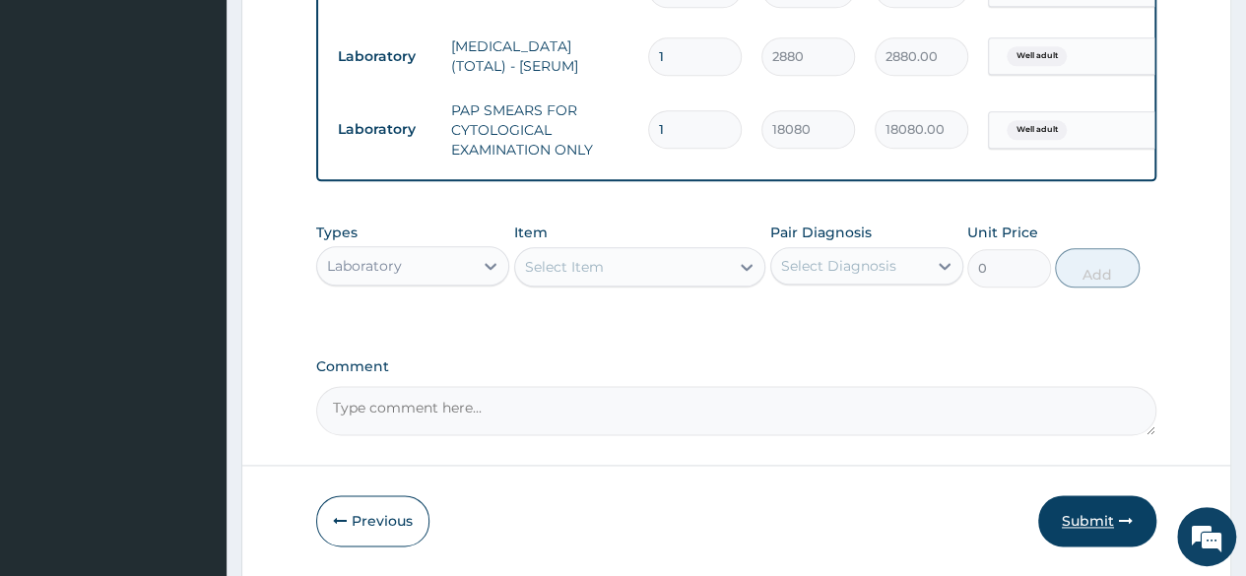
click at [1083, 537] on button "Submit" at bounding box center [1097, 520] width 118 height 51
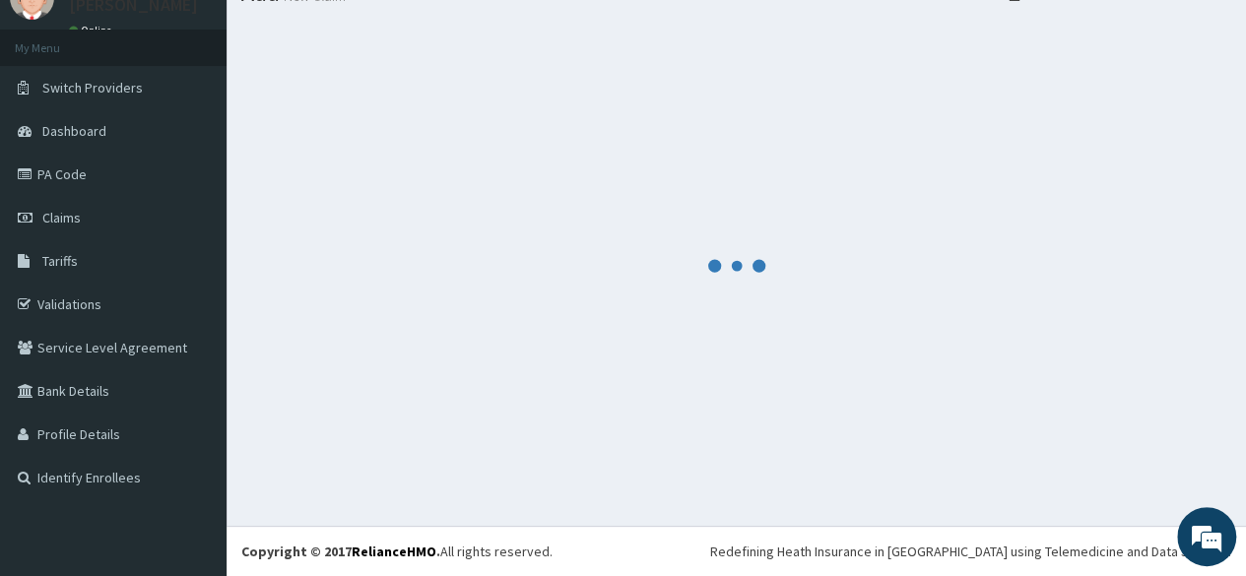
scroll to position [83, 0]
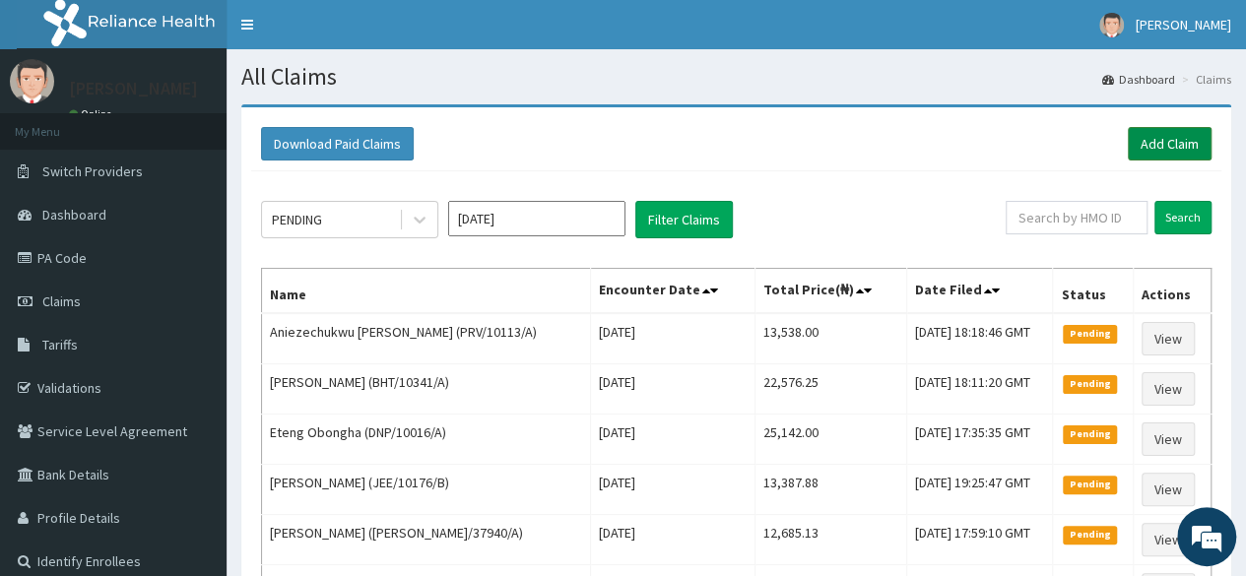
click at [1138, 150] on link "Add Claim" at bounding box center [1170, 143] width 84 height 33
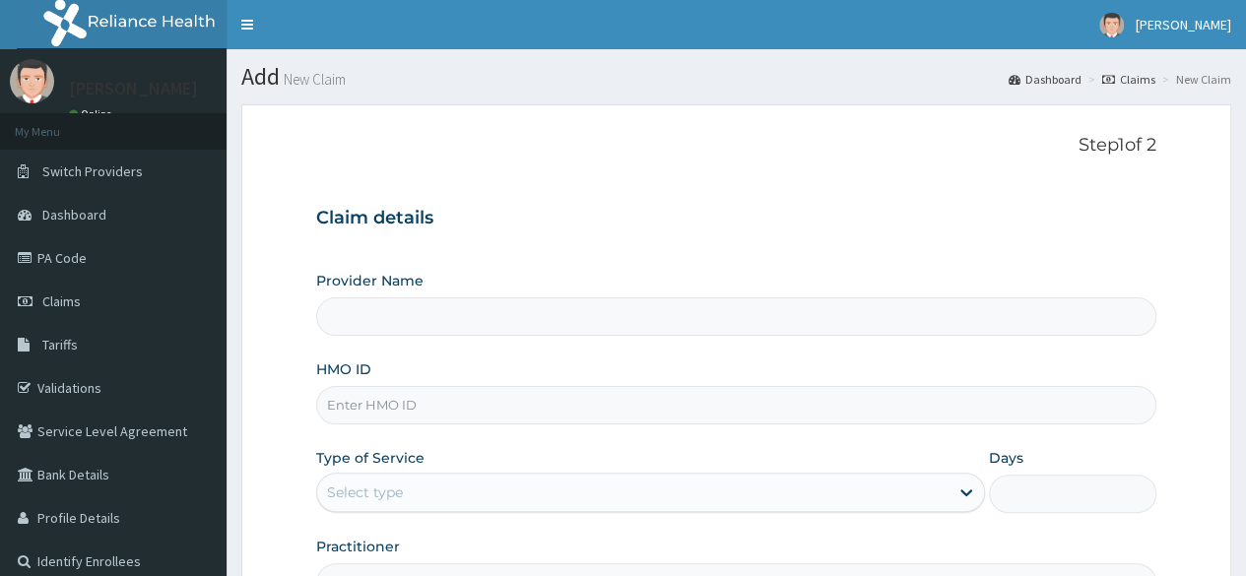
click at [452, 399] on input "HMO ID" at bounding box center [736, 405] width 840 height 38
type input "DPK/10040/A"
type input "Reliance Family Clinics (RFC) - [GEOGRAPHIC_DATA]"
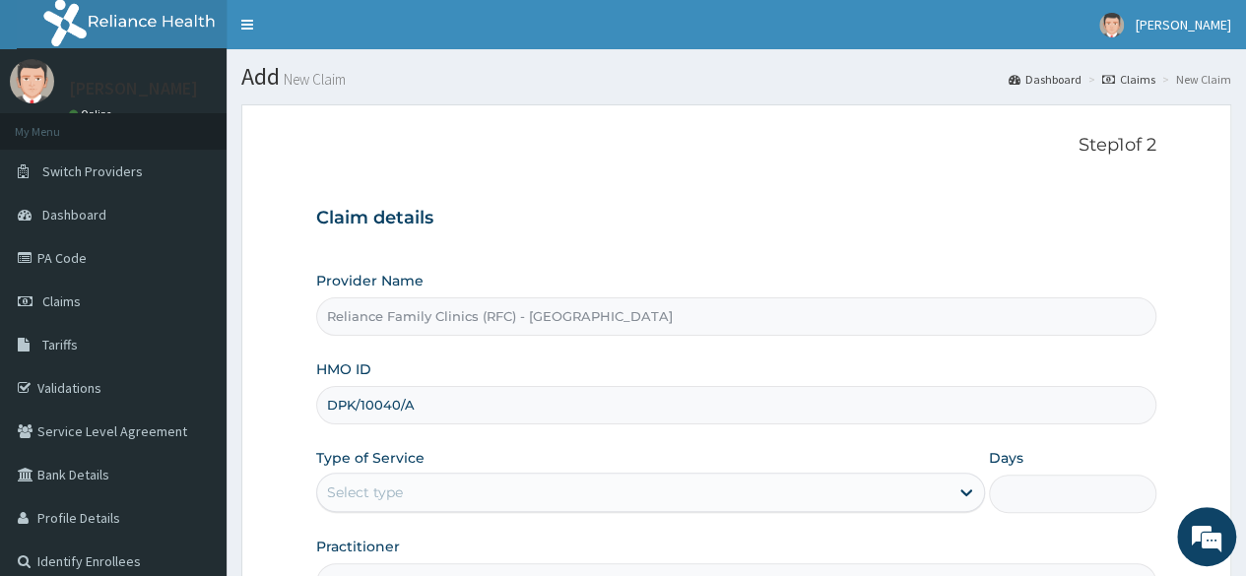
type input "DPK/10040/A"
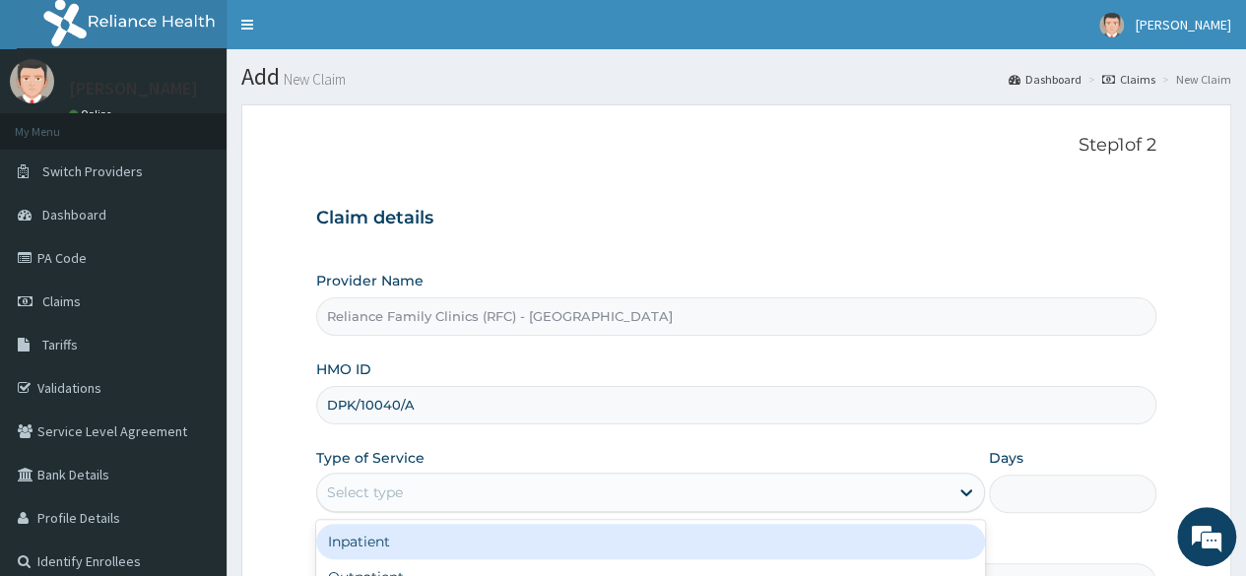
click at [451, 478] on div "Select type" at bounding box center [632, 493] width 631 height 32
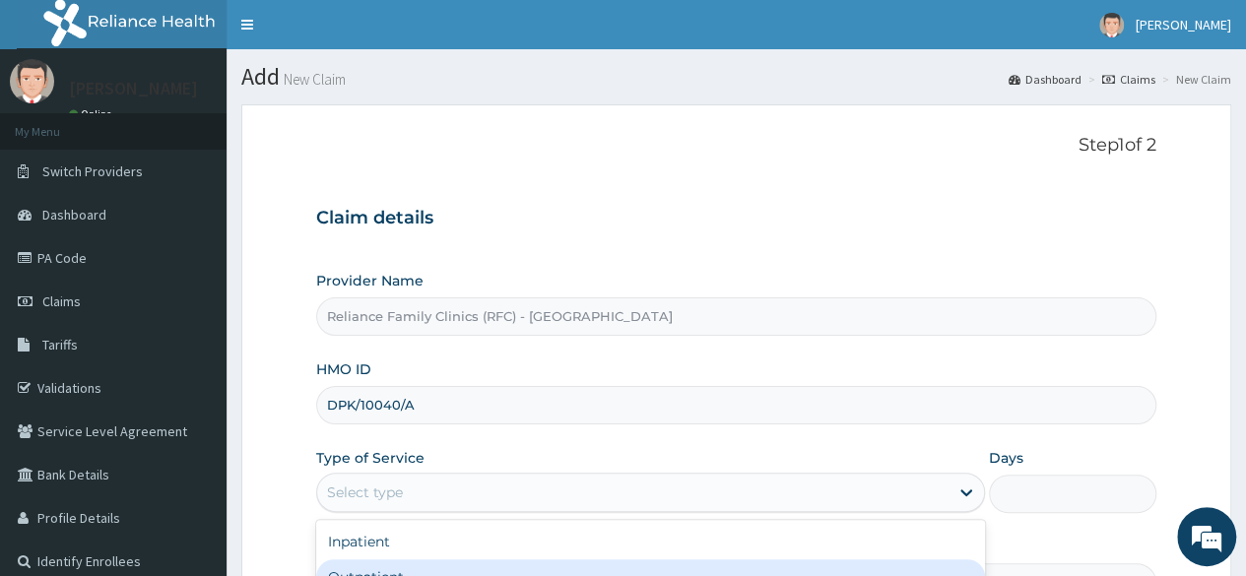
click at [431, 559] on div "Outpatient" at bounding box center [650, 576] width 669 height 35
type input "1"
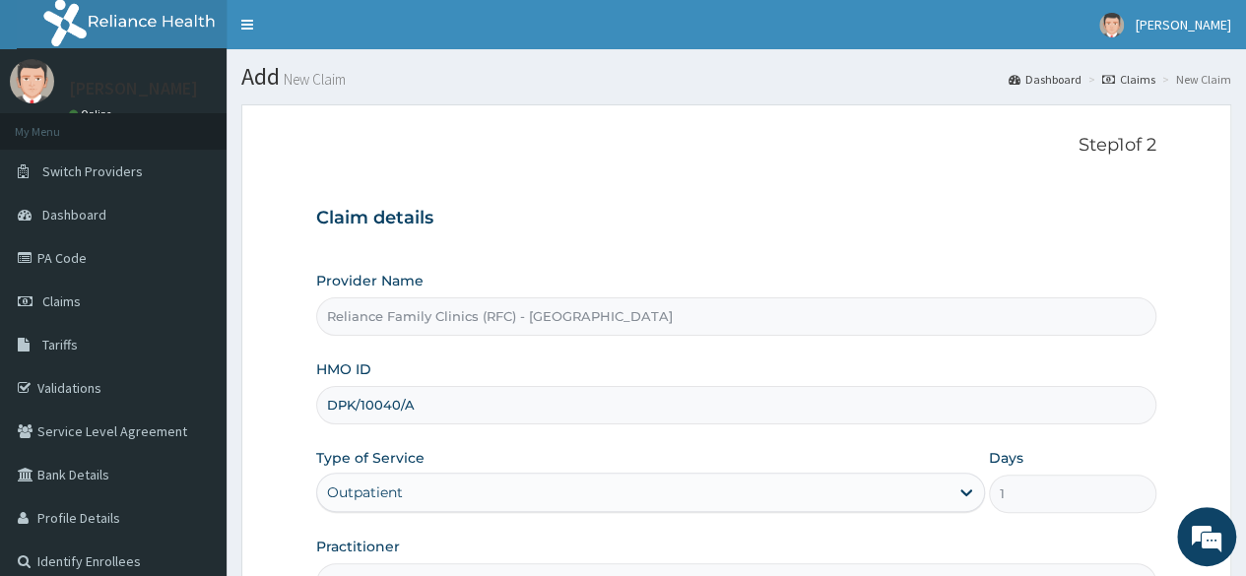
scroll to position [228, 0]
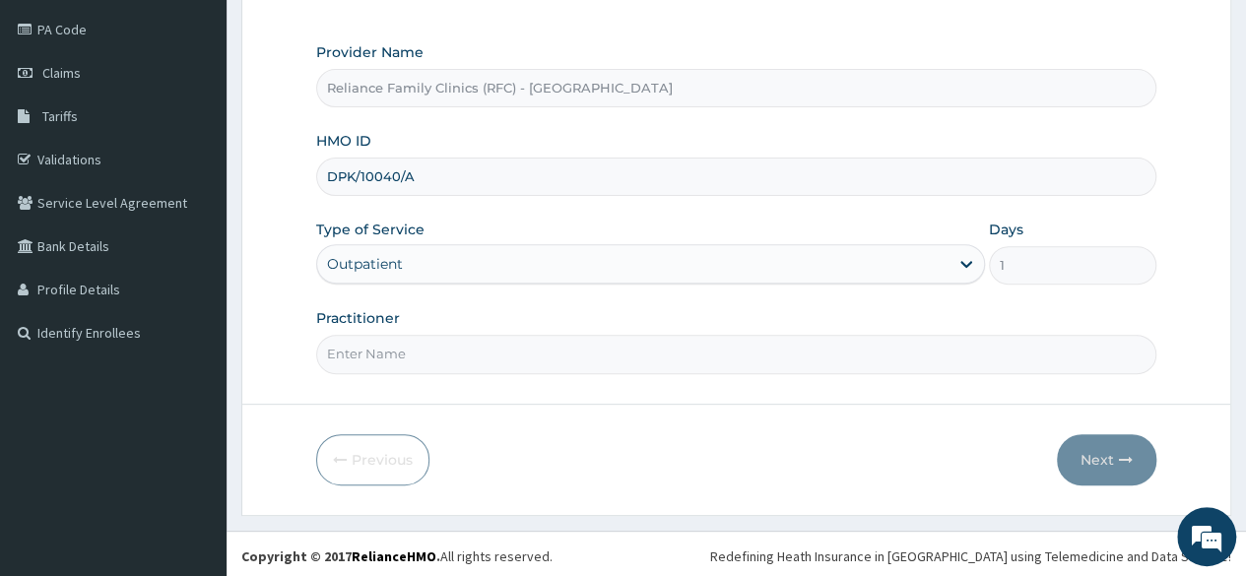
click at [616, 336] on input "Practitioner" at bounding box center [736, 354] width 840 height 38
type input "locum"
click at [1122, 453] on icon "button" at bounding box center [1126, 460] width 14 height 14
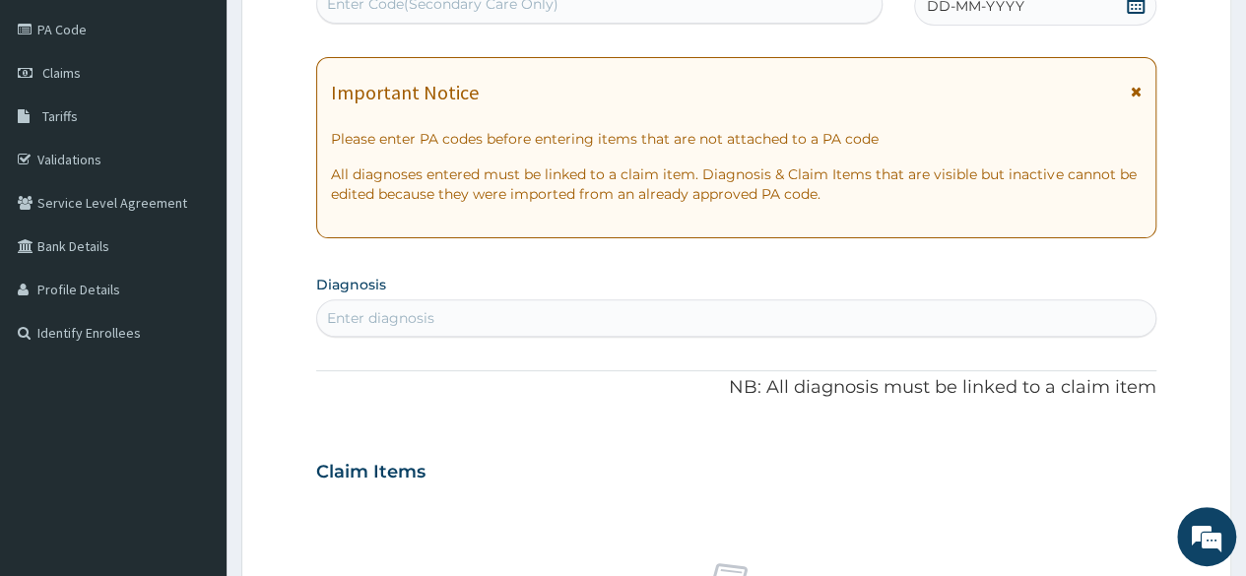
click at [1137, 7] on icon at bounding box center [1136, 4] width 20 height 20
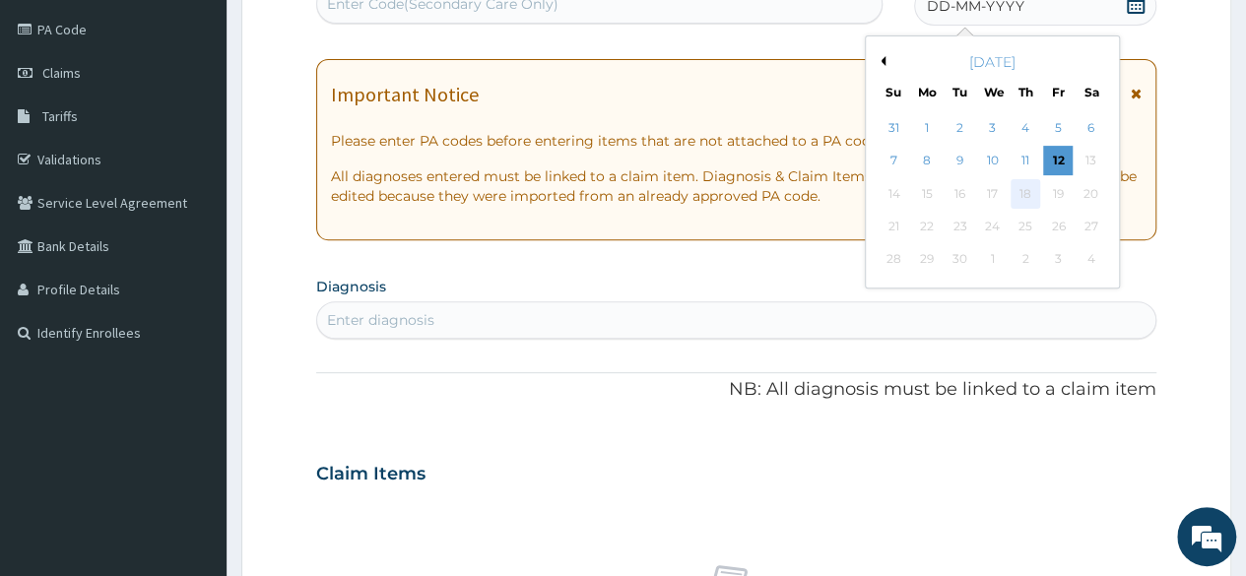
scroll to position [0, 0]
click at [884, 55] on div "[DATE]" at bounding box center [992, 62] width 237 height 20
click at [884, 54] on div "[DATE]" at bounding box center [992, 62] width 237 height 20
click at [883, 56] on button "Previous Month" at bounding box center [881, 61] width 10 height 10
click at [1020, 263] on div "28" at bounding box center [1025, 260] width 30 height 30
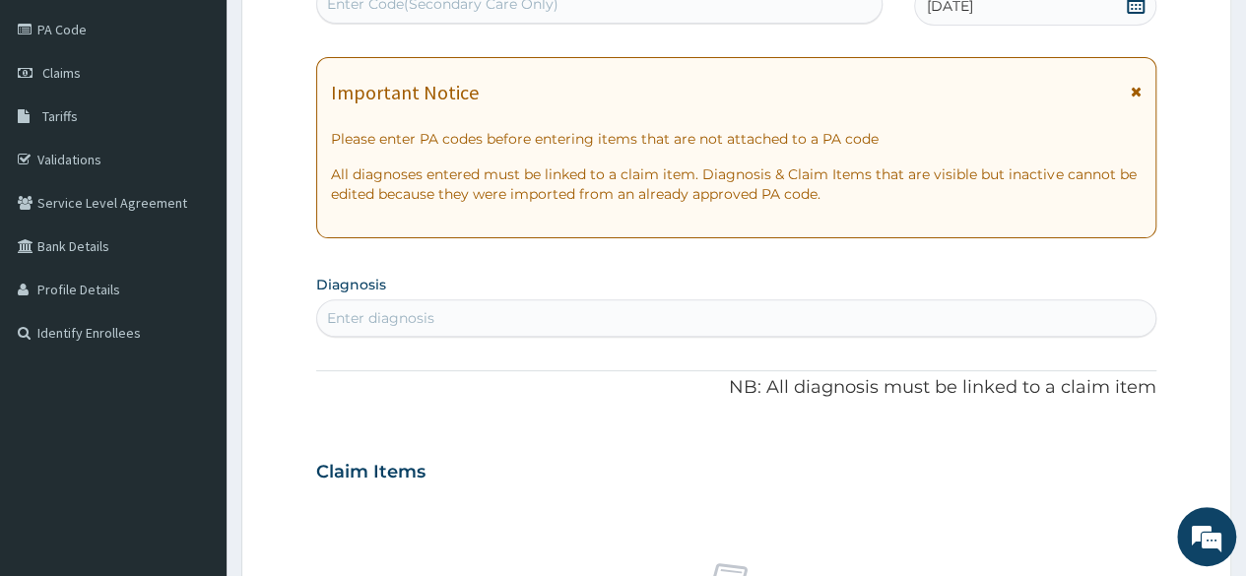
click at [807, 330] on div "Enter diagnosis" at bounding box center [736, 318] width 838 height 32
click at [790, 326] on div "Enter diagnosis" at bounding box center [736, 318] width 838 height 32
type input "u"
type input "well ad"
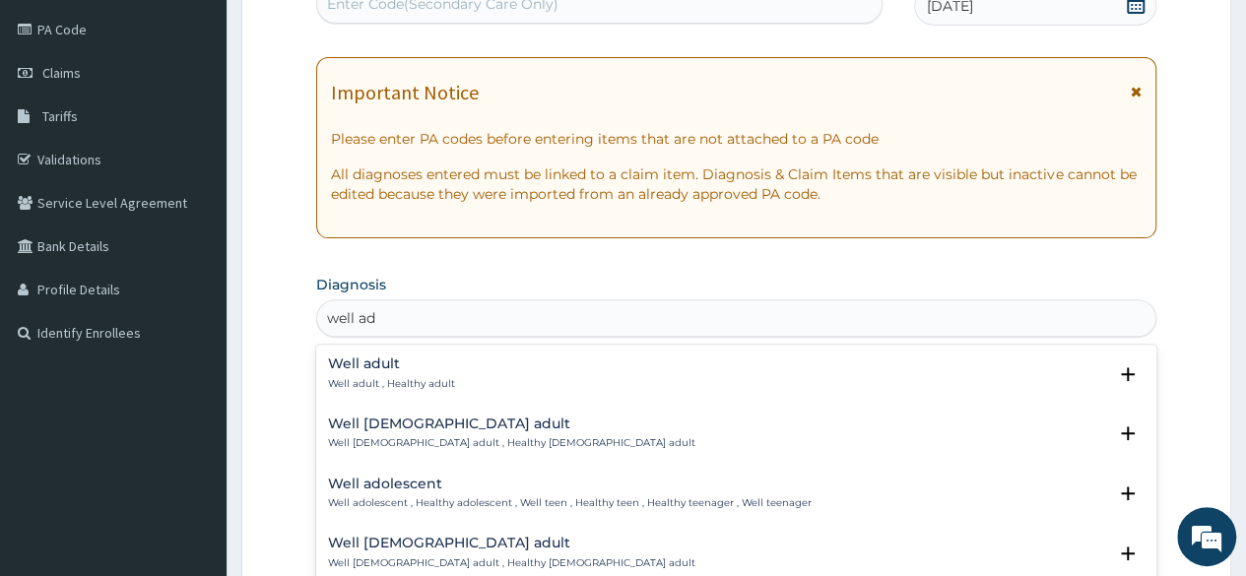
click at [427, 385] on p "Well adult , Healthy adult" at bounding box center [391, 384] width 127 height 14
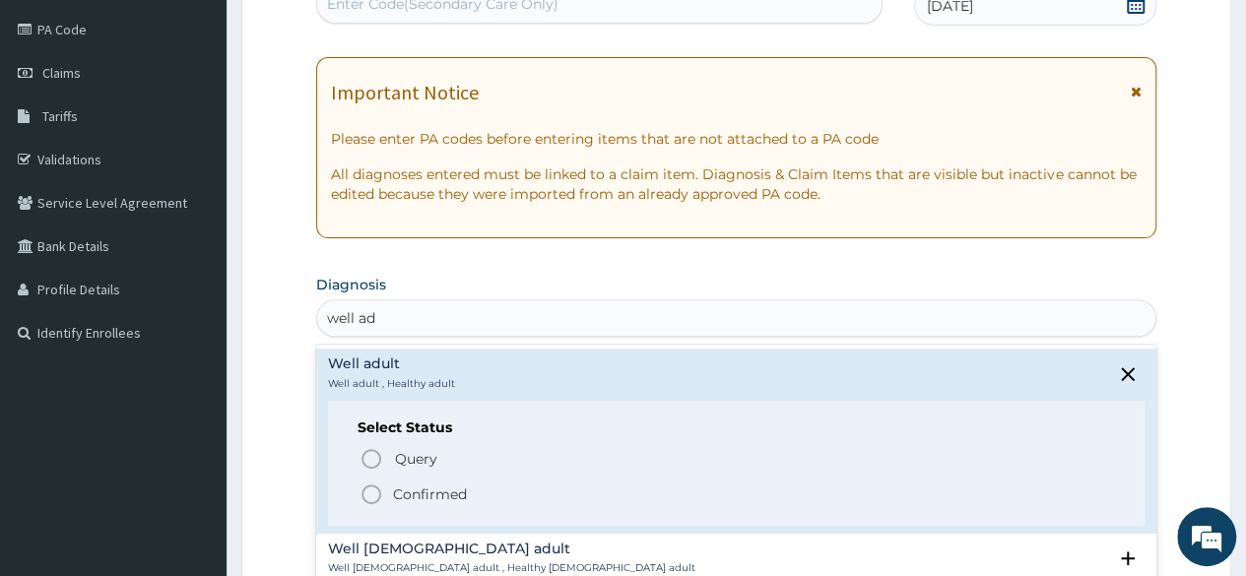
click at [433, 499] on p "Confirmed" at bounding box center [430, 495] width 74 height 20
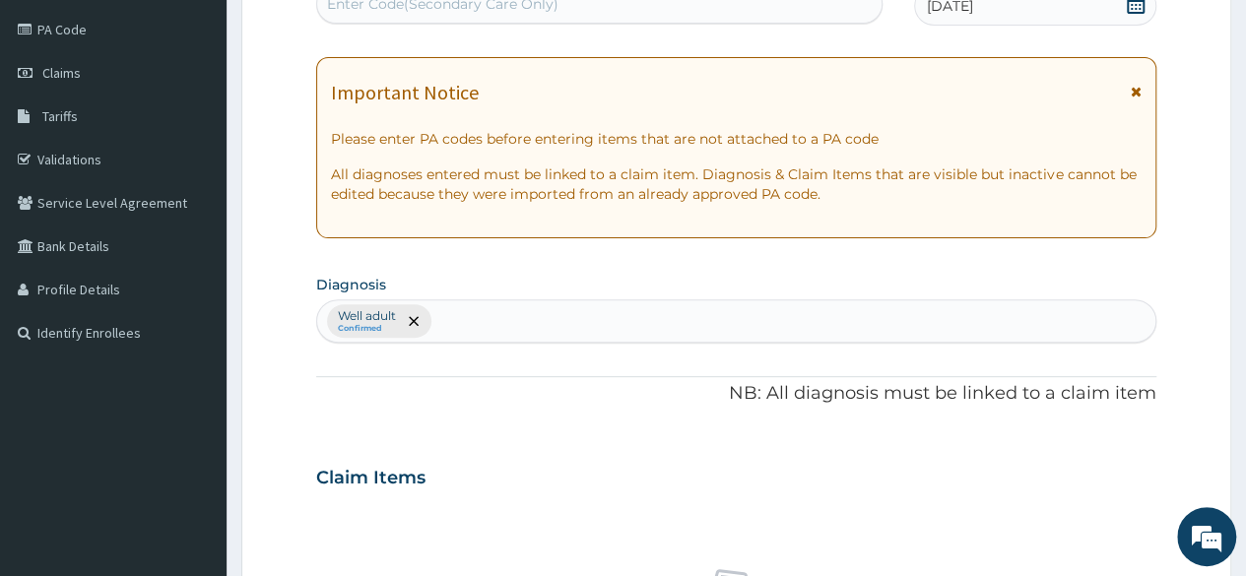
scroll to position [733, 0]
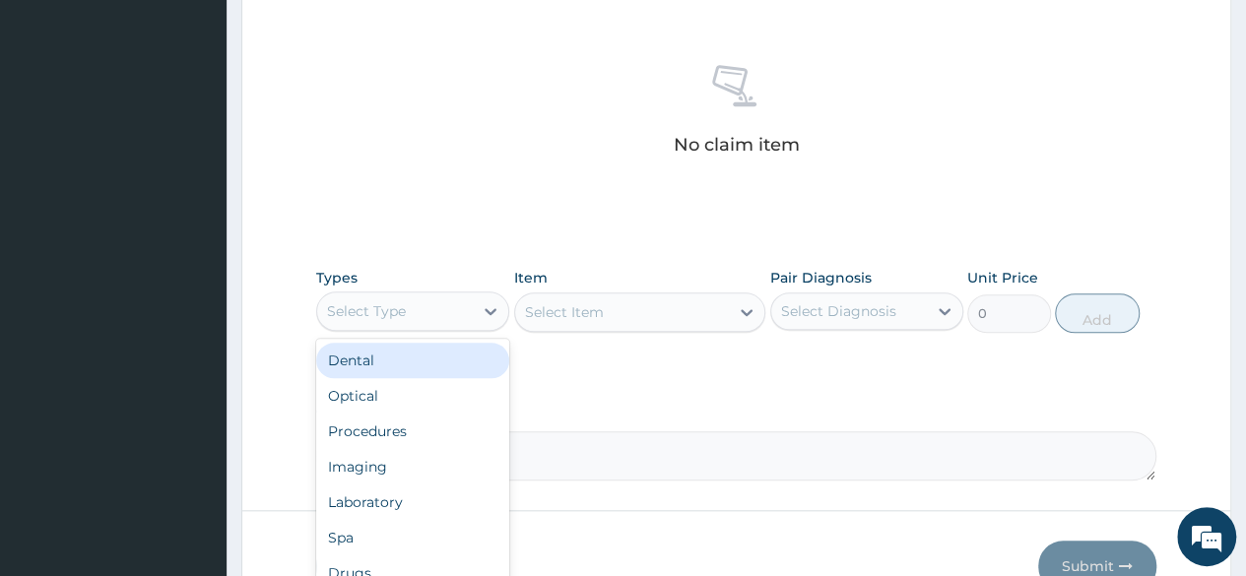
click at [377, 313] on div "Select Type" at bounding box center [366, 311] width 79 height 20
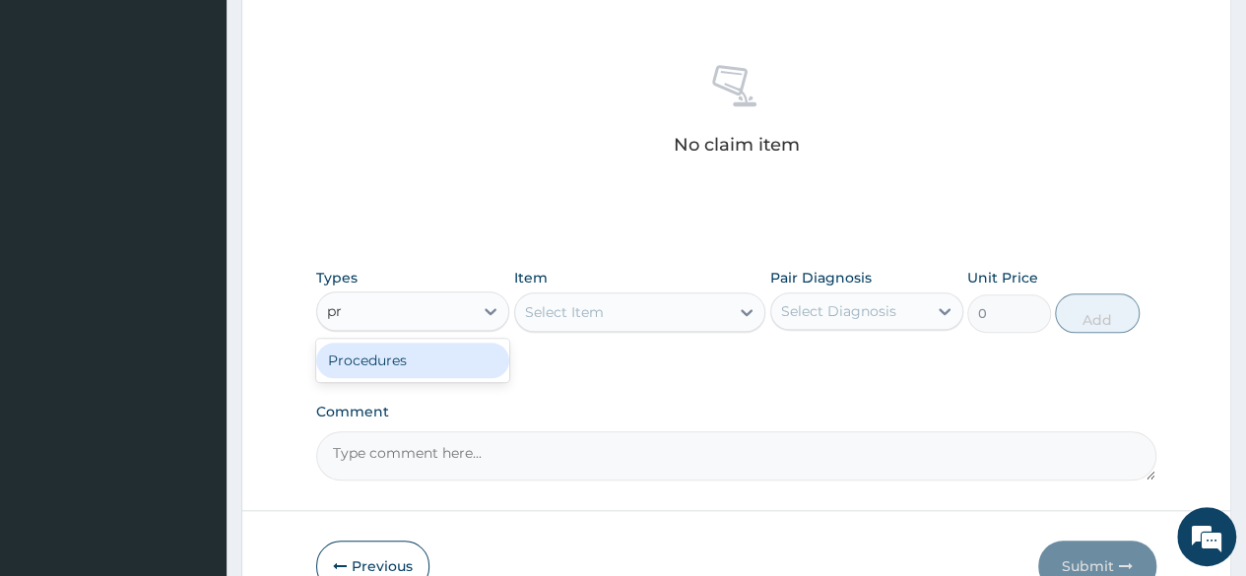
type input "pro"
click at [415, 372] on div "Procedures" at bounding box center [412, 360] width 193 height 35
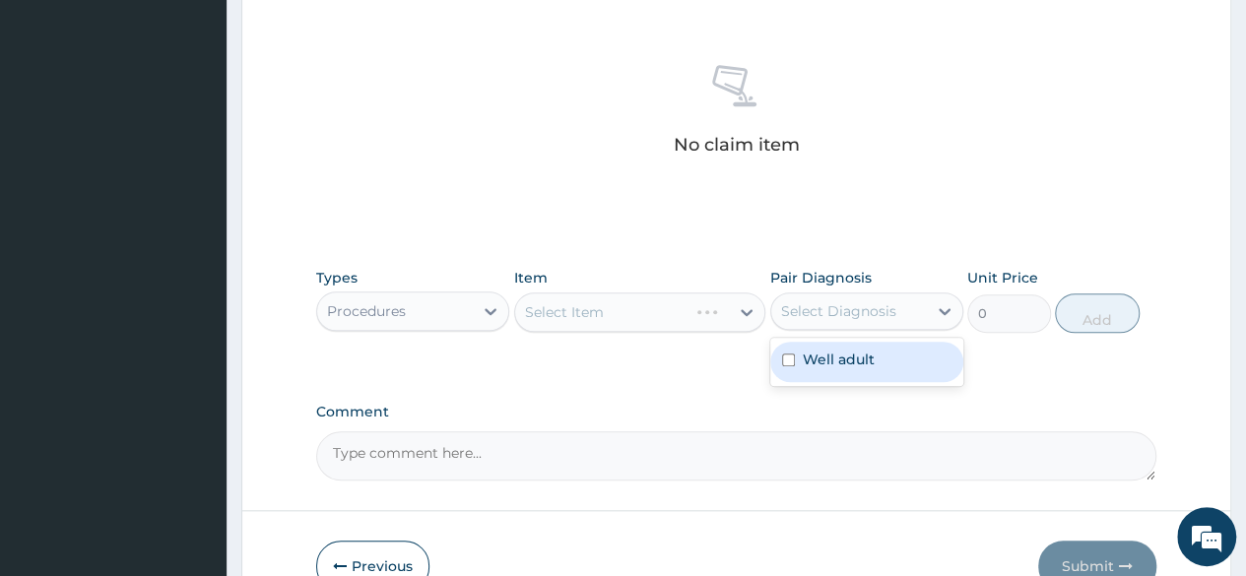
click at [827, 322] on div "Select Diagnosis" at bounding box center [849, 311] width 156 height 32
click at [798, 358] on div "Well adult" at bounding box center [866, 362] width 193 height 40
checkbox input "true"
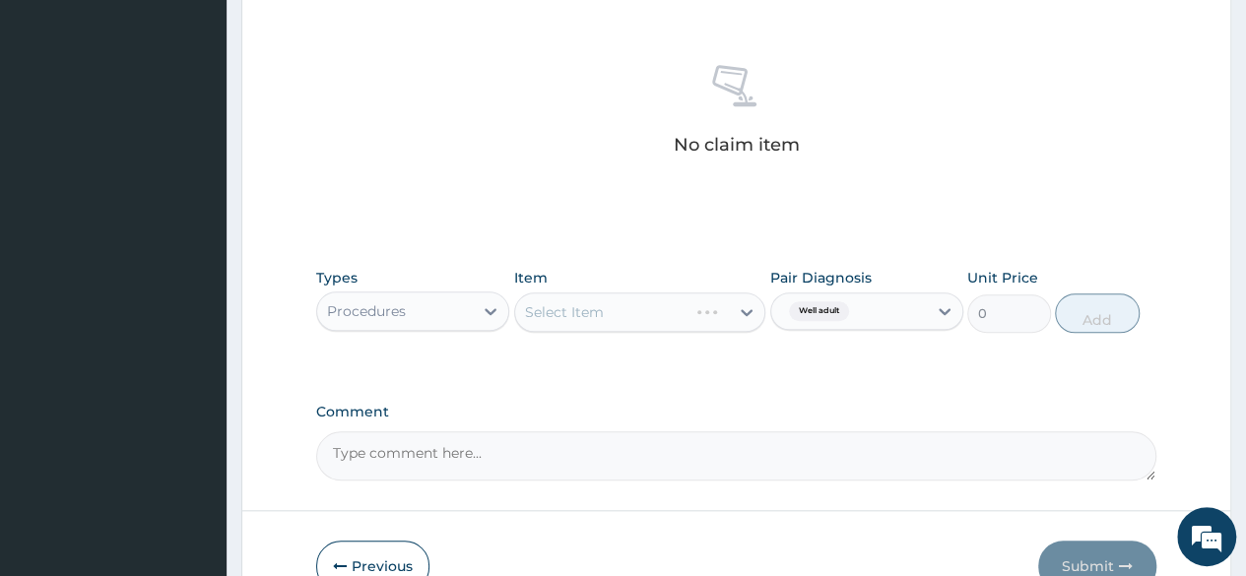
click at [730, 361] on div "Types Procedures Item Select Item Pair Diagnosis Well adult Unit Price 0 Add" at bounding box center [736, 315] width 840 height 114
click at [689, 328] on div "Select Item" at bounding box center [640, 312] width 252 height 39
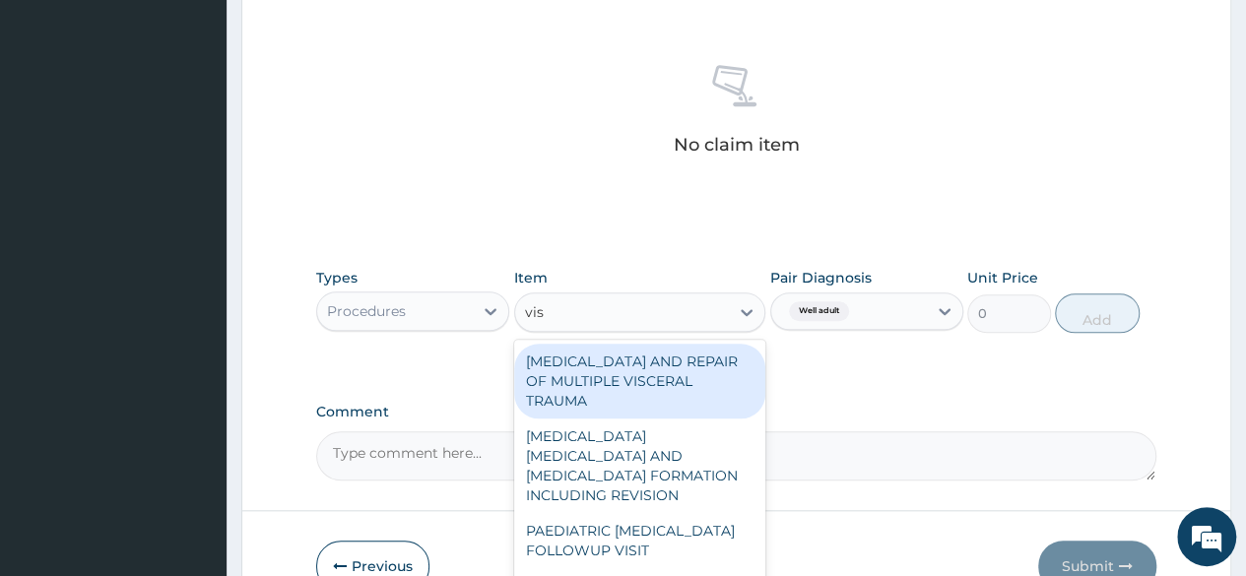
type input "visu"
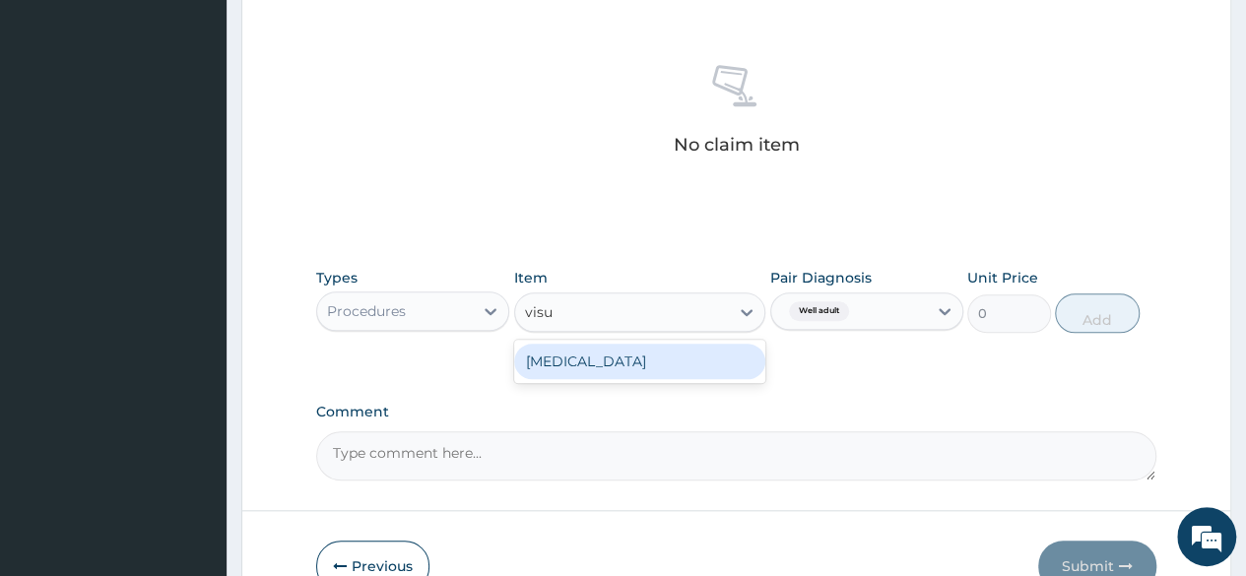
click at [674, 356] on div "[MEDICAL_DATA]" at bounding box center [640, 361] width 252 height 35
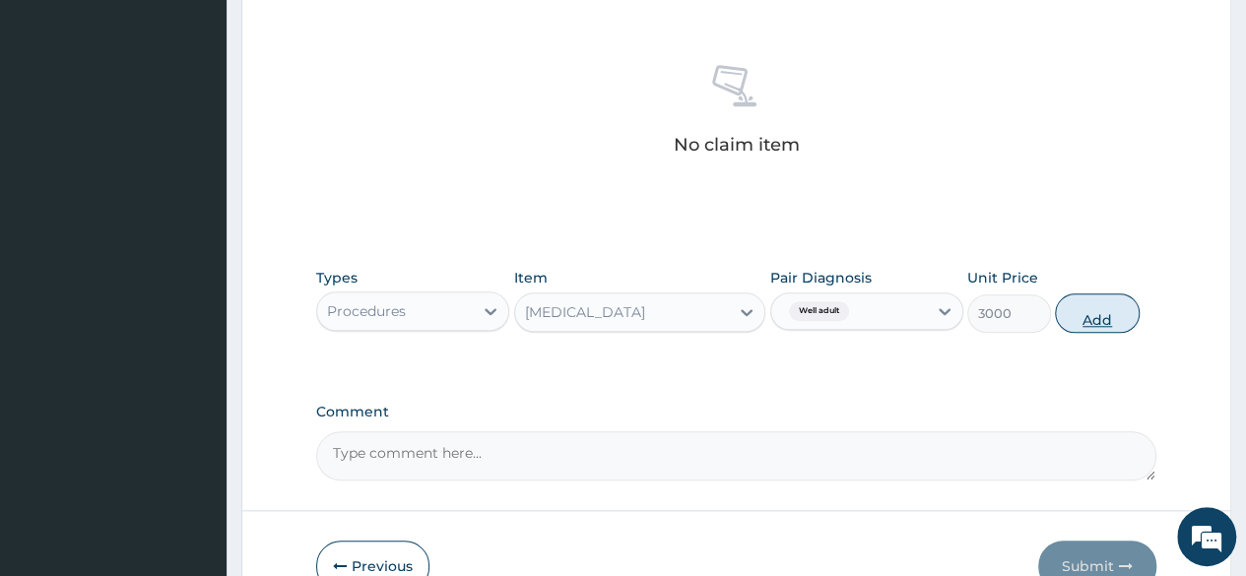
click at [1070, 316] on button "Add" at bounding box center [1097, 312] width 84 height 39
type input "0"
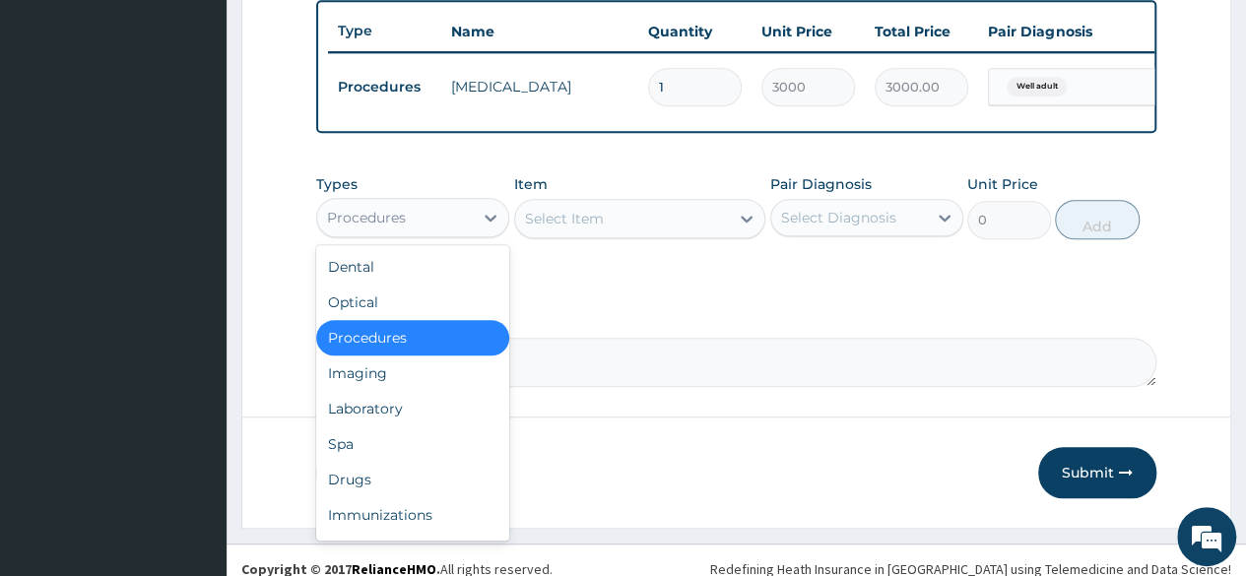
click at [451, 225] on div "Procedures" at bounding box center [395, 218] width 156 height 32
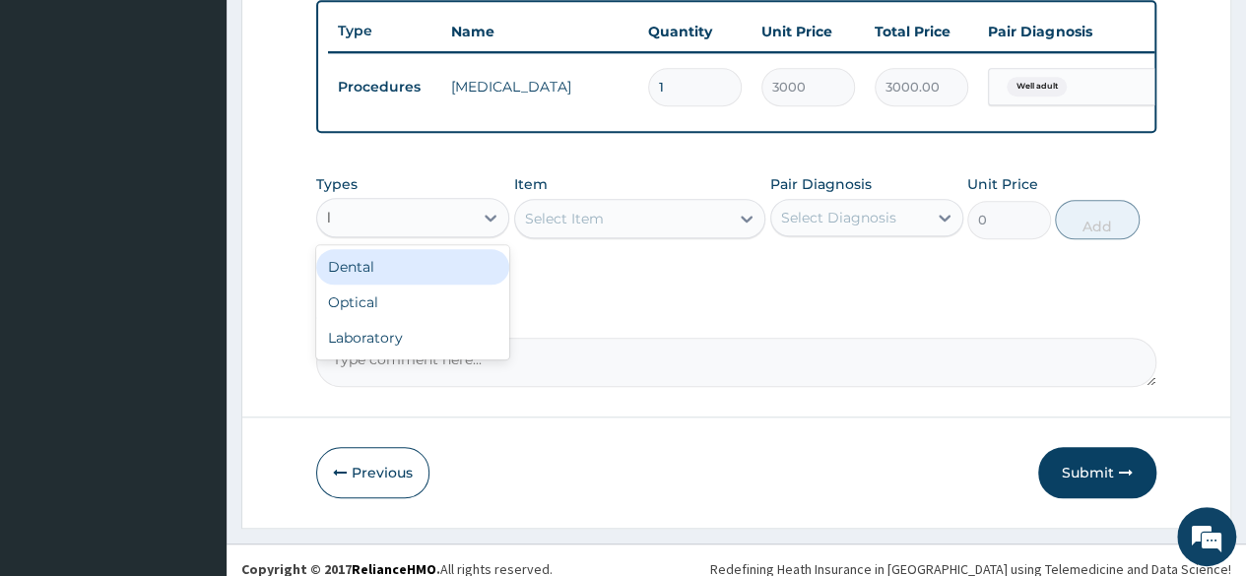
type input "la"
click at [476, 285] on div "Laboratory" at bounding box center [412, 266] width 193 height 35
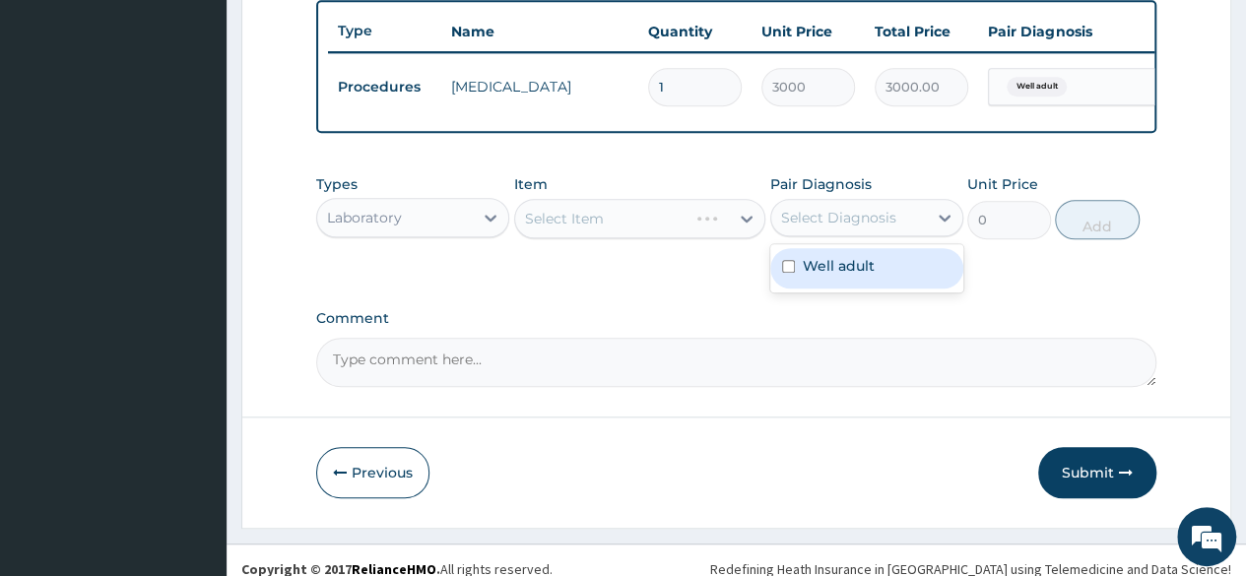
click at [804, 228] on div "Select Diagnosis" at bounding box center [838, 218] width 115 height 20
click at [804, 276] on label "Well adult" at bounding box center [839, 266] width 72 height 20
checkbox input "true"
click at [694, 279] on div "Types Laboratory Item Select Item Pair Diagnosis option Well adult, selected. o…" at bounding box center [736, 221] width 840 height 114
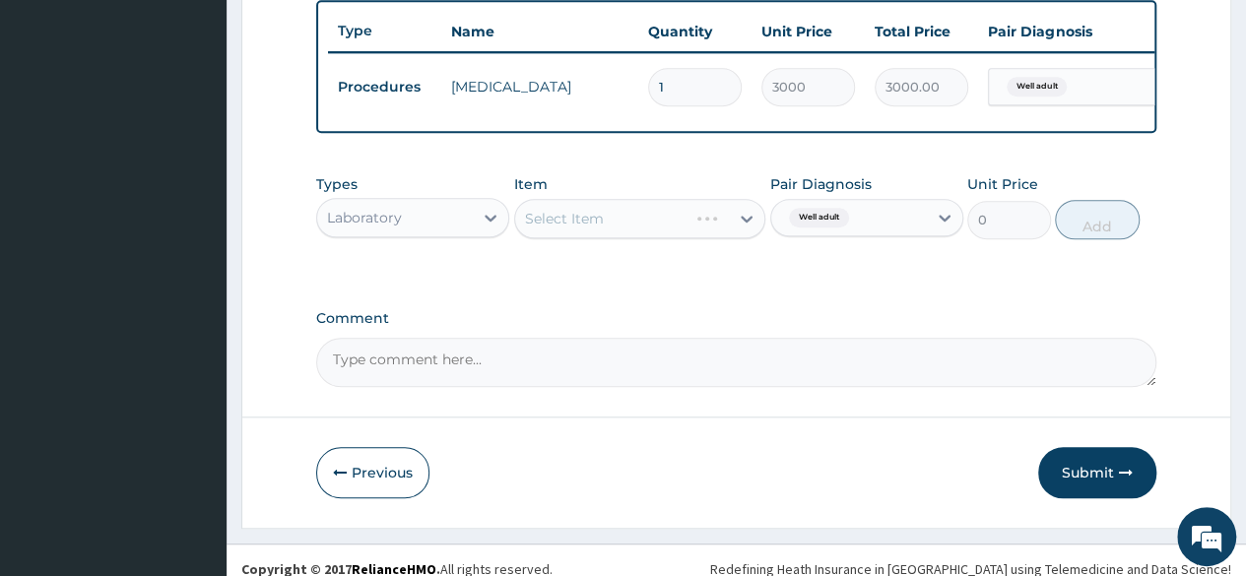
click at [627, 232] on div "Select Item" at bounding box center [640, 218] width 252 height 39
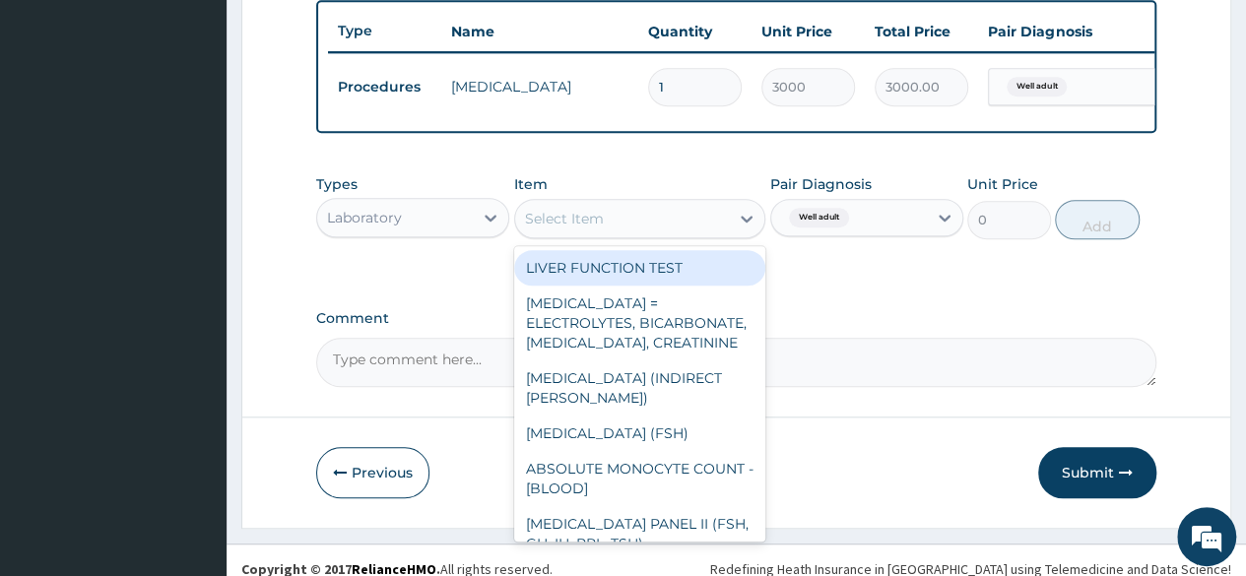
click at [627, 232] on div "Select Item" at bounding box center [622, 219] width 215 height 32
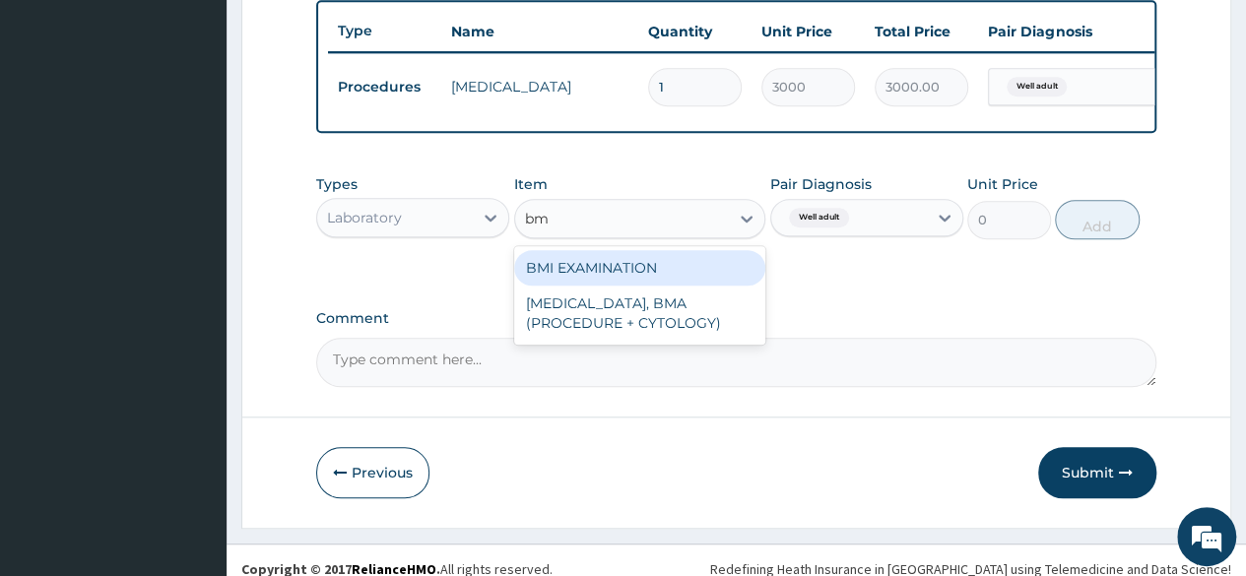
type input "bmi"
click at [645, 269] on div "BMI EXAMINATION" at bounding box center [640, 267] width 252 height 35
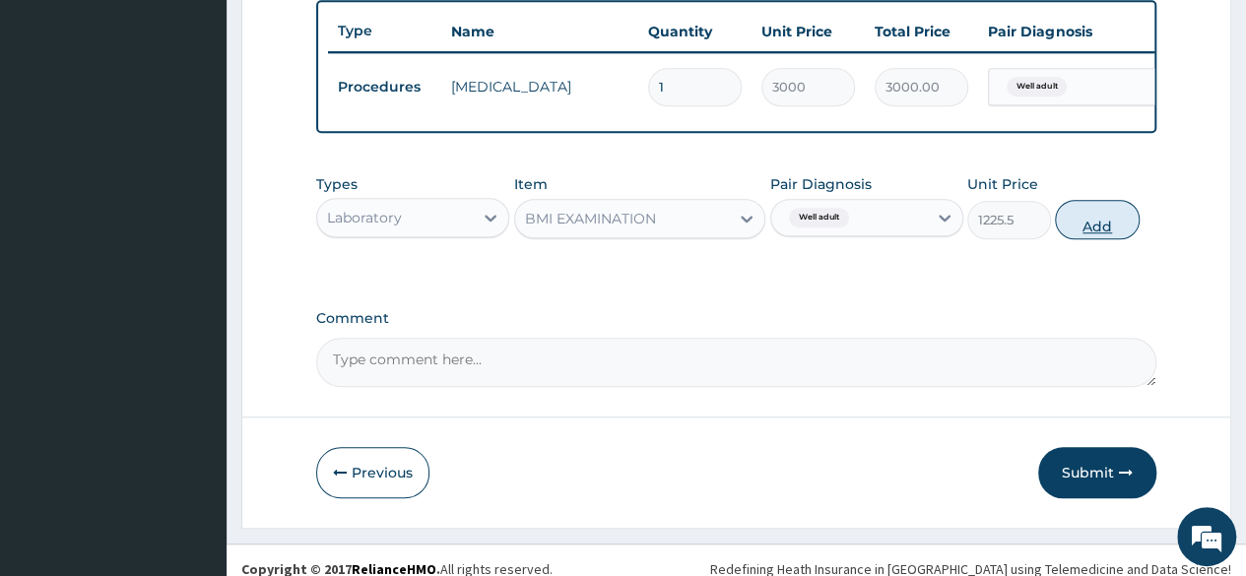
click at [1133, 237] on button "Add" at bounding box center [1097, 219] width 84 height 39
type input "0"
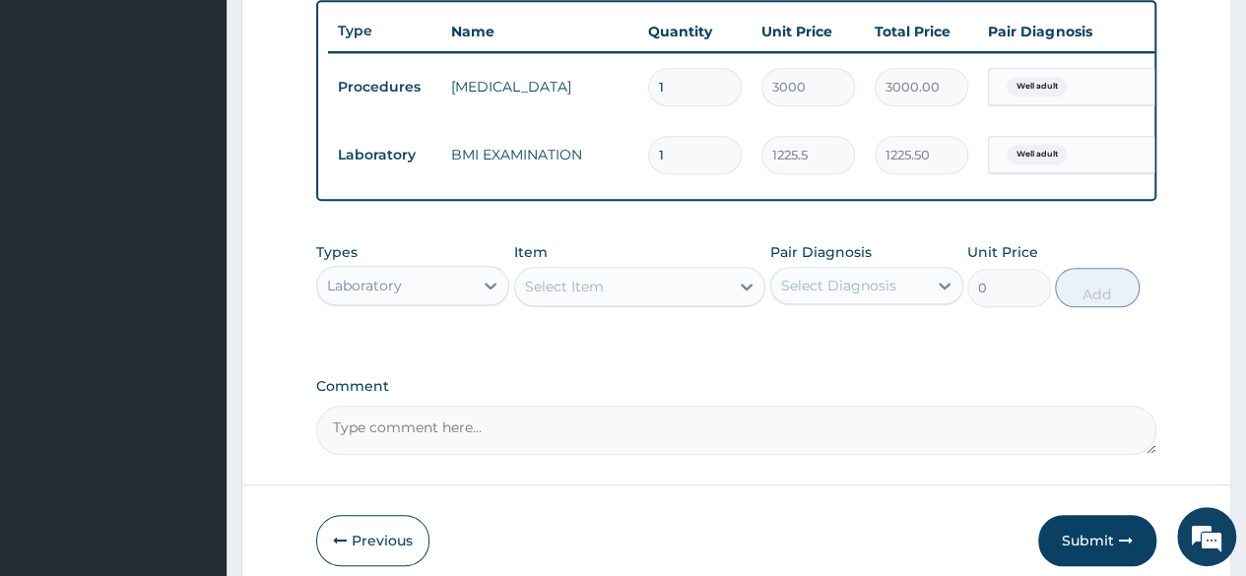
click at [711, 296] on div "Select Item" at bounding box center [622, 287] width 215 height 32
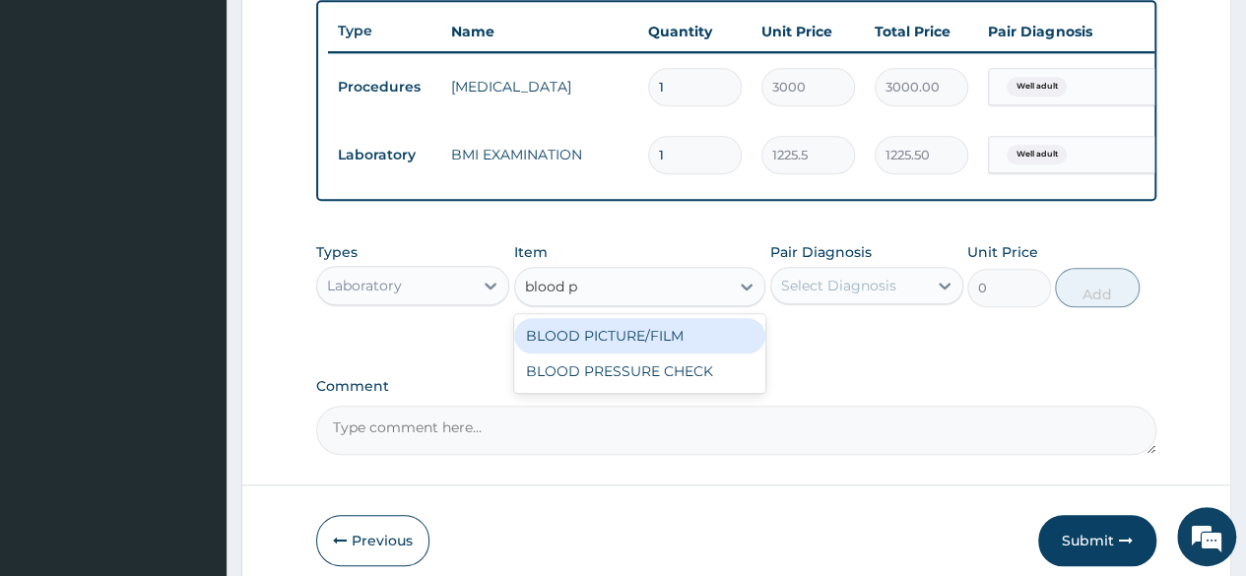
type input "blood pr"
click at [680, 347] on div "BLOOD PRESSURE CHECK" at bounding box center [640, 335] width 252 height 35
type input "1225.5"
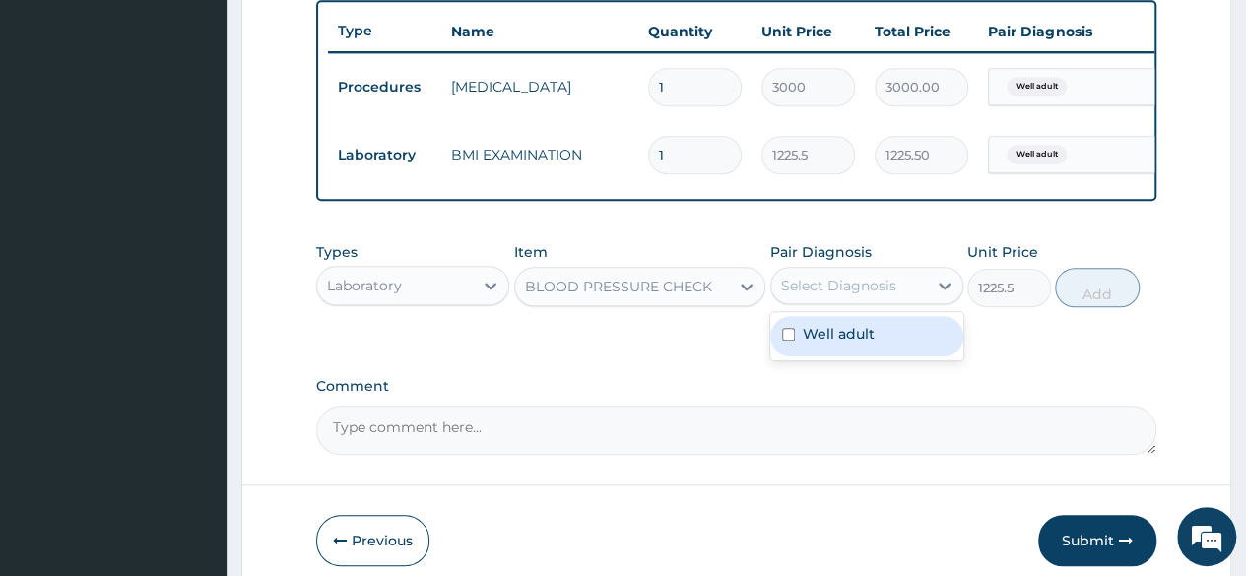
drag, startPoint x: 847, startPoint y: 311, endPoint x: 847, endPoint y: 346, distance: 34.5
click at [847, 304] on div "option Well adult, selected. option Well adult focused, 1 of 1. 1 result availa…" at bounding box center [866, 285] width 193 height 37
click at [847, 344] on label "Well adult" at bounding box center [839, 334] width 72 height 20
checkbox input "true"
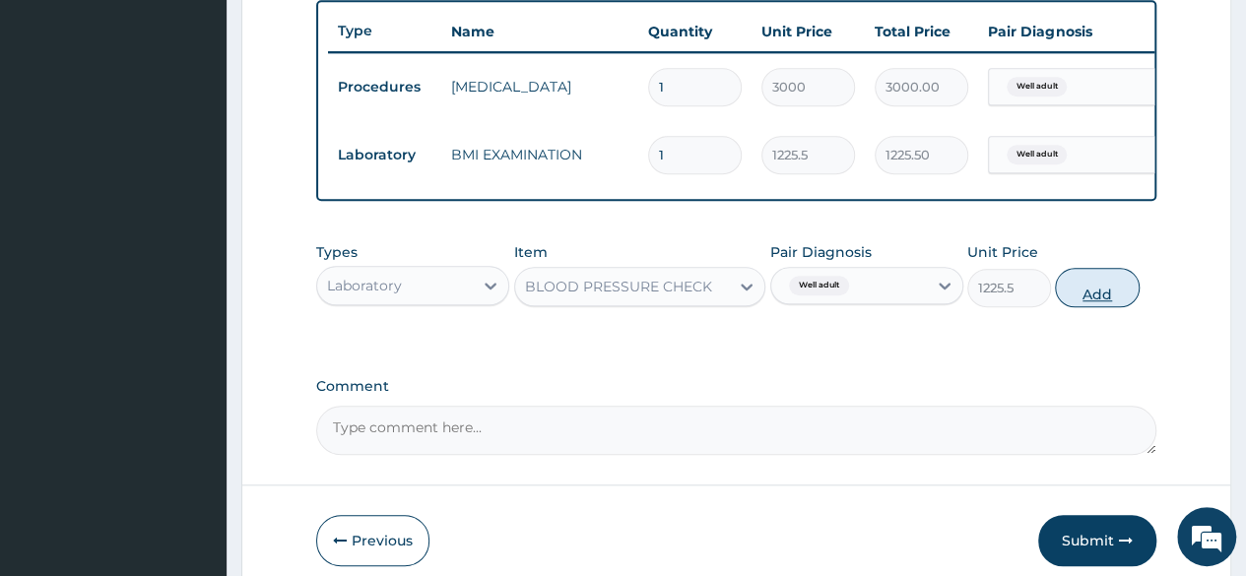
click at [1097, 300] on button "Add" at bounding box center [1097, 287] width 84 height 39
type input "0"
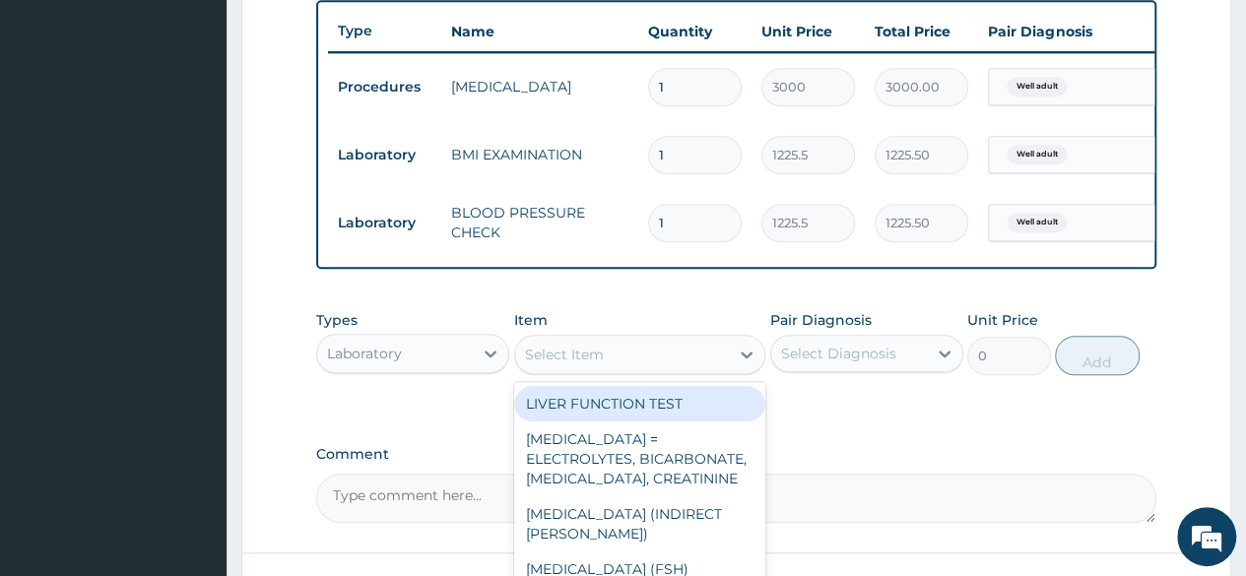
click at [646, 349] on div "Select Item" at bounding box center [640, 354] width 252 height 39
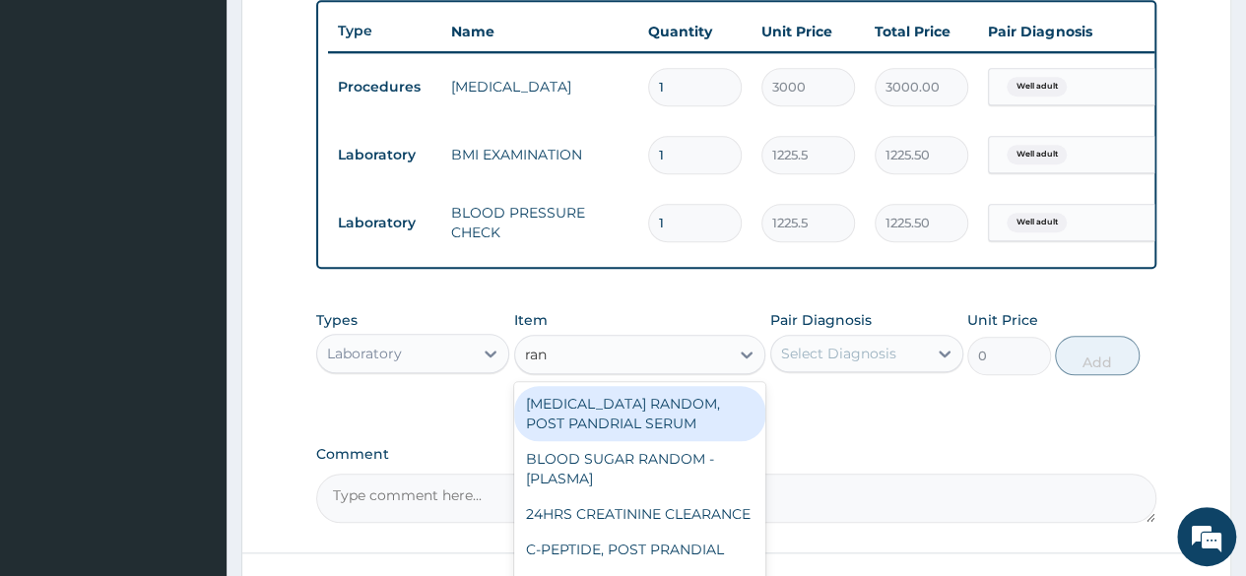
type input "rand"
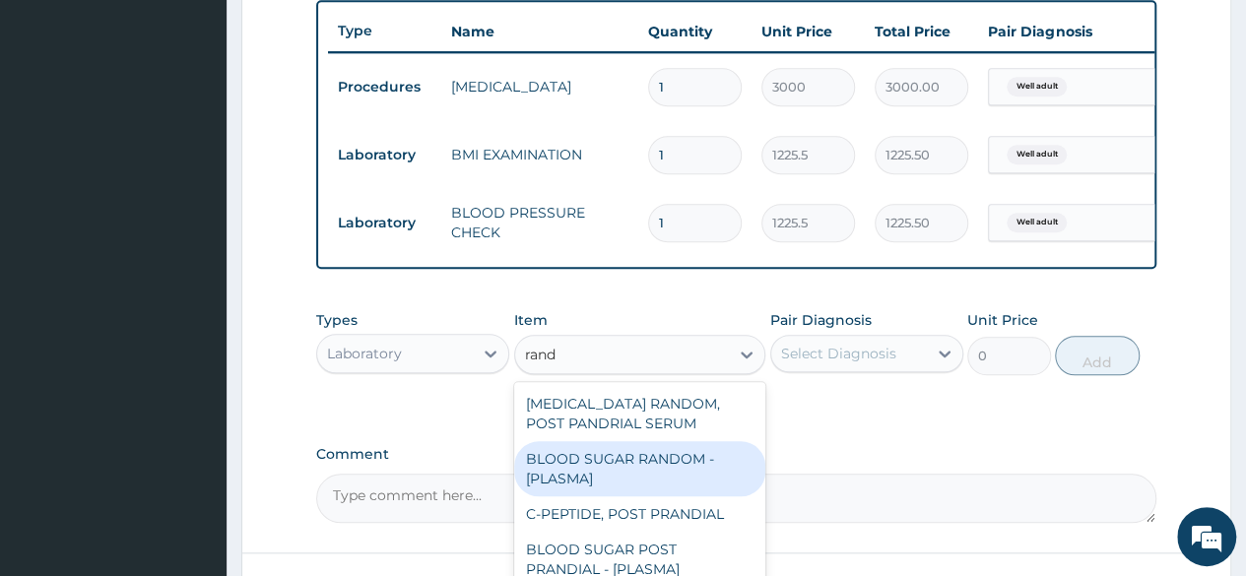
click at [663, 471] on div "BLOOD SUGAR RANDOM - [PLASMA]" at bounding box center [640, 468] width 252 height 55
type input "1800"
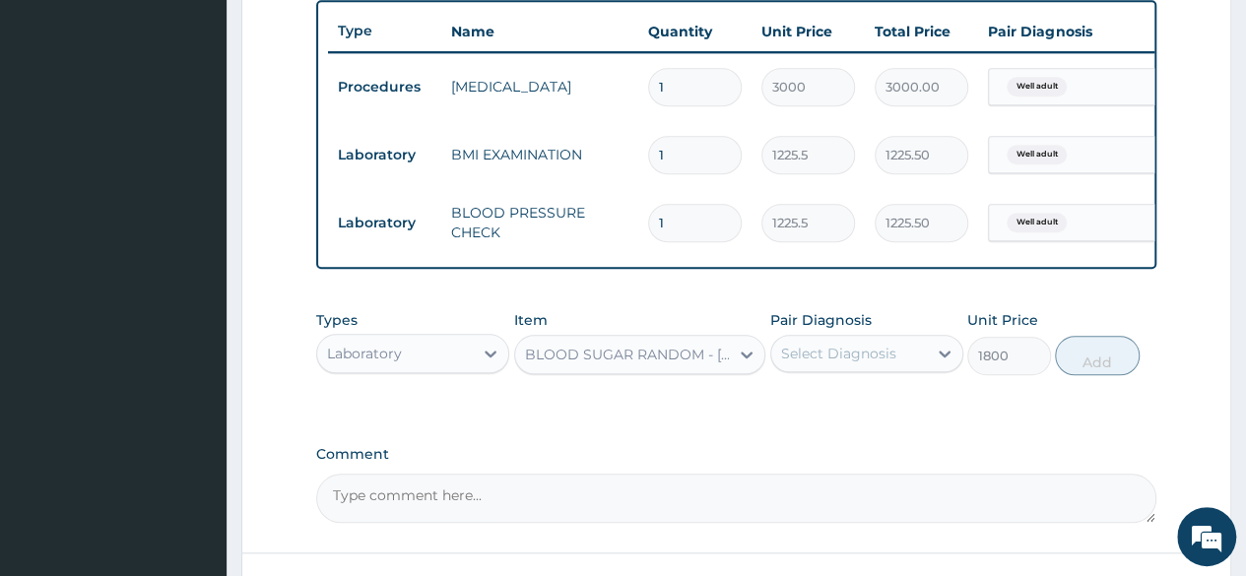
click at [871, 382] on div "Types Laboratory Item BLOOD SUGAR RANDOM - [PLASMA] Pair Diagnosis Select Diagn…" at bounding box center [736, 342] width 840 height 85
click at [871, 369] on div "Select Diagnosis" at bounding box center [849, 354] width 156 height 32
click at [859, 401] on div "Well adult" at bounding box center [866, 404] width 193 height 40
checkbox input "true"
click at [1109, 373] on button "Add" at bounding box center [1097, 355] width 84 height 39
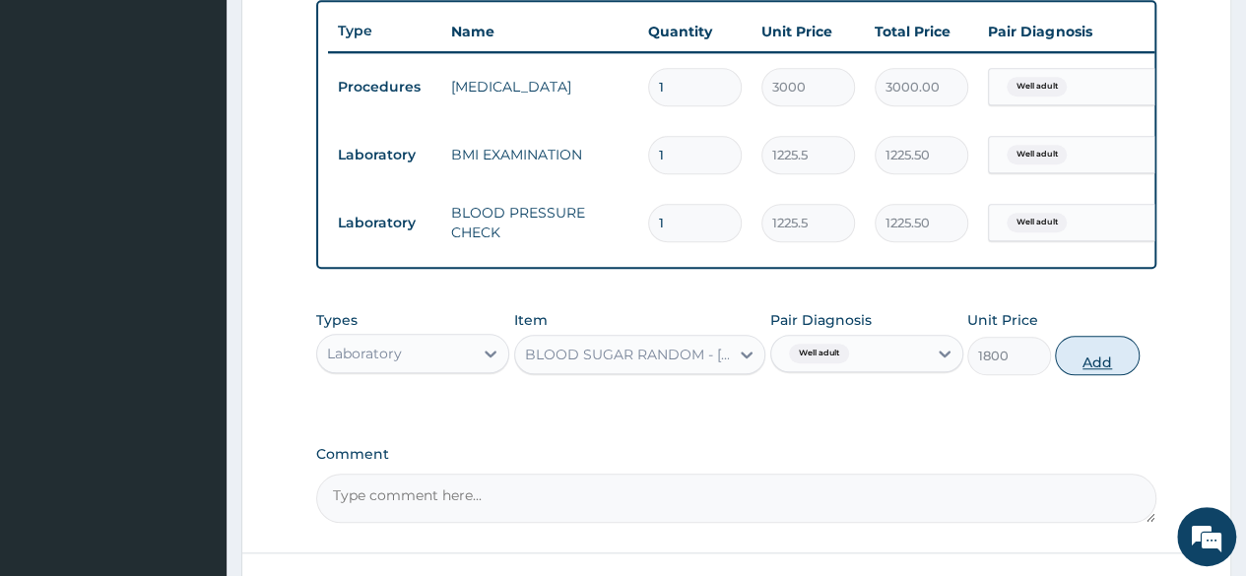
type input "0"
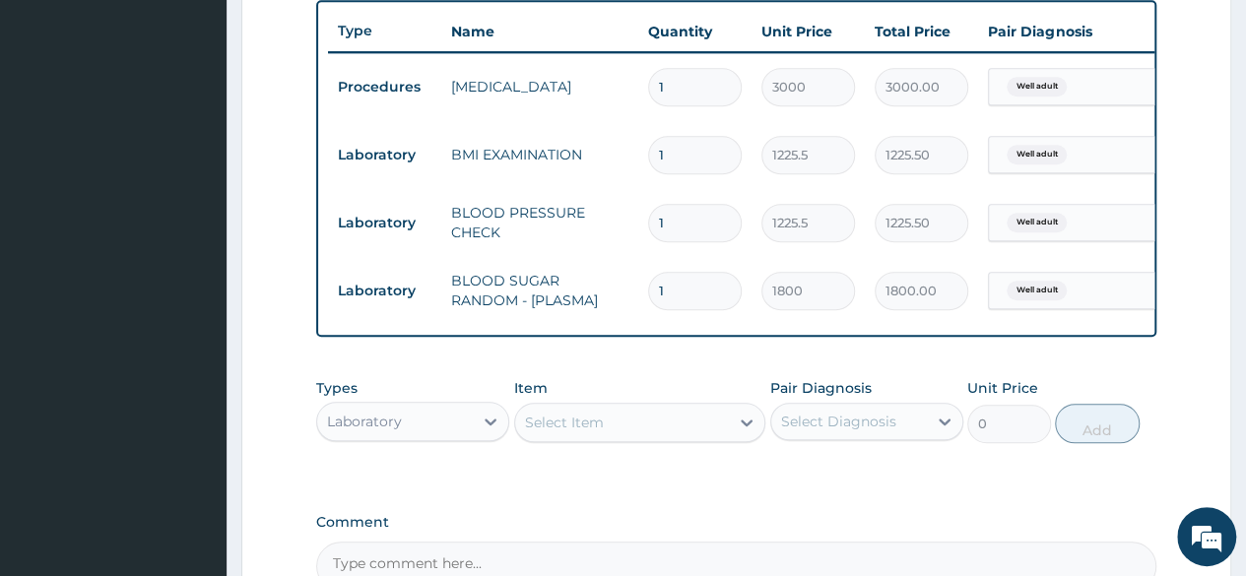
scroll to position [967, 0]
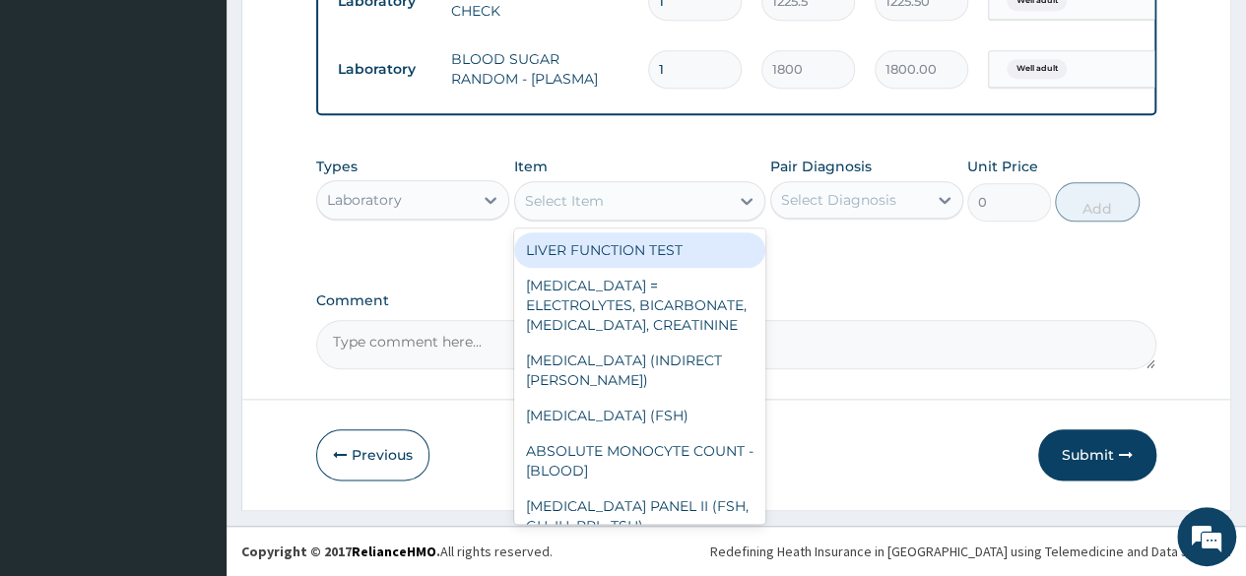
click at [622, 199] on div "Select Item" at bounding box center [622, 201] width 215 height 32
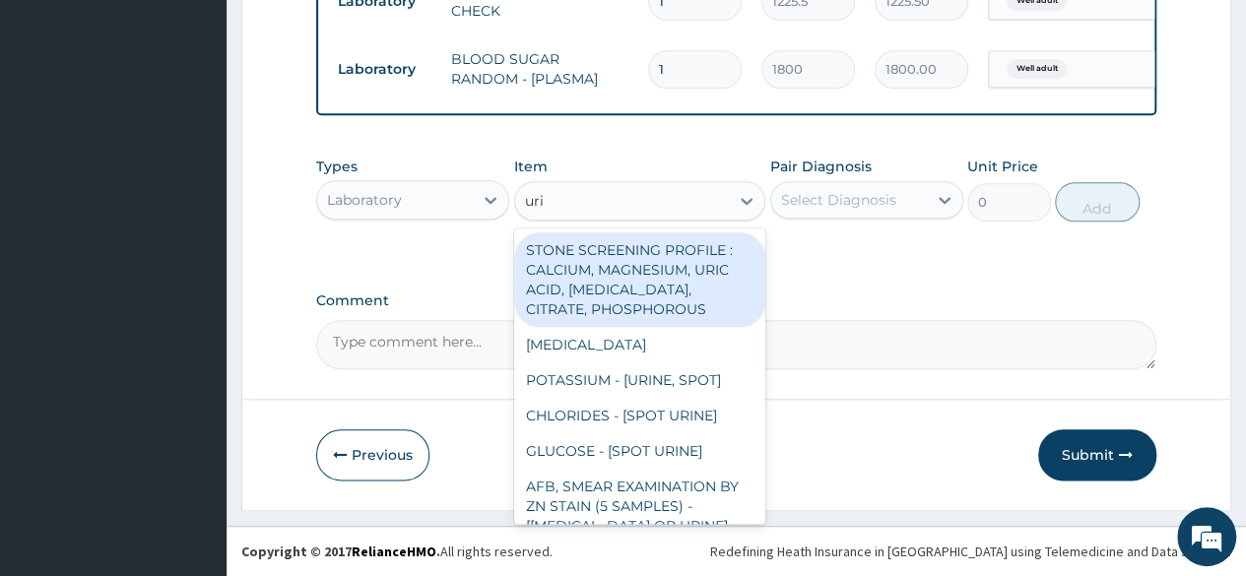
type input "urin"
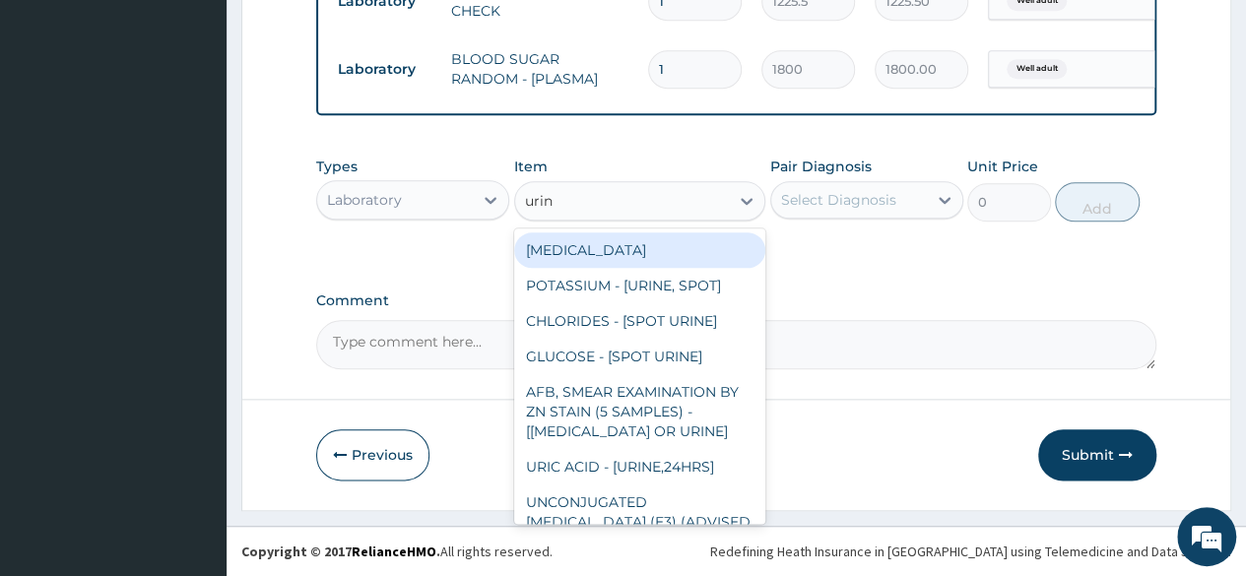
click at [599, 232] on div "URINALYSIS POTASSIUM - [URINE, SPOT] CHLORIDES - [SPOT URINE] GLUCOSE - [SPOT U…" at bounding box center [640, 375] width 252 height 295
click at [599, 250] on div "[MEDICAL_DATA]" at bounding box center [640, 249] width 252 height 35
type input "1531.875"
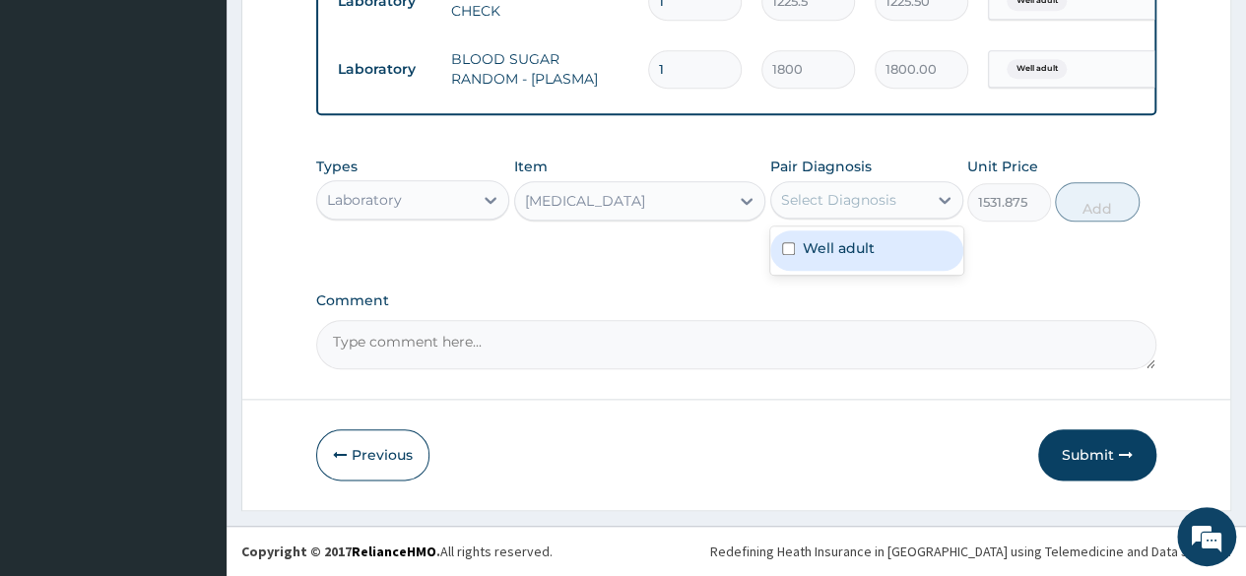
click at [843, 209] on div "Select Diagnosis" at bounding box center [838, 200] width 115 height 20
click at [857, 249] on label "Well adult" at bounding box center [839, 248] width 72 height 20
checkbox input "true"
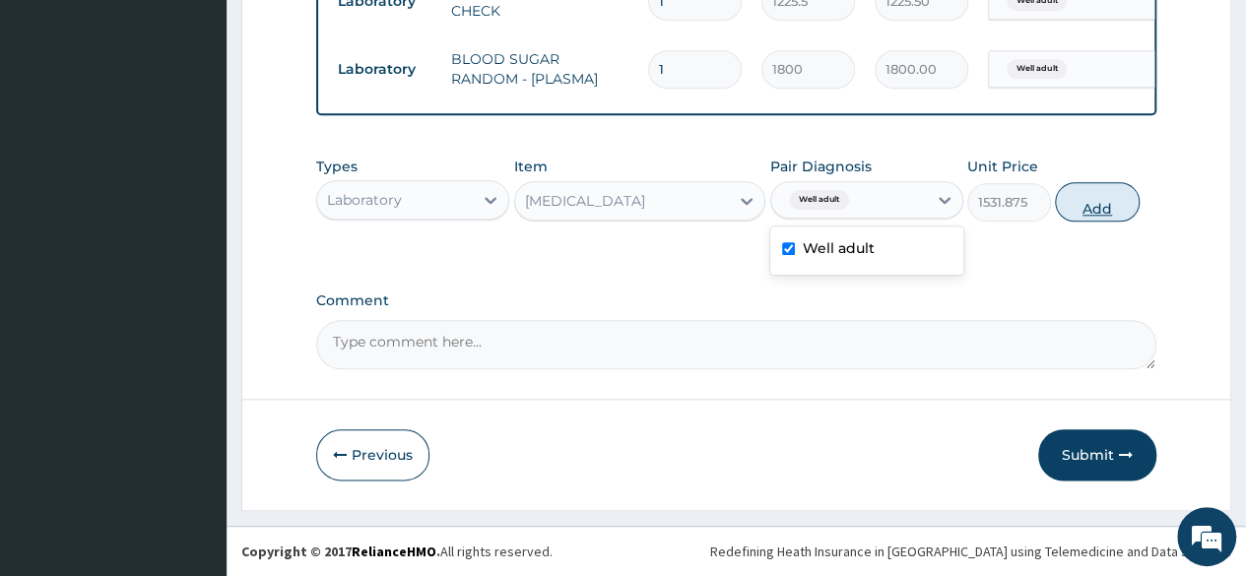
click at [1103, 220] on button "Add" at bounding box center [1097, 201] width 84 height 39
type input "0"
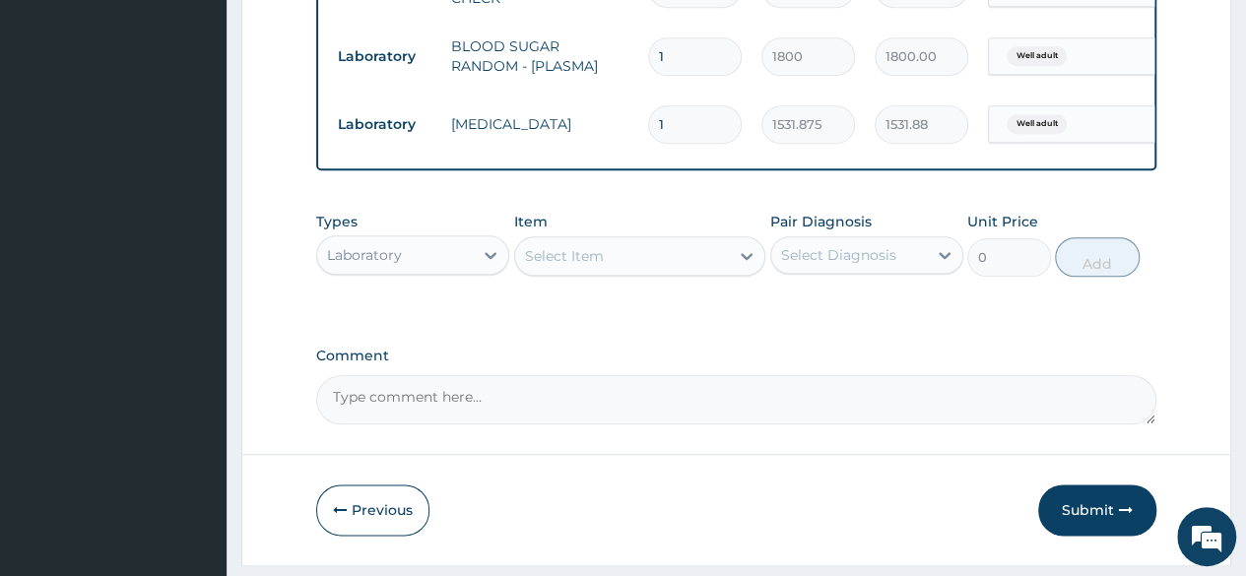
click at [724, 272] on div "Select Item" at bounding box center [622, 256] width 215 height 32
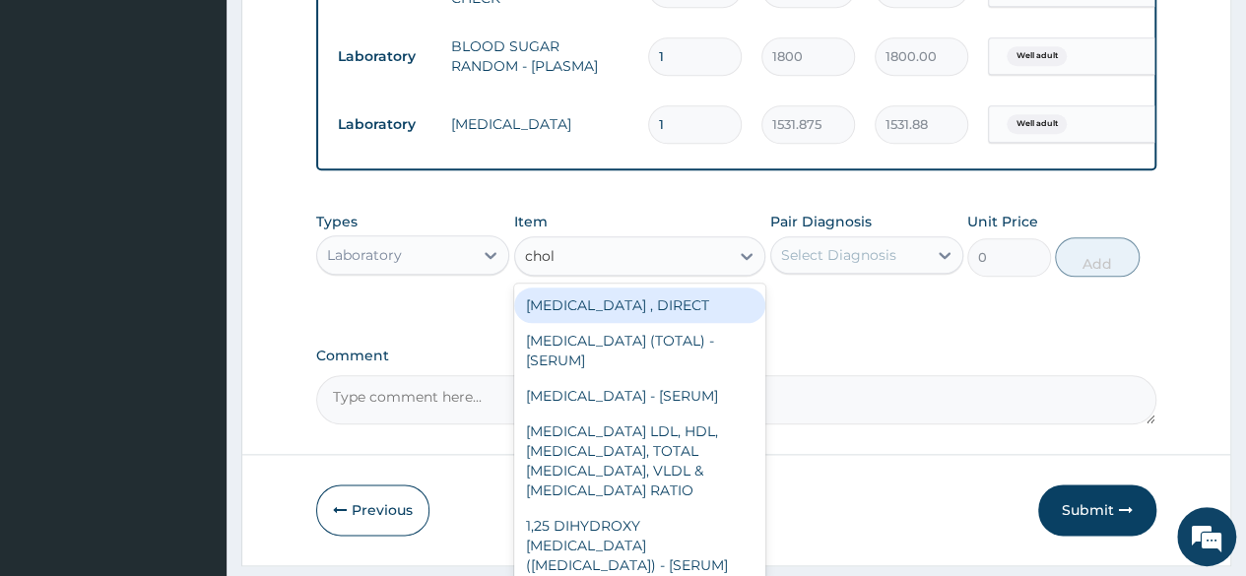
type input "chole"
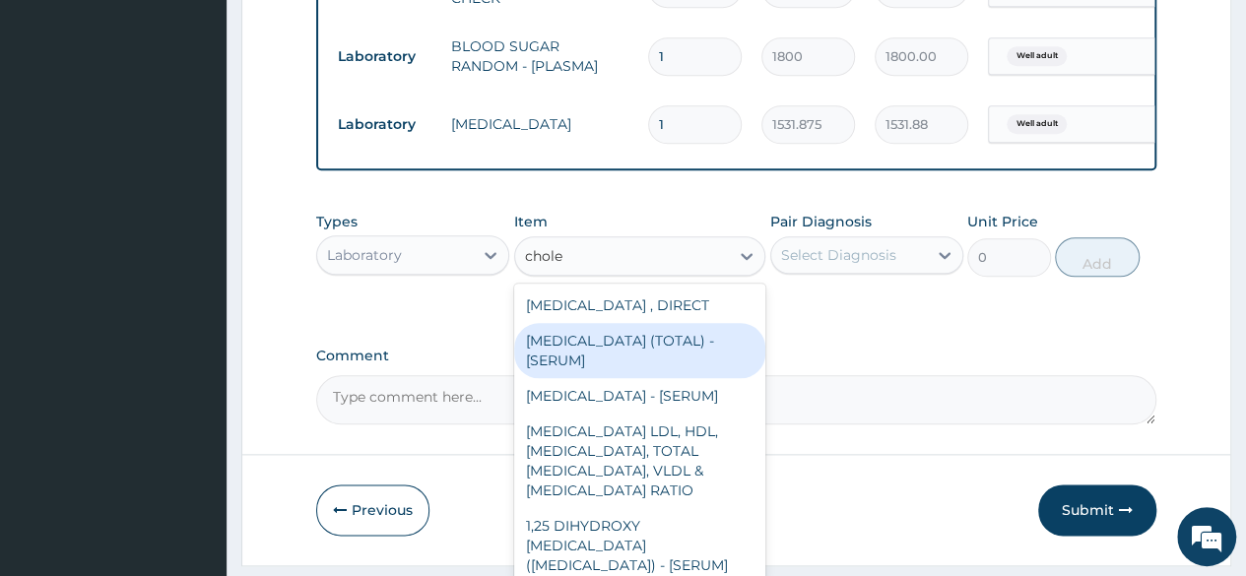
click at [694, 377] on div "[MEDICAL_DATA] (TOTAL) - [SERUM]" at bounding box center [640, 350] width 252 height 55
type input "2880"
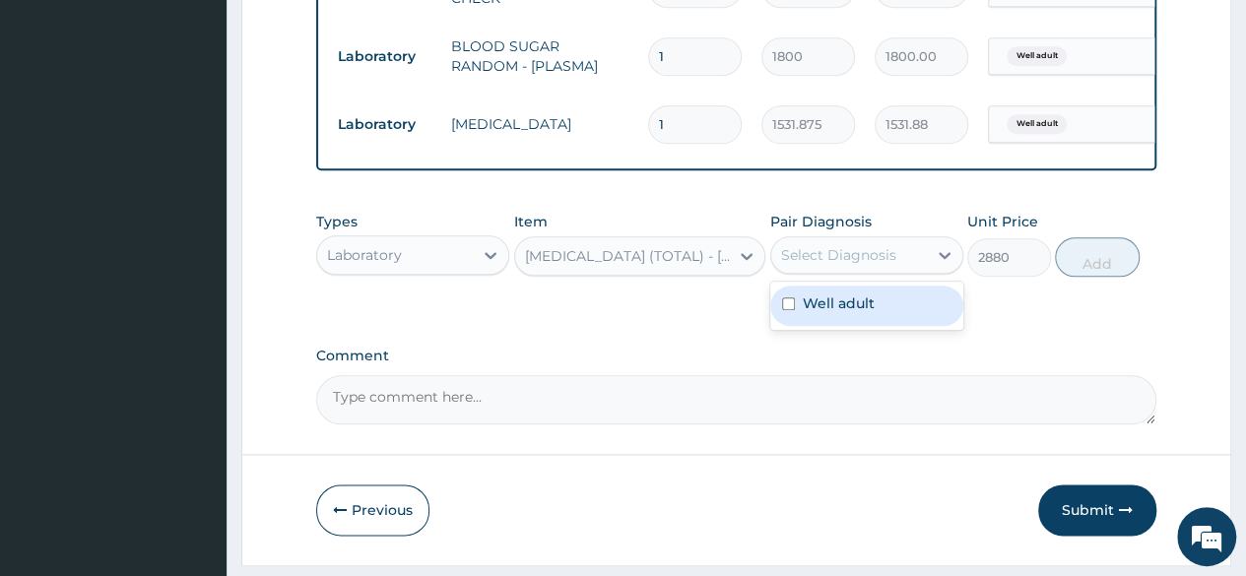
click at [914, 271] on div "Select Diagnosis" at bounding box center [849, 255] width 156 height 32
click at [895, 316] on div "Well adult" at bounding box center [866, 306] width 193 height 40
checkbox input "true"
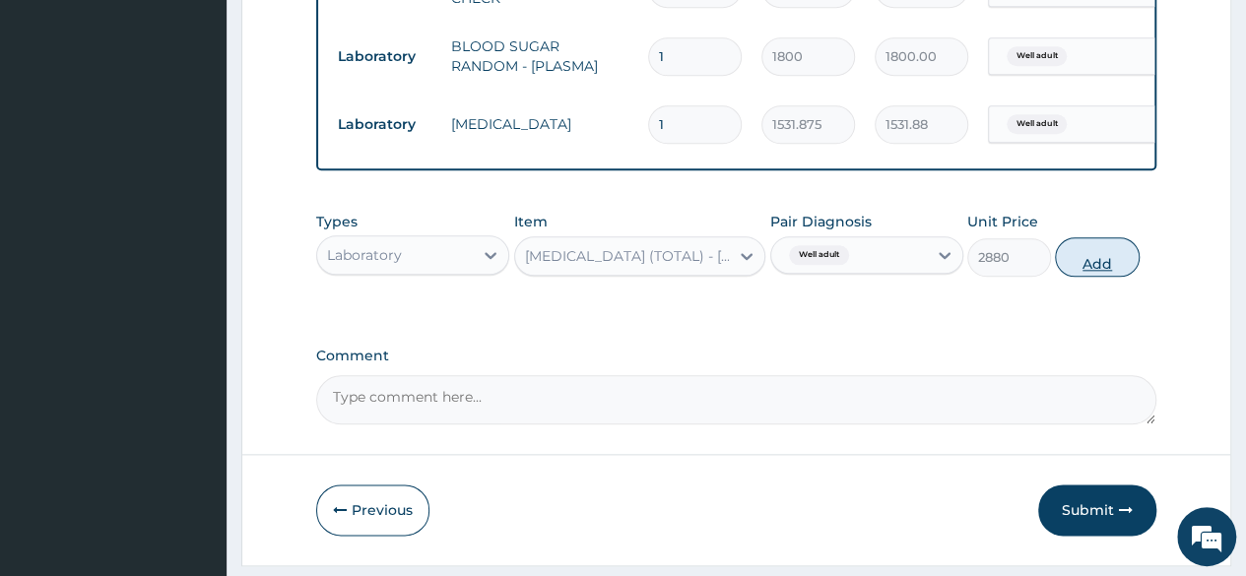
click at [1135, 261] on button "Add" at bounding box center [1097, 256] width 84 height 39
type input "0"
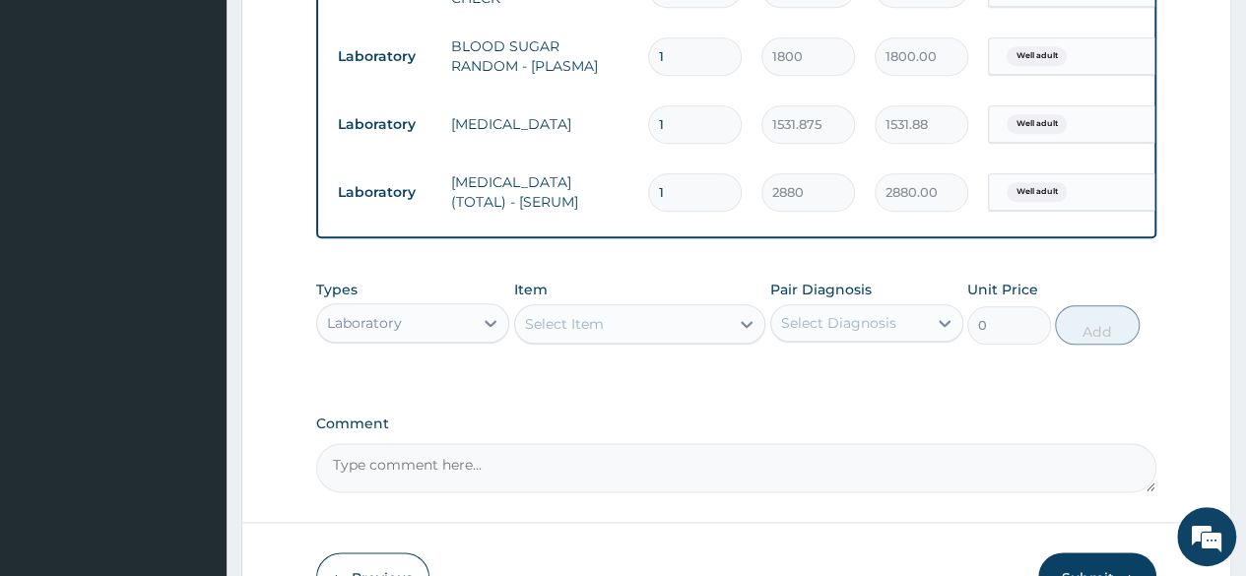
scroll to position [1103, 0]
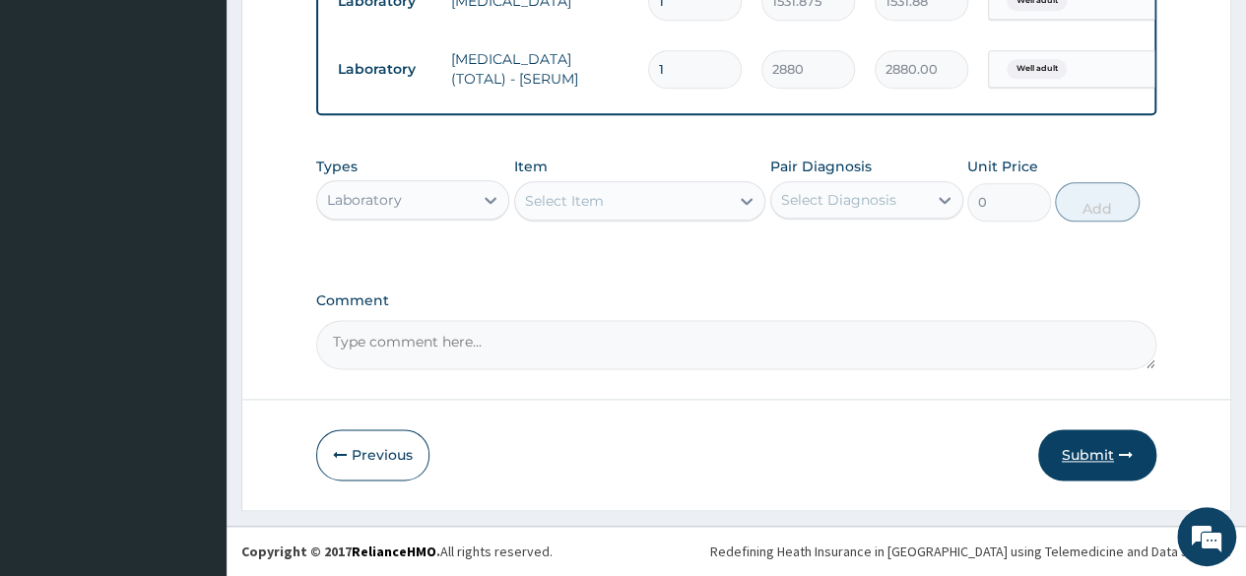
click at [1087, 452] on button "Submit" at bounding box center [1097, 454] width 118 height 51
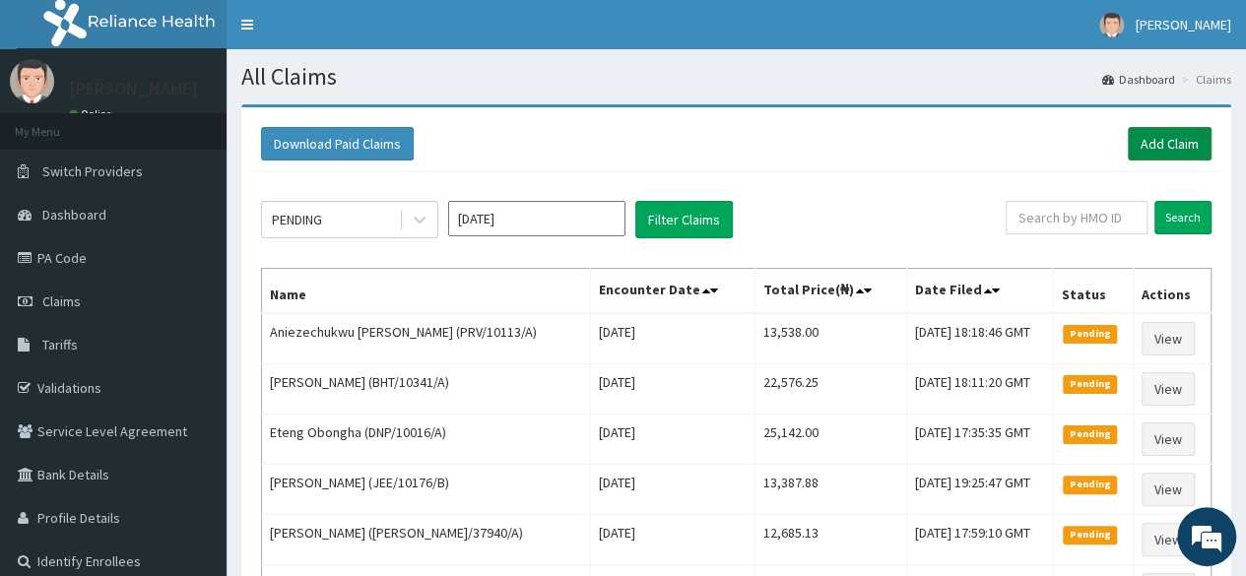
click at [1184, 135] on link "Add Claim" at bounding box center [1170, 143] width 84 height 33
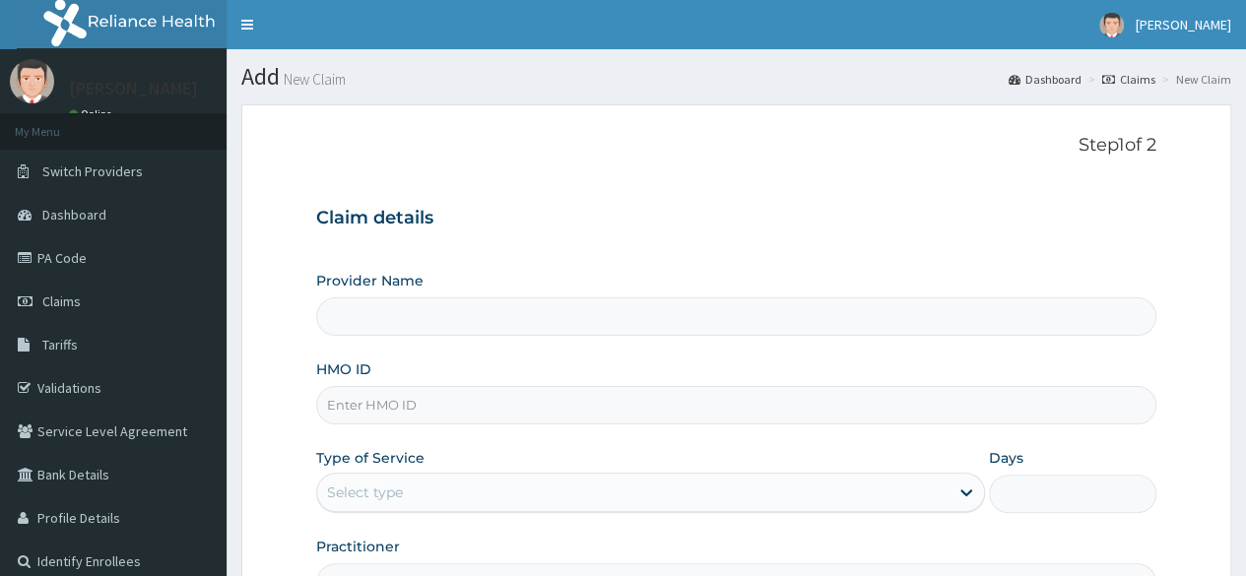
click at [407, 403] on input "HMO ID" at bounding box center [736, 405] width 840 height 38
paste input "DPK/10006/A"
type input "DPK/10006/A"
type input "Reliance Family Clinics (RFC) - Lekki"
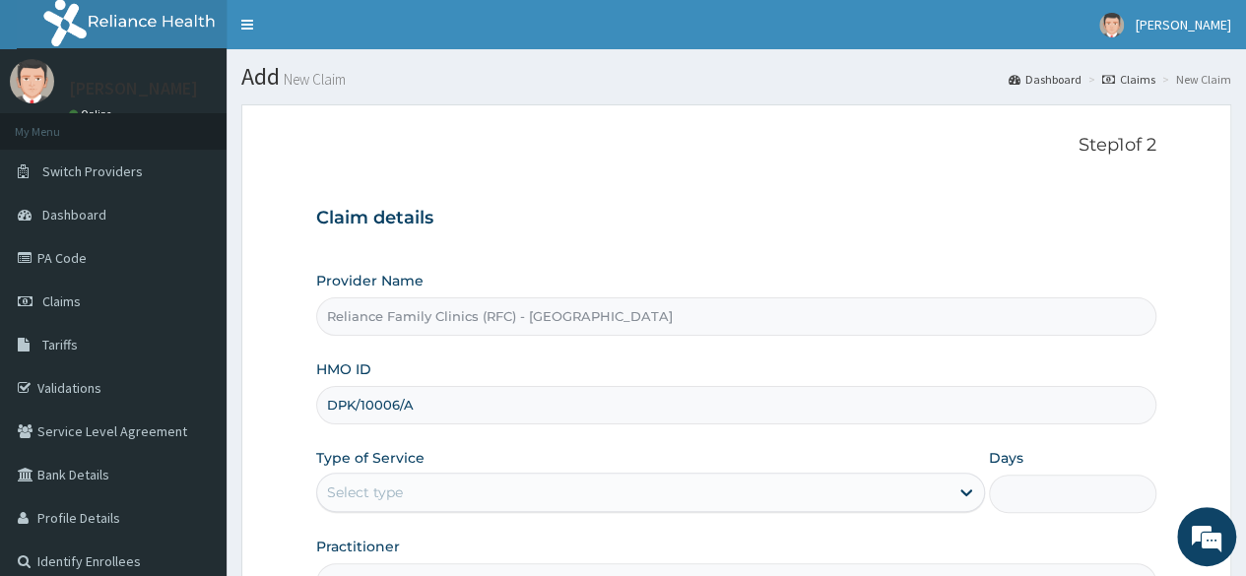
click at [351, 403] on input "DPK/10006/A" at bounding box center [736, 405] width 840 height 38
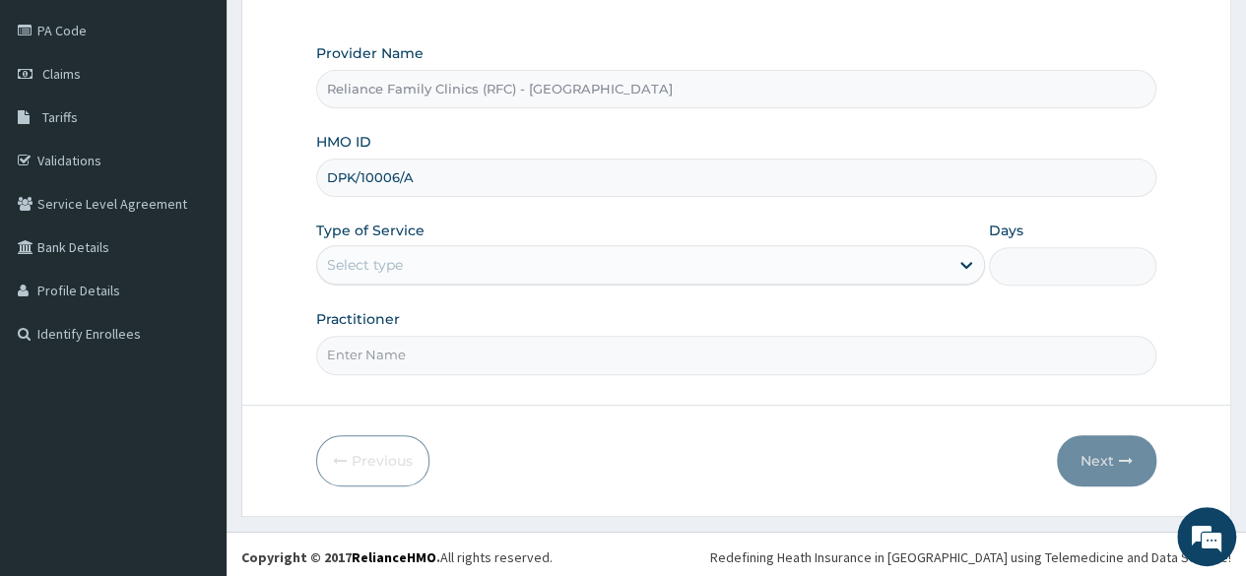
scroll to position [228, 0]
type input "DPK/10006/A"
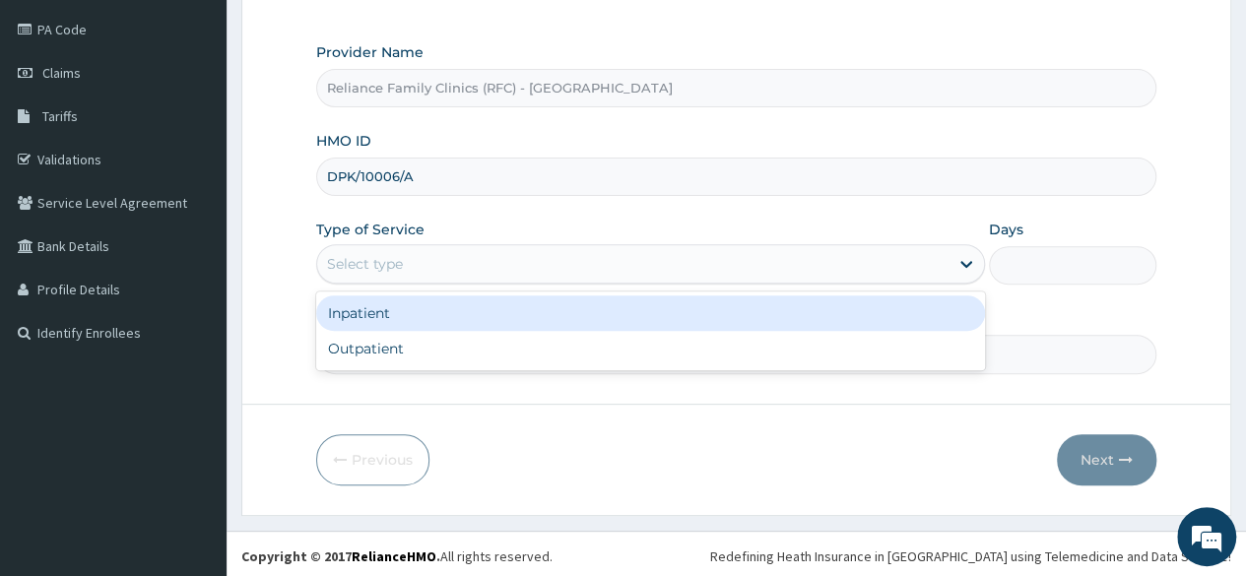
click at [808, 249] on div "Select type" at bounding box center [632, 264] width 631 height 32
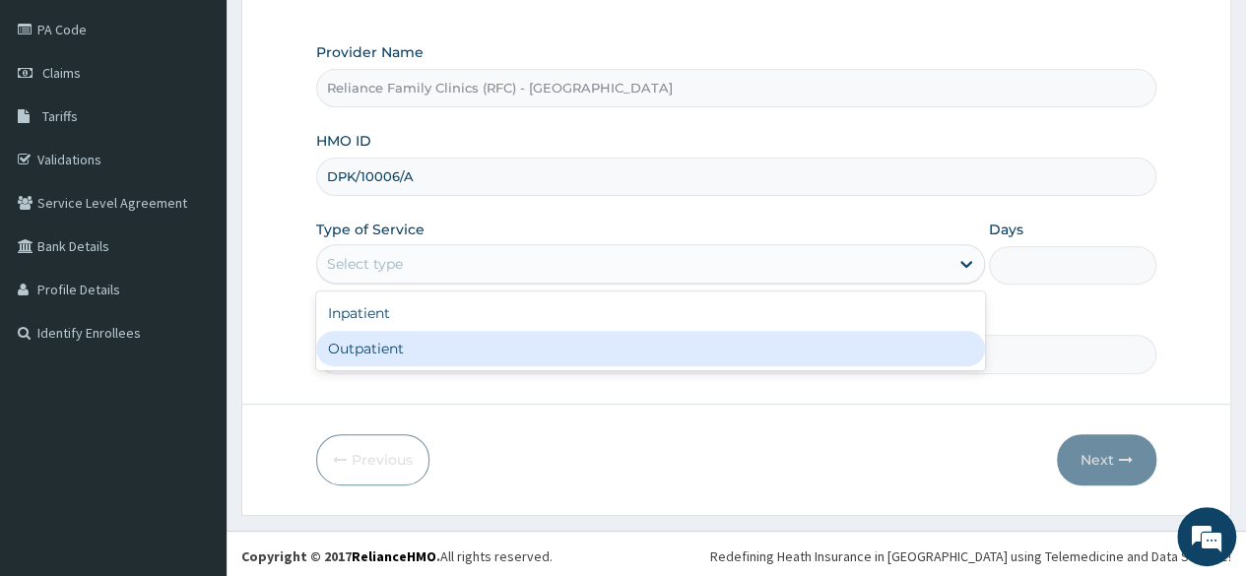
click at [713, 346] on div "Outpatient" at bounding box center [650, 348] width 669 height 35
type input "1"
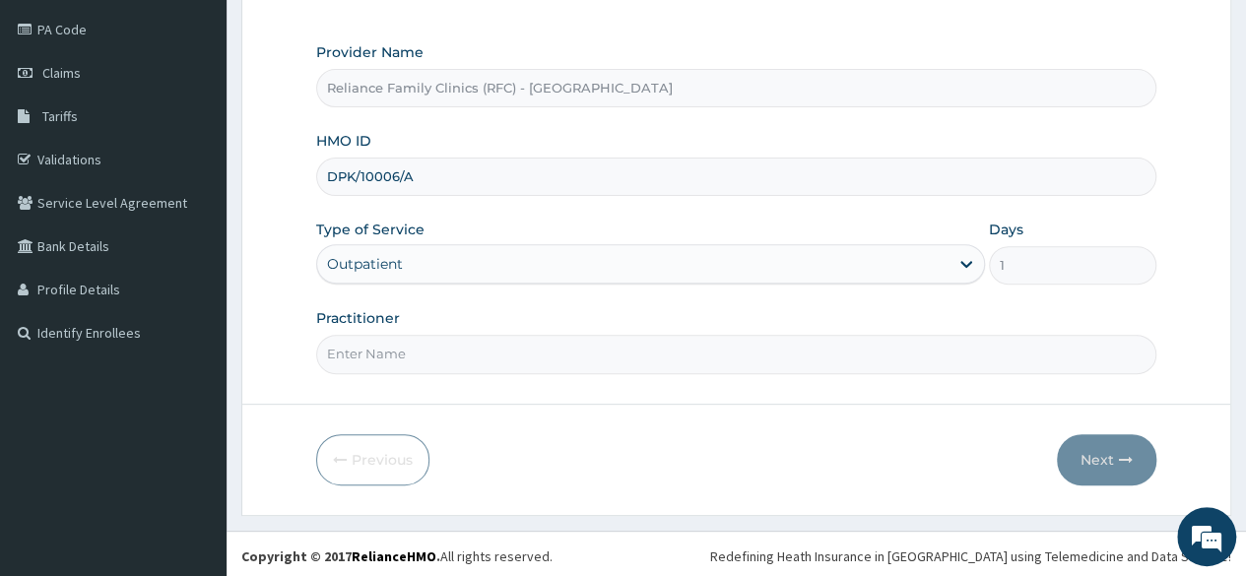
scroll to position [0, 0]
click at [725, 364] on input "Practitioner" at bounding box center [736, 354] width 840 height 38
type input "locum"
click at [1121, 445] on button "Next" at bounding box center [1106, 459] width 99 height 51
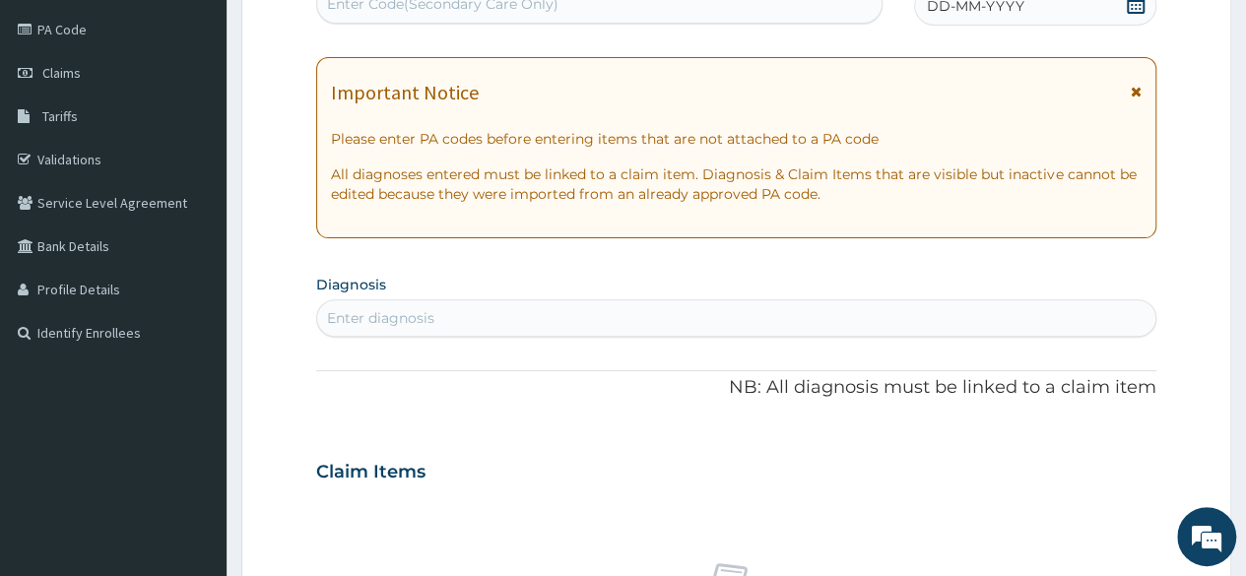
click at [424, 314] on div "Enter diagnosis" at bounding box center [380, 318] width 107 height 20
type input "well adult"
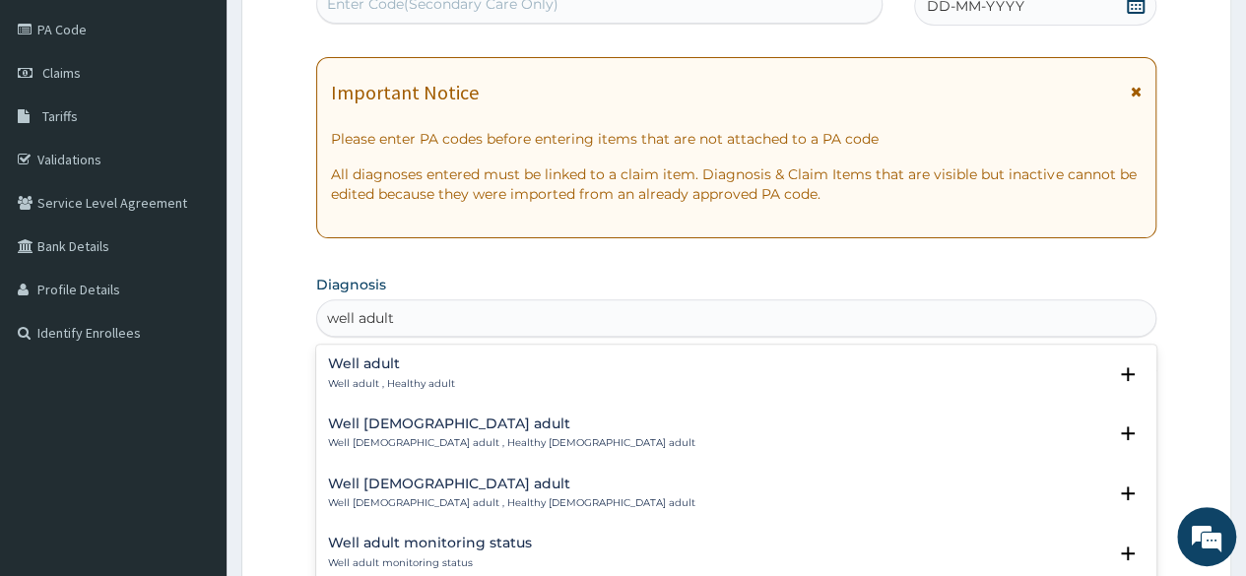
click at [377, 367] on h4 "Well adult" at bounding box center [391, 364] width 127 height 15
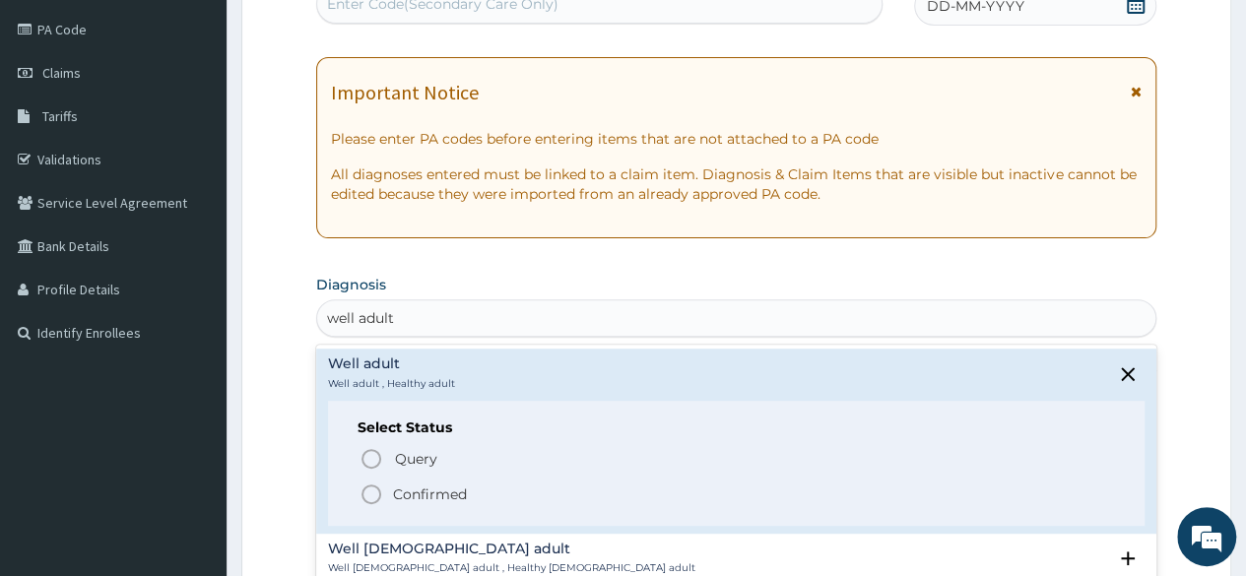
click at [449, 497] on p "Confirmed" at bounding box center [430, 495] width 74 height 20
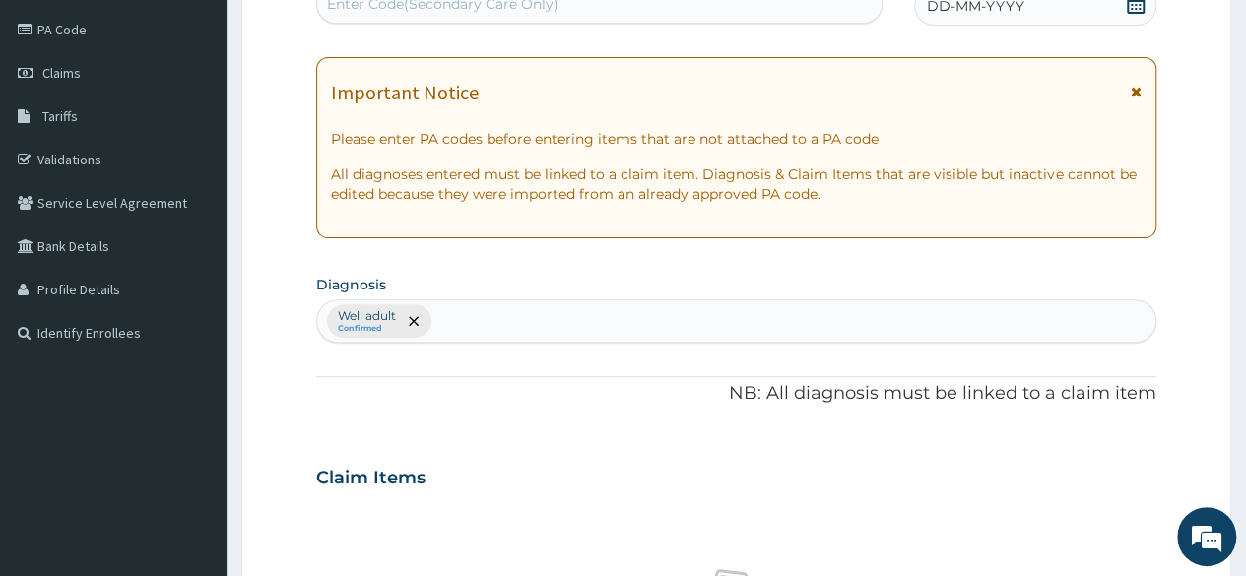
scroll to position [733, 0]
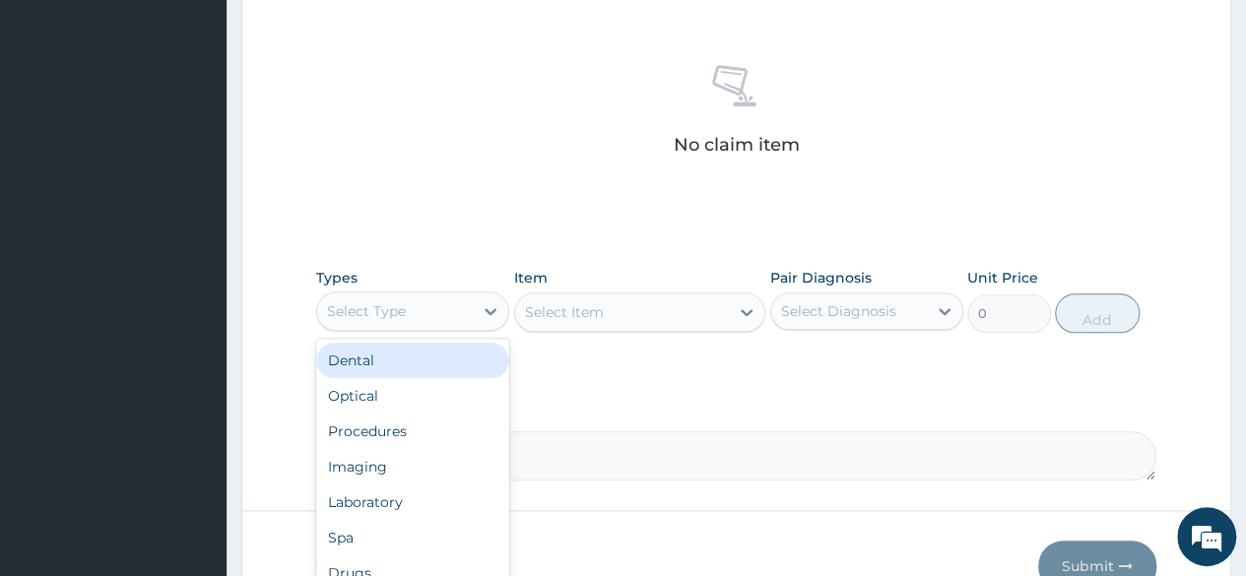
click at [418, 322] on div "Select Type" at bounding box center [395, 311] width 156 height 32
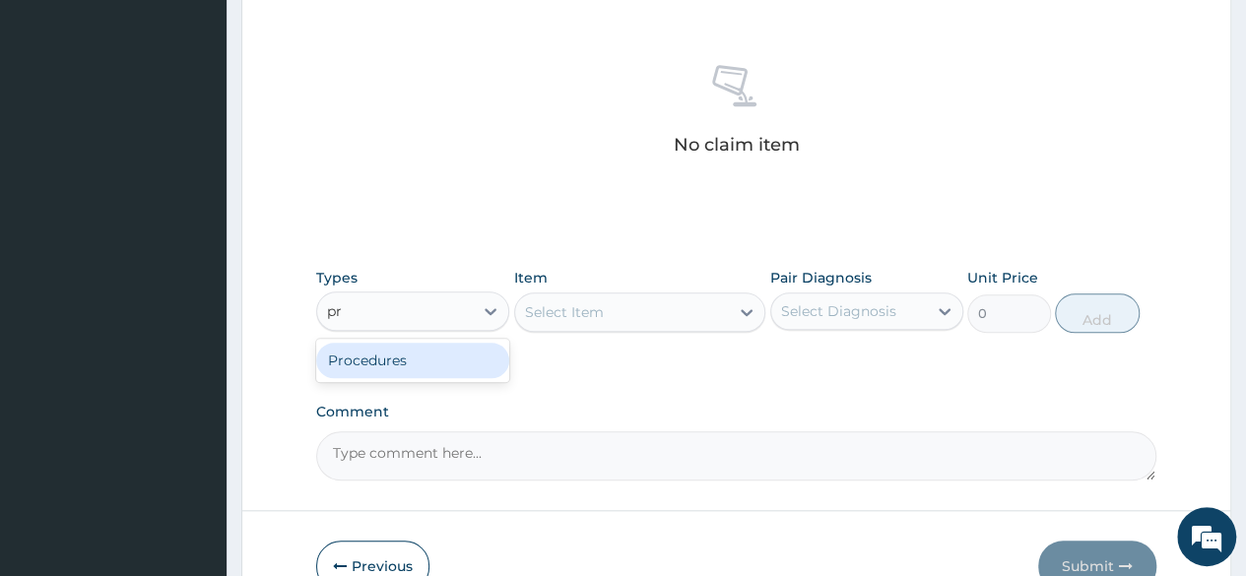
type input "pro"
click at [418, 343] on div "Procedures" at bounding box center [412, 360] width 193 height 35
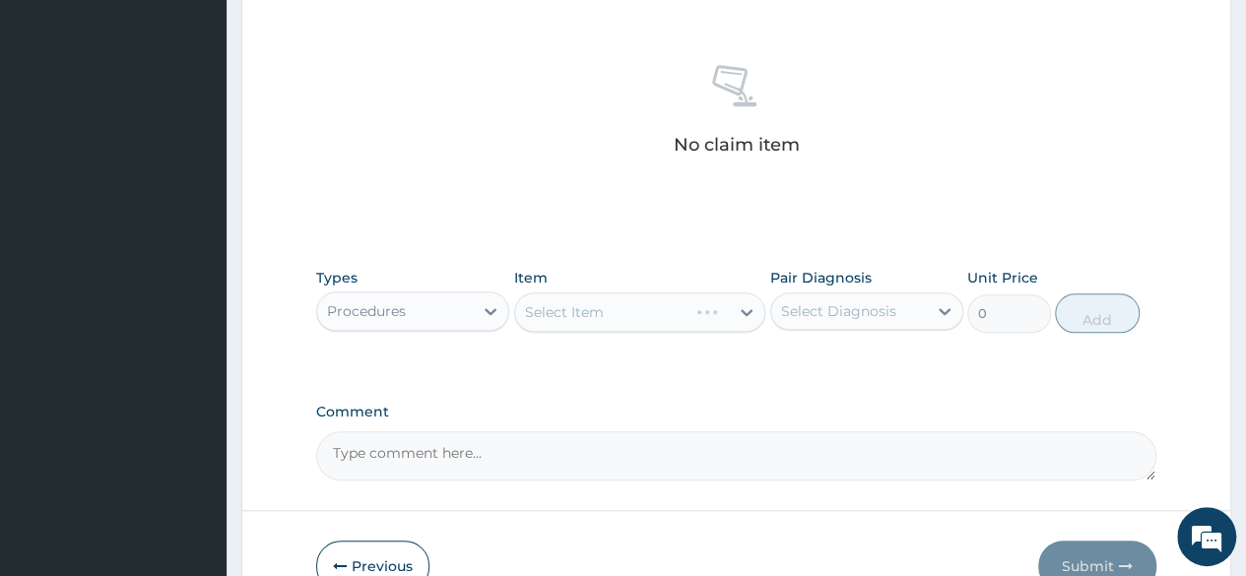
click at [613, 295] on div "Select Item" at bounding box center [640, 312] width 252 height 39
click at [845, 295] on div "Select Diagnosis" at bounding box center [849, 311] width 156 height 32
click at [834, 368] on div "Well adult" at bounding box center [866, 362] width 193 height 40
checkbox input "true"
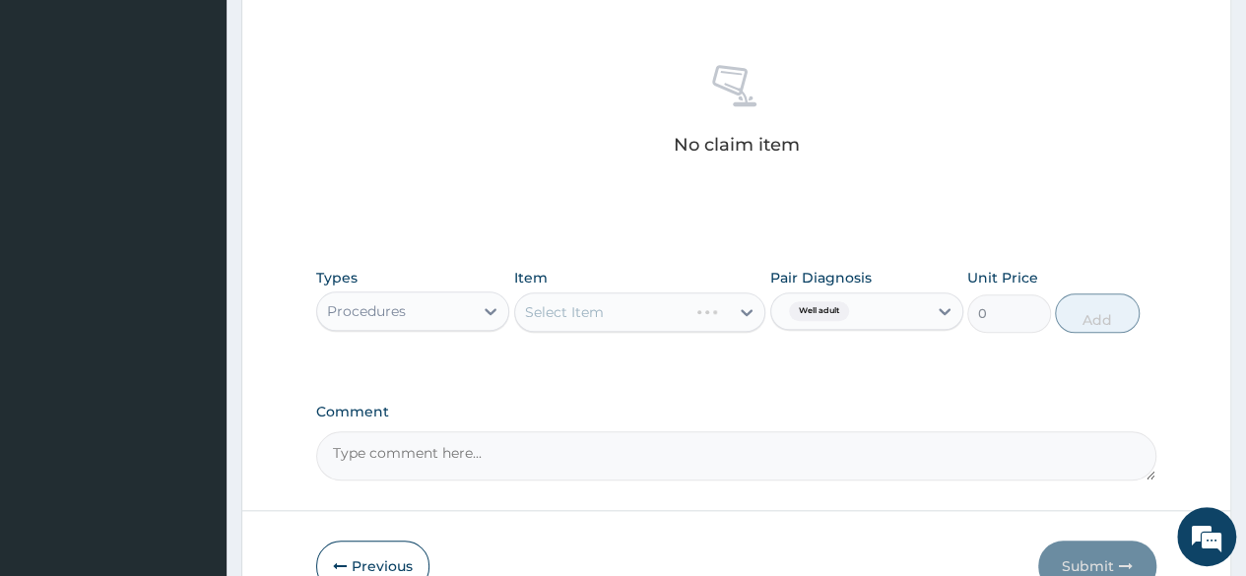
click at [684, 305] on div "Select Item" at bounding box center [640, 312] width 252 height 39
click at [684, 305] on div "Select Item" at bounding box center [622, 312] width 215 height 32
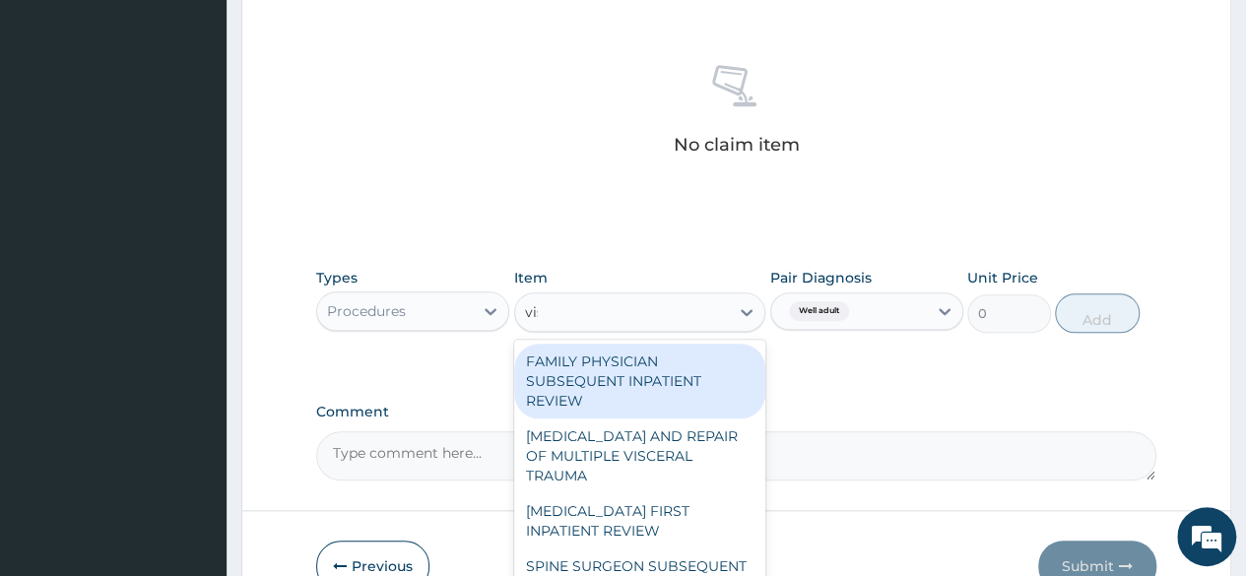
type input "visu"
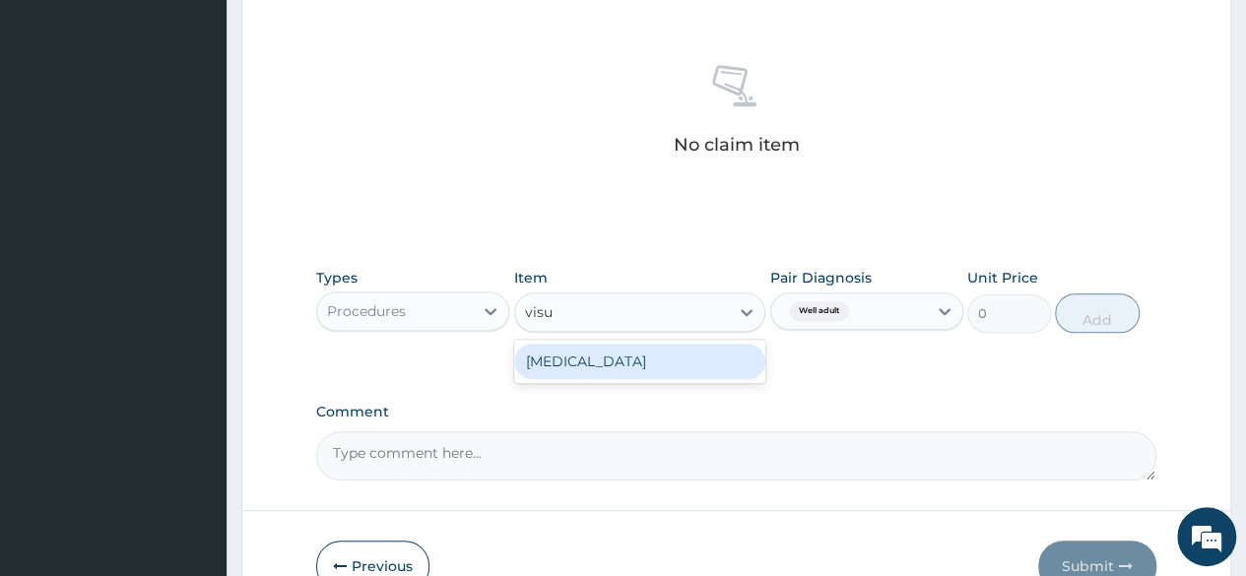
click at [628, 375] on div "VISUAL ACUITY" at bounding box center [640, 361] width 252 height 35
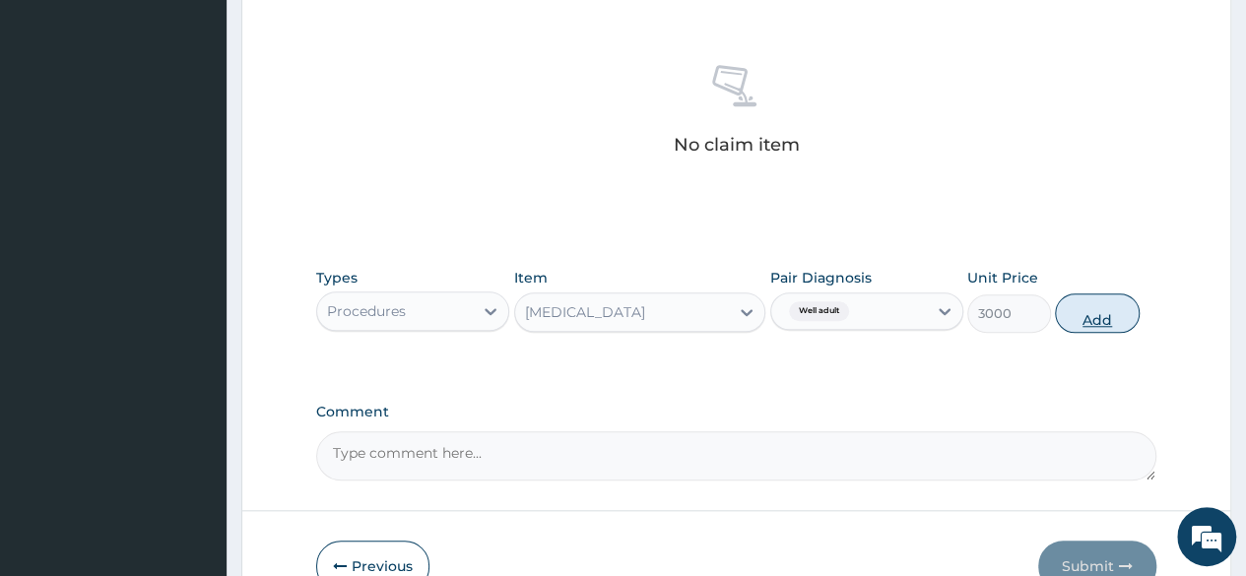
click at [1134, 315] on button "Add" at bounding box center [1097, 312] width 84 height 39
type input "0"
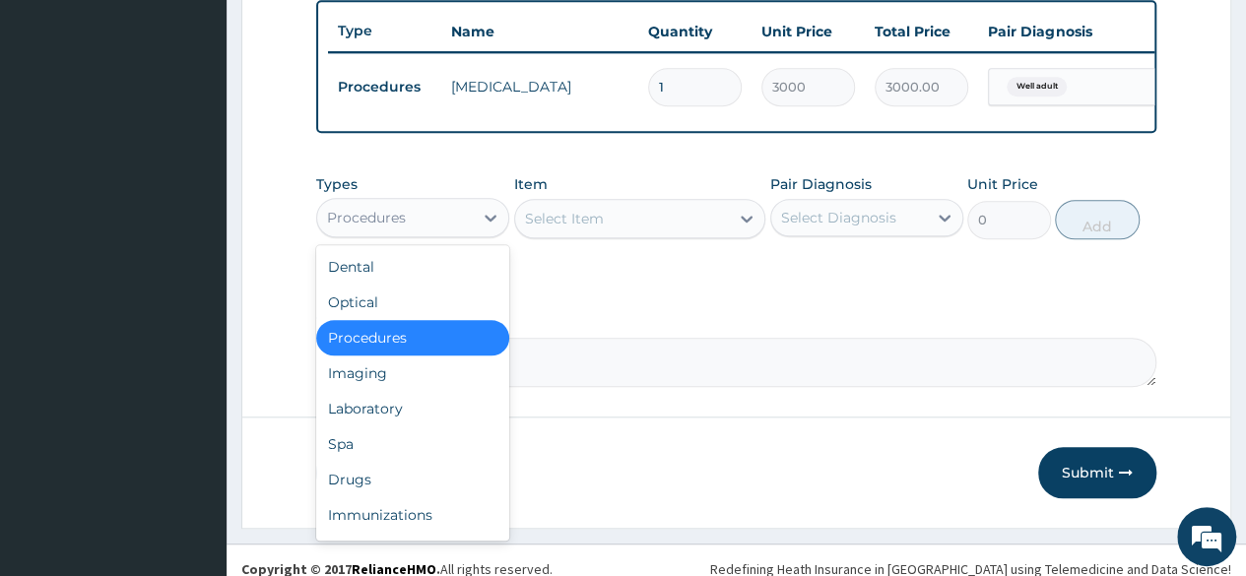
click at [413, 220] on div "Procedures" at bounding box center [395, 218] width 156 height 32
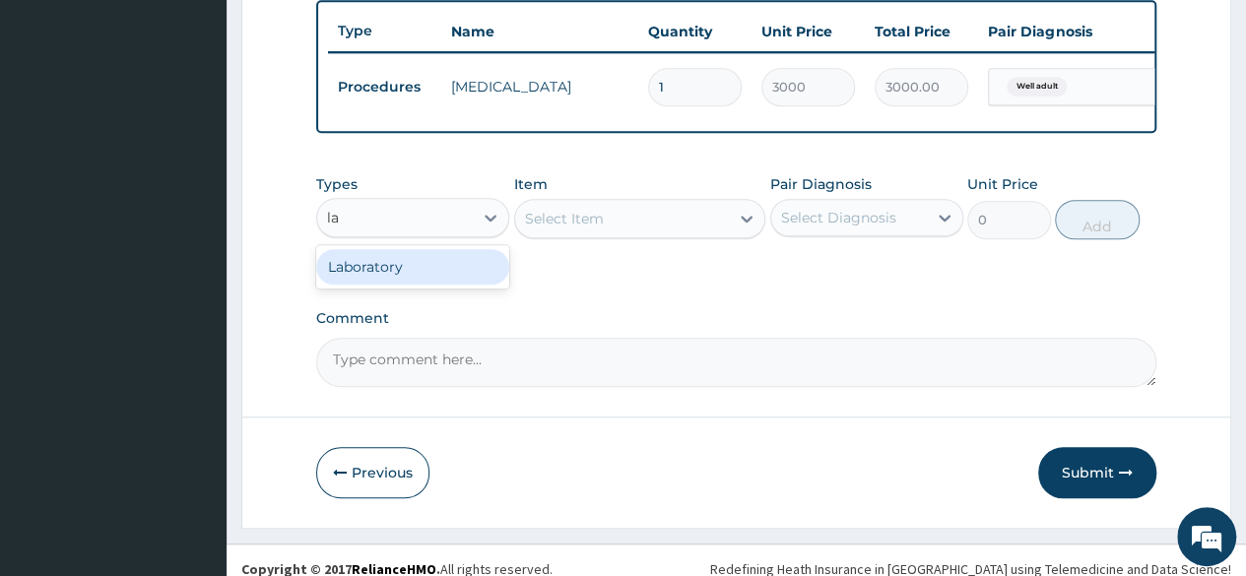
type input "lab"
click at [405, 262] on div "Laboratory" at bounding box center [412, 266] width 193 height 35
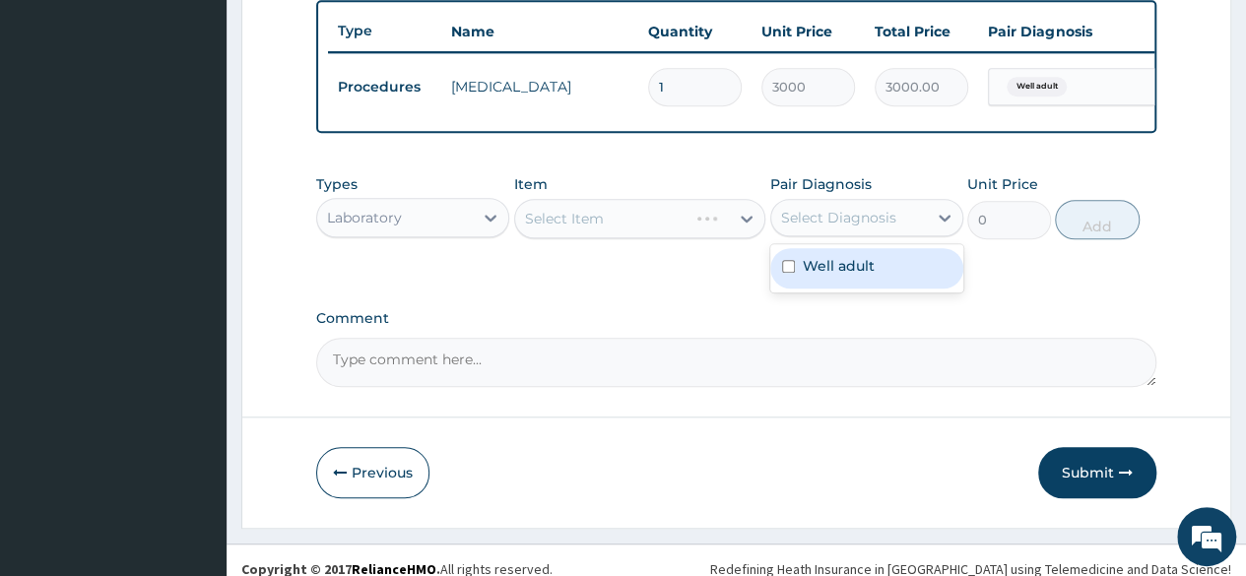
click at [814, 223] on div "Select Diagnosis" at bounding box center [838, 218] width 115 height 20
click at [818, 269] on label "Well adult" at bounding box center [839, 266] width 72 height 20
checkbox input "true"
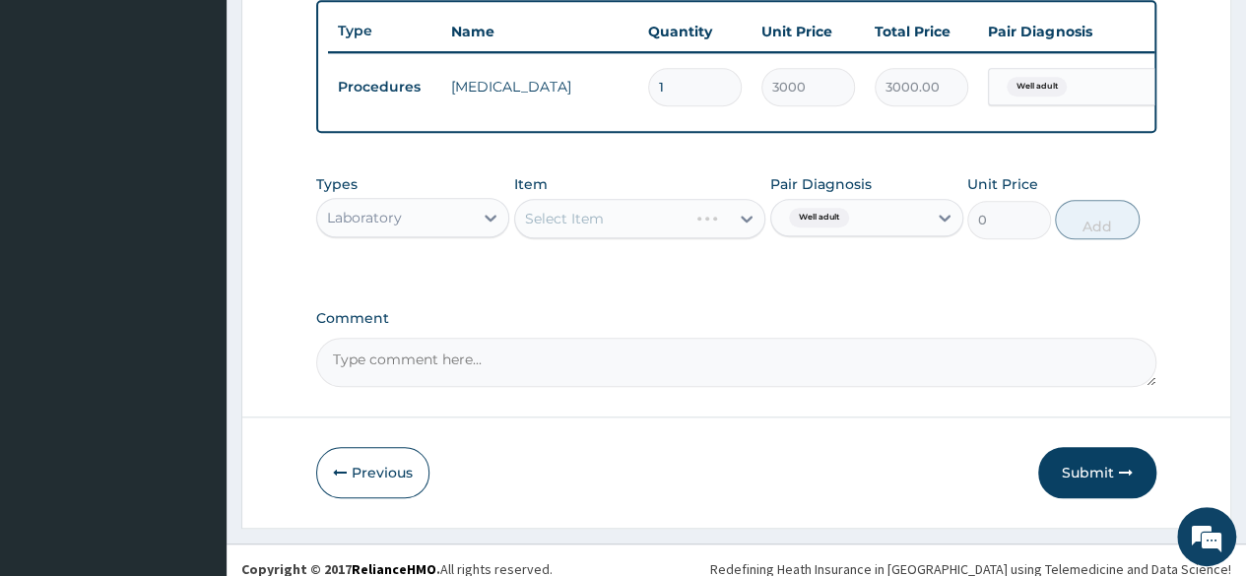
click at [592, 232] on div "Select Item" at bounding box center [640, 218] width 252 height 39
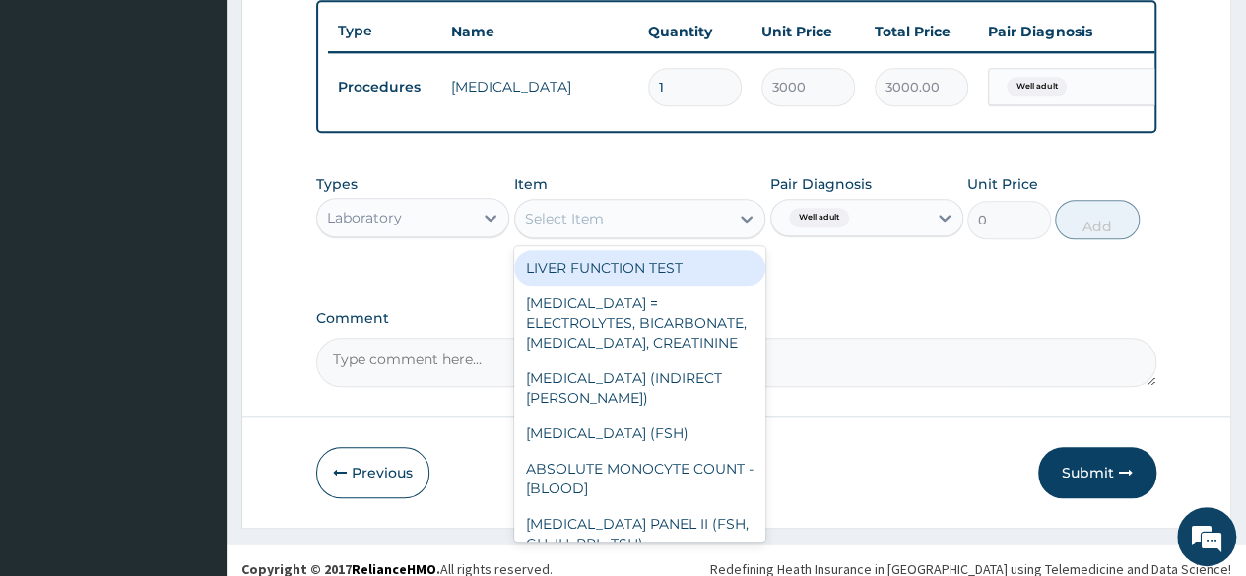
click at [592, 228] on div "Select Item" at bounding box center [564, 219] width 79 height 20
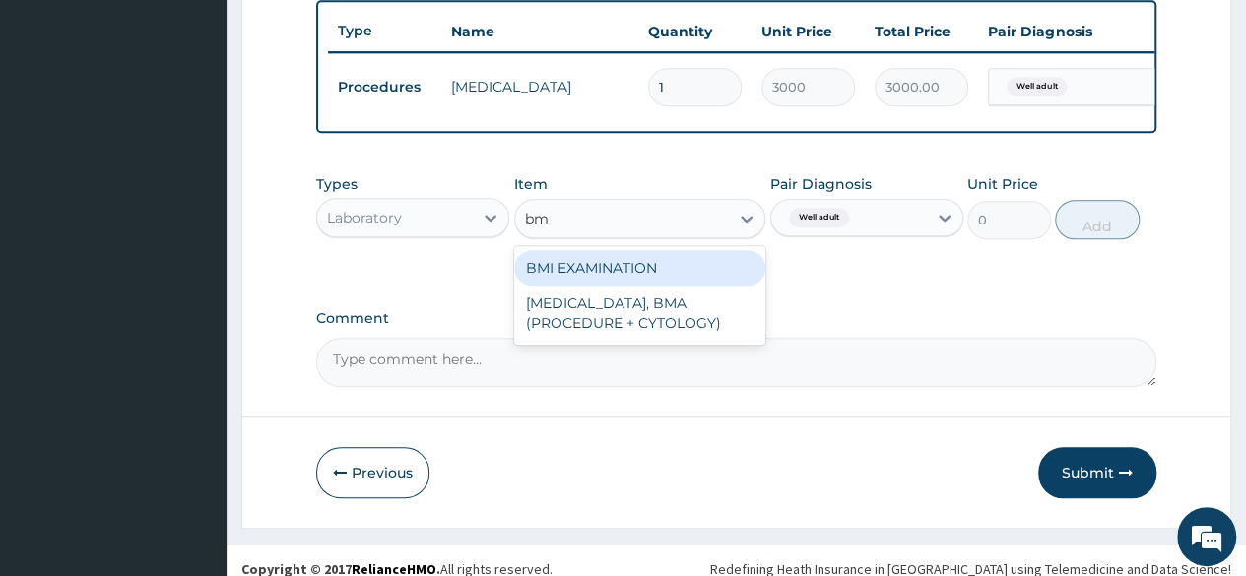
type input "bmi"
click at [604, 286] on div "BMI EXAMINATION" at bounding box center [640, 267] width 252 height 35
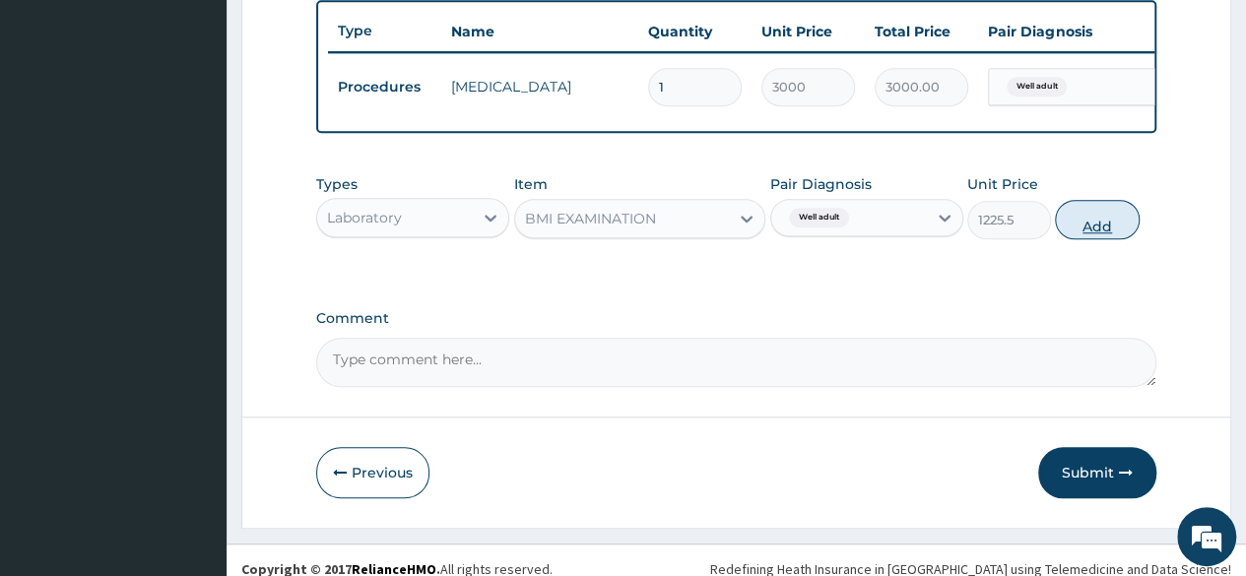
click at [1098, 232] on button "Add" at bounding box center [1097, 219] width 84 height 39
type input "0"
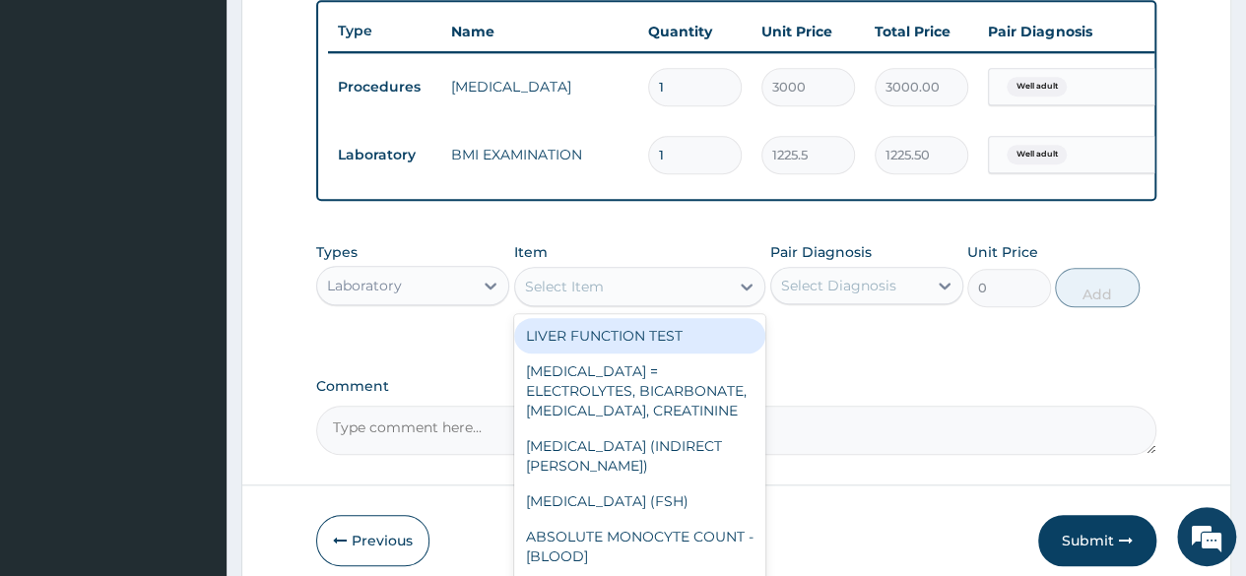
click at [563, 302] on div "Select Item" at bounding box center [622, 287] width 215 height 32
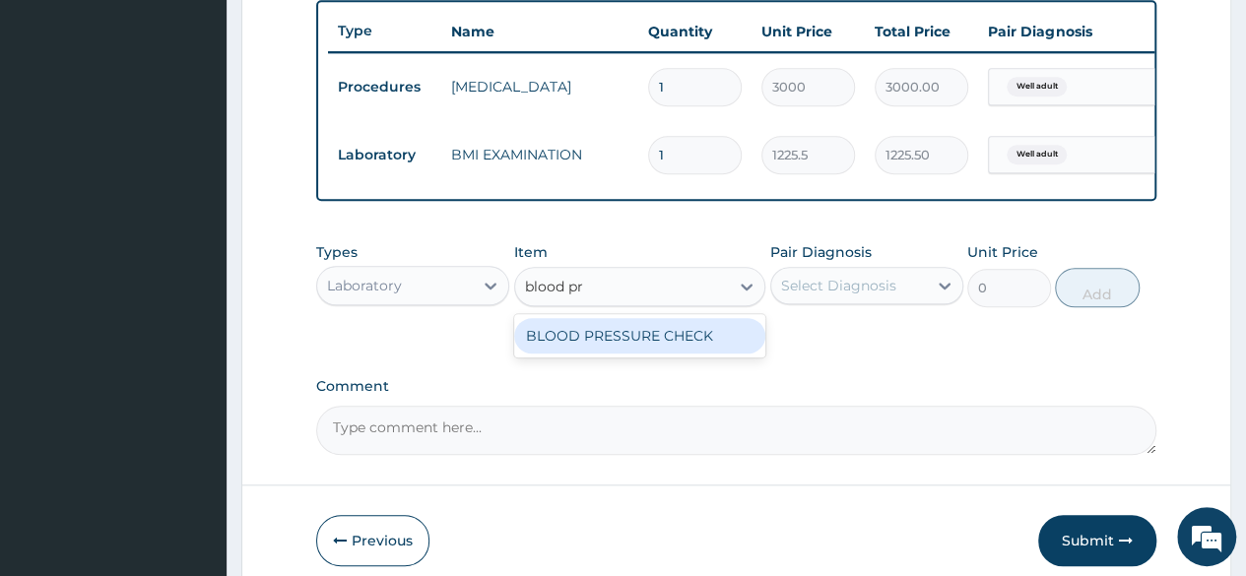
type input "blood pr"
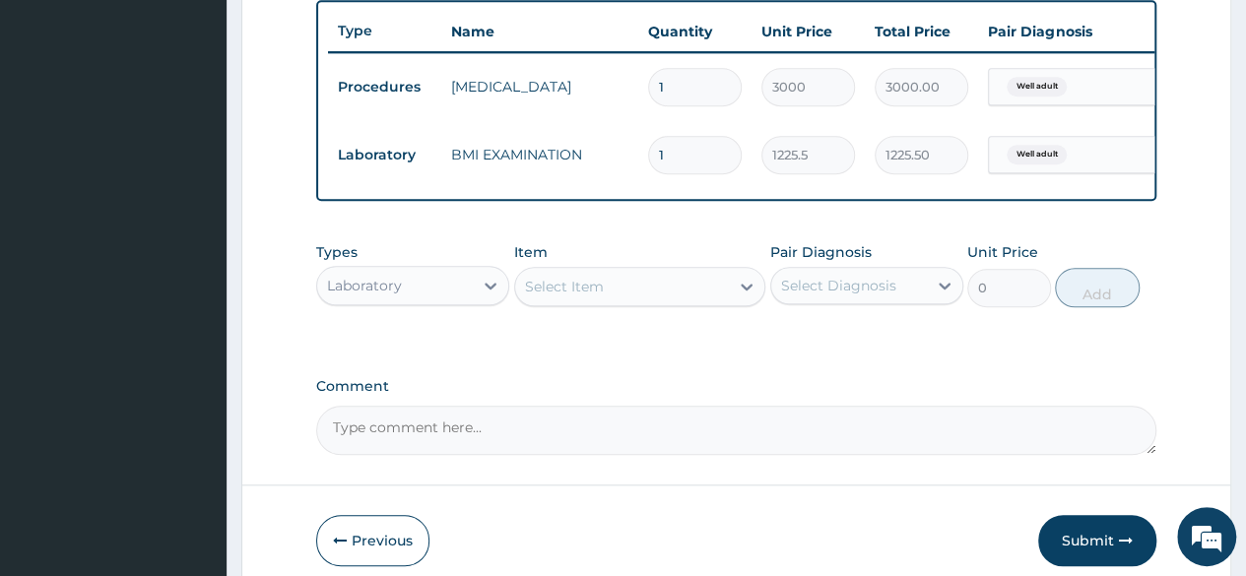
drag, startPoint x: 583, startPoint y: 326, endPoint x: 616, endPoint y: 308, distance: 37.0
click at [616, 308] on div "Types Laboratory Item Select Item Pair Diagnosis Select Diagnosis Unit Price 0 …" at bounding box center [736, 274] width 840 height 85
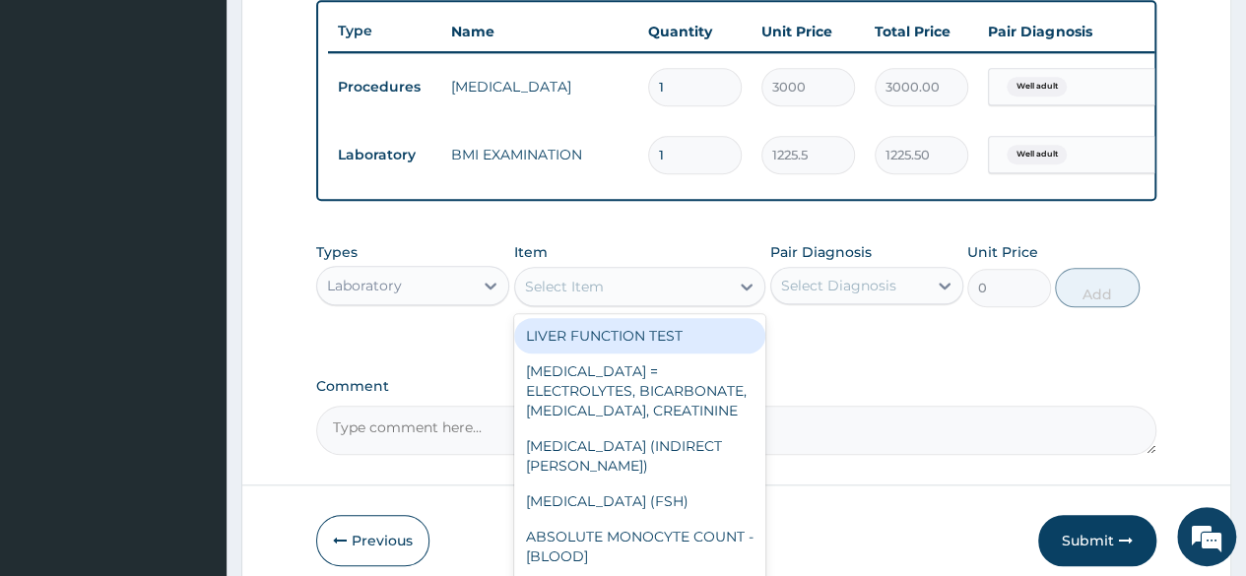
click at [616, 302] on div "Select Item" at bounding box center [622, 287] width 215 height 32
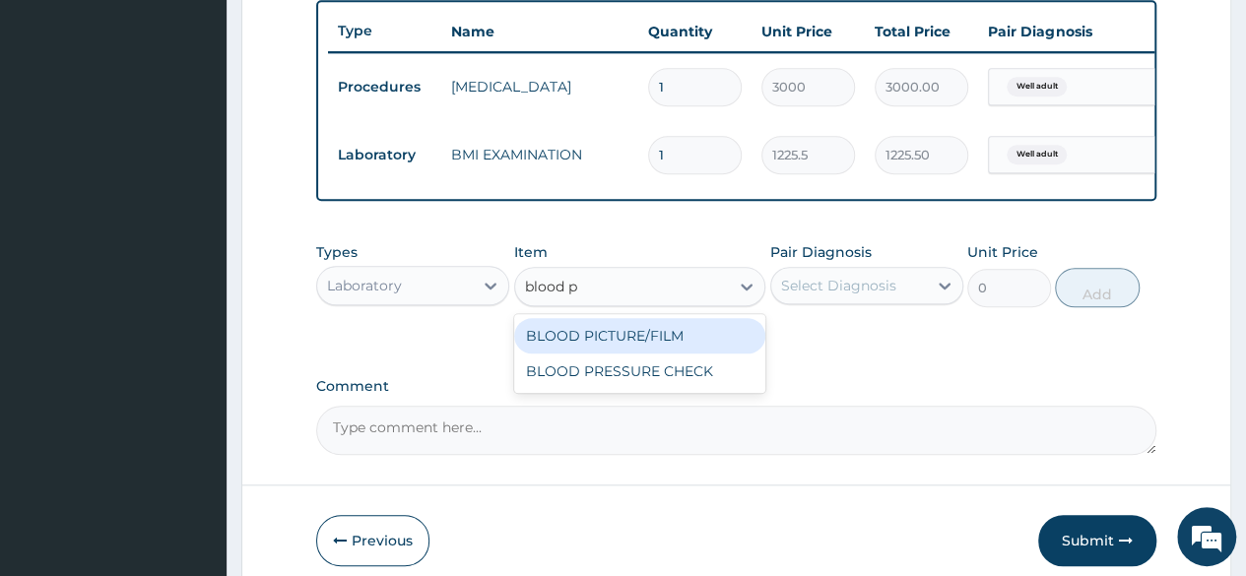
type input "blood pr"
click at [634, 344] on div "BLOOD PRESSURE CHECK" at bounding box center [640, 335] width 252 height 35
type input "1225.5"
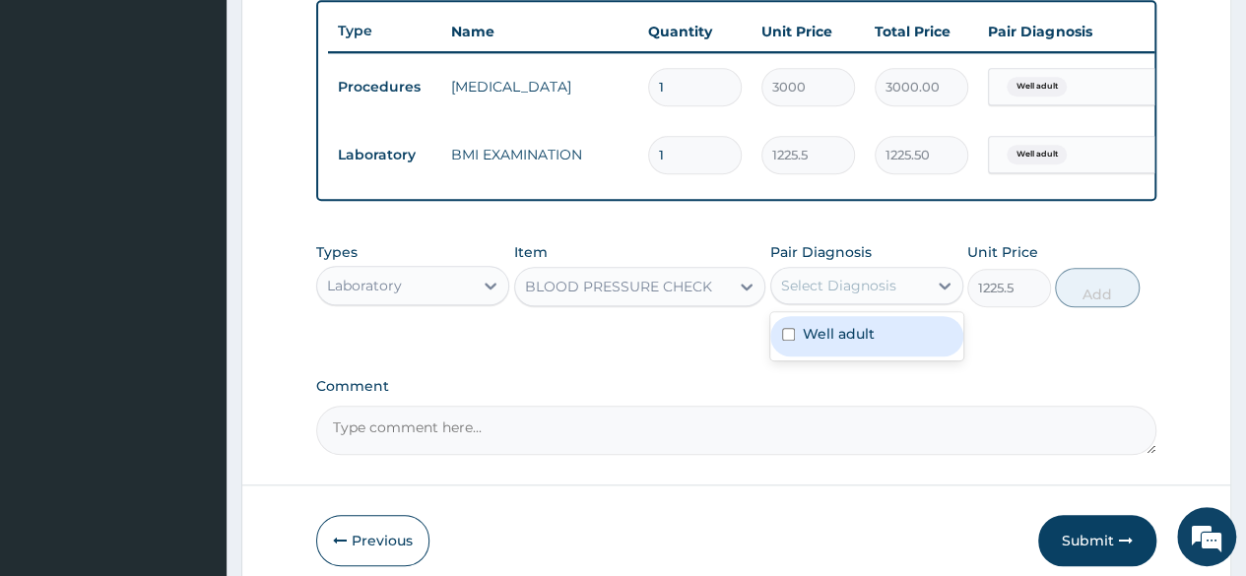
click at [851, 295] on div "Select Diagnosis" at bounding box center [838, 286] width 115 height 20
click at [854, 344] on label "Well adult" at bounding box center [839, 334] width 72 height 20
checkbox input "true"
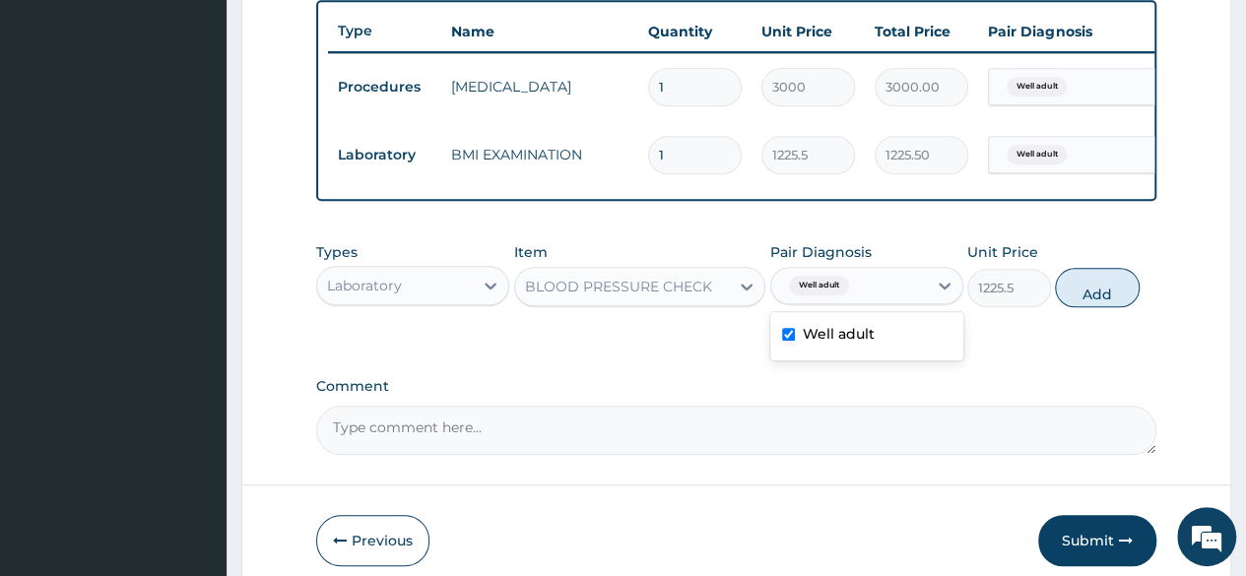
click at [1140, 306] on div "Types Laboratory Item BLOOD PRESSURE CHECK Pair Diagnosis option Well adult, se…" at bounding box center [736, 274] width 840 height 85
click at [1107, 306] on button "Add" at bounding box center [1097, 287] width 84 height 39
type input "0"
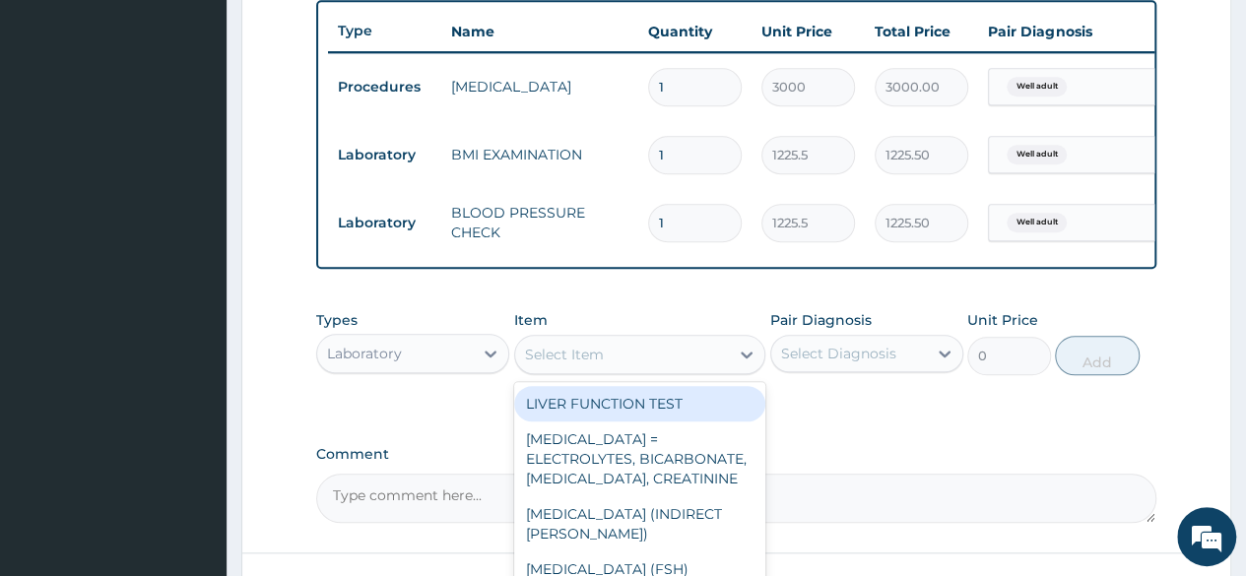
click at [672, 364] on div "Select Item" at bounding box center [622, 355] width 215 height 32
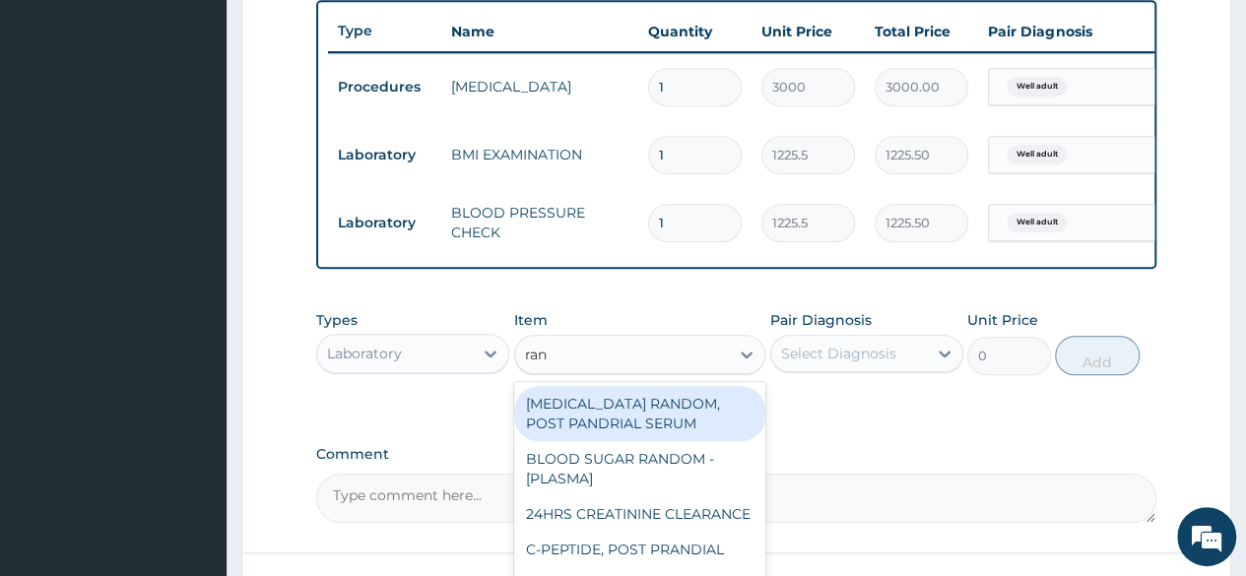
type input "rand"
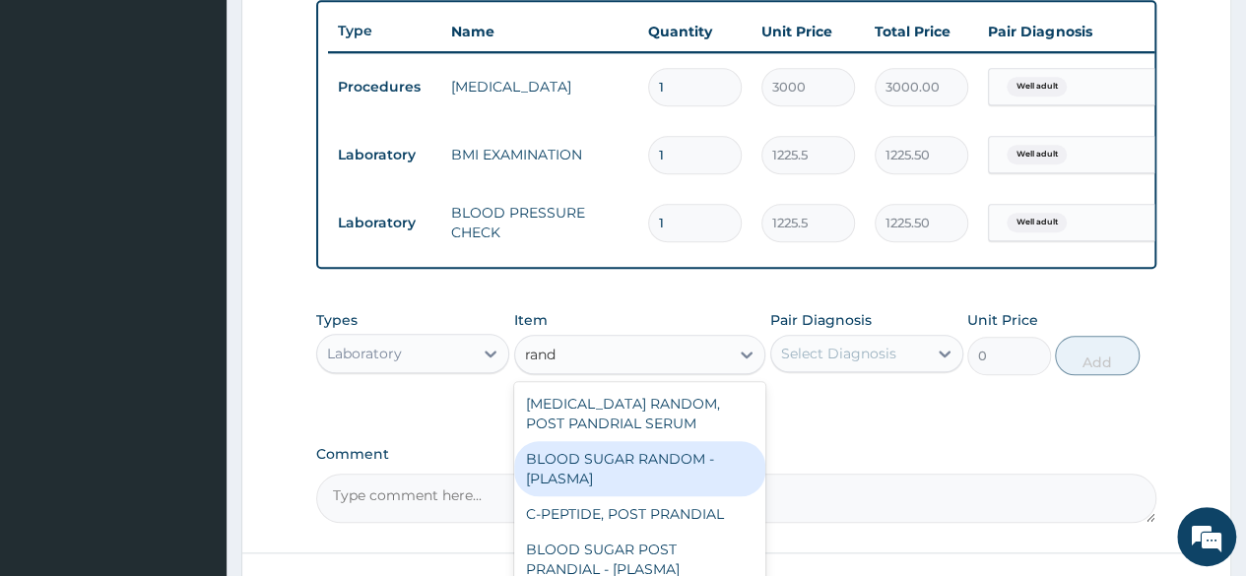
click at [681, 476] on div "BLOOD SUGAR RANDOM - [PLASMA]" at bounding box center [640, 468] width 252 height 55
type input "1800"
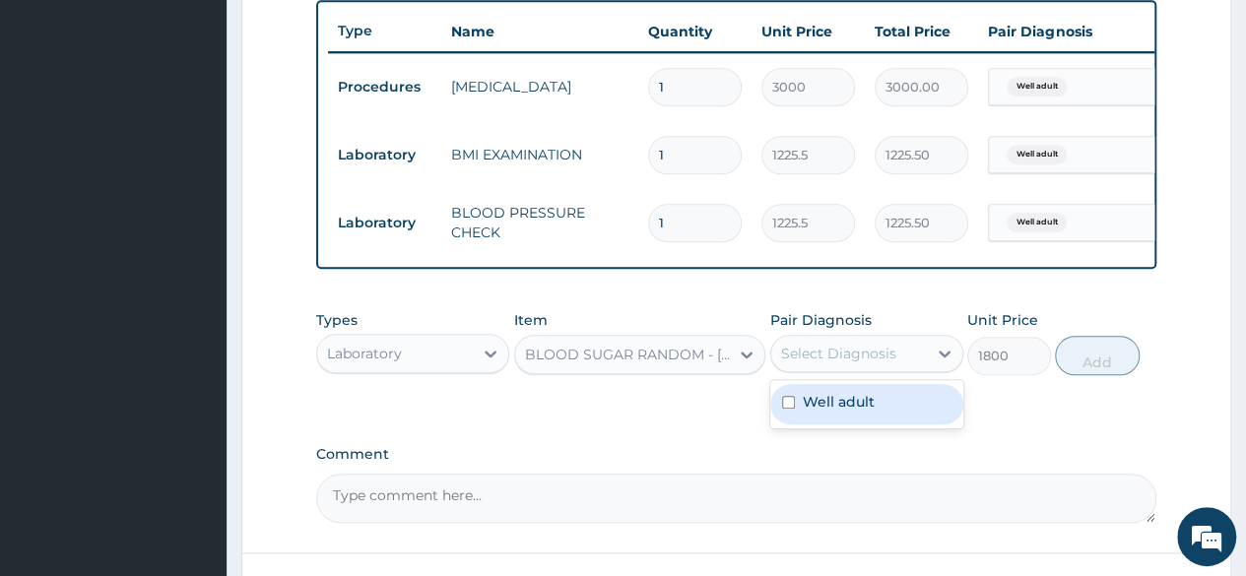
click at [834, 369] on div "Select Diagnosis" at bounding box center [849, 354] width 156 height 32
click at [846, 407] on label "Well adult" at bounding box center [839, 402] width 72 height 20
checkbox input "true"
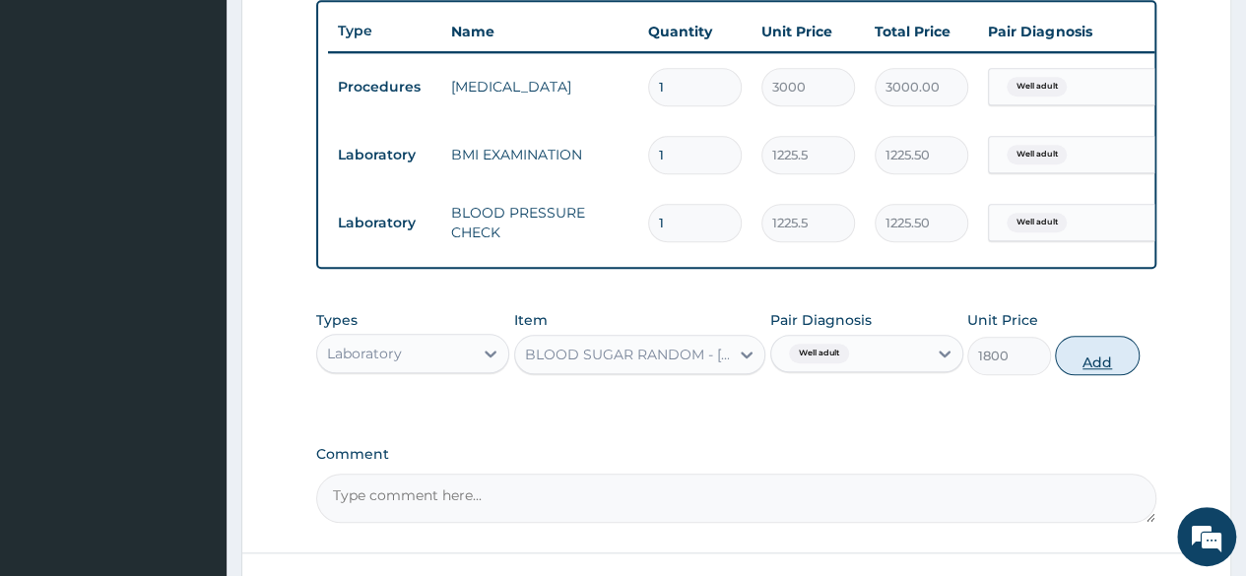
click at [1101, 372] on button "Add" at bounding box center [1097, 355] width 84 height 39
type input "0"
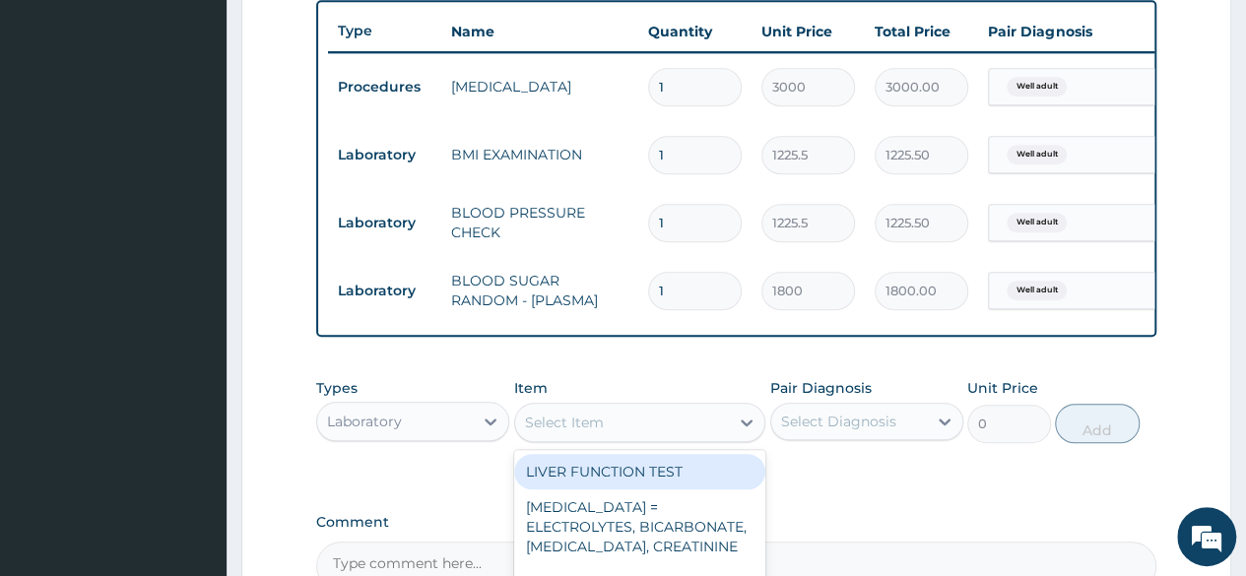
click at [622, 442] on div "Select Item" at bounding box center [640, 422] width 252 height 39
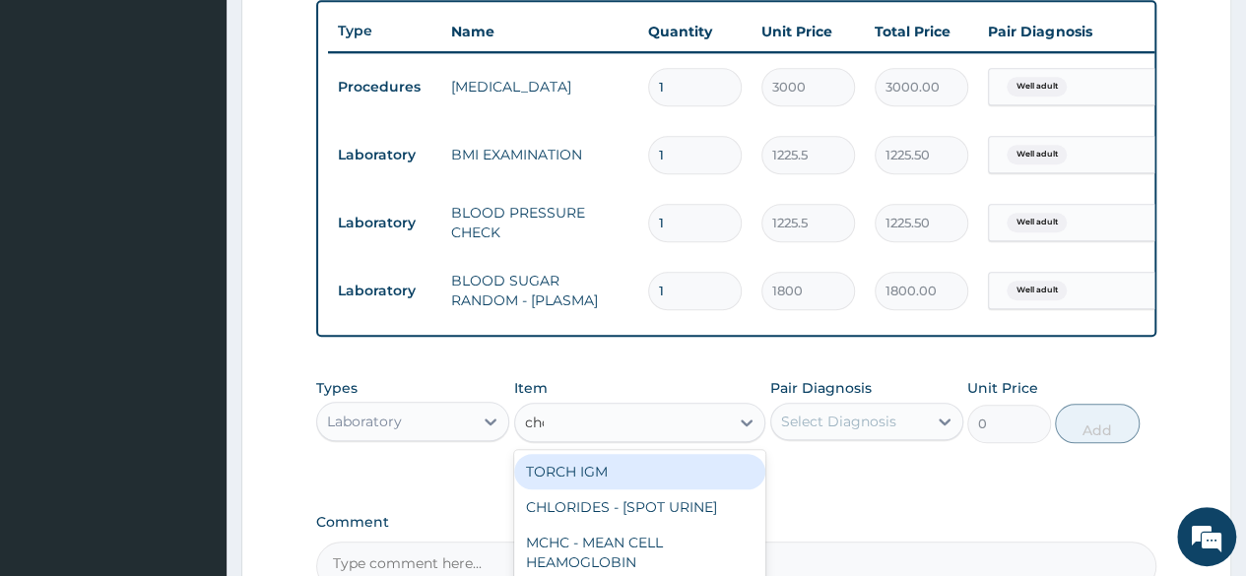
type input "chol"
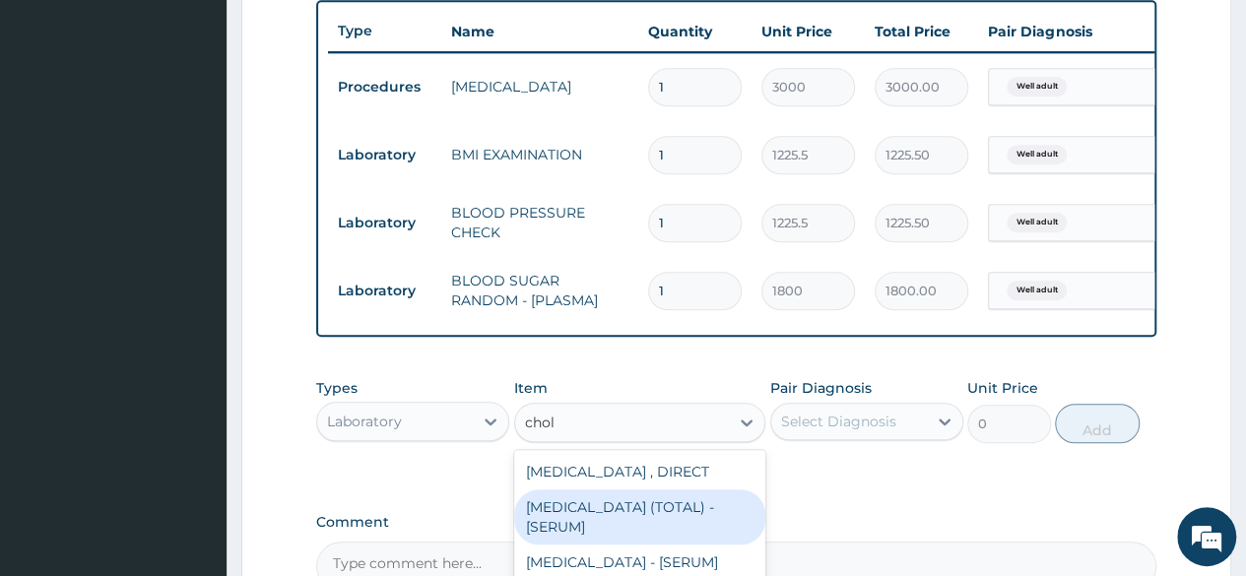
click at [602, 545] on div "CHOLESTEROL (TOTAL) - [SERUM]" at bounding box center [640, 516] width 252 height 55
type input "2880"
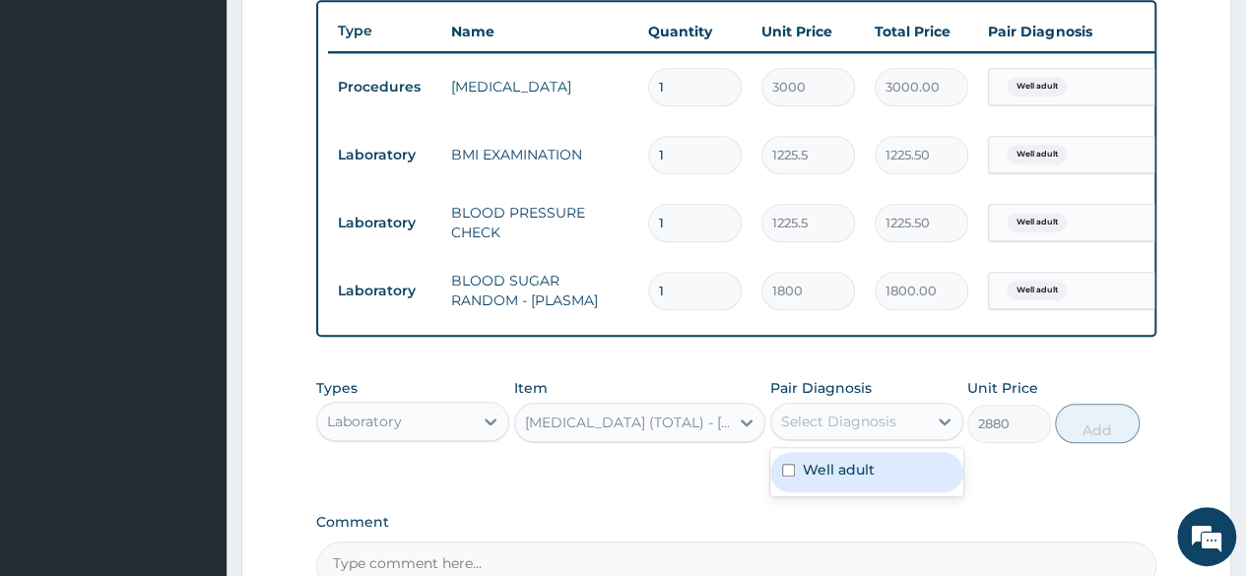
click at [902, 437] on div "Select Diagnosis" at bounding box center [849, 422] width 156 height 32
click at [890, 480] on div "Well adult" at bounding box center [866, 472] width 193 height 40
checkbox input "true"
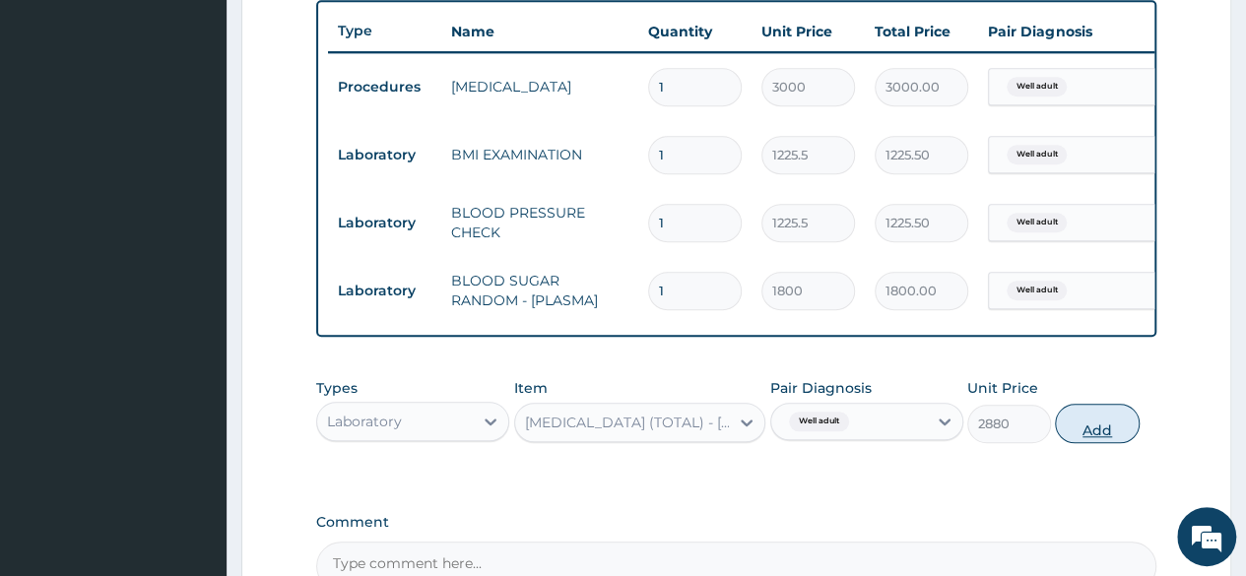
click at [1085, 443] on button "Add" at bounding box center [1097, 423] width 84 height 39
type input "0"
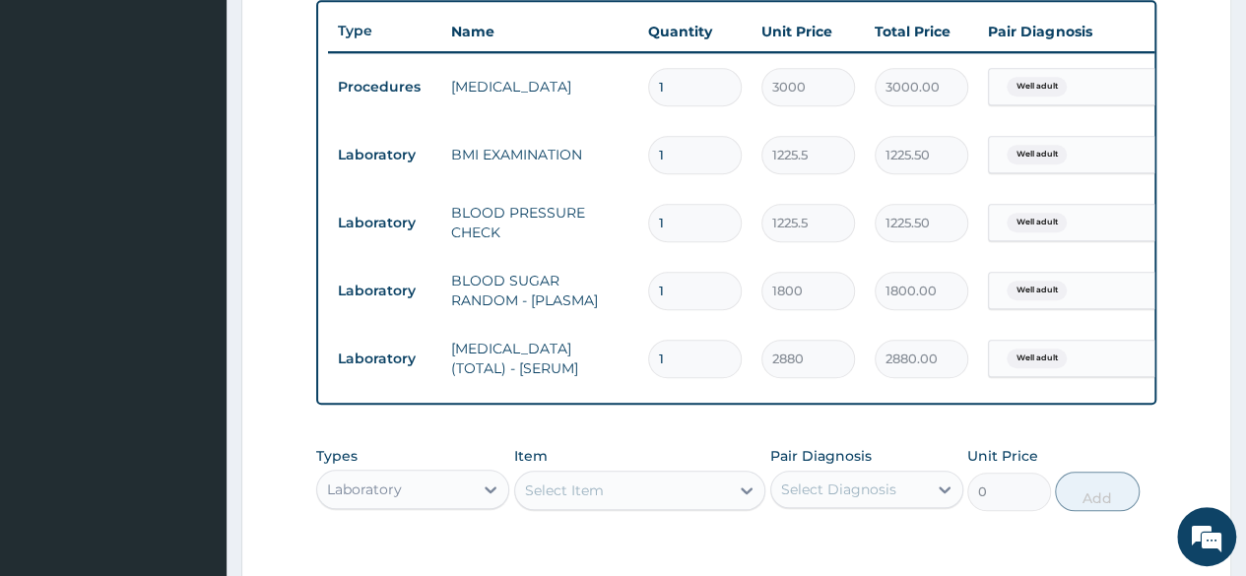
scroll to position [1035, 0]
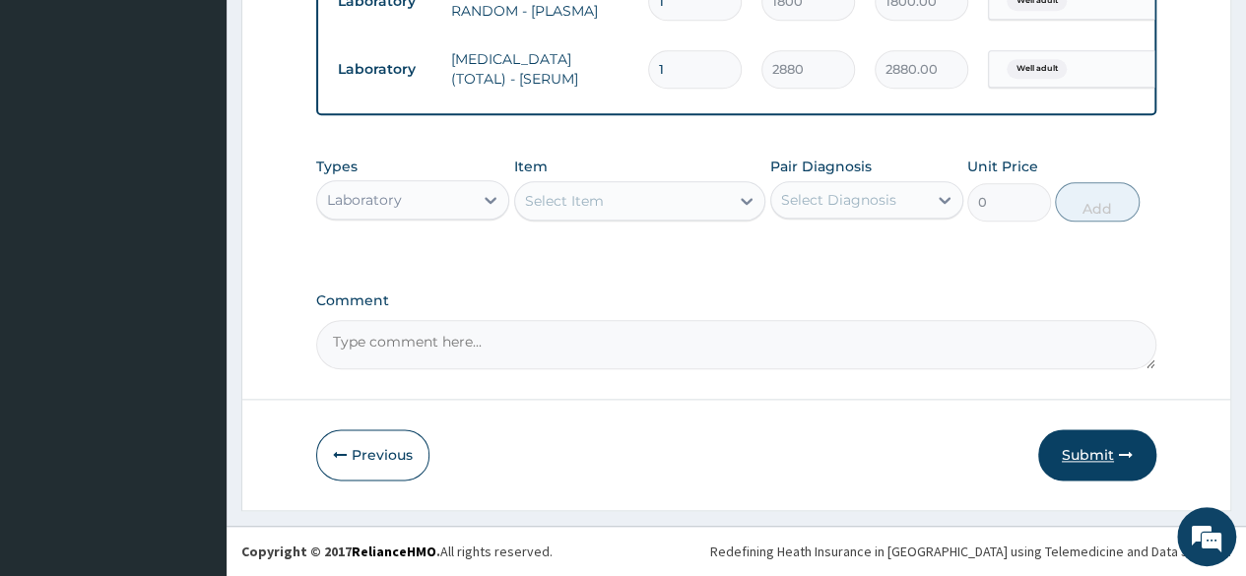
click at [1113, 455] on button "Submit" at bounding box center [1097, 454] width 118 height 51
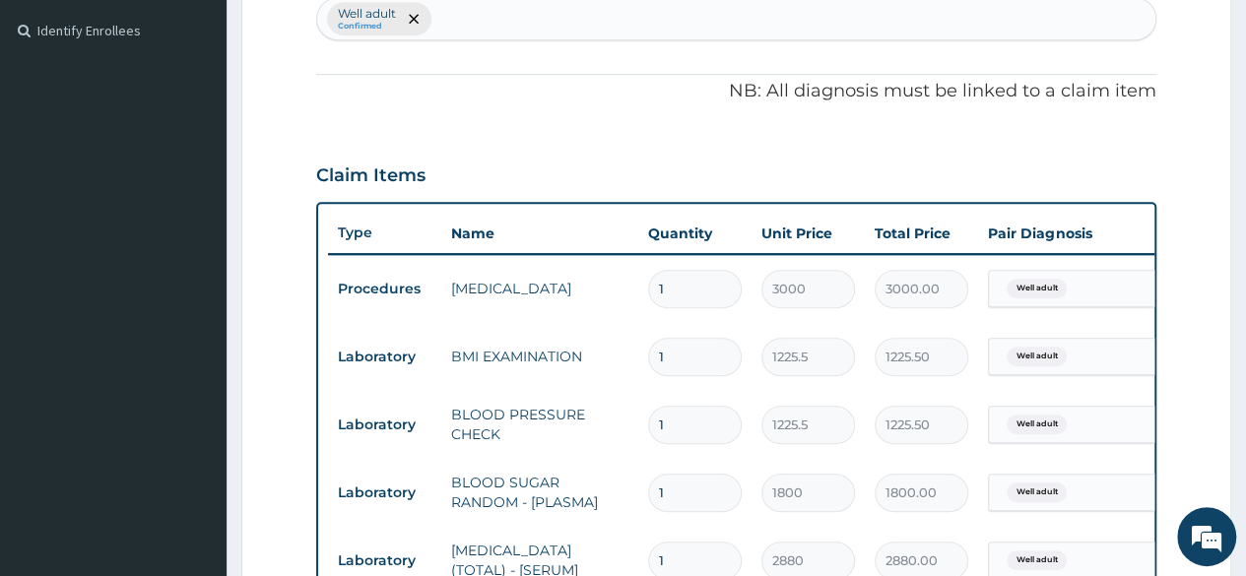
scroll to position [27, 0]
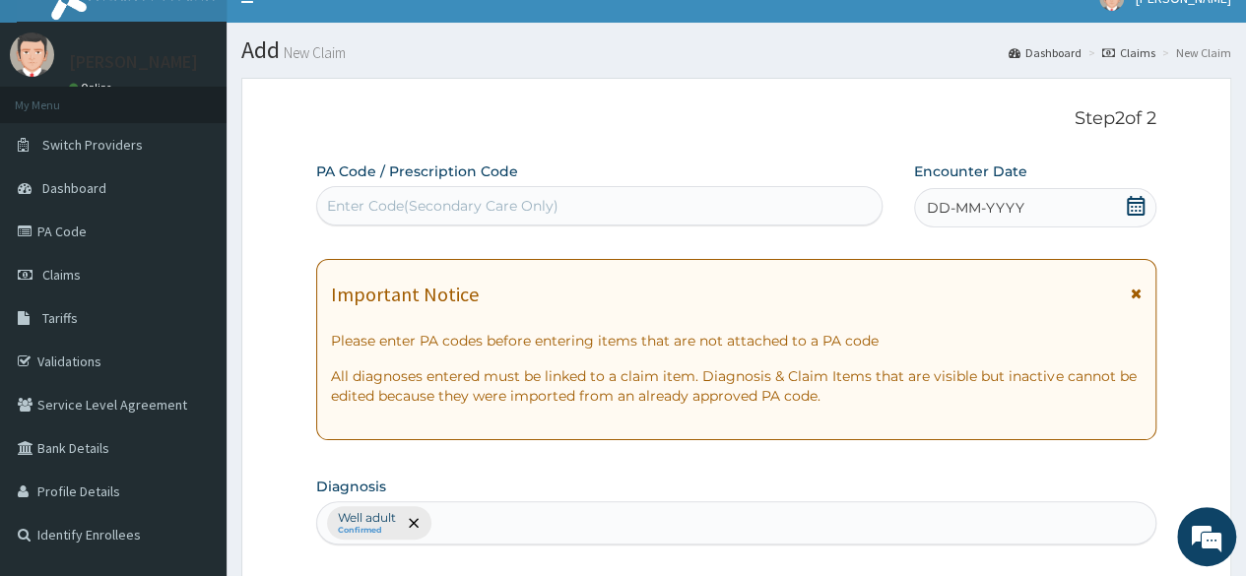
click at [1005, 198] on span "DD-MM-YYYY" at bounding box center [976, 208] width 98 height 20
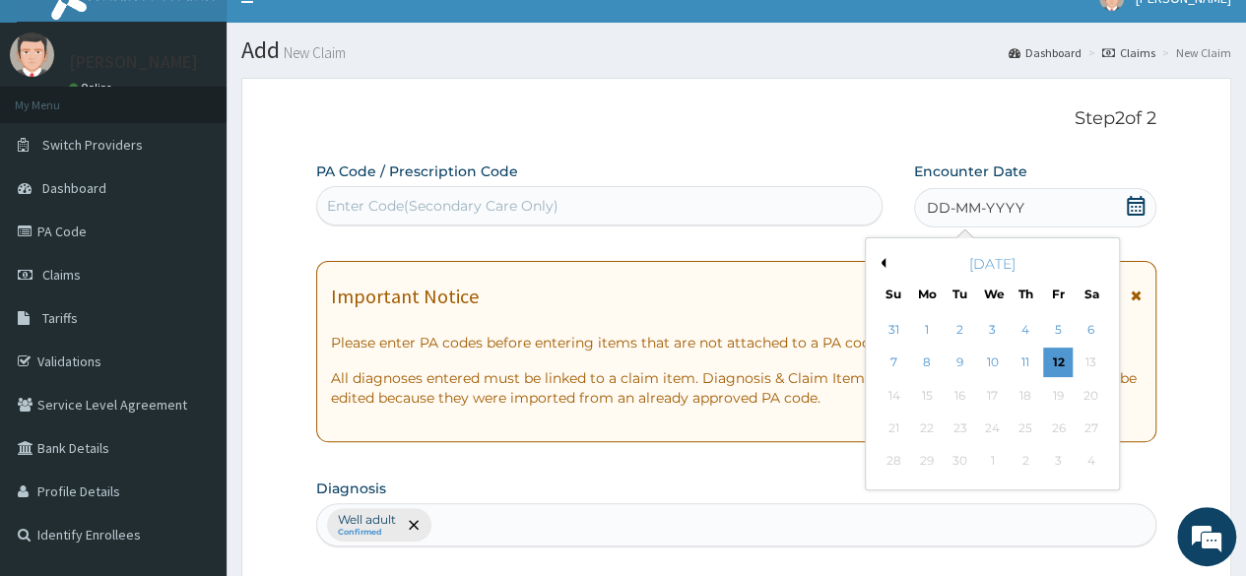
click at [880, 259] on button "Previous Month" at bounding box center [881, 263] width 10 height 10
click at [1024, 449] on div "28" at bounding box center [1025, 462] width 30 height 30
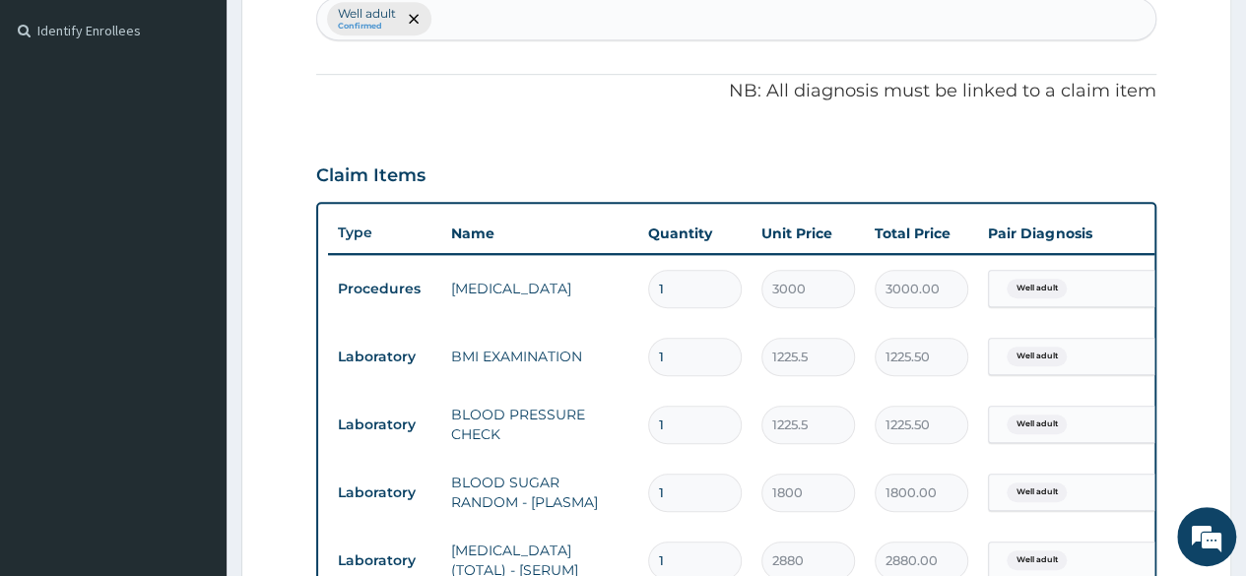
scroll to position [1035, 0]
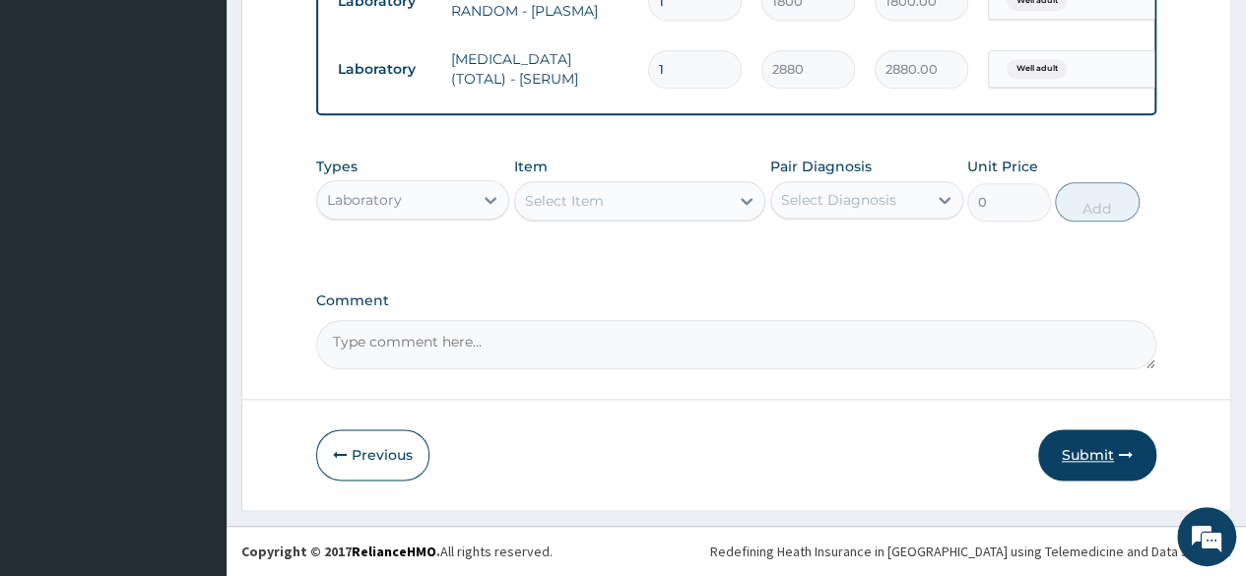
click at [1078, 444] on button "Submit" at bounding box center [1097, 454] width 118 height 51
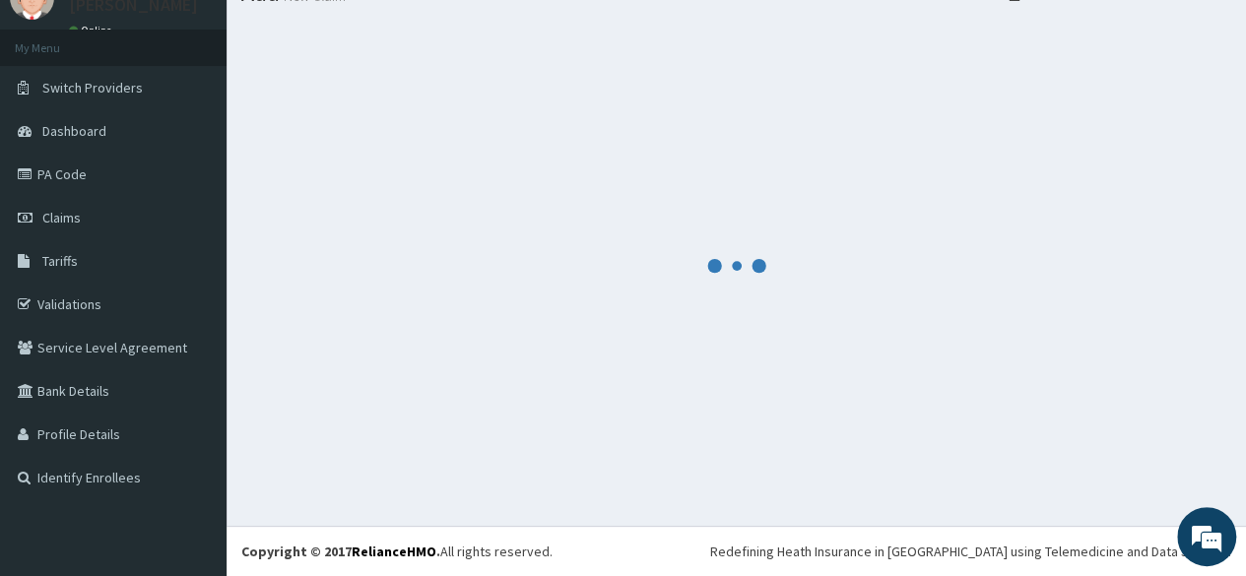
scroll to position [83, 0]
